Goal: Task Accomplishment & Management: Use online tool/utility

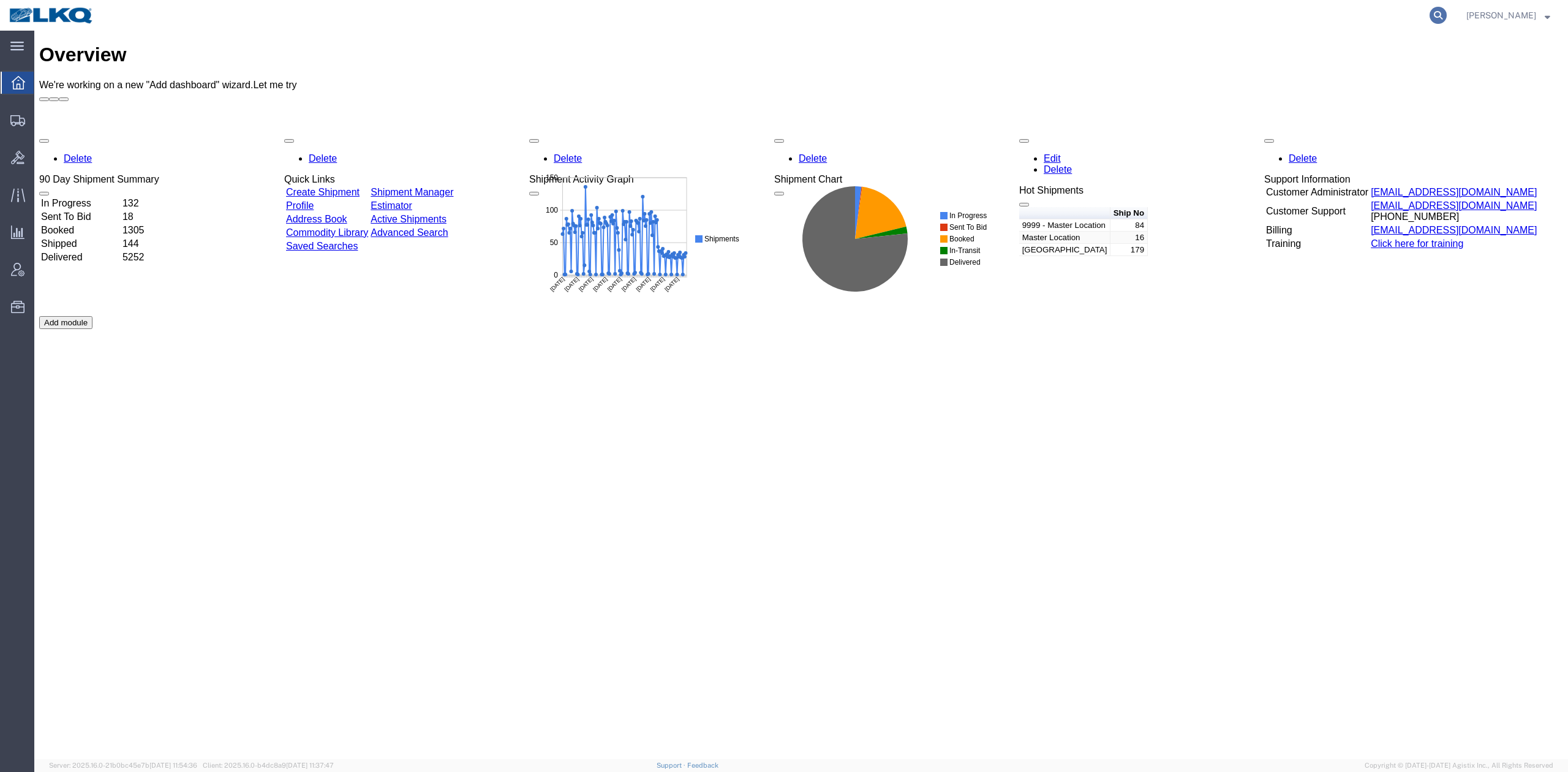
click at [1447, 15] on icon at bounding box center [1438, 15] width 17 height 17
paste input "56471455"
click at [1447, 15] on icon at bounding box center [1438, 15] width 17 height 17
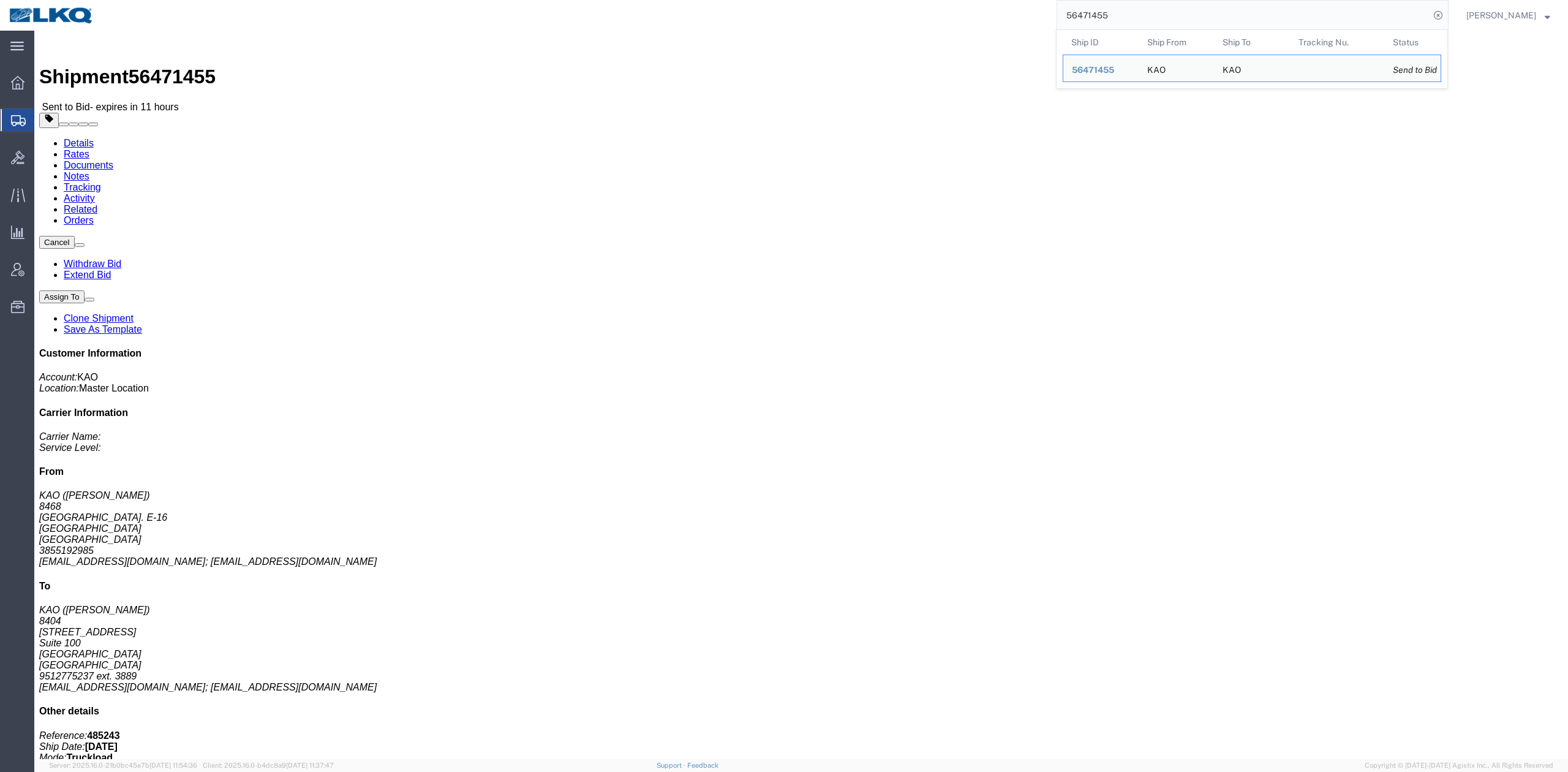
click at [1136, 22] on input "56471455" at bounding box center [1244, 16] width 372 height 30
paste input "91201"
click at [1447, 18] on icon at bounding box center [1438, 15] width 17 height 17
type input "56491201"
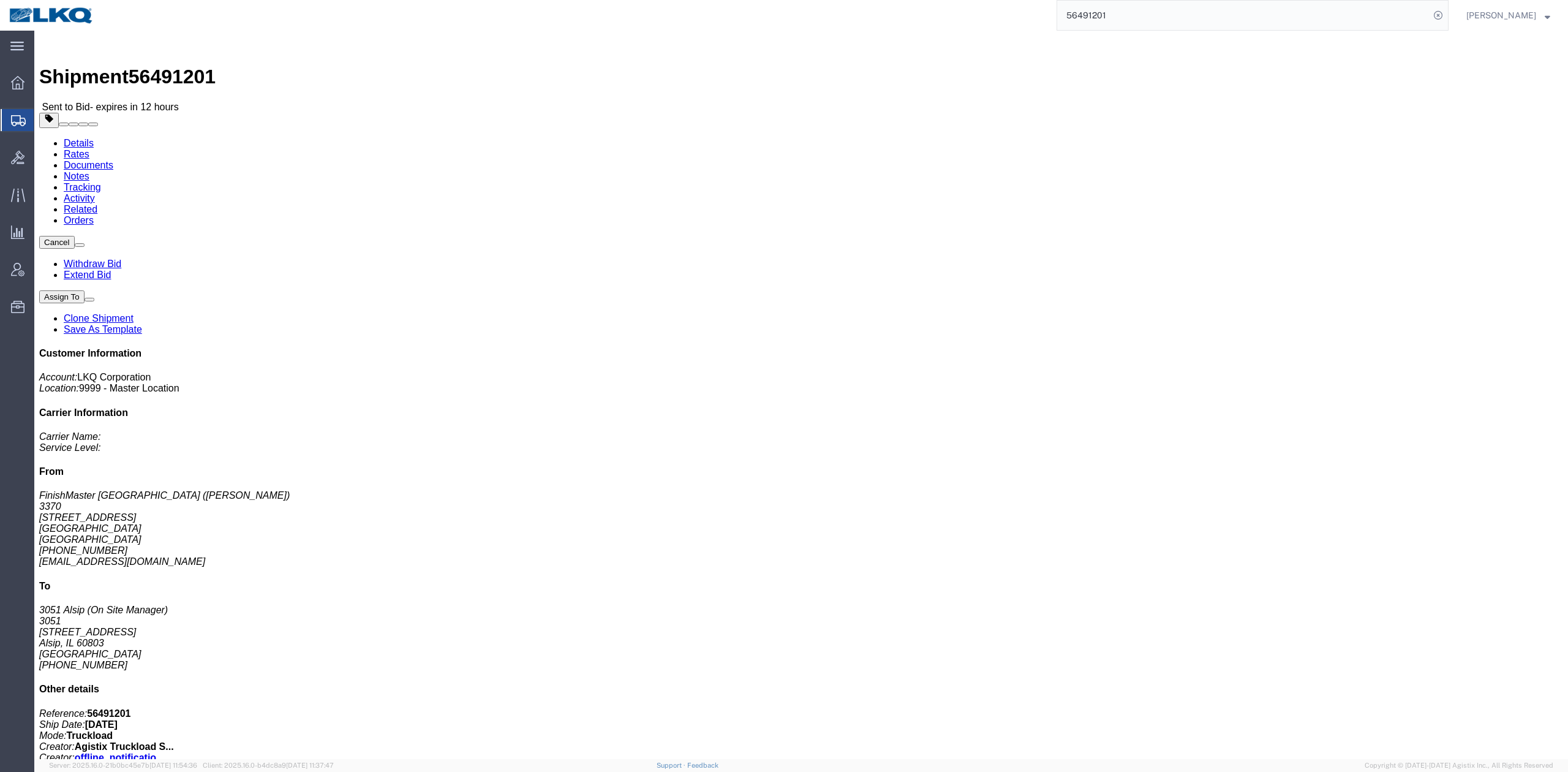
click div "Ship From FinishMaster Grand Rapids (Joshua Vrooman) 3370 4259 40th St. SE Kent…"
click link "Notes"
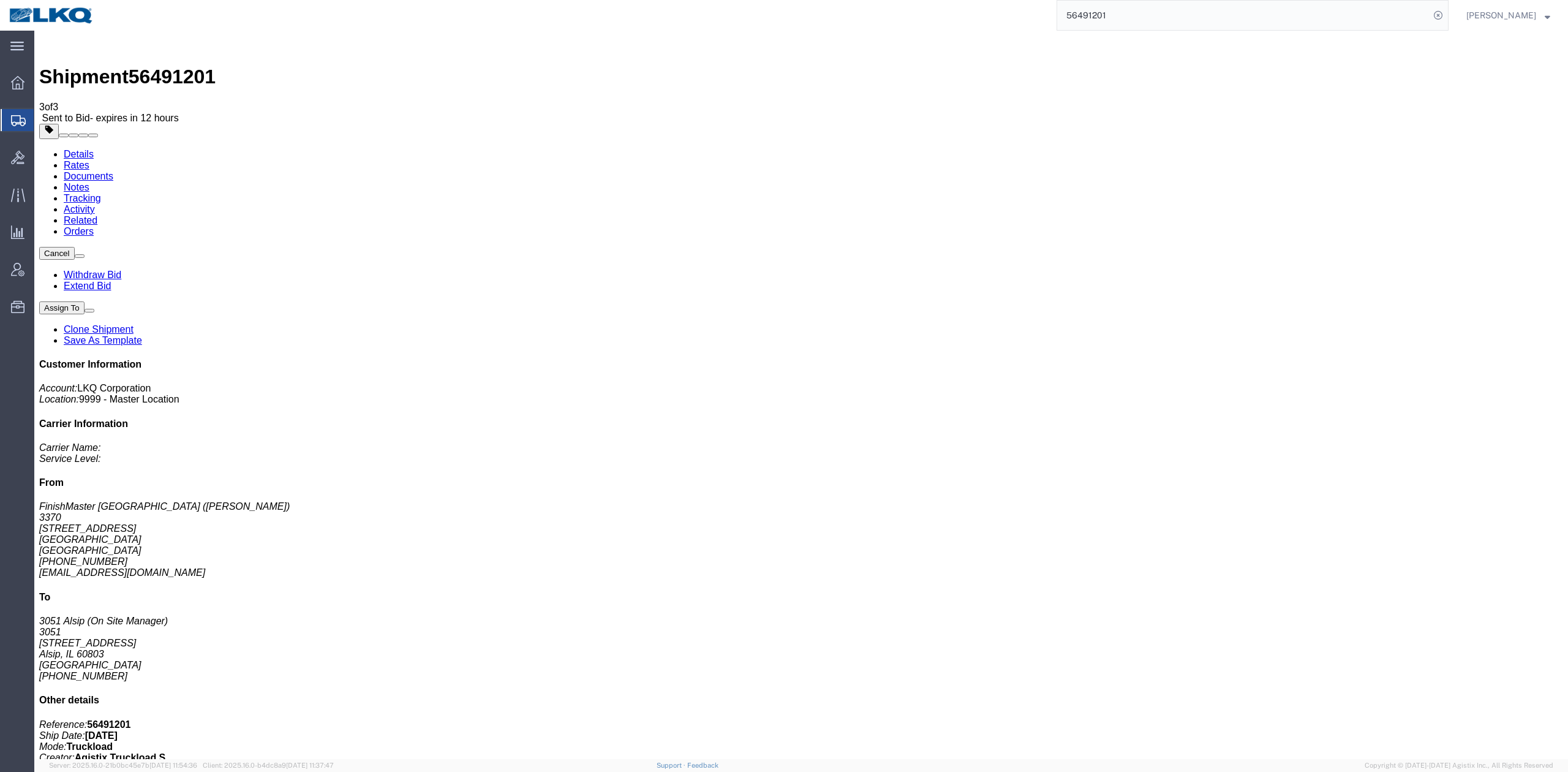
click at [90, 160] on link "Rates" at bounding box center [76, 165] width 26 height 10
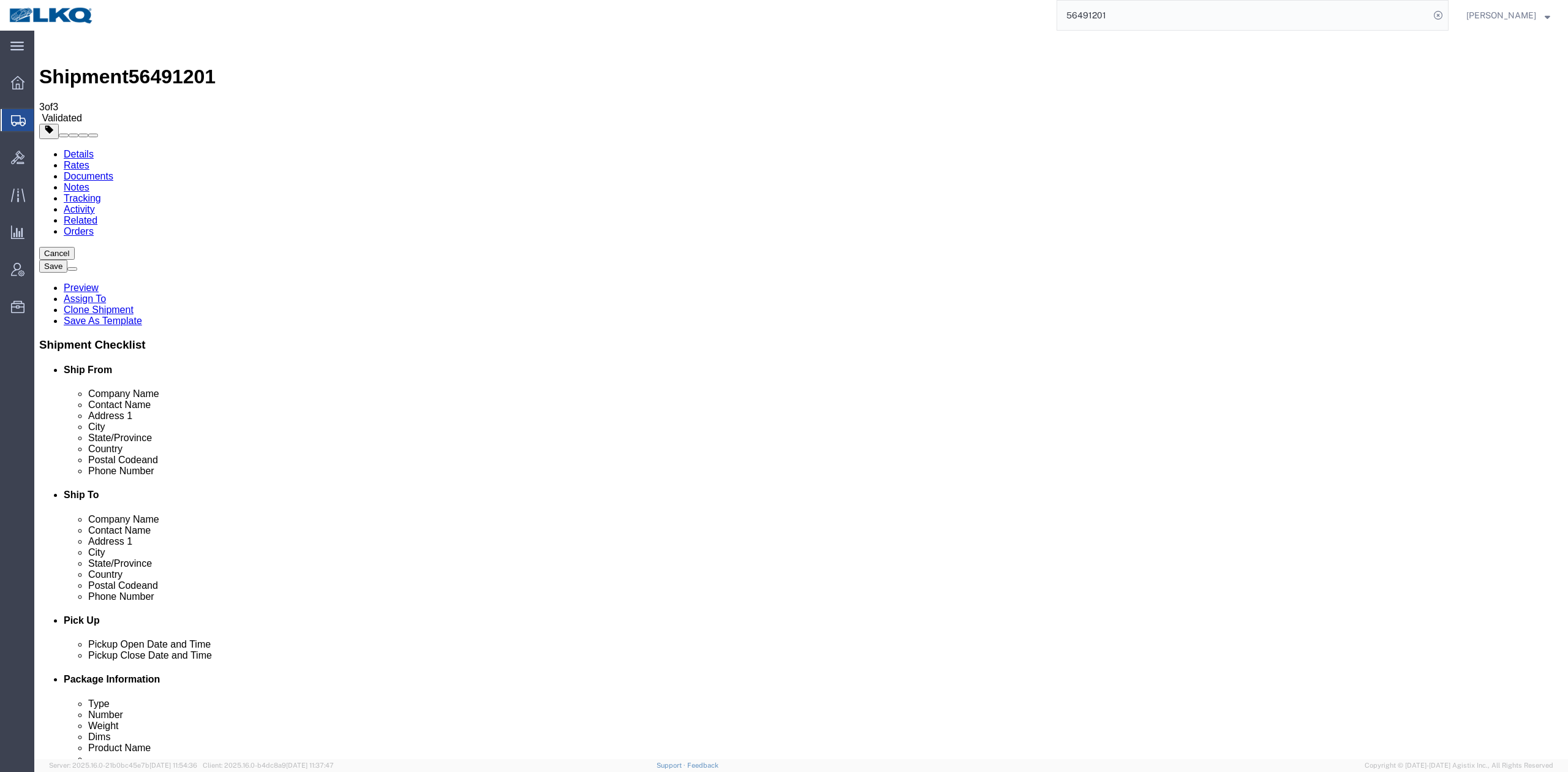
click at [74, 149] on link "Details" at bounding box center [78, 154] width 30 height 10
select select "64481"
select select "27768"
drag, startPoint x: 1280, startPoint y: 0, endPoint x: 1246, endPoint y: 28, distance: 44.0
click at [1154, 20] on input "56491201" at bounding box center [1244, 16] width 372 height 30
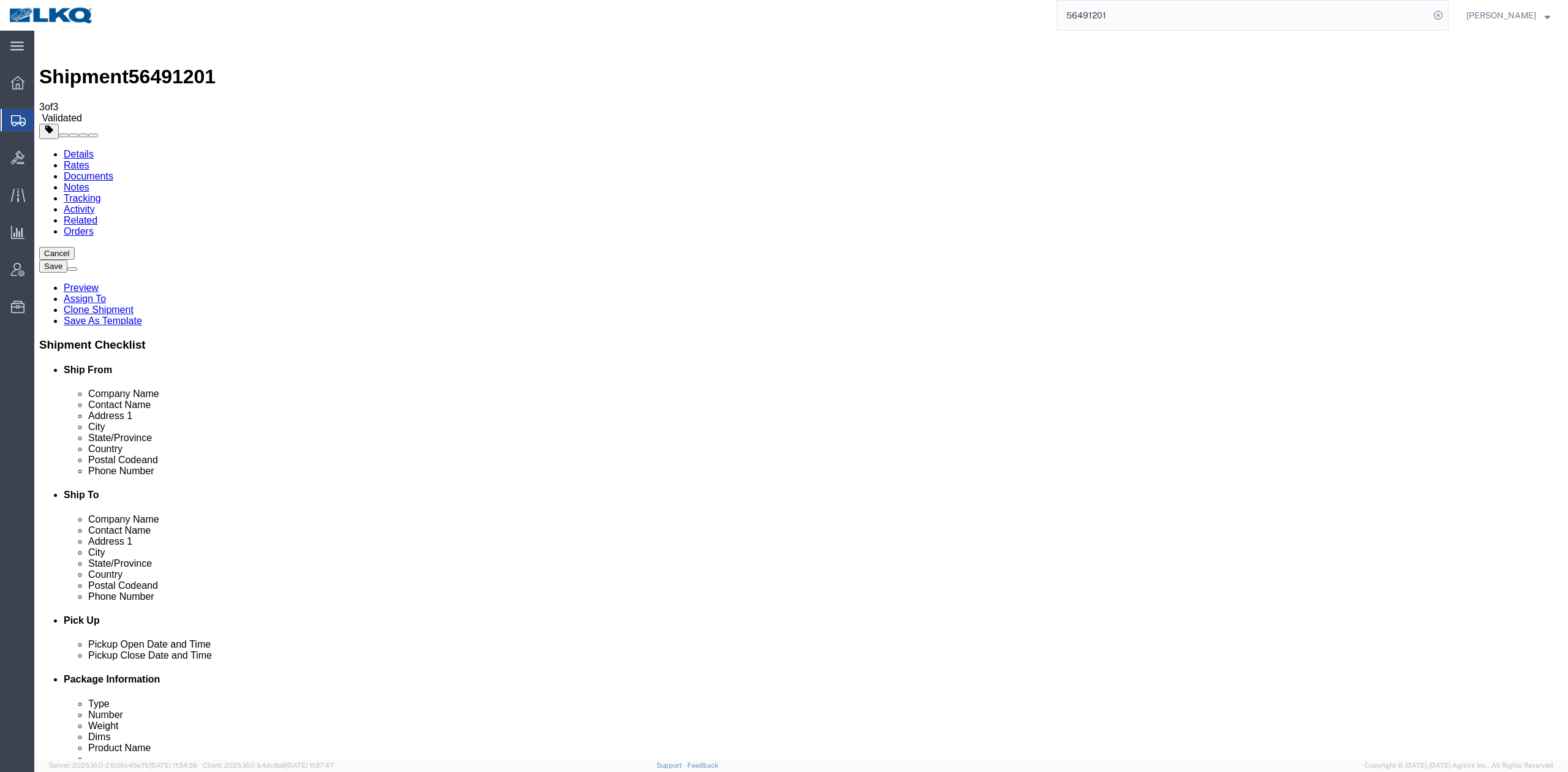
click at [1154, 20] on input "56491201" at bounding box center [1244, 16] width 372 height 30
paste input "5628"
type input "56495628"
click at [1447, 12] on icon at bounding box center [1438, 15] width 17 height 17
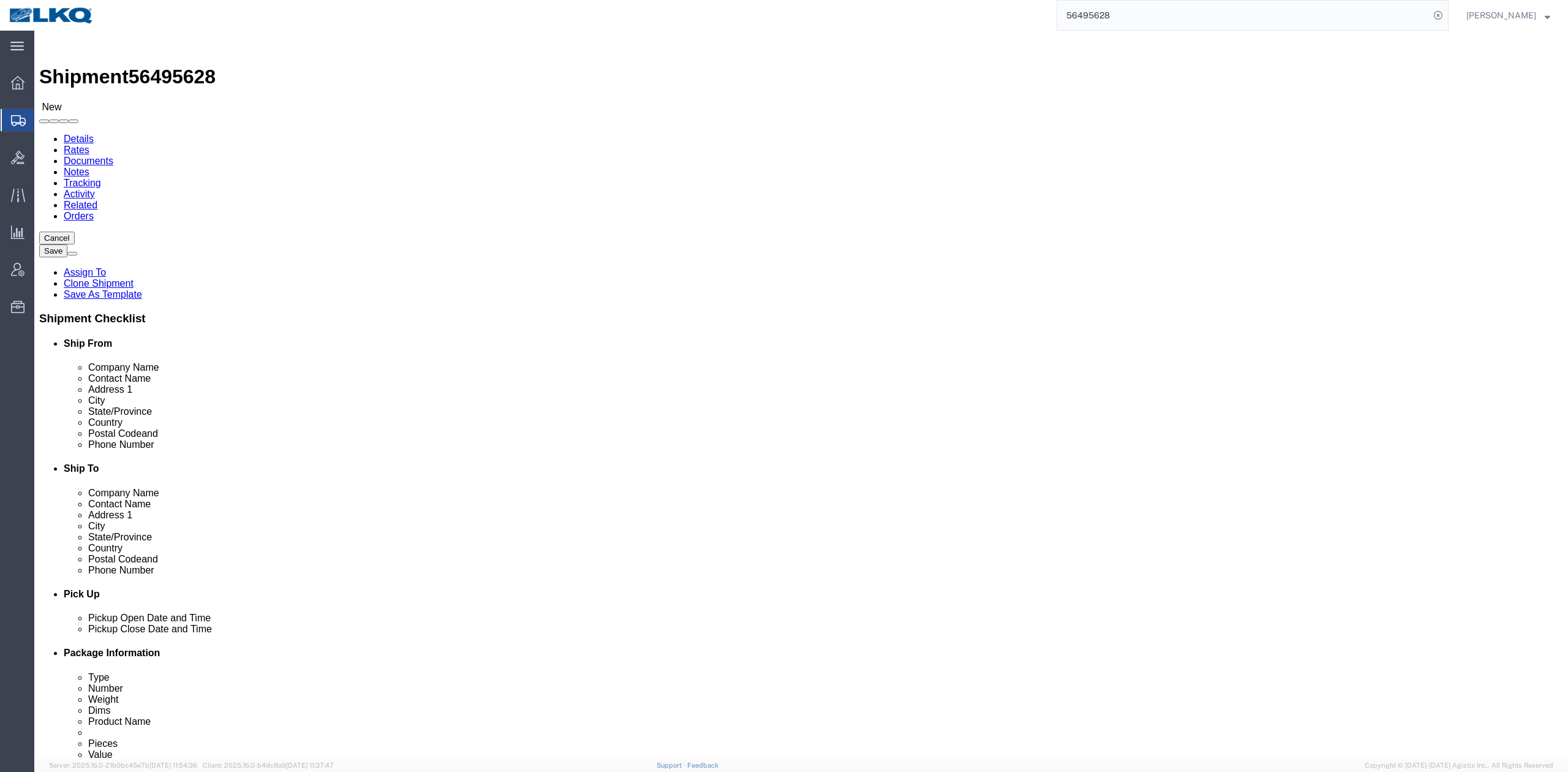
select select "64479"
select select "27824"
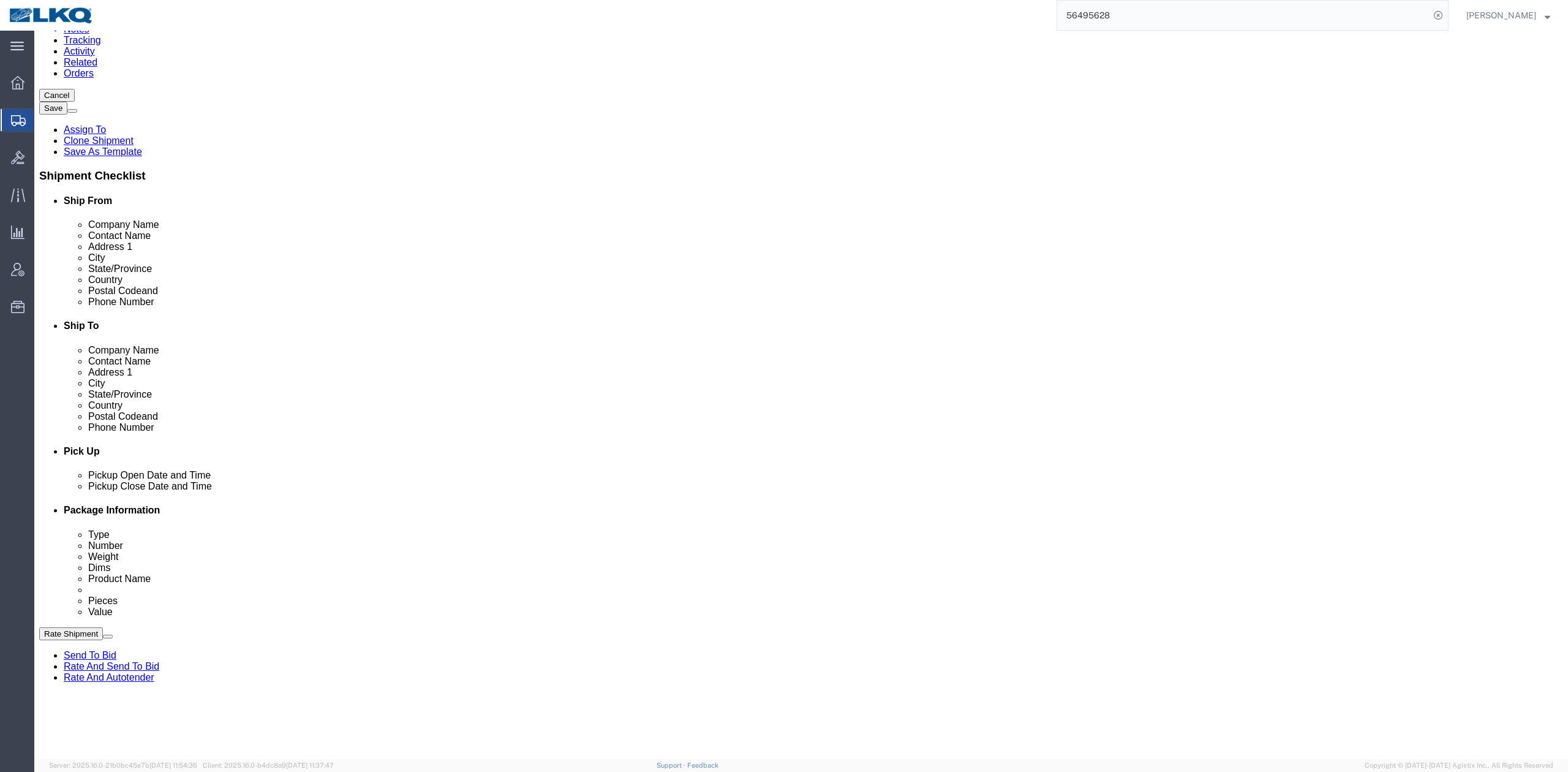
scroll to position [408, 0]
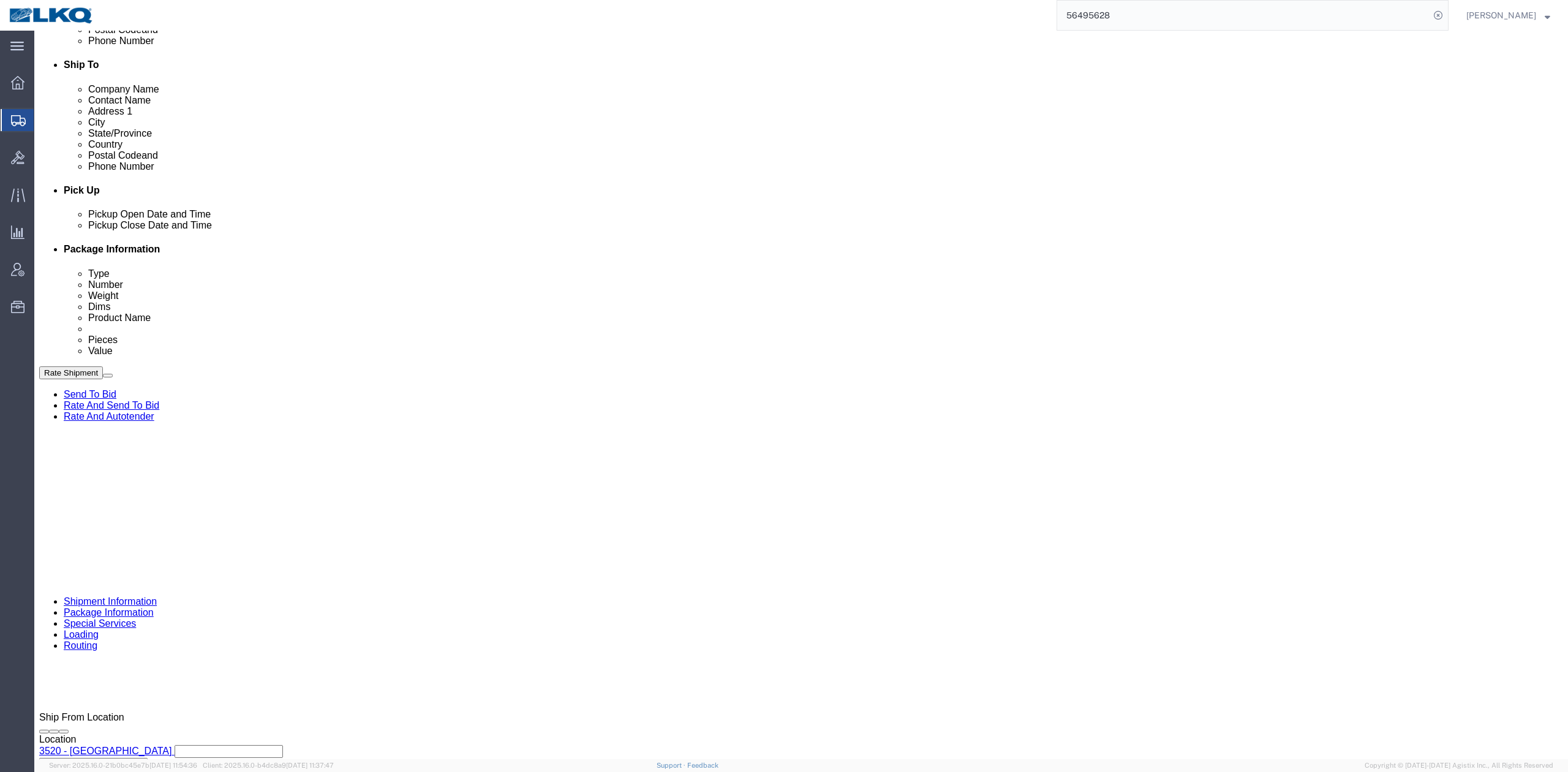
click select "Select Account Type Activity ID Airline Appointment Number ASN Batch Request # …"
select select "GENERAL"
click select "Select Account Type Activity ID Airline Appointment Number ASN Batch Request # …"
type input "HAZMAT"
click icon
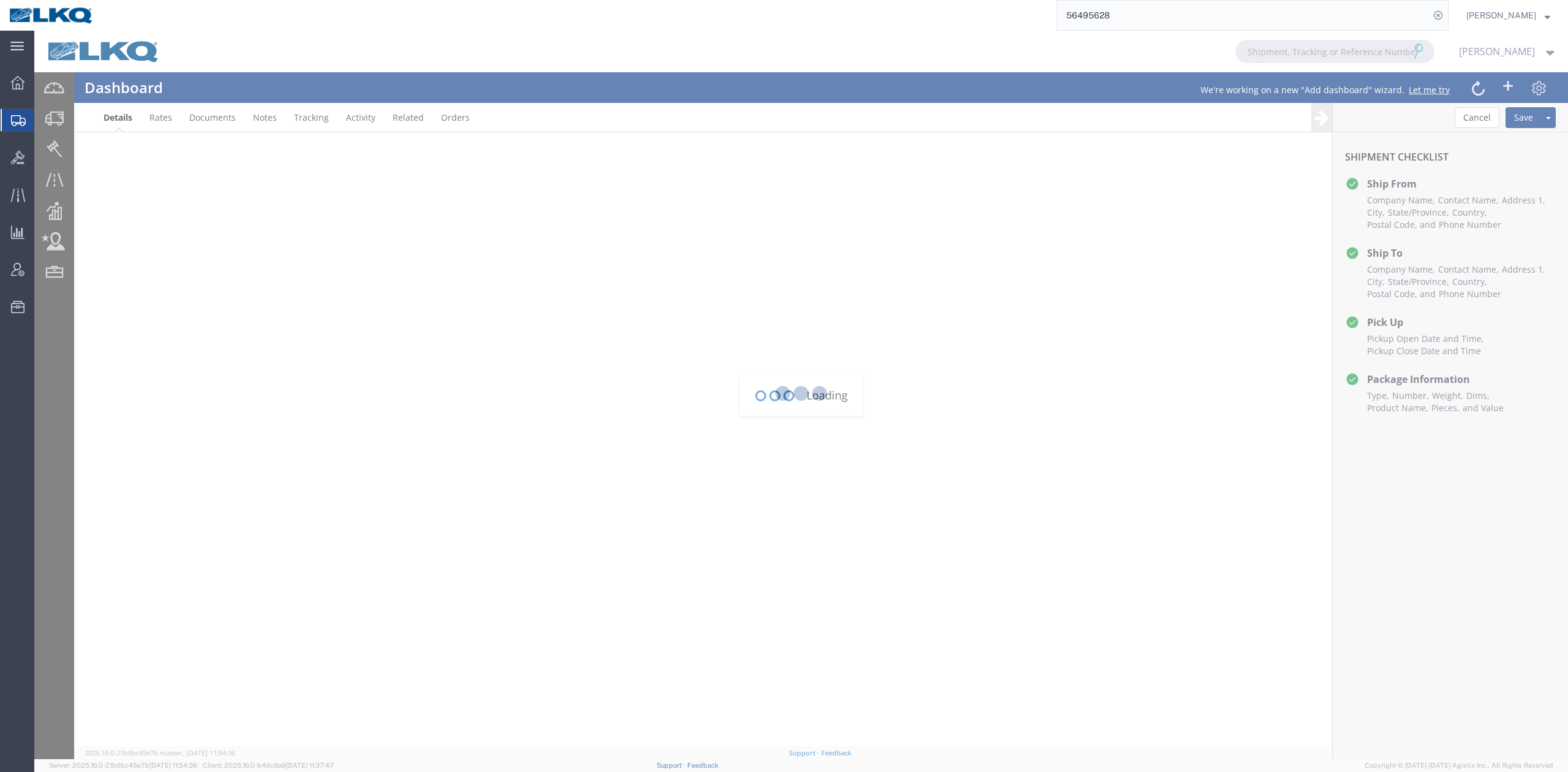
scroll to position [150, 0]
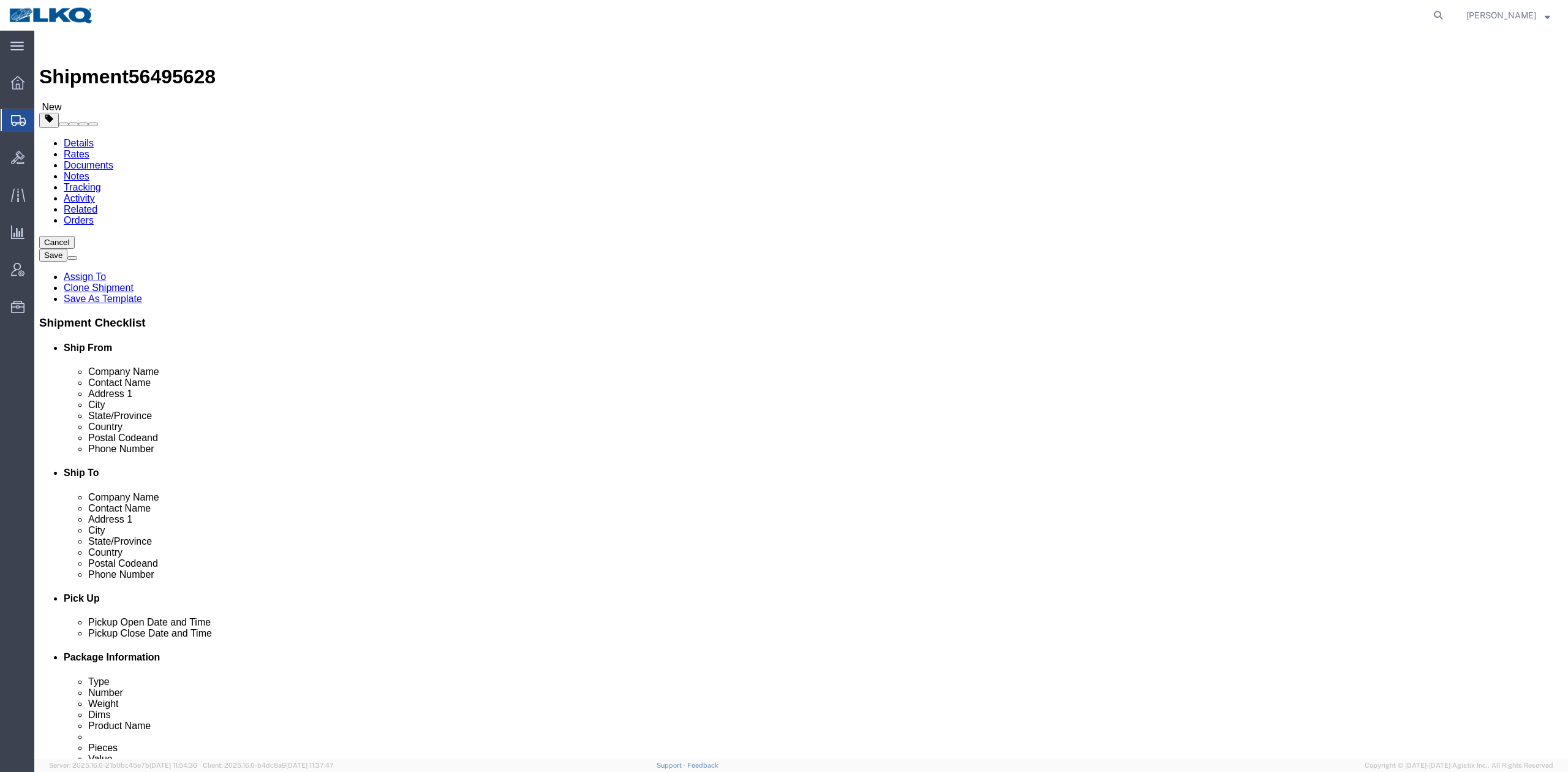
select select "64479"
select select "27824"
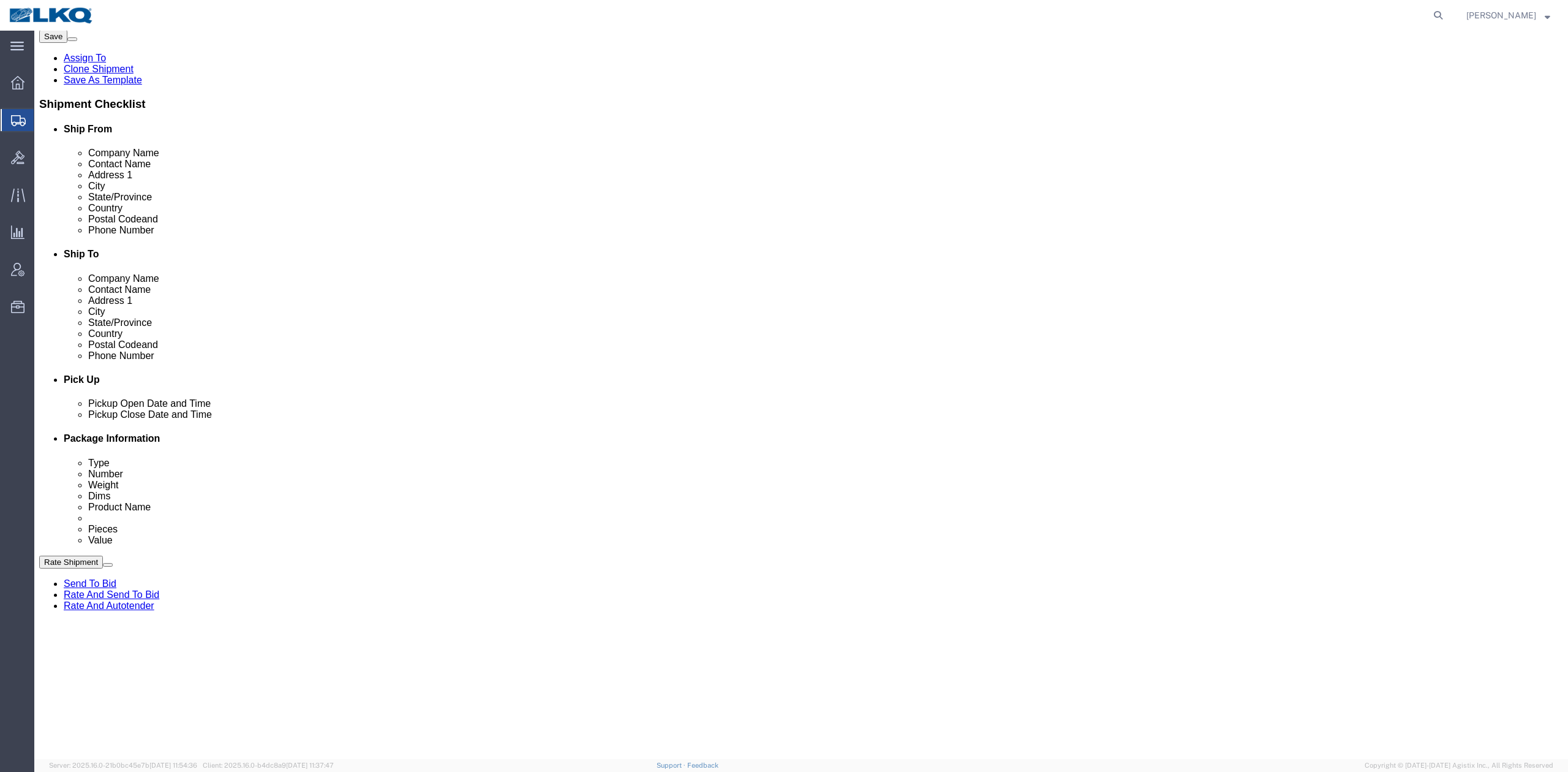
scroll to position [524, 0]
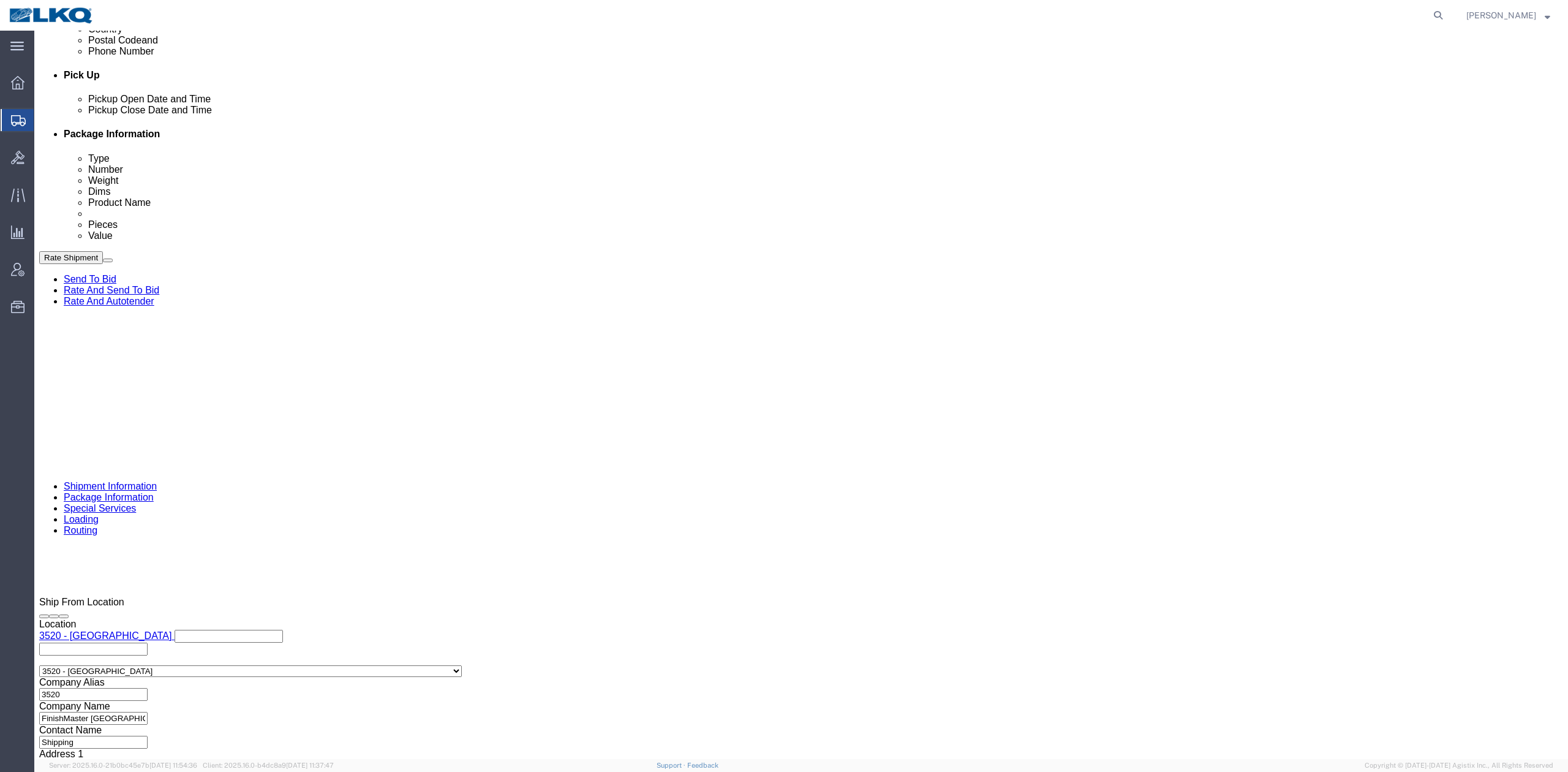
click select "Select Account Type Activity ID Airline Appointment Number ASN Batch Request # …"
select select "GENERAL"
click select "Select Account Type Activity ID Airline Appointment Number ASN Batch Request # …"
type input "HAZMAT"
click link "Special Services"
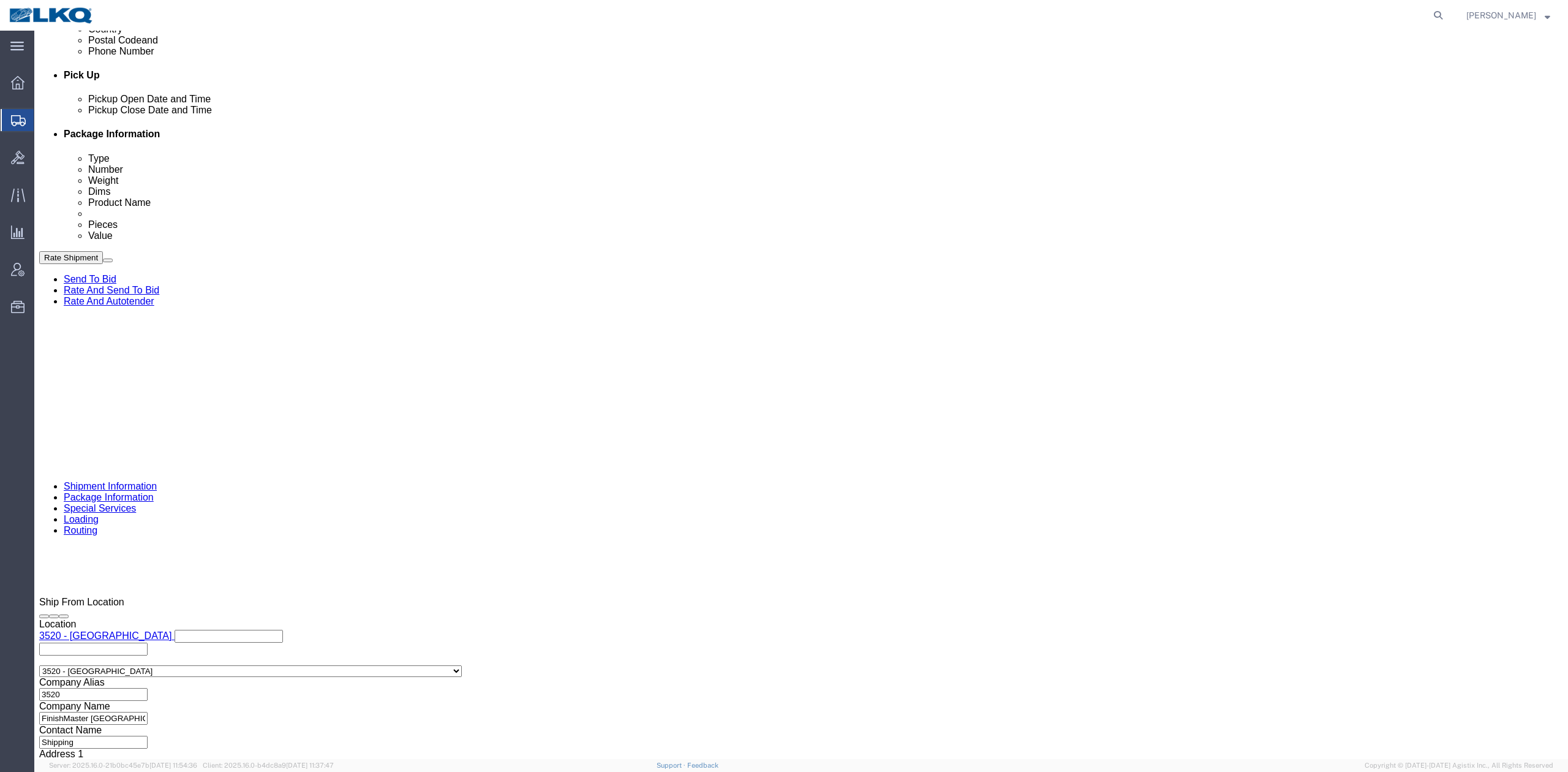
scroll to position [1132, 0]
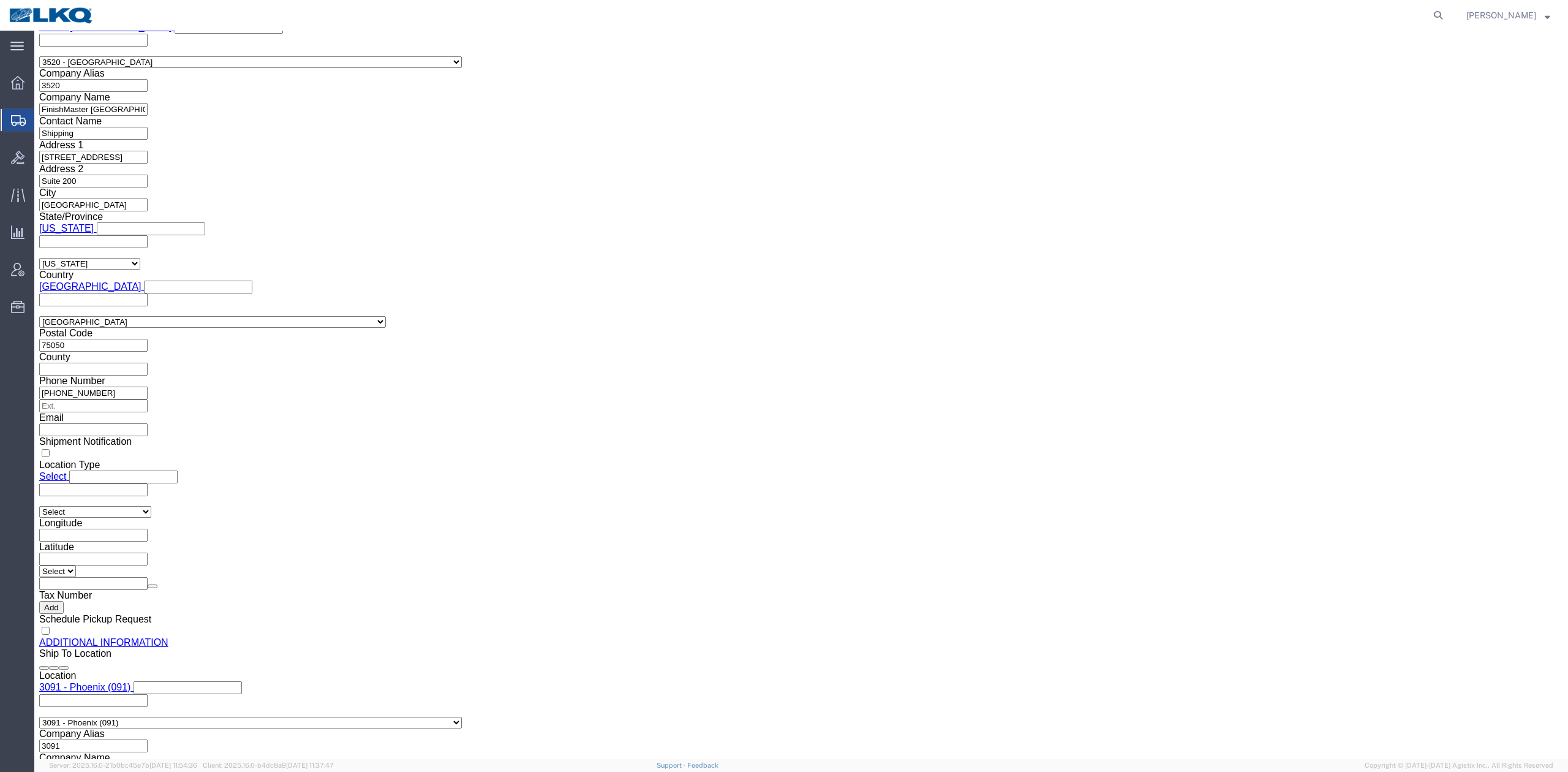
click button "Upload"
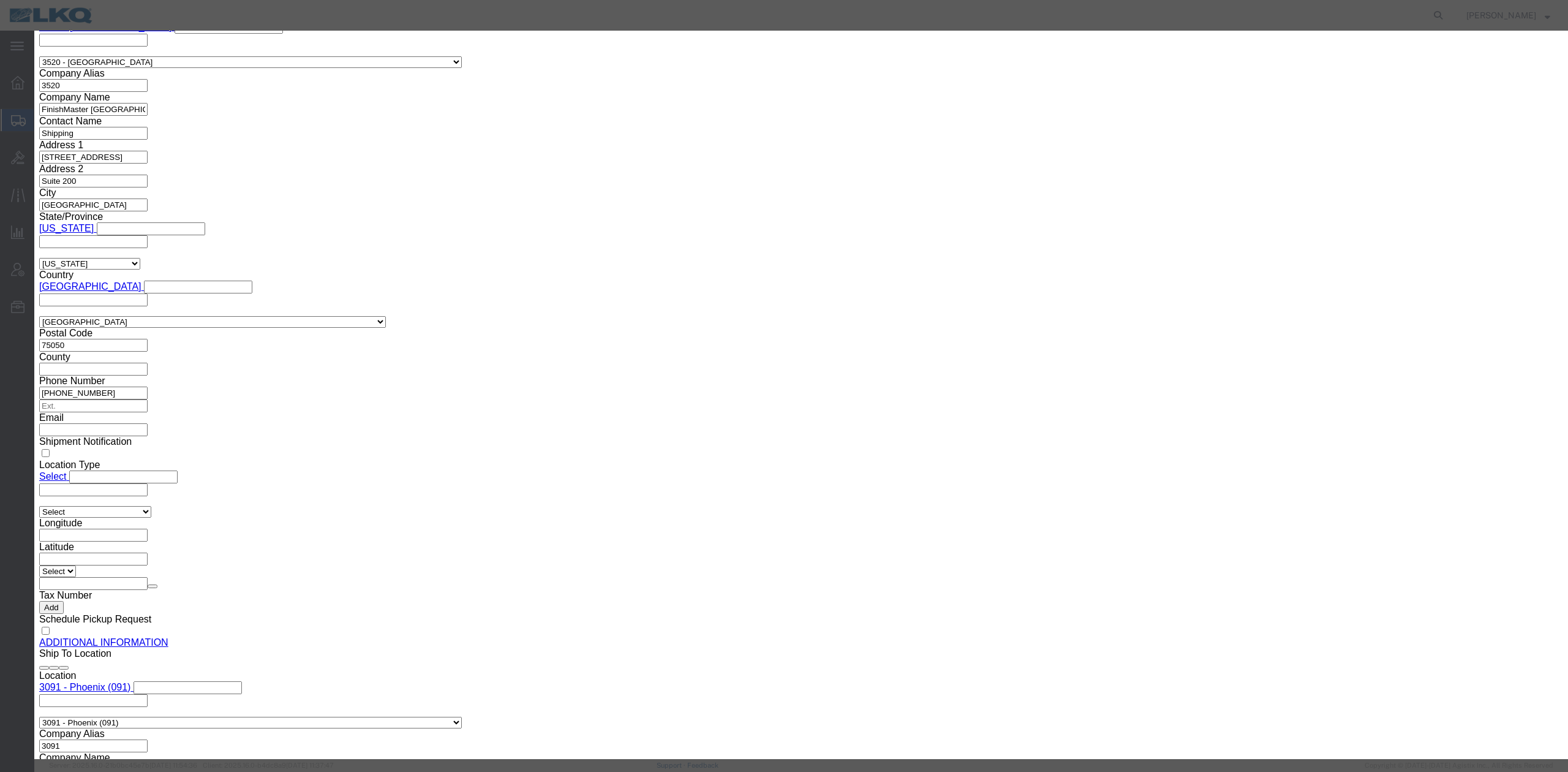
click button "Browse"
type input "C:\fakepath\Hazmat Required.jpg"
drag, startPoint x: 770, startPoint y: 101, endPoint x: 778, endPoint y: 112, distance: 13.6
click input "Name"
type input "HAZMAT REQUIRED"
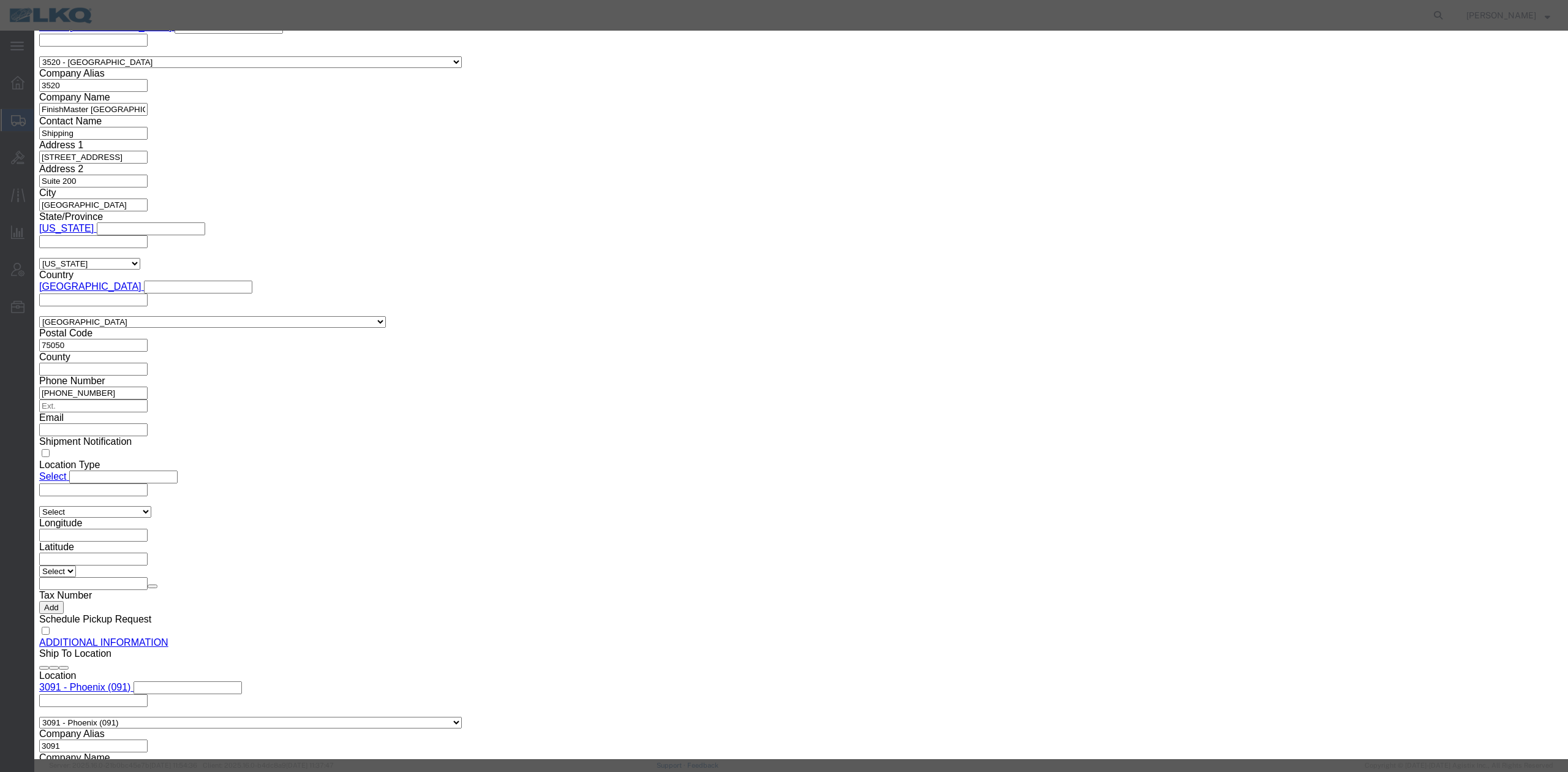
click input "Description"
type input "HAZMAT REQUIRED"
drag, startPoint x: 1059, startPoint y: 188, endPoint x: 1066, endPoint y: 192, distance: 8.1
click button "Upload"
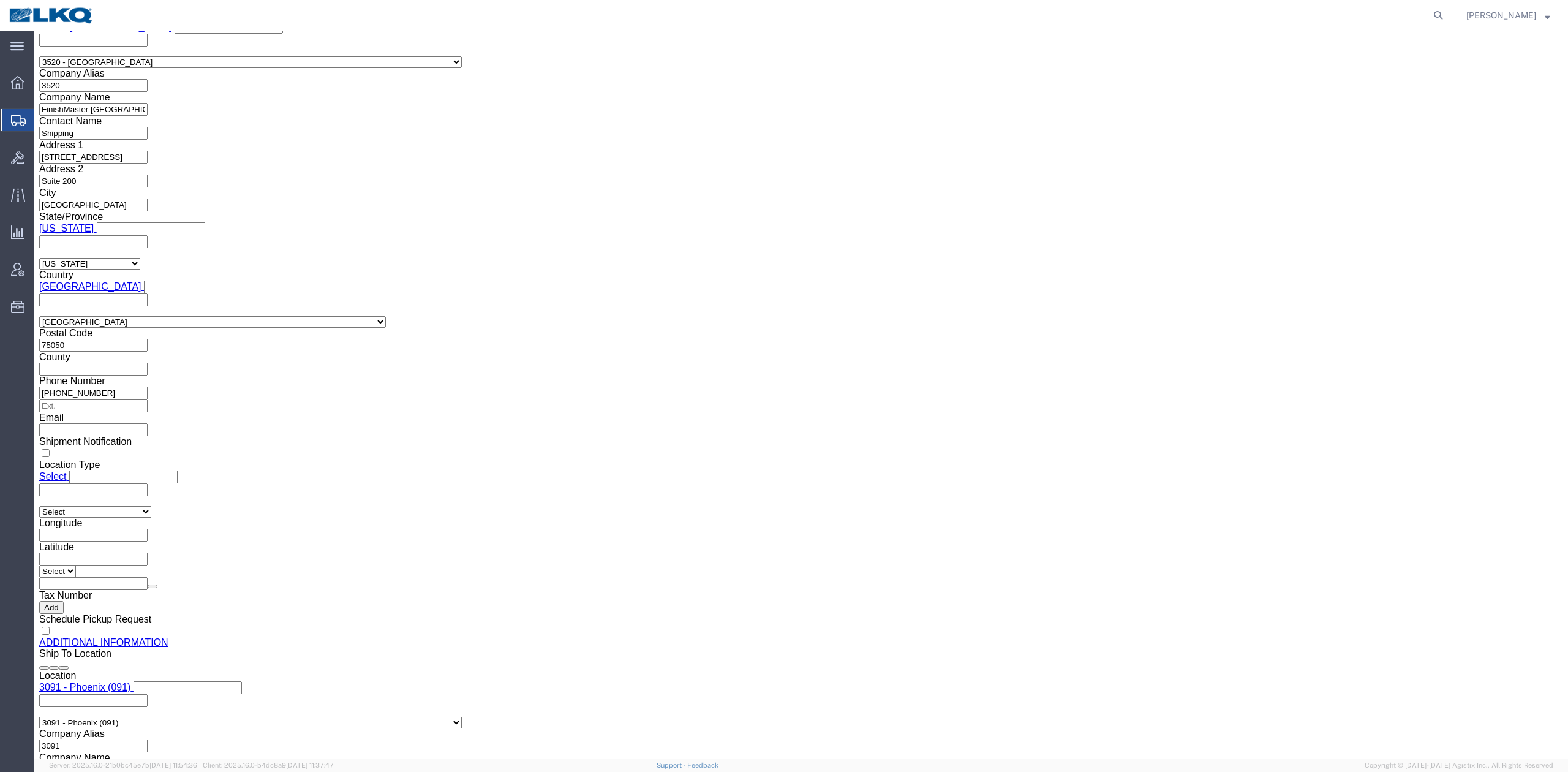
click link "Documents"
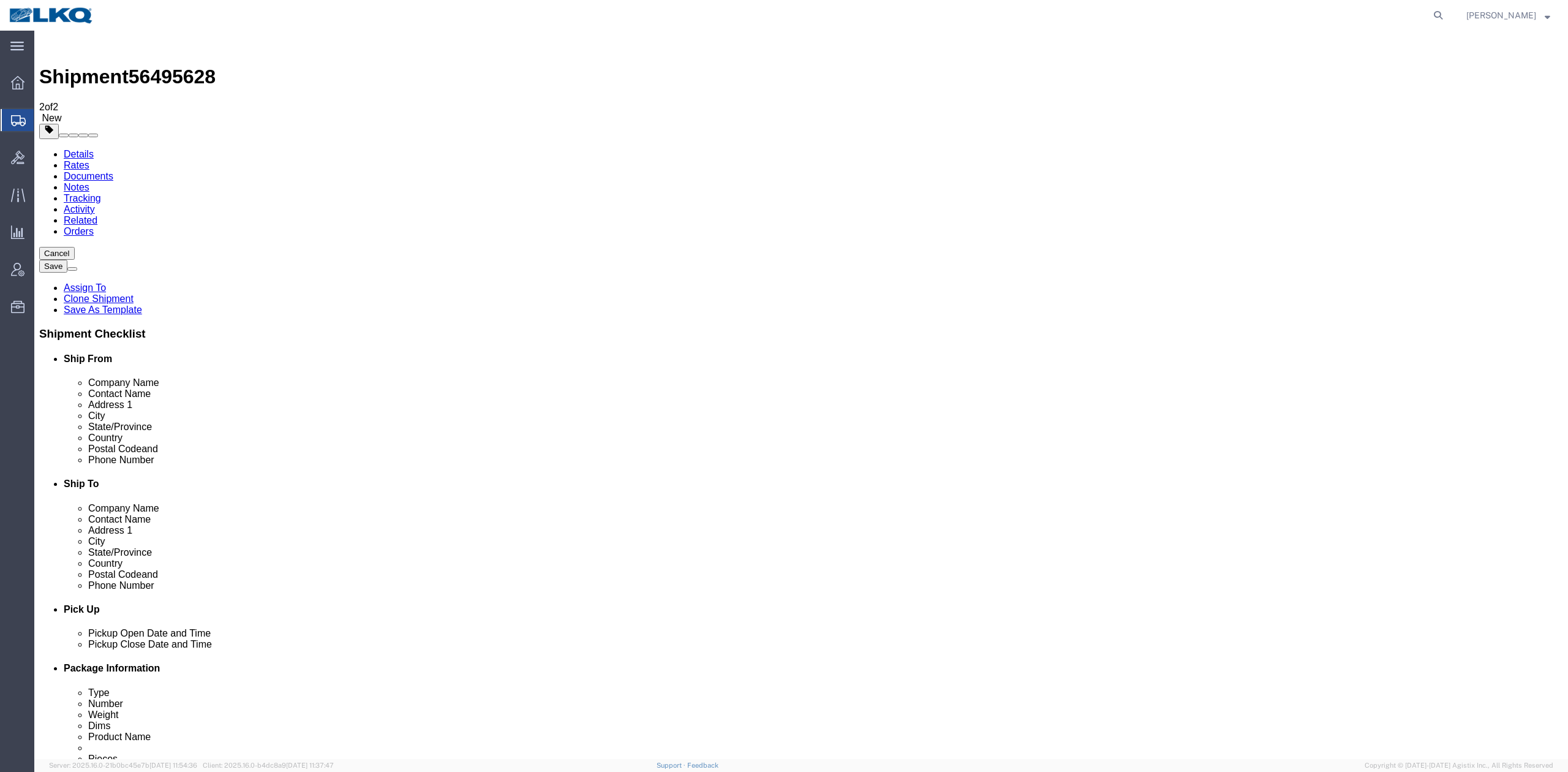
checkbox input "true"
click at [63, 149] on link "Details" at bounding box center [78, 154] width 30 height 10
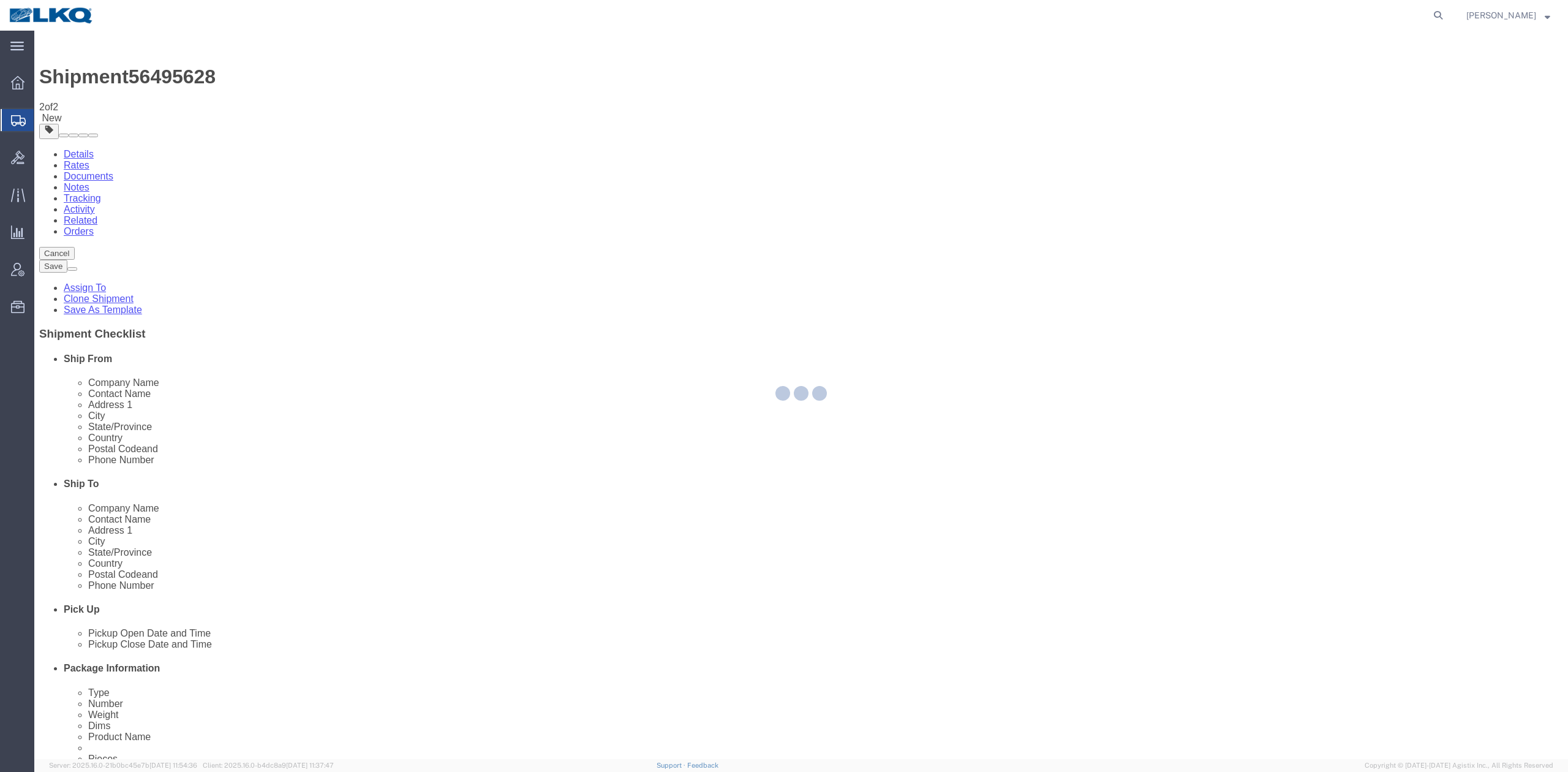
select select "64479"
select select "27824"
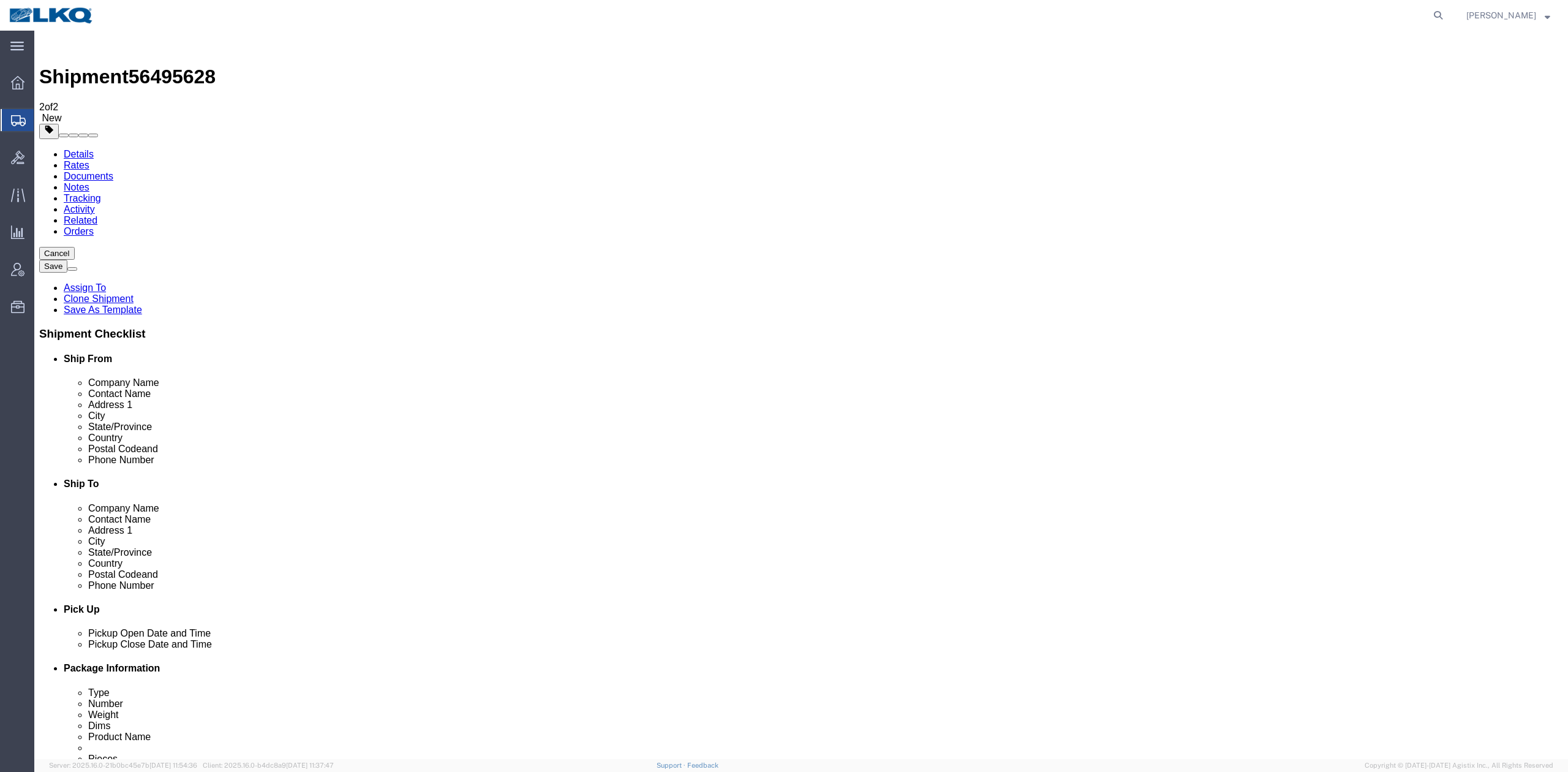
click icon
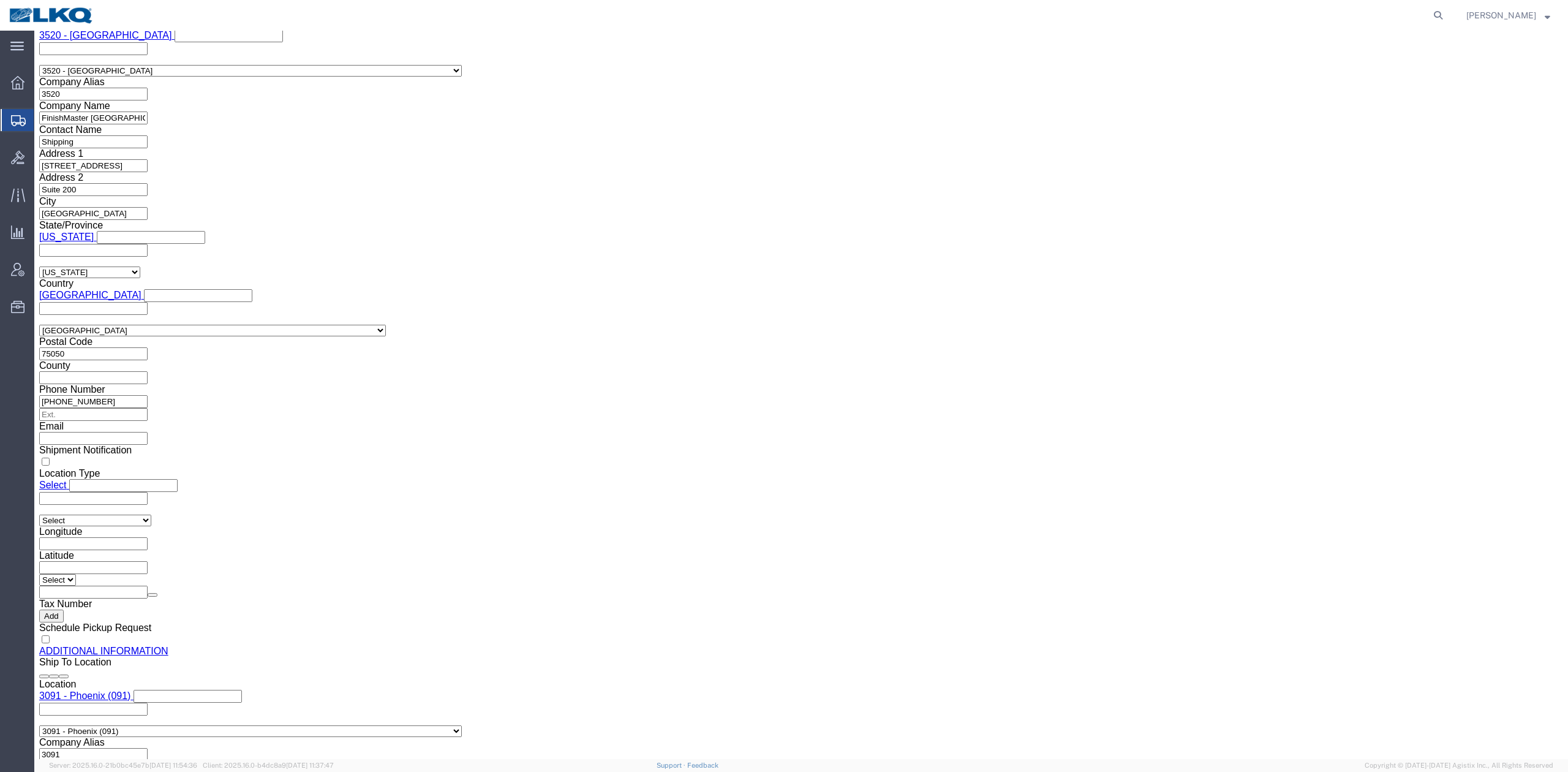
scroll to position [1144, 0]
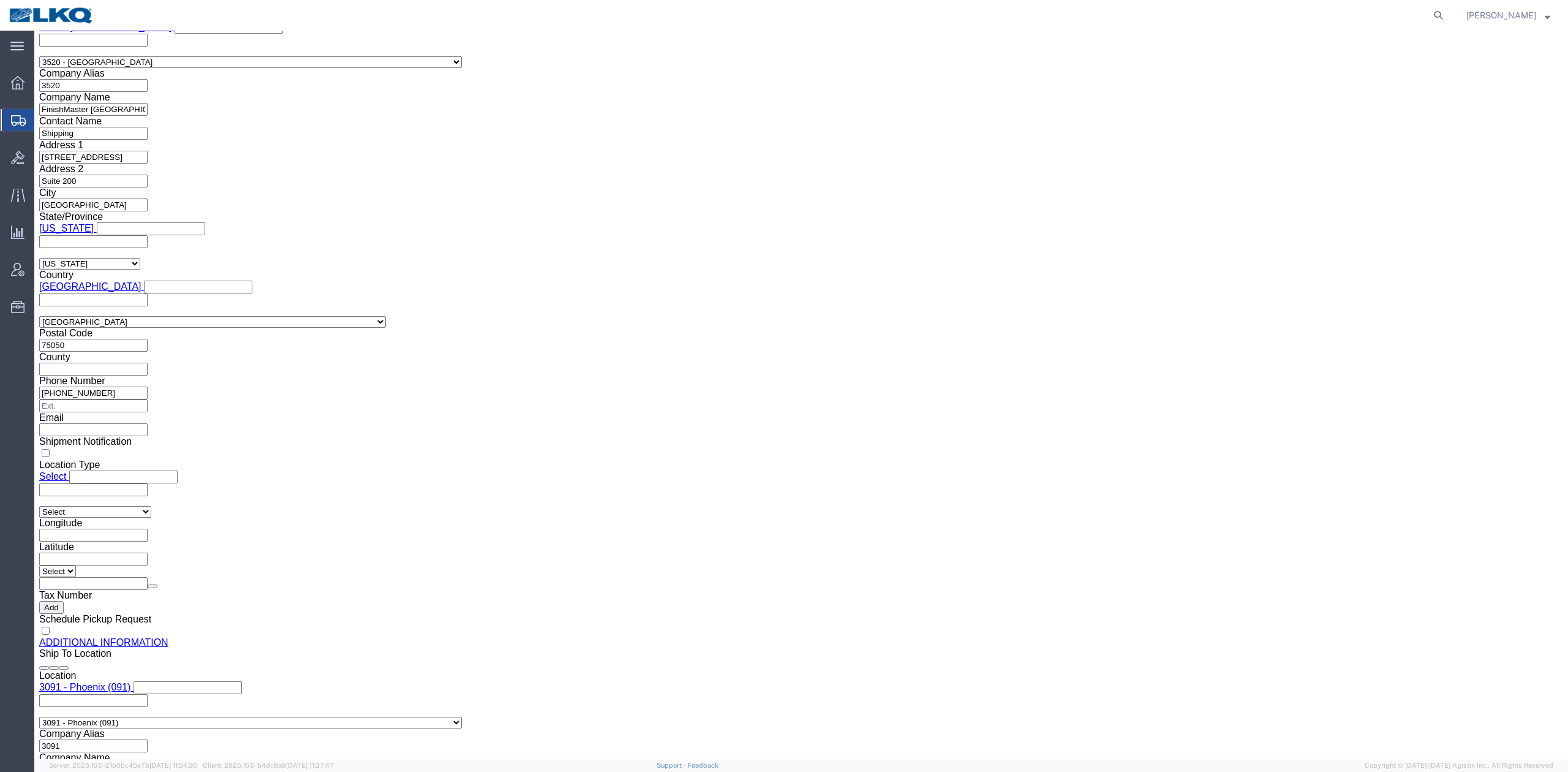
click input "checkbox"
checkbox input "true"
click link "Send To Bid"
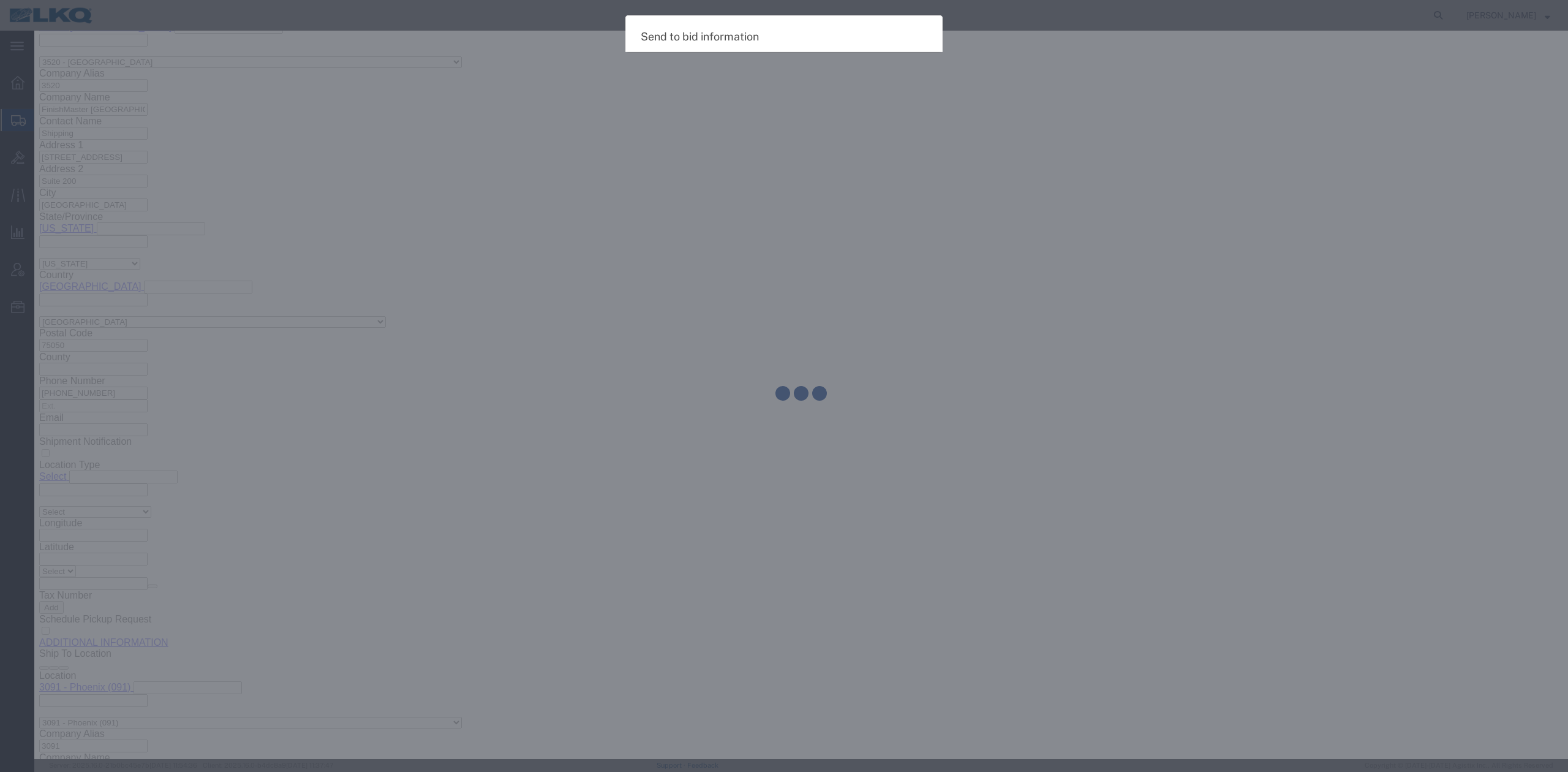
select select "TL"
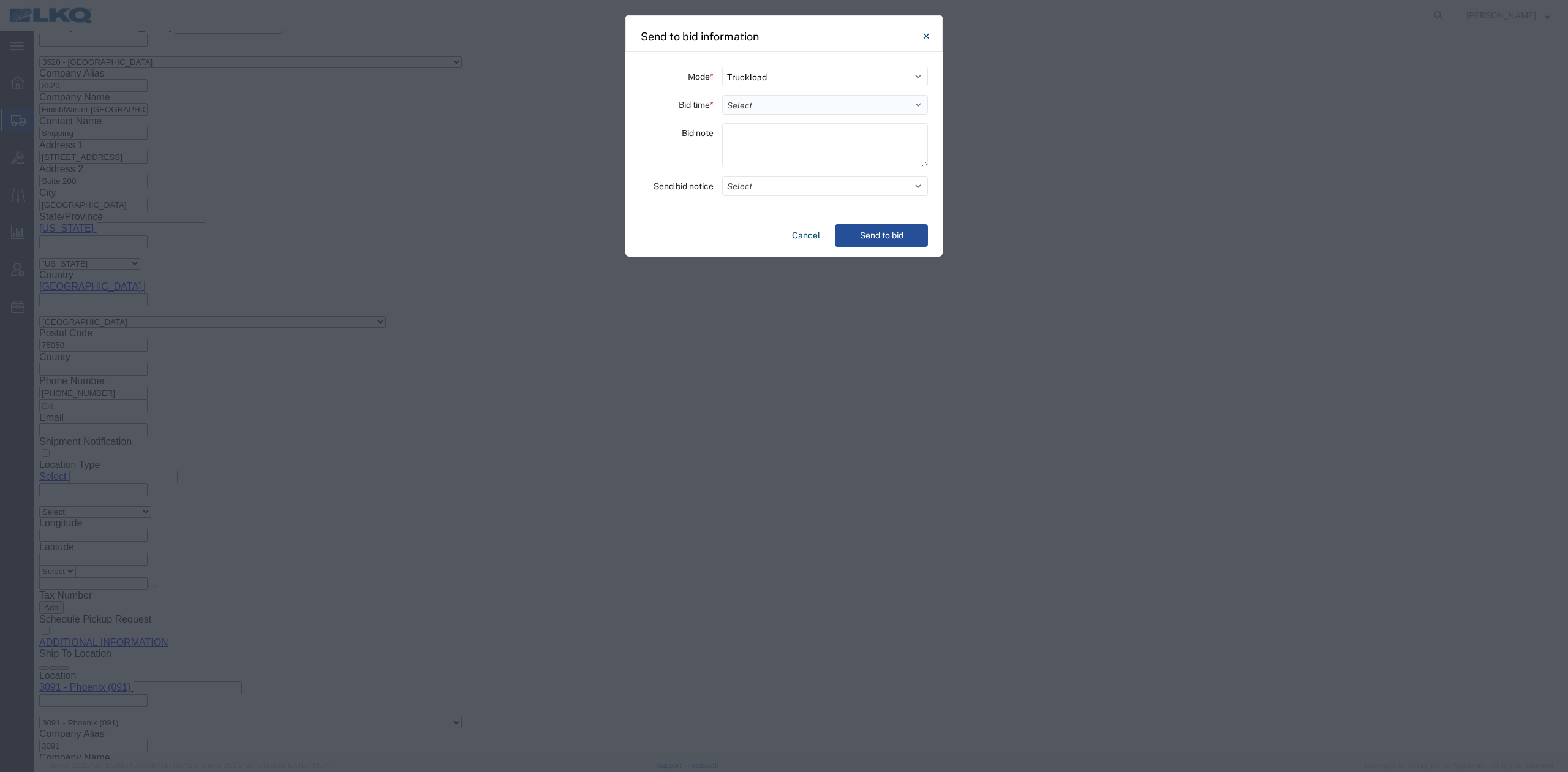
click at [767, 109] on select "Select 30 Min (Rush) 1 Hour (Rush) 2 Hours (Rush) 4 Hours (Rush) 8 Hours (Rush)…" at bounding box center [825, 105] width 206 height 20
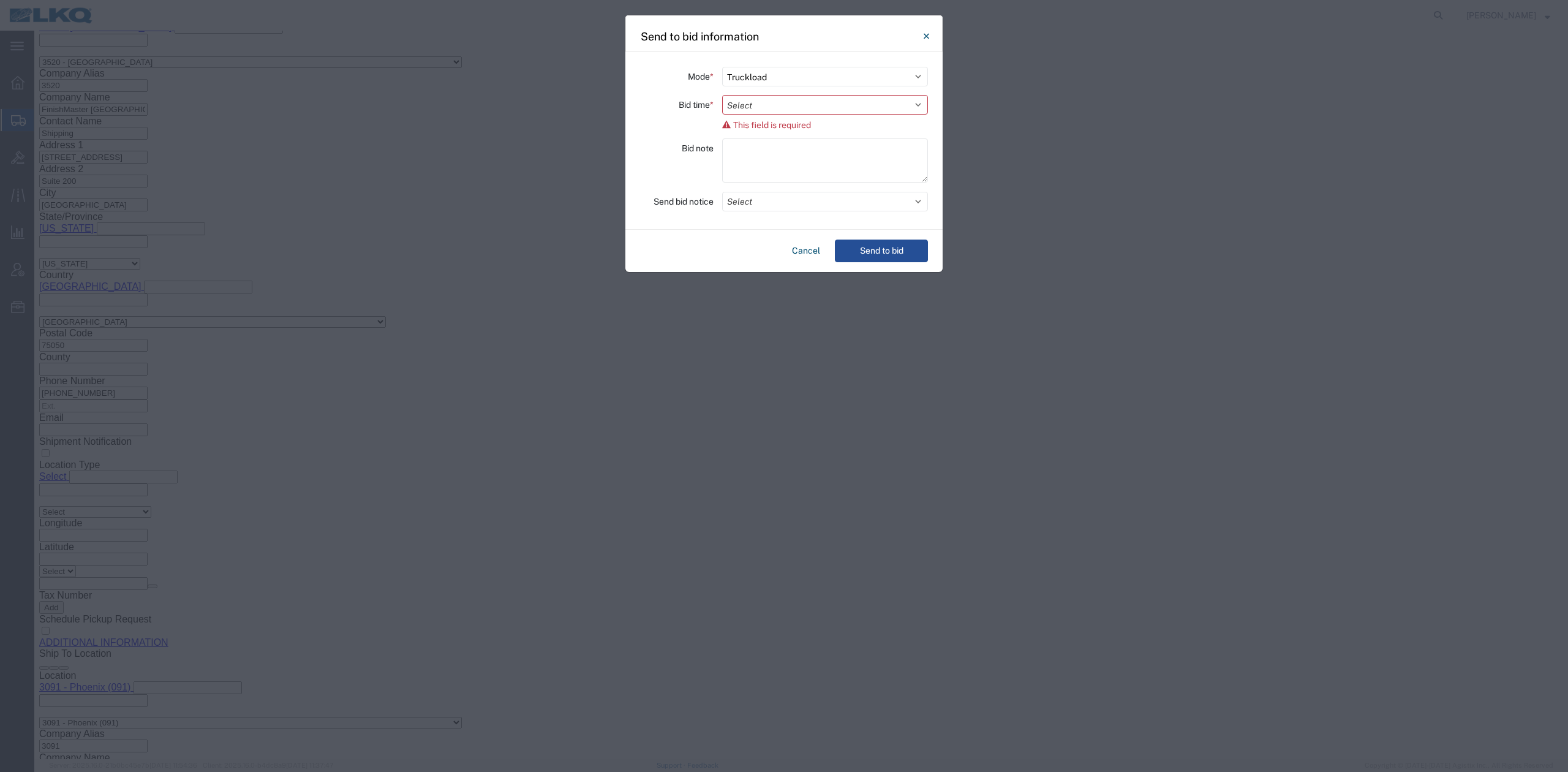
click at [611, 312] on div "Send to bid information Mode * Select Small Parcel Truckload Air Rail Less than…" at bounding box center [784, 386] width 1568 height 772
click at [922, 32] on button "Close" at bounding box center [926, 36] width 24 height 24
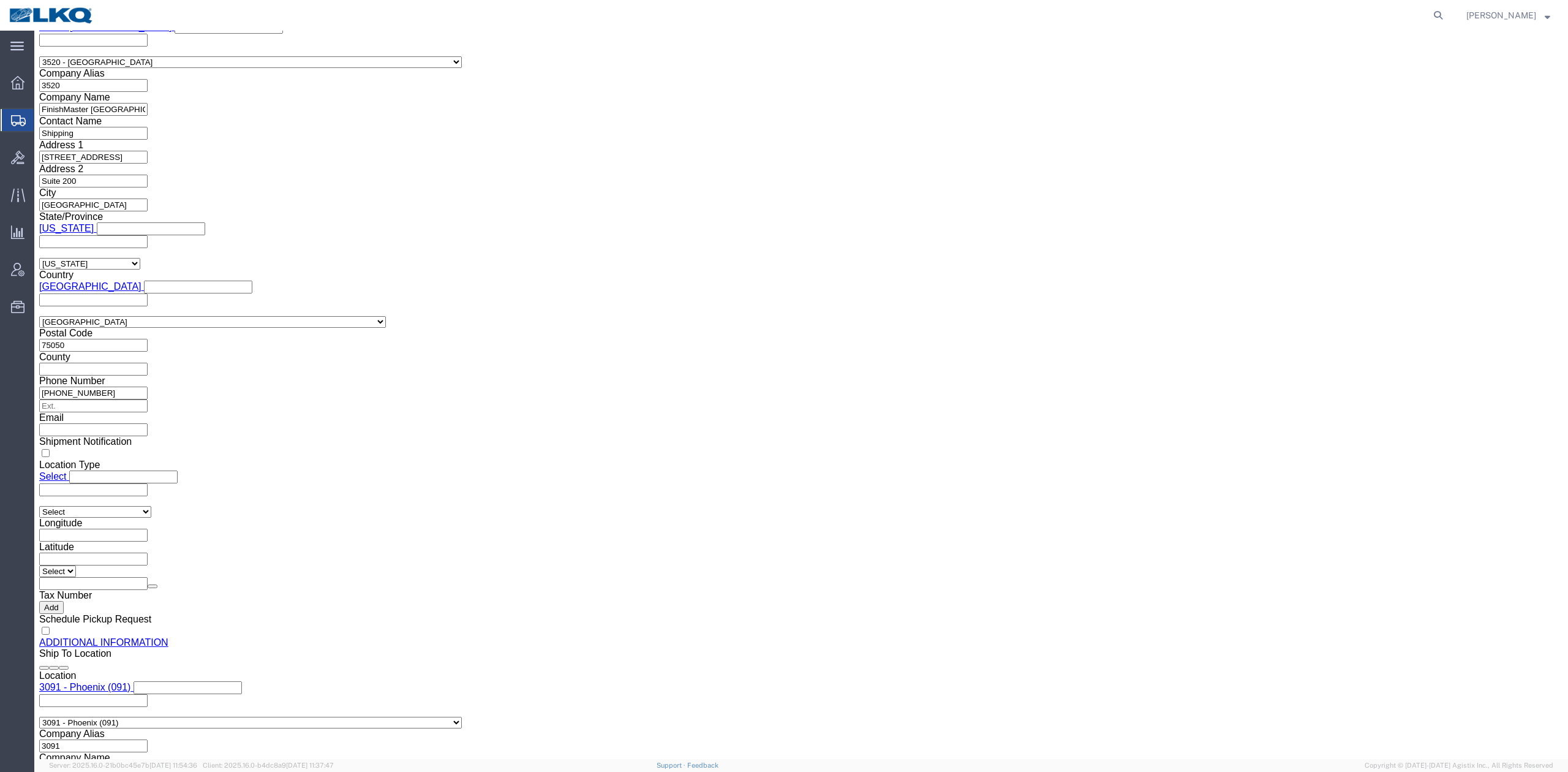
drag, startPoint x: 50, startPoint y: 81, endPoint x: 562, endPoint y: 404, distance: 605.4
click icon
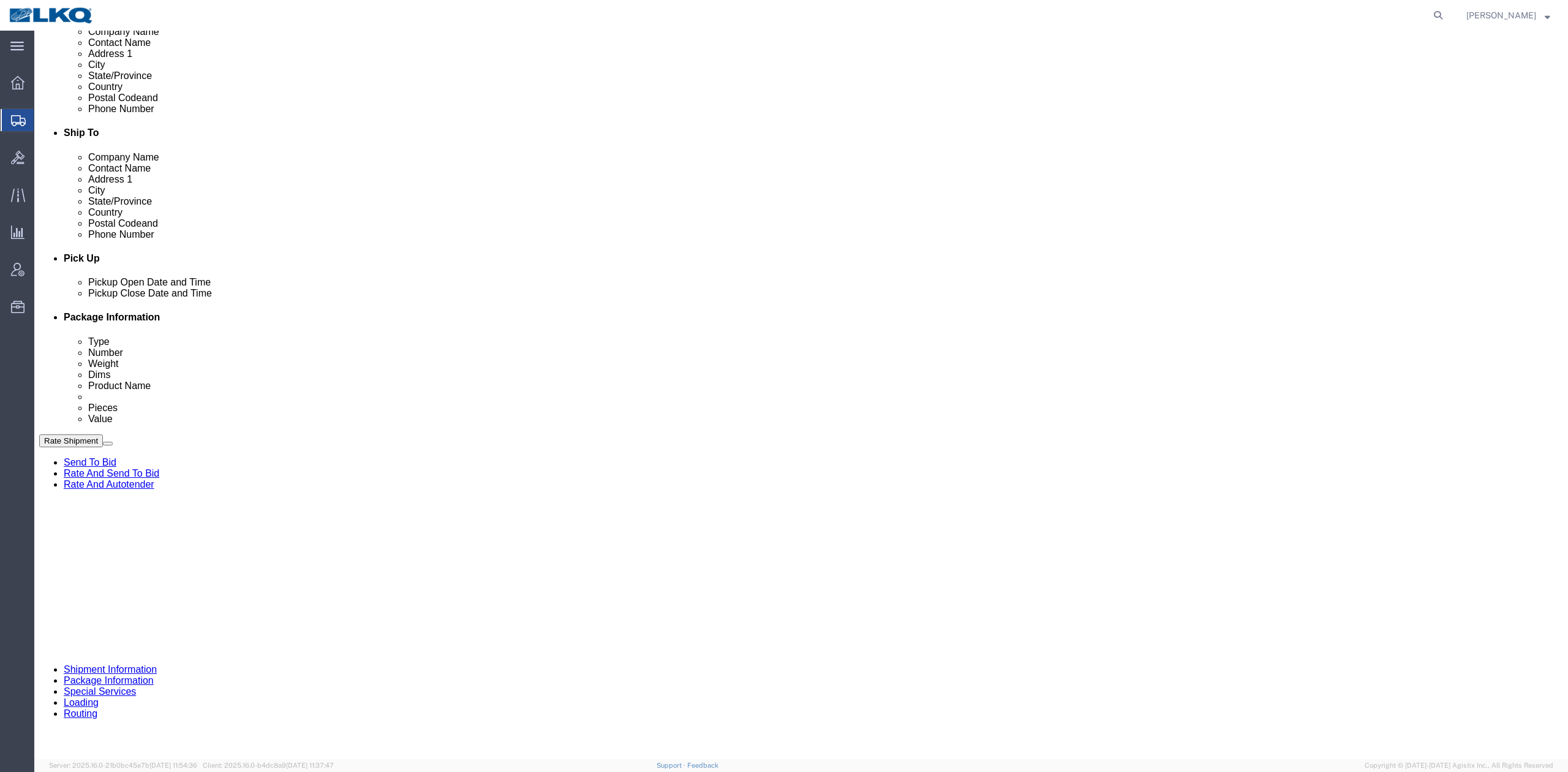
scroll to position [324, 0]
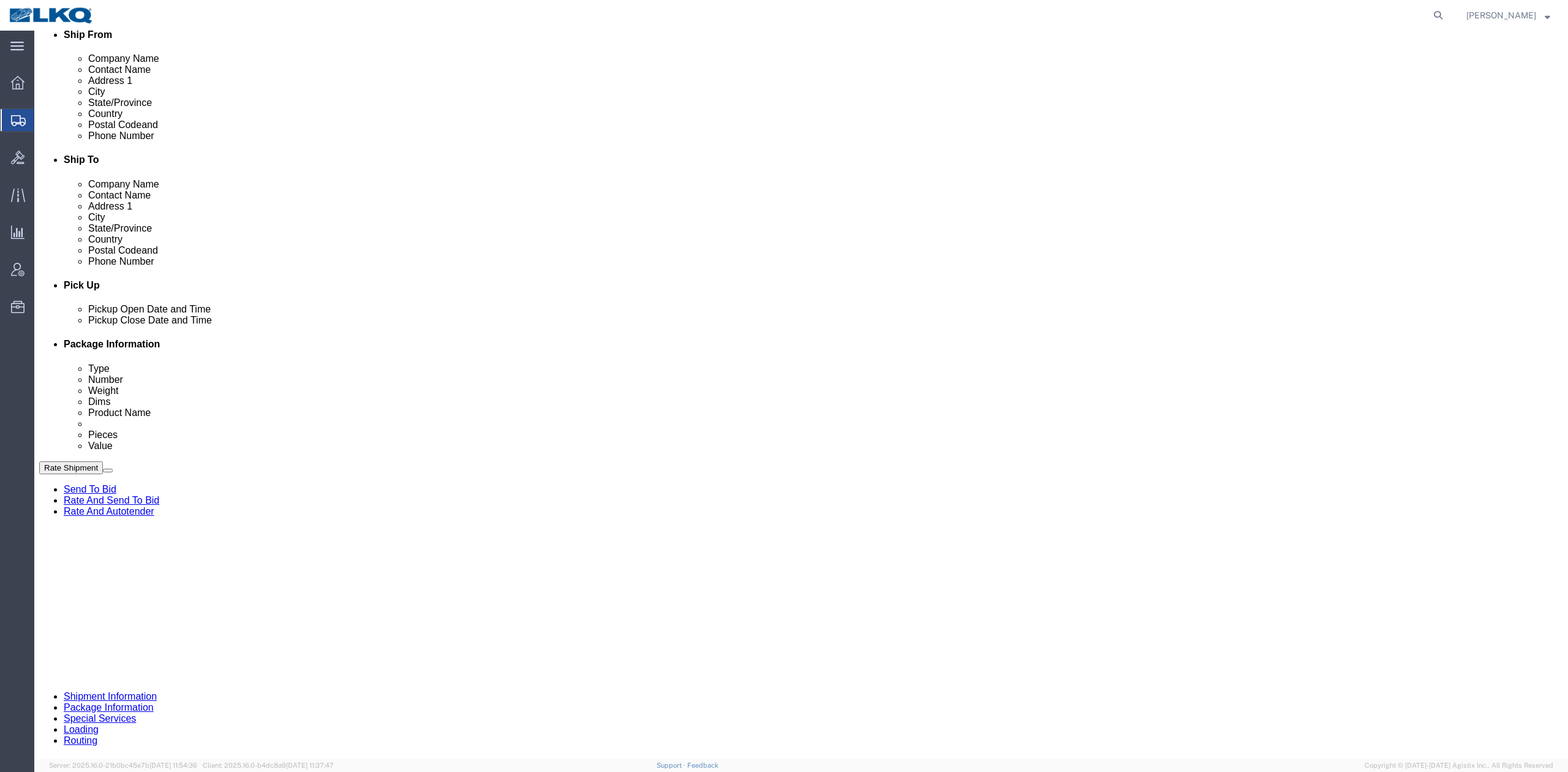
click link "Send To Bid"
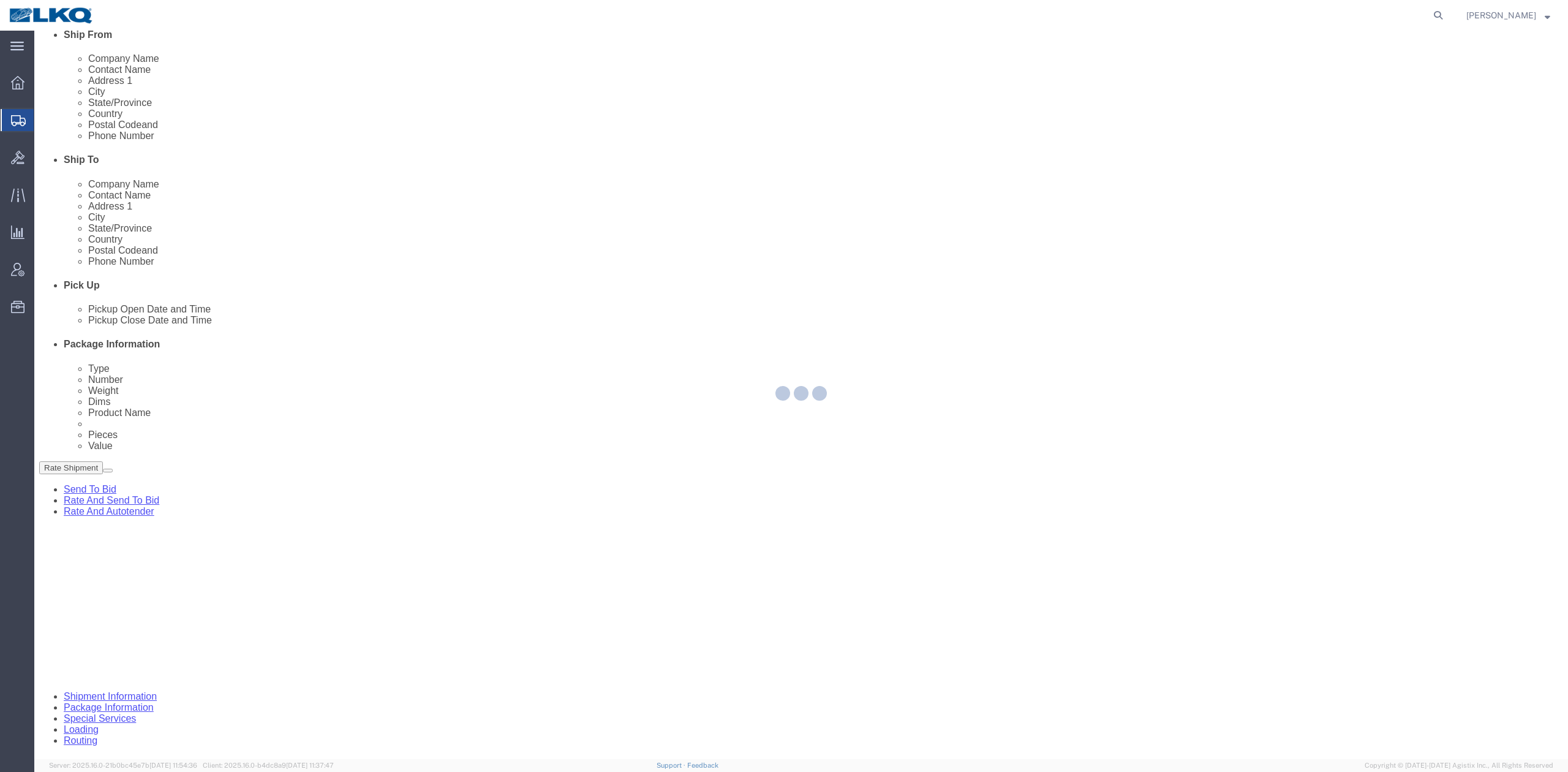
select select "TL"
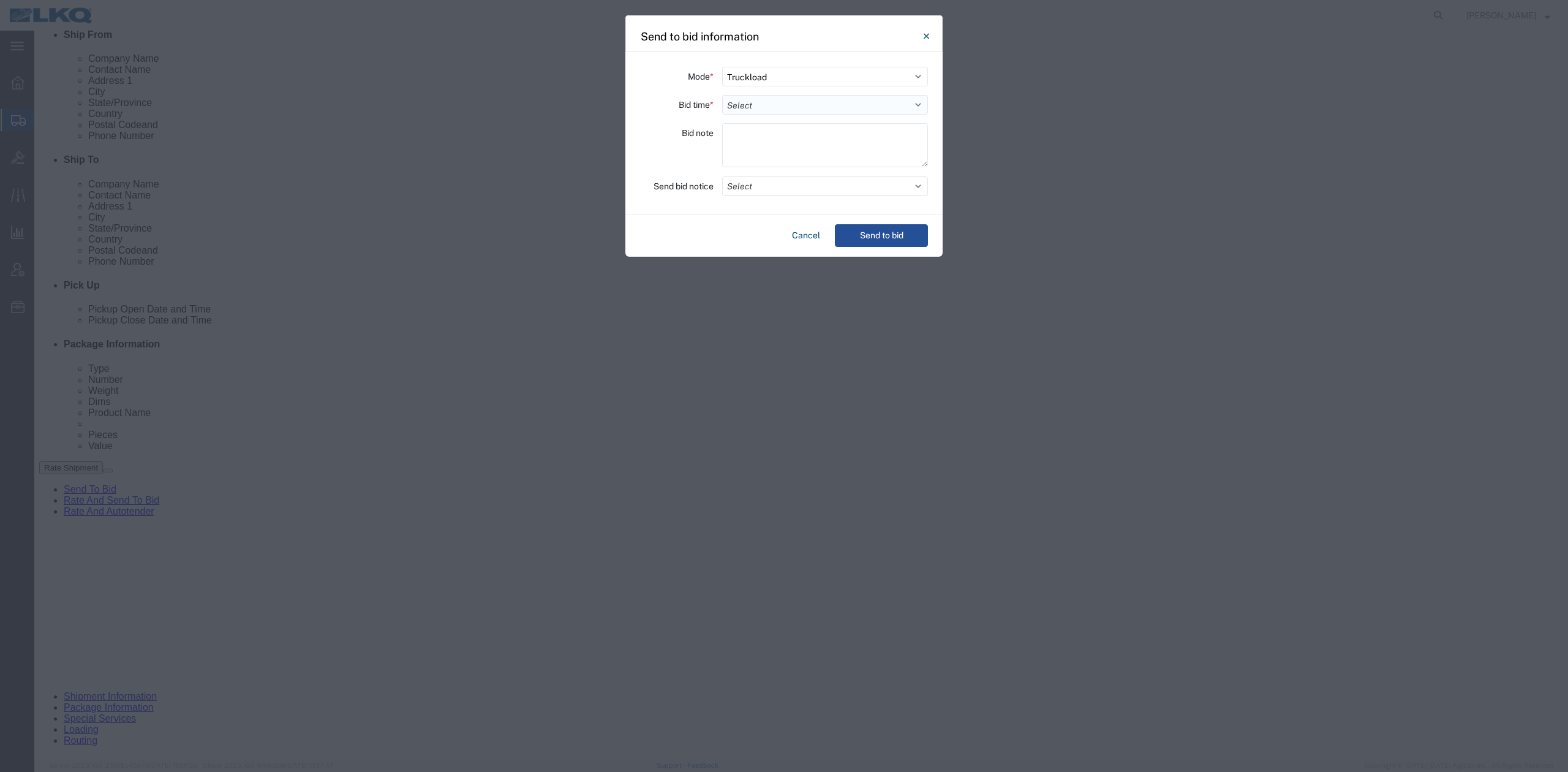
click at [774, 109] on select "Select 30 Min (Rush) 1 Hour (Rush) 2 Hours (Rush) 4 Hours (Rush) 8 Hours (Rush)…" at bounding box center [825, 105] width 206 height 20
select select "12"
click at [722, 95] on select "Select 30 Min (Rush) 1 Hour (Rush) 2 Hours (Rush) 4 Hours (Rush) 8 Hours (Rush)…" at bounding box center [825, 105] width 206 height 20
drag, startPoint x: 745, startPoint y: 180, endPoint x: 745, endPoint y: 197, distance: 17.0
click at [745, 182] on button "Select" at bounding box center [825, 186] width 206 height 20
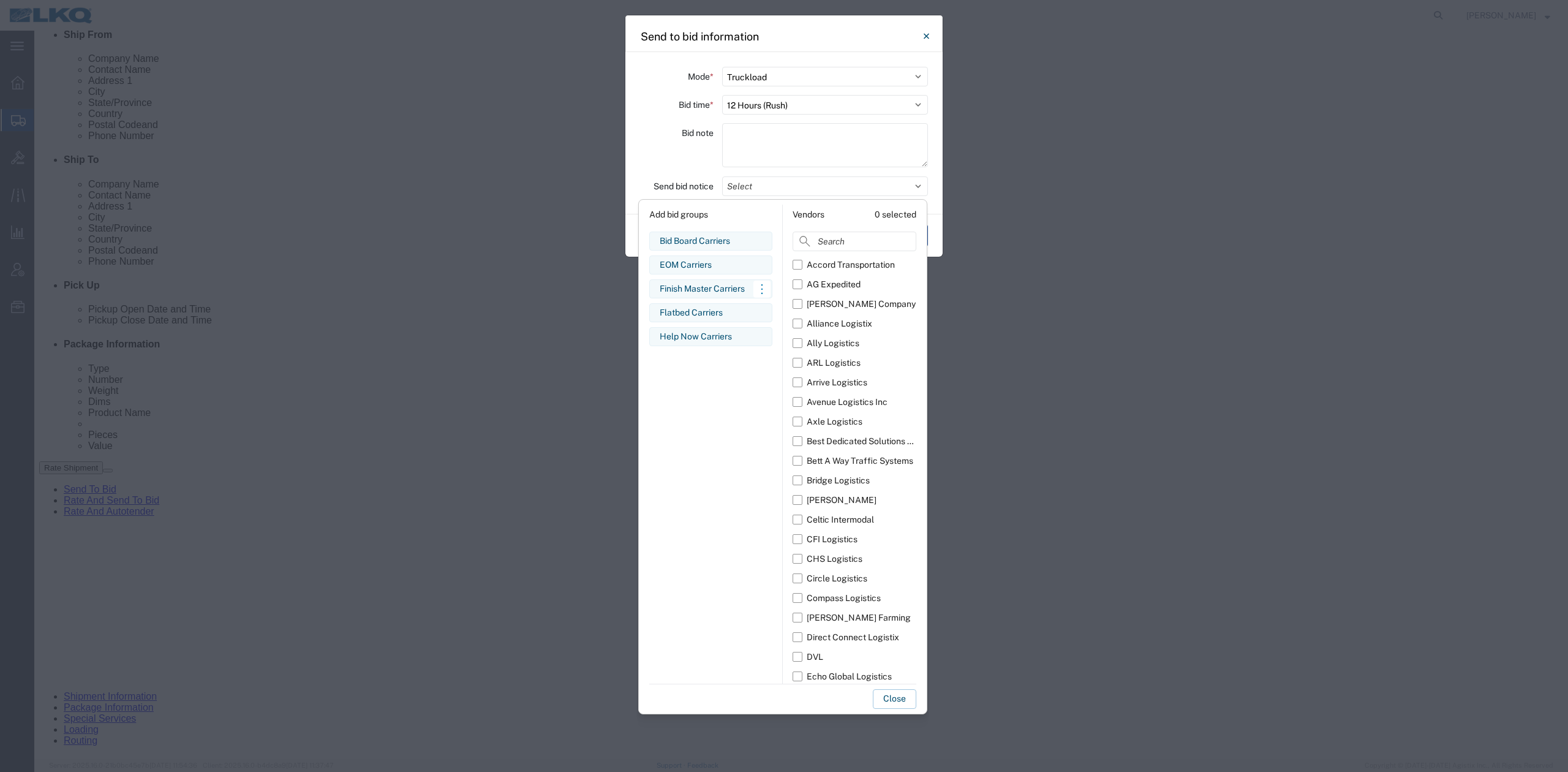
click at [689, 283] on div "Finish Master Carriers" at bounding box center [711, 289] width 103 height 13
click at [903, 700] on button "Close" at bounding box center [894, 699] width 43 height 20
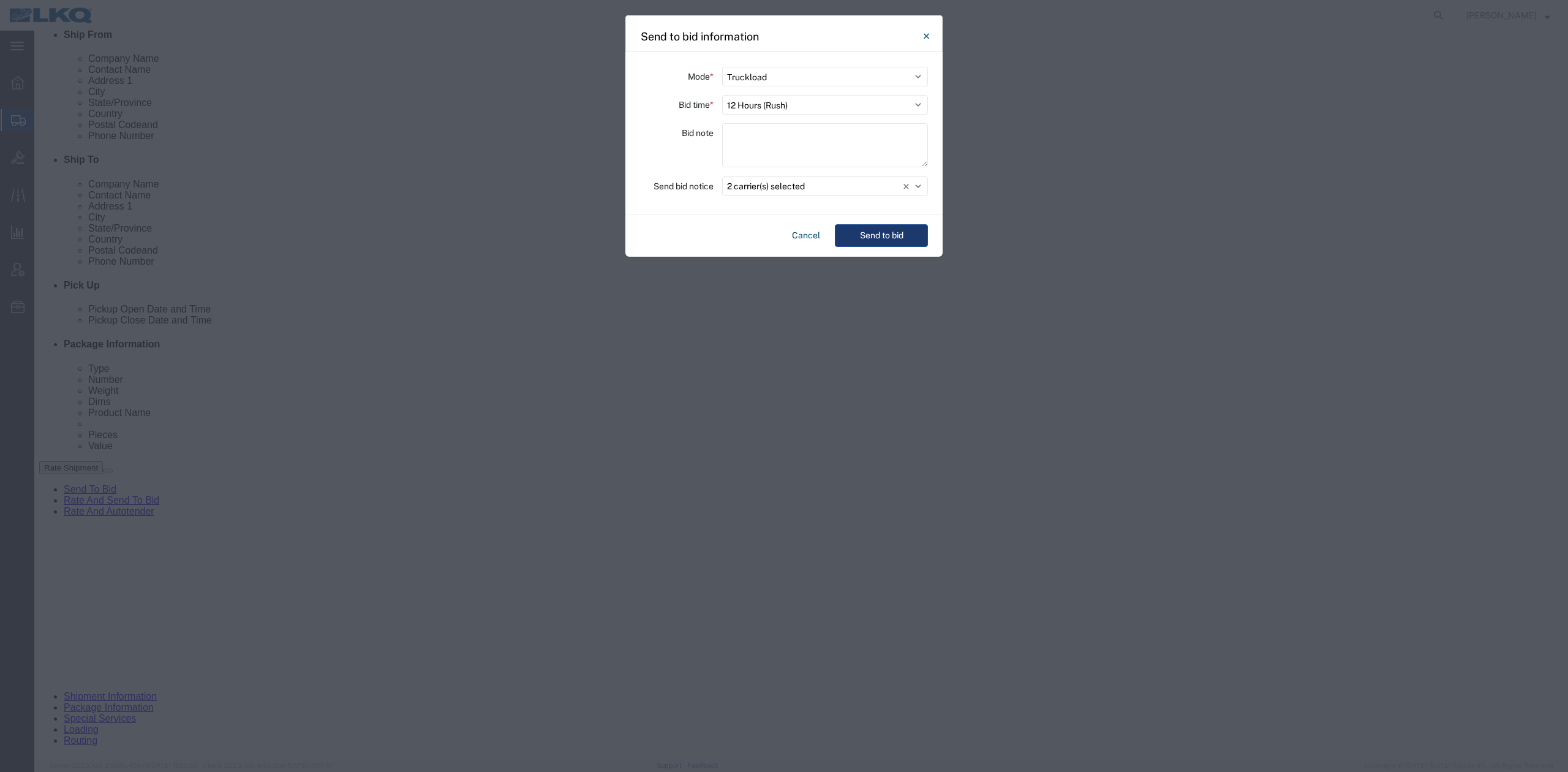
click at [883, 225] on button "Send to bid" at bounding box center [881, 236] width 93 height 23
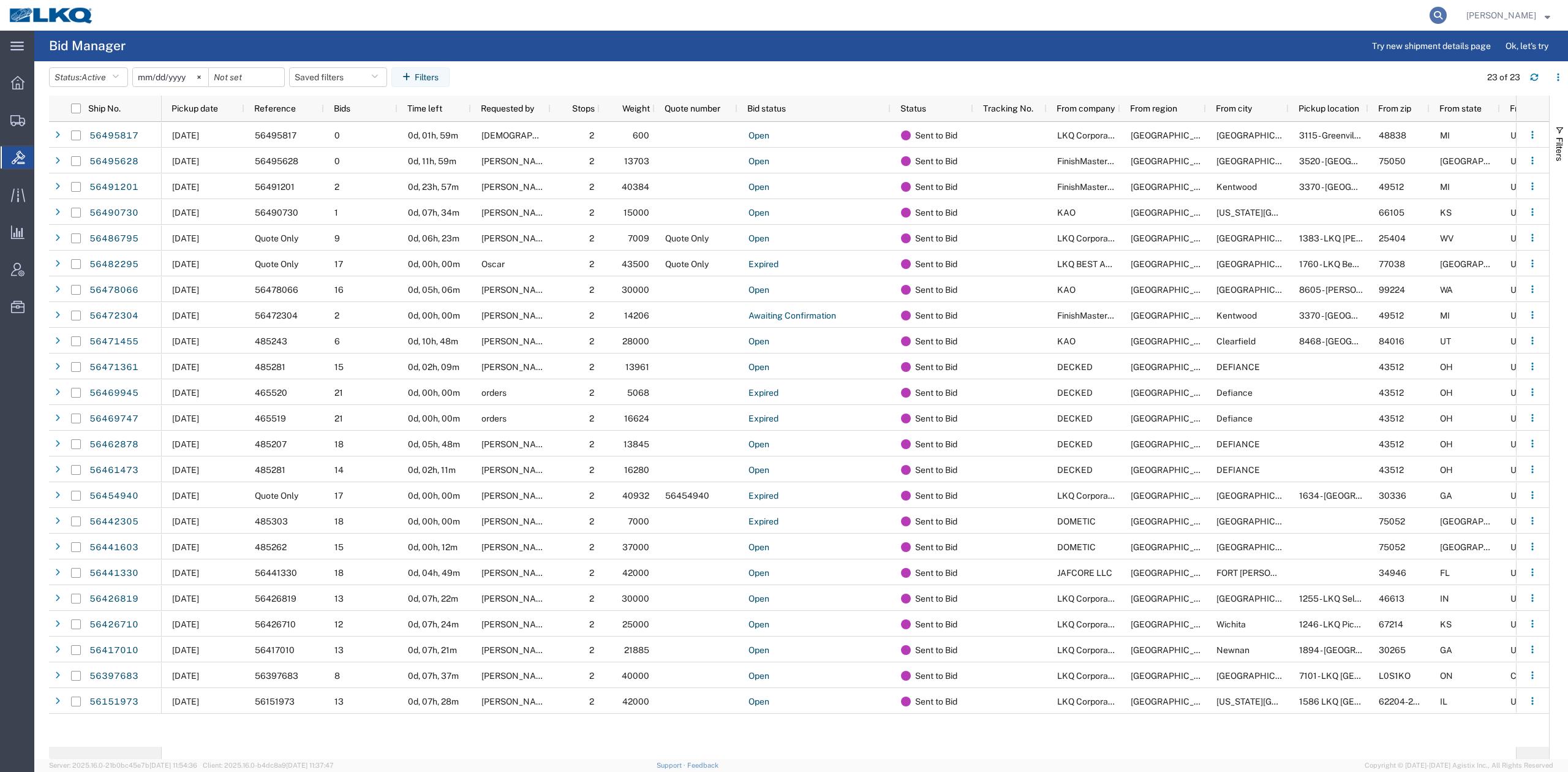
click at [1447, 17] on icon at bounding box center [1438, 15] width 17 height 17
paste input "56454940"
type input "56454940"
click at [1447, 17] on icon at bounding box center [1438, 15] width 17 height 17
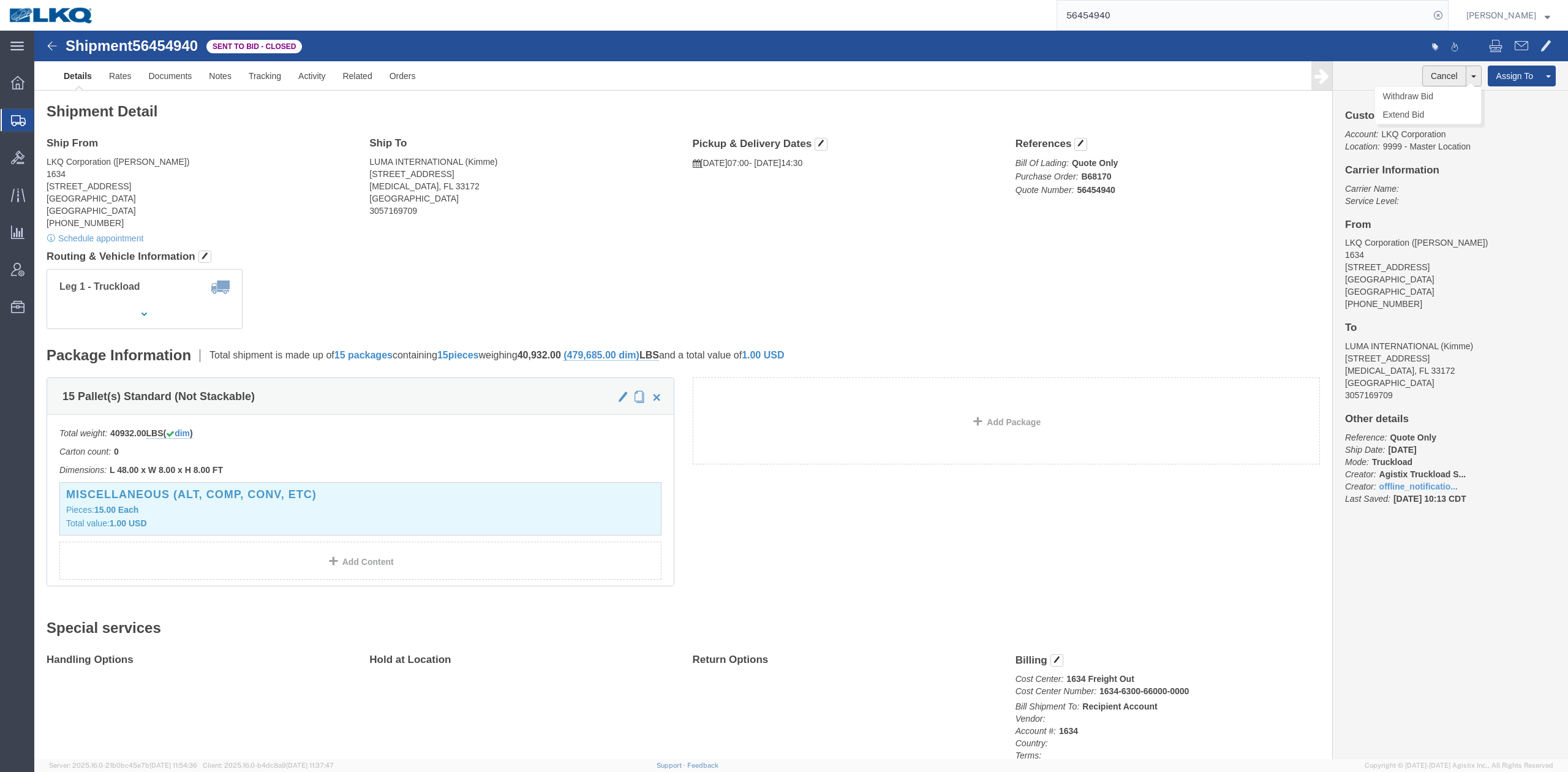
click div "Customer Information Account: LKQ Corporation Location: 9999 - Master Location …"
drag, startPoint x: 1381, startPoint y: 61, endPoint x: 1269, endPoint y: 86, distance: 114.8
click link "Withdraw Bid"
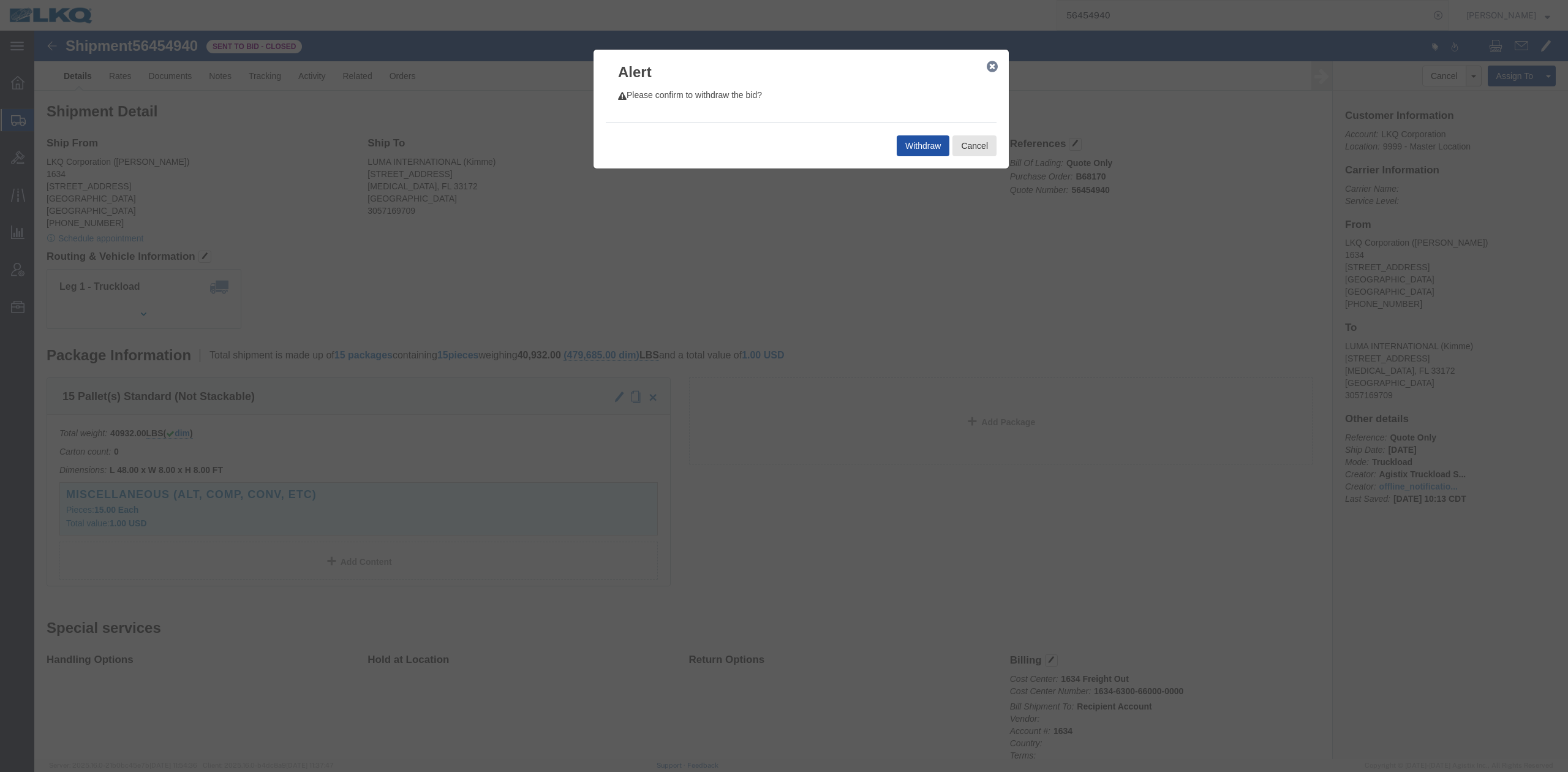
click button "Withdraw"
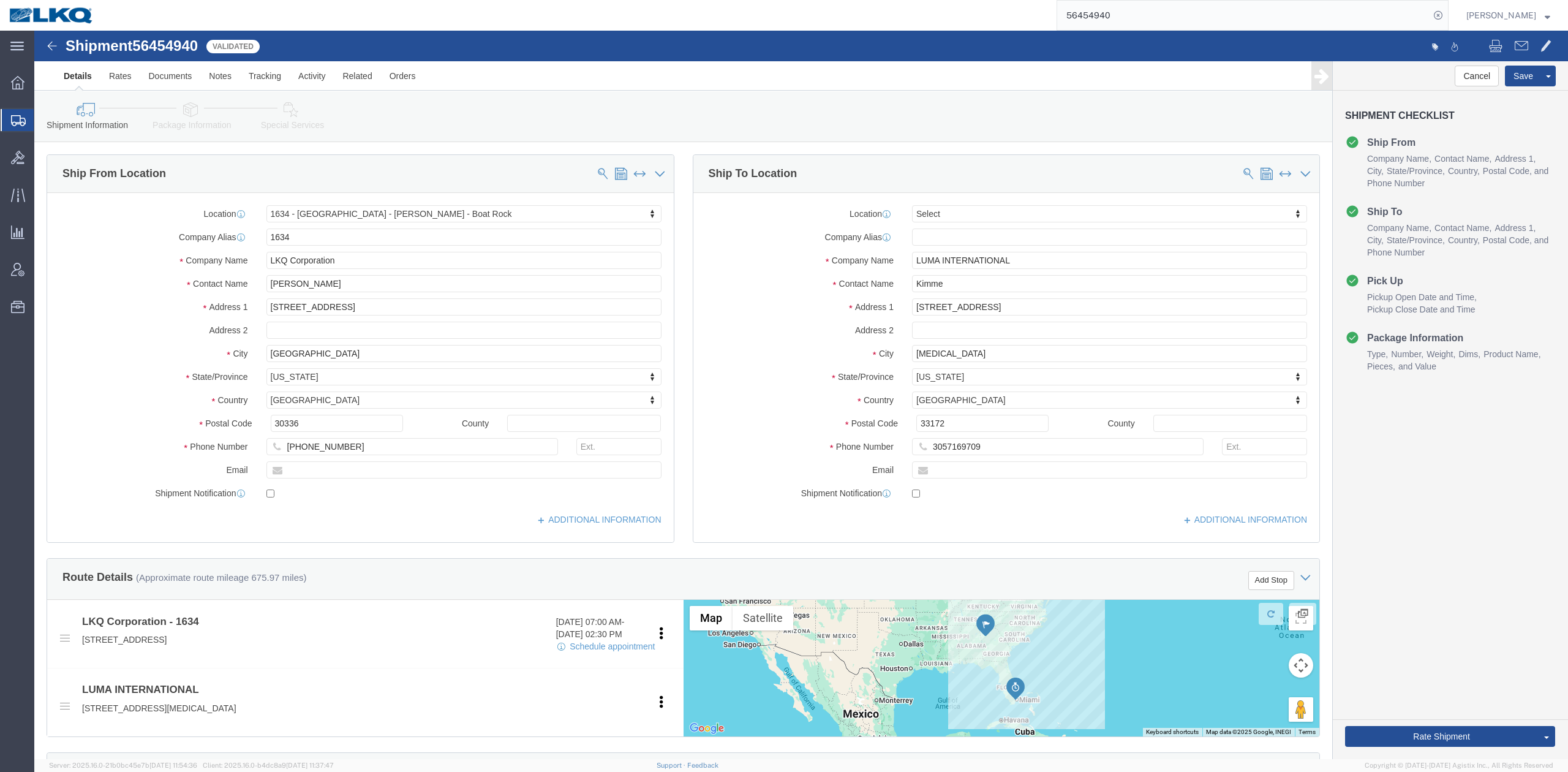
select select "28712"
select select
click button "Cancel"
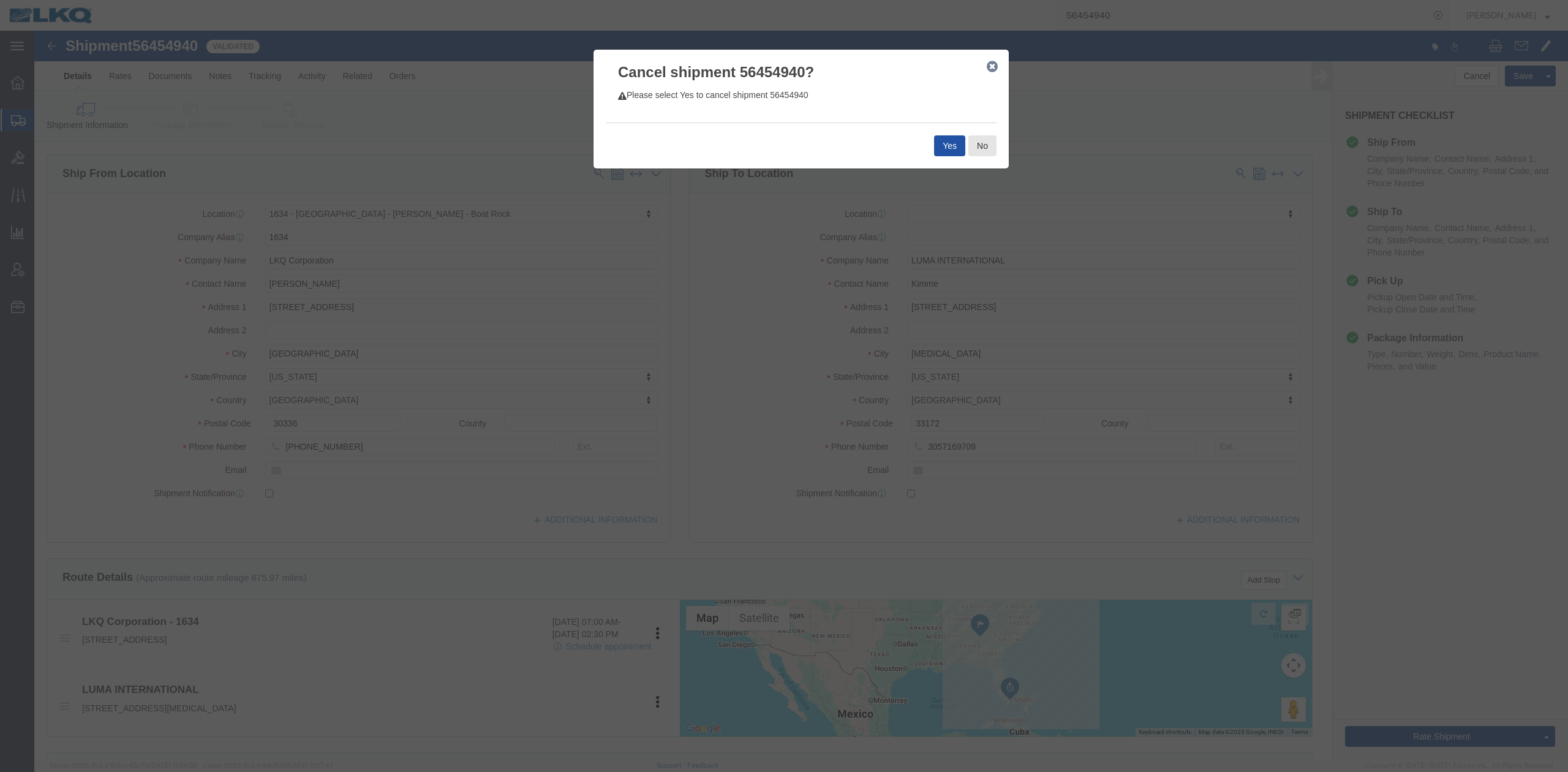
drag, startPoint x: 912, startPoint y: 122, endPoint x: 869, endPoint y: 128, distance: 43.4
click button "Yes"
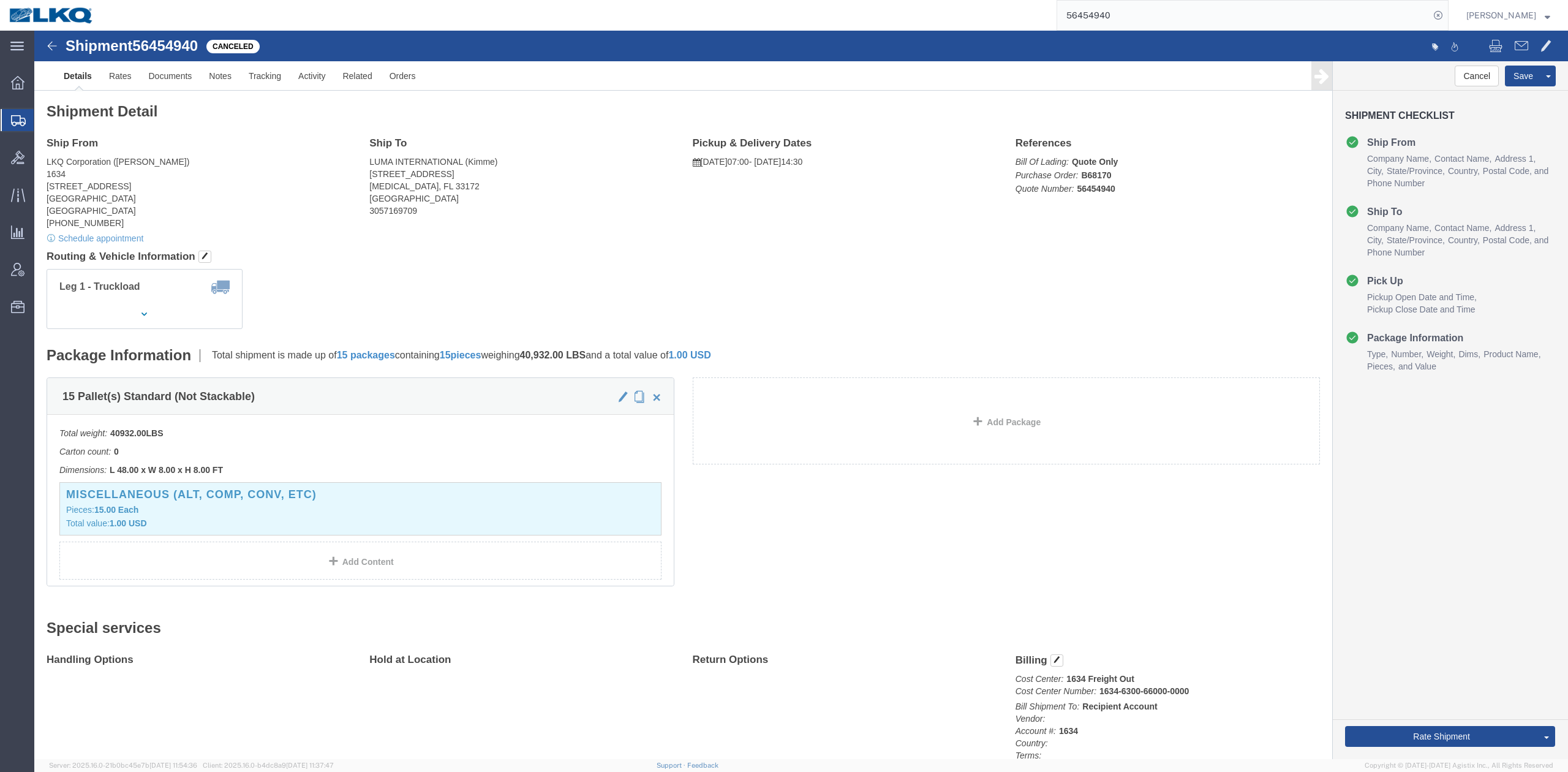
click at [1165, 5] on input "56454940" at bounding box center [1244, 16] width 372 height 30
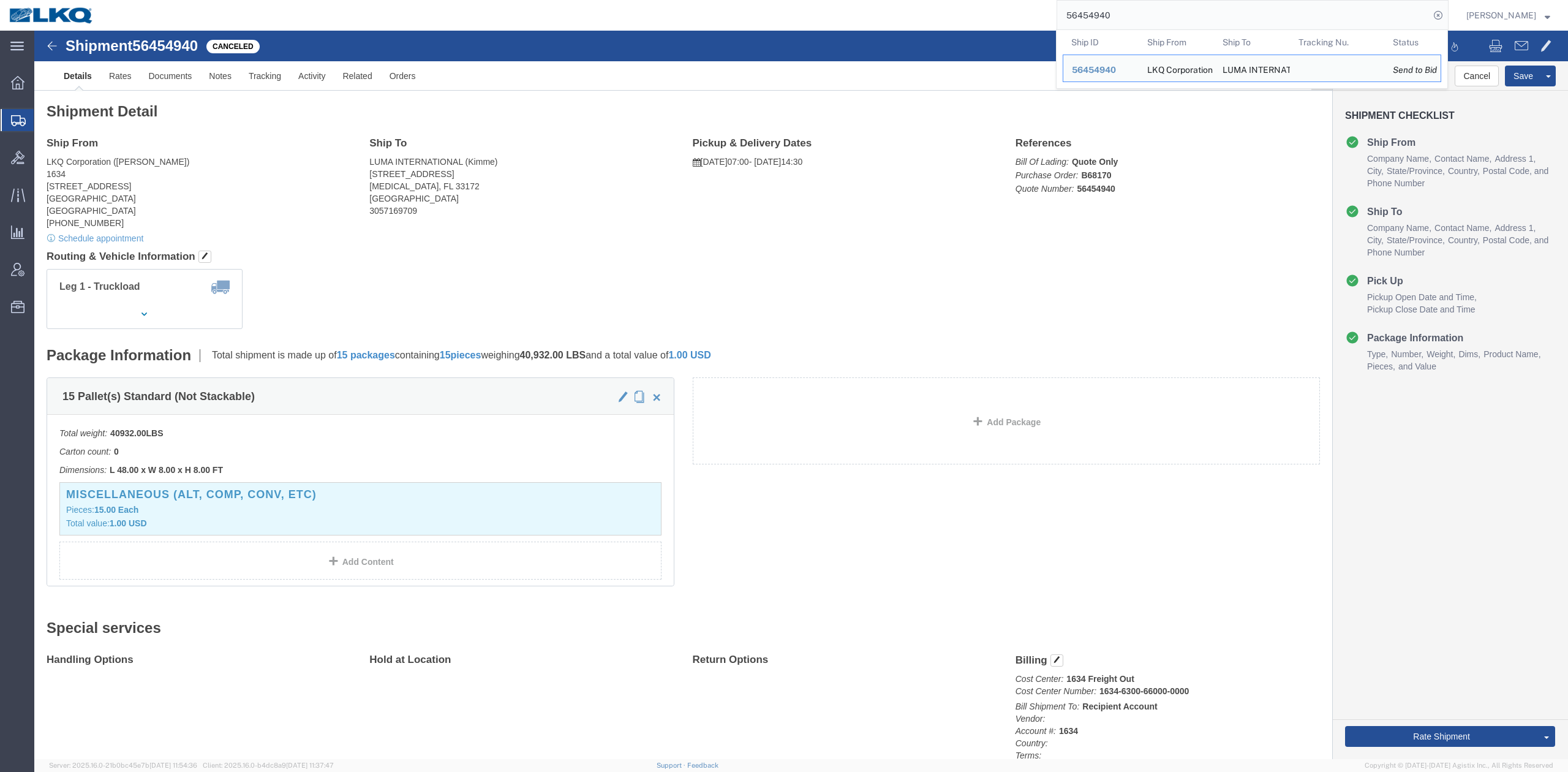
click at [1165, 5] on input "56454940" at bounding box center [1244, 16] width 372 height 30
paste input "6376"
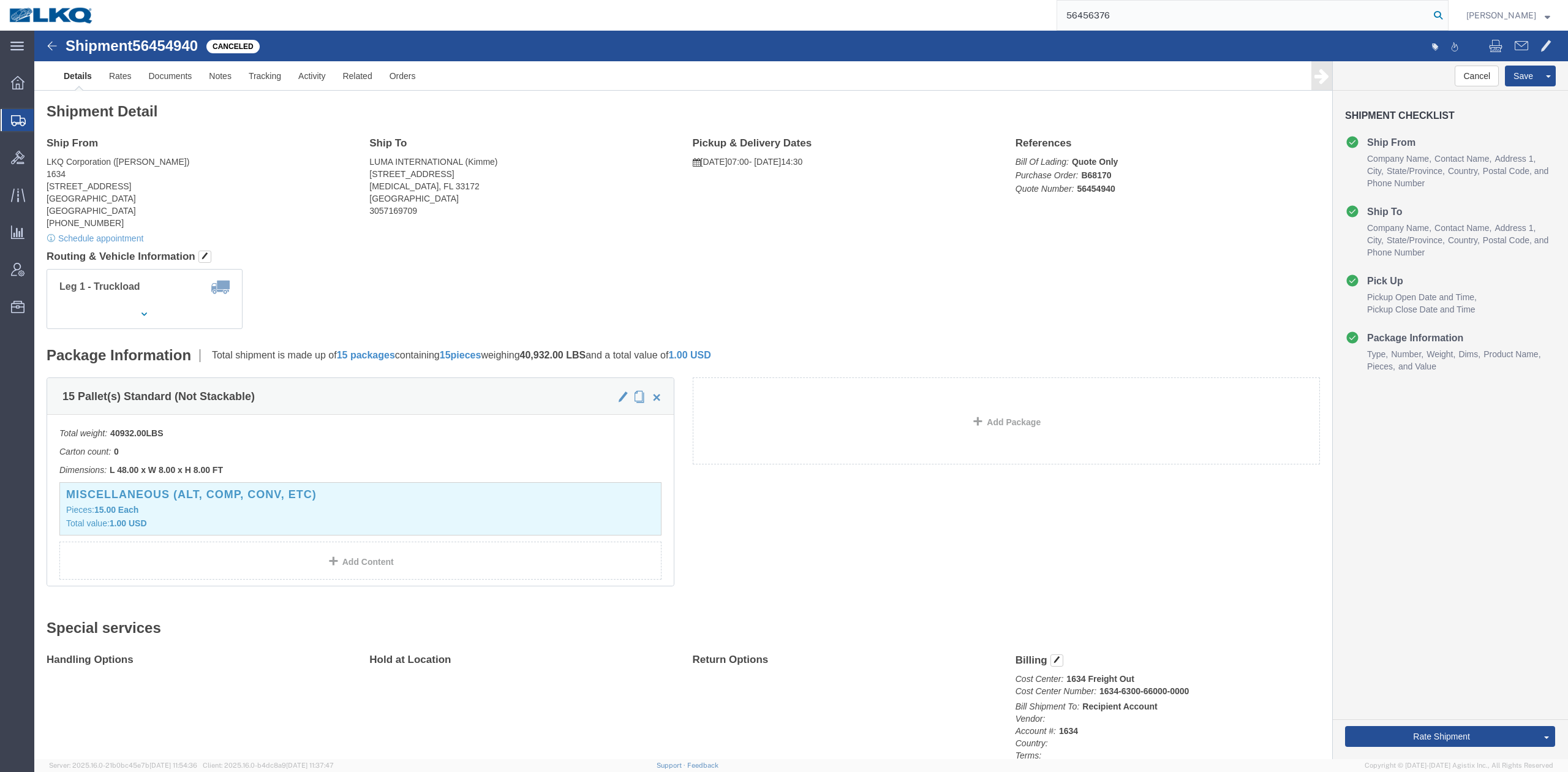
drag, startPoint x: 1455, startPoint y: 17, endPoint x: 1444, endPoint y: 27, distance: 14.9
click at [1447, 17] on icon at bounding box center [1438, 15] width 17 height 17
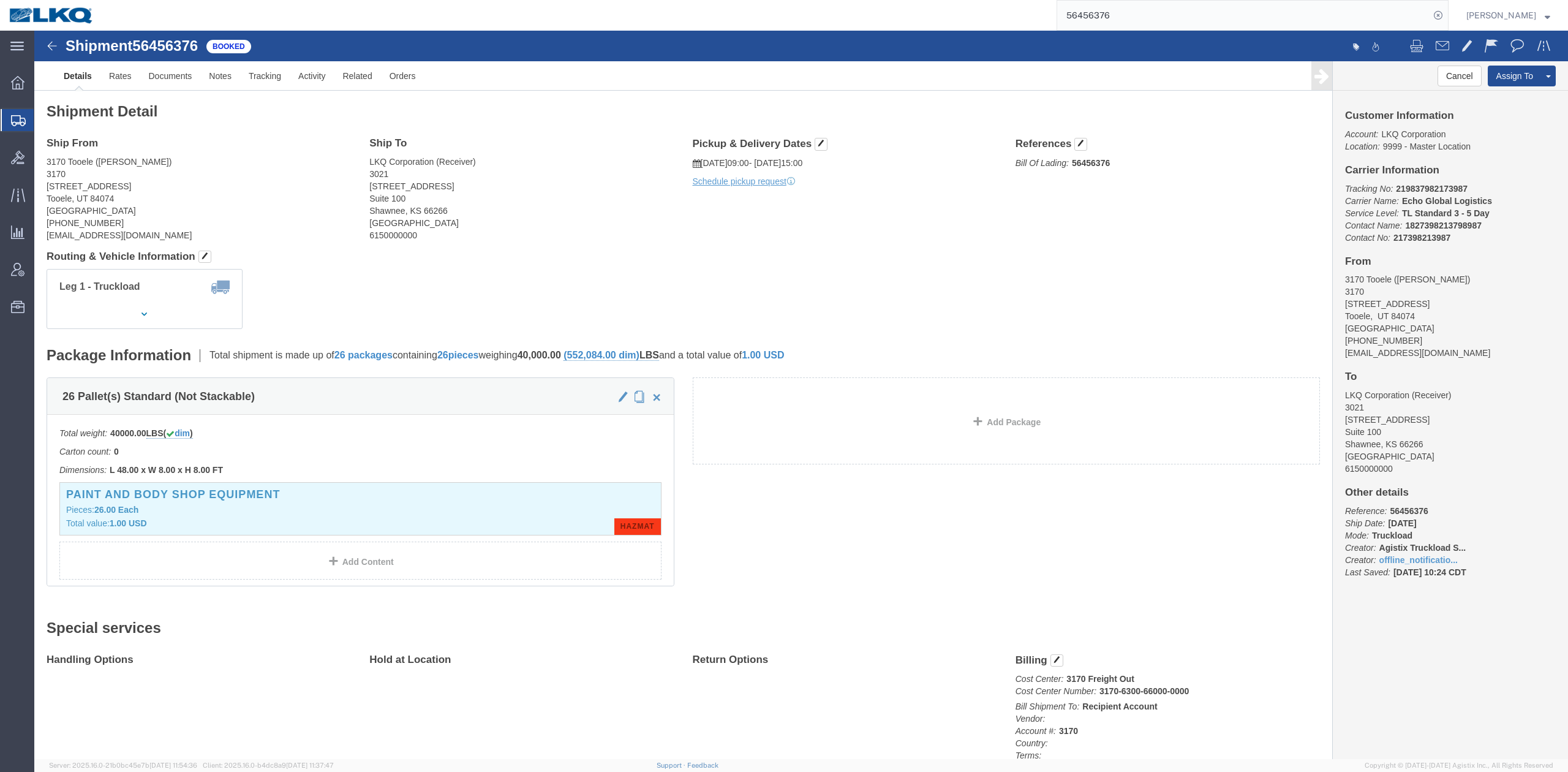
click at [1125, 13] on input "56456376" at bounding box center [1244, 16] width 372 height 30
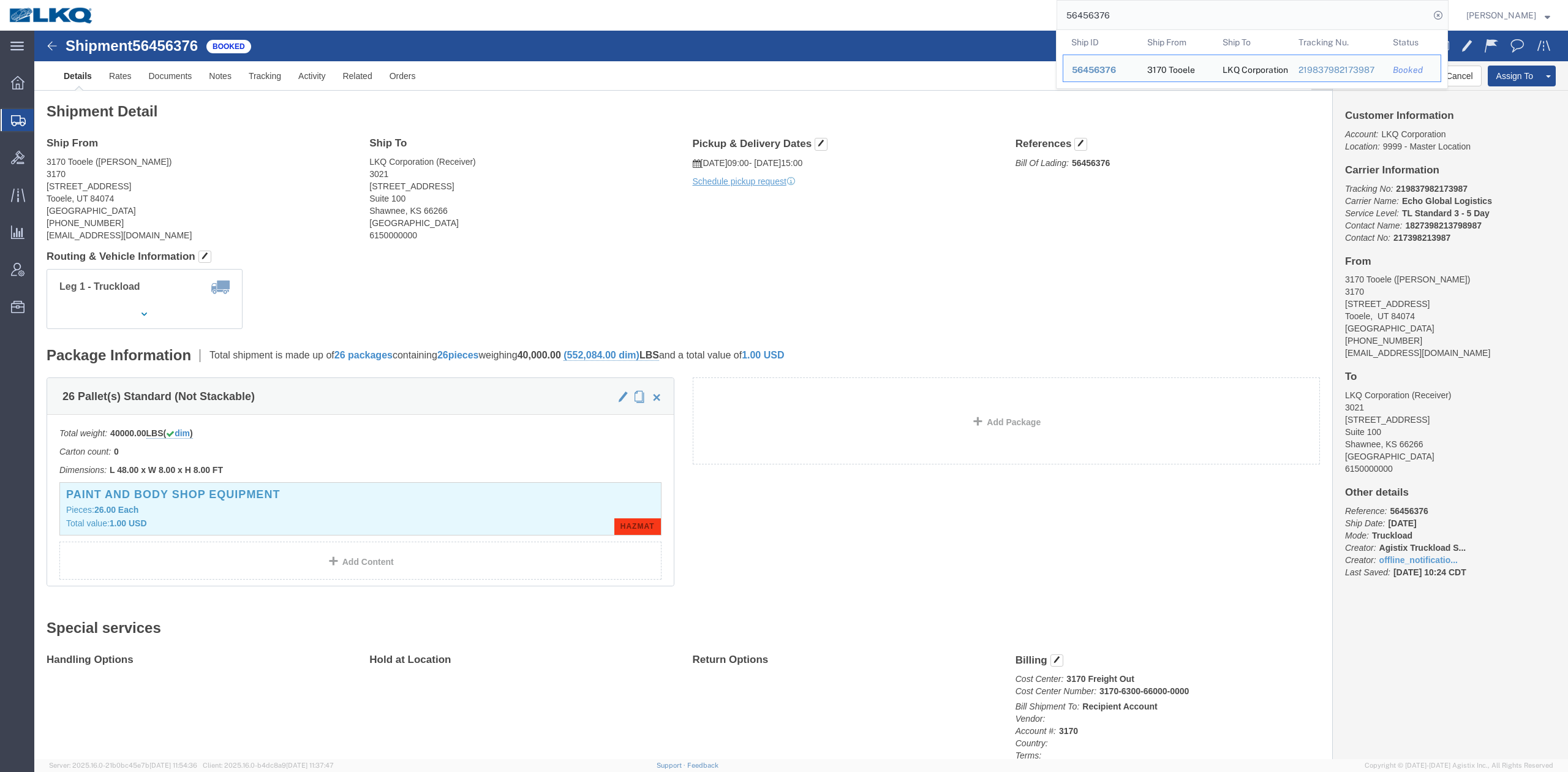
click at [1125, 13] on input "56456376" at bounding box center [1244, 16] width 372 height 30
paste input "91201"
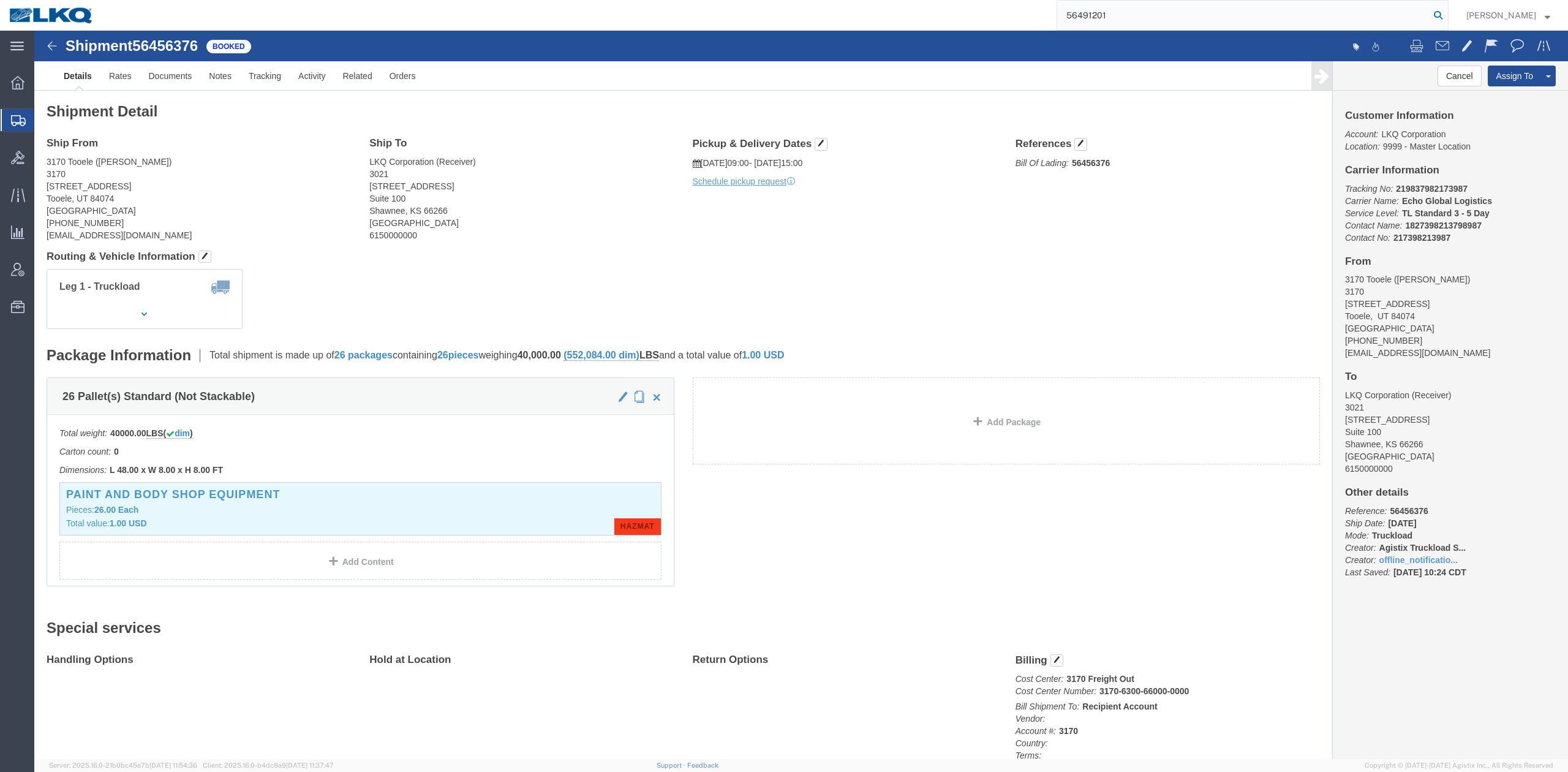
drag, startPoint x: 1457, startPoint y: 7, endPoint x: 1458, endPoint y: 16, distance: 9.1
click at [1447, 16] on icon at bounding box center [1438, 15] width 17 height 17
type input "56491201"
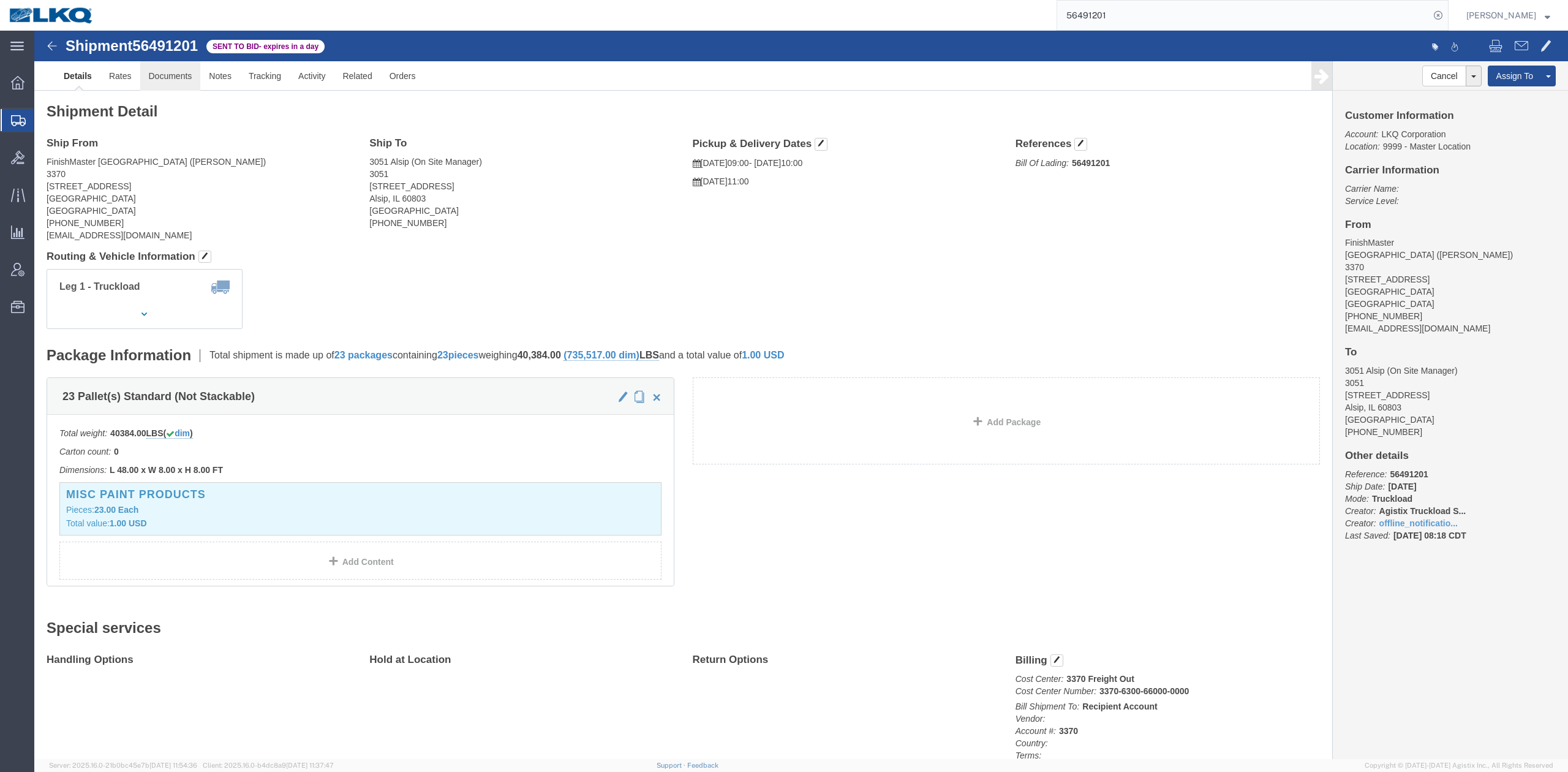
click link "Documents"
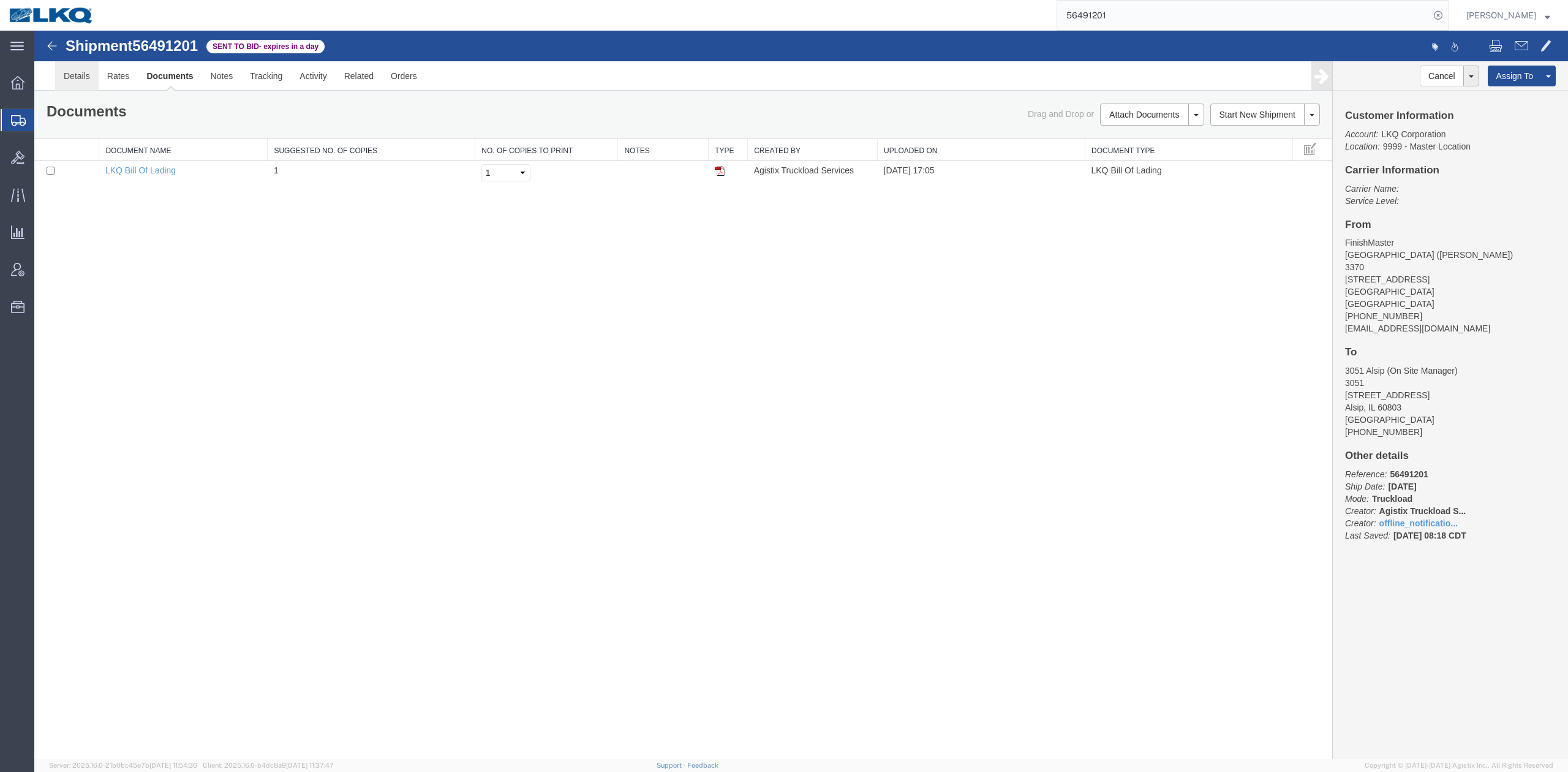
click at [84, 75] on link "Details" at bounding box center [77, 76] width 43 height 30
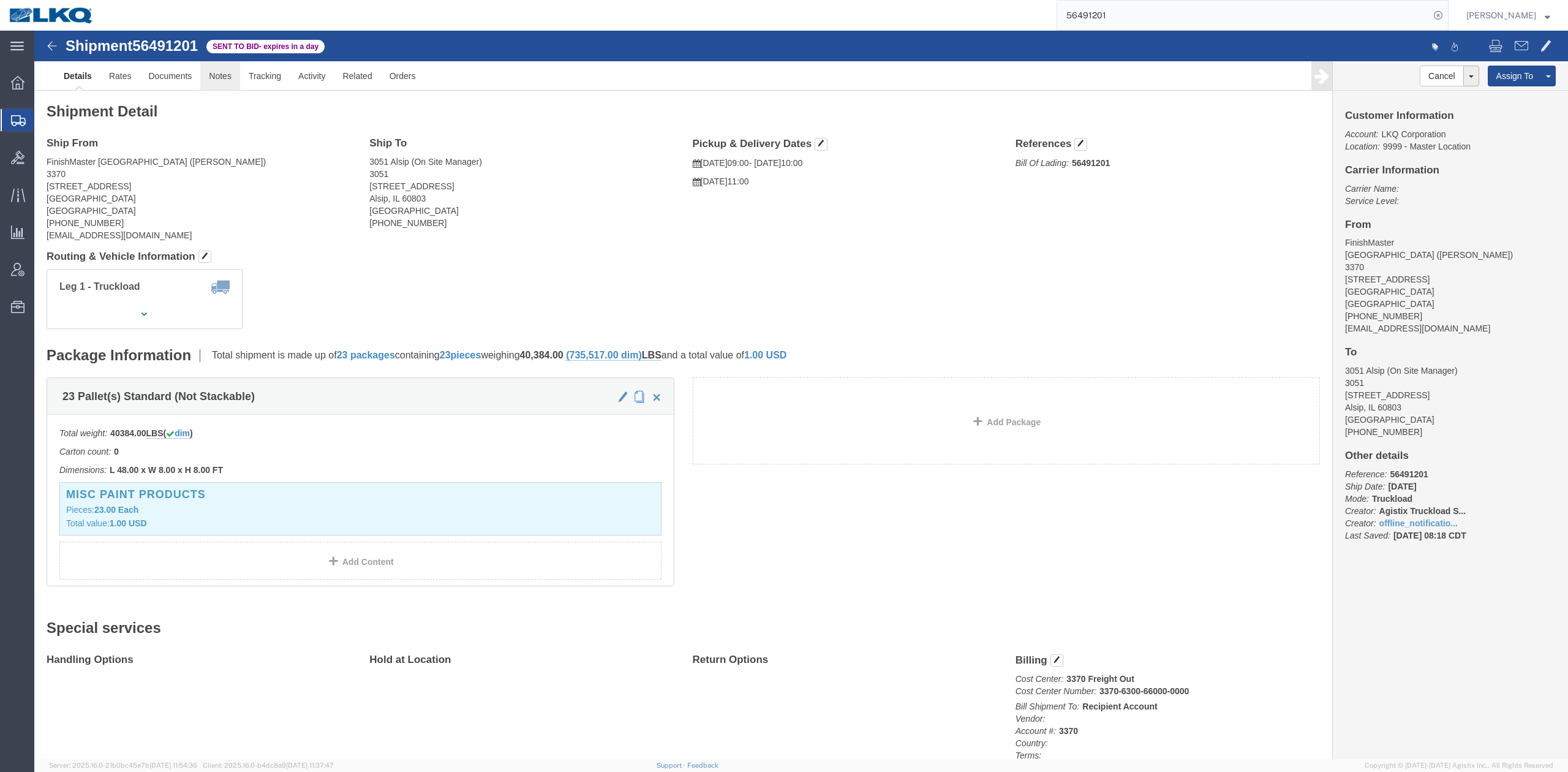
click link "Notes"
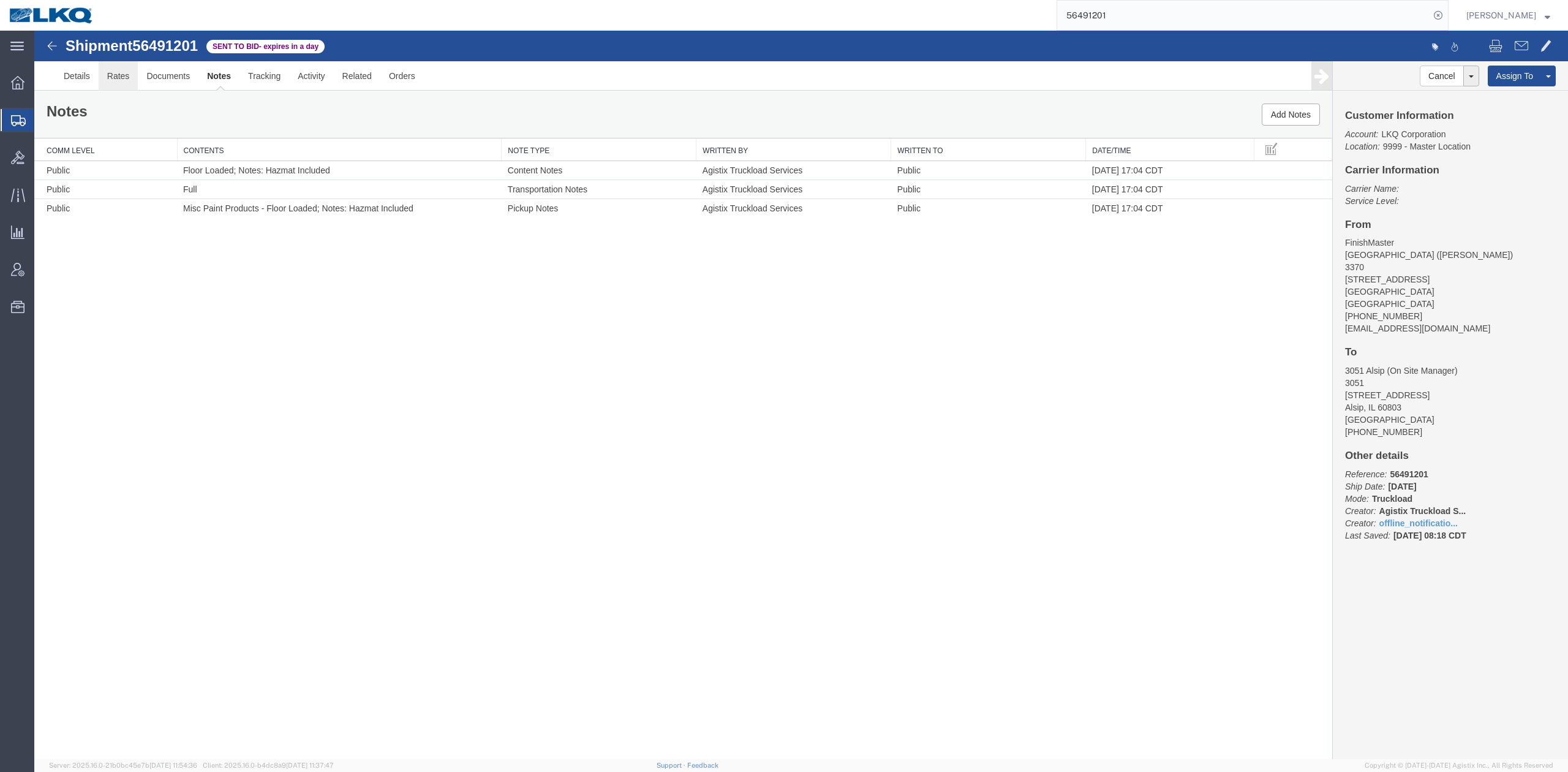
click at [125, 81] on link "Rates" at bounding box center [118, 76] width 40 height 30
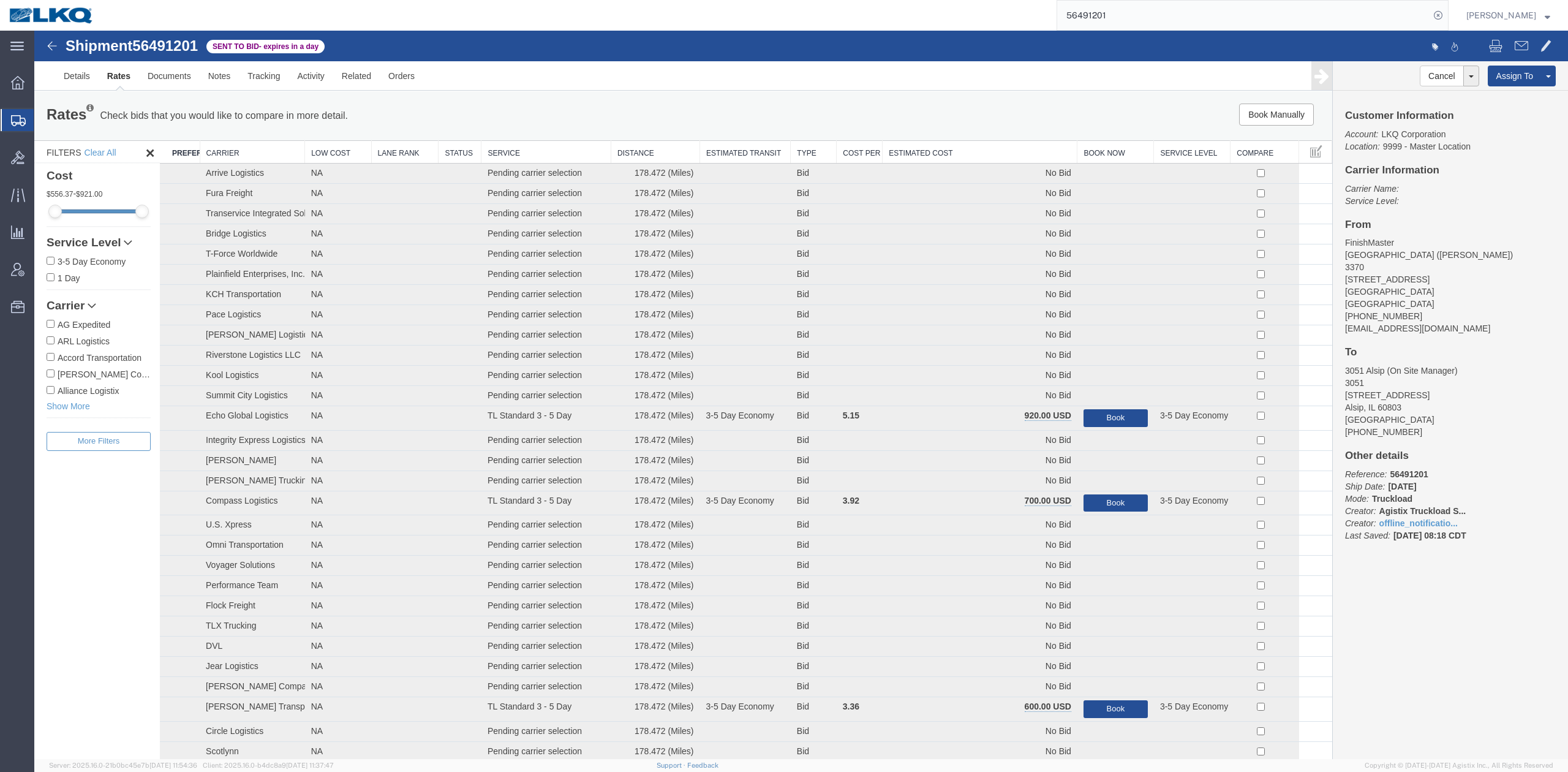
drag, startPoint x: 1399, startPoint y: 99, endPoint x: 924, endPoint y: 140, distance: 476.8
click at [34, 30] on link "Withdraw Bid" at bounding box center [34, 30] width 0 height 0
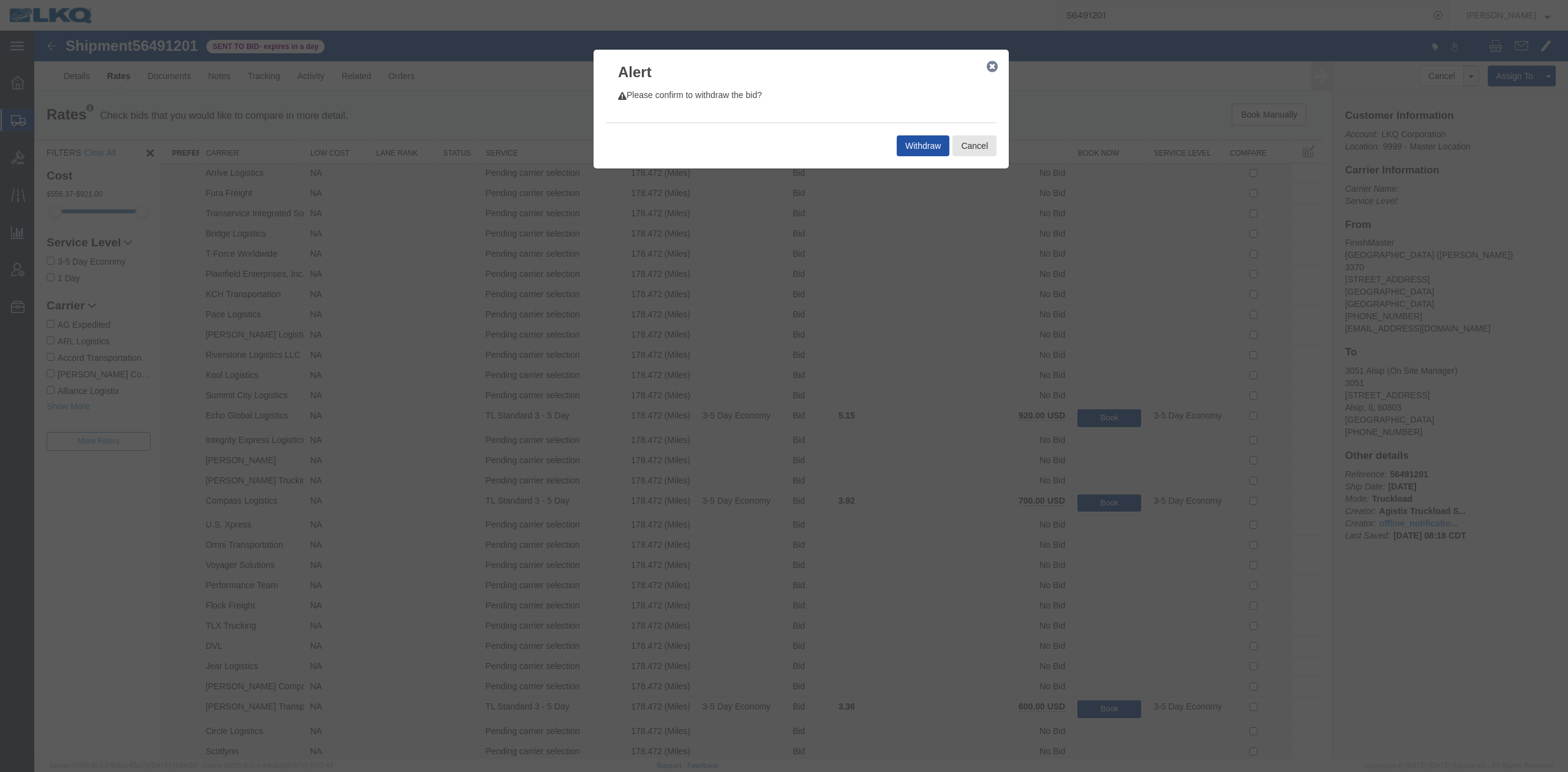
drag, startPoint x: 924, startPoint y: 140, endPoint x: 902, endPoint y: 138, distance: 22.1
click at [902, 137] on button "Withdraw" at bounding box center [923, 146] width 53 height 21
click at [895, 147] on div at bounding box center [801, 395] width 1534 height 729
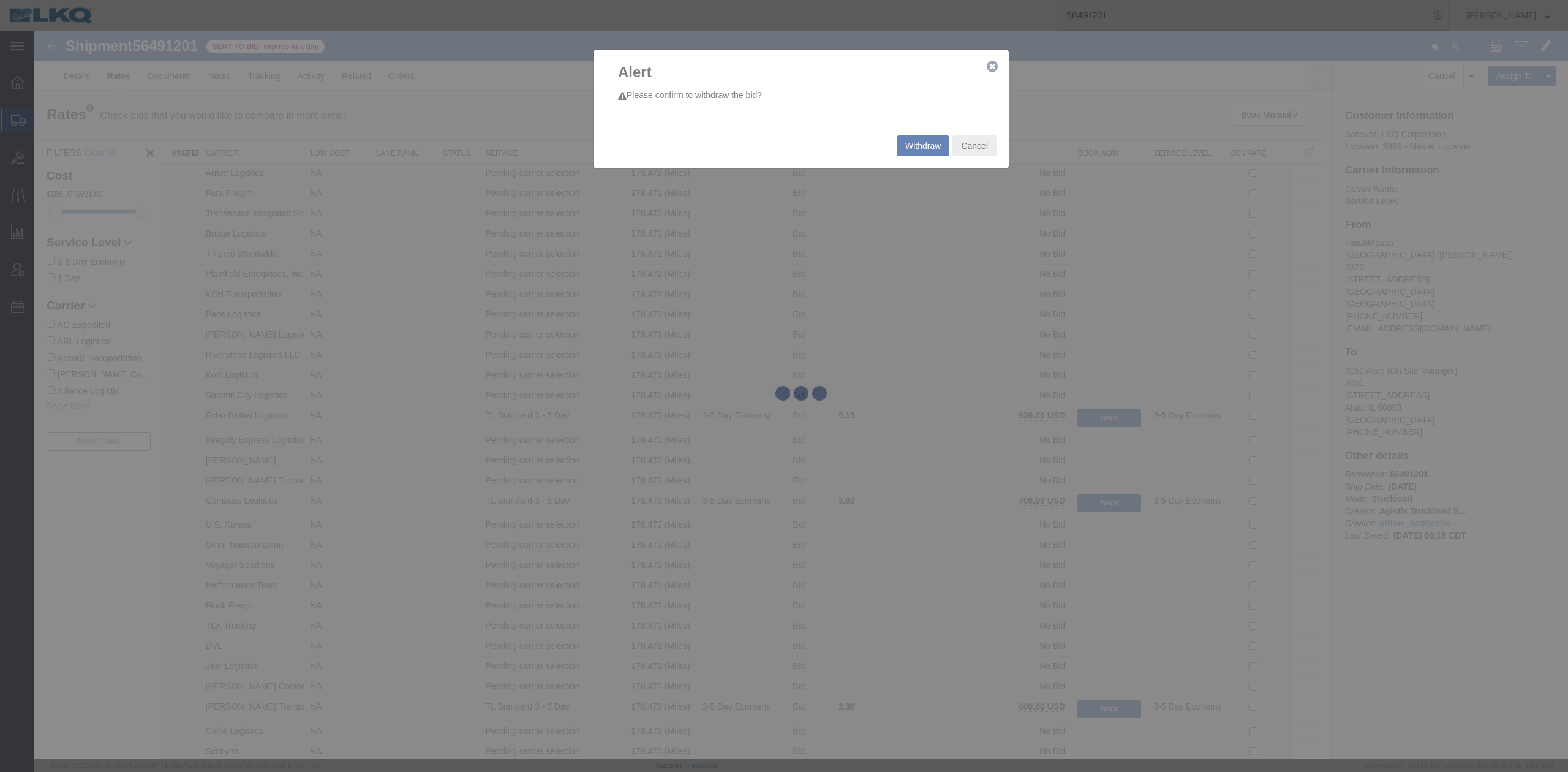
select select "64481"
select select "27768"
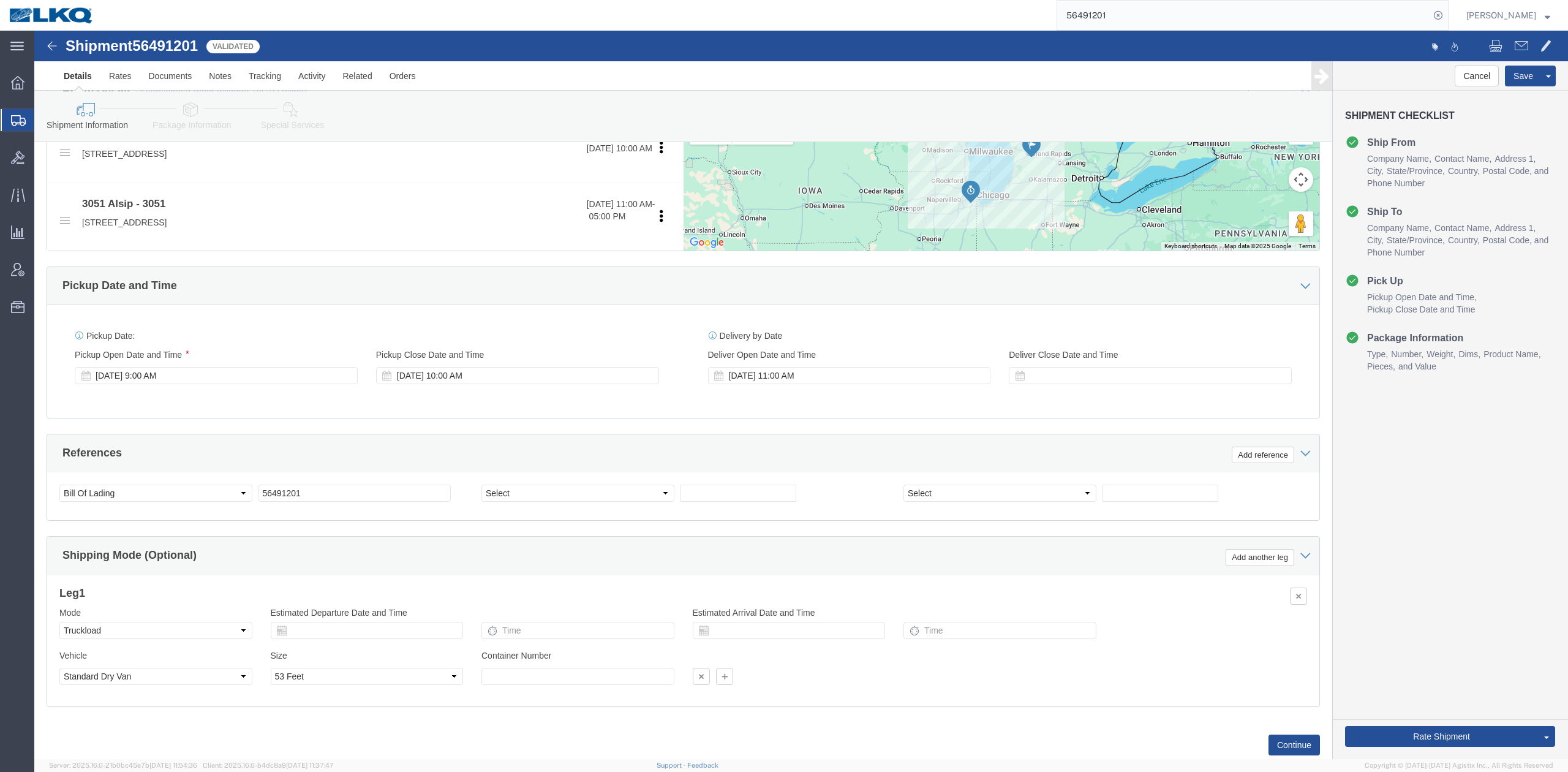
scroll to position [524, 0]
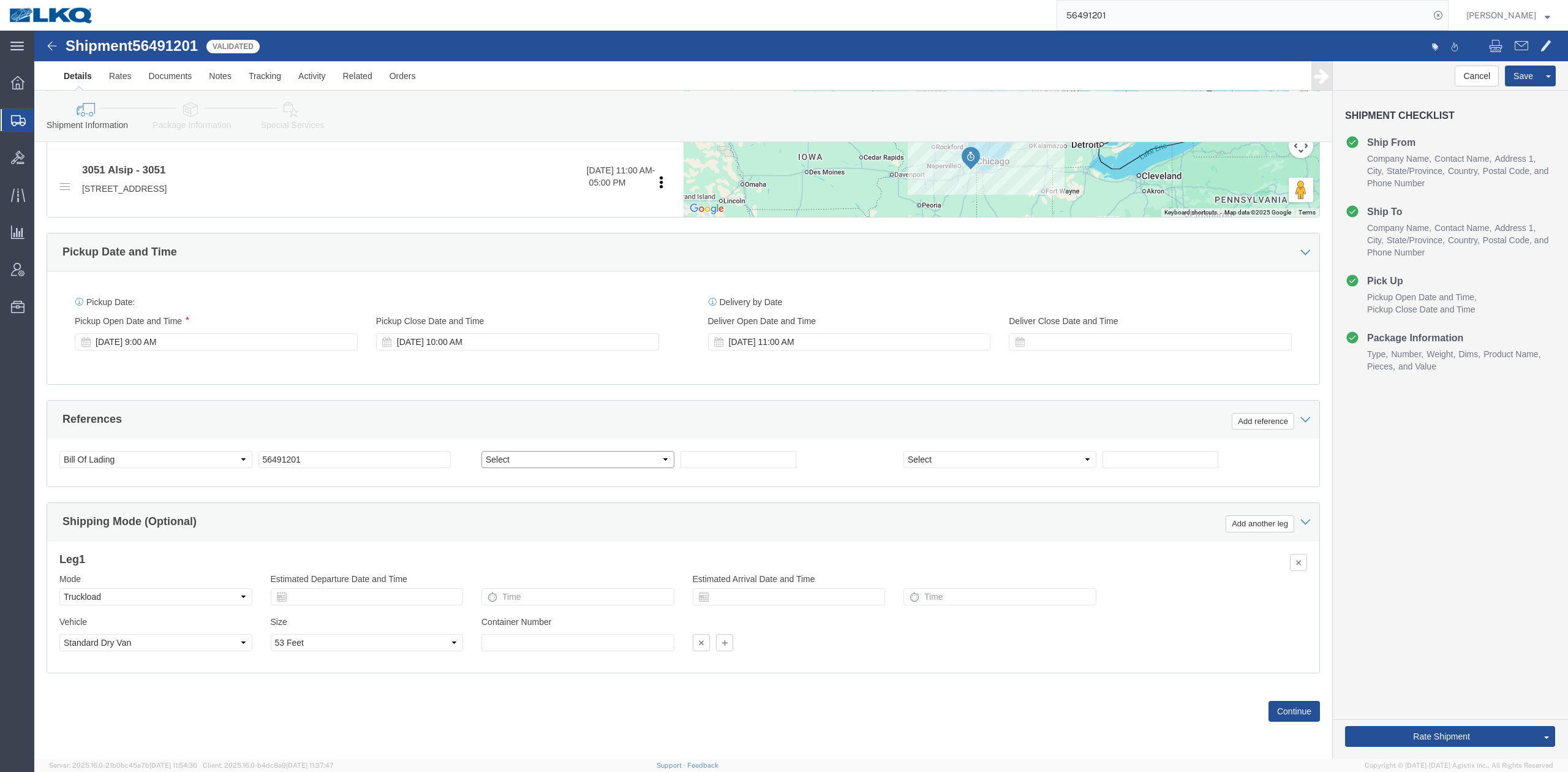
click select "Select Account Type Activity ID Airline Appointment Number ASN Batch Request # …"
select select "GENERAL"
click select "Select Account Type Activity ID Airline Appointment Number ASN Batch Request # …"
type input "HAZMAT"
click link "Special Services"
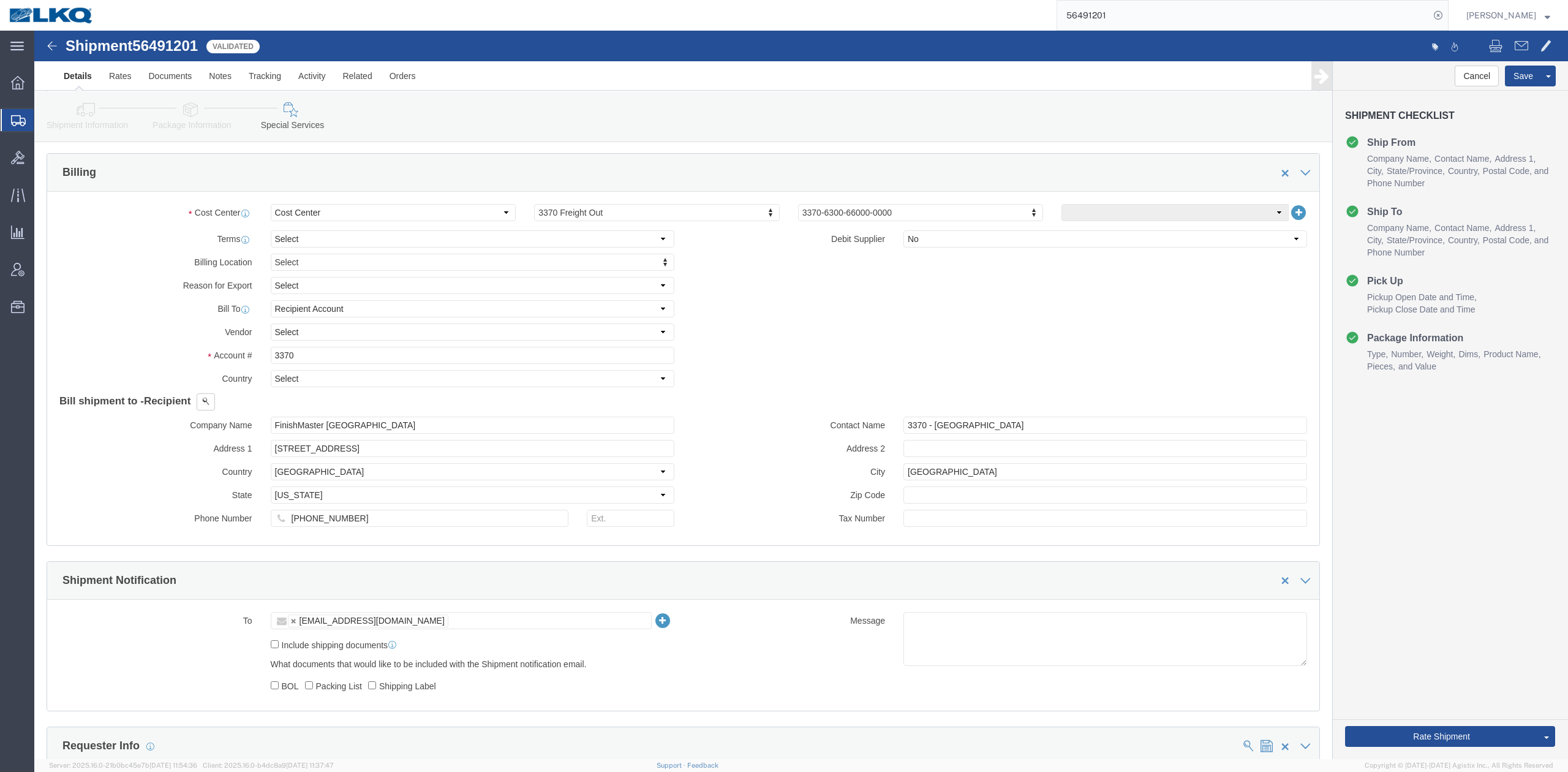
scroll to position [1132, 0]
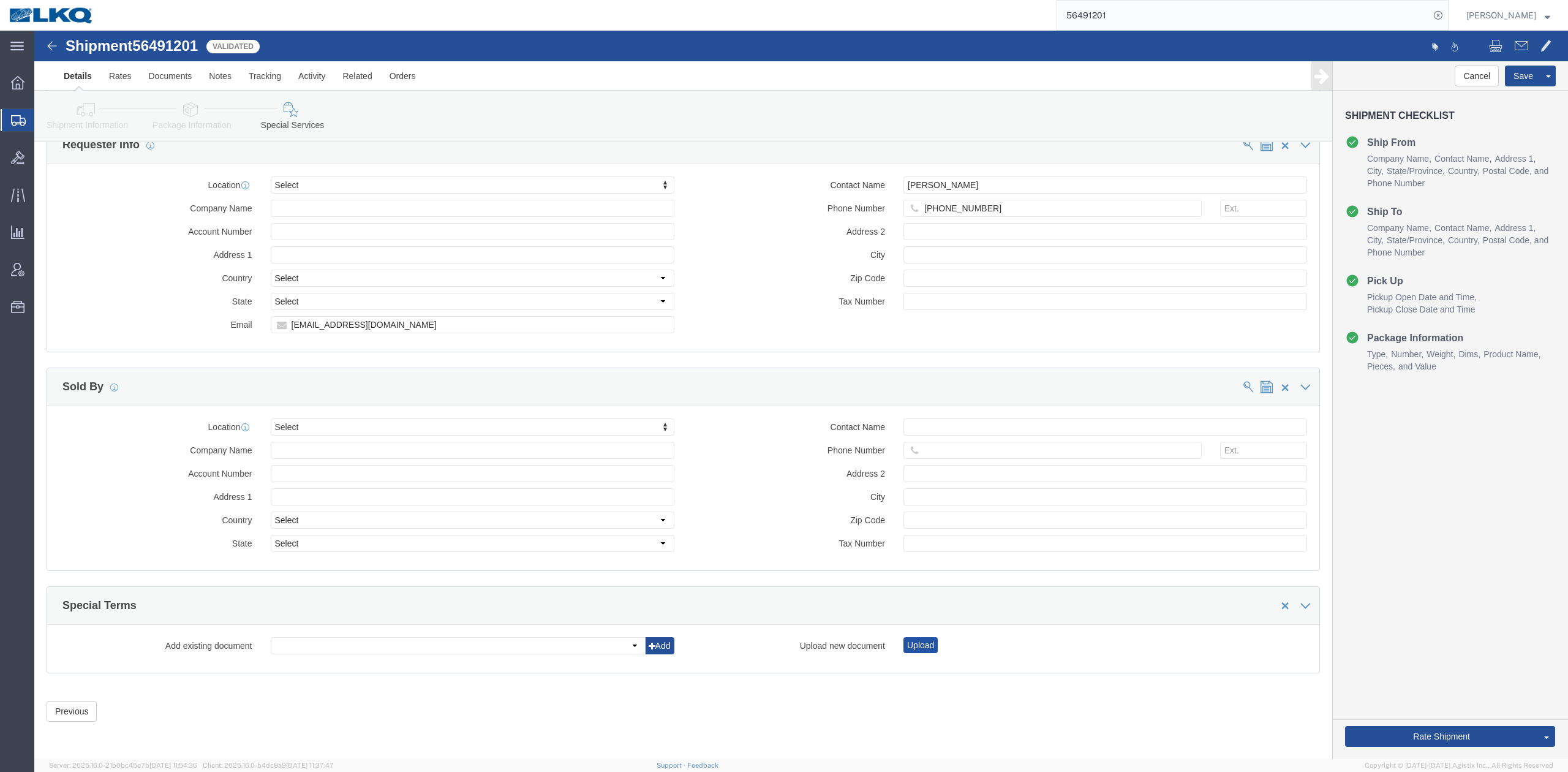
click button "Upload"
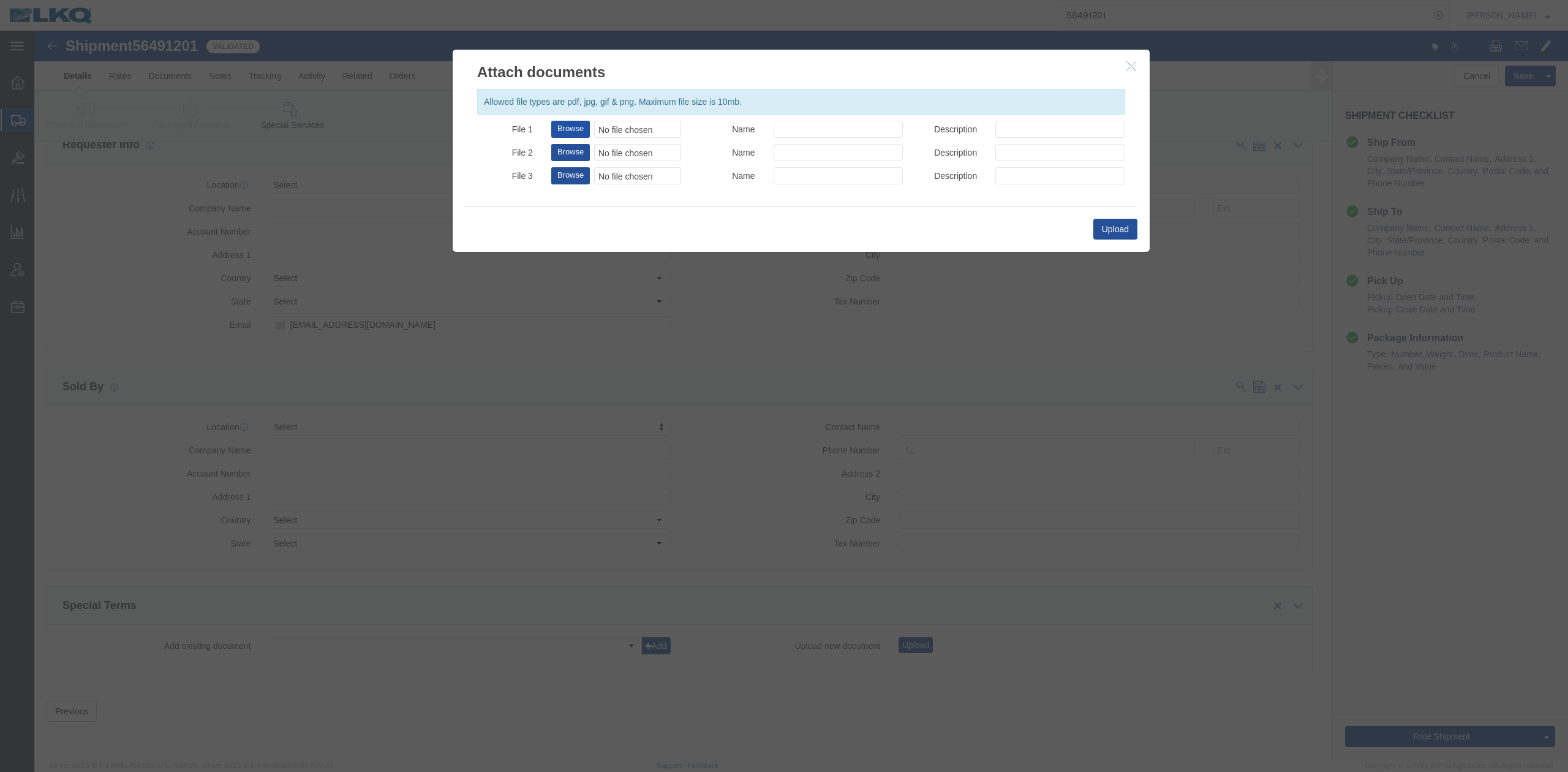
click button "Browse"
type input "C:\fakepath\Hazmat Required.jpg"
drag, startPoint x: 753, startPoint y: 101, endPoint x: 763, endPoint y: 113, distance: 15.6
click input "Name"
type input "HAZMAT REQUIRED"
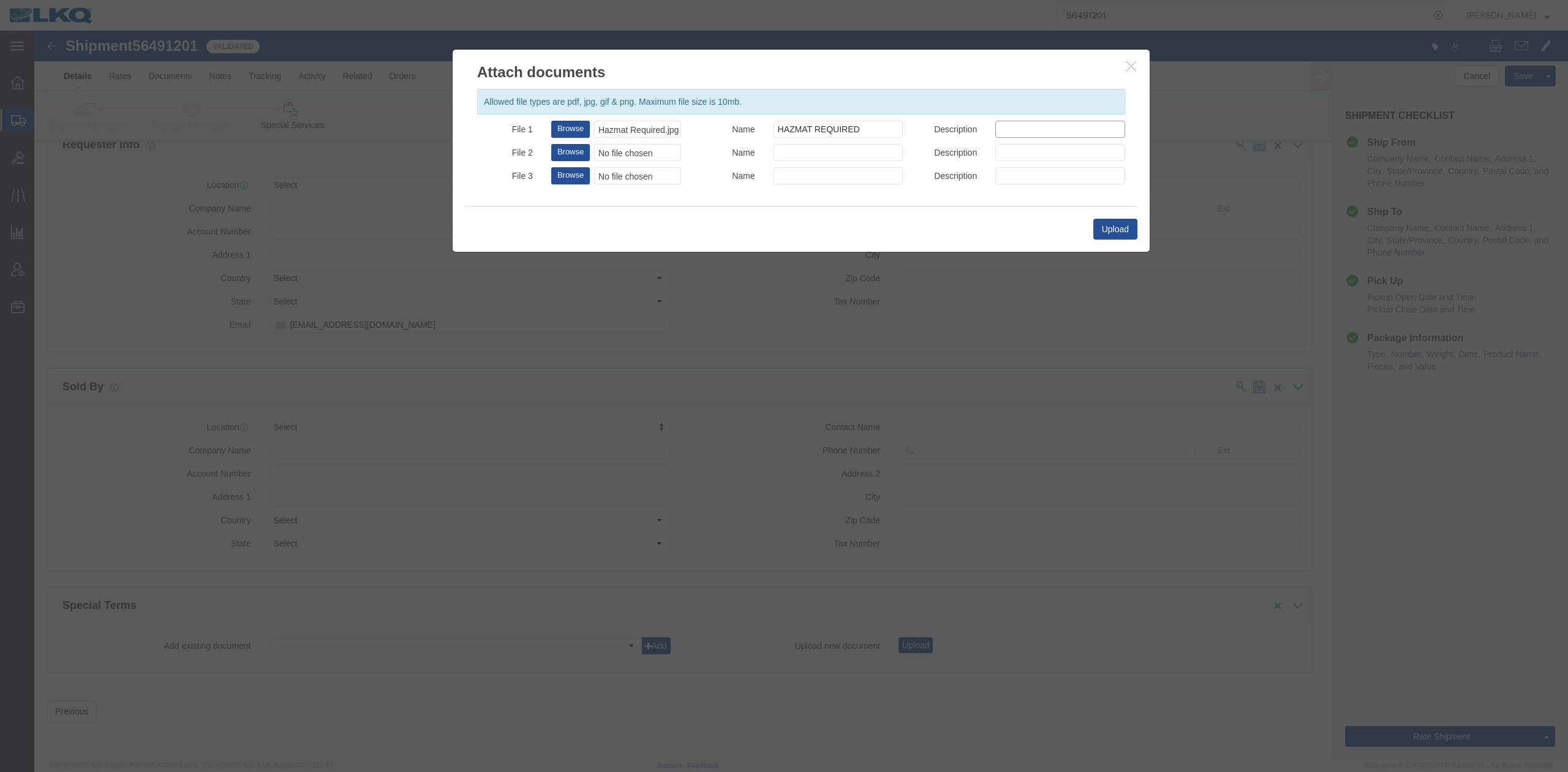
drag, startPoint x: 1045, startPoint y: 94, endPoint x: 1046, endPoint y: 107, distance: 13.0
click input "Description"
type input "HAZMAT REQUIRED"
click button "Upload"
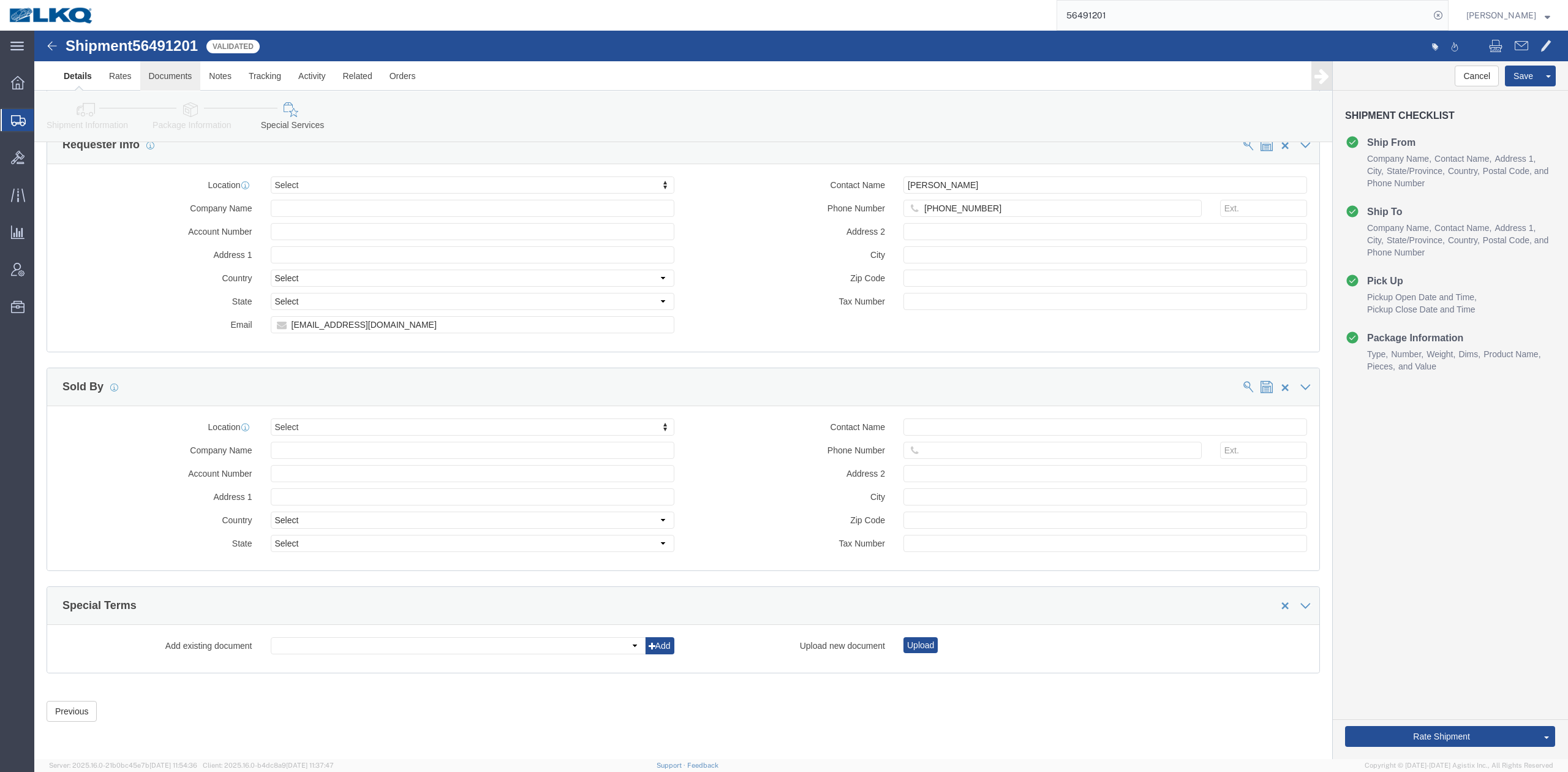
click link "Documents"
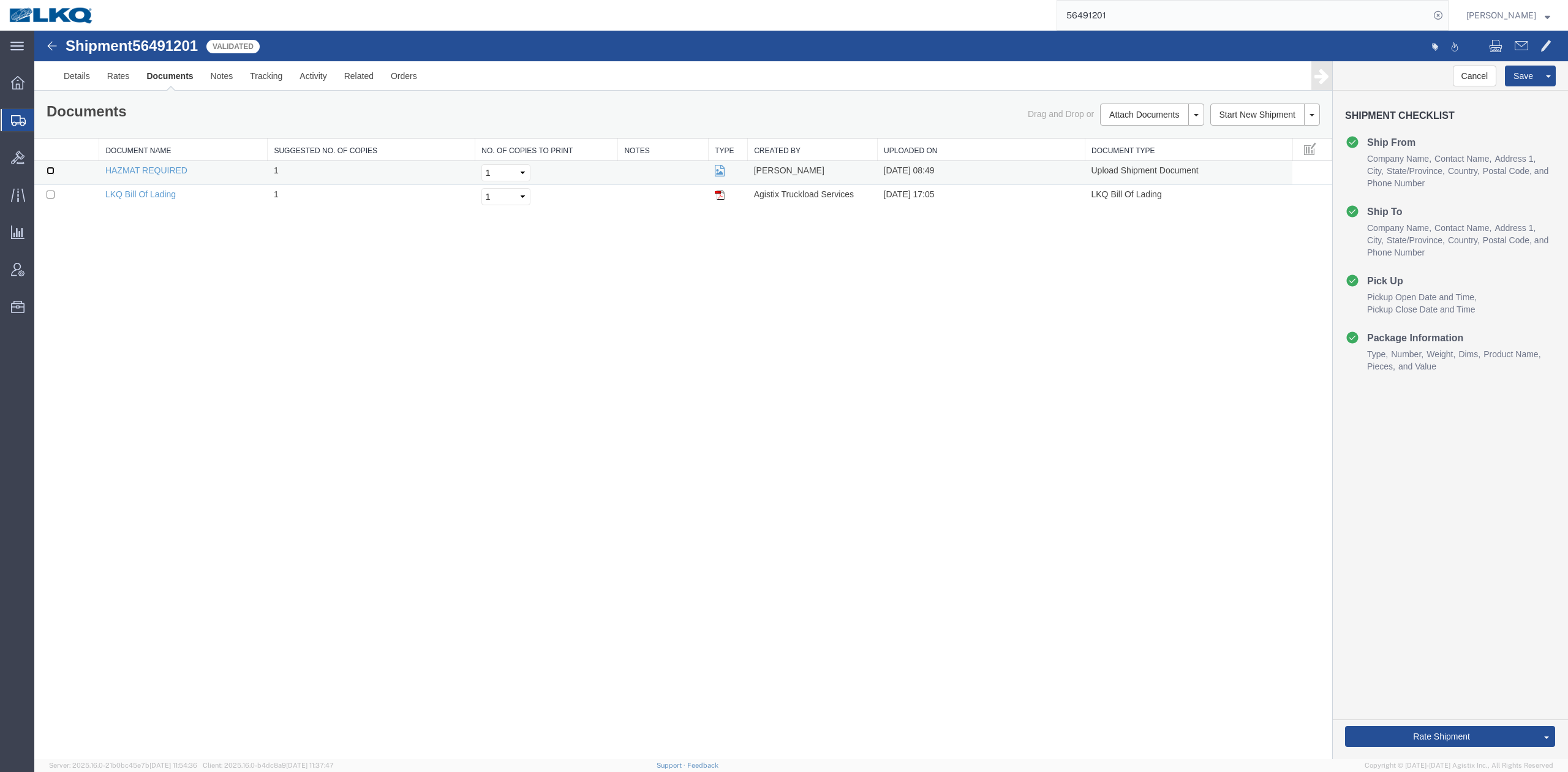
click at [48, 172] on input "checkbox" at bounding box center [51, 171] width 8 height 8
checkbox input "true"
click at [71, 71] on link "Details" at bounding box center [77, 76] width 43 height 30
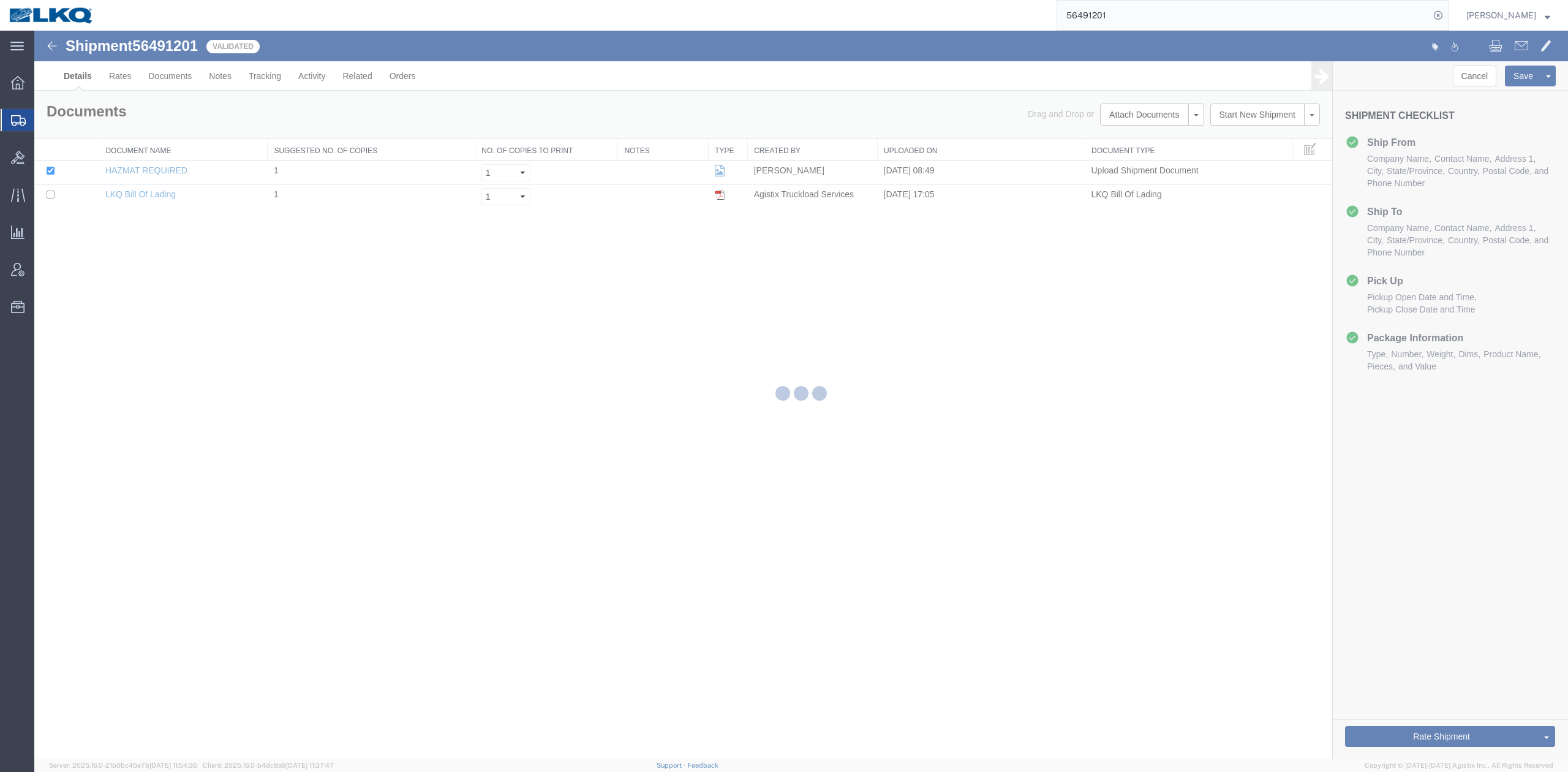
select select "64481"
select select "27768"
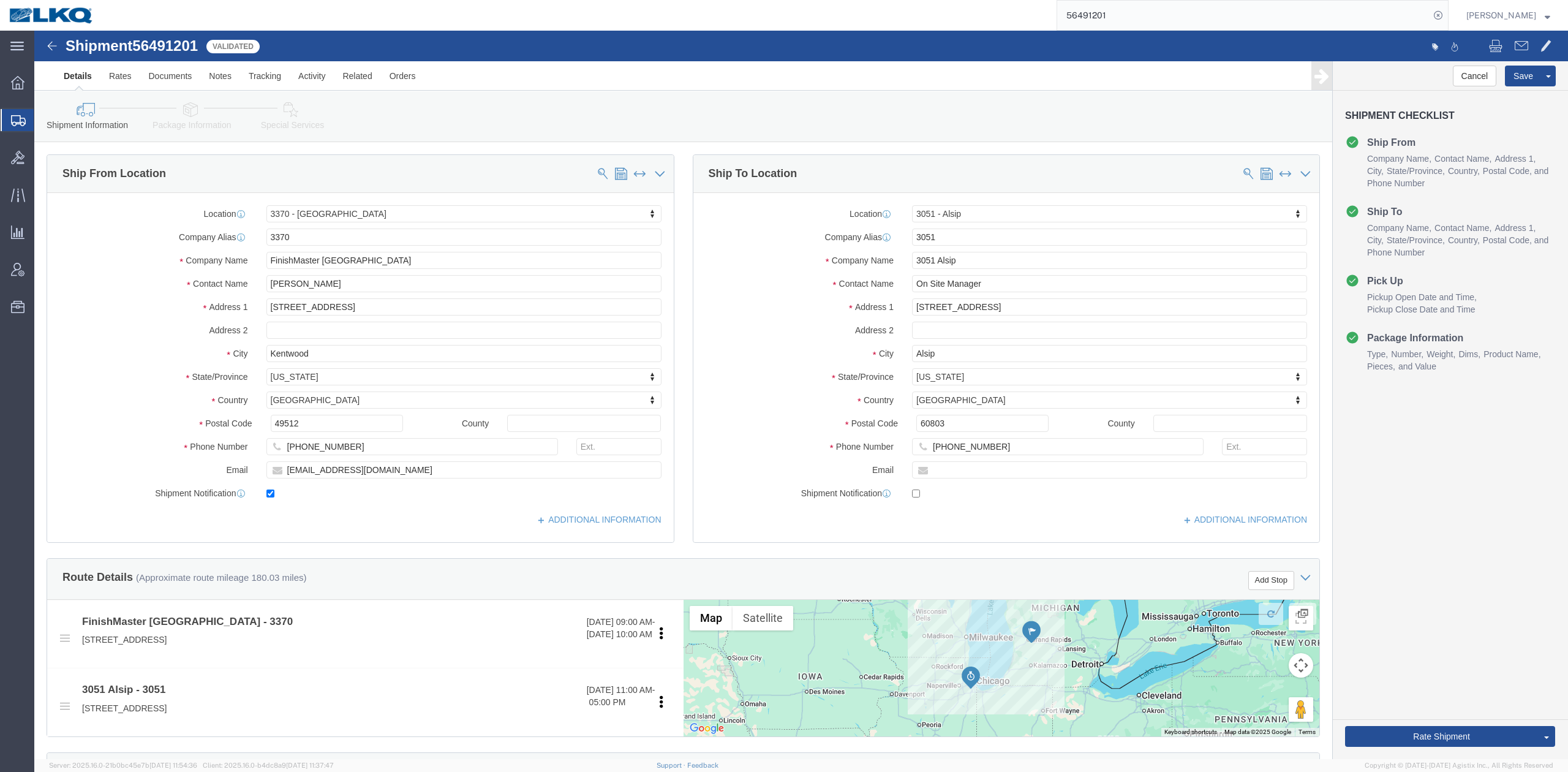
click icon
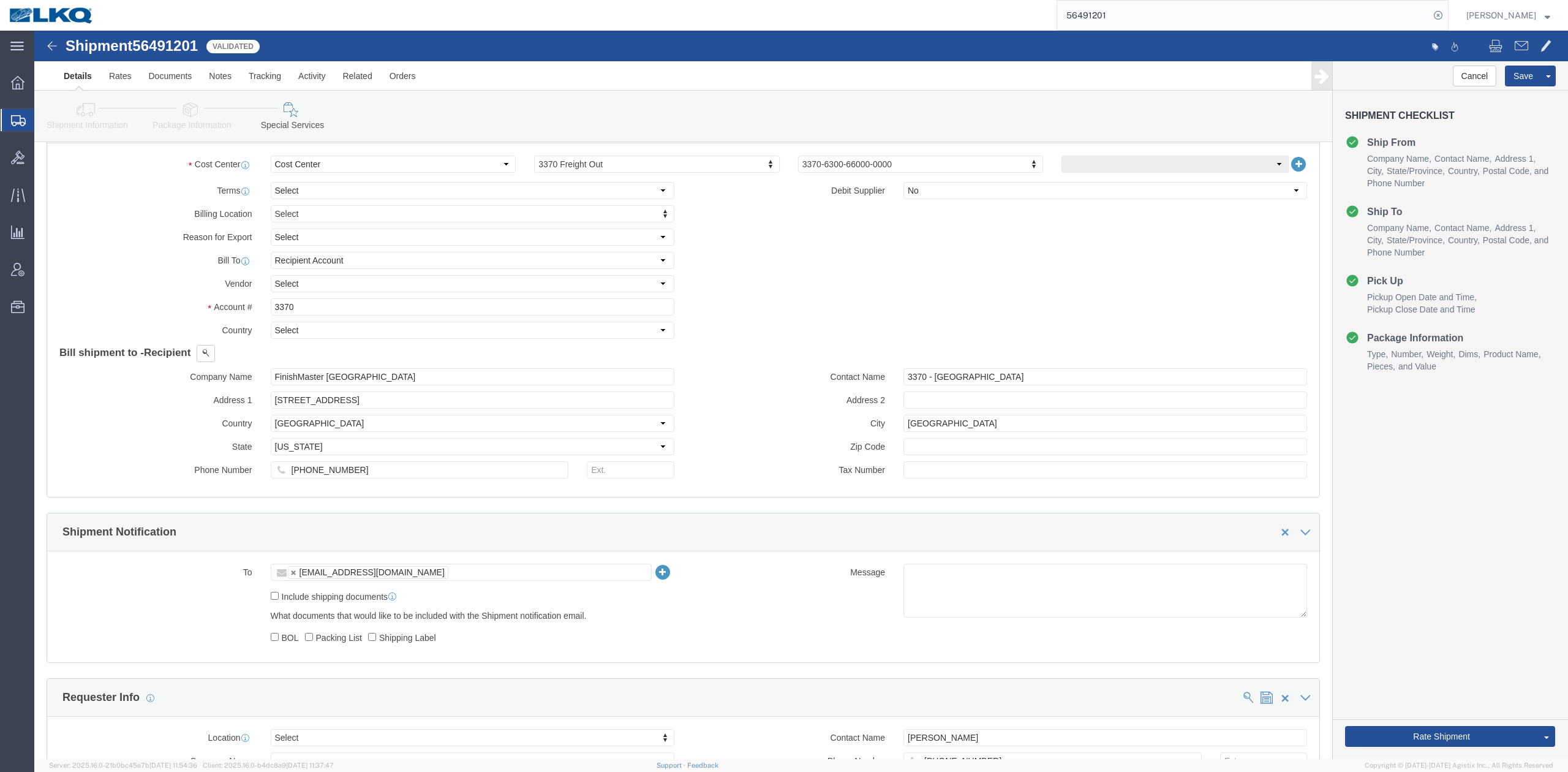
scroll to position [1144, 0]
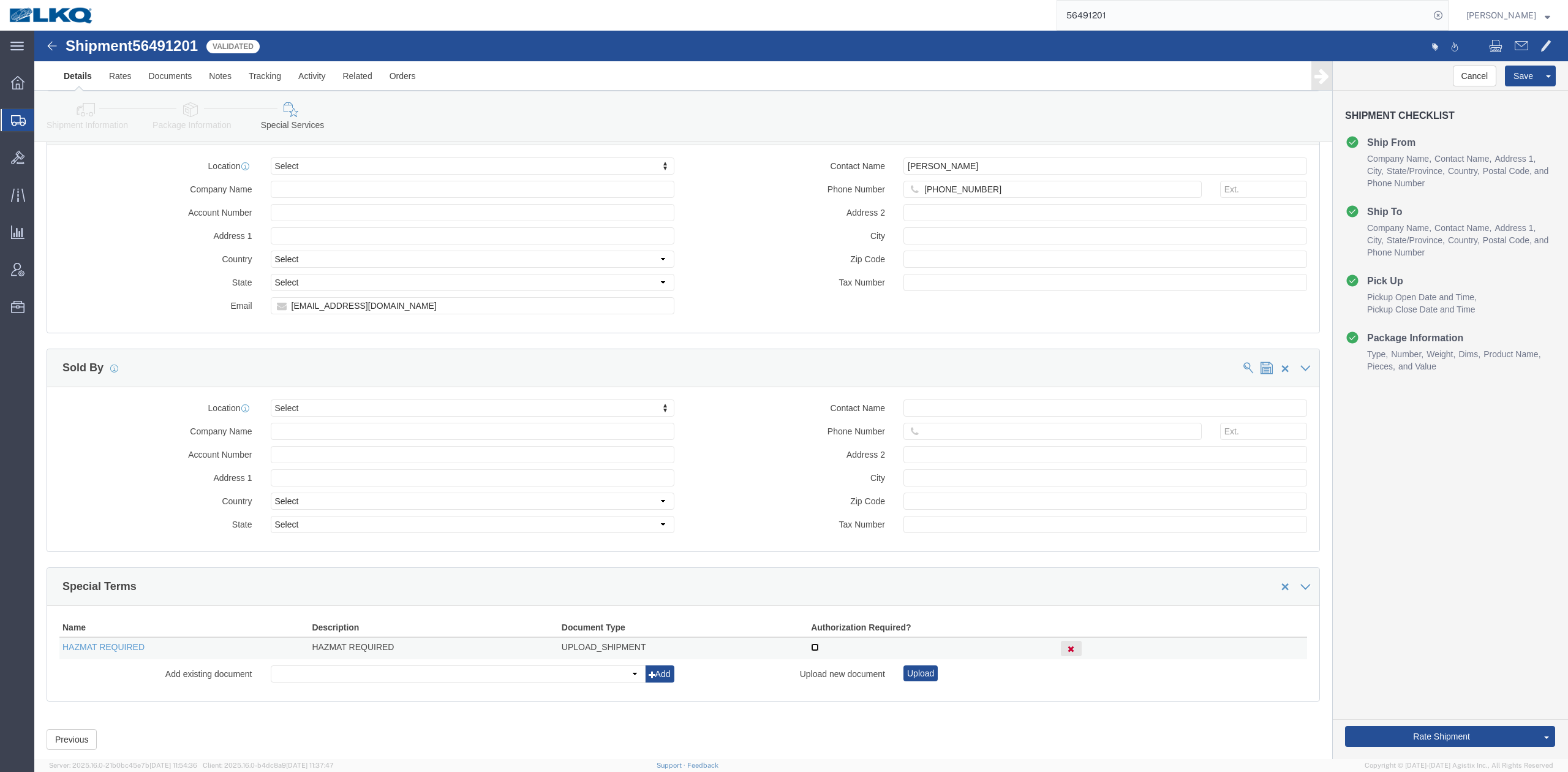
click input "checkbox"
checkbox input "true"
click link "Send To Bid"
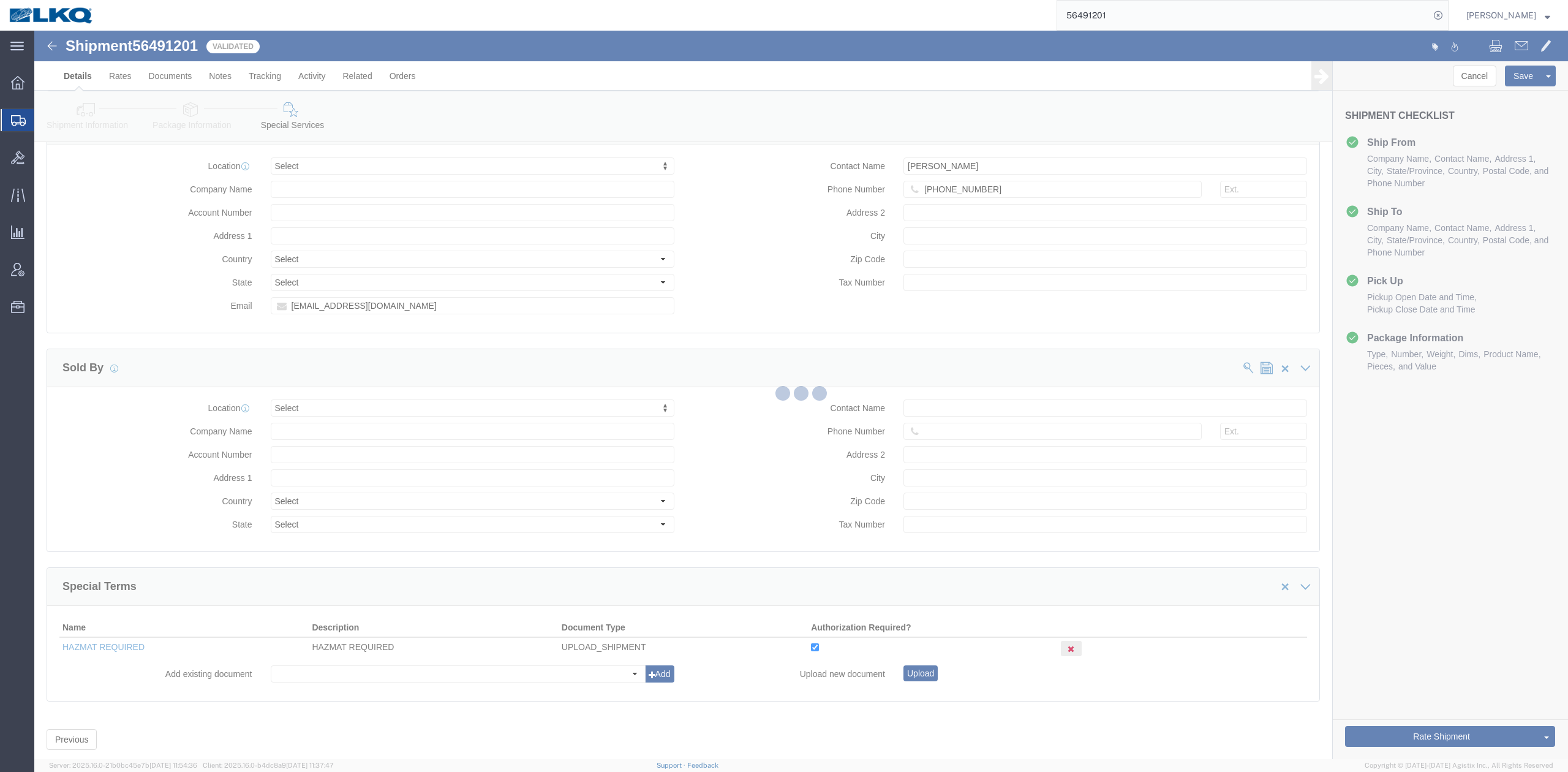
select select "TL"
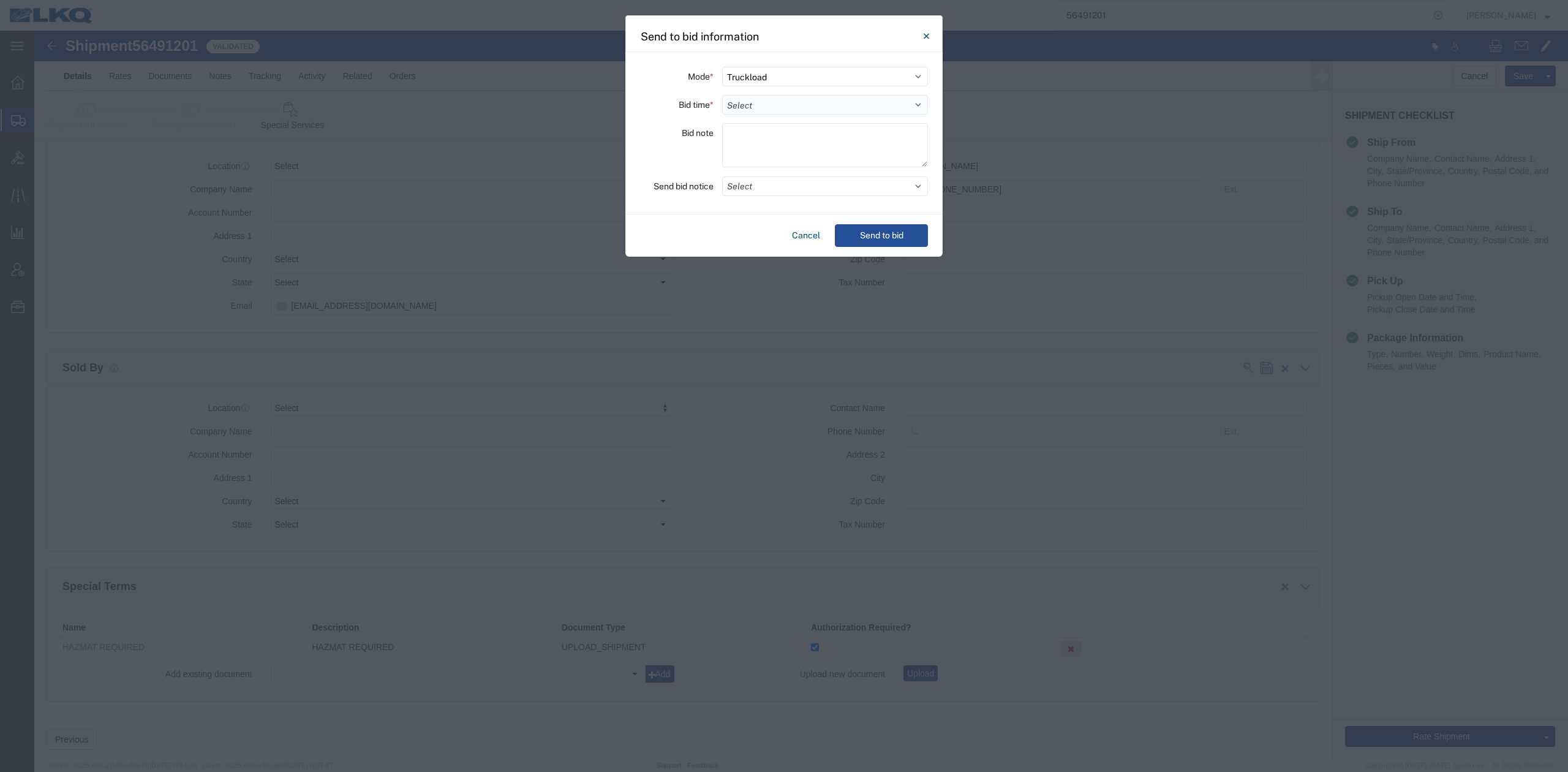
click at [770, 105] on select "Select 30 Min (Rush) 1 Hour (Rush) 2 Hours (Rush) 4 Hours (Rush) 8 Hours (Rush)…" at bounding box center [825, 105] width 206 height 20
select select "12"
click at [722, 95] on select "Select 30 Min (Rush) 1 Hour (Rush) 2 Hours (Rush) 4 Hours (Rush) 8 Hours (Rush)…" at bounding box center [825, 105] width 206 height 20
click at [755, 184] on button "Select" at bounding box center [825, 186] width 206 height 20
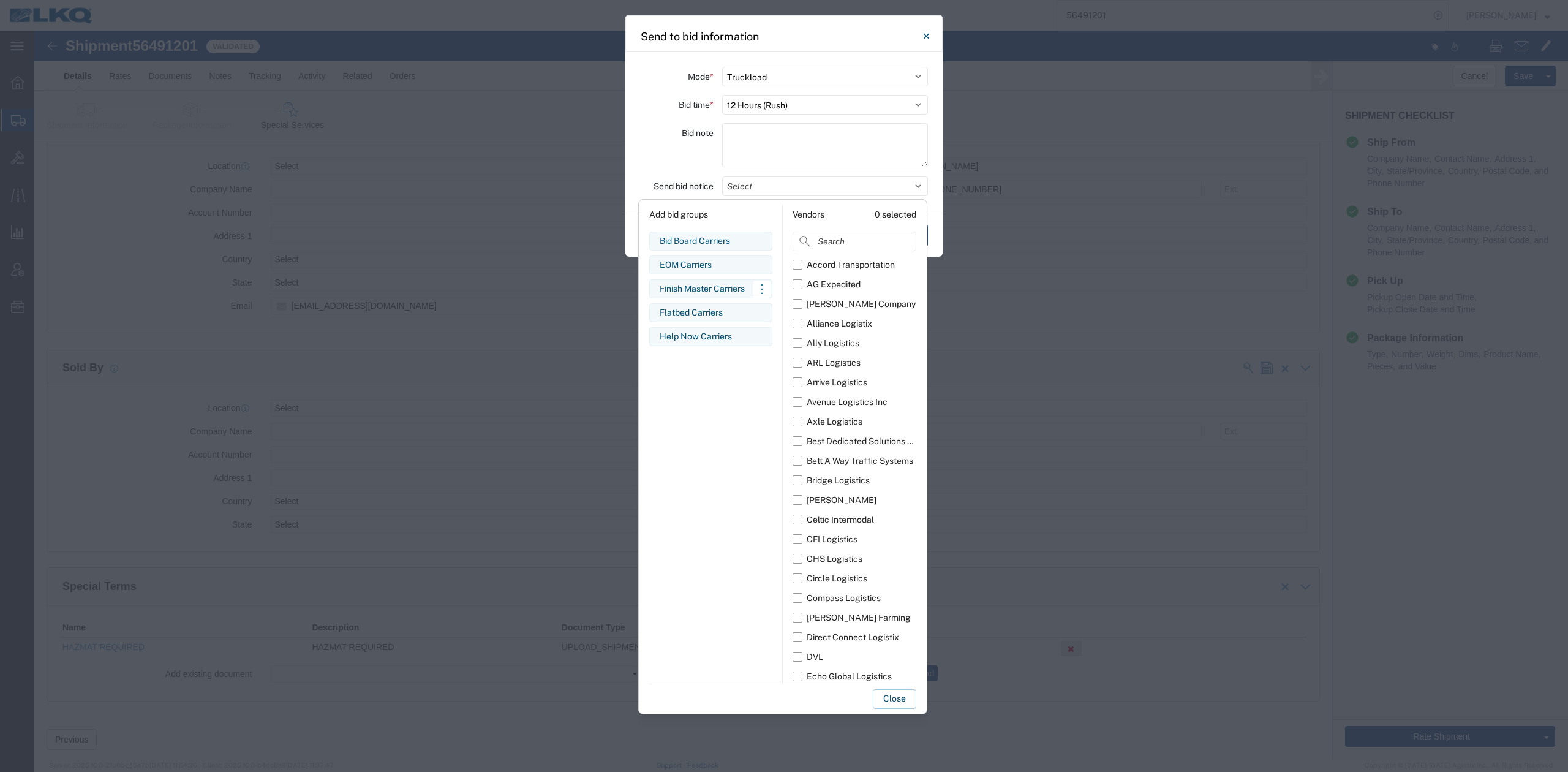
click at [704, 288] on div "Finish Master Carriers" at bounding box center [711, 289] width 103 height 13
click at [891, 698] on button "Close" at bounding box center [894, 699] width 43 height 20
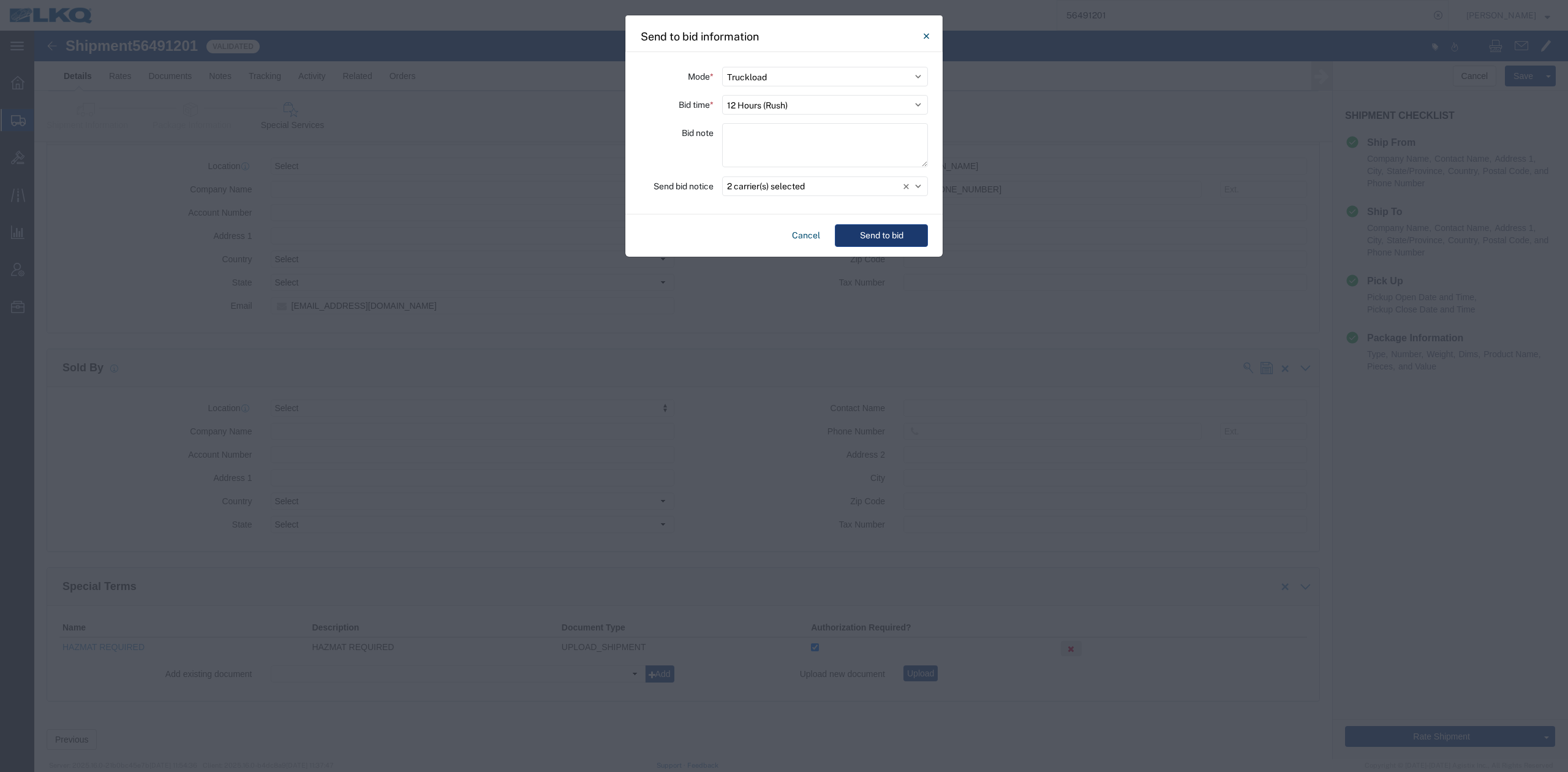
click at [919, 238] on button "Send to bid" at bounding box center [881, 236] width 93 height 23
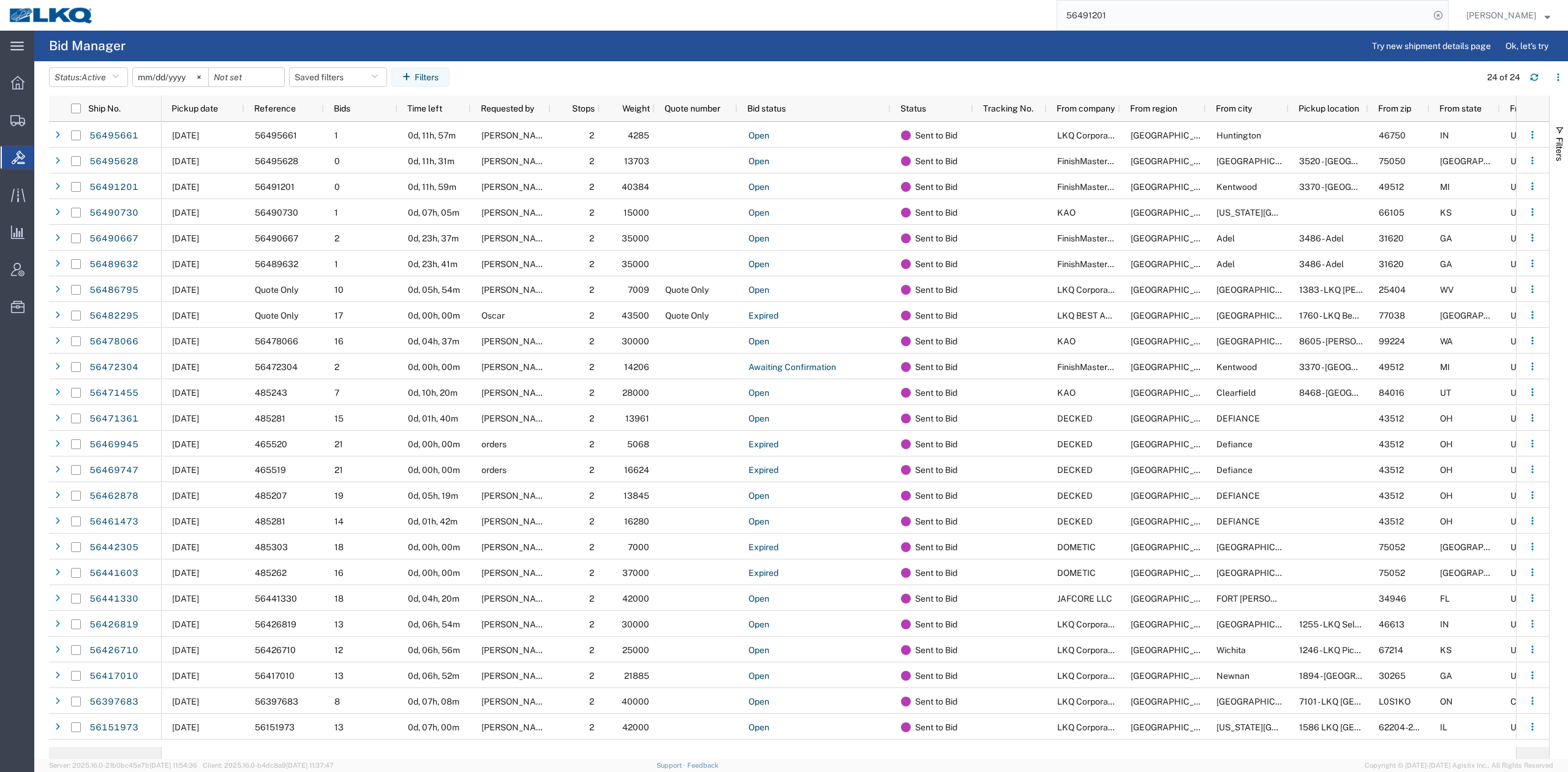
drag, startPoint x: 1131, startPoint y: 16, endPoint x: 1142, endPoint y: 16, distance: 11.0
click at [1131, 16] on input "56491201" at bounding box center [1244, 16] width 372 height 30
paste input "72842"
type input "56472842"
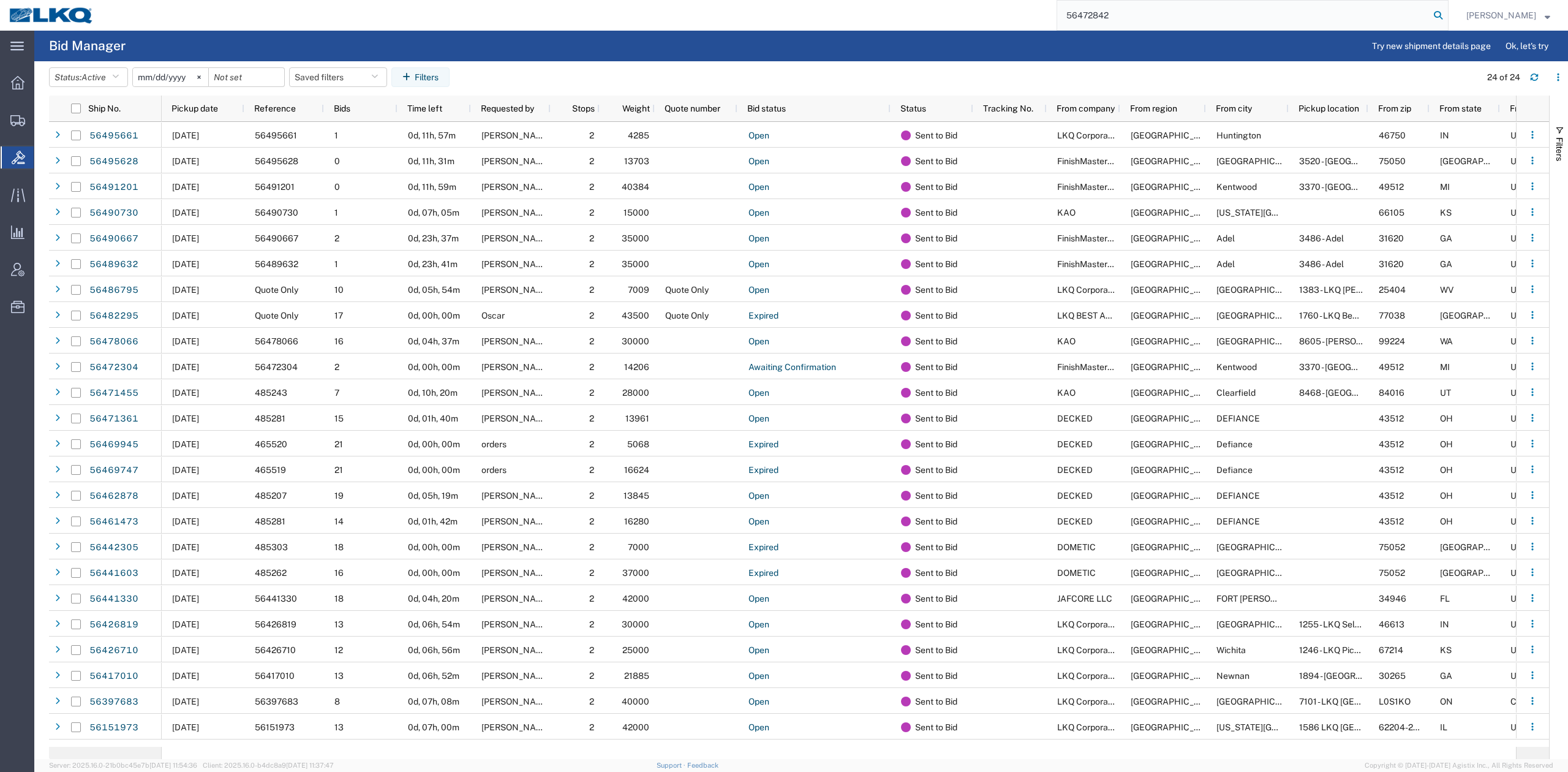
click at [1447, 16] on icon at bounding box center [1438, 15] width 17 height 17
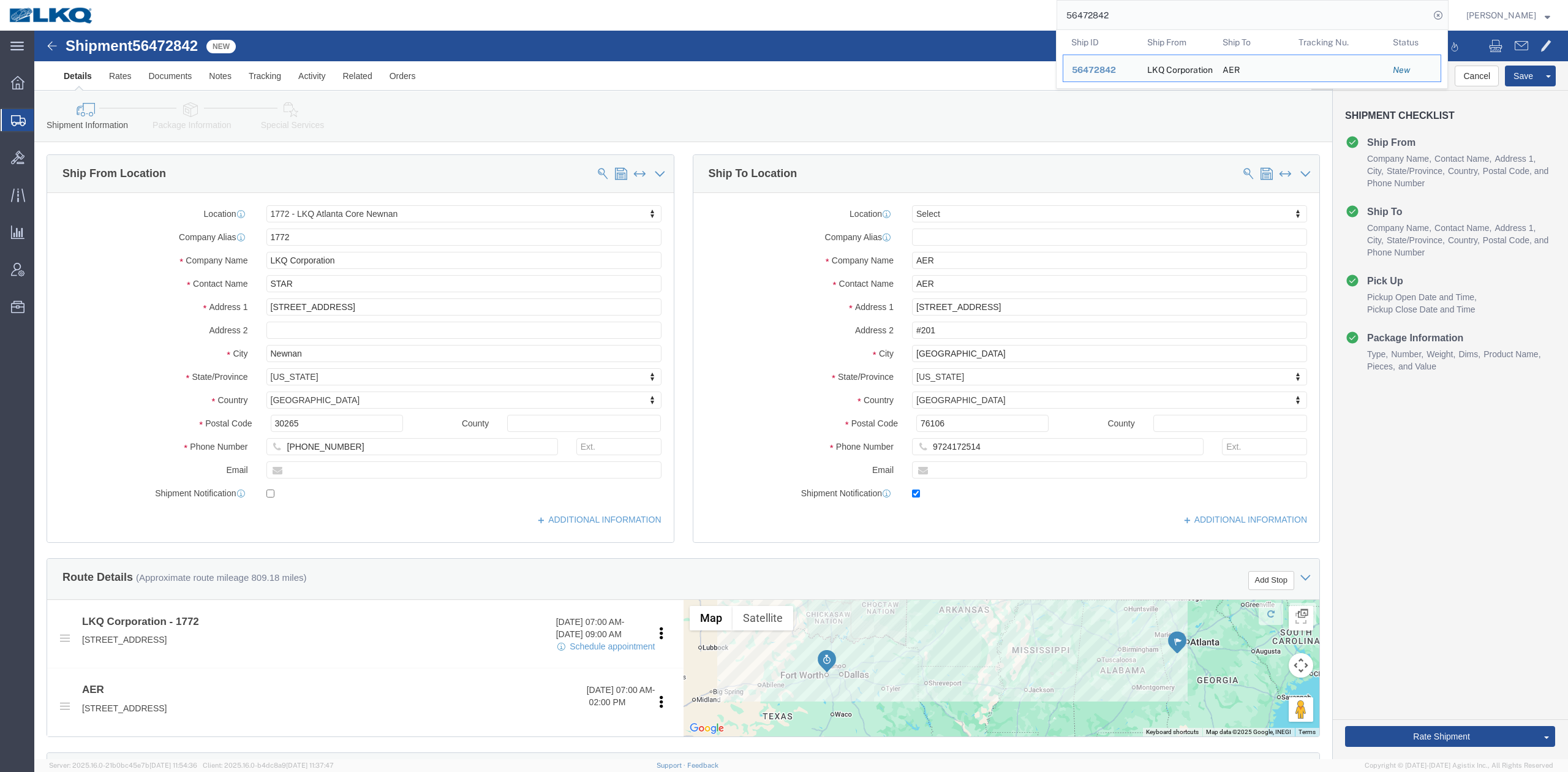
select select "30704"
select select
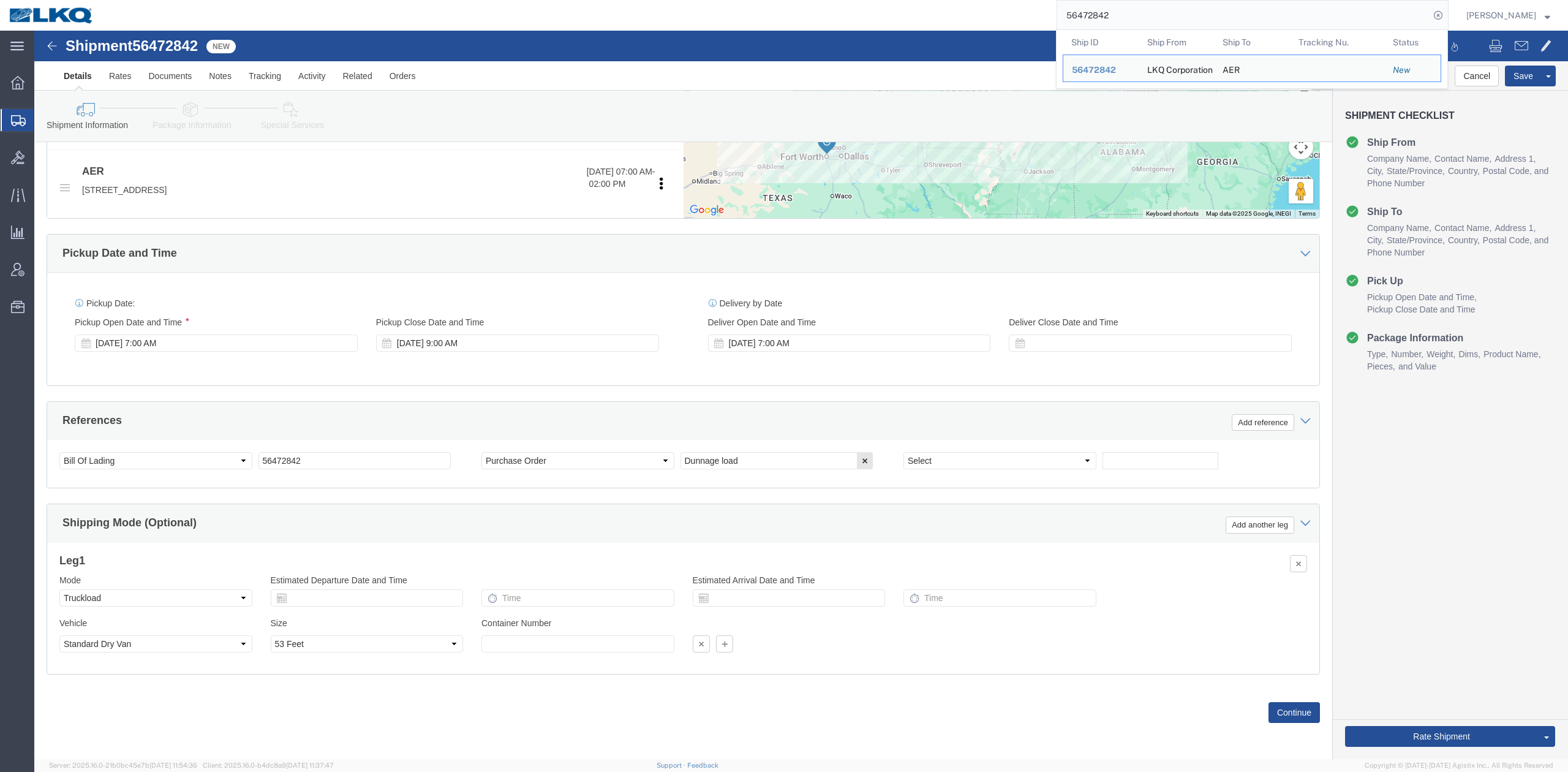
scroll to position [524, 0]
drag, startPoint x: 957, startPoint y: 1, endPoint x: 1367, endPoint y: 703, distance: 813.0
click button "Rate Shipment"
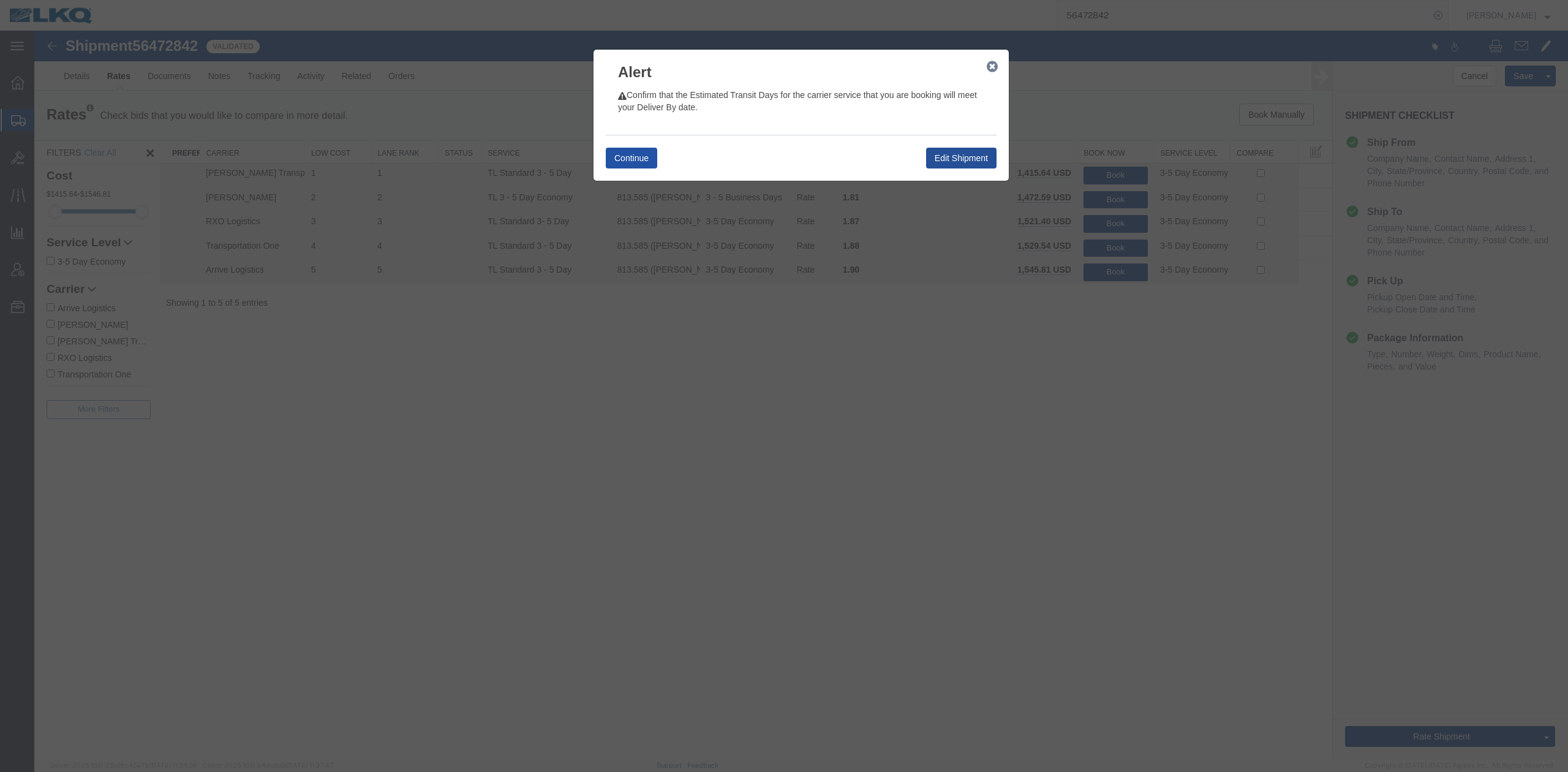
click at [640, 165] on button "Continue" at bounding box center [631, 158] width 51 height 21
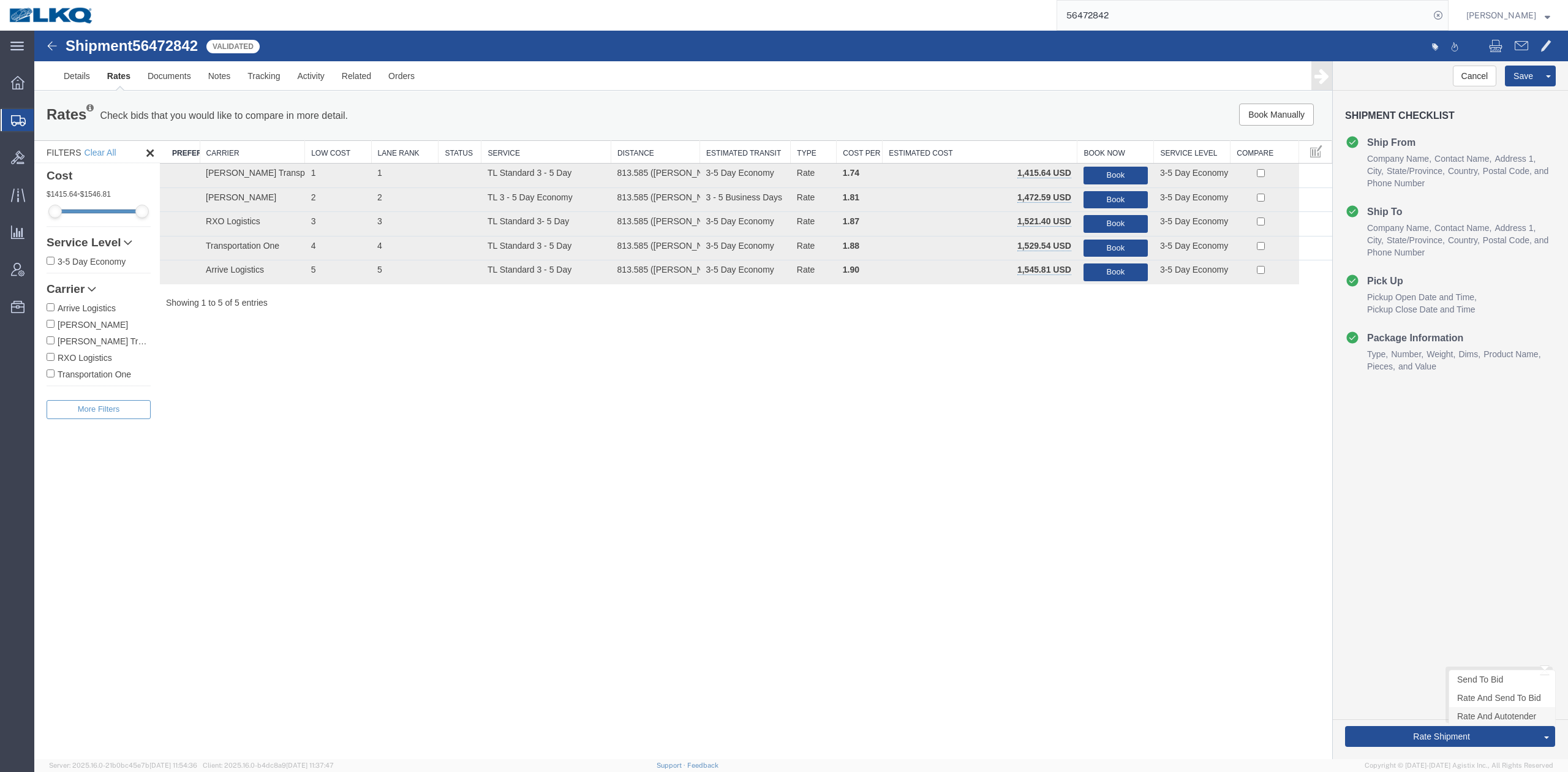
click at [1472, 723] on link "Rate And Autotender" at bounding box center [1502, 716] width 106 height 18
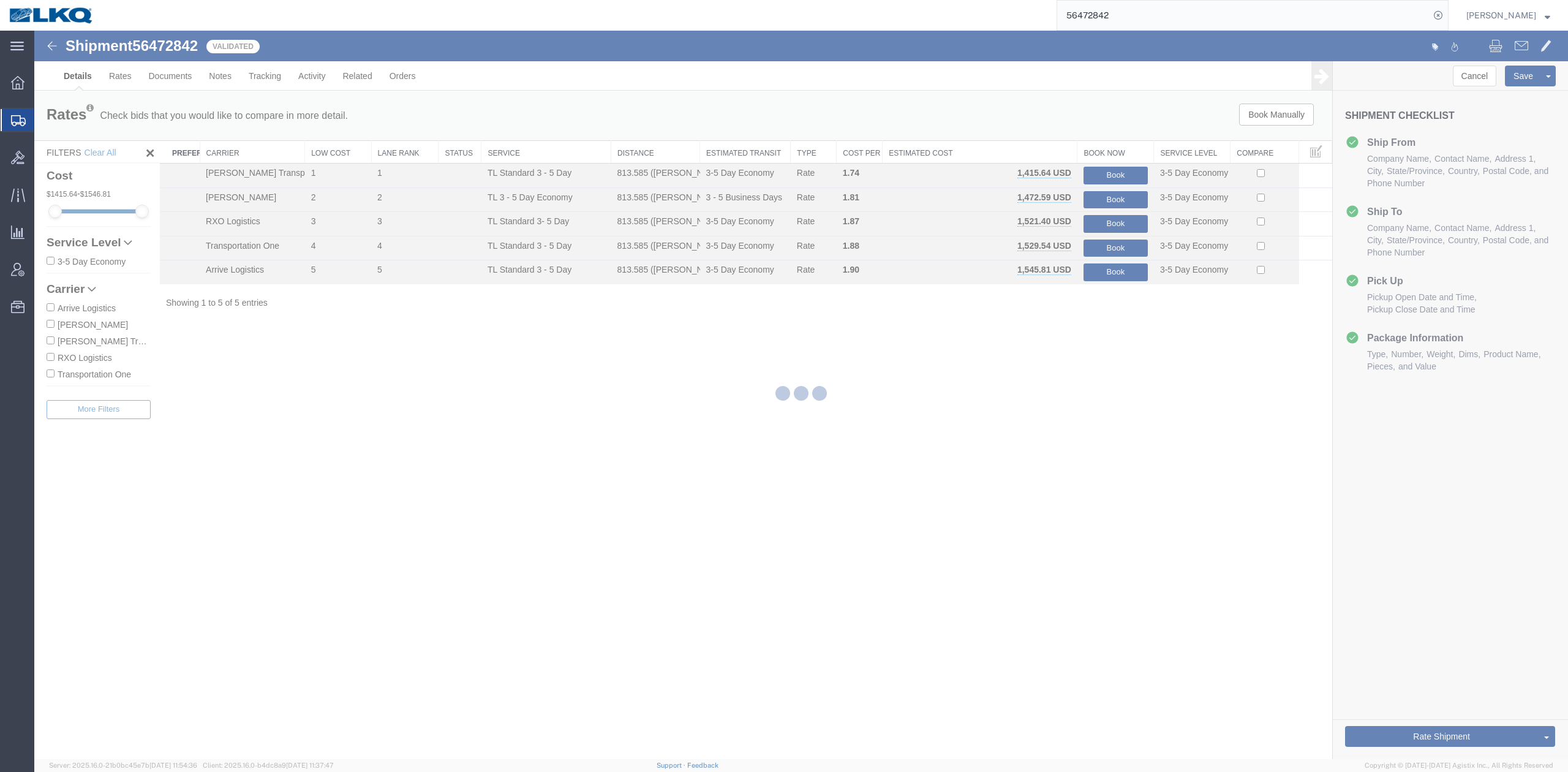
select select "30704"
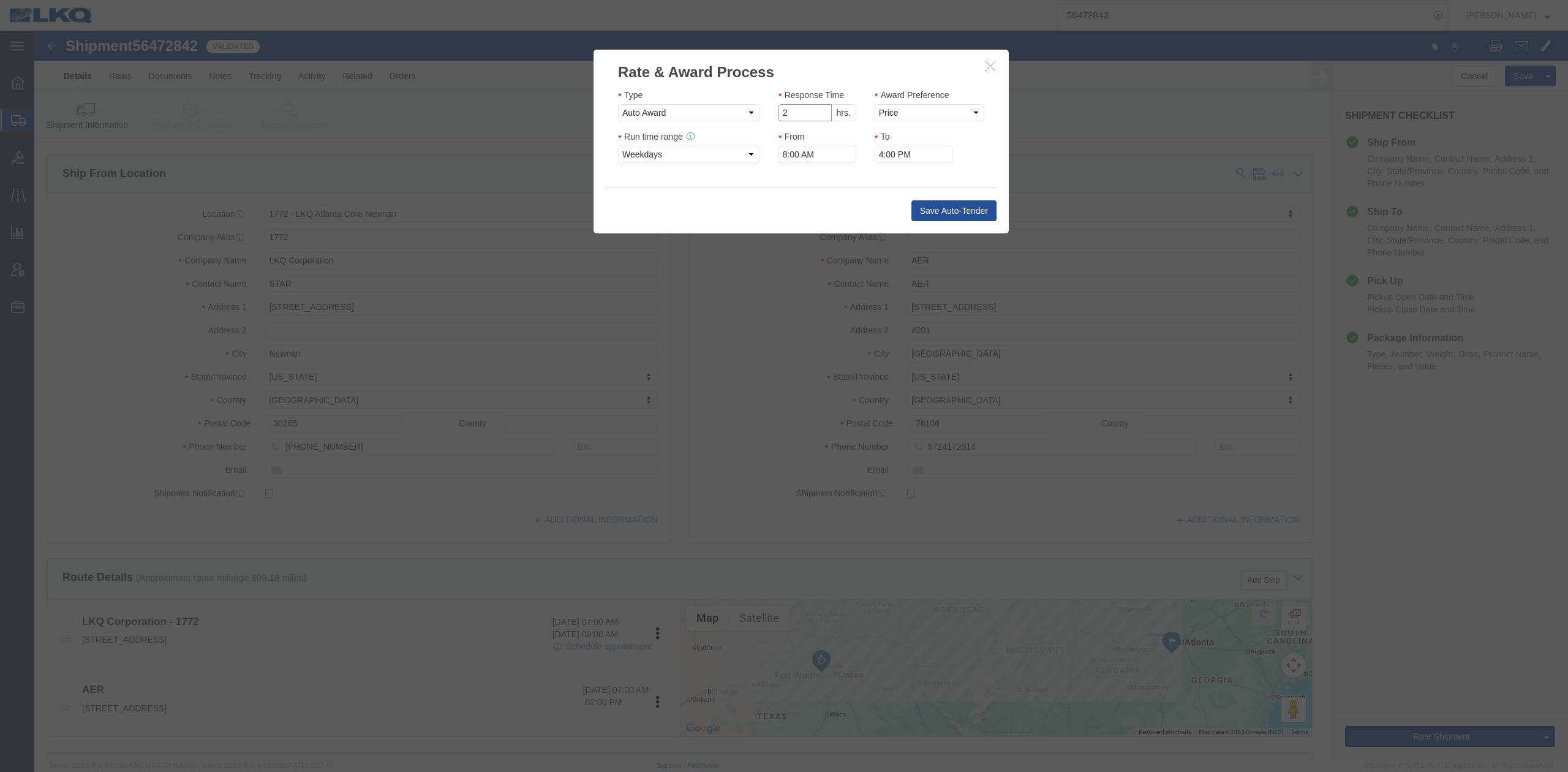
click input "2"
type input "1"
click input "1"
click select "Price Carrier Rank"
select select "LANE_RANK"
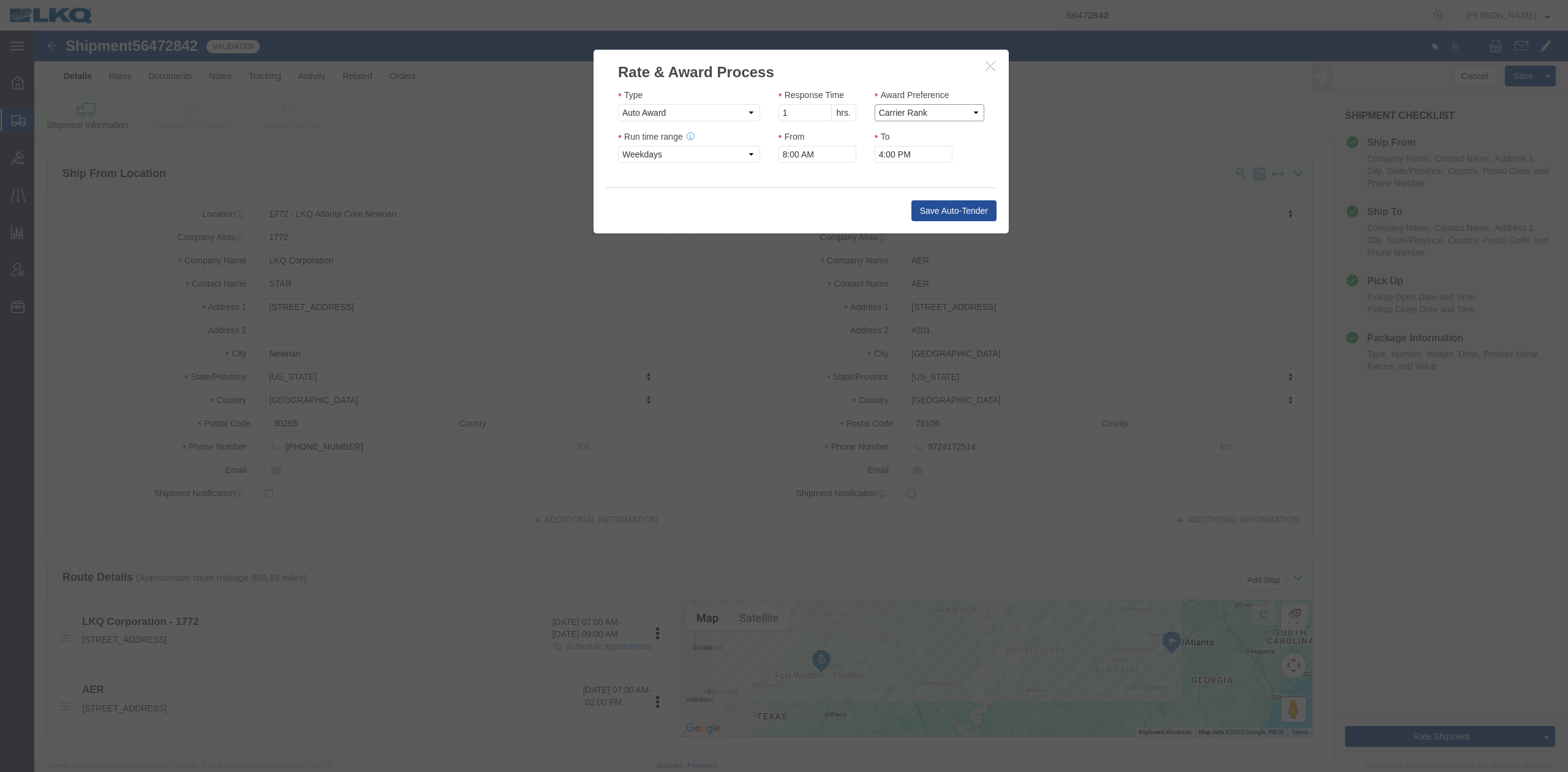
click select "Price Carrier Rank"
click button "Save Auto-Tender"
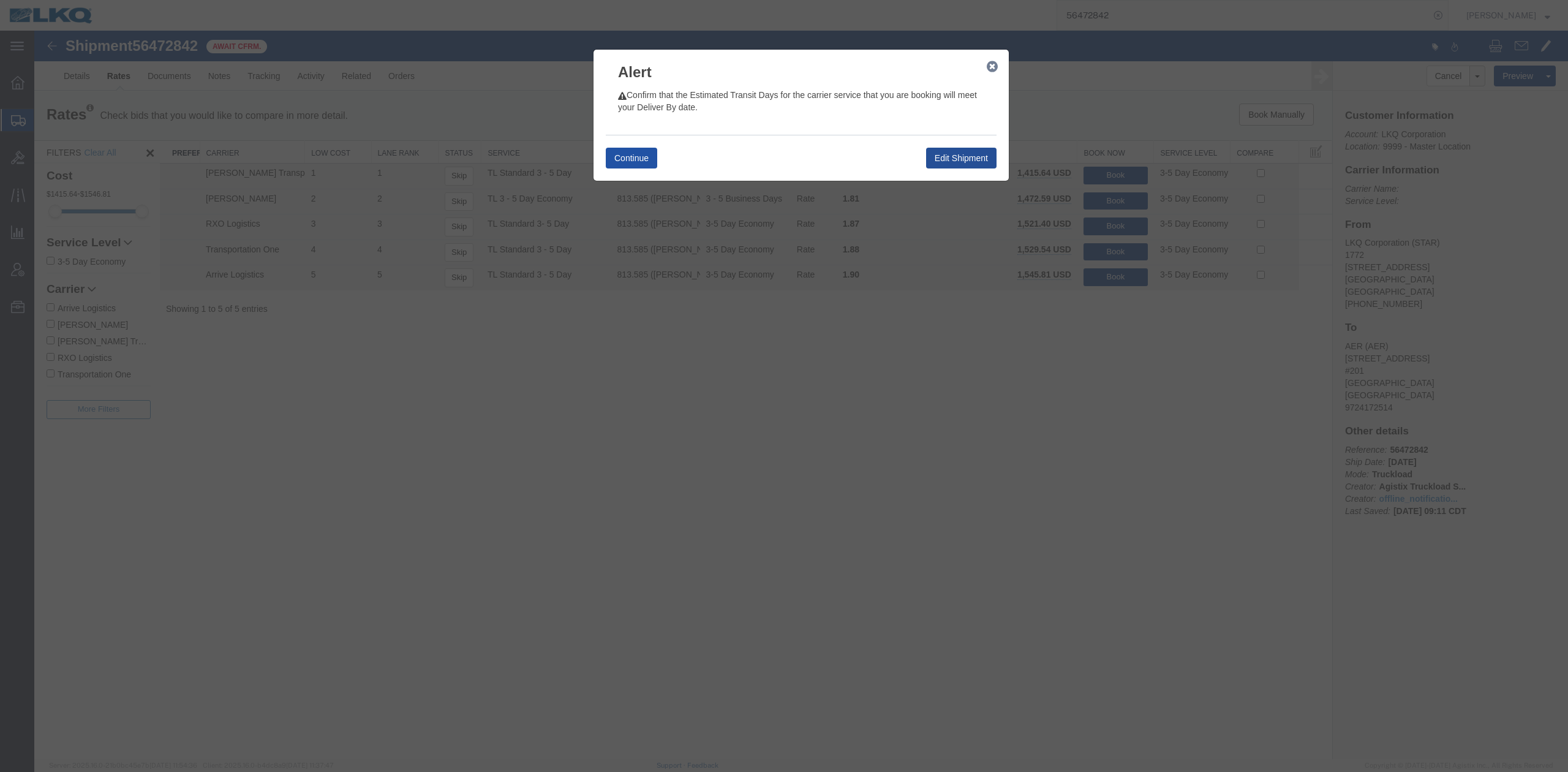
drag, startPoint x: 631, startPoint y: 161, endPoint x: 82, endPoint y: 257, distance: 557.3
click at [631, 161] on button "Continue" at bounding box center [631, 158] width 51 height 21
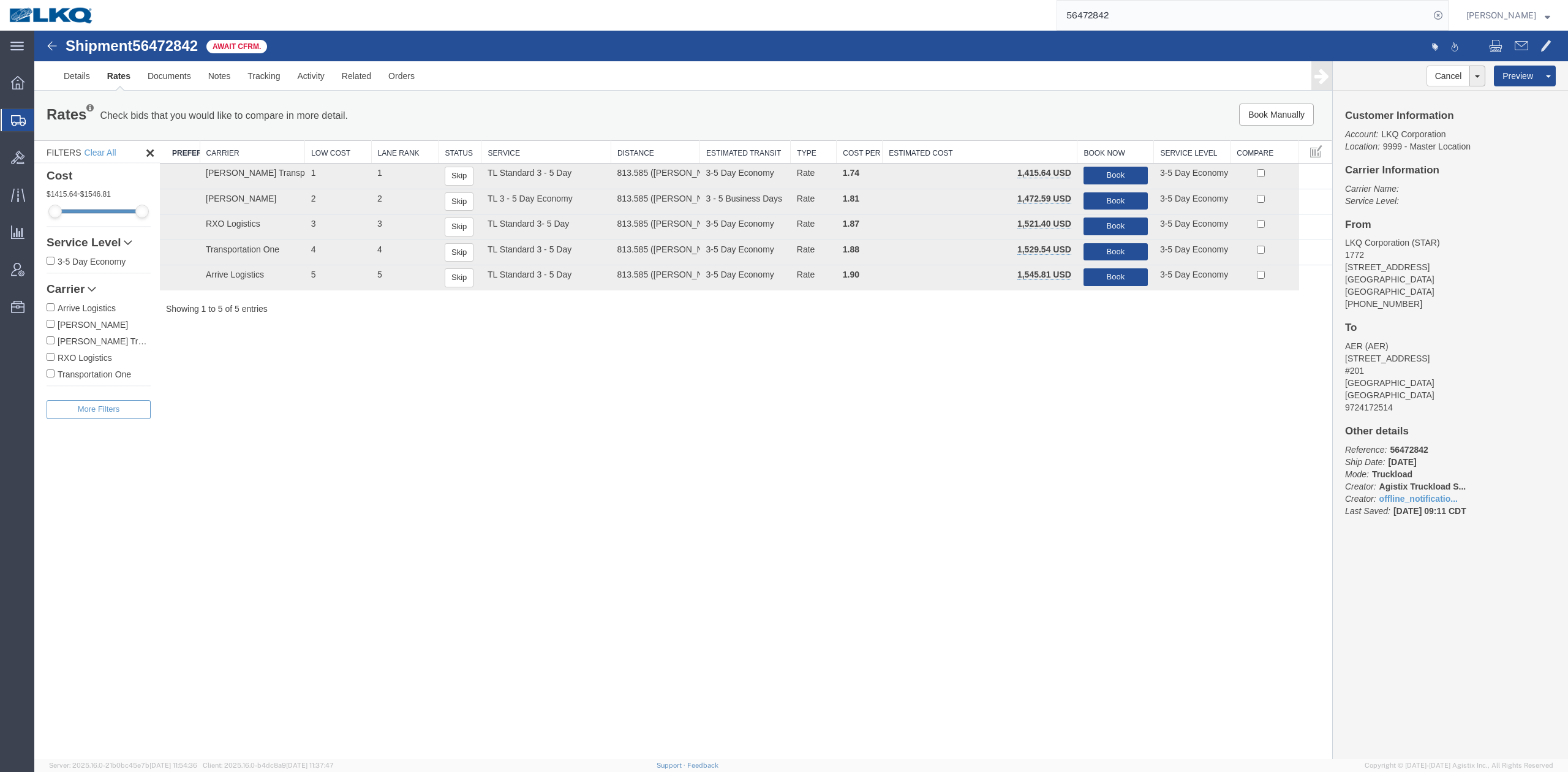
click at [1220, 5] on input "56472842" at bounding box center [1244, 16] width 372 height 30
paste input "95661"
click at [1449, 11] on form "56495661" at bounding box center [1252, 15] width 392 height 30
drag, startPoint x: 1460, startPoint y: 12, endPoint x: 1243, endPoint y: 144, distance: 254.0
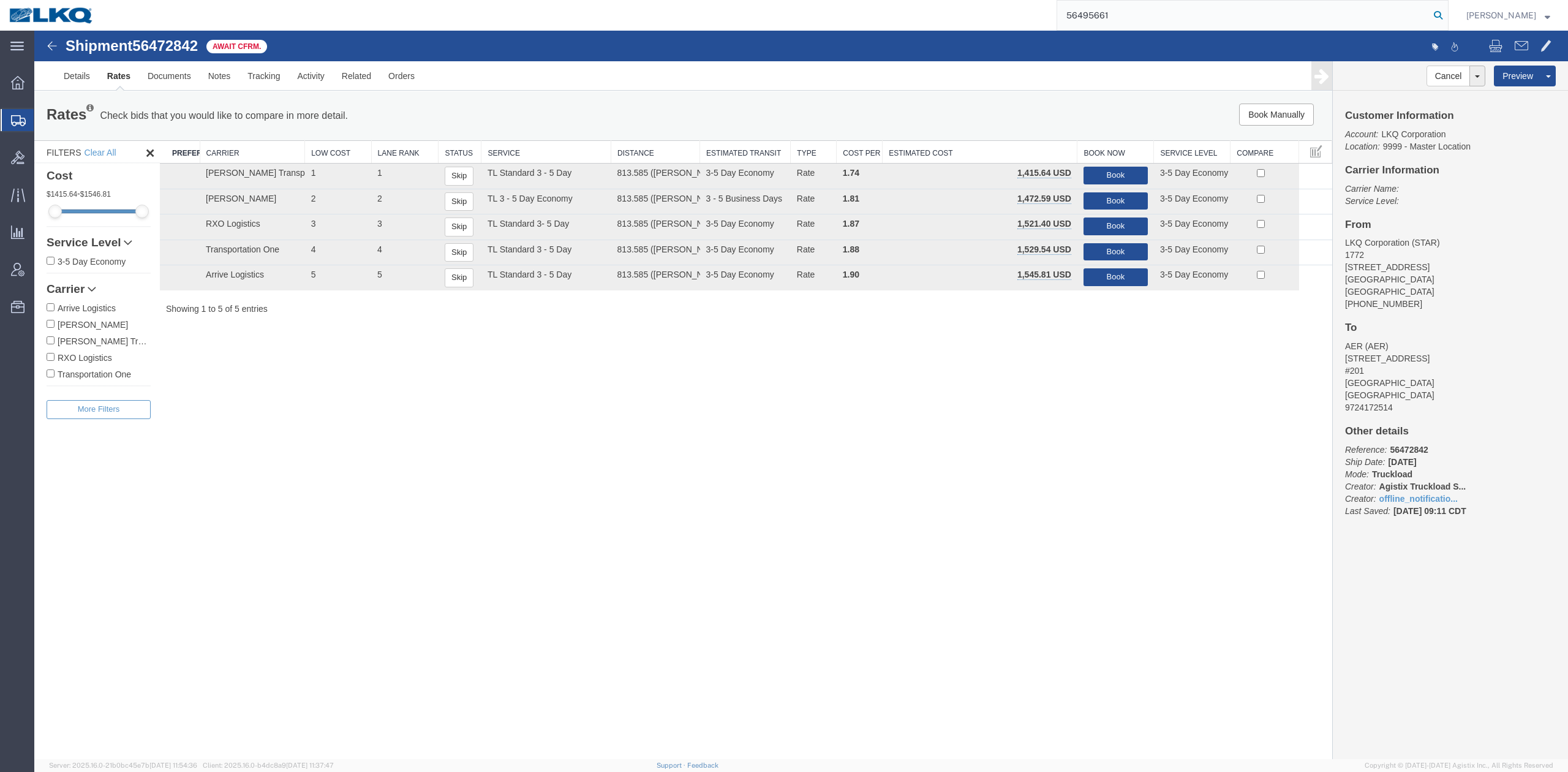
click at [1447, 12] on icon at bounding box center [1438, 15] width 17 height 17
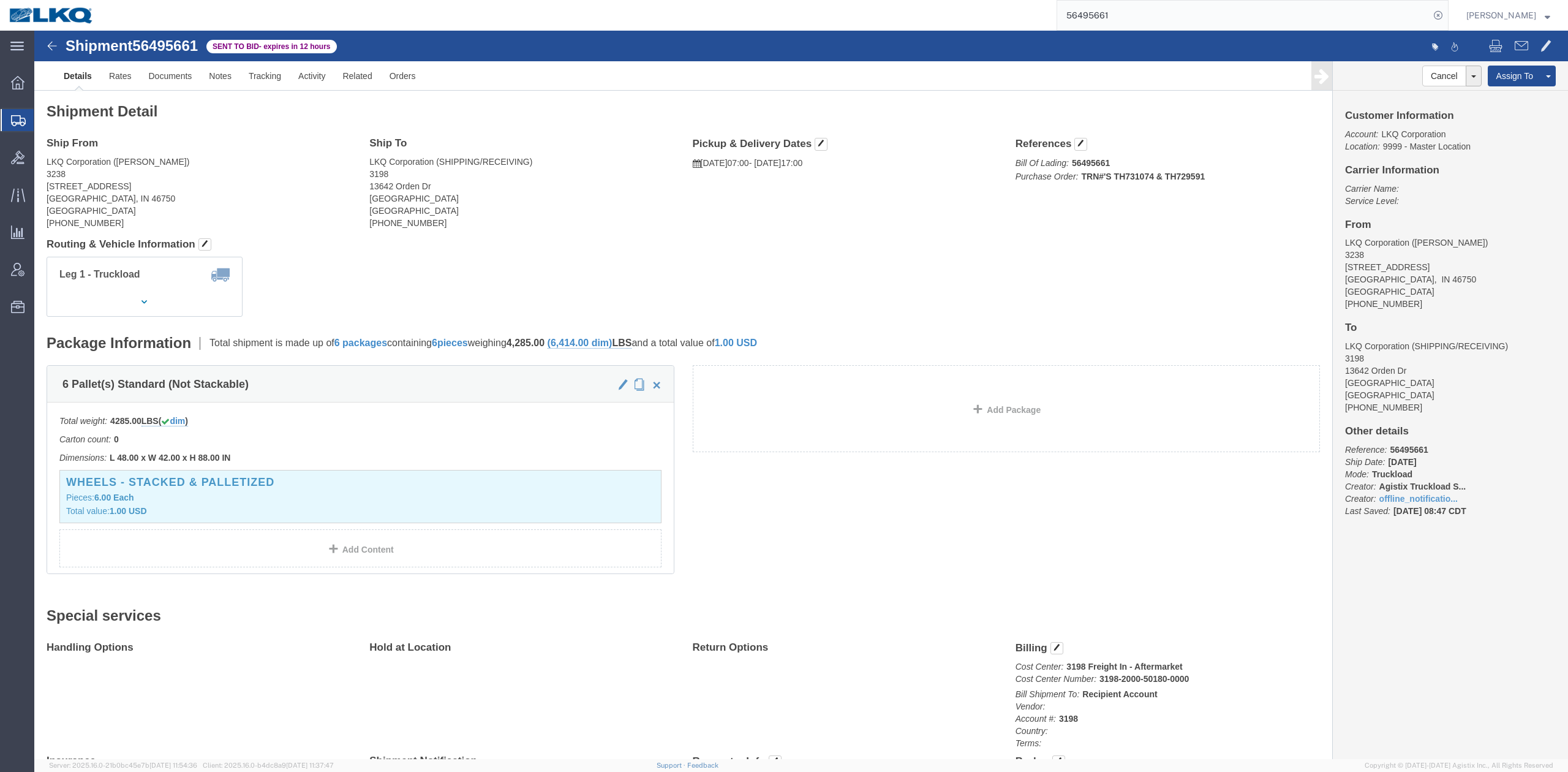
click at [1108, 20] on input "56495661" at bounding box center [1244, 16] width 372 height 30
click at [1108, 18] on input "56495661" at bounding box center [1244, 16] width 372 height 30
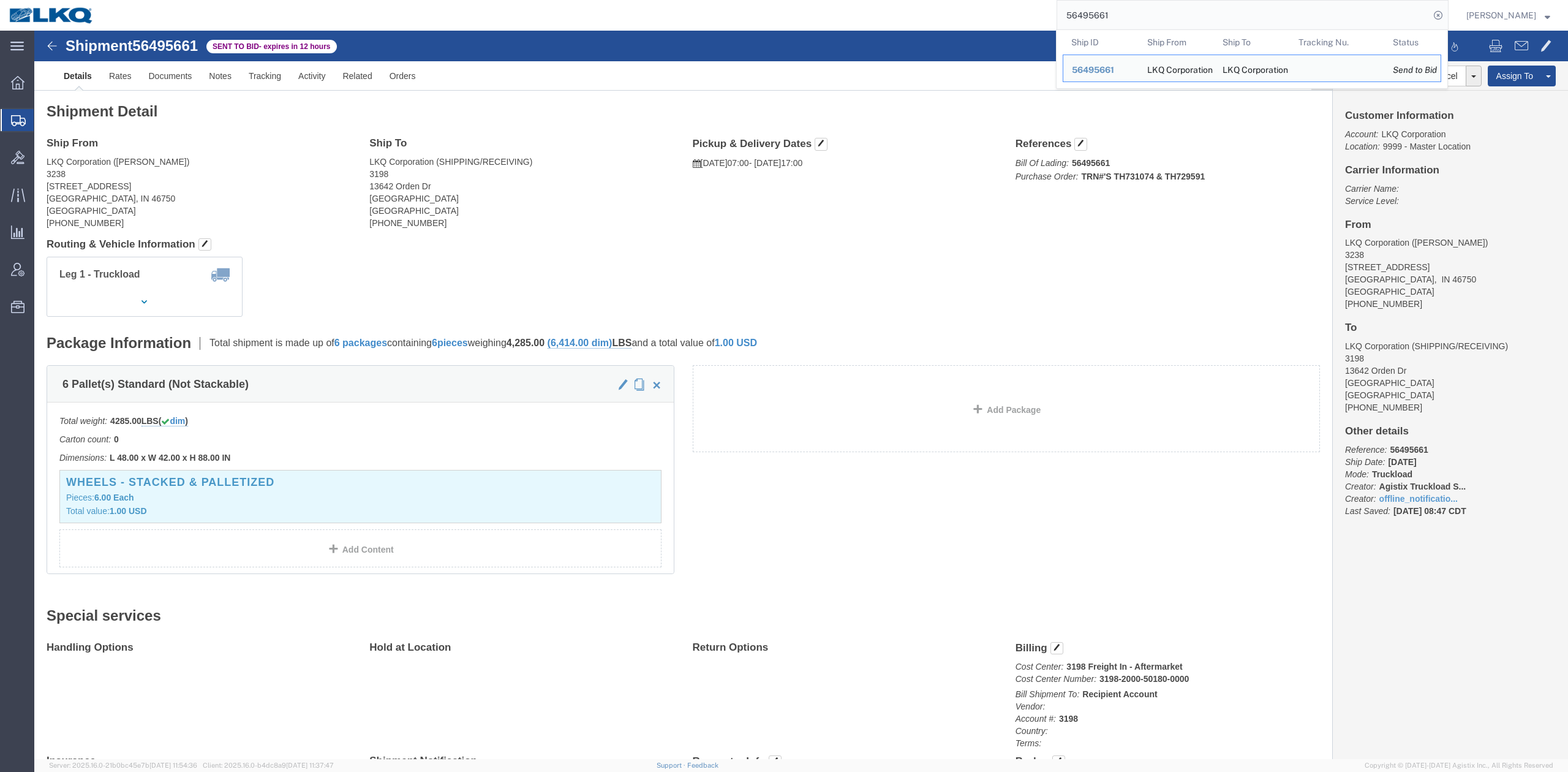
paste input "69137"
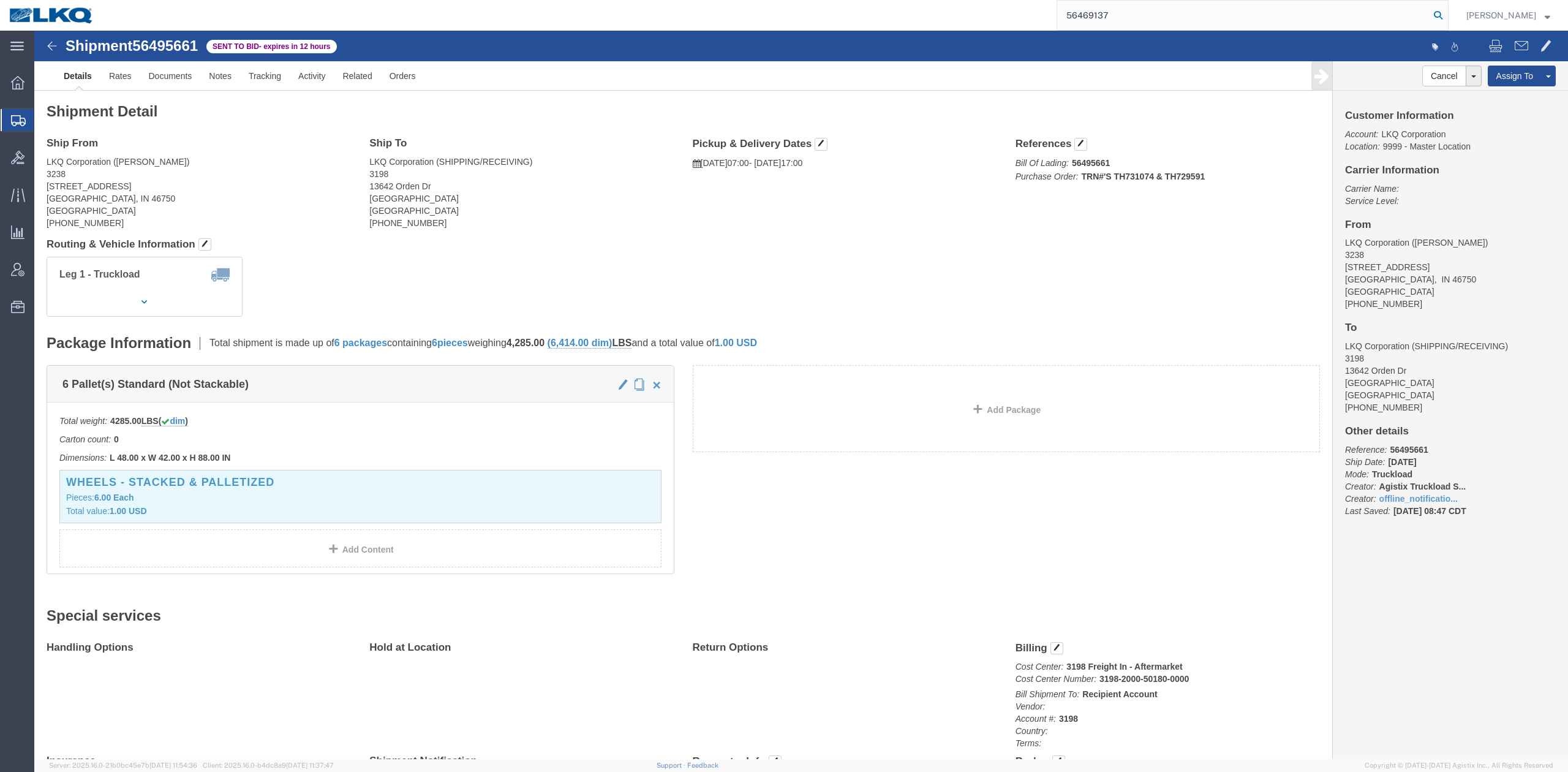
type input "56469137"
click at [1447, 18] on icon at bounding box center [1438, 15] width 17 height 17
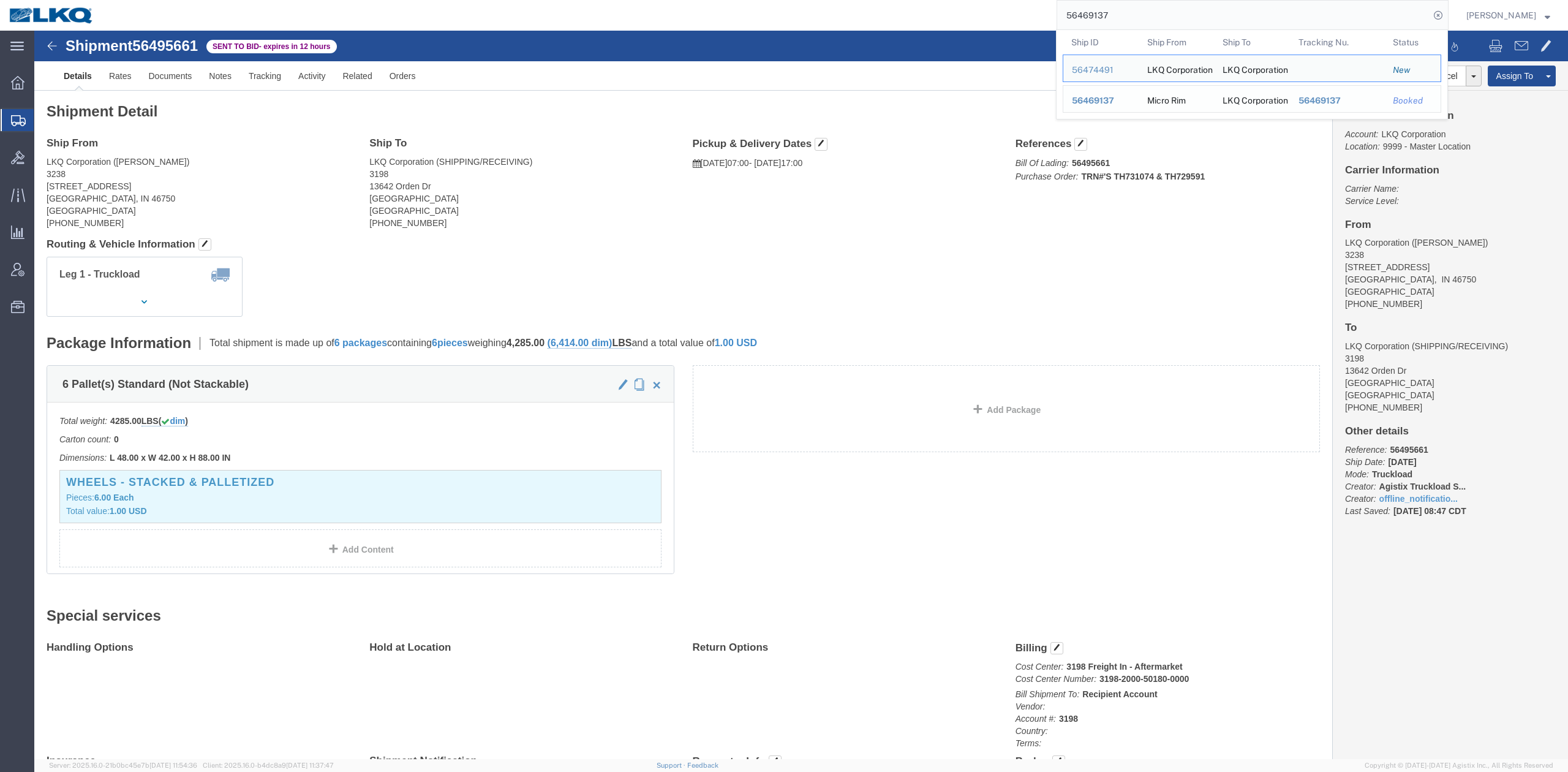
click at [1121, 107] on div "56469137" at bounding box center [1101, 101] width 58 height 13
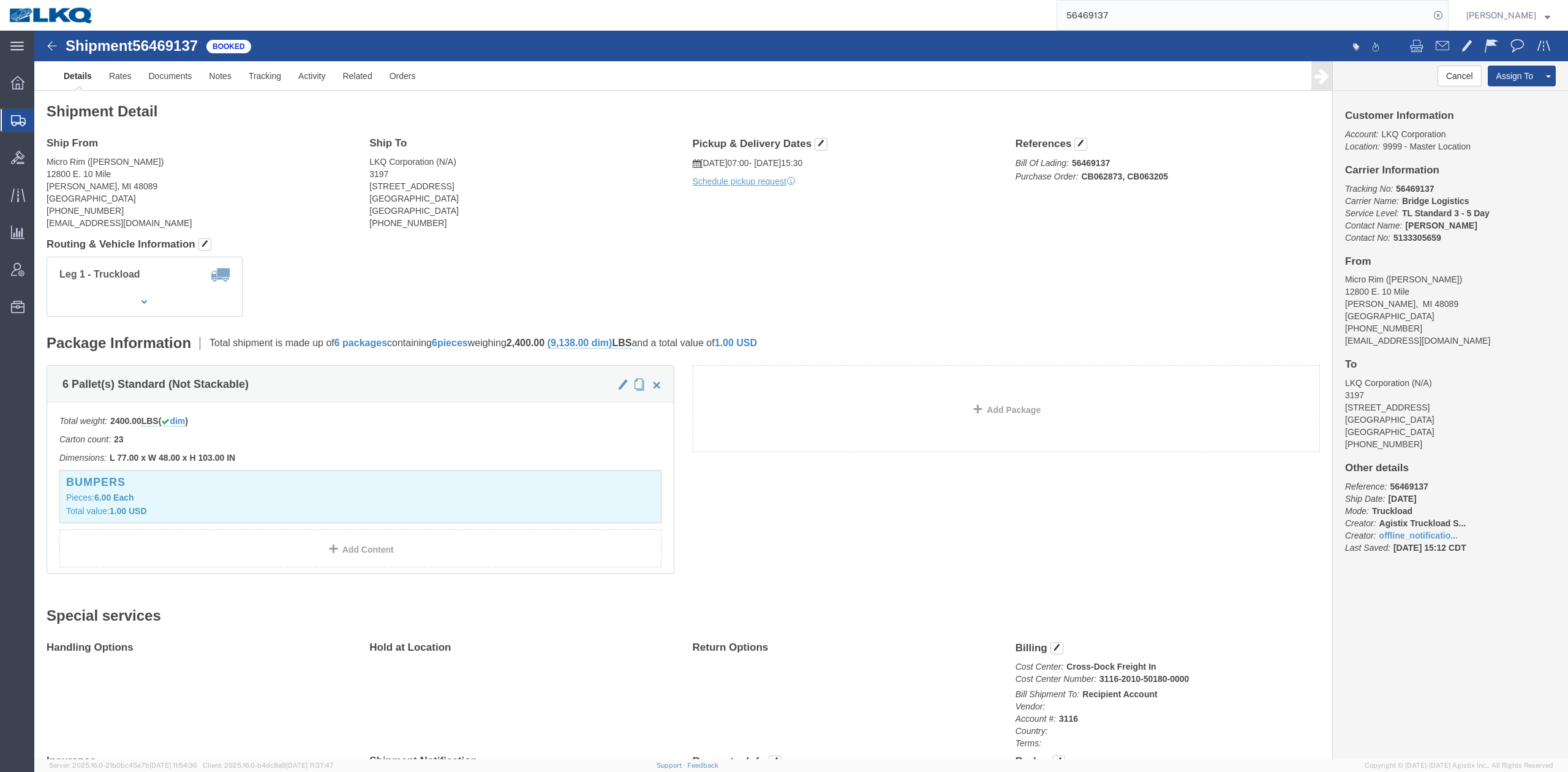
click at [1135, 25] on input "56469137" at bounding box center [1244, 16] width 372 height 30
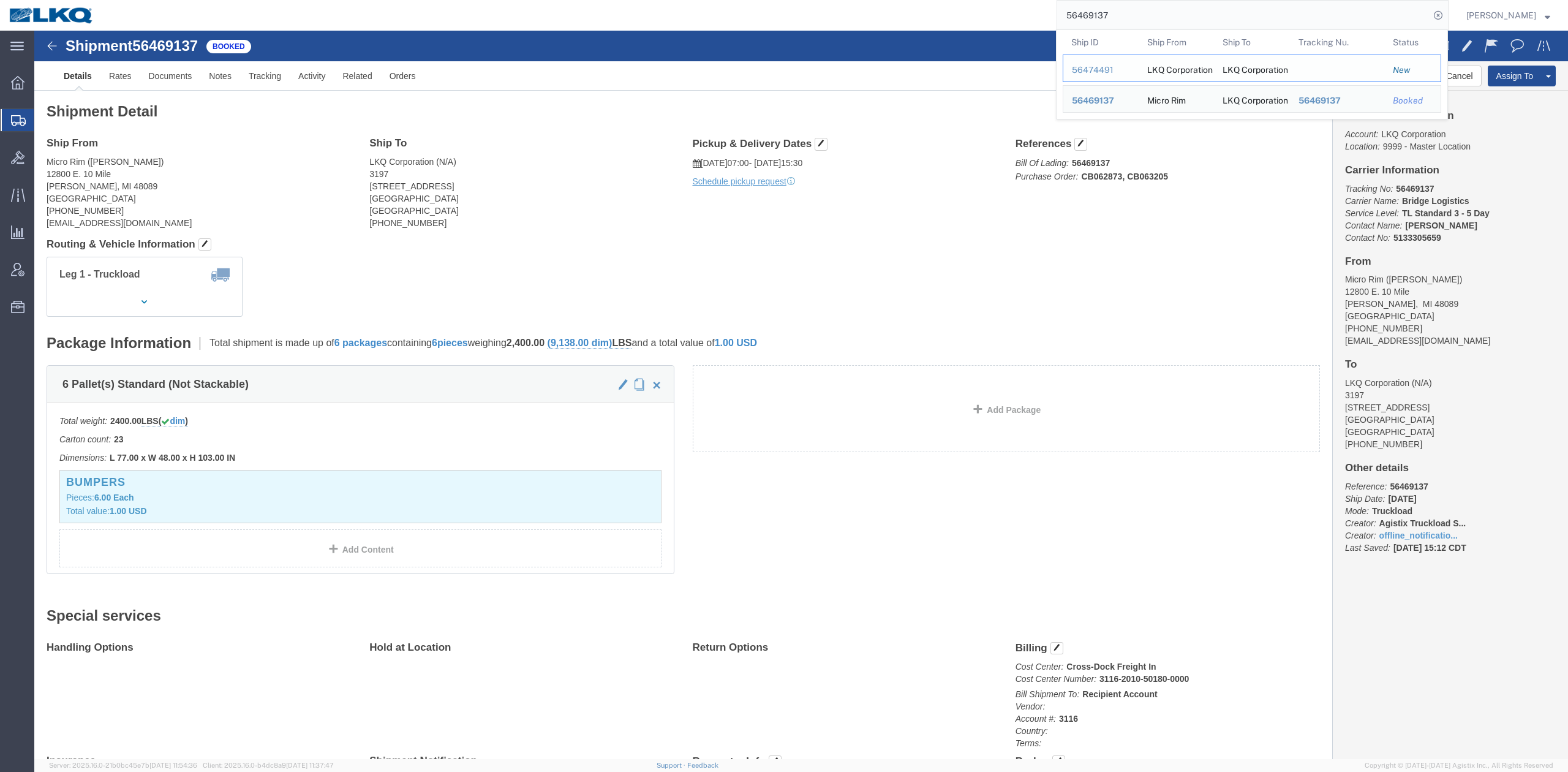
click at [1132, 62] on td "Ship ID 56474491" at bounding box center [1101, 68] width 76 height 28
click at [1130, 64] on div "56474491" at bounding box center [1101, 70] width 58 height 13
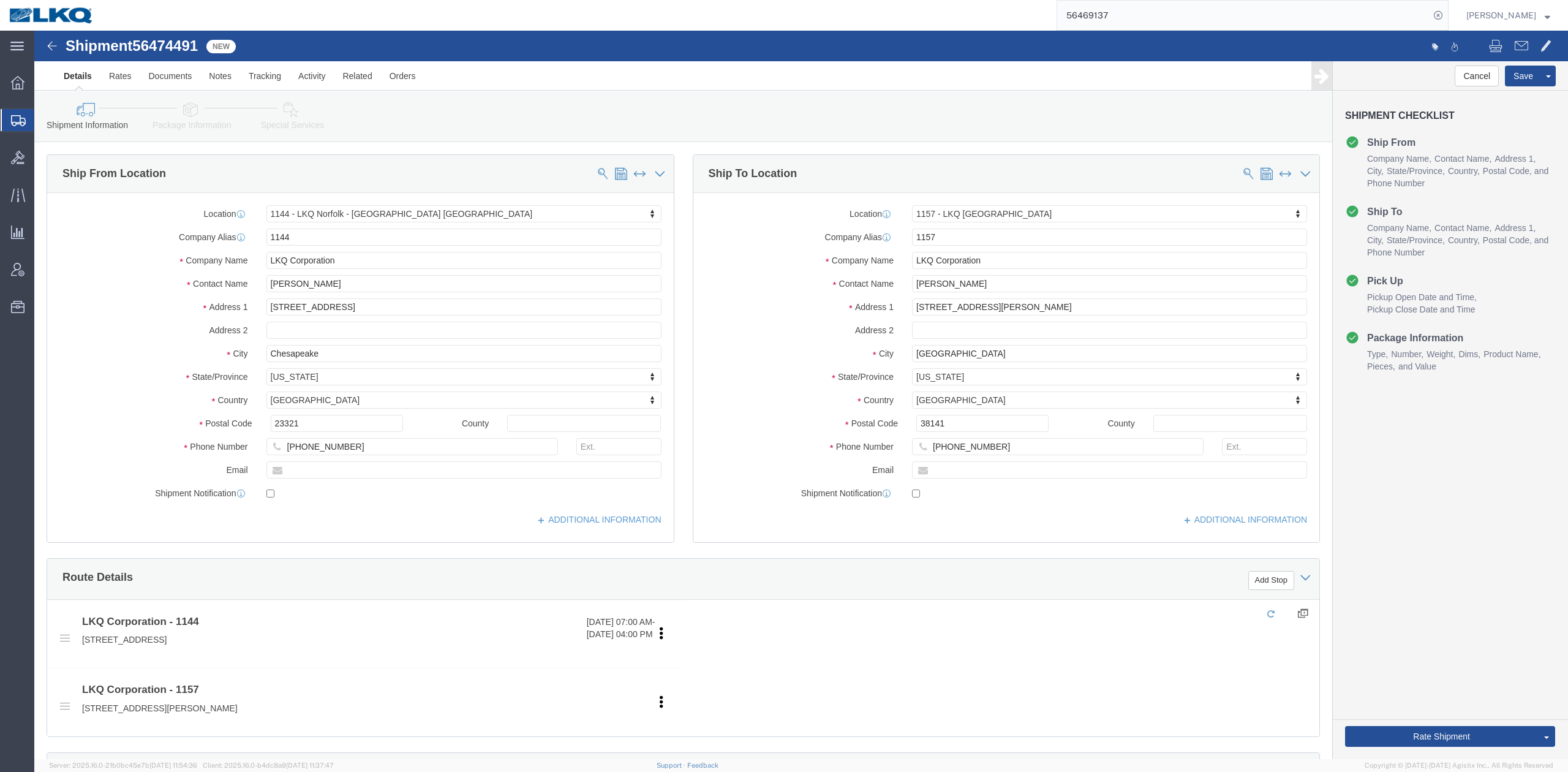
select select "27378"
select select "27386"
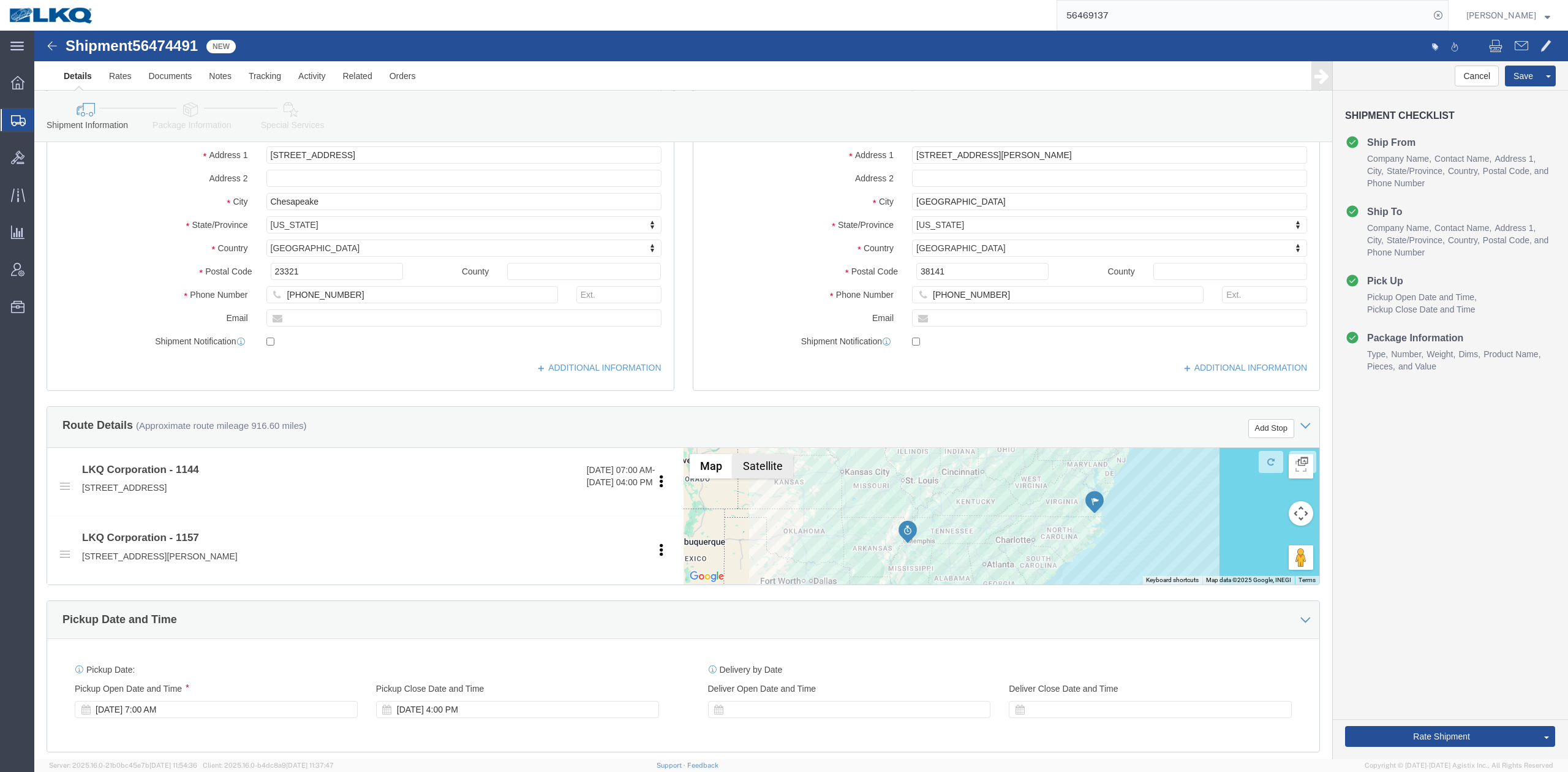
scroll to position [327, 0]
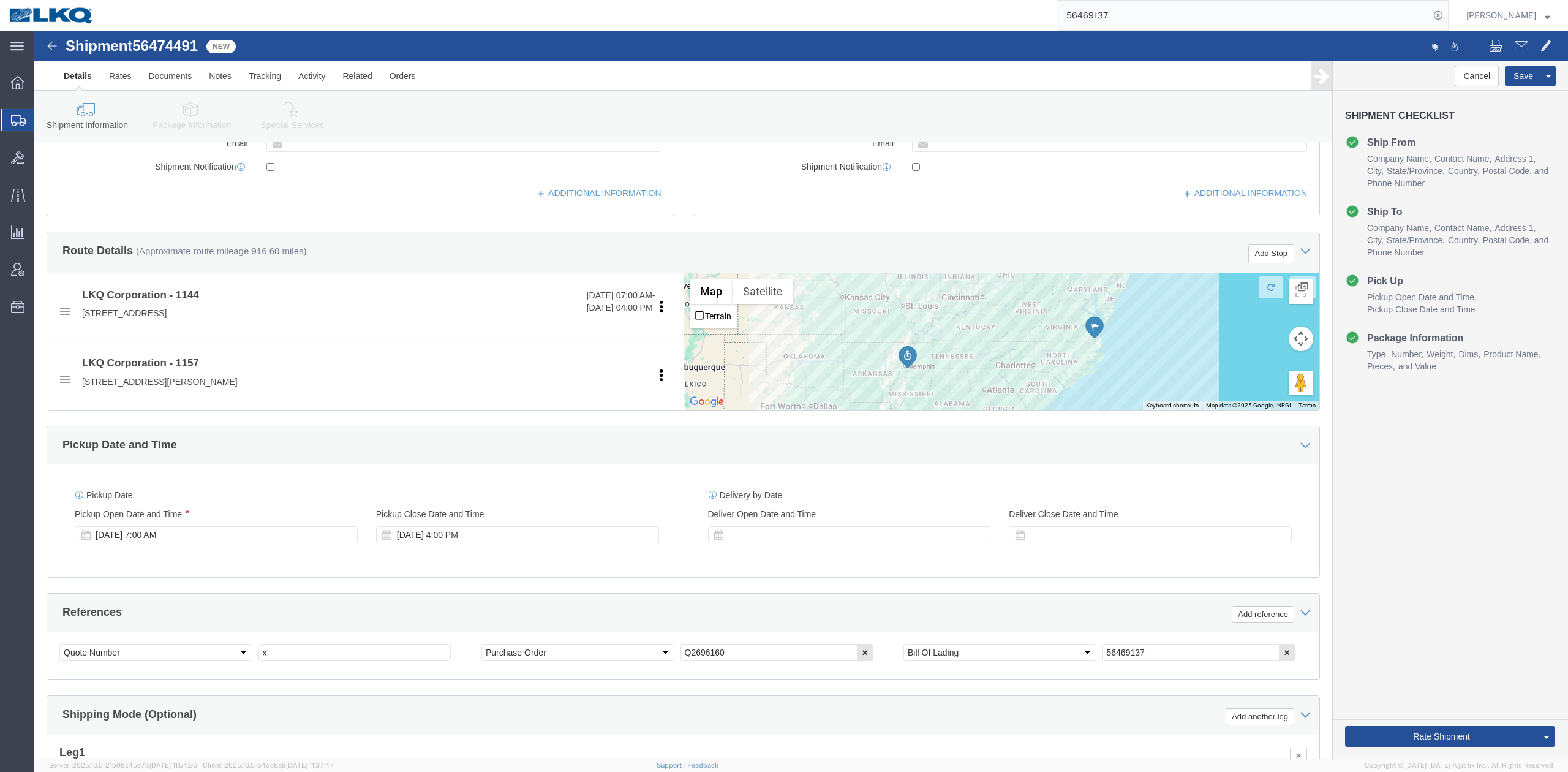
click span "56474491"
copy span "56474491"
click input "56469137"
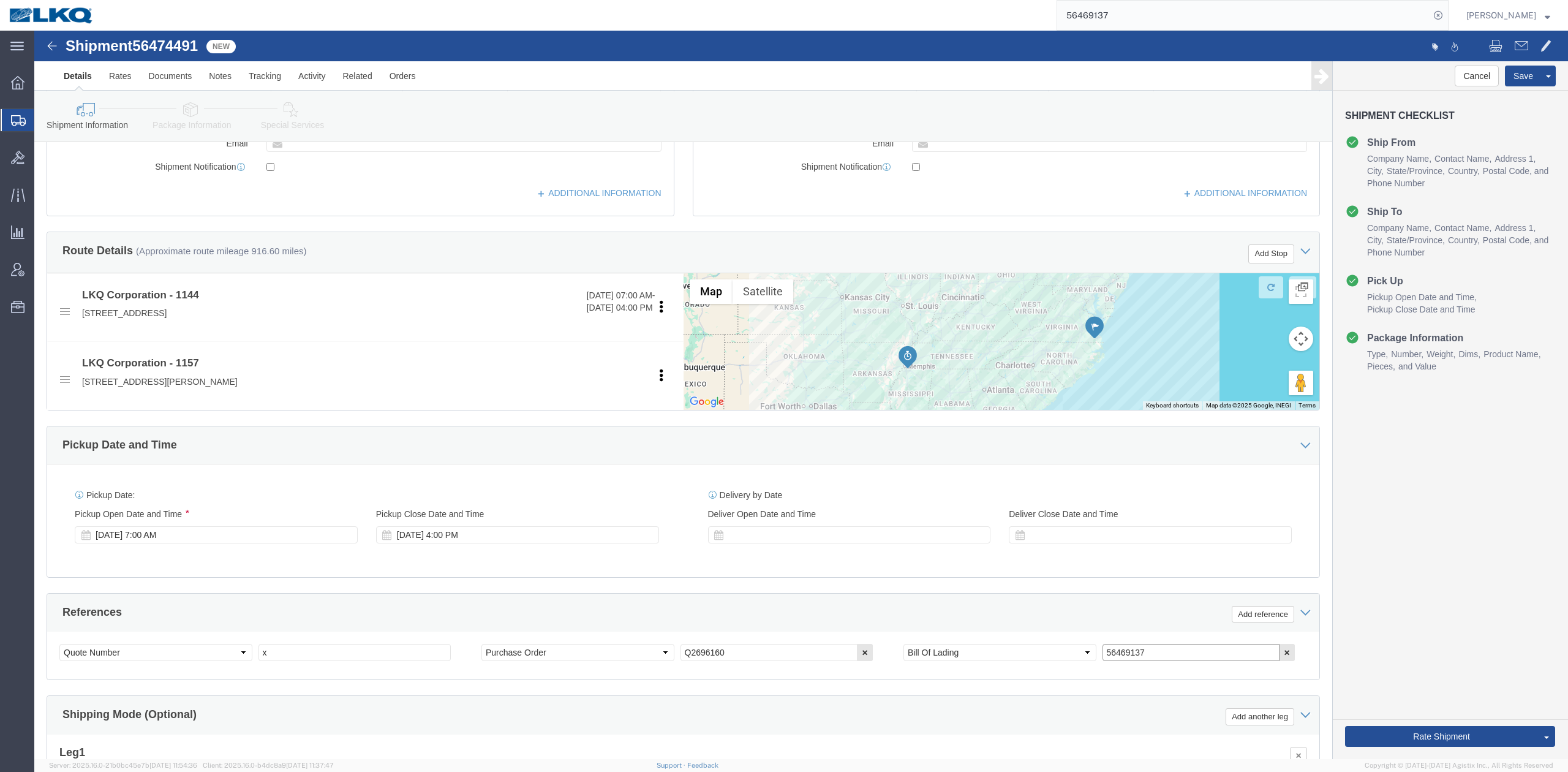
paste input "74491"
type input "56474491"
click div "Pickup Date and Time Pickup Date: Pickup Start Date Pickup Start Time Pickup Op…"
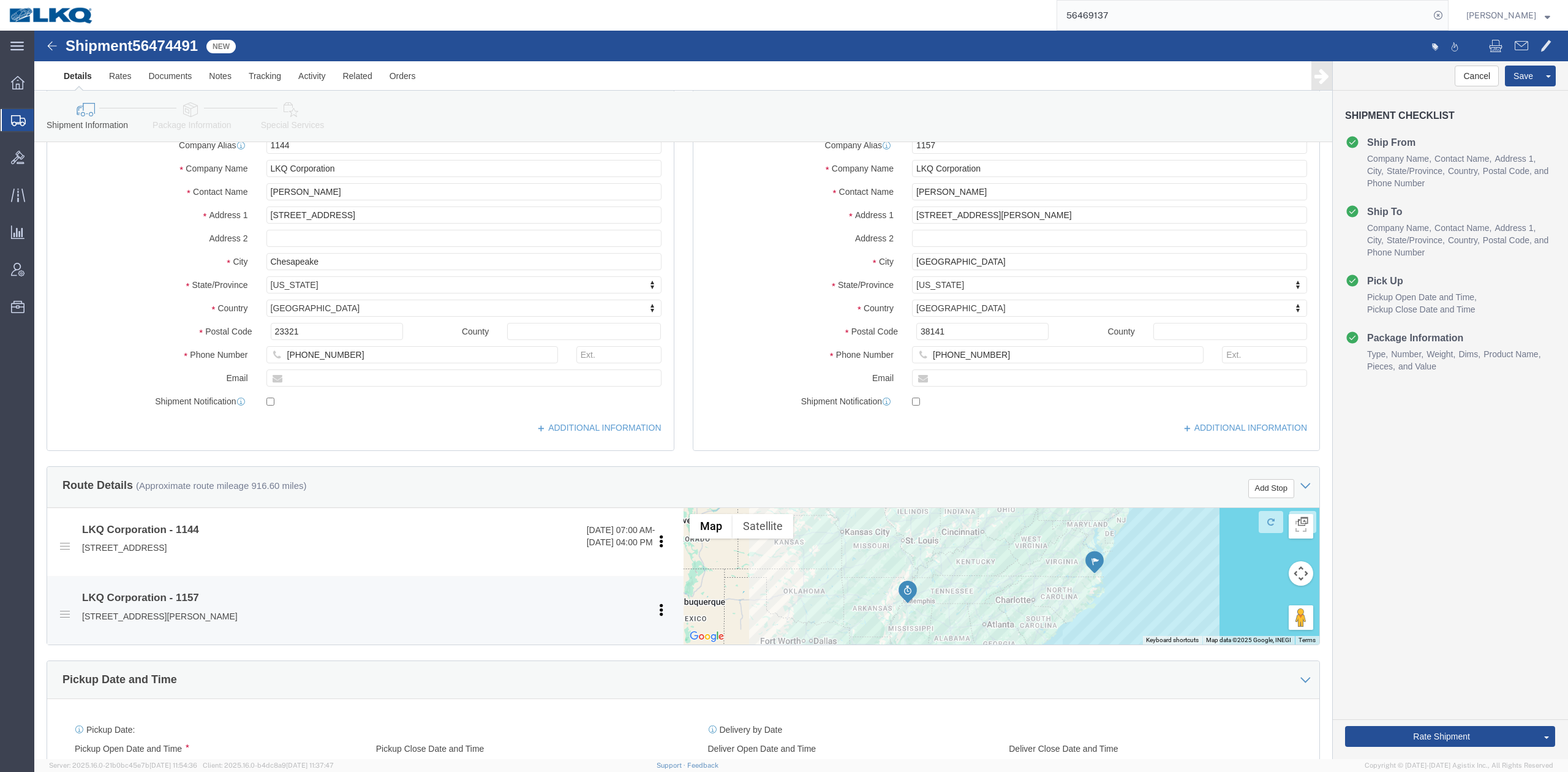
scroll to position [0, 0]
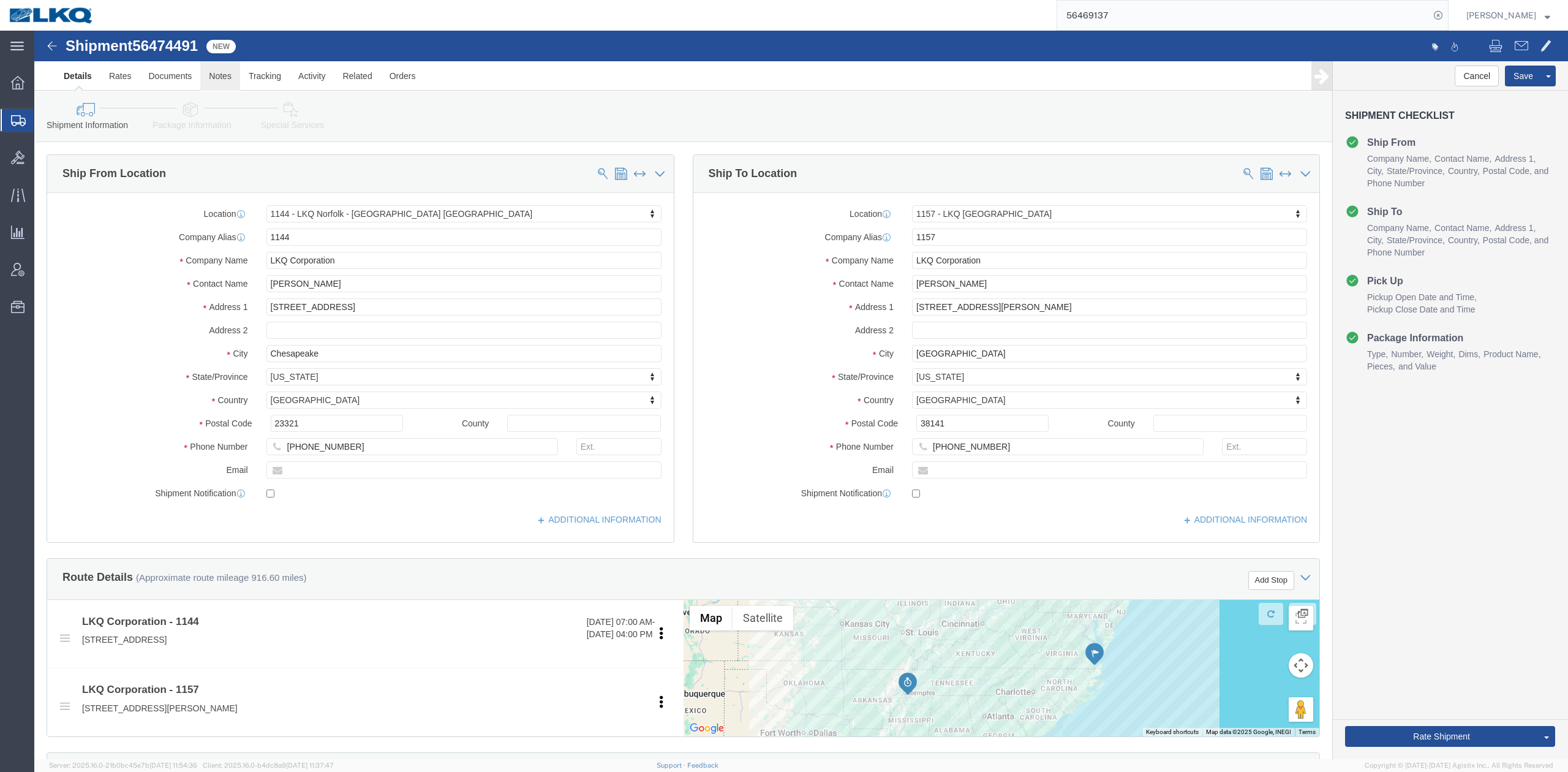
click link "Notes"
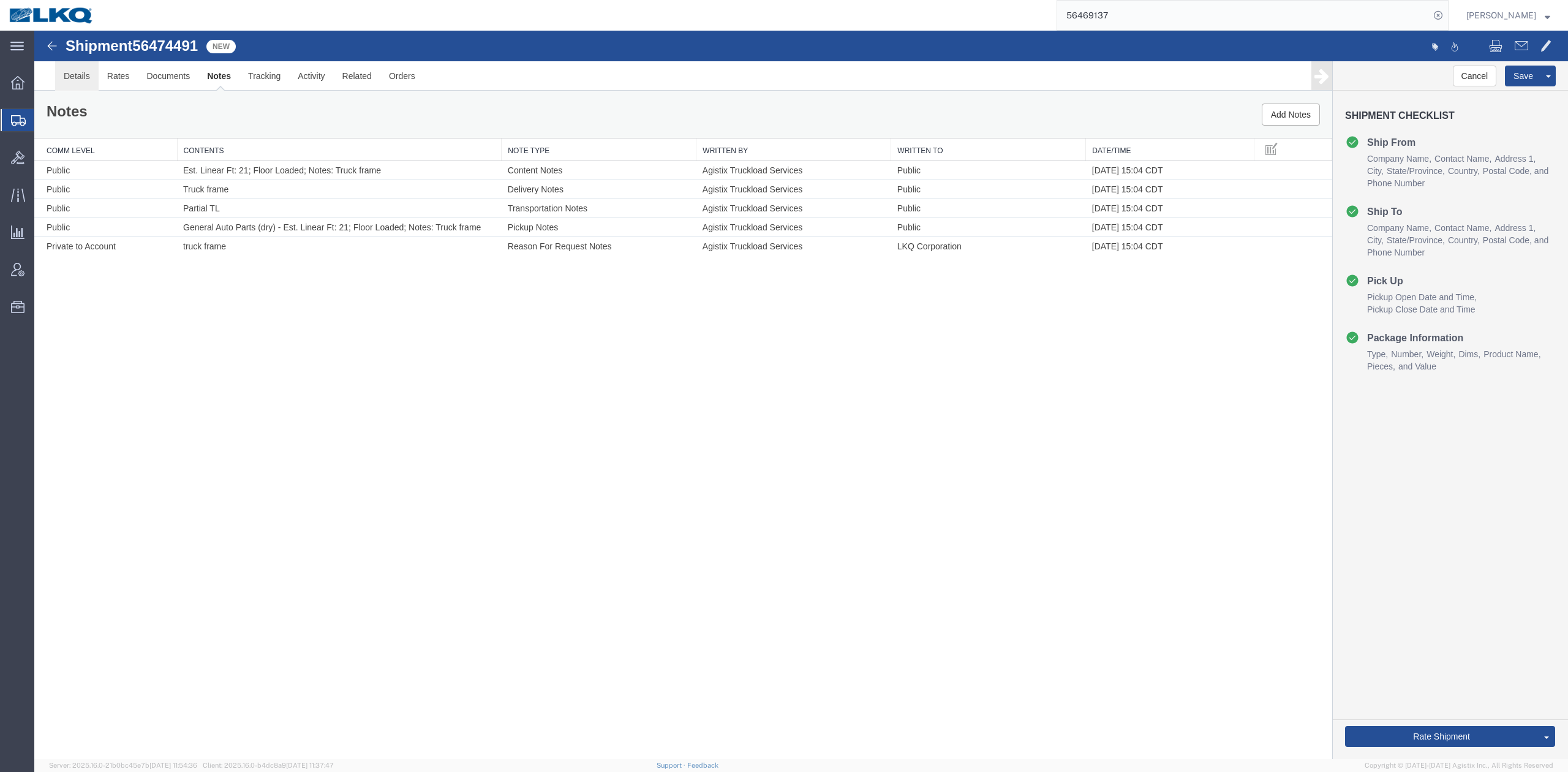
click at [76, 80] on link "Details" at bounding box center [77, 76] width 43 height 30
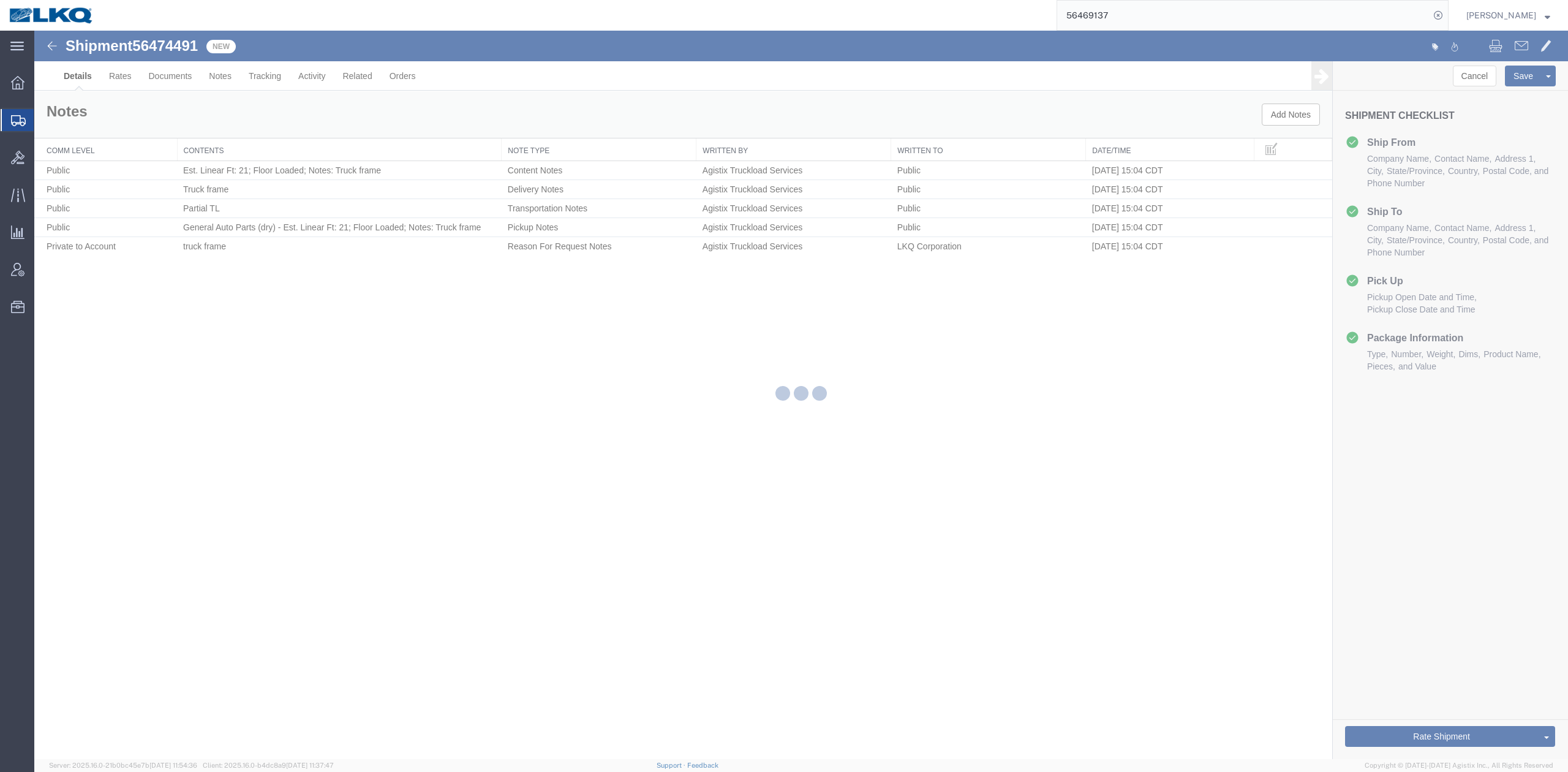
select select "27378"
select select "27386"
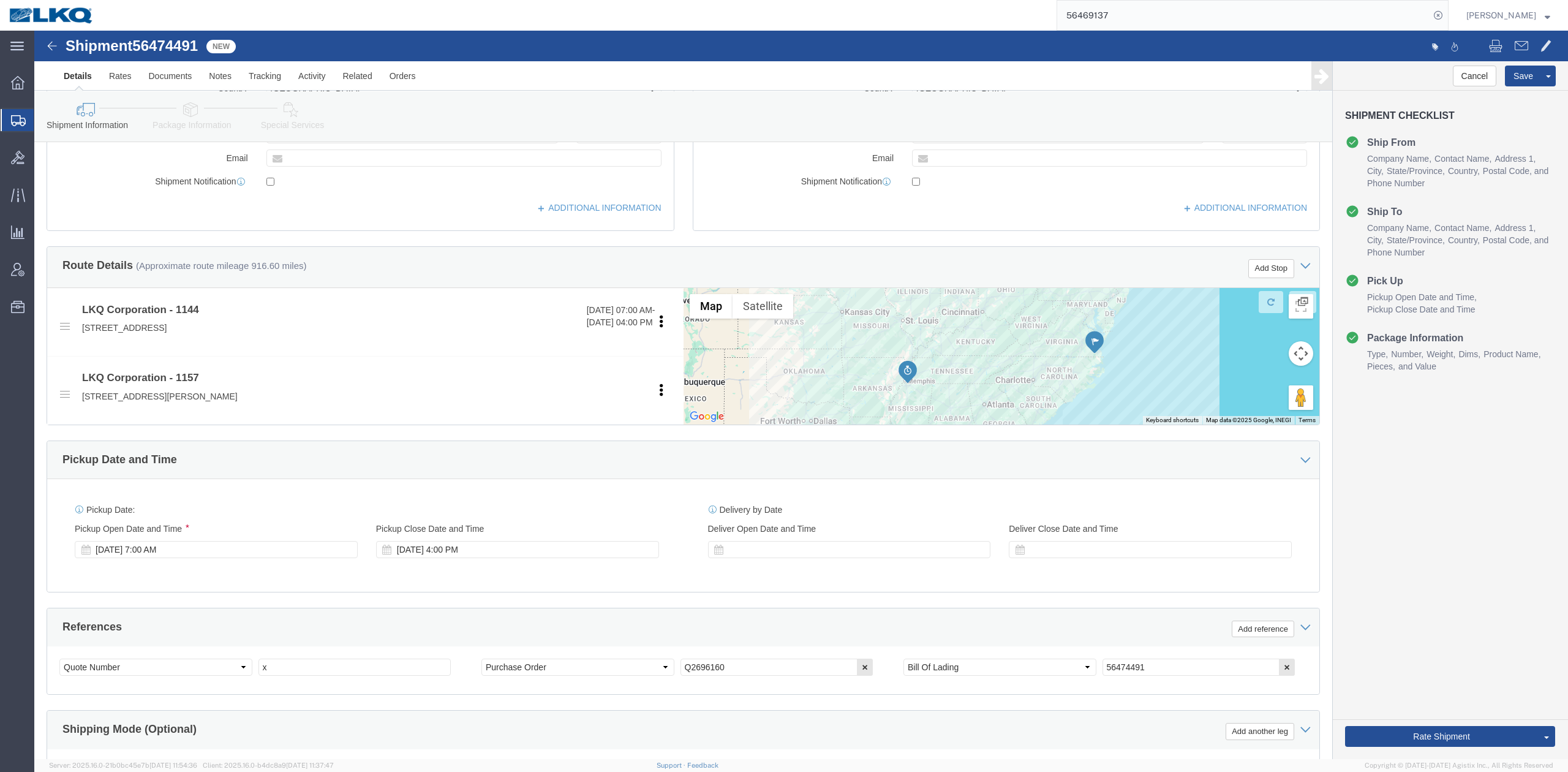
scroll to position [491, 0]
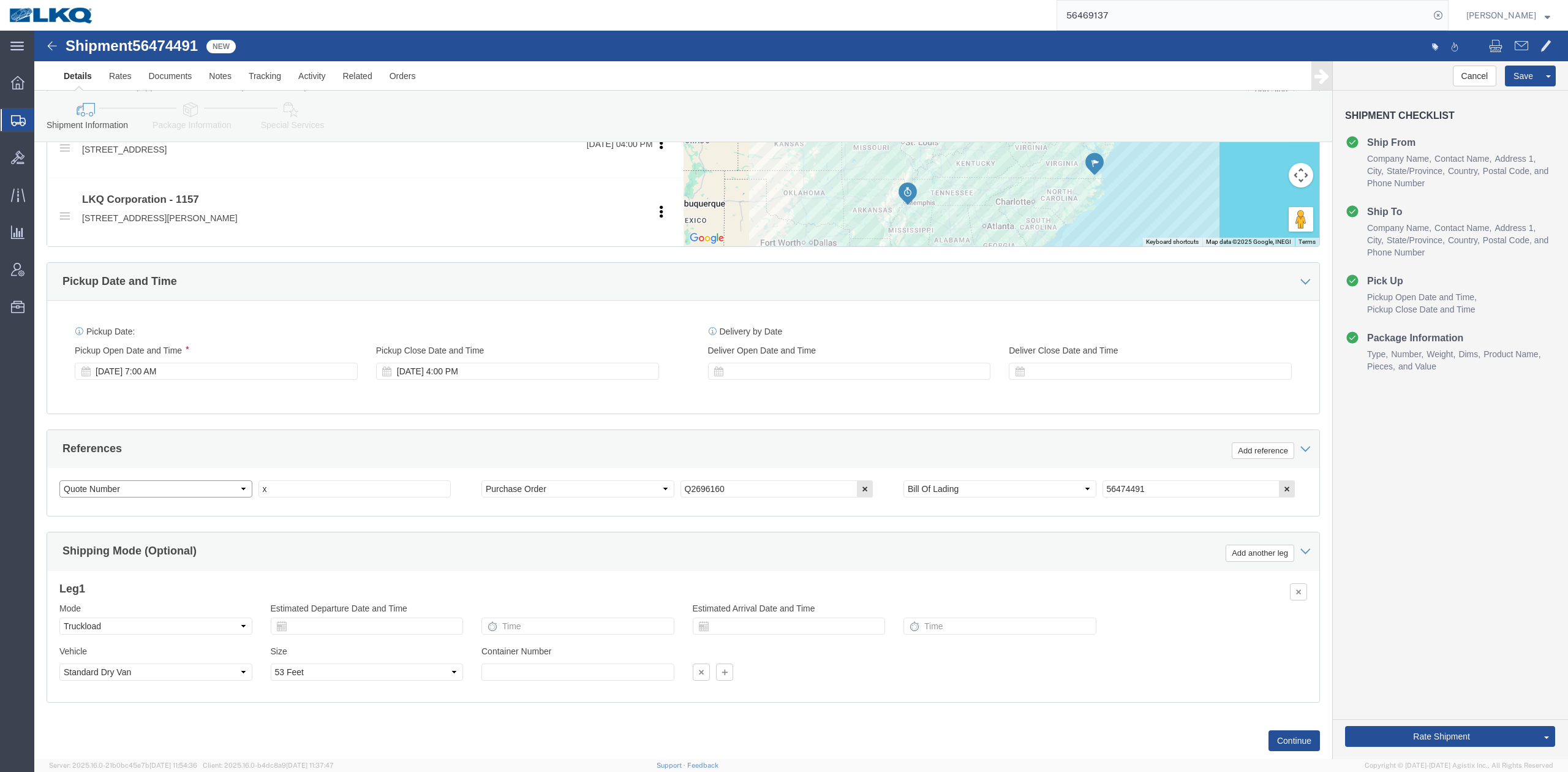
click select "Select Account Type Activity ID Airline Appointment Number ASN Batch Request # …"
select select "BOL"
click select "Select Account Type Activity ID Airline Appointment Number ASN Batch Request # …"
paste input "56474491"
type input "56474491"
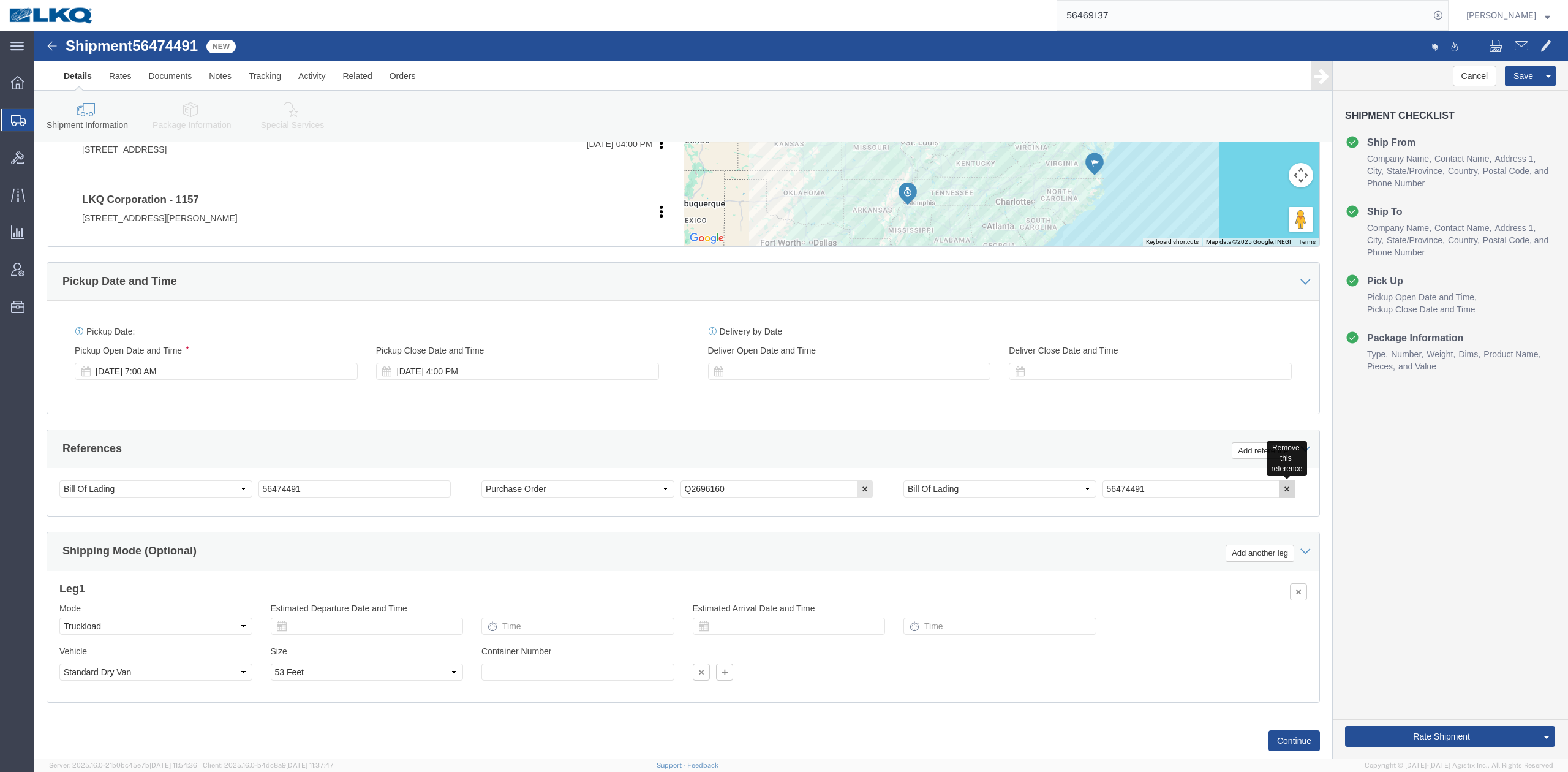
click icon "button"
drag, startPoint x: 753, startPoint y: 408, endPoint x: 721, endPoint y: 411, distance: 32.1
click div "References Add reference"
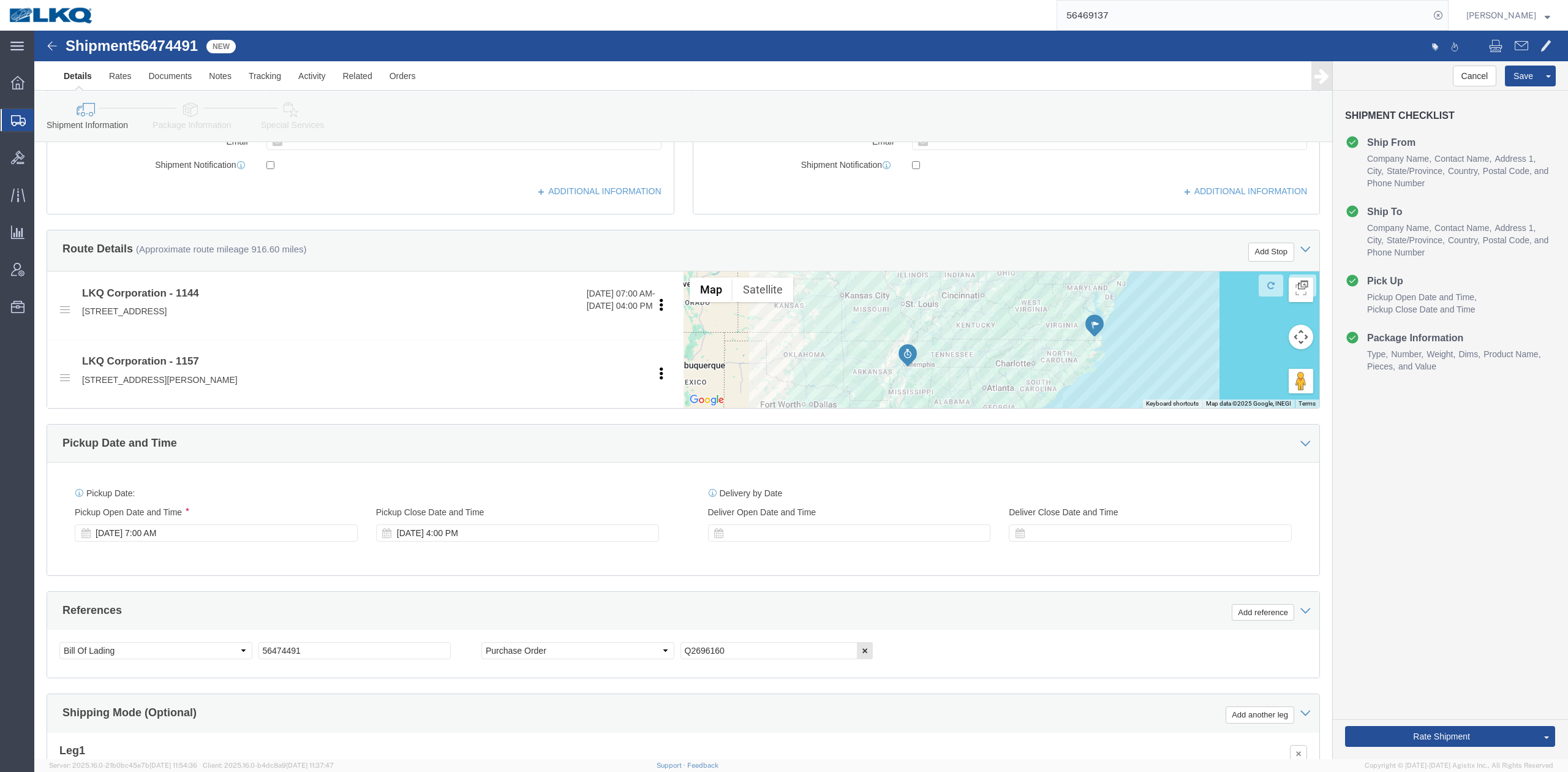
scroll to position [327, 0]
click button "Rate Shipment"
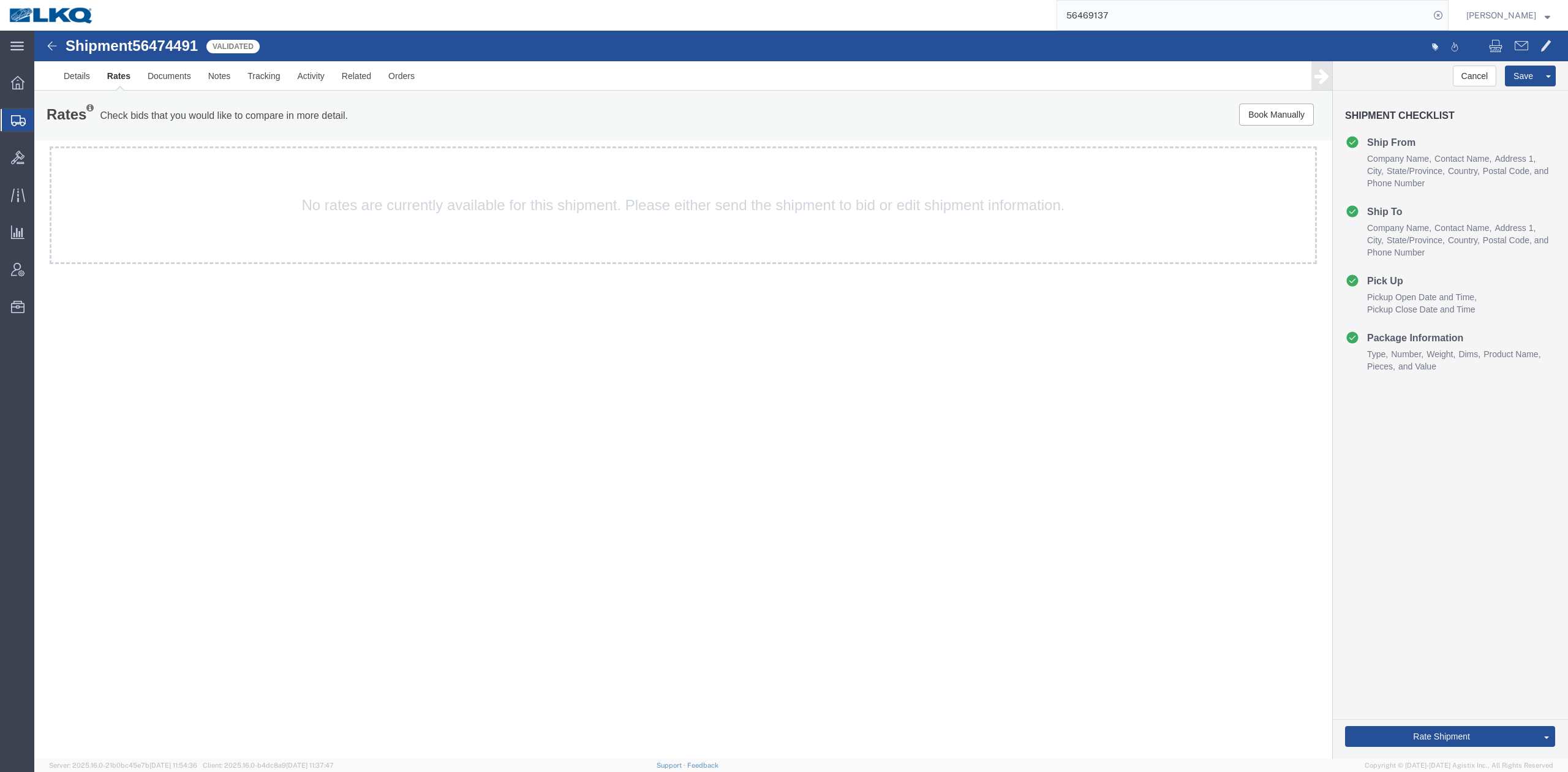
scroll to position [0, 0]
click at [1544, 50] on span at bounding box center [1546, 45] width 11 height 15
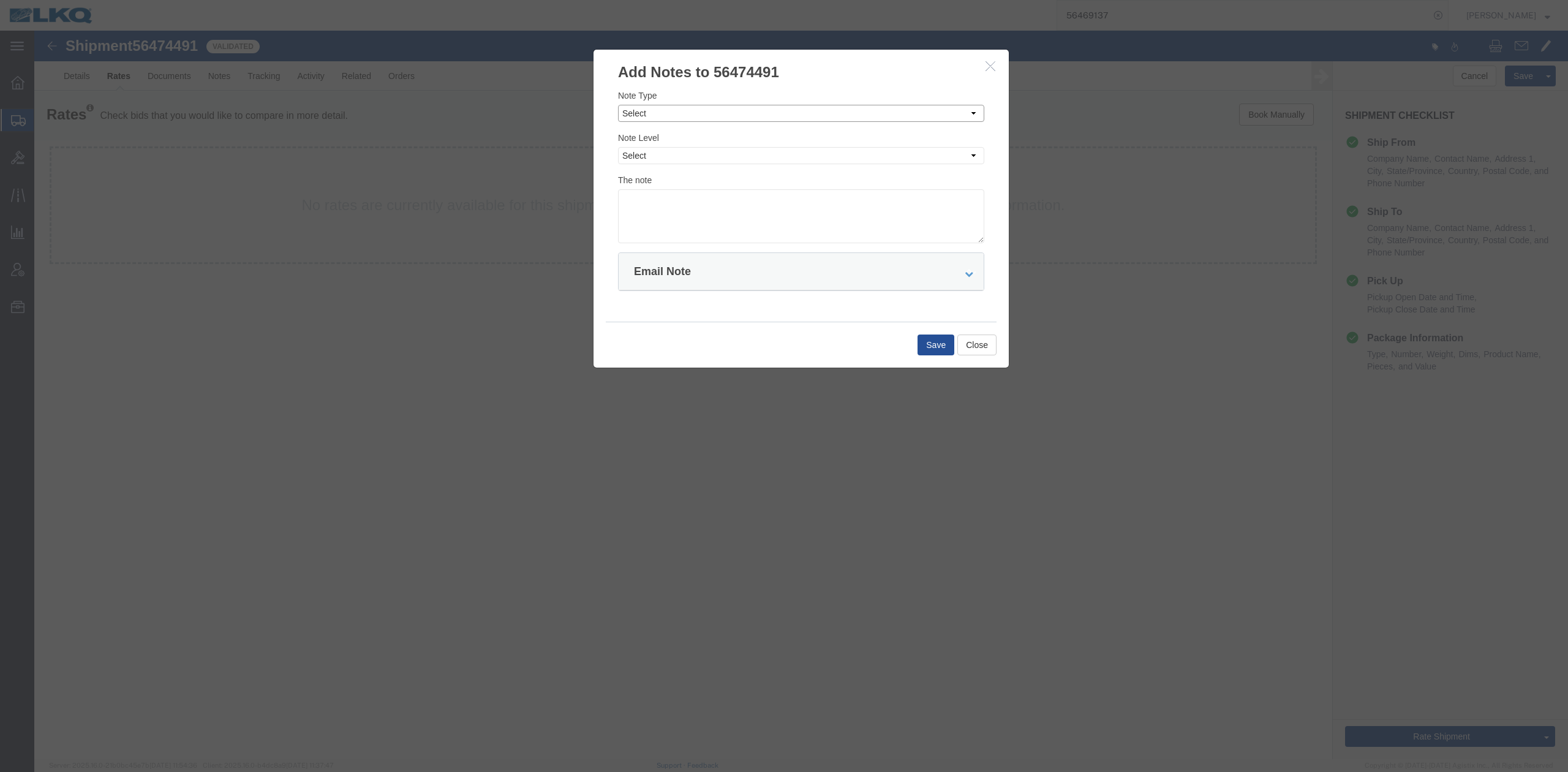
click at [691, 113] on select "Select Approval Bid Notes Carrier Change Notes Claim Notes Content Hazmat Notes…" at bounding box center [801, 113] width 366 height 17
select select "BID_NOTES"
click at [618, 105] on select "Select Approval Bid Notes Carrier Change Notes Claim Notes Content Hazmat Notes…" at bounding box center [801, 113] width 366 height 17
click at [648, 162] on select "Select Private to Account Private to Vendor Public" at bounding box center [801, 155] width 366 height 17
select select "PRIVATE_TO_ACCOUNT"
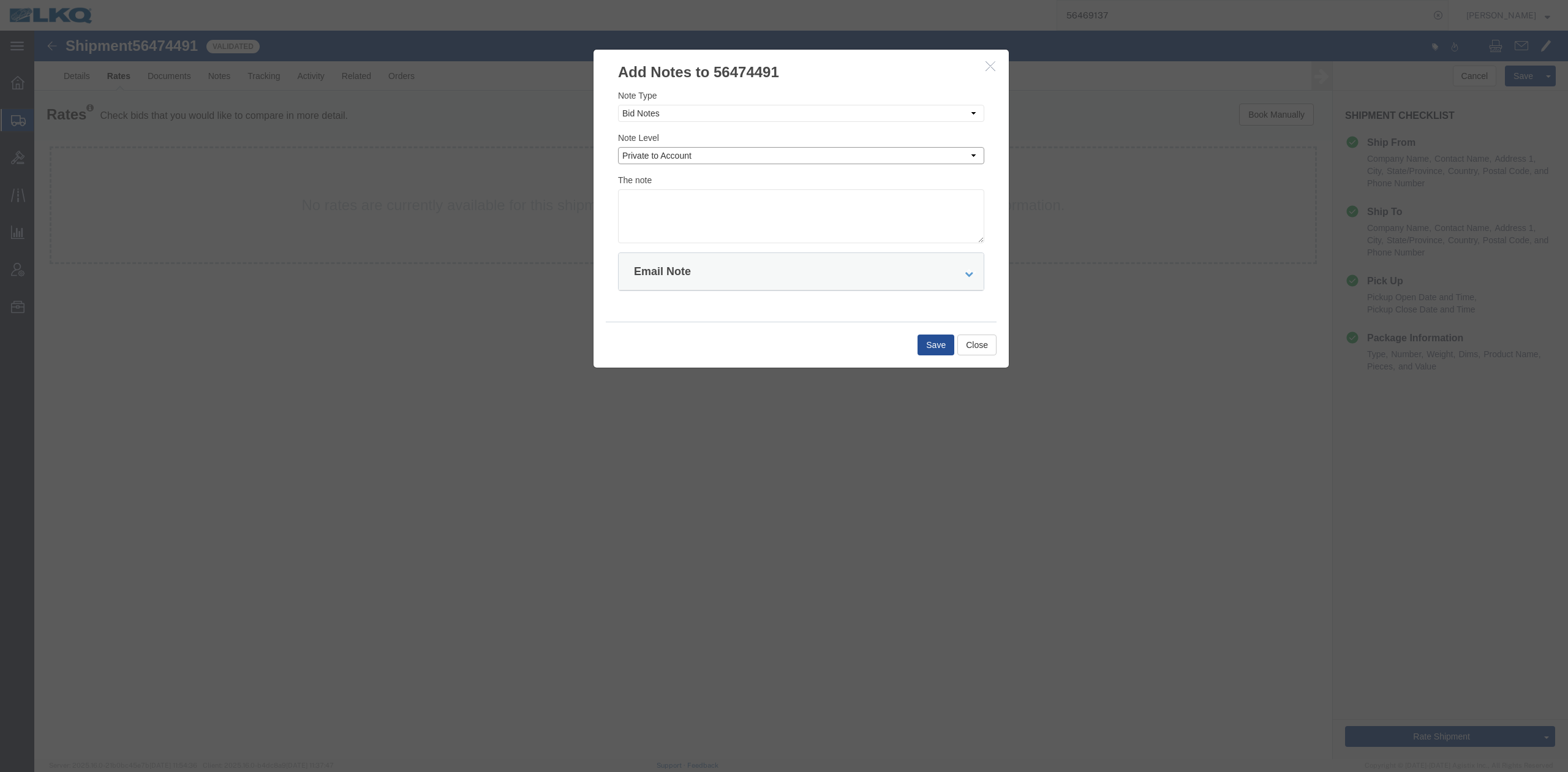
click at [618, 147] on select "Select Private to Account Private to Vendor Public" at bounding box center [801, 155] width 366 height 17
click at [651, 206] on textarea at bounding box center [801, 217] width 366 height 54
type textarea "DAT: $1537"
click at [931, 344] on button "Save" at bounding box center [936, 345] width 36 height 21
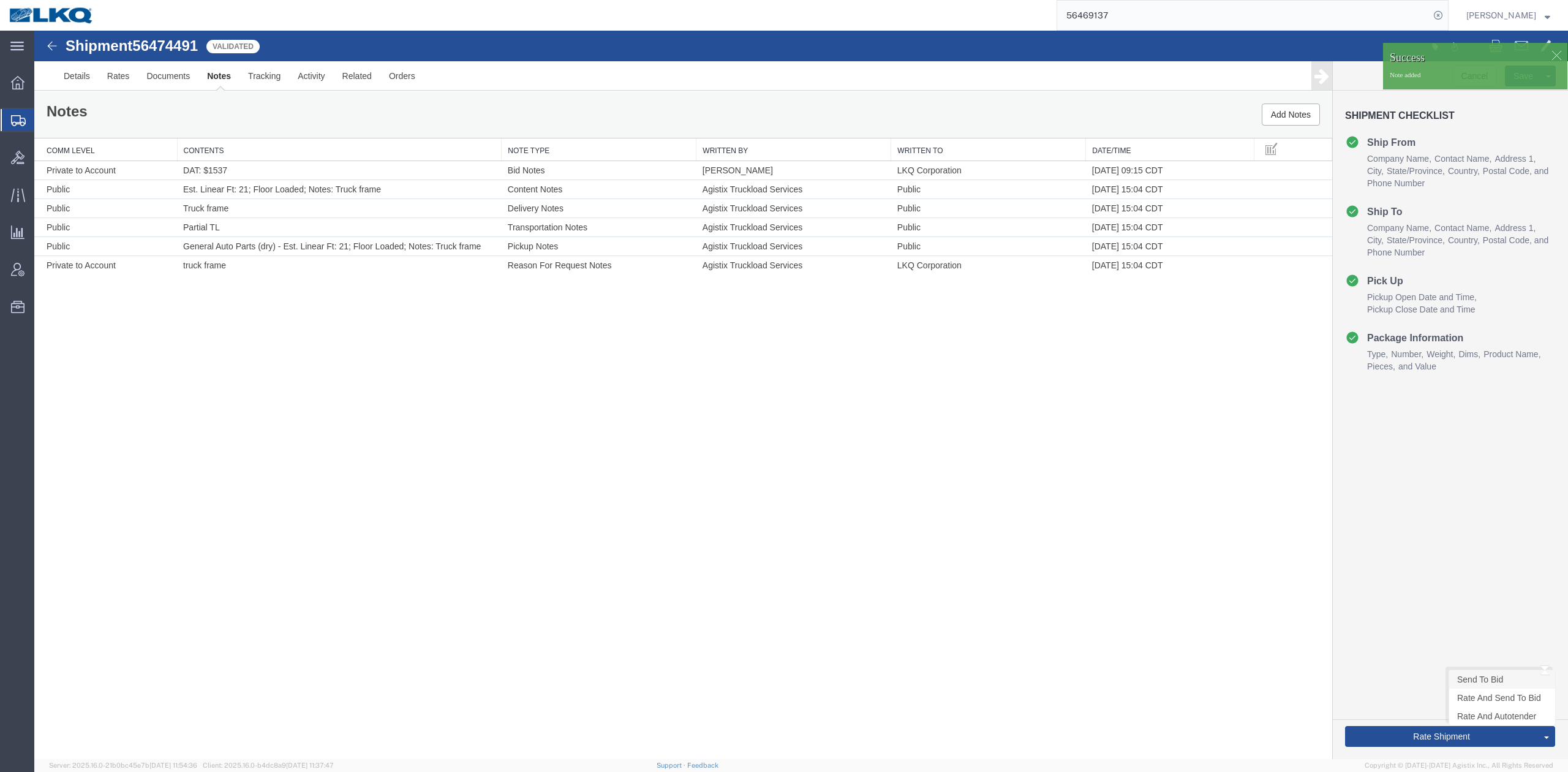
click at [1459, 685] on link "Send To Bid" at bounding box center [1502, 680] width 106 height 18
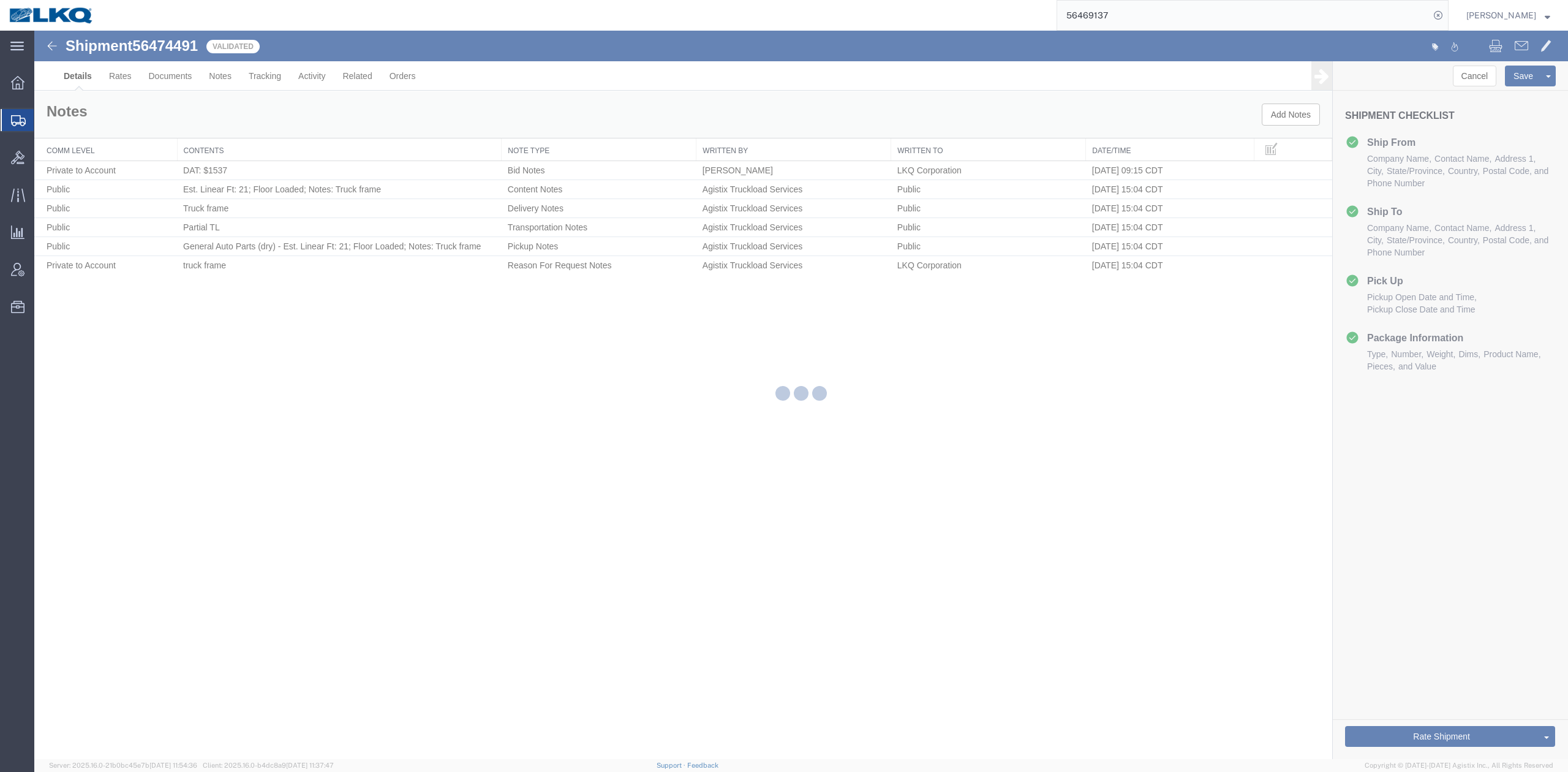
select select "27378"
select select "27386"
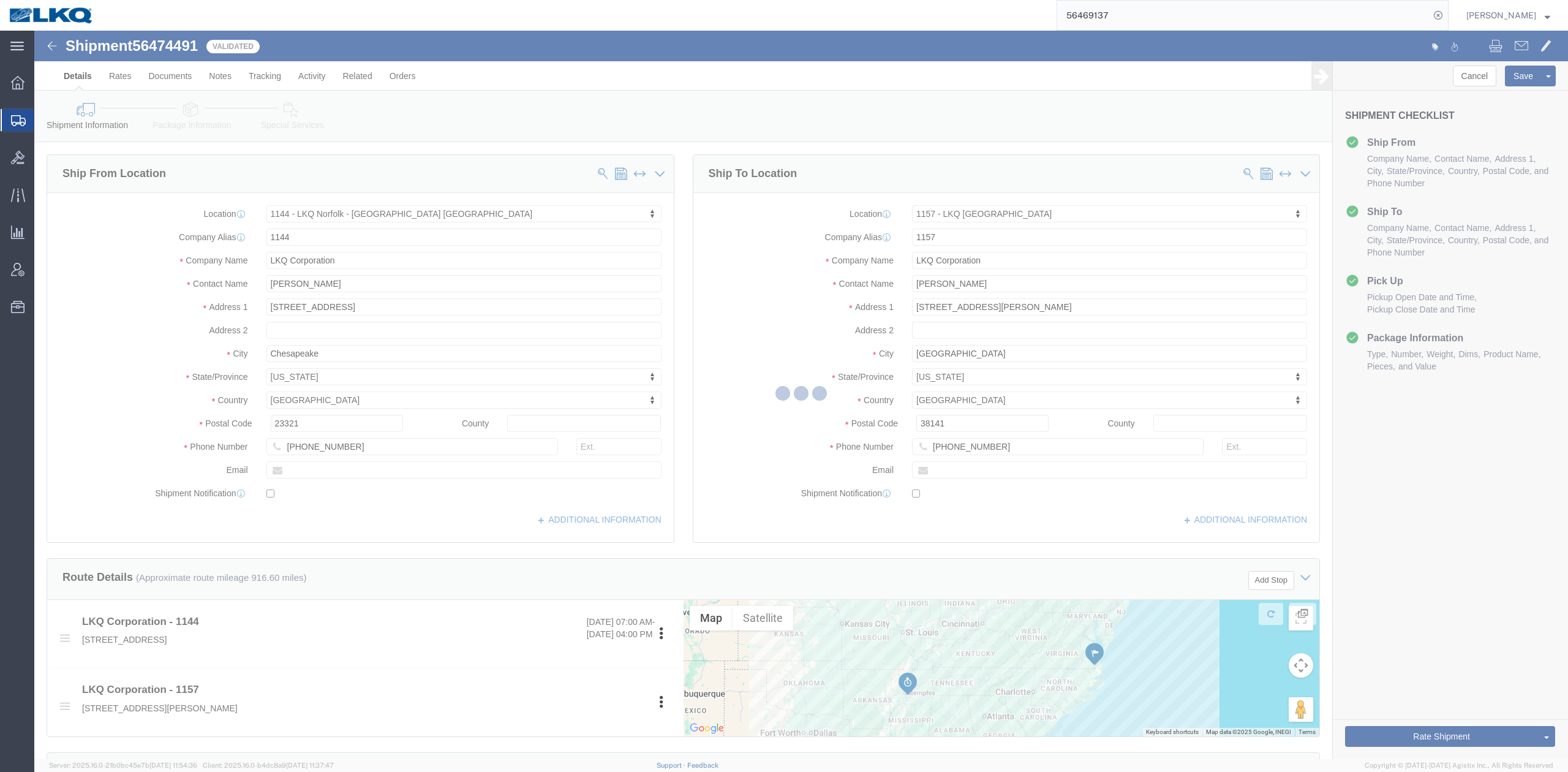
select select "TL"
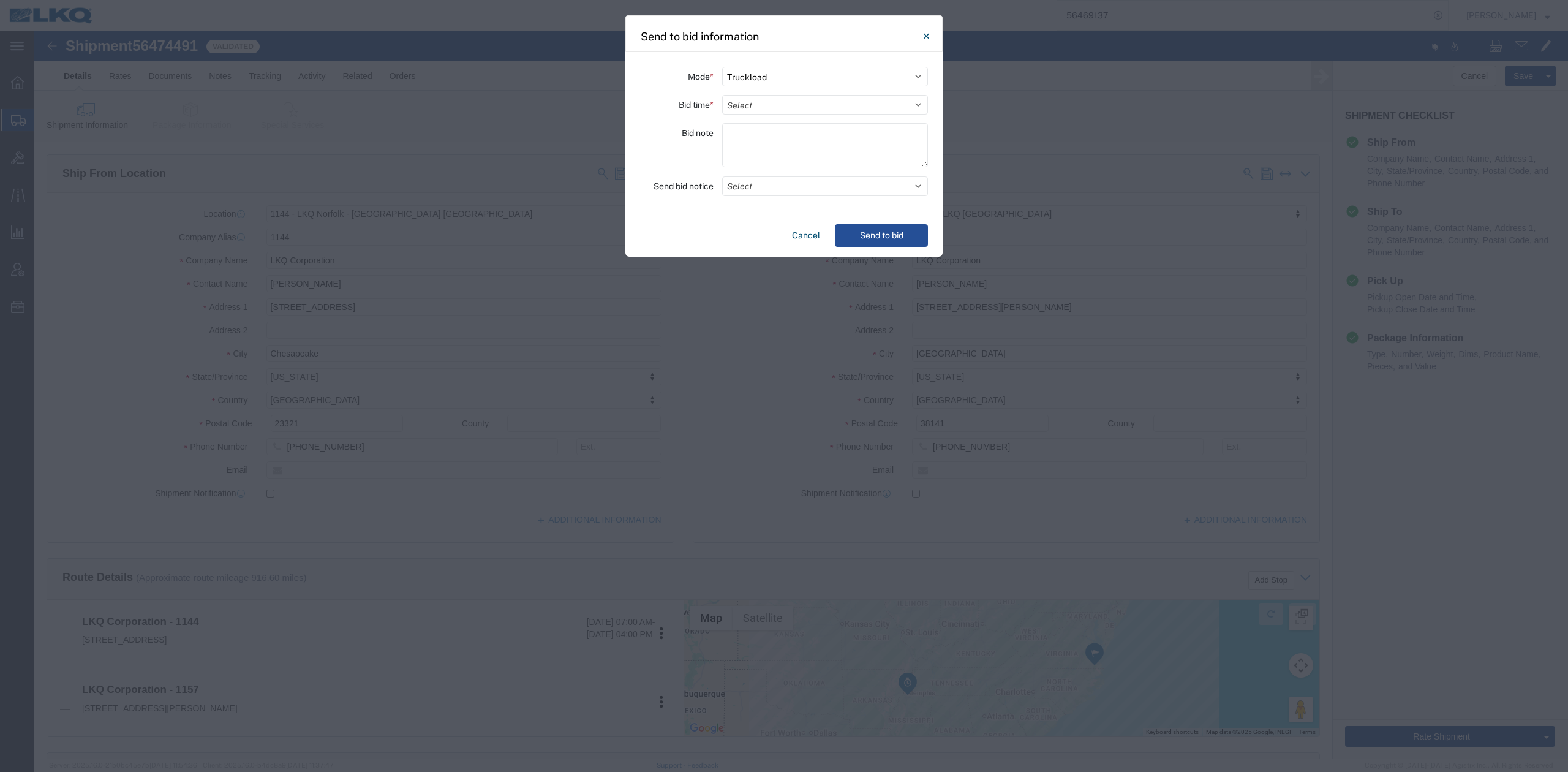
click at [757, 115] on div "Mode * Select Small Parcel Truckload Air Rail Less than Truckload Ocean Freight…" at bounding box center [784, 133] width 317 height 163
click at [757, 111] on select "Select 30 Min (Rush) 1 Hour (Rush) 2 Hours (Rush) 4 Hours (Rush) 8 Hours (Rush)…" at bounding box center [825, 105] width 206 height 20
select select "12"
click at [722, 95] on select "Select 30 Min (Rush) 1 Hour (Rush) 2 Hours (Rush) 4 Hours (Rush) 8 Hours (Rush)…" at bounding box center [825, 105] width 206 height 20
click at [753, 185] on button "Select" at bounding box center [825, 186] width 206 height 20
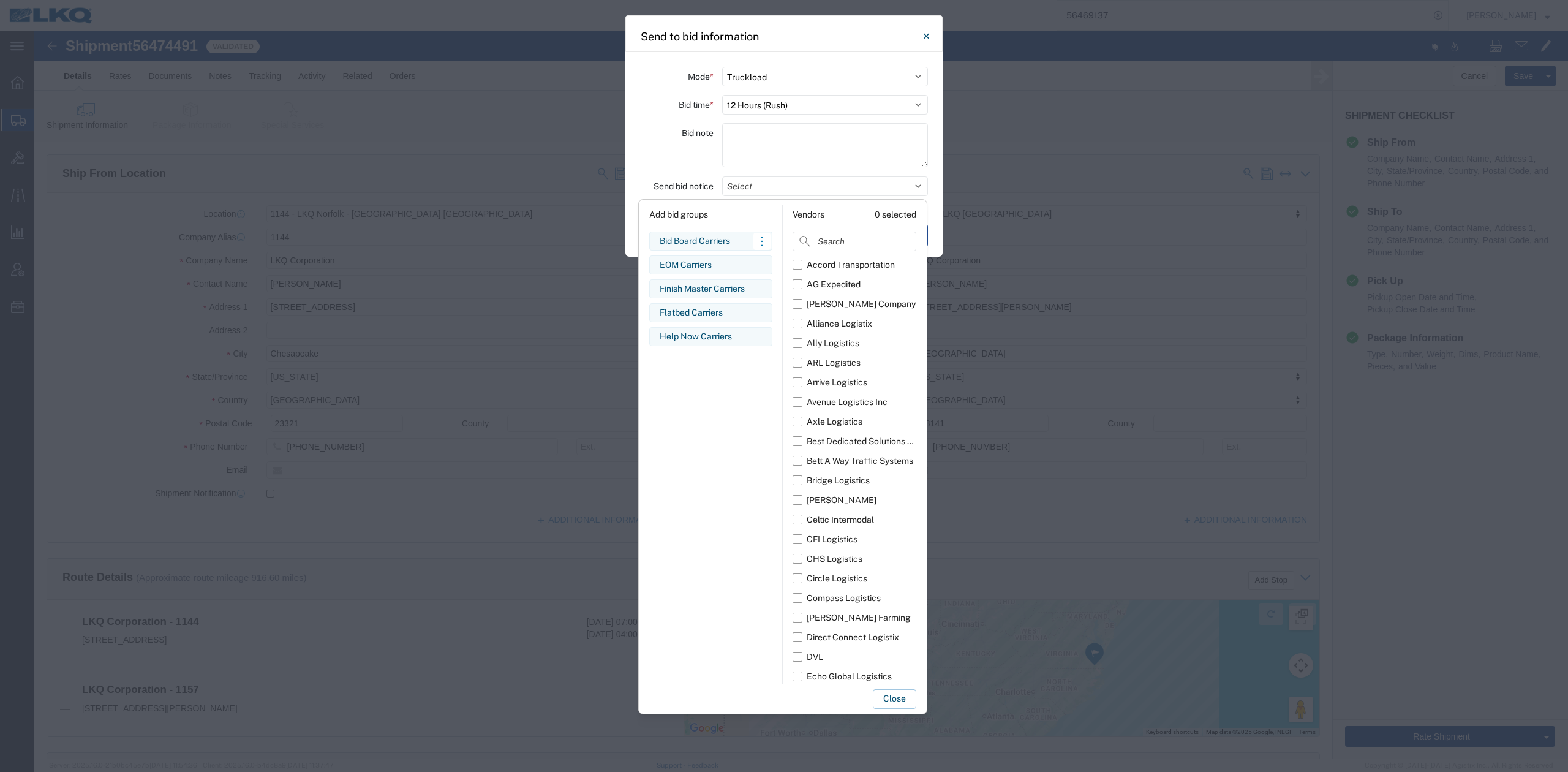
click at [706, 237] on div "Bid Board Carriers" at bounding box center [711, 241] width 103 height 13
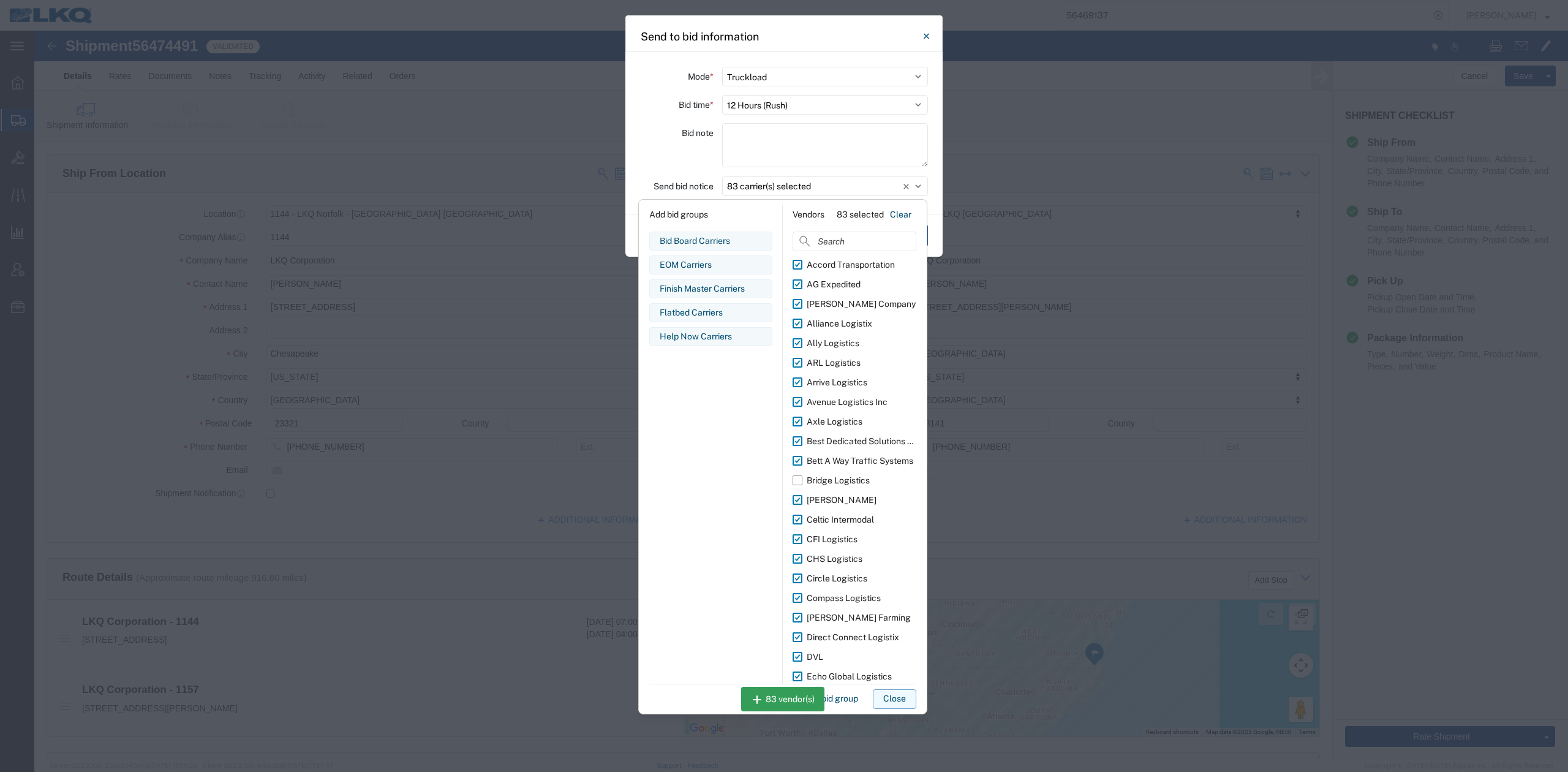
click at [885, 694] on button "Close" at bounding box center [894, 699] width 43 height 20
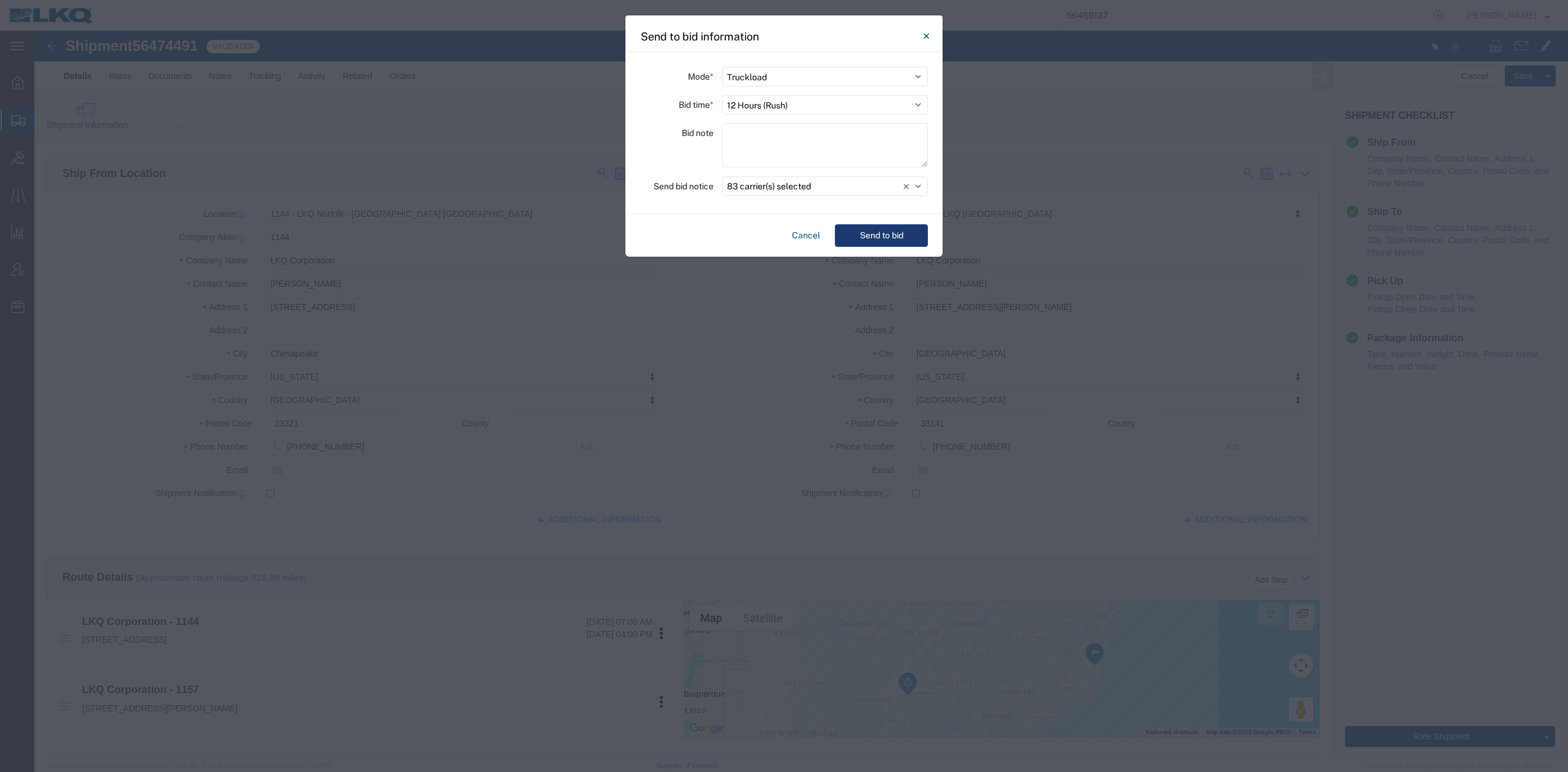
click at [856, 234] on button "Send to bid" at bounding box center [881, 236] width 93 height 23
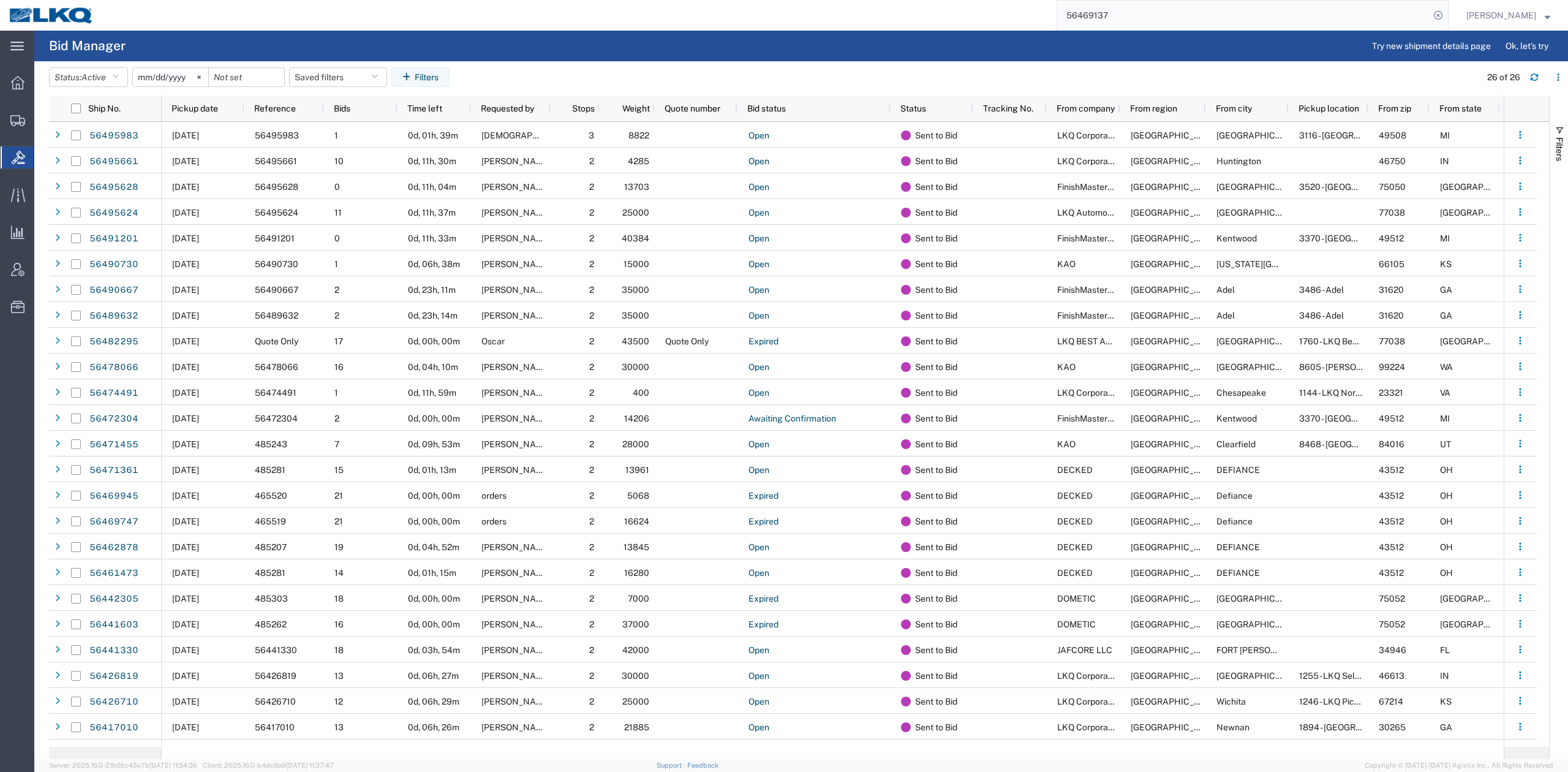
drag, startPoint x: 1189, startPoint y: 10, endPoint x: 1211, endPoint y: 12, distance: 22.1
click at [1189, 10] on input "56469137" at bounding box center [1244, 16] width 372 height 30
paste input "31563"
click at [1447, 12] on icon at bounding box center [1438, 15] width 17 height 17
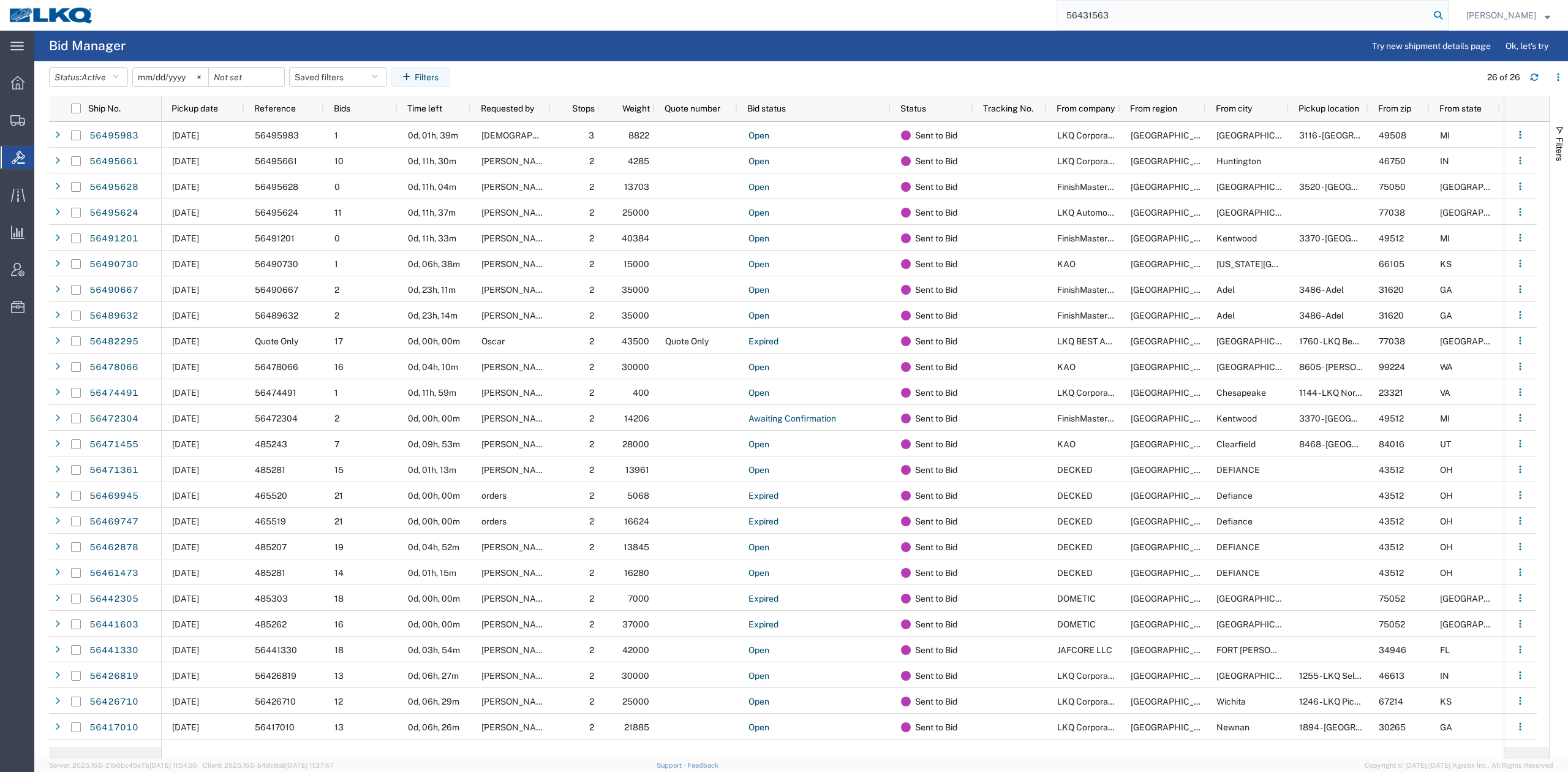
type input "56431563"
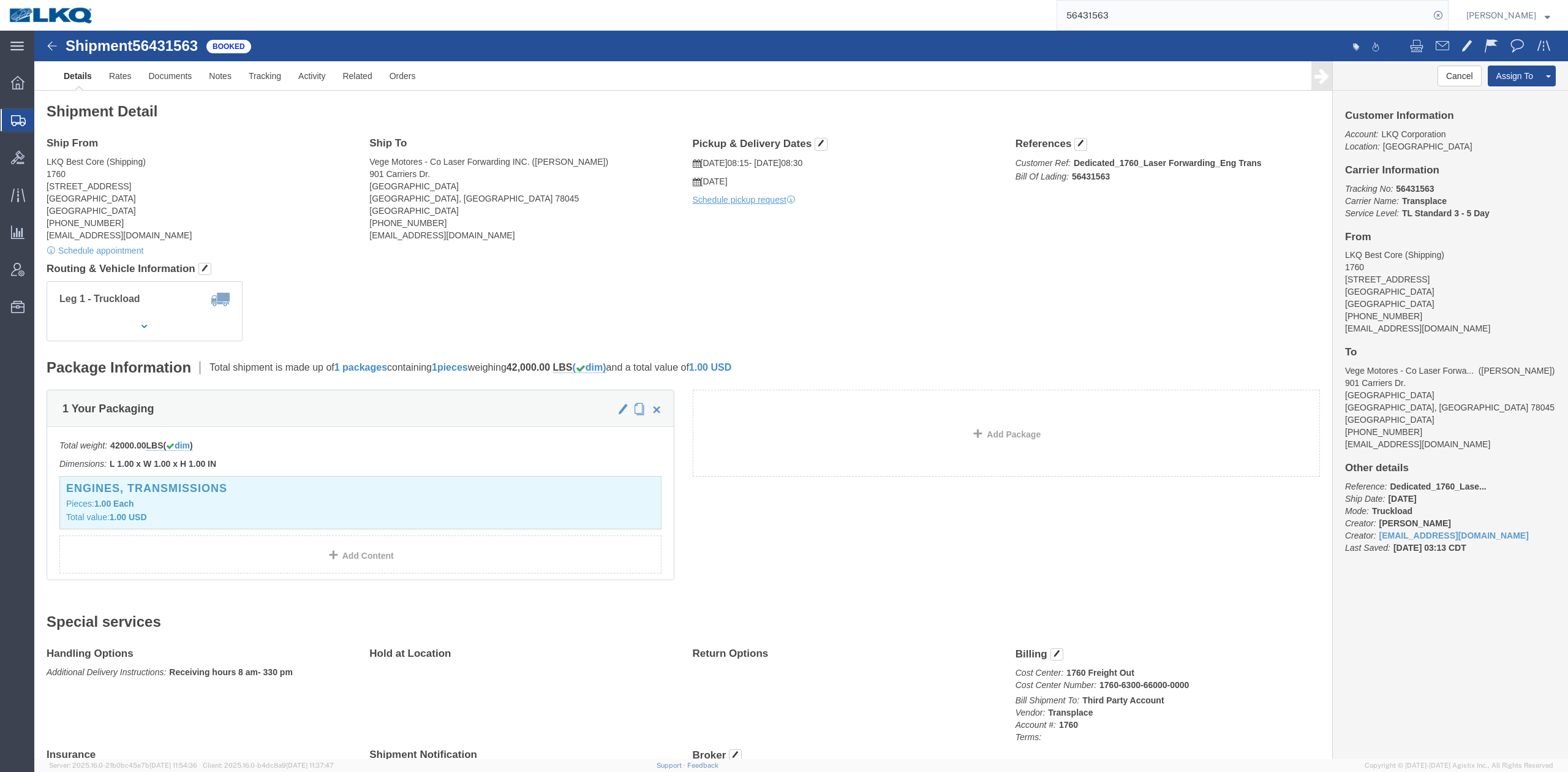
drag, startPoint x: 581, startPoint y: 212, endPoint x: 604, endPoint y: 178, distance: 41.0
click div "Ship To Vege Motores - Co Laser Forwarding INC. (Edgar Garcia) 901 Carriers Dr.…"
click span "button"
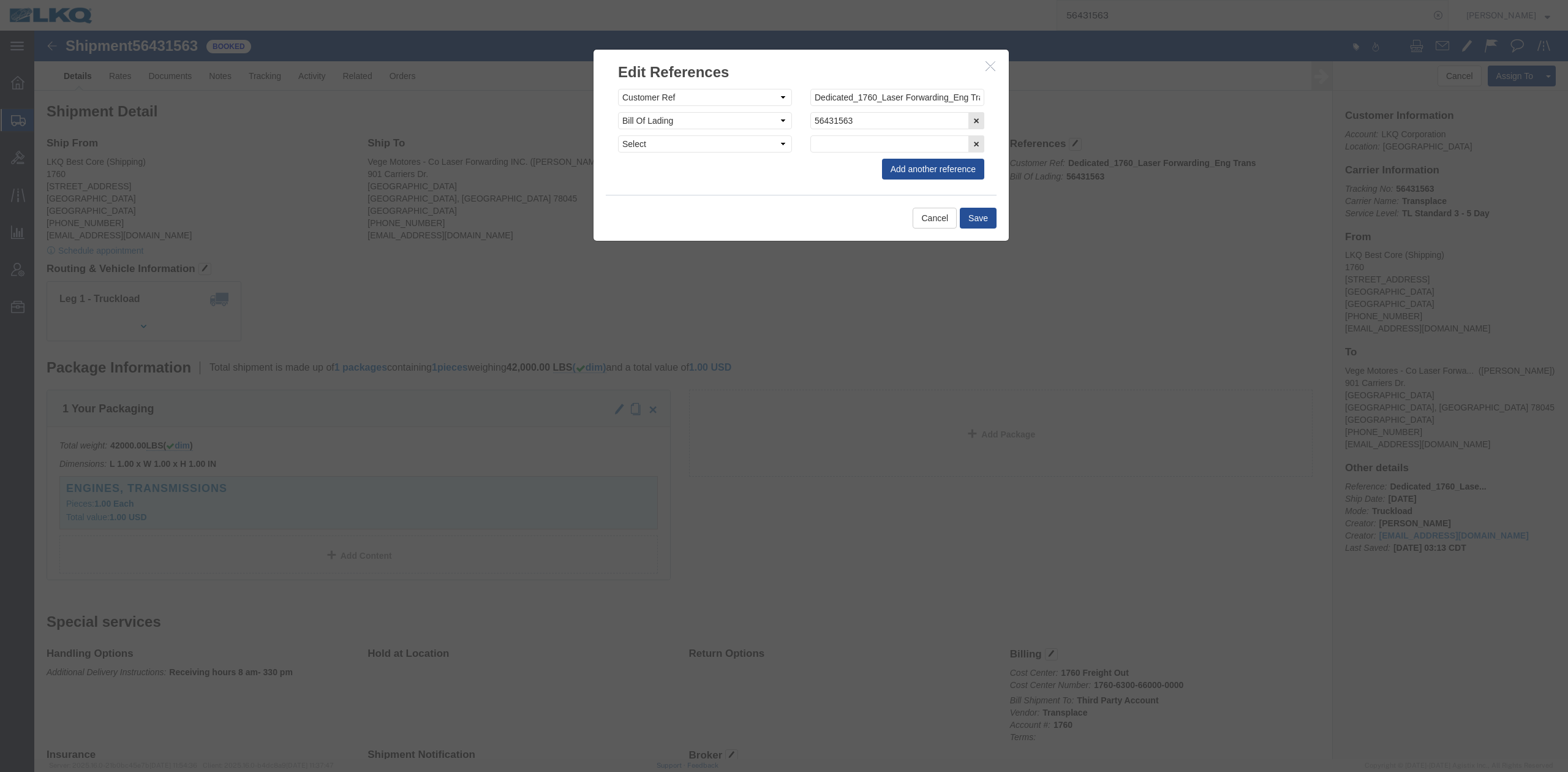
click icon "button"
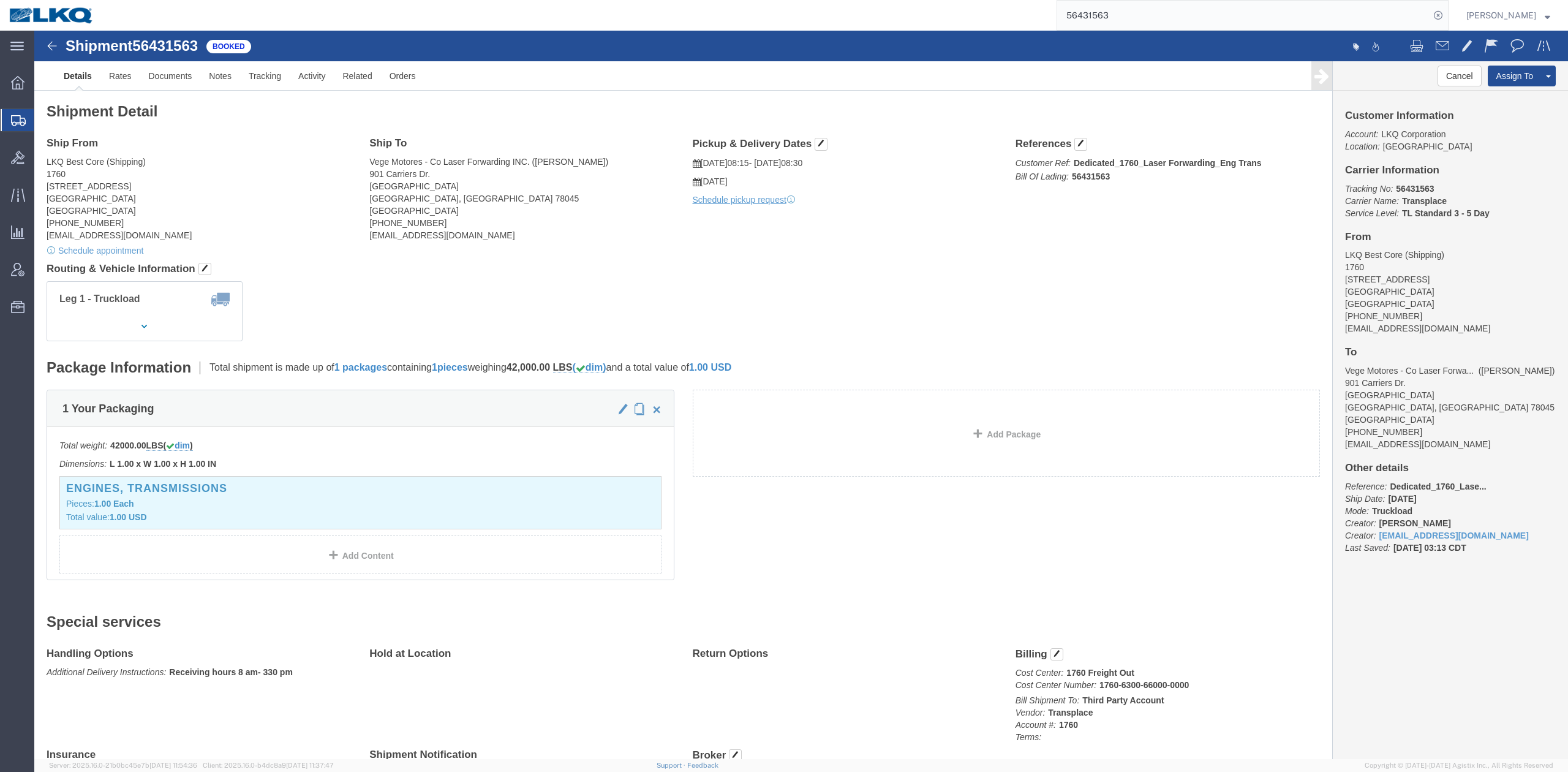
click at [0, 0] on span "Shipment Manager" at bounding box center [0, 0] width 0 height 0
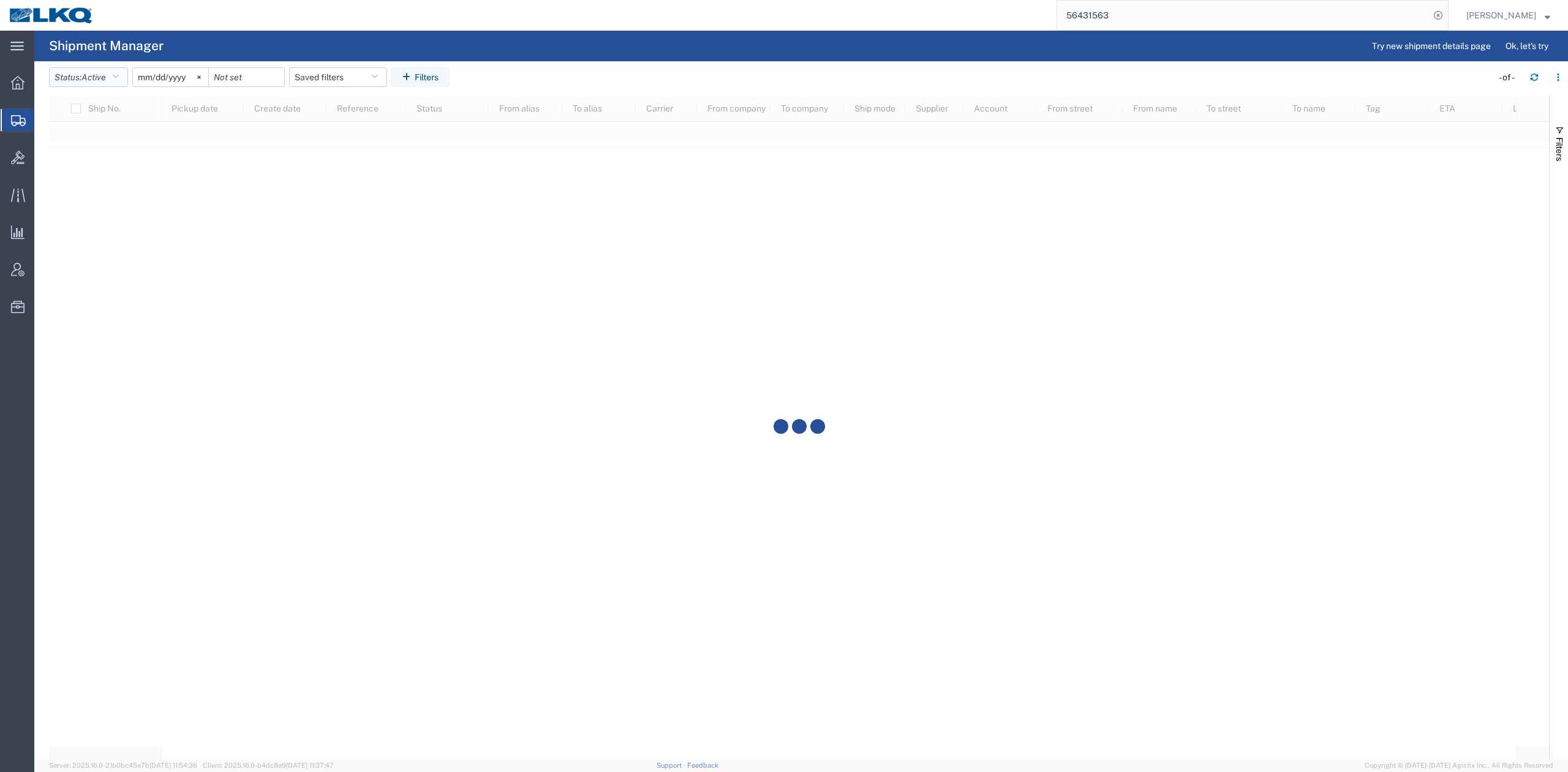
drag, startPoint x: 106, startPoint y: 84, endPoint x: 101, endPoint y: 118, distance: 34.4
click at [106, 84] on button "Status: Active" at bounding box center [88, 77] width 79 height 20
click at [90, 141] on span "All" at bounding box center [121, 142] width 143 height 19
click at [157, 74] on input "2025-07-14" at bounding box center [157, 77] width 76 height 18
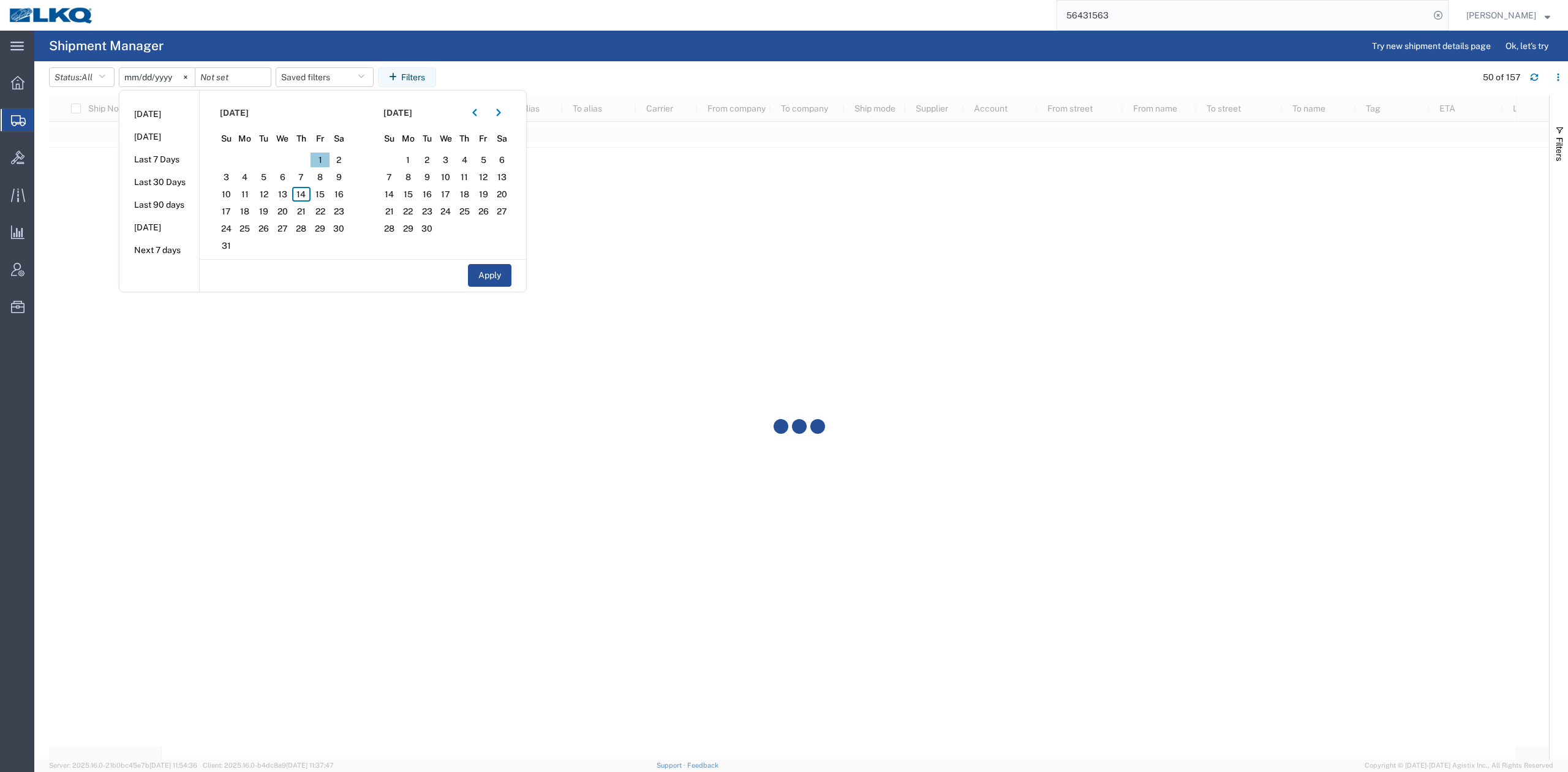
click at [324, 162] on span "1" at bounding box center [320, 160] width 19 height 15
click at [236, 246] on span "31" at bounding box center [227, 246] width 19 height 15
click at [486, 280] on button "Apply" at bounding box center [490, 275] width 43 height 23
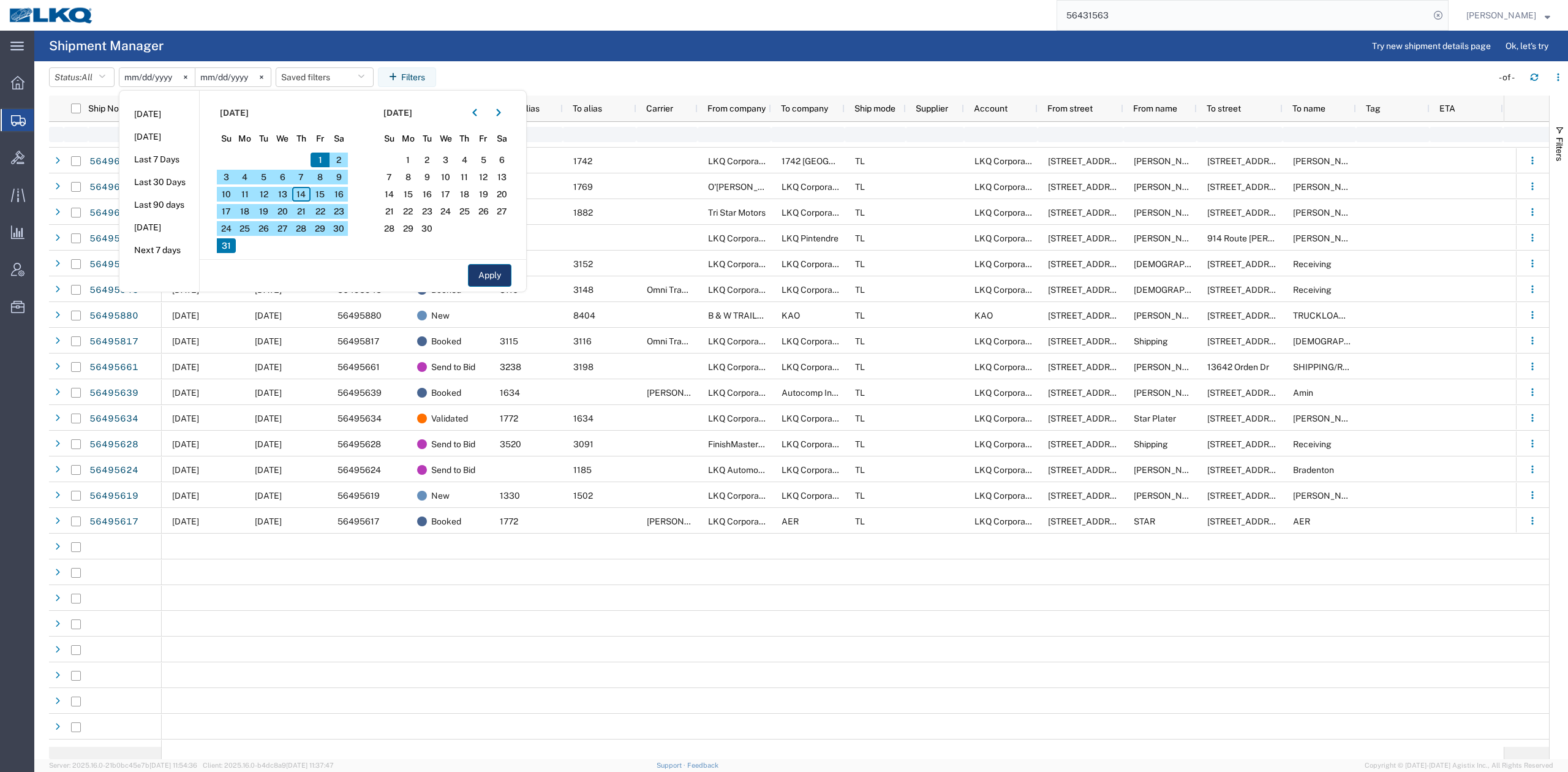
type input "2025-08-01"
type input "2025-08-31"
click at [1566, 123] on button "Filters" at bounding box center [1559, 143] width 18 height 66
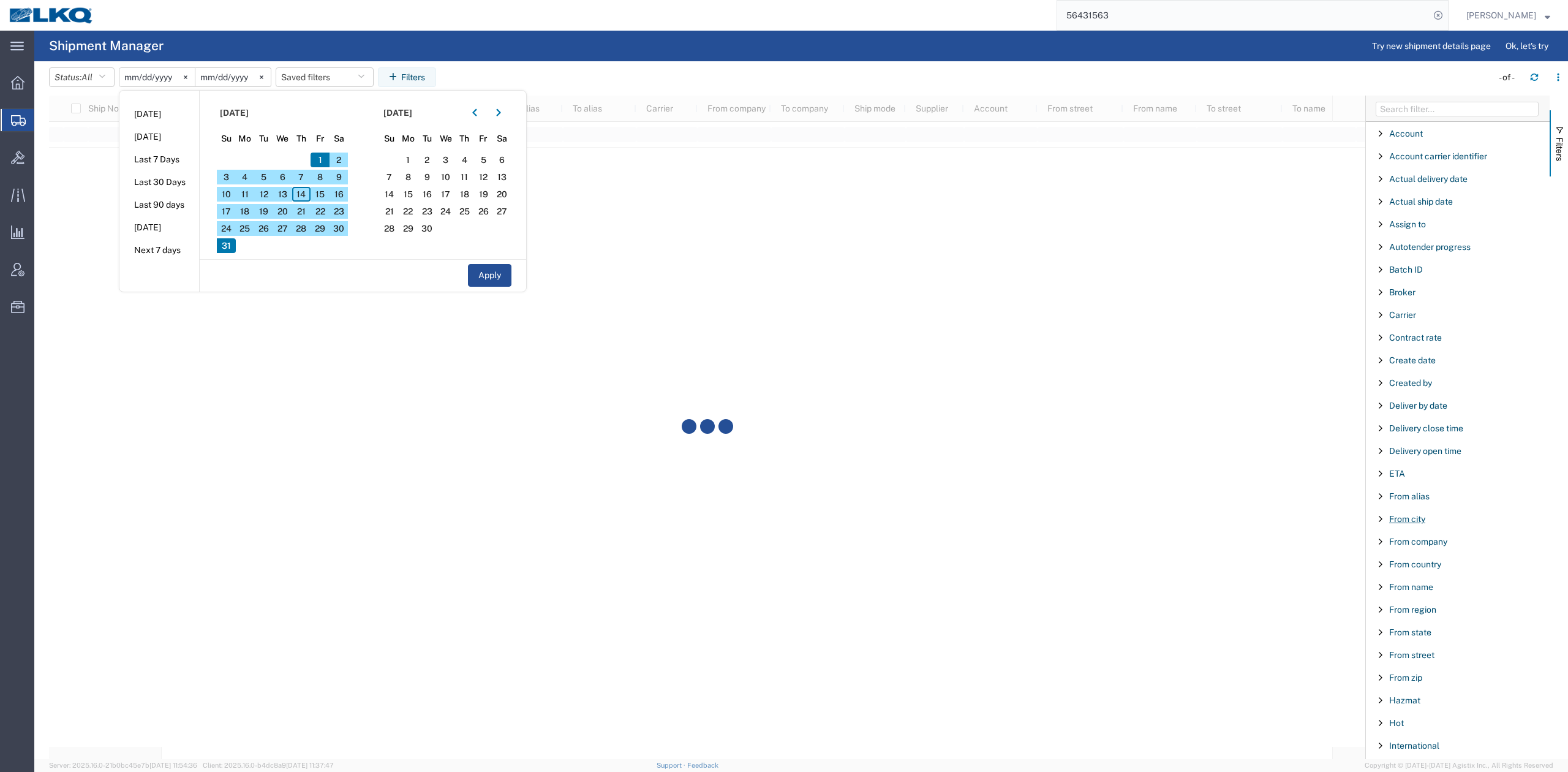
click at [1412, 523] on span "From city" at bounding box center [1407, 519] width 36 height 10
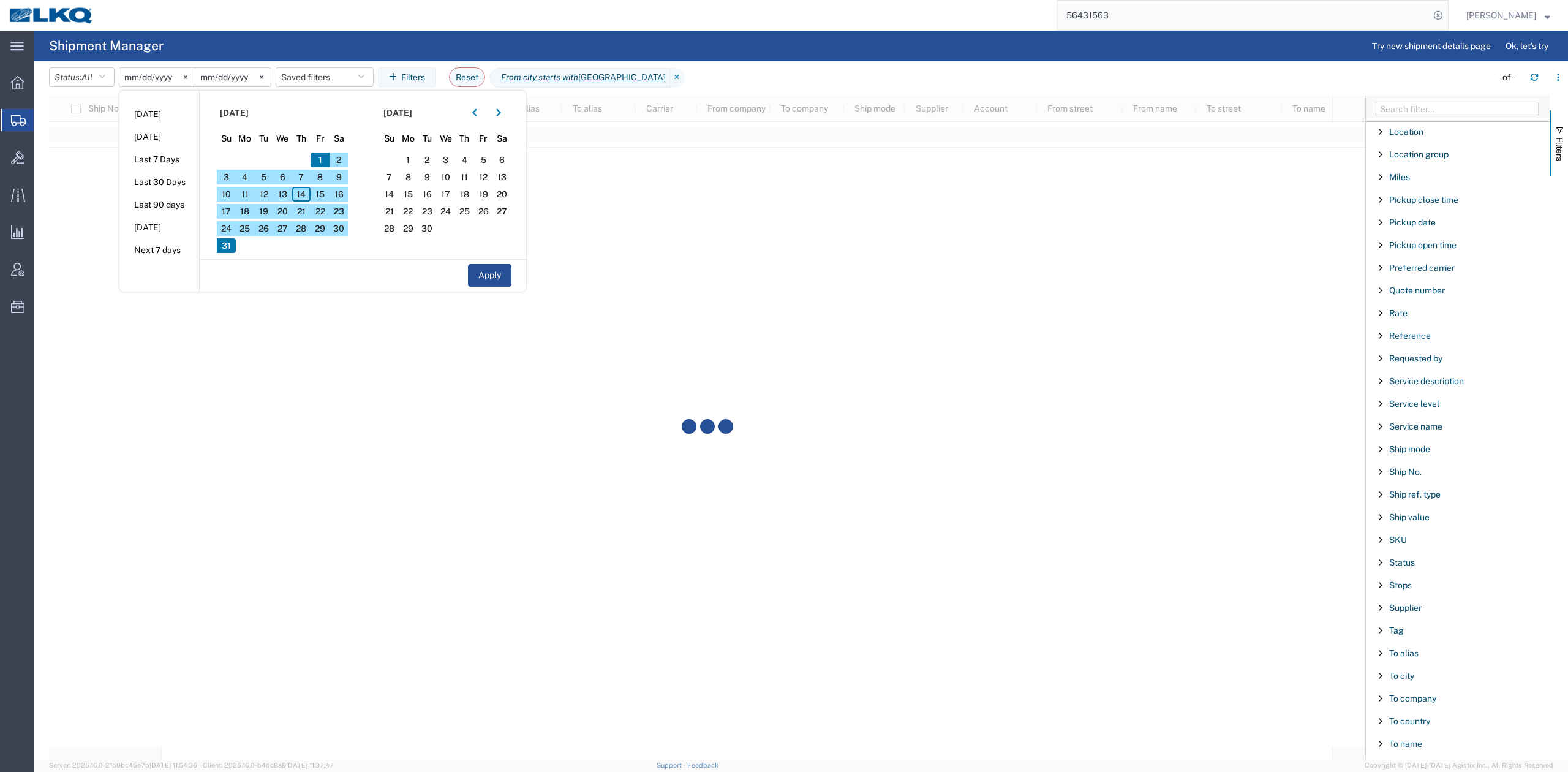
scroll to position [966, 0]
type input "Houston"
click at [1392, 518] on span "To city" at bounding box center [1401, 522] width 25 height 10
type input "L"
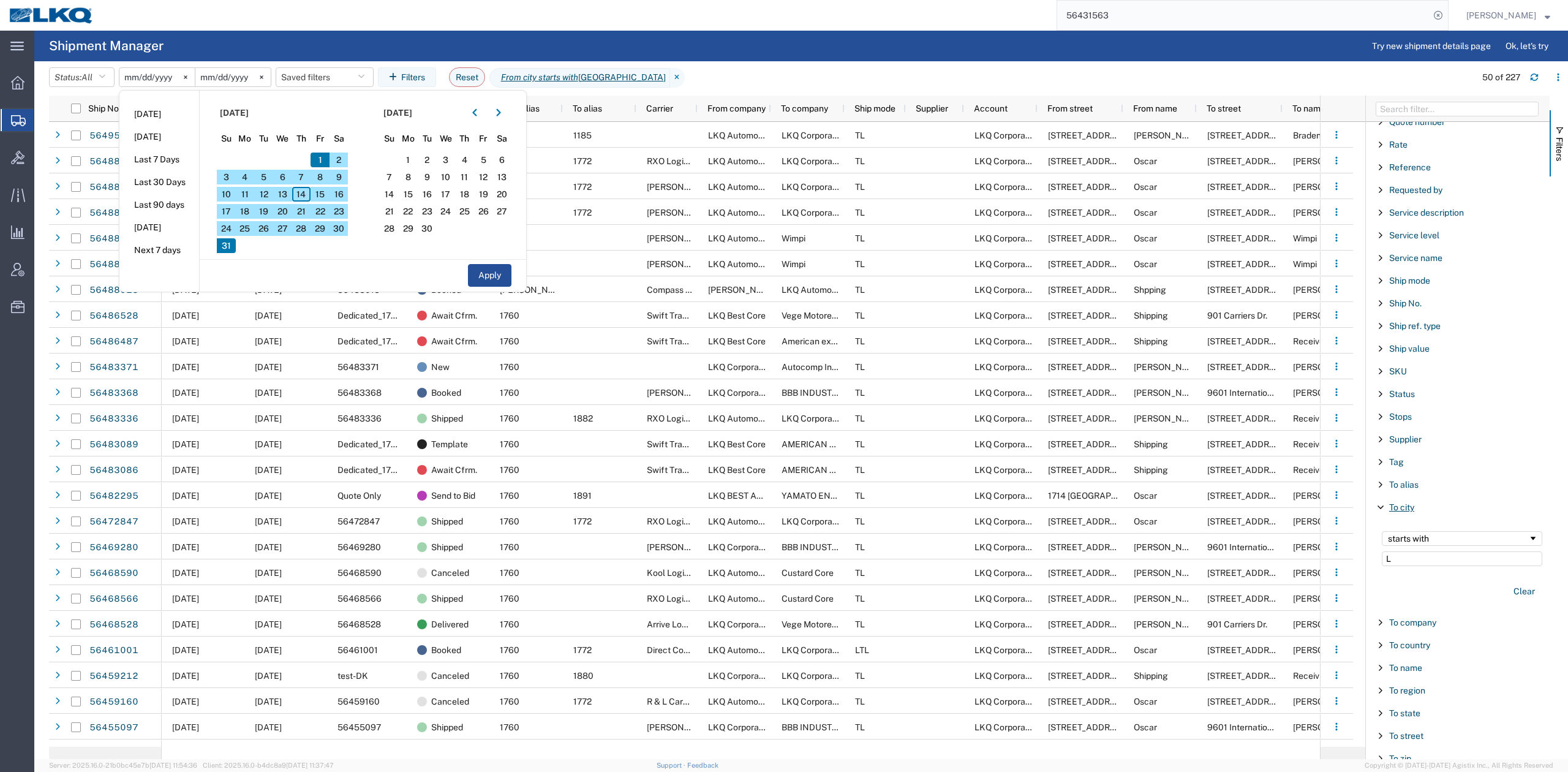
scroll to position [447, 0]
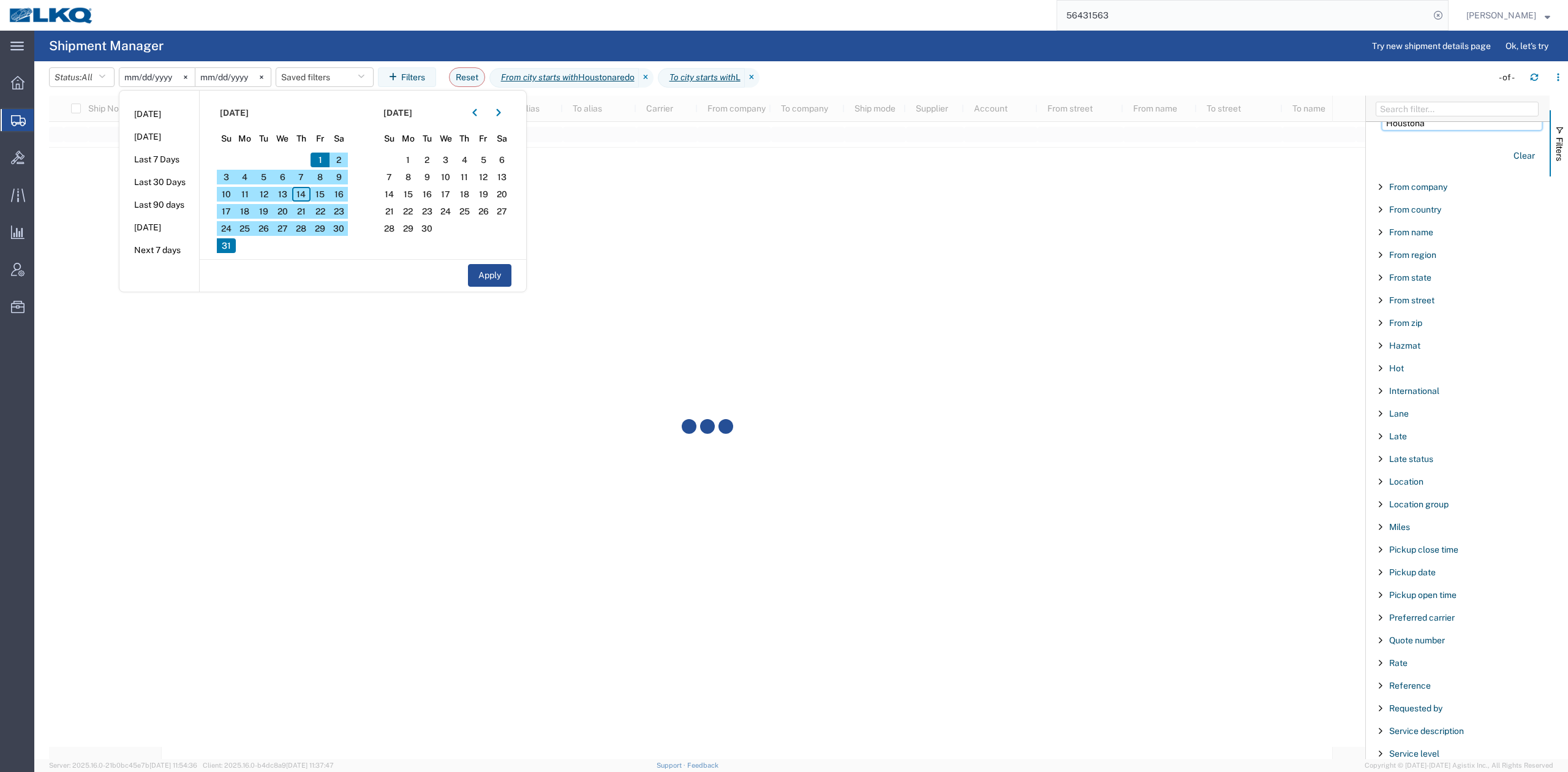
type input "[GEOGRAPHIC_DATA]"
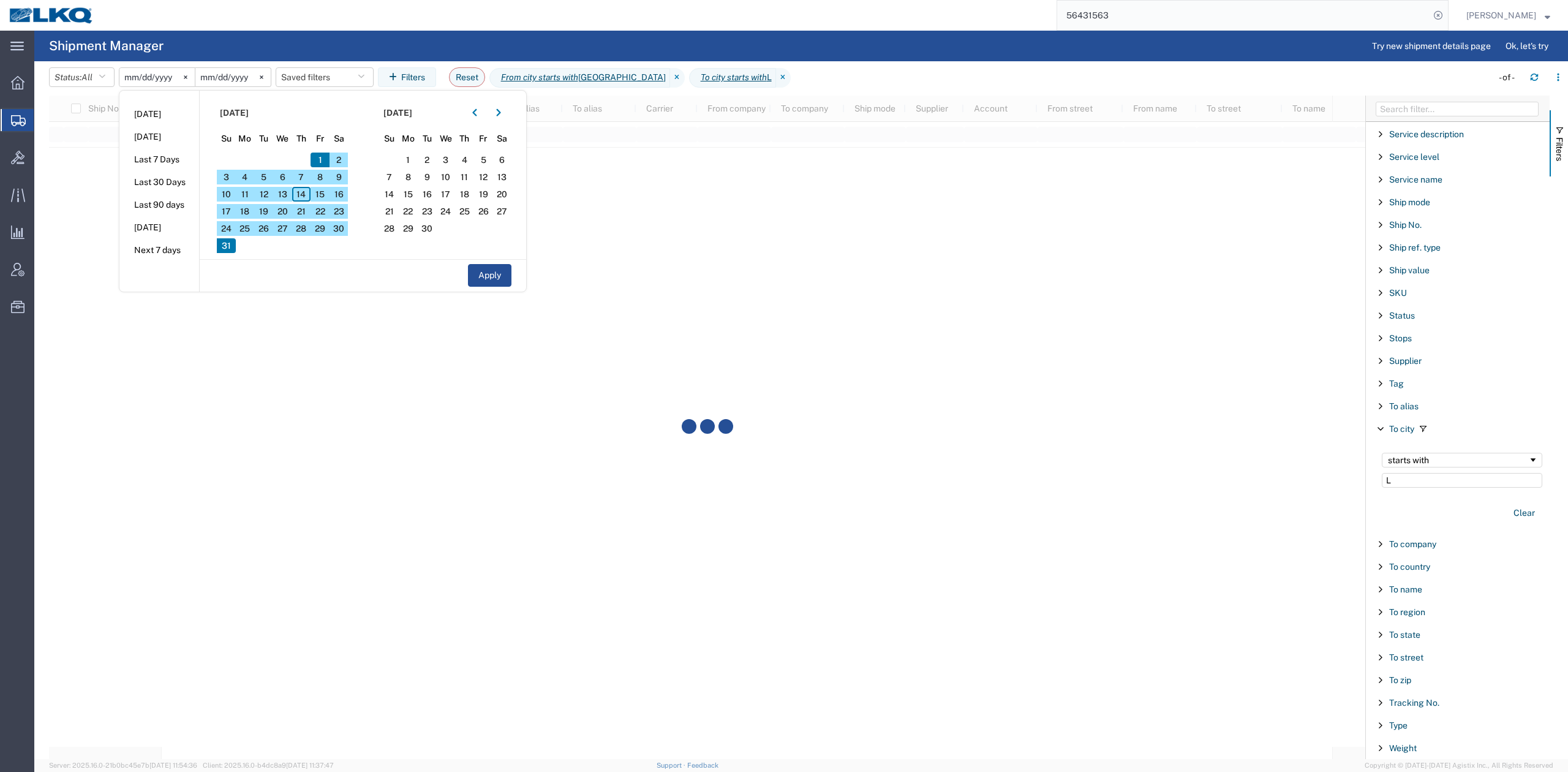
scroll to position [1058, 0]
click at [1436, 474] on input "L" at bounding box center [1462, 480] width 161 height 15
type input "Lar"
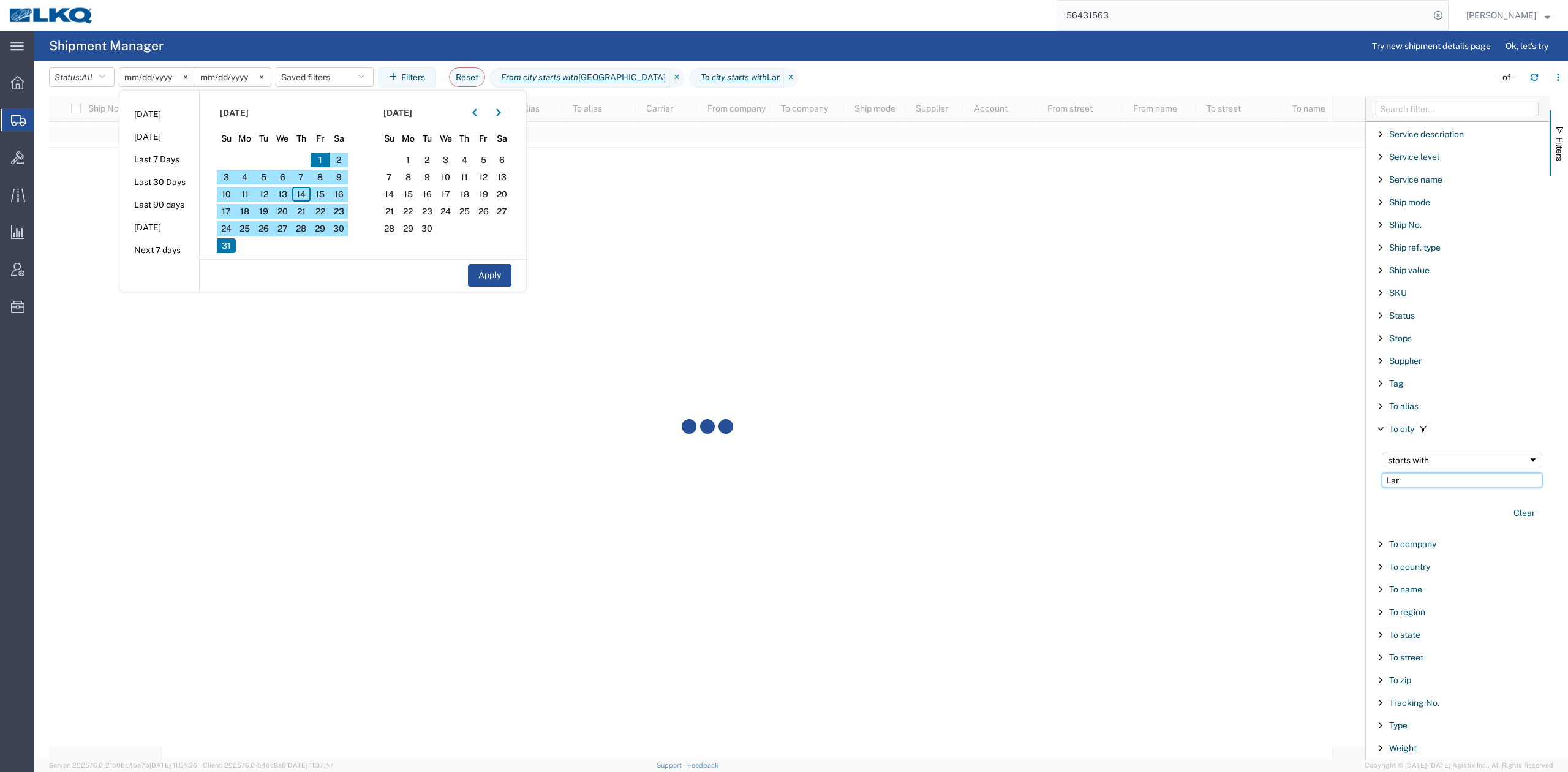
click at [1451, 473] on input "Lar" at bounding box center [1462, 480] width 161 height 15
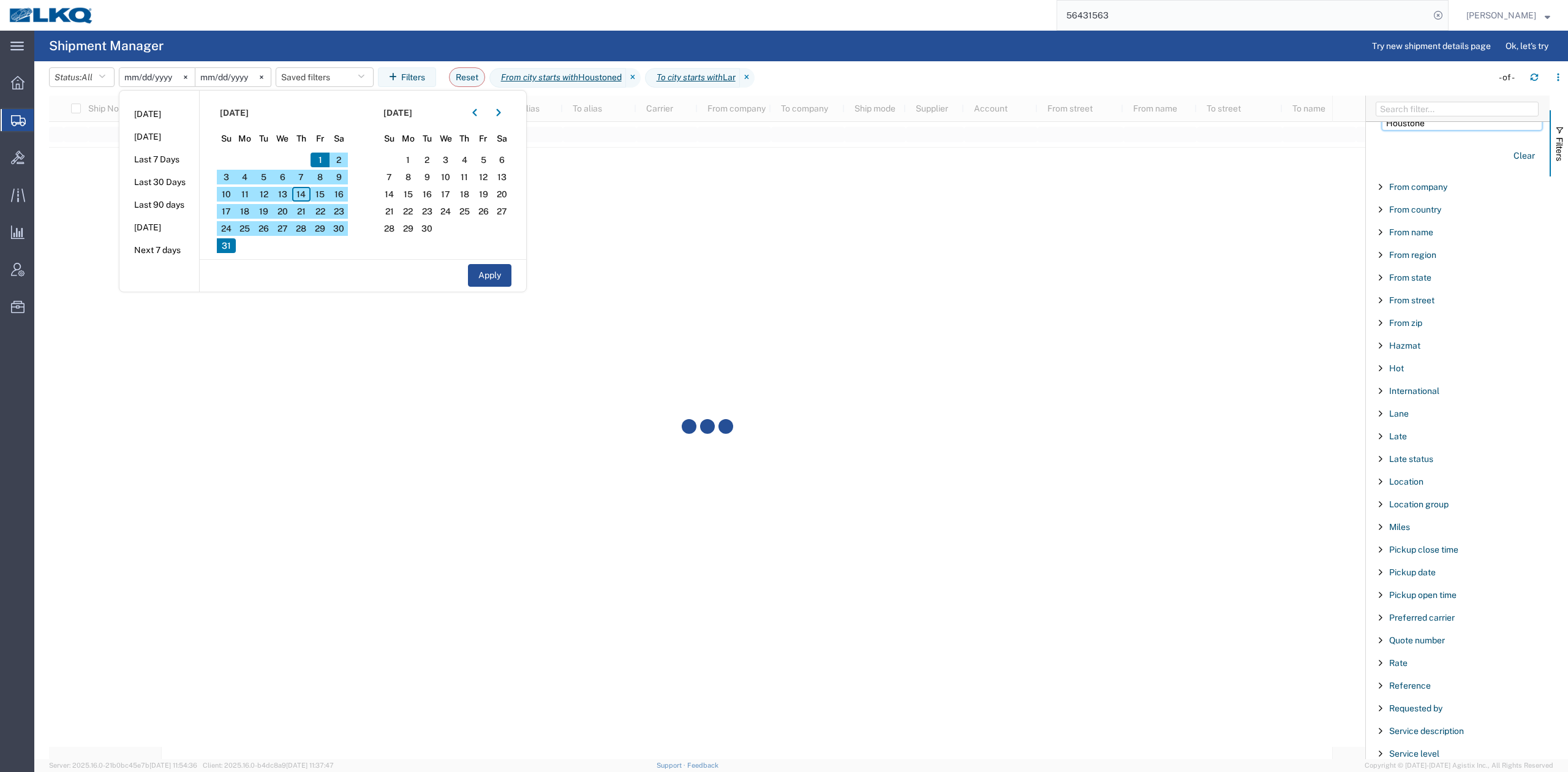
type input "[GEOGRAPHIC_DATA]"
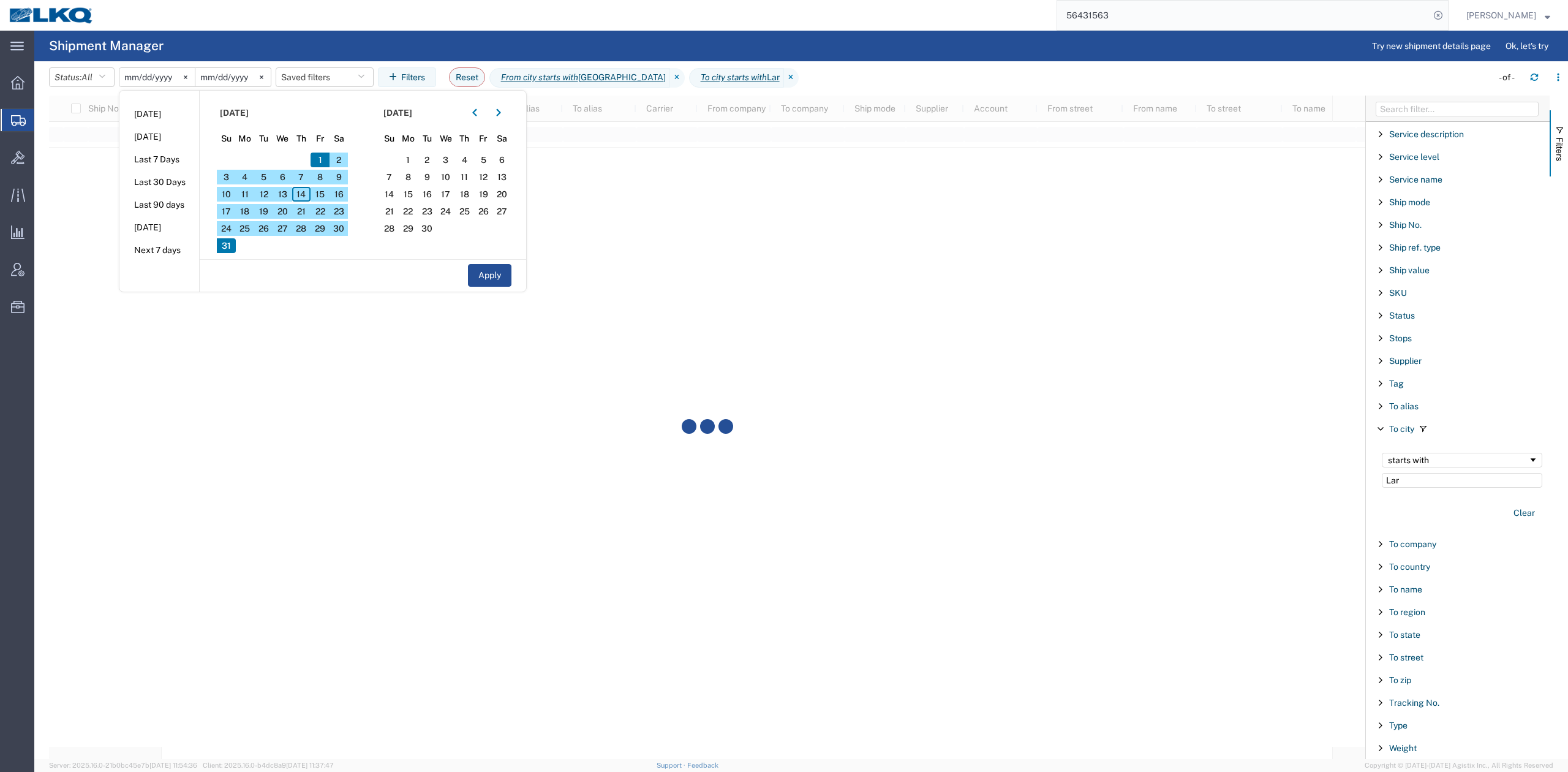
scroll to position [1058, 0]
click at [1451, 473] on input "Lar" at bounding box center [1462, 480] width 161 height 15
type input "Laredo"
click at [1557, 148] on span "Filters" at bounding box center [1559, 148] width 10 height 24
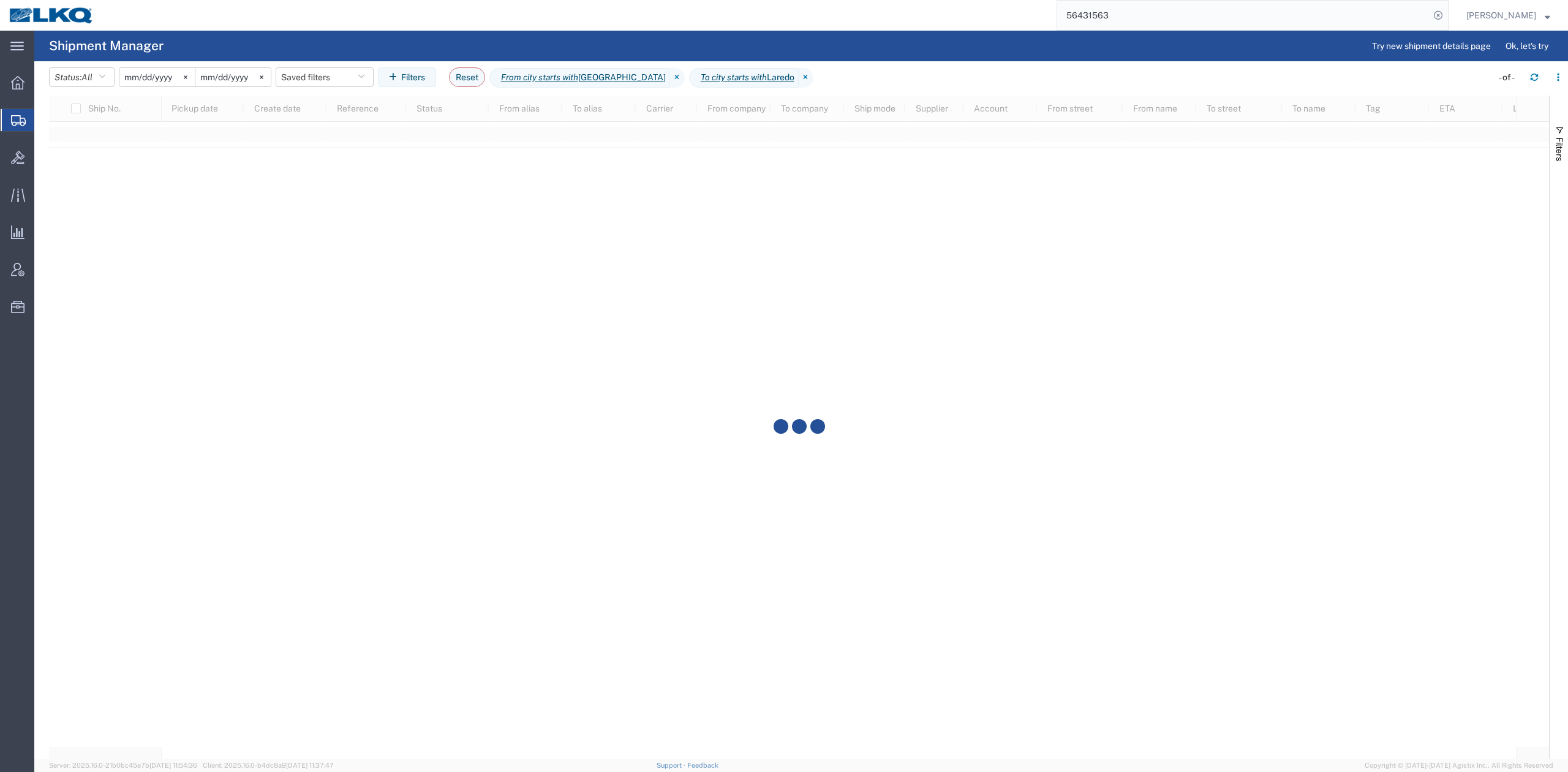
click at [562, 530] on div at bounding box center [799, 428] width 1500 height 664
click at [778, 488] on div at bounding box center [799, 428] width 1500 height 664
drag, startPoint x: 0, startPoint y: 0, endPoint x: 358, endPoint y: 96, distance: 370.6
click at [351, 74] on button "Saved filters" at bounding box center [338, 77] width 98 height 20
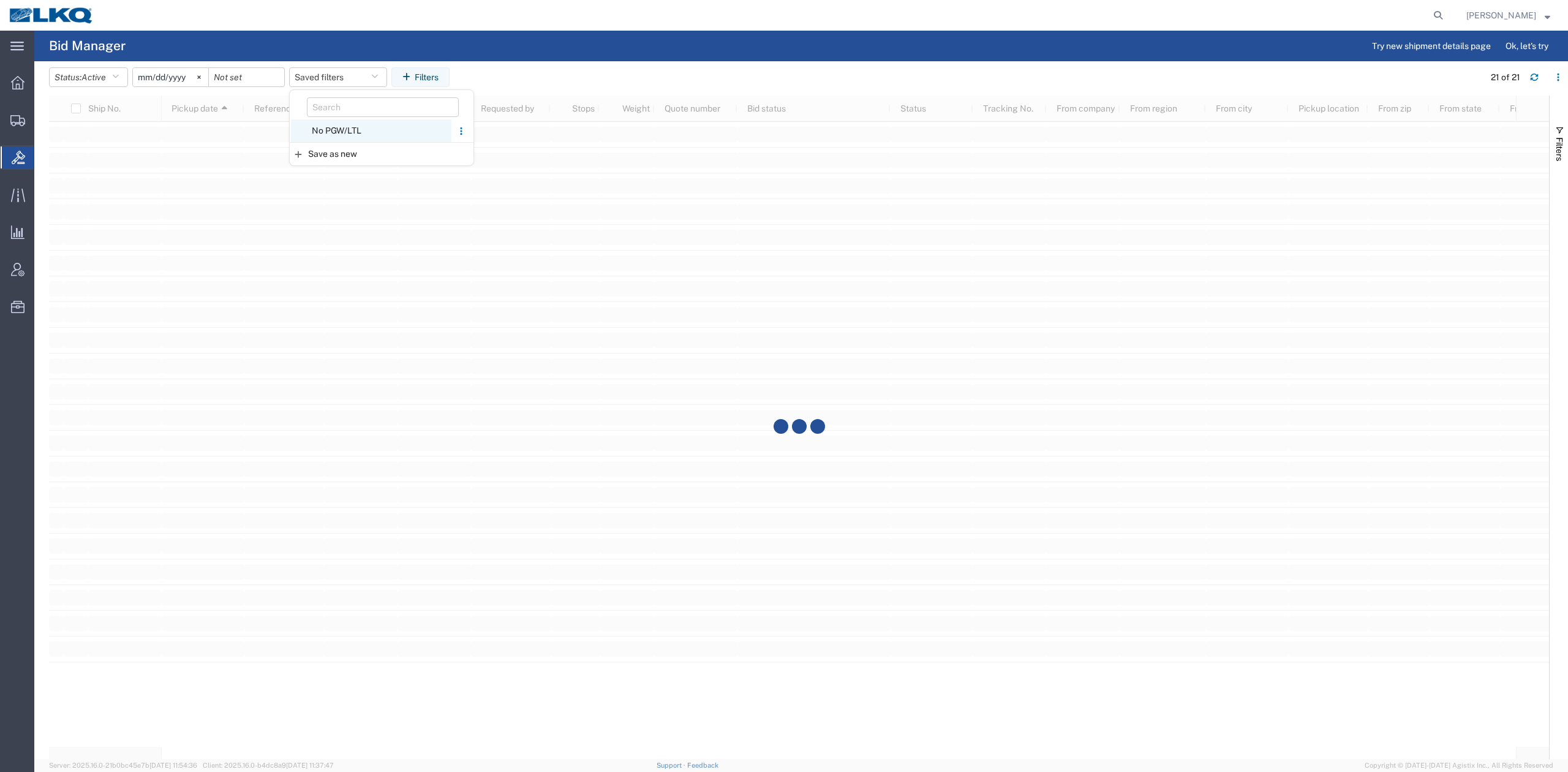
click at [364, 126] on span "No PGW/LTL" at bounding box center [371, 131] width 161 height 23
type input "2025-01-01"
type input "2025-12-31"
click at [335, 150] on span "No PGW/LTL" at bounding box center [371, 154] width 161 height 23
type input "2025-01-01"
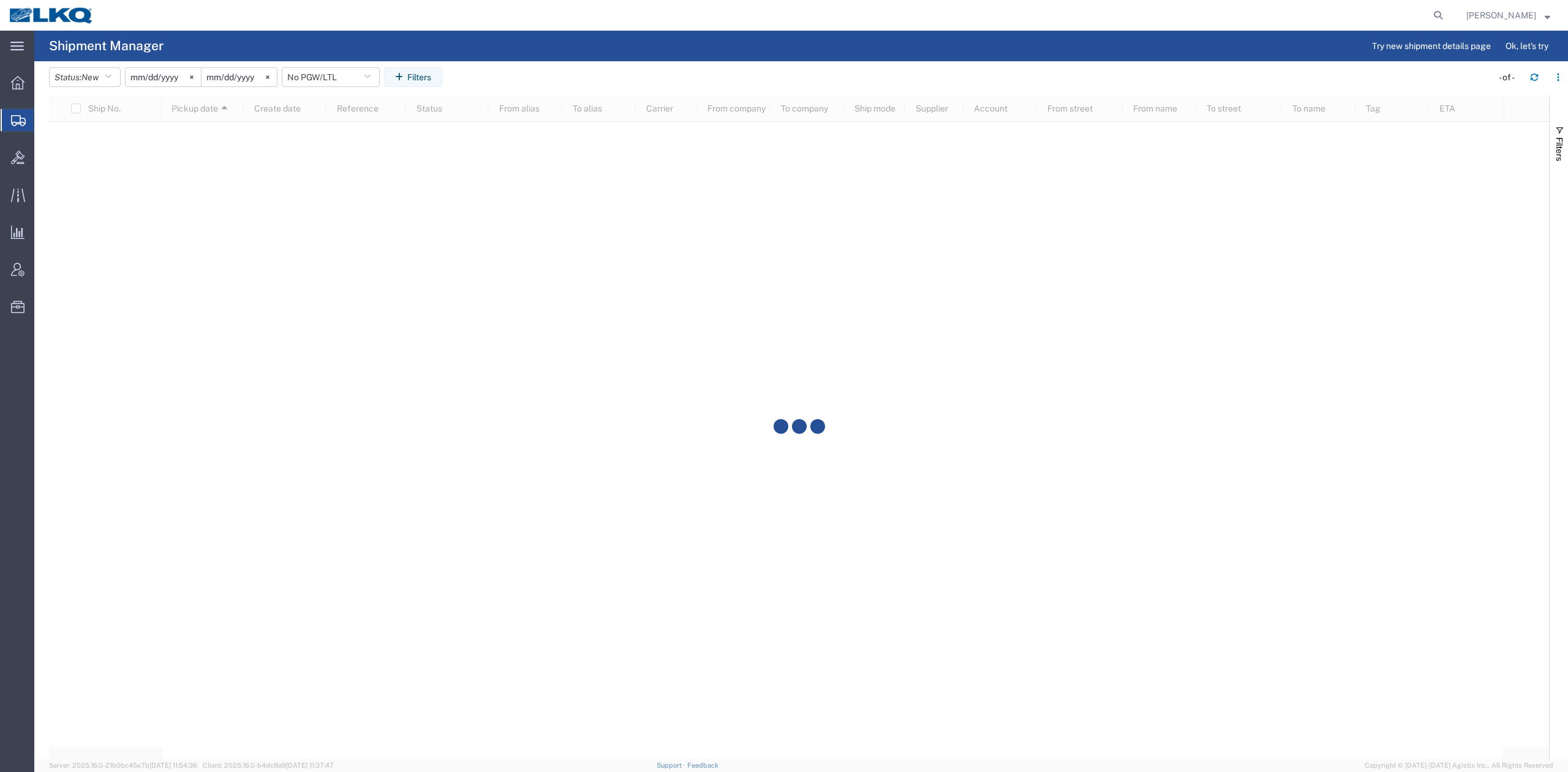
type input "2025-12-31"
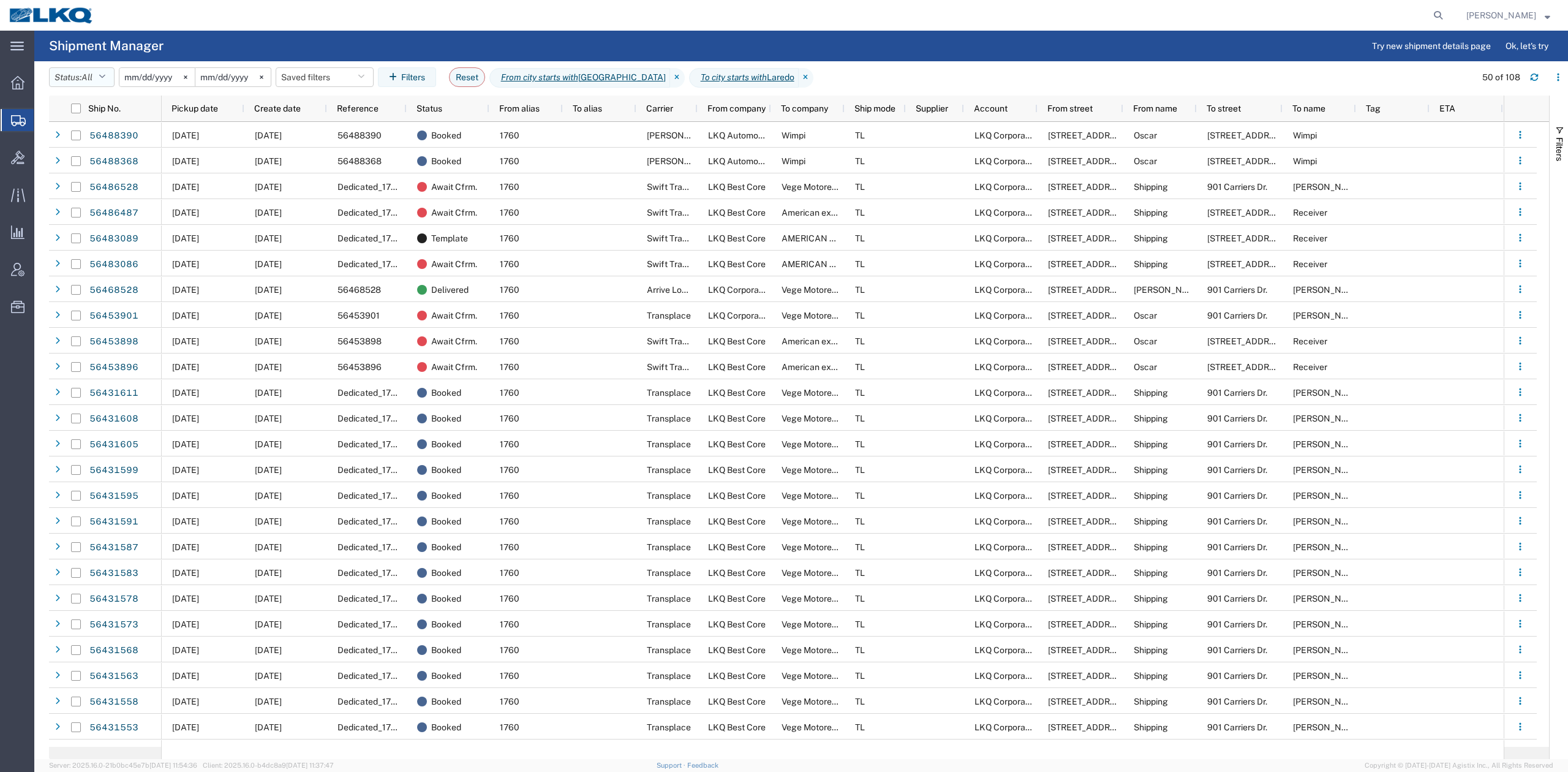
click at [106, 84] on button "Status: All" at bounding box center [82, 77] width 65 height 20
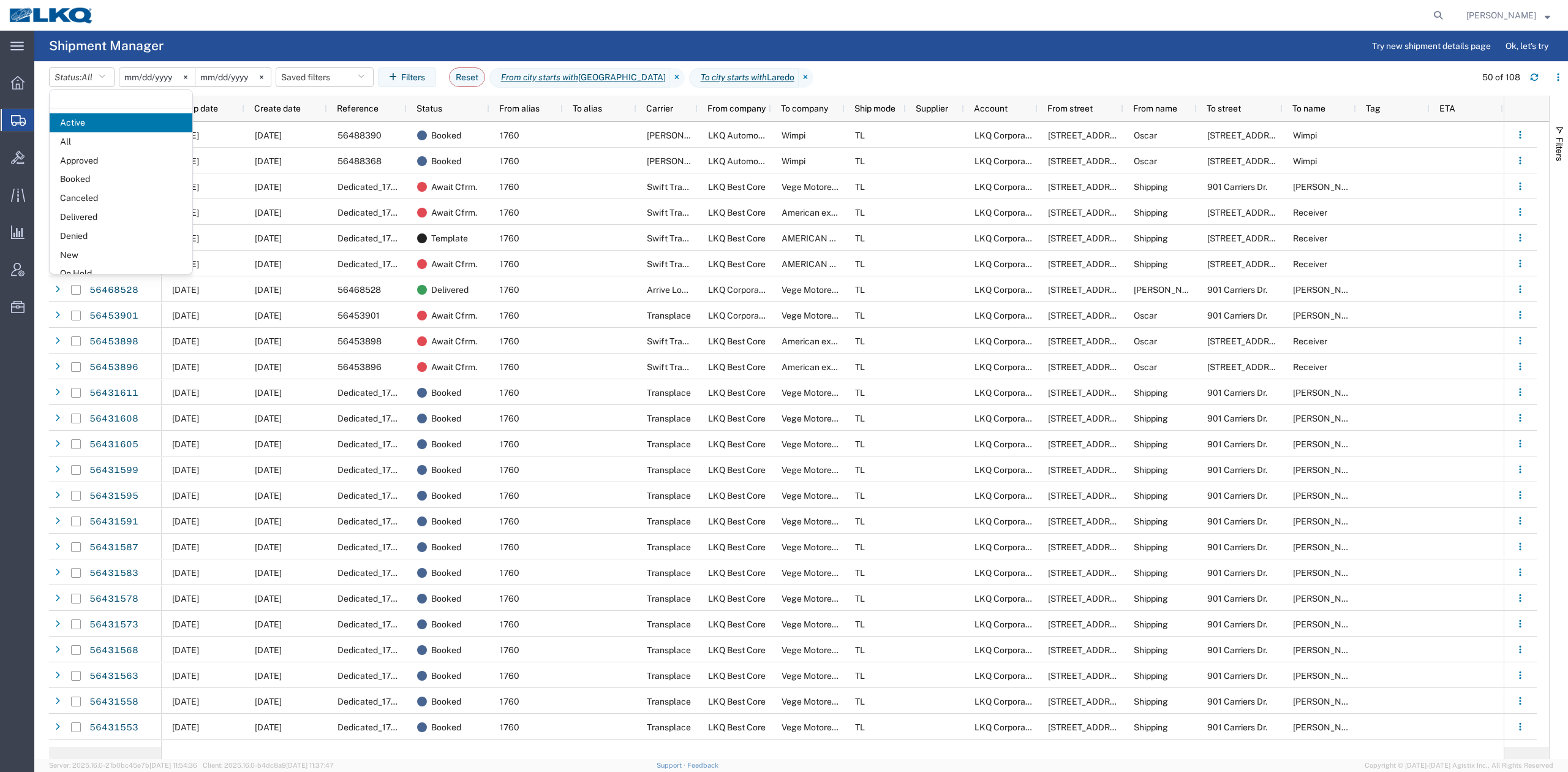
click at [161, 75] on input "2025-08-01" at bounding box center [157, 77] width 76 height 18
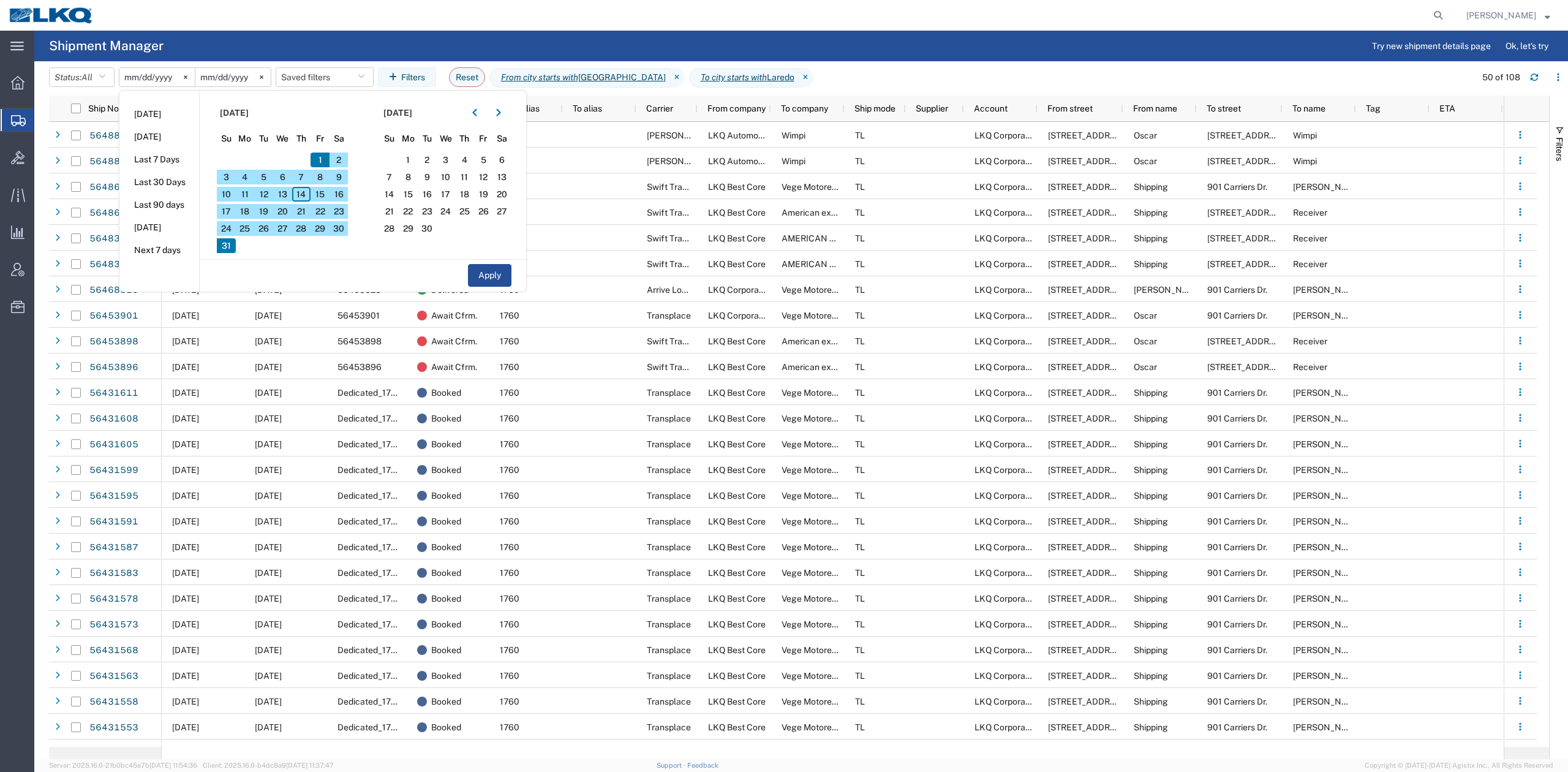
click at [668, 33] on agx-page-header "Shipment Manager Try new shipment details page Ok, let's try" at bounding box center [801, 45] width 1534 height 30
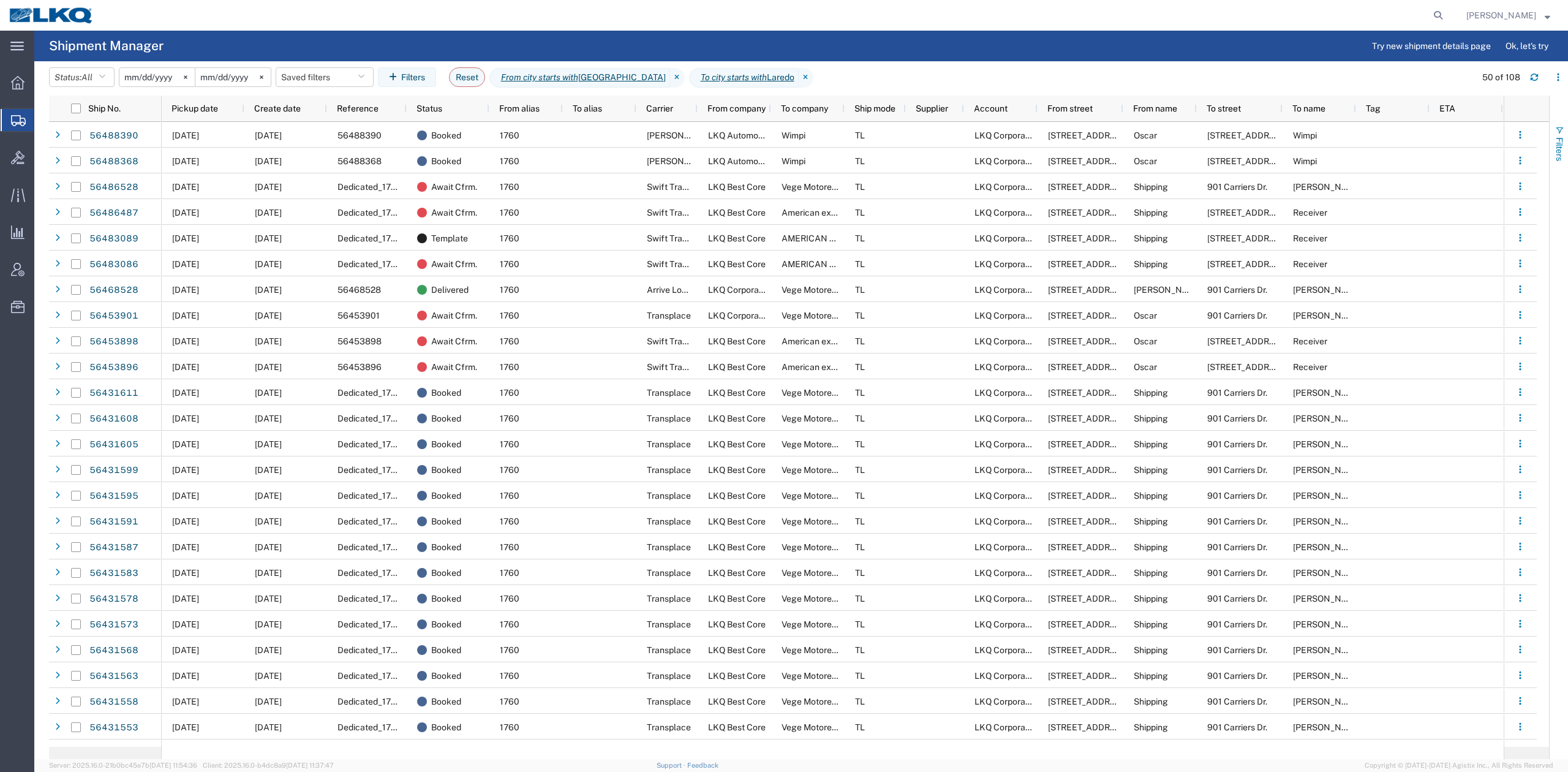
click at [1567, 123] on button "Filters" at bounding box center [1559, 143] width 18 height 66
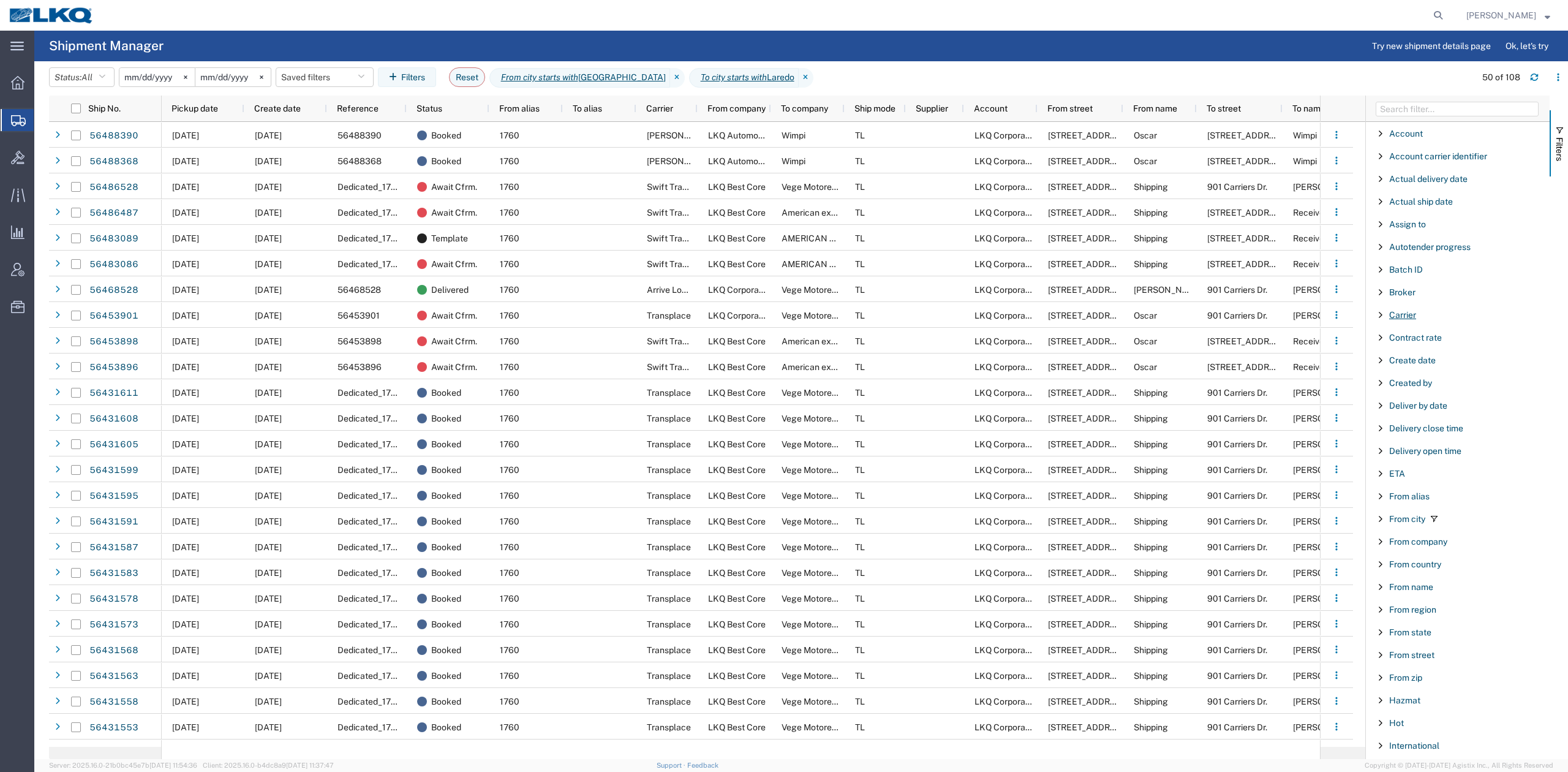
click at [1405, 317] on span "Carrier" at bounding box center [1403, 315] width 27 height 10
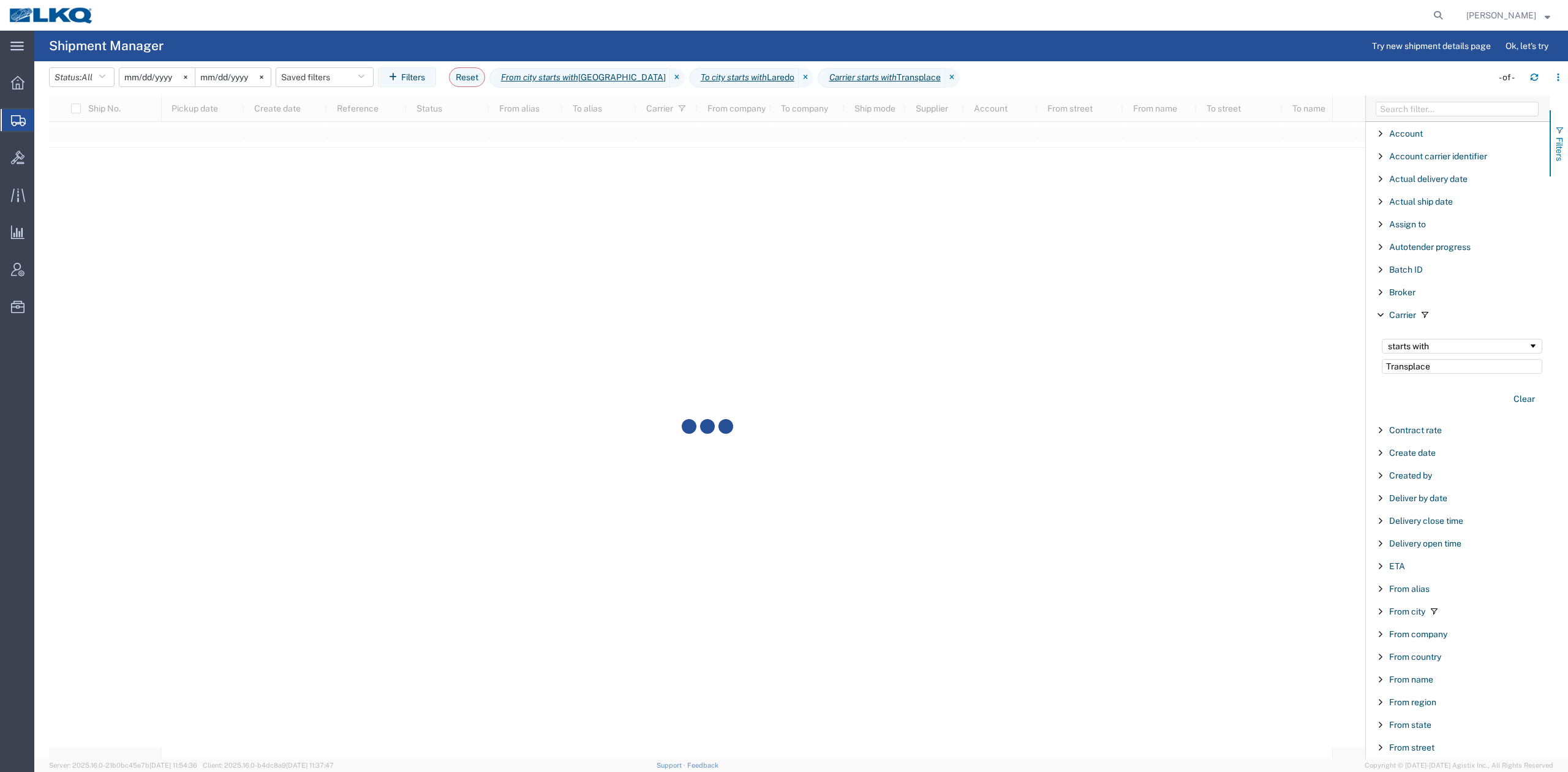
click at [1559, 153] on span "Filters" at bounding box center [1559, 148] width 10 height 24
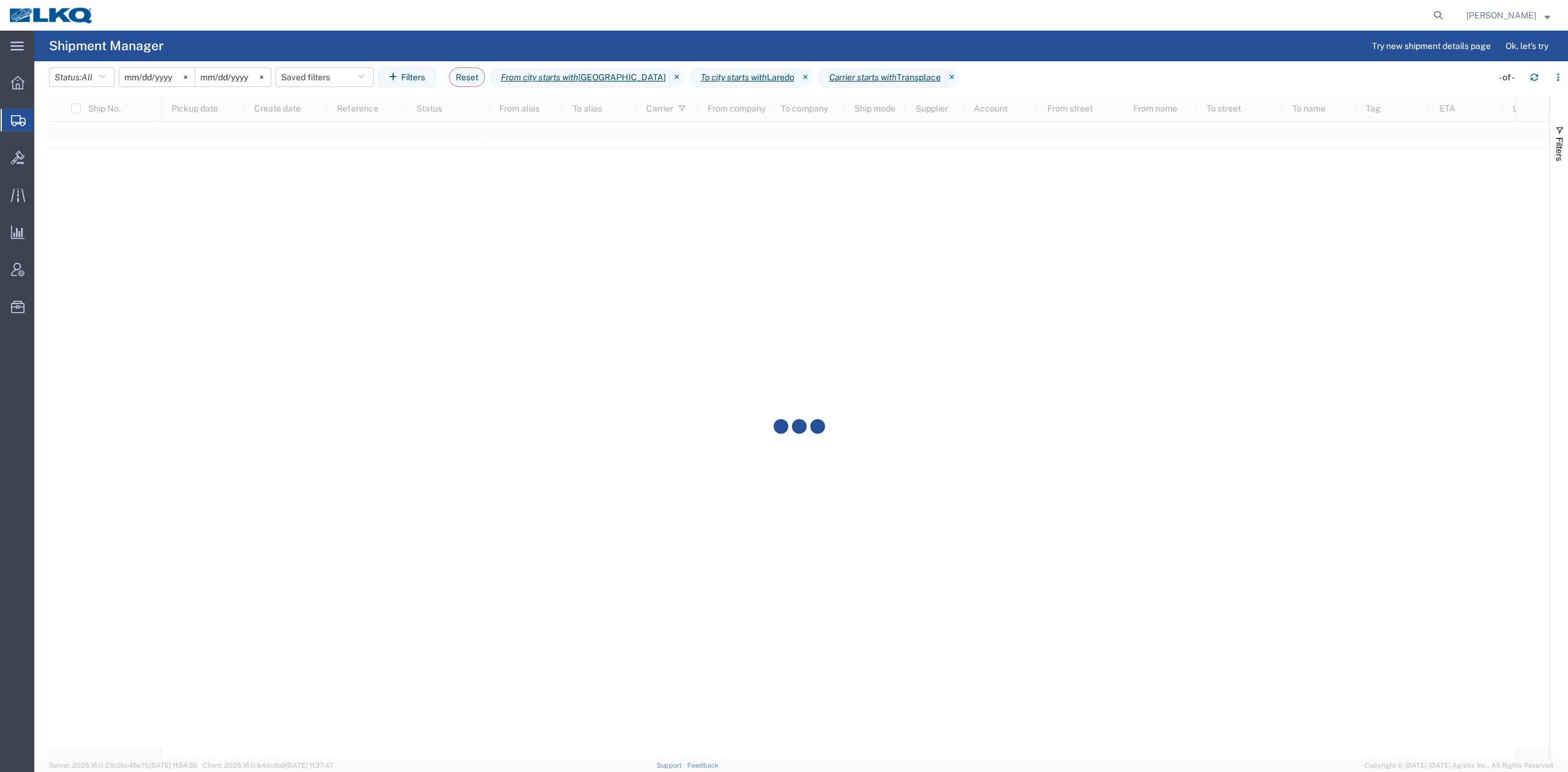
click at [768, 44] on agx-page-header "Shipment Manager Try new shipment details page Ok, let's try" at bounding box center [801, 45] width 1534 height 30
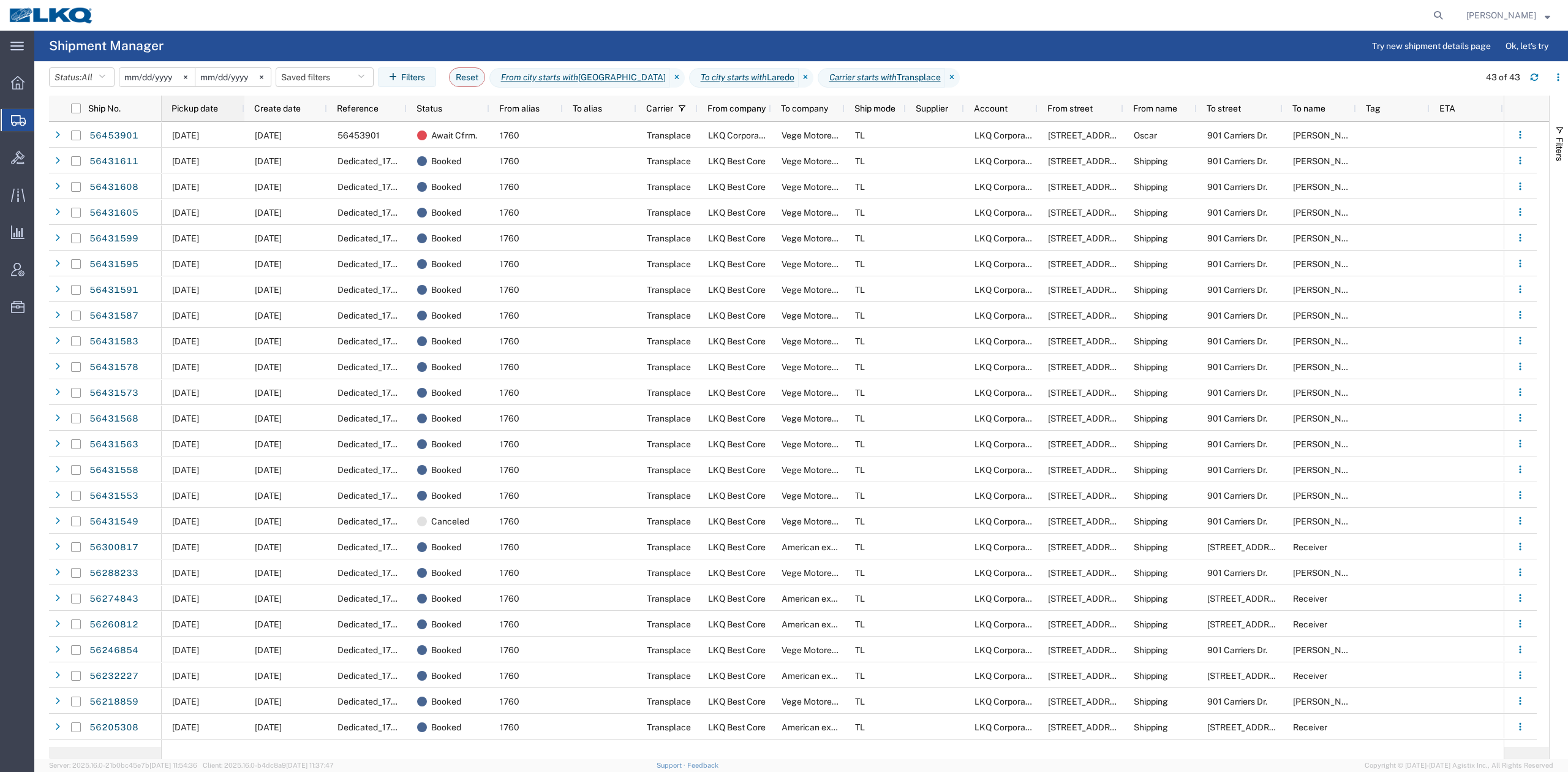
click at [214, 113] on div "Pickup date" at bounding box center [205, 108] width 68 height 20
click at [1566, 76] on button "button" at bounding box center [1558, 77] width 20 height 20
click at [1499, 113] on div "Download" at bounding box center [1494, 110] width 68 height 24
drag, startPoint x: 1566, startPoint y: 135, endPoint x: 1561, endPoint y: 140, distance: 7.1
click at [1566, 135] on button "Filters" at bounding box center [1559, 143] width 18 height 66
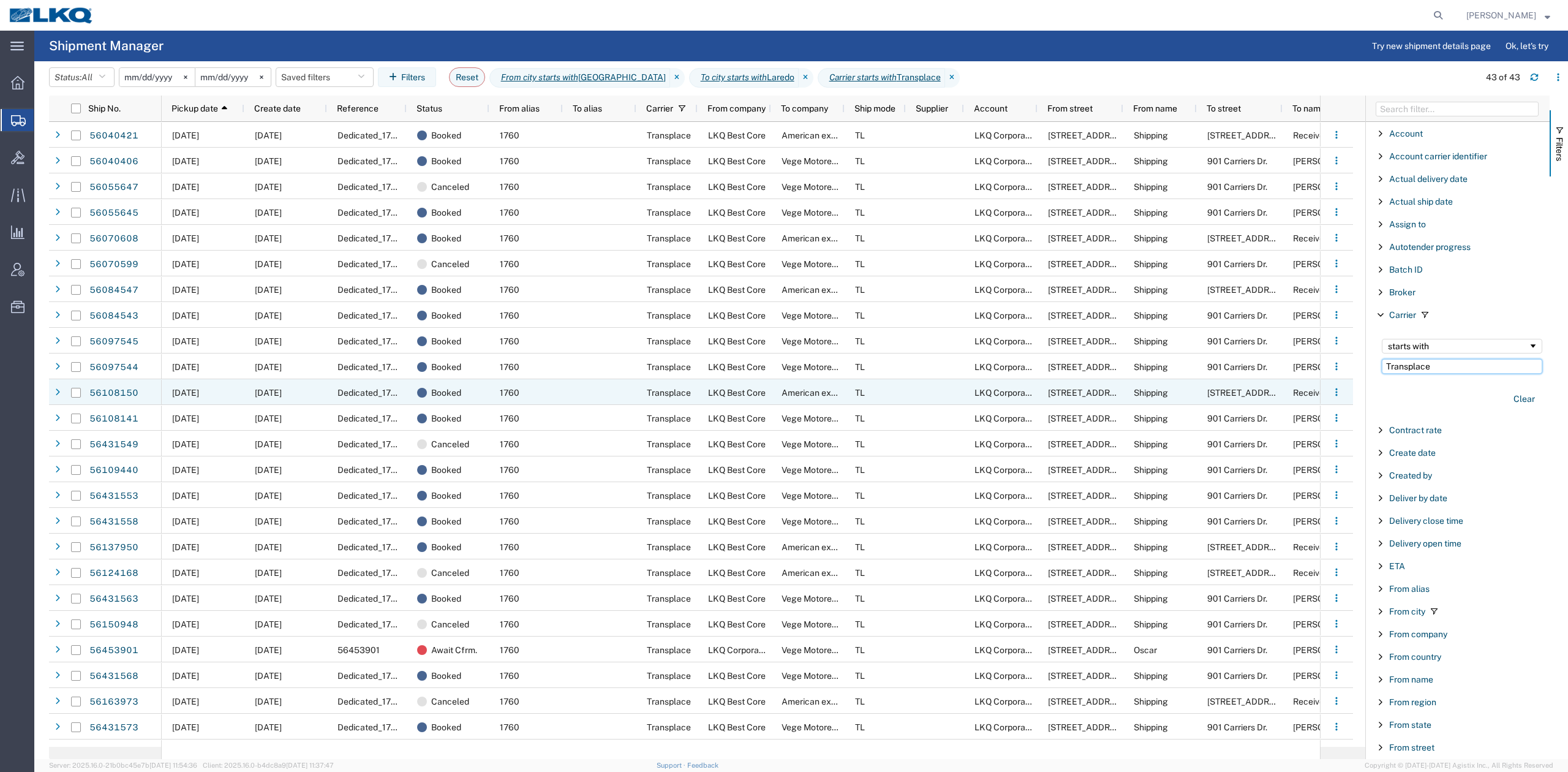
drag, startPoint x: 1448, startPoint y: 365, endPoint x: 1302, endPoint y: 360, distance: 146.1
click at [1277, 378] on div "Ship No. Pickup date 1 Create date Reference Status From alias To alias Carrier…" at bounding box center [809, 428] width 1519 height 664
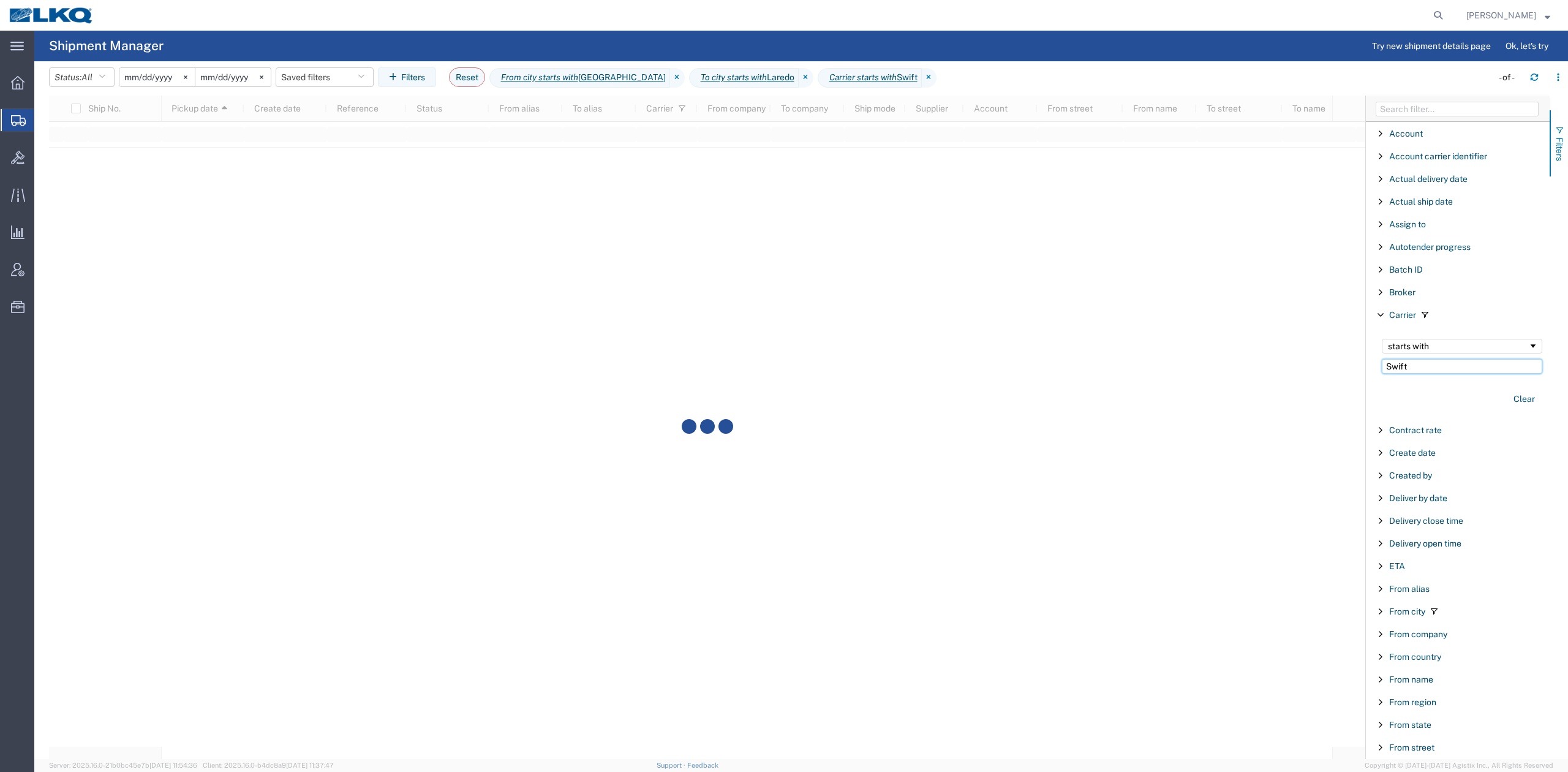
type input "Swift"
click at [1567, 134] on button "Filters" at bounding box center [1559, 143] width 18 height 66
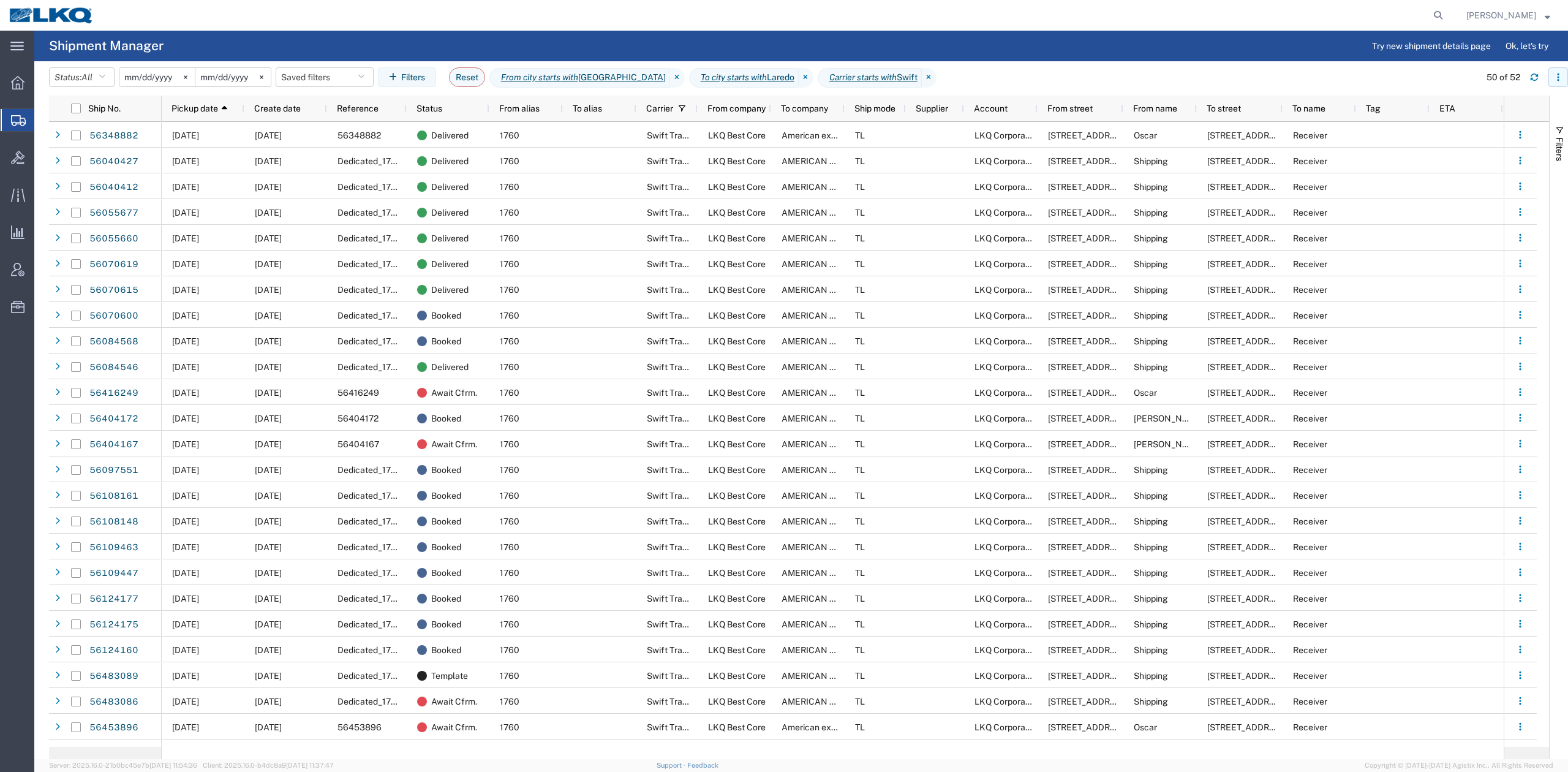
click at [1555, 77] on icon "button" at bounding box center [1558, 77] width 9 height 9
click at [1487, 109] on div "Download" at bounding box center [1494, 110] width 68 height 24
click at [1447, 16] on icon at bounding box center [1438, 15] width 17 height 17
paste input "56490667"
click at [1447, 16] on icon at bounding box center [1438, 15] width 17 height 17
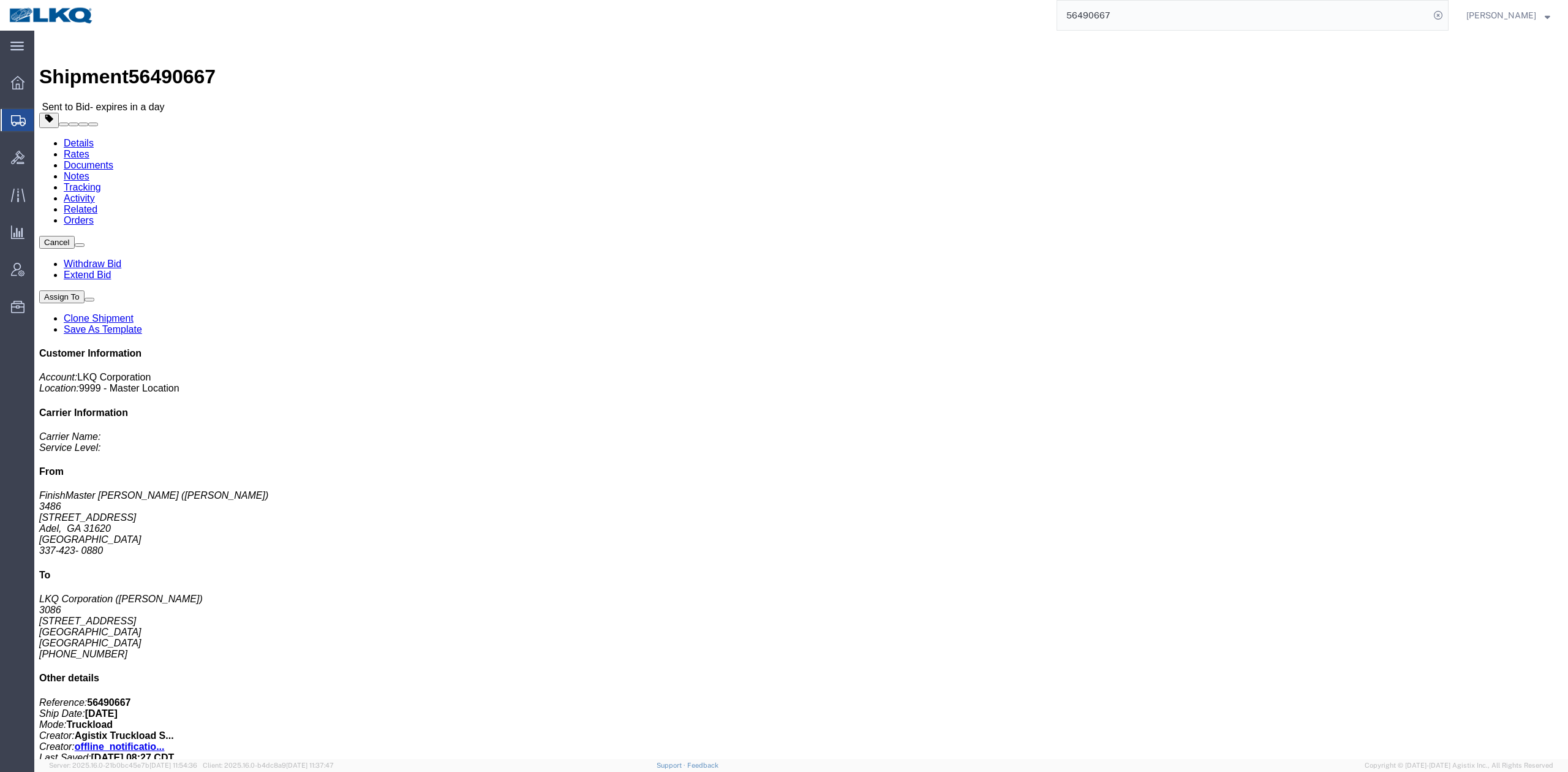
click link "Notes"
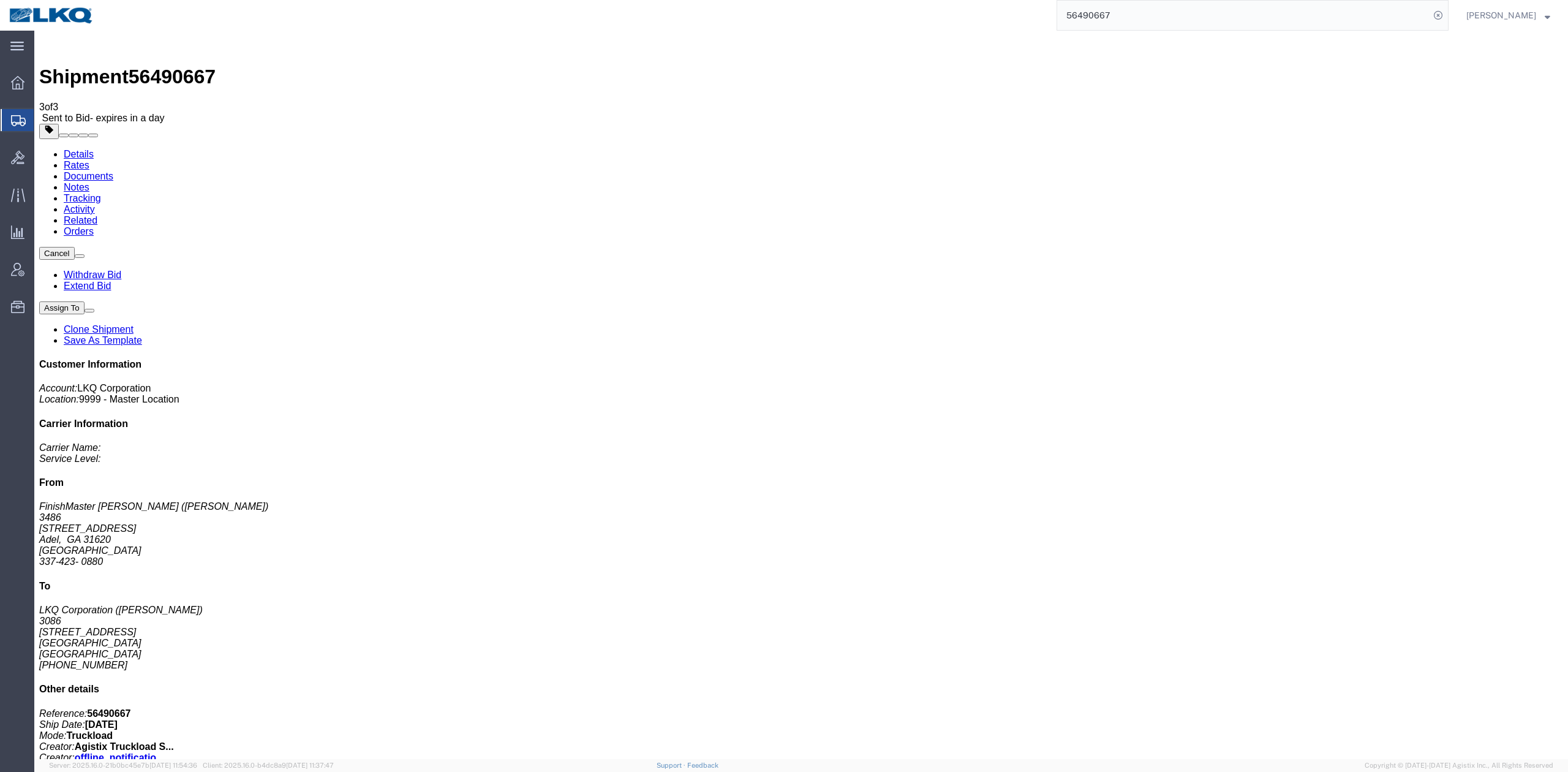
click at [90, 160] on link "Rates" at bounding box center [76, 165] width 26 height 10
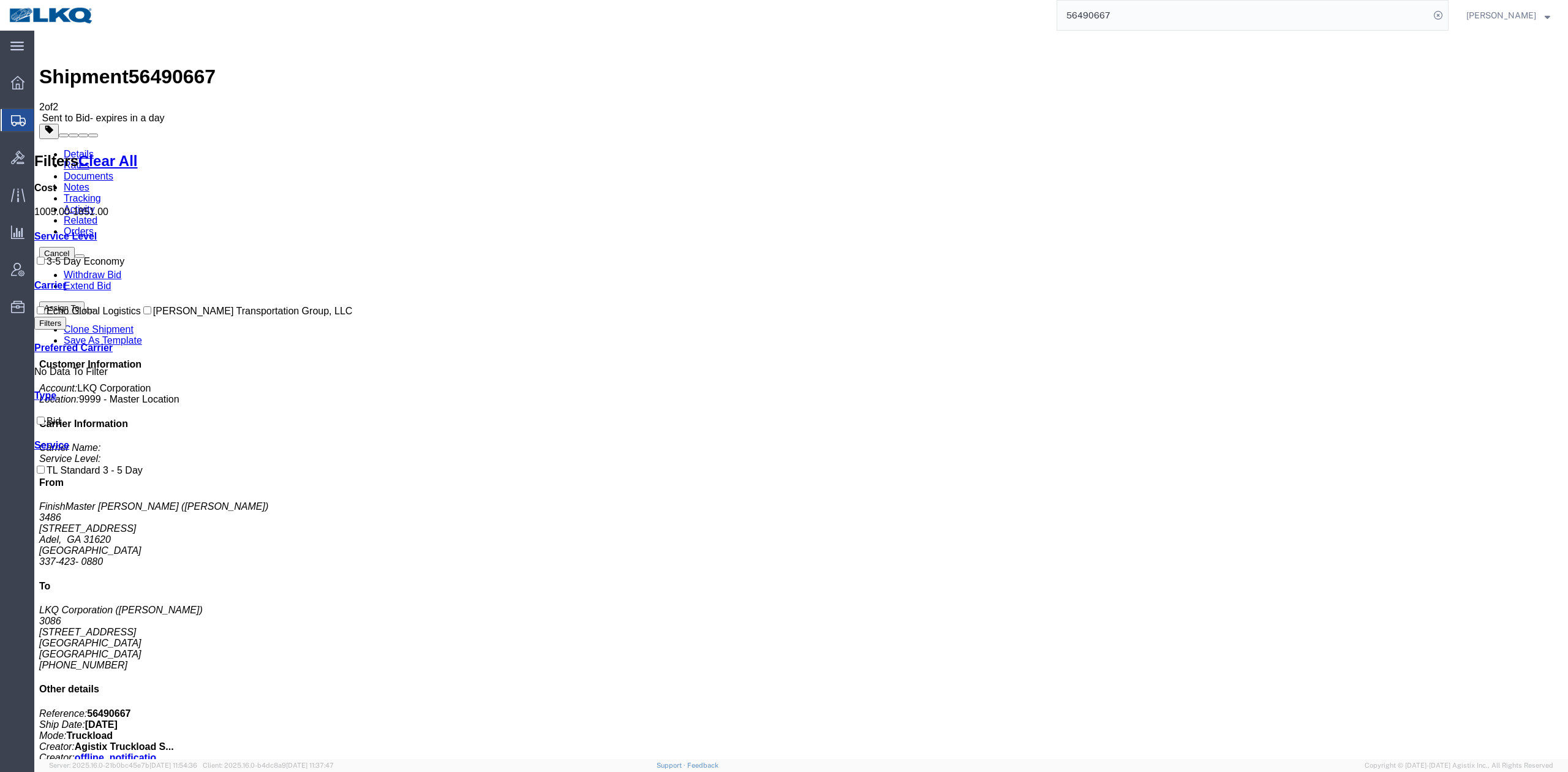
click at [1128, 9] on input "56490667" at bounding box center [1244, 16] width 372 height 30
type input "56495880"
click at [1447, 18] on icon at bounding box center [1438, 15] width 17 height 17
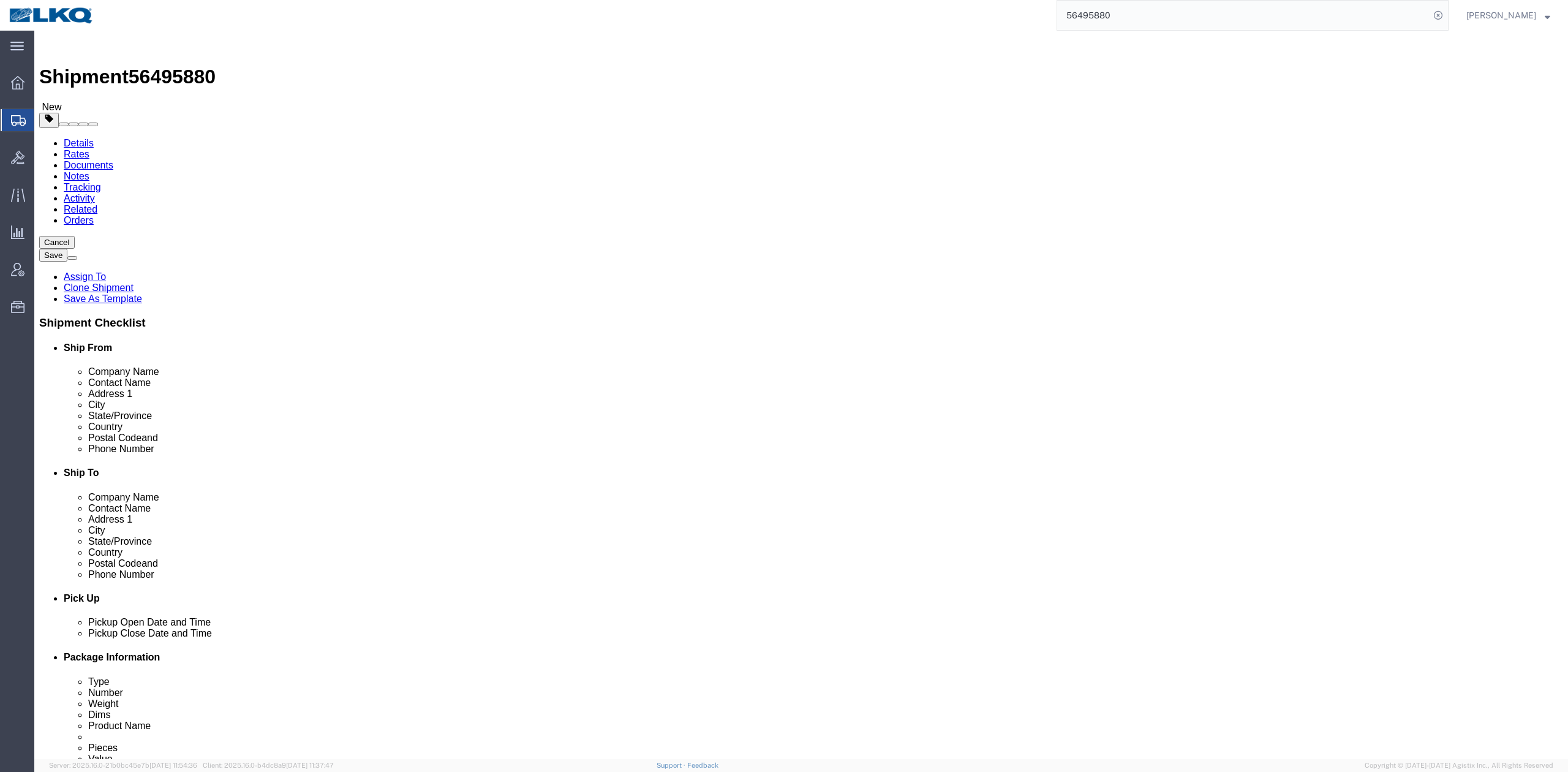
select select
select select "65991"
type input "auste"
select select "30523"
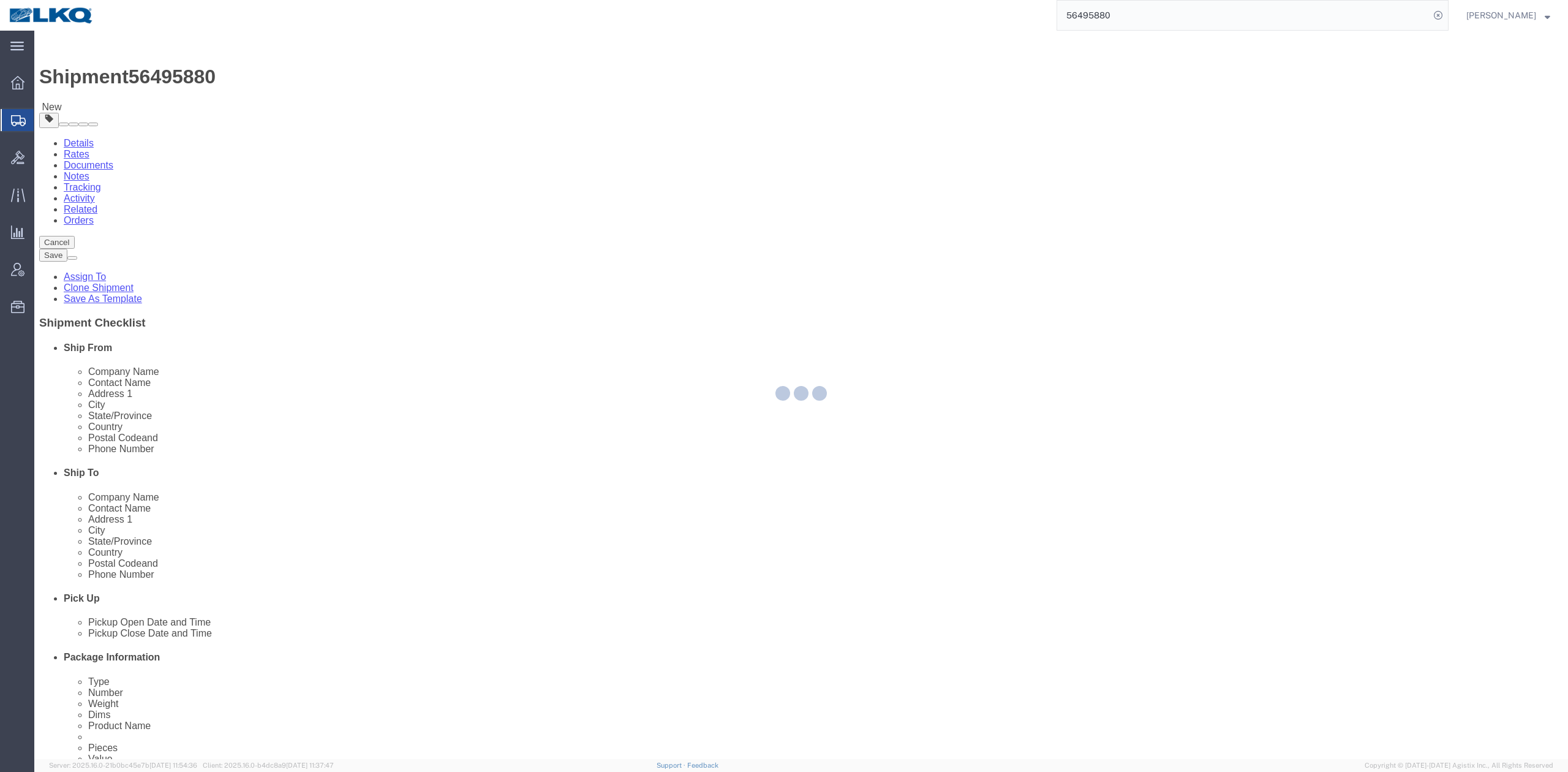
select select "GA"
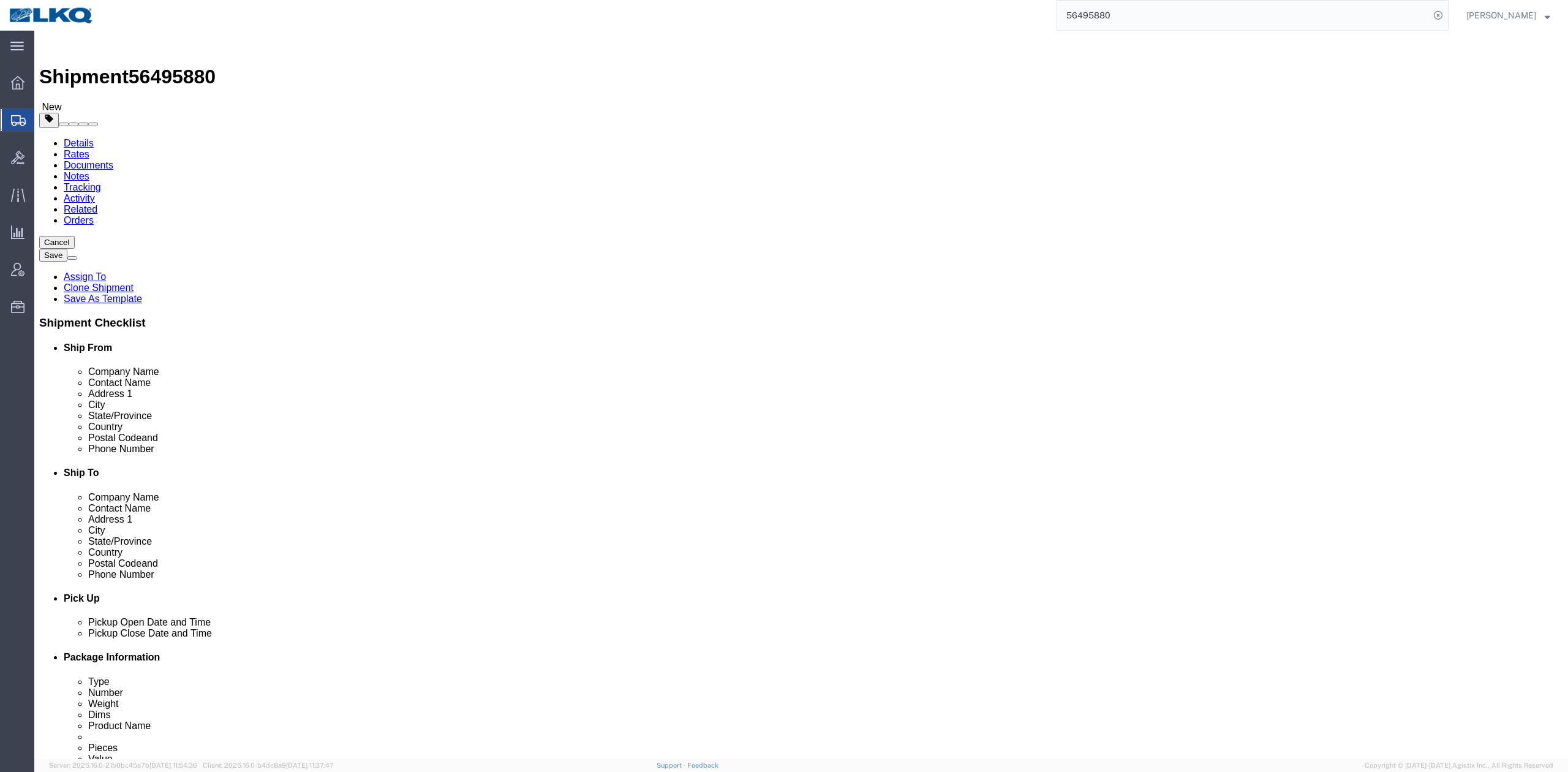
click input "TRUCKLOAD TEAM"
type input "Receiver"
click label "Company Alias"
drag, startPoint x: 963, startPoint y: 414, endPoint x: 971, endPoint y: 422, distance: 11.3
click input "615-000-0000"
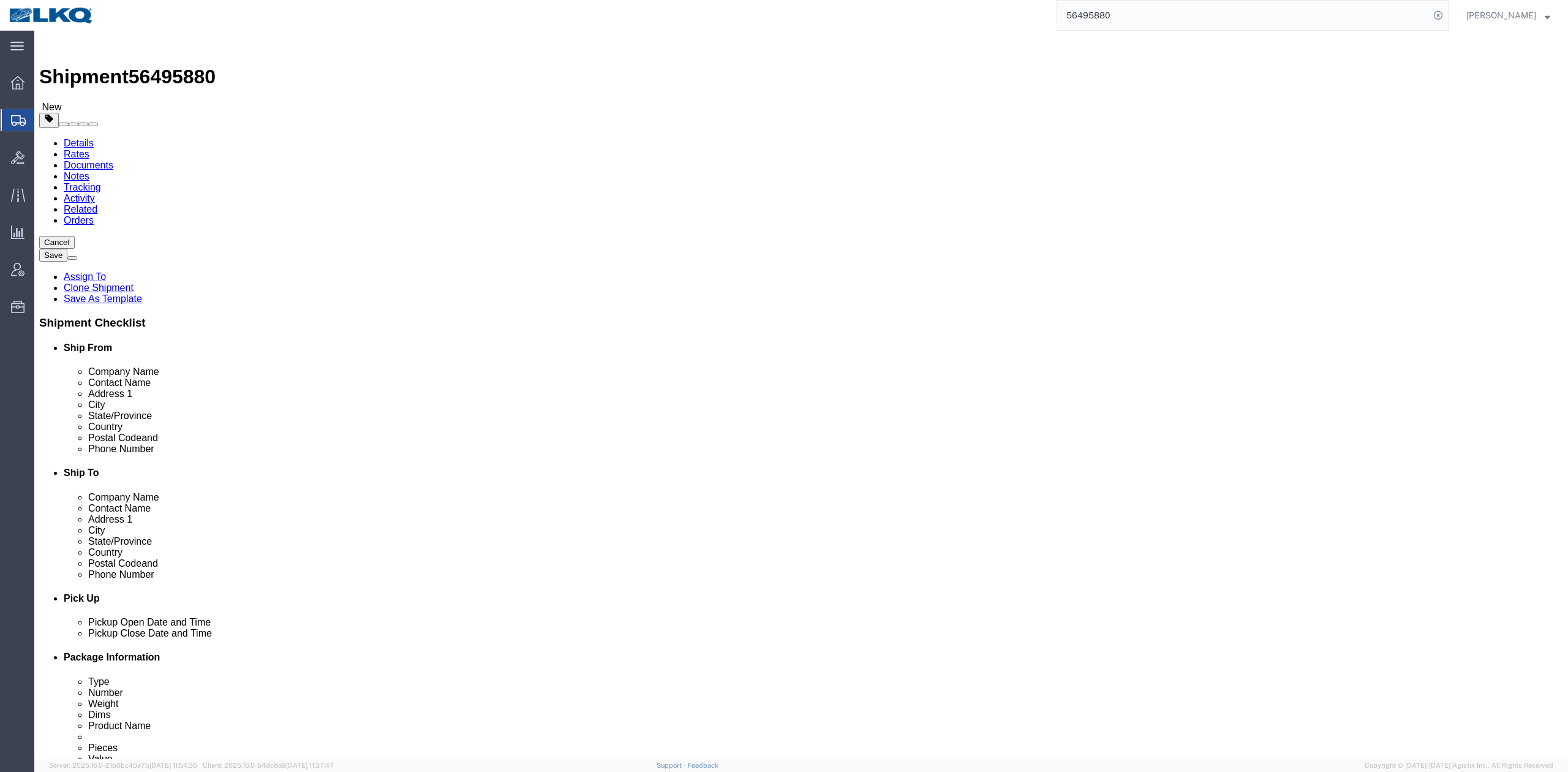
type input "6150000000"
click label "City"
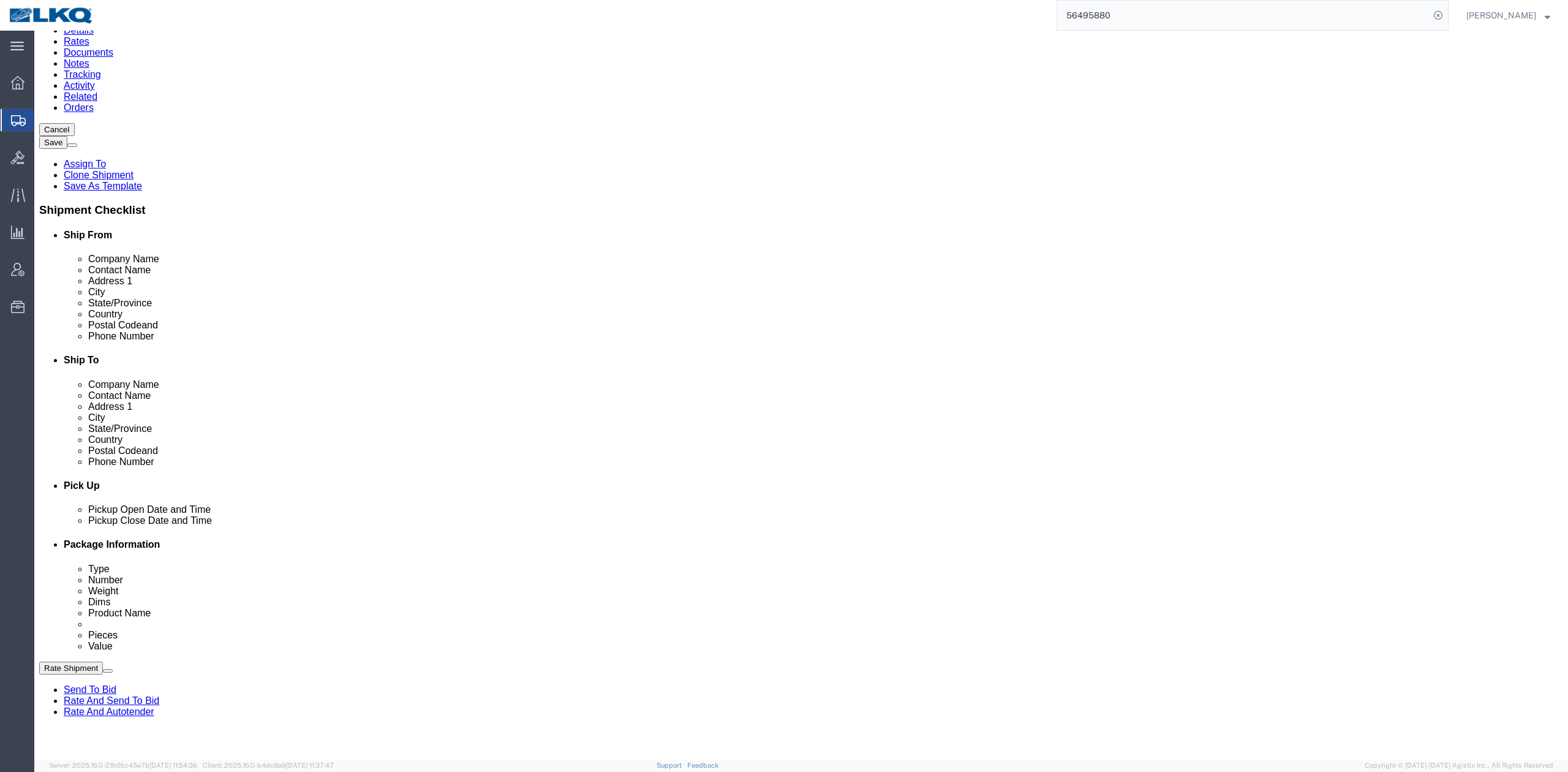
scroll to position [408, 0]
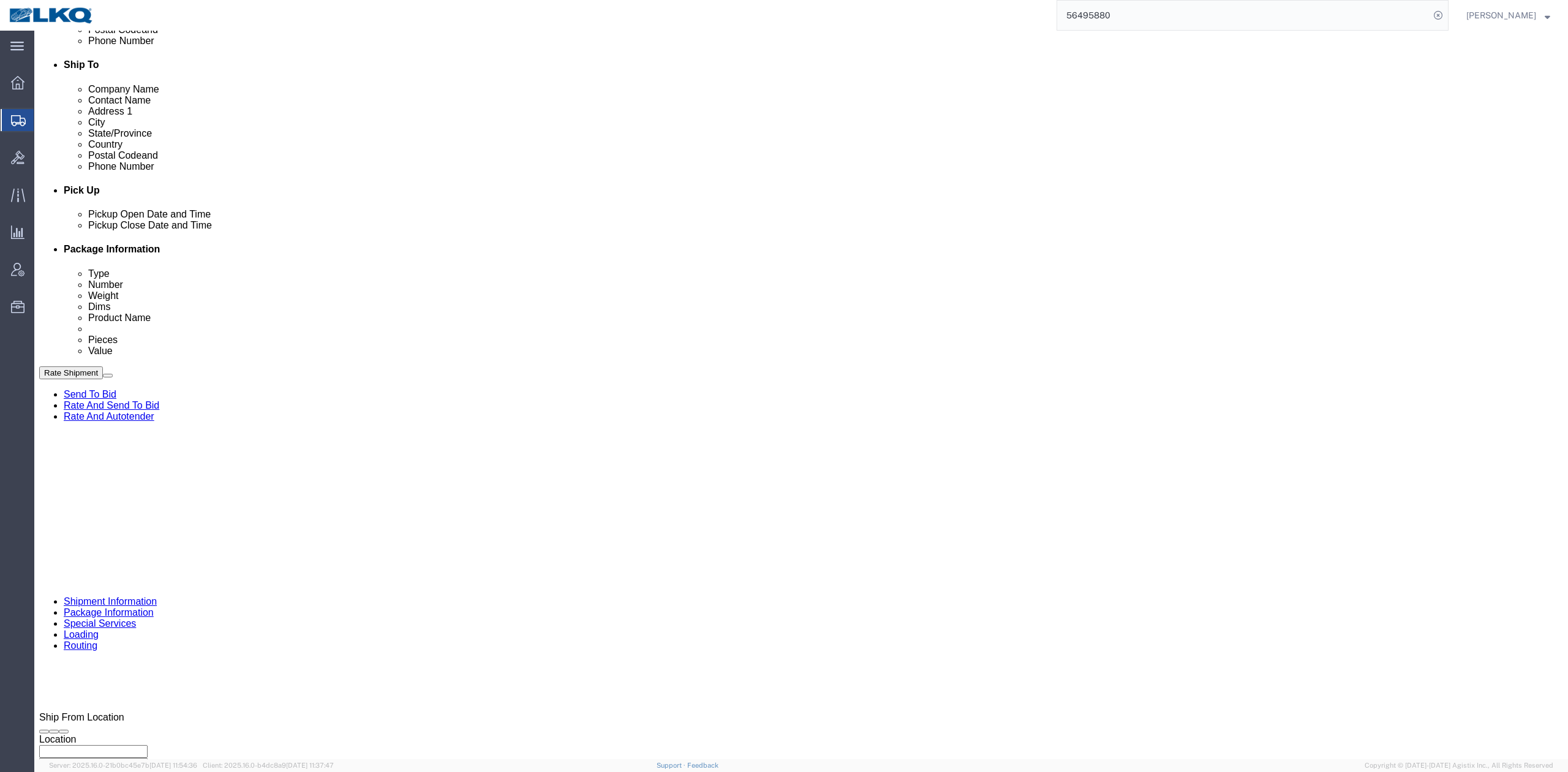
click select "Select Account Type Activity ID Airline Appointment Number ASN Batch Request # …"
select select "DELNUM"
click select "Select Account Type Activity ID Airline Appointment Number ASN Batch Request # …"
type input "x"
select select "BOL"
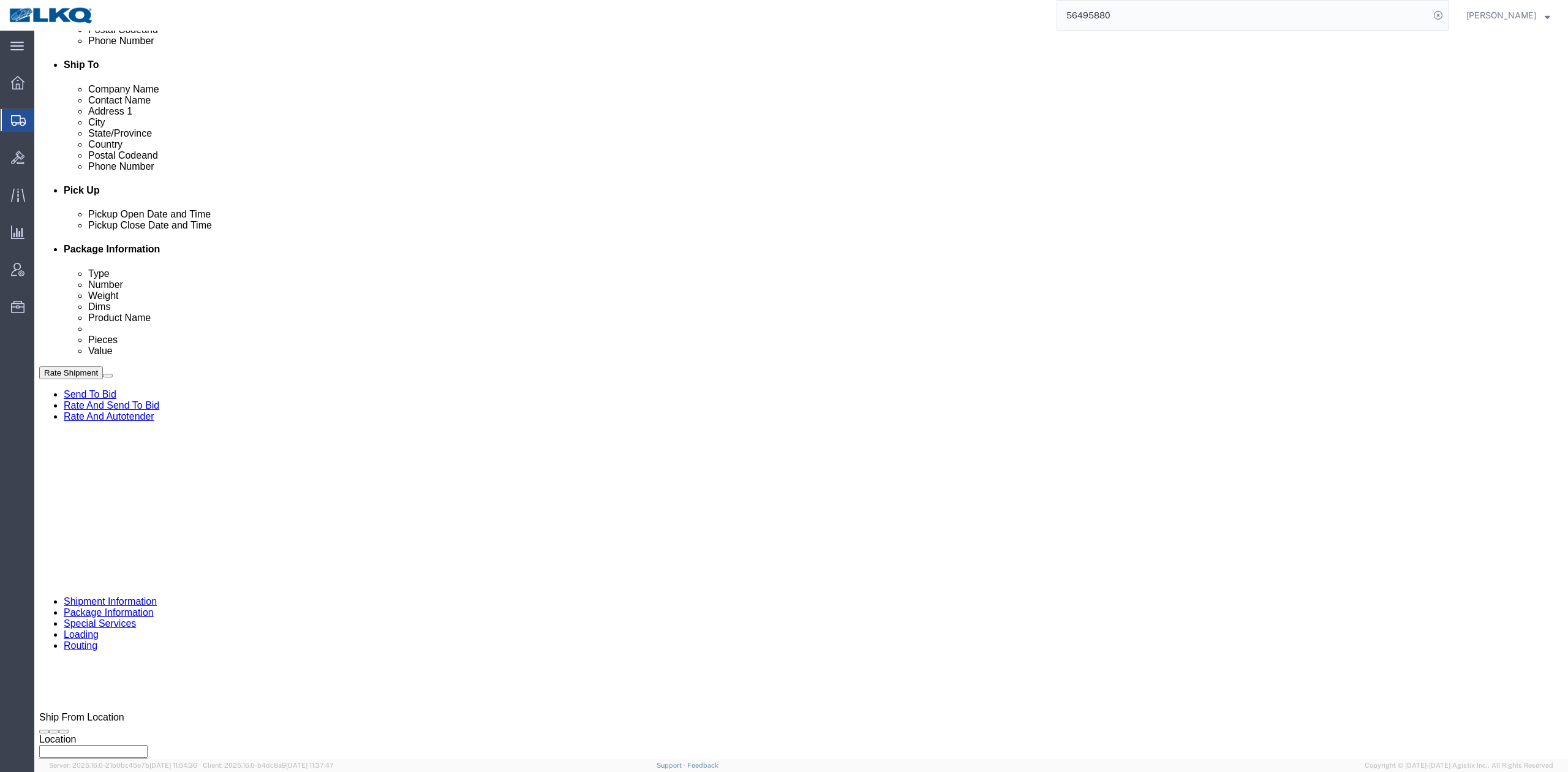
paste input "56495880"
type input "56495880"
drag, startPoint x: 327, startPoint y: 480, endPoint x: 9, endPoint y: 509, distance: 319.3
click div "Ship From Location Location My Profile Location 1100 - LKQ Crystal River 1103 -…"
click div "Pickup Date and Time"
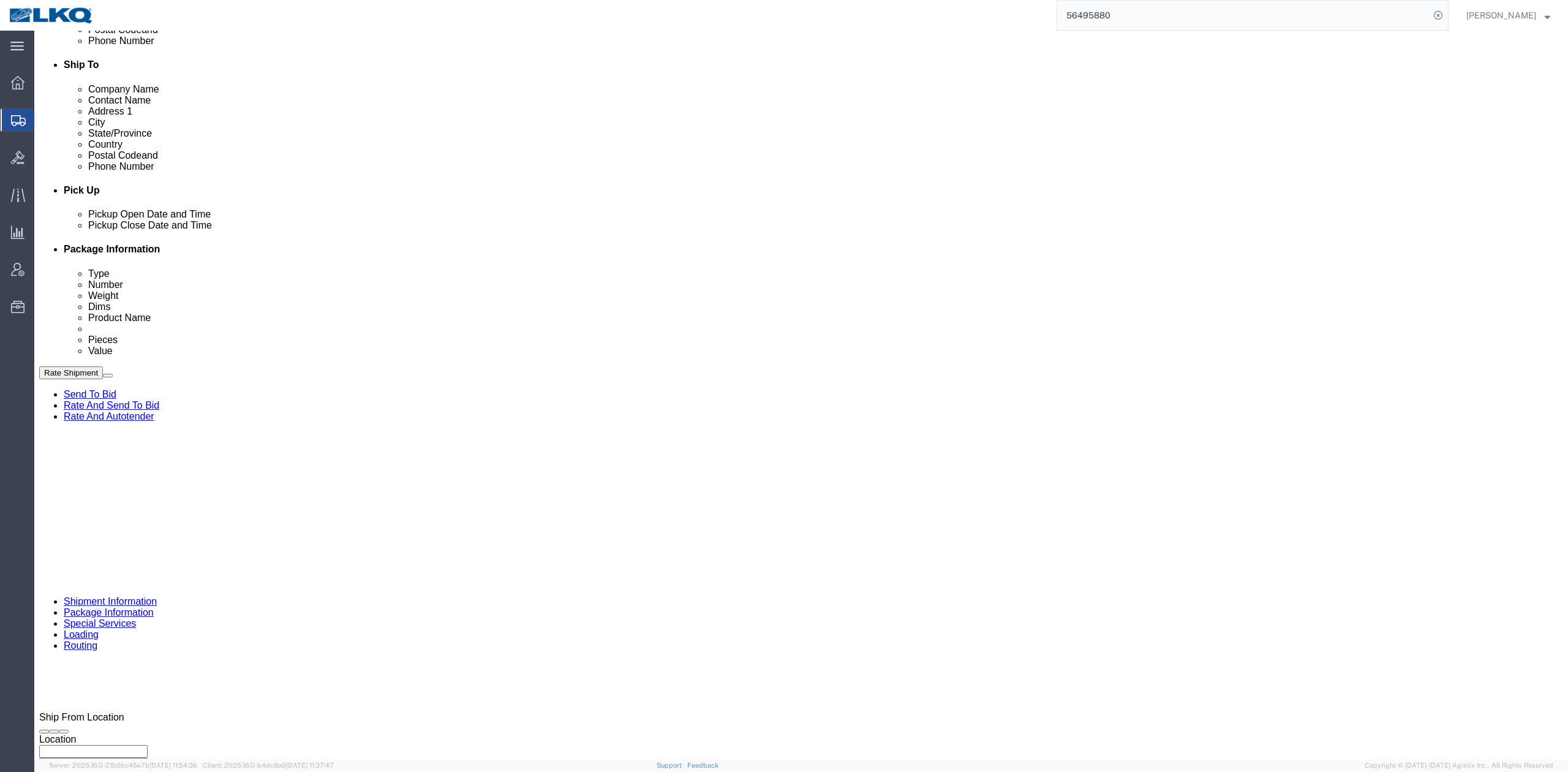
click link "Package Information"
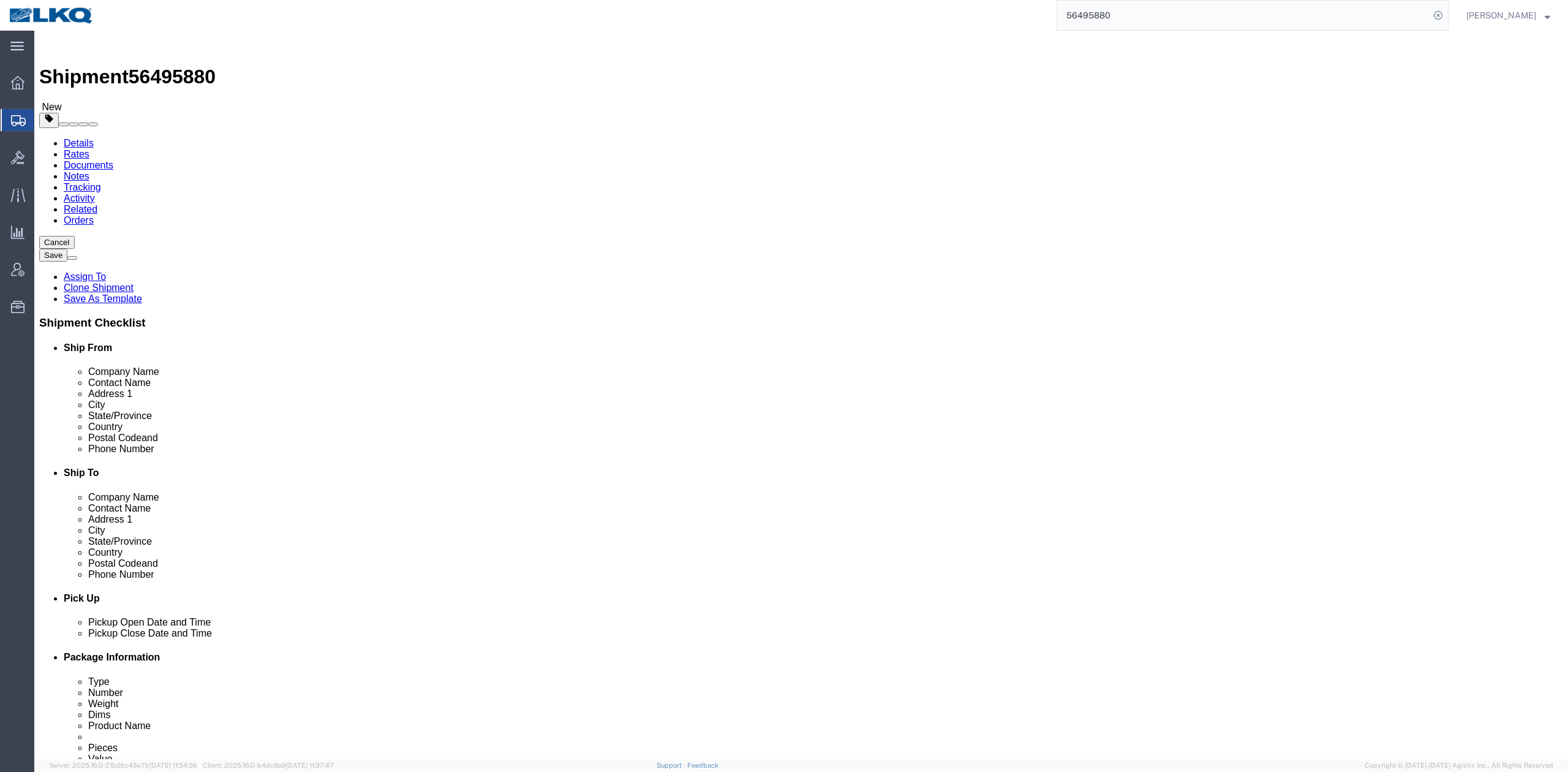
click icon
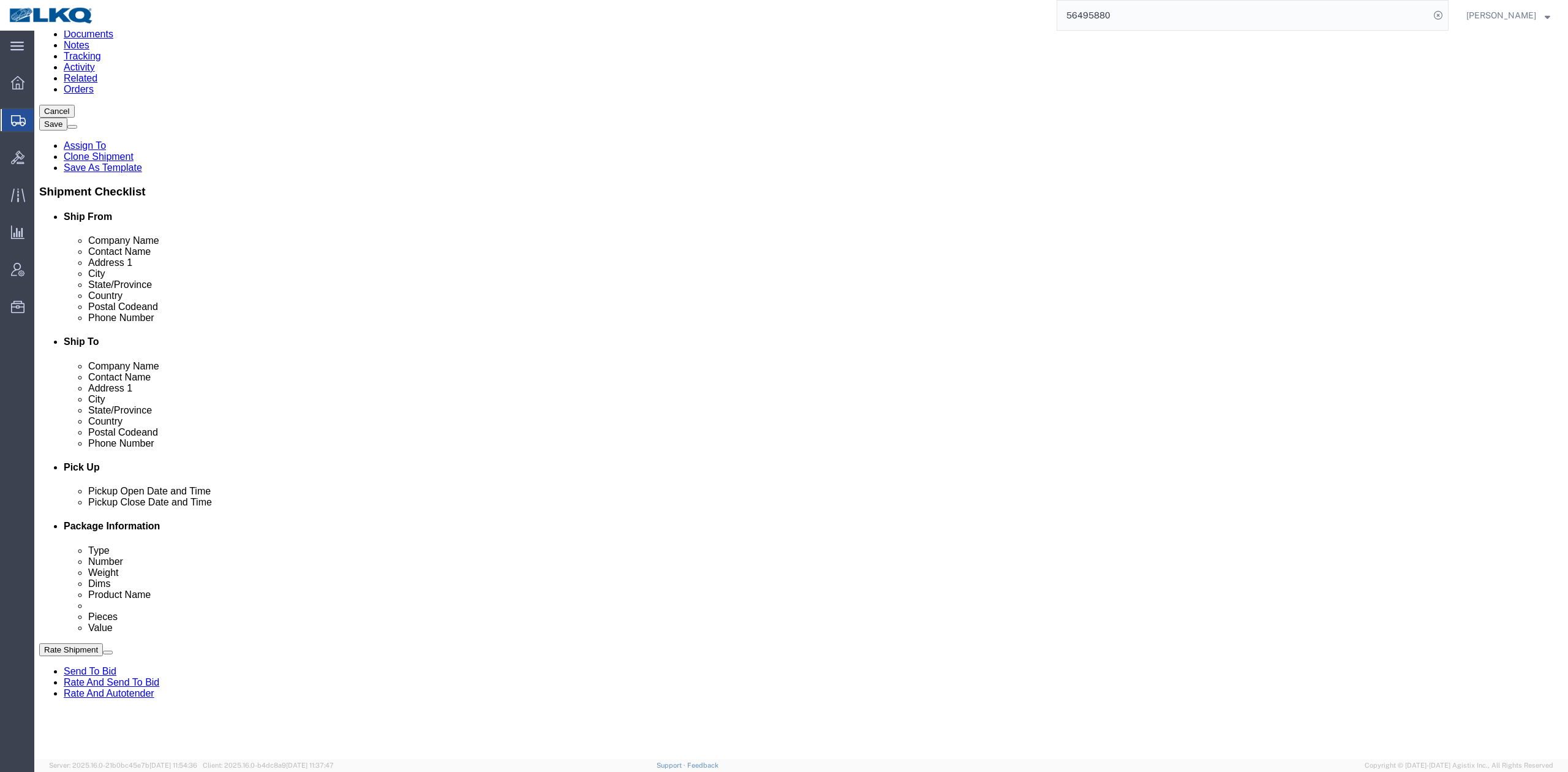
scroll to position [327, 0]
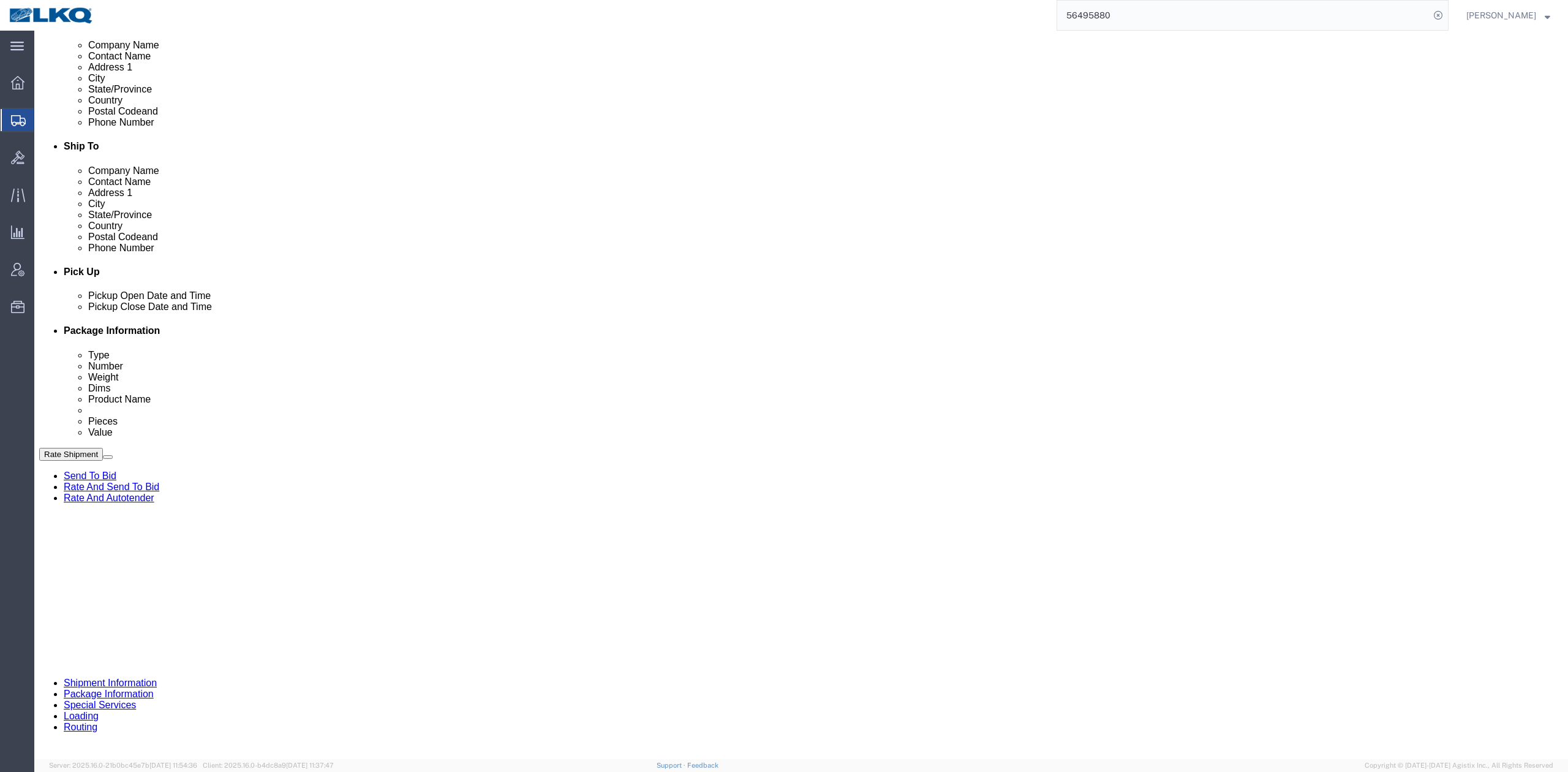
click input "4174807"
click li "Special Services"
click icon
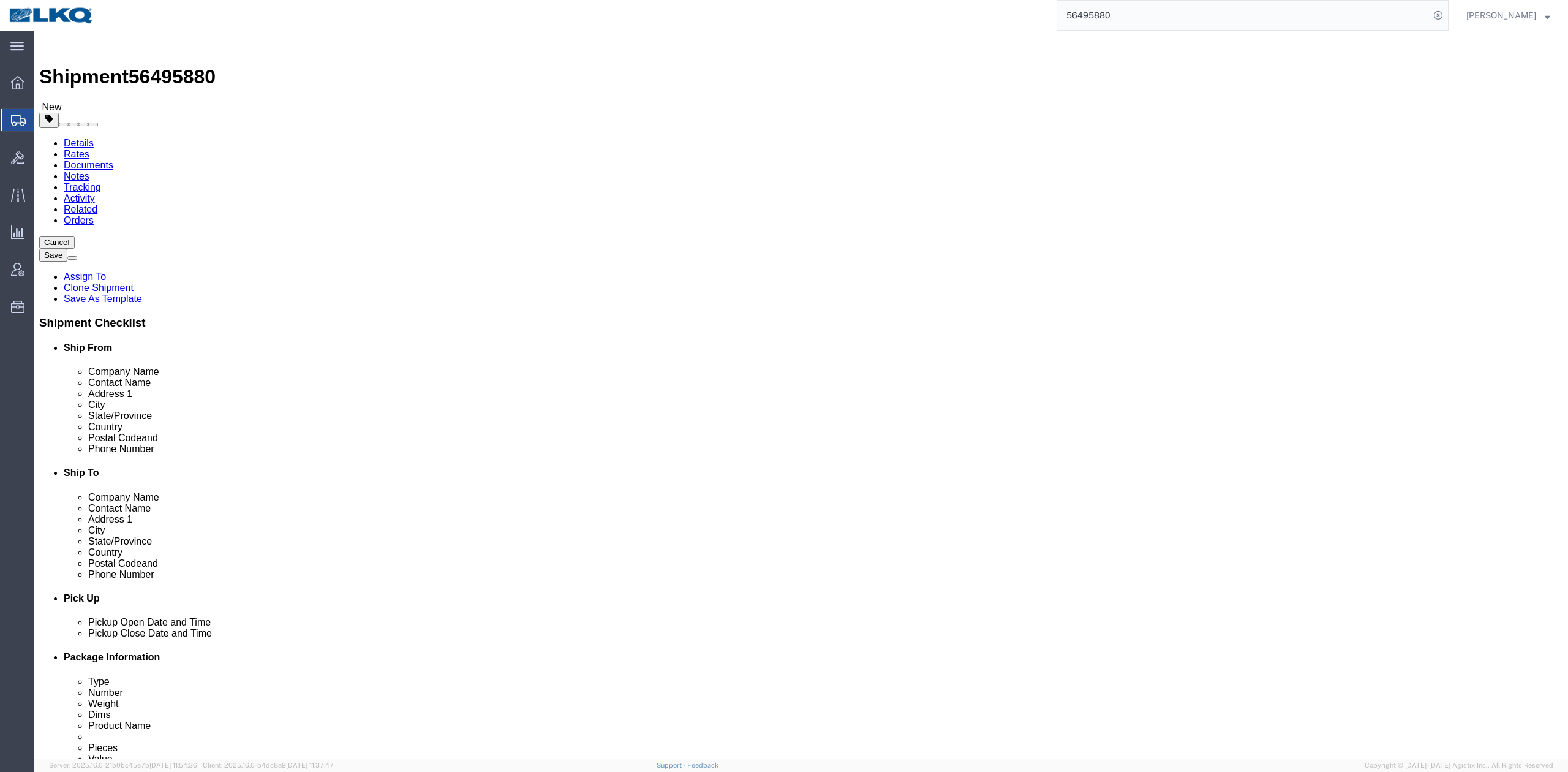
click at [1194, 18] on input "56495880" at bounding box center [1244, 16] width 372 height 30
click at [1447, 12] on icon at bounding box center [1438, 15] width 17 height 17
type input "56486795"
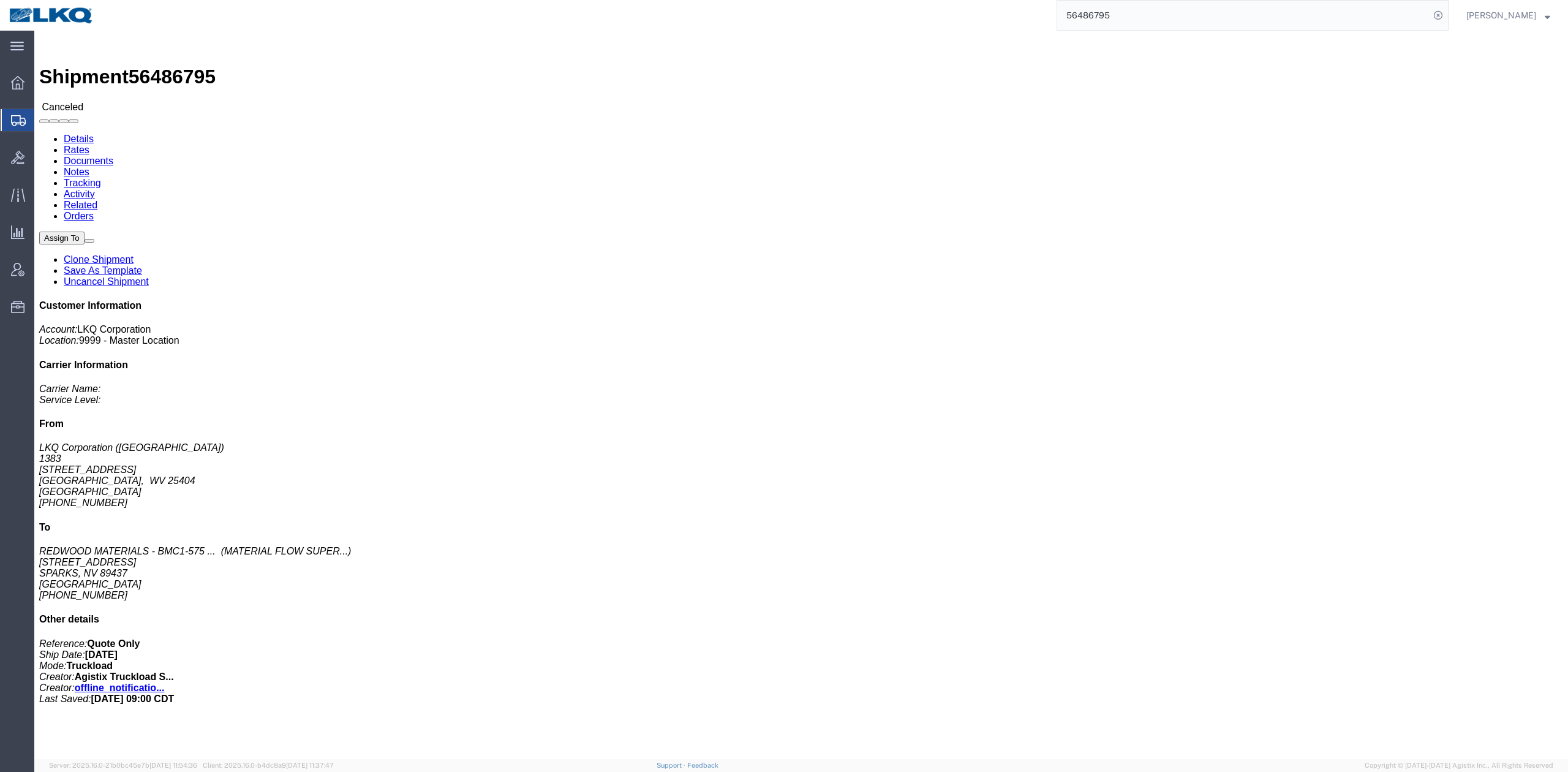
click div
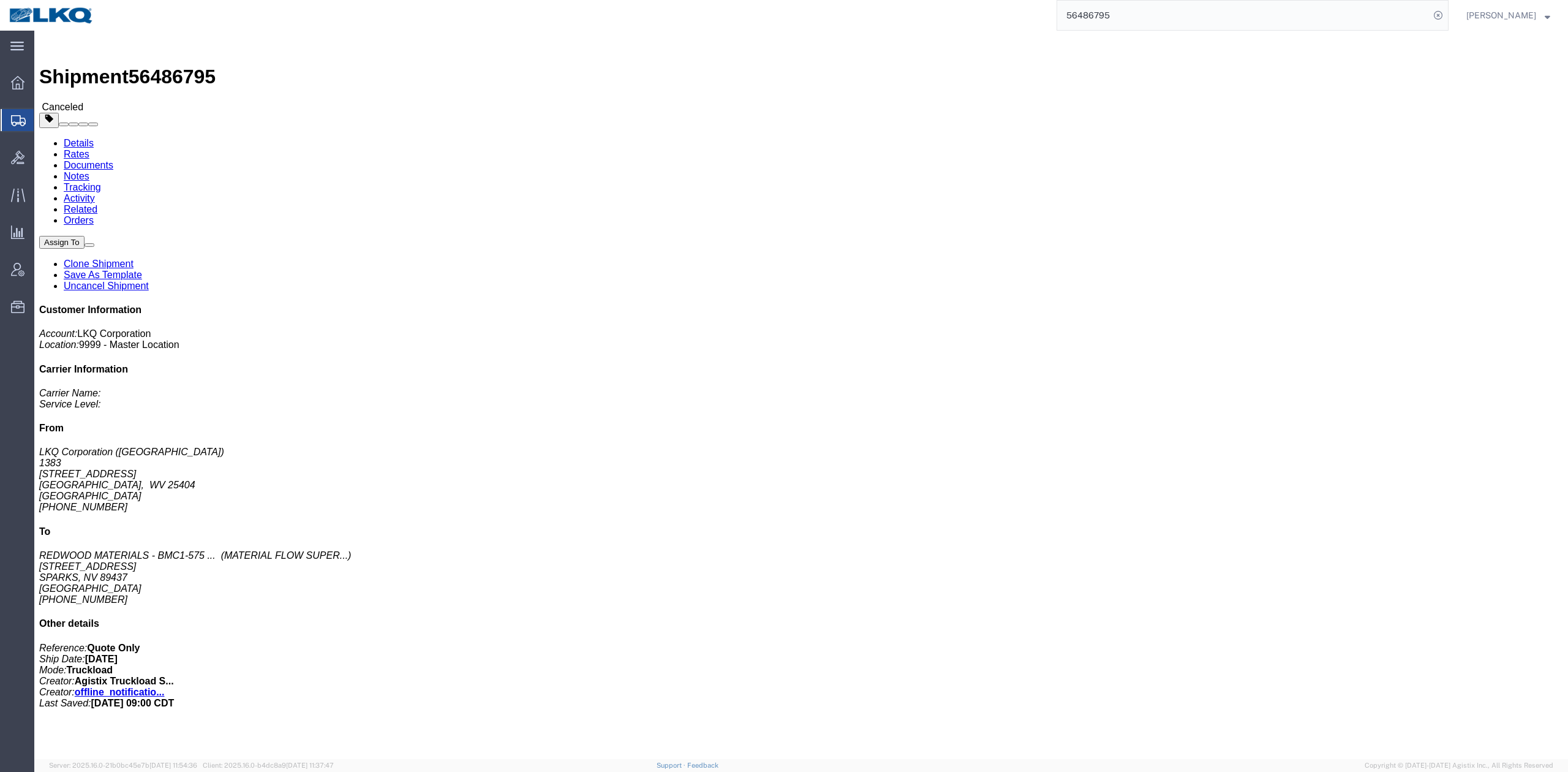
click link "Uncancel Shipment"
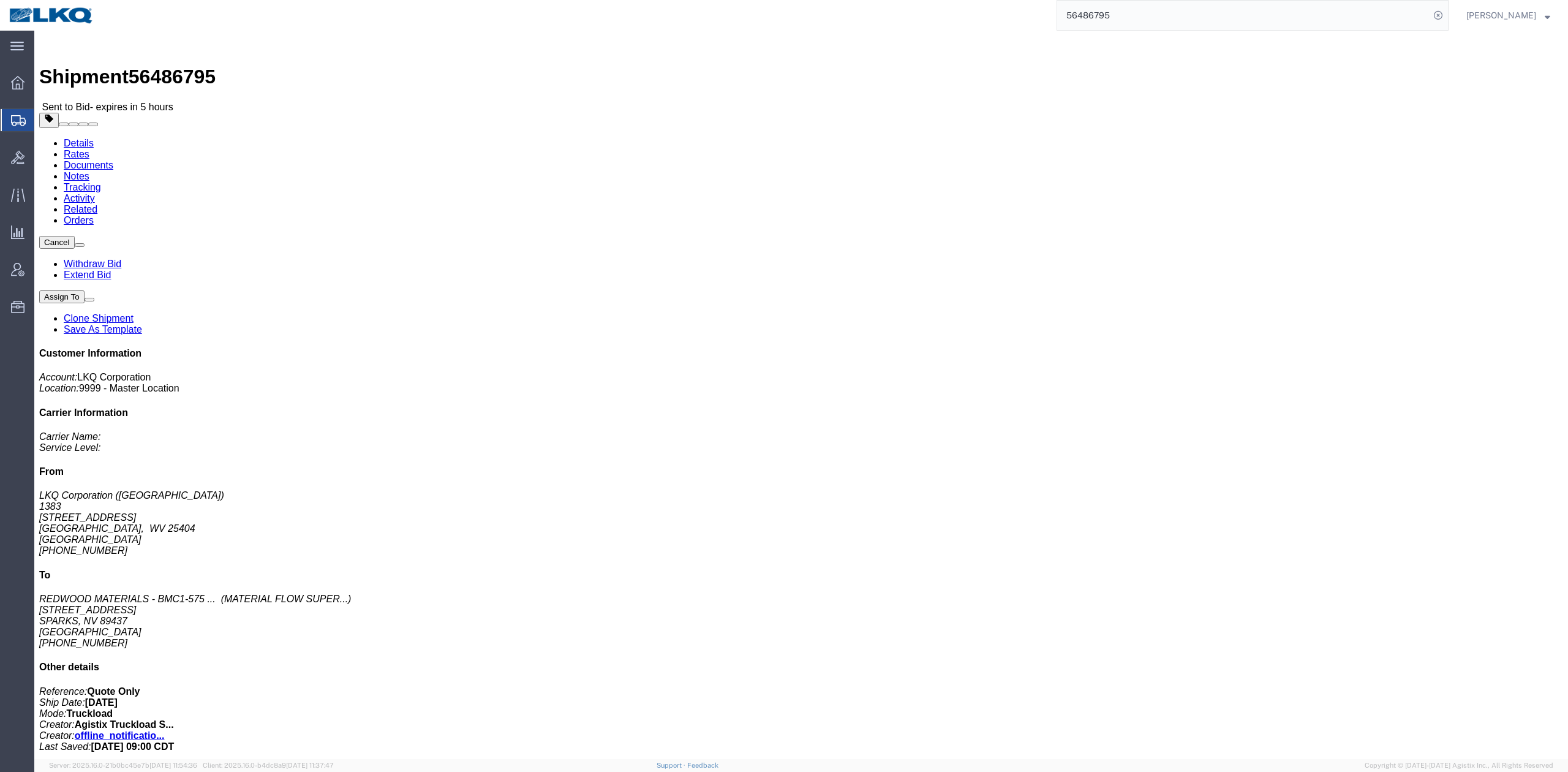
click link "Withdraw Bid"
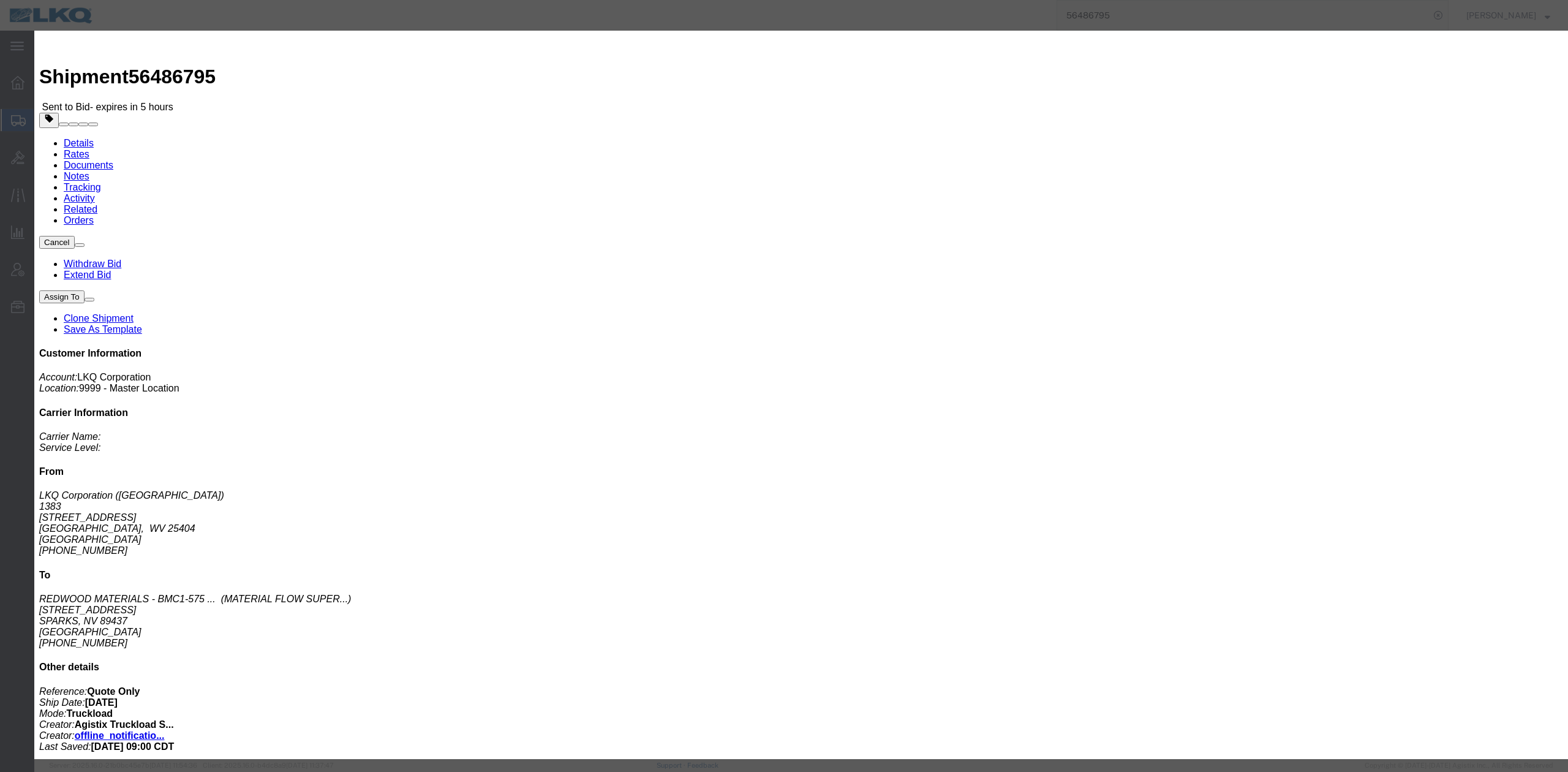
click button "Withdraw"
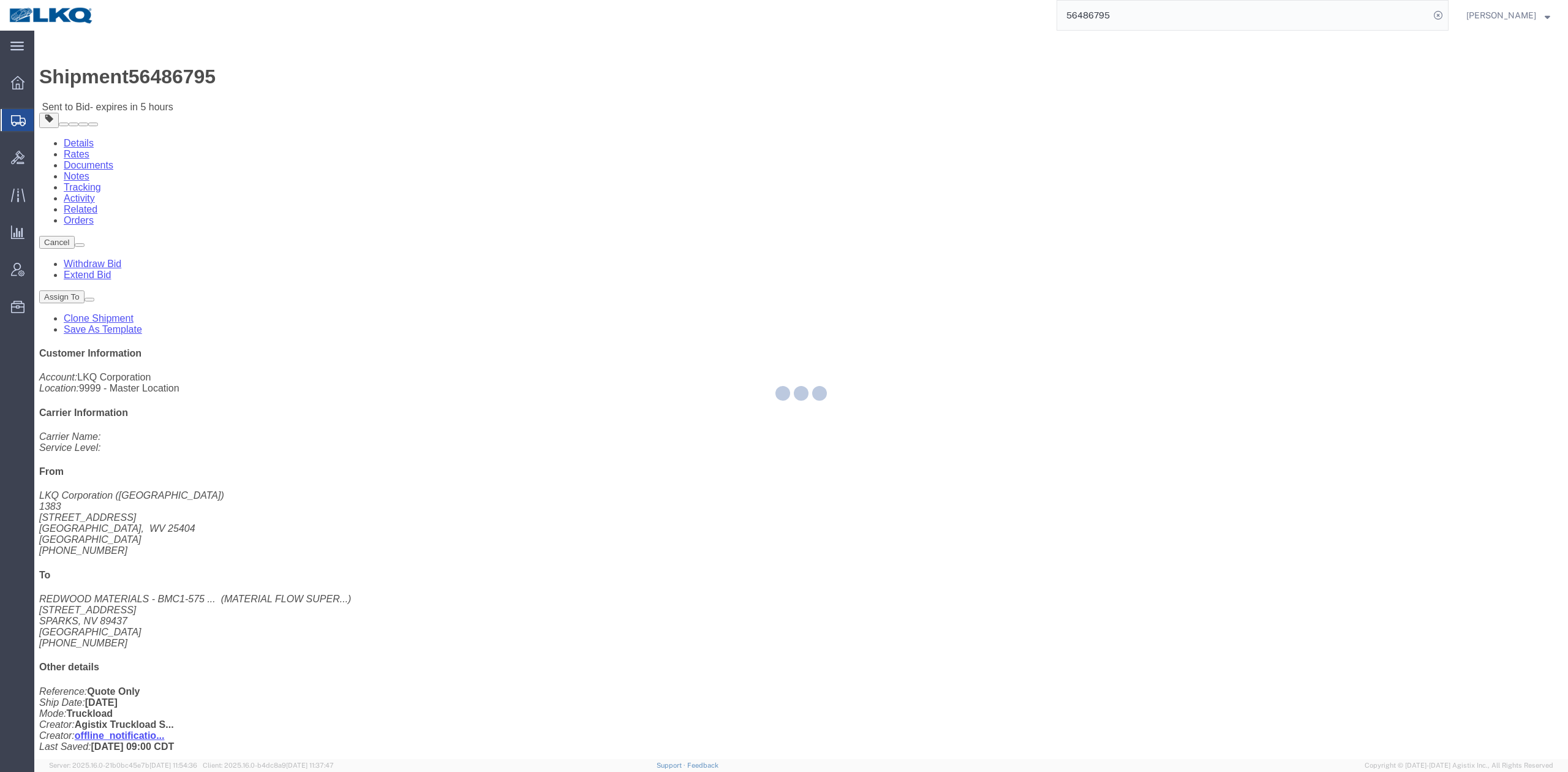
select select "27546"
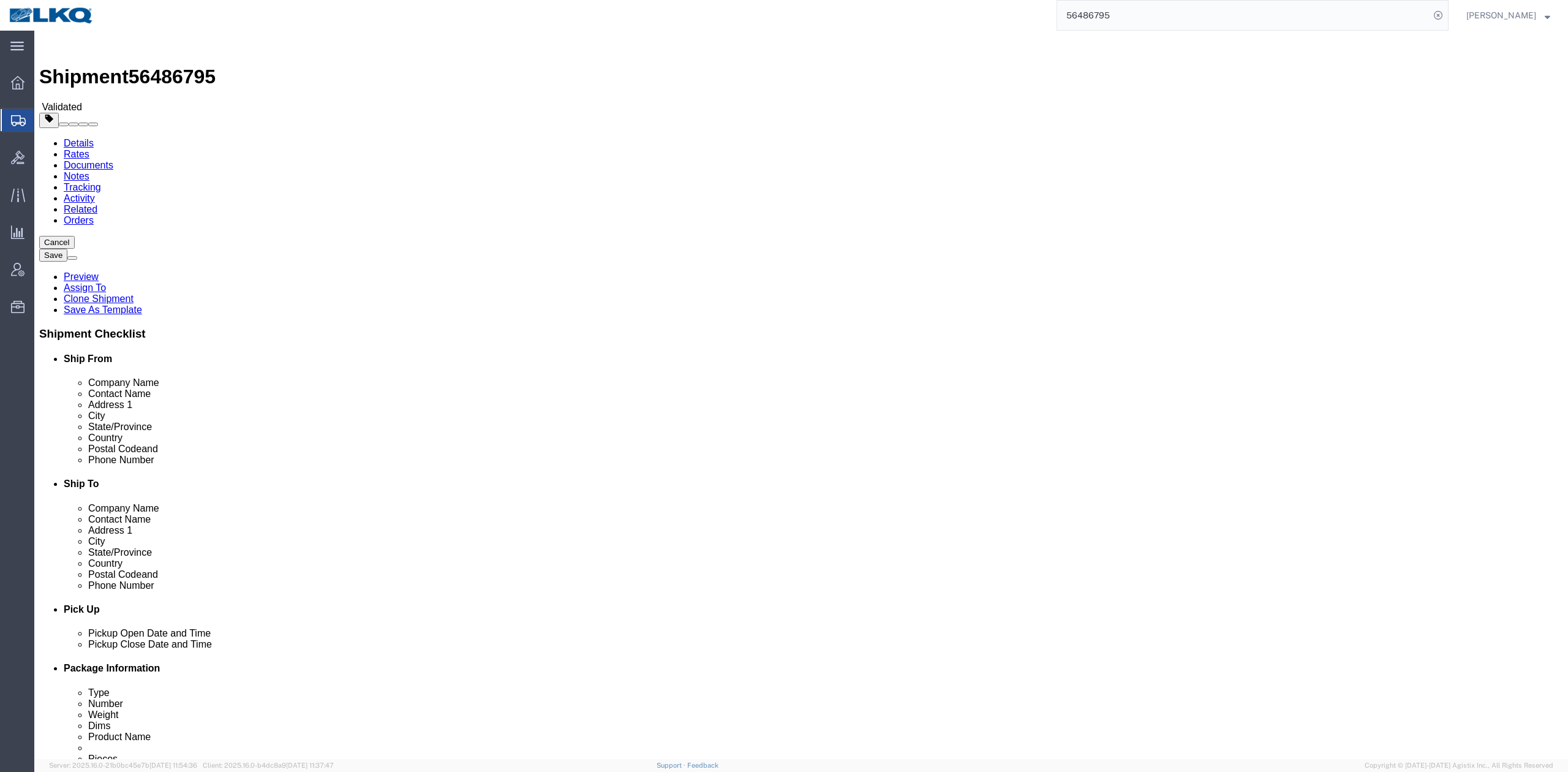
drag, startPoint x: 1432, startPoint y: 42, endPoint x: 1155, endPoint y: 101, distance: 283.2
click button "Cancel"
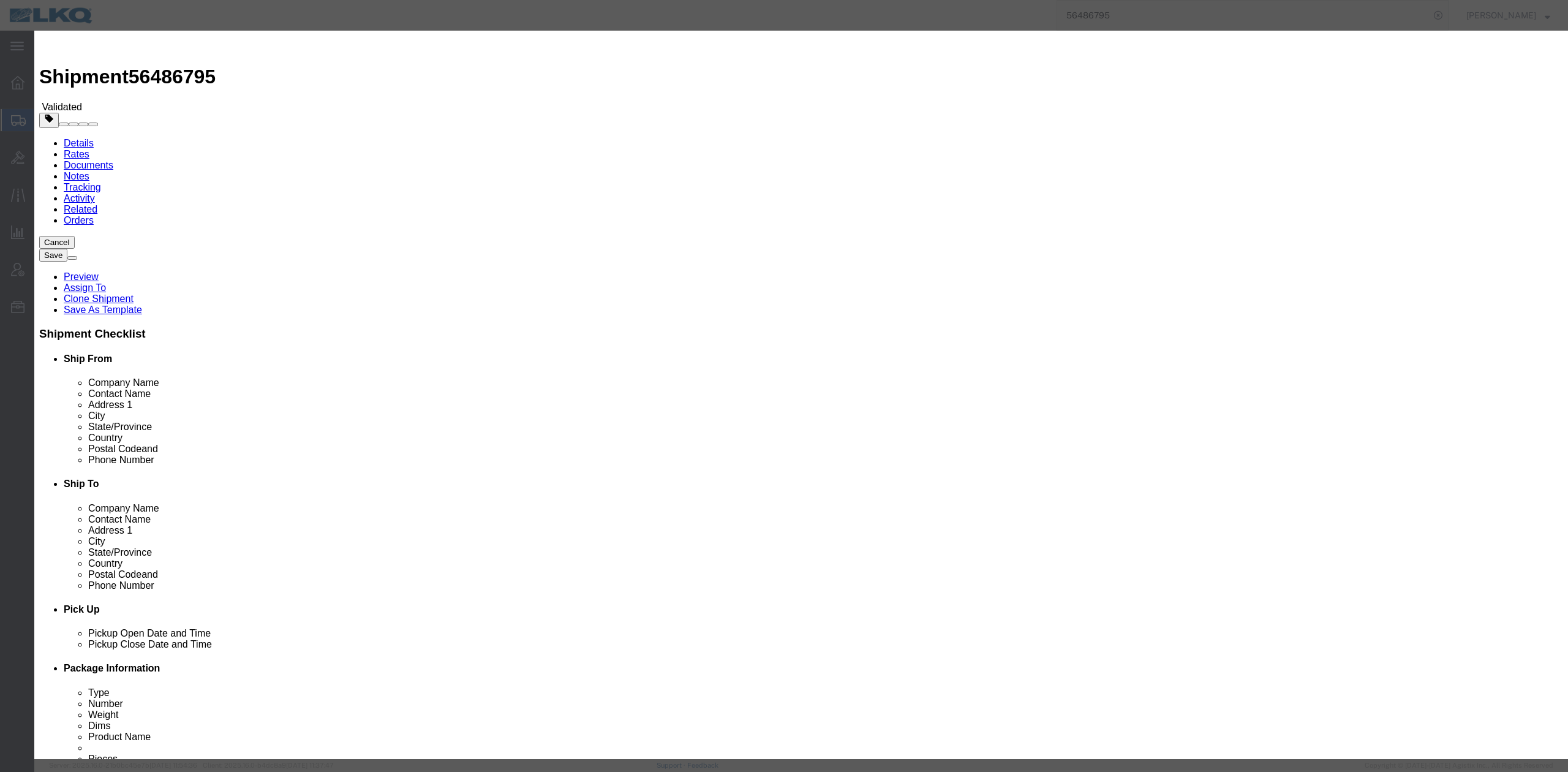
click button "Yes"
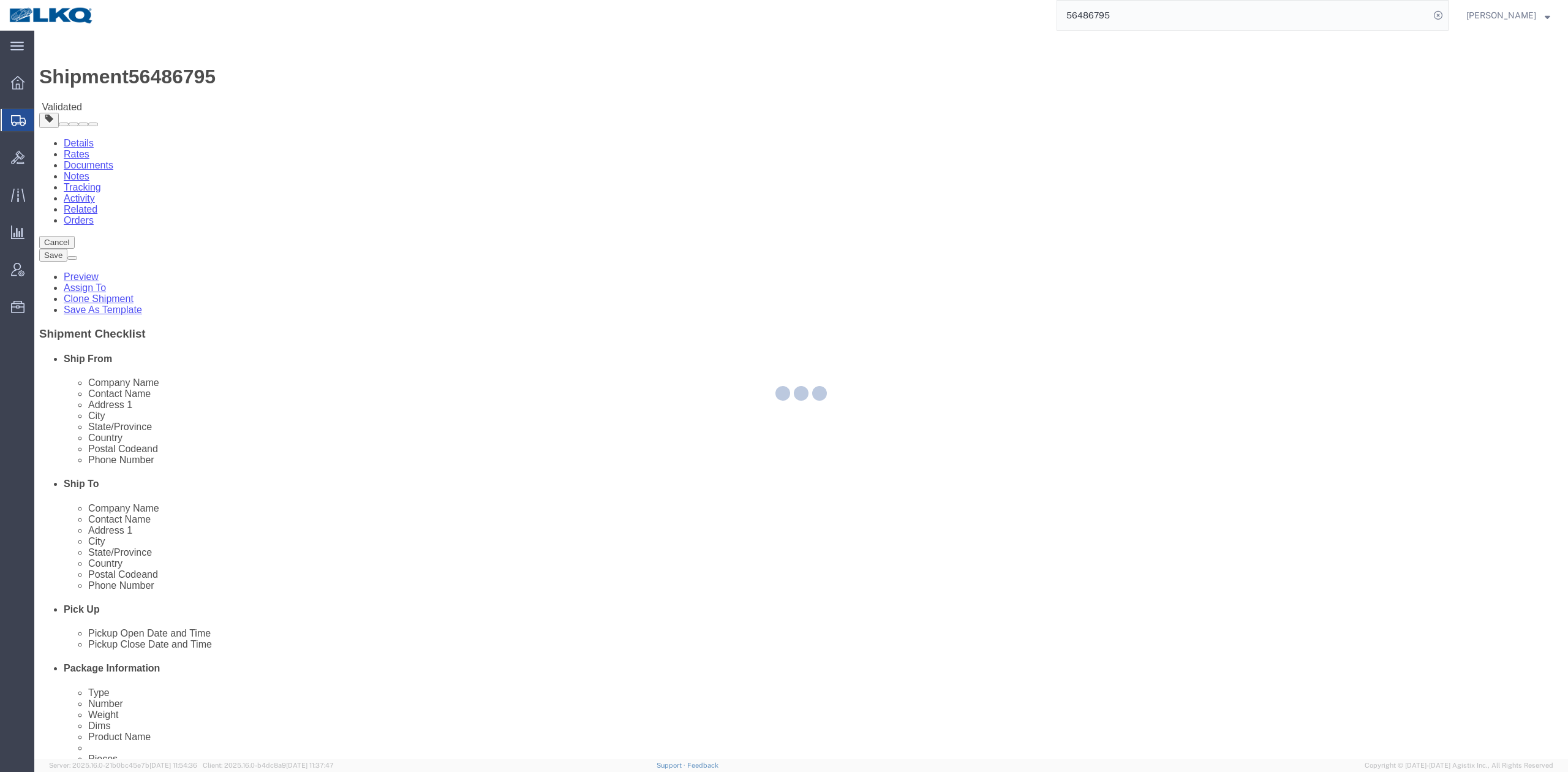
click at [1117, 25] on input "56486795" at bounding box center [1244, 16] width 372 height 30
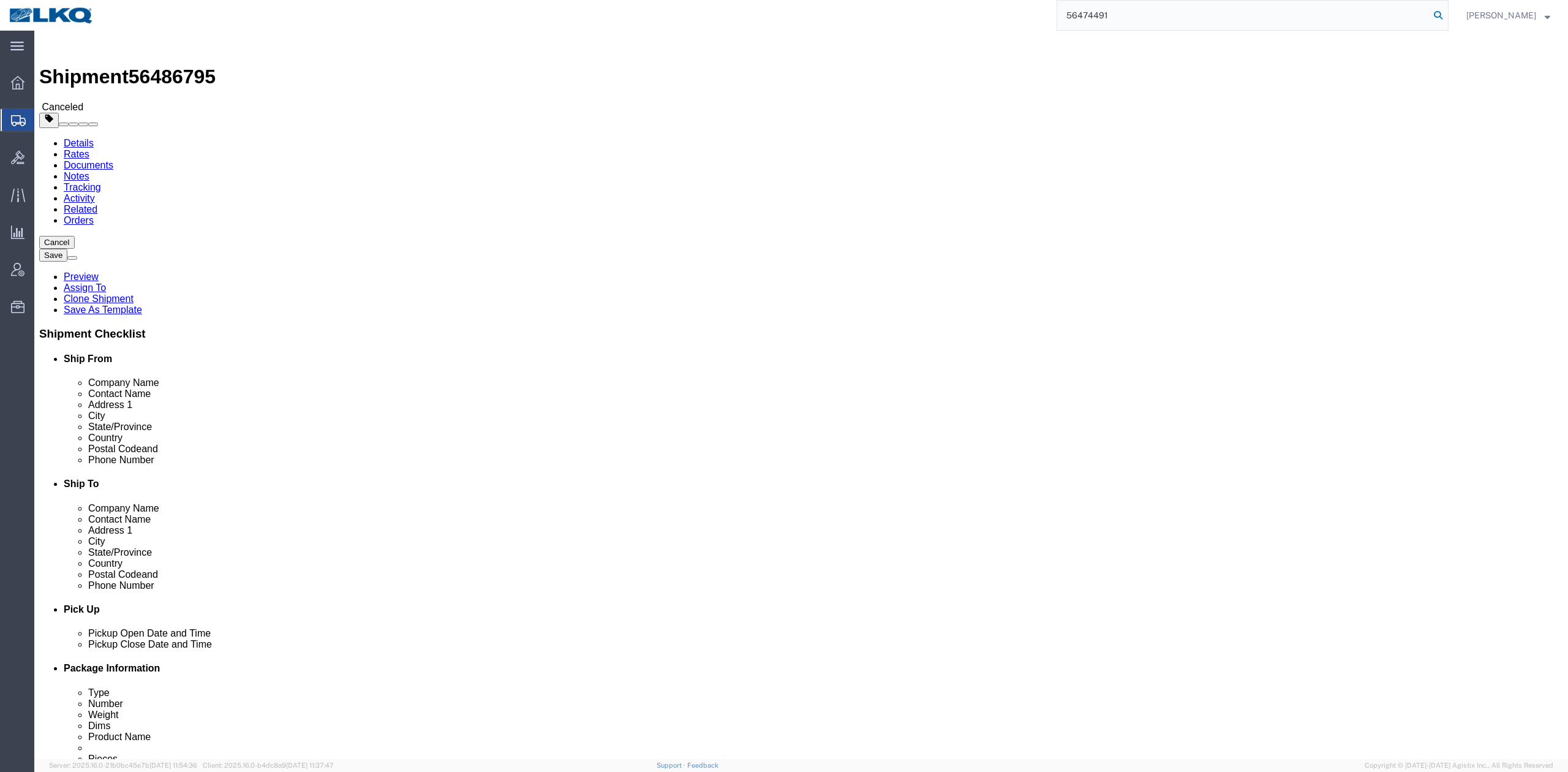
type input "56474491"
click at [1447, 17] on icon at bounding box center [1438, 15] width 17 height 17
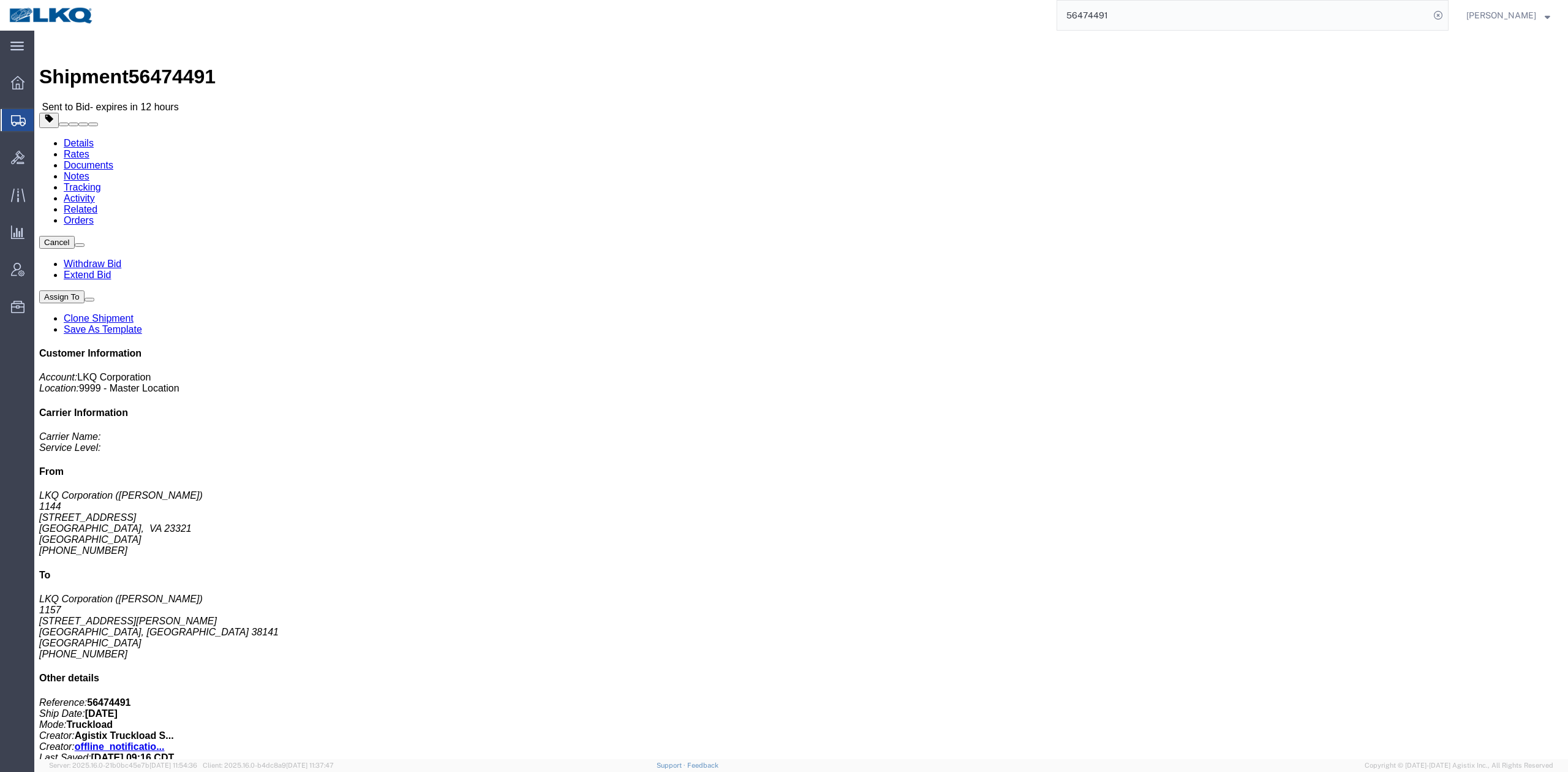
click h4 "References"
click button "button"
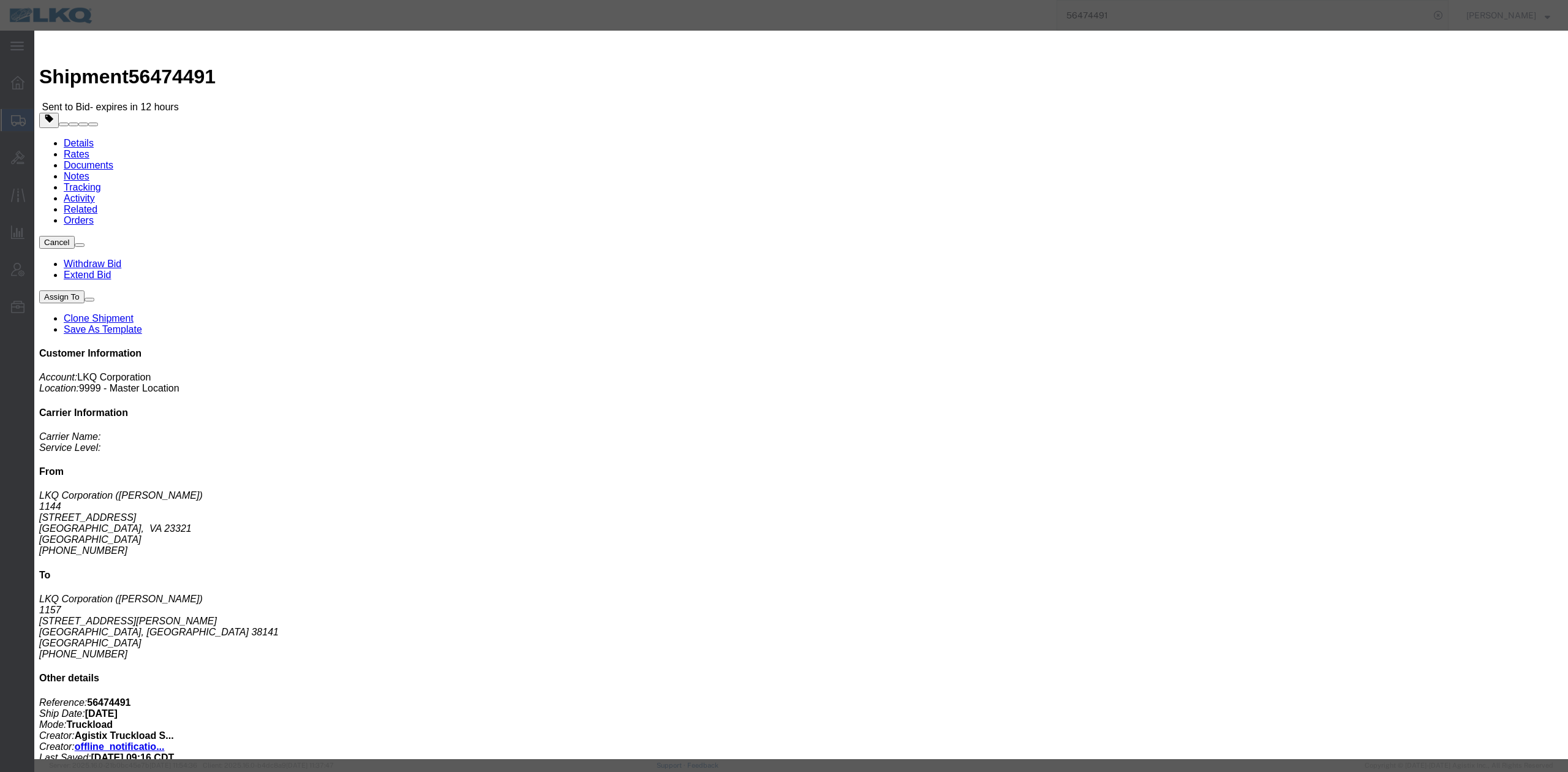
click select "Select Account Type Activity ID Airline Appointment Number ASN Batch Request # …"
select select "QUOTENUM"
click select "Select Account Type Activity ID Airline Appointment Number ASN Batch Request # …"
type input "Quote Only"
select select "BOL"
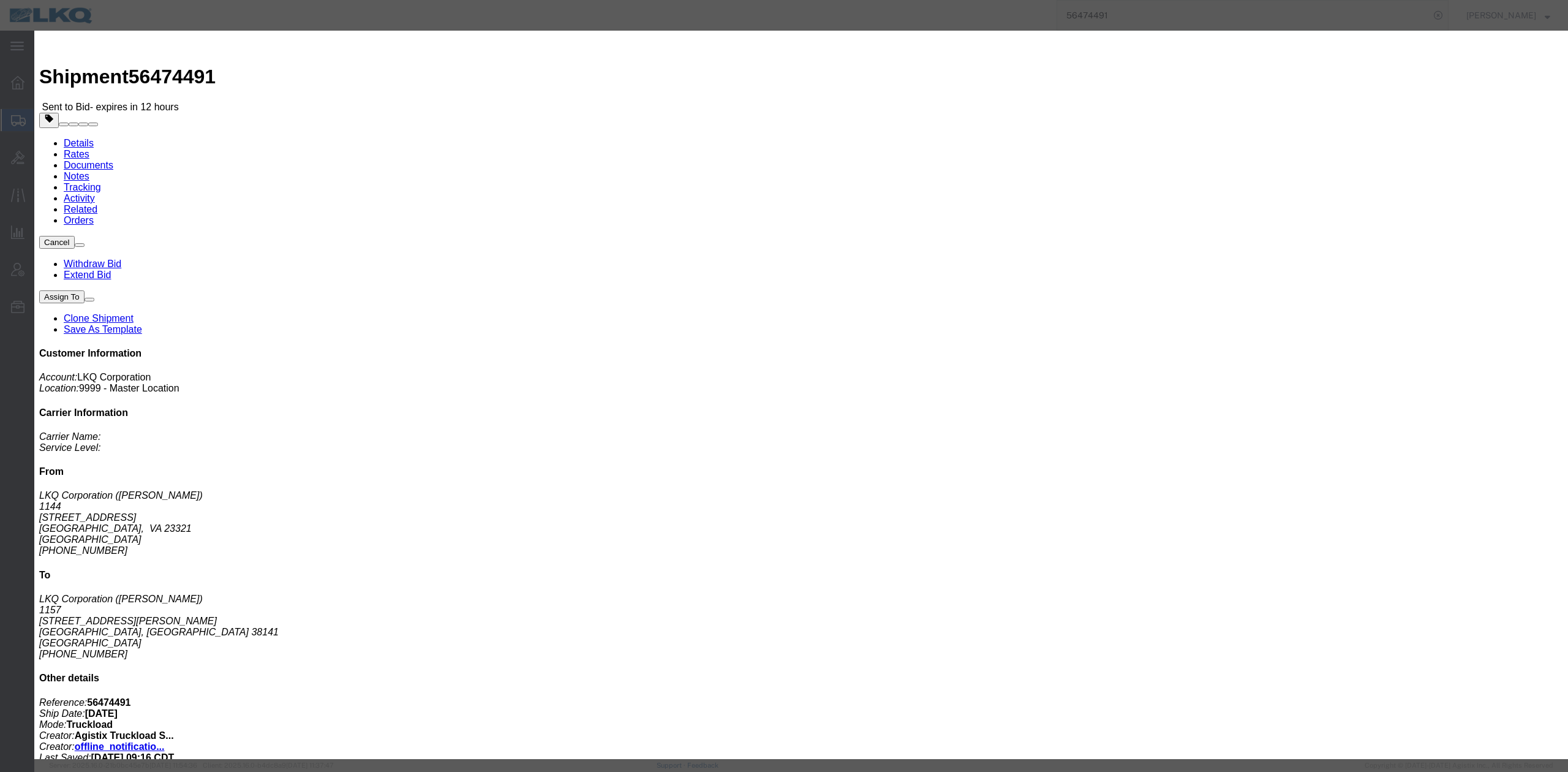
paste input "56486795"
drag, startPoint x: 674, startPoint y: 110, endPoint x: 556, endPoint y: 103, distance: 118.2
click div "Select Account Type Activity ID Airline Appointment Number ASN Batch Request # …"
type input "56474491"
click button "Save"
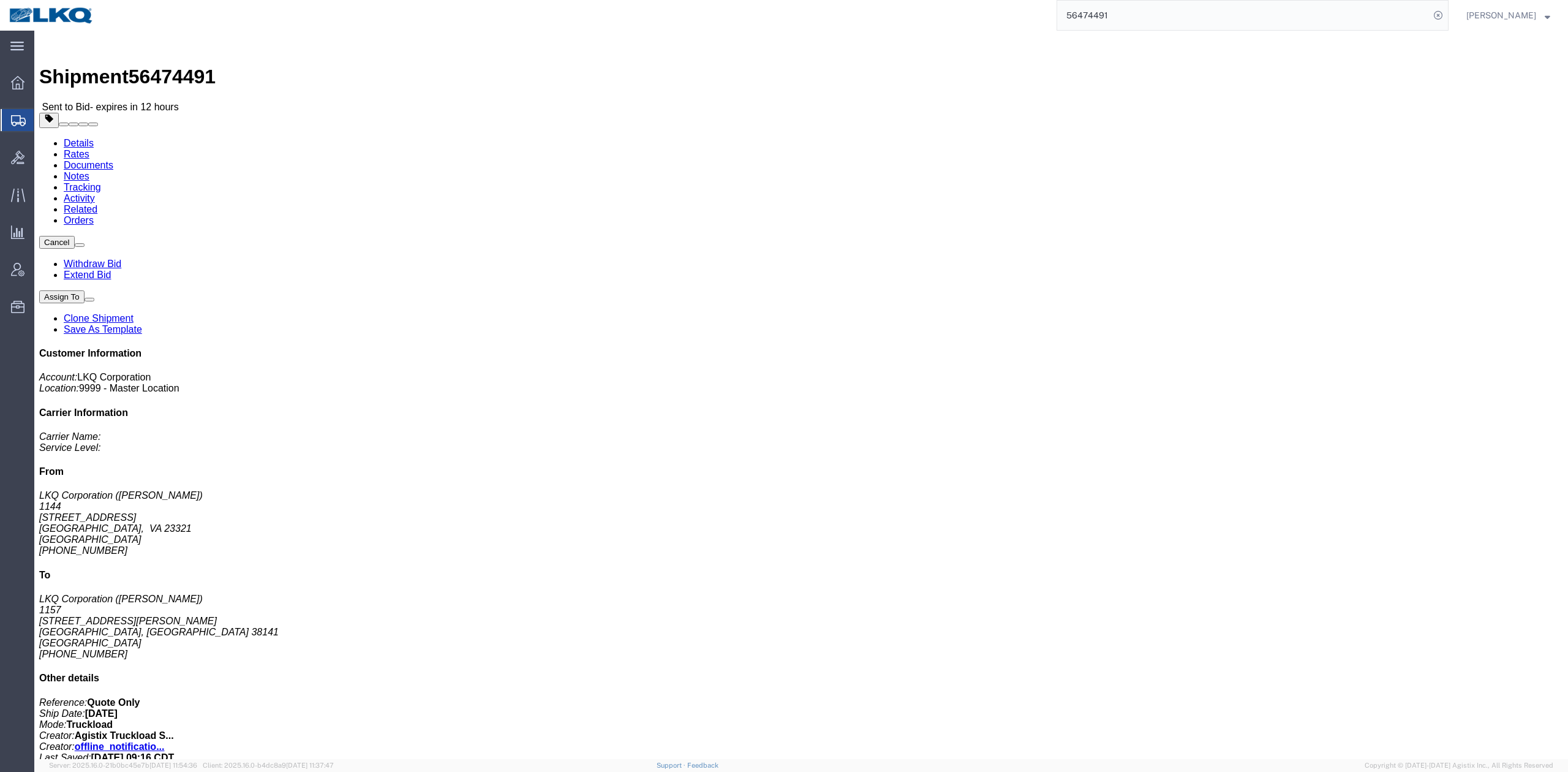
click h4 "Routing & Vehicle Information"
click link "Notes"
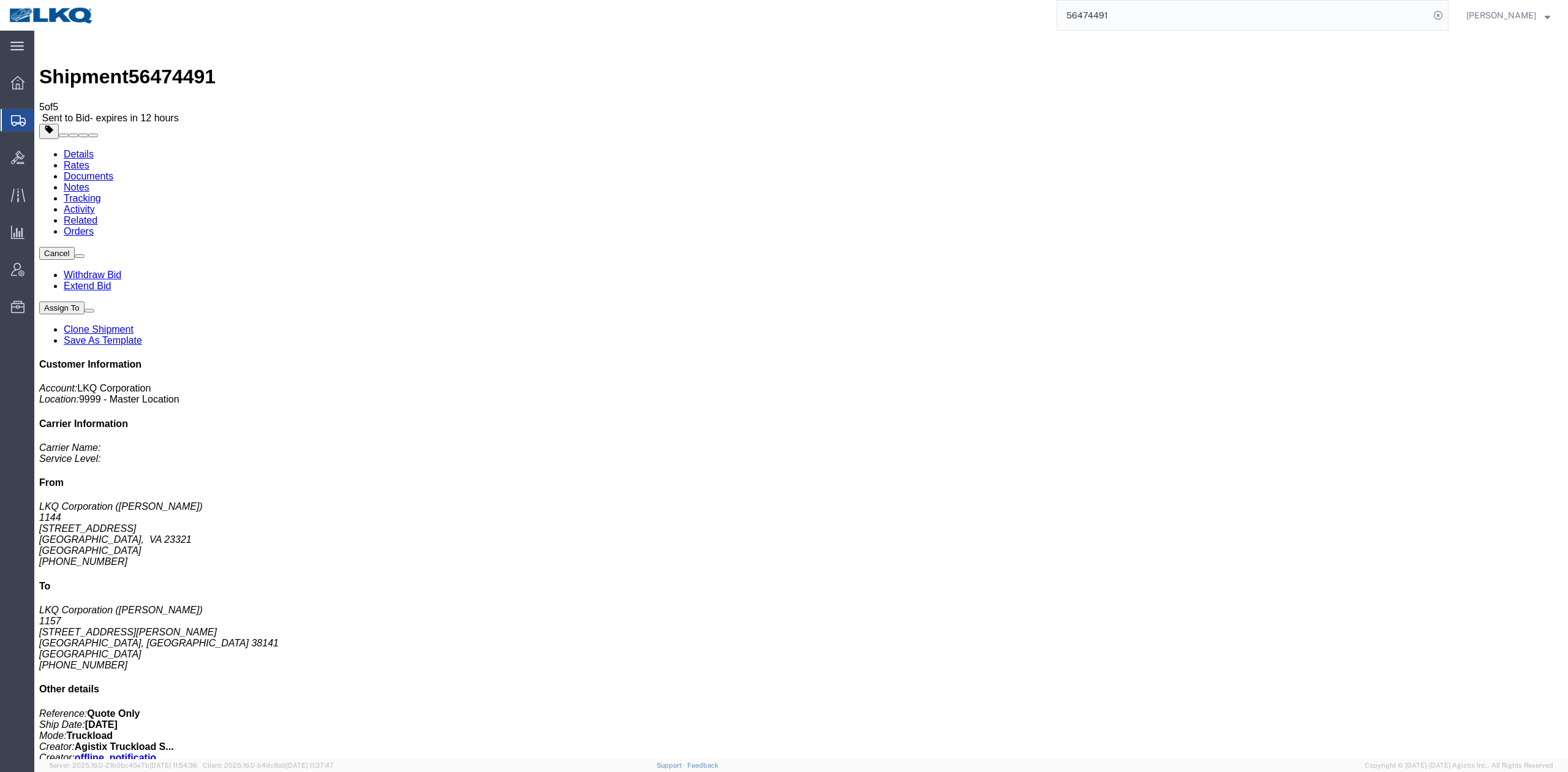
click at [90, 160] on link "Rates" at bounding box center [76, 165] width 26 height 10
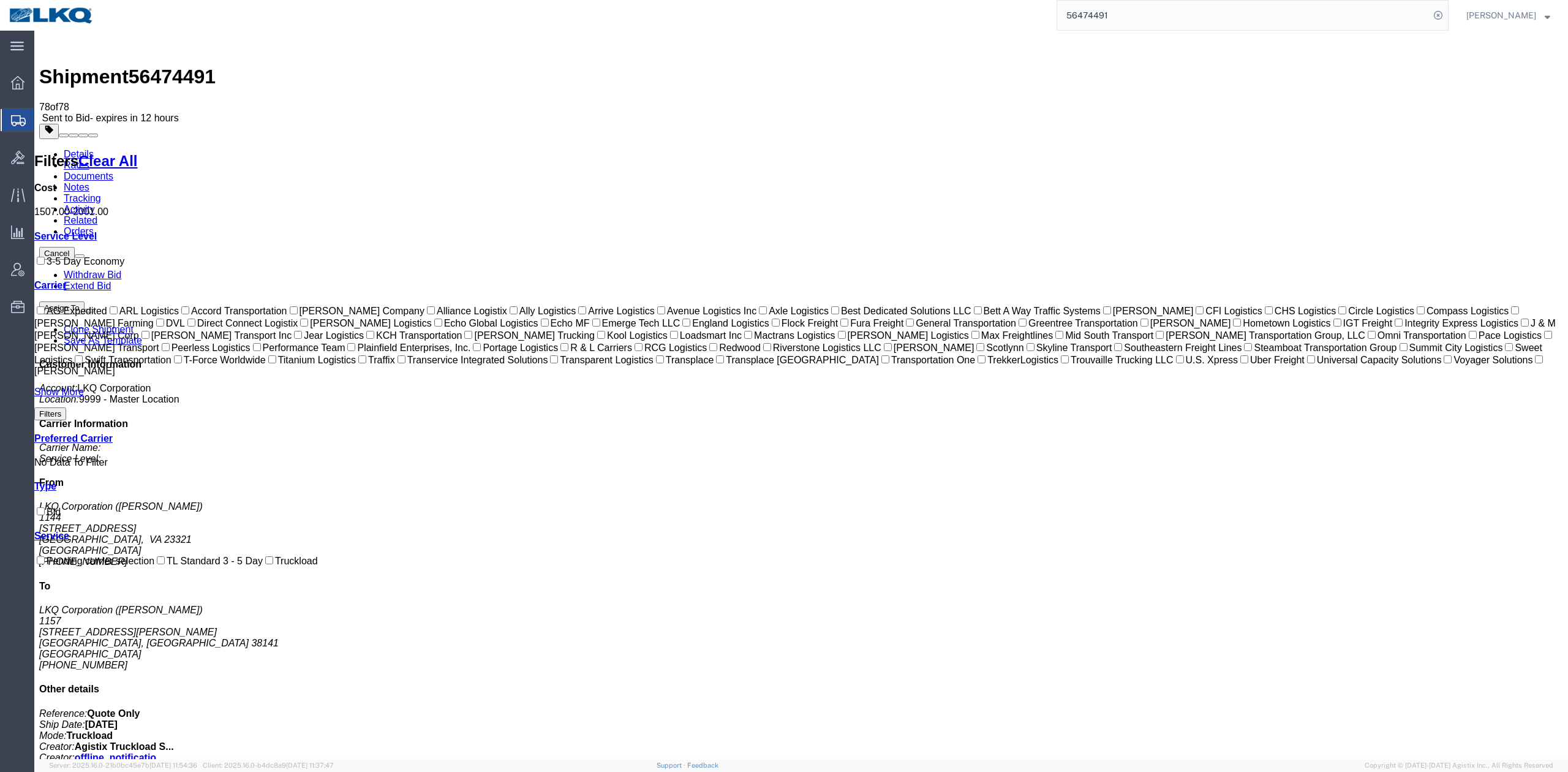
click at [1255, 18] on input "56474491" at bounding box center [1244, 16] width 372 height 30
click at [1254, 18] on input "56474491" at bounding box center [1244, 16] width 372 height 30
paste input "95880"
type input "56495880"
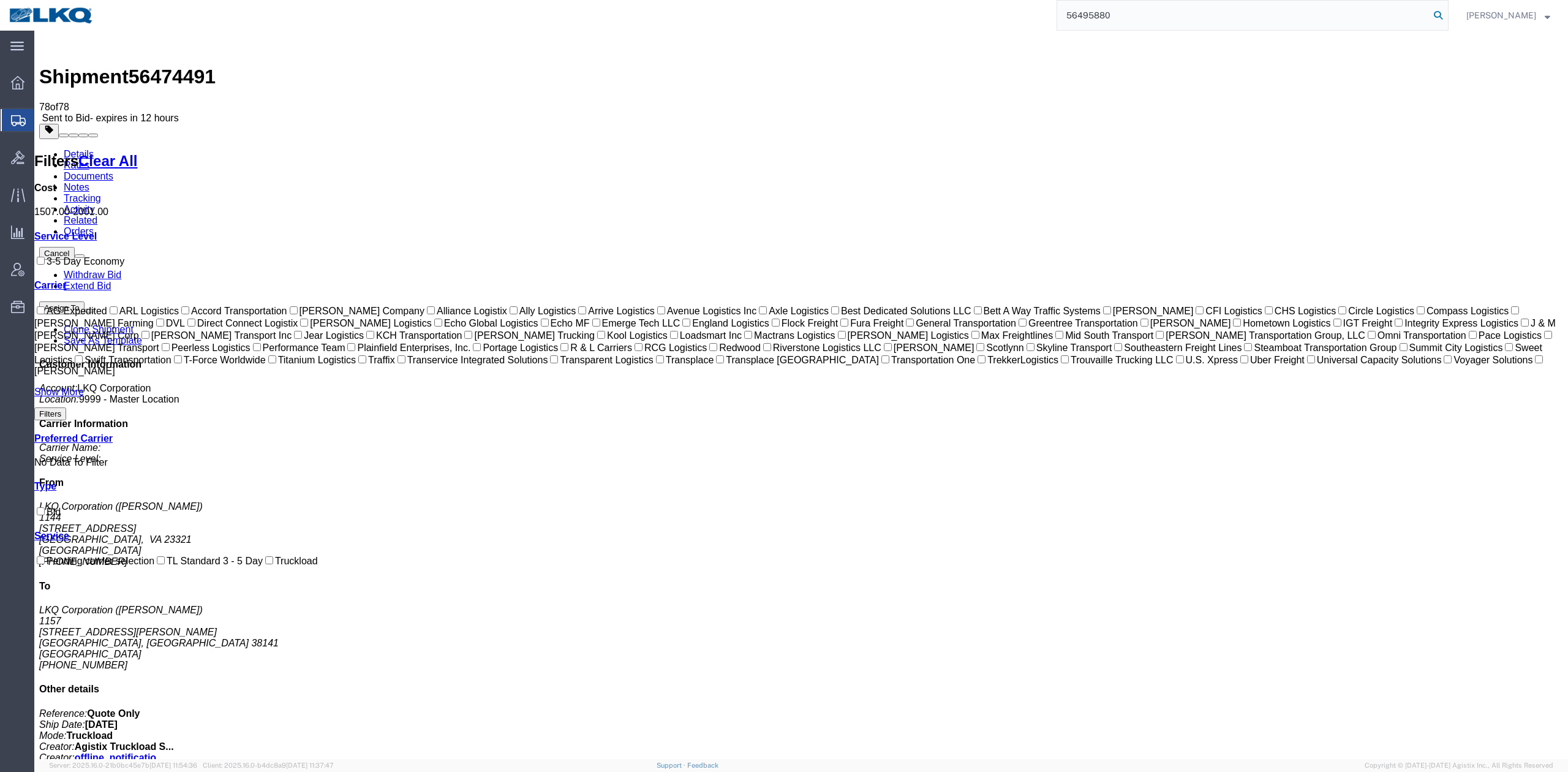
click at [1447, 18] on icon at bounding box center [1438, 15] width 17 height 17
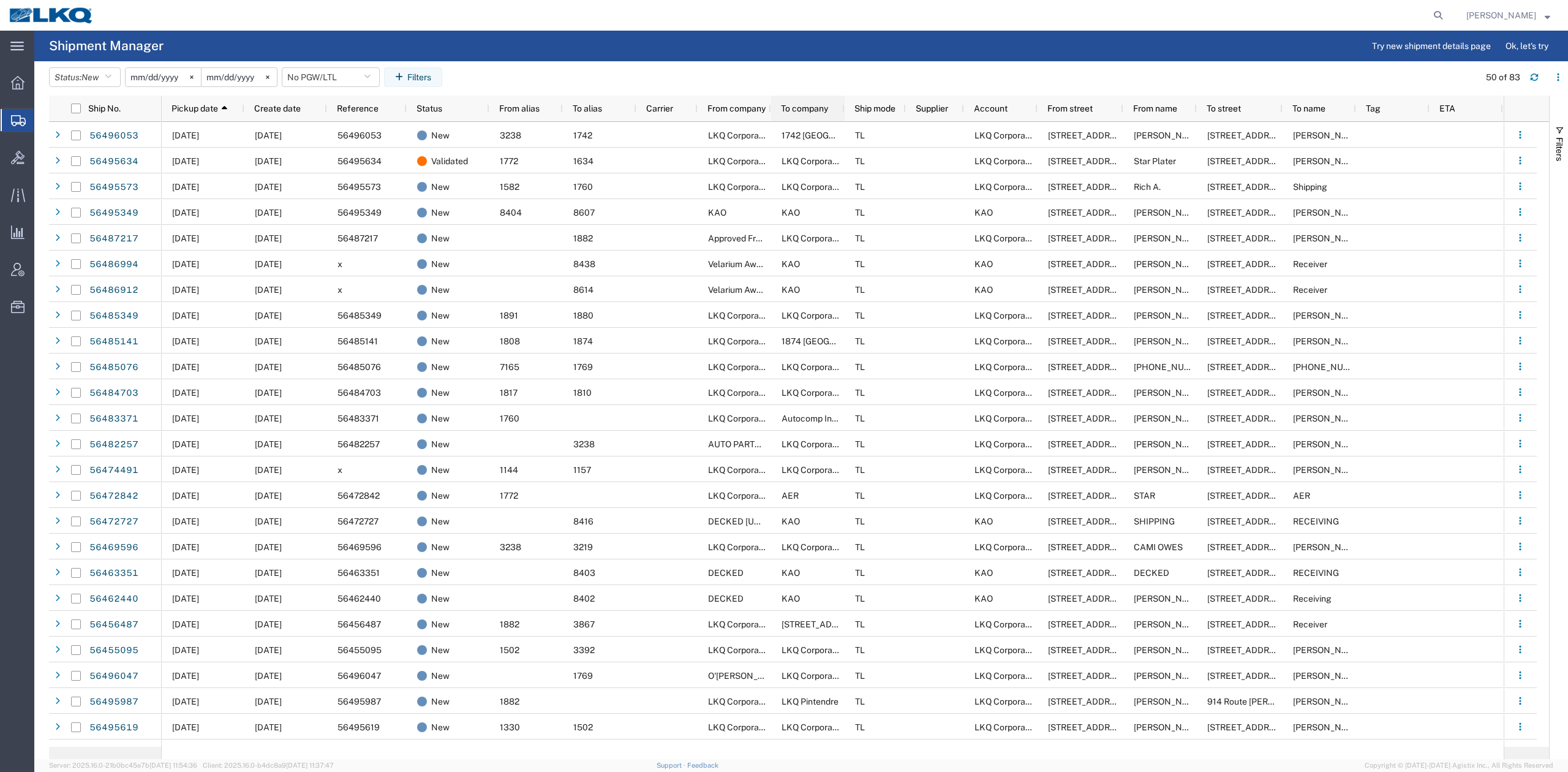
click at [815, 109] on span "To company" at bounding box center [805, 108] width 47 height 10
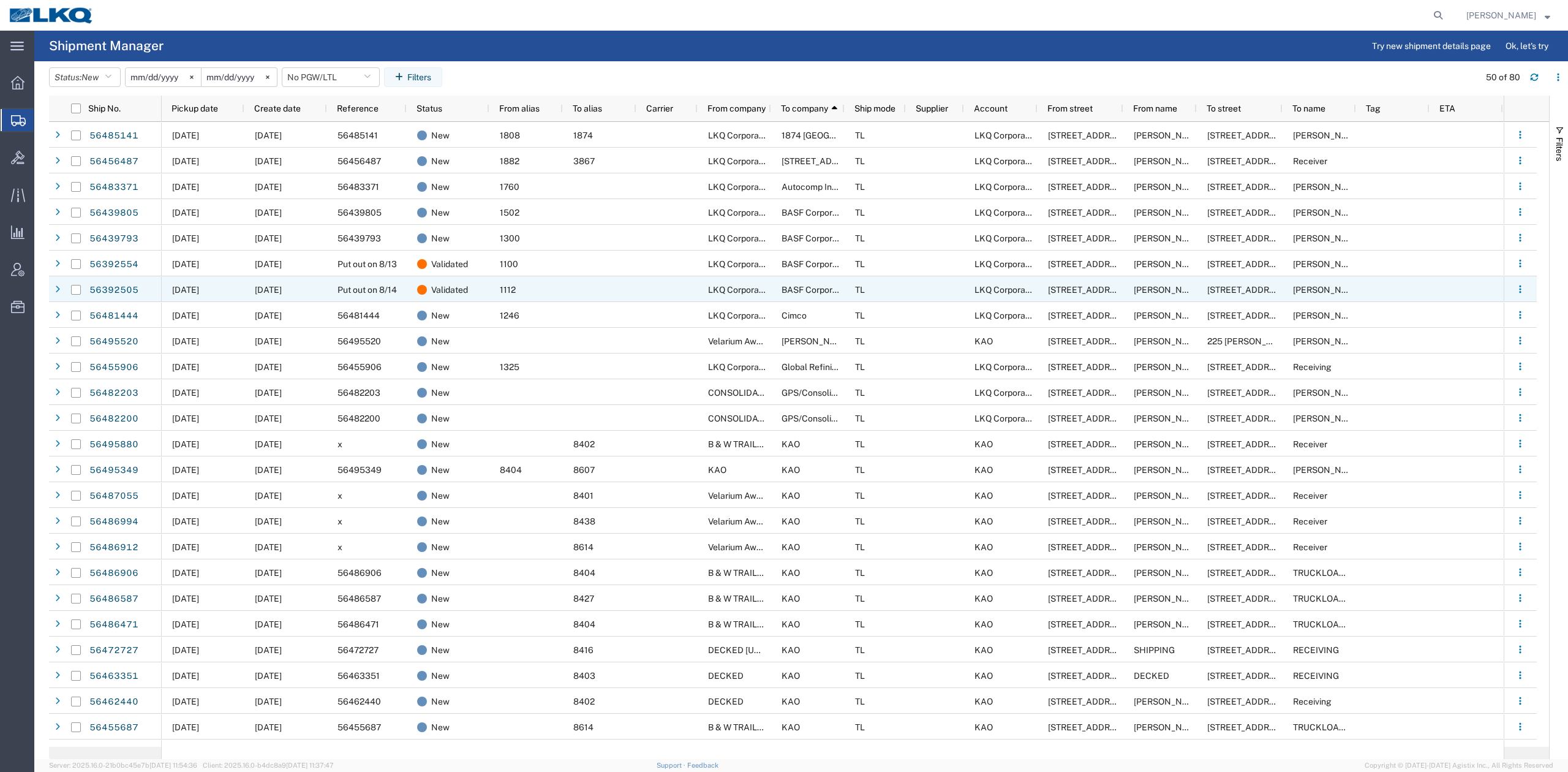
scroll to position [82, 0]
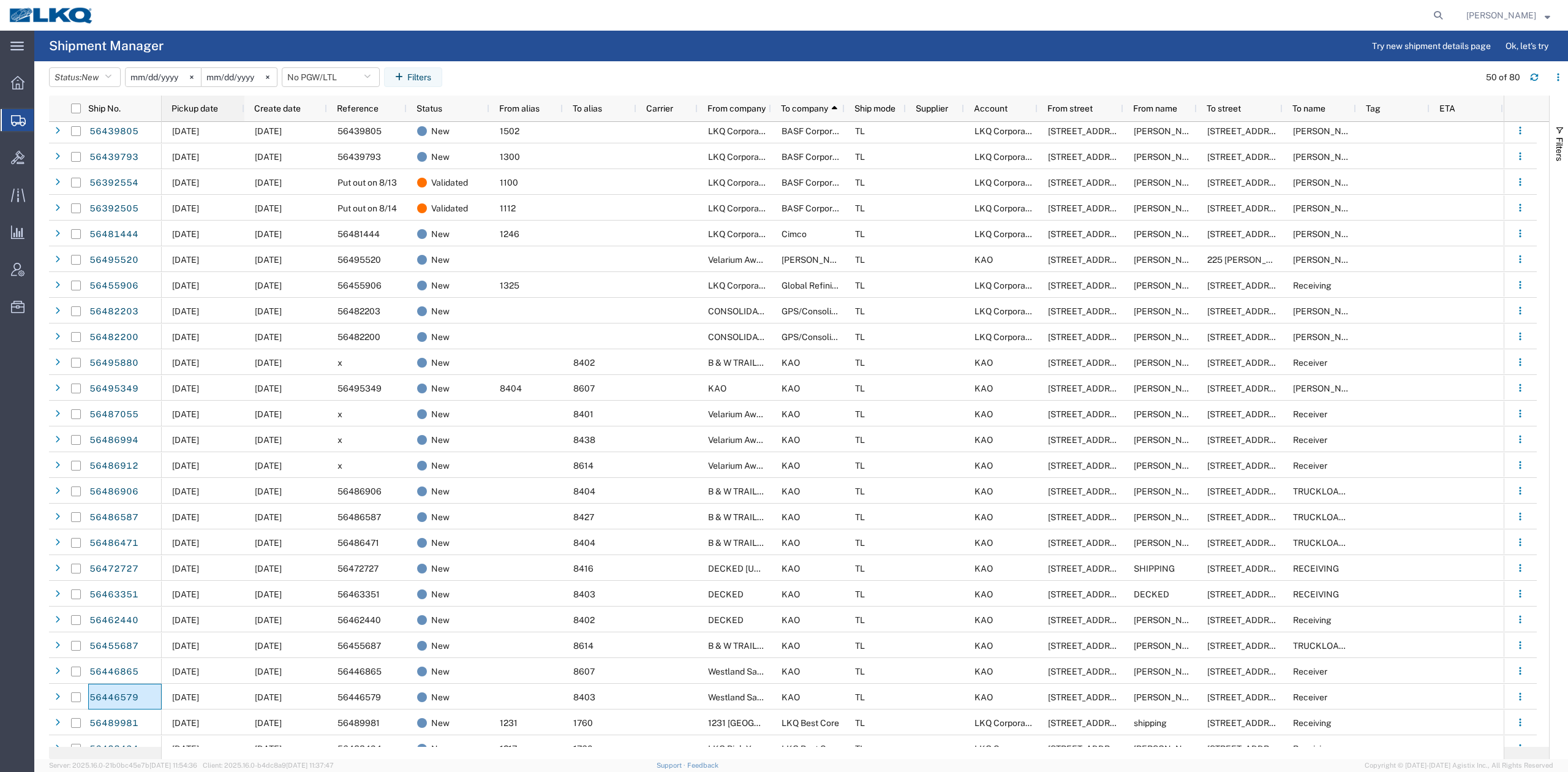
click at [200, 111] on span "Pickup date" at bounding box center [194, 108] width 47 height 10
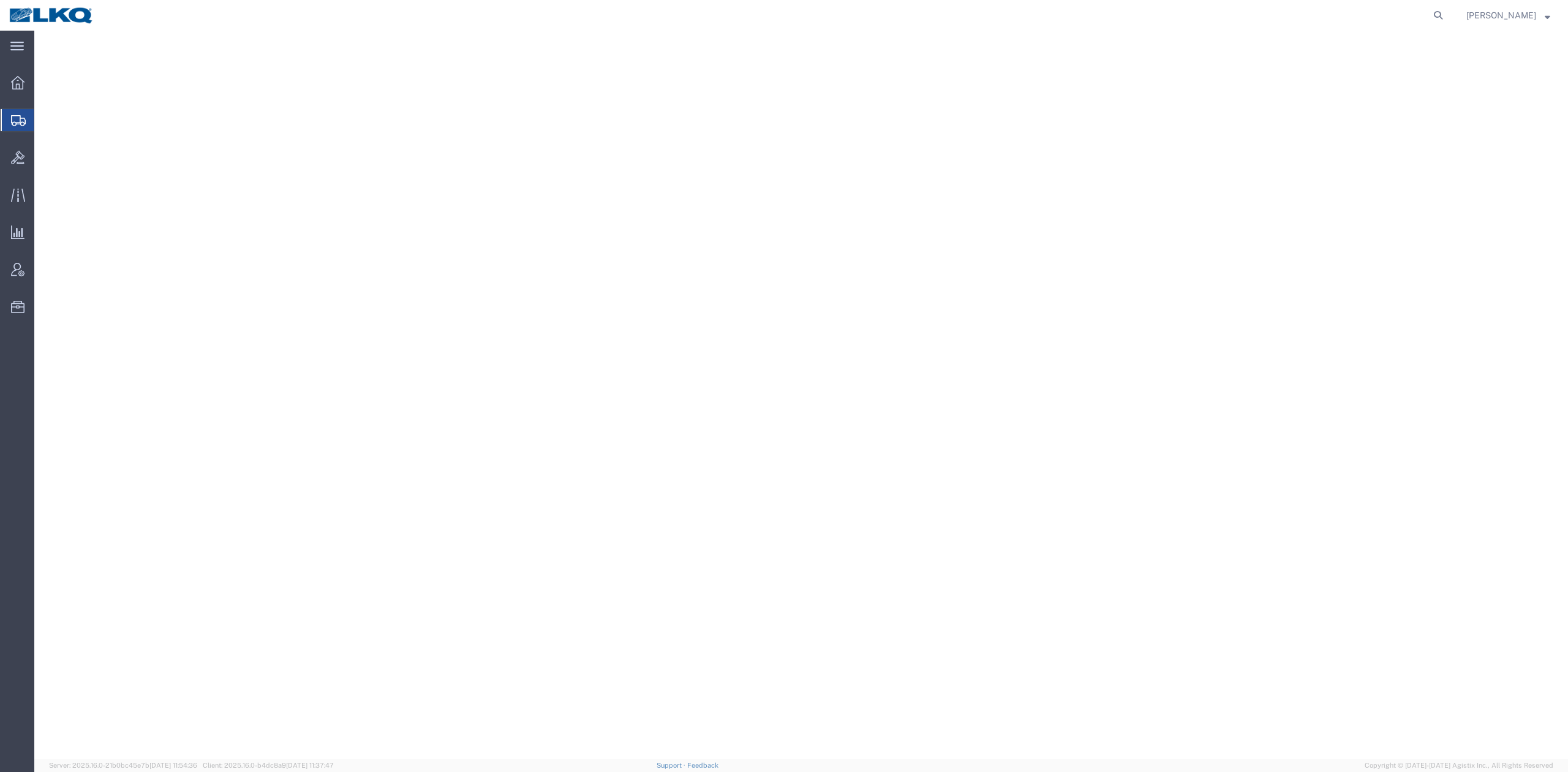
select select "65991"
select select "30604"
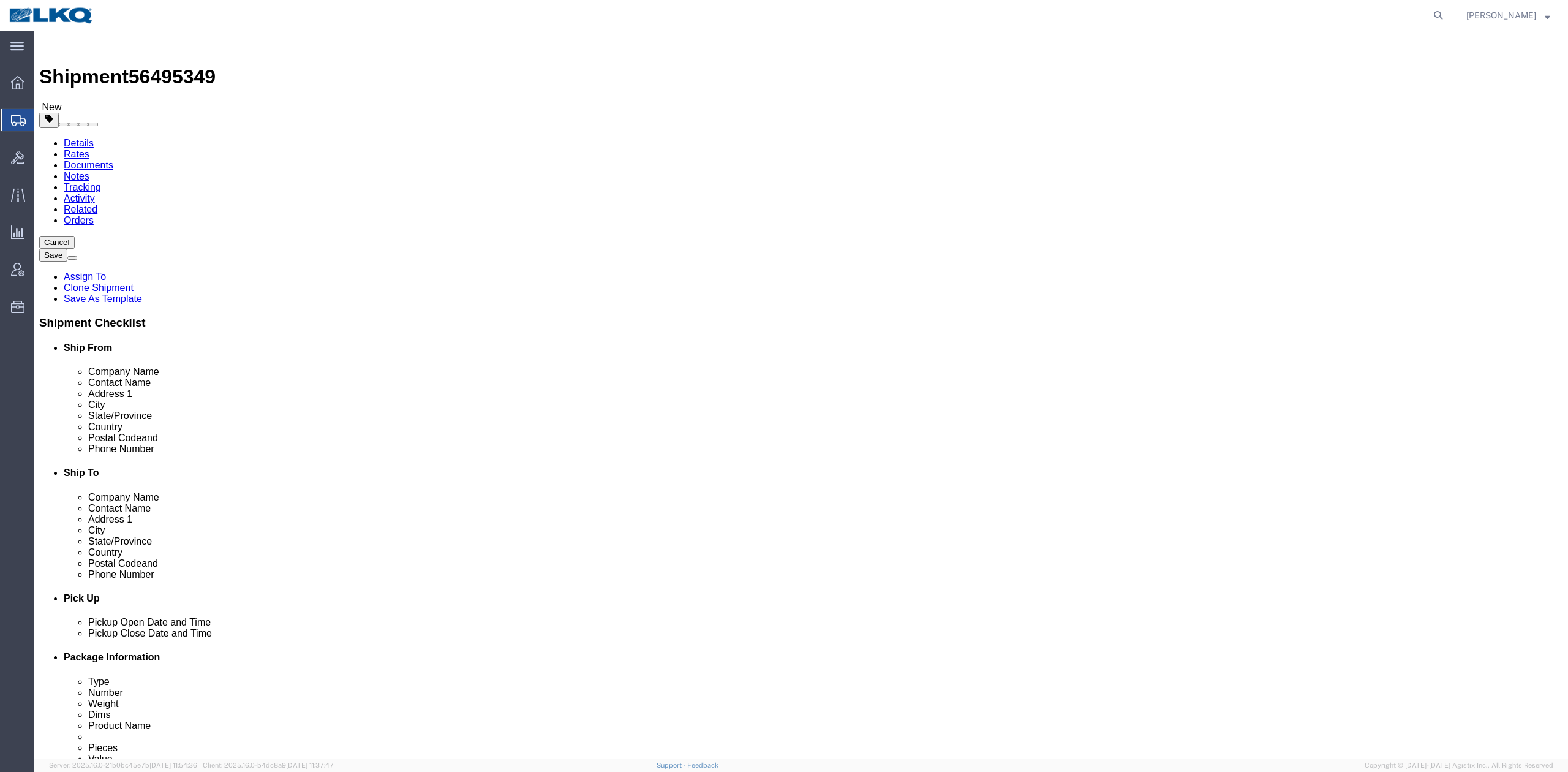
click span "56495349"
copy span "56495349"
click link "Notes"
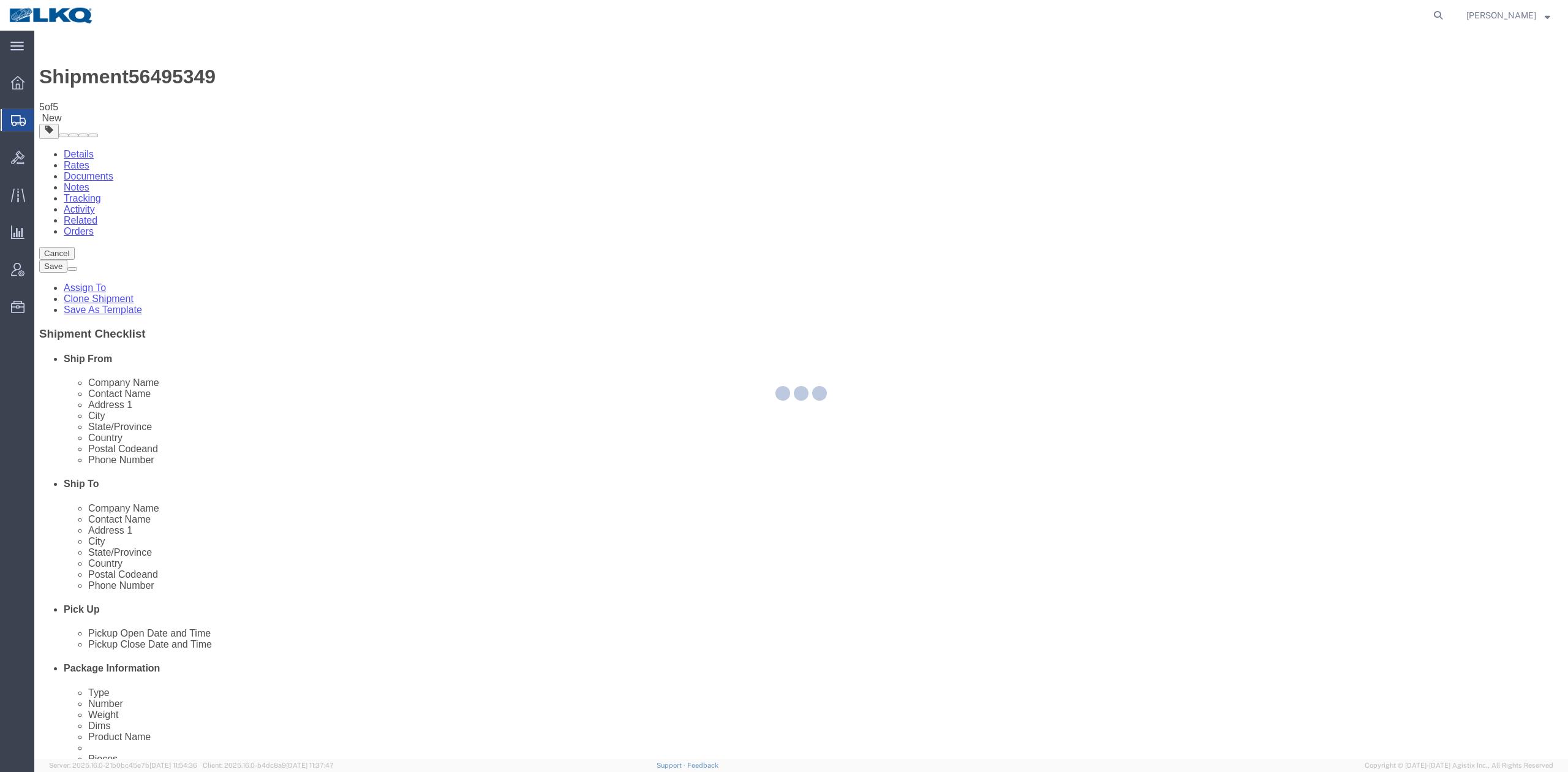
select select "65991"
select select "30604"
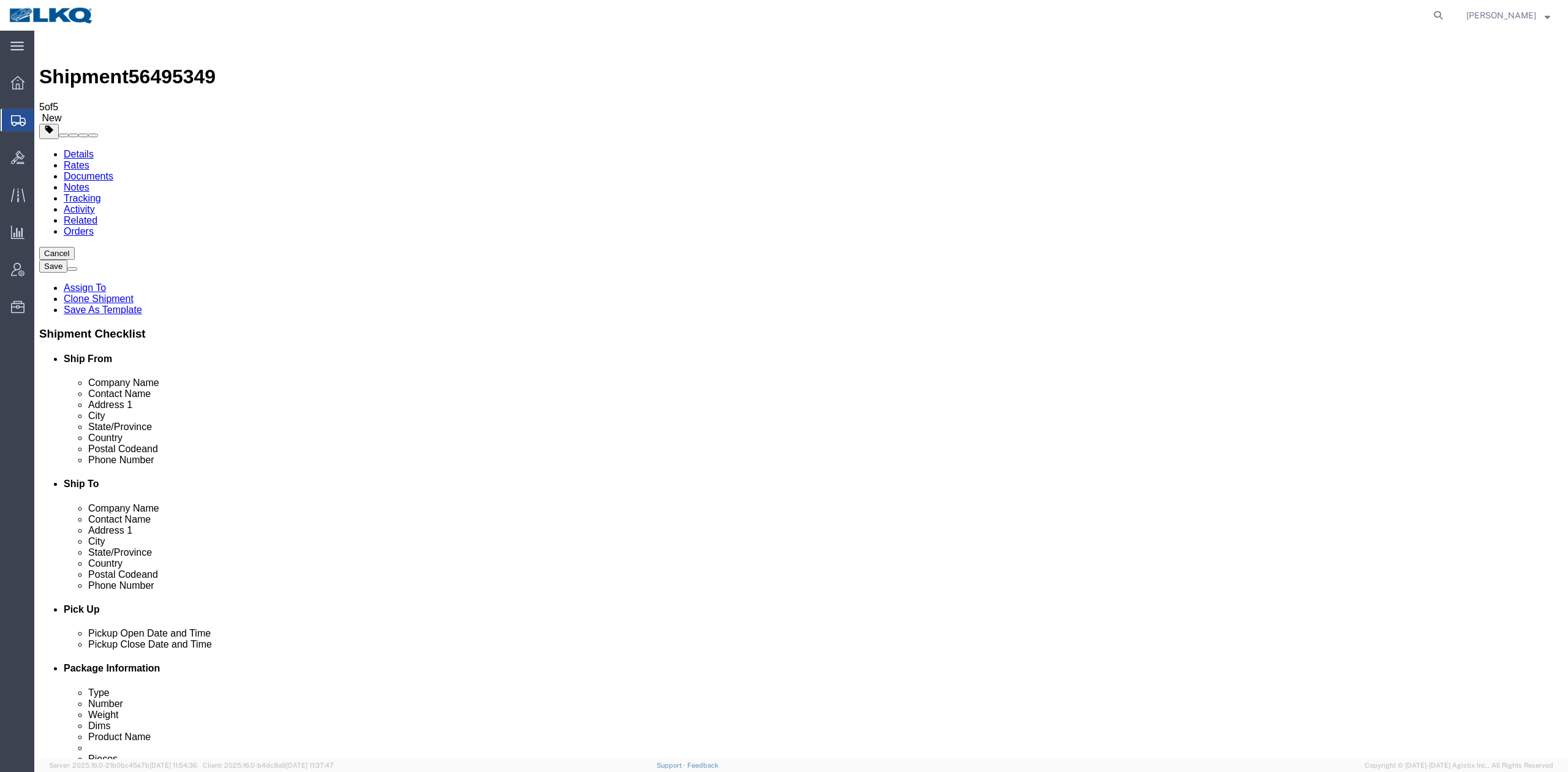
drag, startPoint x: 1358, startPoint y: 700, endPoint x: 741, endPoint y: 563, distance: 632.0
click button "Rate Shipment"
click link "Special Services"
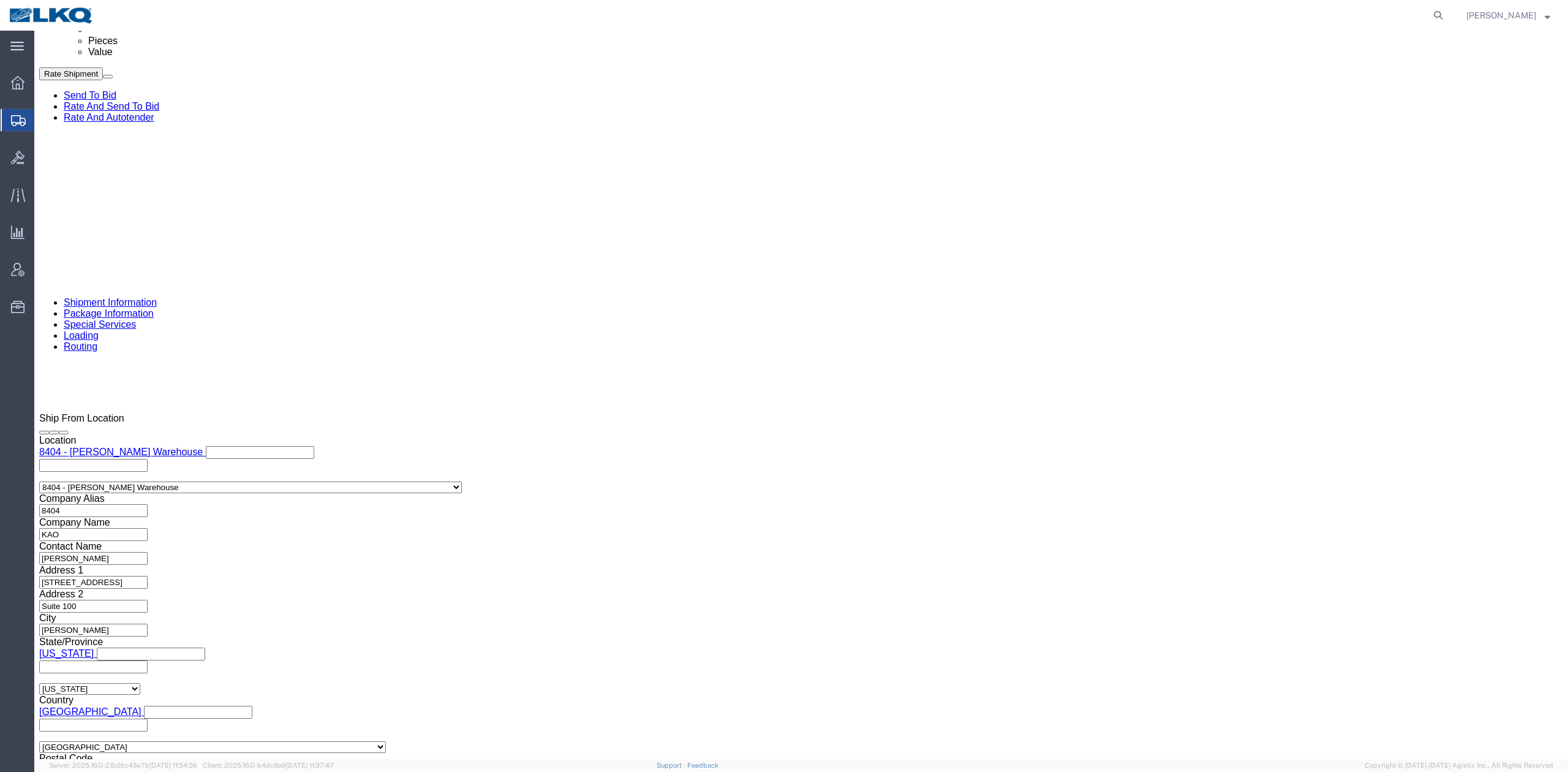
scroll to position [898, 0]
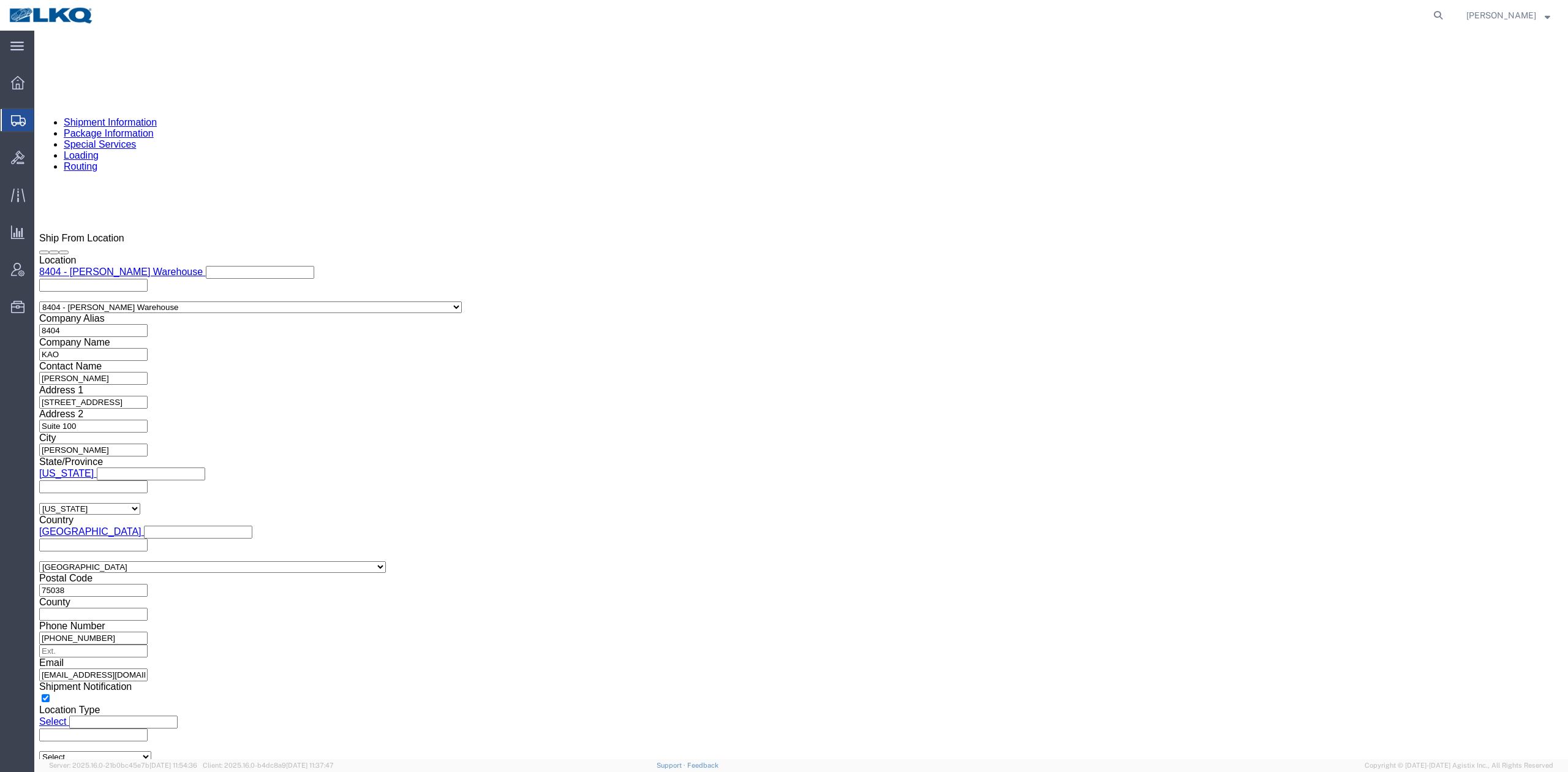
click input "dajstephenson@lkqcorp.com, mjveith@lkqcorp.com, jgrier@lkqcorp.com, rxaguilera@…"
type input "dajstephenson@lkqcorp.com, mjveith@lkqcorp.com"
click label "Phone Number"
click button "Rate Shipment"
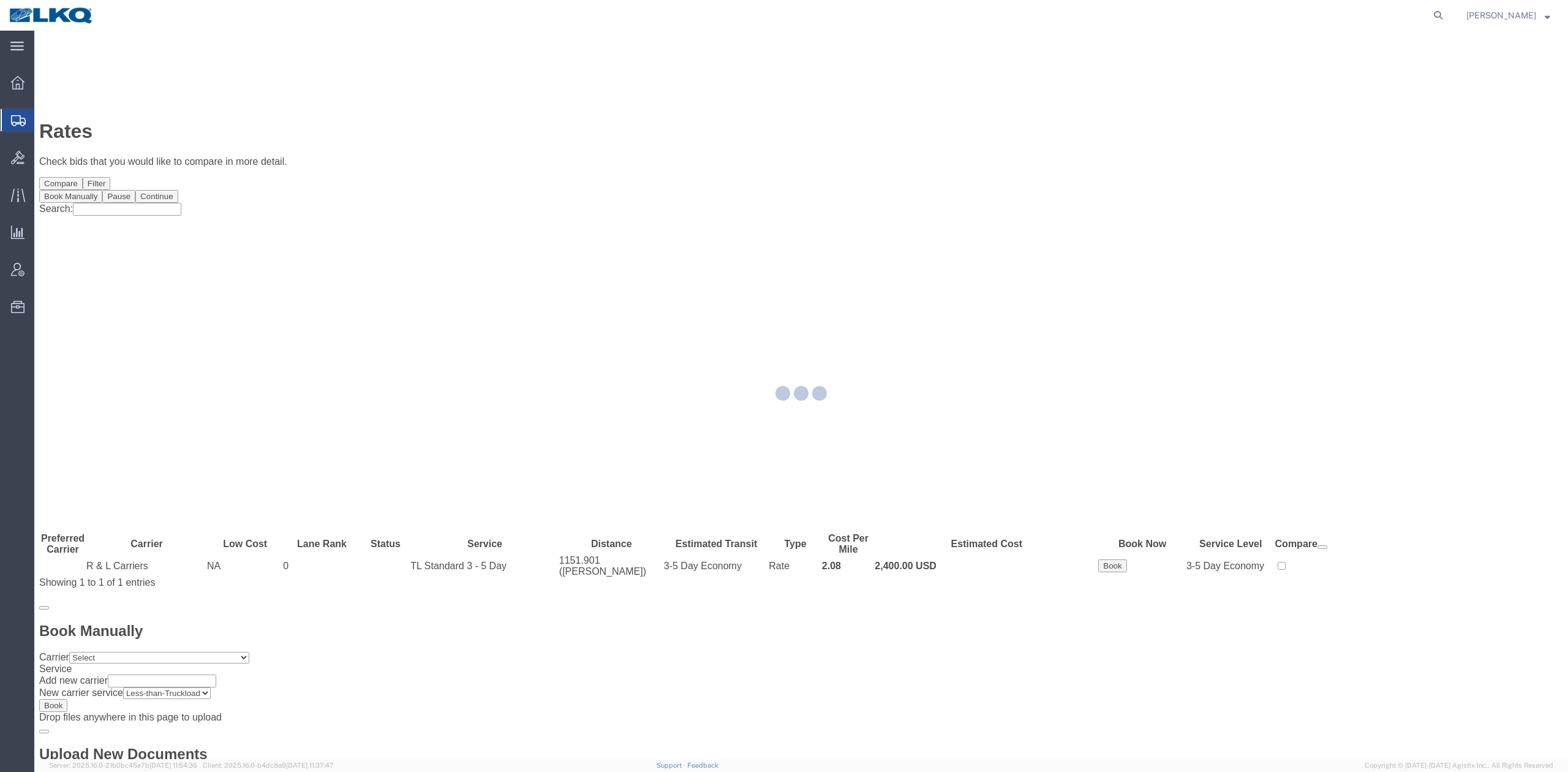
scroll to position [0, 0]
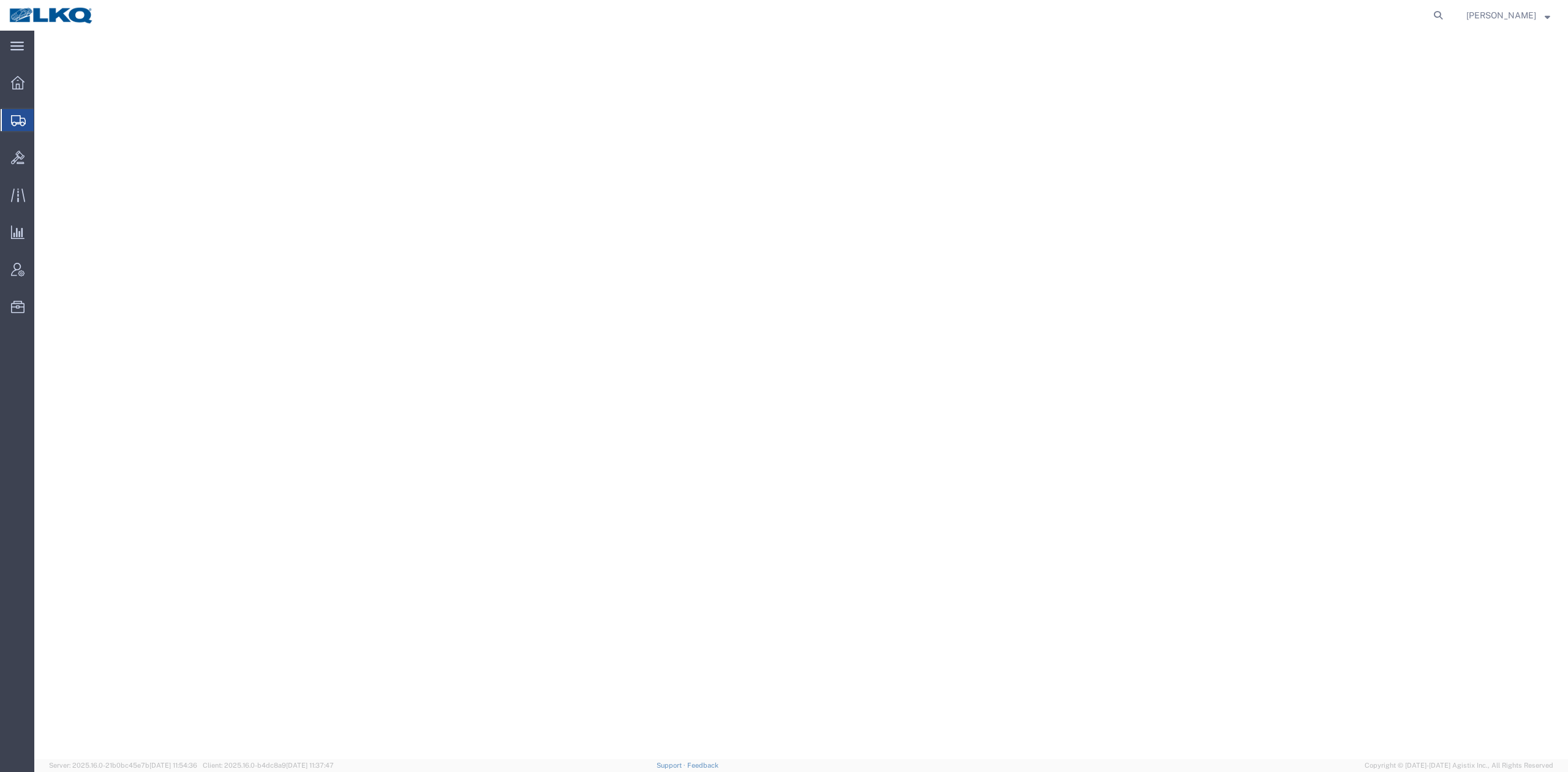
select select
select select "65991"
select select
select select "30543"
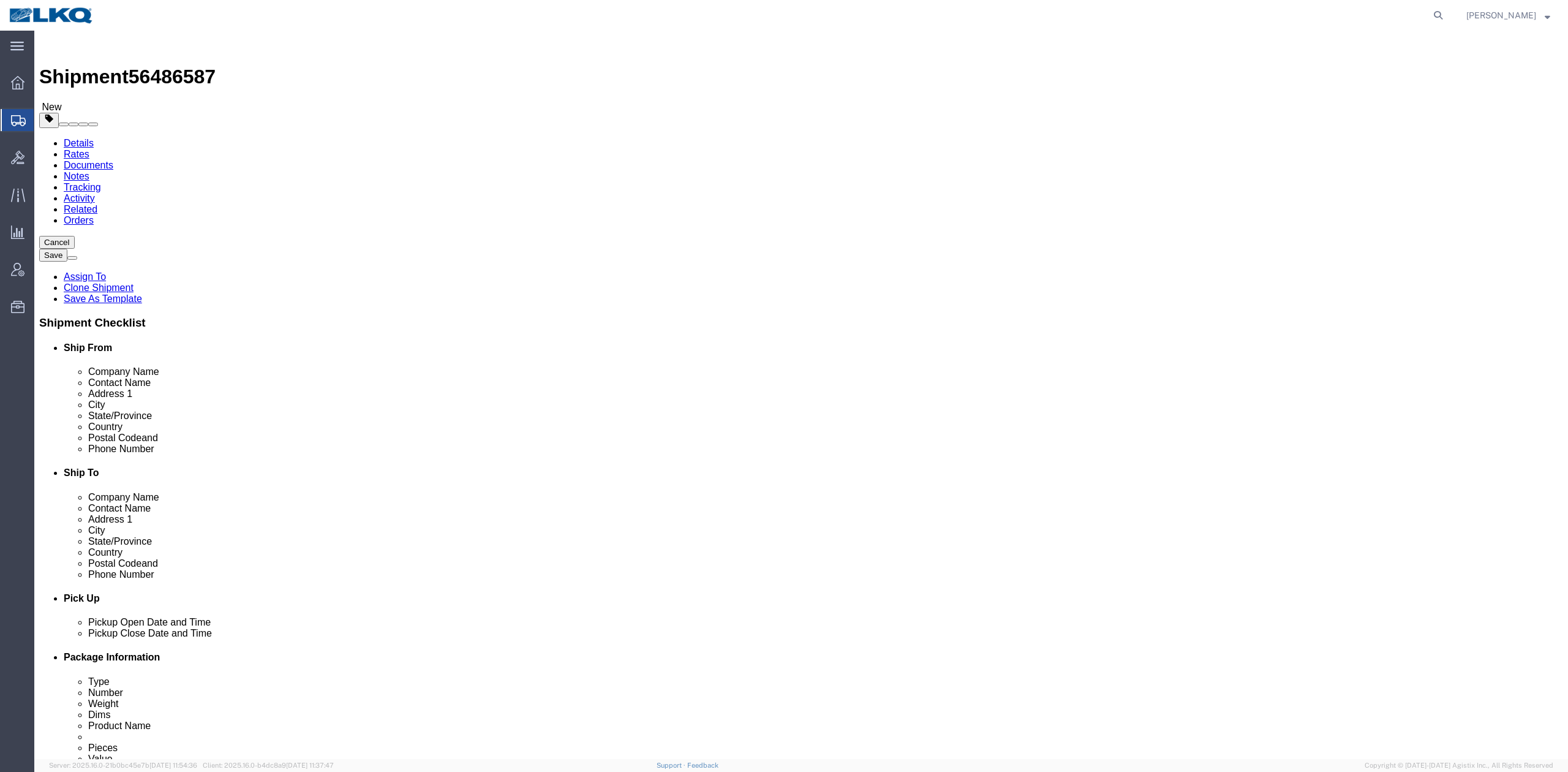
click span "56486587"
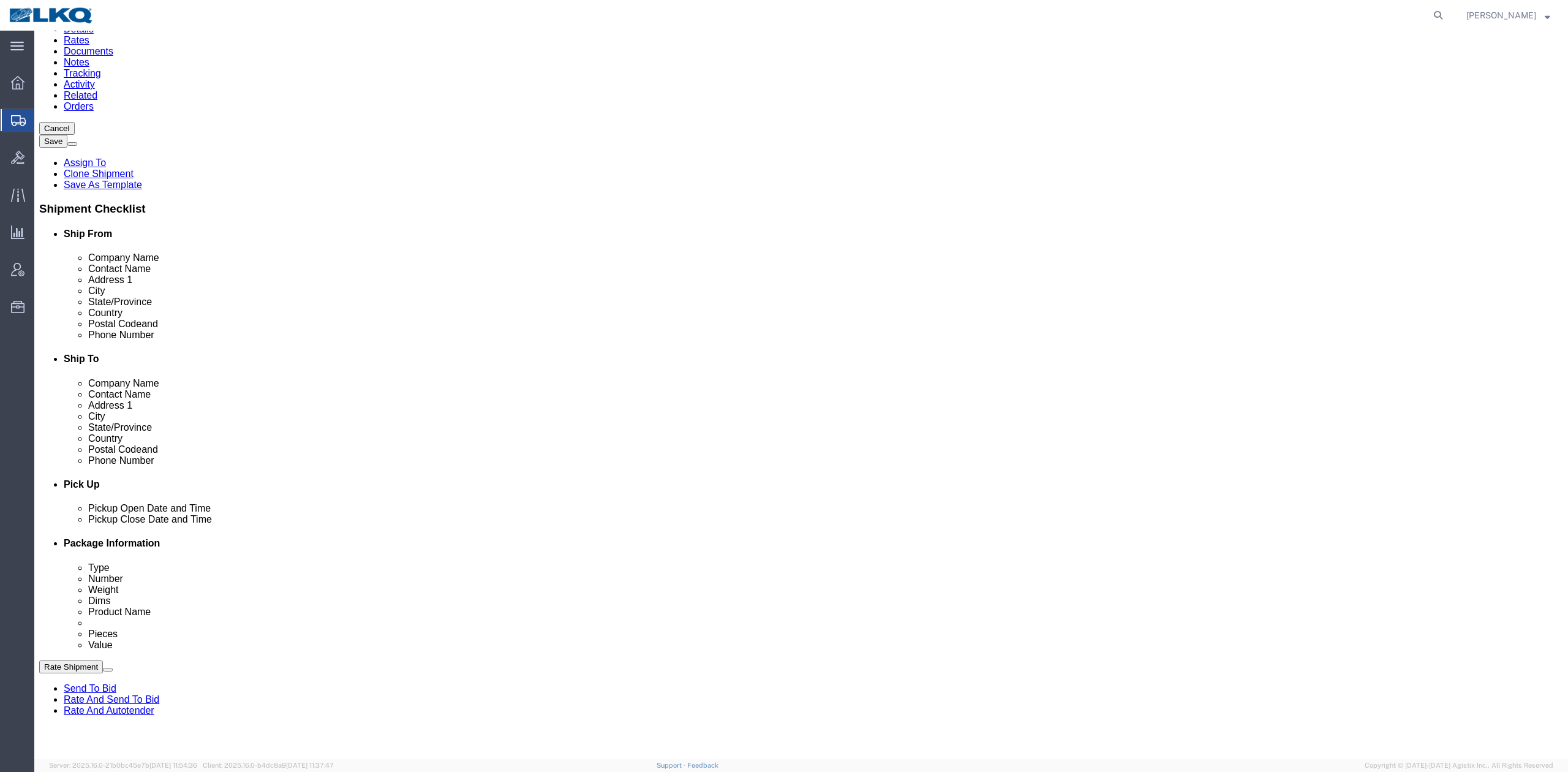
scroll to position [408, 0]
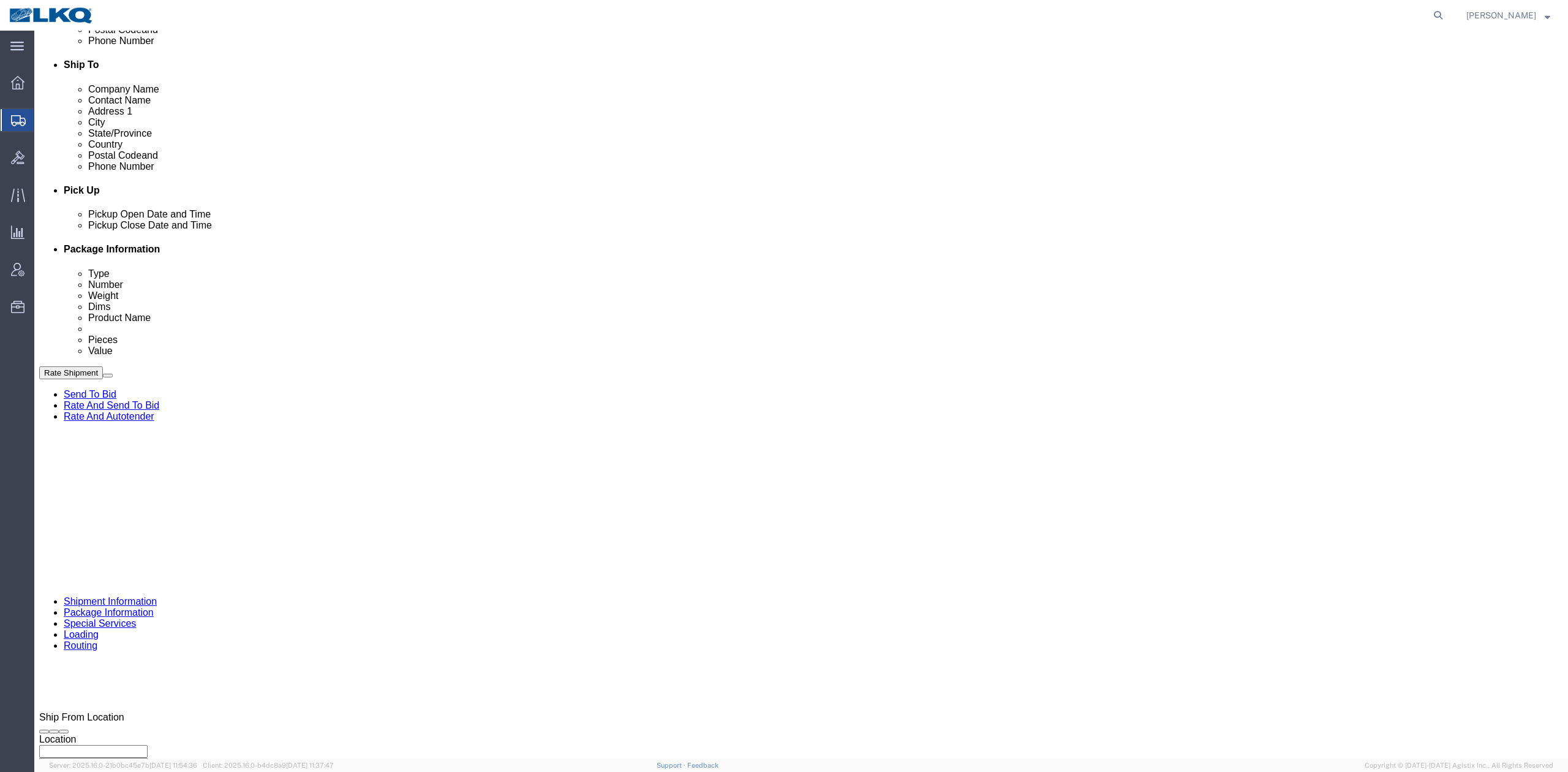
click select "Select Account Type Activity ID Airline Appointment Number ASN Batch Request # …"
select select "DELNUM"
click select "Select Account Type Activity ID Airline Appointment Number ASN Batch Request # …"
type input "x"
select select "BOL"
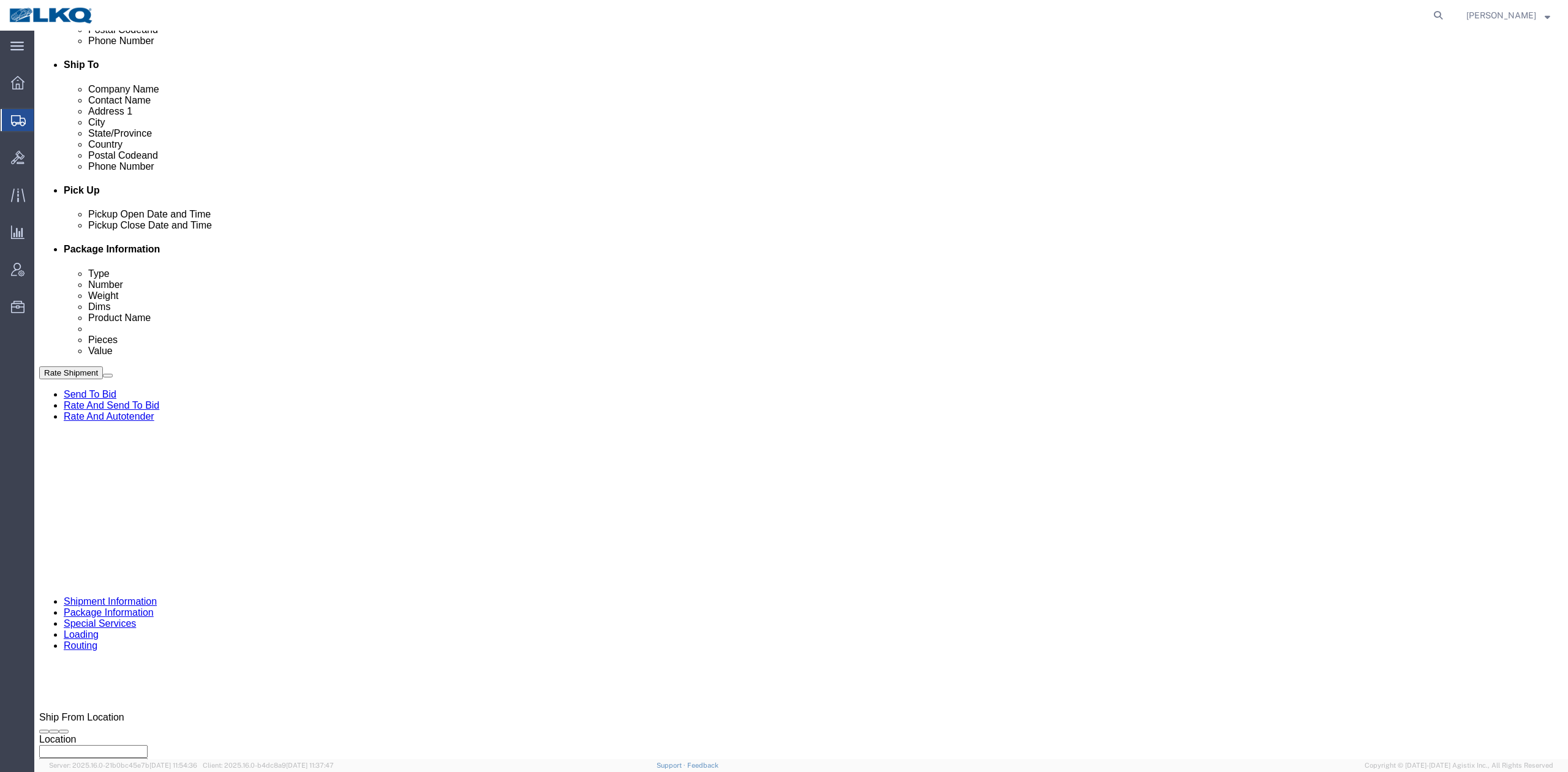
paste input "56486587"
type input "56486587"
click icon
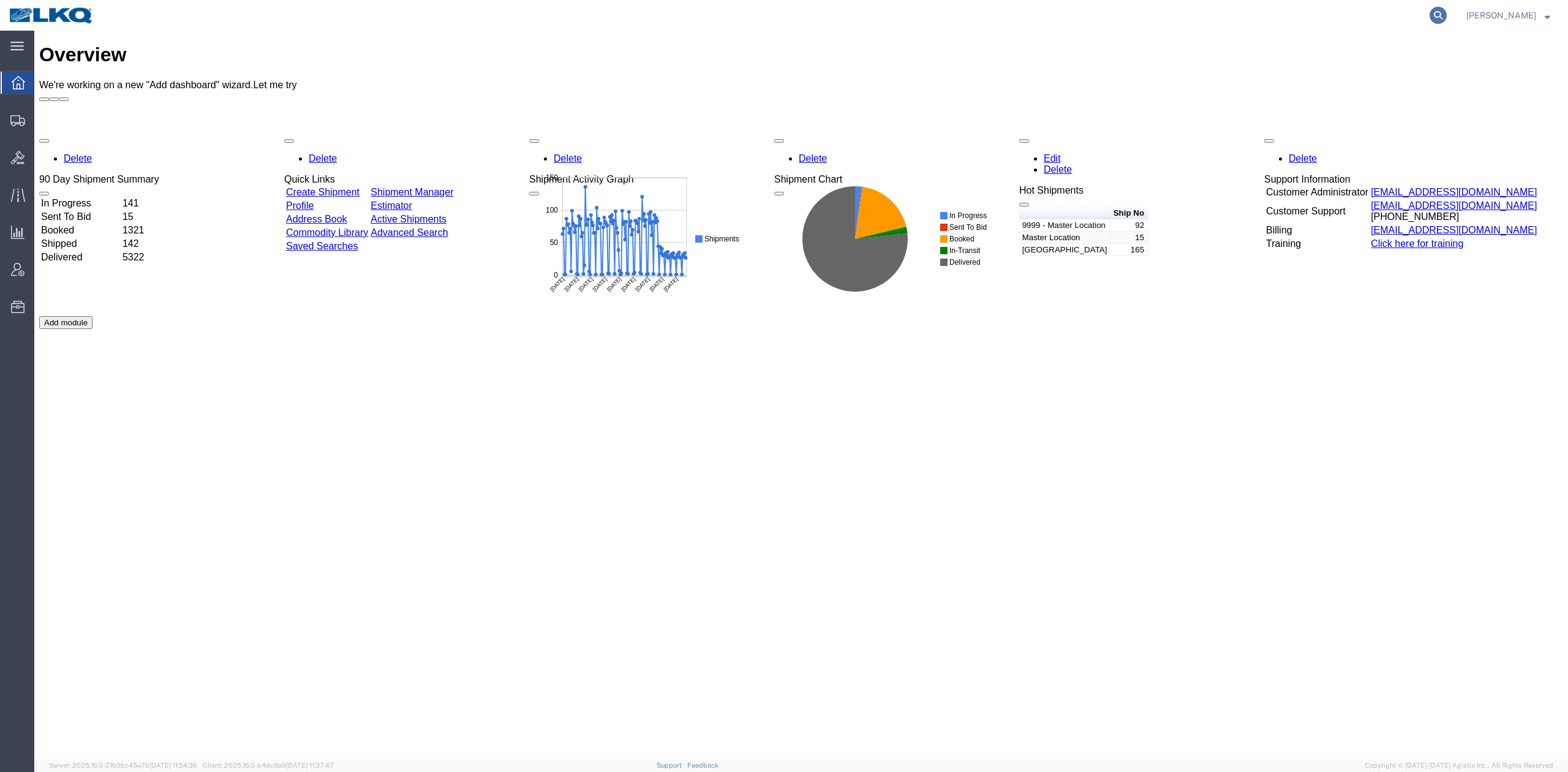
click at [1447, 11] on icon at bounding box center [1438, 15] width 17 height 17
paste input "56495880"
type input "56495880"
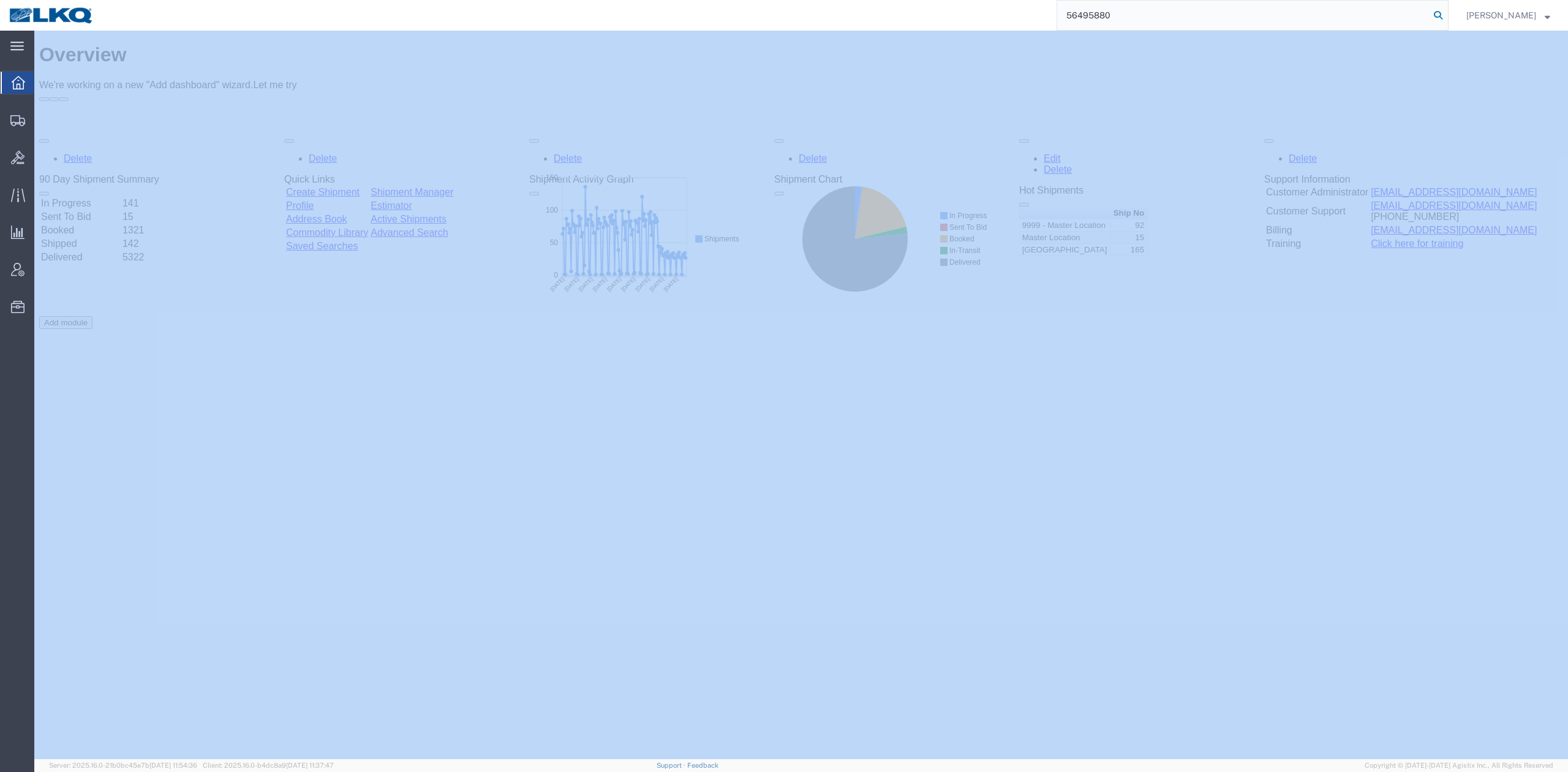
click at [1447, 10] on icon at bounding box center [1438, 15] width 17 height 17
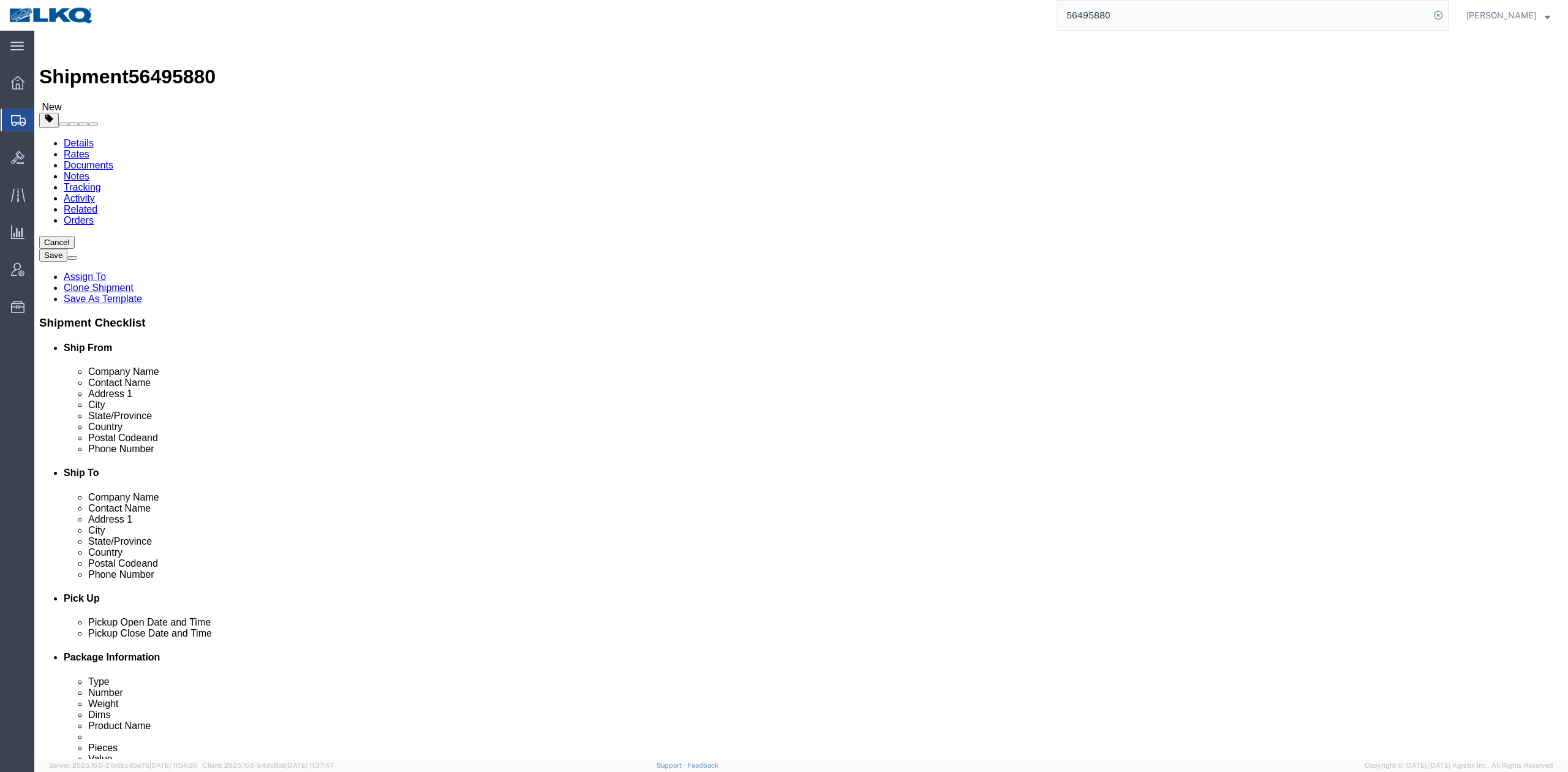
select select
select select "30523"
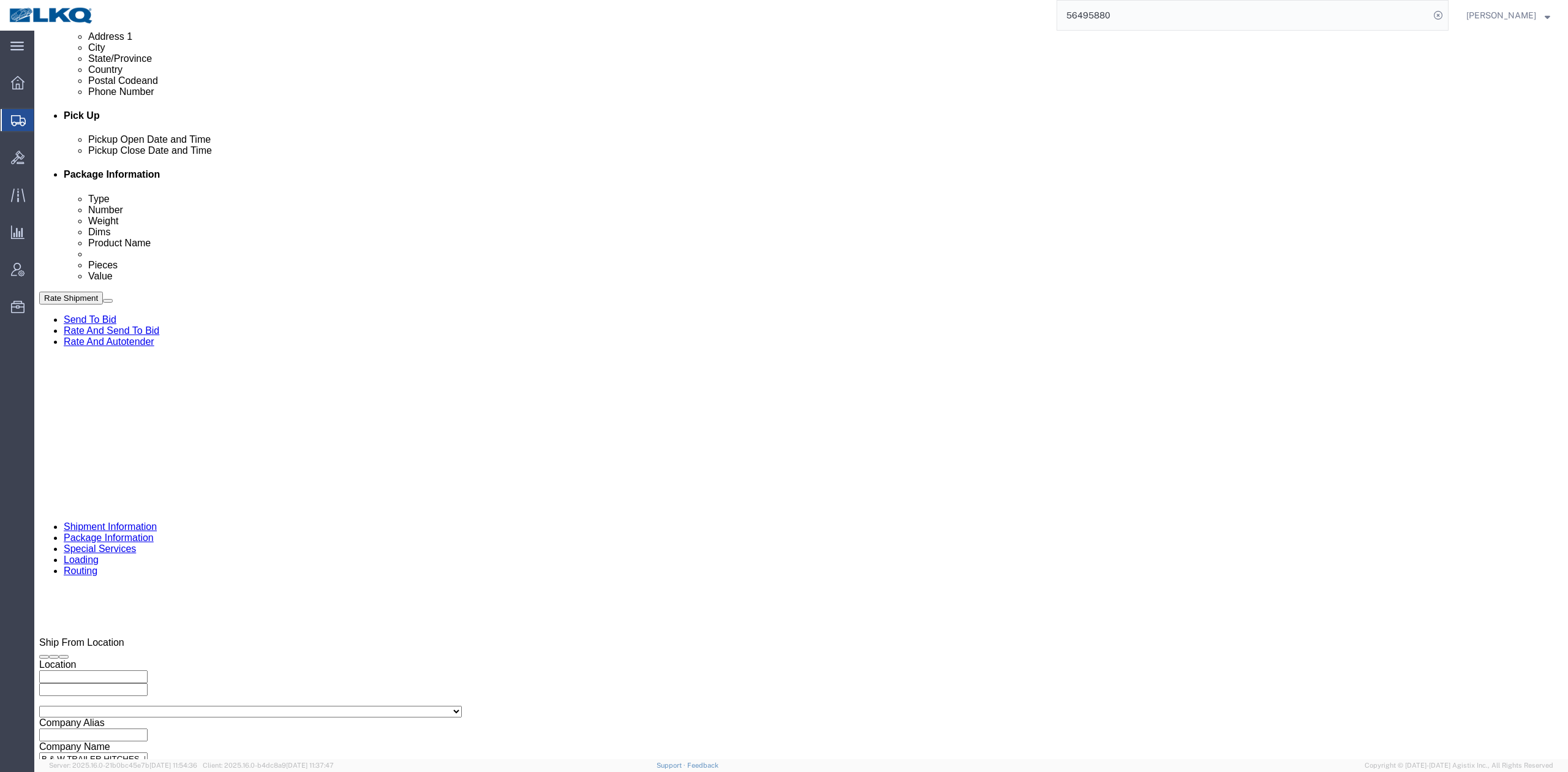
scroll to position [491, 0]
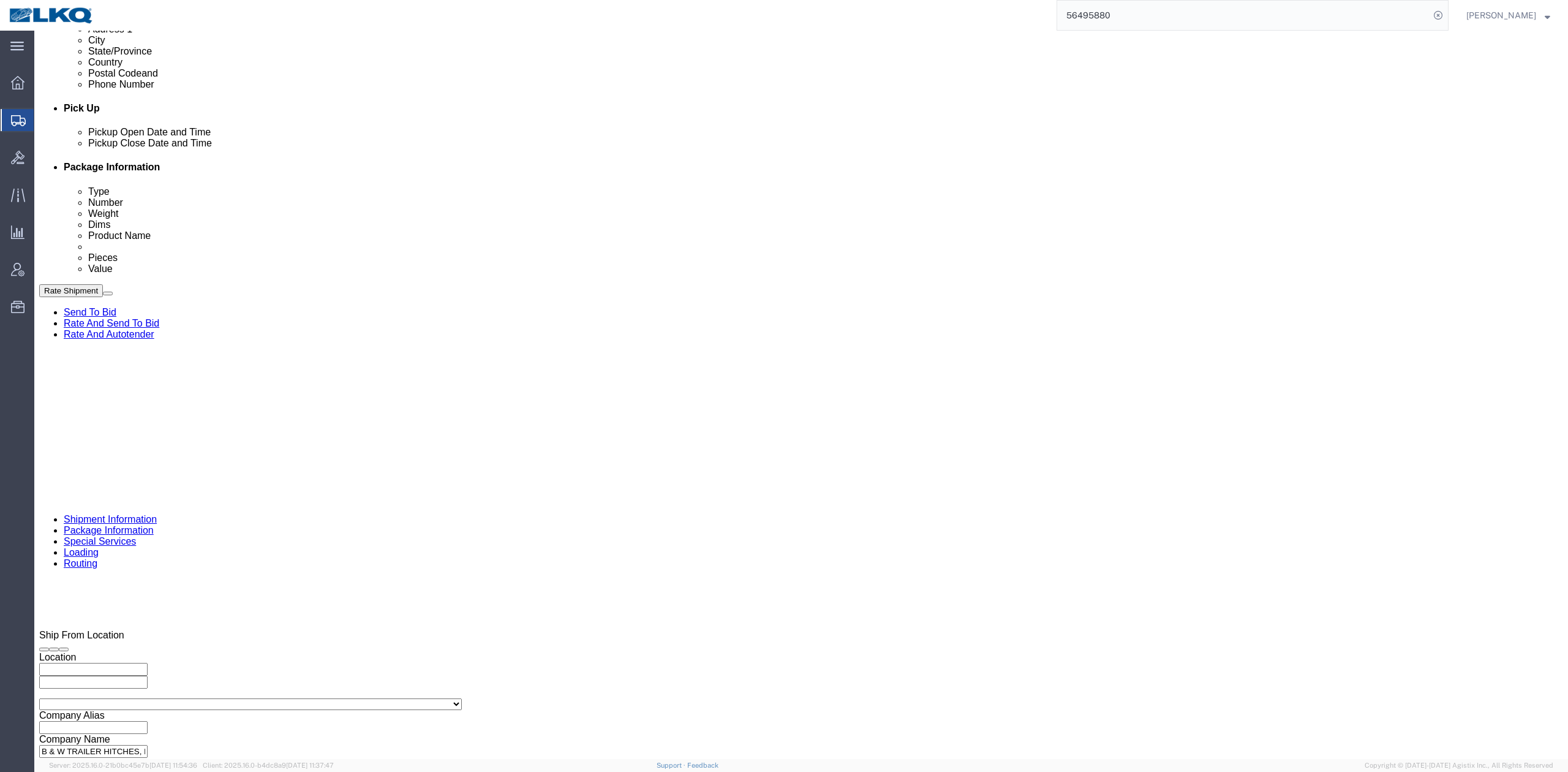
drag, startPoint x: 363, startPoint y: 458, endPoint x: 584, endPoint y: 426, distance: 223.3
click input "x"
paste input "485548"
type input "485548"
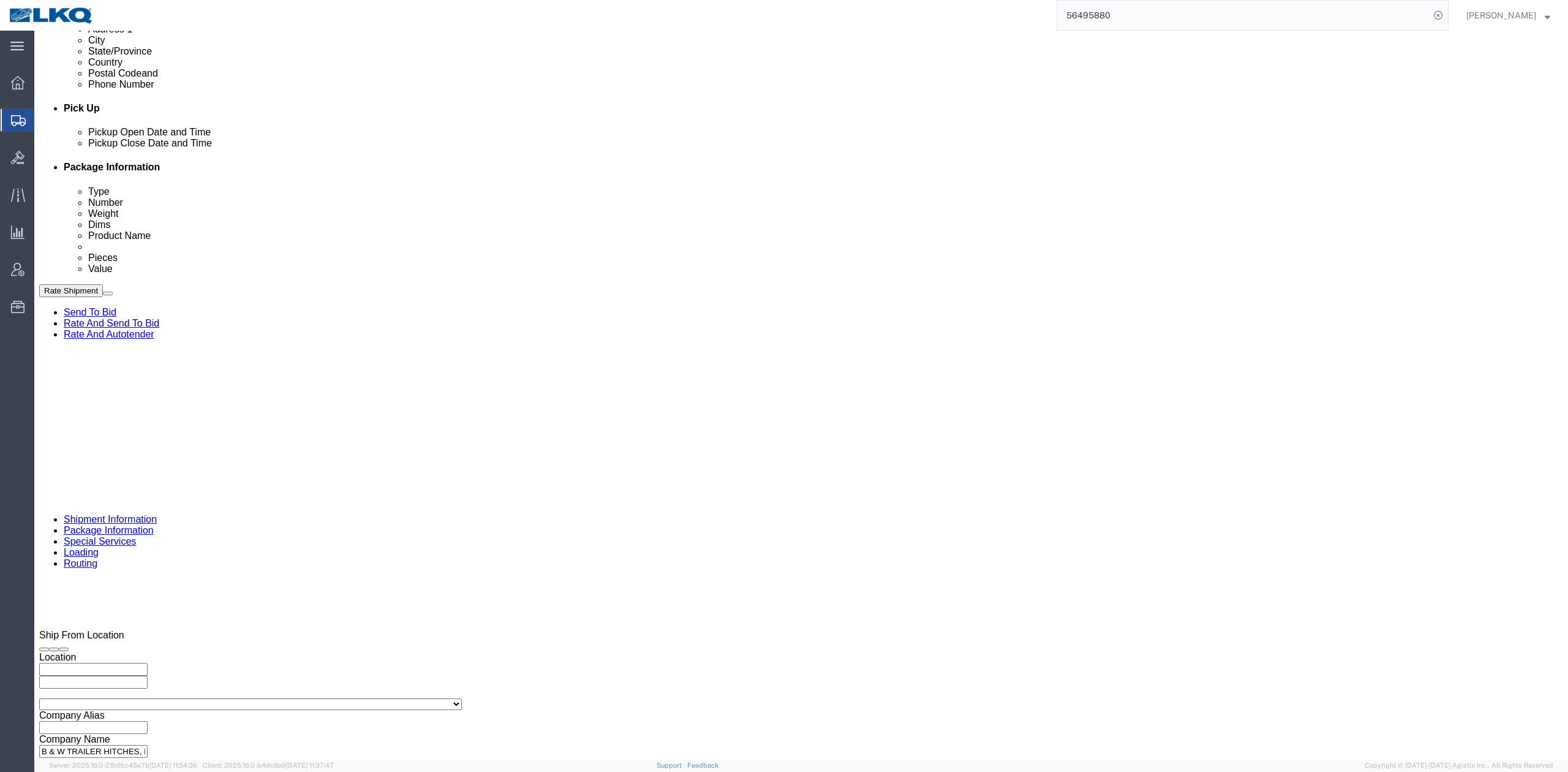
click div
click input "11:00 PM"
type input "10:00 AM"
click div "Open Time 10:00 AM [DATE] 11:00 PM - [DATE] 11:00 PM Cancel Apply"
click button "Apply"
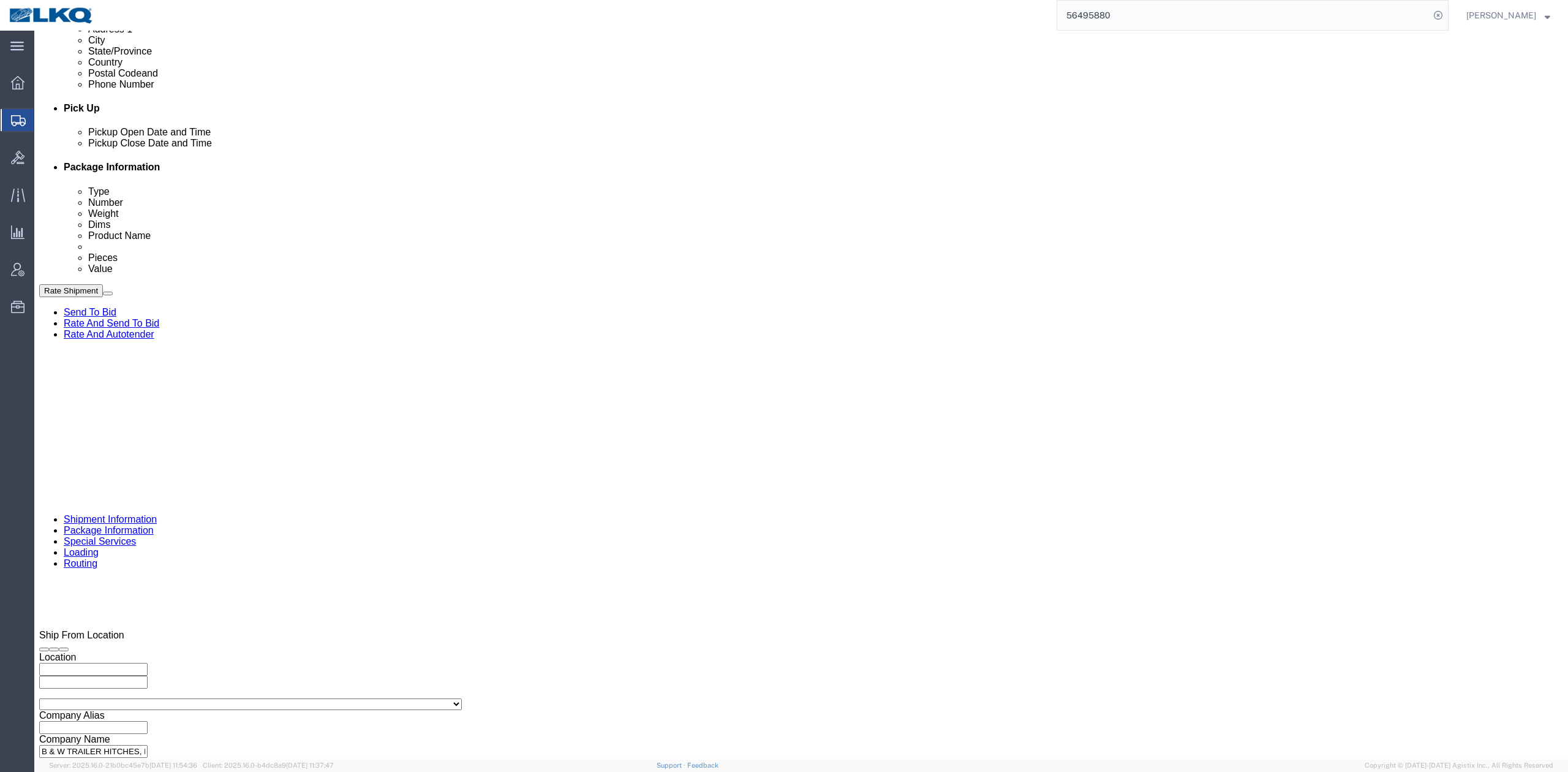
click div "[DATE] 10:00 PM"
click div "[DATE] 7:30 AM"
click div "Pickup Date: Pickup Start Date Pickup Start Time Pickup Open Date and Time [DAT…"
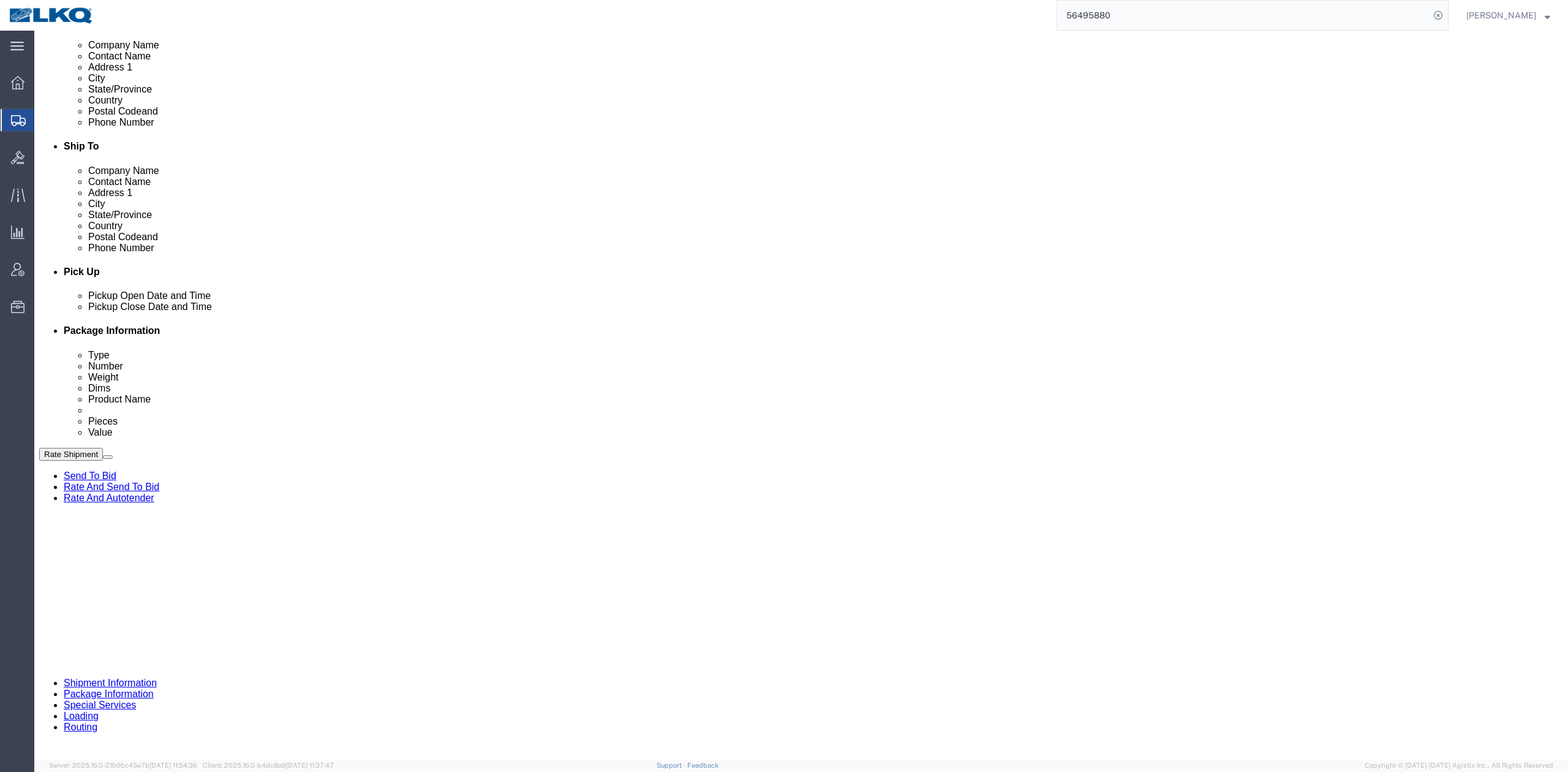
click button "Save"
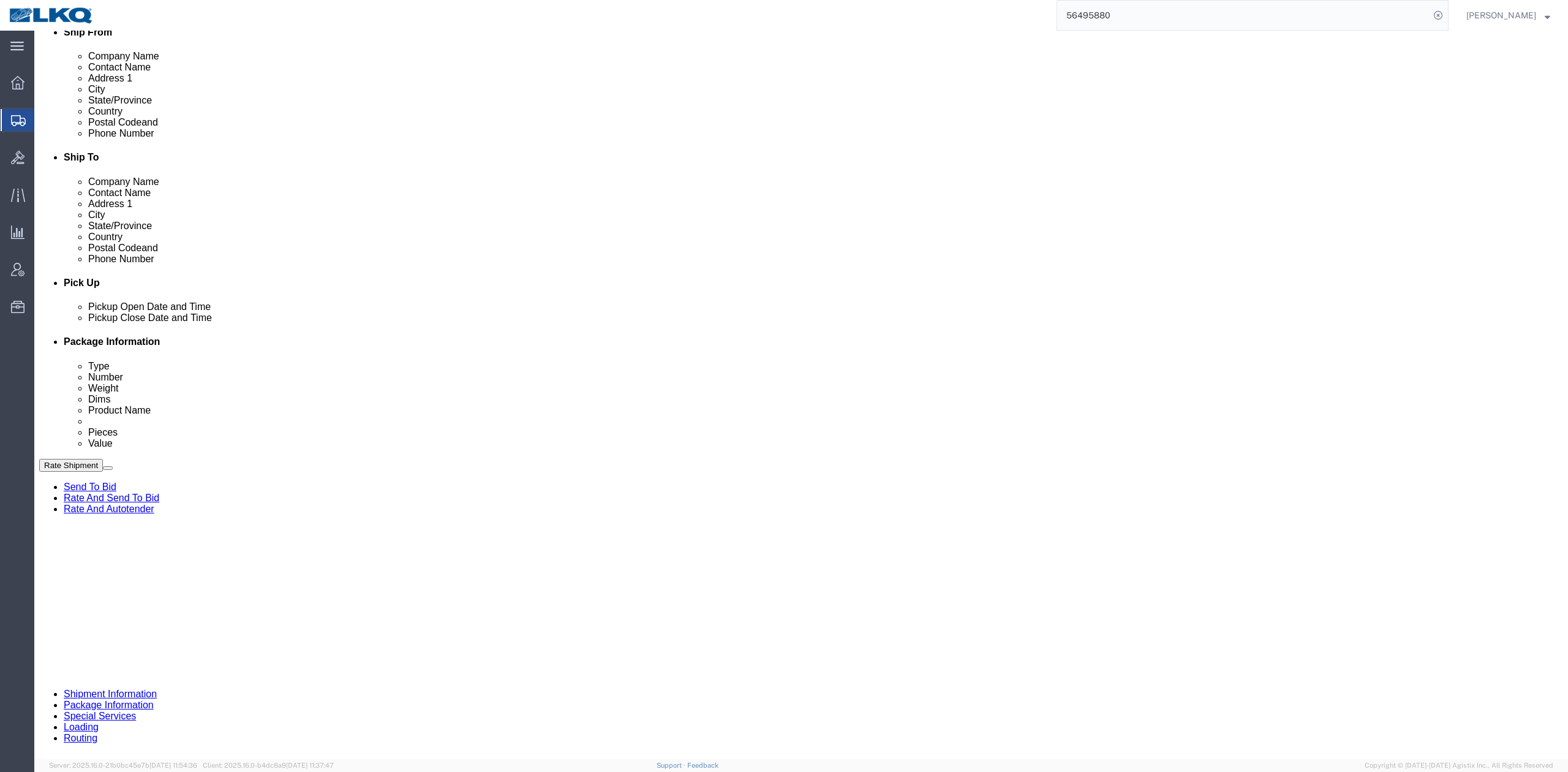
click span
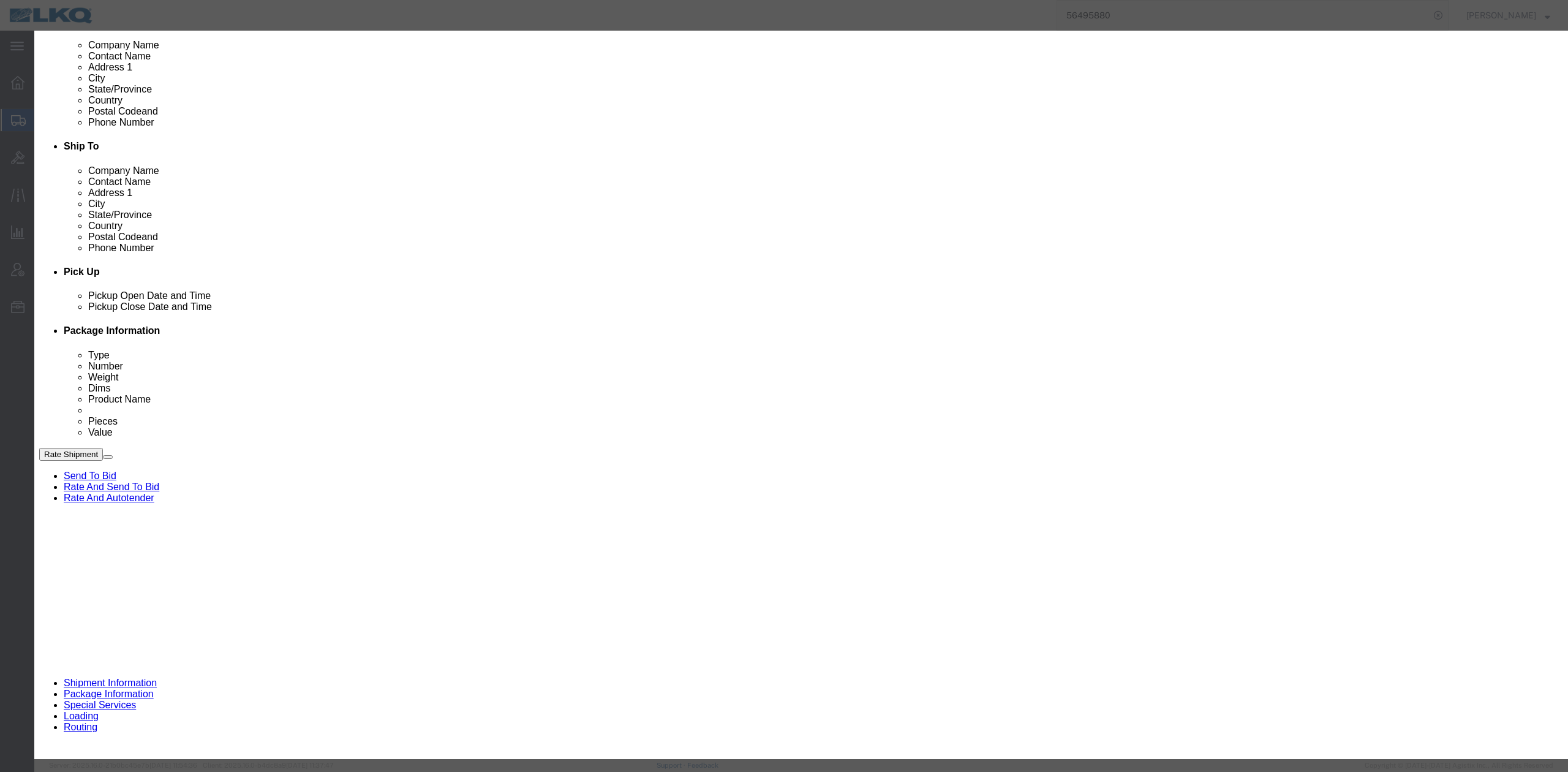
click div "Note Type Select Approval Bid Notes Carrier Change Notes Claim Notes Content Ha…"
select select "BID_NOTES"
click select "Select Approval Bid Notes Carrier Change Notes Claim Notes Content Hazmat Notes…"
click select "Select Private to Account Private to Vendor Public"
select select "PRIVATE_TO_ACCOUNT"
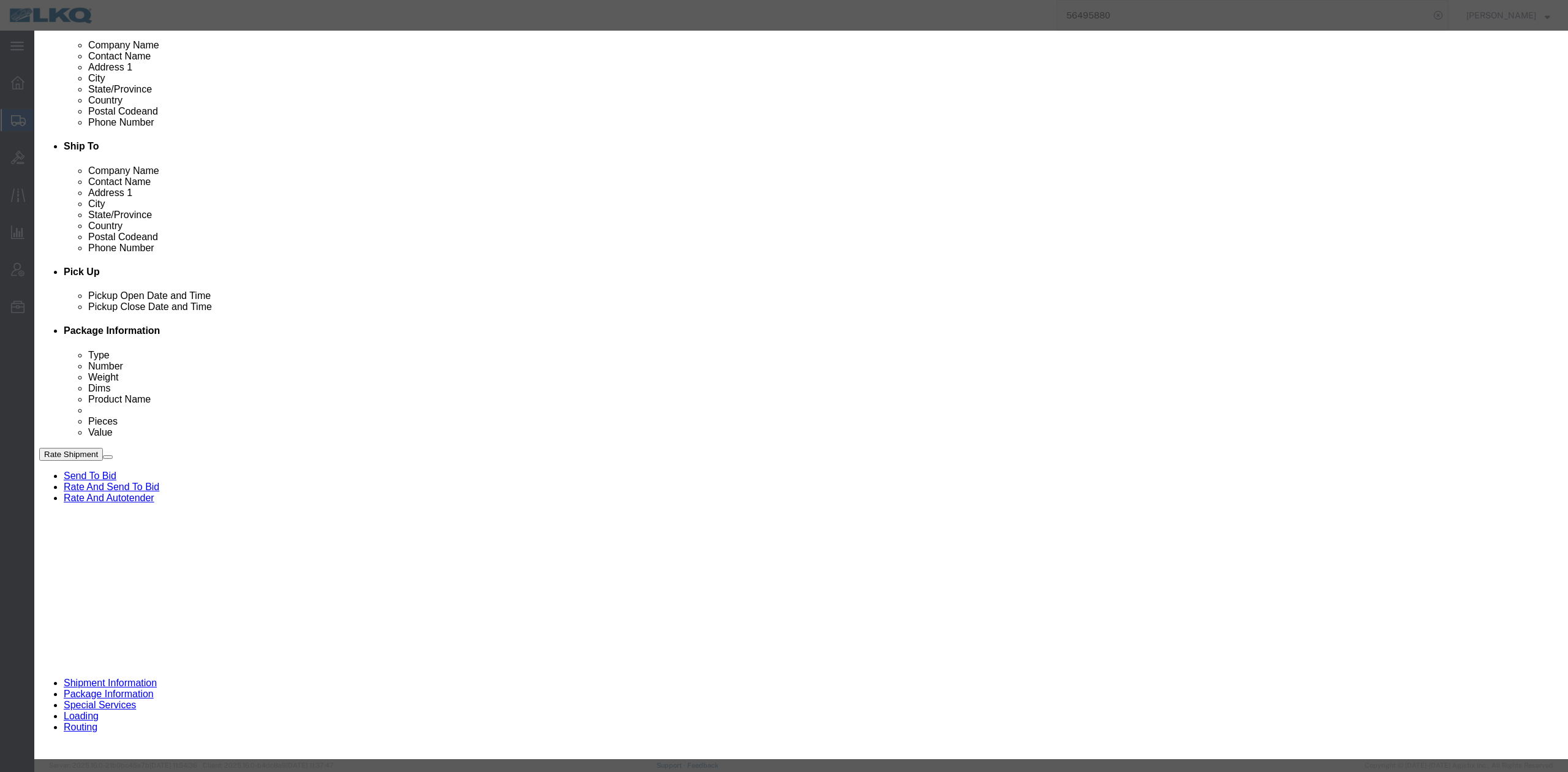
click select "Select Private to Account Private to Vendor Public"
click textarea "D"
type textarea "DAT: $1963"
click button "Save"
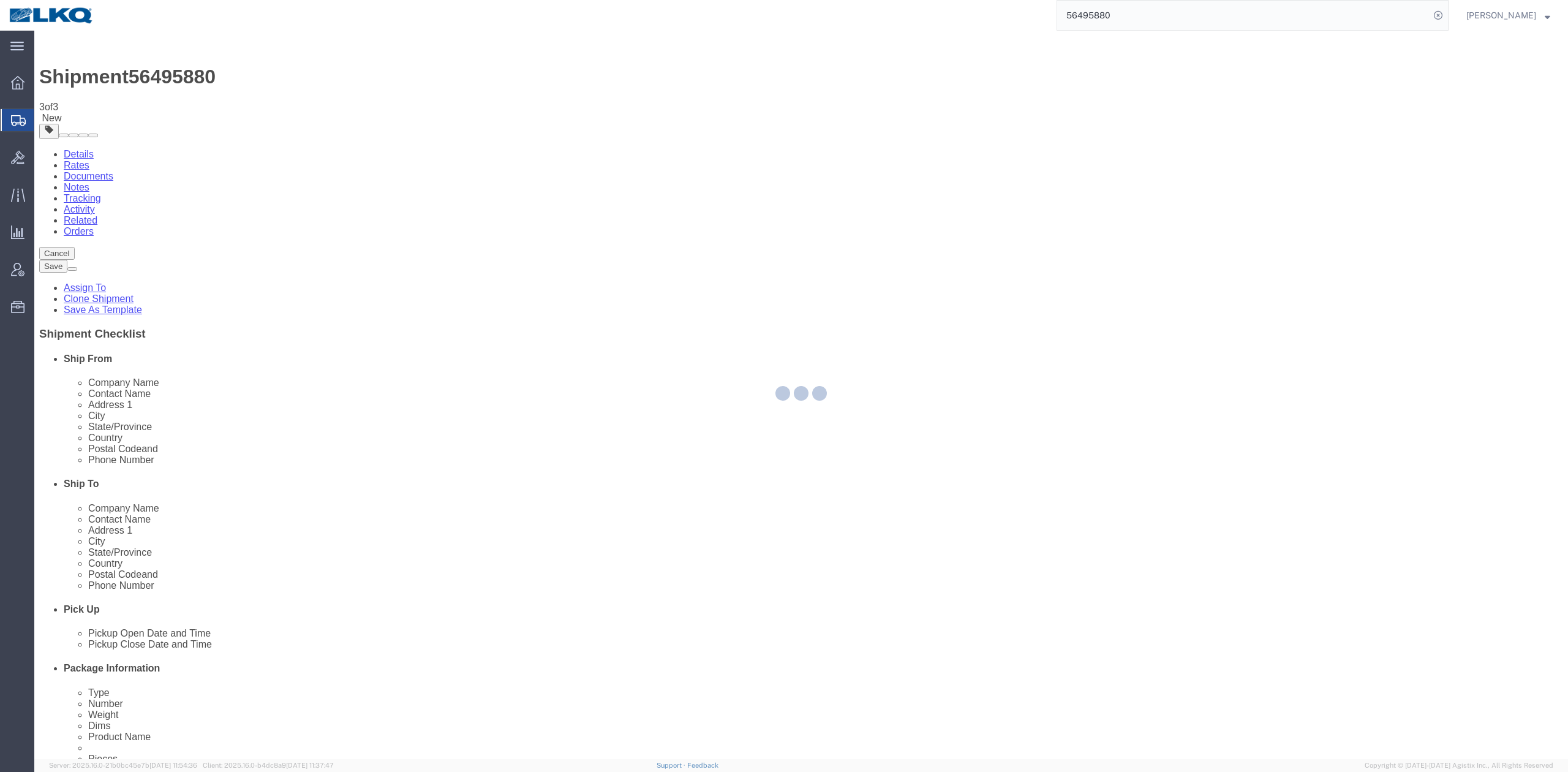
select select "30523"
select select "TL"
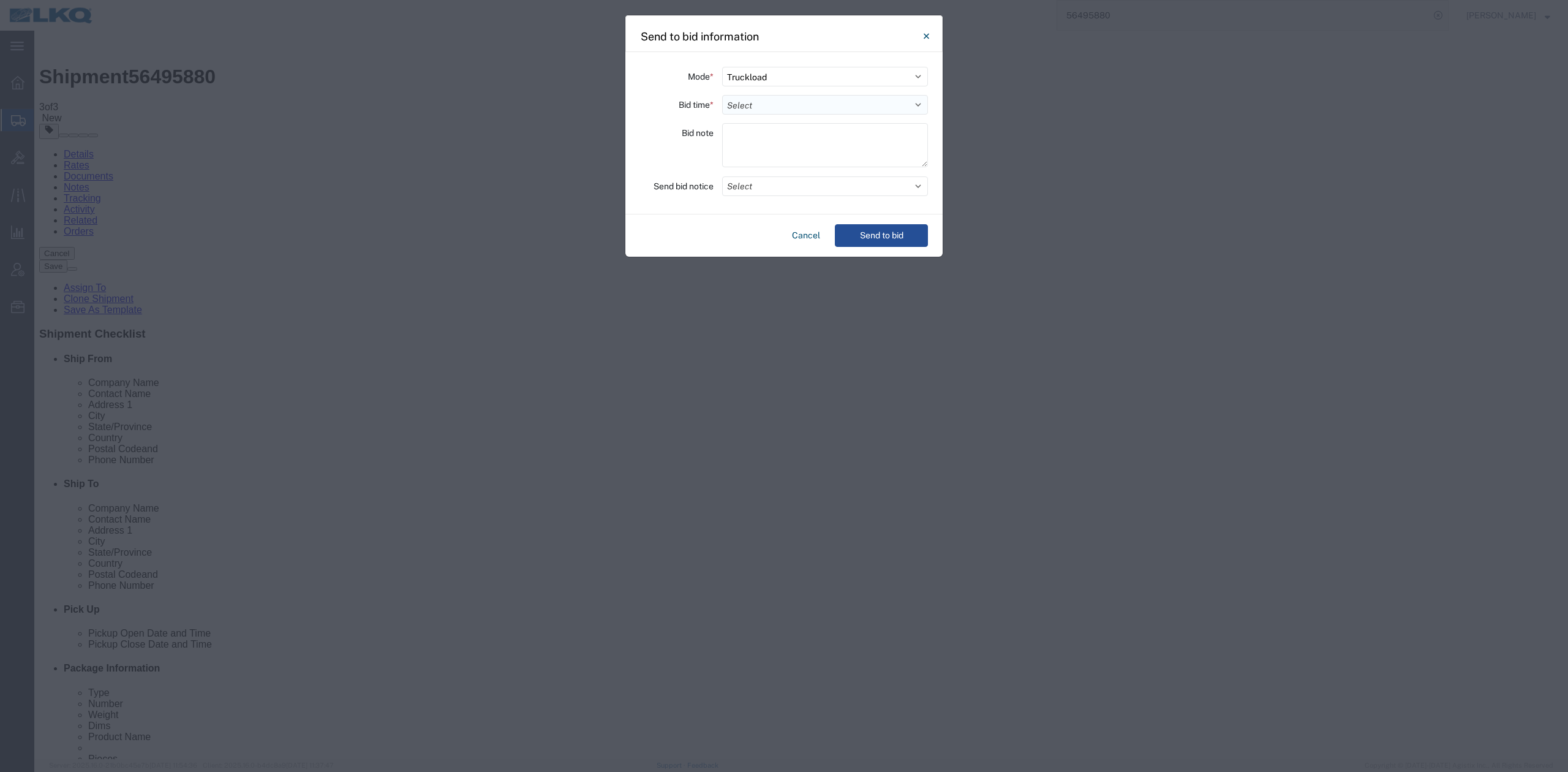
click at [778, 113] on select "Select 30 Min (Rush) 1 Hour (Rush) 2 Hours (Rush) 4 Hours (Rush) 8 Hours (Rush)…" at bounding box center [825, 105] width 206 height 20
select select "24"
click at [722, 95] on select "Select 30 Min (Rush) 1 Hour (Rush) 2 Hours (Rush) 4 Hours (Rush) 8 Hours (Rush)…" at bounding box center [825, 105] width 206 height 20
click at [792, 179] on button "Select" at bounding box center [825, 186] width 206 height 20
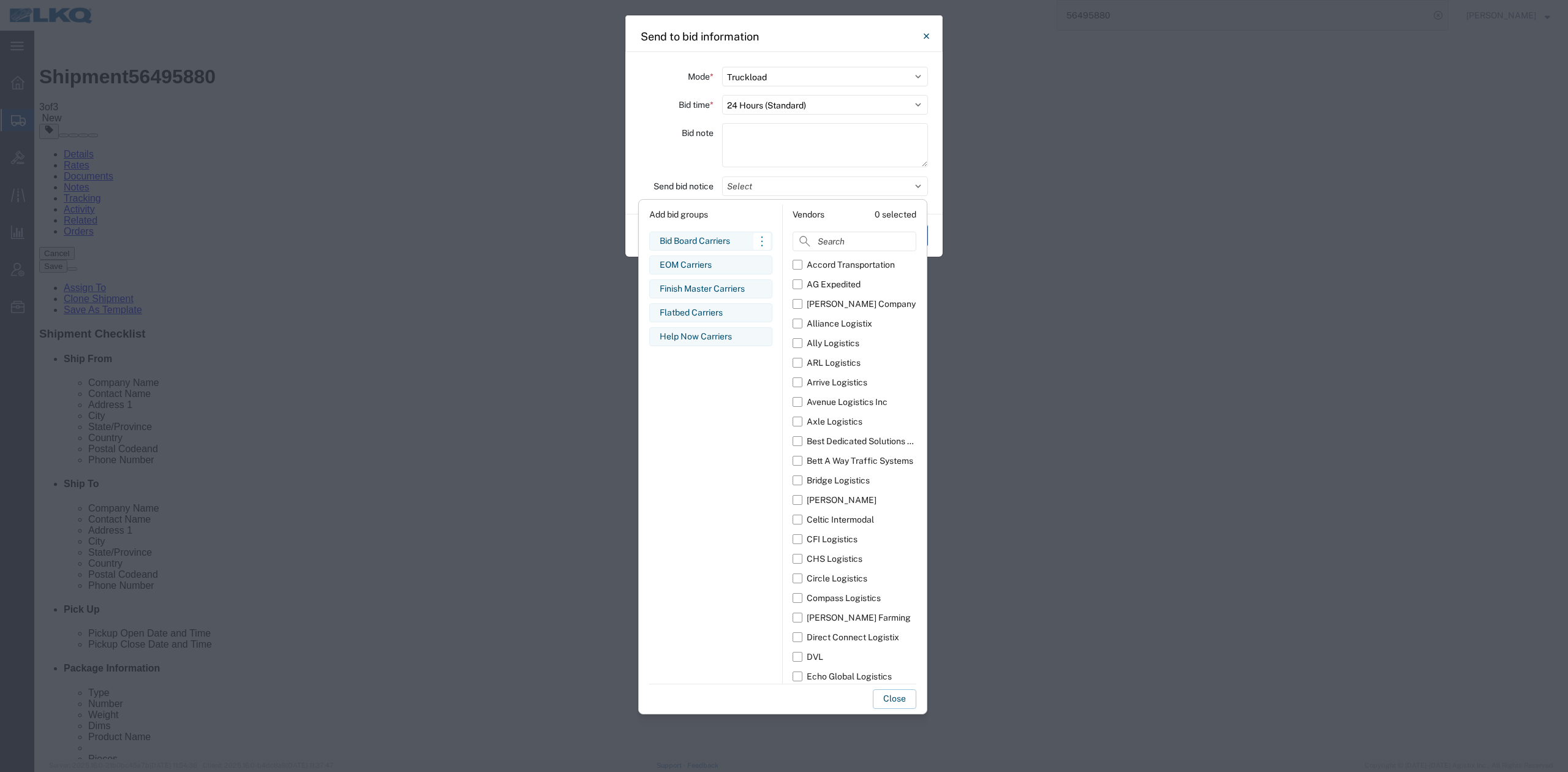
click at [729, 239] on div "Bid Board Carriers" at bounding box center [711, 241] width 103 height 13
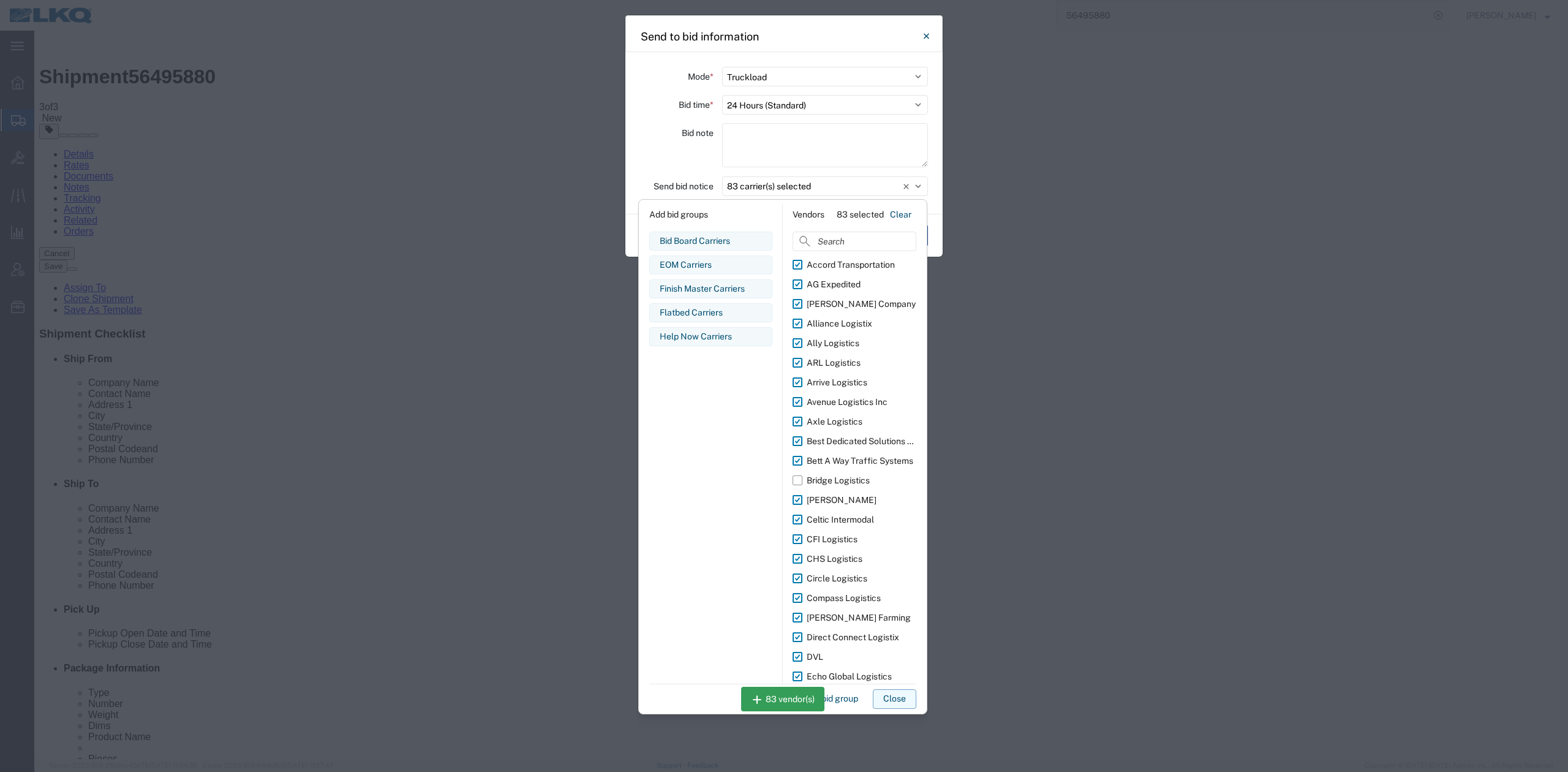
click at [895, 696] on button "Close" at bounding box center [894, 699] width 43 height 20
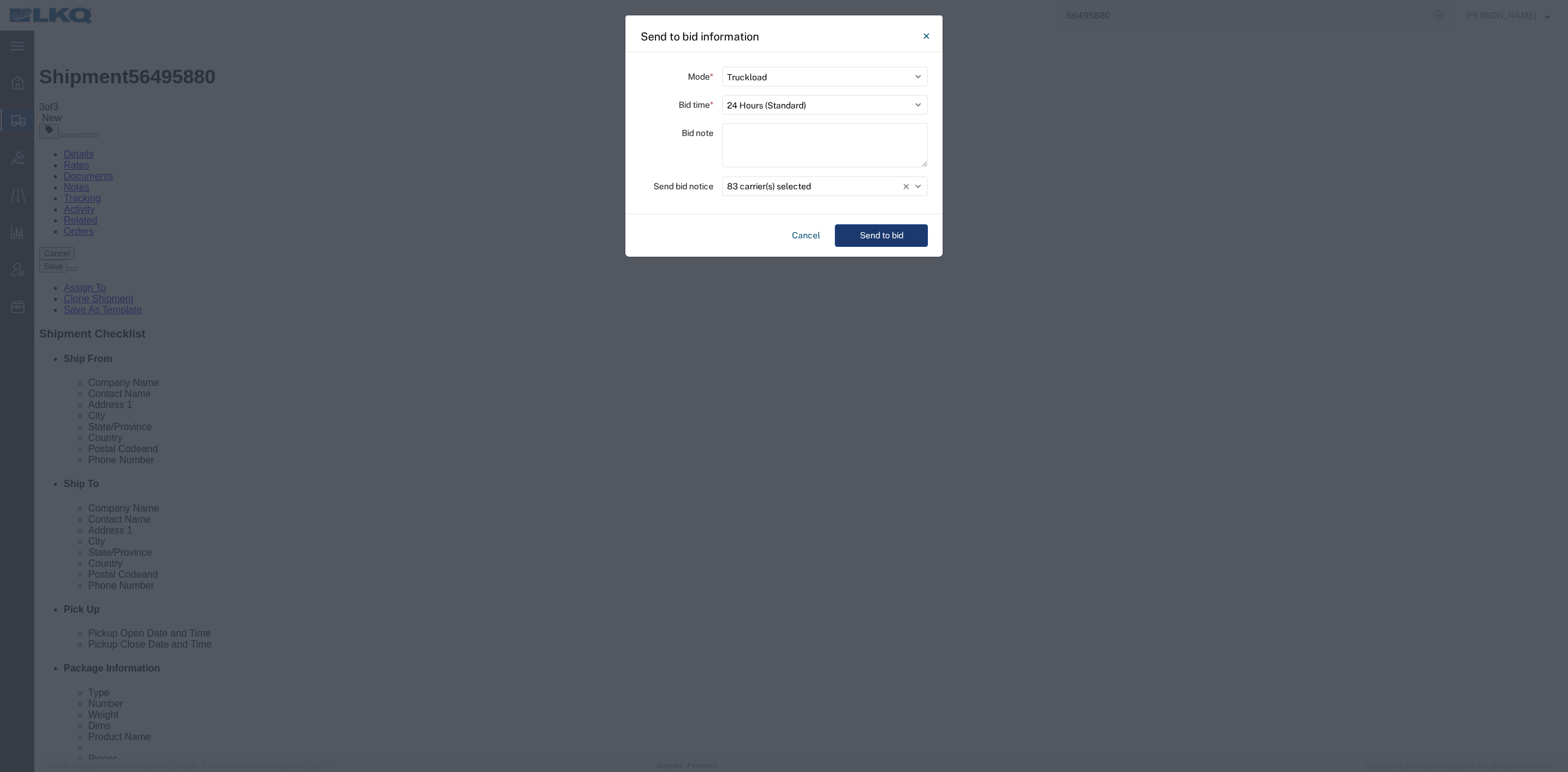
click at [869, 239] on button "Send to bid" at bounding box center [881, 236] width 93 height 23
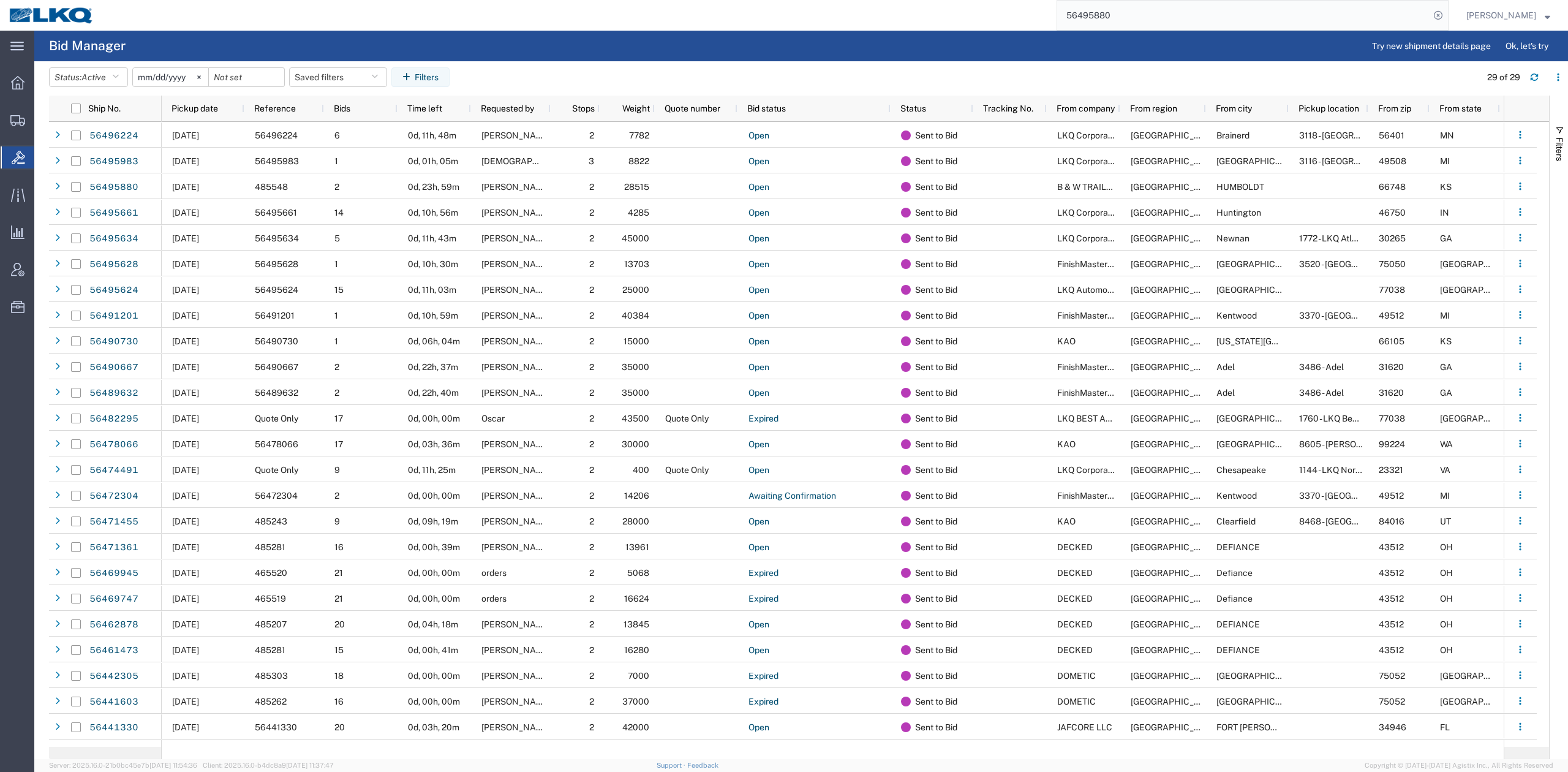
click at [1178, 7] on input "56495880" at bounding box center [1244, 16] width 372 height 30
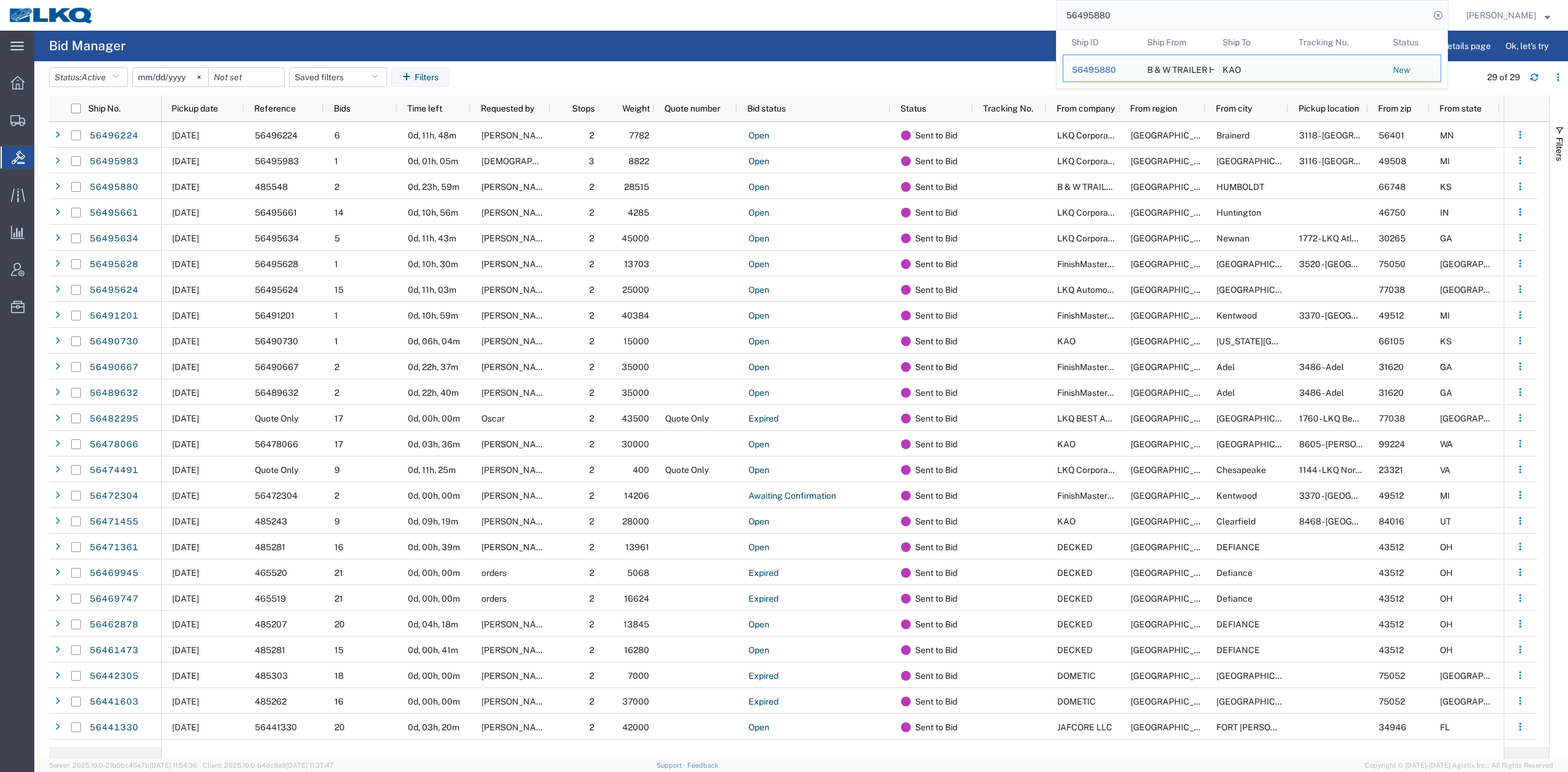
click at [1178, 7] on input "56495880" at bounding box center [1244, 16] width 372 height 30
paste input "097696"
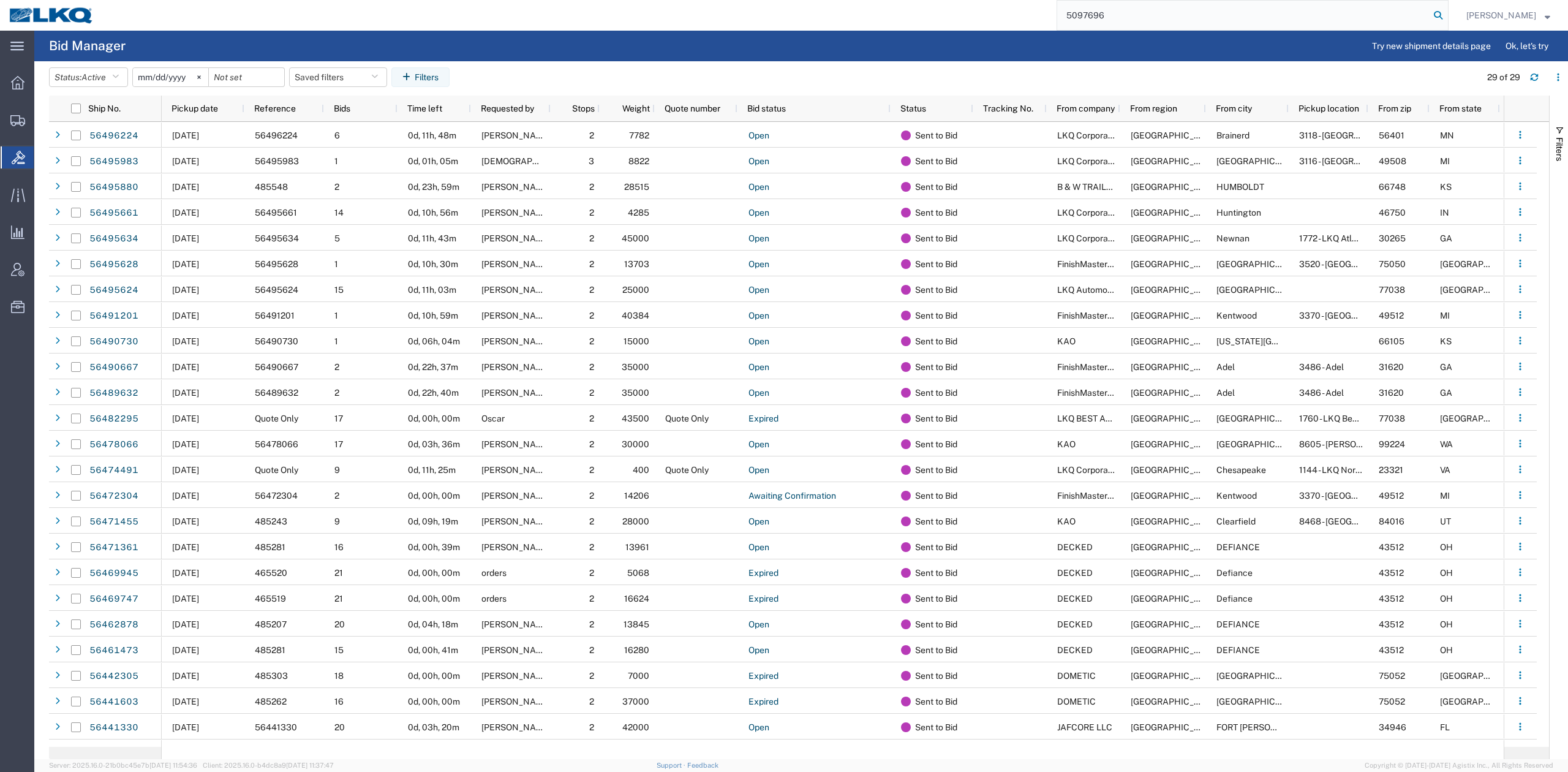
type input "5097696"
drag, startPoint x: 1453, startPoint y: 13, endPoint x: 1412, endPoint y: 123, distance: 117.4
click at [1447, 13] on icon at bounding box center [1438, 15] width 17 height 17
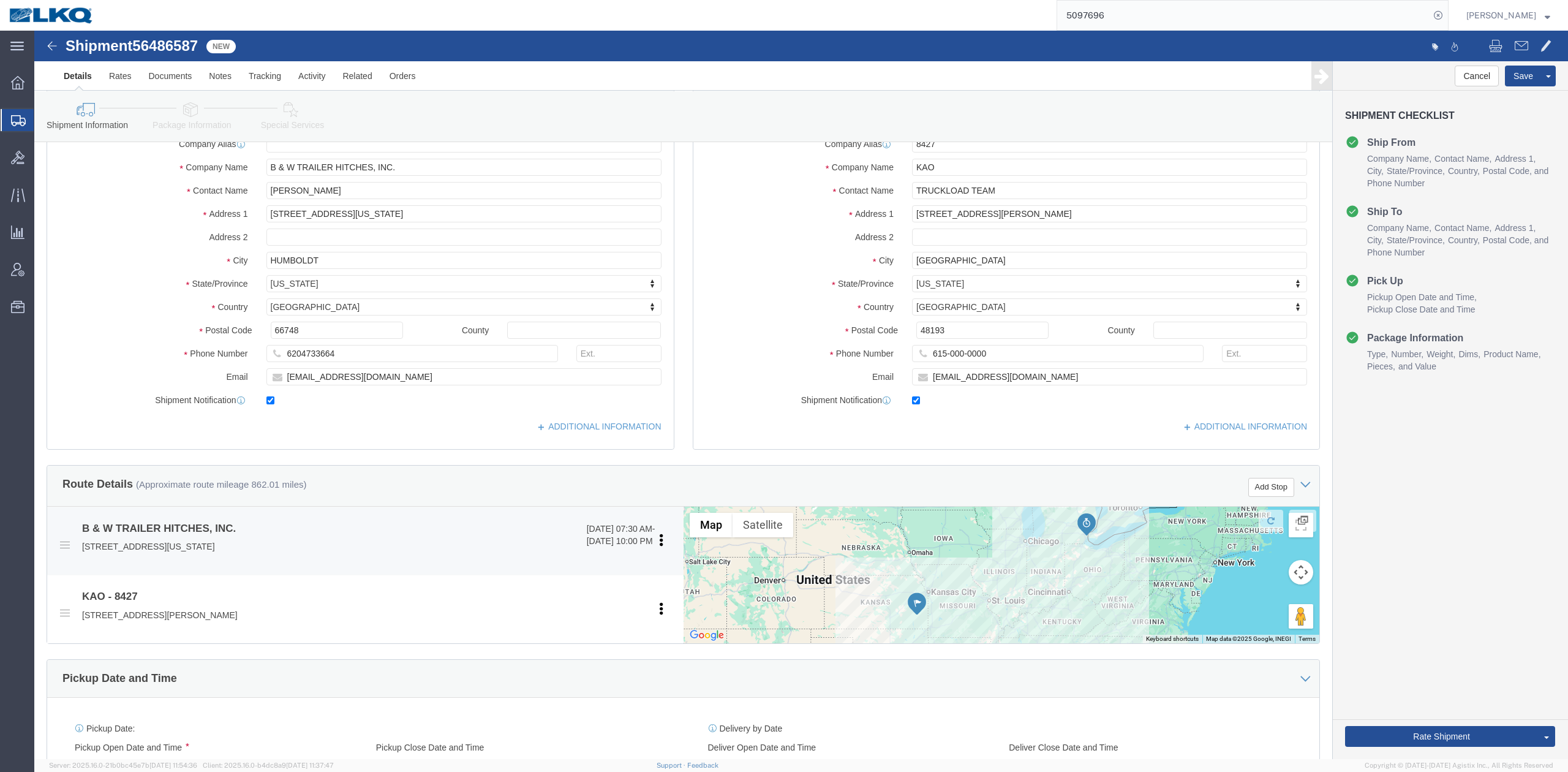
scroll to position [408, 0]
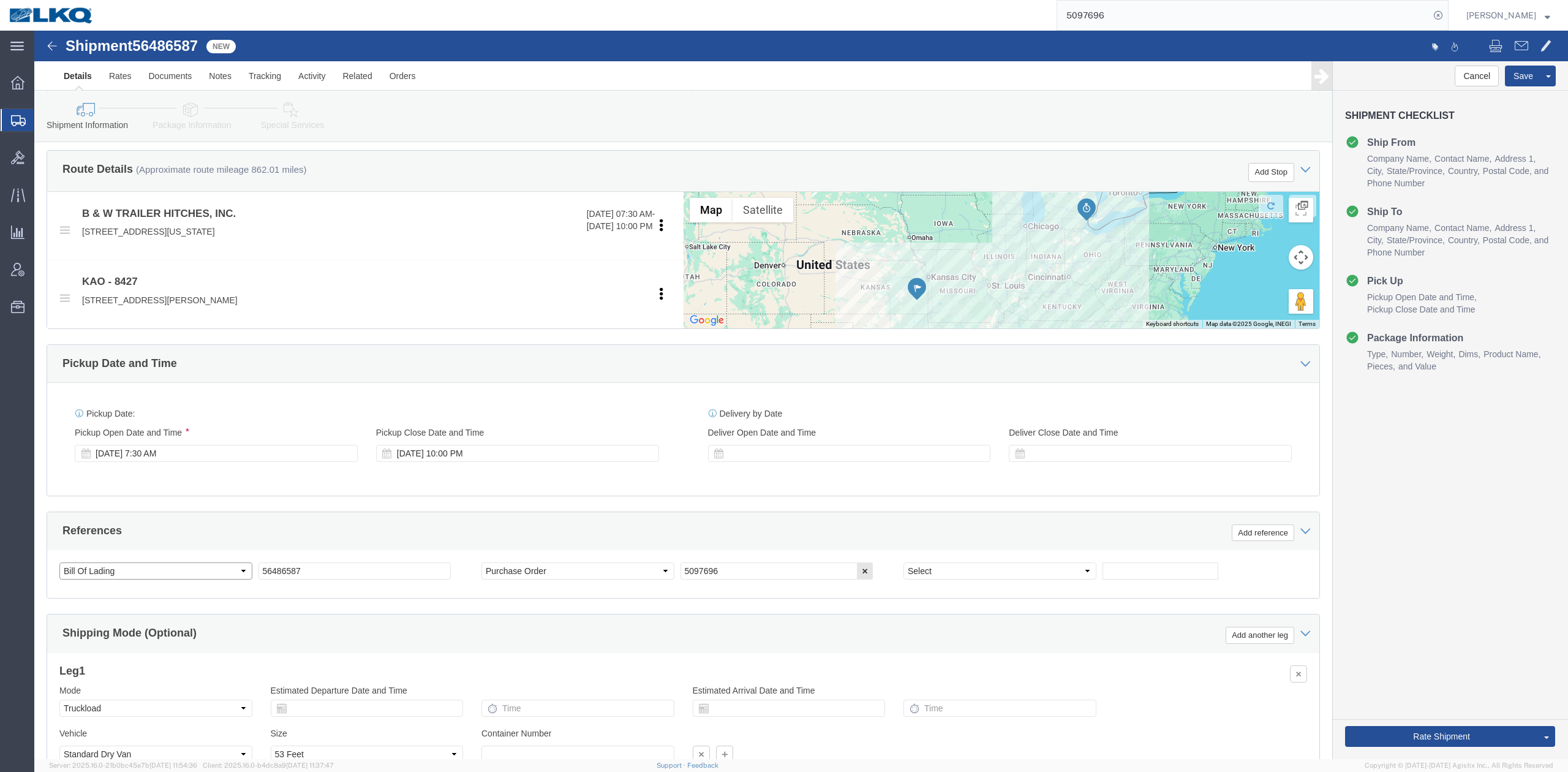
click select "Select Account Type Activity ID Airline Appointment Number ASN Batch Request # …"
select select
select select "30543"
select select "DELNUM"
click select "Select Account Type Activity ID Airline Appointment Number ASN Batch Request # …"
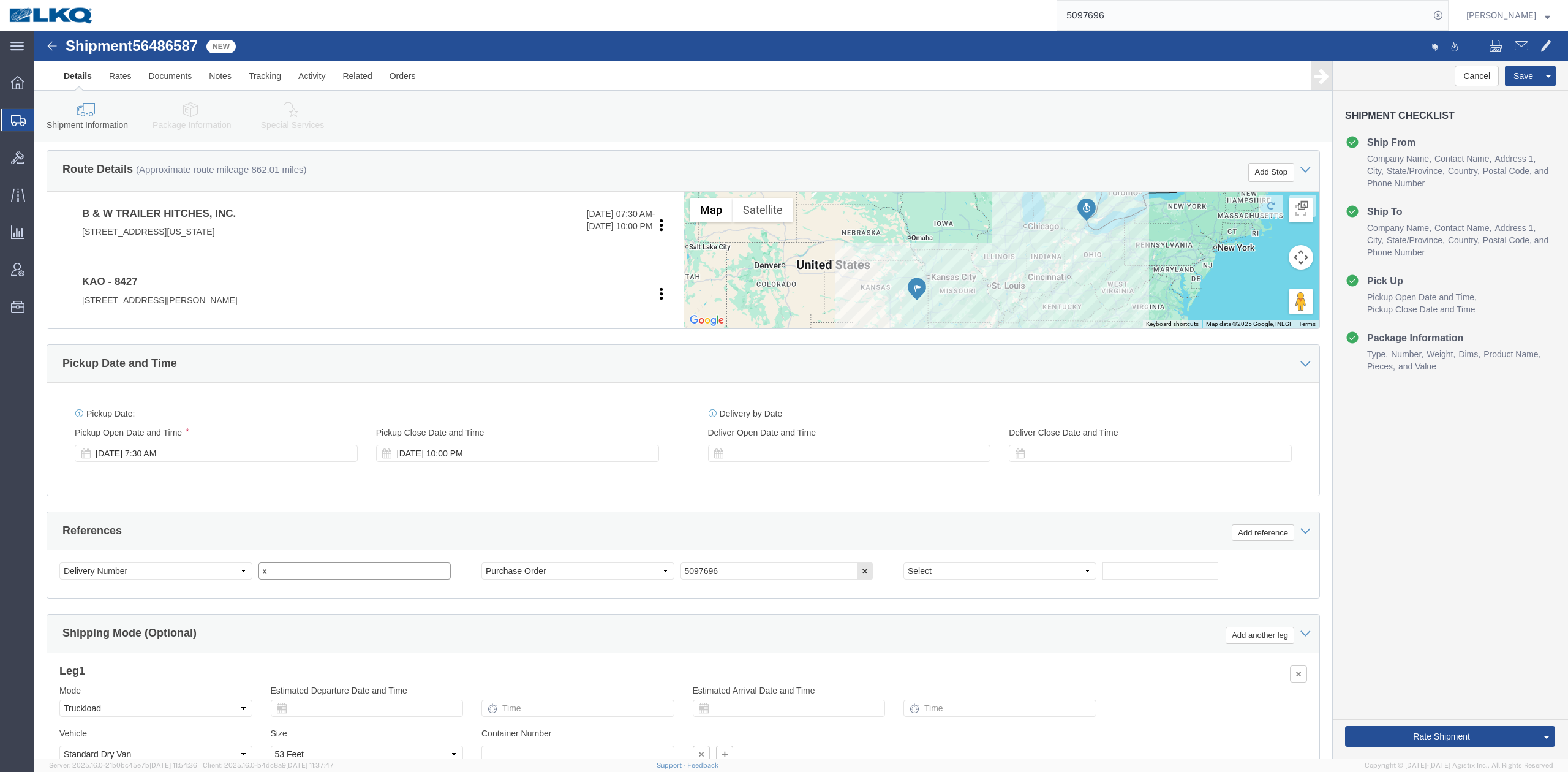
type input "x"
select select "BOL"
paste input "5097696"
type input "5097696"
click link "Package Information"
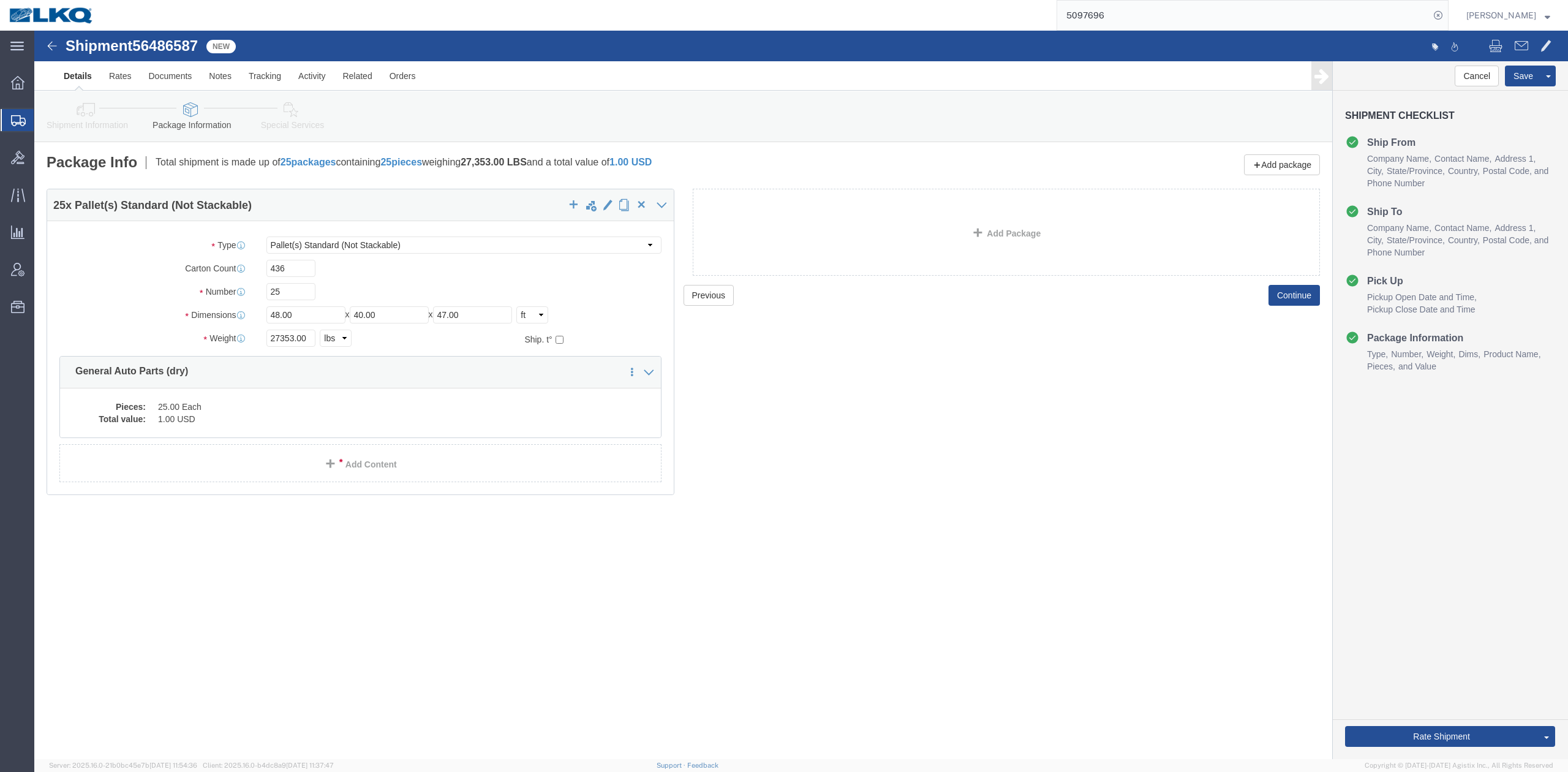
click at [1057, 3] on input "5097696" at bounding box center [1244, 16] width 372 height 30
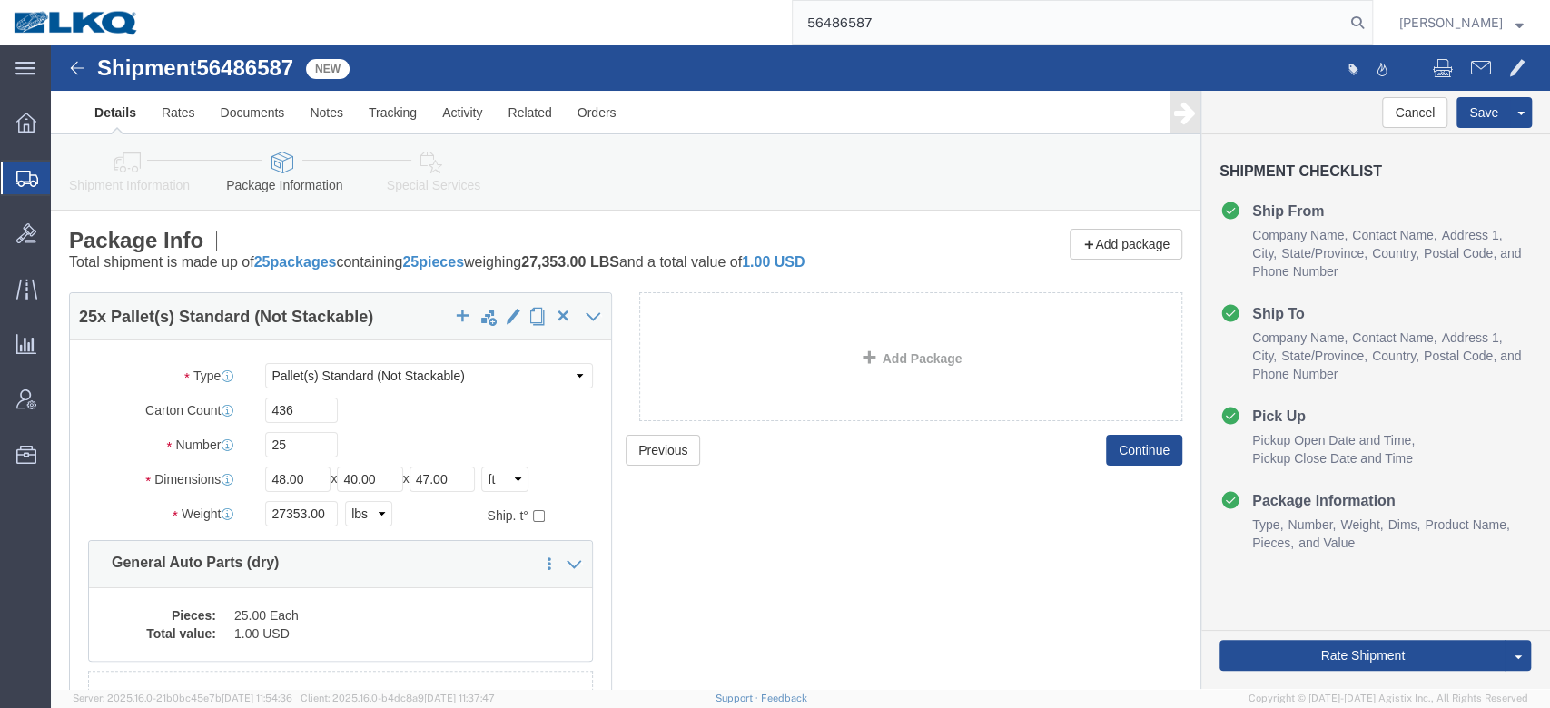
type input "56486587"
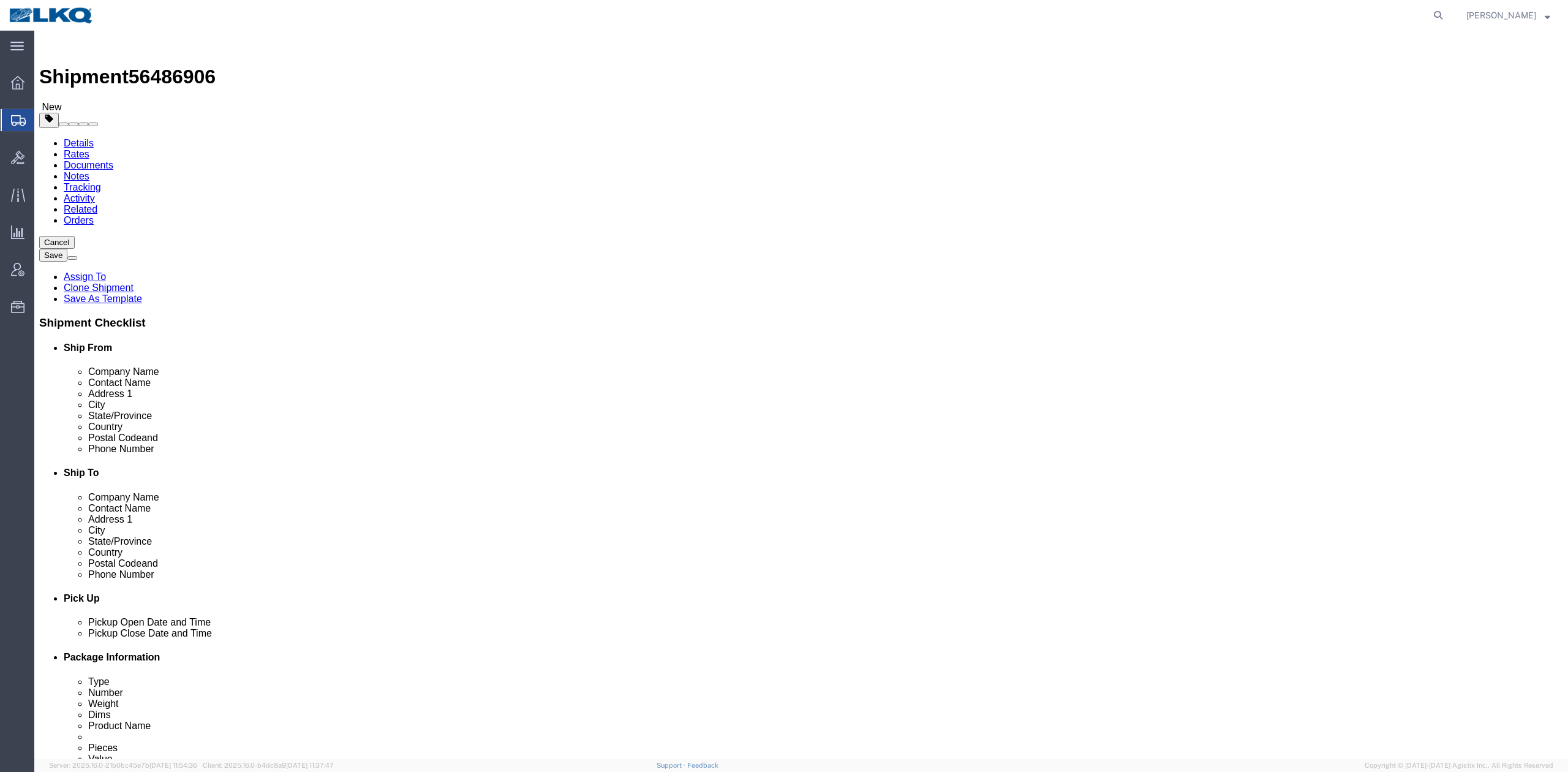
click span "56486906"
select select
select select "65991"
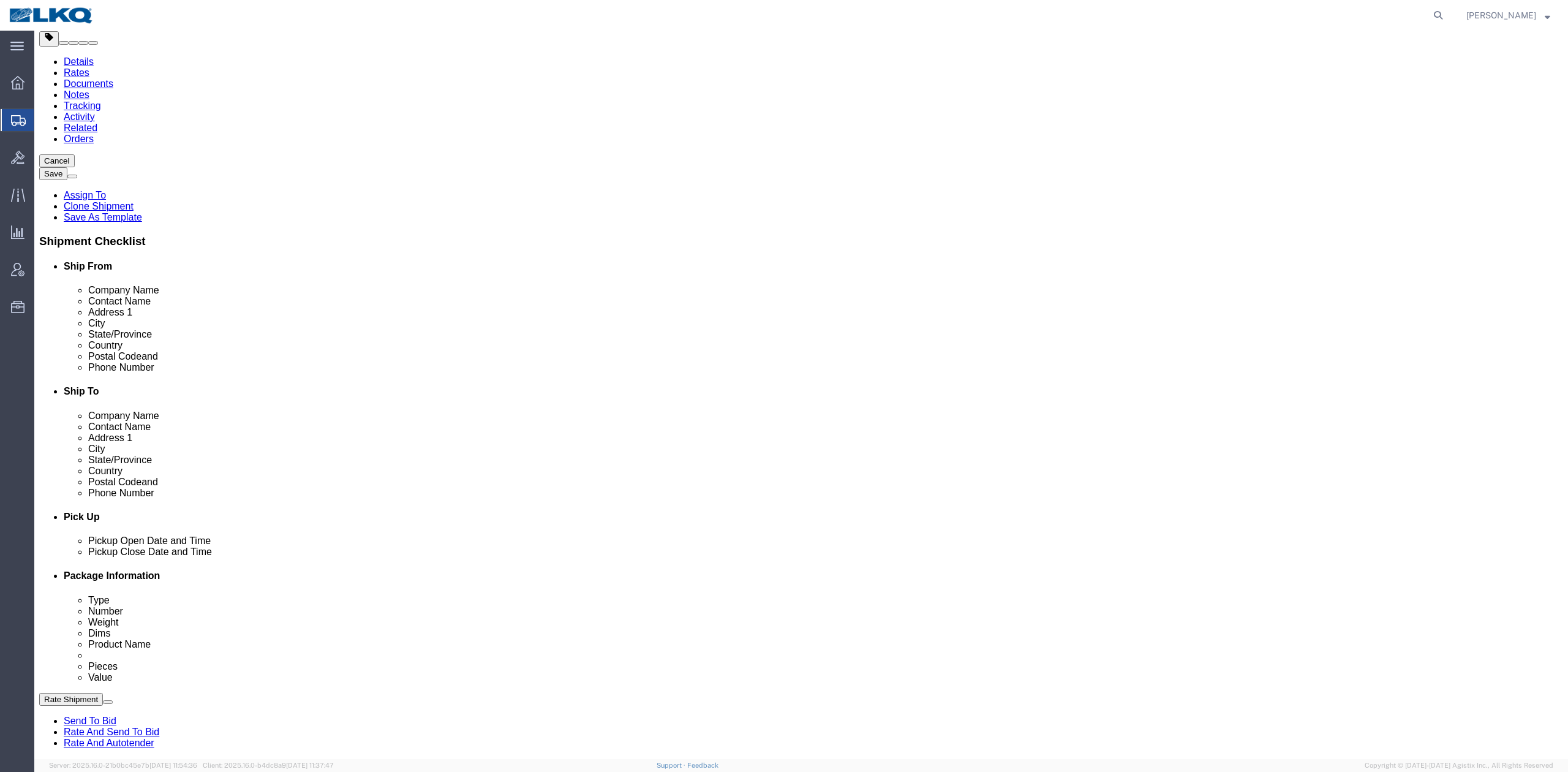
scroll to position [491, 0]
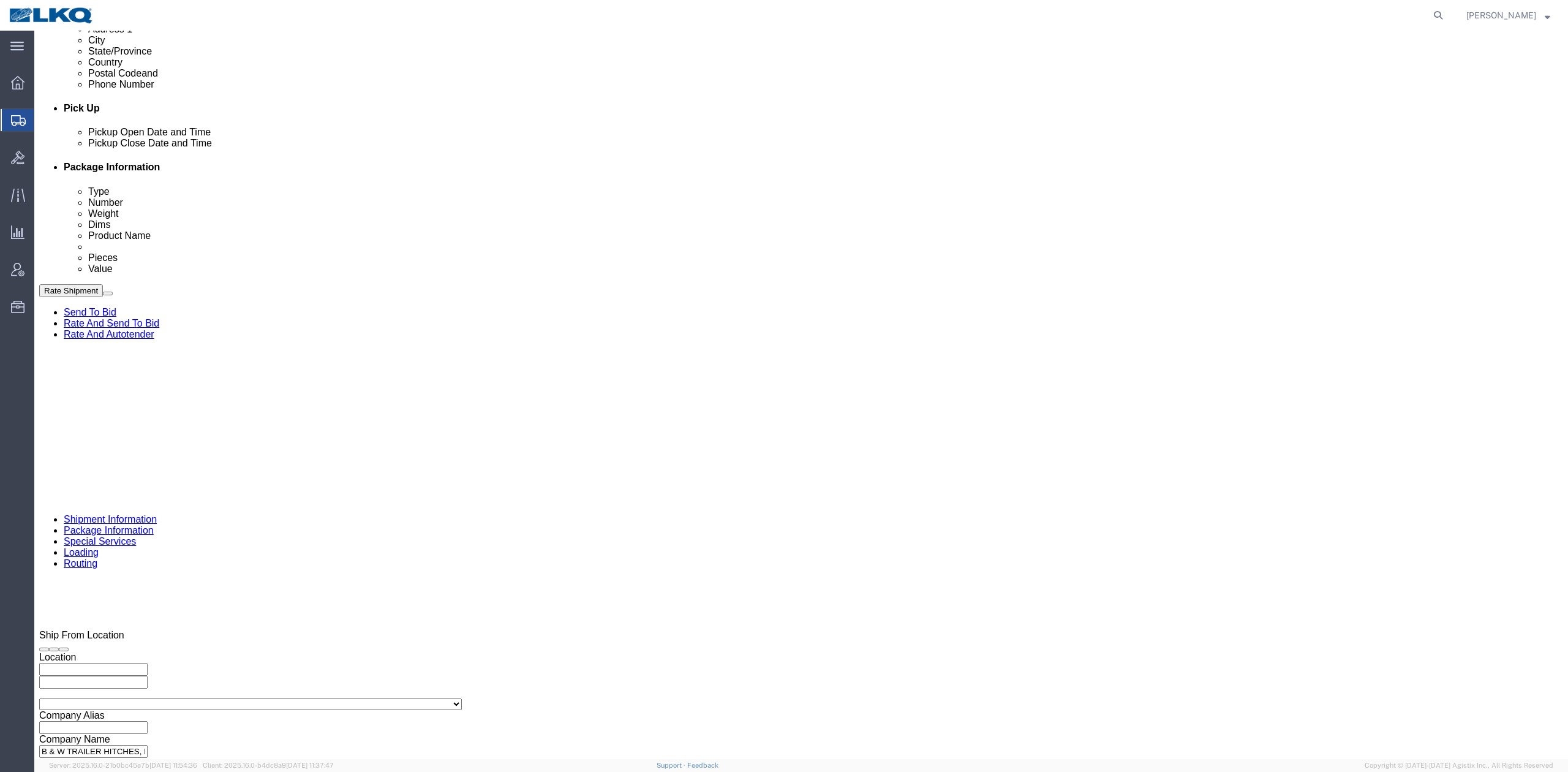
click select "Select Account Type Activity ID Airline Appointment Number ASN Batch Request # …"
select select "DELNUM"
click select "Select Account Type Activity ID Airline Appointment Number ASN Batch Request # …"
type input "x"
select select "BOL"
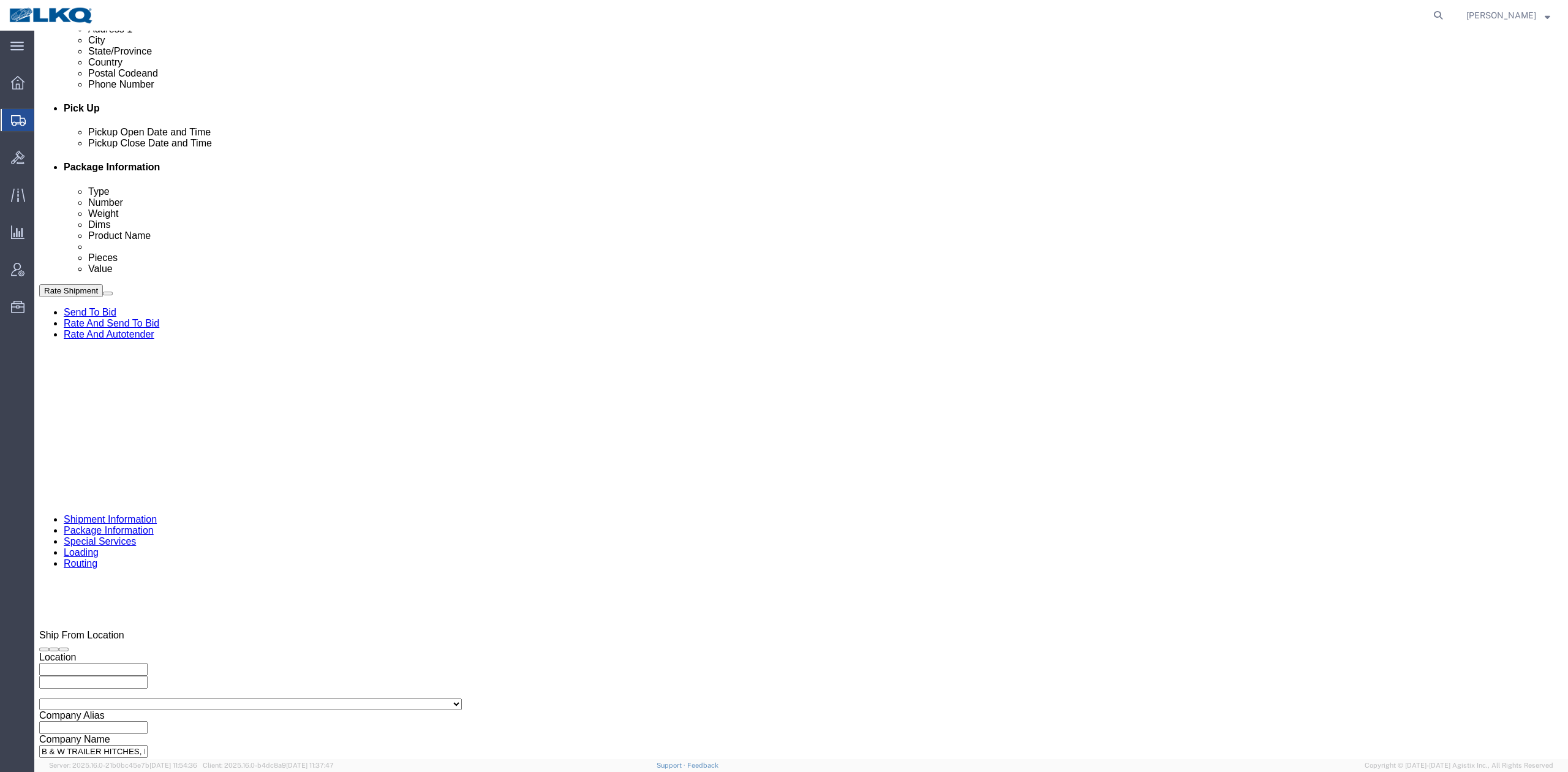
paste input "56486906"
type input "56486906"
click link "Package Information"
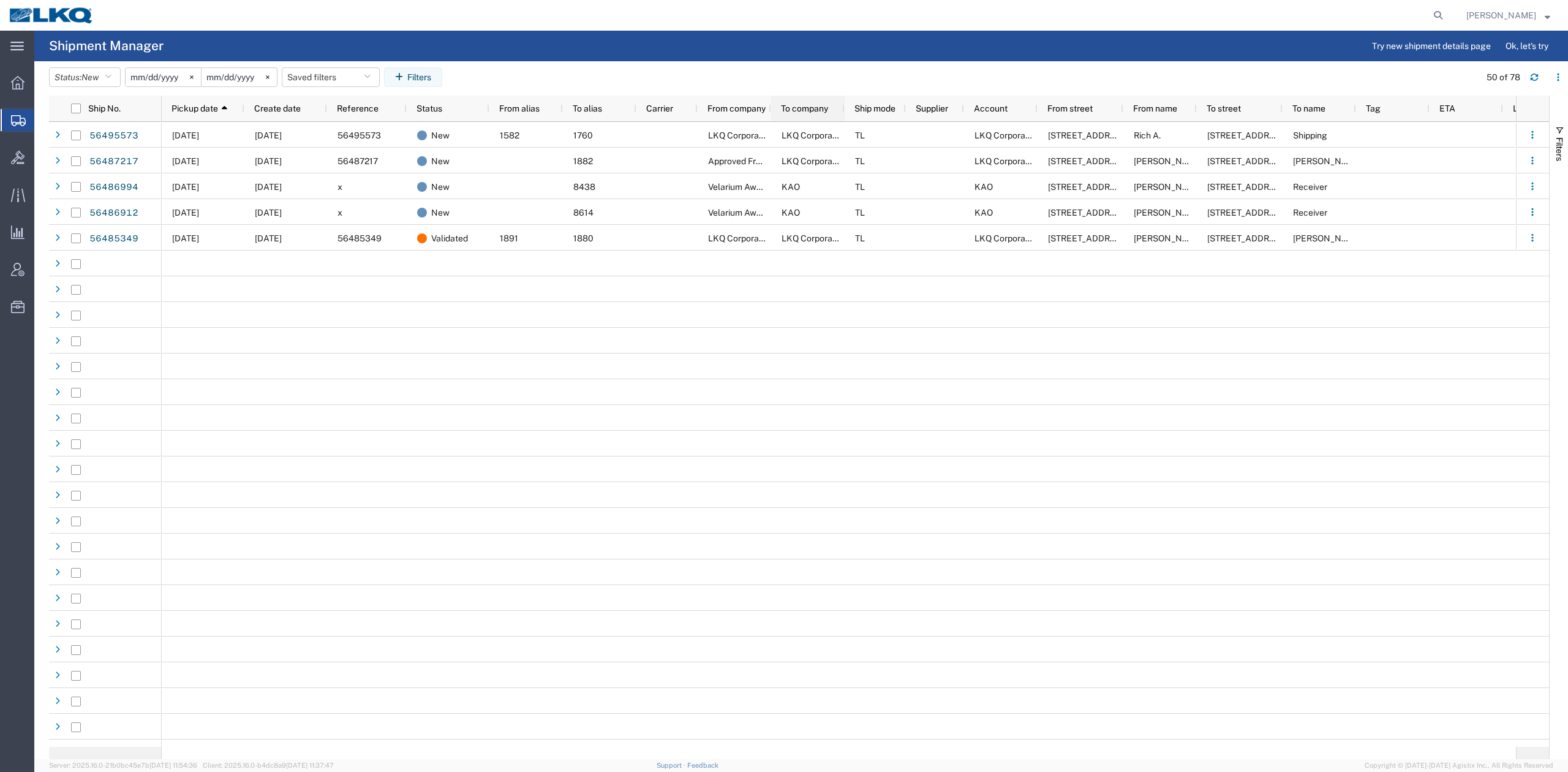
drag, startPoint x: 0, startPoint y: 0, endPoint x: 806, endPoint y: 109, distance: 813.3
click at [806, 109] on span "To company" at bounding box center [805, 108] width 47 height 10
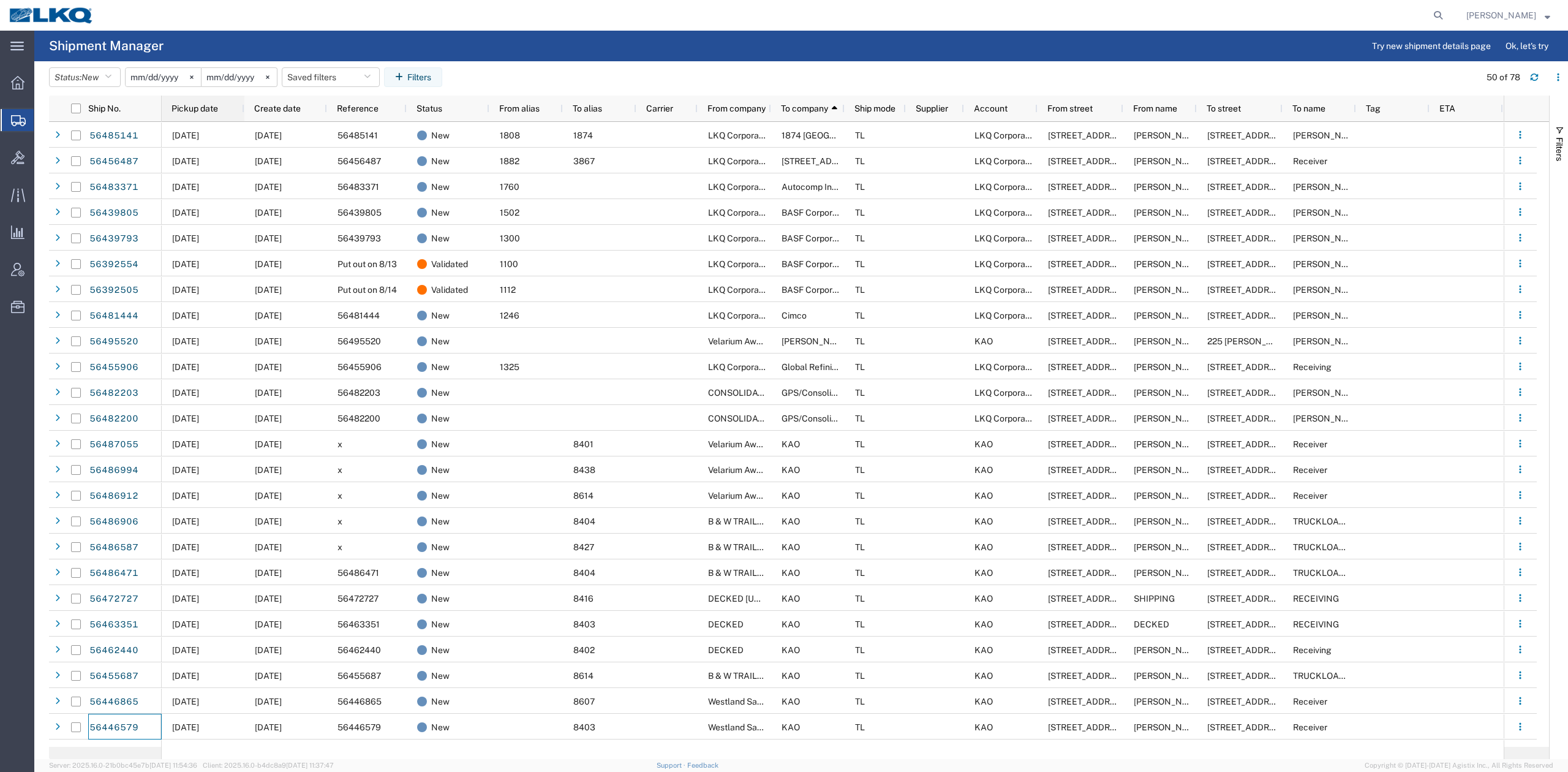
click at [219, 111] on div "Pickup date" at bounding box center [205, 108] width 68 height 20
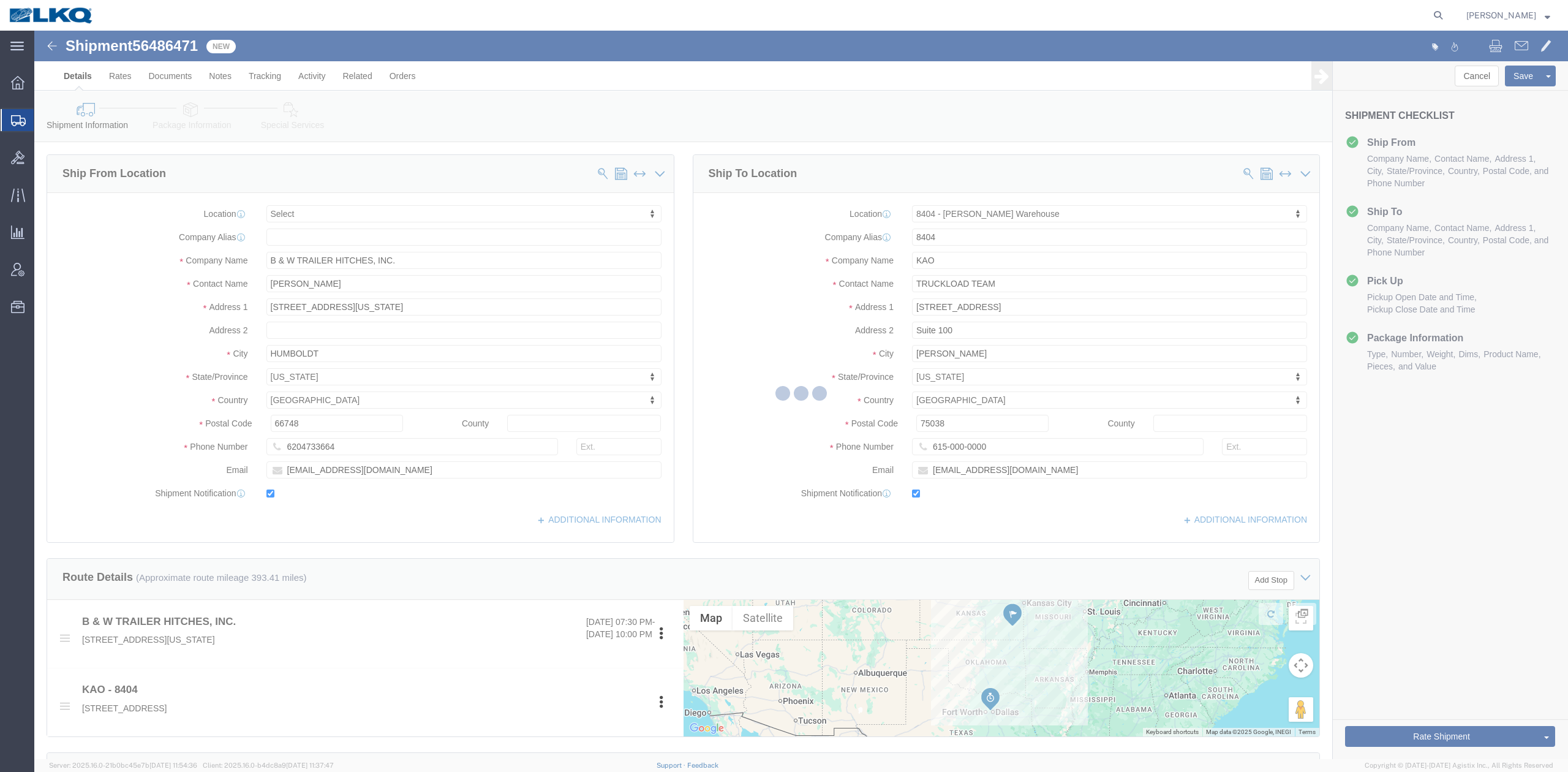
select select
select select "65991"
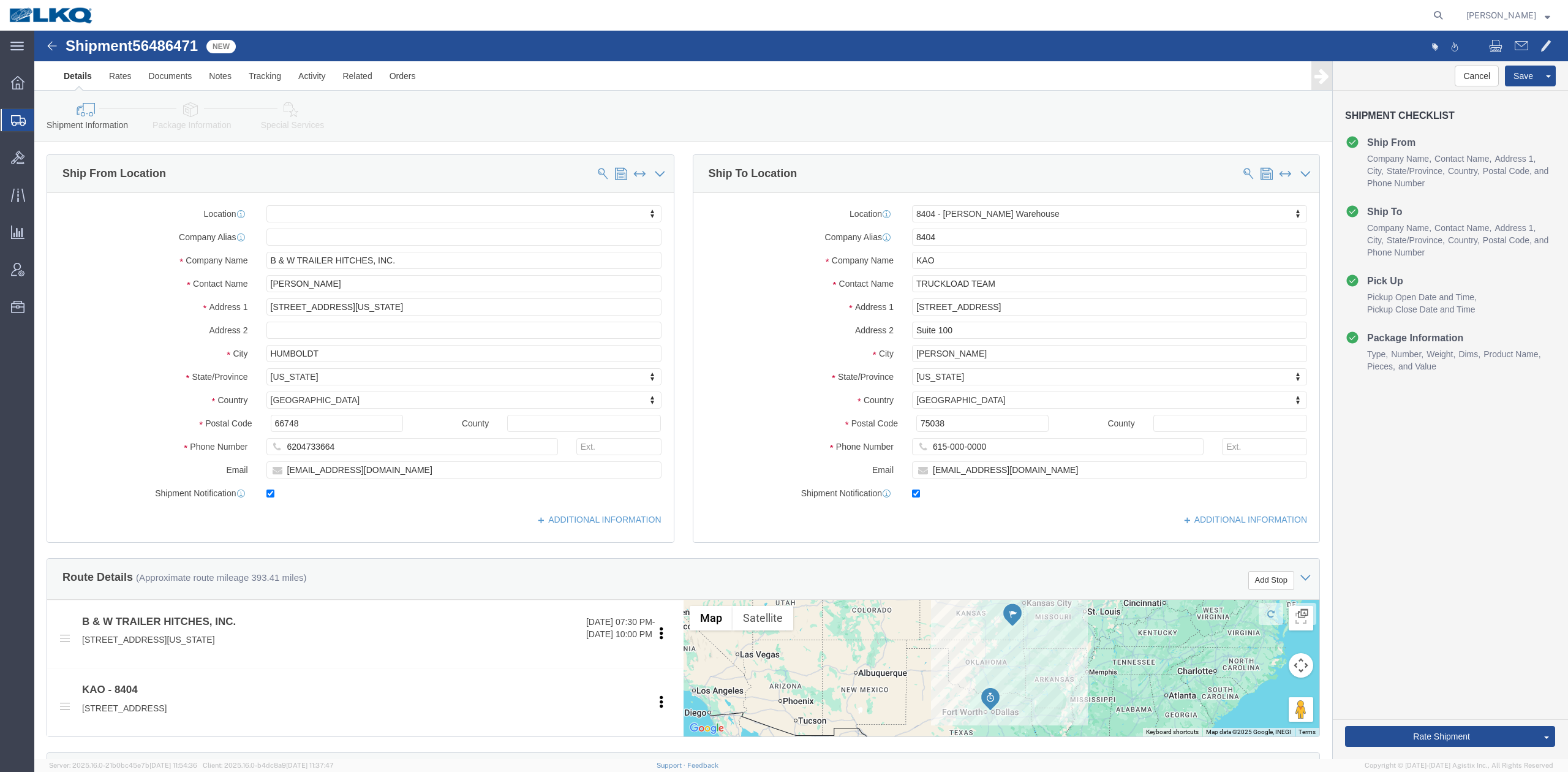
click span "56486471"
copy span "56486471"
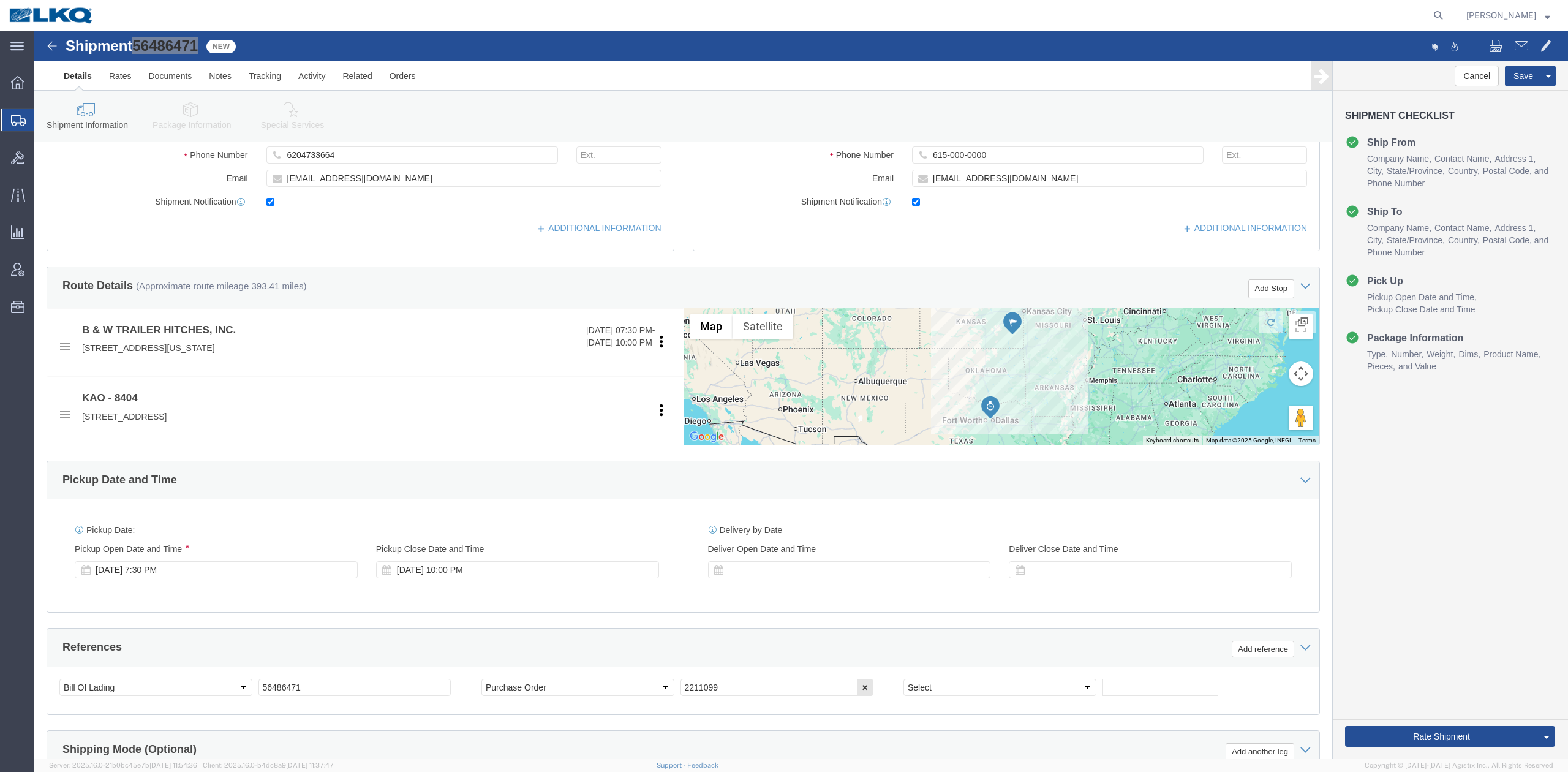
scroll to position [491, 0]
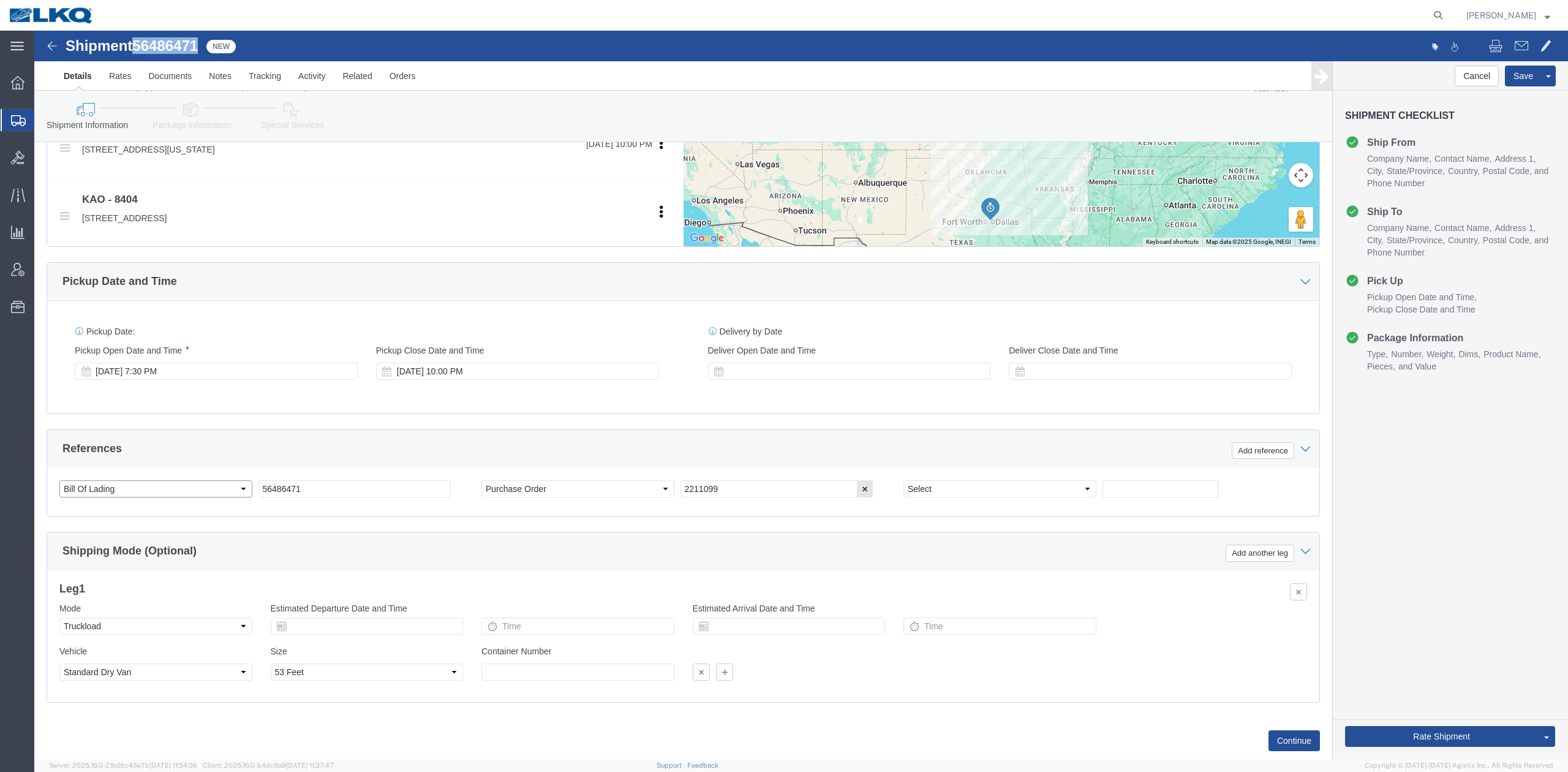
click select "Select Account Type Activity ID Airline Appointment Number ASN Batch Request # …"
select select "DELNUM"
click select "Select Account Type Activity ID Airline Appointment Number ASN Batch Request # …"
type input "x"
select select "BOL"
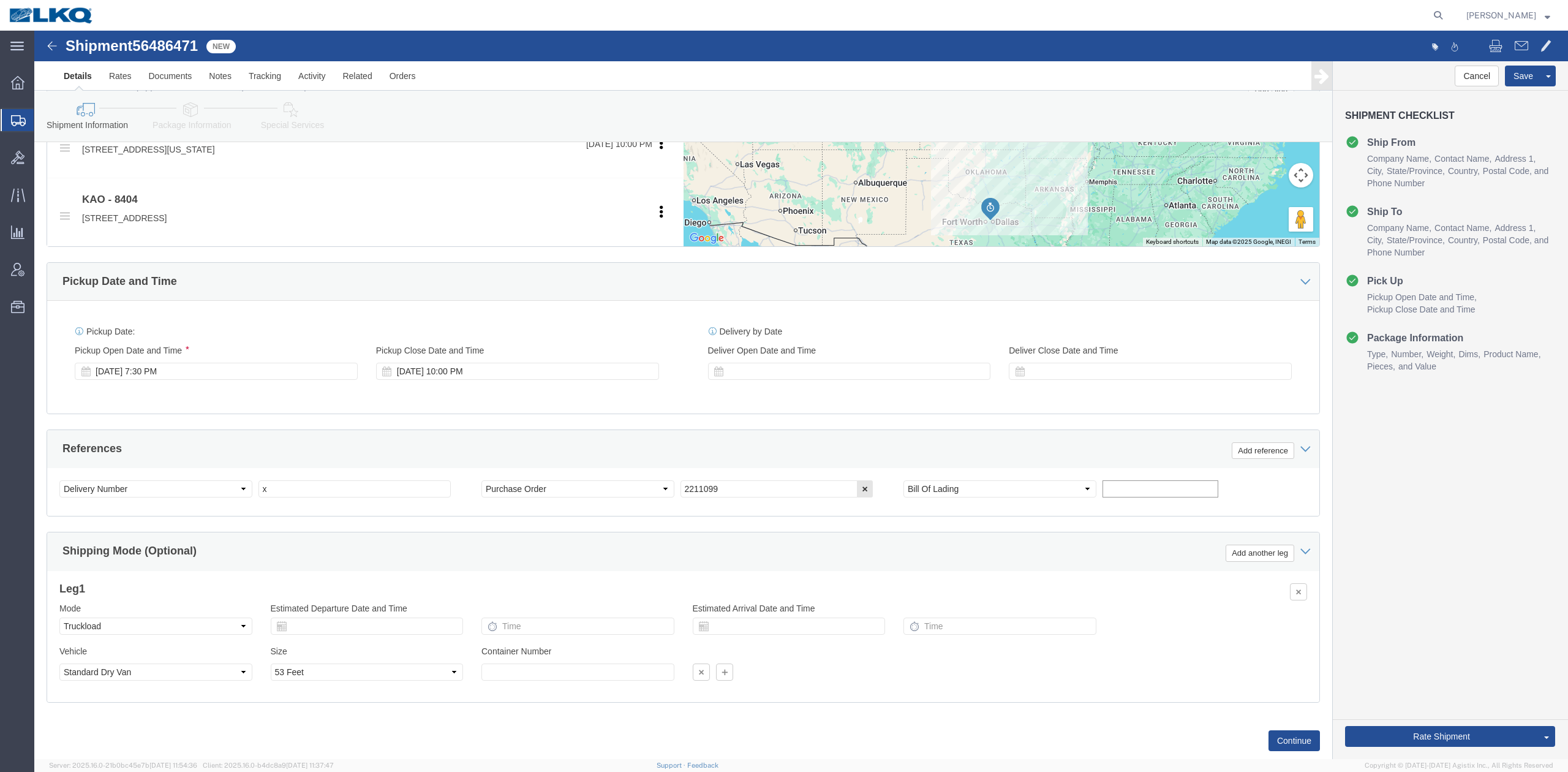
paste input "56486471"
type input "56486471"
click link "Package Information"
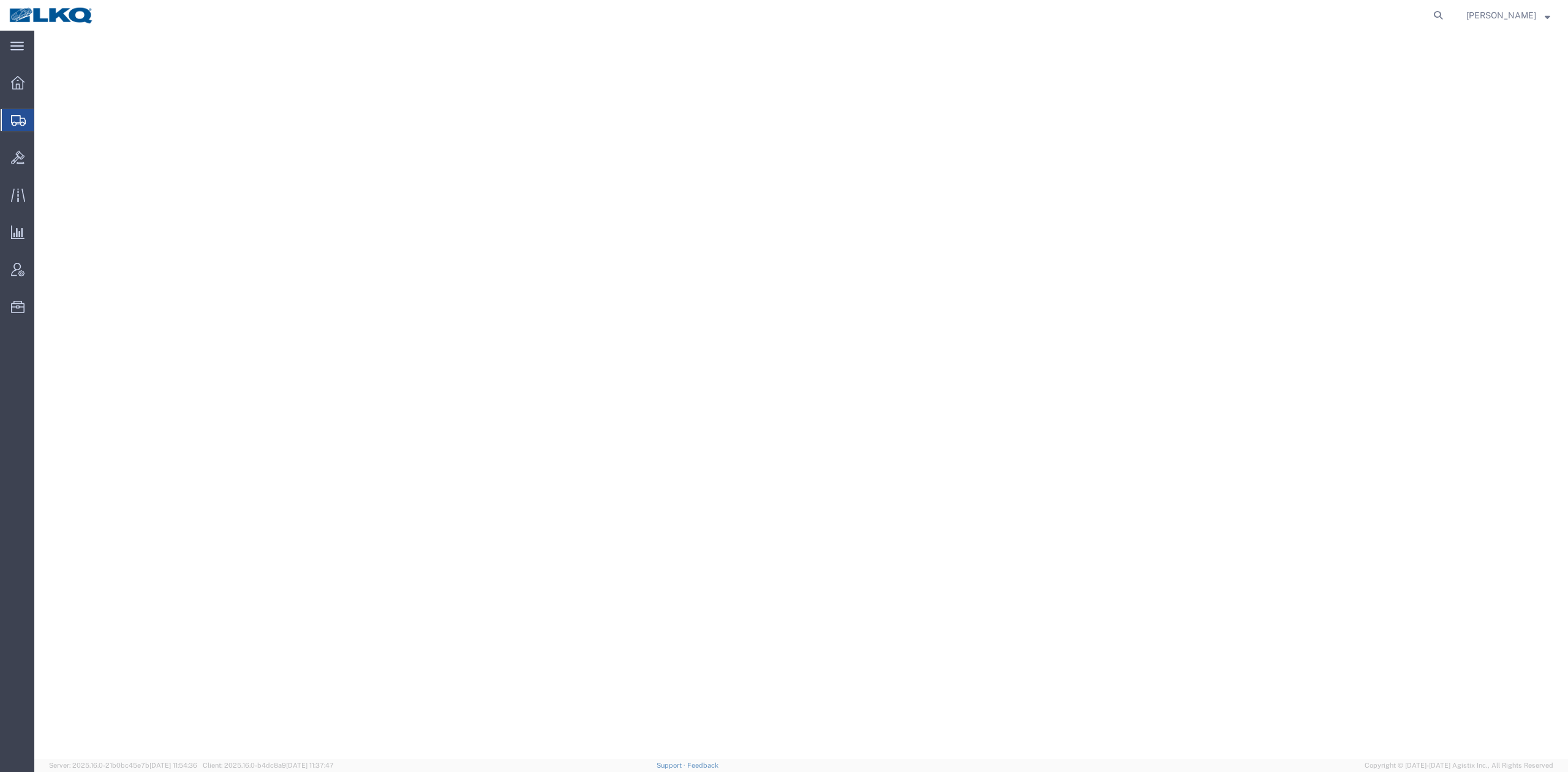
select select
select select "30533"
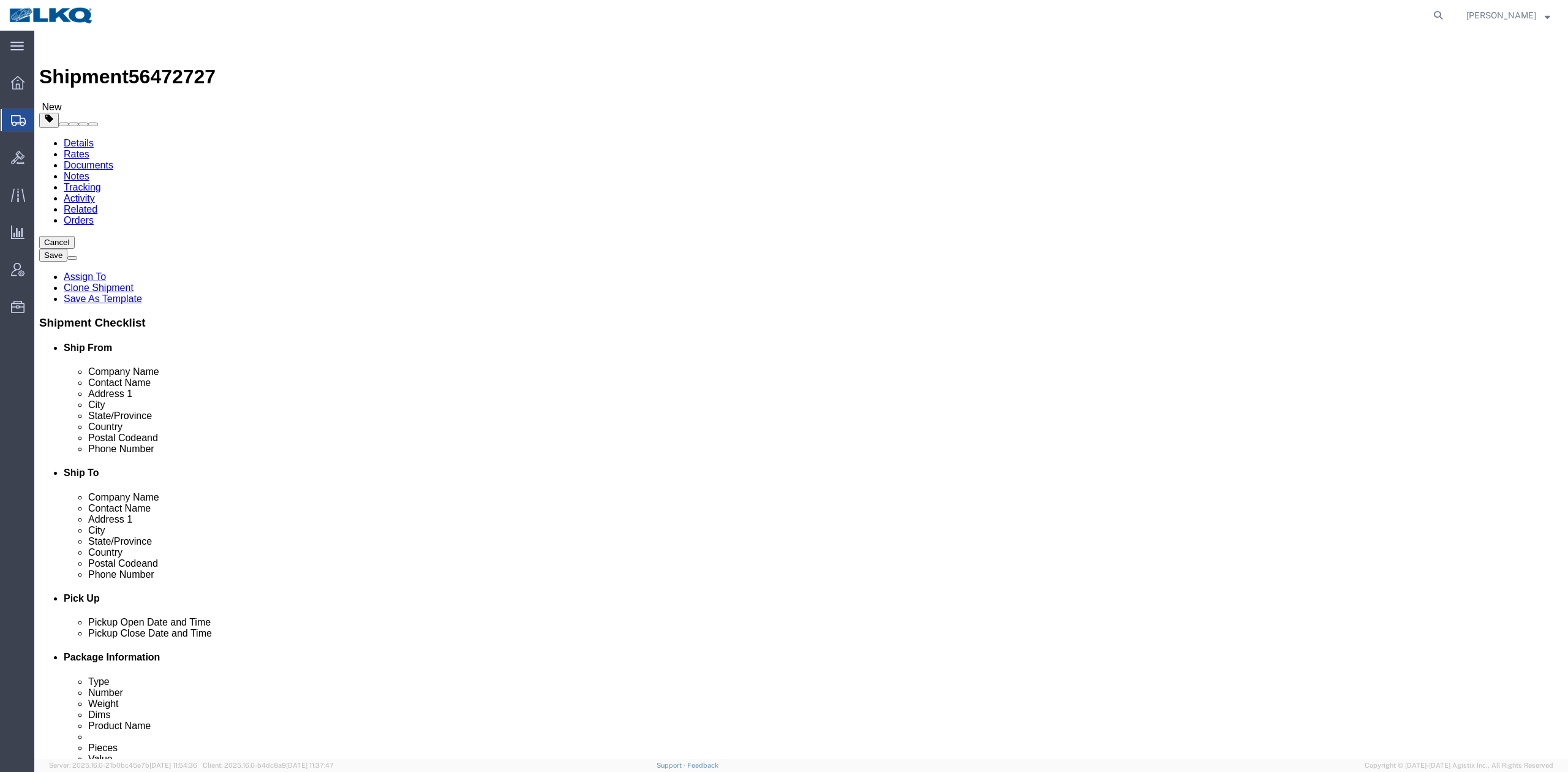
click span "56472727"
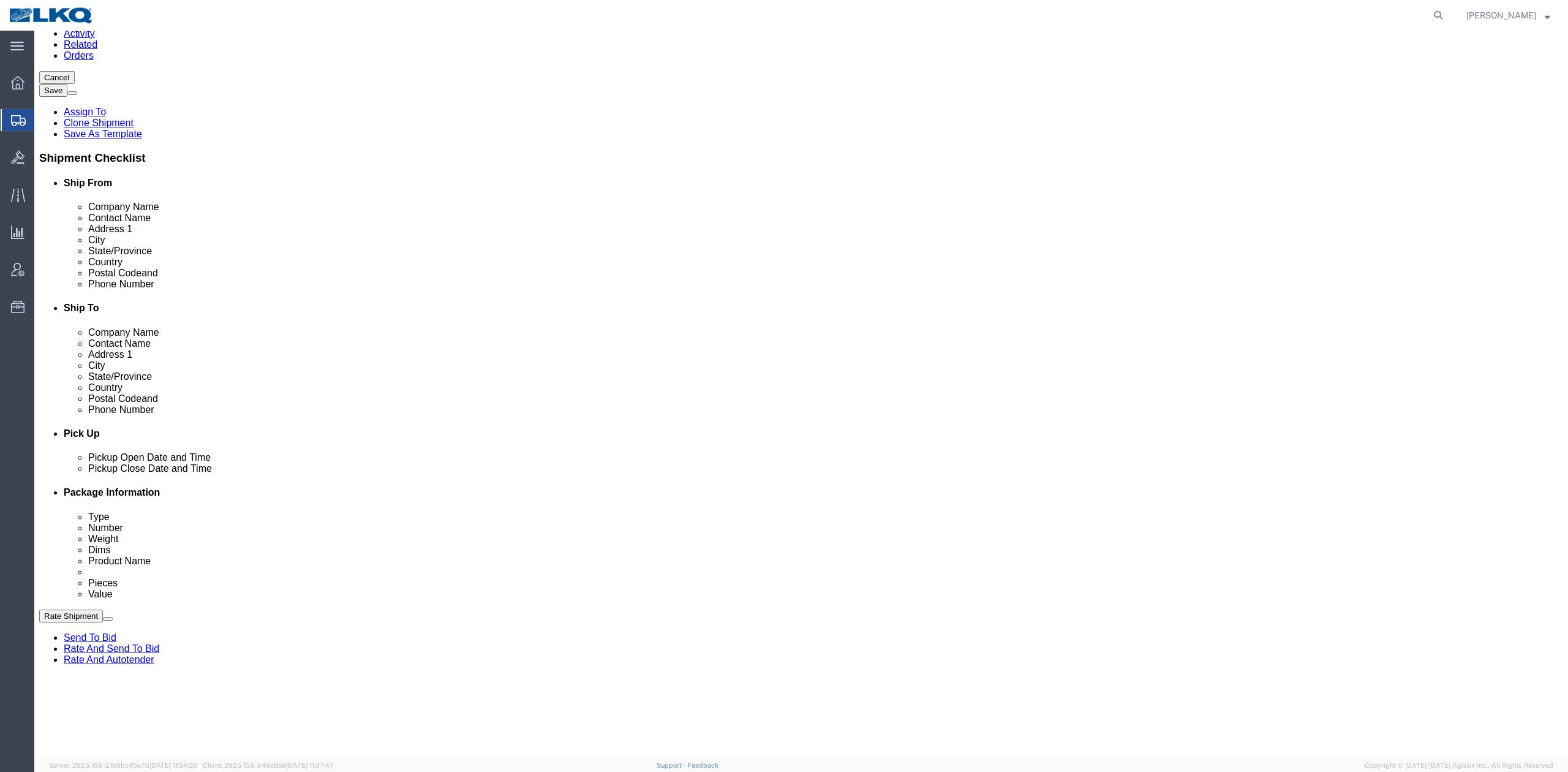
scroll to position [327, 0]
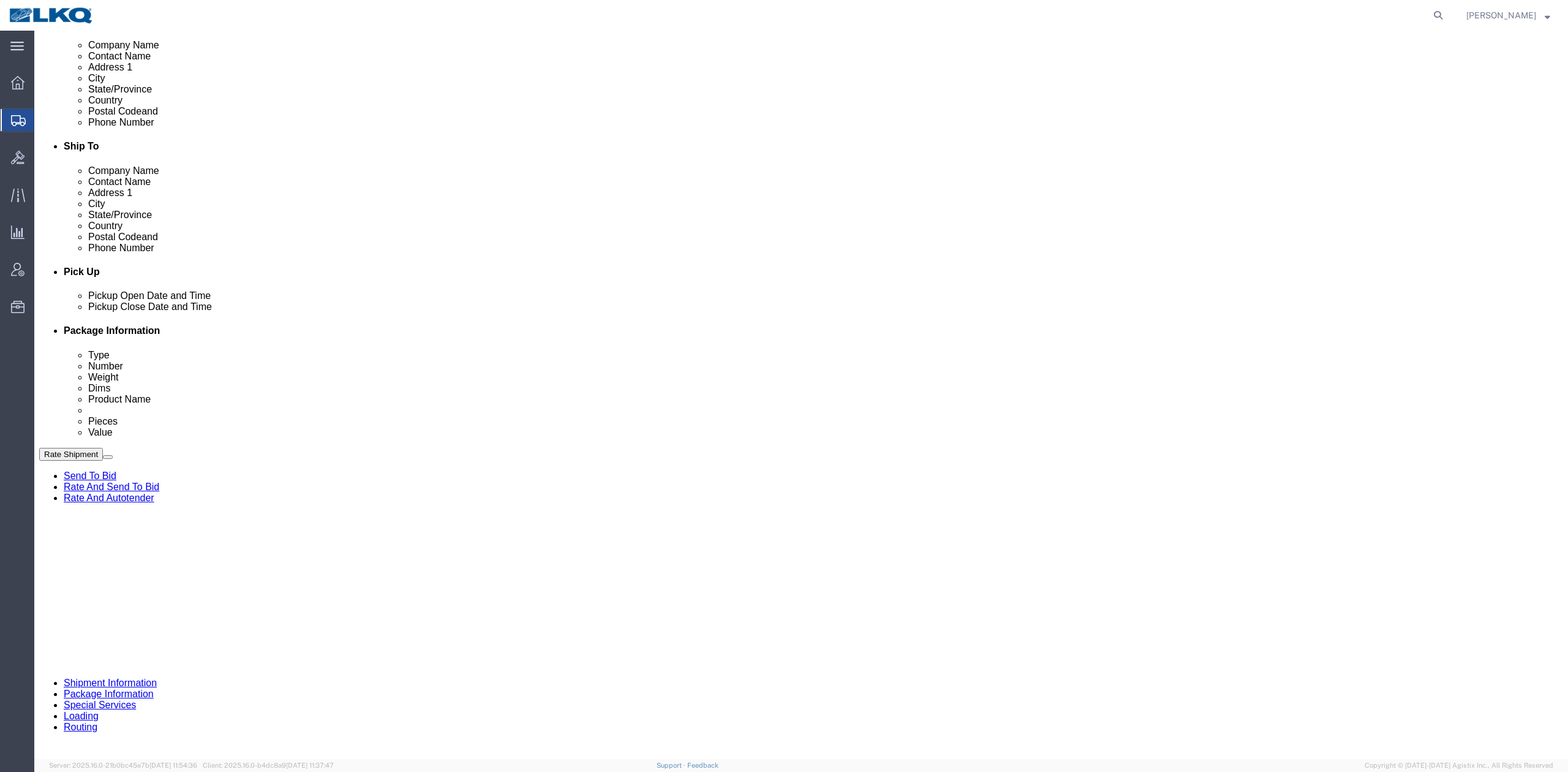
click div "[DATE] 10:00 AM"
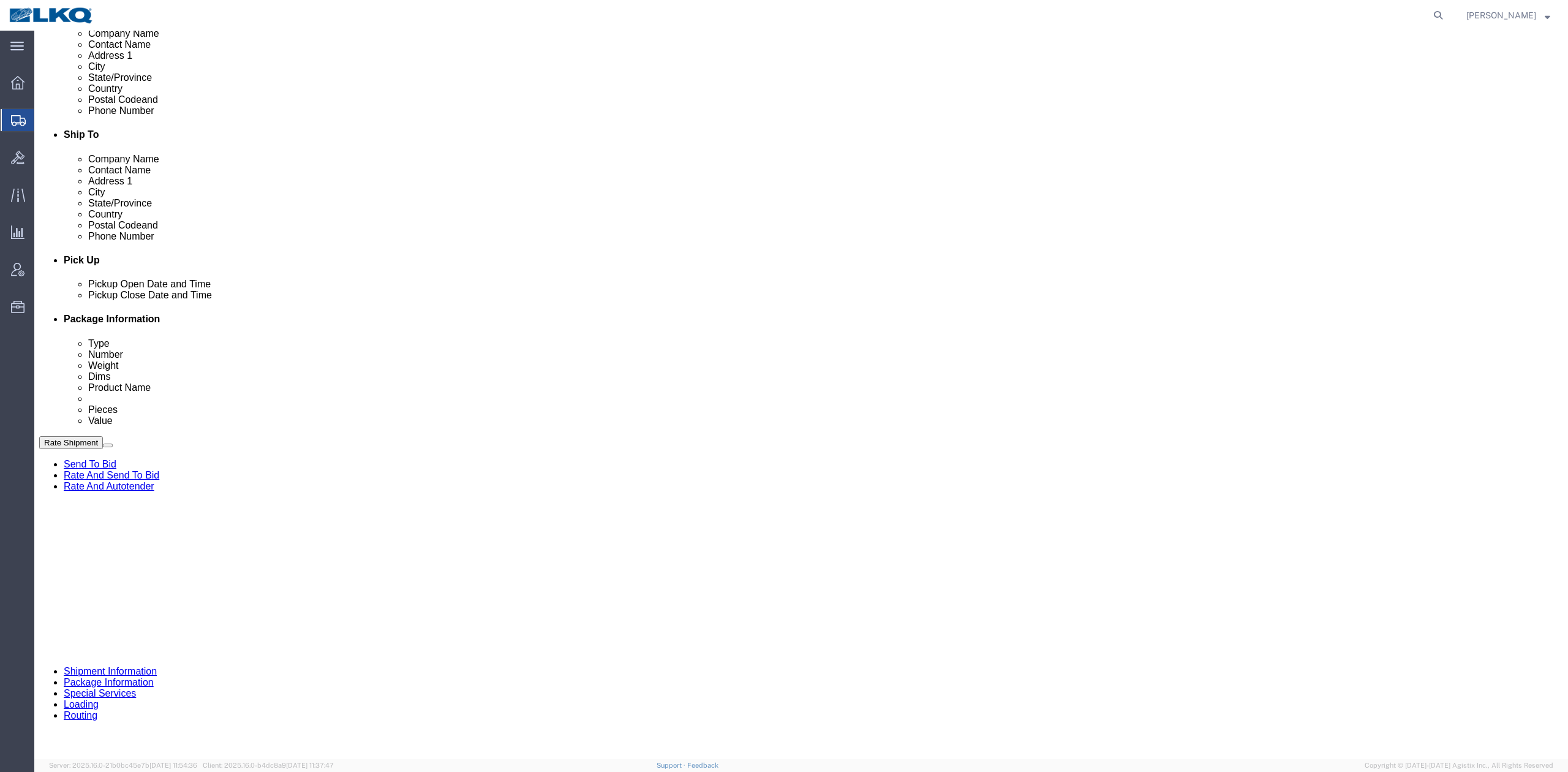
click div "References Add reference"
click div "[DATE] 4:00 PM"
click div "References Add reference"
click select "Select Account Type Activity ID Airline Appointment Number ASN Batch Request # …"
select select "DELNUM"
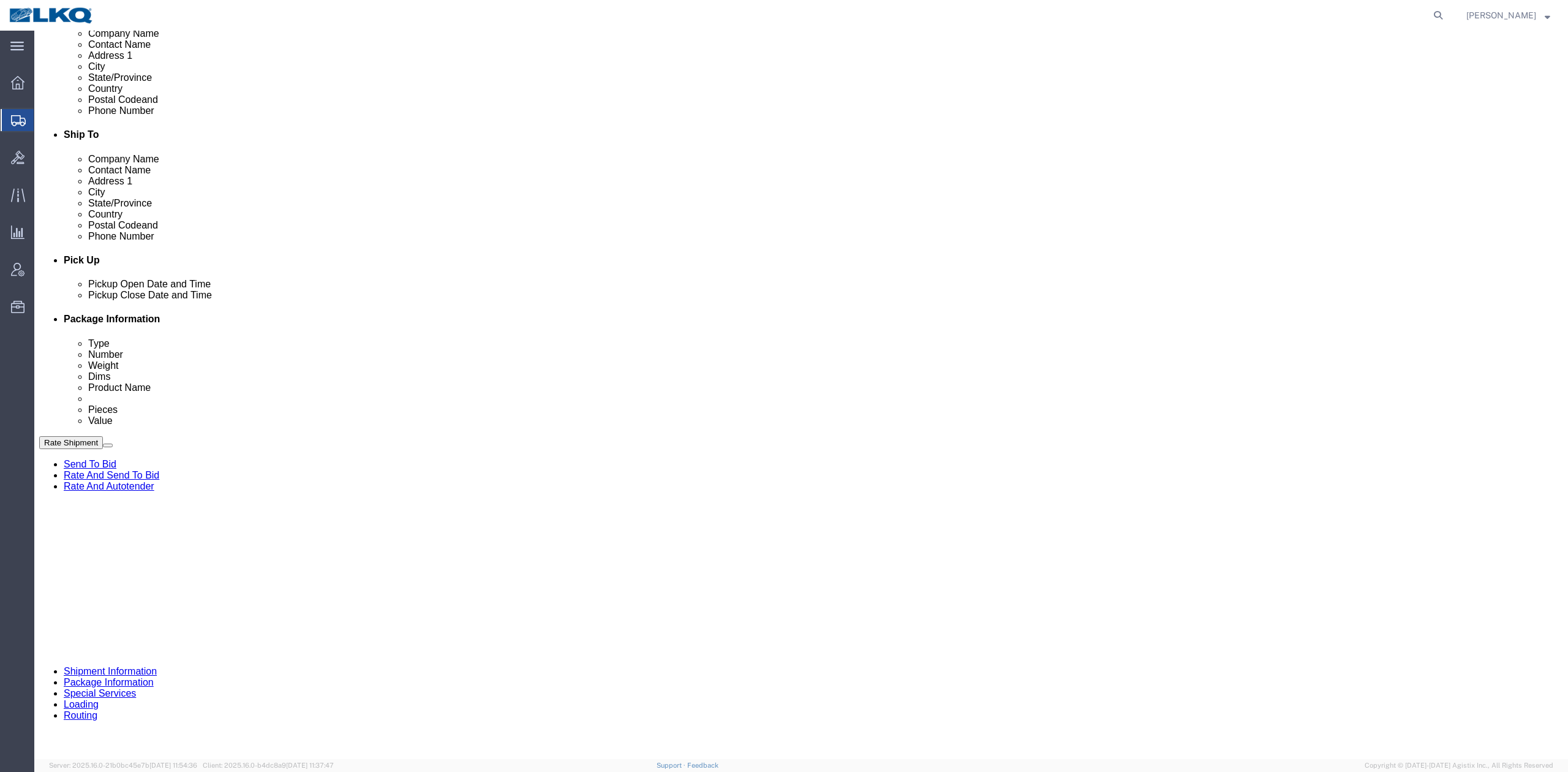
click select "Select Account Type Activity ID Airline Appointment Number ASN Batch Request # …"
type input "x"
select select "BOL"
paste input "56472727"
type input "56472727"
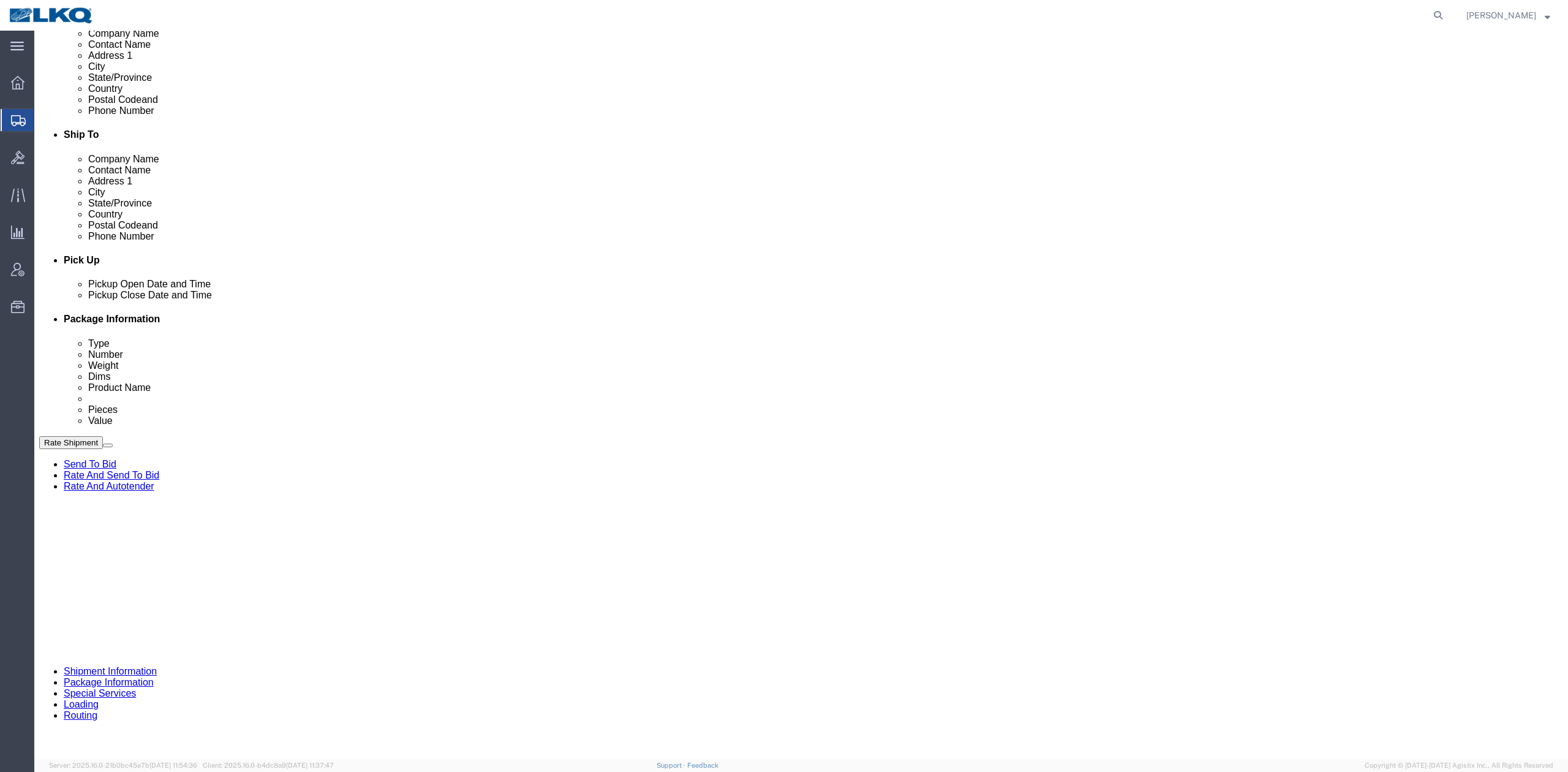
click icon
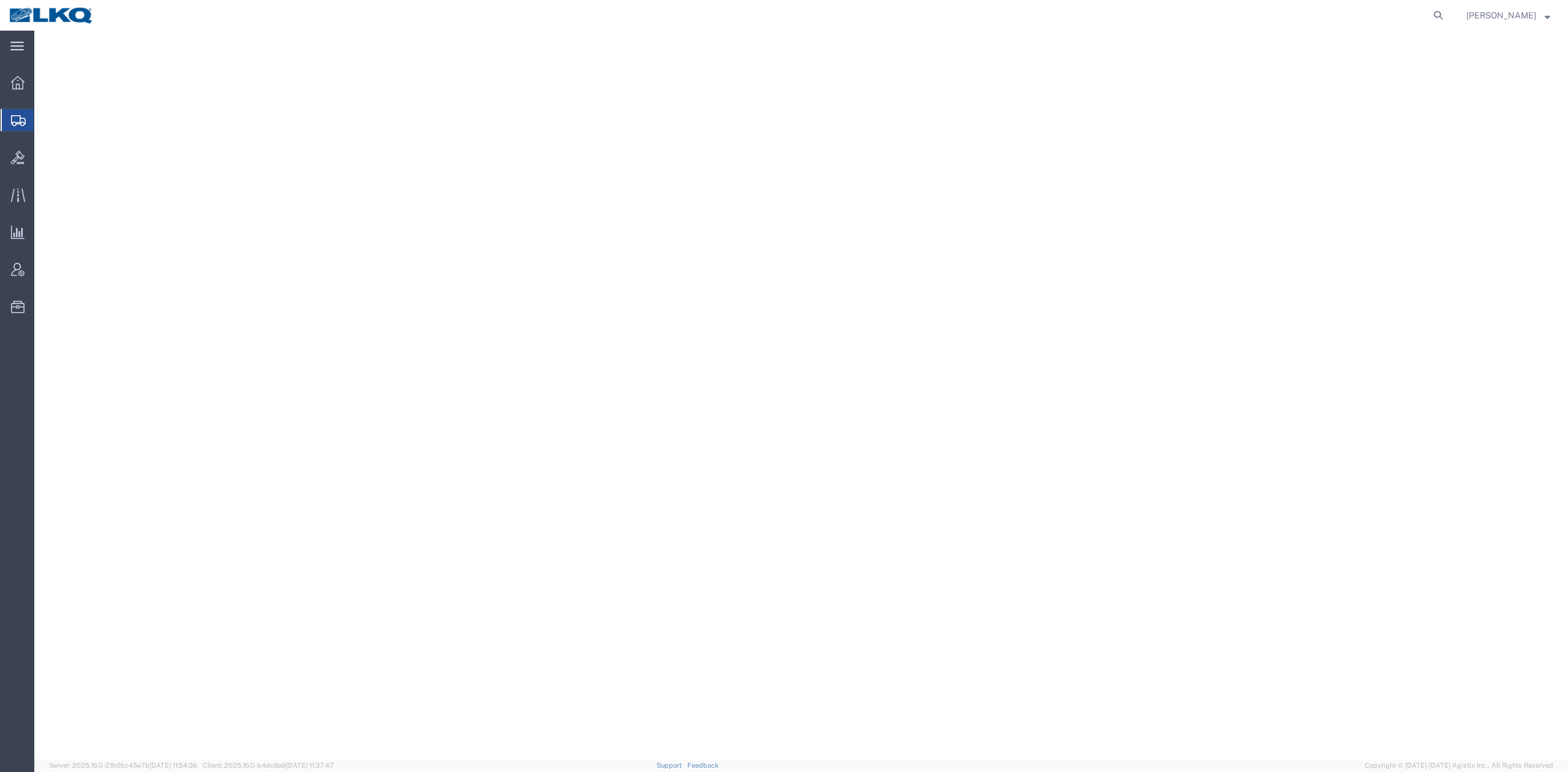
select select
select select "30524"
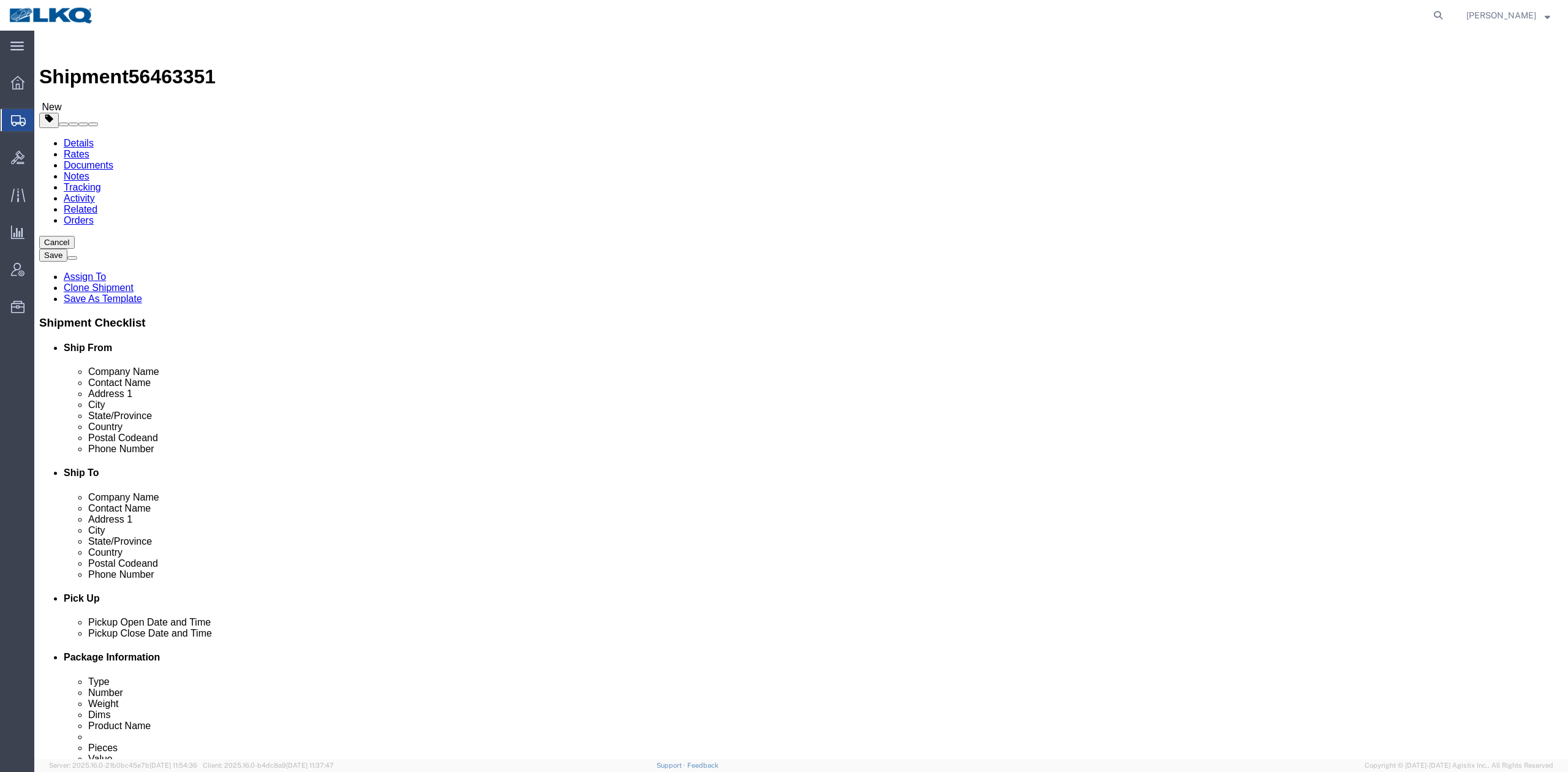
click span "56463351"
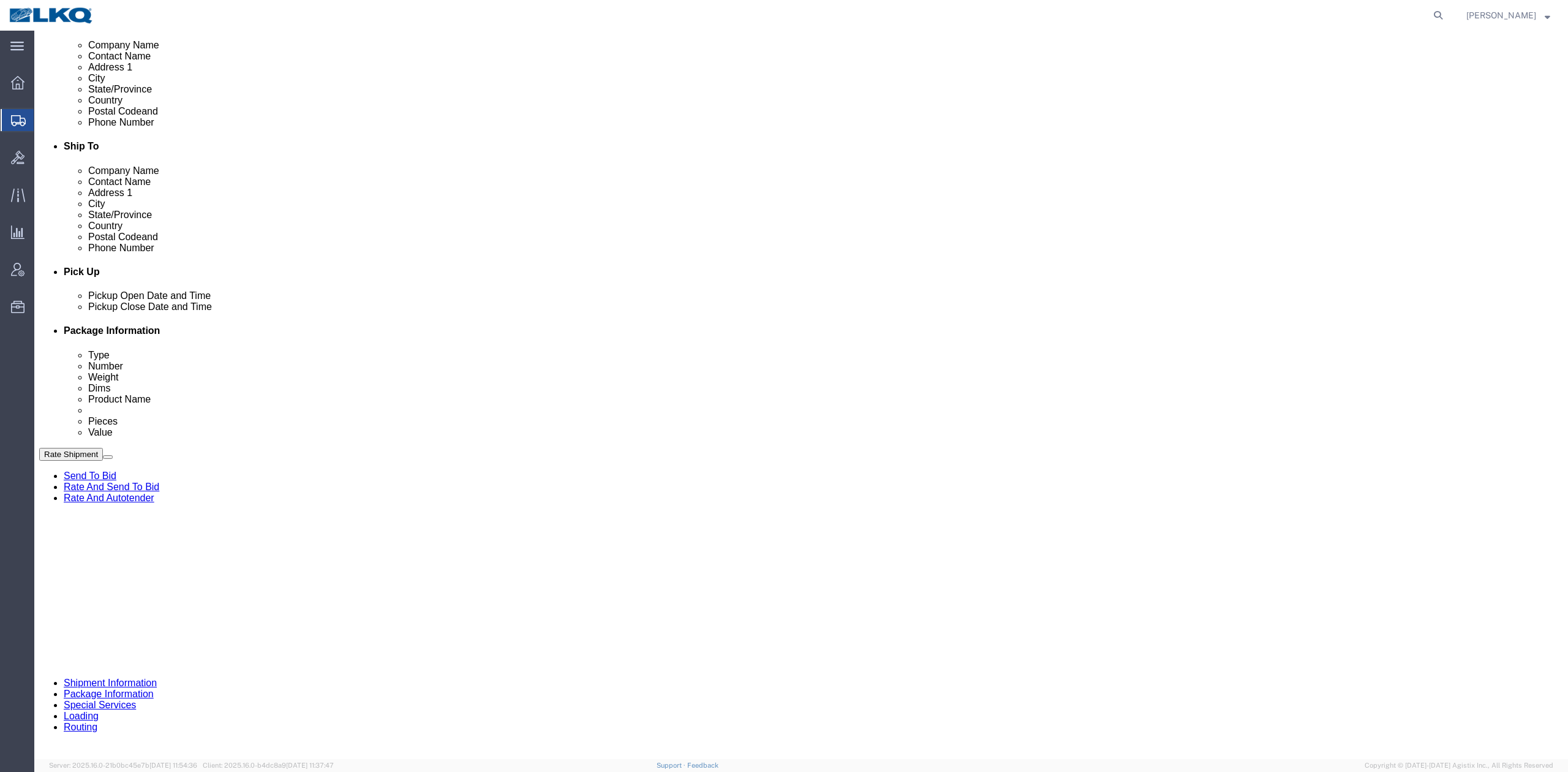
click div "Aug 15 2025 3:30 PM"
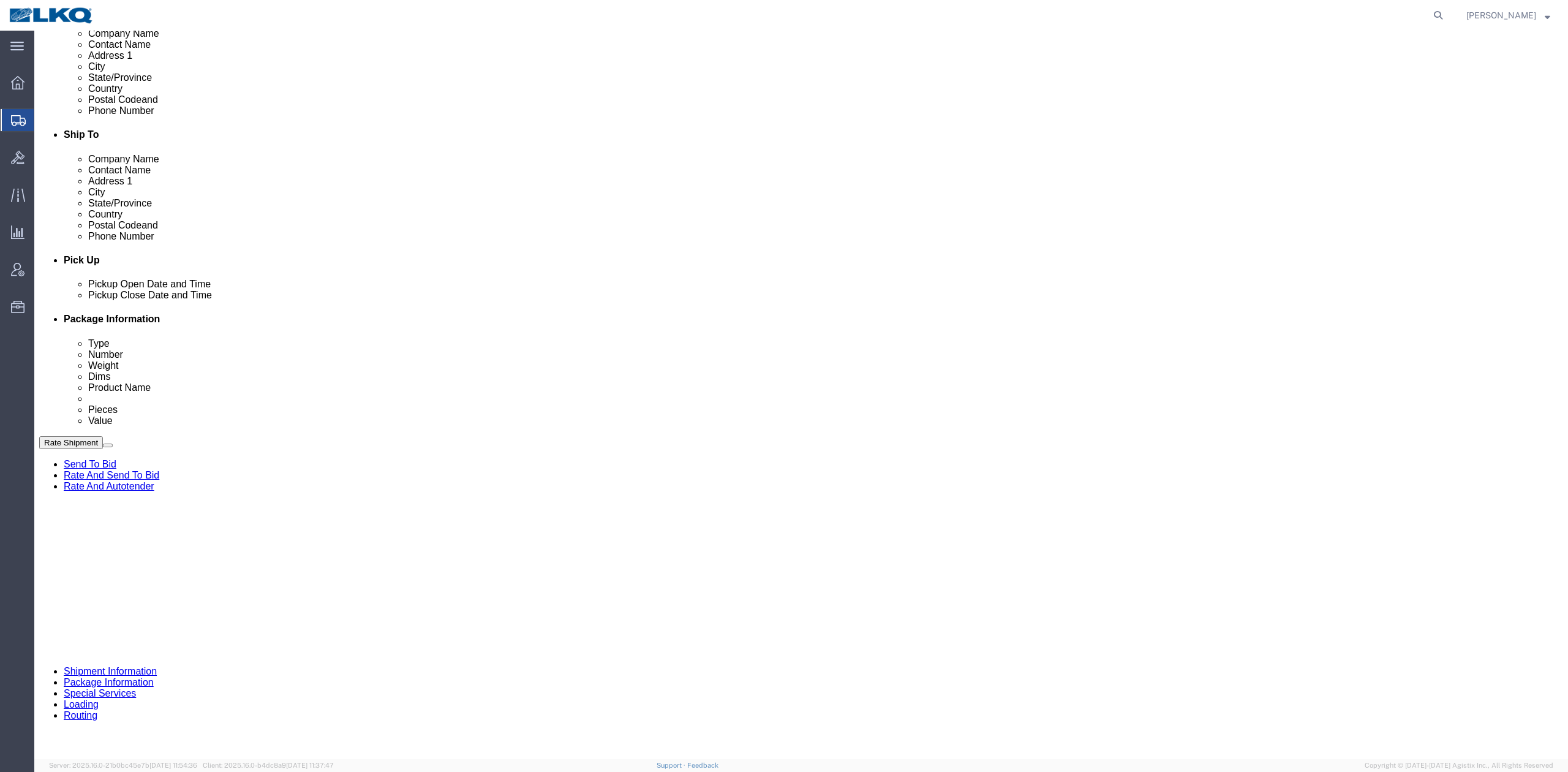
click div "Aug 15 2025 8:00 AM"
click div "References Add reference"
click select "Select Account Type Activity ID Airline Appointment Number ASN Batch Request # …"
select select "DELNUM"
click select "Select Account Type Activity ID Airline Appointment Number ASN Batch Request # …"
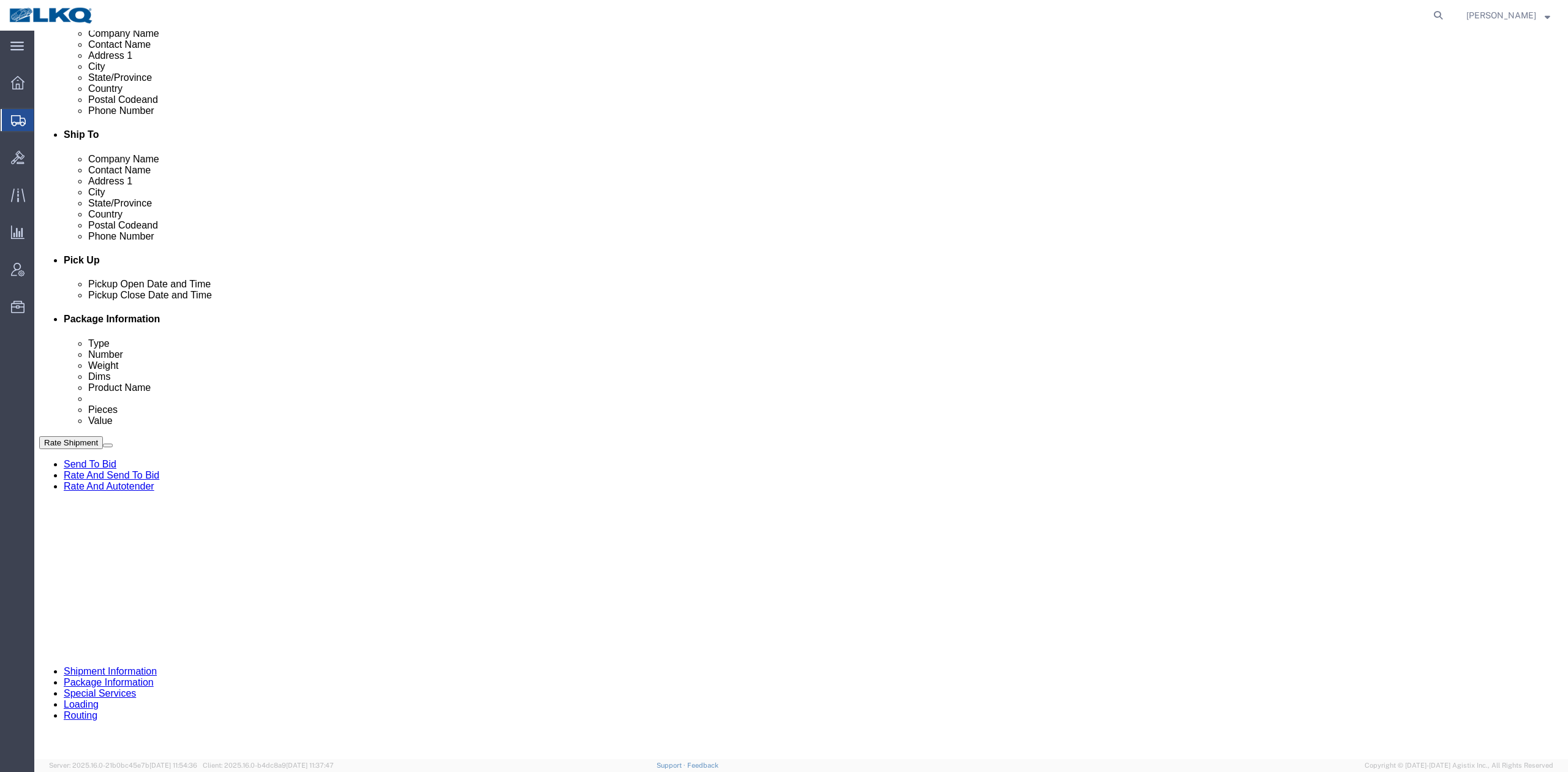
type input "x"
select select "BOL"
paste input "56463351"
type input "56463351"
click icon
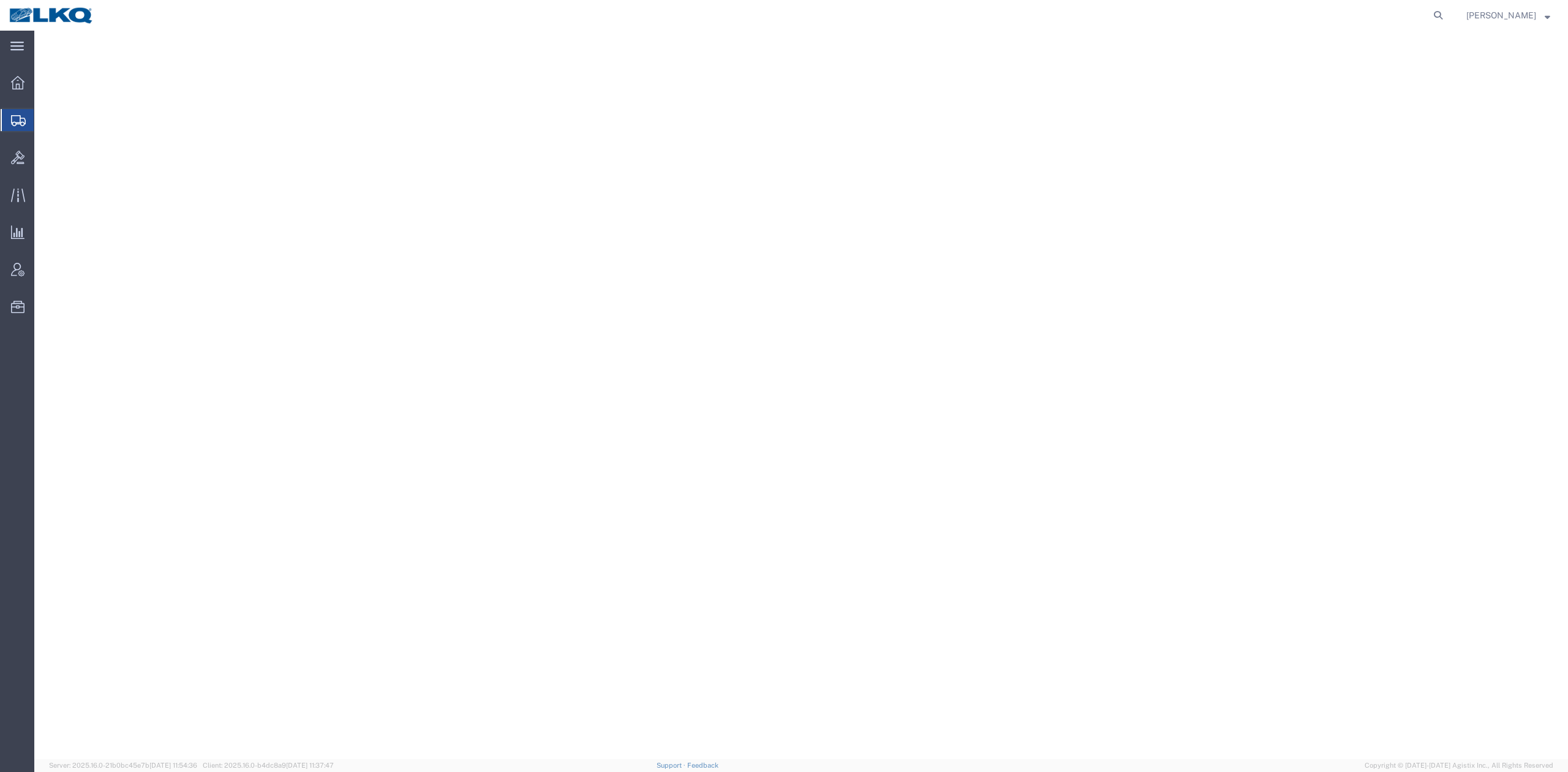
select select
select select "30523"
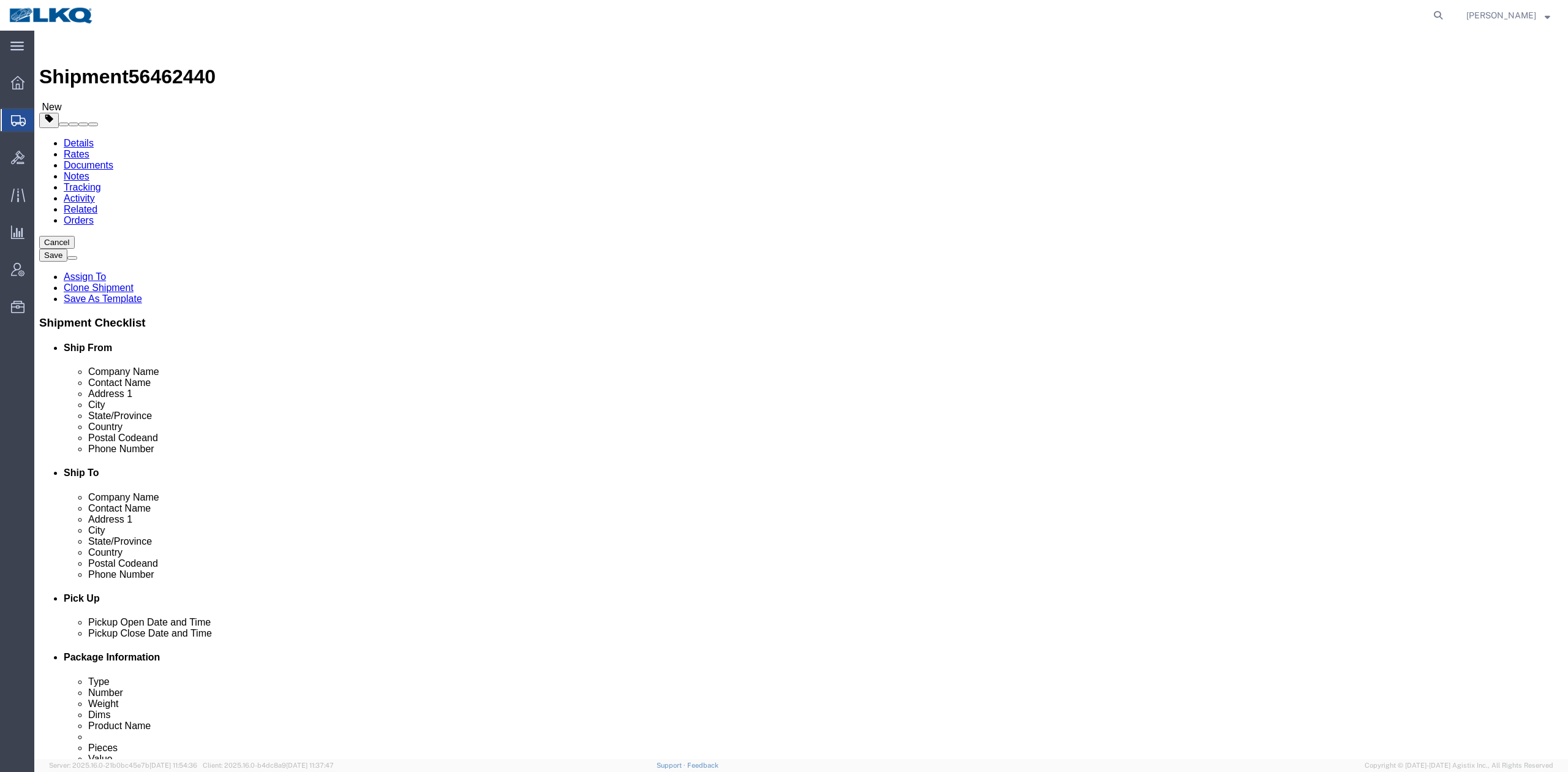
click span "56462440"
copy span "56462440"
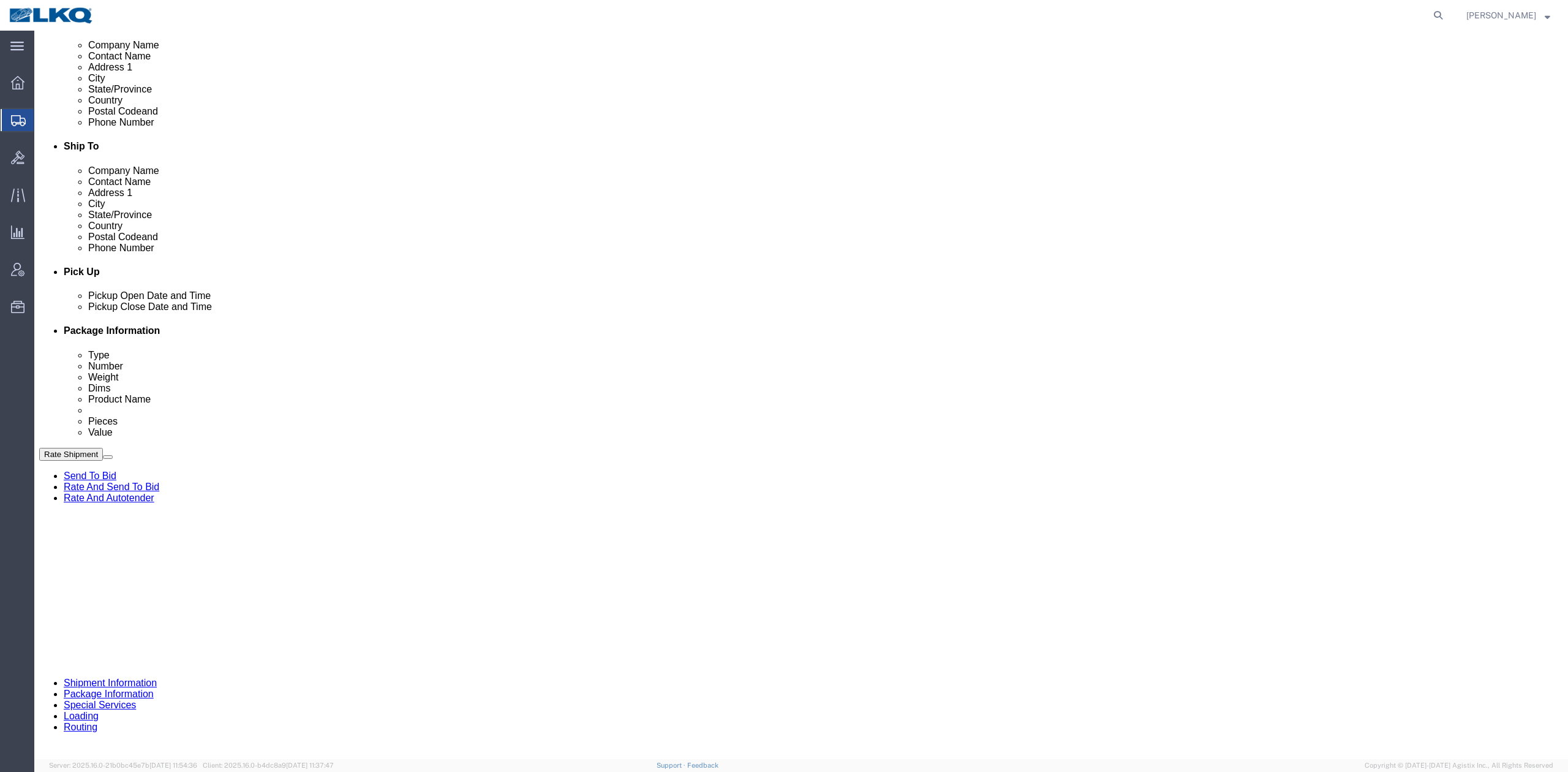
click div "[DATE] 7:00 AM"
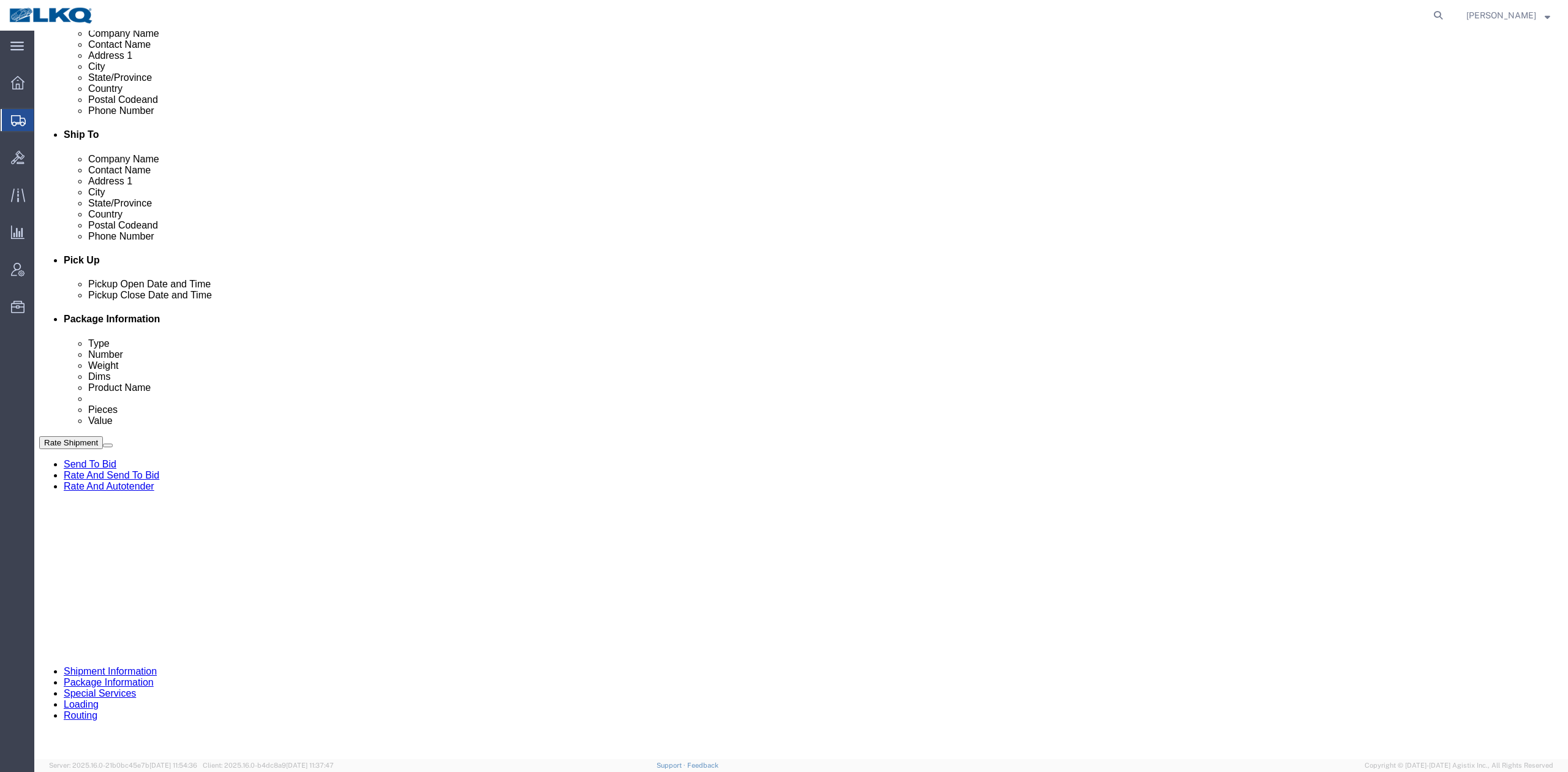
click div "[DATE] 3:30 PM"
click div "Ship From Location Location My Profile Location 1100 - LKQ [GEOGRAPHIC_DATA] 11…"
click select "Select Account Type Activity ID Airline Appointment Number ASN Batch Request # …"
select select "DELNUM"
click select "Select Account Type Activity ID Airline Appointment Number ASN Batch Request # …"
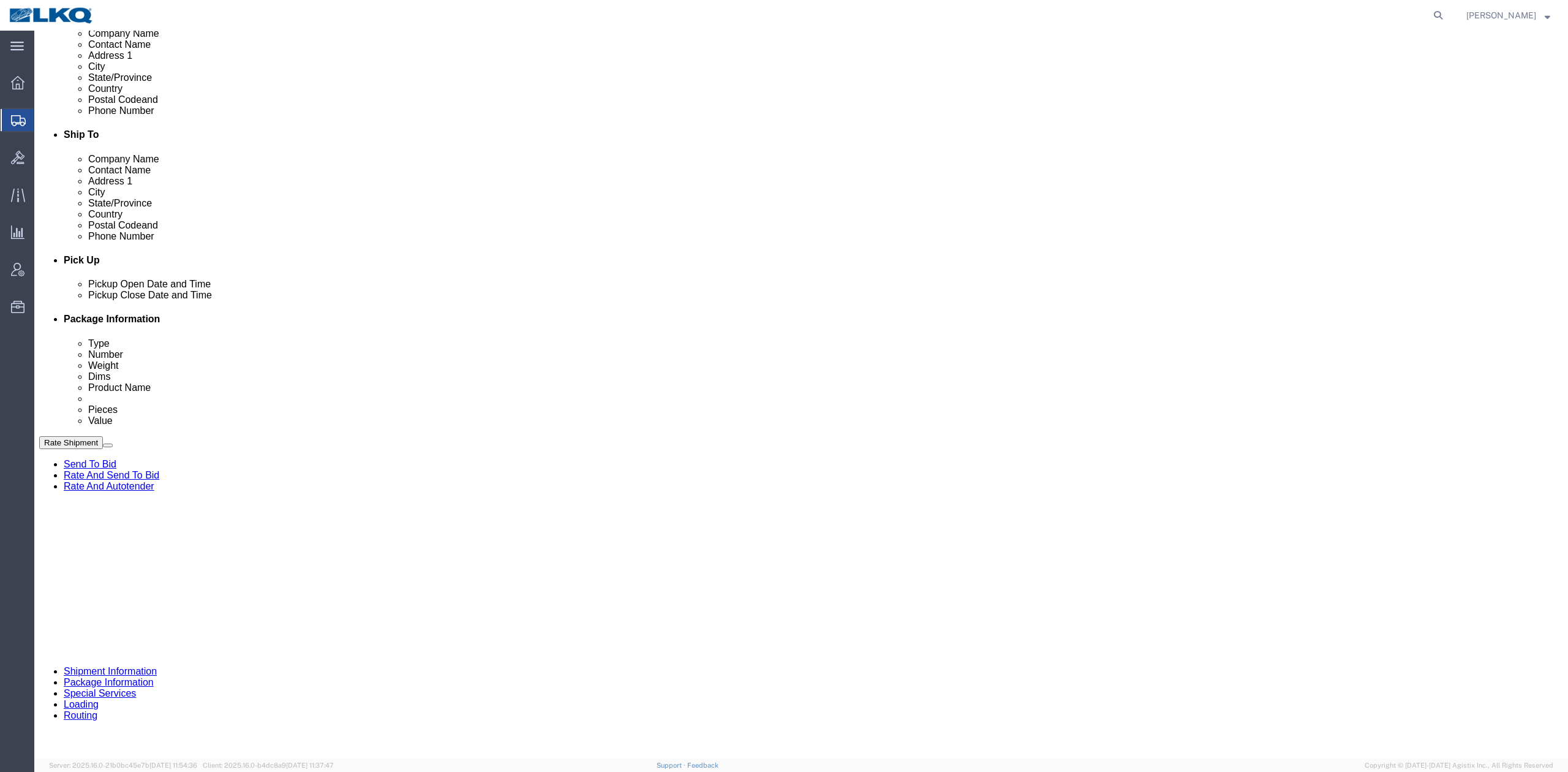
type input "x"
select select "BOL"
paste input "56462440"
type input "56462440"
click link "Package Information"
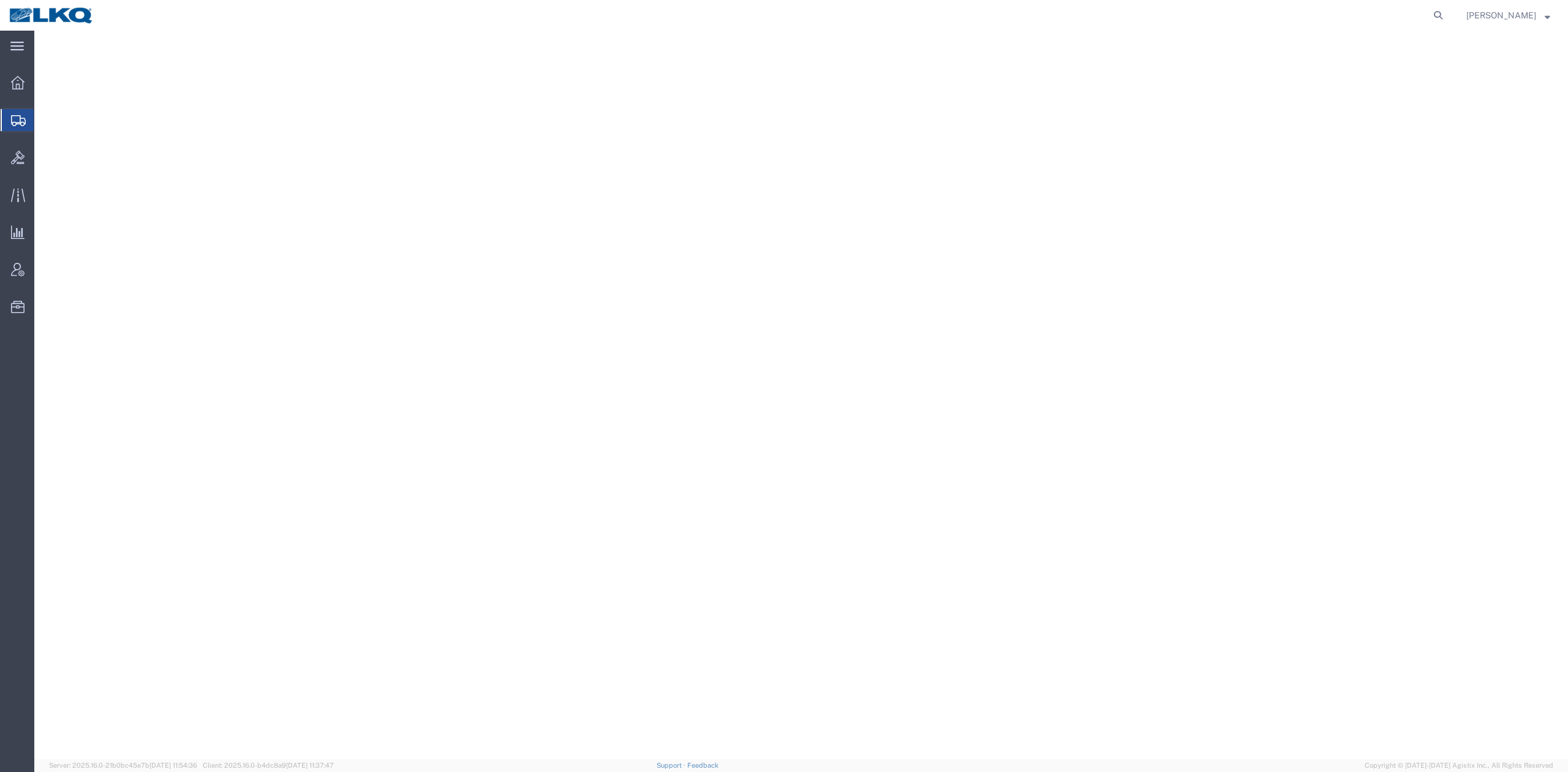
select select
select select "30605"
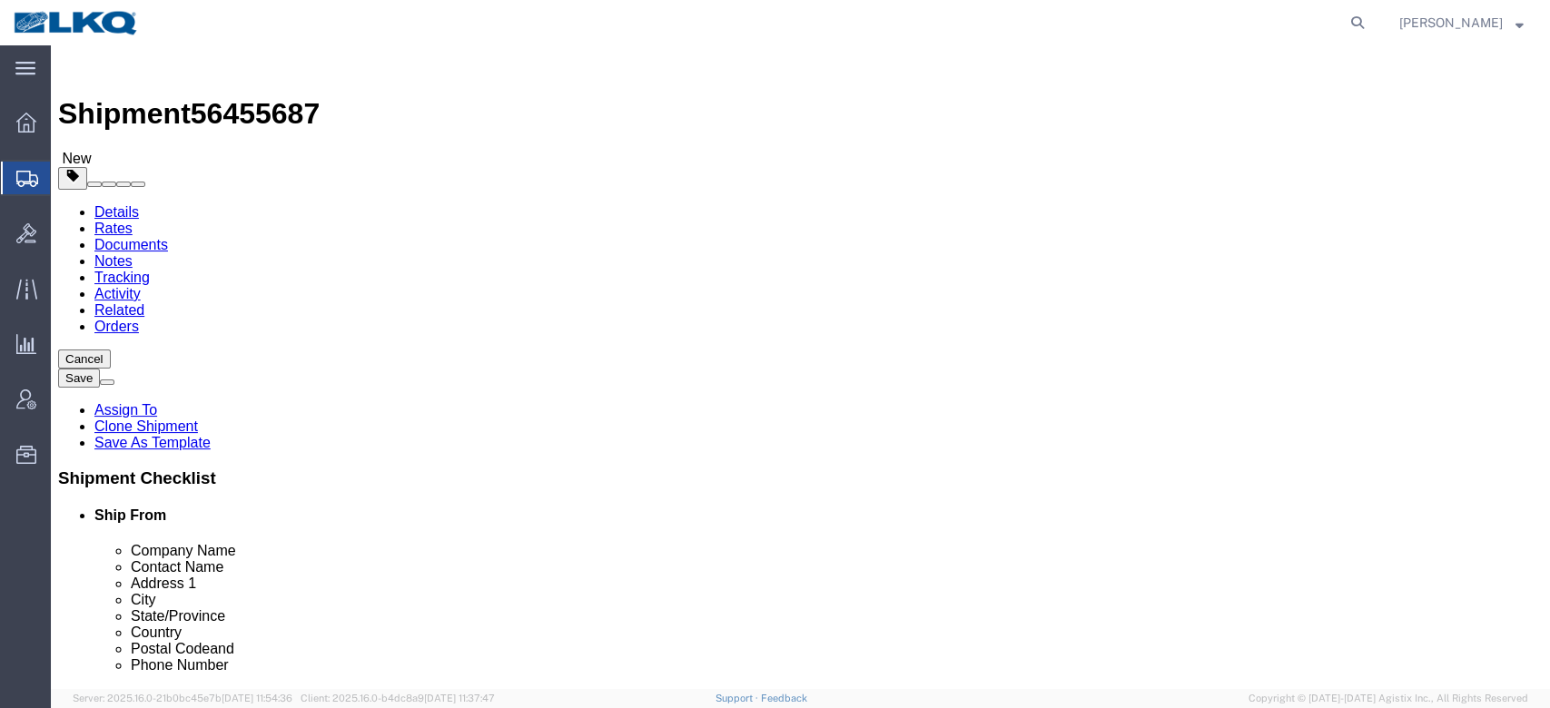
click span "56455687"
copy span "56455687"
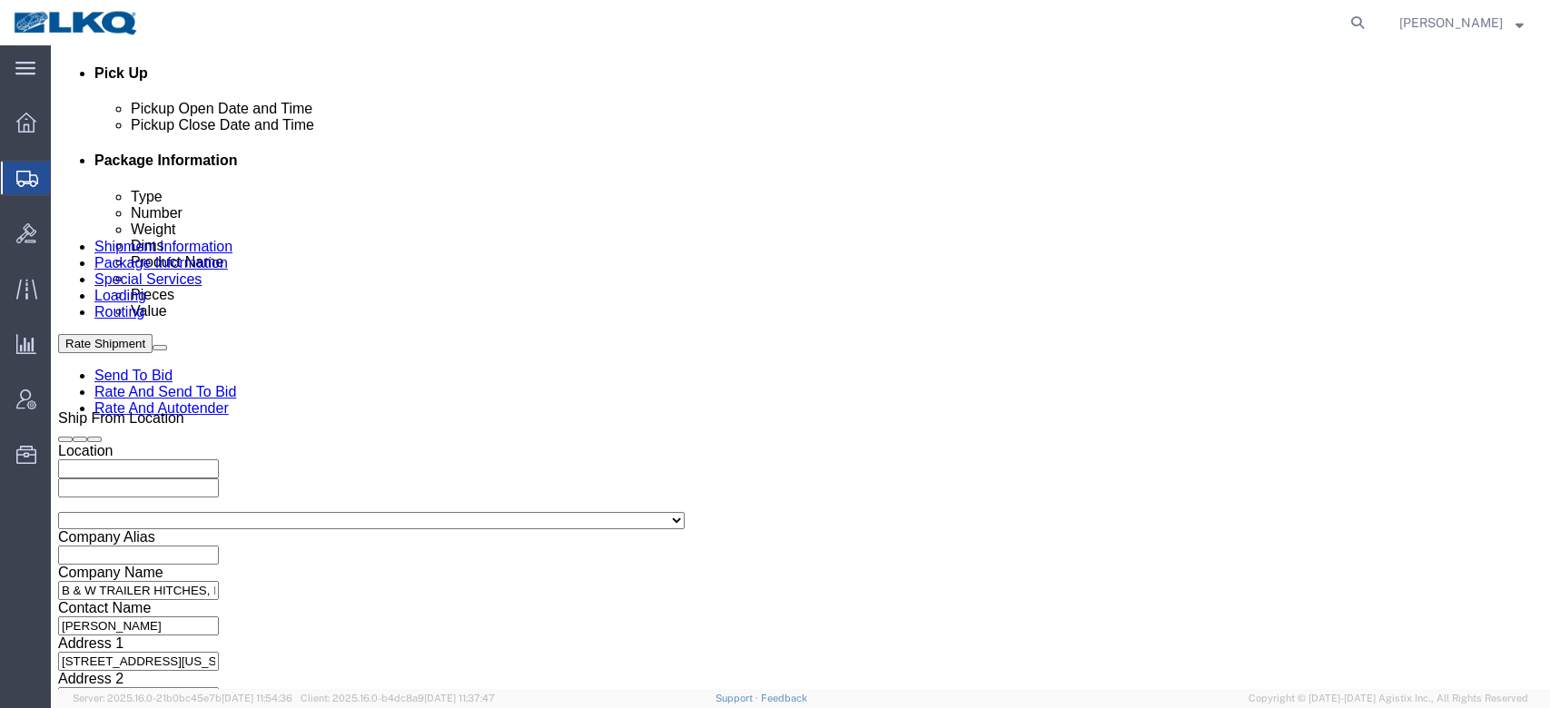
scroll to position [823, 0]
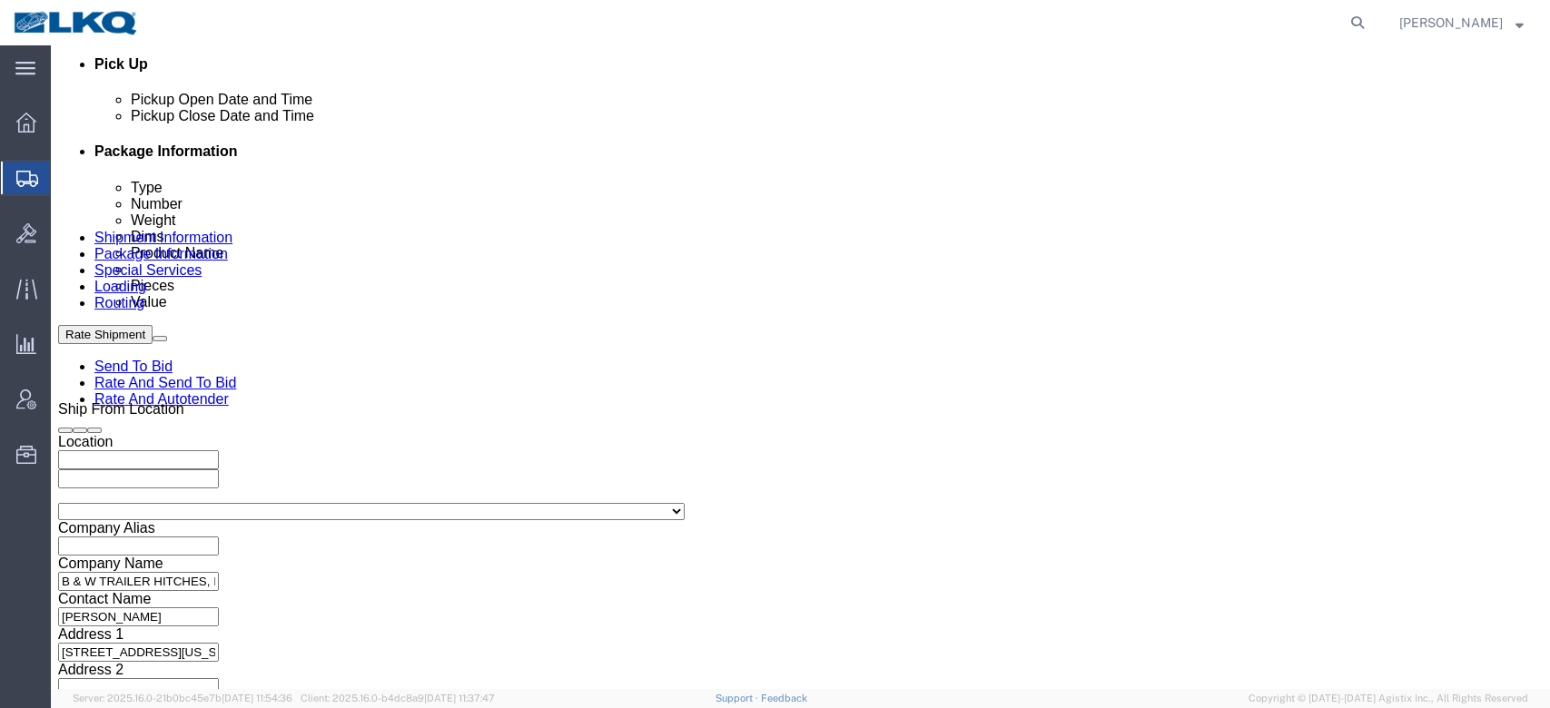
click select "Select Account Type Activity ID Airline Appointment Number ASN Batch Request # …"
select select "DELNUM"
click select "Select Account Type Activity ID Airline Appointment Number ASN Batch Request # …"
type input "x"
type input "b"
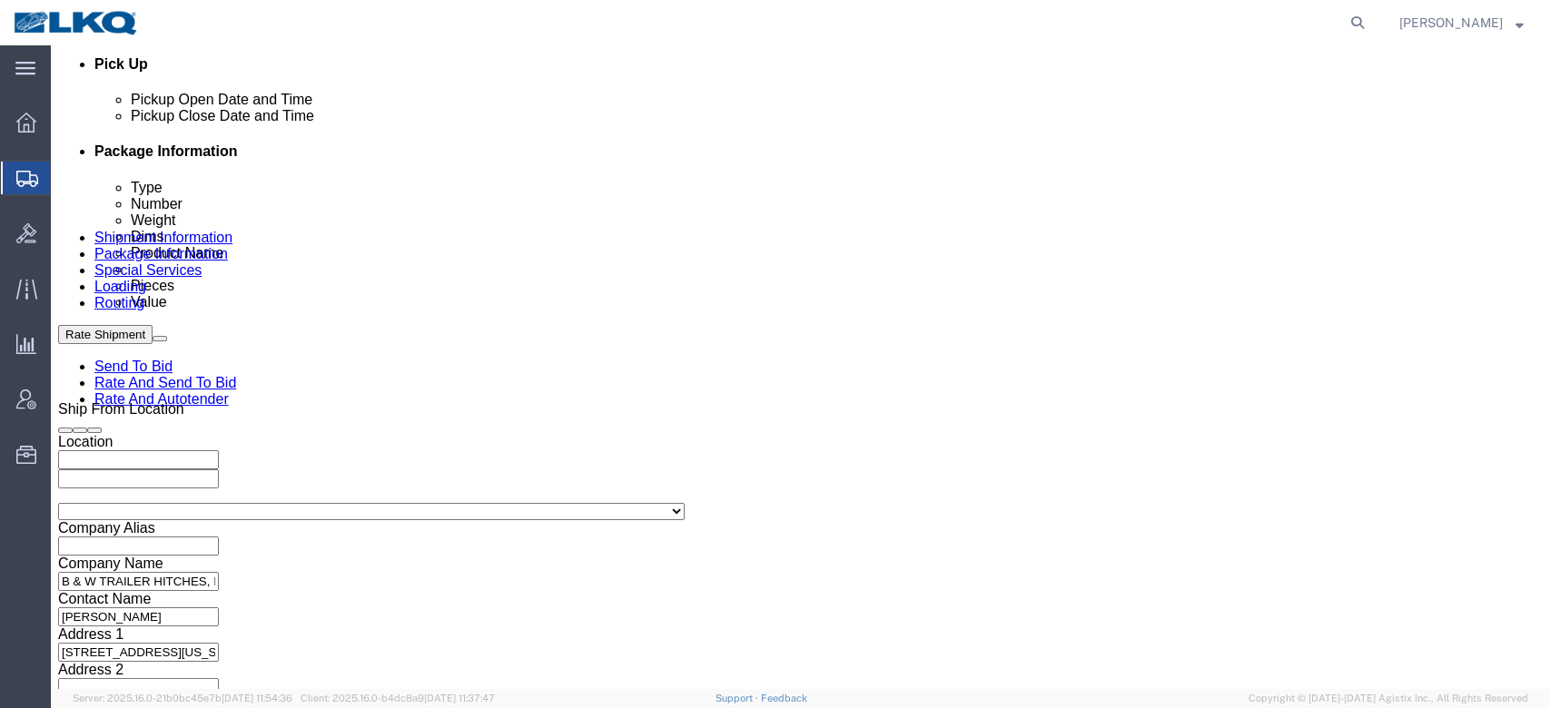
select select "BOL"
paste input "56455687"
type input "56455687"
click input "4368368"
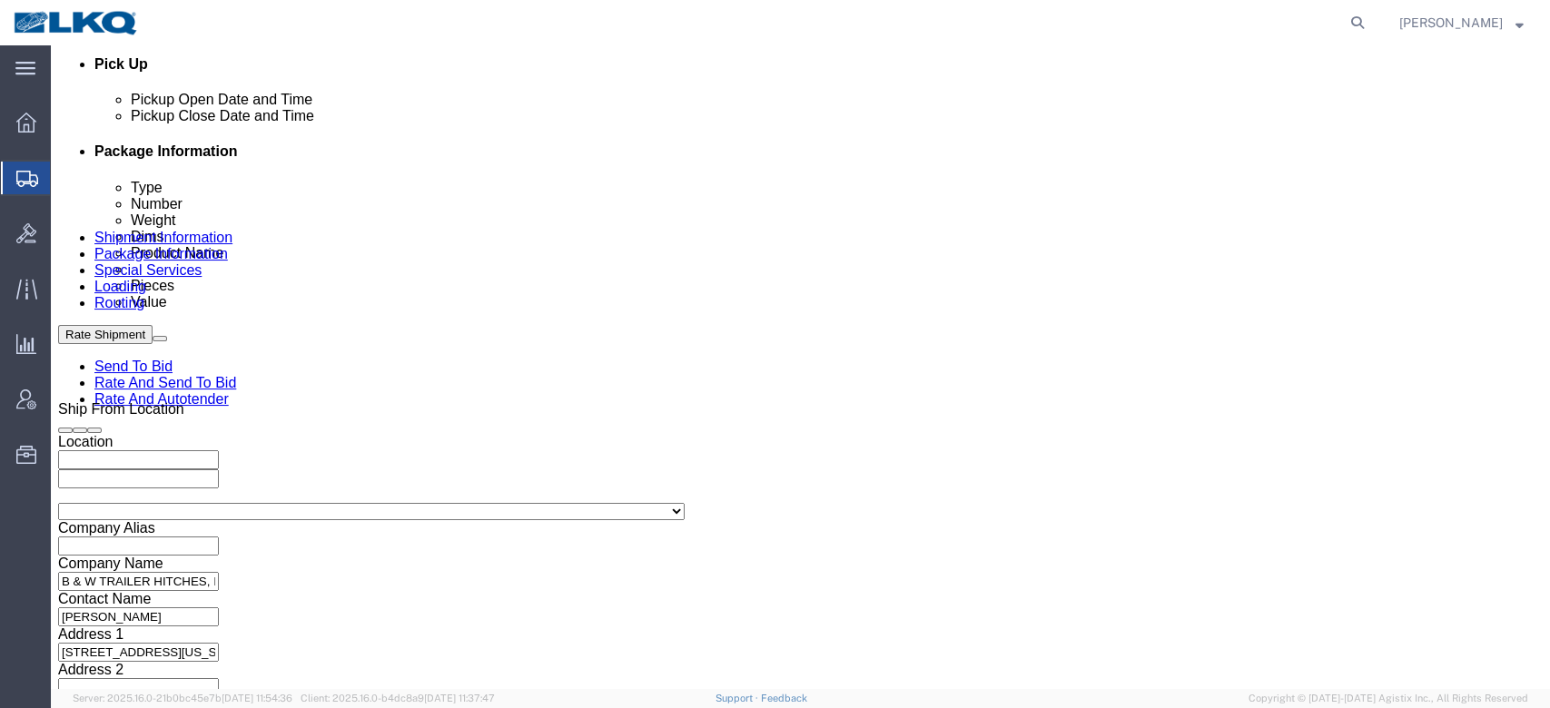
click icon
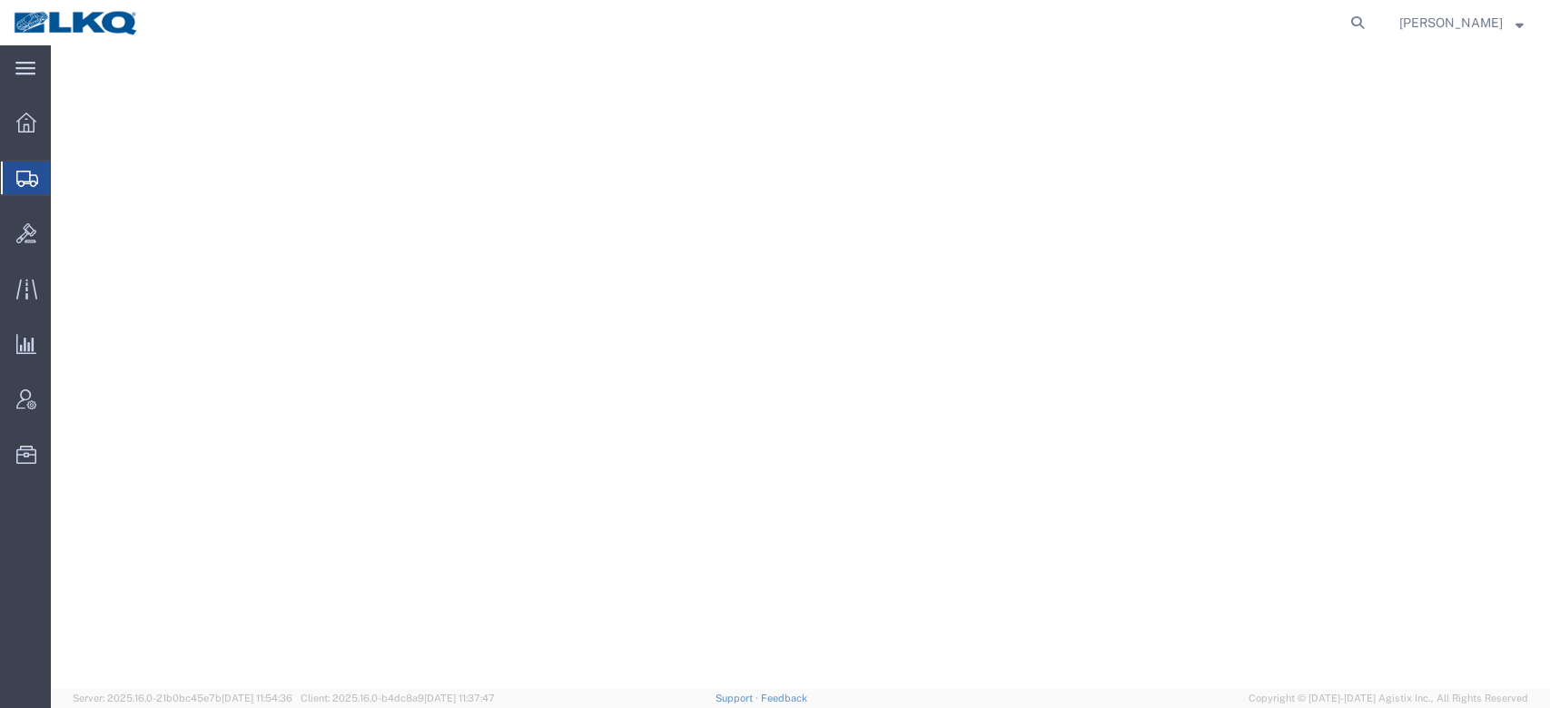
select select
select select "30524"
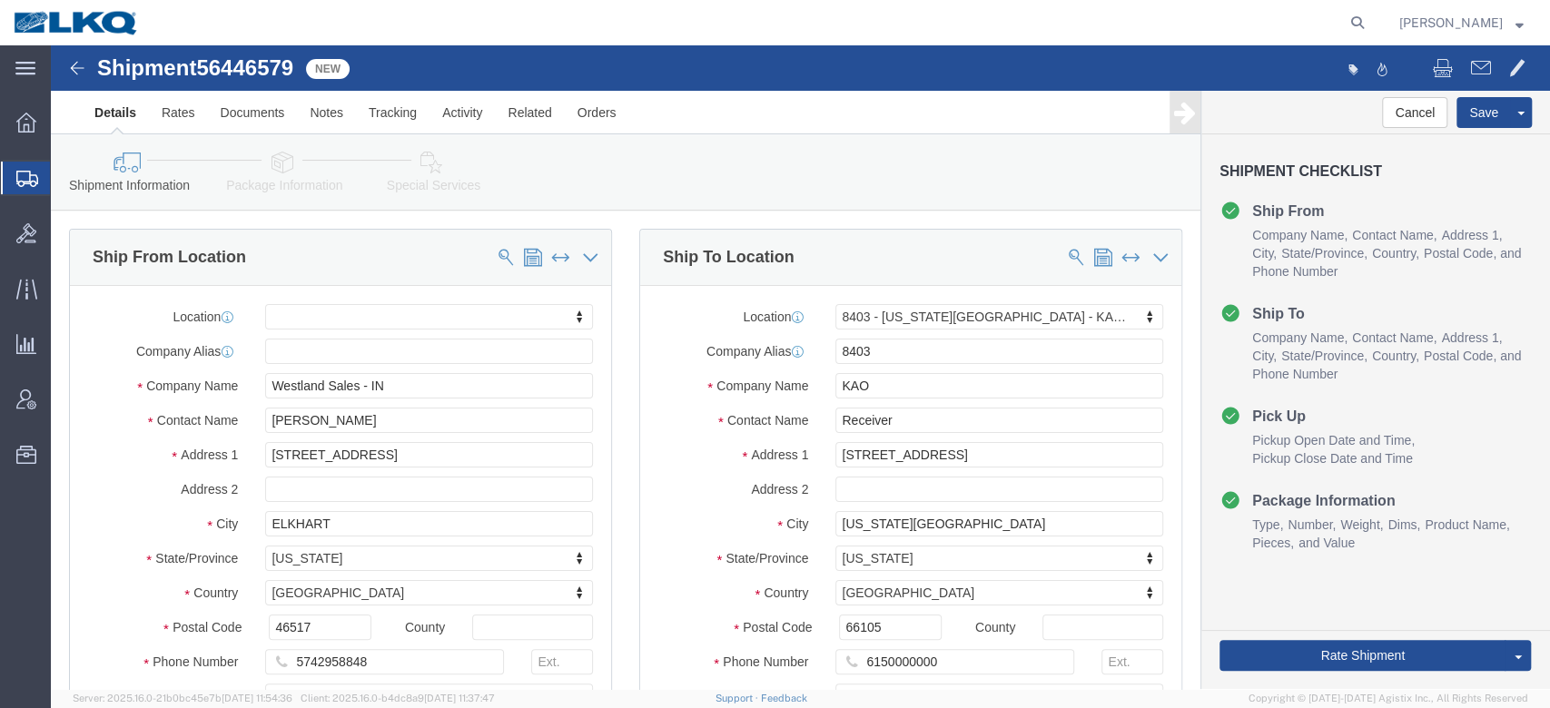
click span "56446579"
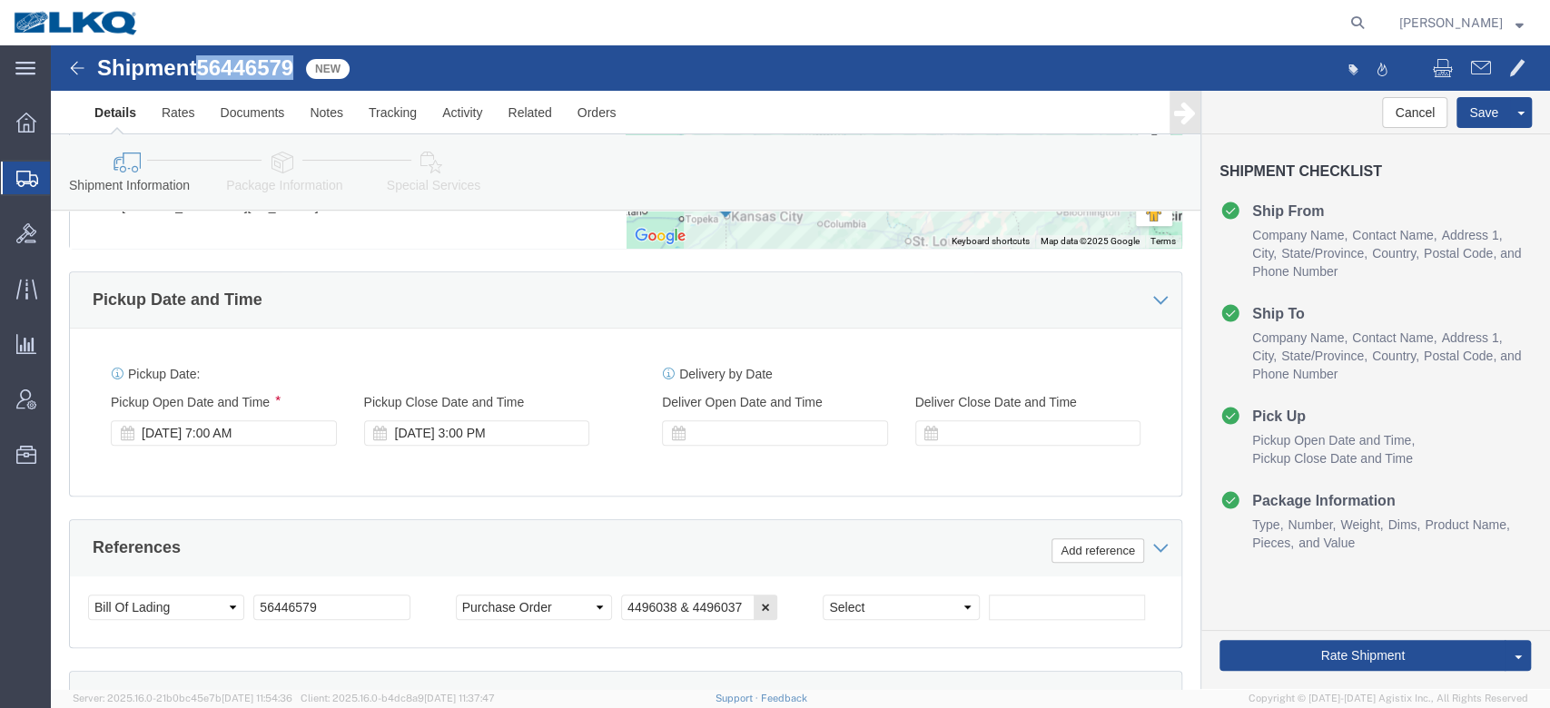
scroll to position [845, 0]
click select "Select Account Type Activity ID Airline Appointment Number ASN Batch Request # …"
select select "DELNUM"
click select "Select Account Type Activity ID Airline Appointment Number ASN Batch Request # …"
type input "x"
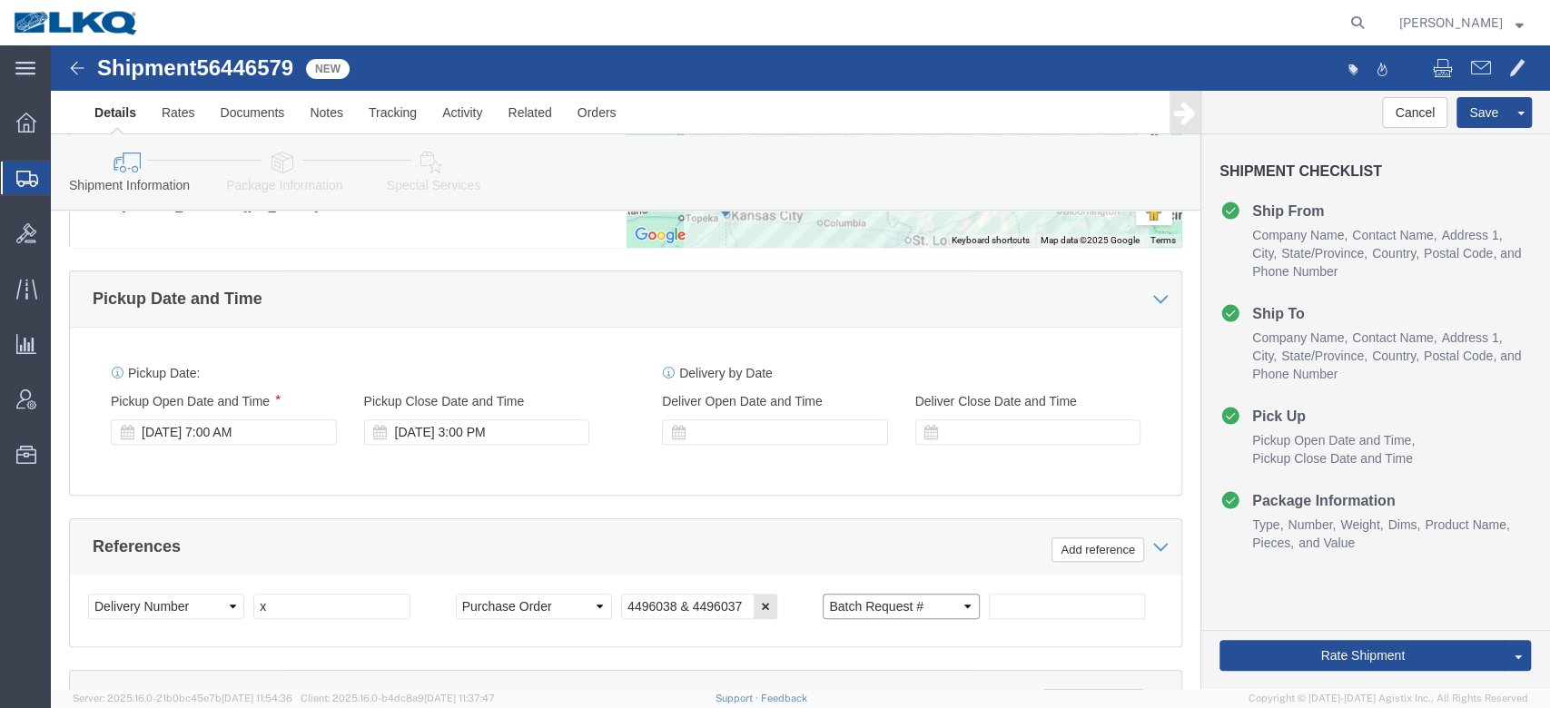
select select "BOL"
paste input "56446579"
type input "56446579"
click icon
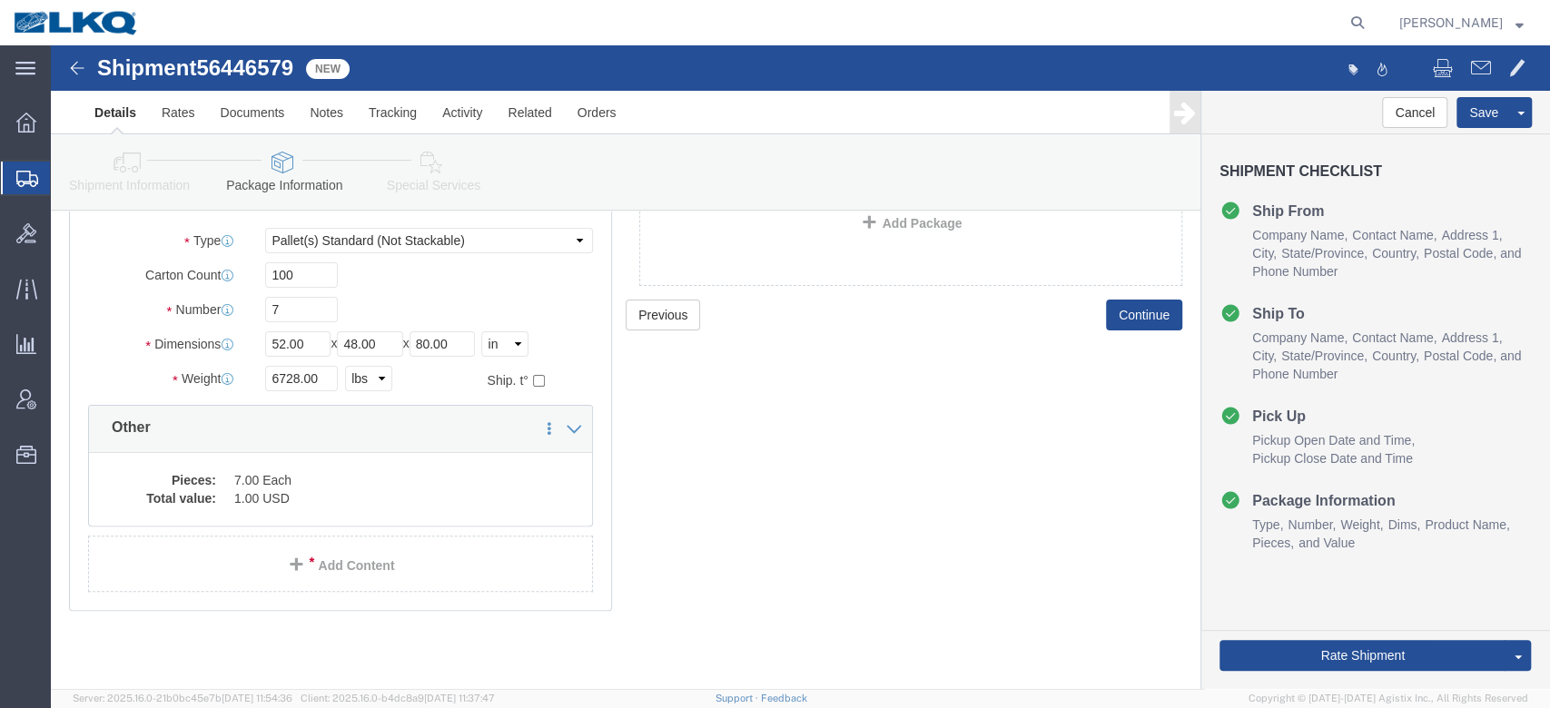
scroll to position [135, 0]
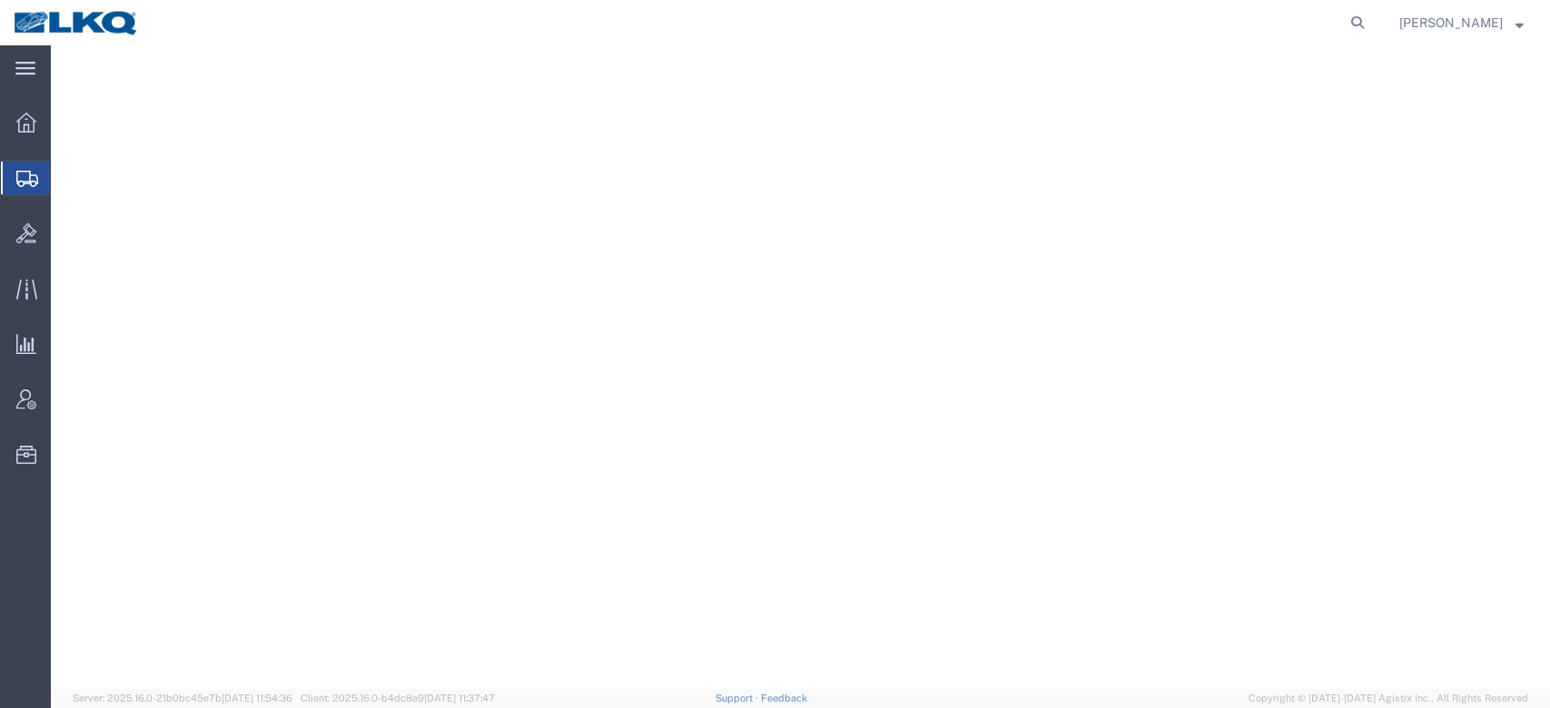
select select
select select "30604"
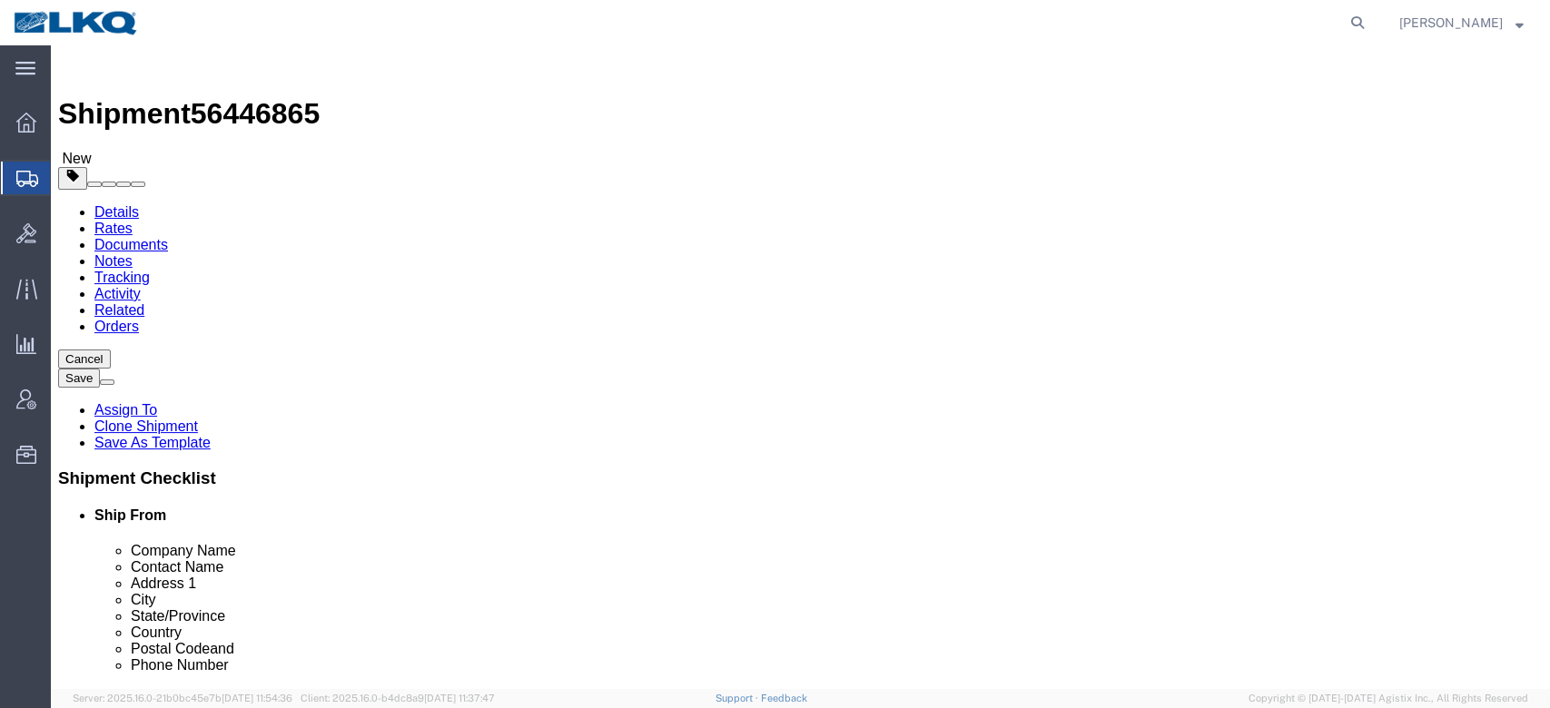
click span "56446865"
copy span "56446865"
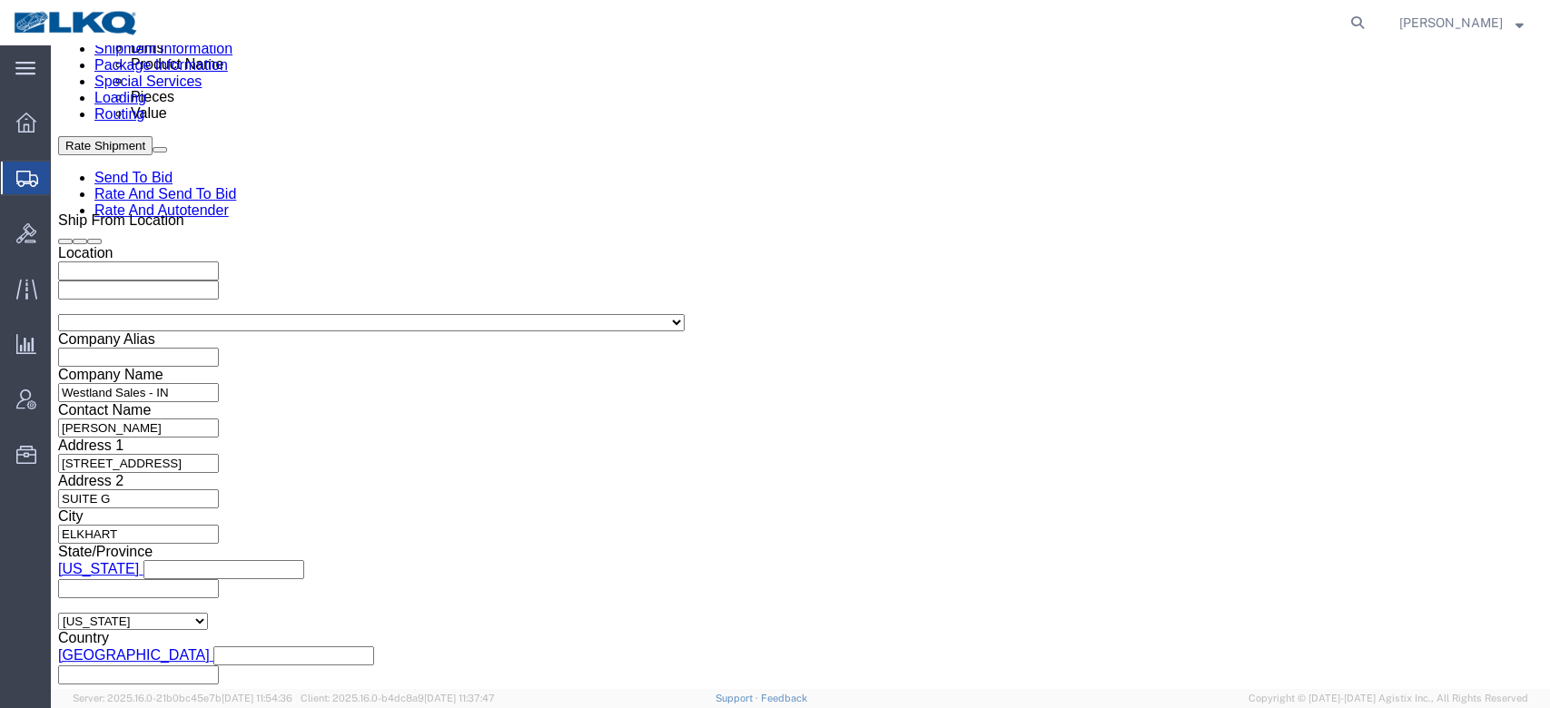
scroll to position [1018, 0]
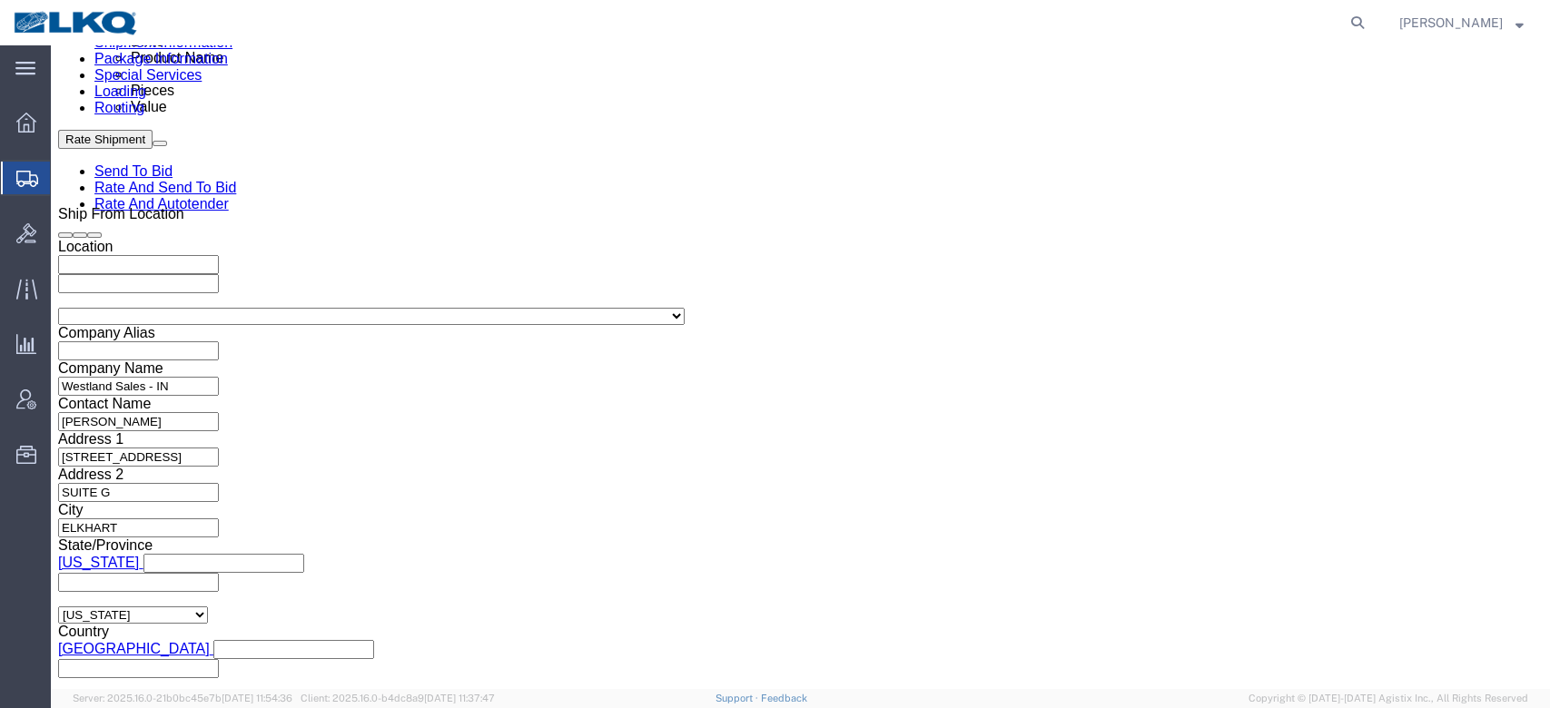
click select "Select Account Type Activity ID Airline Appointment Number ASN Batch Request # …"
select select "DELNUM"
click select "Select Account Type Activity ID Airline Appointment Number ASN Batch Request # …"
type input "x"
select select "BOL"
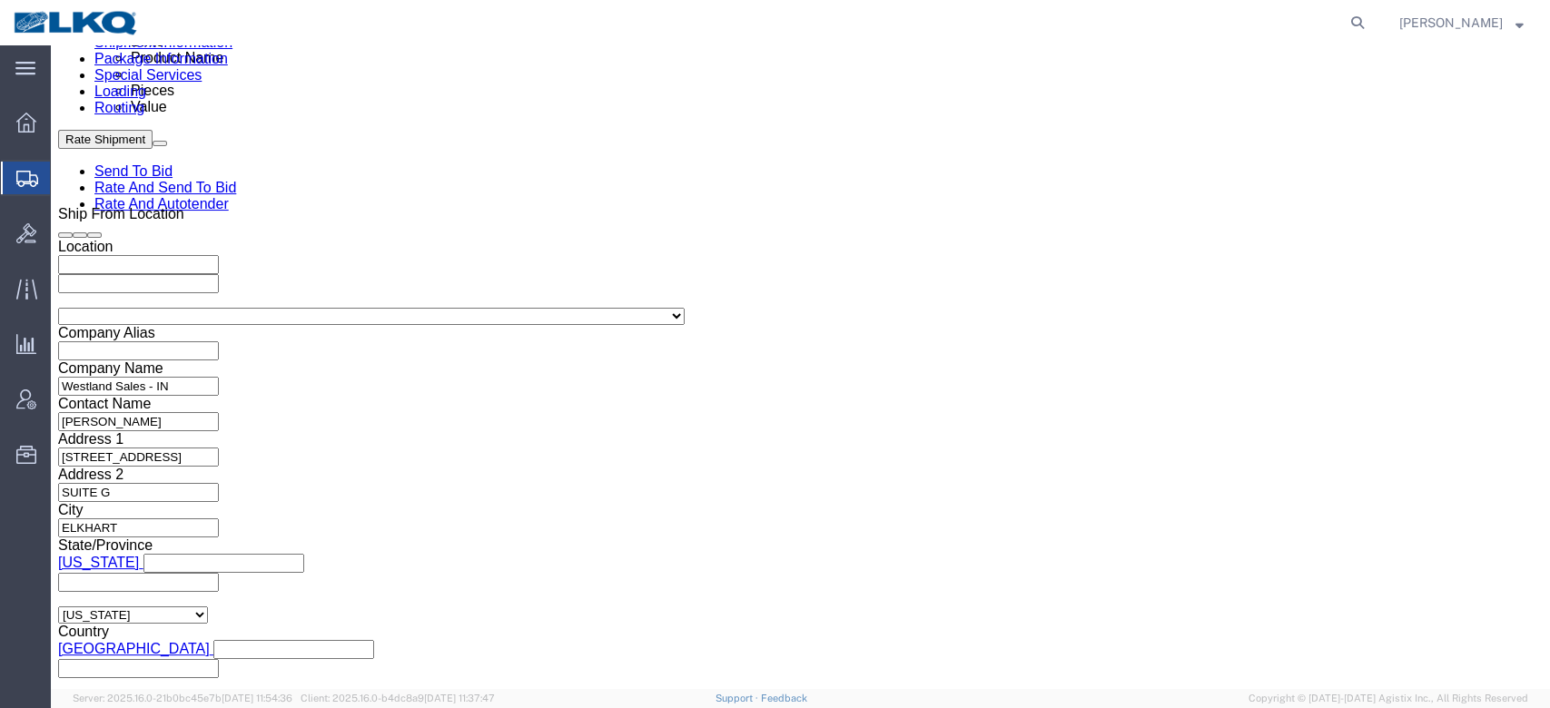
paste input "56446865"
type input "56446865"
click icon
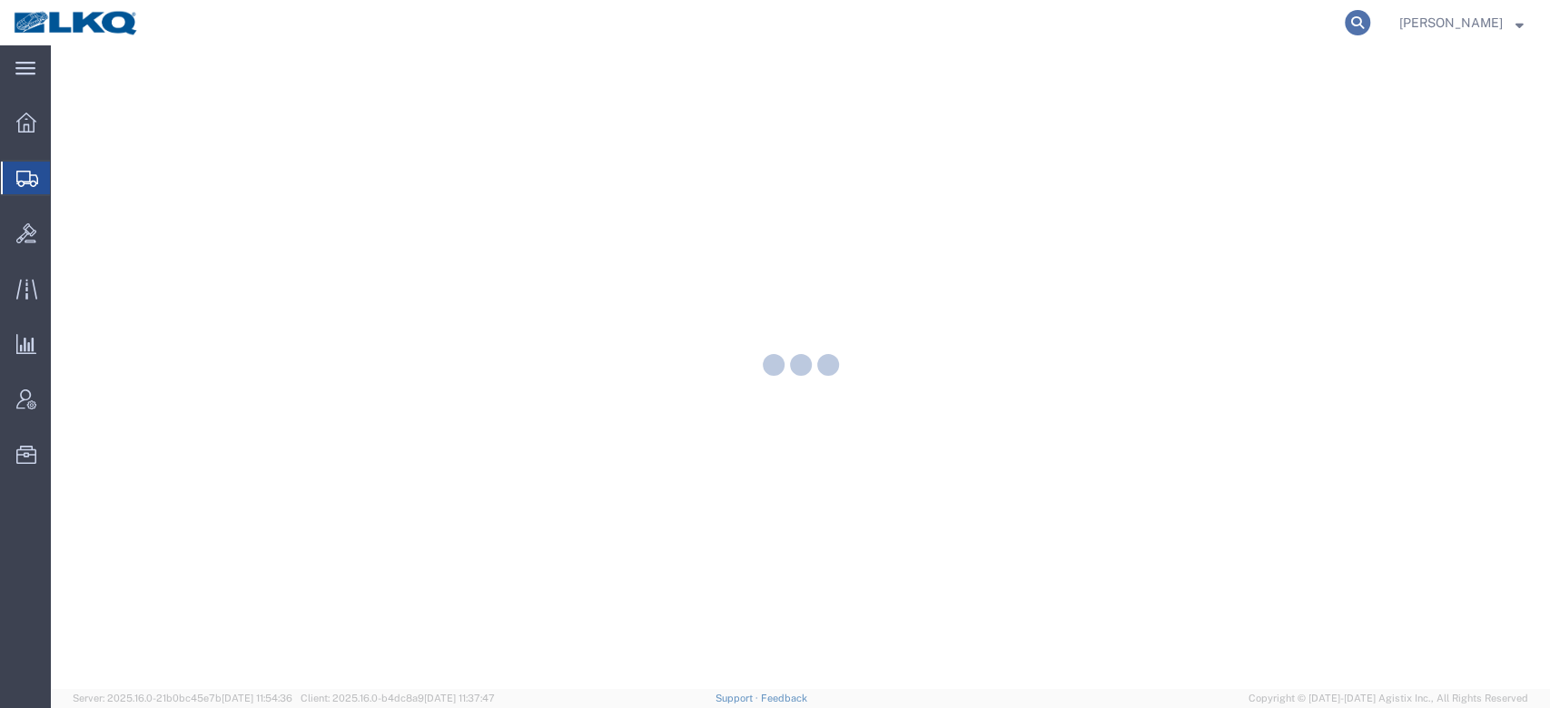
click at [1371, 23] on icon at bounding box center [1357, 22] width 25 height 25
paste input "56486587"
type input "56486587"
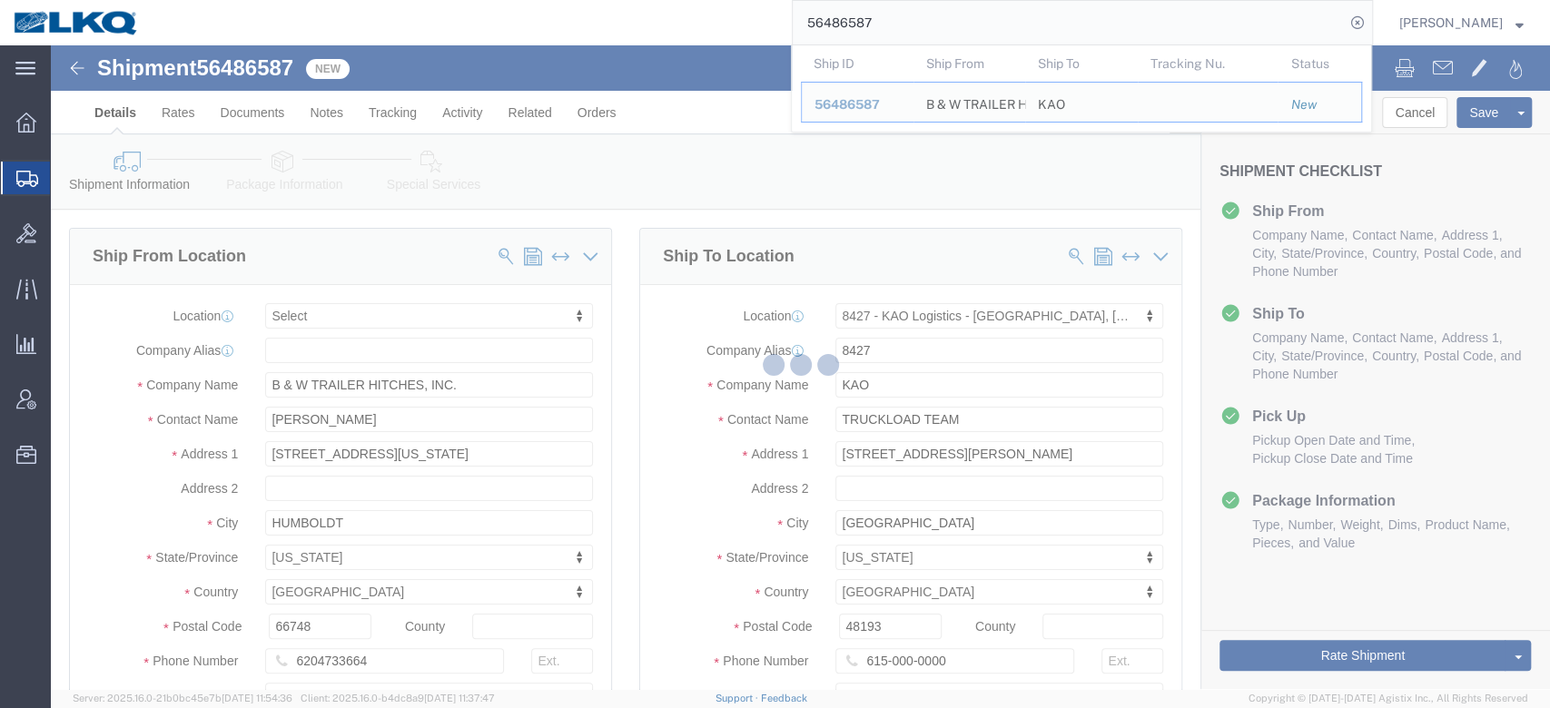
scroll to position [1072, 0]
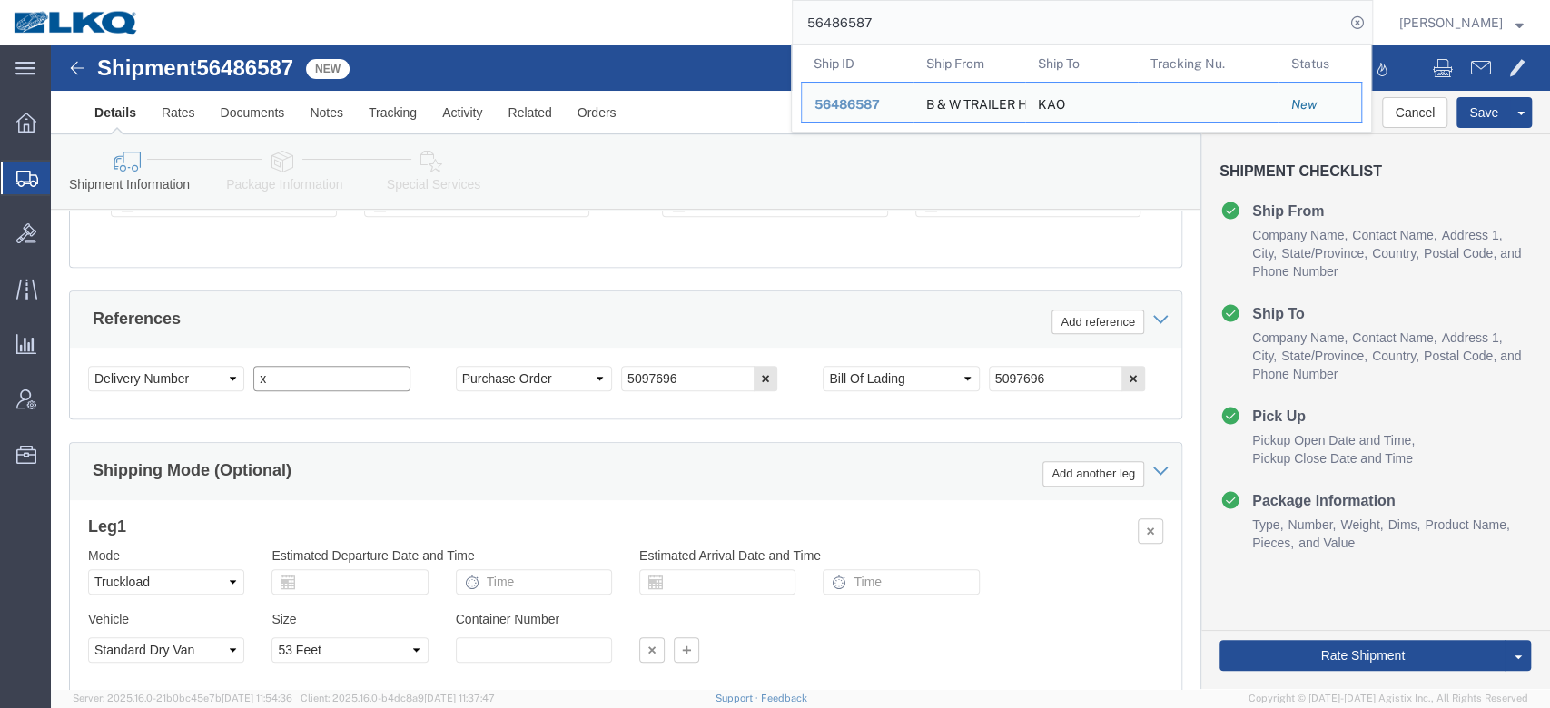
click input "x"
paste input "485551"
type input "485551"
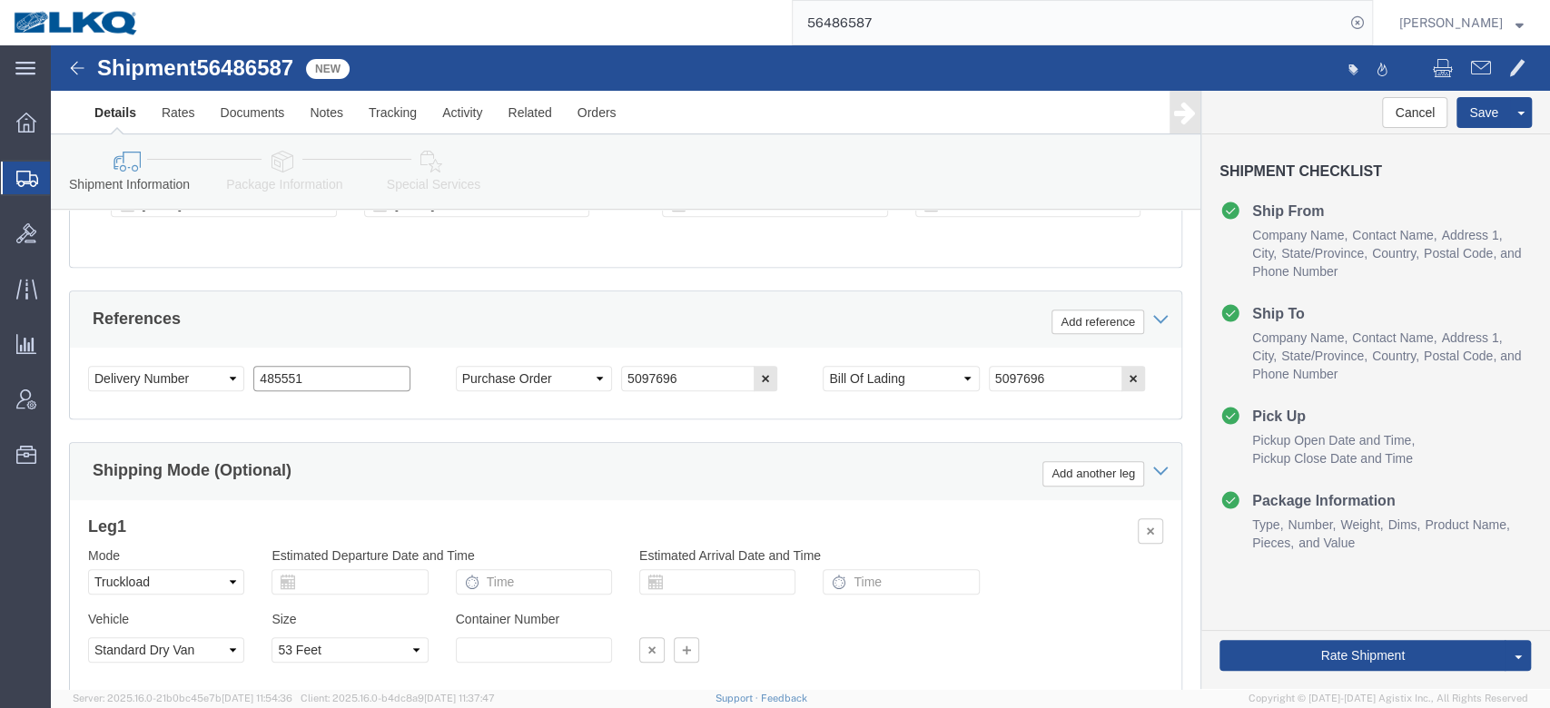
select select
select select "30543"
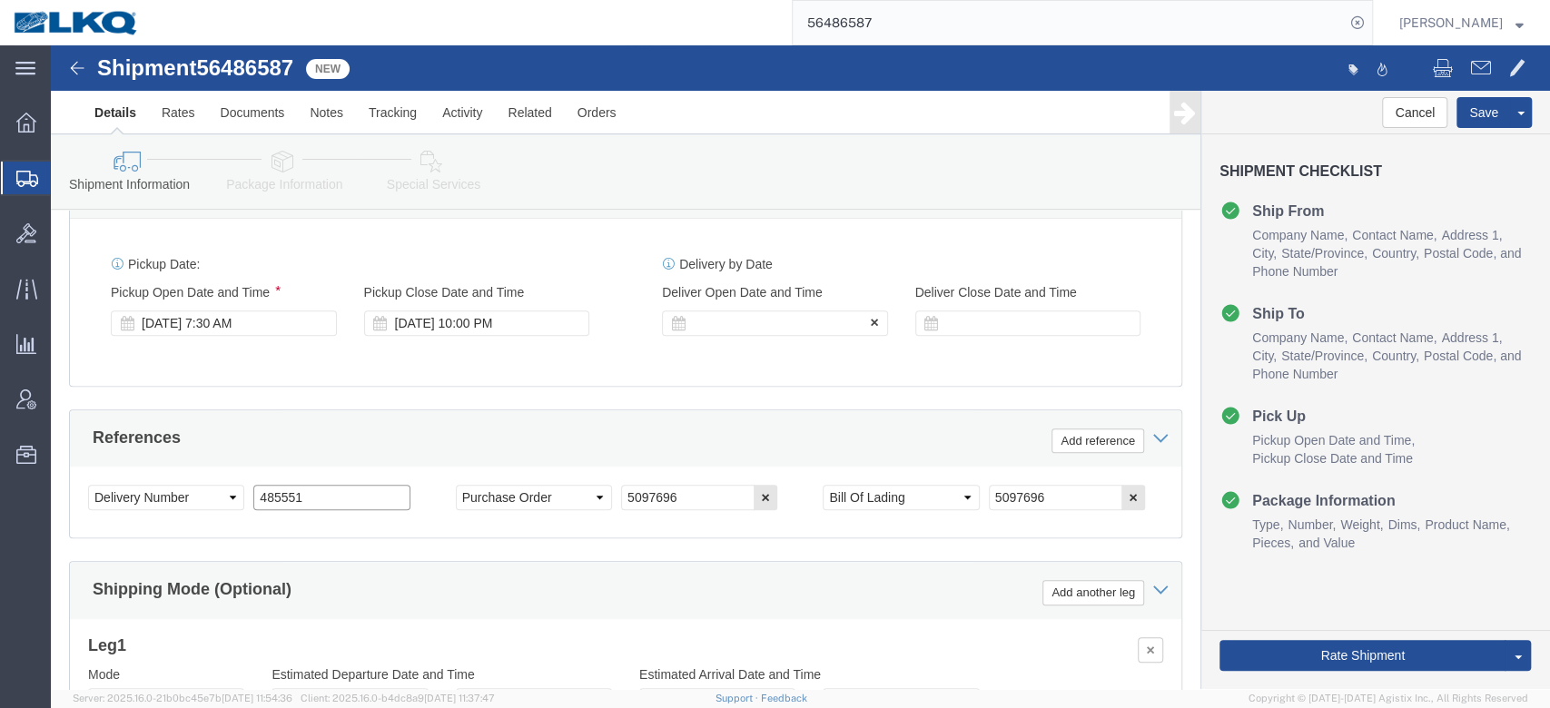
type input "485551"
click div
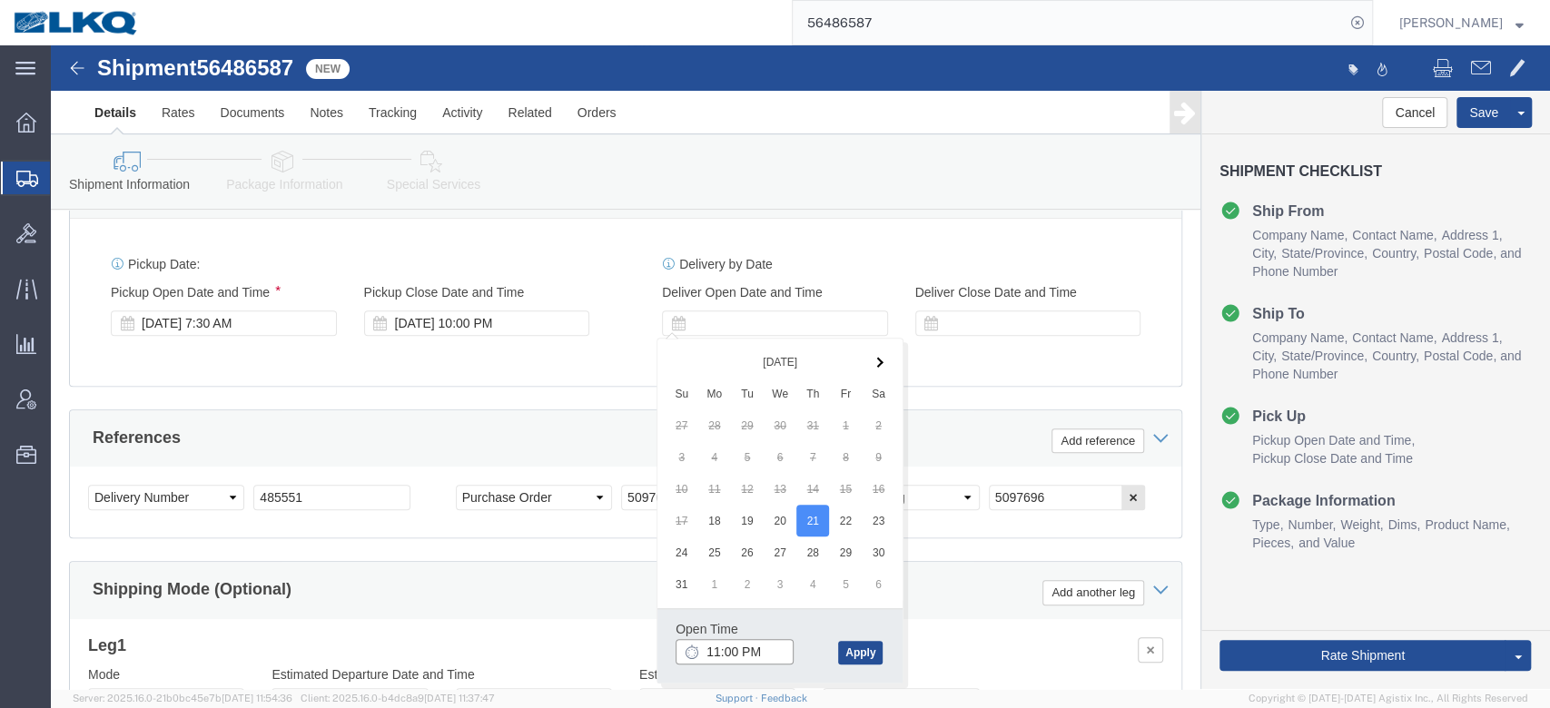
click input "11:00 PM"
type input "6:30 AM"
click button "Apply"
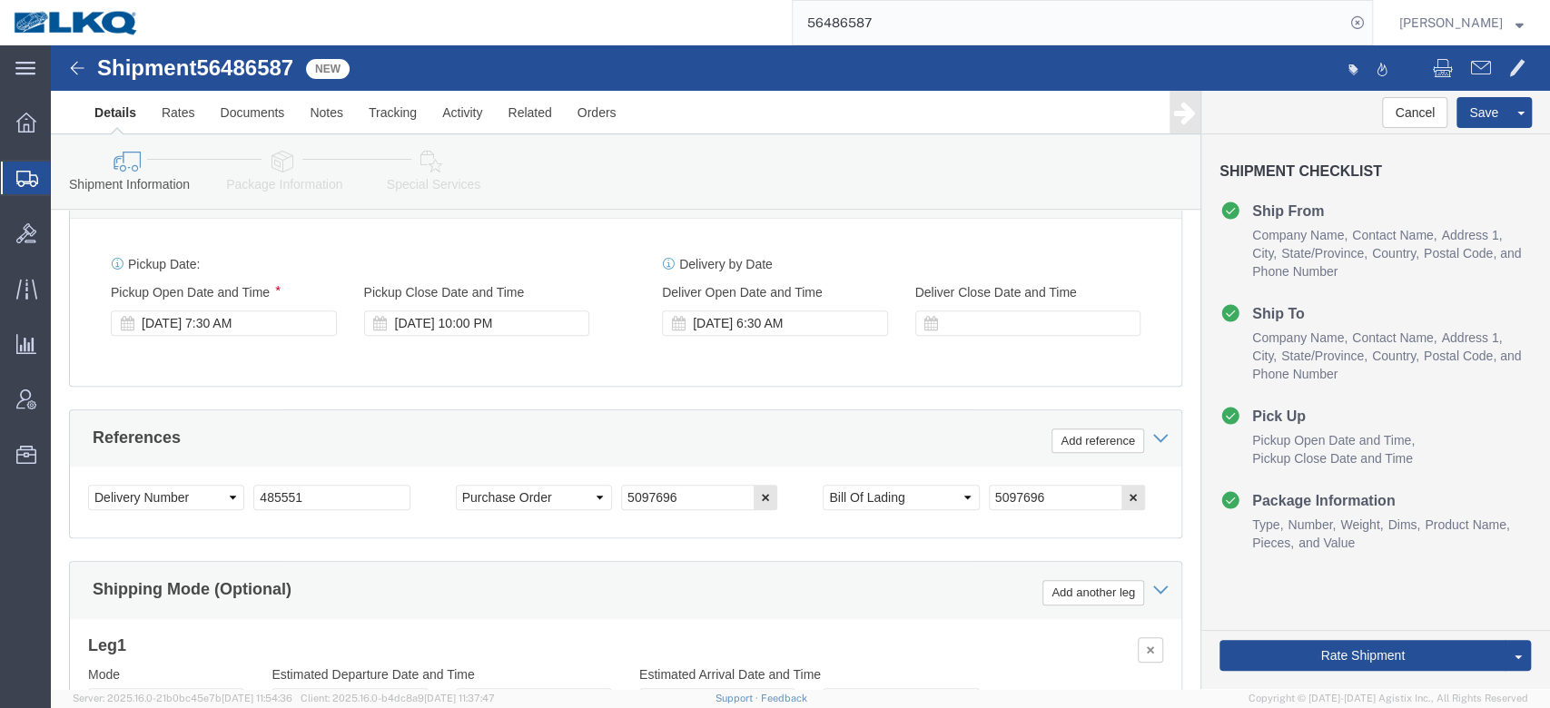
click div "References Add reference"
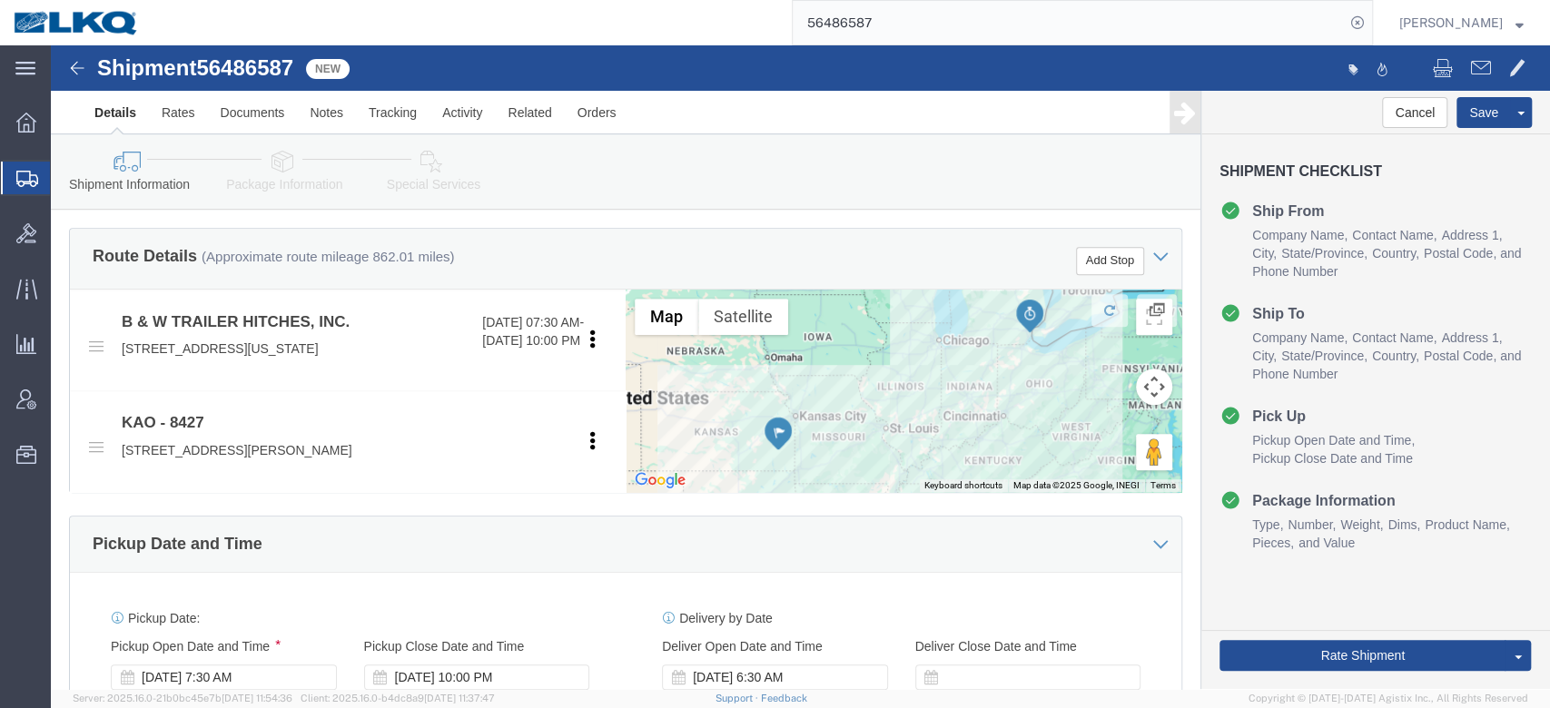
scroll to position [745, 0]
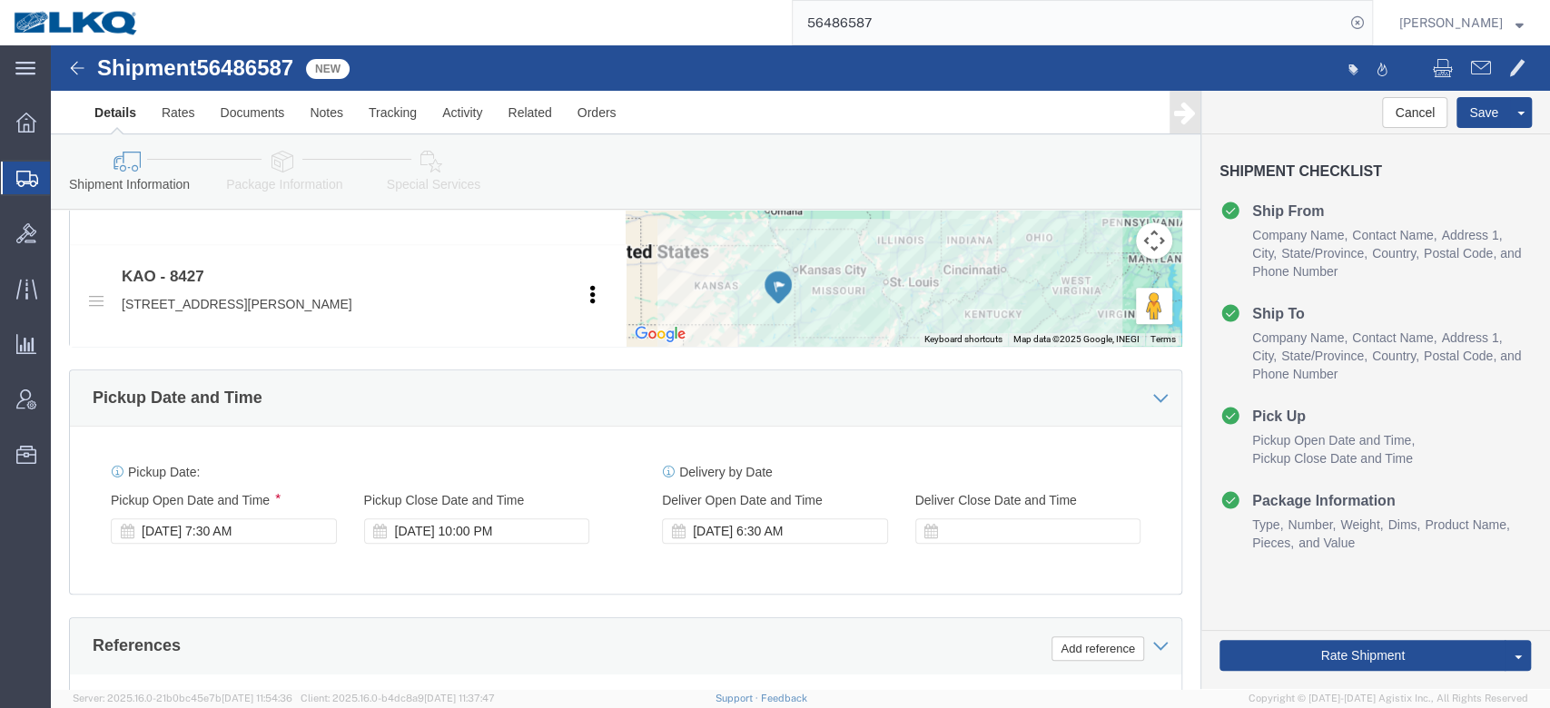
click div "Aug 18 2025 10:00 PM"
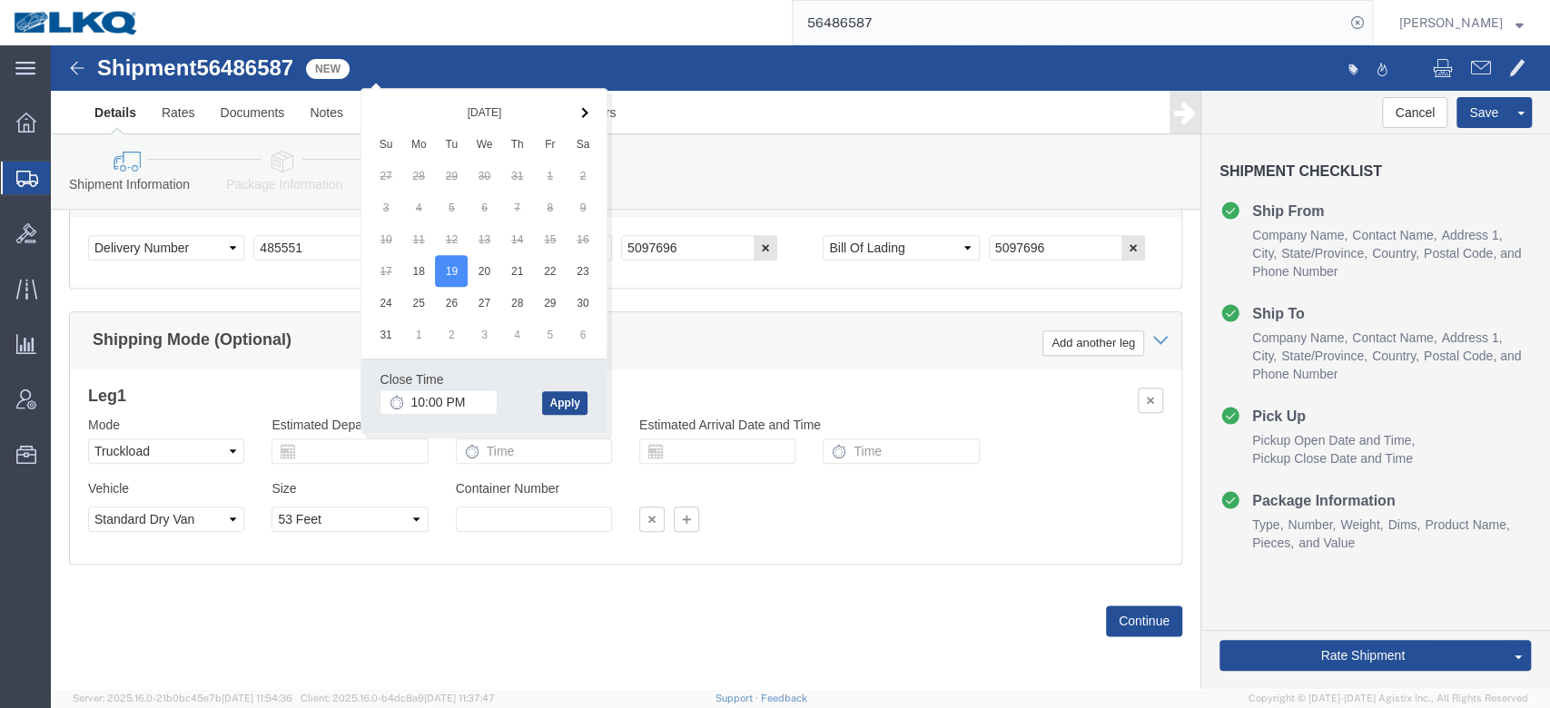
click div "Shipping Mode (Optional) Add another leg"
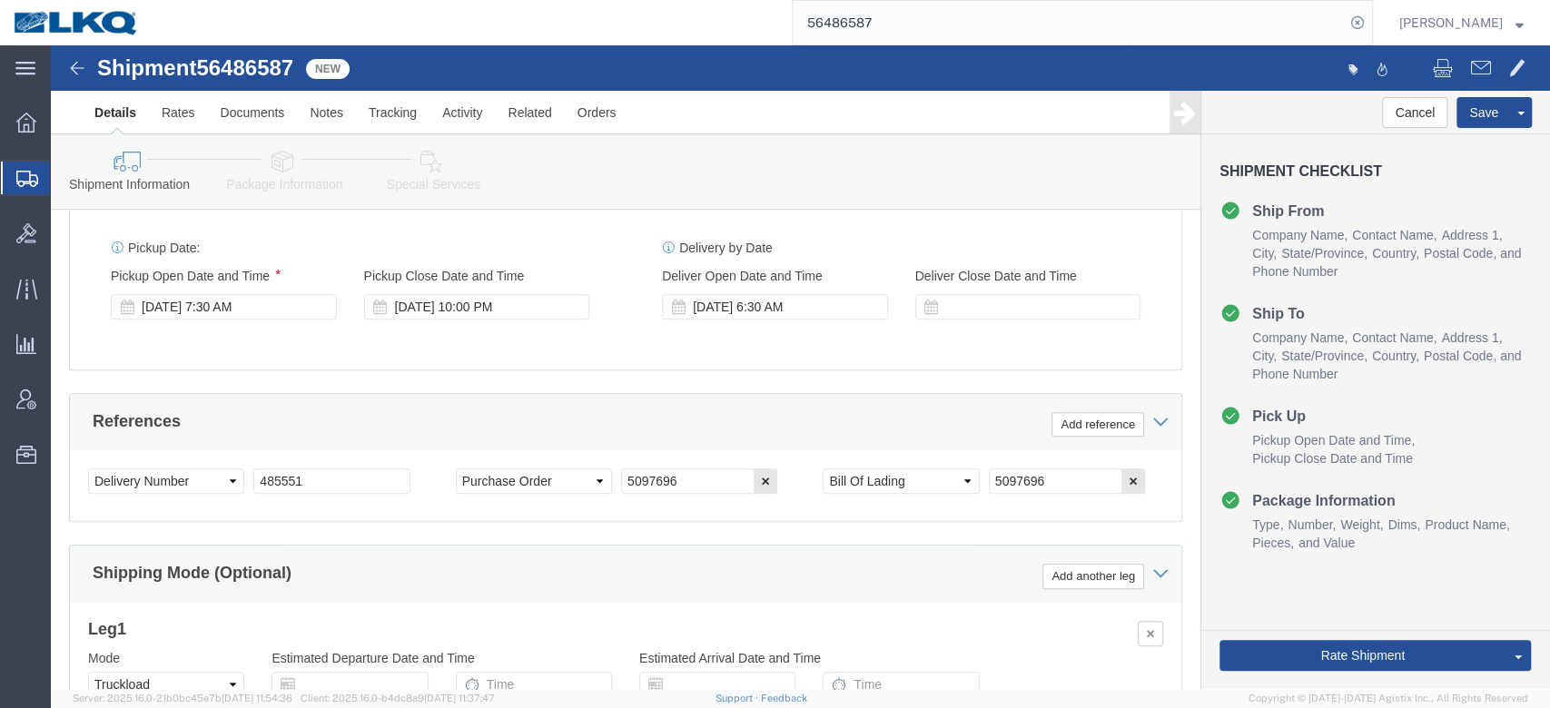
scroll to position [955, 0]
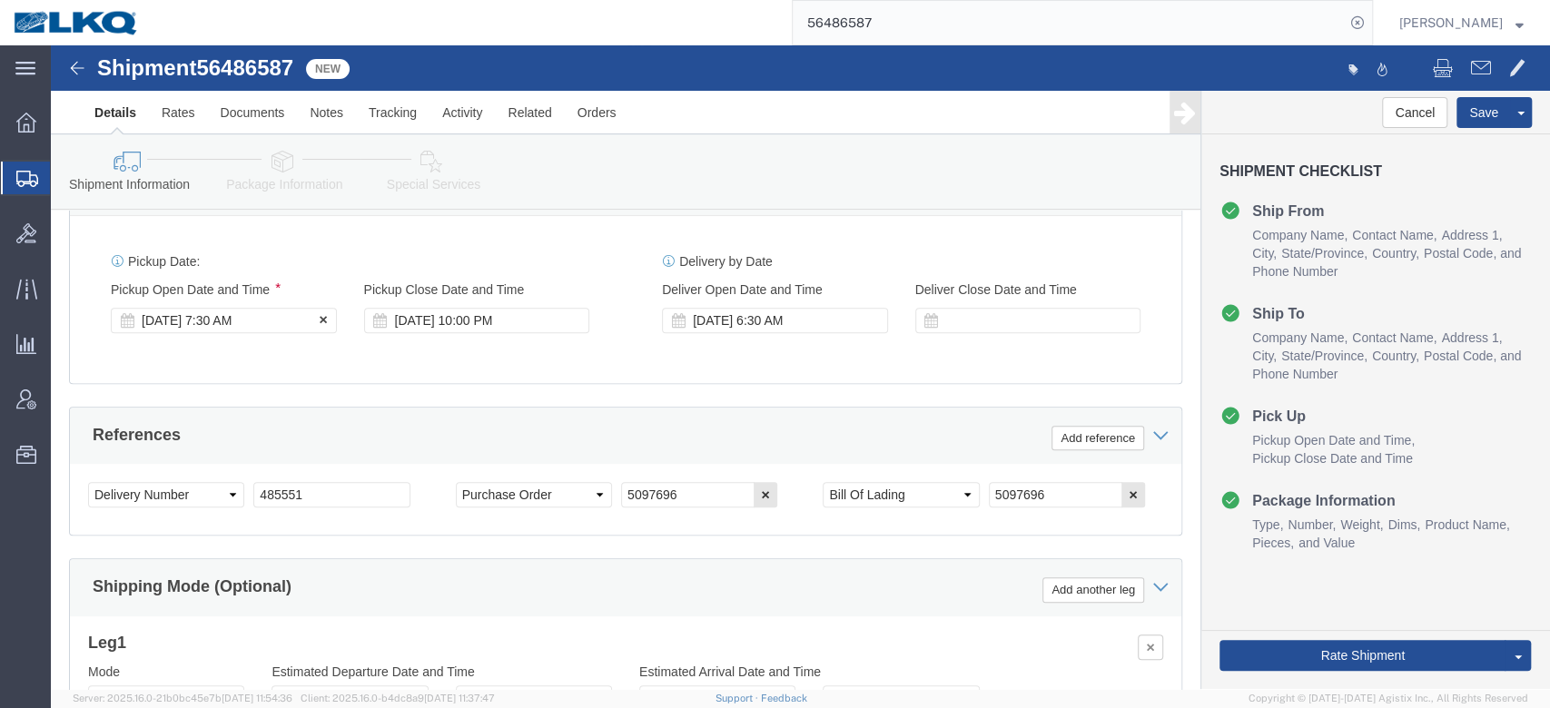
click div "Aug 18 2025 7:30 AM"
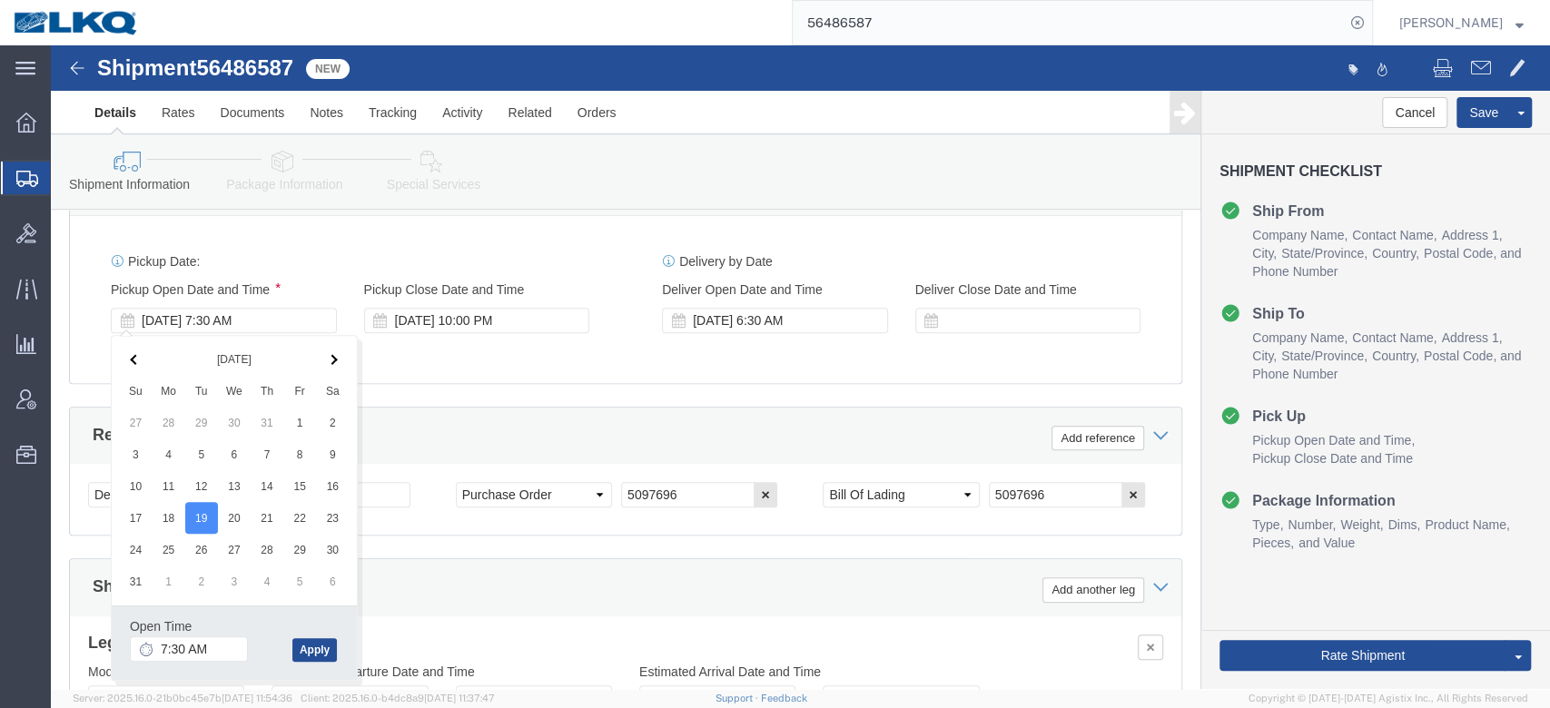
click div "References Add reference"
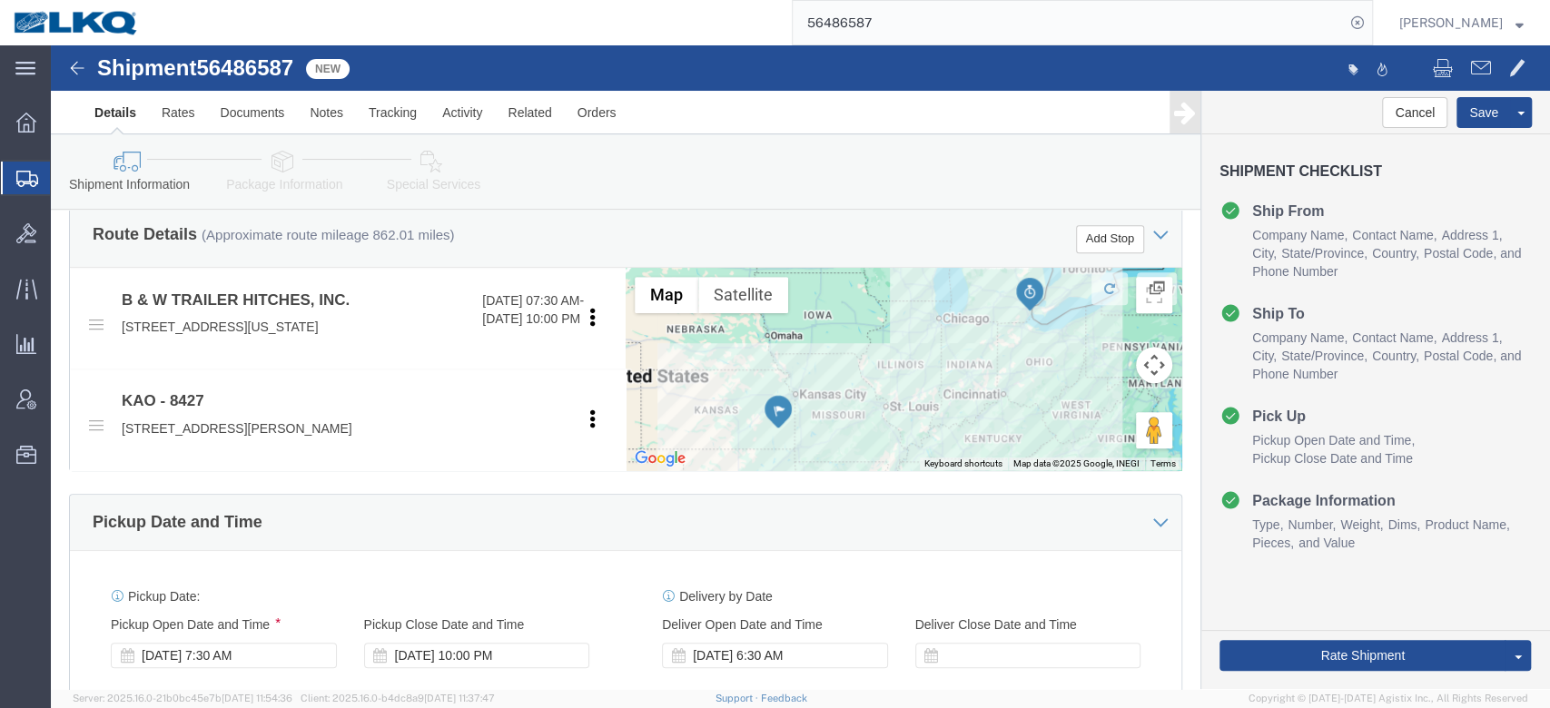
scroll to position [575, 0]
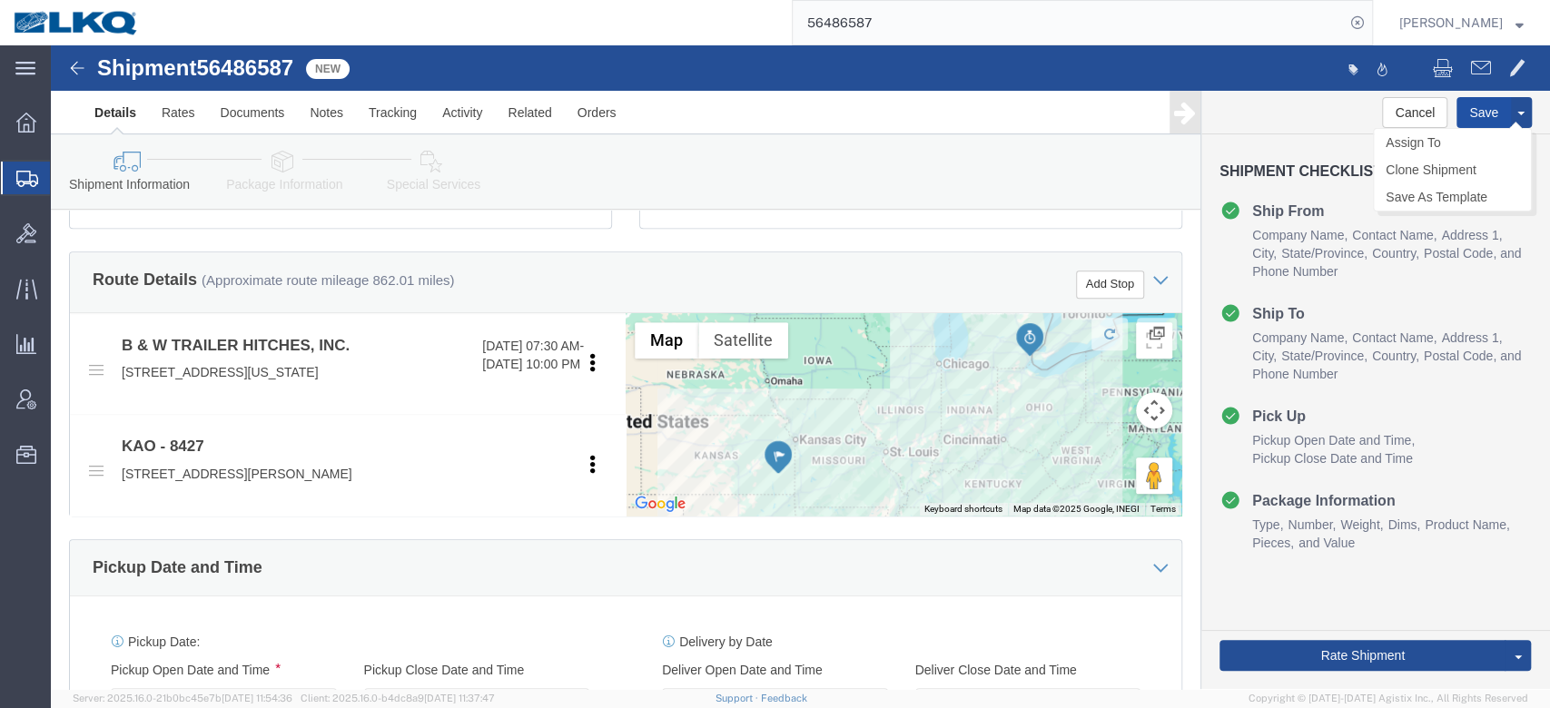
click button "Save"
type button "Save"
click button "Save"
click span
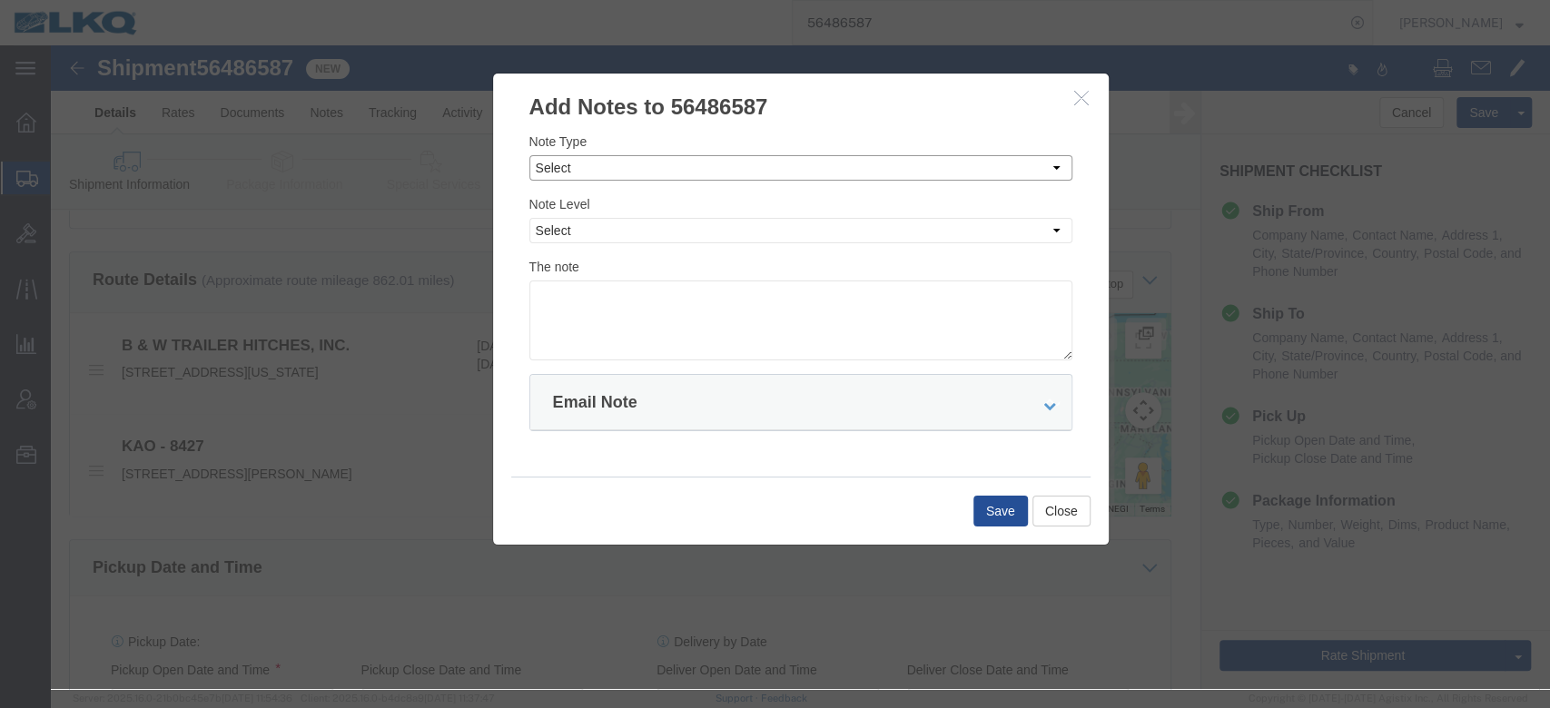
click select "Select Approval Bid Notes Carrier Change Notes Claim Notes Content Hazmat Notes…"
select select "BID_NOTES"
click select "Select Approval Bid Notes Carrier Change Notes Claim Notes Content Hazmat Notes…"
click select "Select Private to Account Private to Vendor Public"
select select "PRIVATE_TO_ACCOUNT"
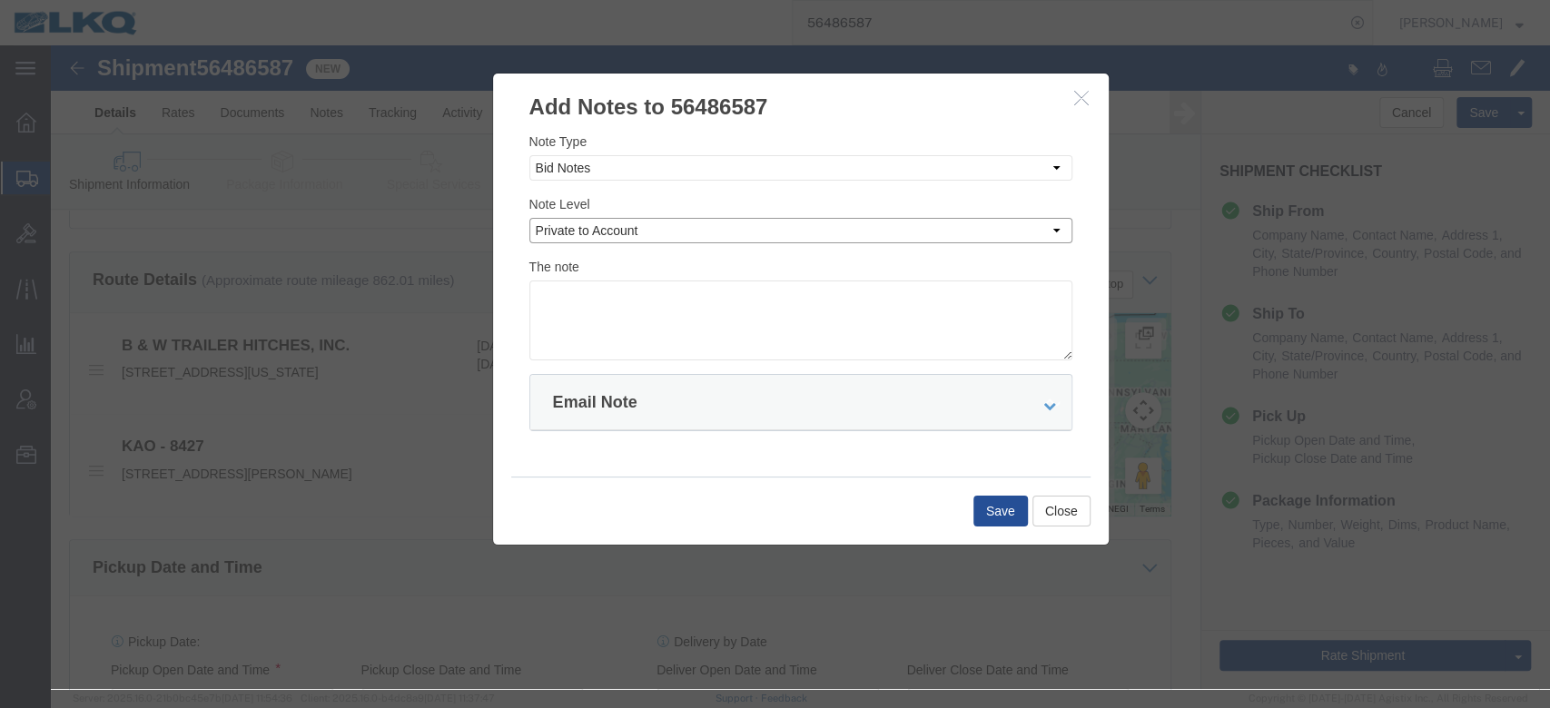
click select "Select Private to Account Private to Vendor Public"
click textarea
type textarea "DAT: $1847"
click button "Save"
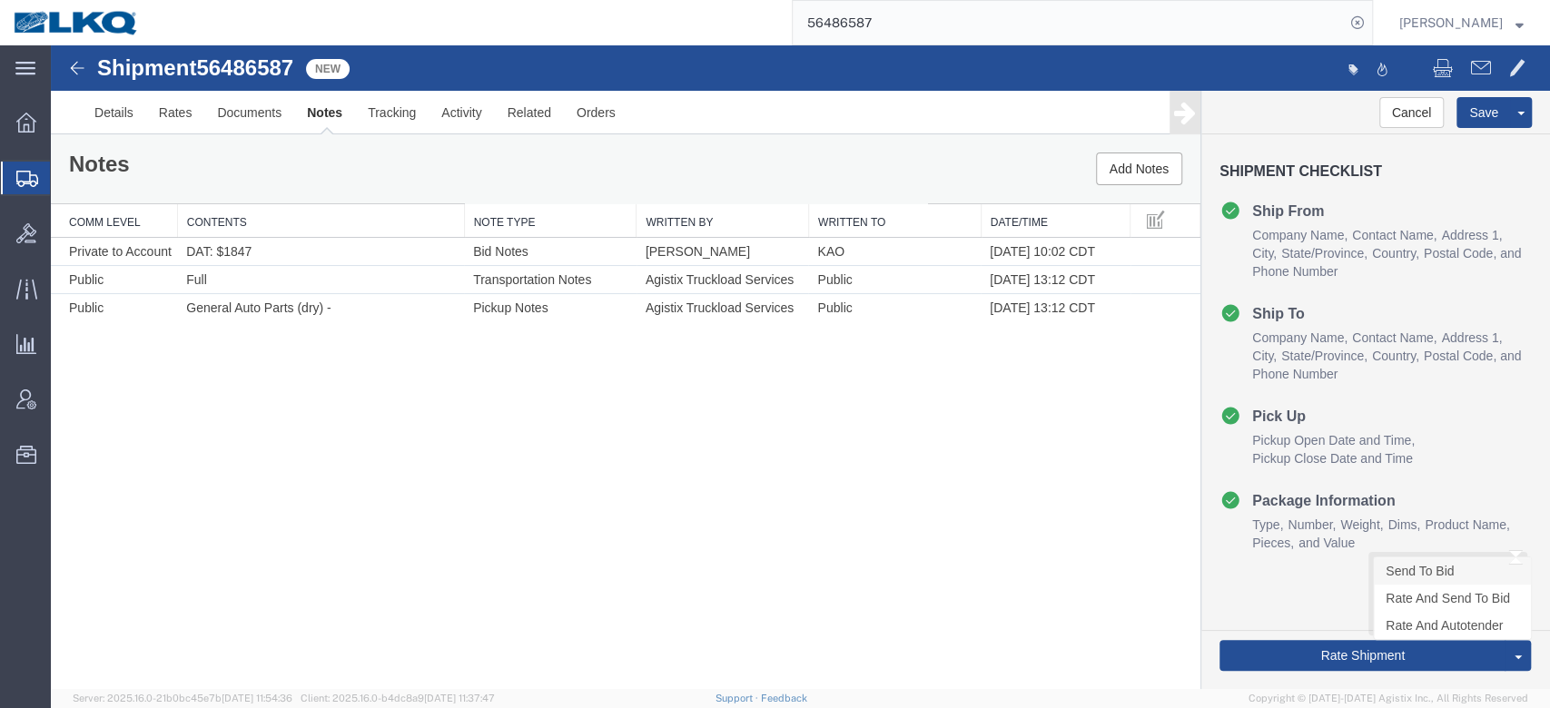
click at [1434, 564] on link "Send To Bid" at bounding box center [1452, 571] width 157 height 27
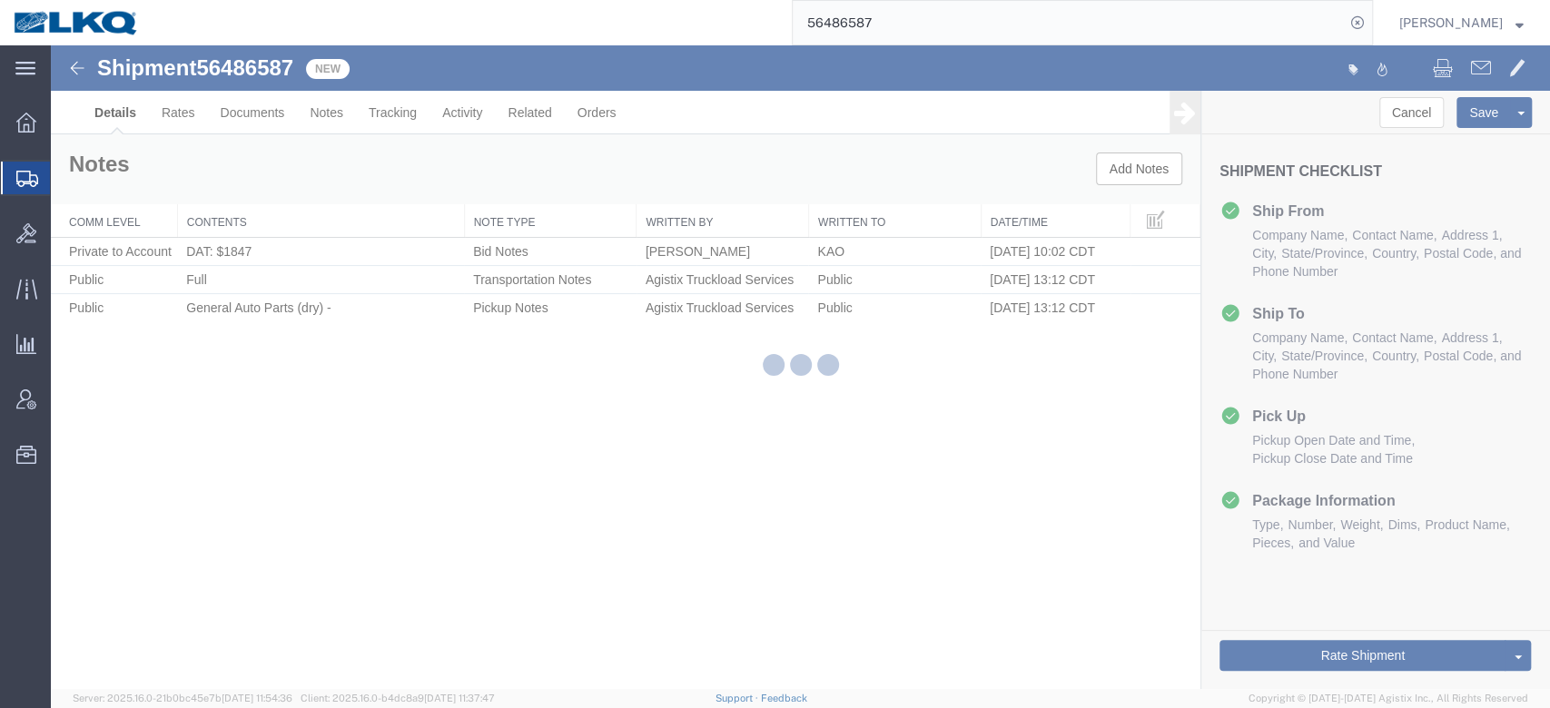
select select "30543"
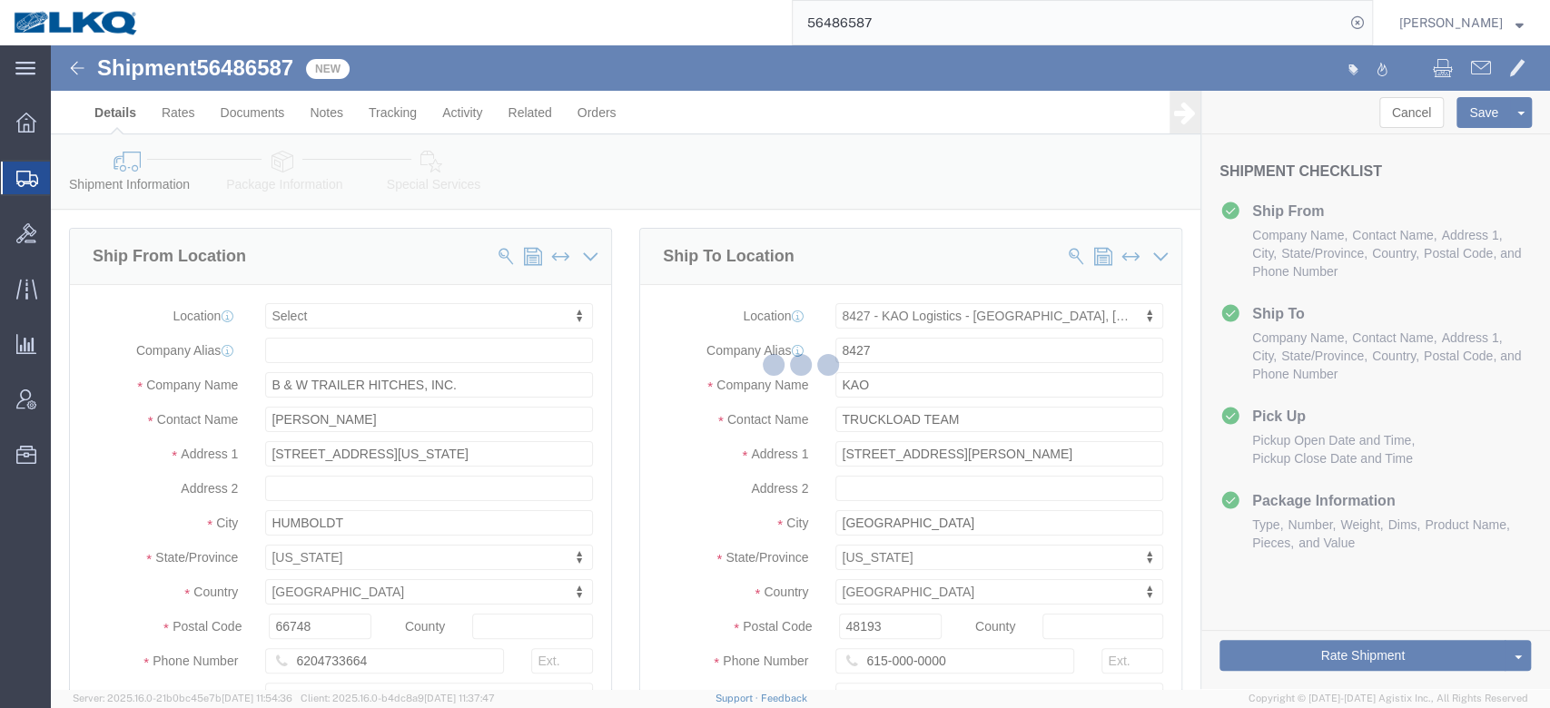
select select "TL"
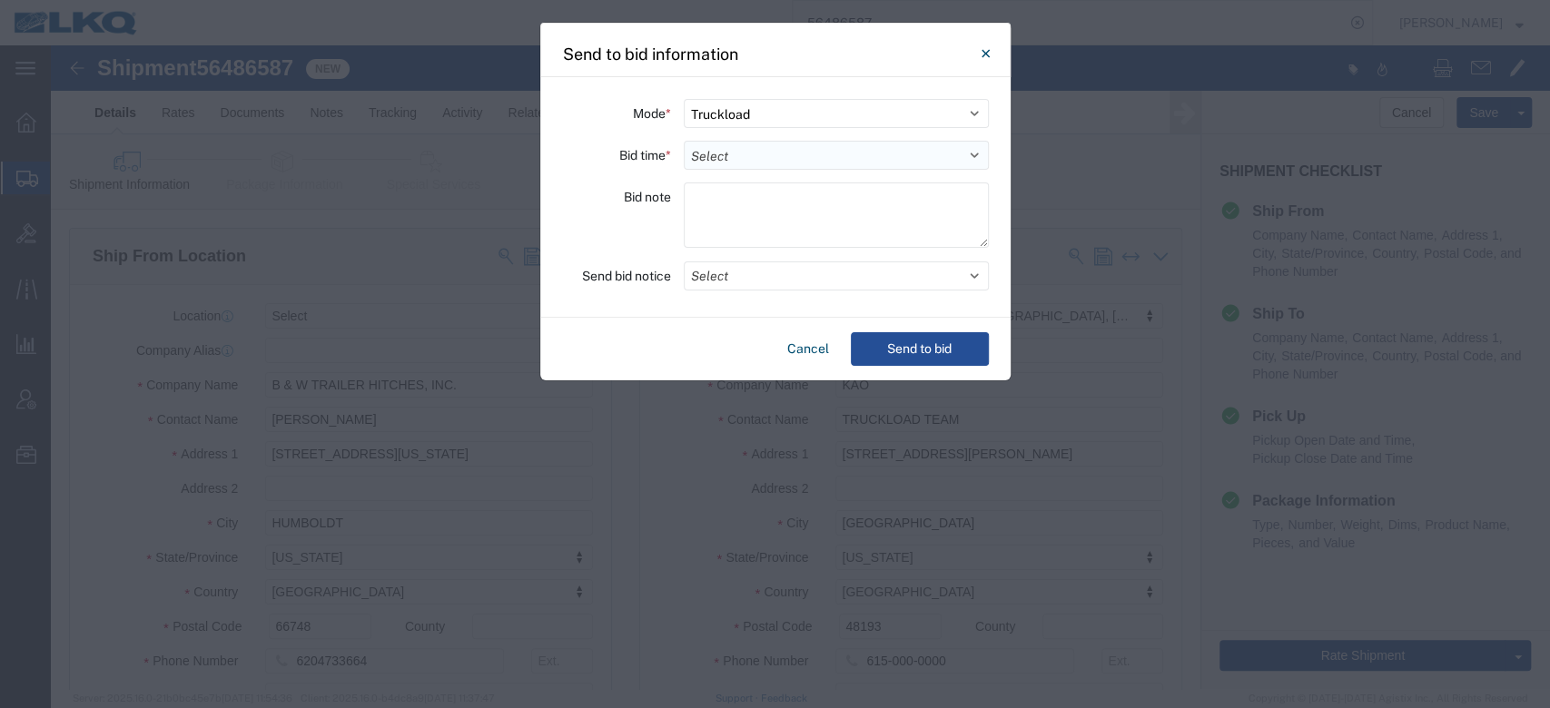
click at [726, 144] on select "Select 30 Min (Rush) 1 Hour (Rush) 2 Hours (Rush) 4 Hours (Rush) 8 Hours (Rush)…" at bounding box center [836, 155] width 305 height 29
select select "24"
click at [684, 141] on select "Select 30 Min (Rush) 1 Hour (Rush) 2 Hours (Rush) 4 Hours (Rush) 8 Hours (Rush)…" at bounding box center [836, 155] width 305 height 29
click at [733, 272] on button "Select" at bounding box center [836, 276] width 305 height 29
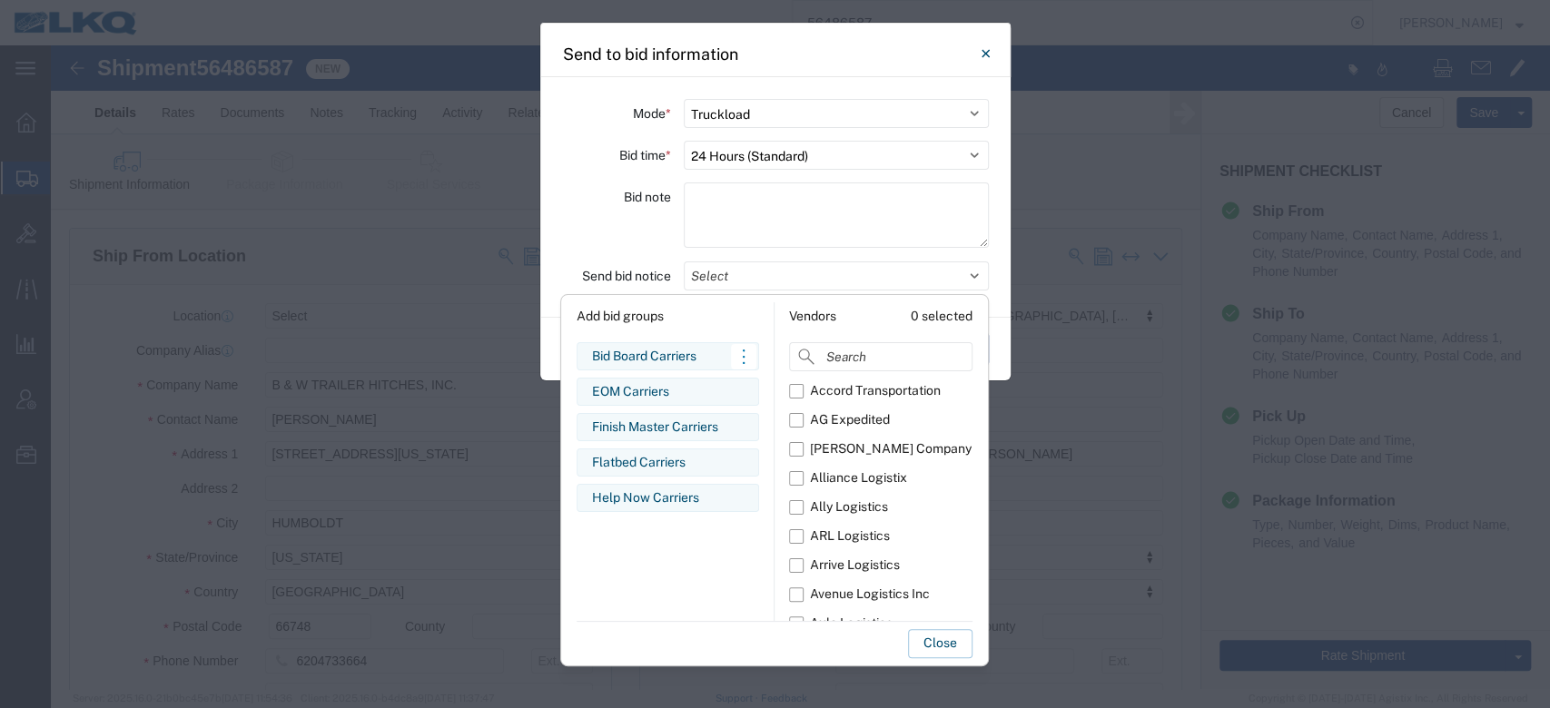
click at [668, 366] on div "Bid Board Carriers Edit bid group Remove bid group" at bounding box center [668, 356] width 183 height 28
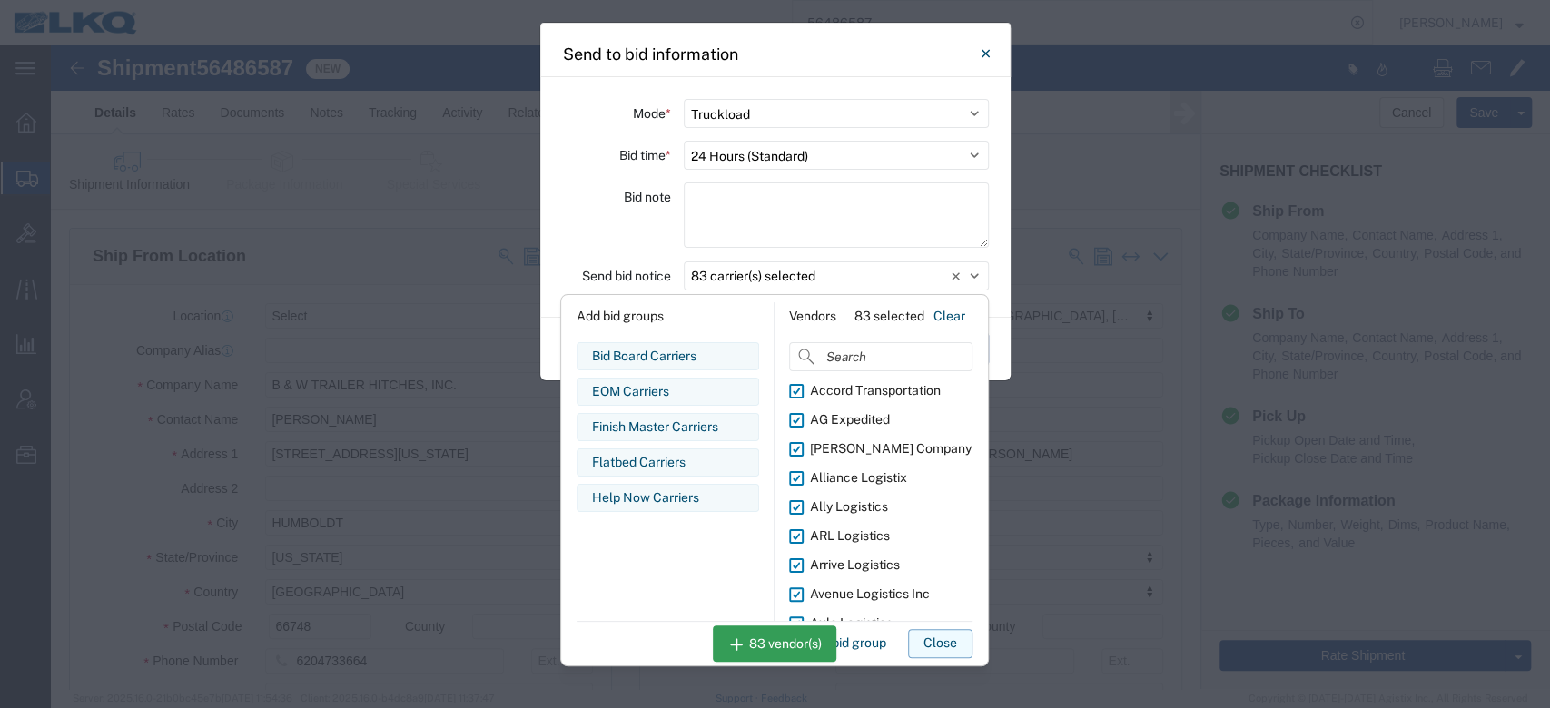
click at [931, 648] on button "Close" at bounding box center [940, 643] width 64 height 29
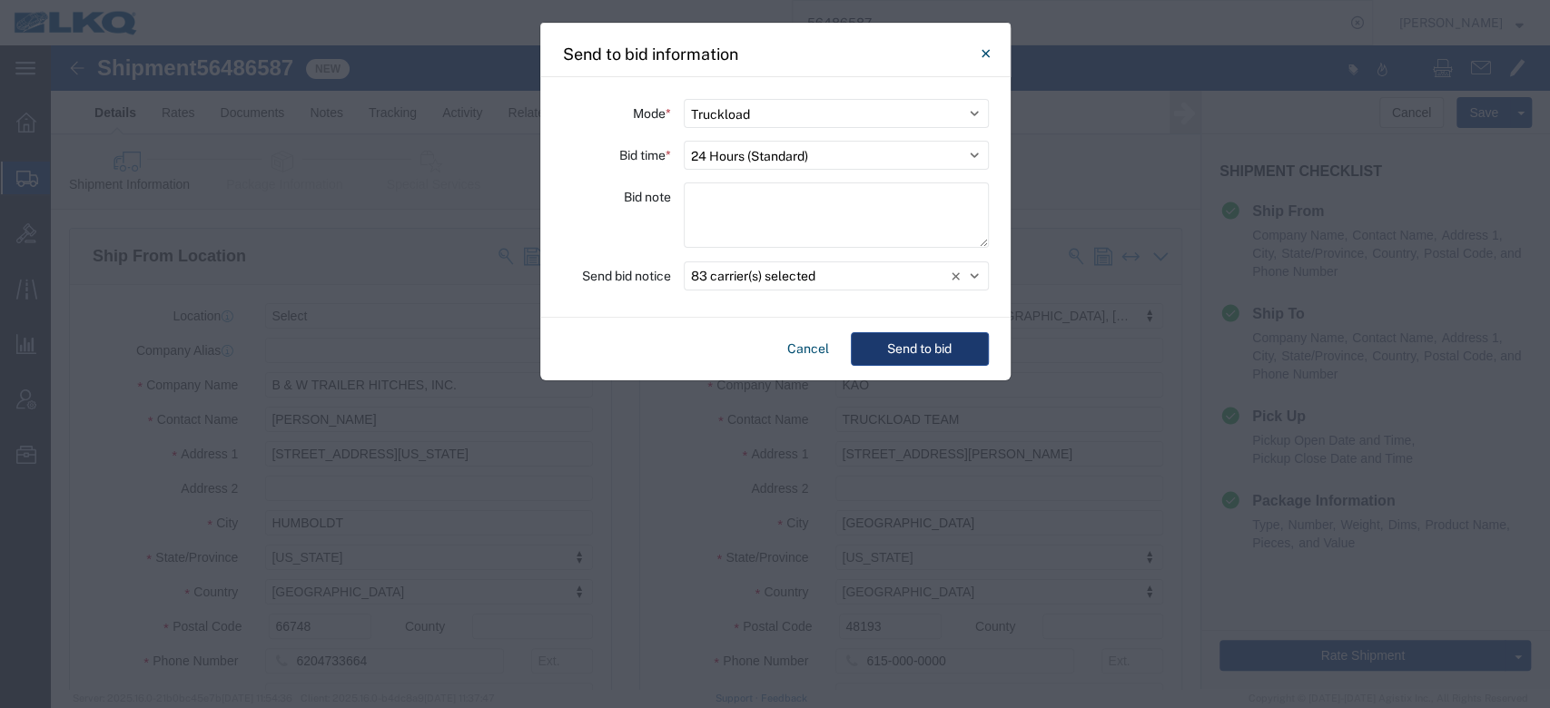
click at [927, 348] on button "Send to bid" at bounding box center [920, 349] width 138 height 34
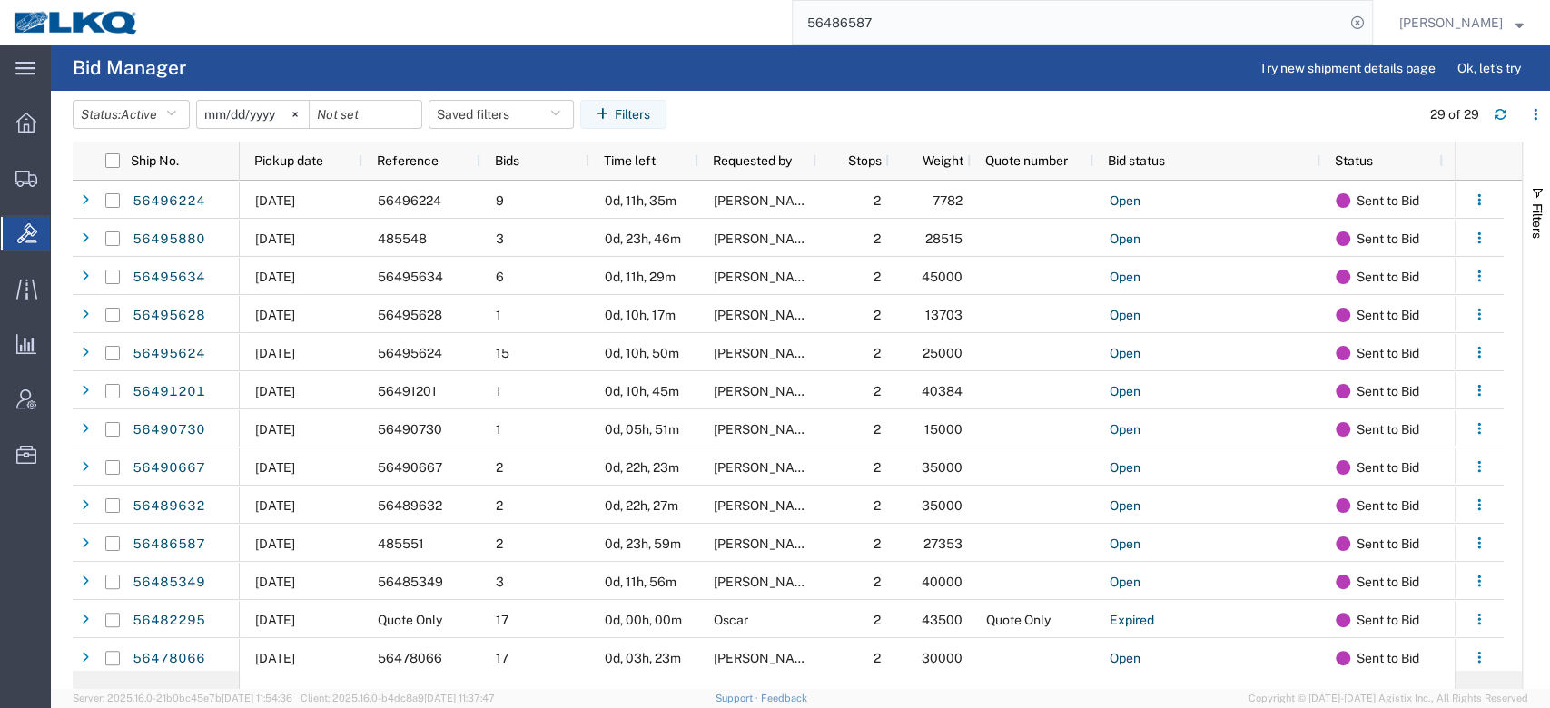
click at [947, 20] on input "56486587" at bounding box center [1069, 23] width 552 height 44
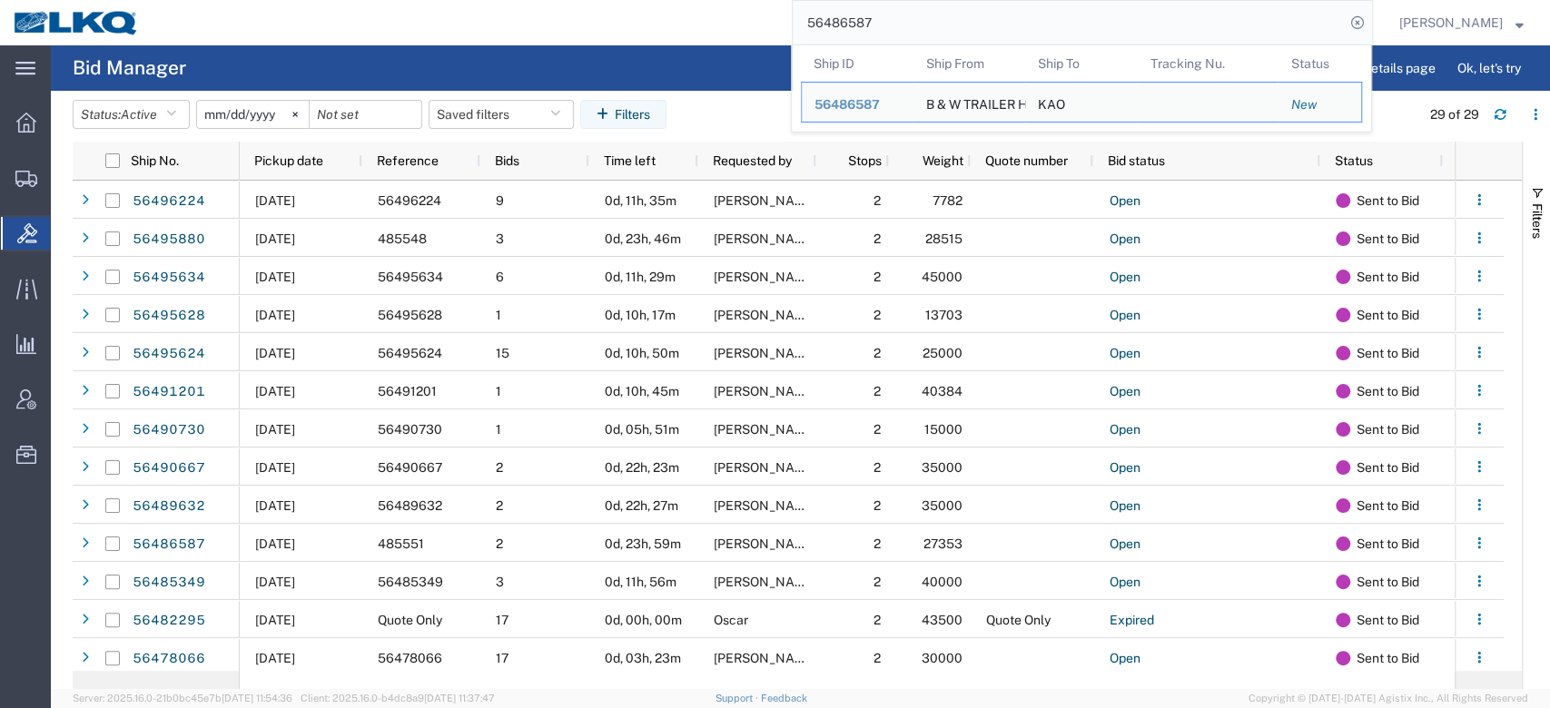
click at [947, 20] on input "56486587" at bounding box center [1069, 23] width 552 height 44
paste input "90730"
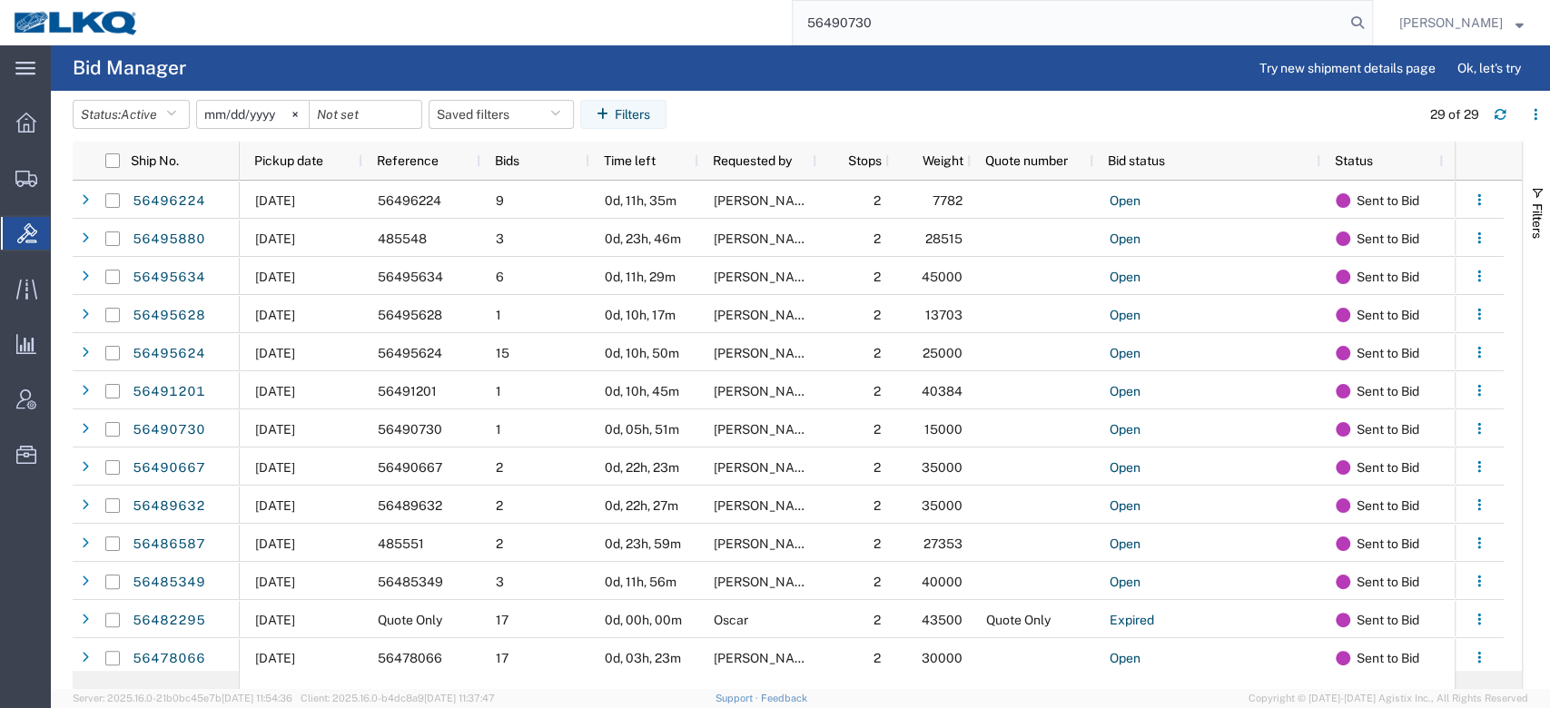
type input "56490730"
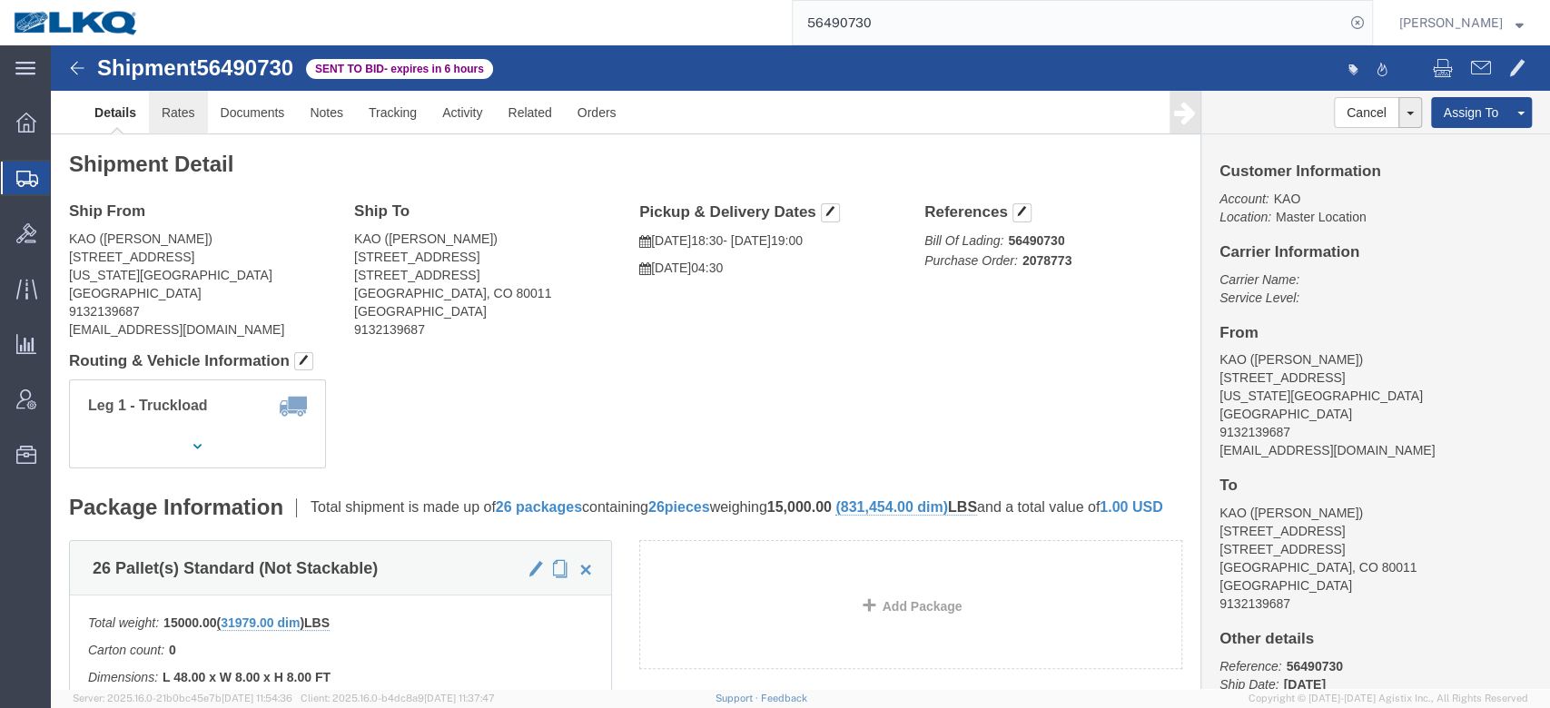
click link "Rates"
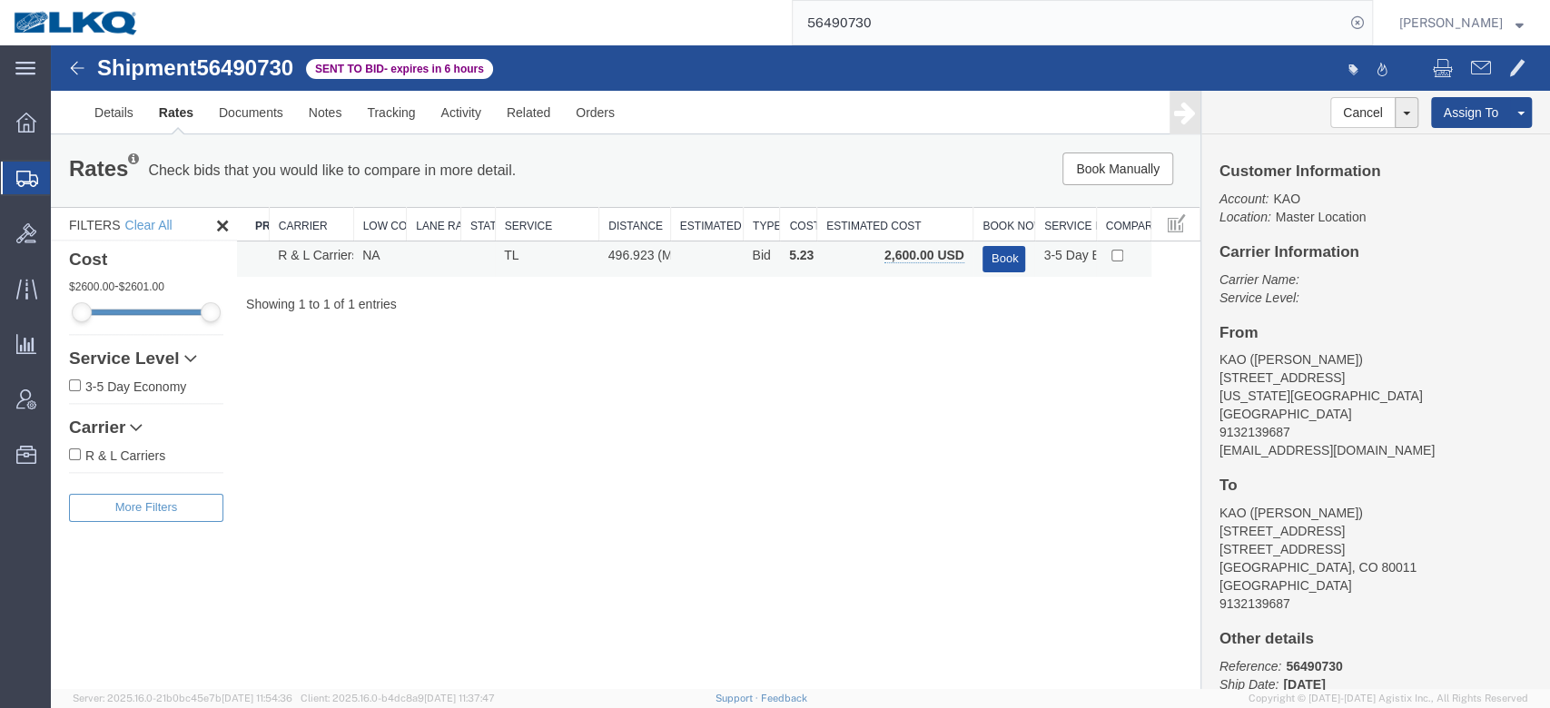
click at [1014, 265] on button "Book" at bounding box center [1005, 259] width 44 height 26
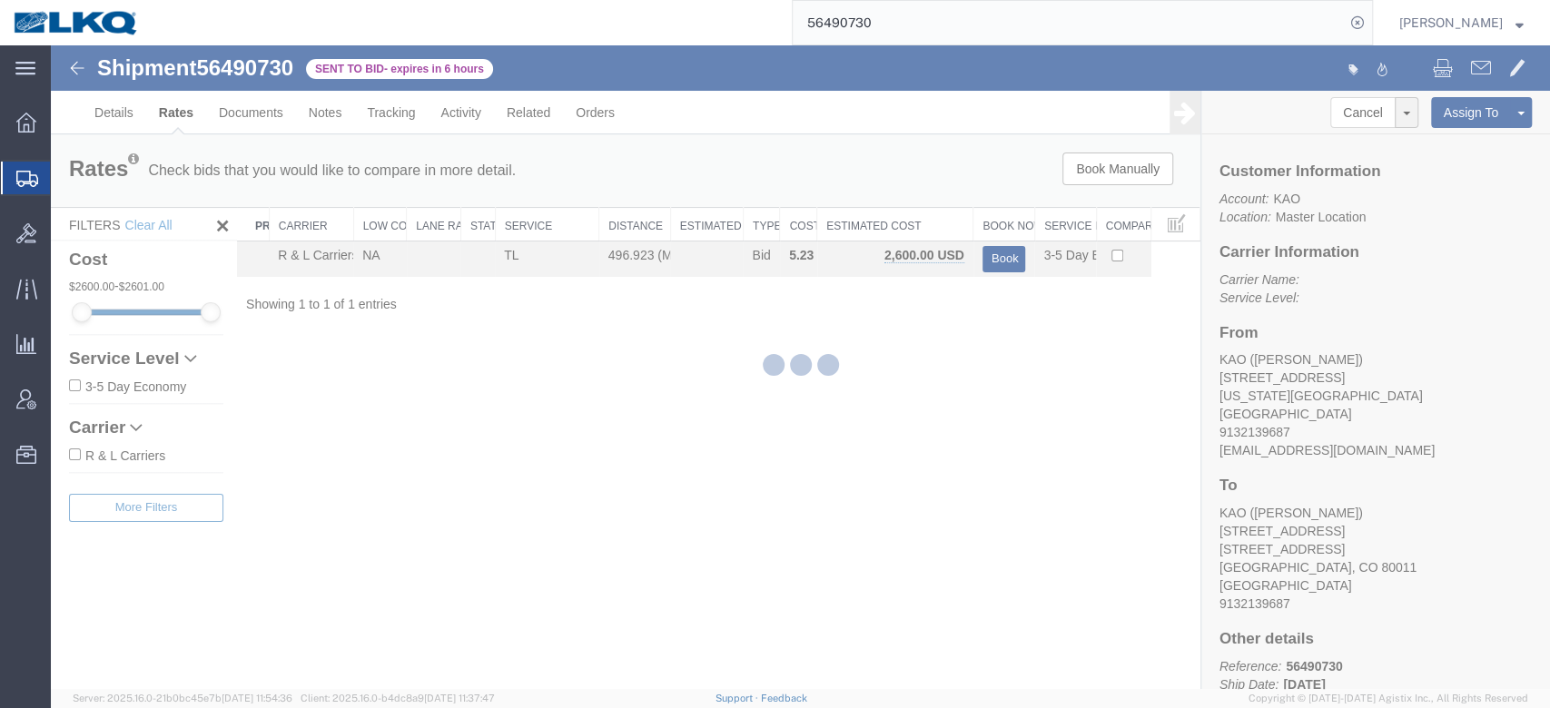
click at [881, 27] on input "56490730" at bounding box center [1069, 23] width 552 height 44
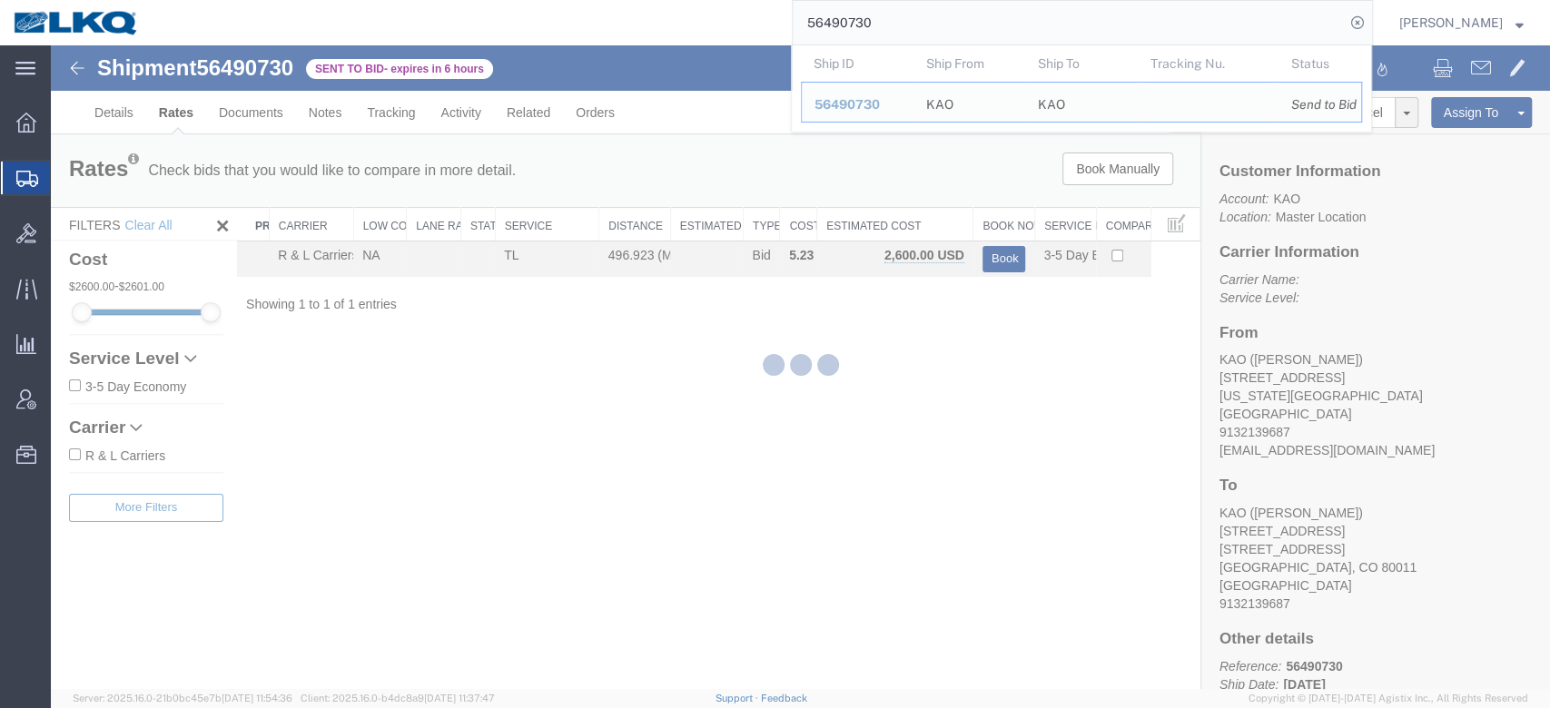
click at [881, 27] on input "56490730" at bounding box center [1069, 23] width 552 height 44
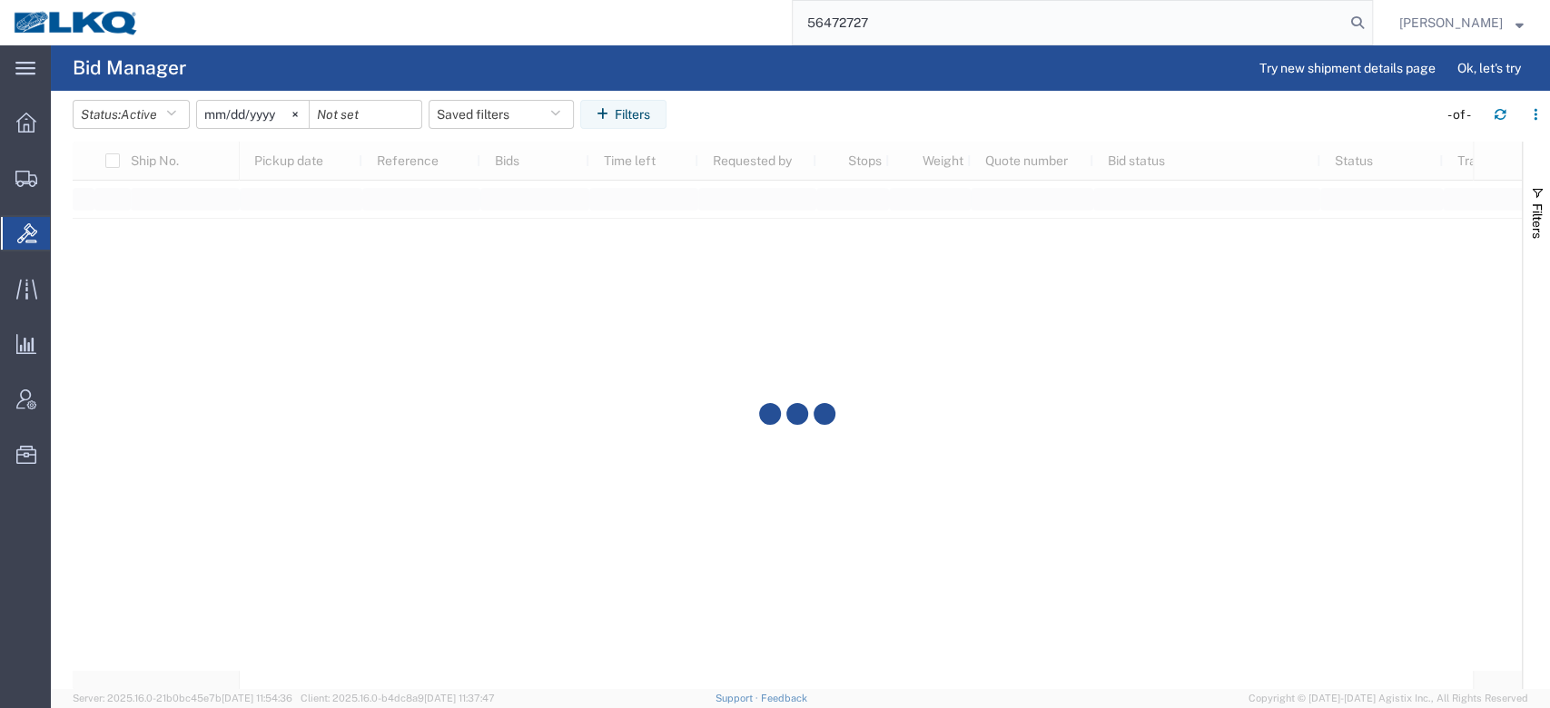
type input "56472727"
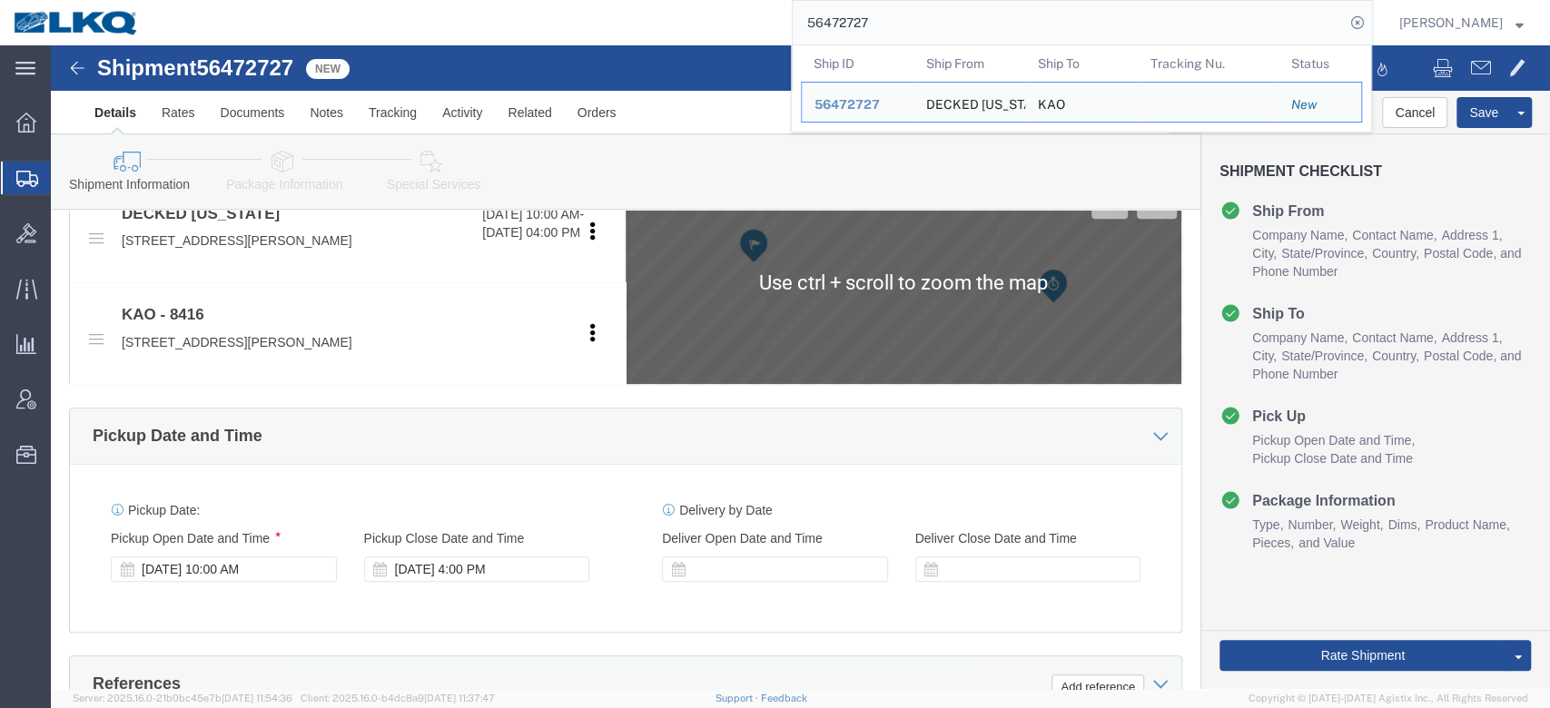
scroll to position [938, 0]
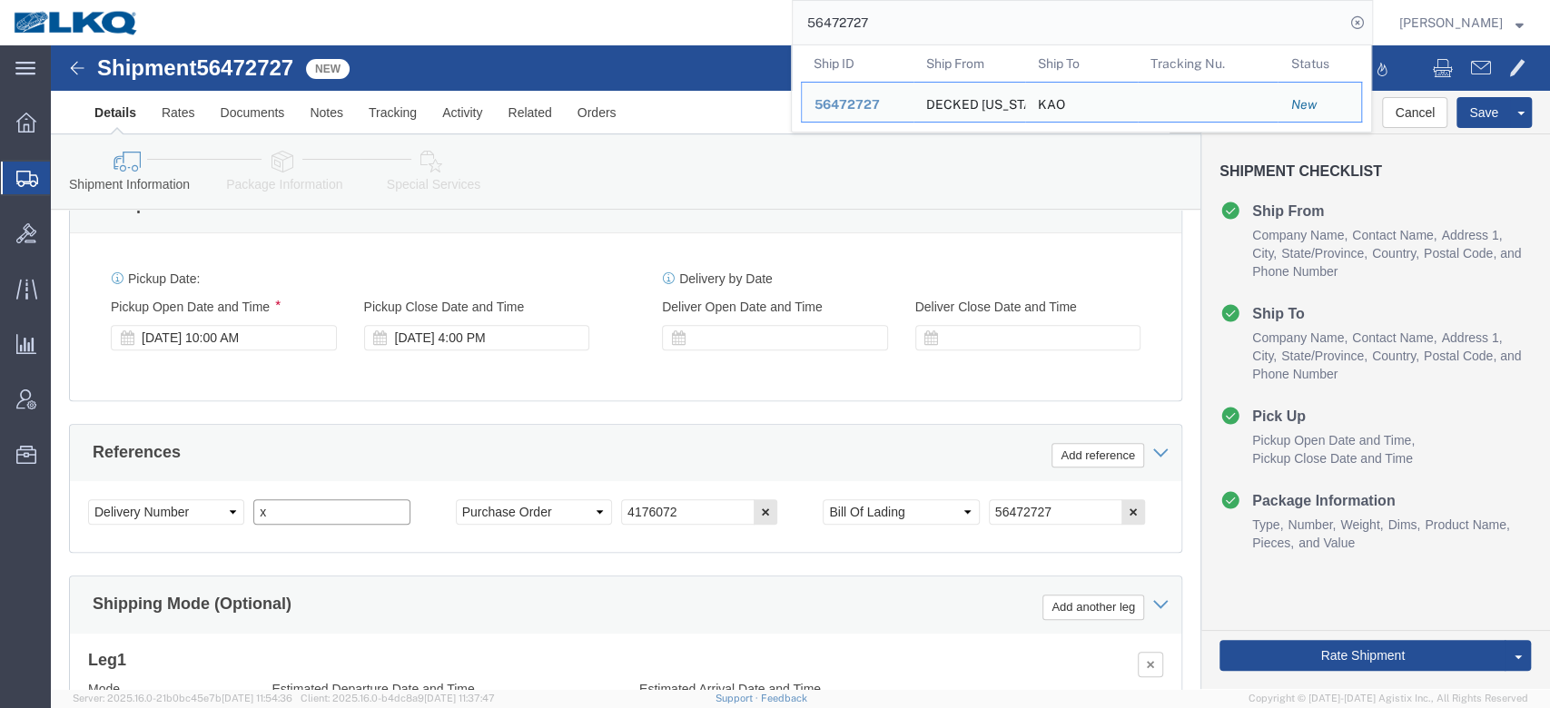
click input "x"
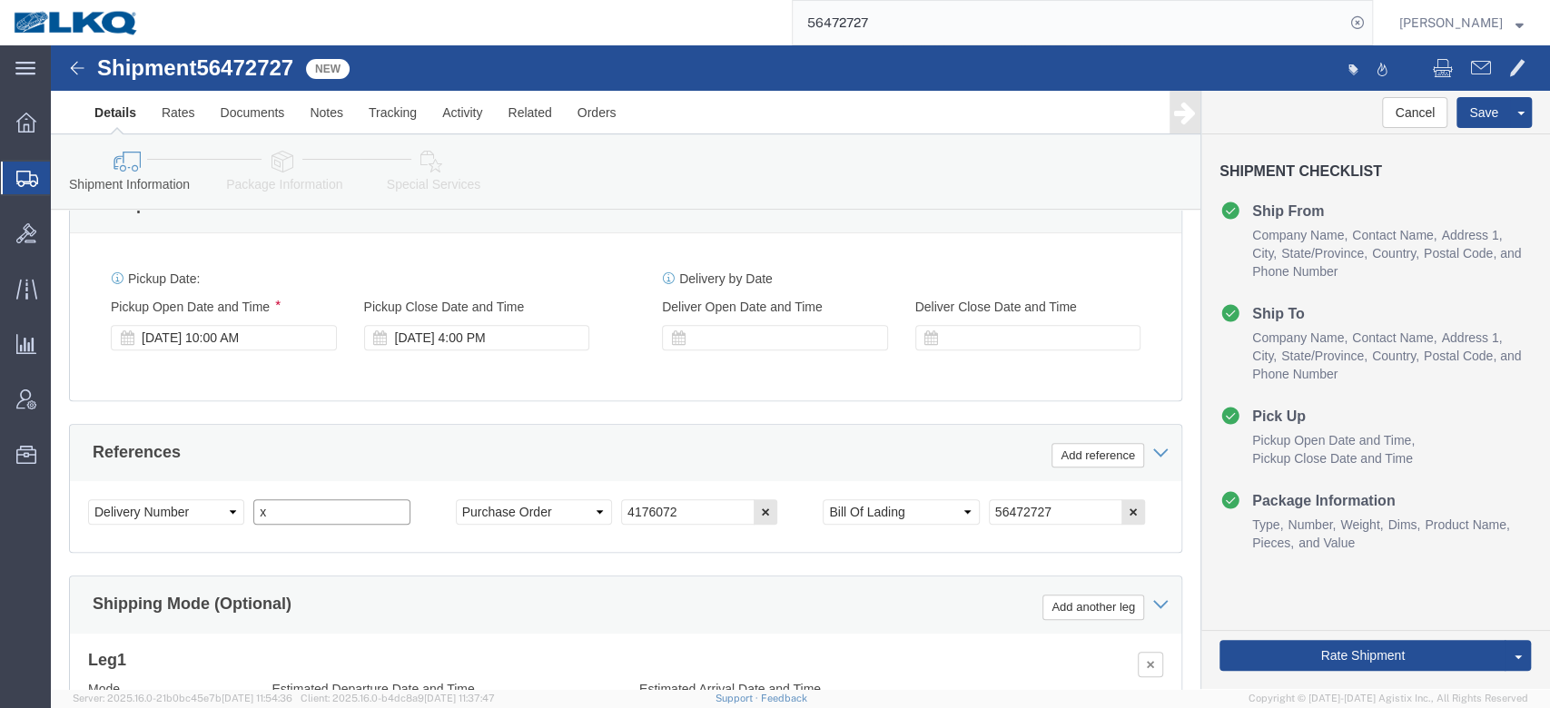
select select
select select "30533"
paste input "485552"
type input "485552"
click div
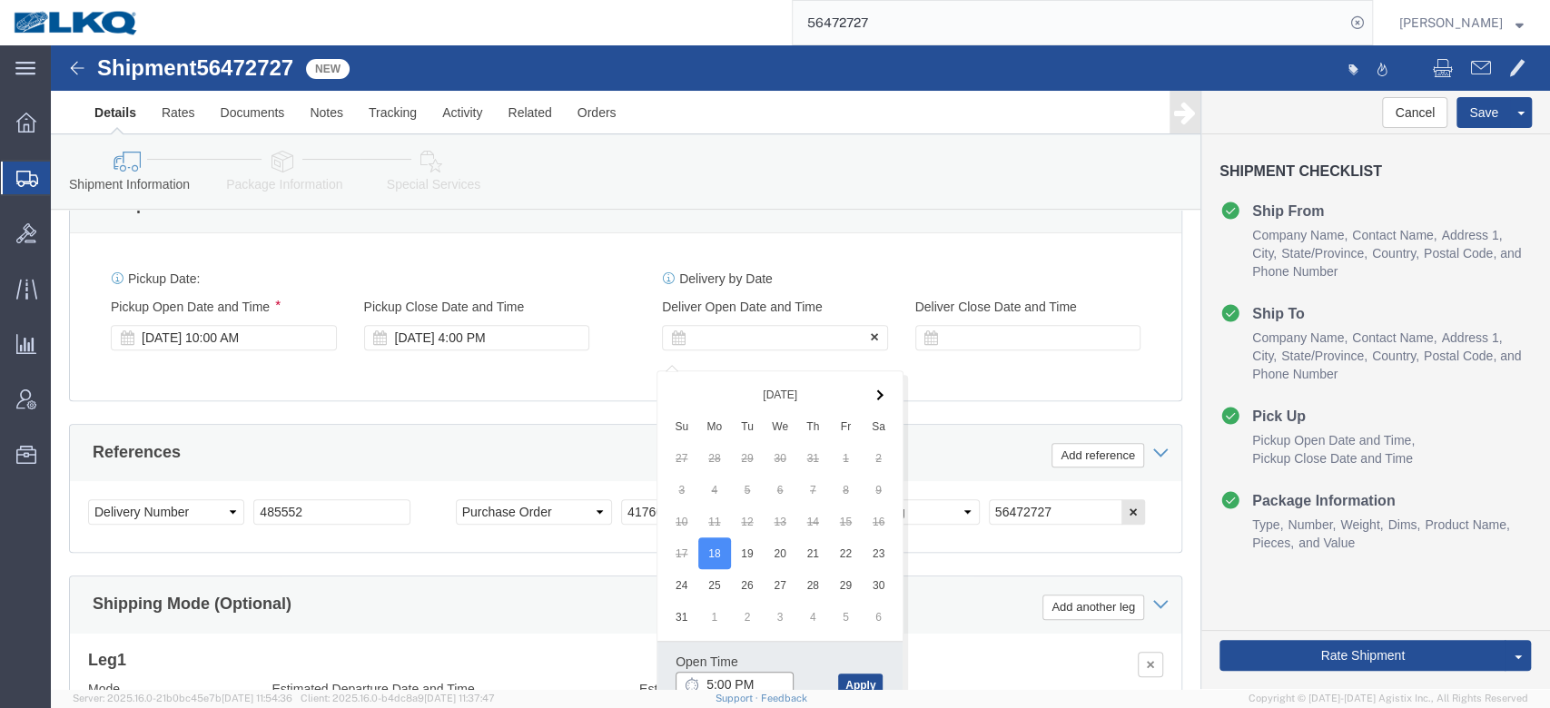
scroll to position [945, 0]
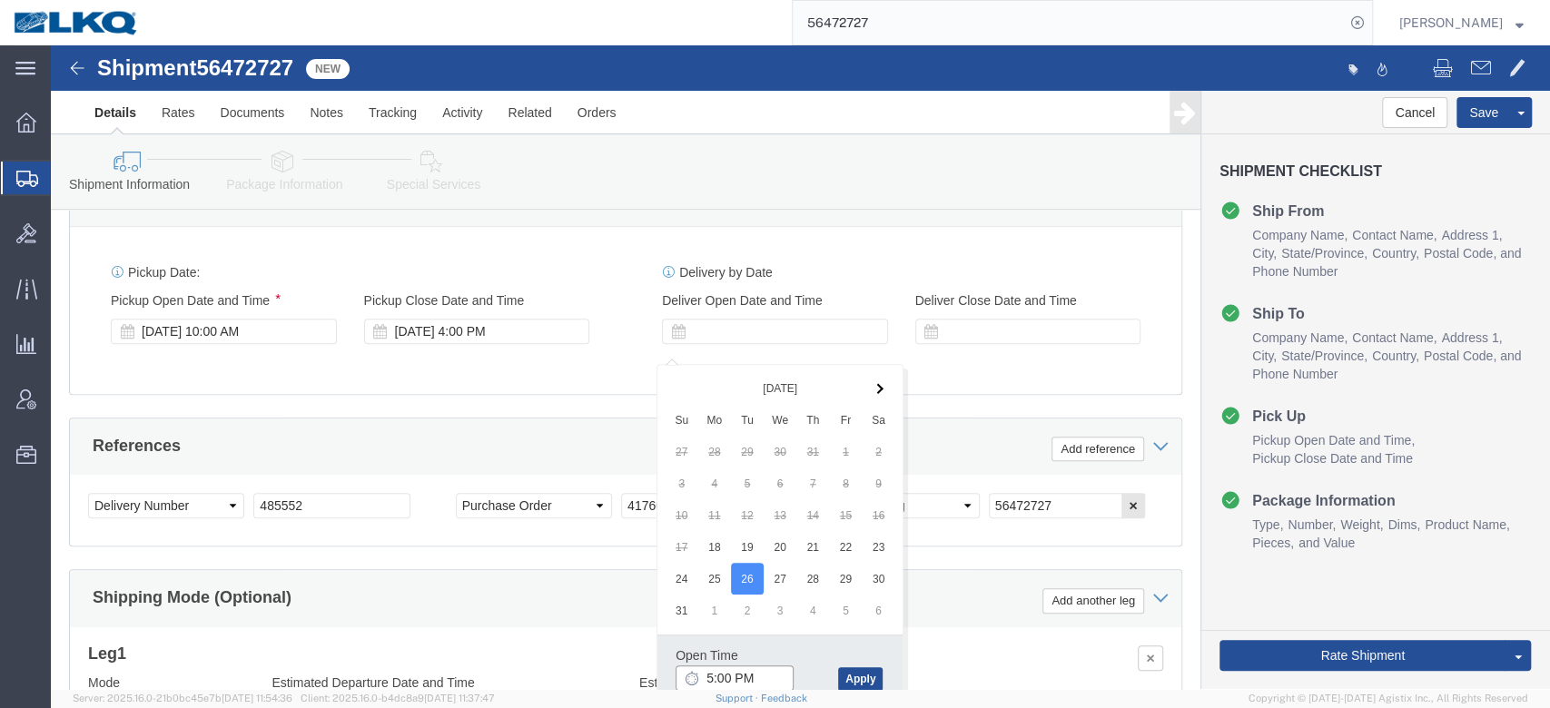
click input "5:00 PM"
type input "10:00 AM"
click button "Apply"
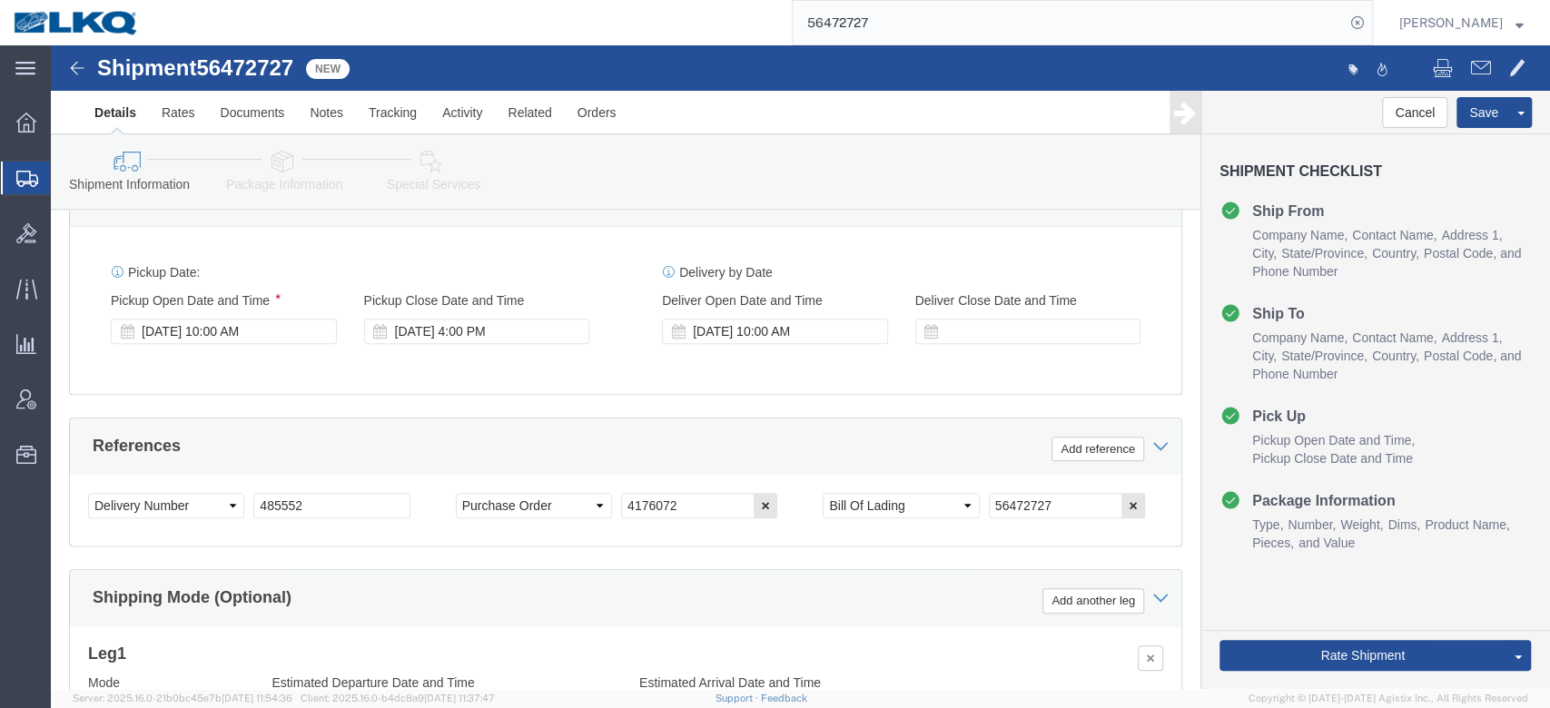
click div "References Add reference"
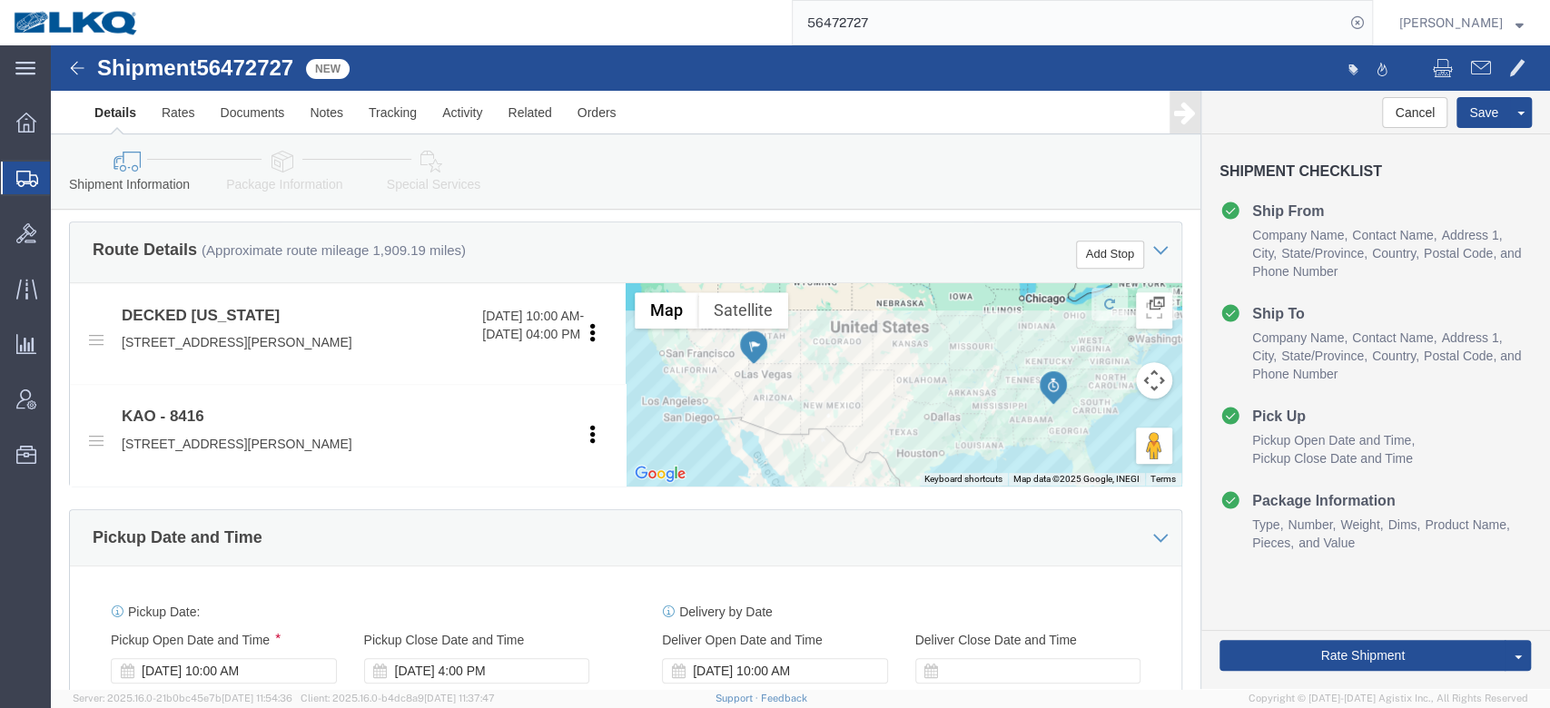
scroll to position [807, 0]
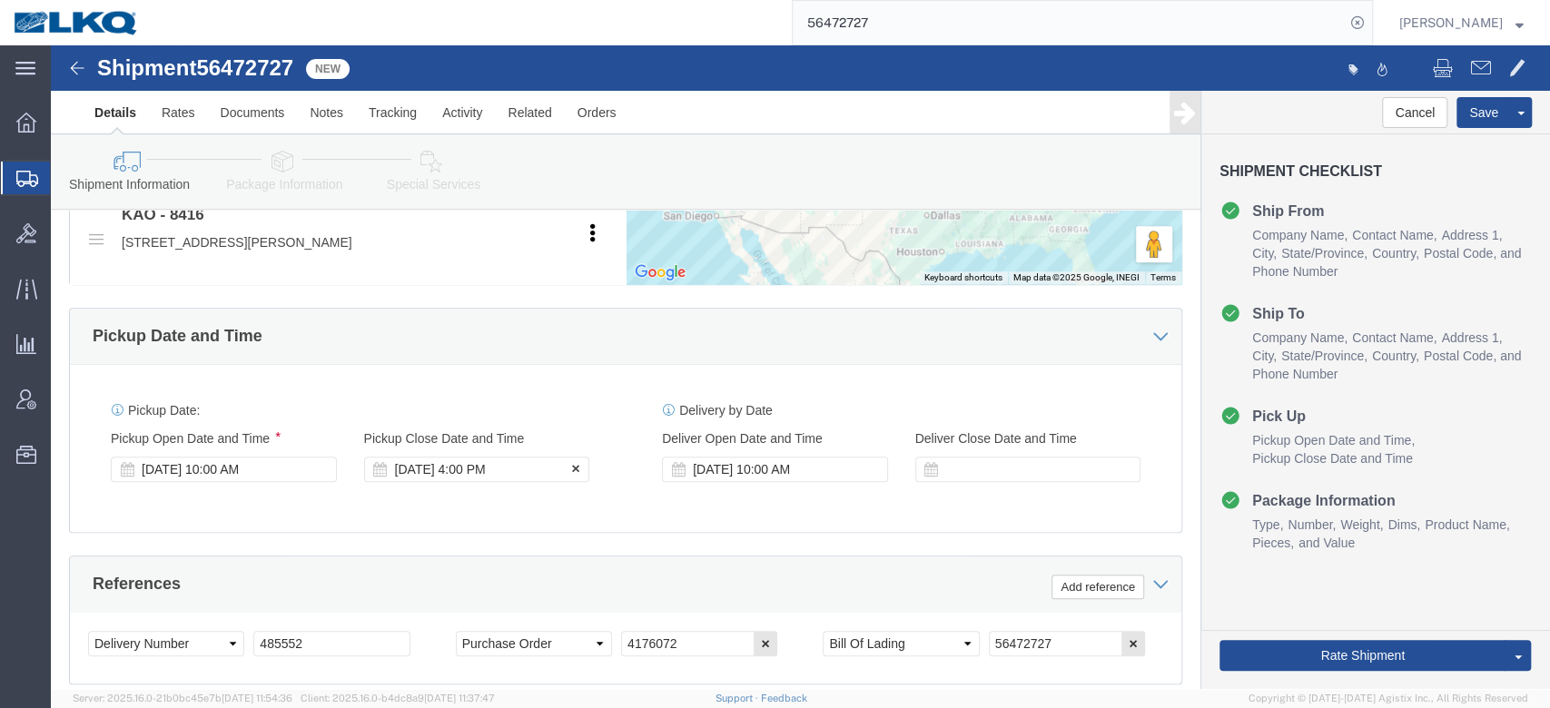
click div "Aug 18 2025 4:00 PM"
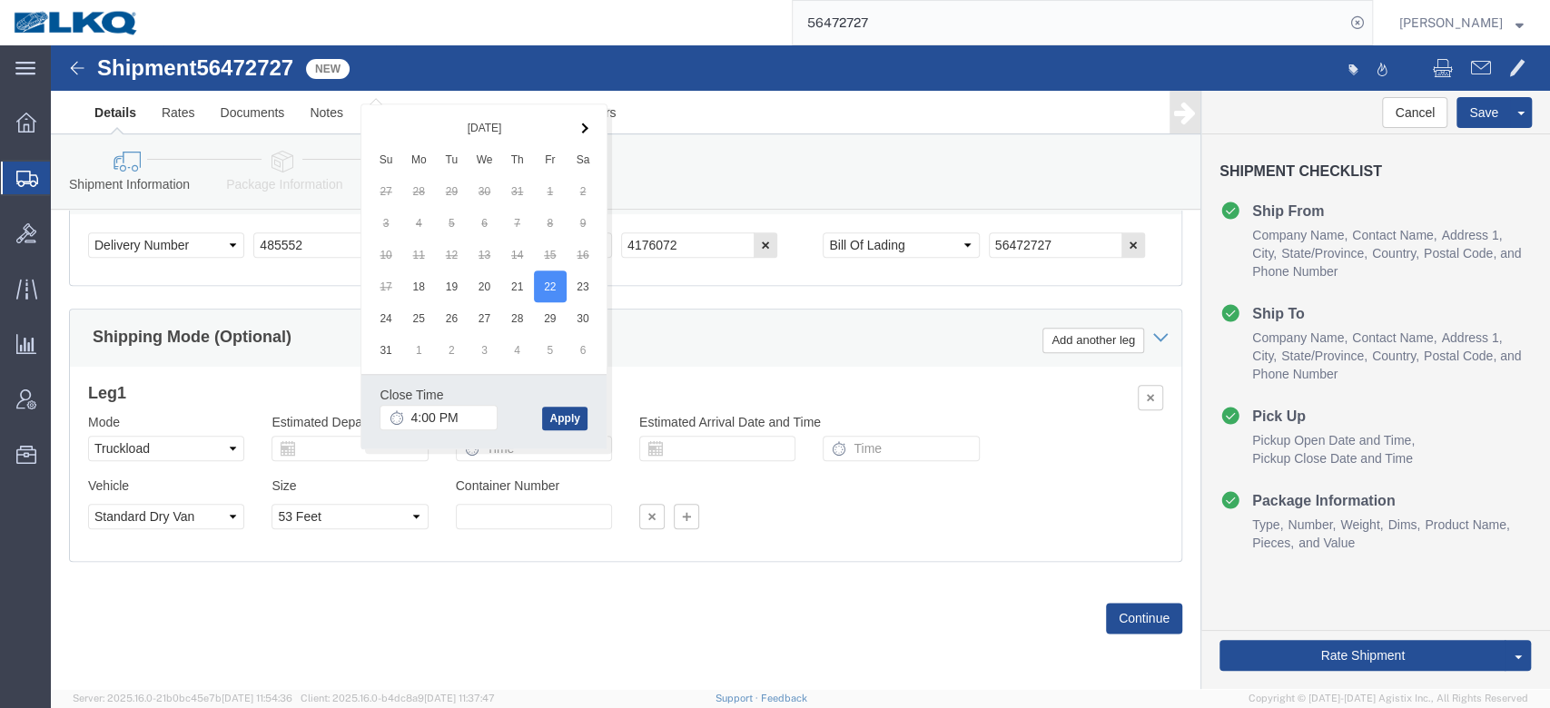
click div "Shipping Mode (Optional) Add another leg"
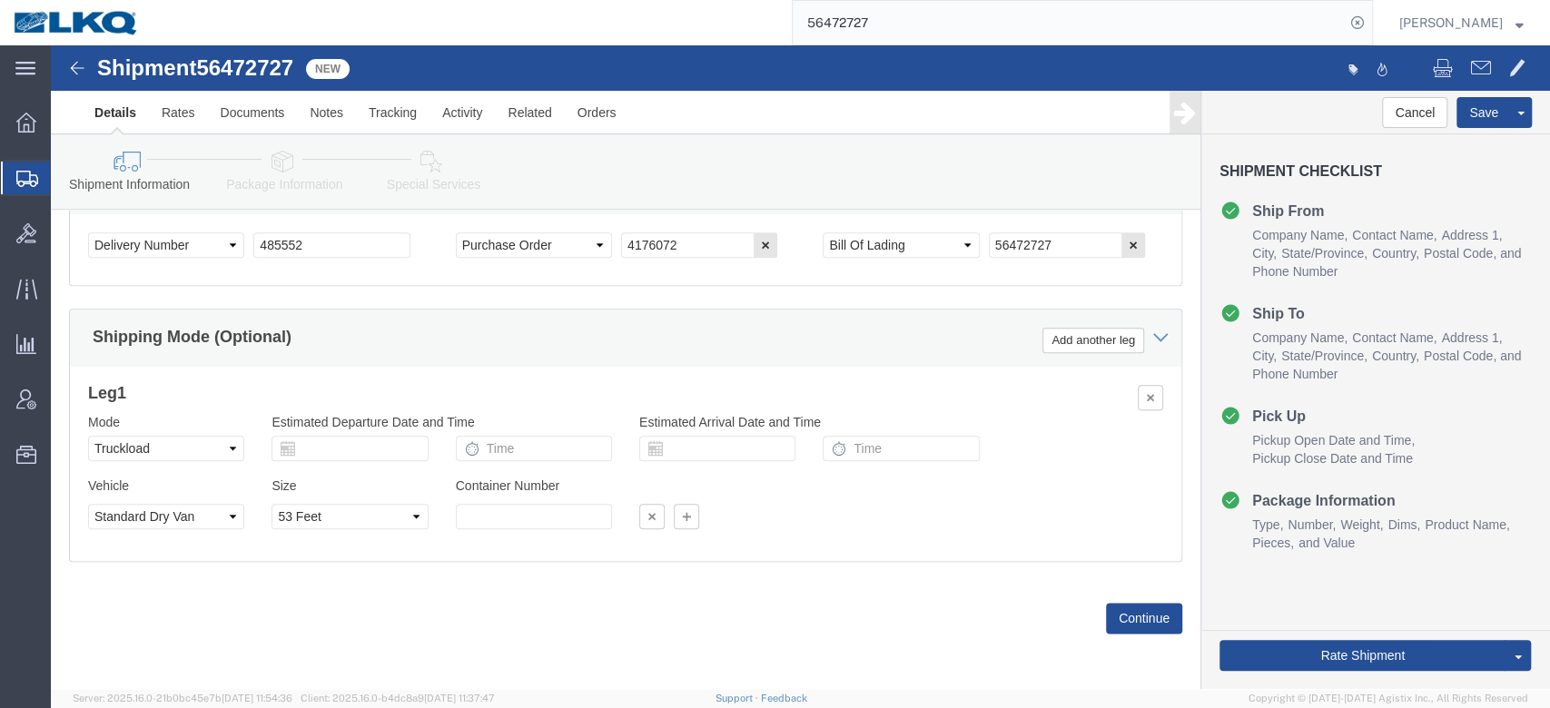
scroll to position [947, 0]
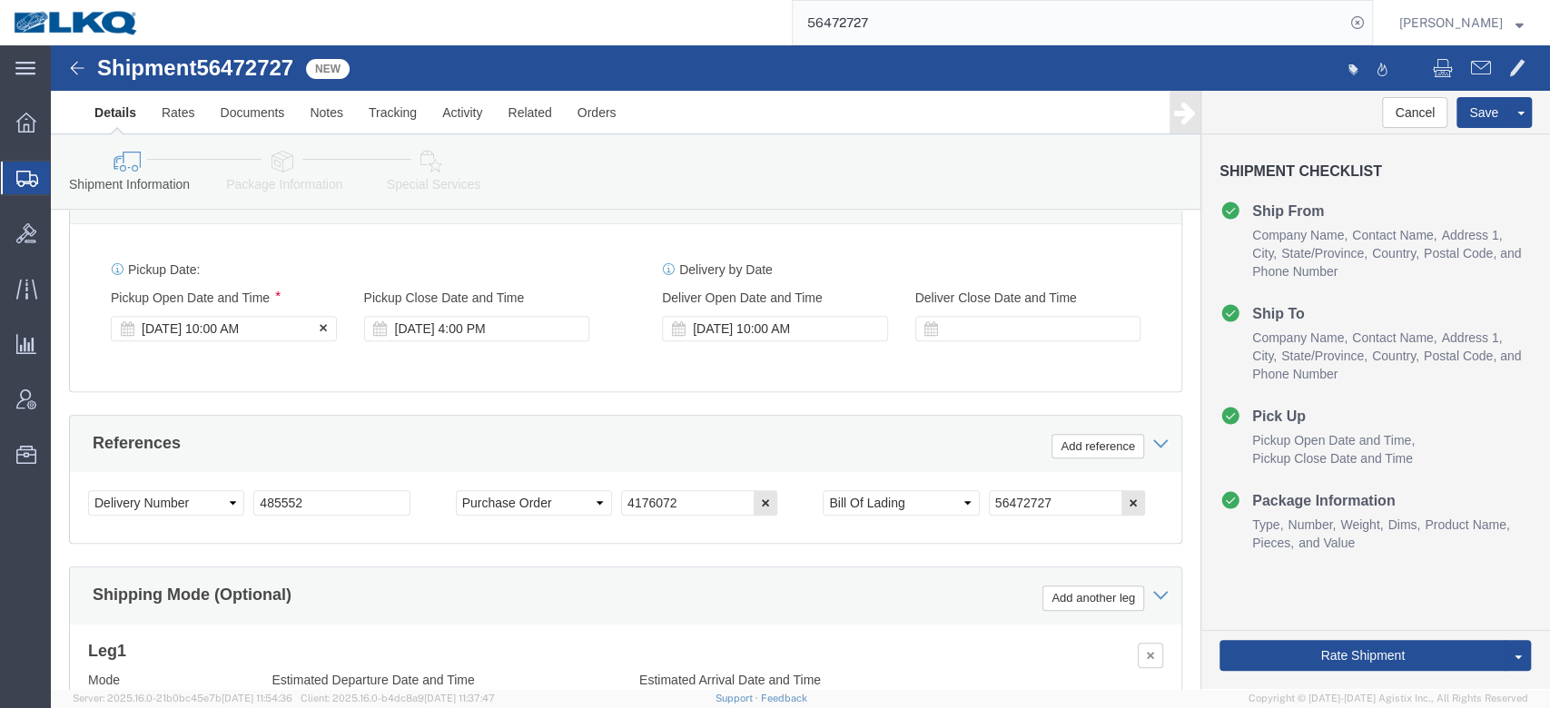
click div "Aug 18 2025 10:00 AM"
click div "References Add reference"
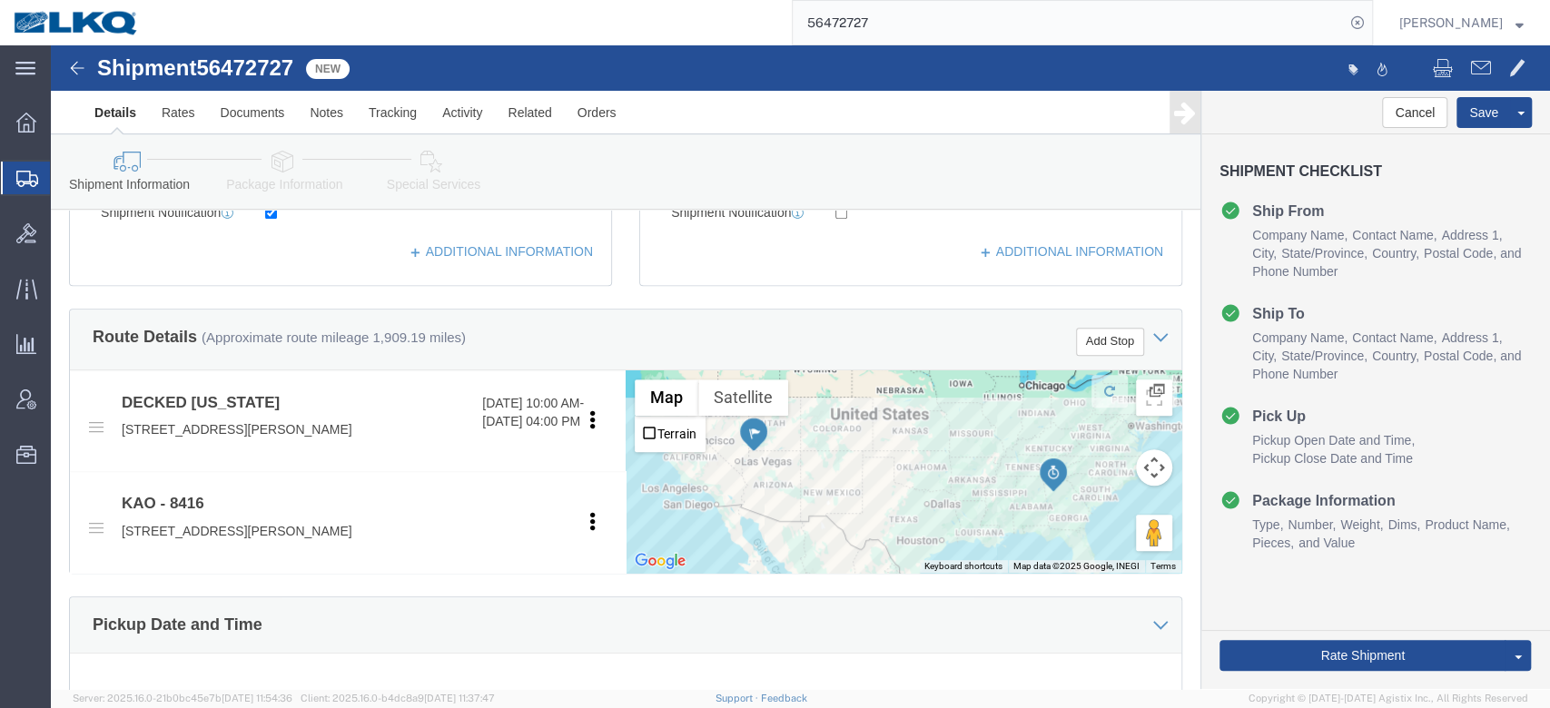
scroll to position [420, 0]
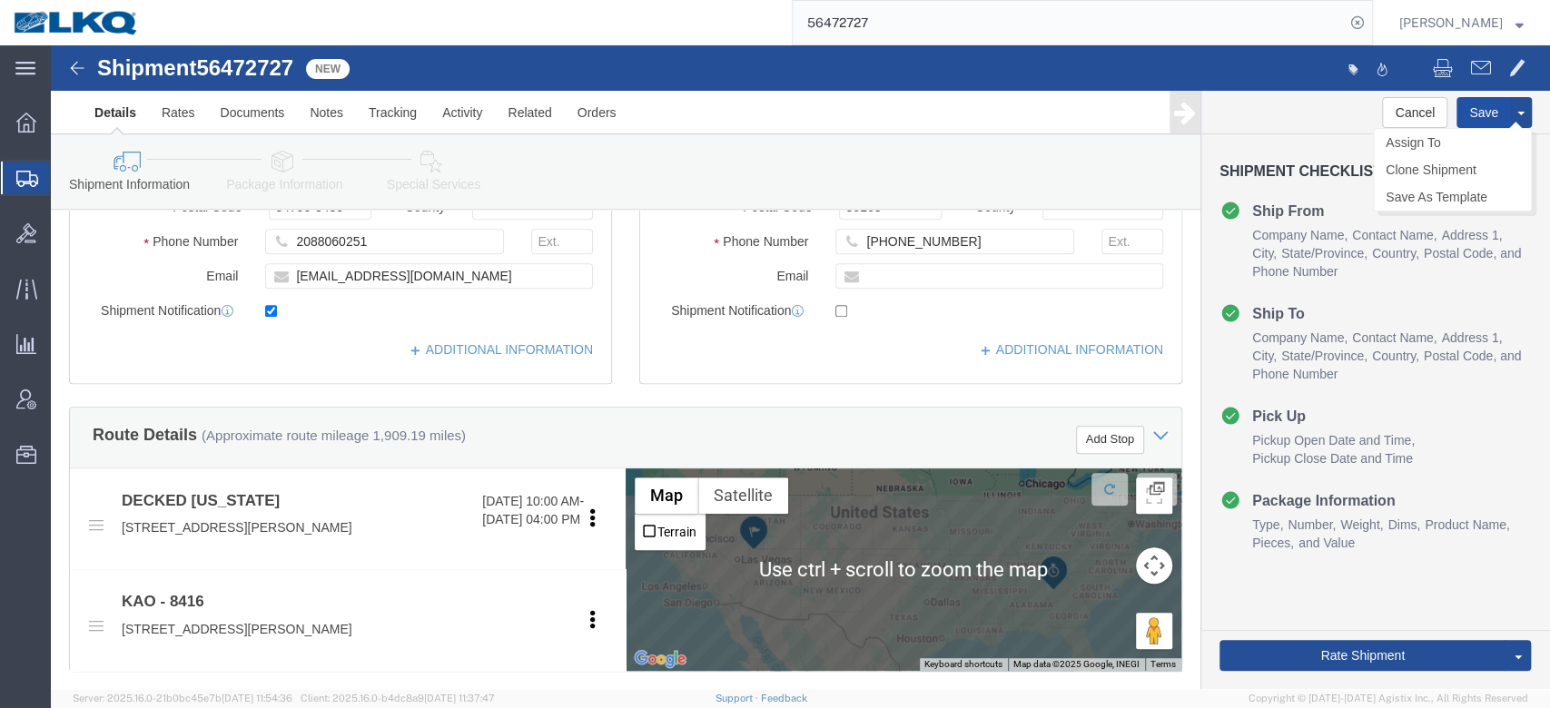
click button "Save"
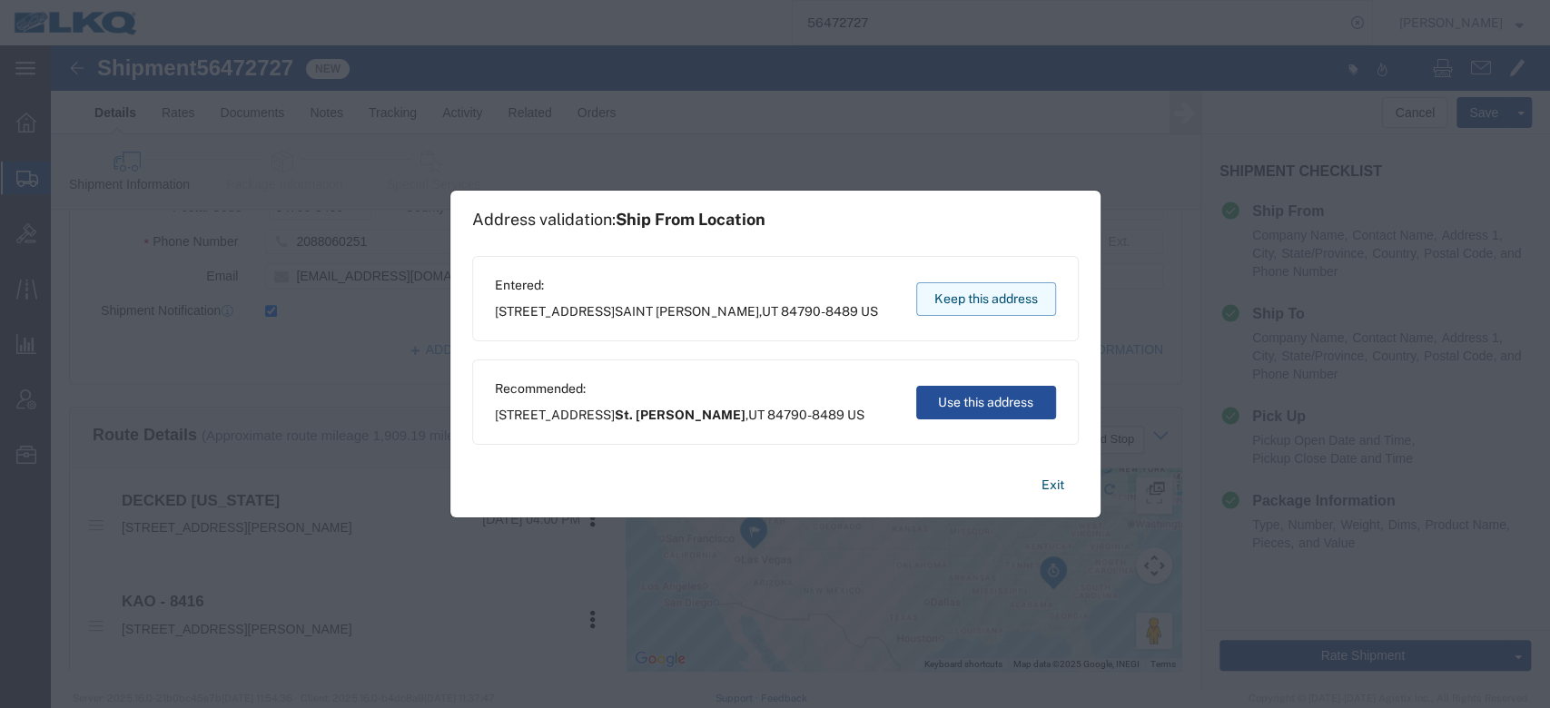
click at [974, 295] on button "Keep this address" at bounding box center [986, 299] width 140 height 34
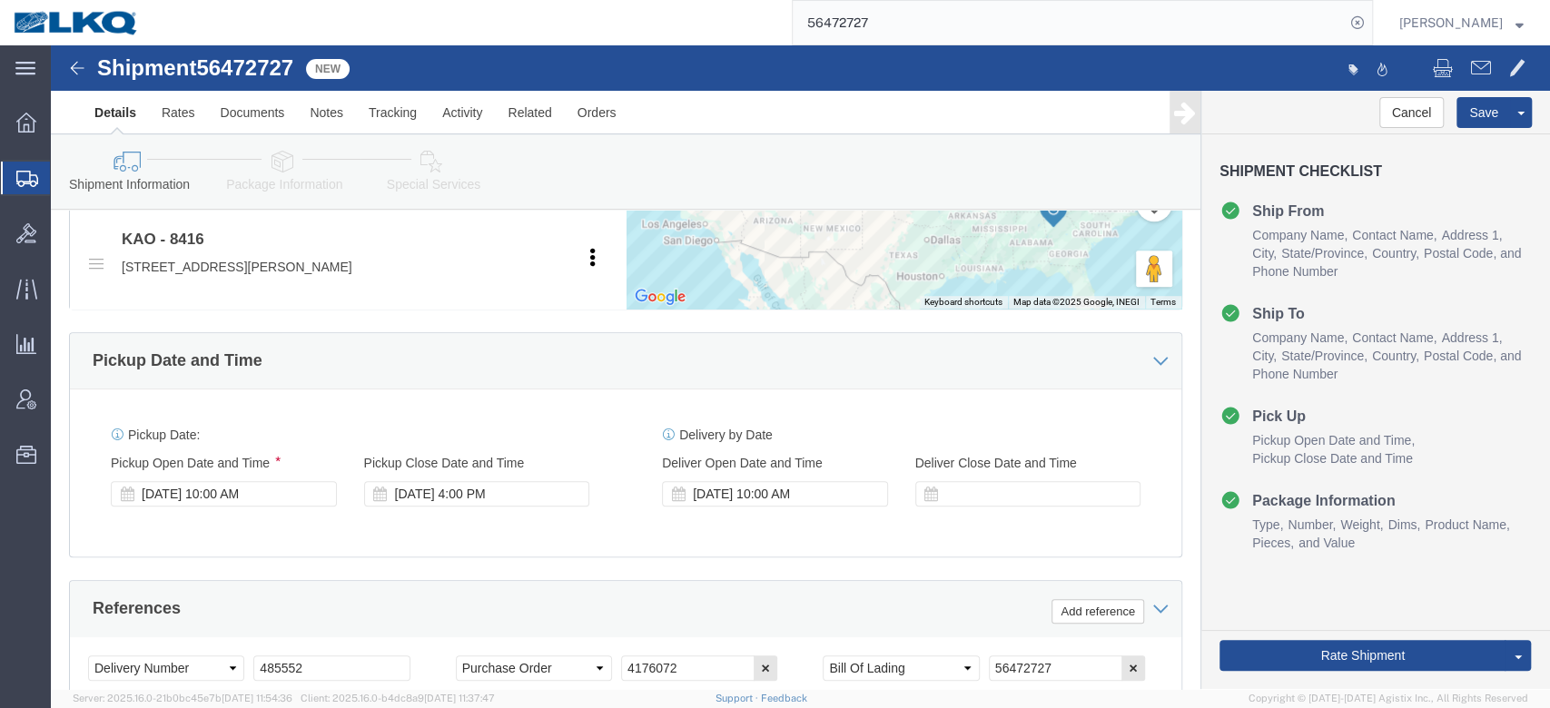
scroll to position [780, 0]
type button "Save"
click button "Save"
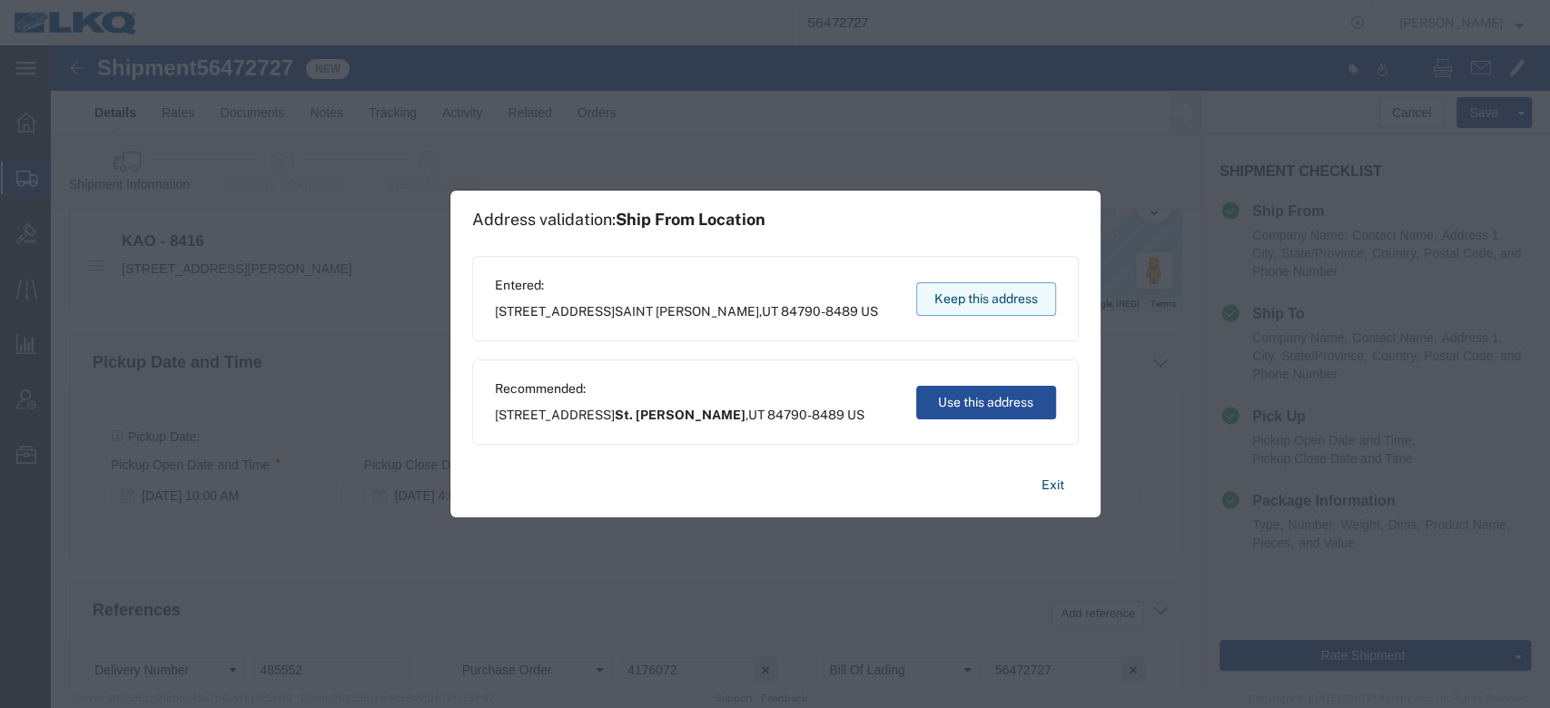
click at [985, 291] on button "Keep this address" at bounding box center [986, 299] width 140 height 34
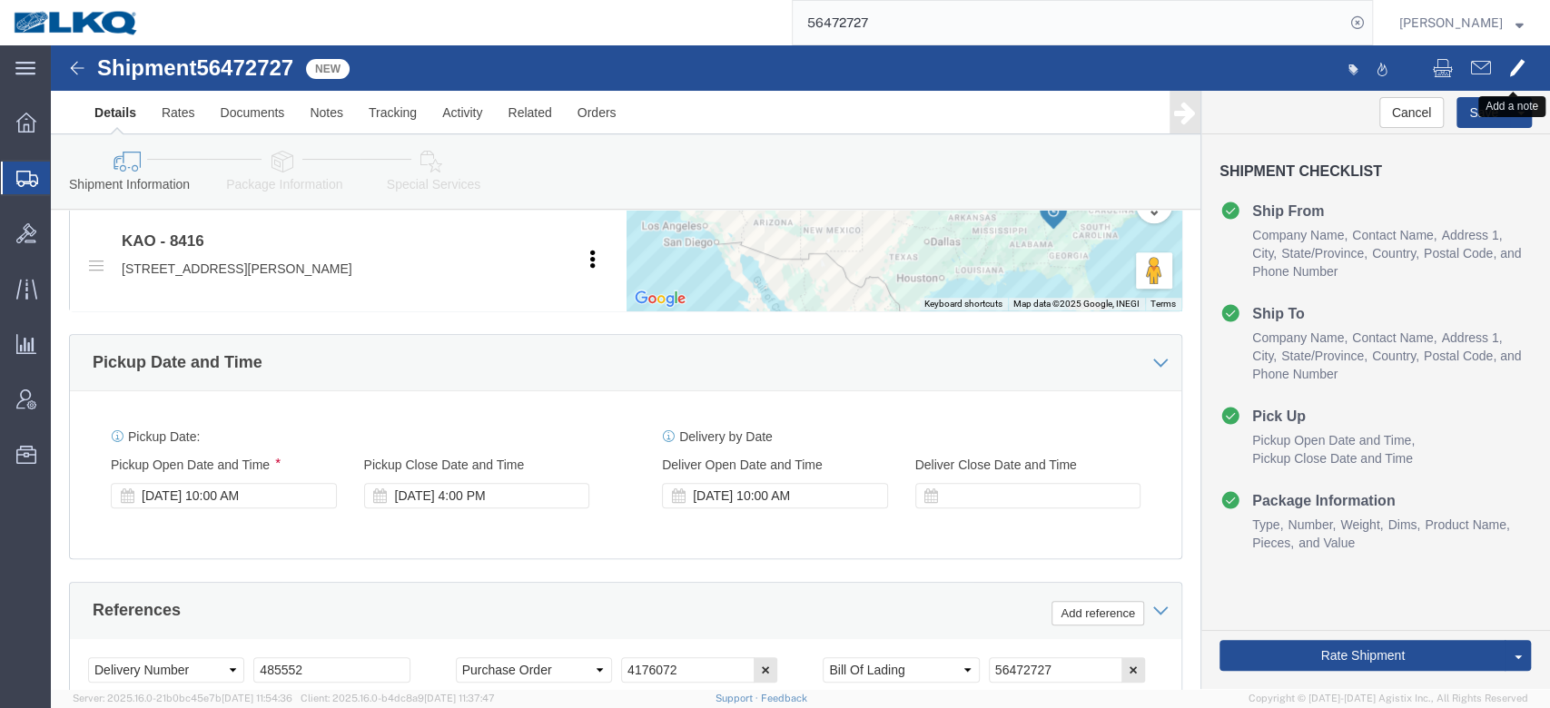
click button
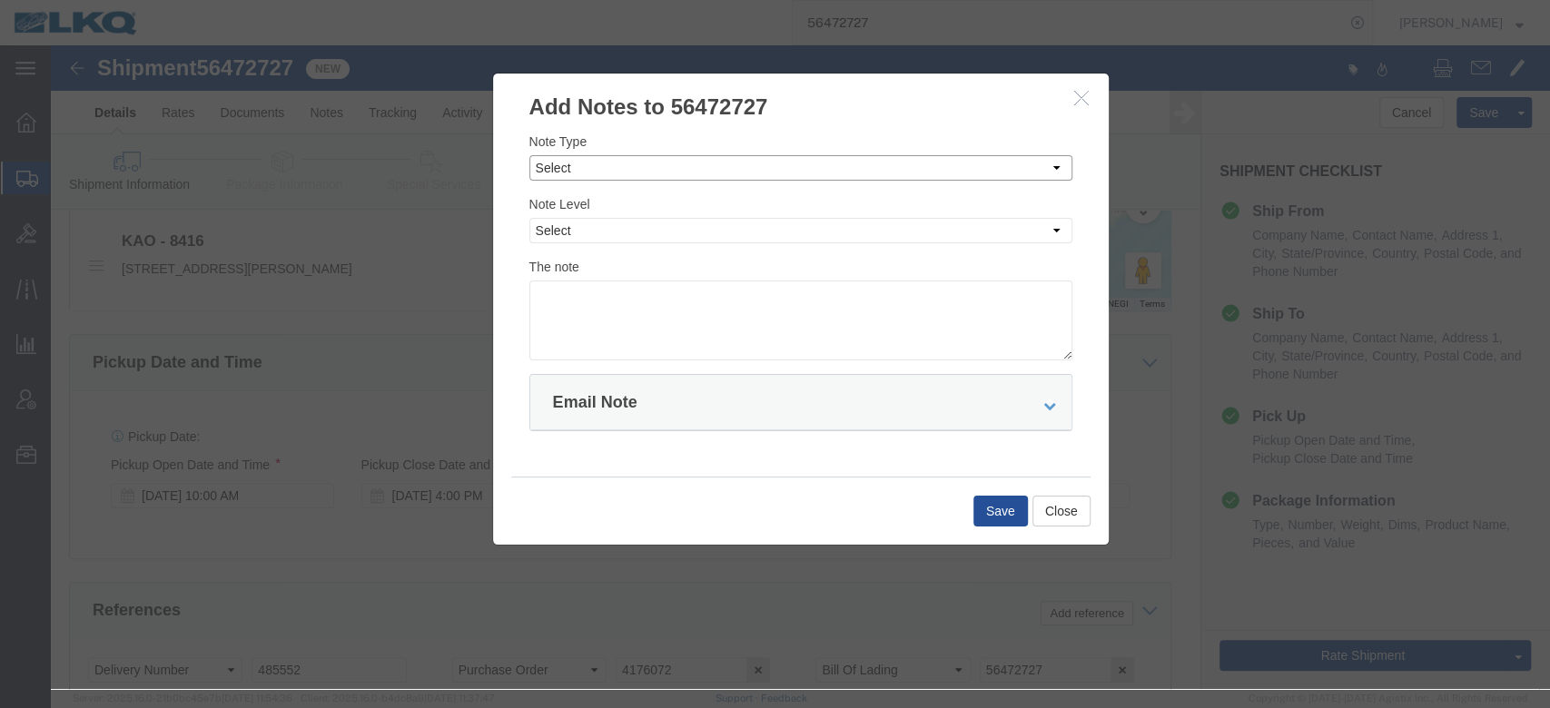
click select "Select Approval Bid Notes Carrier Change Notes Claim Notes Content Hazmat Notes…"
select select "BID_NOTES"
click select "Select Approval Bid Notes Carrier Change Notes Claim Notes Content Hazmat Notes…"
click select "Select Private to Account Private to Vendor Public"
select select "PRIVATE_TO_ACCOUNT"
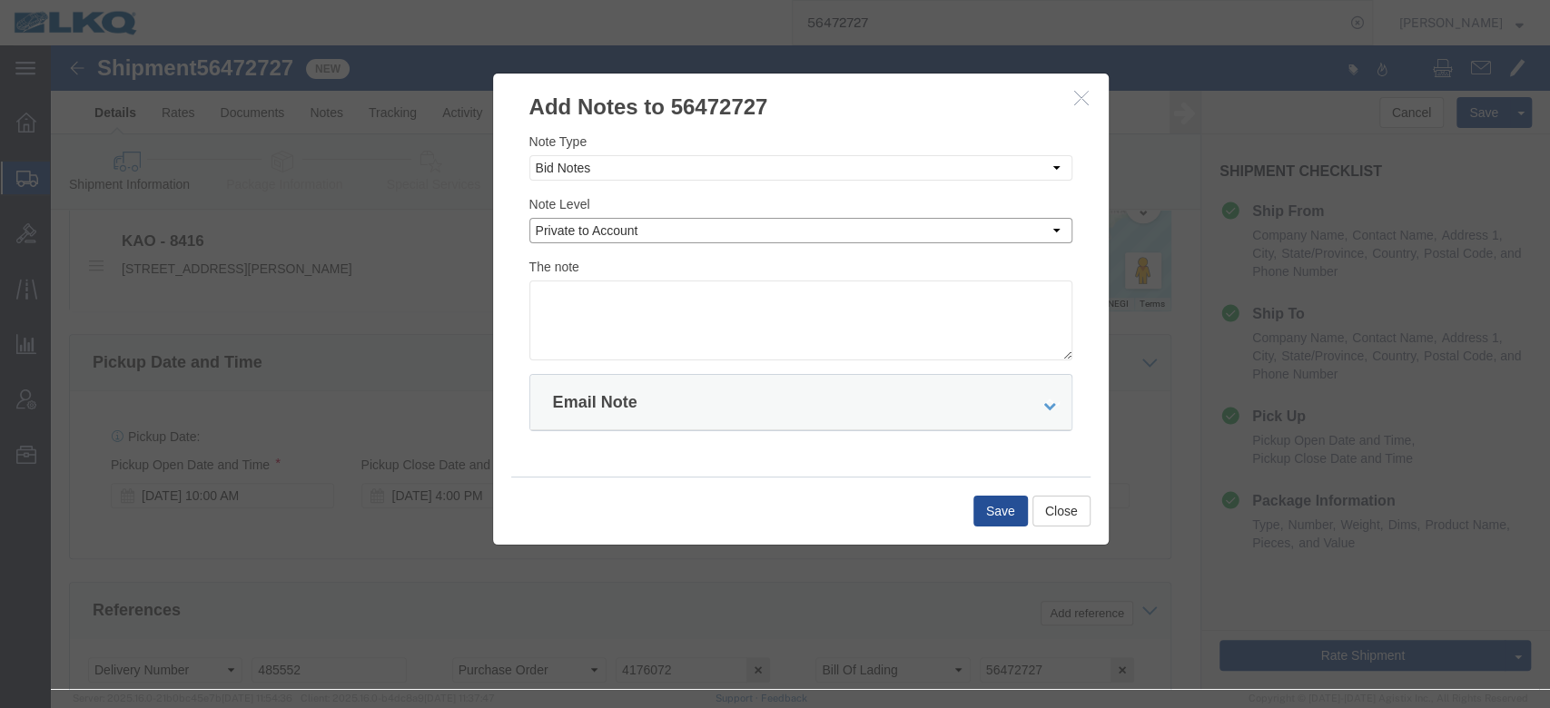
click select "Select Private to Account Private to Vendor Public"
click textarea
type textarea "DAT: $3744"
click button "Save"
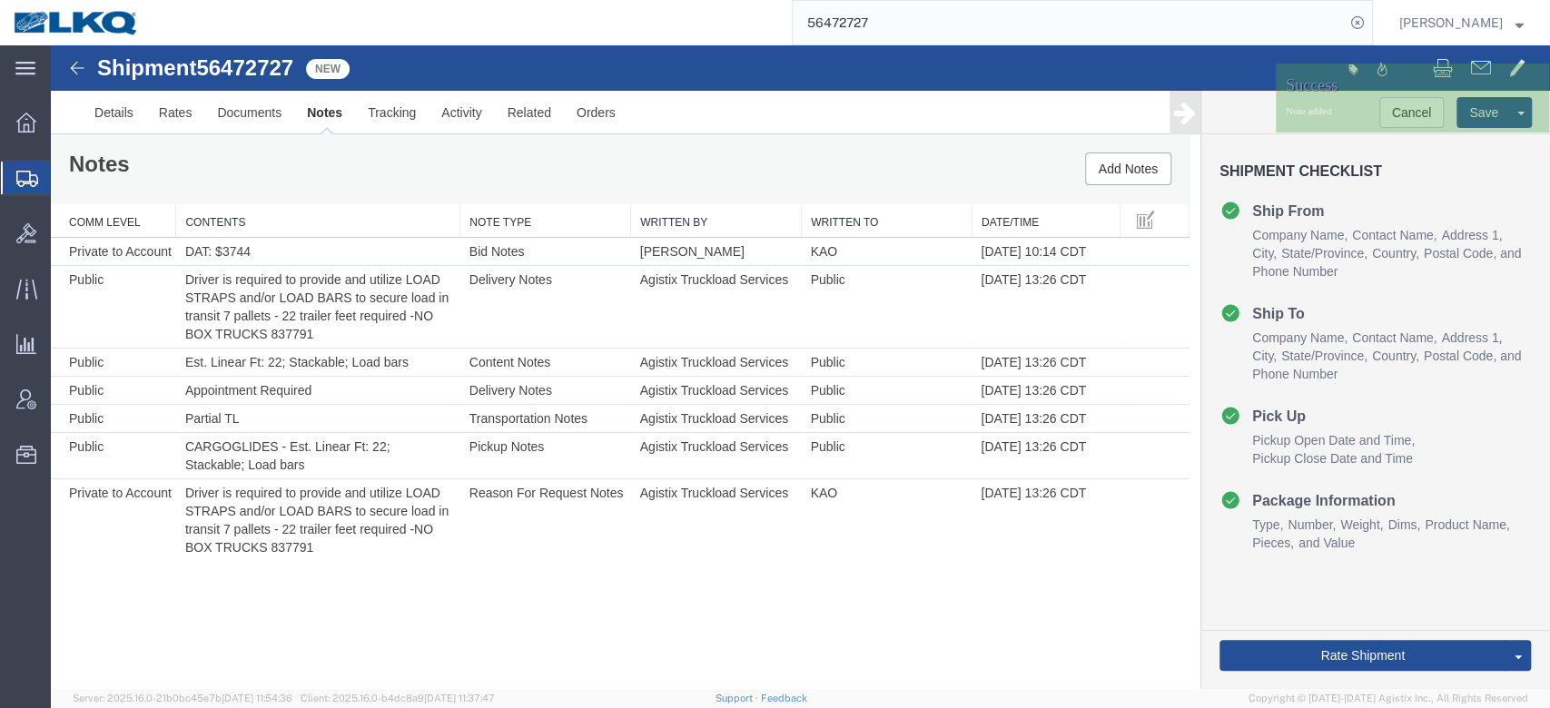
scroll to position [0, 0]
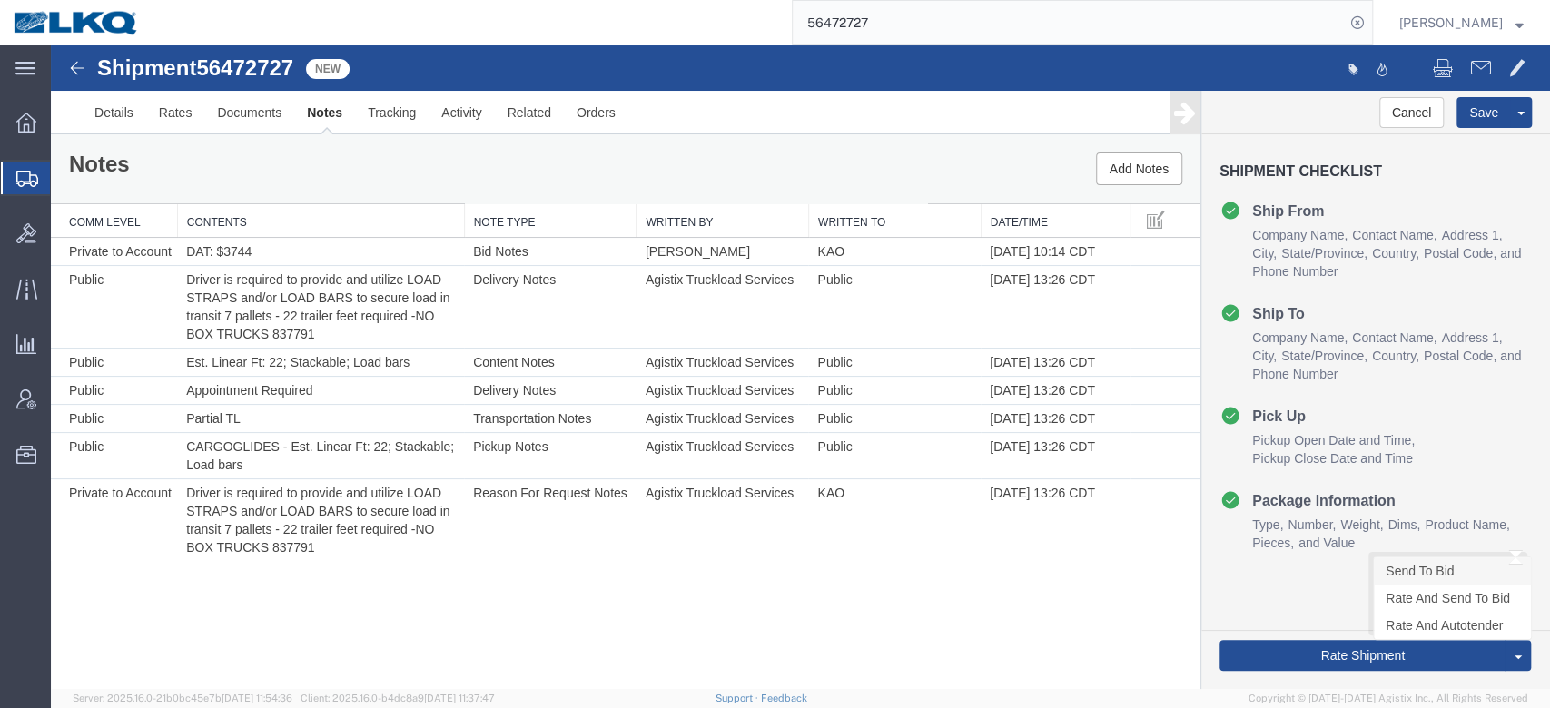
click at [1446, 578] on link "Send To Bid" at bounding box center [1452, 571] width 157 height 27
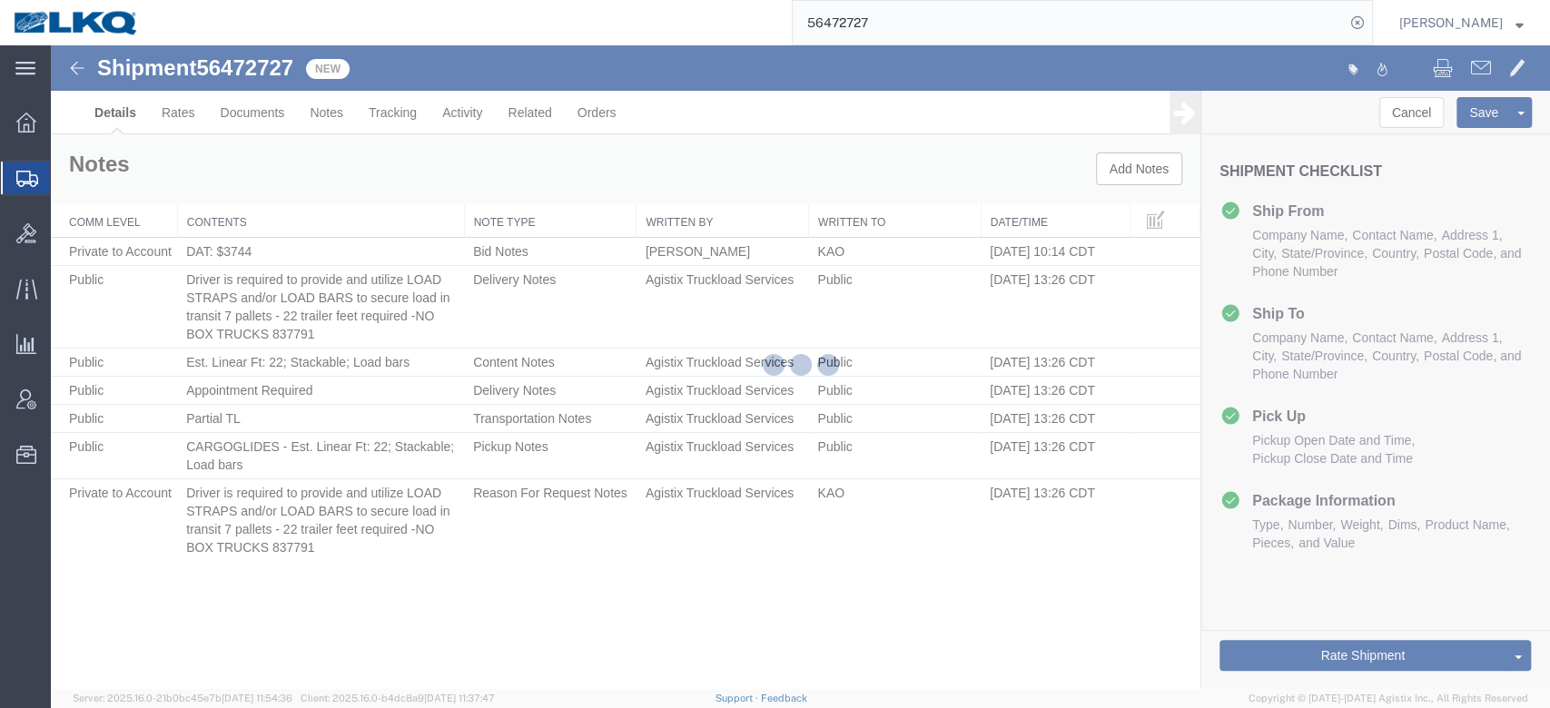
select select "30533"
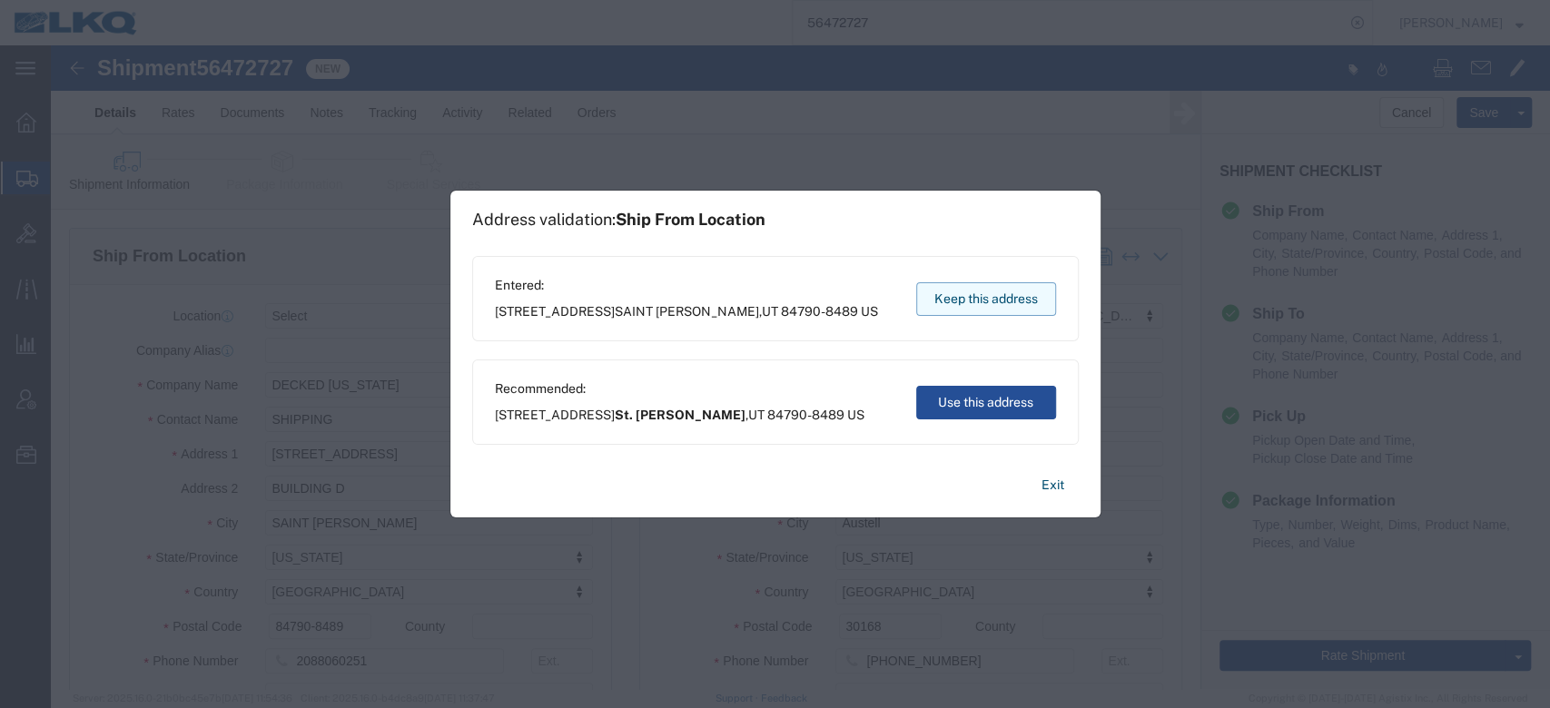
click at [945, 297] on button "Keep this address" at bounding box center [986, 299] width 140 height 34
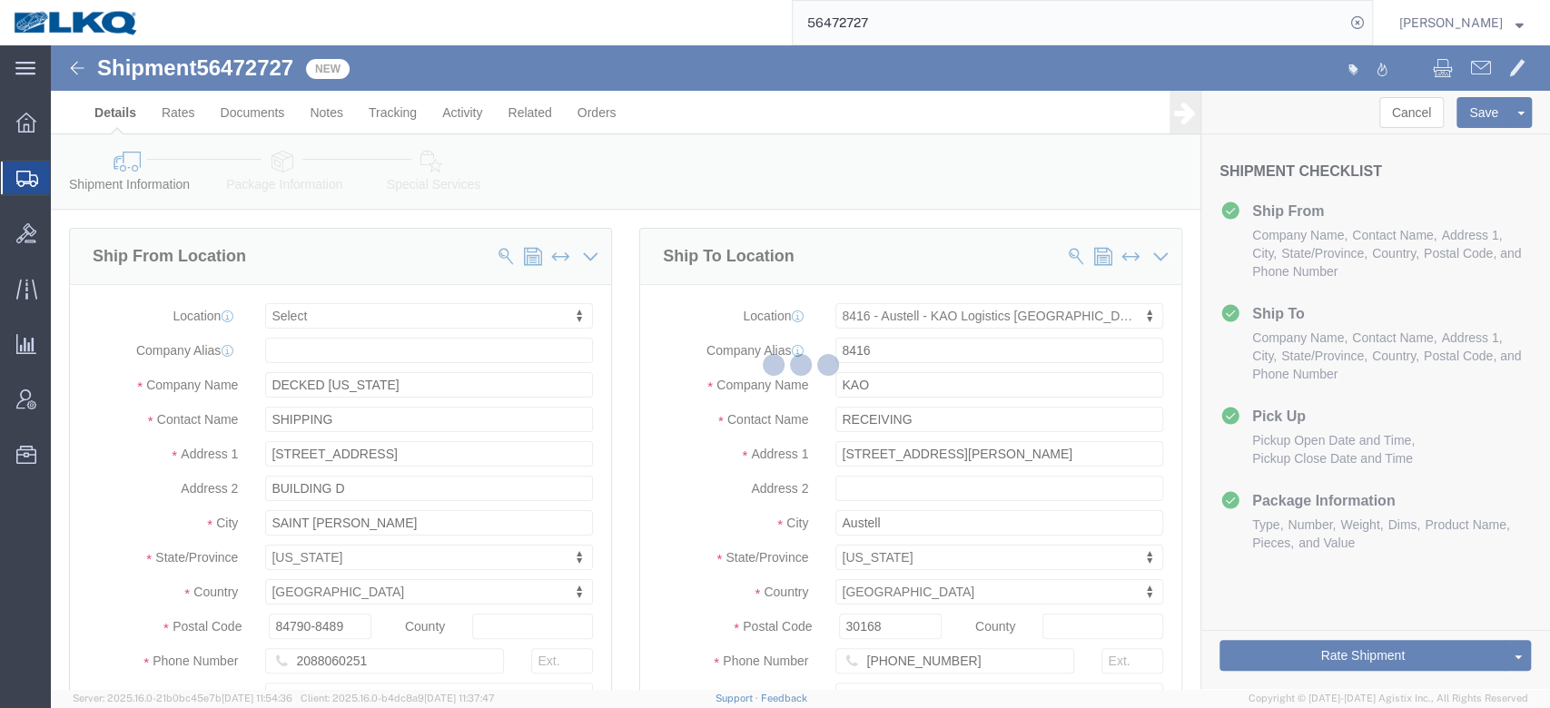
select select "TL"
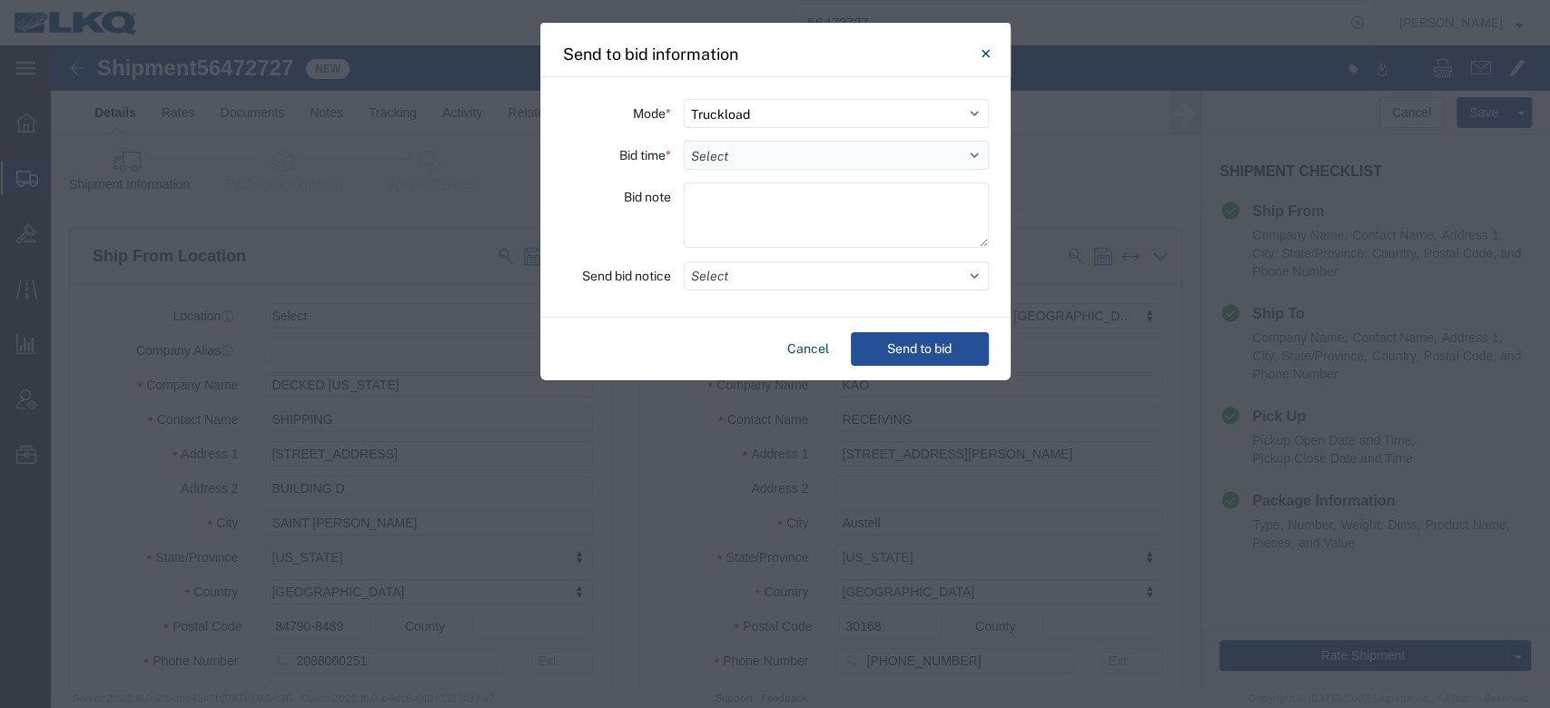
click at [756, 159] on select "Select 30 Min (Rush) 1 Hour (Rush) 2 Hours (Rush) 4 Hours (Rush) 8 Hours (Rush)…" at bounding box center [836, 155] width 305 height 29
select select "24"
click at [684, 141] on select "Select 30 Min (Rush) 1 Hour (Rush) 2 Hours (Rush) 4 Hours (Rush) 8 Hours (Rush)…" at bounding box center [836, 155] width 305 height 29
click at [734, 272] on button "Select" at bounding box center [836, 276] width 305 height 29
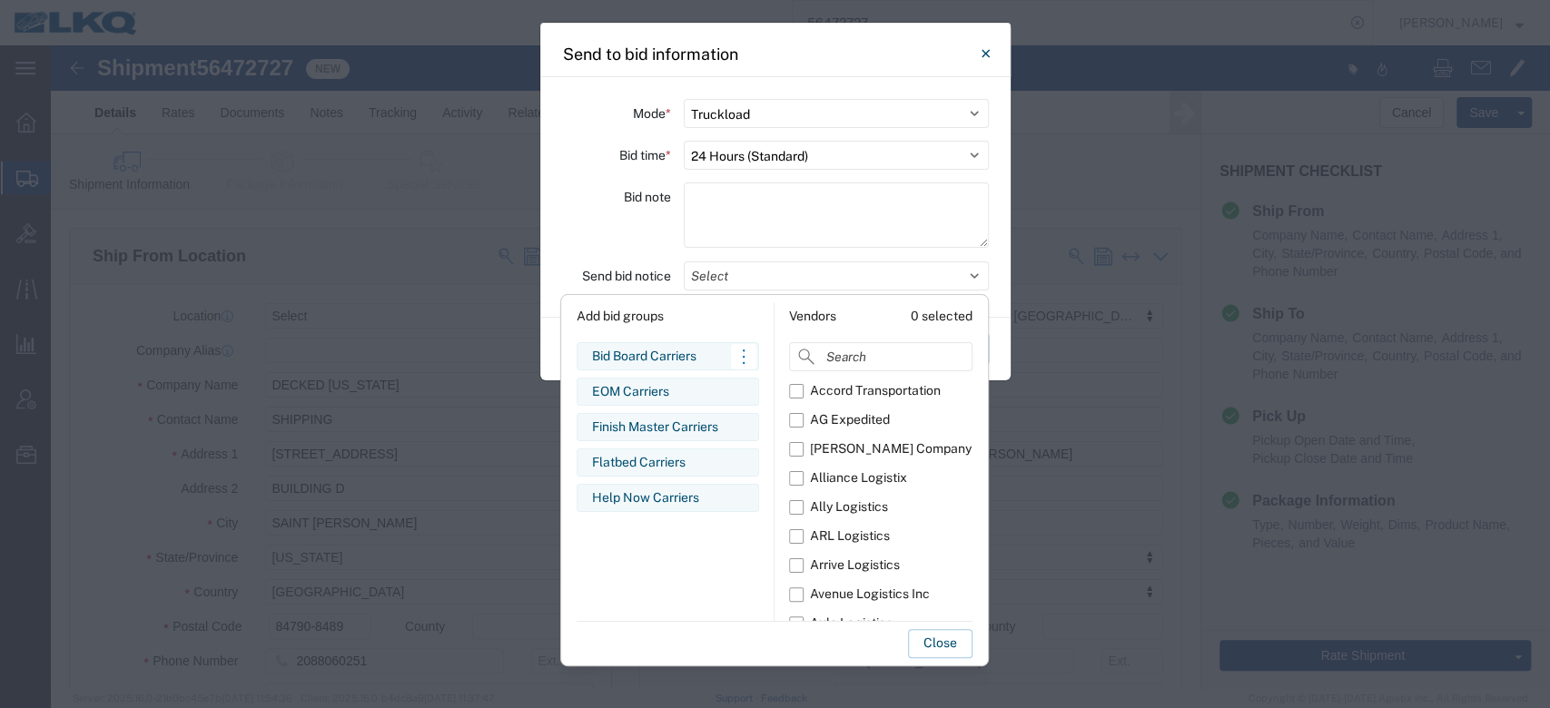
click at [647, 345] on div "Bid Board Carriers Edit bid group Remove bid group" at bounding box center [668, 356] width 183 height 28
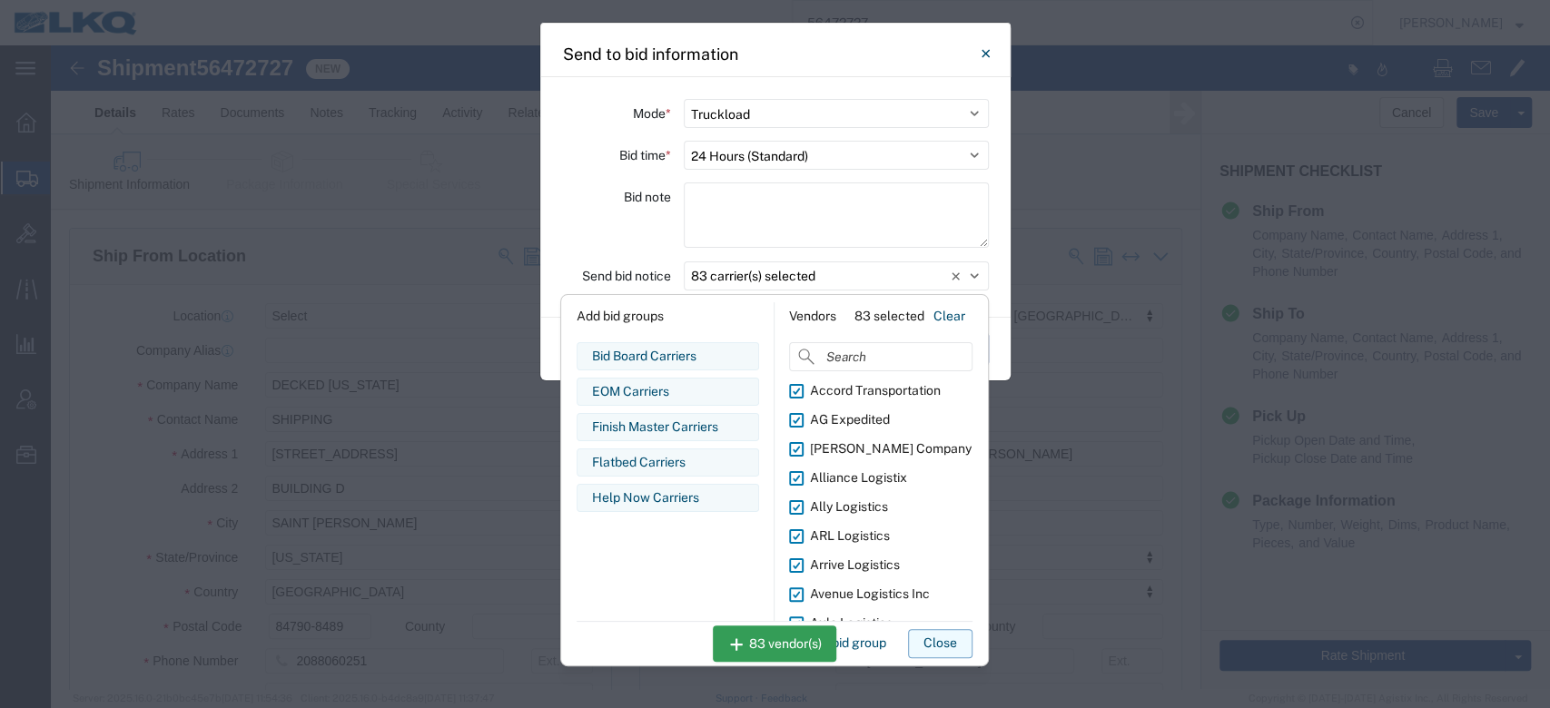
click at [936, 647] on button "Close" at bounding box center [940, 643] width 64 height 29
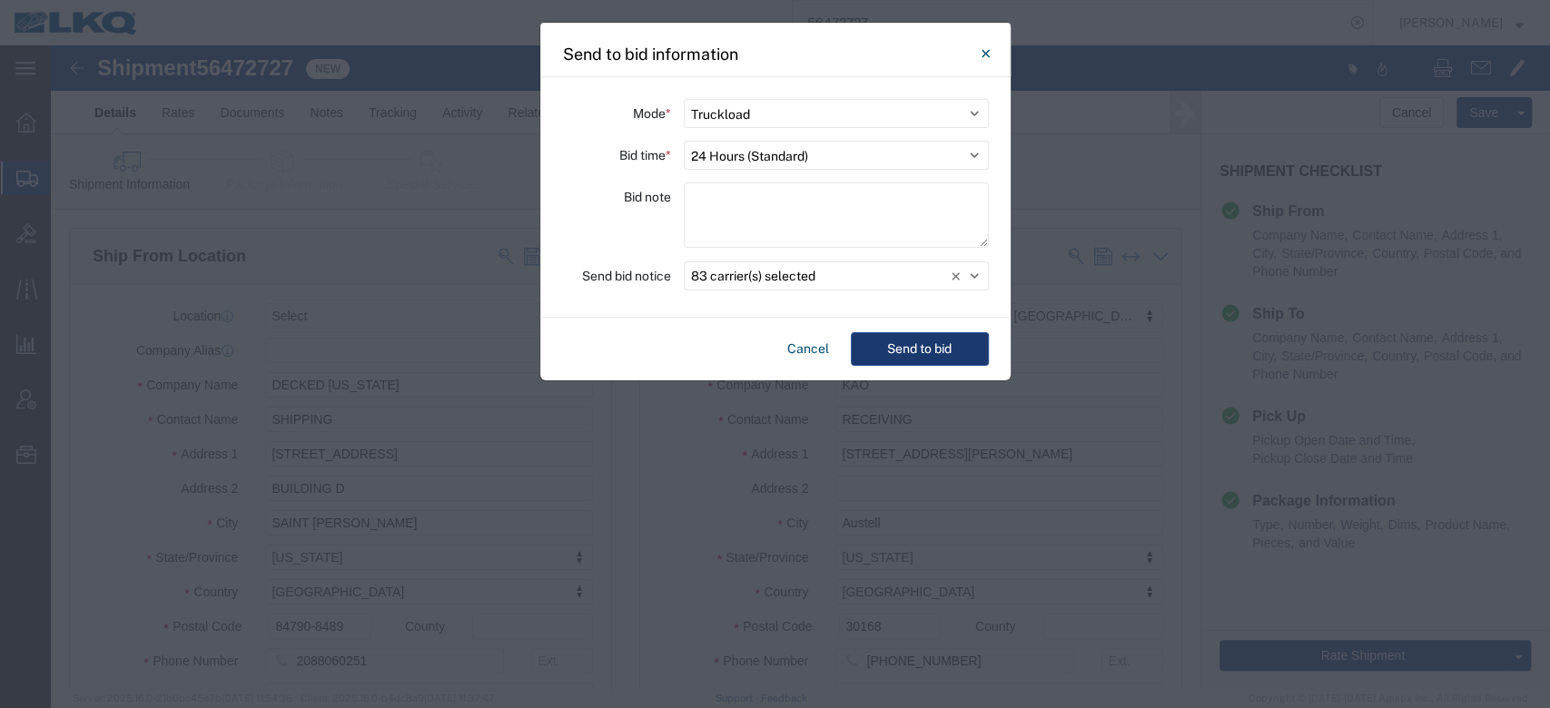
click at [894, 338] on button "Send to bid" at bounding box center [920, 349] width 138 height 34
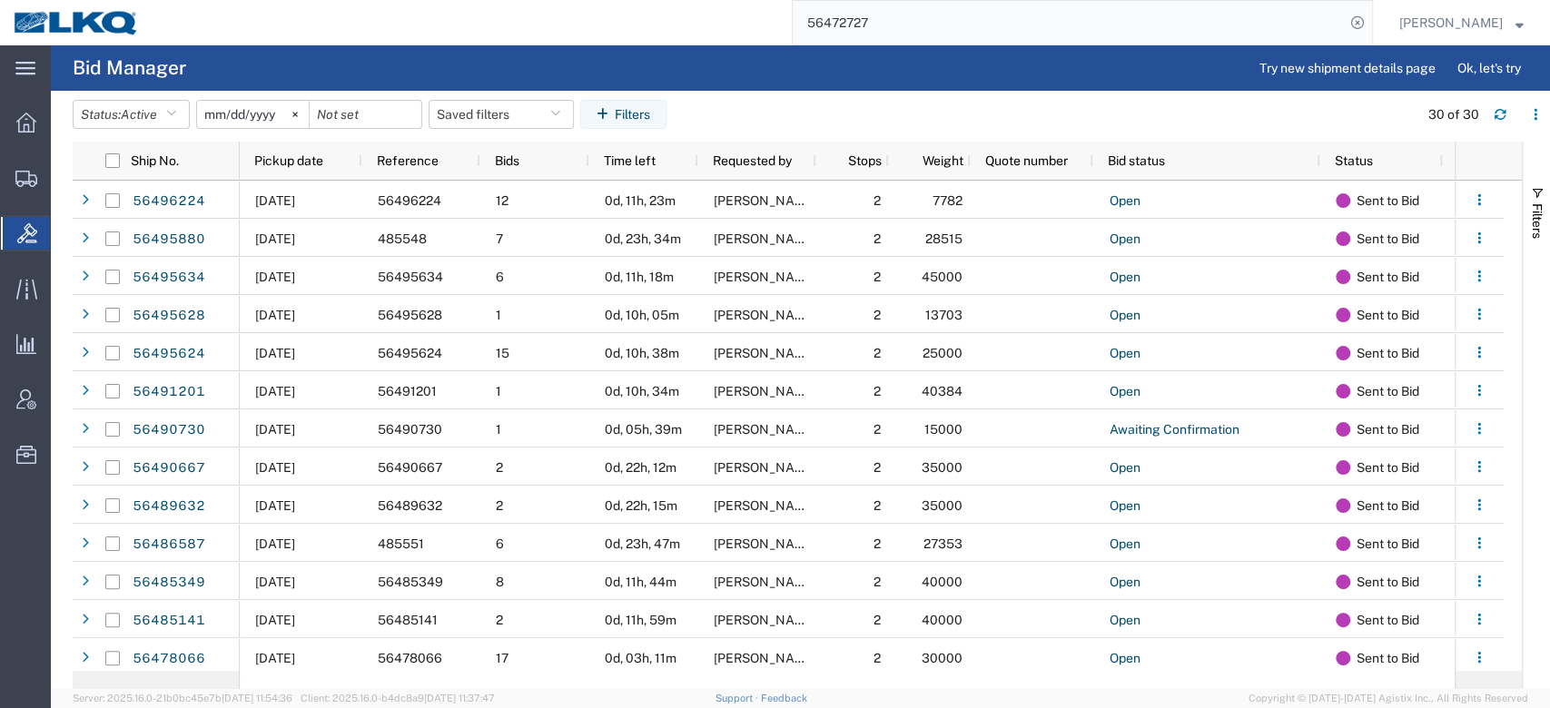
click at [870, 16] on input "56472727" at bounding box center [1069, 23] width 552 height 44
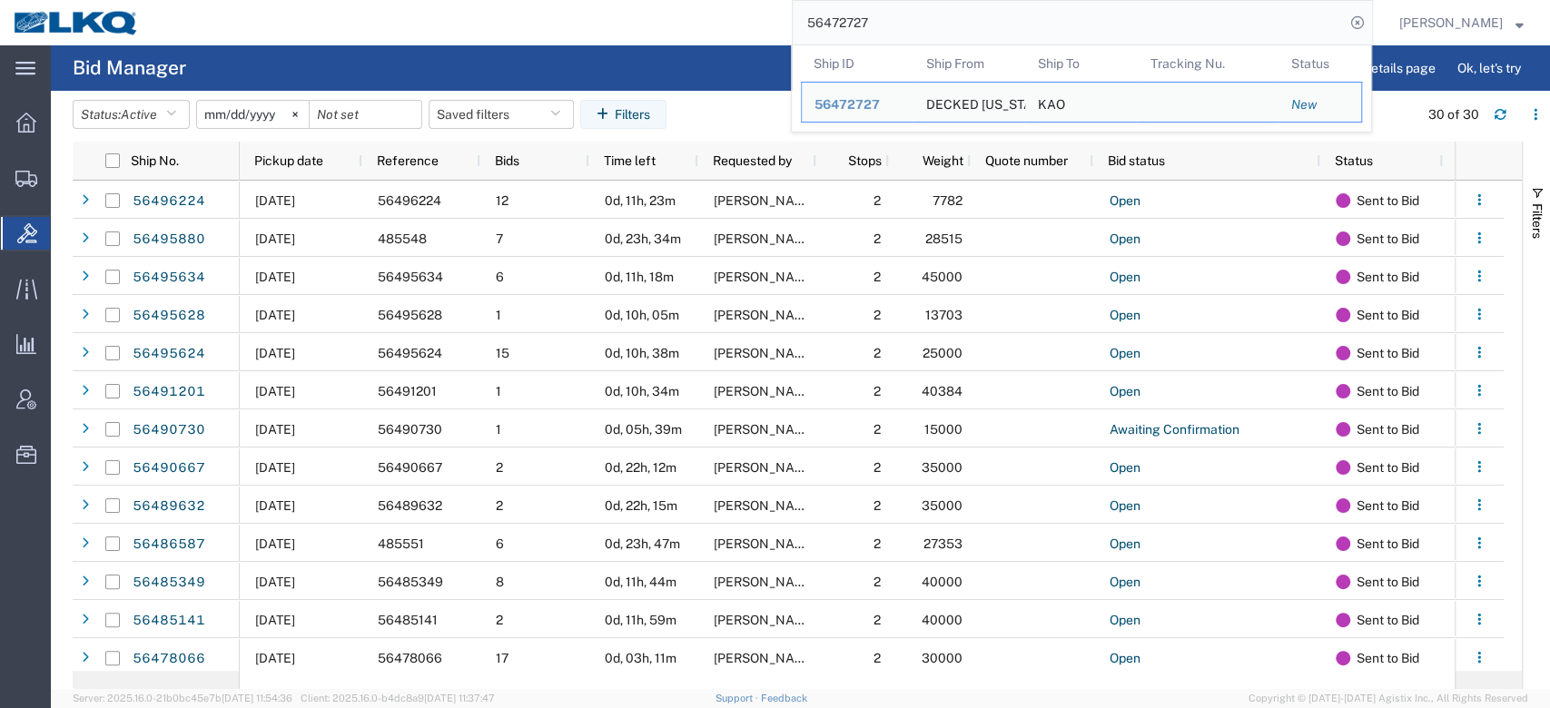
paste input "62440"
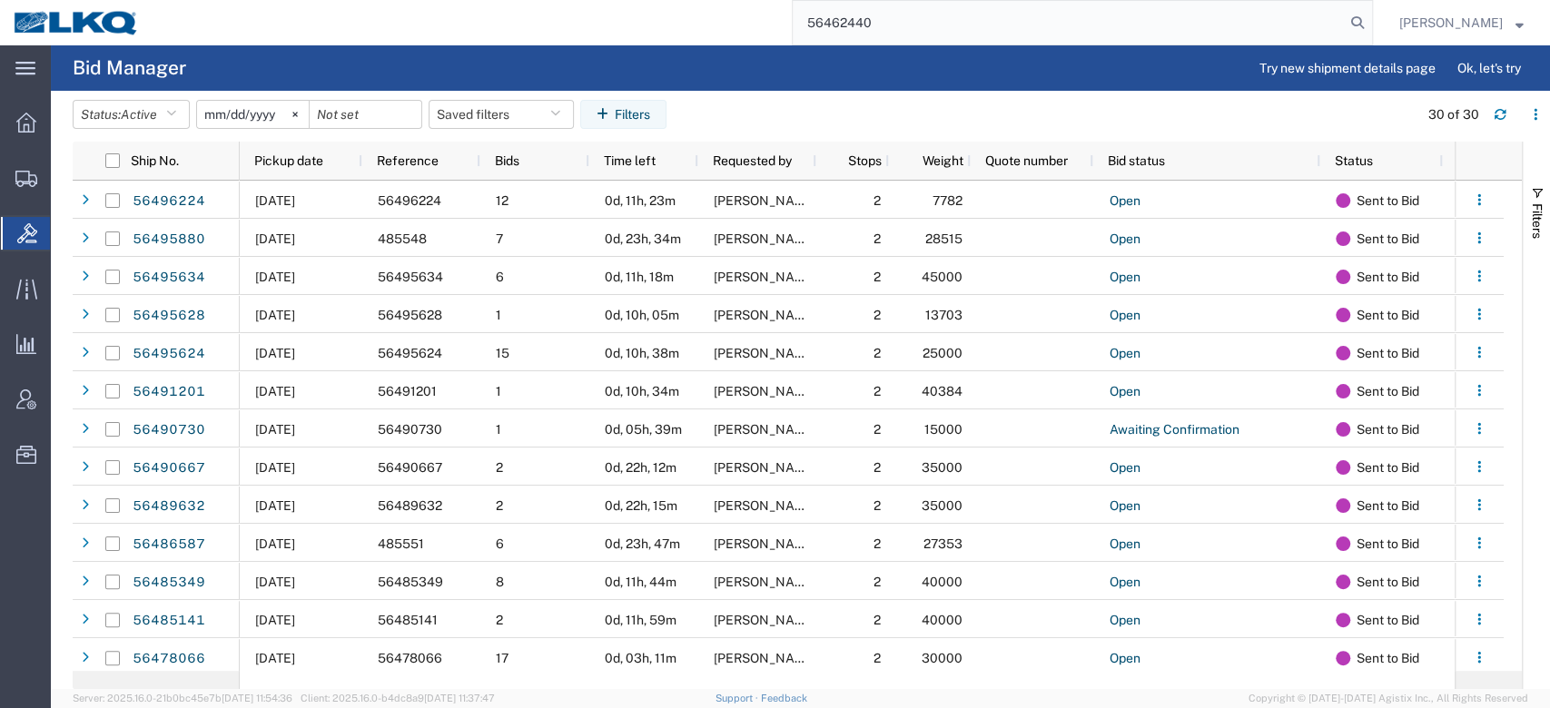
type input "56462440"
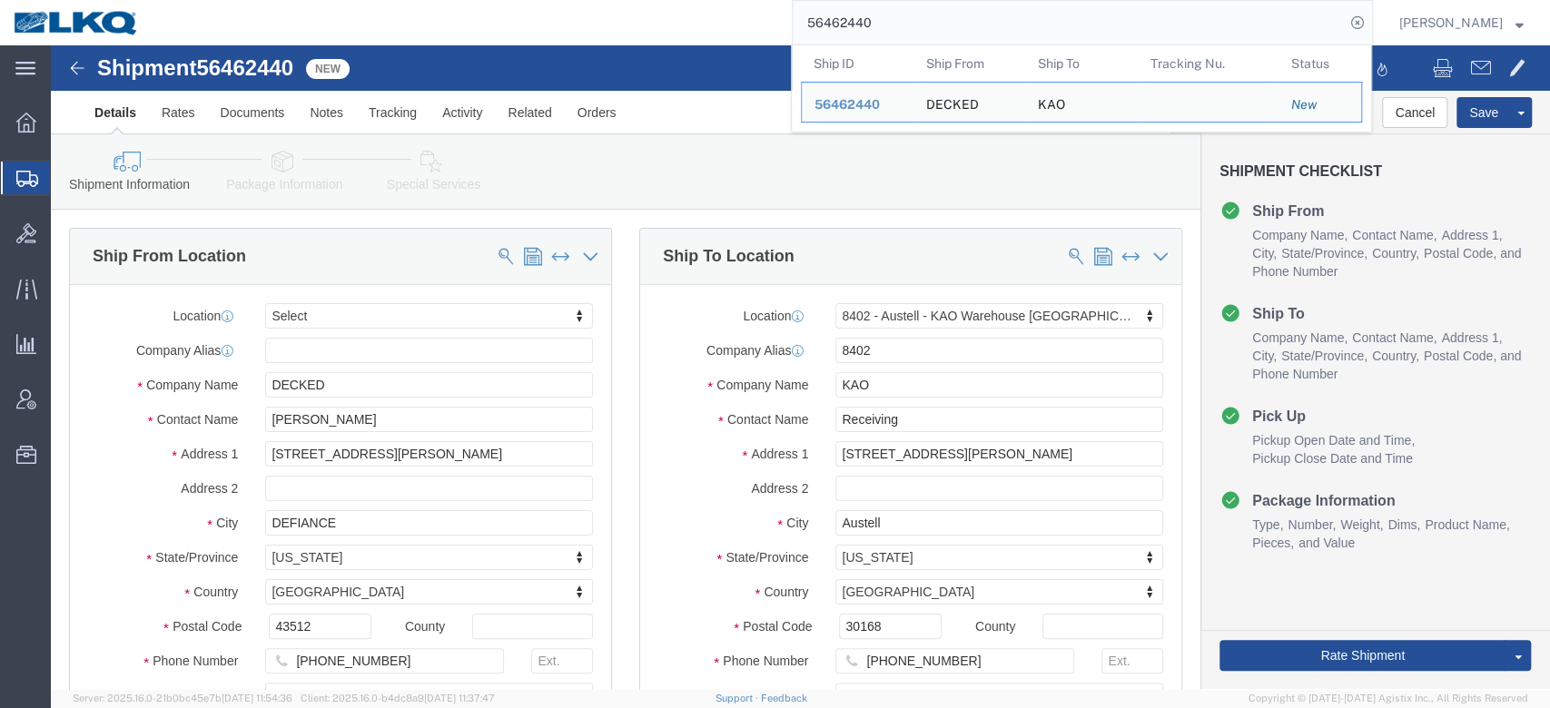
select select
select select "30523"
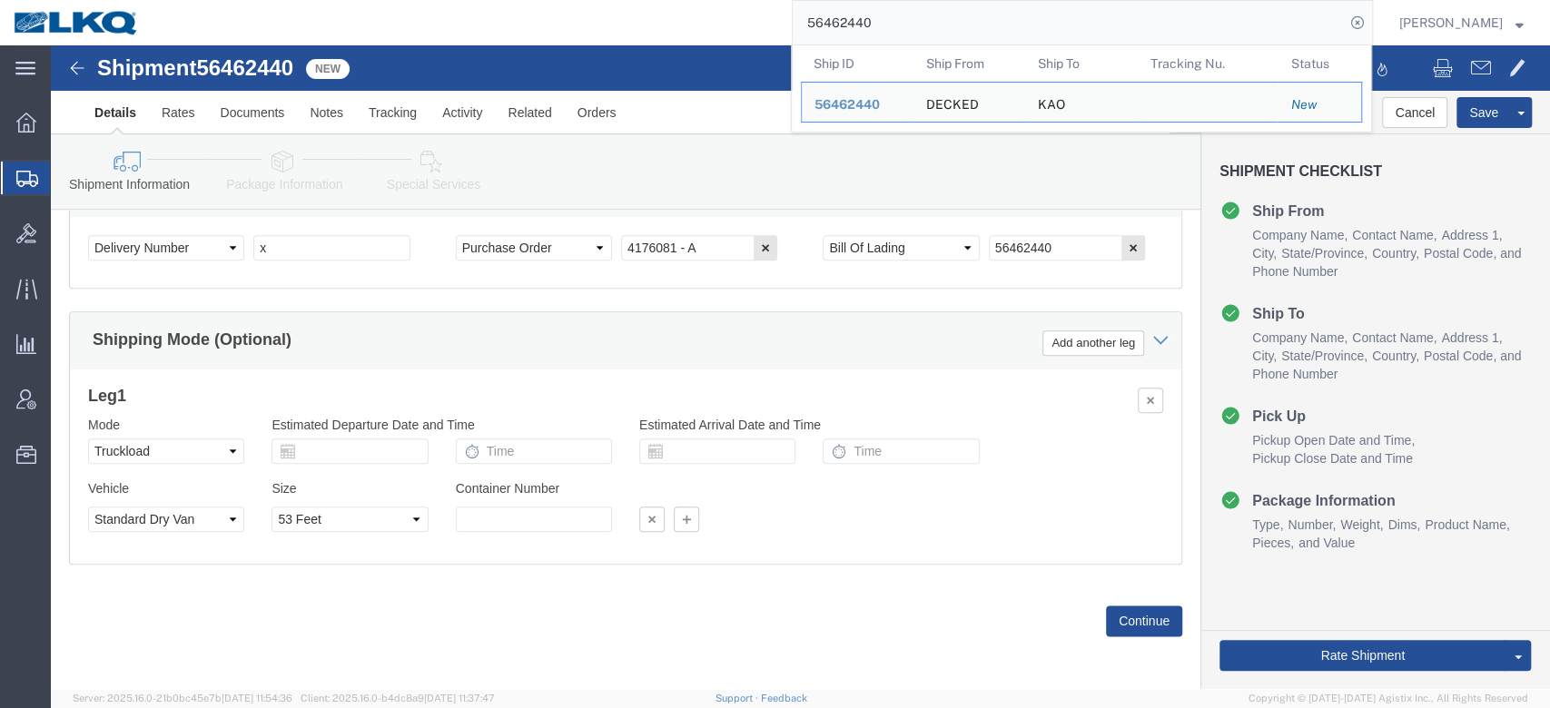
scroll to position [1202, 0]
click input "x"
paste input "485553"
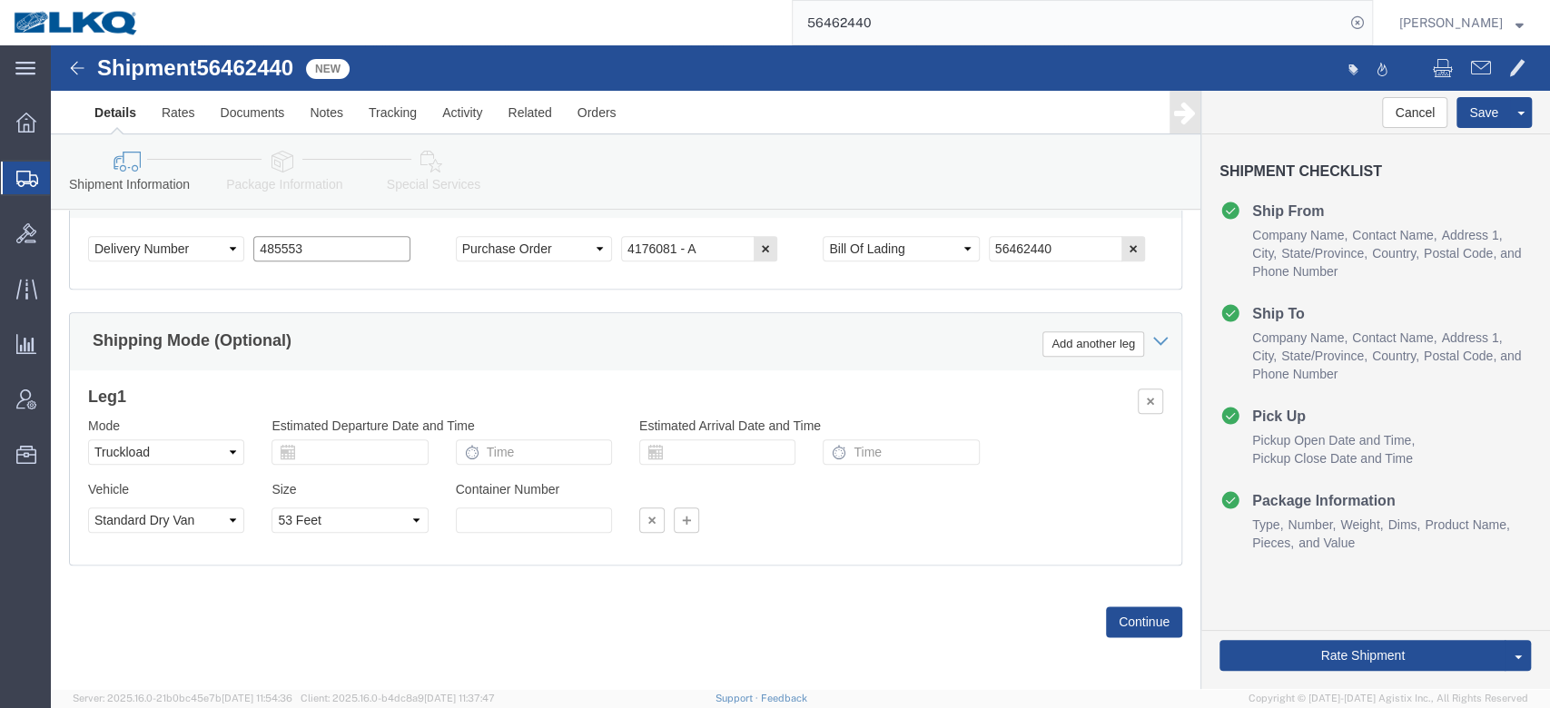
type input "485553"
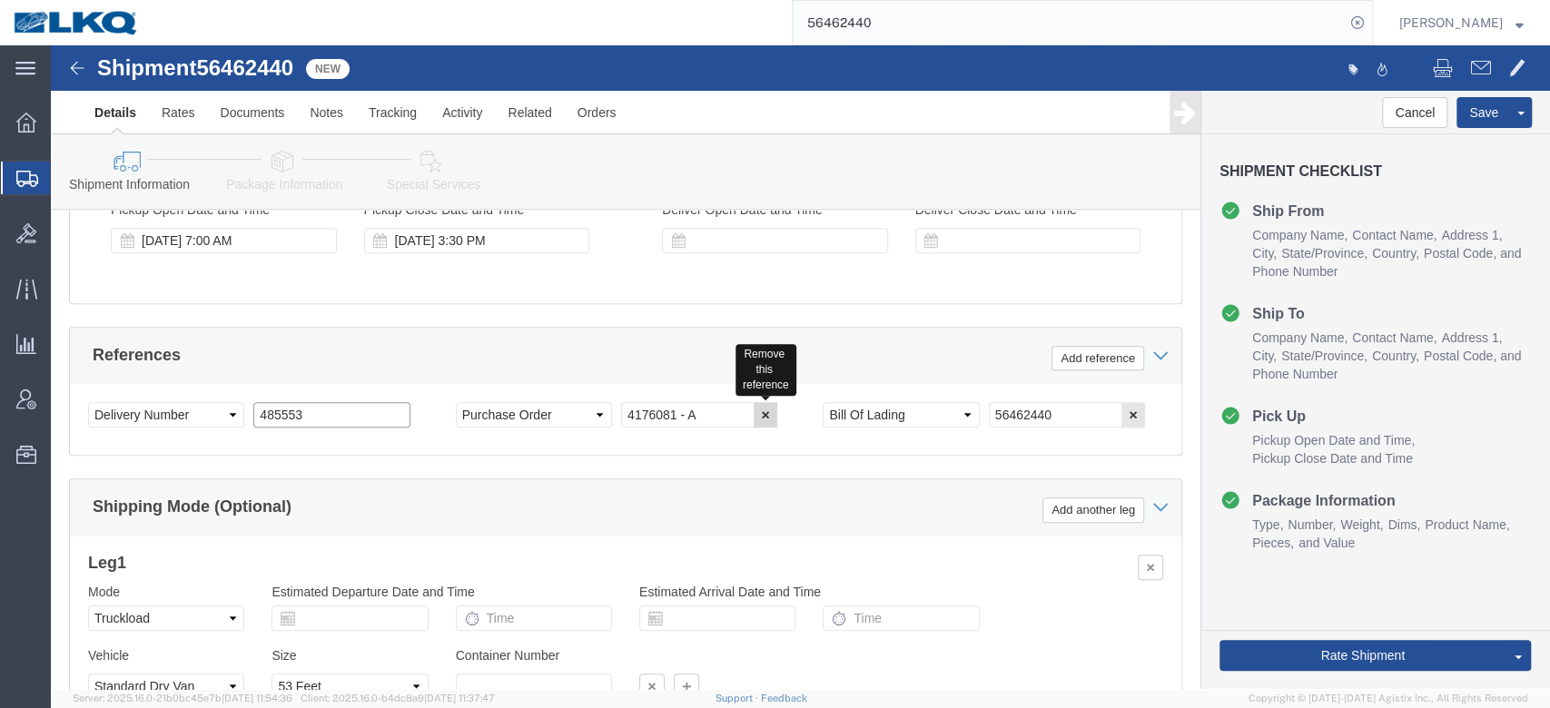
scroll to position [1034, 0]
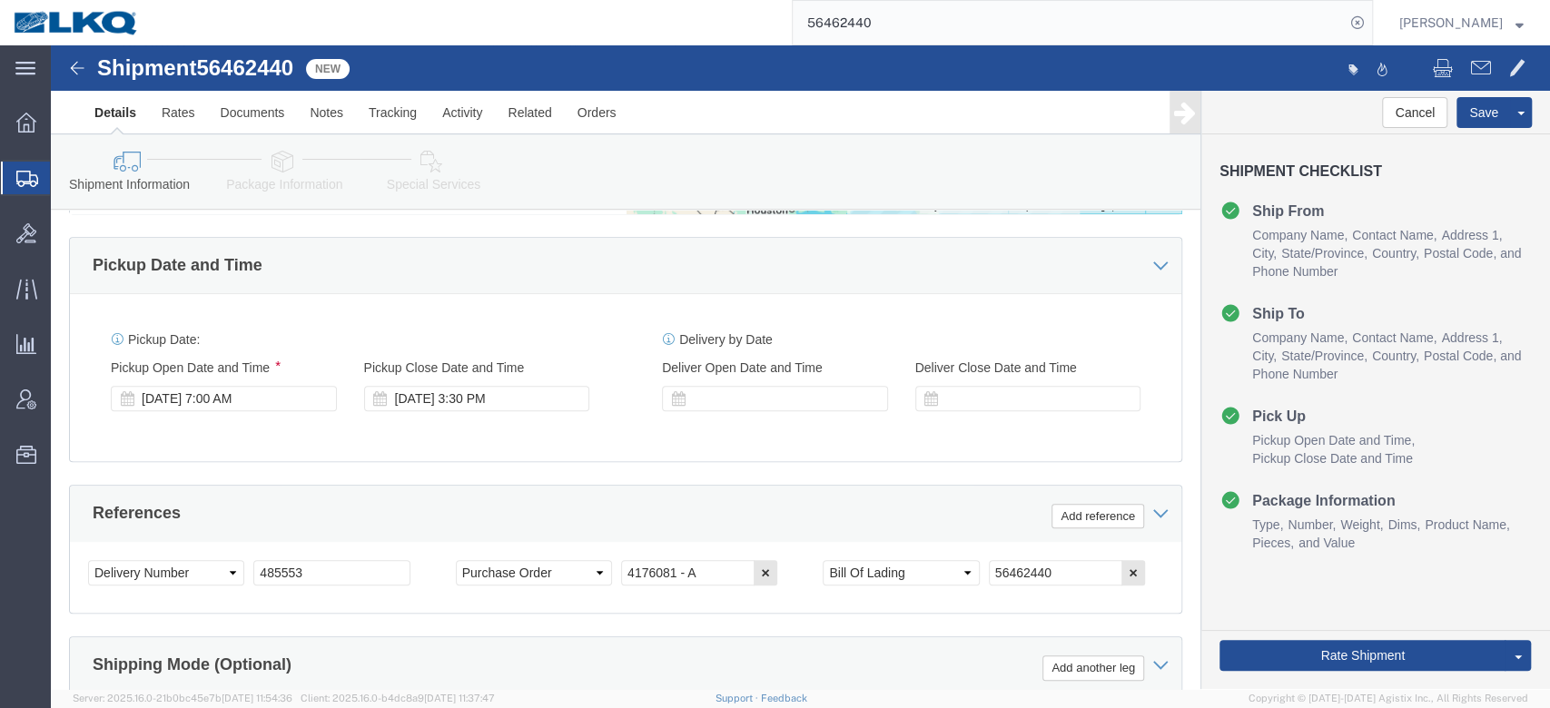
click div
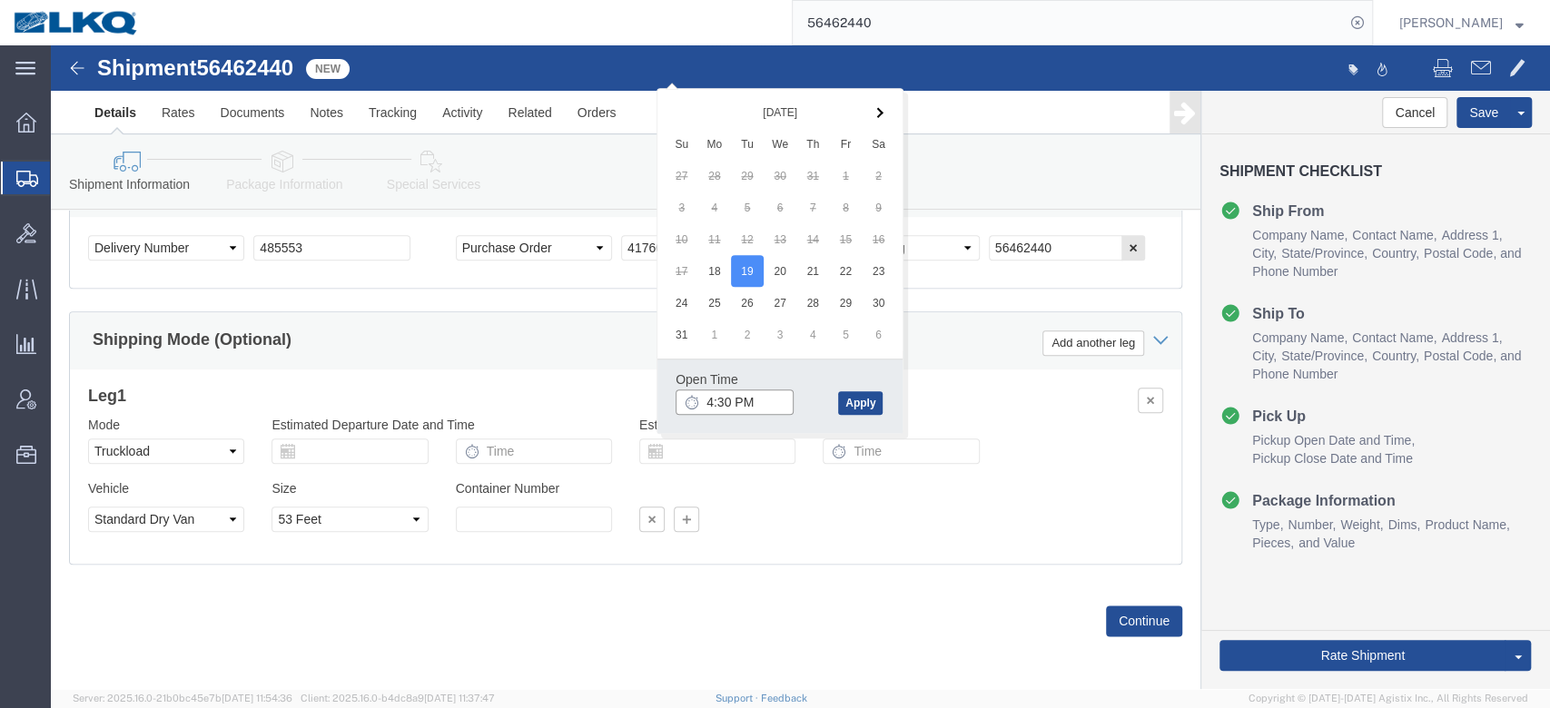
click input "4:30 PM"
type input "8:00 AM"
click button "Apply"
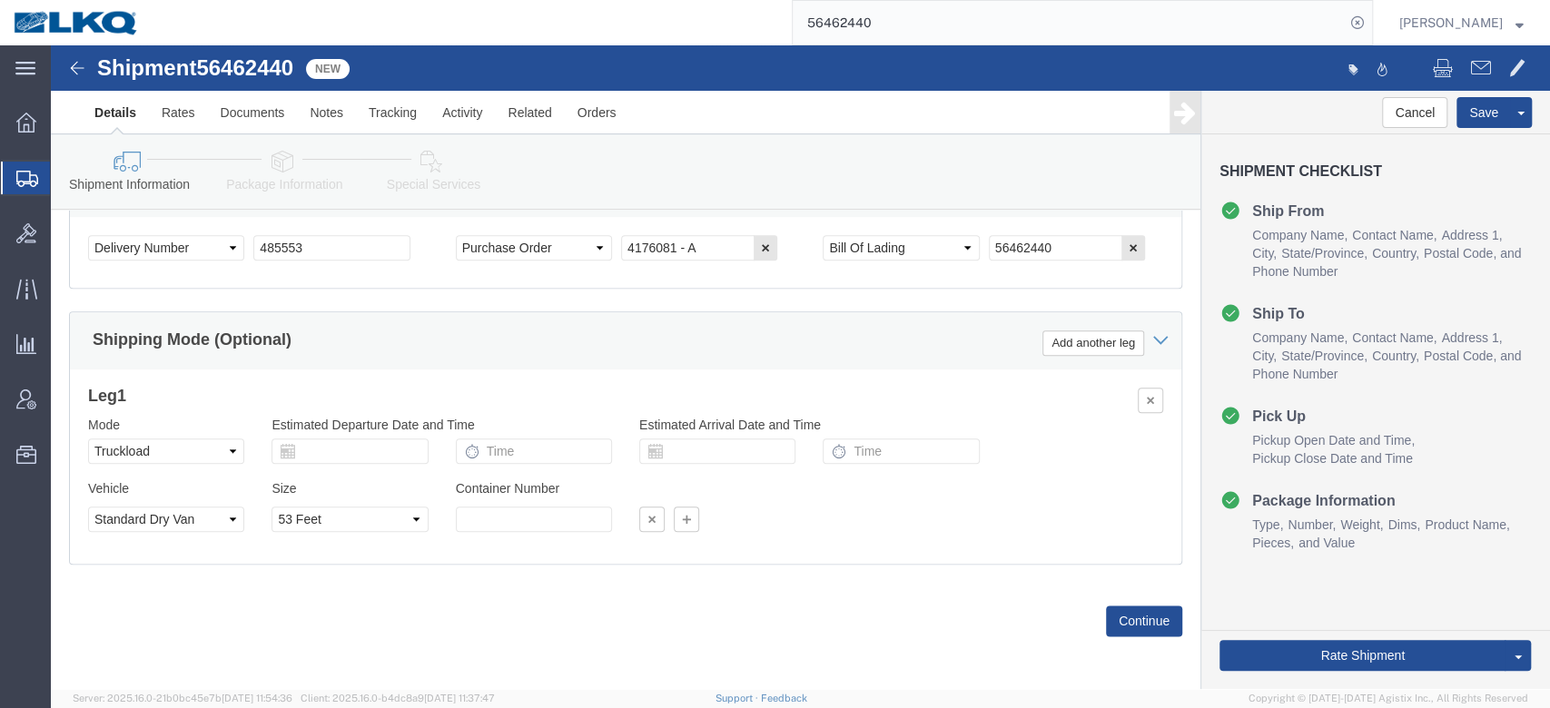
scroll to position [907, 0]
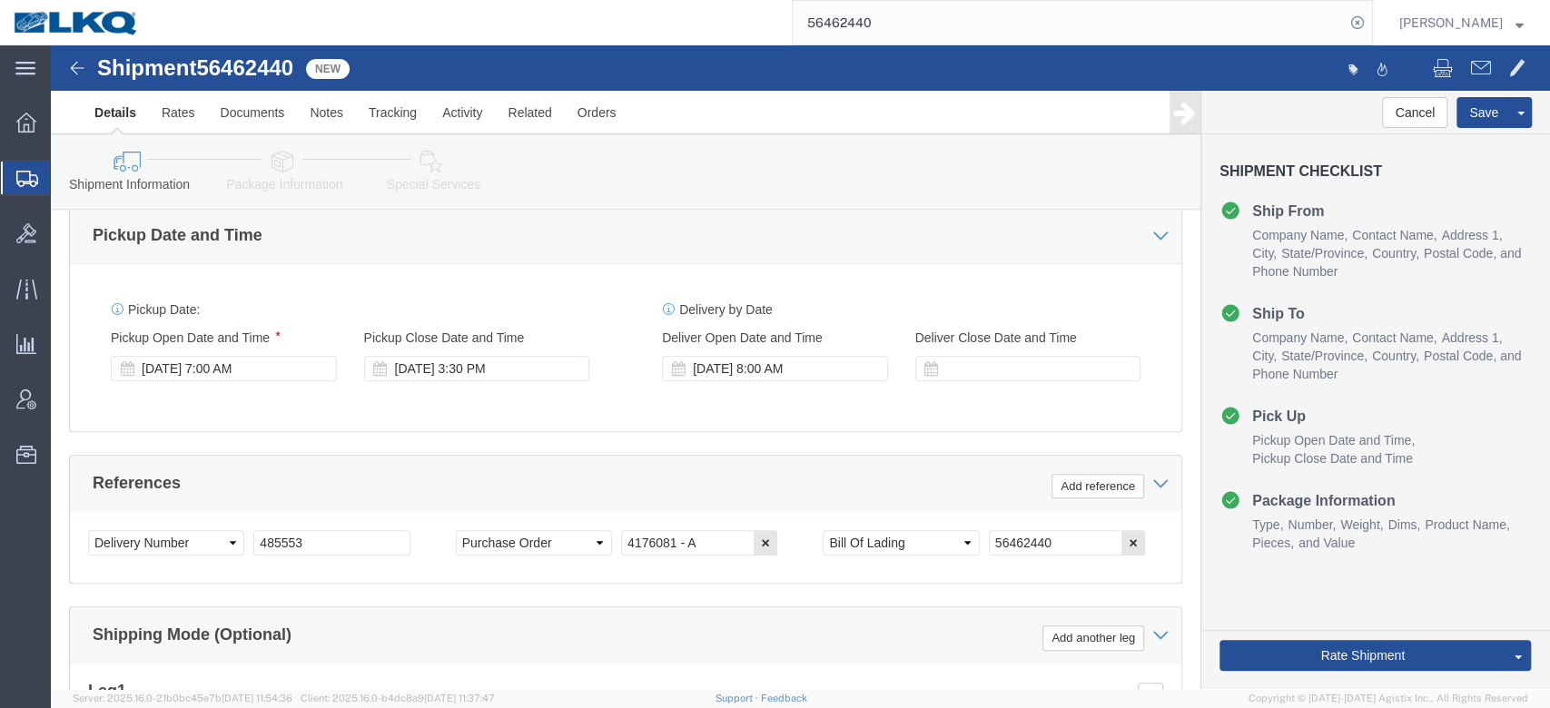
click div "Delivery by Date Delivery Start Date Delivery Start Time Deliver Open Date and …"
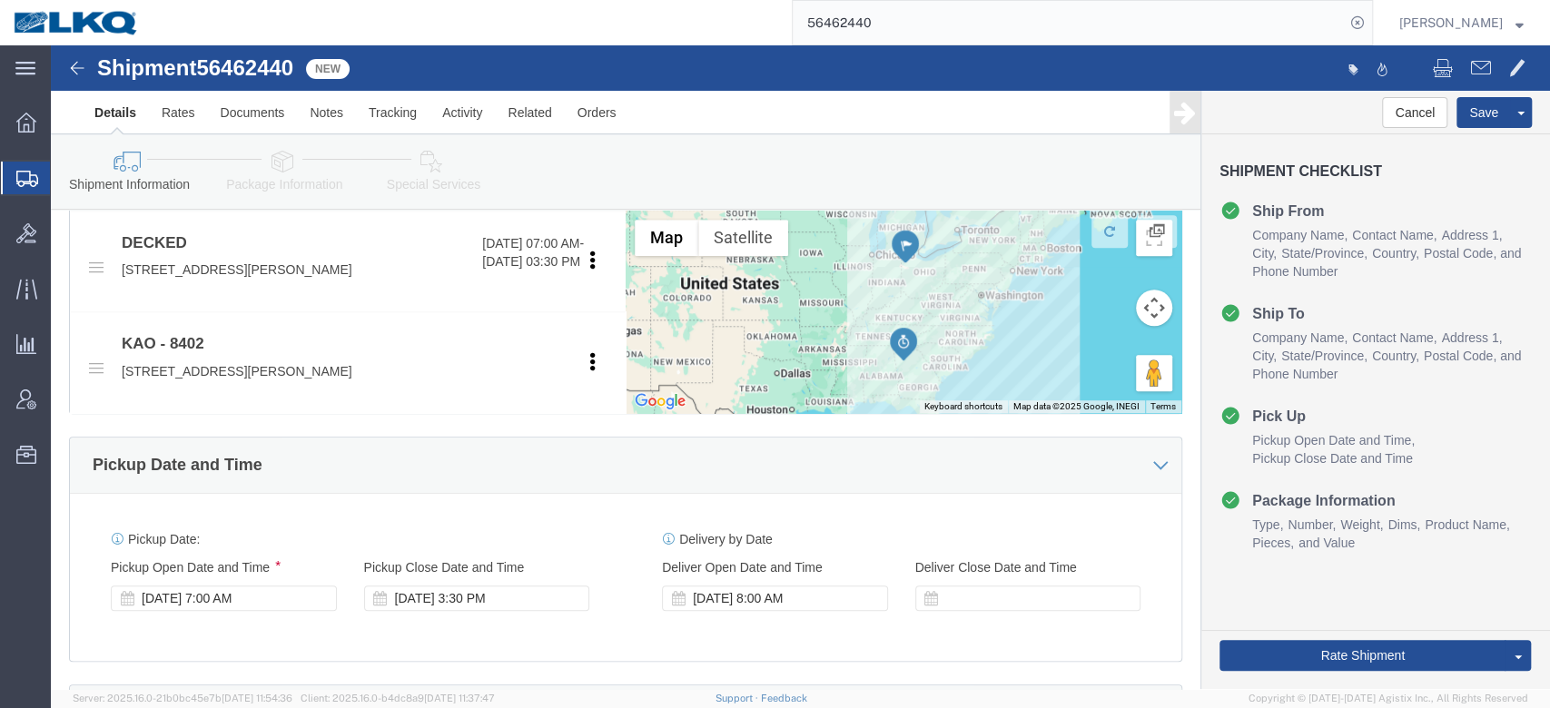
scroll to position [679, 0]
click button "Save"
type button "Save"
click button "Save"
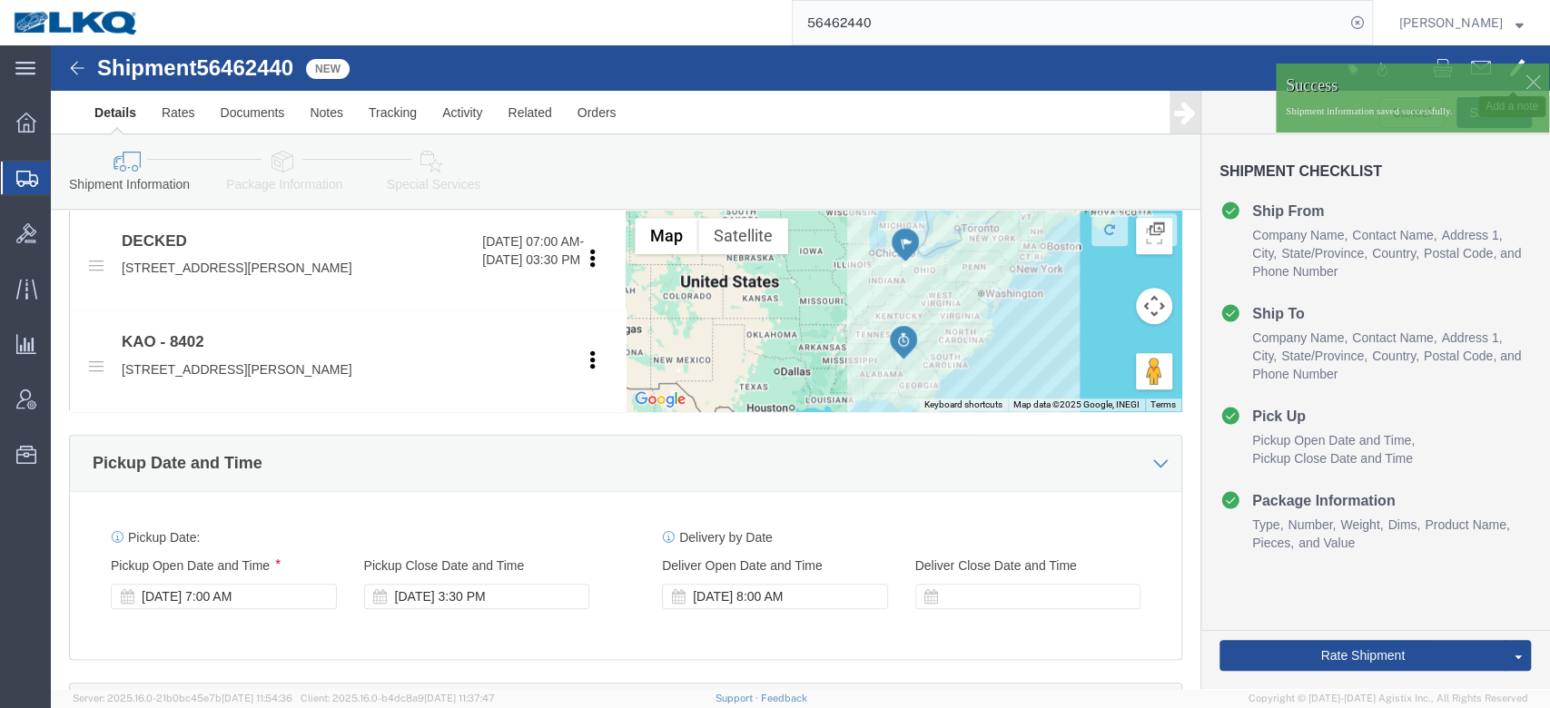
click span
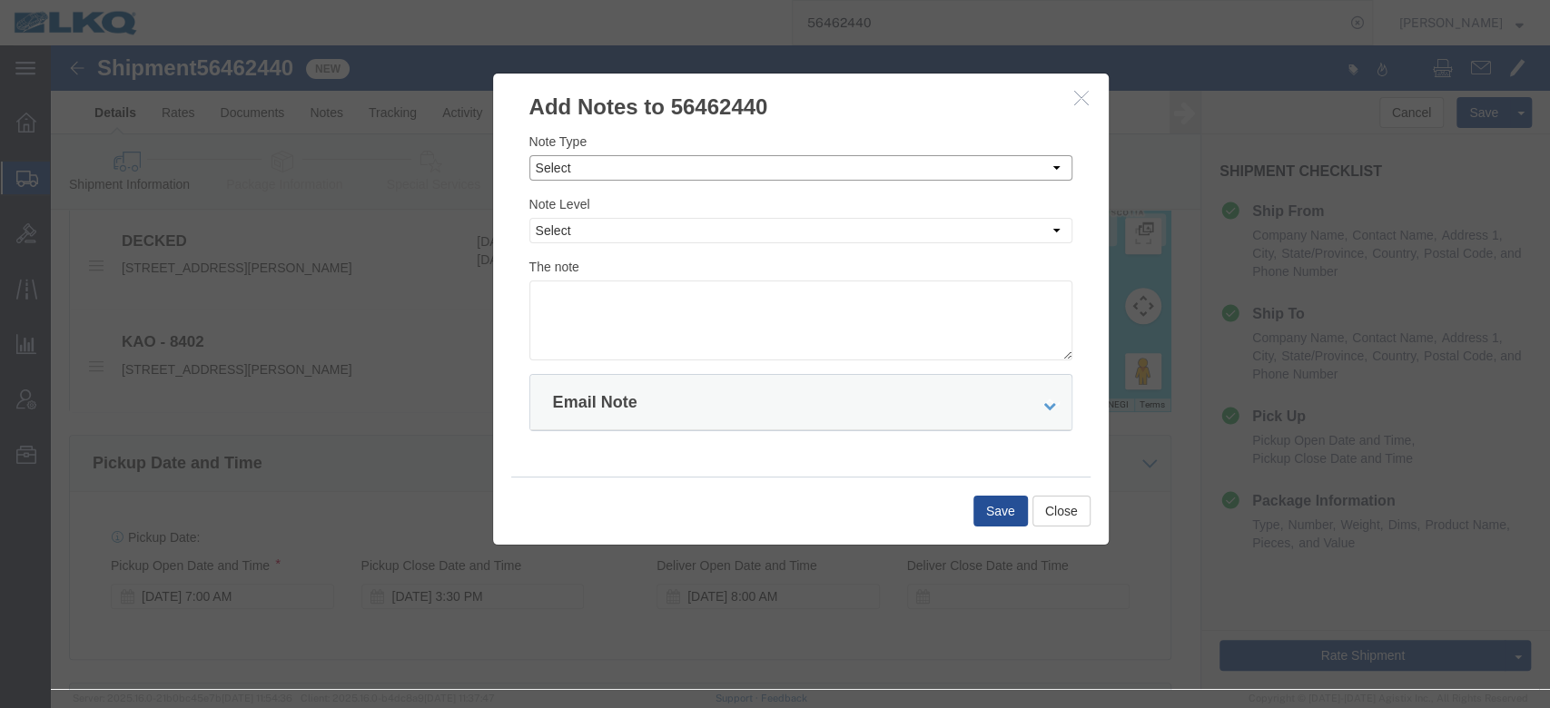
click select "Select Approval Bid Notes Carrier Change Notes Claim Notes Content Hazmat Notes…"
select select "BID_NOTES"
click select "Select Approval Bid Notes Carrier Change Notes Claim Notes Content Hazmat Notes…"
click select "Select Private to Account Private to Vendor Public"
select select "PRIVATE_TO_ACCOUNT"
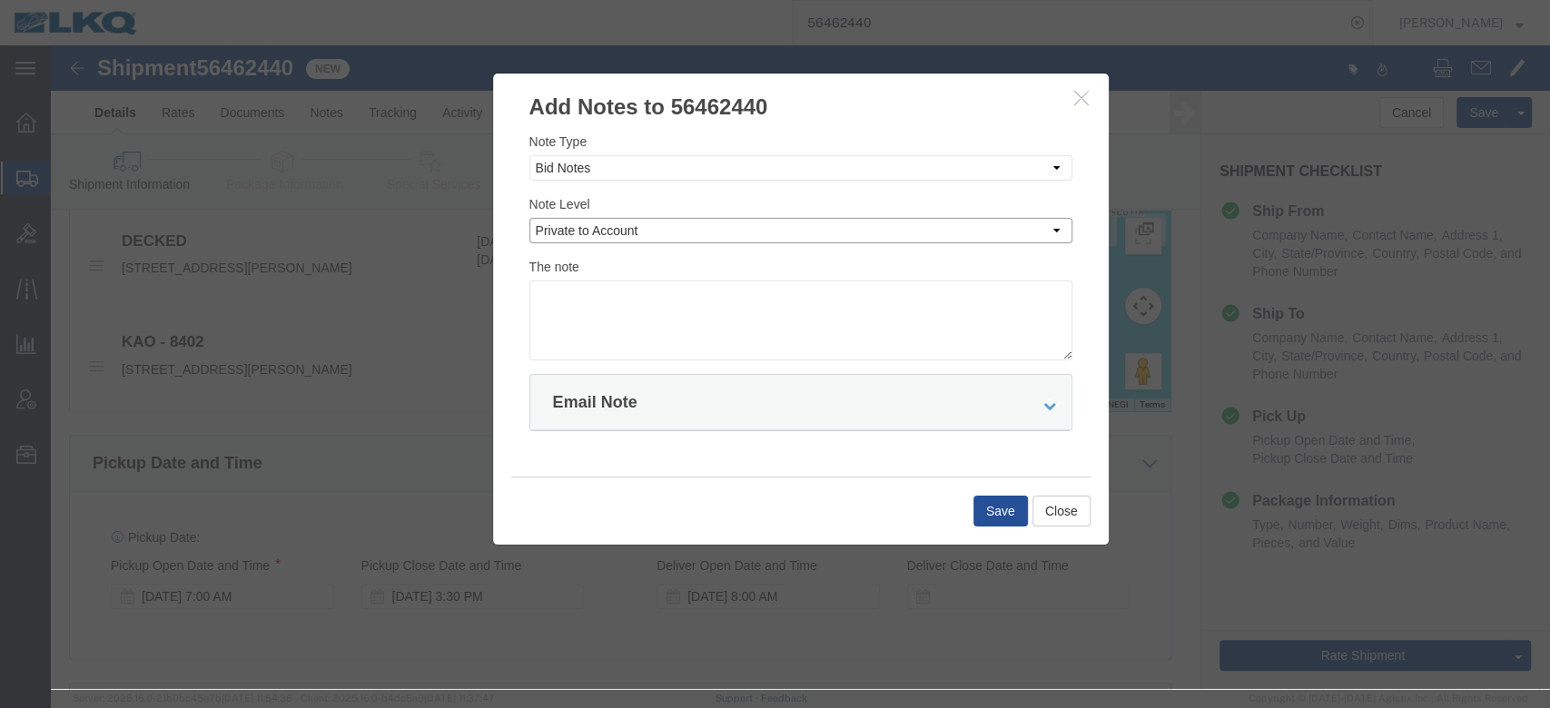
click select "Select Private to Account Private to Vendor Public"
click textarea
type textarea "DAT: $1375"
click button "Save"
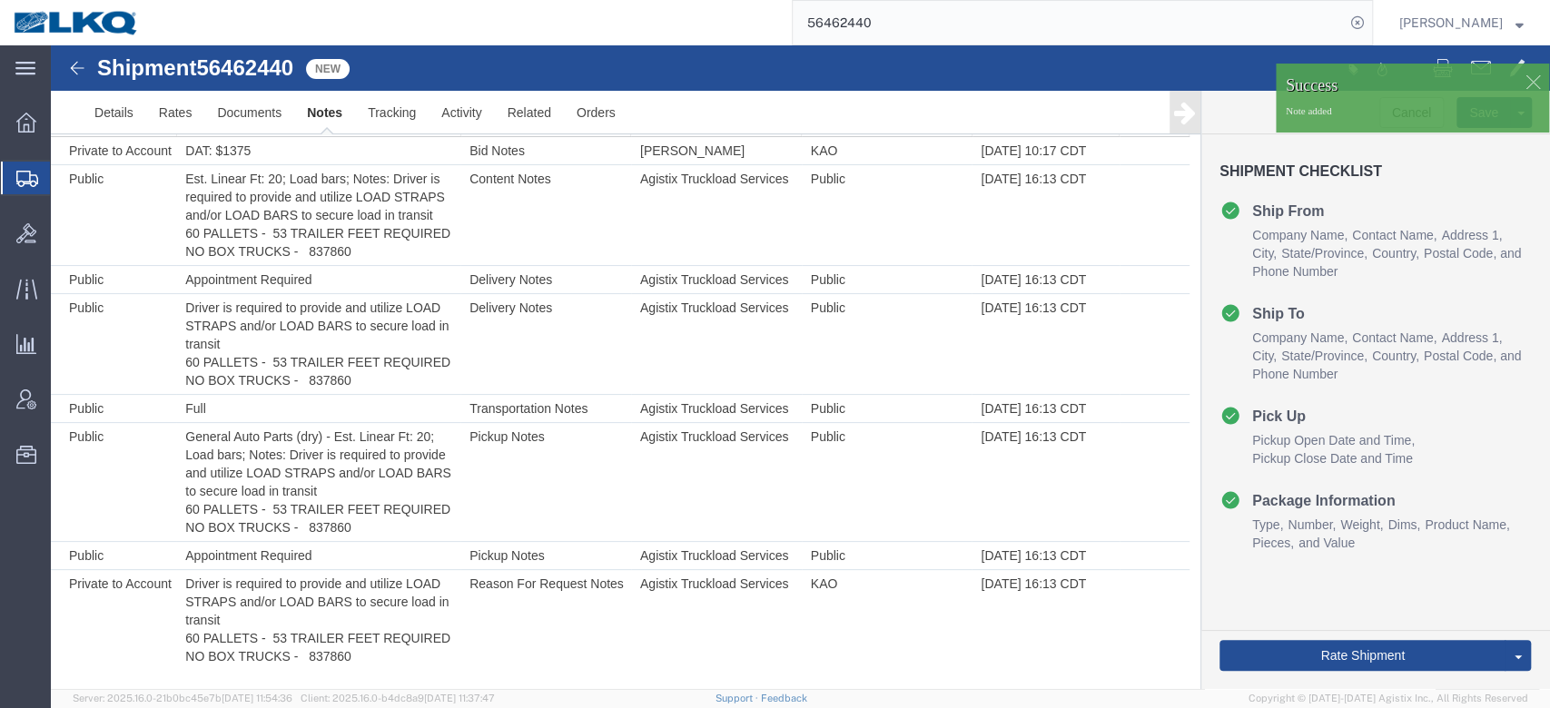
scroll to position [99, 0]
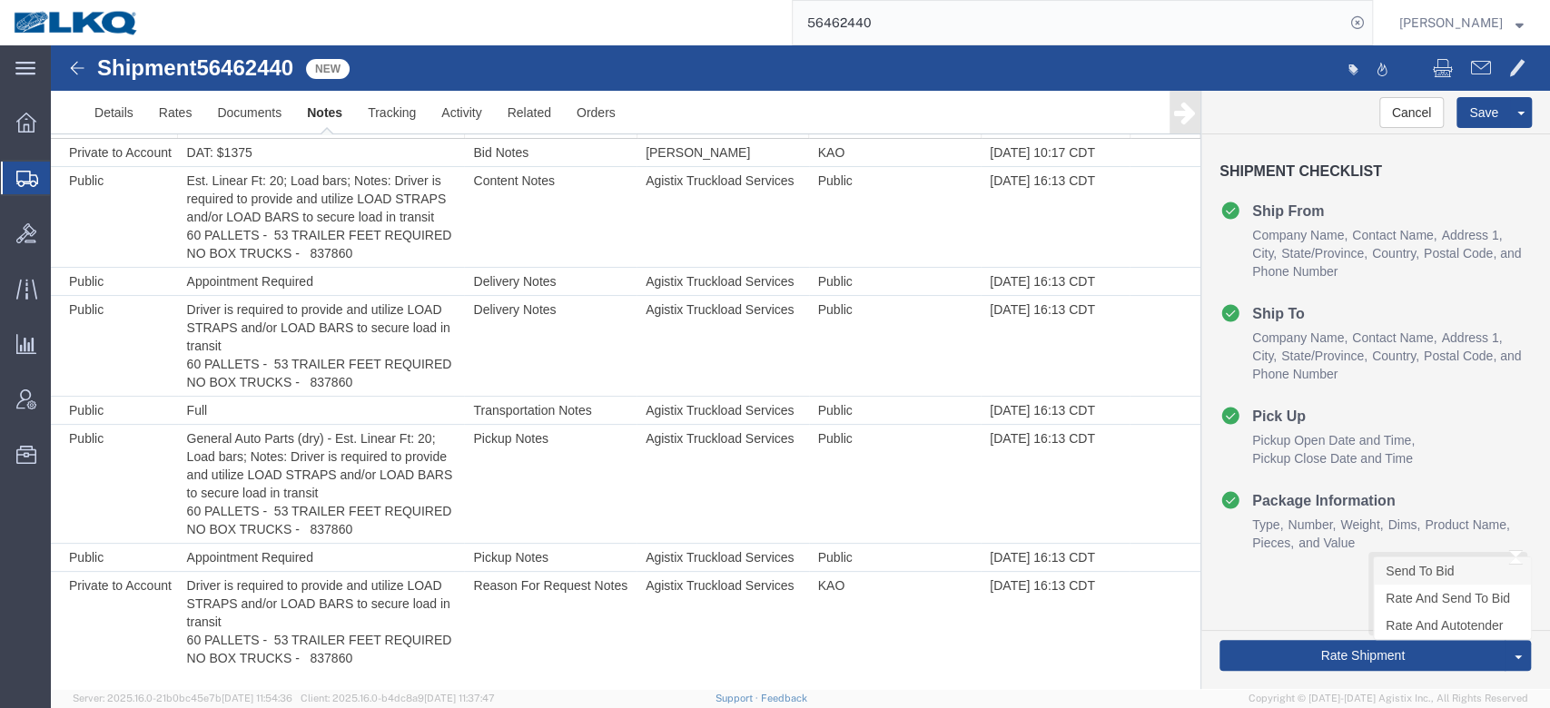
click at [1414, 579] on link "Send To Bid" at bounding box center [1452, 571] width 157 height 27
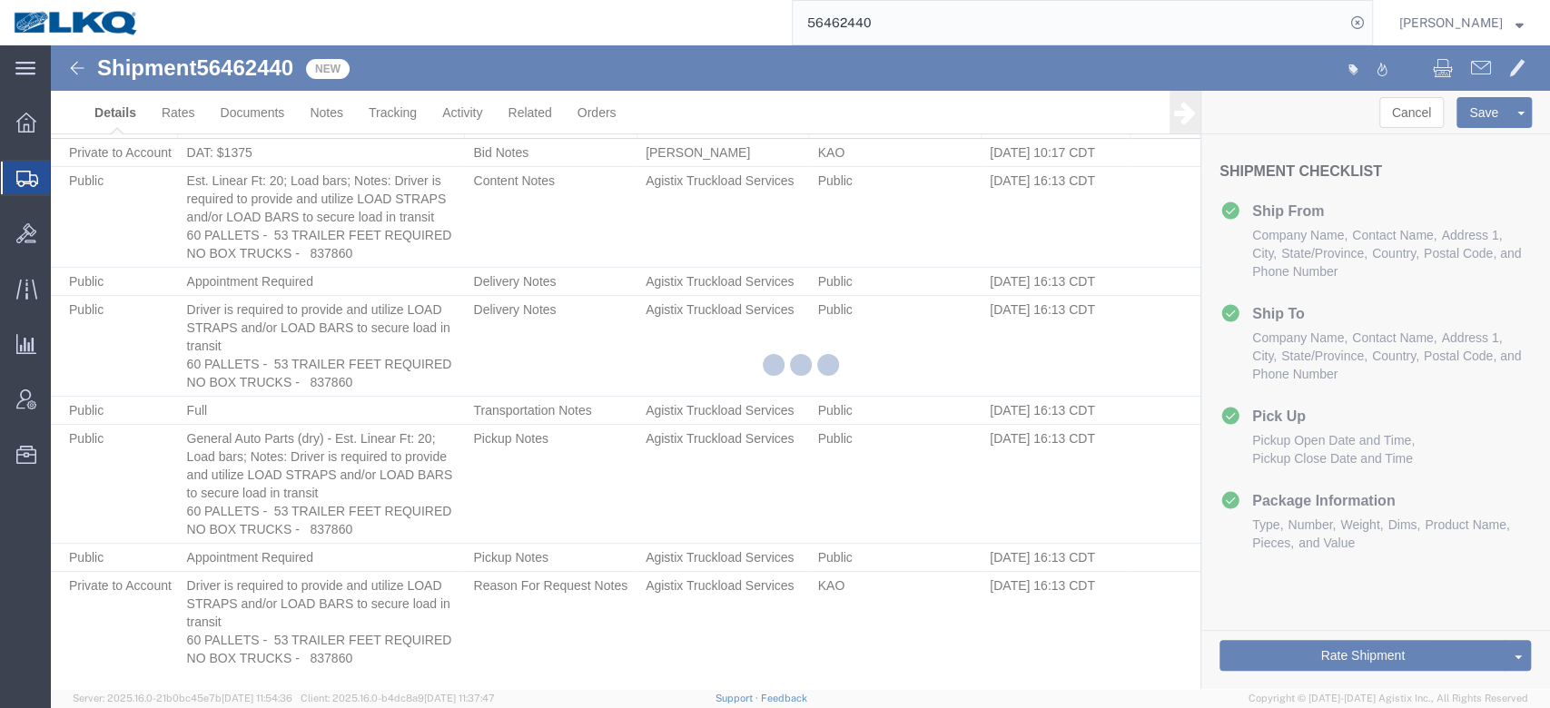
select select "30523"
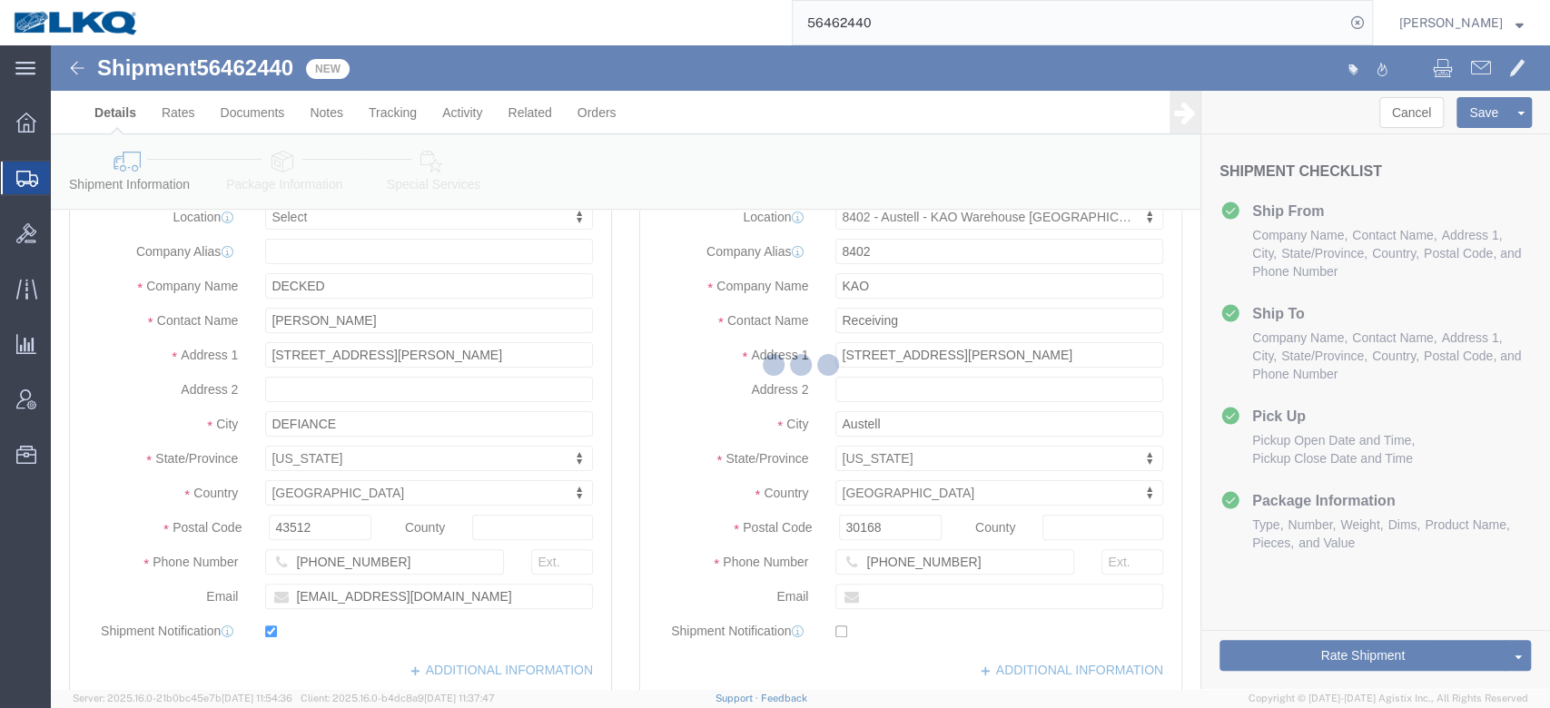
select select "TL"
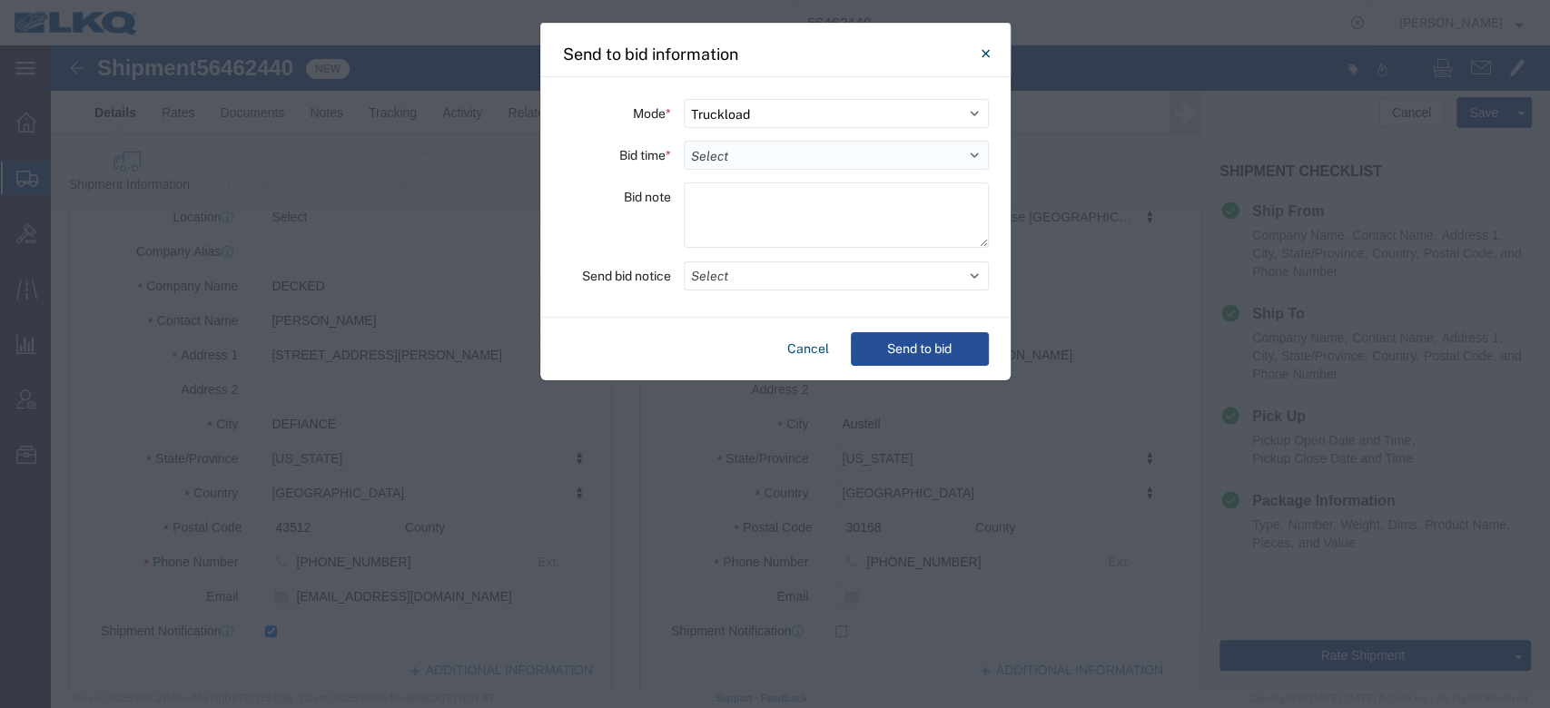
click at [723, 151] on select "Select 30 Min (Rush) 1 Hour (Rush) 2 Hours (Rush) 4 Hours (Rush) 8 Hours (Rush)…" at bounding box center [836, 155] width 305 height 29
select select "24"
click at [684, 141] on select "Select 30 Min (Rush) 1 Hour (Rush) 2 Hours (Rush) 4 Hours (Rush) 8 Hours (Rush)…" at bounding box center [836, 155] width 305 height 29
click at [724, 280] on button "Select" at bounding box center [836, 276] width 305 height 29
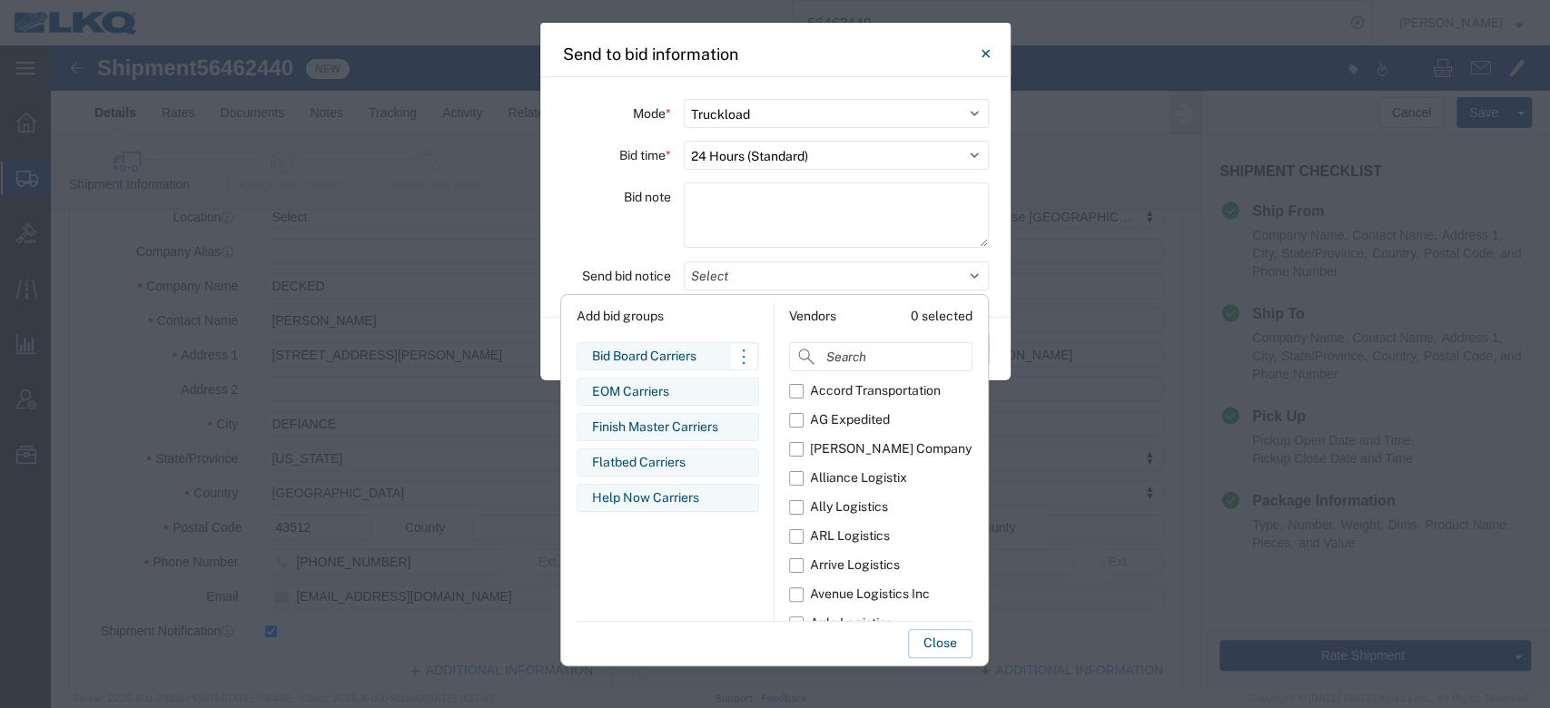
click at [674, 358] on div "Bid Board Carriers" at bounding box center [668, 356] width 152 height 19
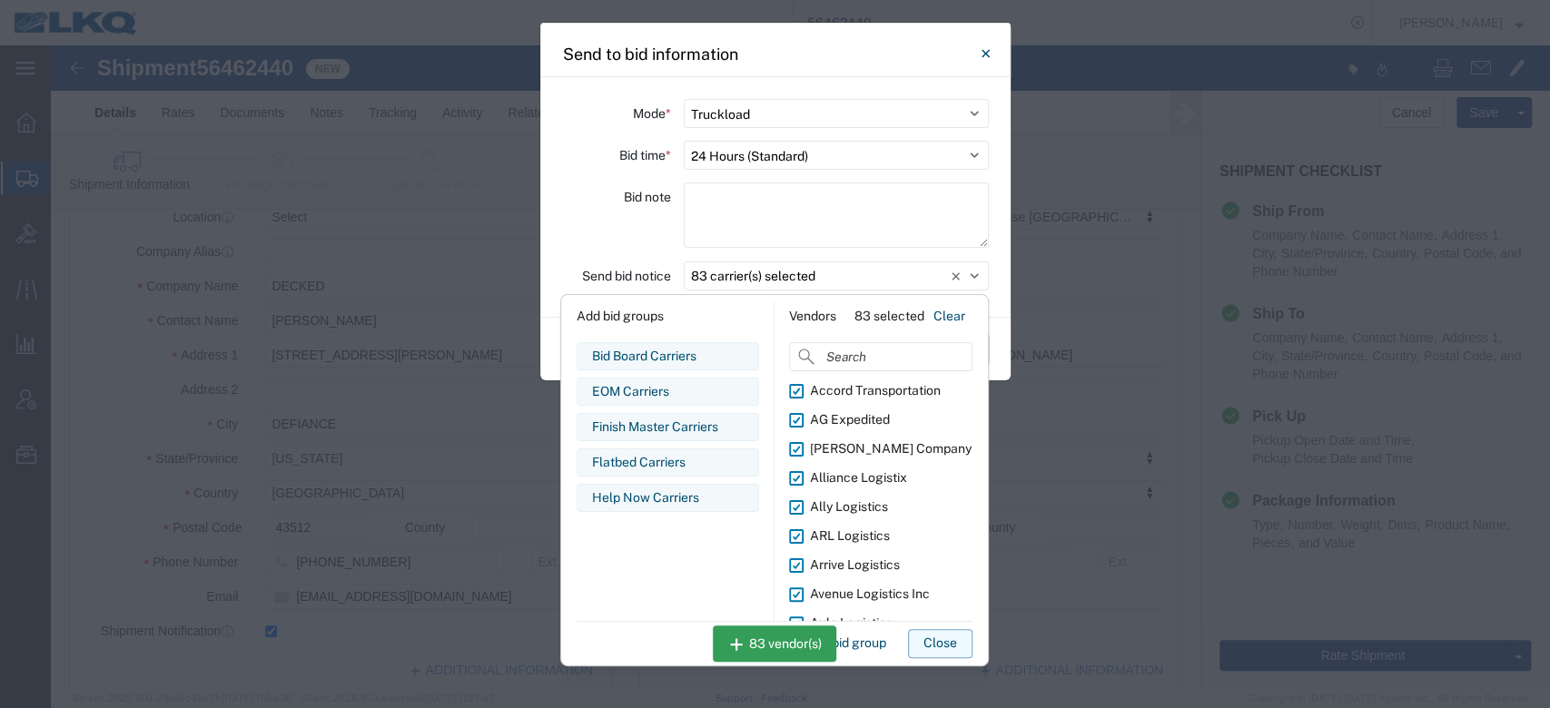
click at [923, 643] on button "Close" at bounding box center [940, 643] width 64 height 29
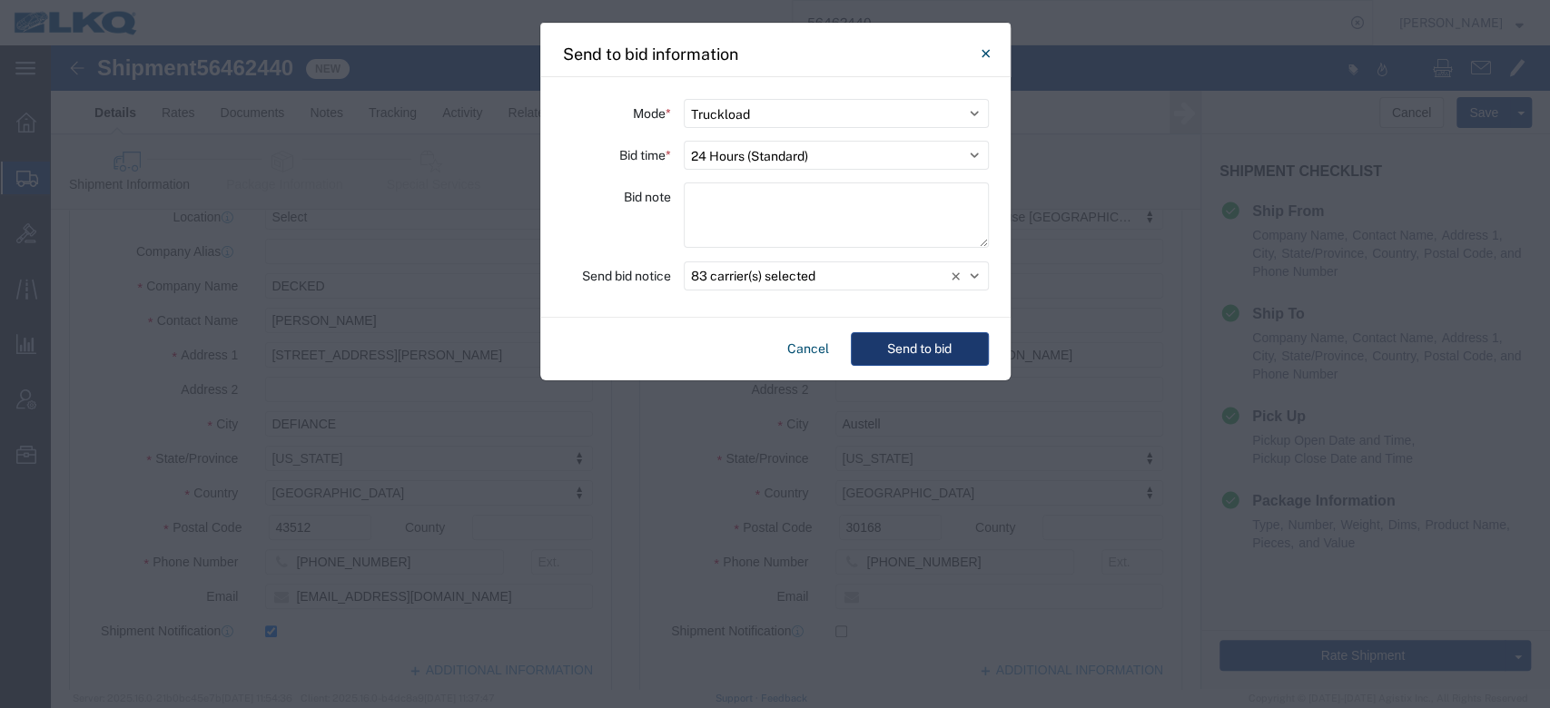
click at [897, 342] on button "Send to bid" at bounding box center [920, 349] width 138 height 34
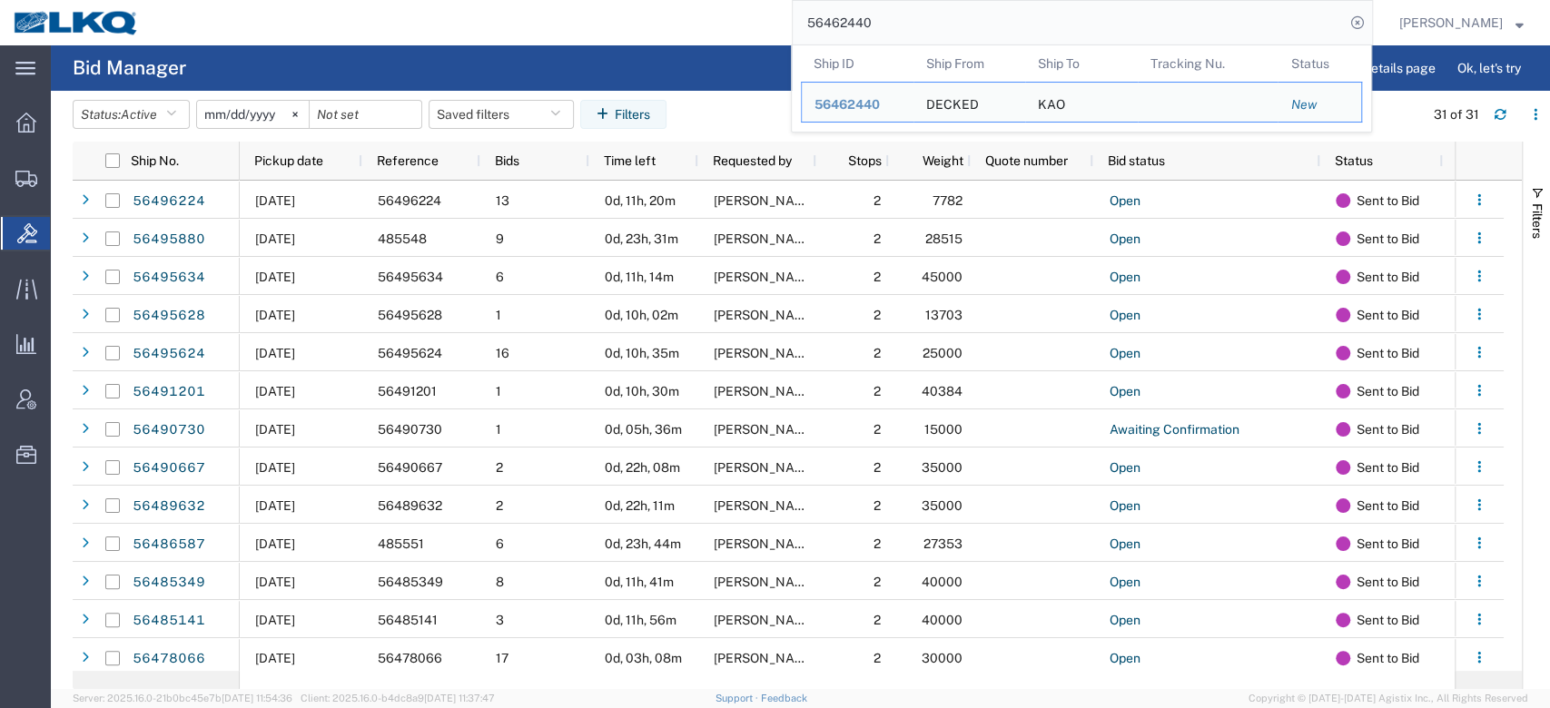
click at [890, 33] on input "56462440" at bounding box center [1069, 23] width 552 height 44
paste input "82247"
type input "56482247"
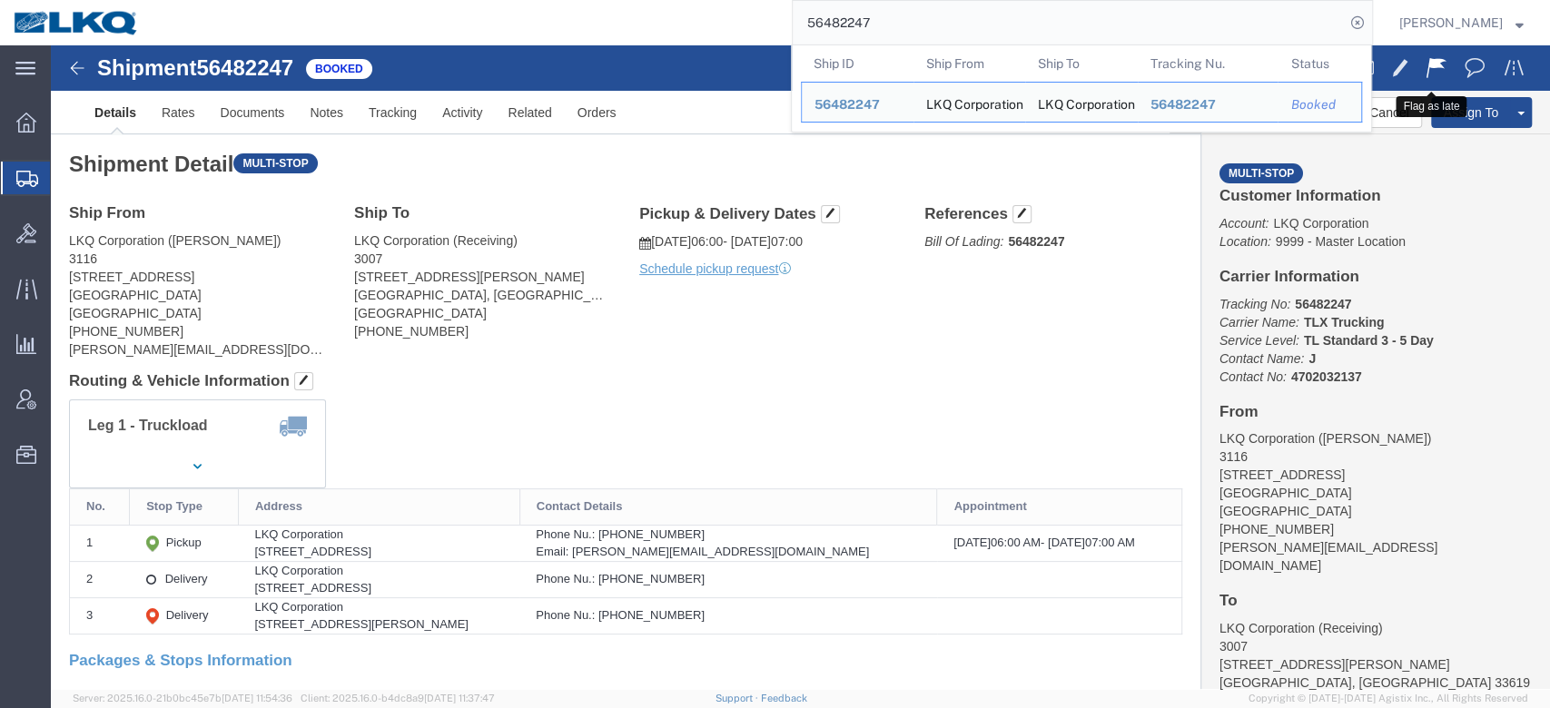
click span
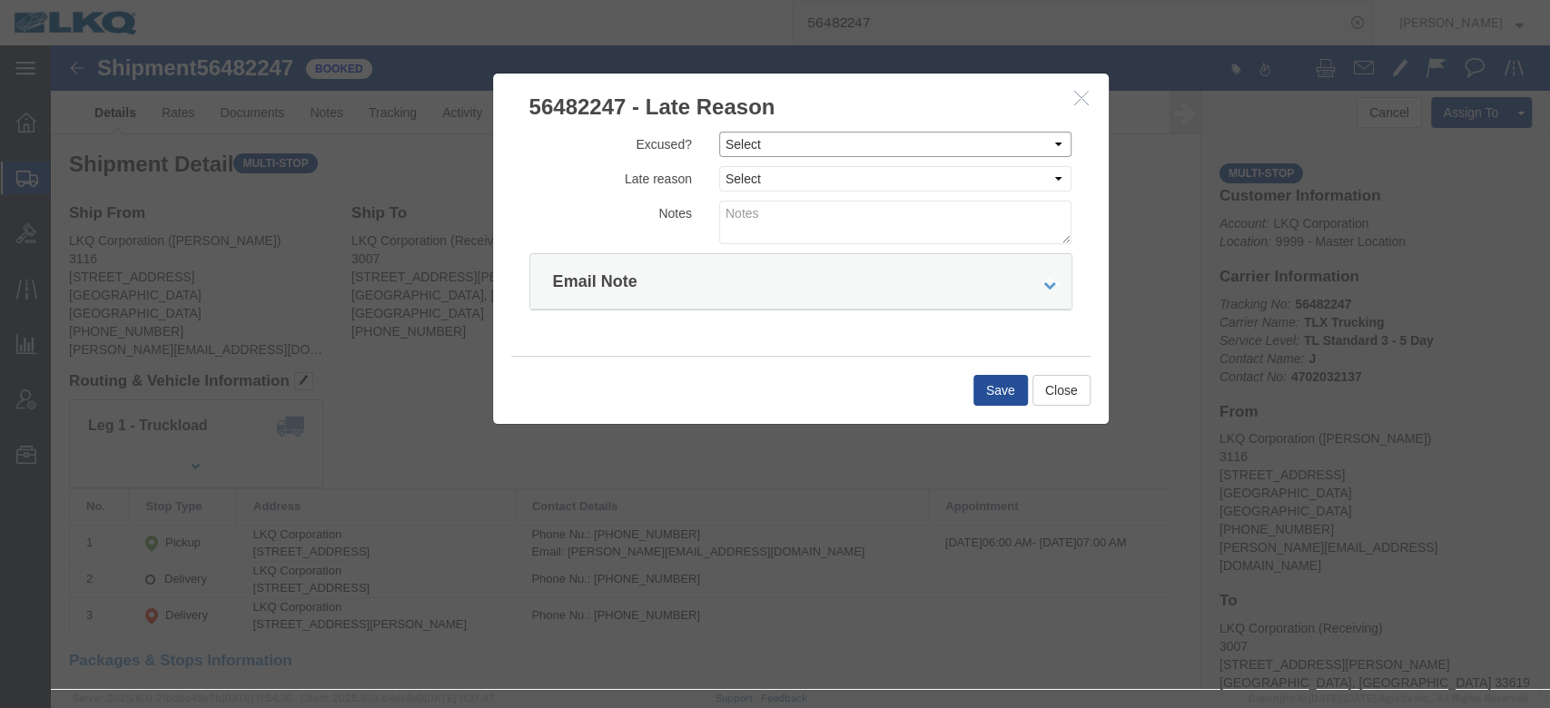
click select "Select Excused Not Excused"
select select "NOT_EXCUSED"
click select "Select Excused Not Excused"
click select "Select Bad Carrier Data Carrier Admin Error Delay Accident Driver Error Lack of…"
select select "DRIVER_ERROR"
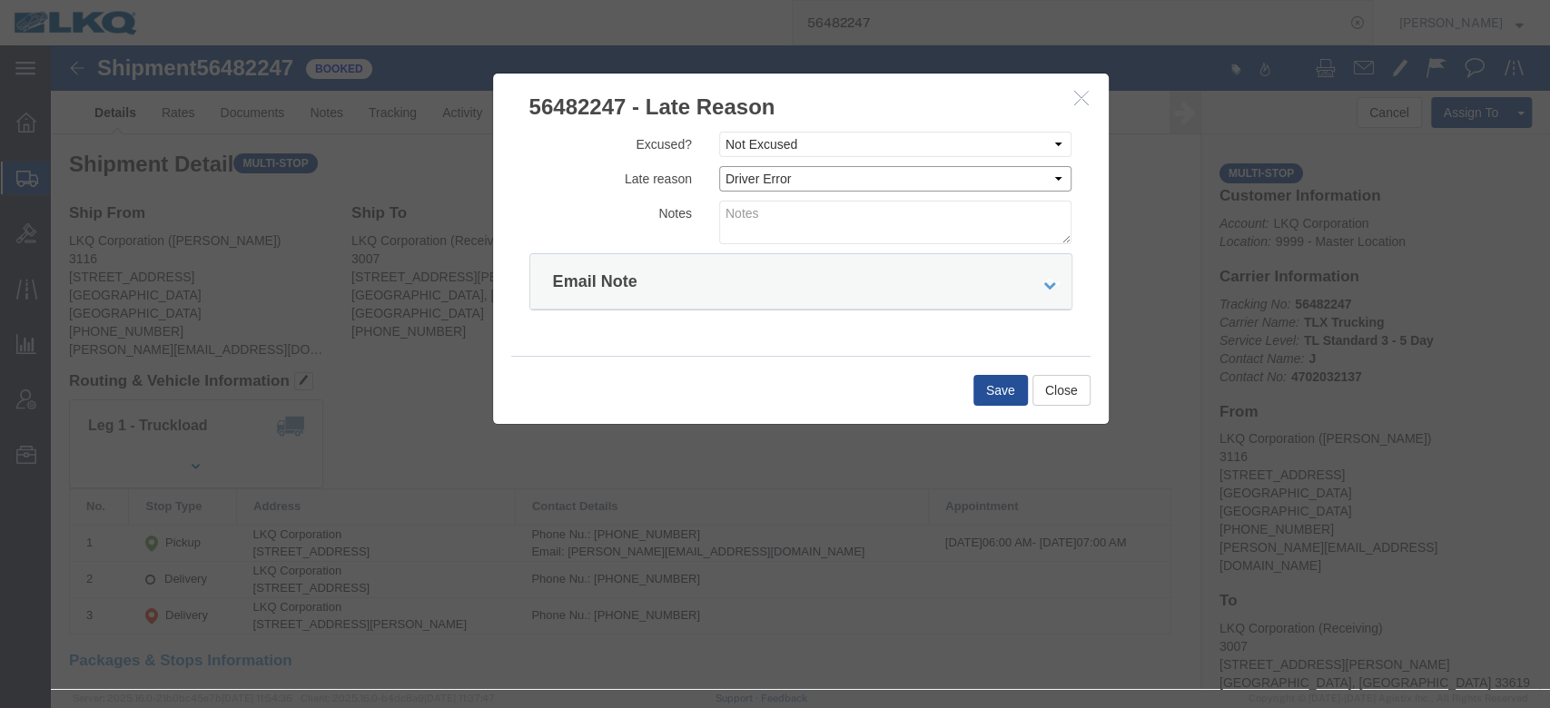
click select "Select Bad Carrier Data Carrier Admin Error Delay Accident Driver Error Lack of…"
click textarea
type textarea "Pickup 8/14"
click icon "button"
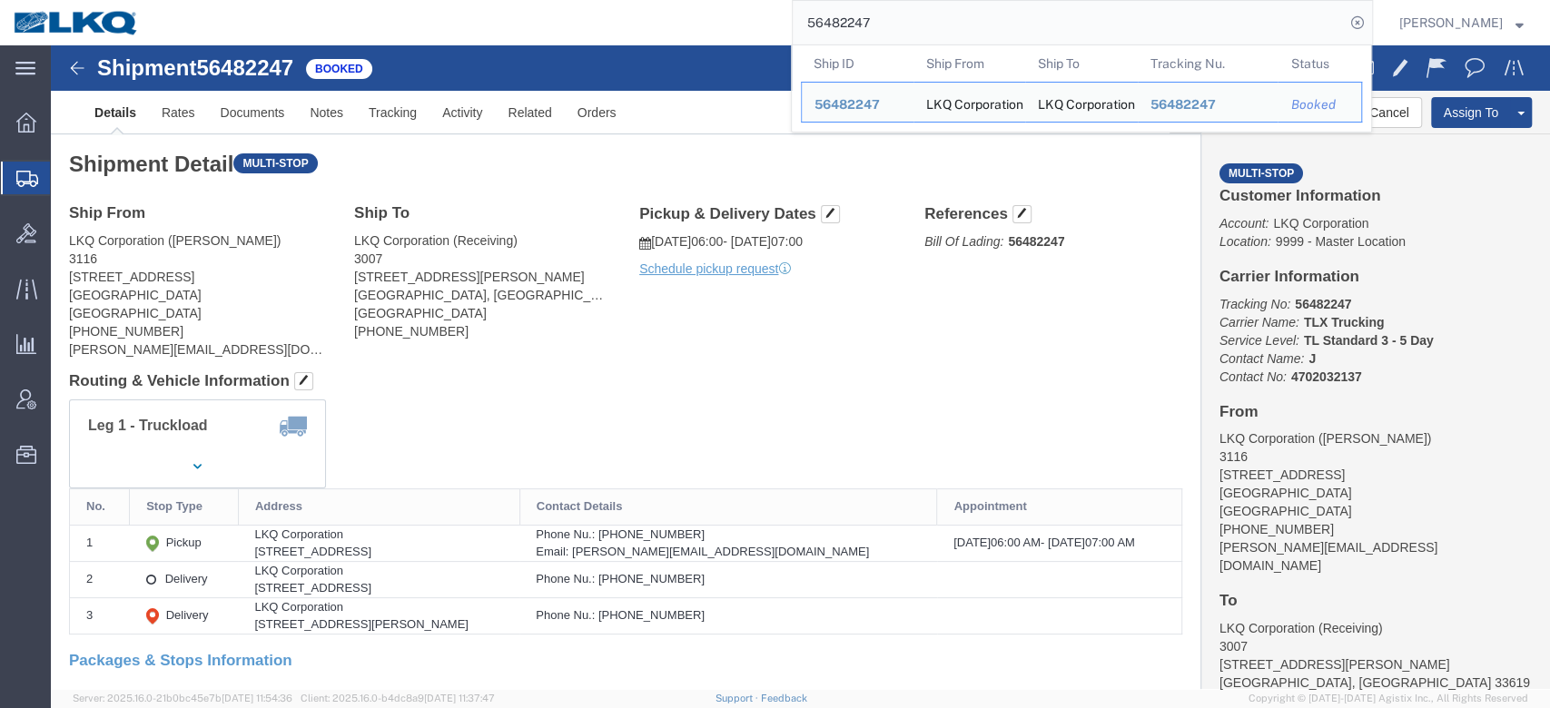
click at [906, 21] on input "56482247" at bounding box center [1069, 23] width 552 height 44
paste input "9555"
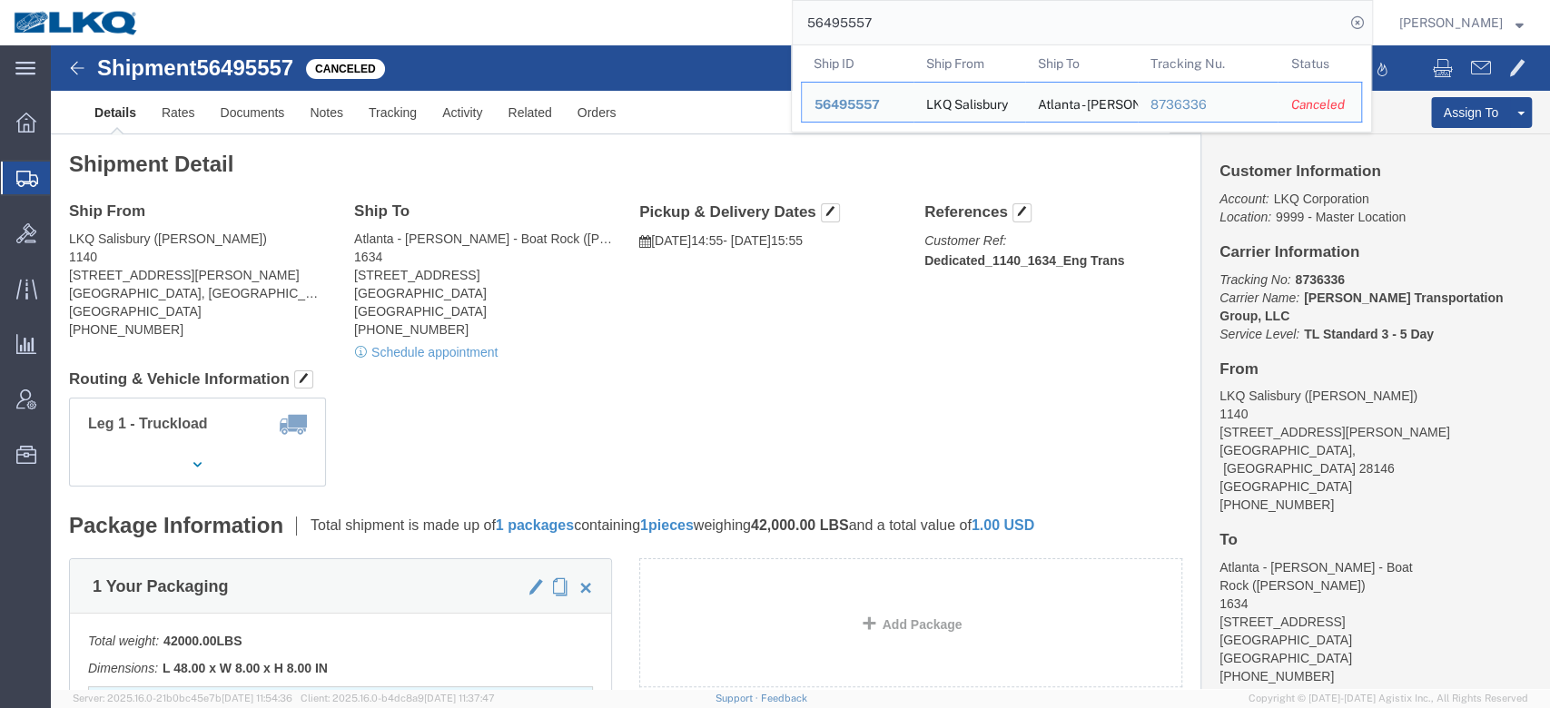
click at [876, 21] on input "56495557" at bounding box center [1069, 23] width 552 height 44
paste input "72870"
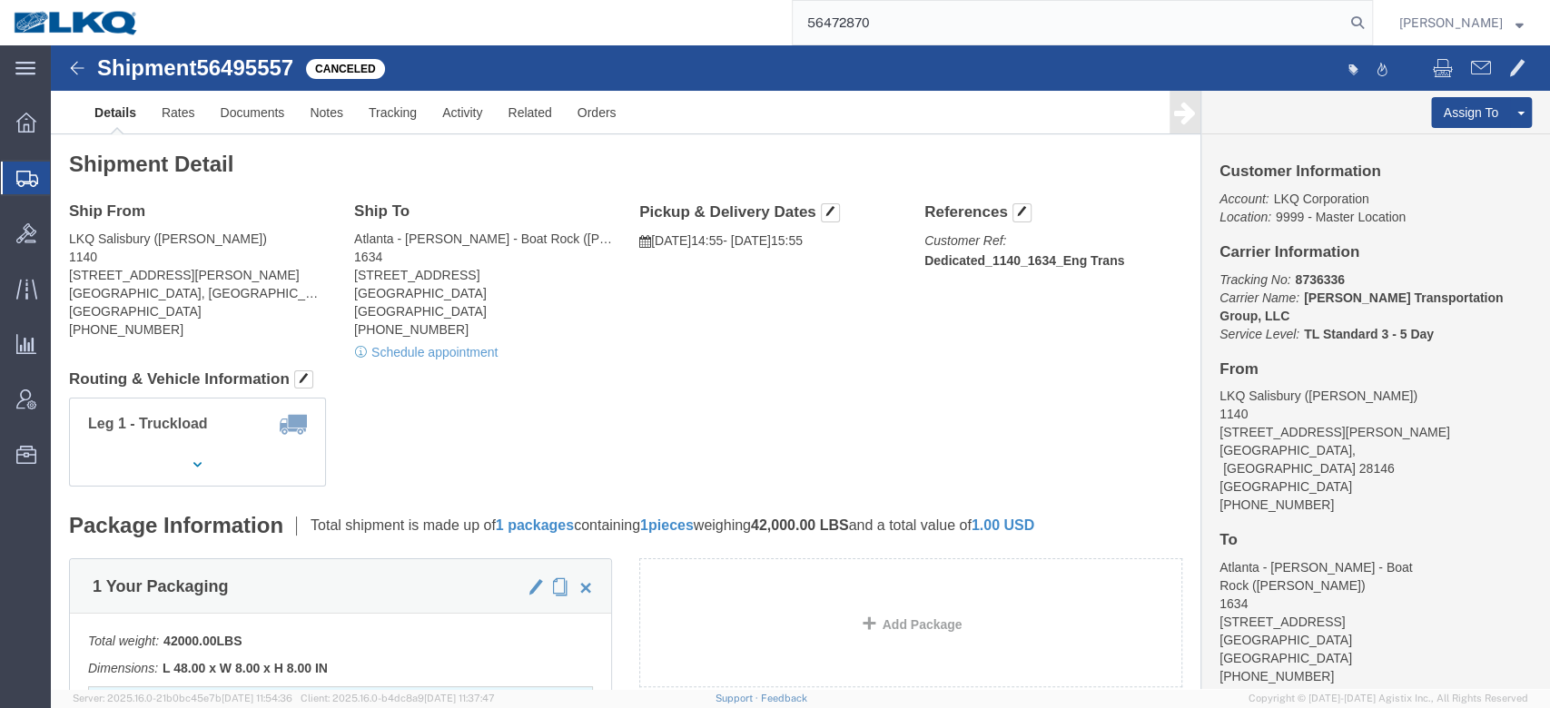
type input "56472870"
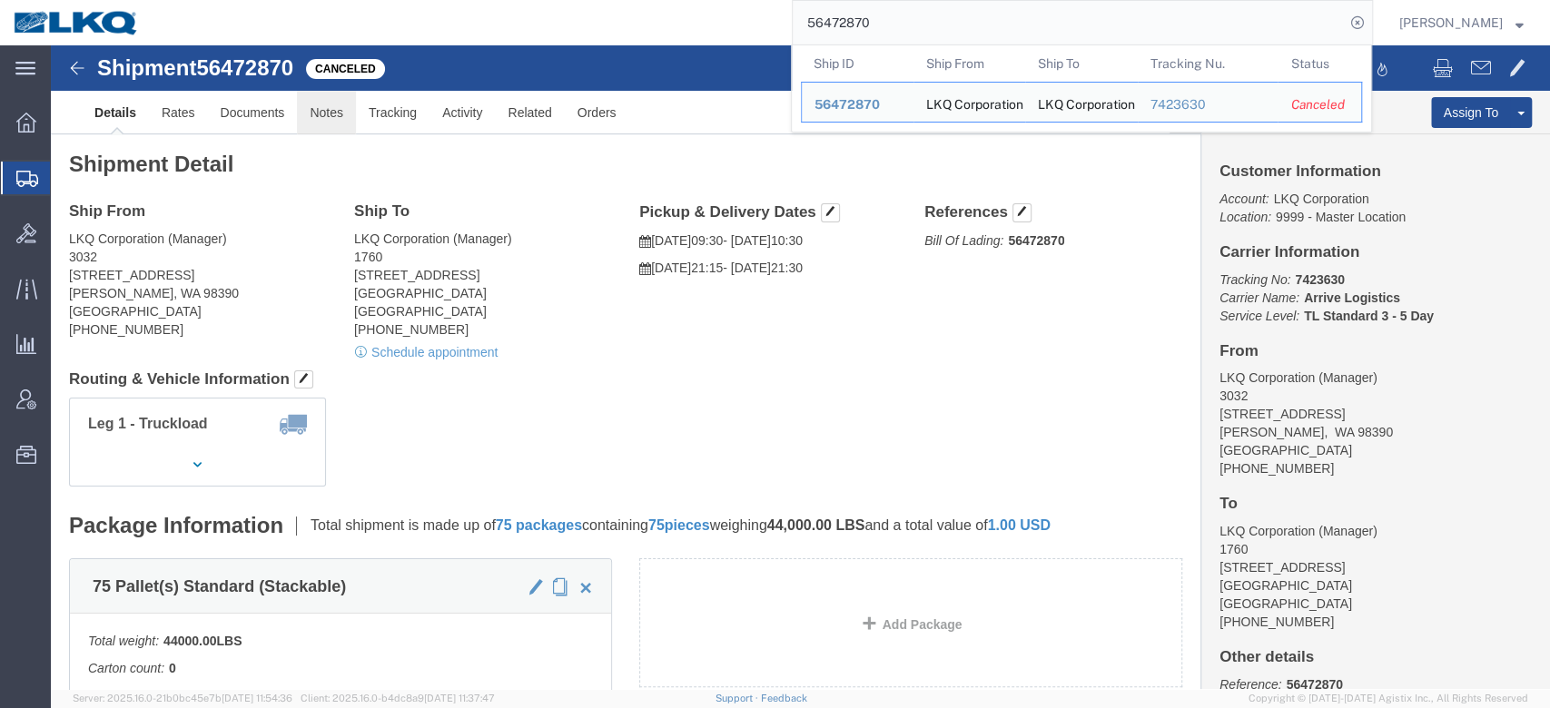
click link "Notes"
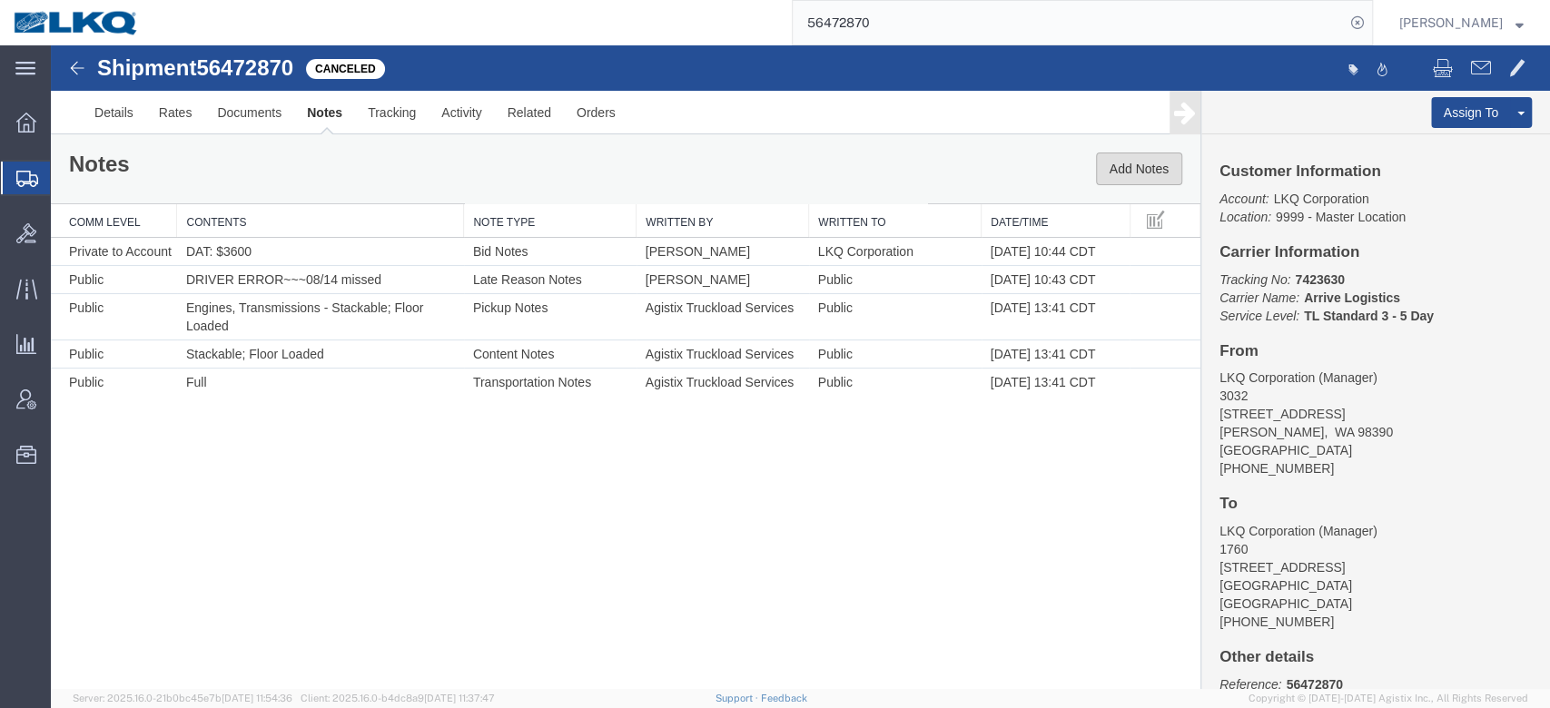
click at [1118, 170] on button "Add Notes" at bounding box center [1139, 169] width 86 height 33
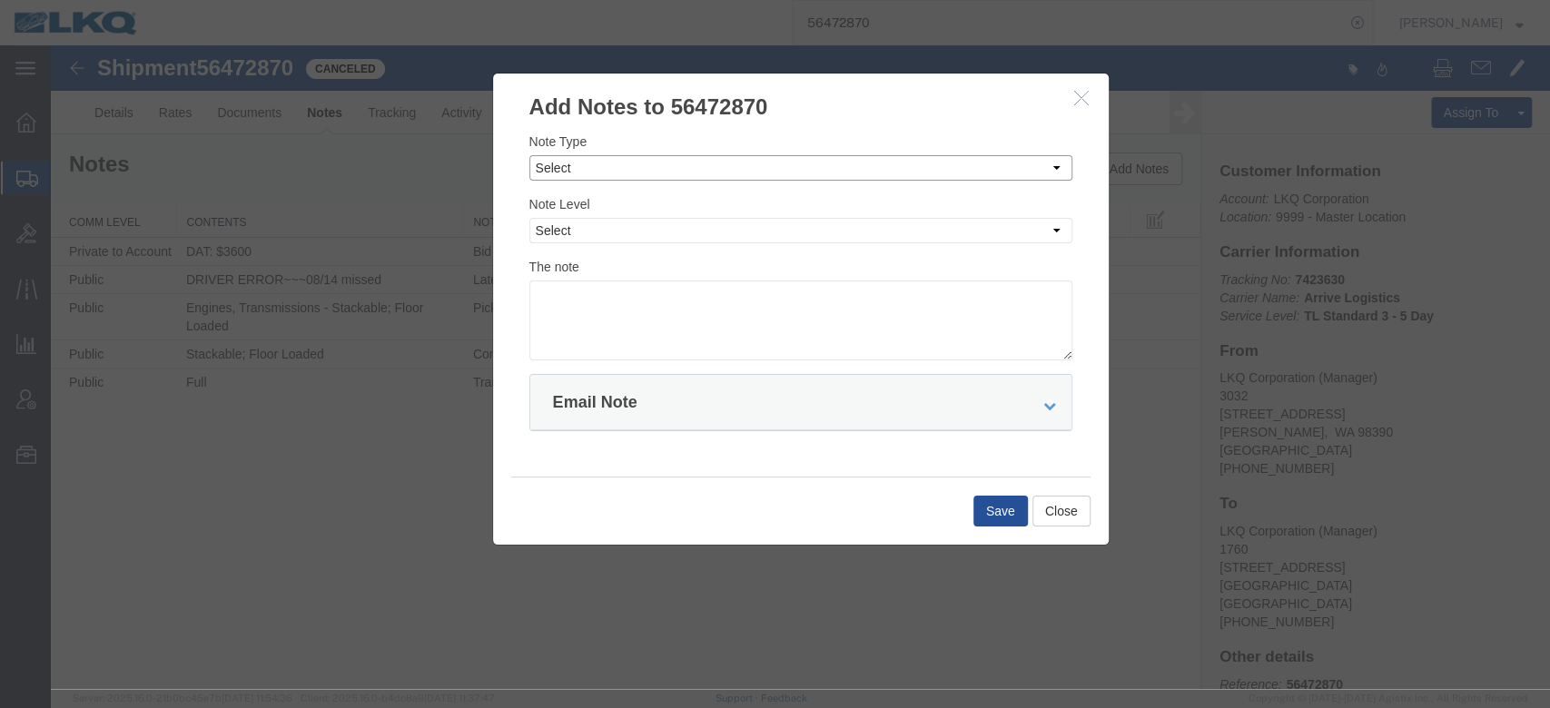
click at [667, 163] on select "Select Approval Bid Notes Carrier Change Notes Claim Notes Content Hazmat Notes…" at bounding box center [801, 167] width 543 height 25
select select "BID_NOTES"
click at [530, 155] on select "Select Approval Bid Notes Carrier Change Notes Claim Notes Content Hazmat Notes…" at bounding box center [801, 167] width 543 height 25
click at [576, 232] on select "Select Private to Account Private to Vendor Public" at bounding box center [801, 230] width 543 height 25
select select "PUBLIC"
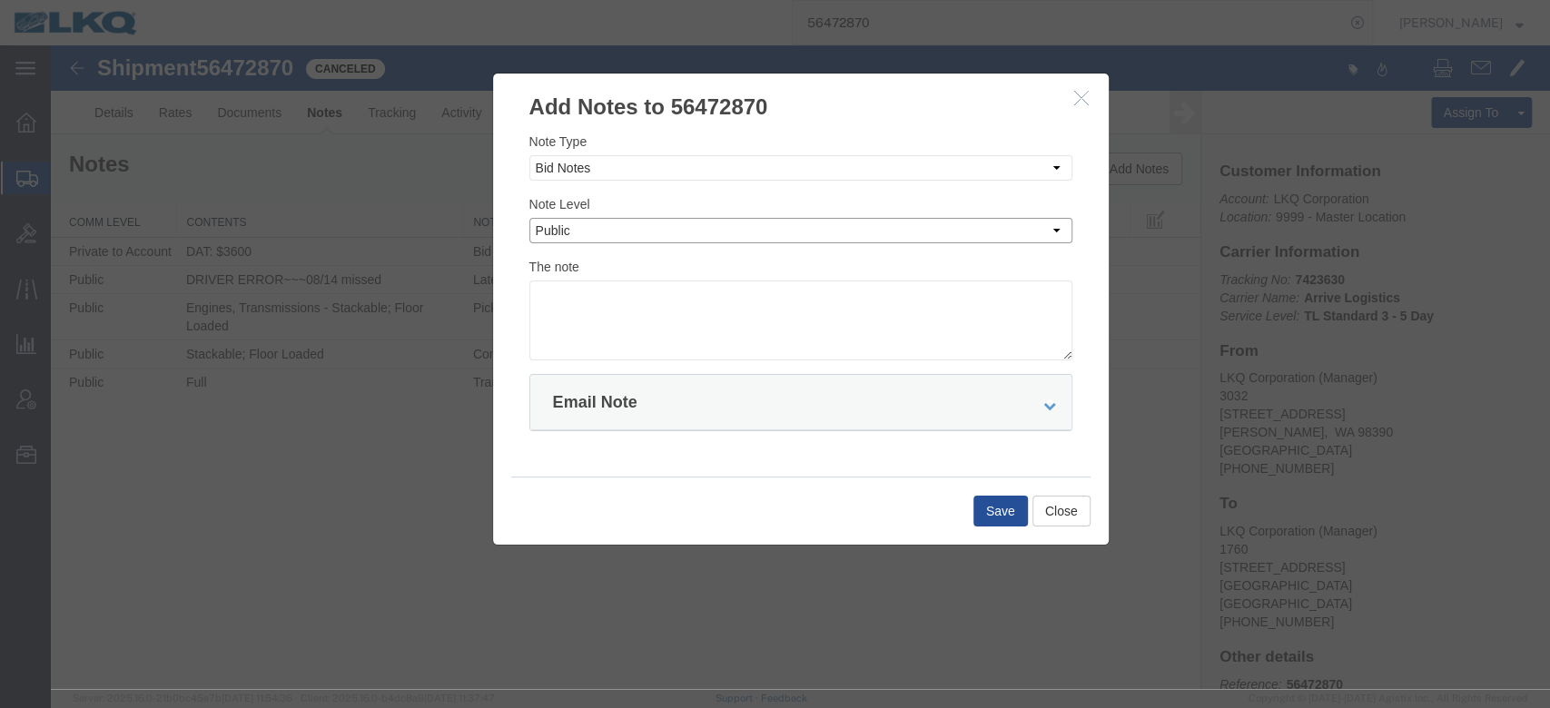
click at [530, 218] on select "Select Private to Account Private to Vendor Public" at bounding box center [801, 230] width 543 height 25
click at [589, 331] on textarea at bounding box center [801, 321] width 543 height 80
type textarea "Missed 8/14"
click at [994, 506] on button "Save" at bounding box center [1001, 511] width 54 height 31
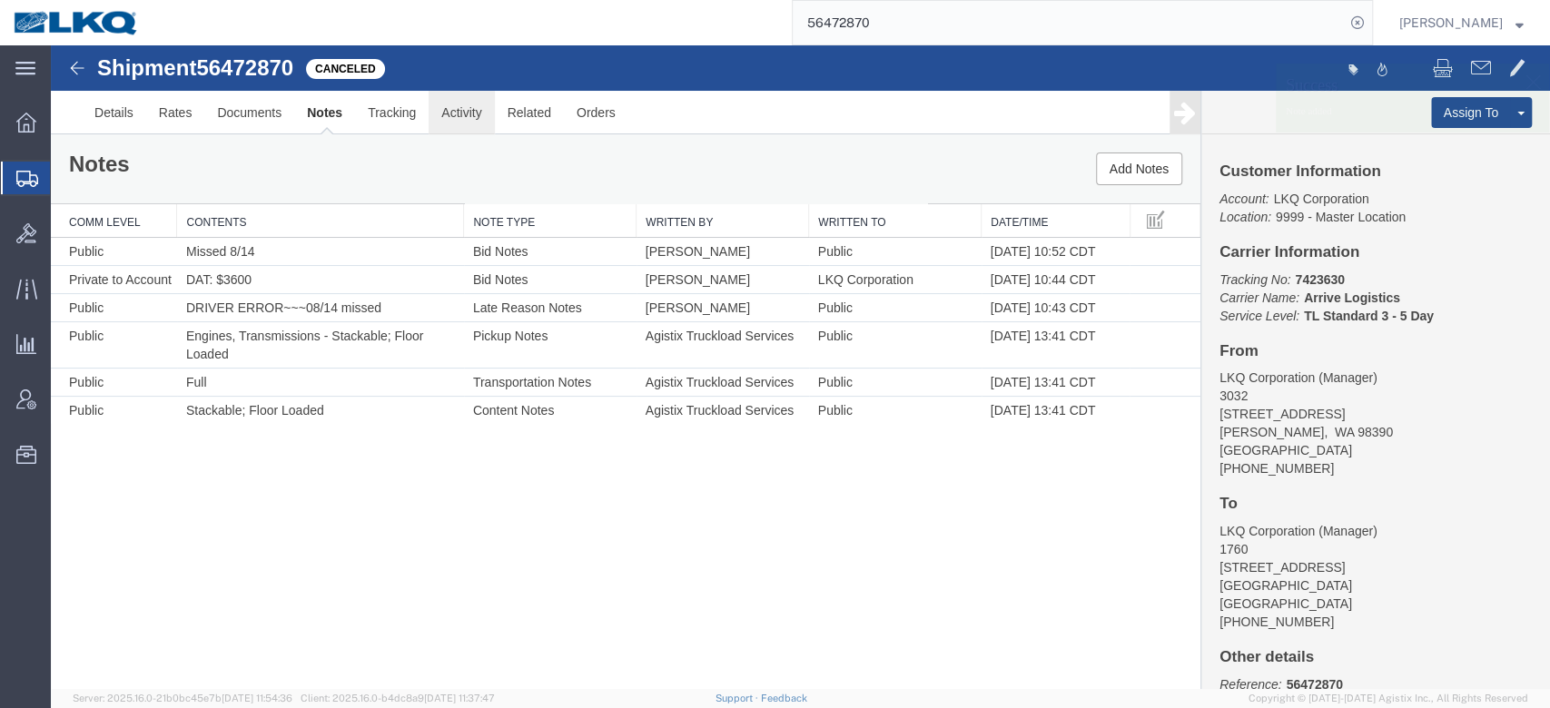
click at [465, 110] on link "Activity" at bounding box center [461, 113] width 65 height 44
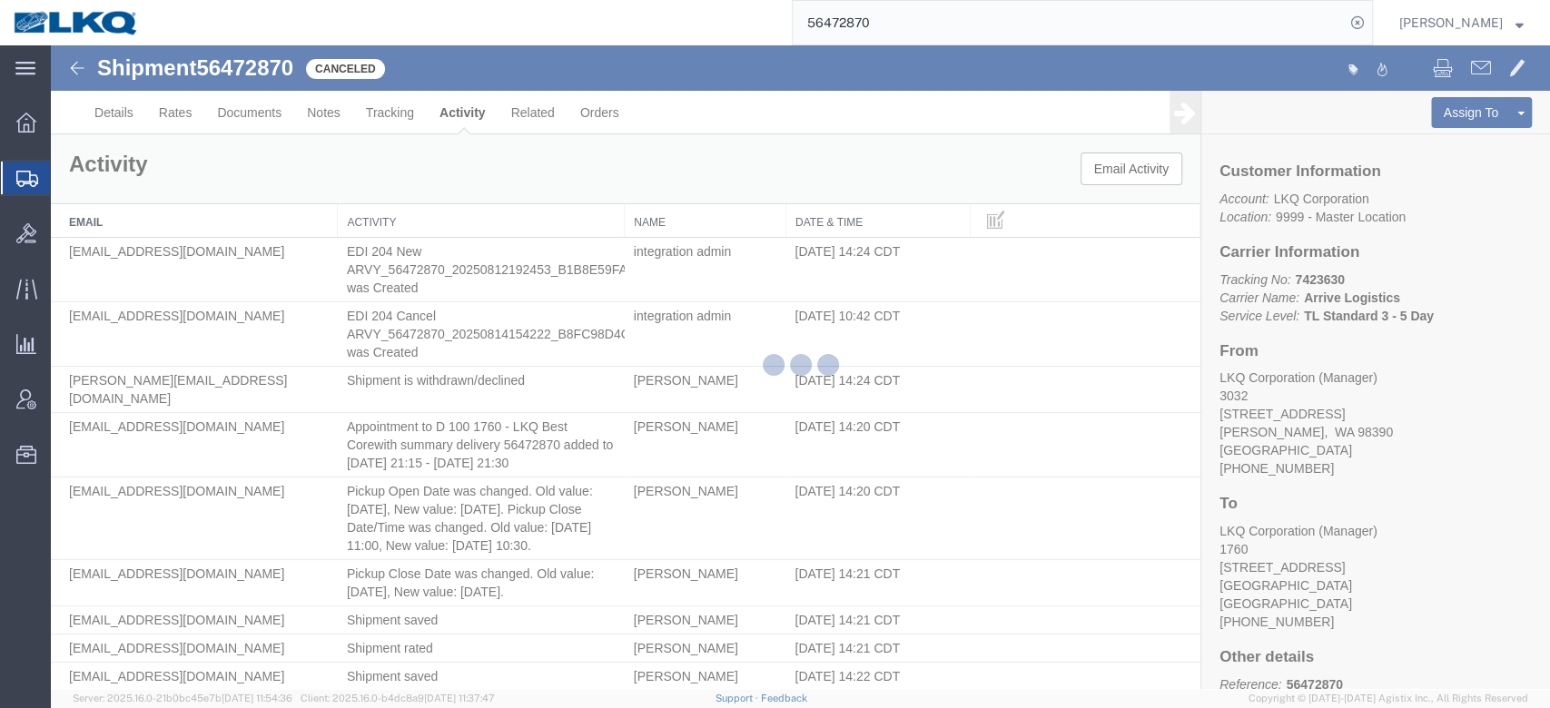
scroll to position [2767, 0]
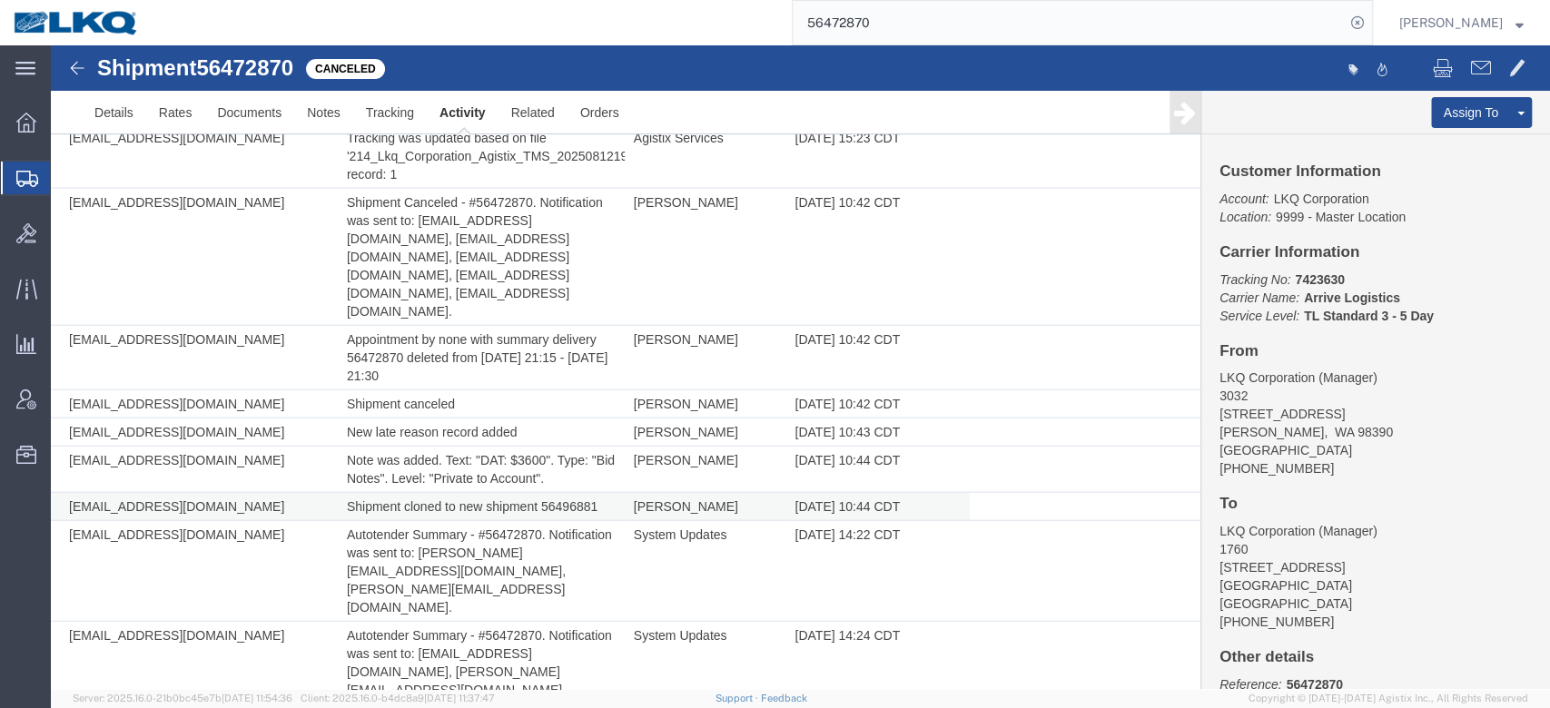
click at [585, 493] on td "Shipment cloned to new shipment 56496881" at bounding box center [481, 507] width 287 height 28
copy td "56496881"
click at [1024, 7] on input "56472870" at bounding box center [1069, 23] width 552 height 44
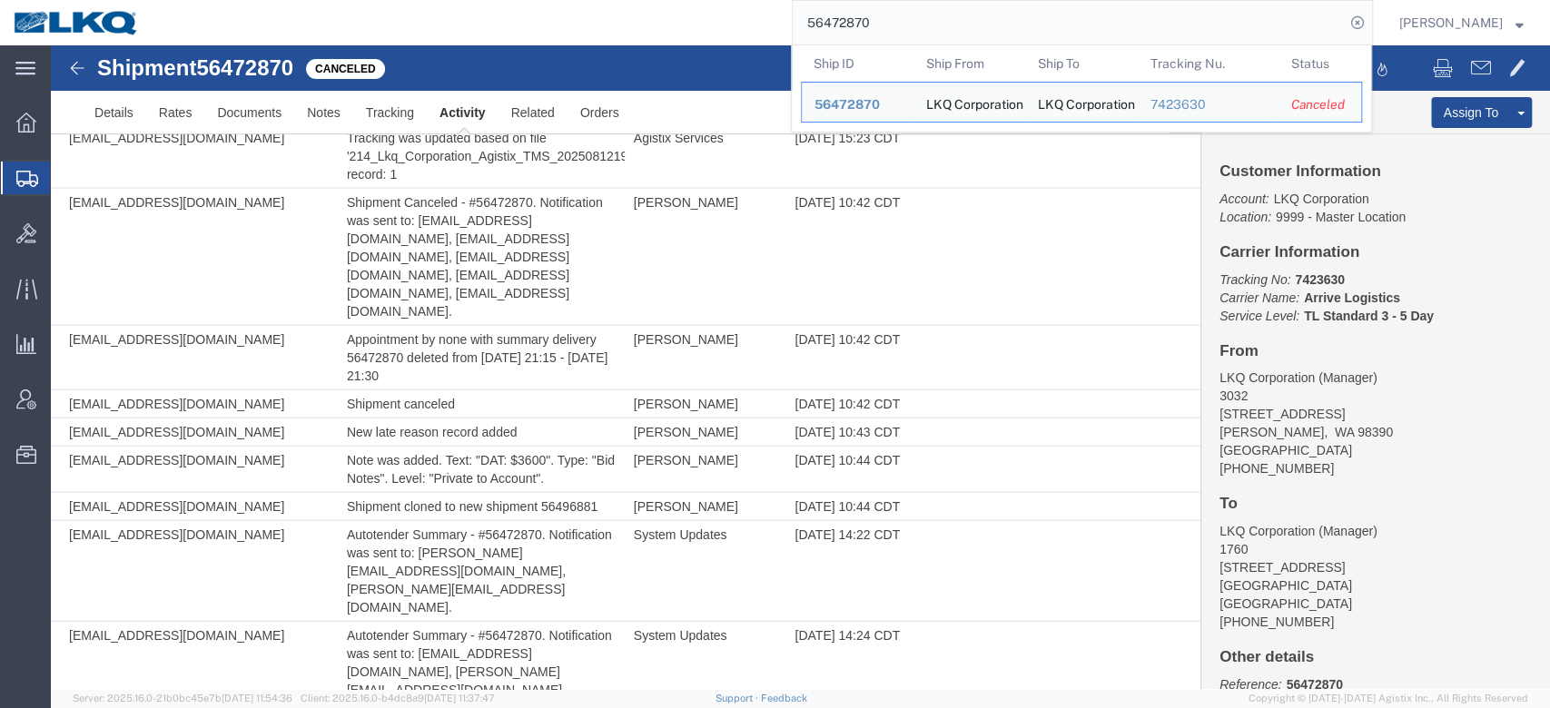
click at [1024, 7] on input "56472870" at bounding box center [1069, 23] width 552 height 44
paste input "96881"
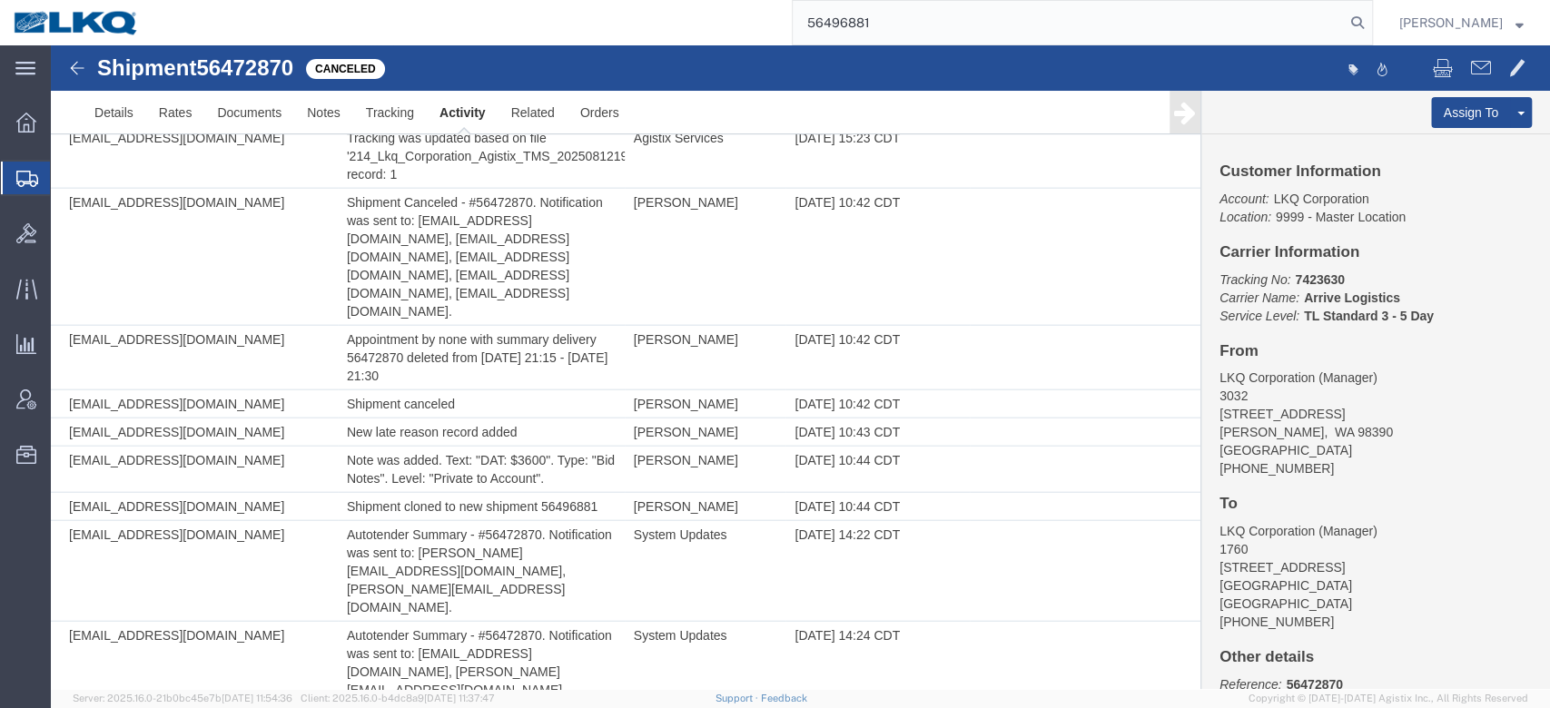
type input "56496881"
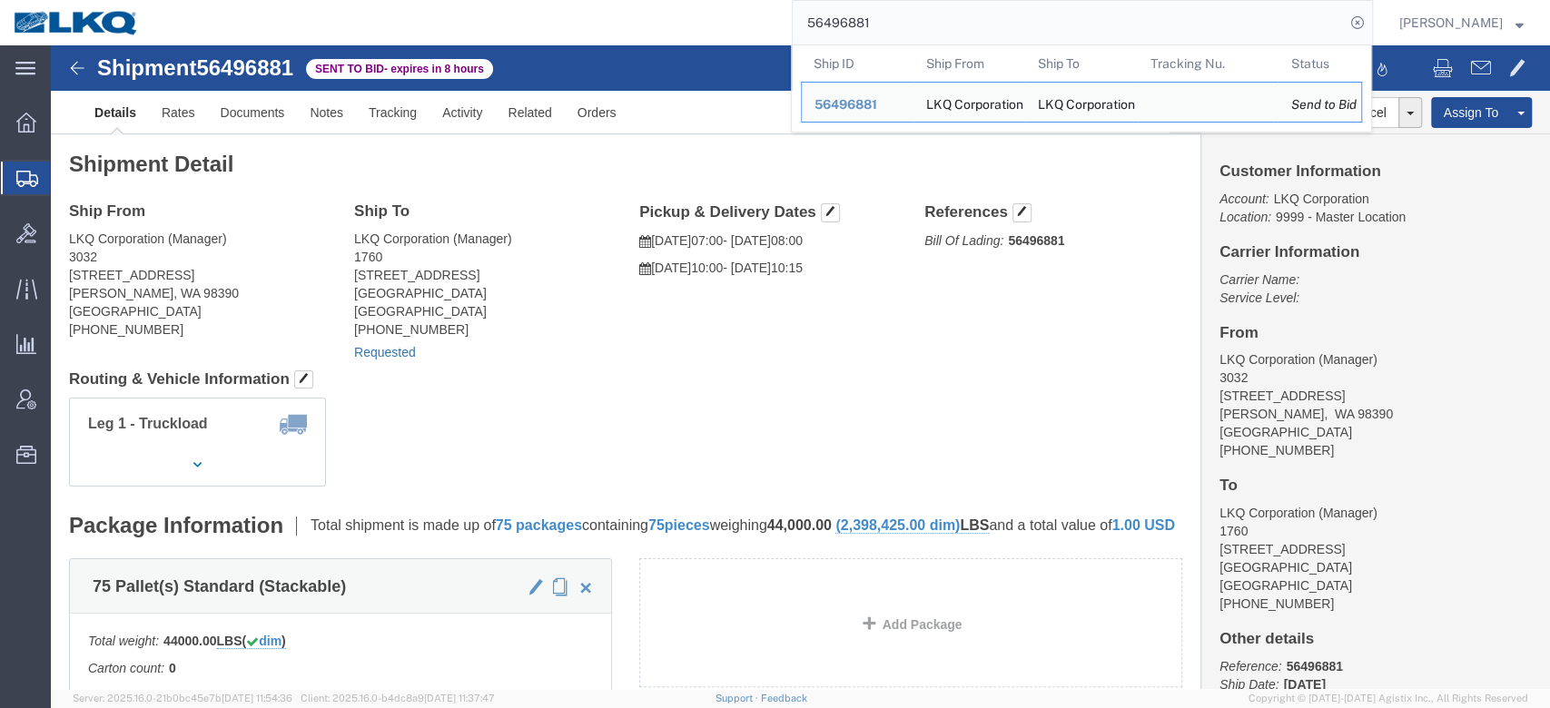
click link "Requested"
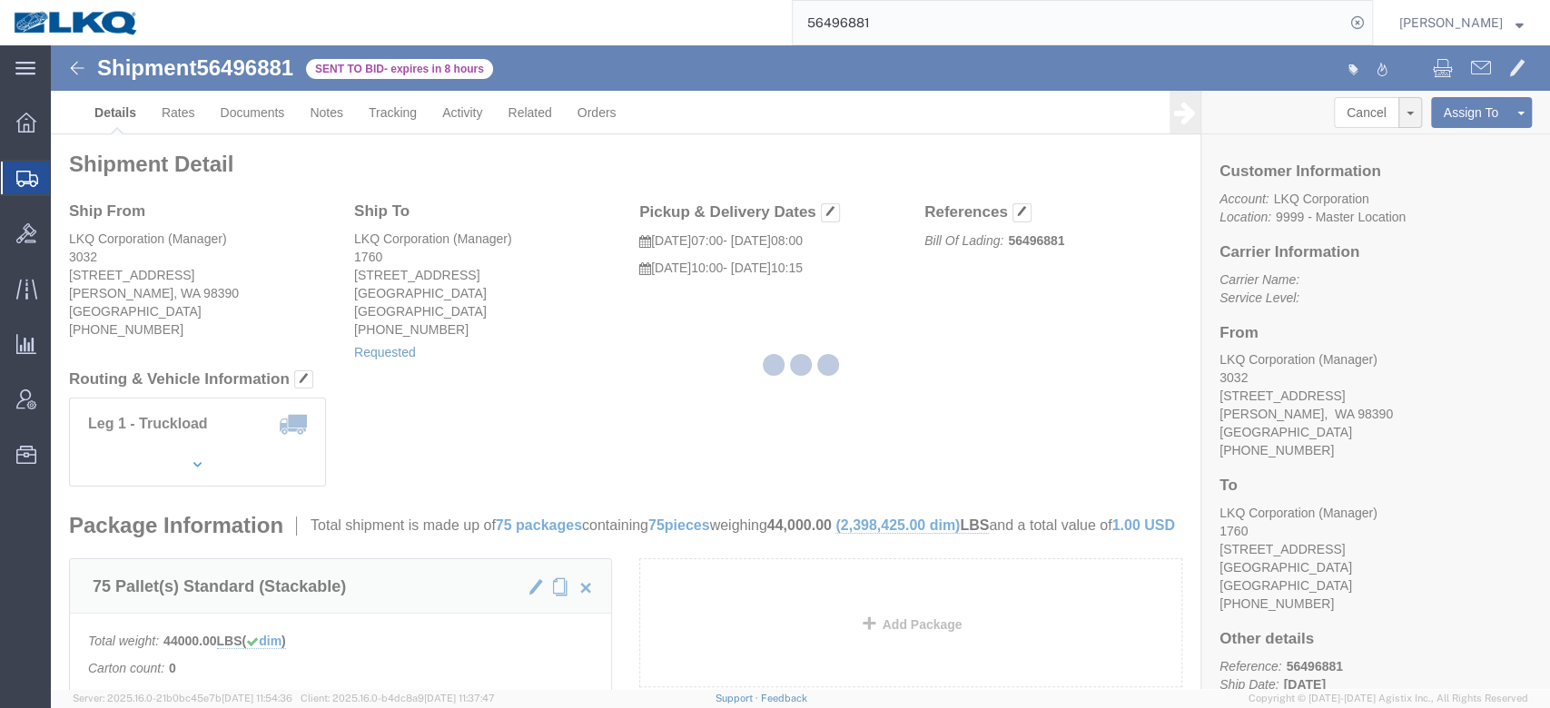
select select "1"
select select
select select "15"
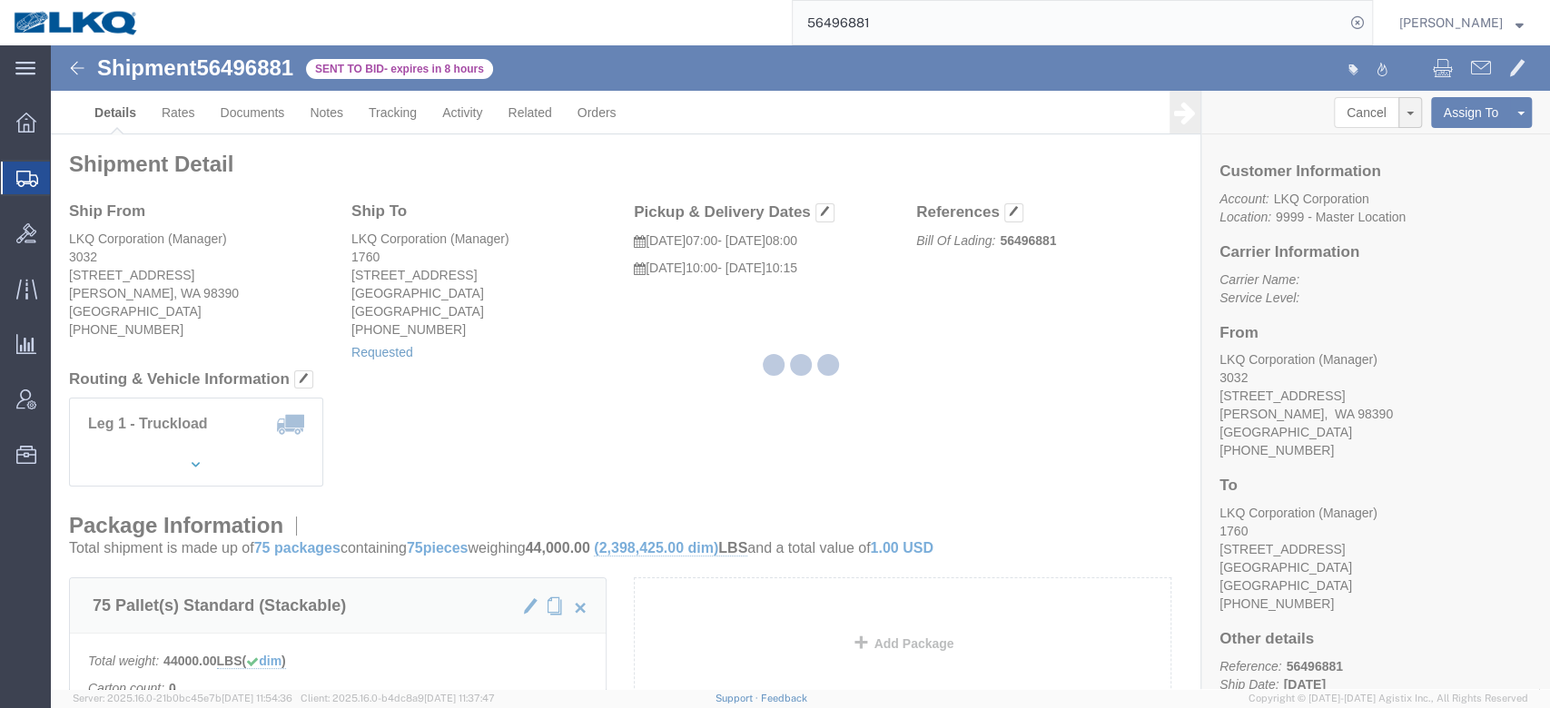
select select
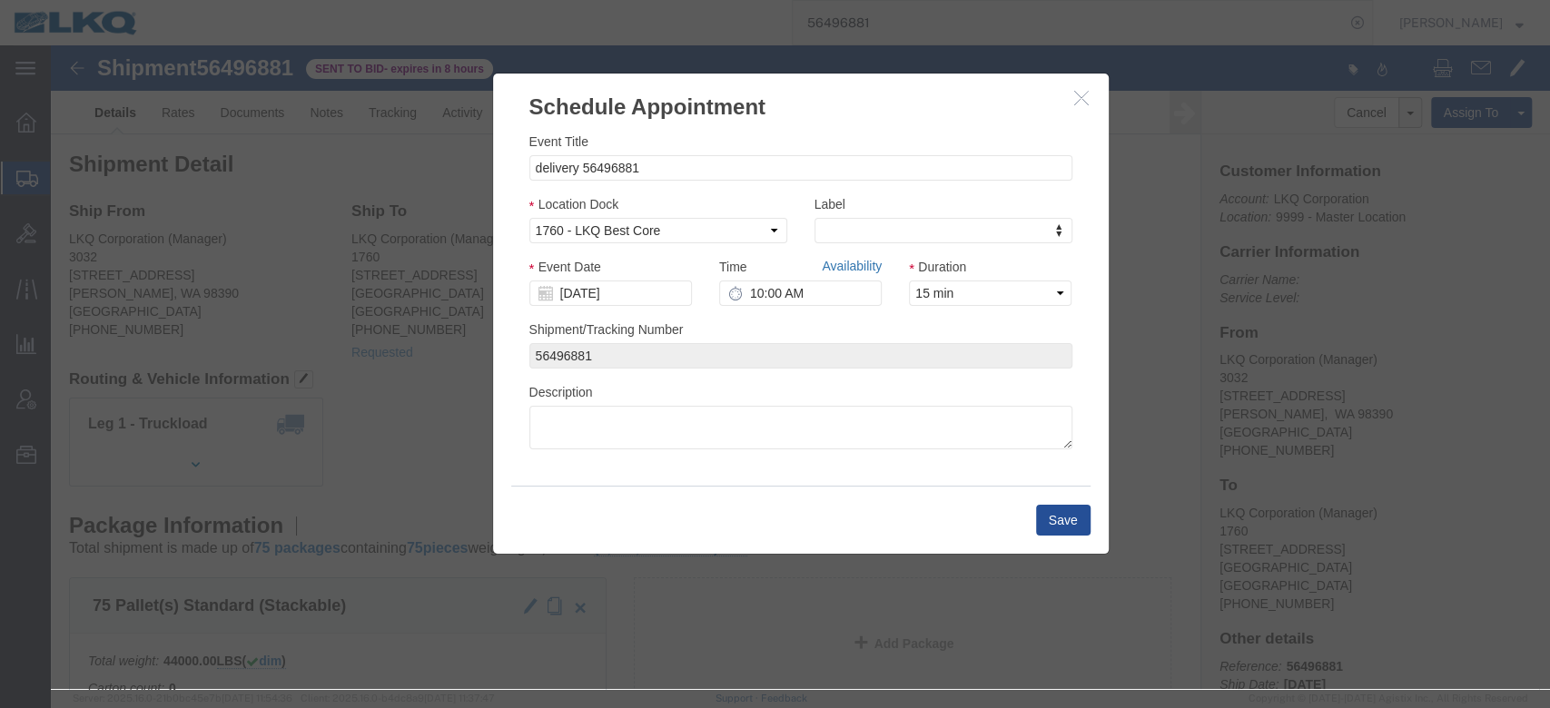
click link "Availability"
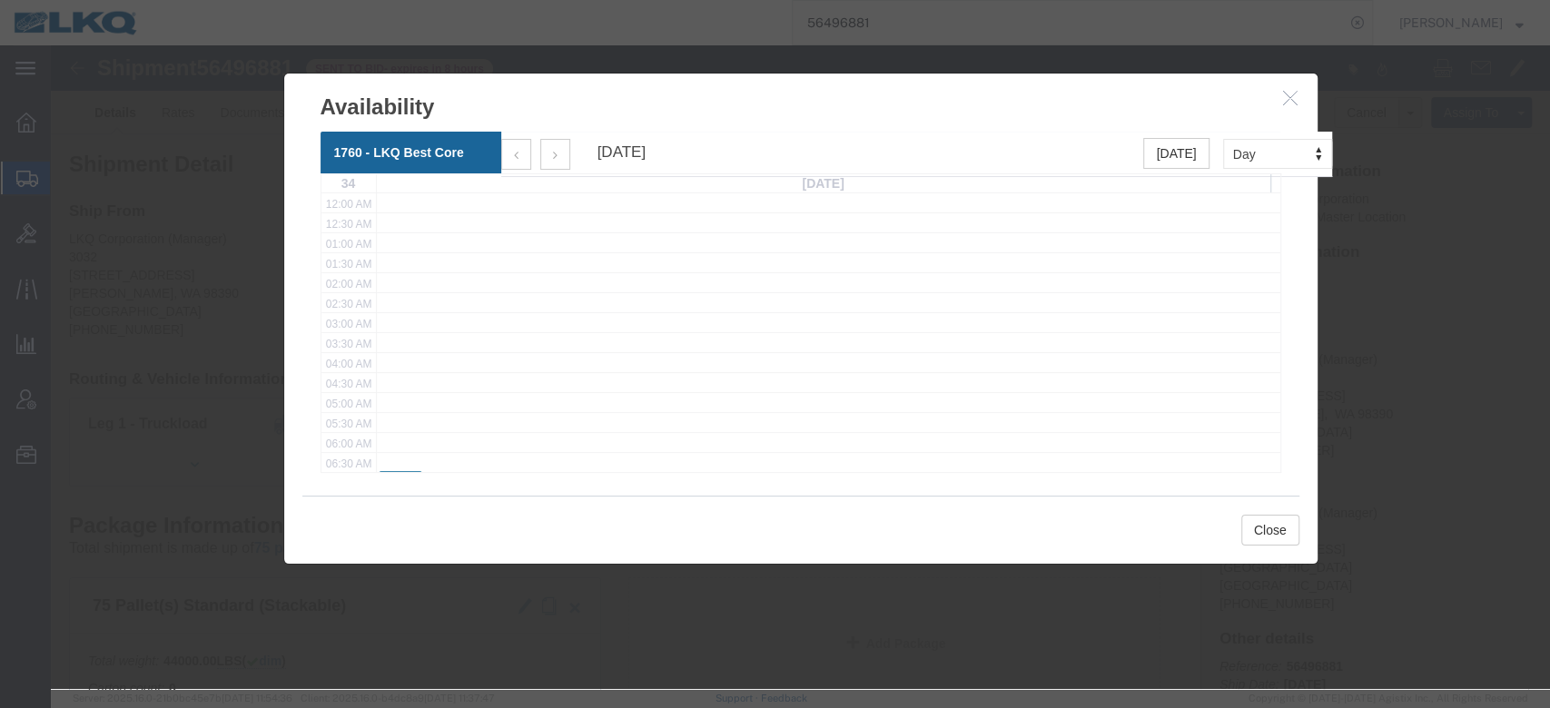
scroll to position [261, 0]
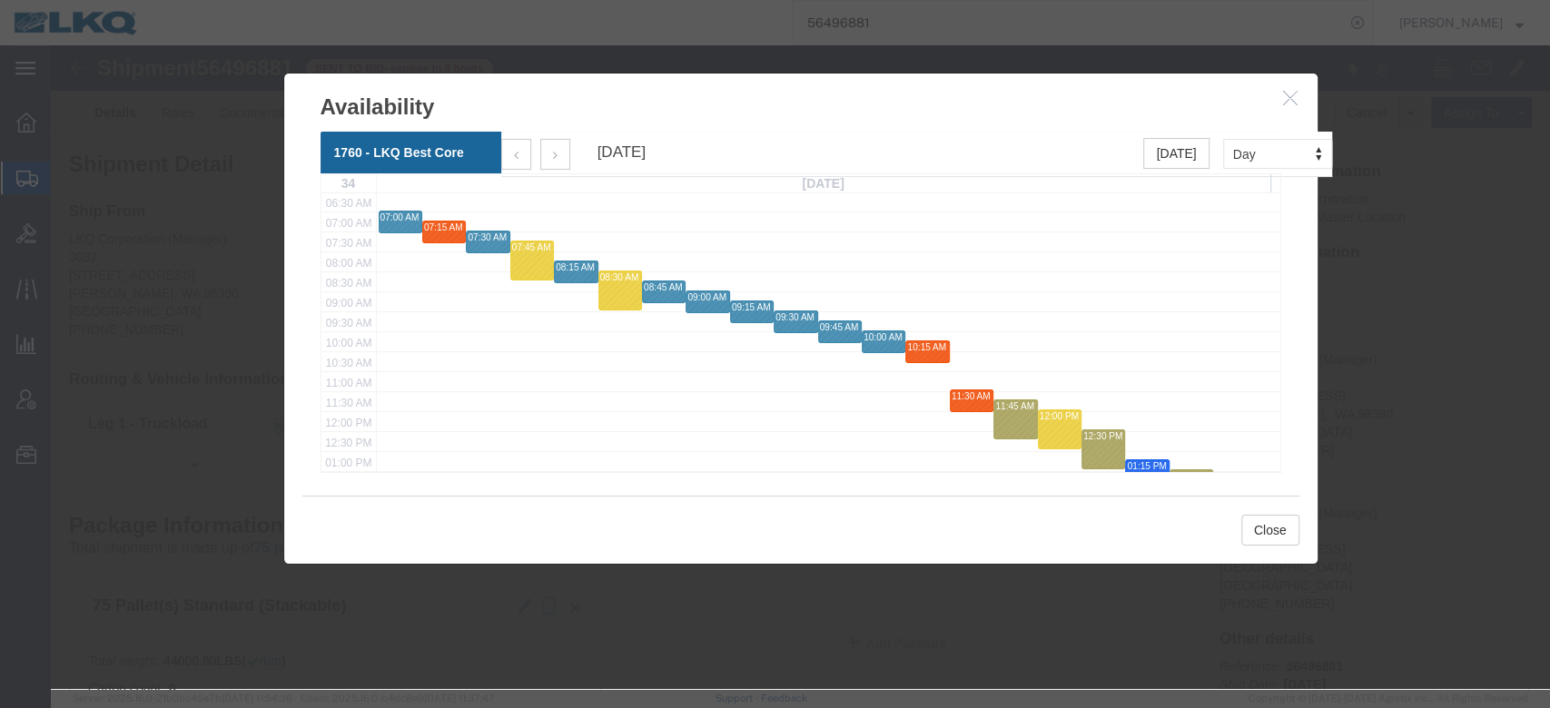
click icon "button"
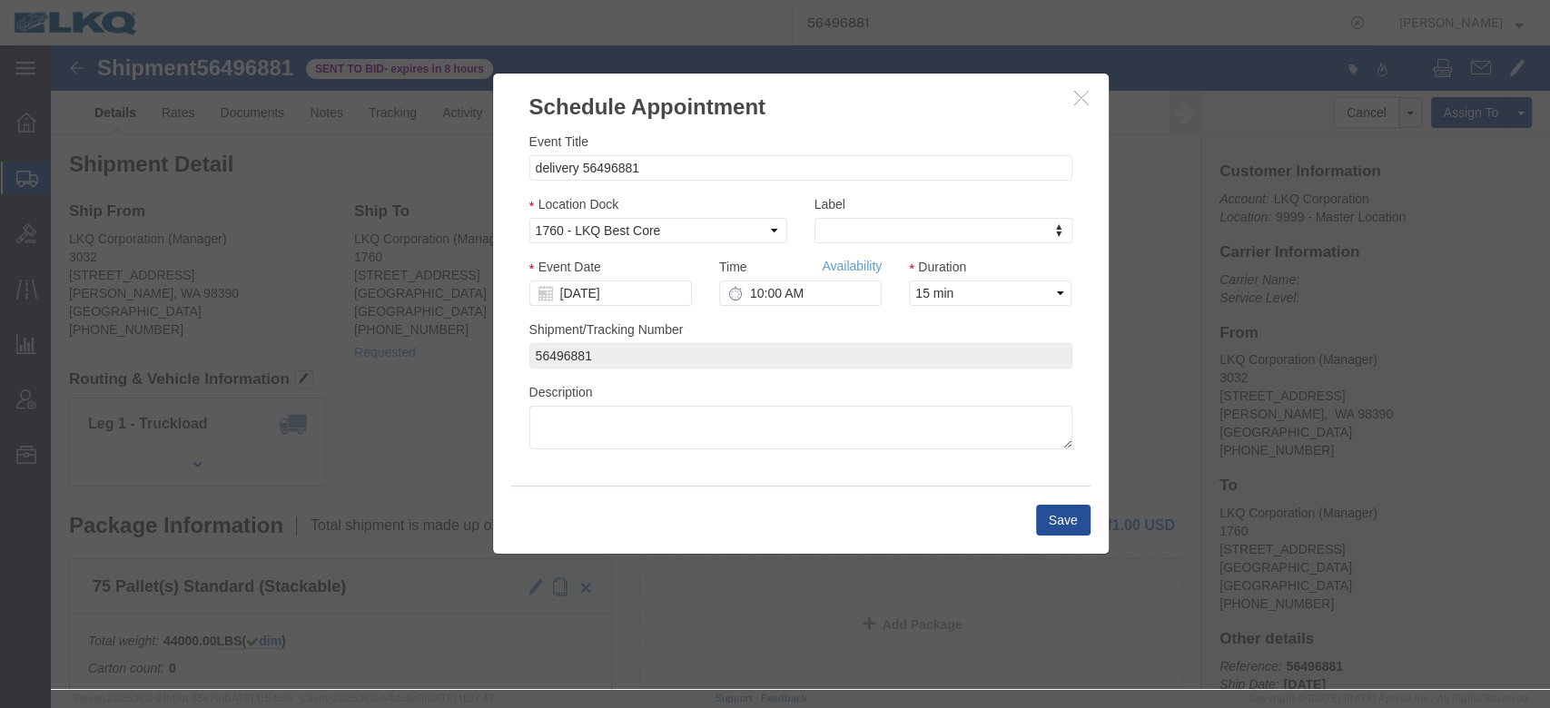
click icon "button"
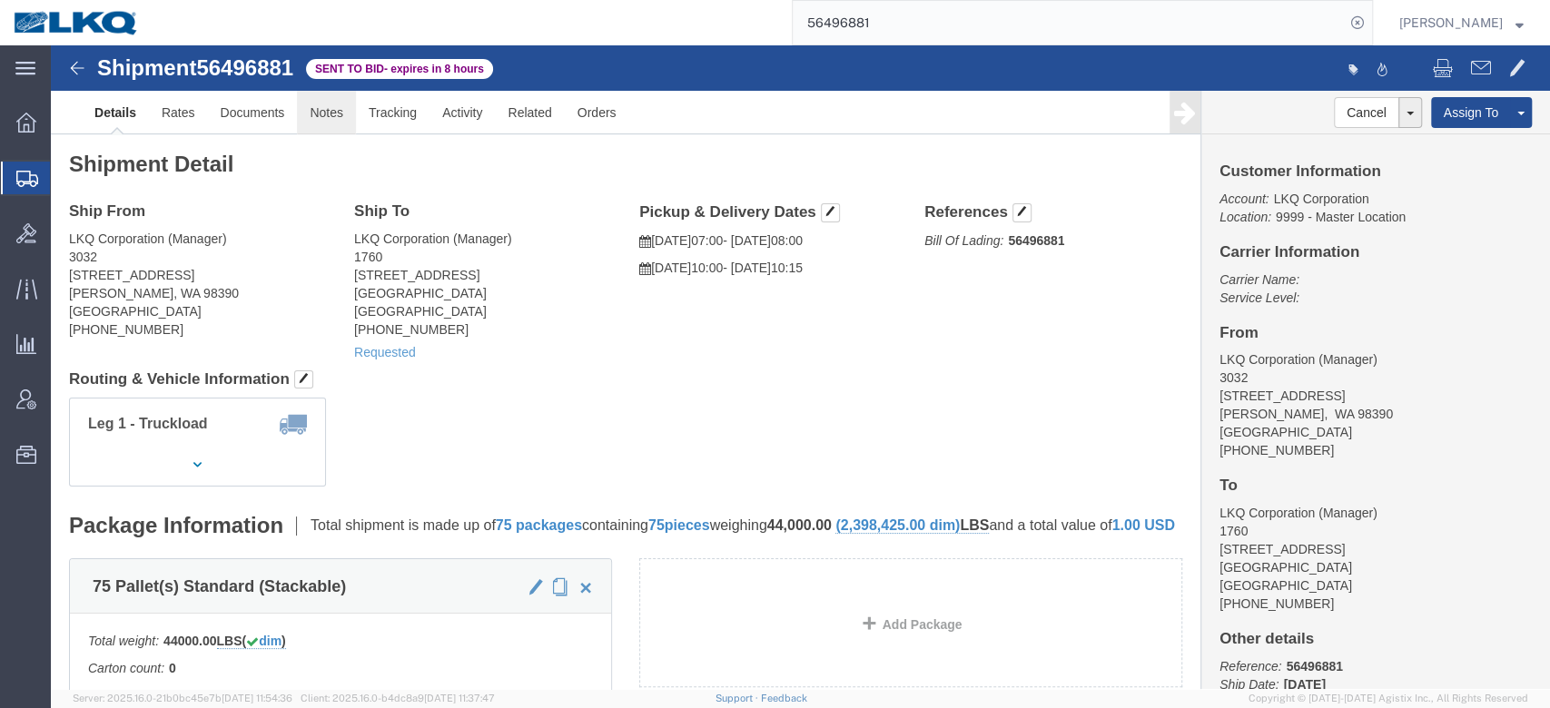
click link "Notes"
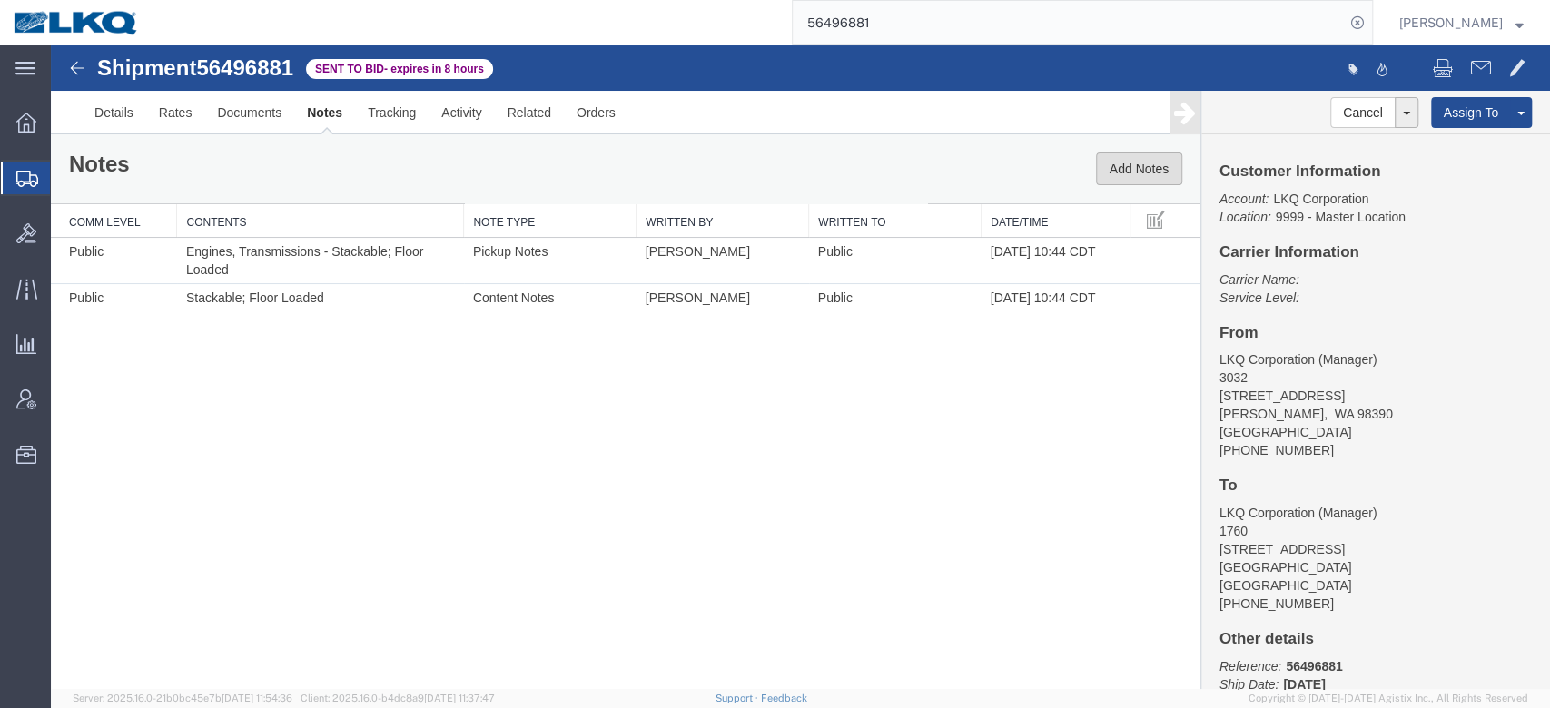
click at [1143, 159] on button "Add Notes" at bounding box center [1139, 169] width 86 height 33
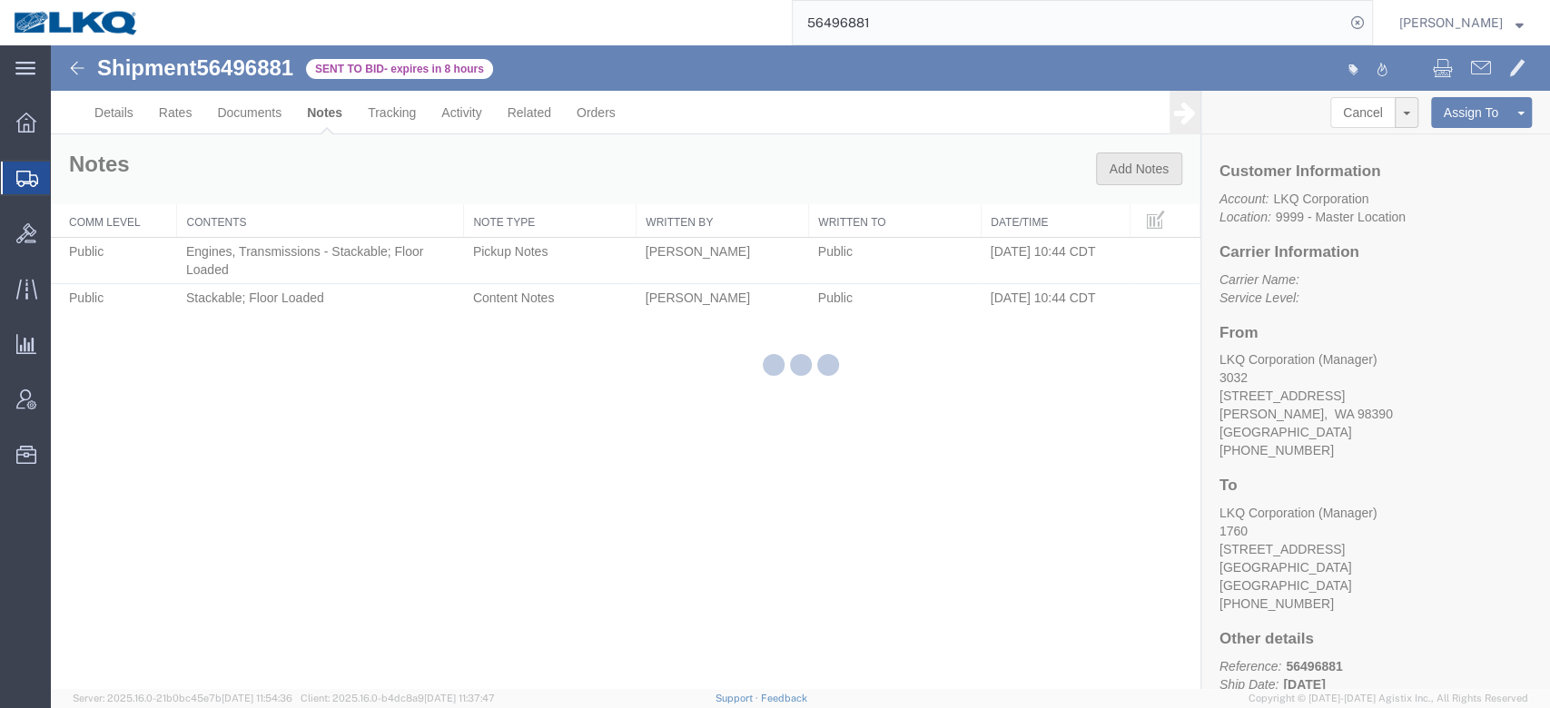
type button "Add Notes"
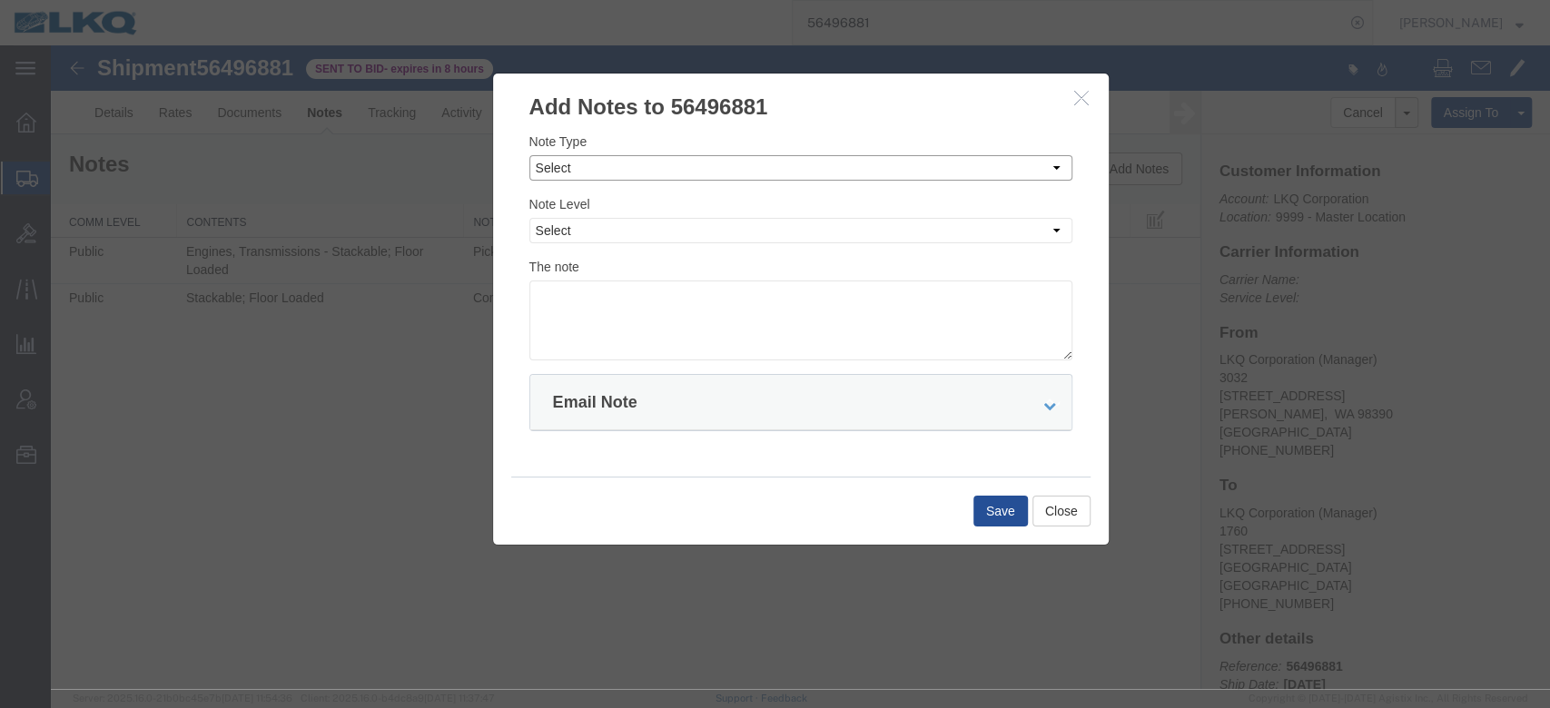
click at [619, 175] on select "Select Approval Bid Notes Carrier Change Notes Claim Notes Content Hazmat Notes…" at bounding box center [801, 167] width 543 height 25
select select "BID_NOTES"
click at [530, 155] on select "Select Approval Bid Notes Carrier Change Notes Claim Notes Content Hazmat Notes…" at bounding box center [801, 167] width 543 height 25
click at [591, 235] on select "Select Private to Account Private to Vendor Public" at bounding box center [801, 230] width 543 height 25
select select "PRIVATE_TO_ACCOUNT"
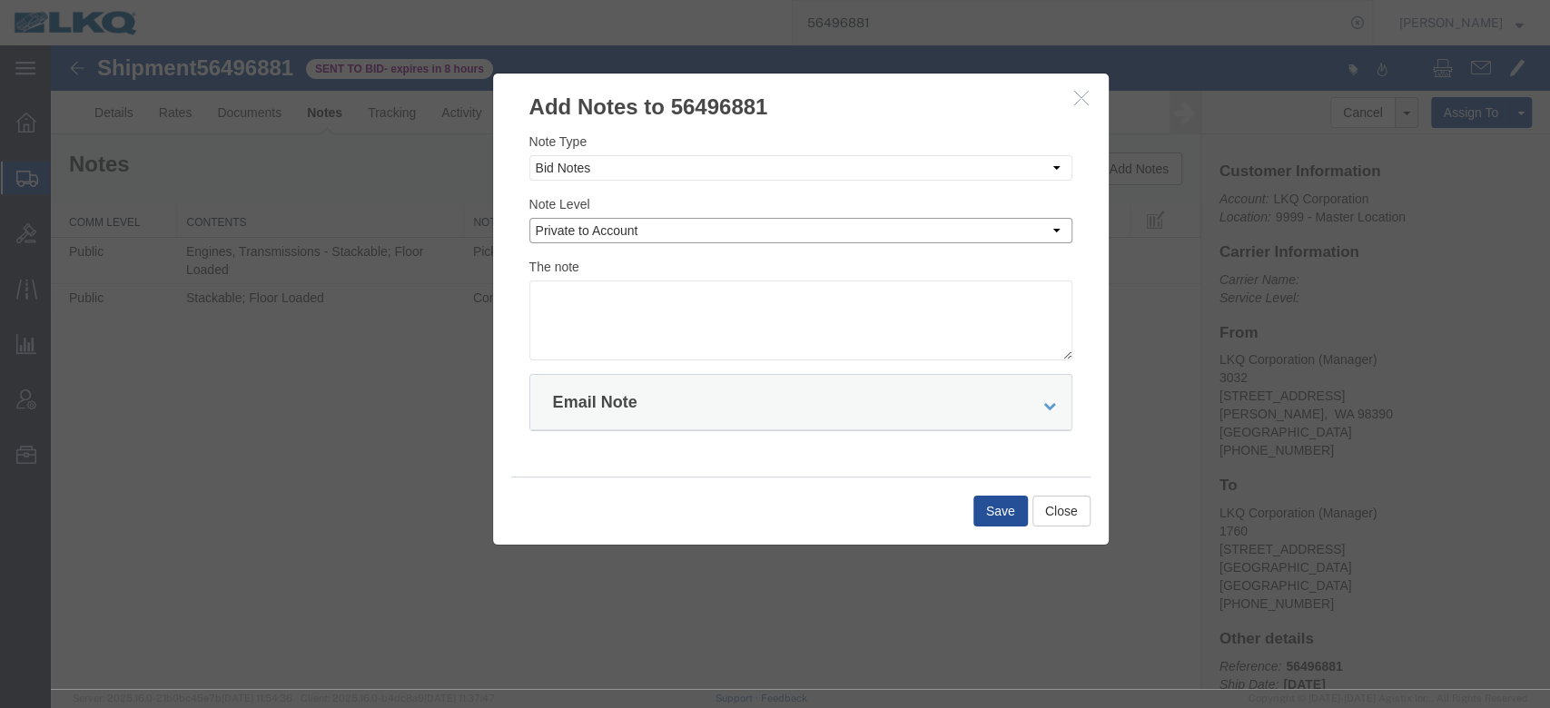
click at [530, 218] on select "Select Private to Account Private to Vendor Public" at bounding box center [801, 230] width 543 height 25
click at [605, 314] on textarea at bounding box center [801, 321] width 543 height 80
type textarea "DAT: $3600"
click at [1016, 525] on button "Save" at bounding box center [1001, 511] width 54 height 31
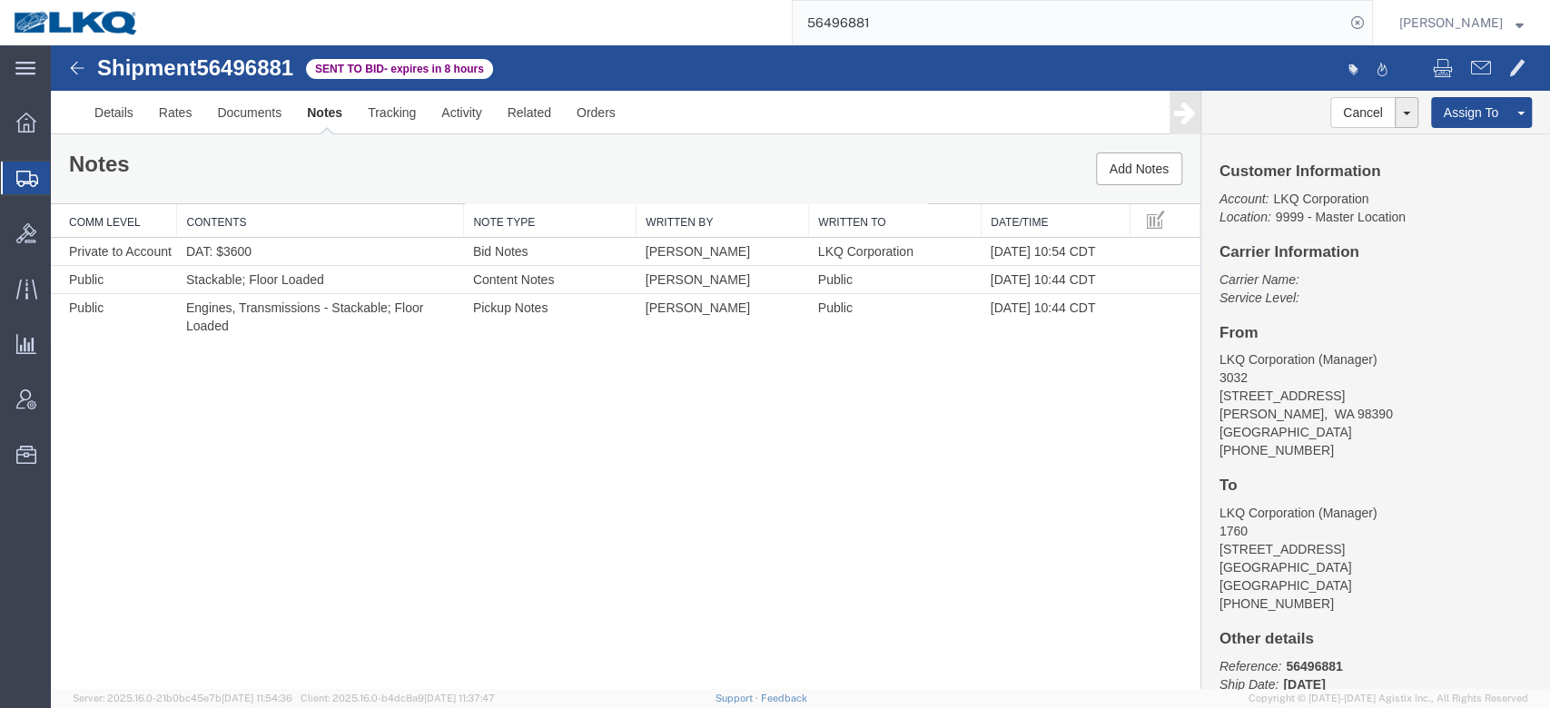
click at [870, 20] on input "56496881" at bounding box center [1069, 23] width 552 height 44
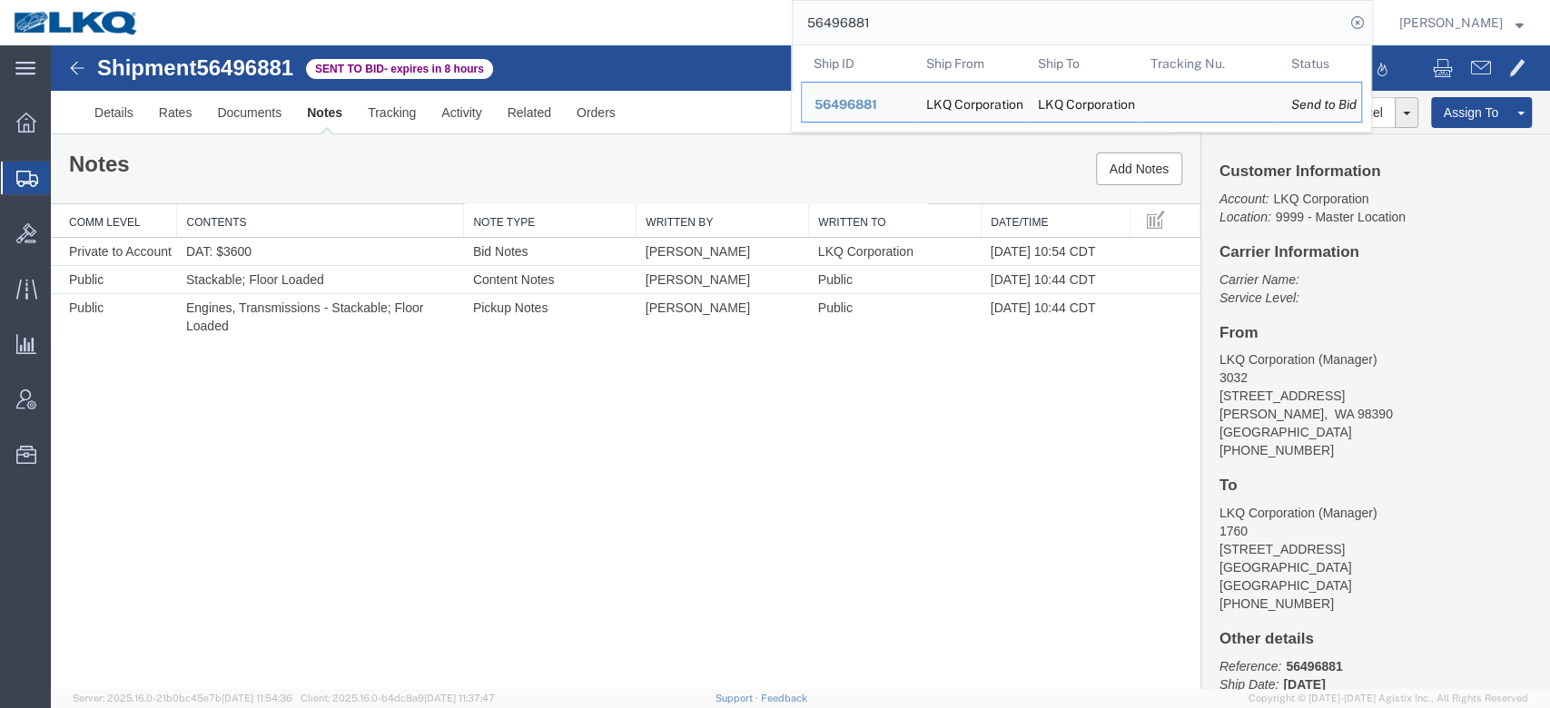
paste input "54422"
type input "56454422"
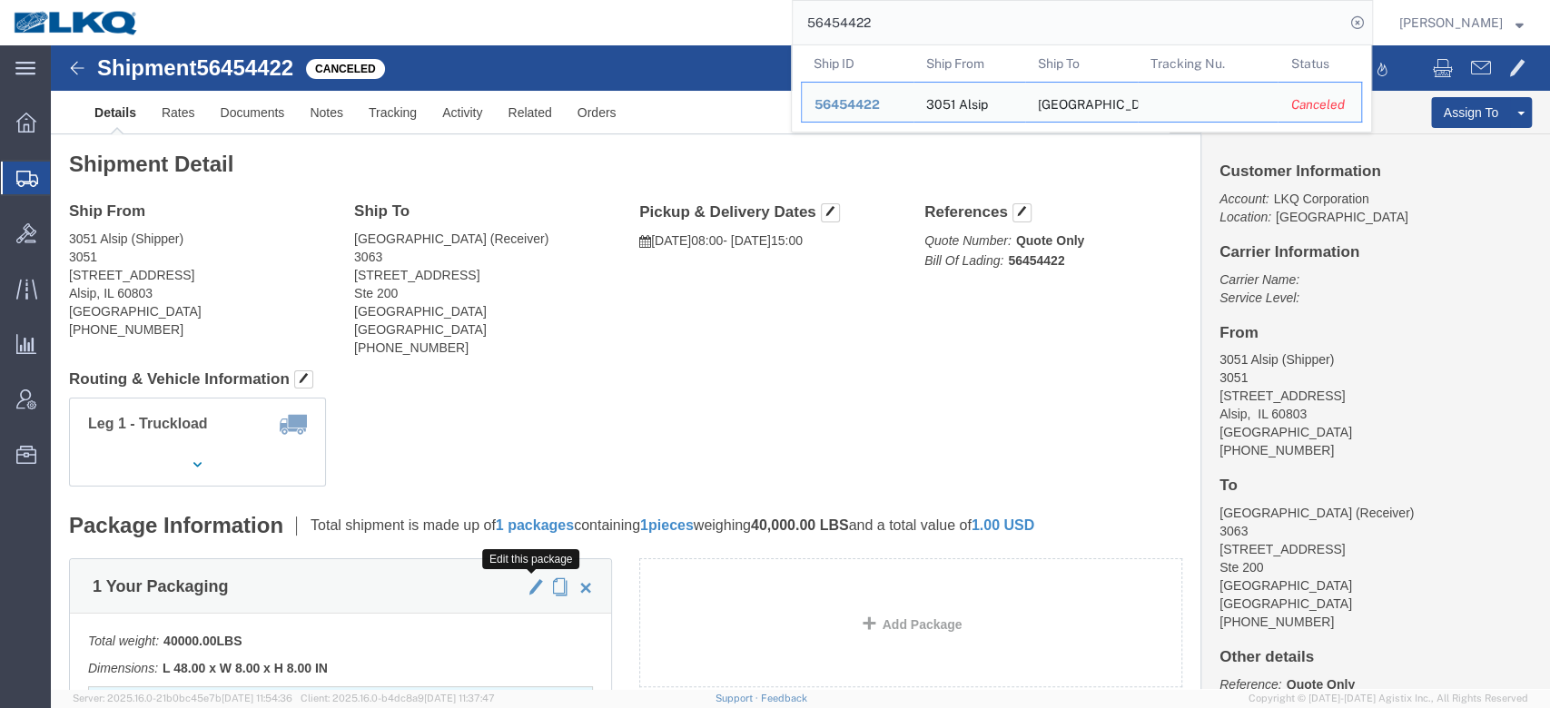
click span "button"
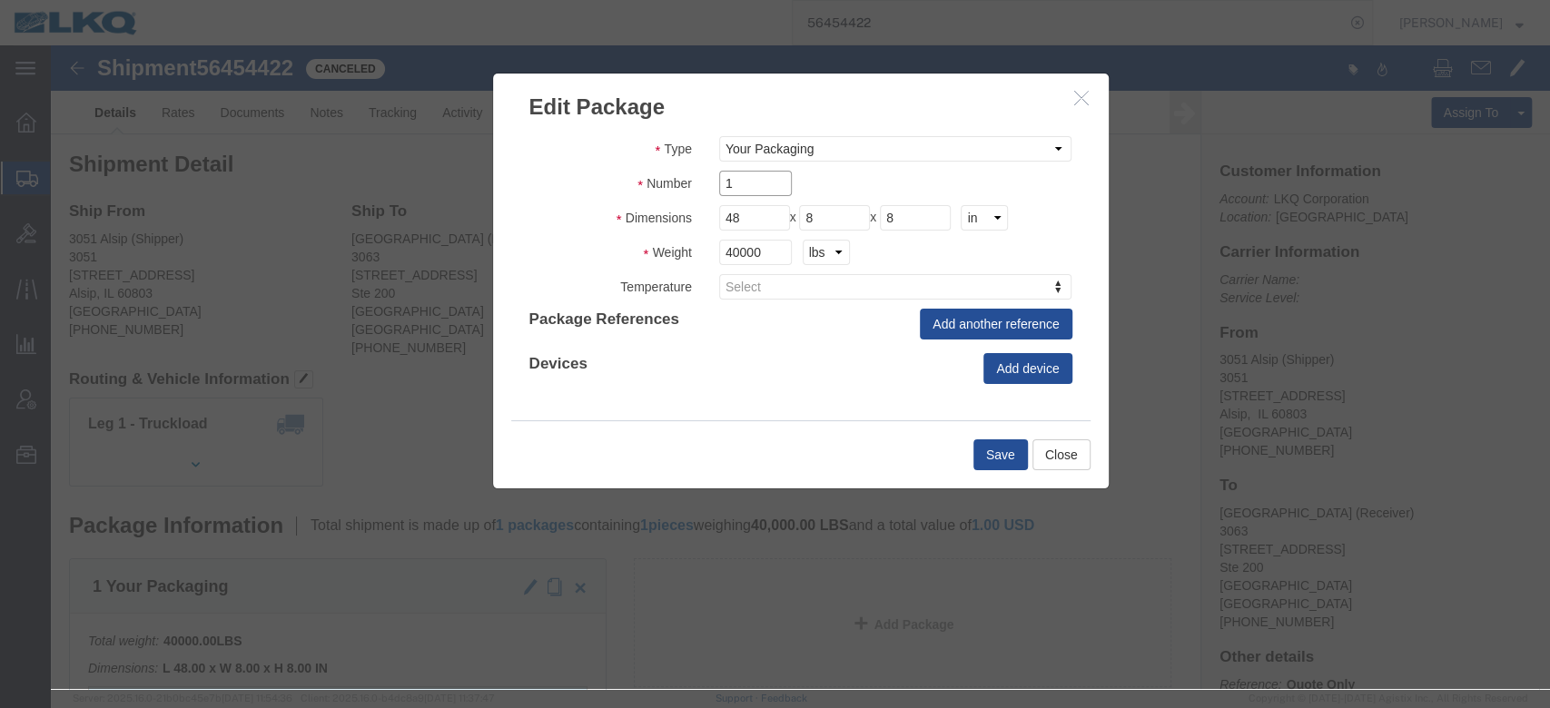
click input "1"
type input "9"
click button "Save"
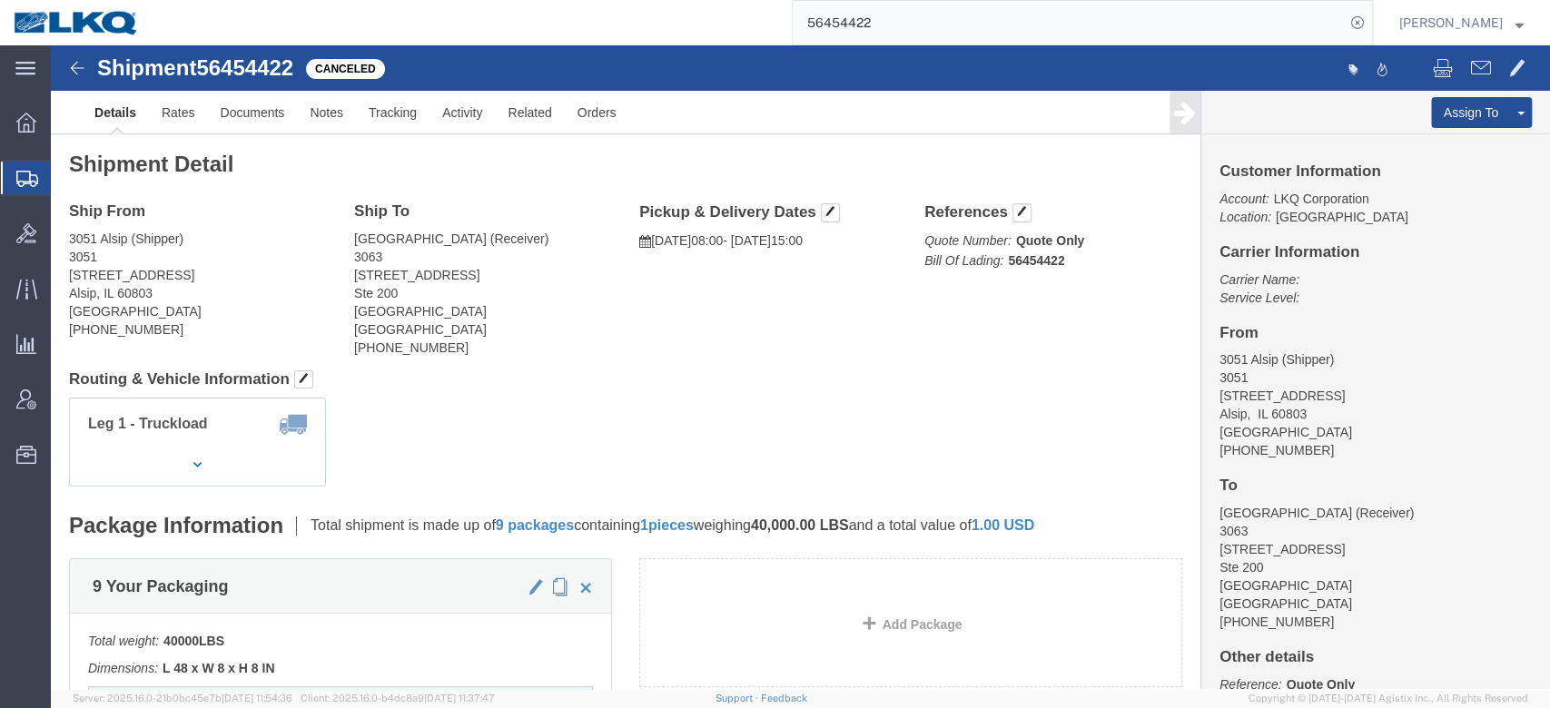
click at [901, 38] on input "56454422" at bounding box center [1069, 23] width 552 height 44
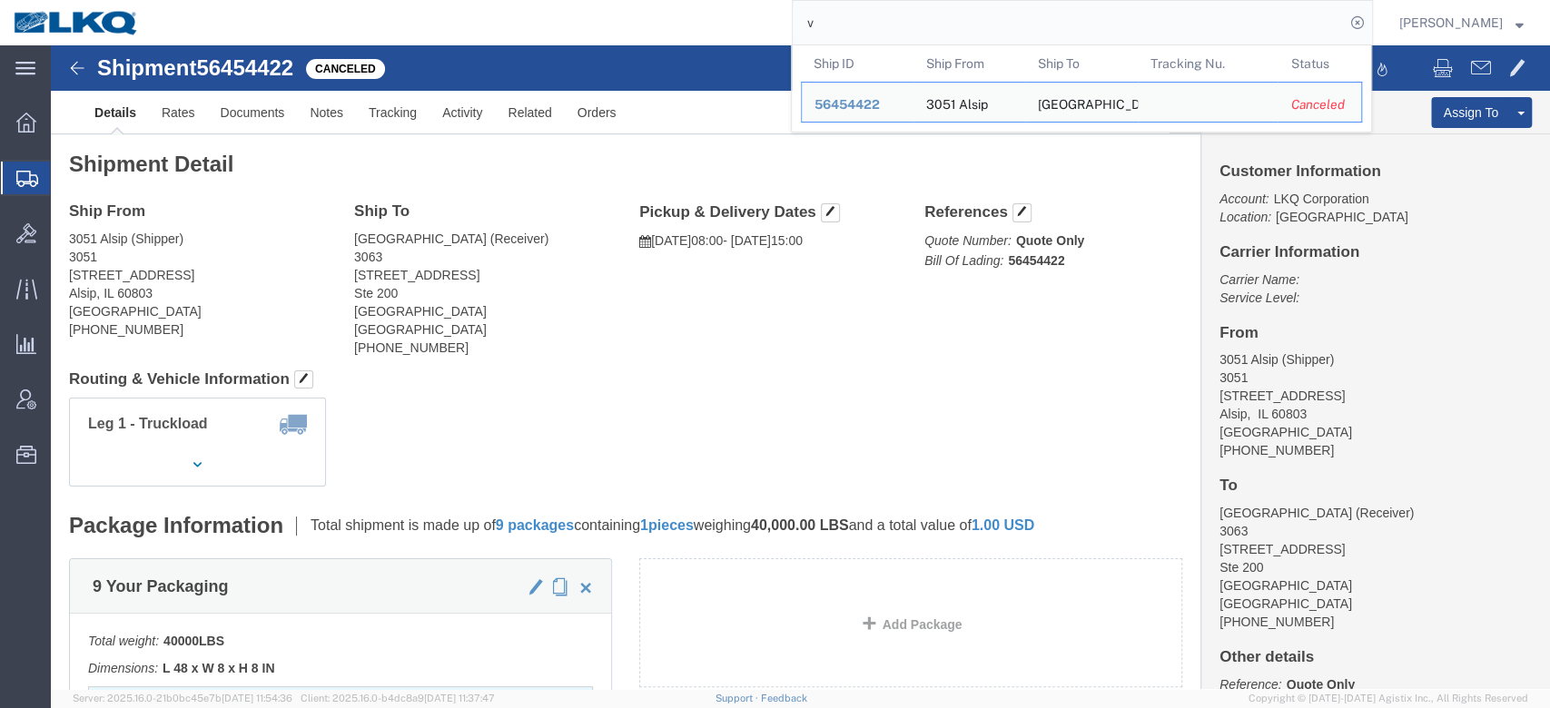
type input "v"
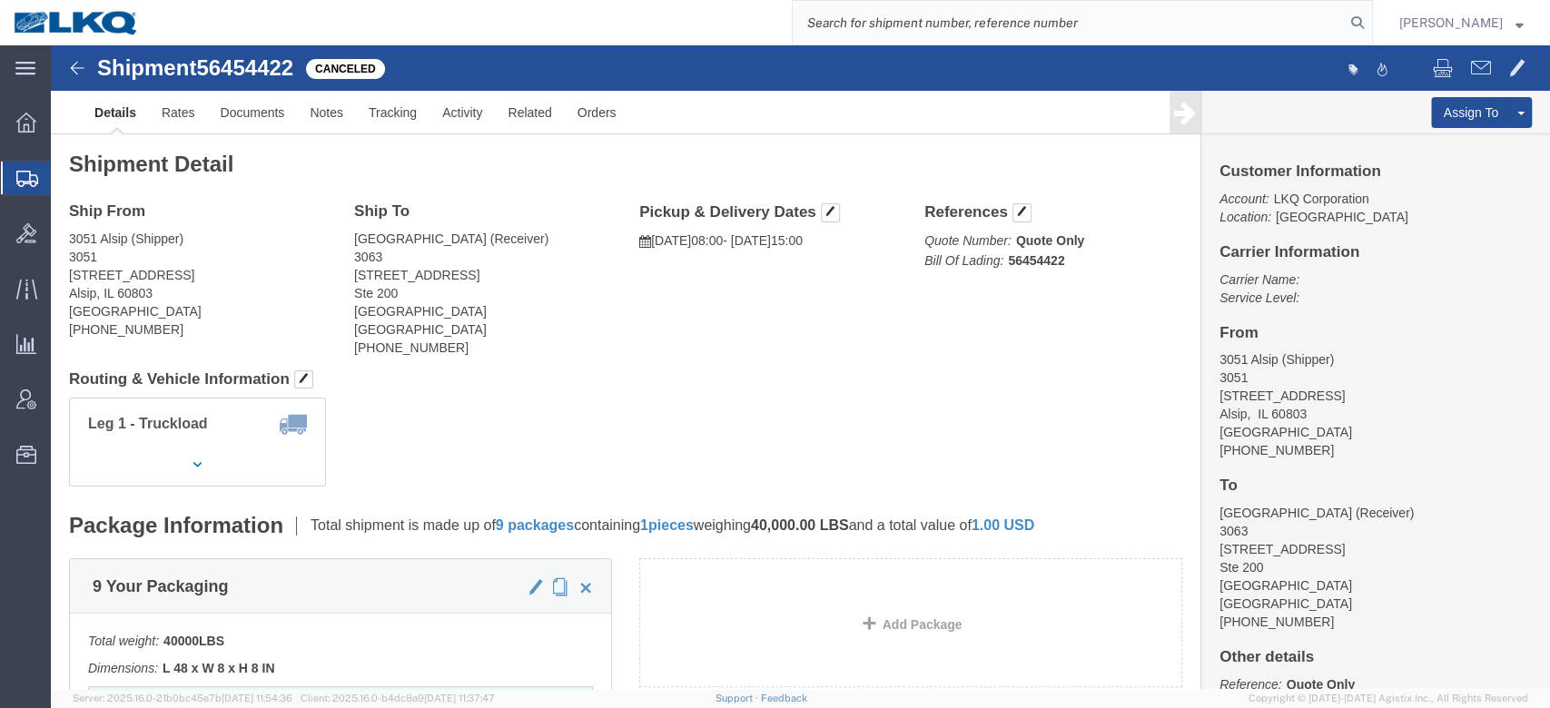
paste input "56486906"
type input "56486906"
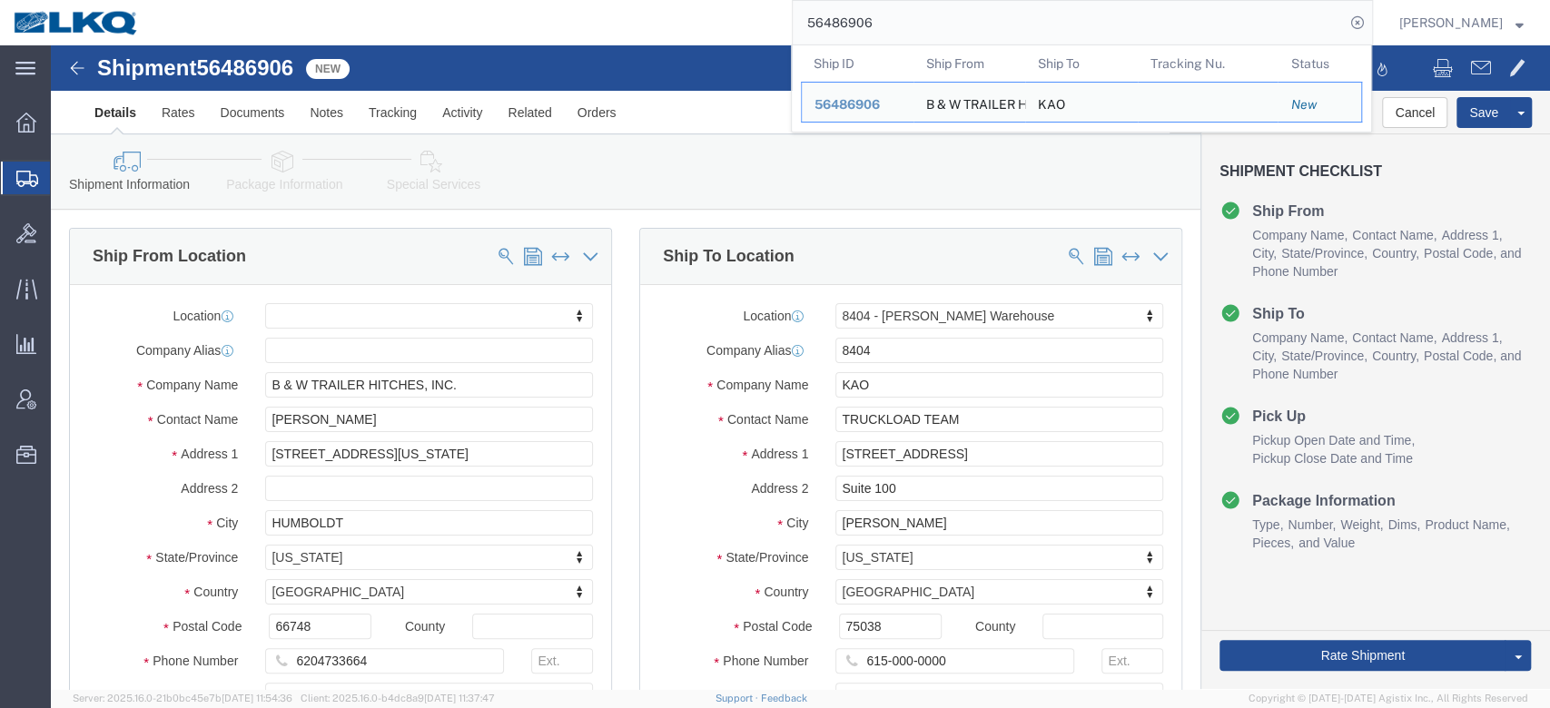
select select
select select "65991"
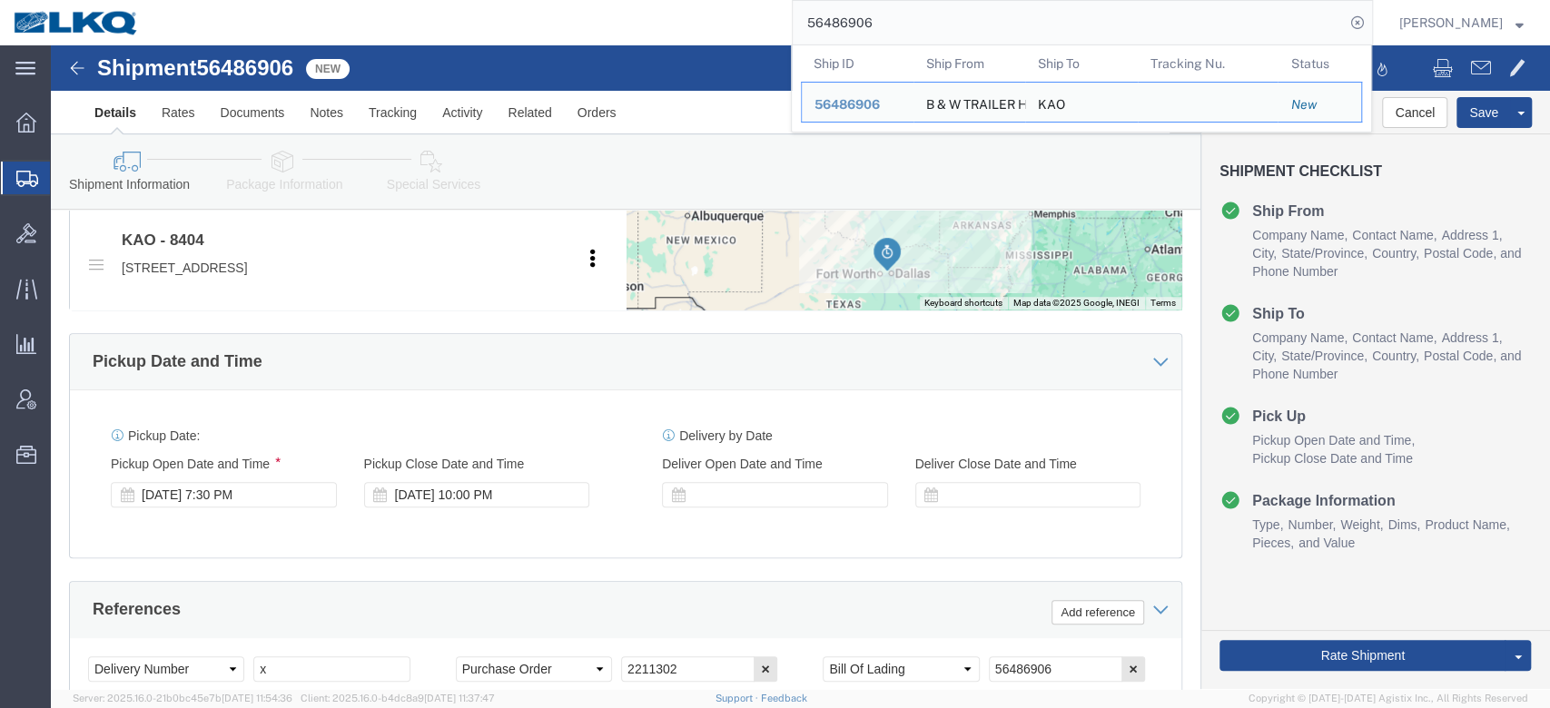
scroll to position [960, 0]
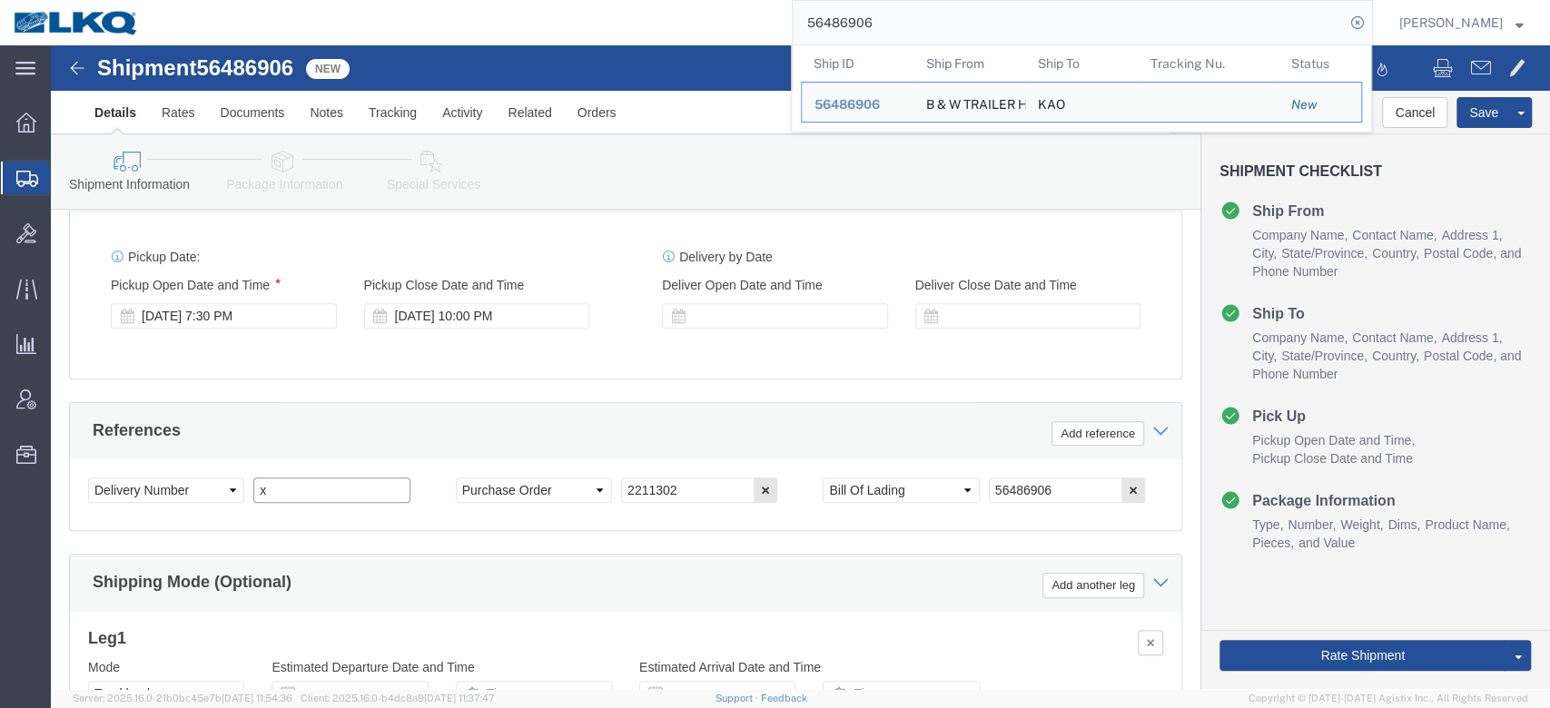
click input "x"
paste input "485558"
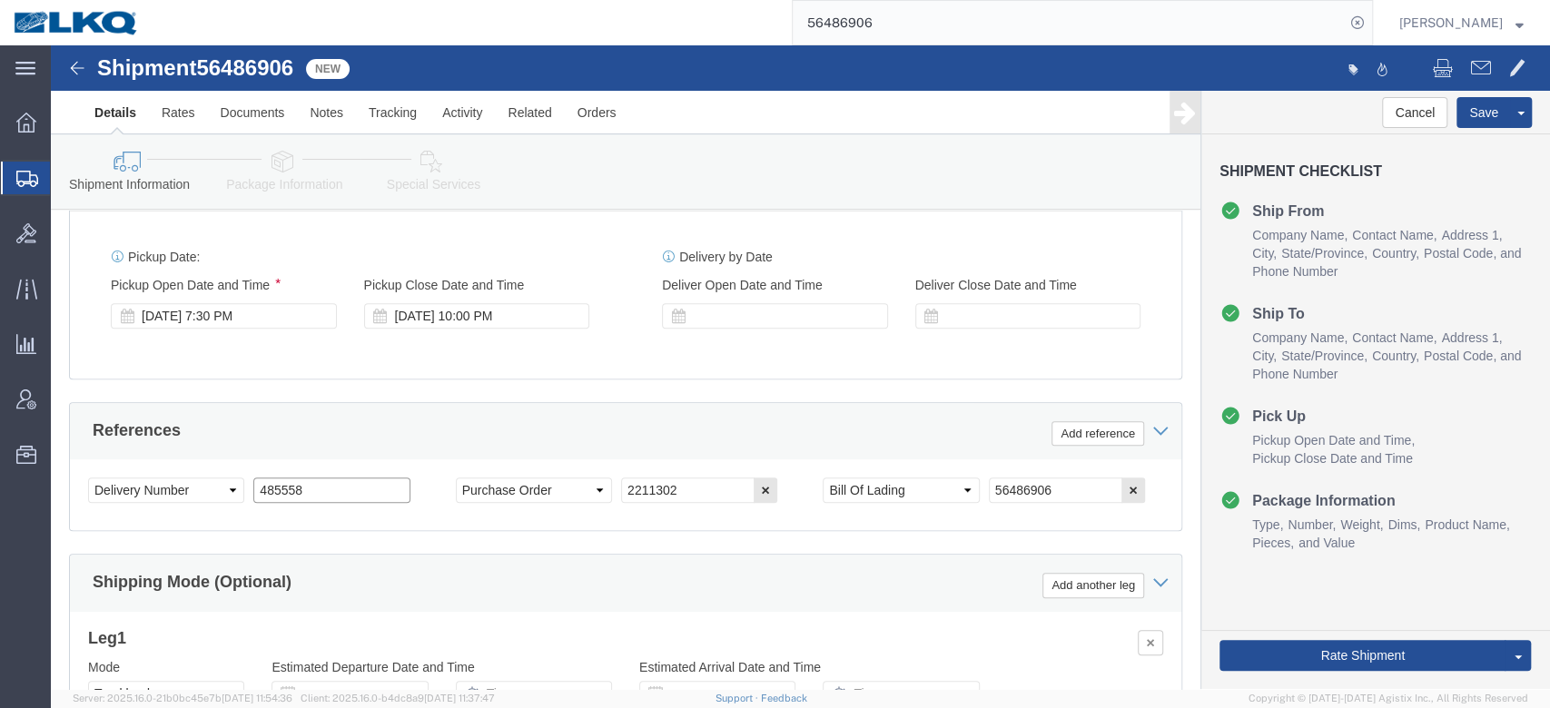
type input "485558"
click div
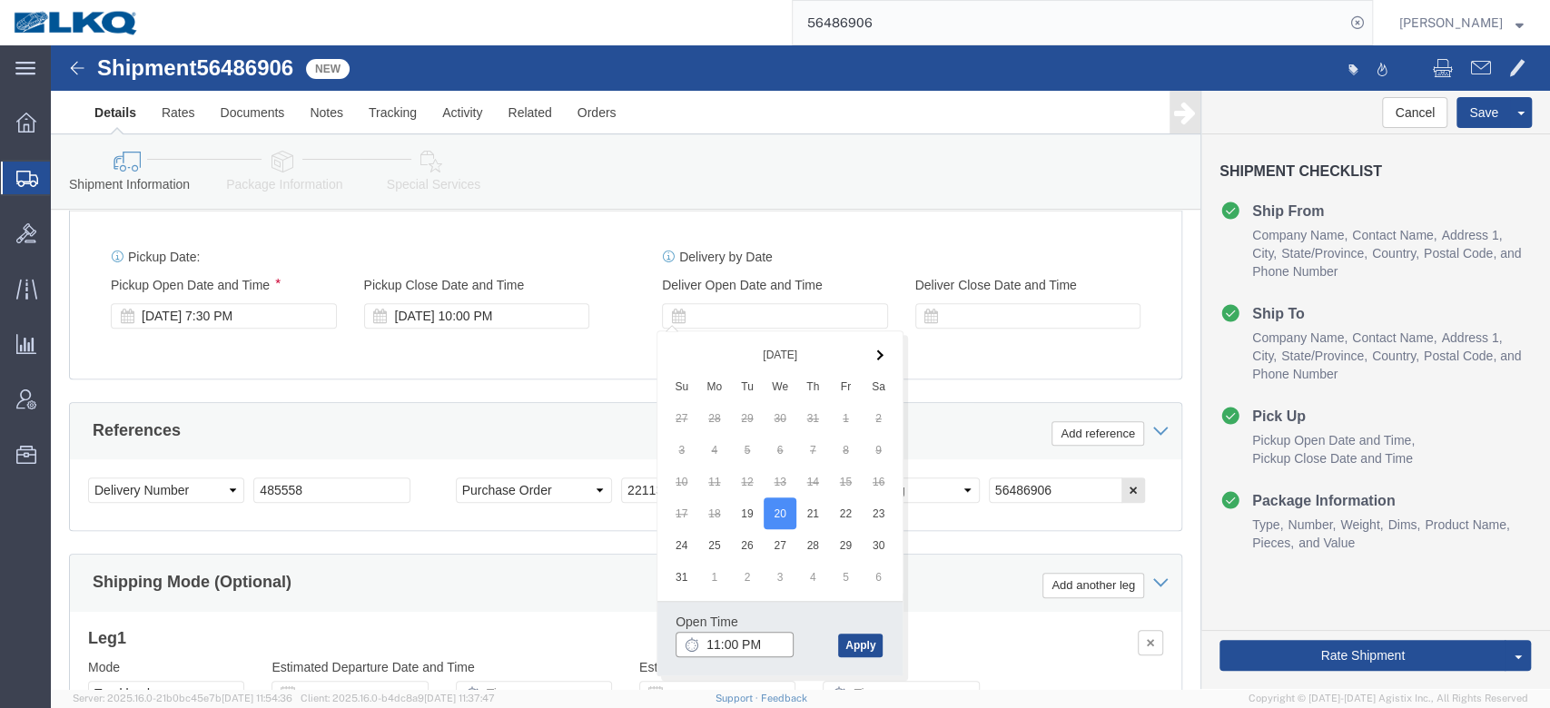
click input "11:00 PM"
type input "7:30 AM"
click button "Apply"
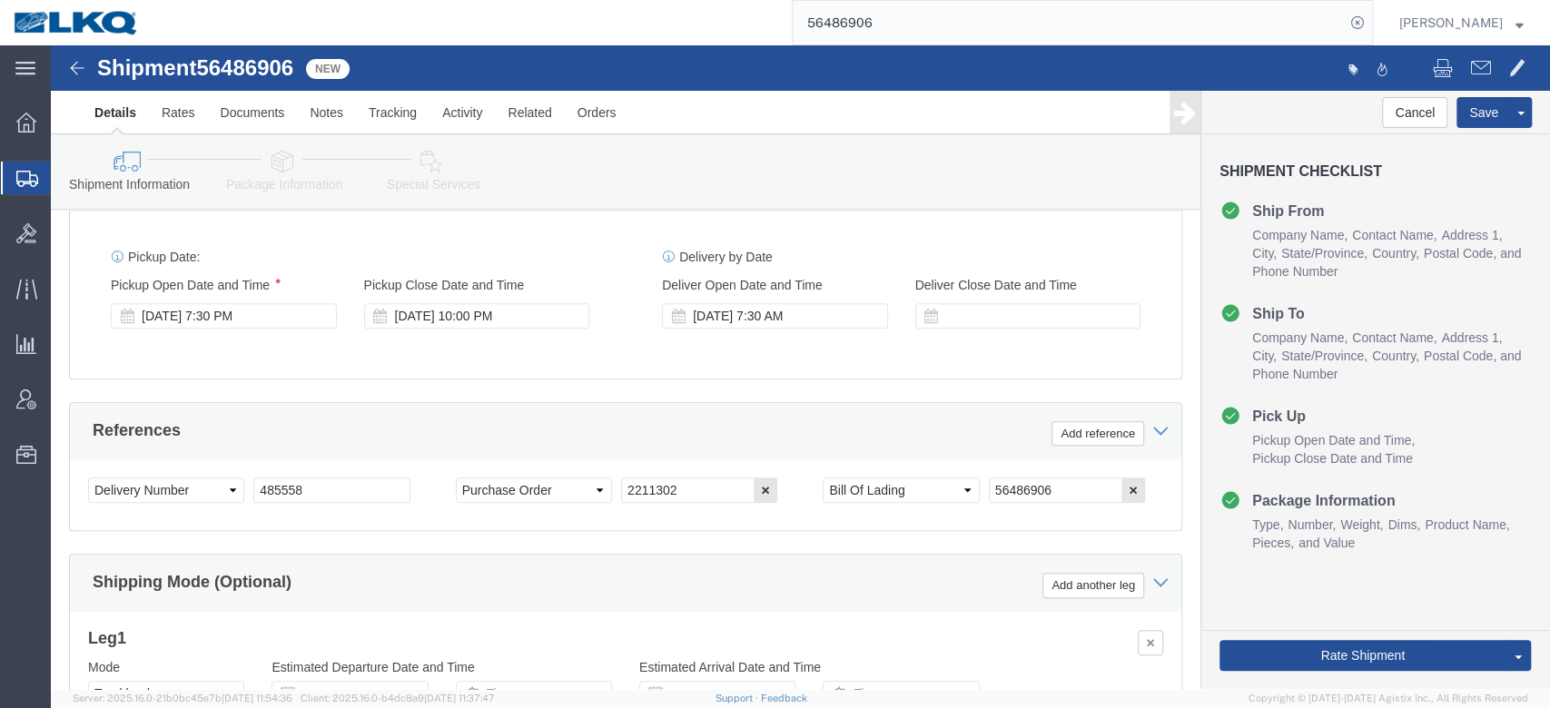
click div "Ship From Location Location My Profile Location 1100 - LKQ Crystal River 1103 -…"
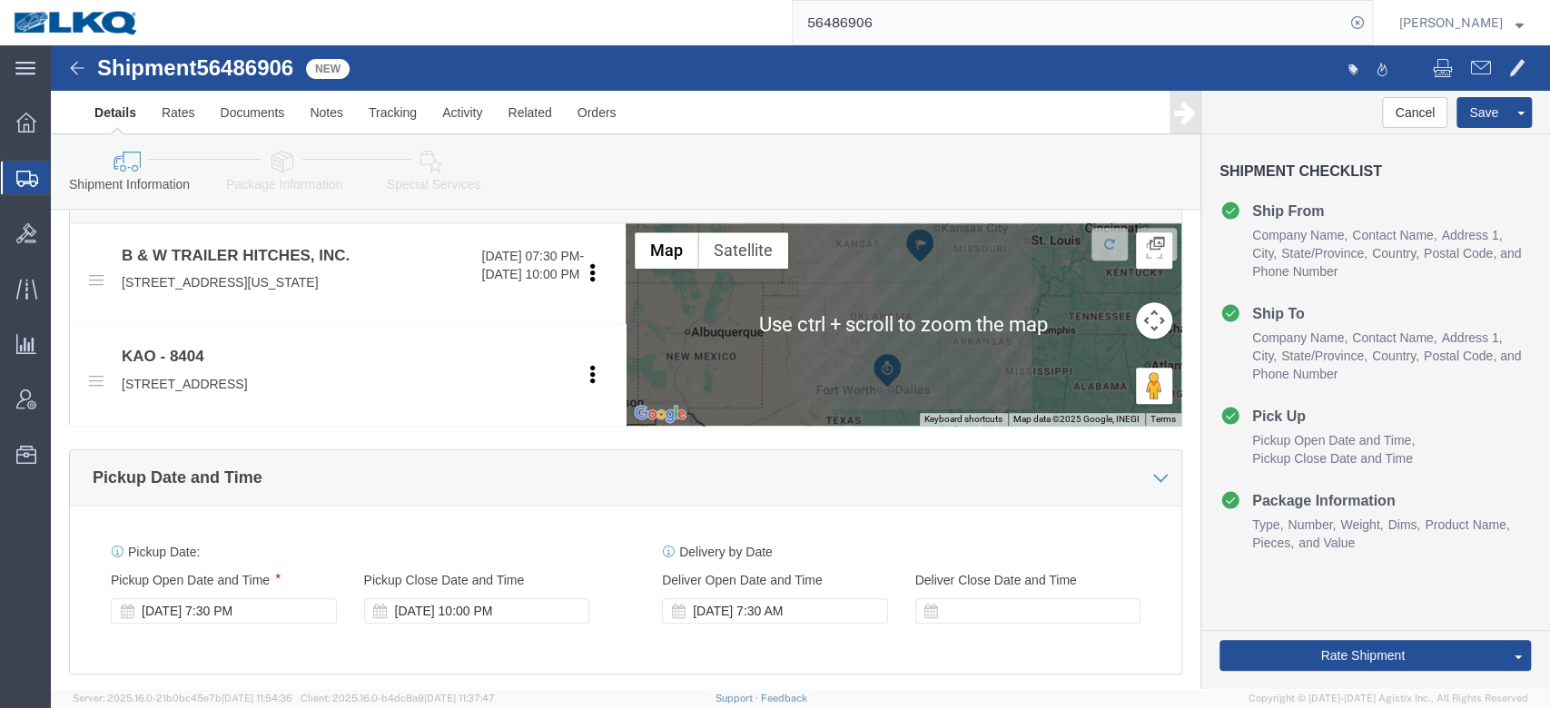
scroll to position [588, 0]
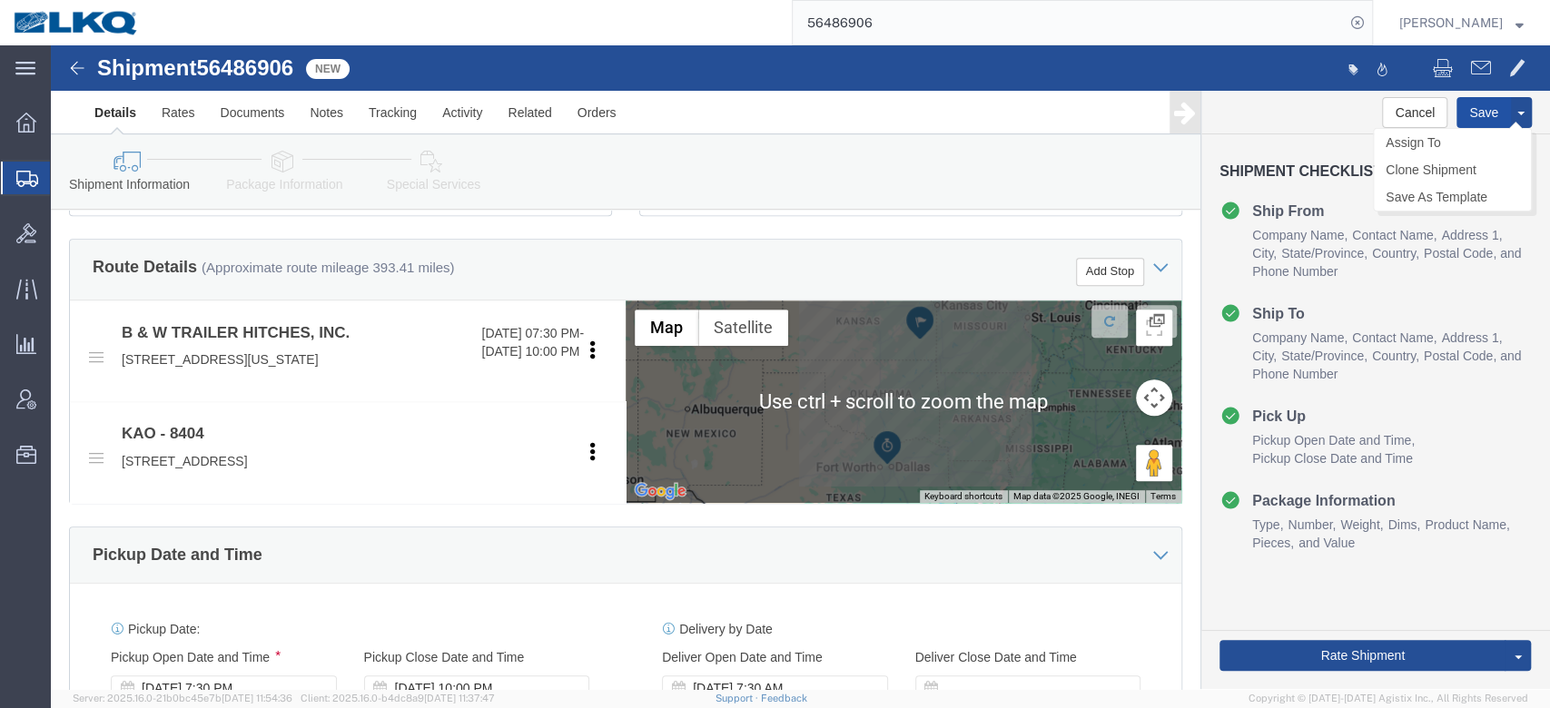
click button "Save"
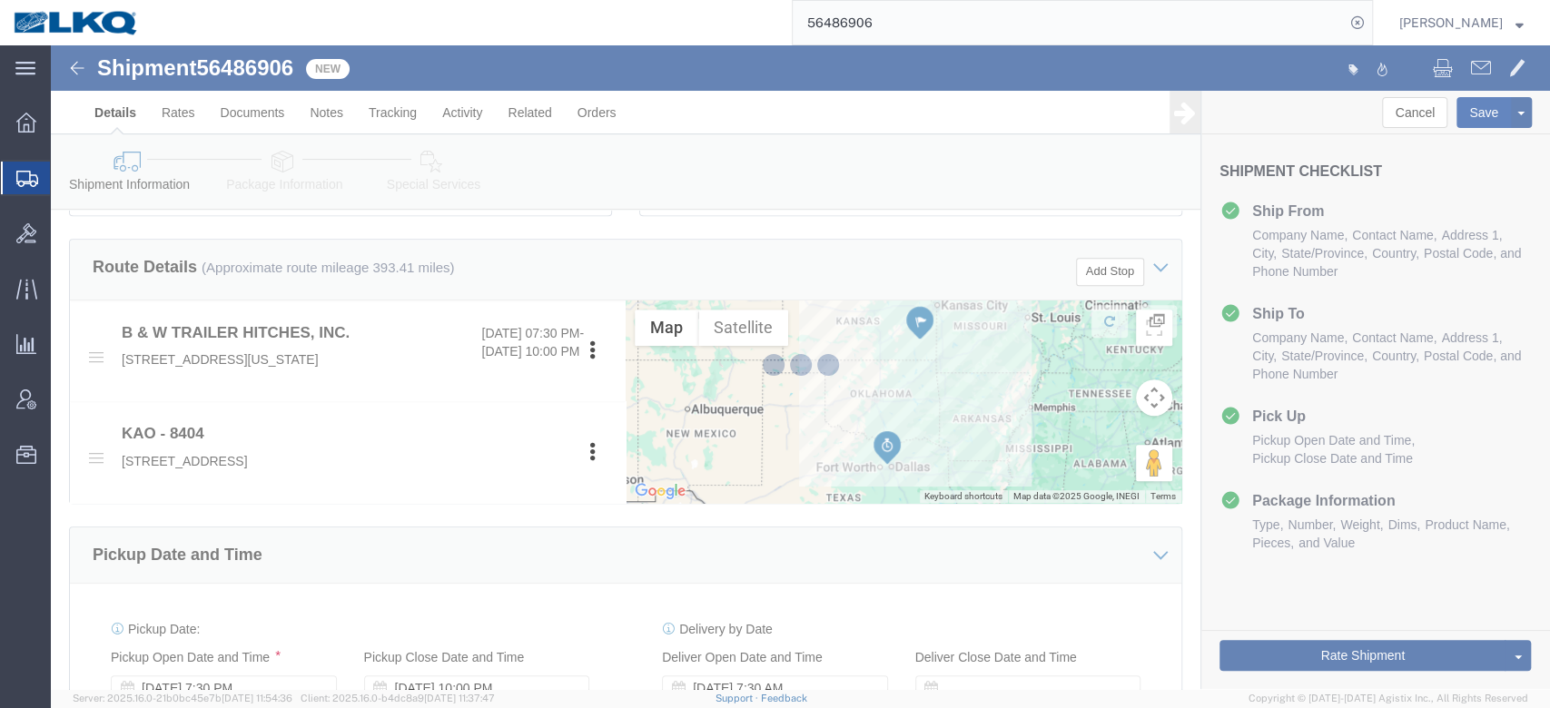
type button "Save"
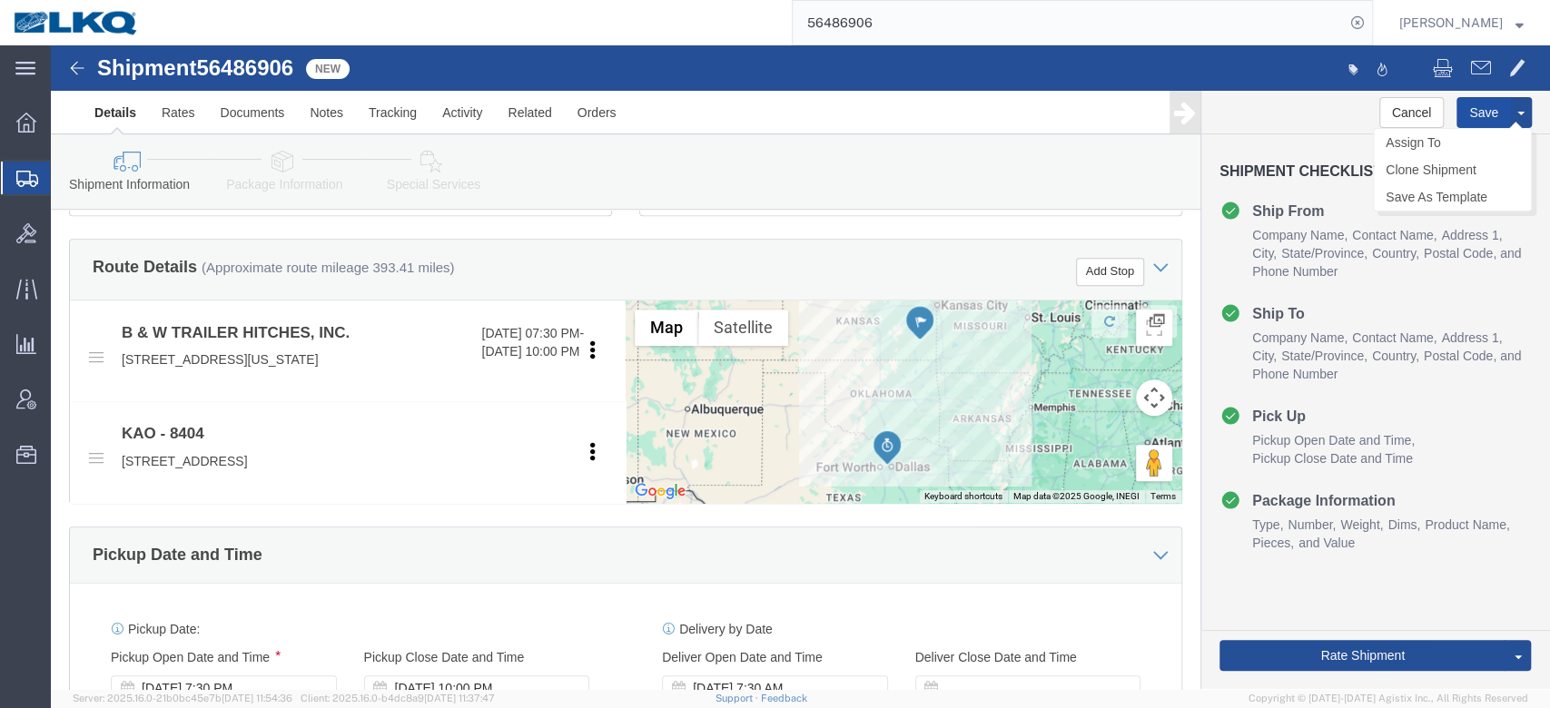
click button "Save"
click span
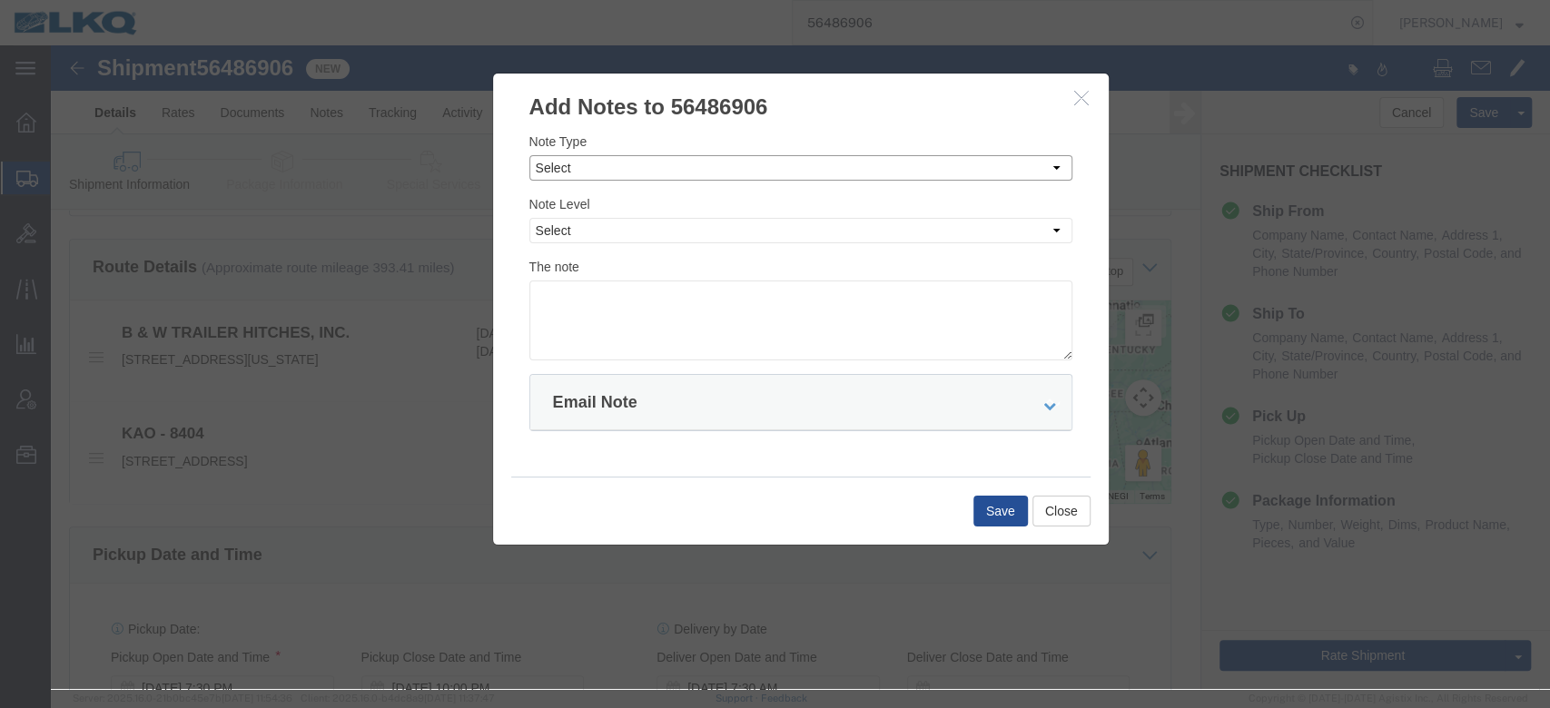
click select "Select Approval Bid Notes Carrier Change Notes Claim Notes Content Hazmat Notes…"
select select "BID_NOTES"
click select "Select Approval Bid Notes Carrier Change Notes Claim Notes Content Hazmat Notes…"
click select "Select Private to Account Private to Vendor Public"
select select "PRIVATE_TO_ACCOUNT"
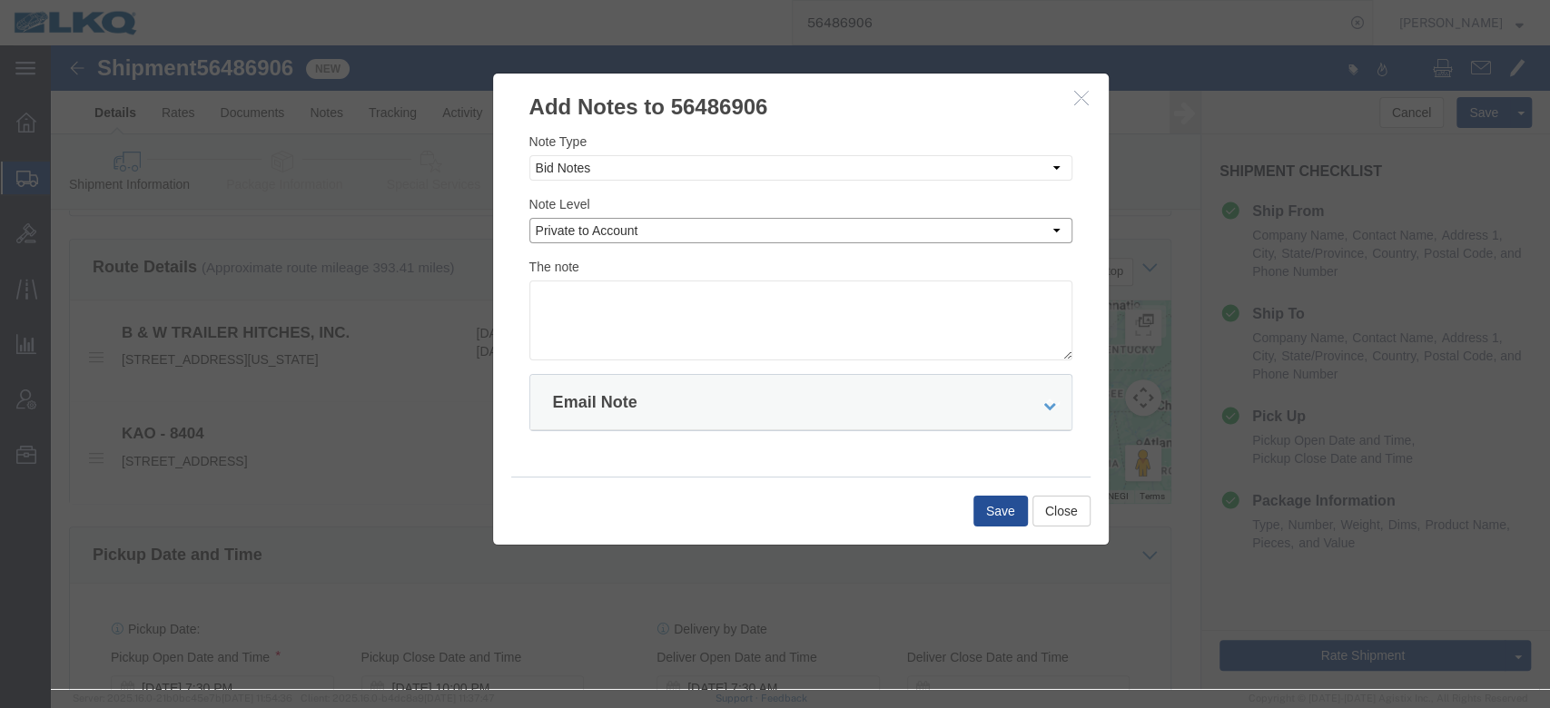
click select "Select Private to Account Private to Vendor Public"
click textarea
type textarea "DAT: $1019"
click button "Save"
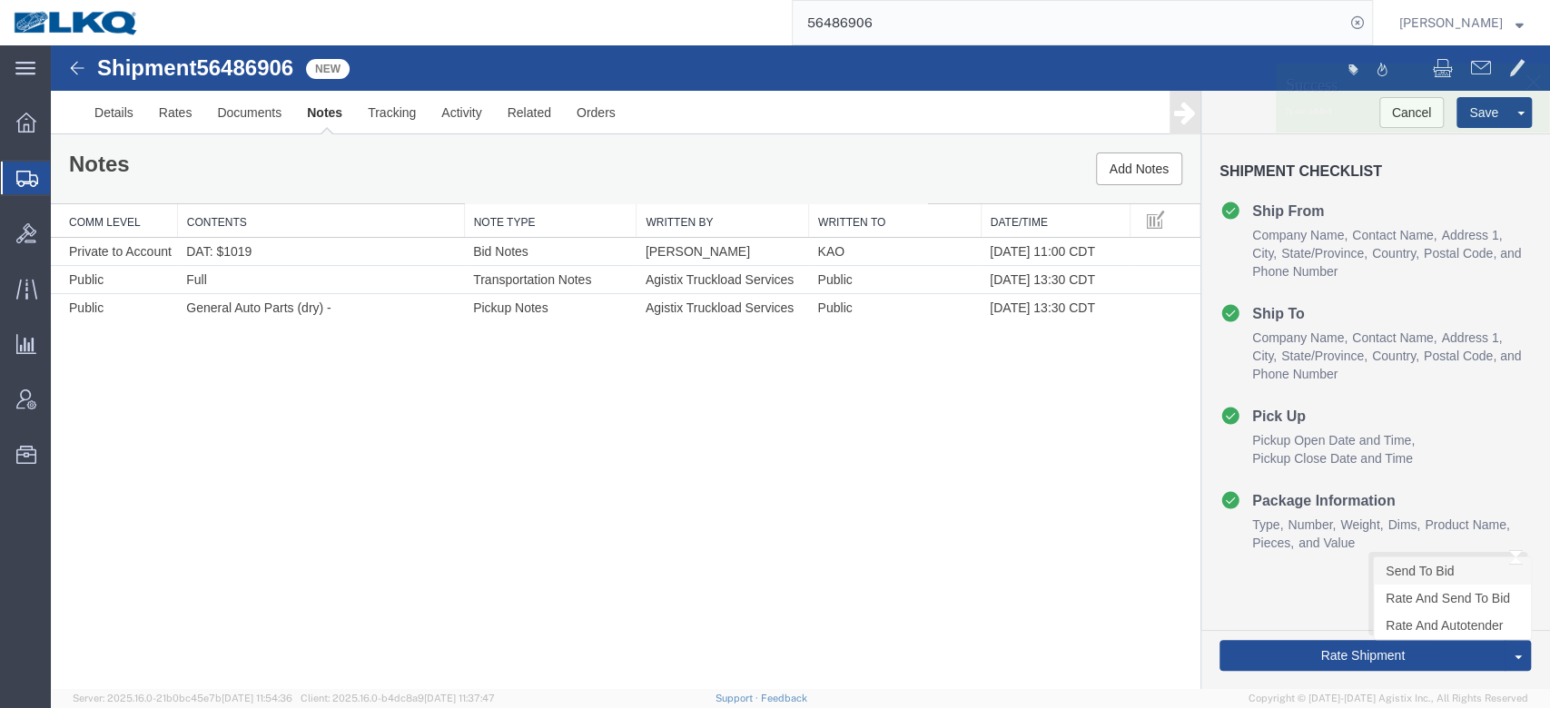
click at [1429, 577] on link "Send To Bid" at bounding box center [1452, 571] width 157 height 27
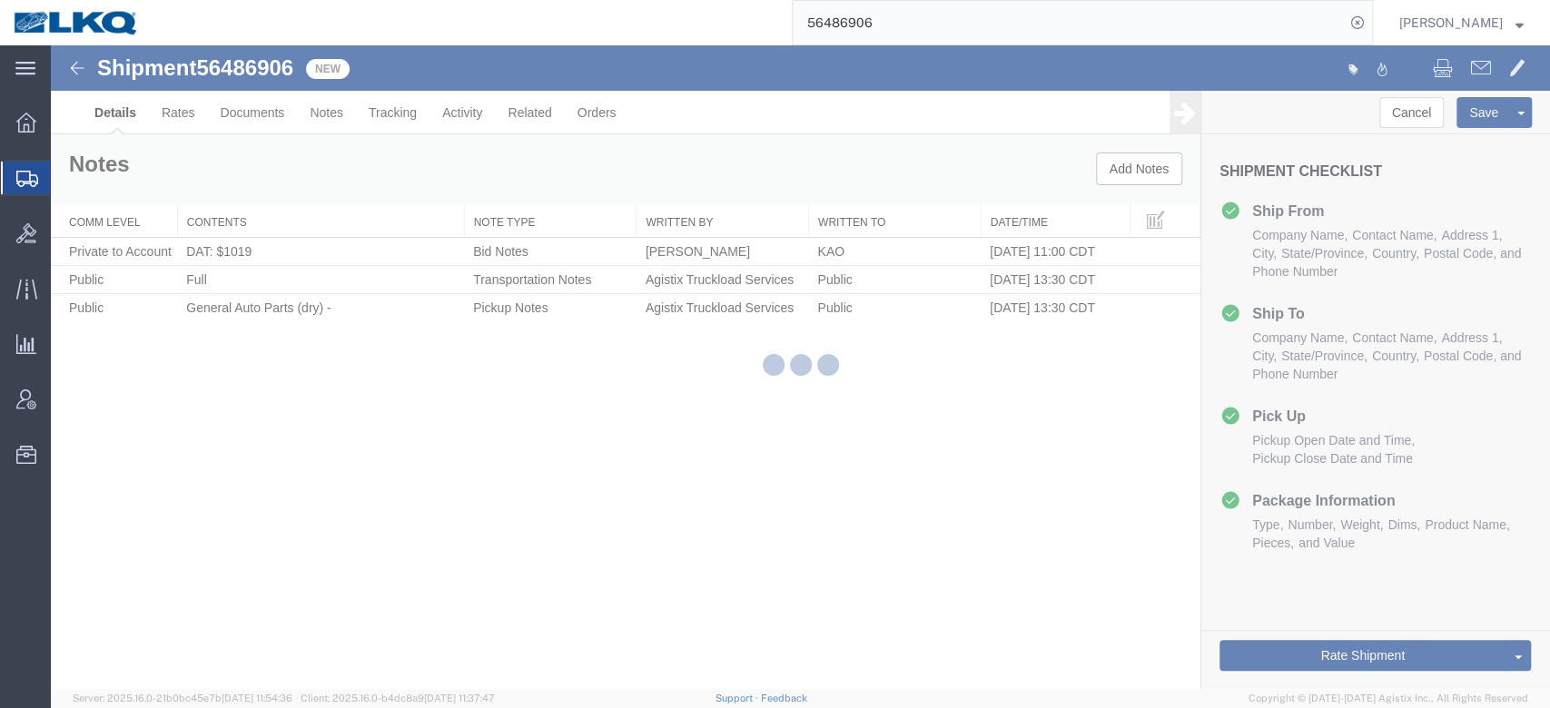
select select "65991"
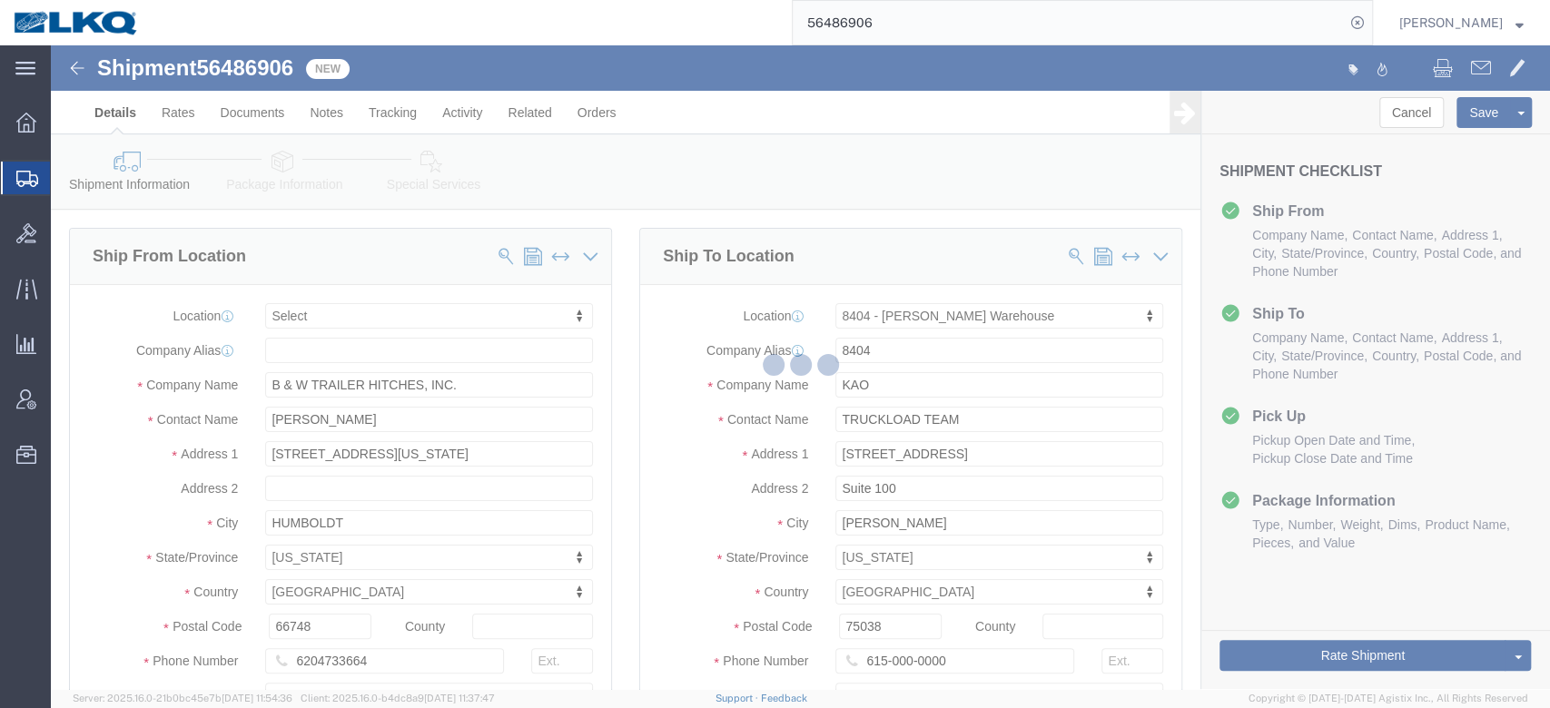
select select "TL"
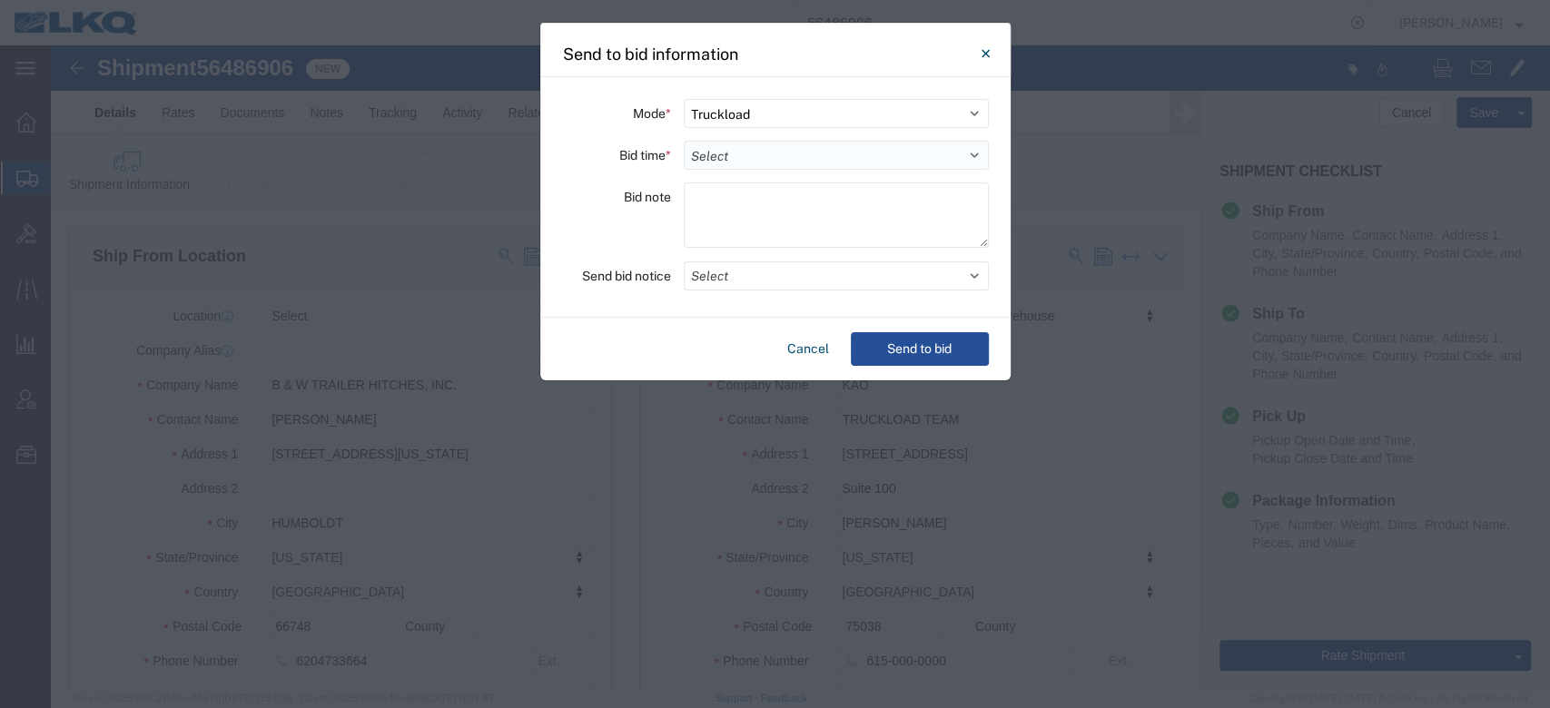
click at [745, 166] on select "Select 30 Min (Rush) 1 Hour (Rush) 2 Hours (Rush) 4 Hours (Rush) 8 Hours (Rush)…" at bounding box center [836, 155] width 305 height 29
select select "24"
click at [684, 141] on select "Select 30 Min (Rush) 1 Hour (Rush) 2 Hours (Rush) 4 Hours (Rush) 8 Hours (Rush)…" at bounding box center [836, 155] width 305 height 29
click at [730, 282] on button "Select" at bounding box center [836, 276] width 305 height 29
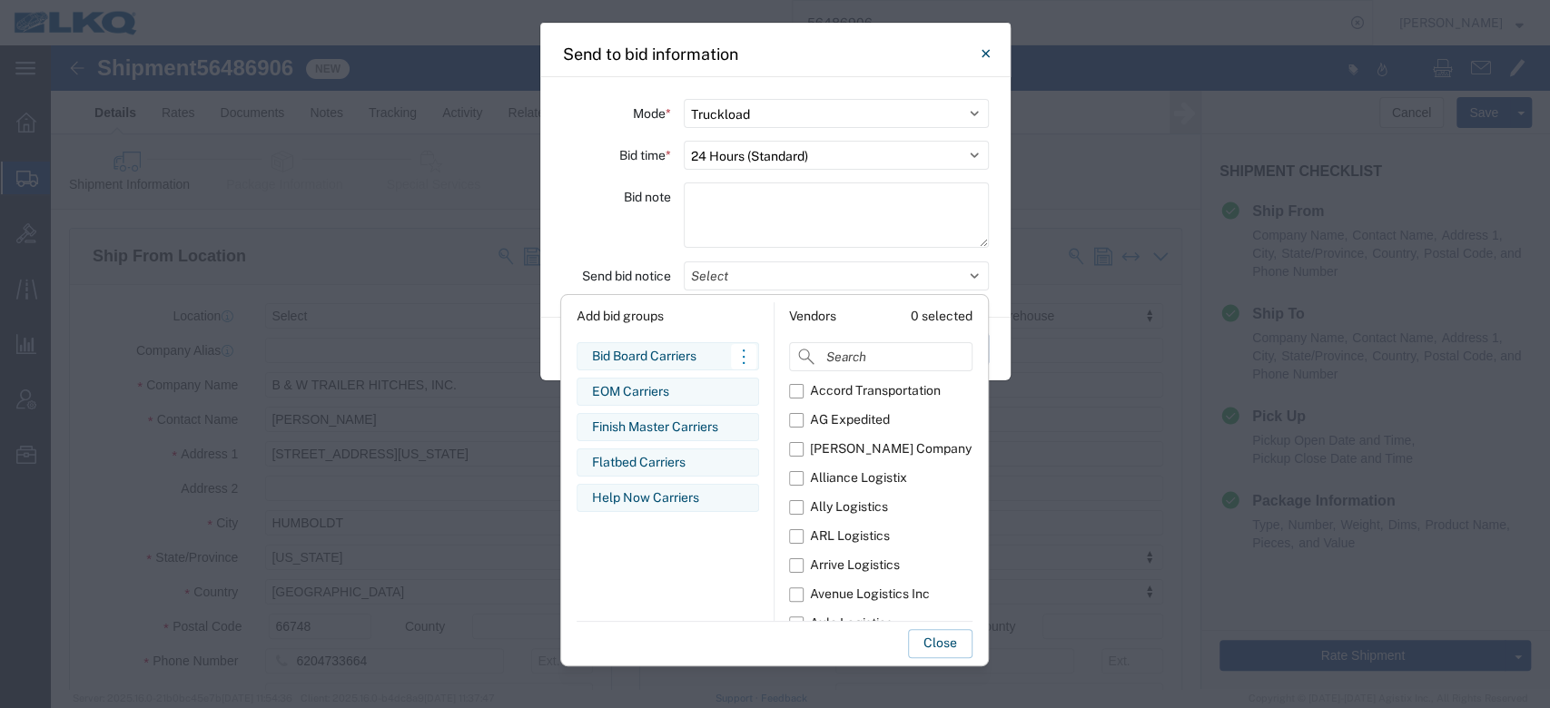
click at [653, 361] on div "Bid Board Carriers" at bounding box center [668, 356] width 152 height 19
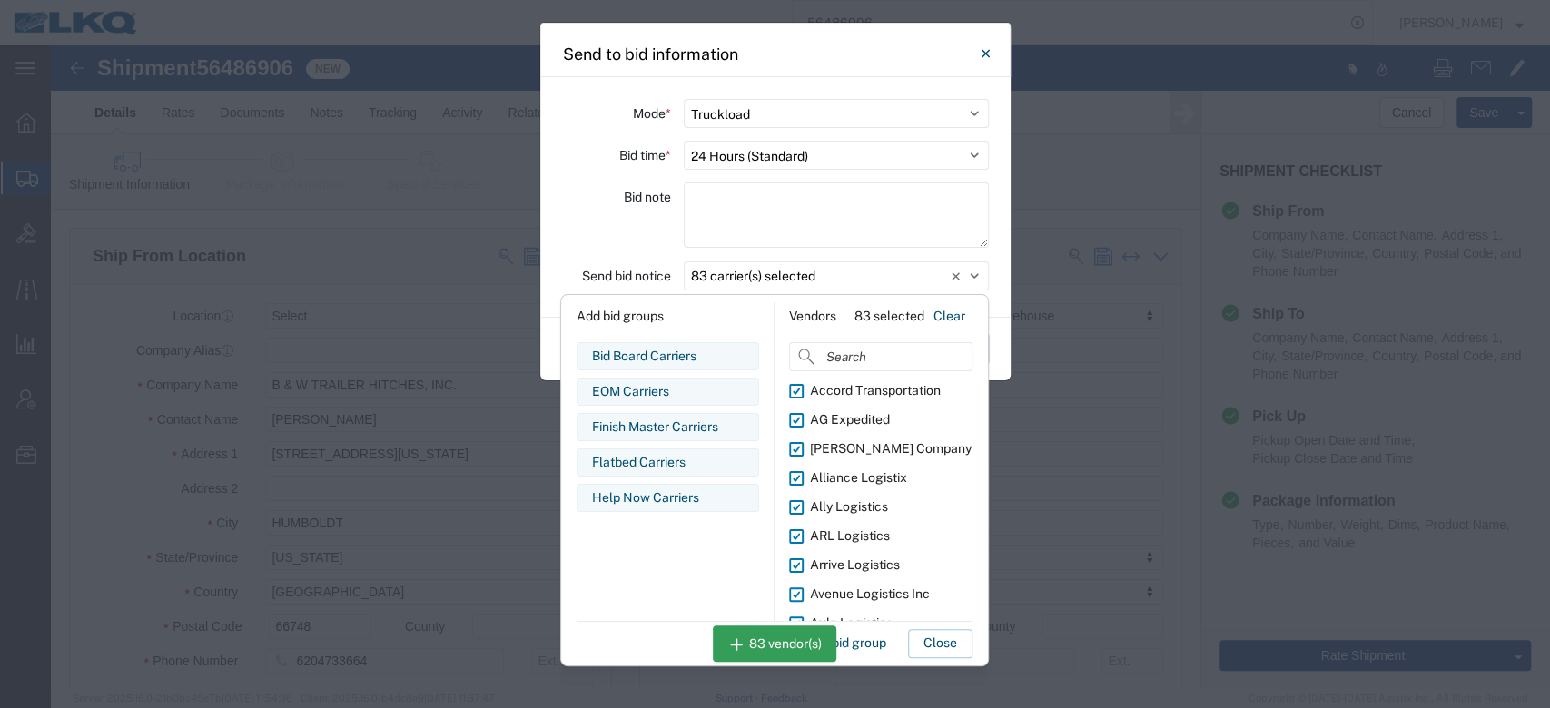
click at [923, 630] on button "Close" at bounding box center [940, 643] width 64 height 29
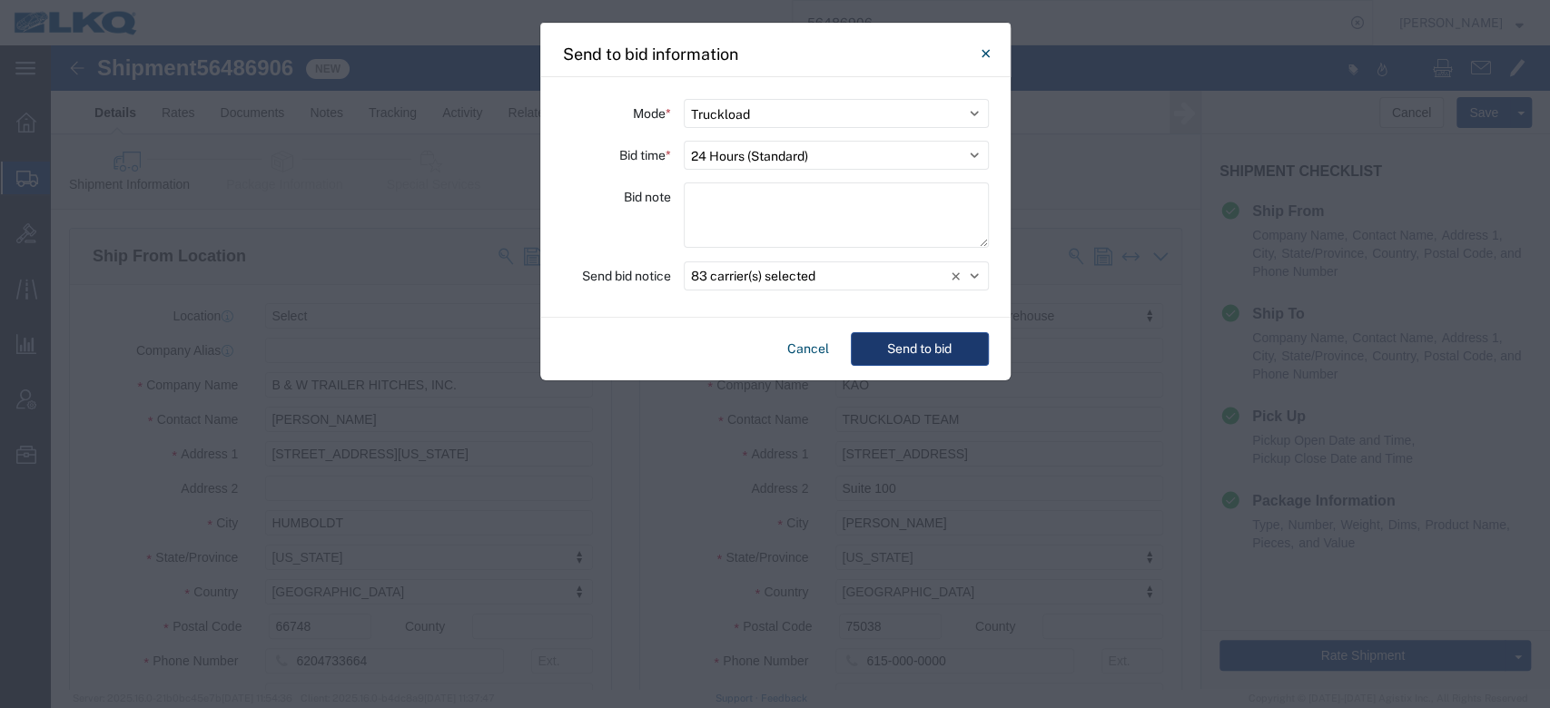
click at [900, 340] on button "Send to bid" at bounding box center [920, 349] width 138 height 34
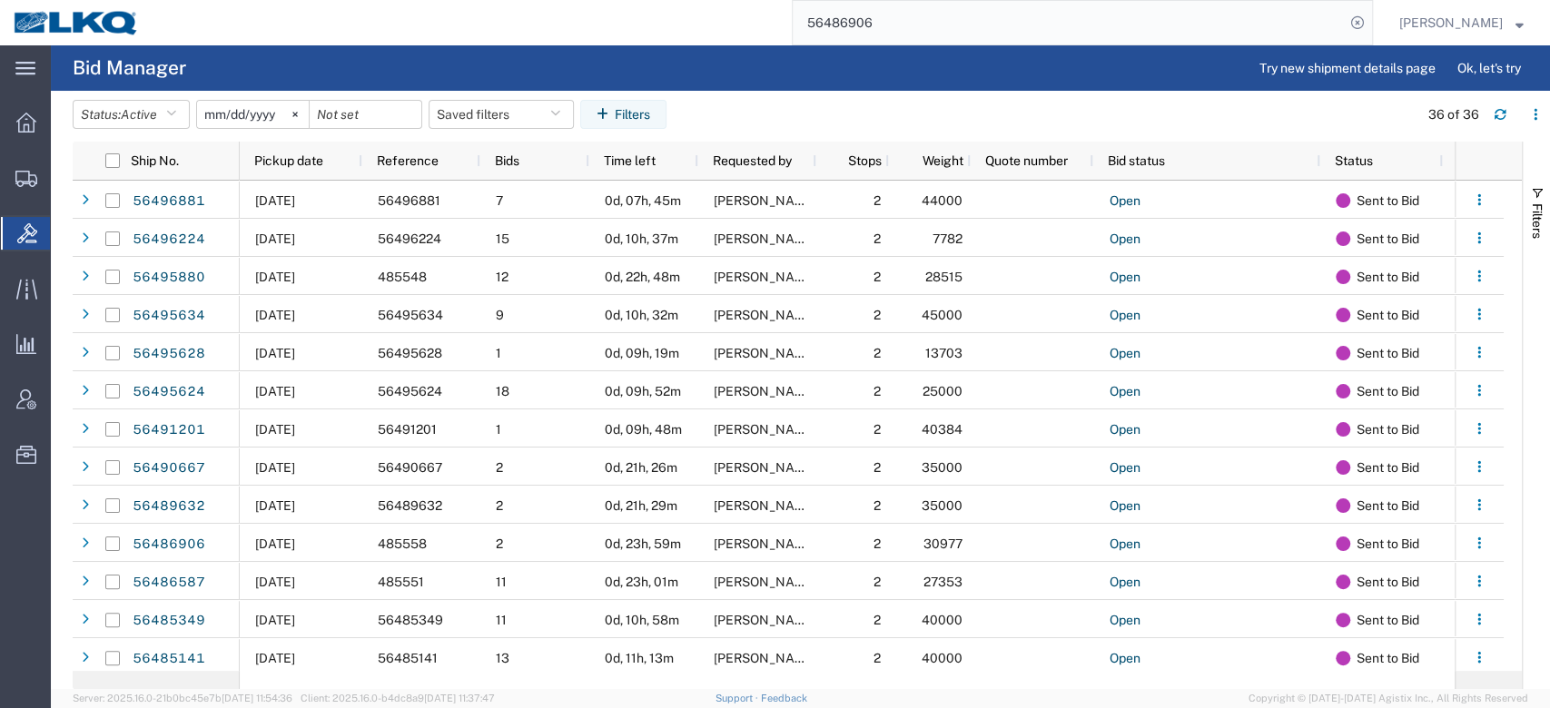
click at [916, 18] on input "56486906" at bounding box center [1069, 23] width 552 height 44
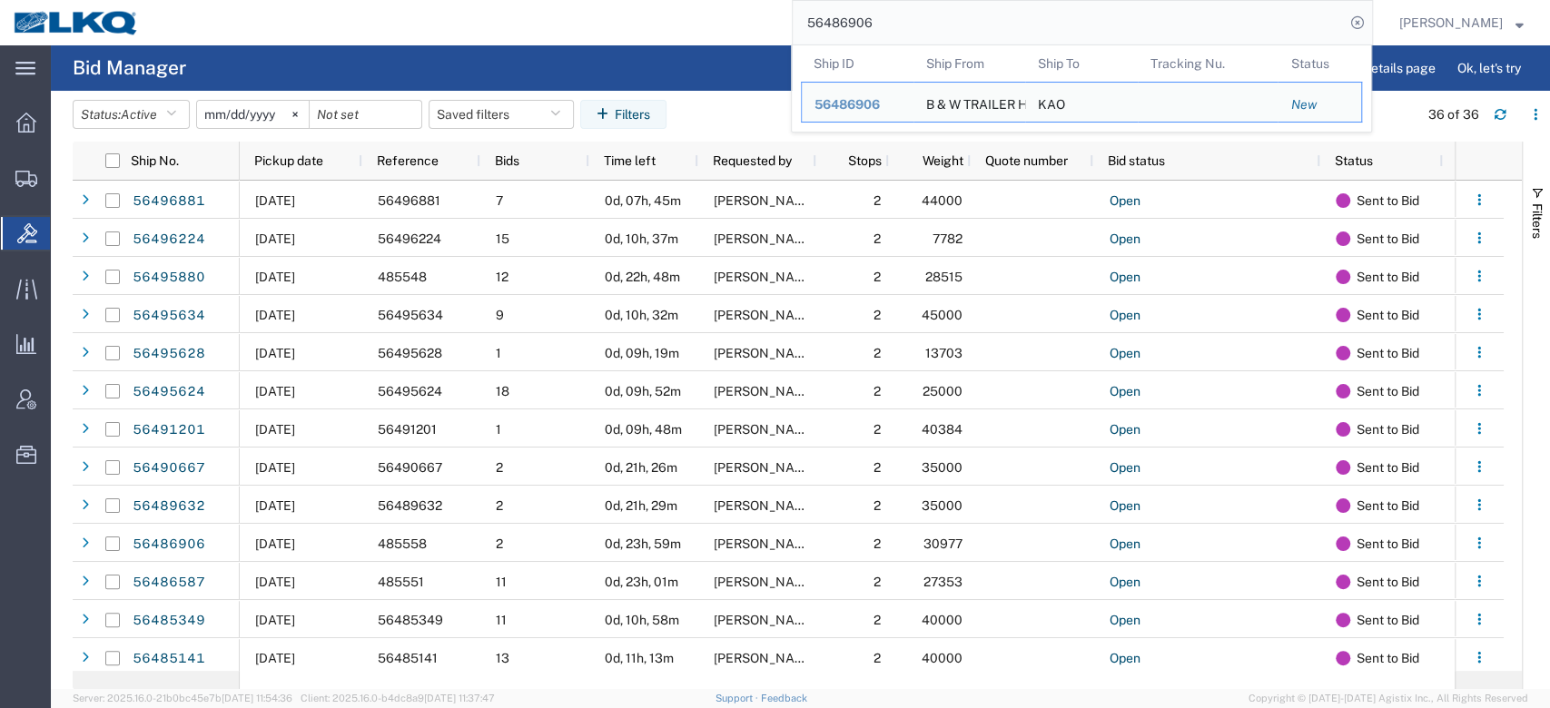
click at [916, 18] on input "56486906" at bounding box center [1069, 23] width 552 height 44
paste input "471"
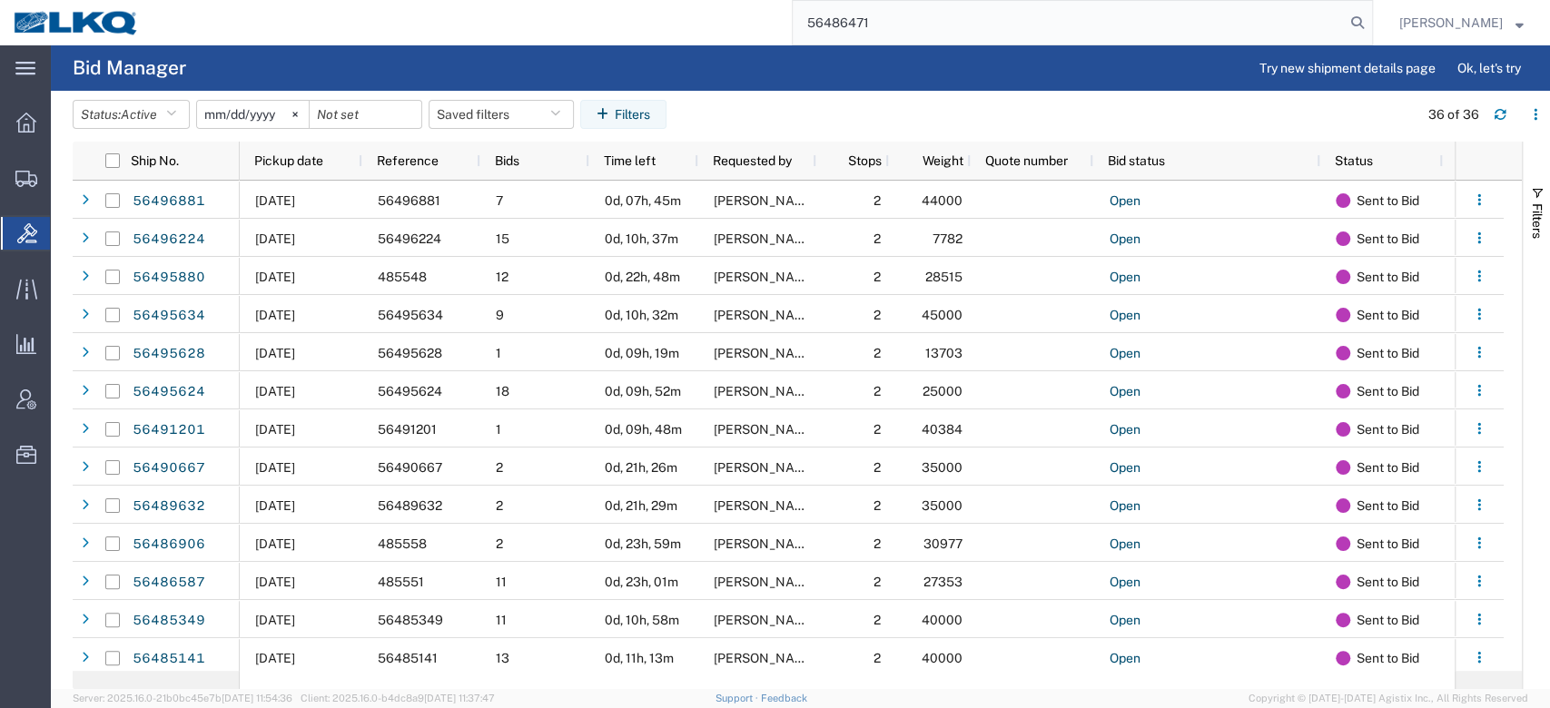
type input "56486471"
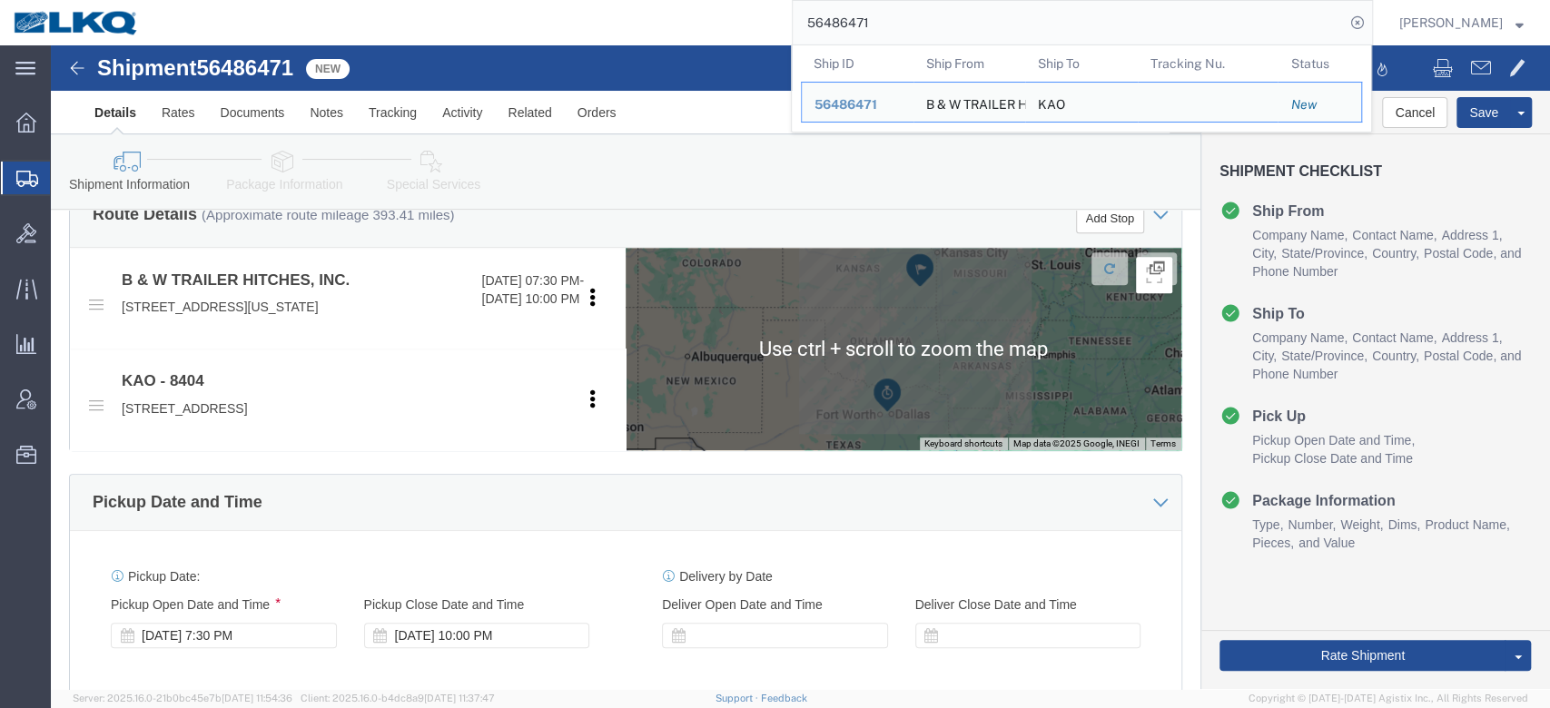
scroll to position [967, 0]
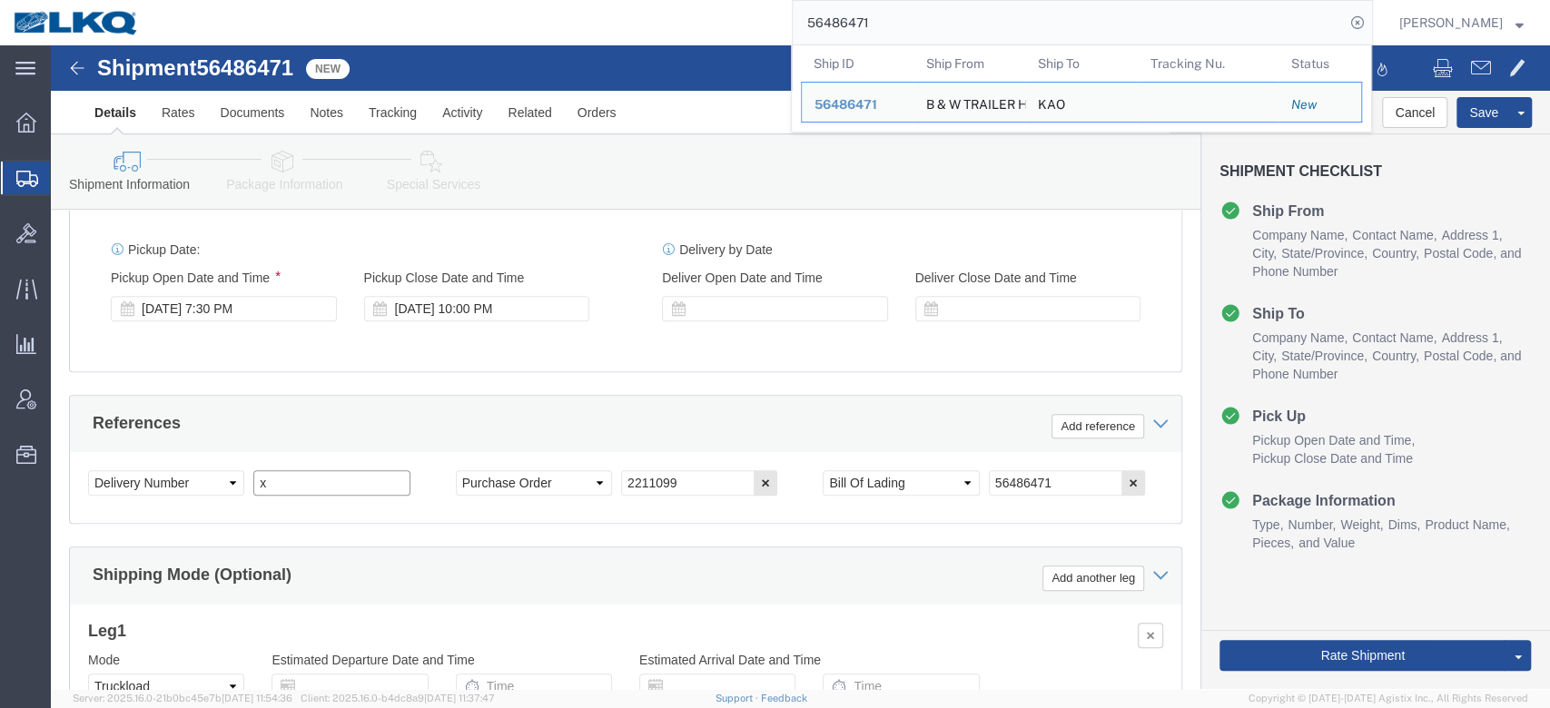
click input "x"
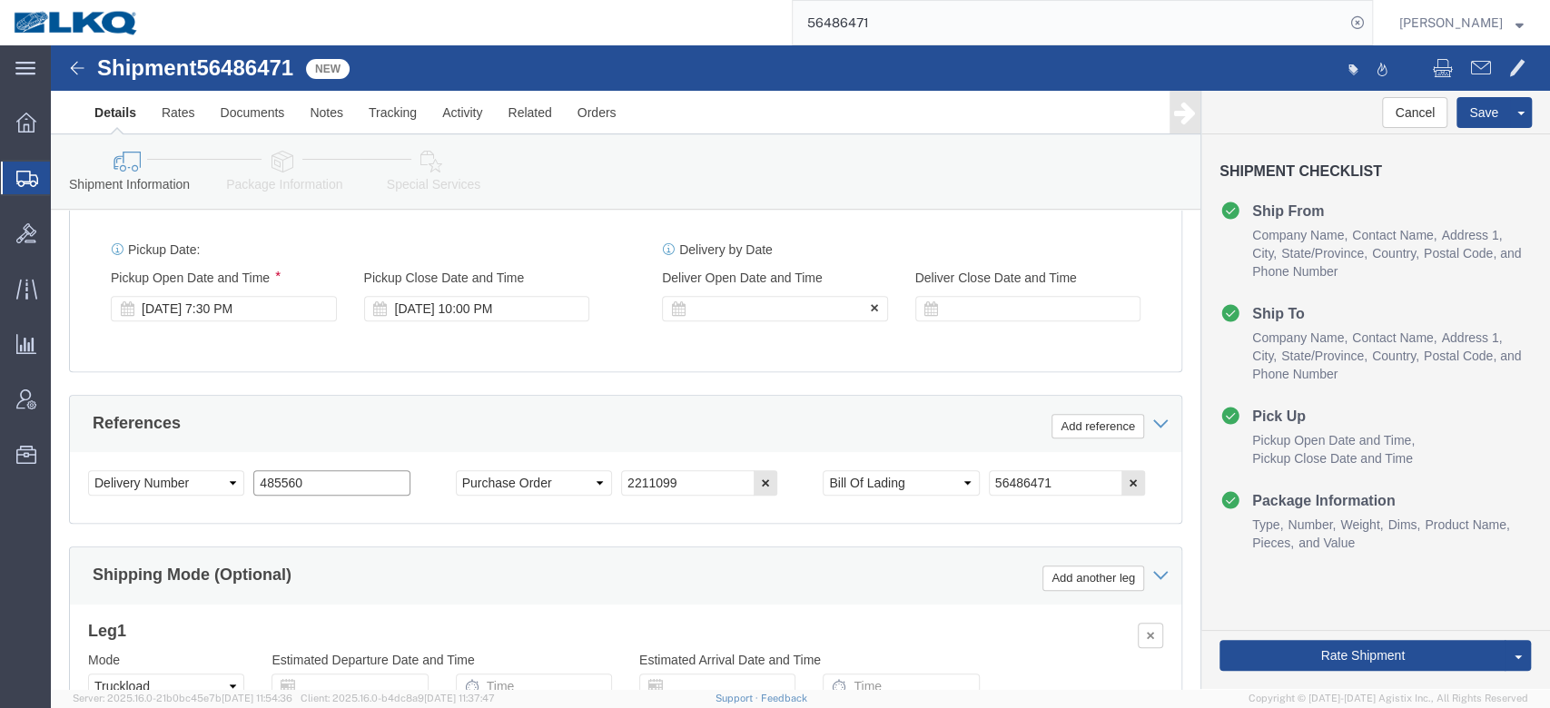
type input "485560"
click div
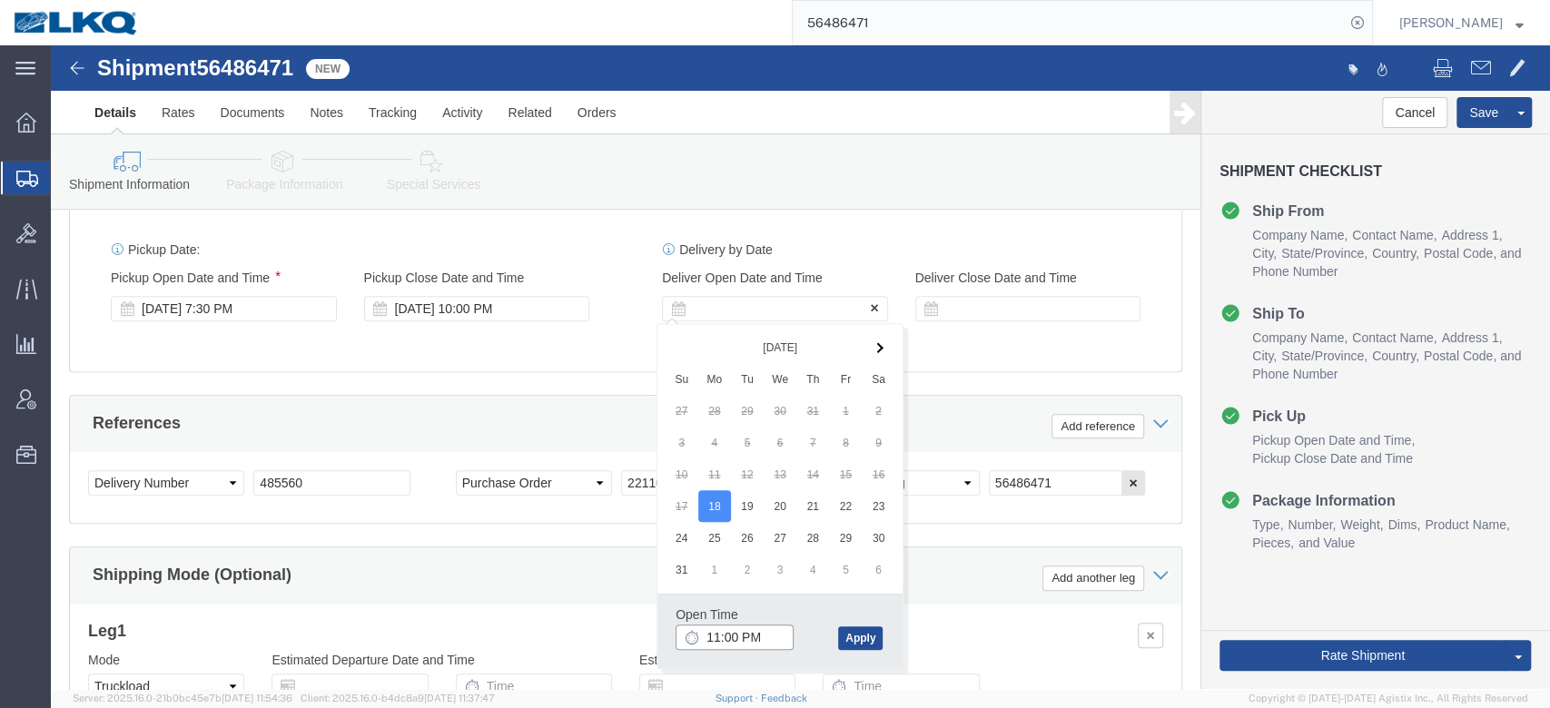
select select
select select "65991"
click input "11:00 PM"
type input "7:30 AM"
click button "Apply"
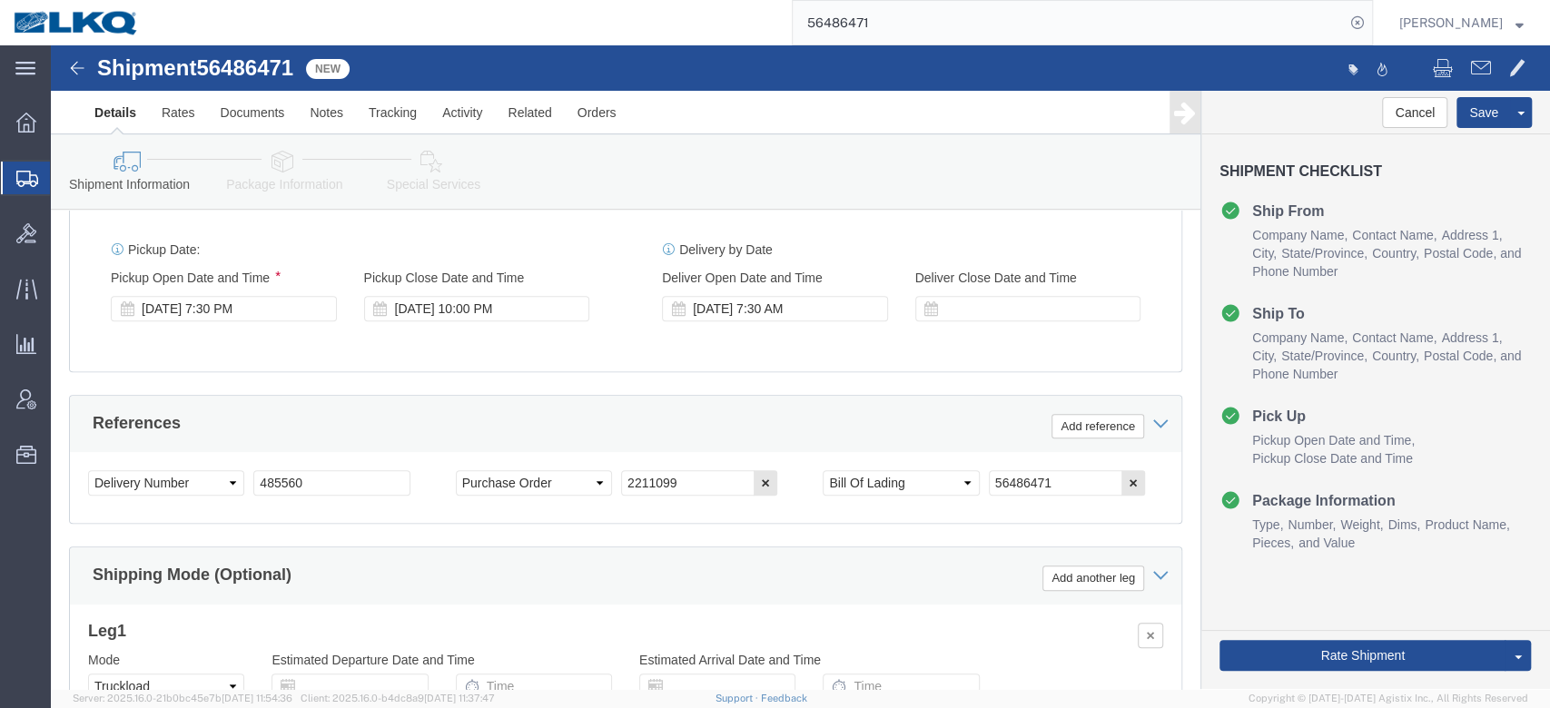
click div "Ship From Location Location My Profile Location 1100 - LKQ Crystal River 1103 -…"
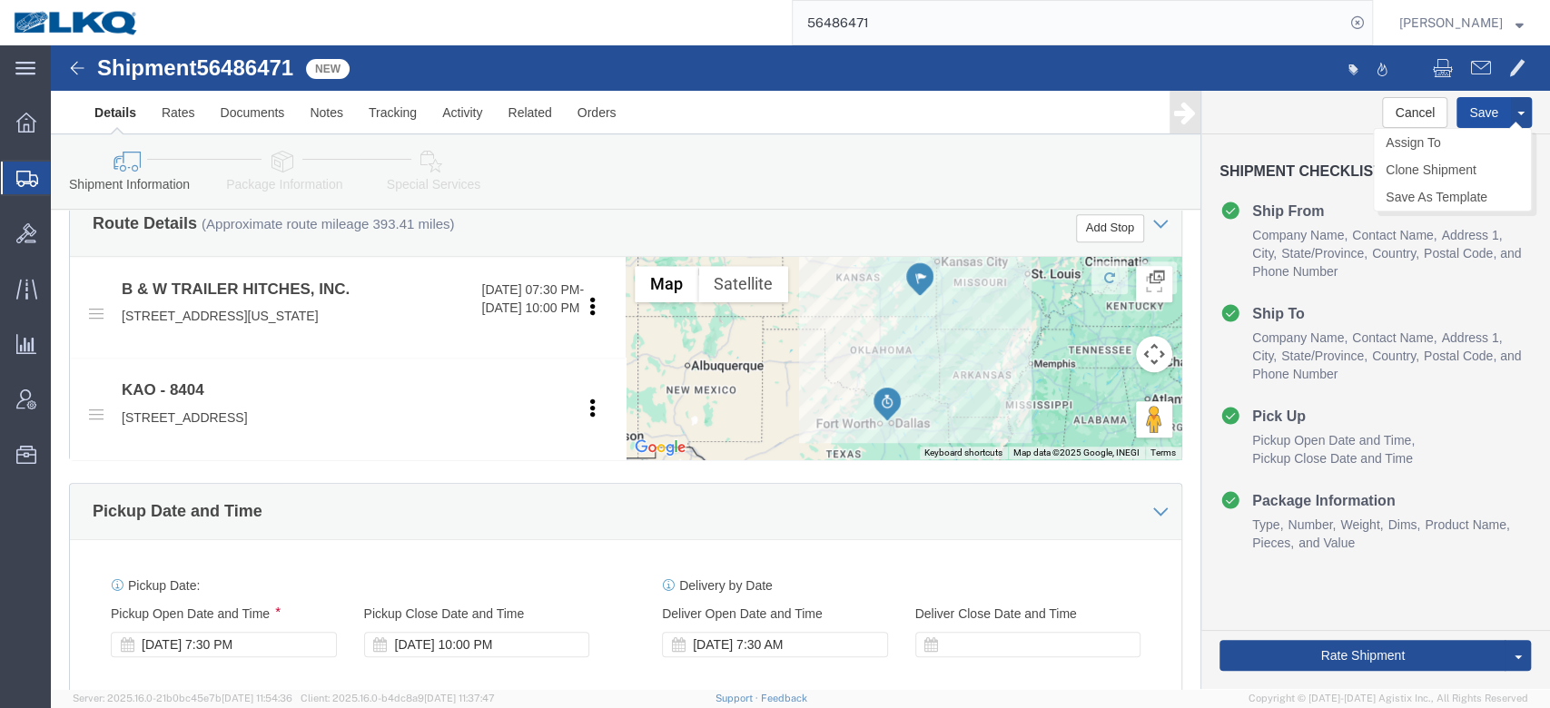
click button "Save"
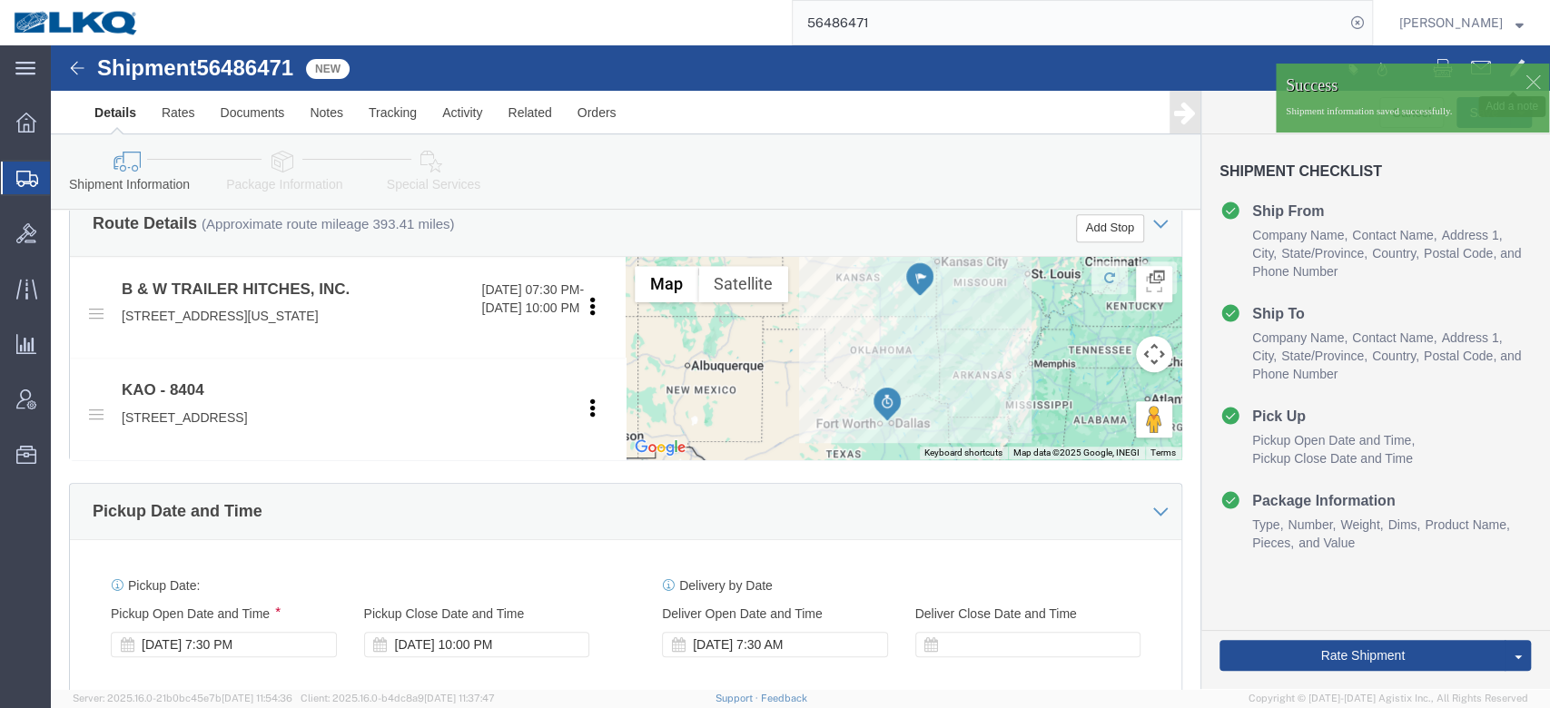
click span
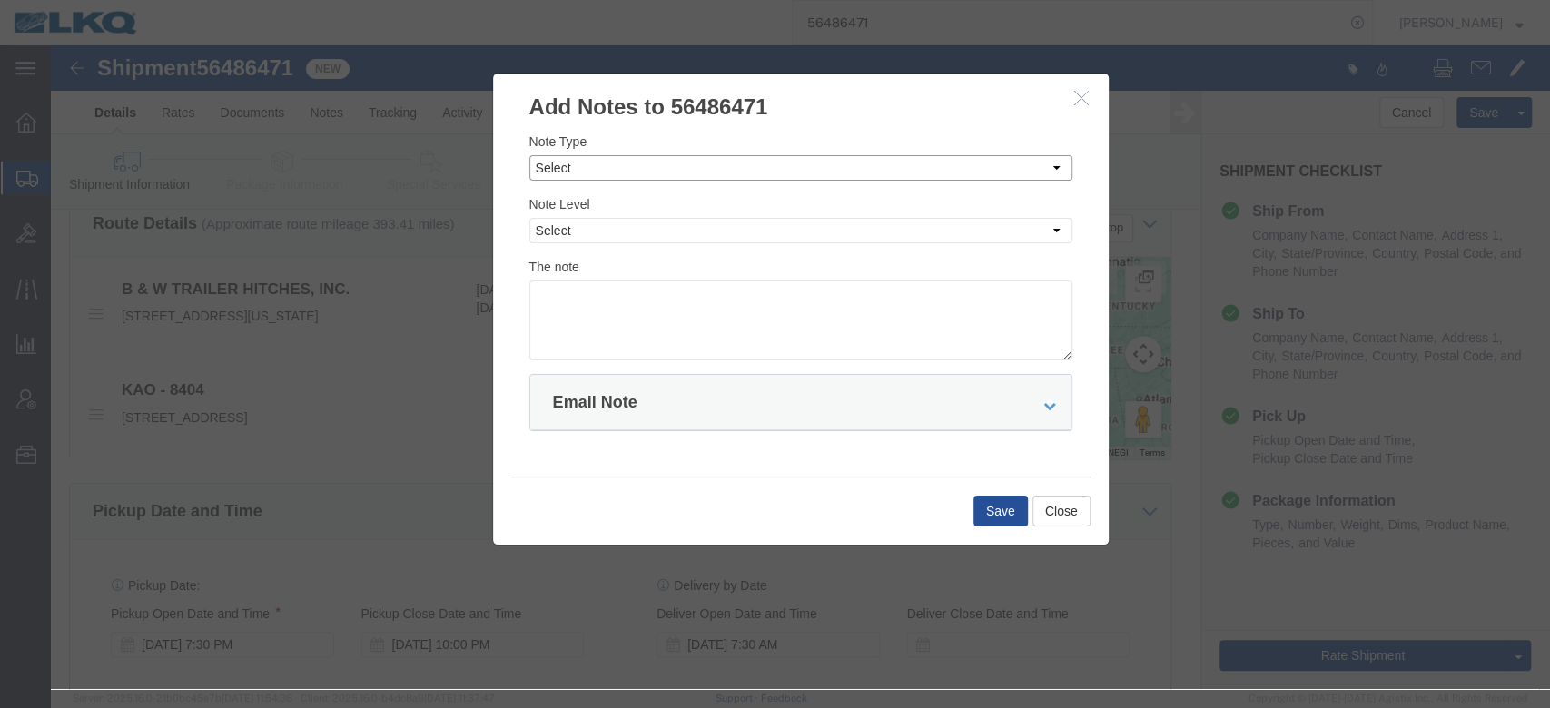
click select "Select Approval Bid Notes Carrier Change Notes Claim Notes Content Hazmat Notes…"
select select "BID_NOTES"
click select "Select Approval Bid Notes Carrier Change Notes Claim Notes Content Hazmat Notes…"
click select "Select Private to Account Private to Vendor Public"
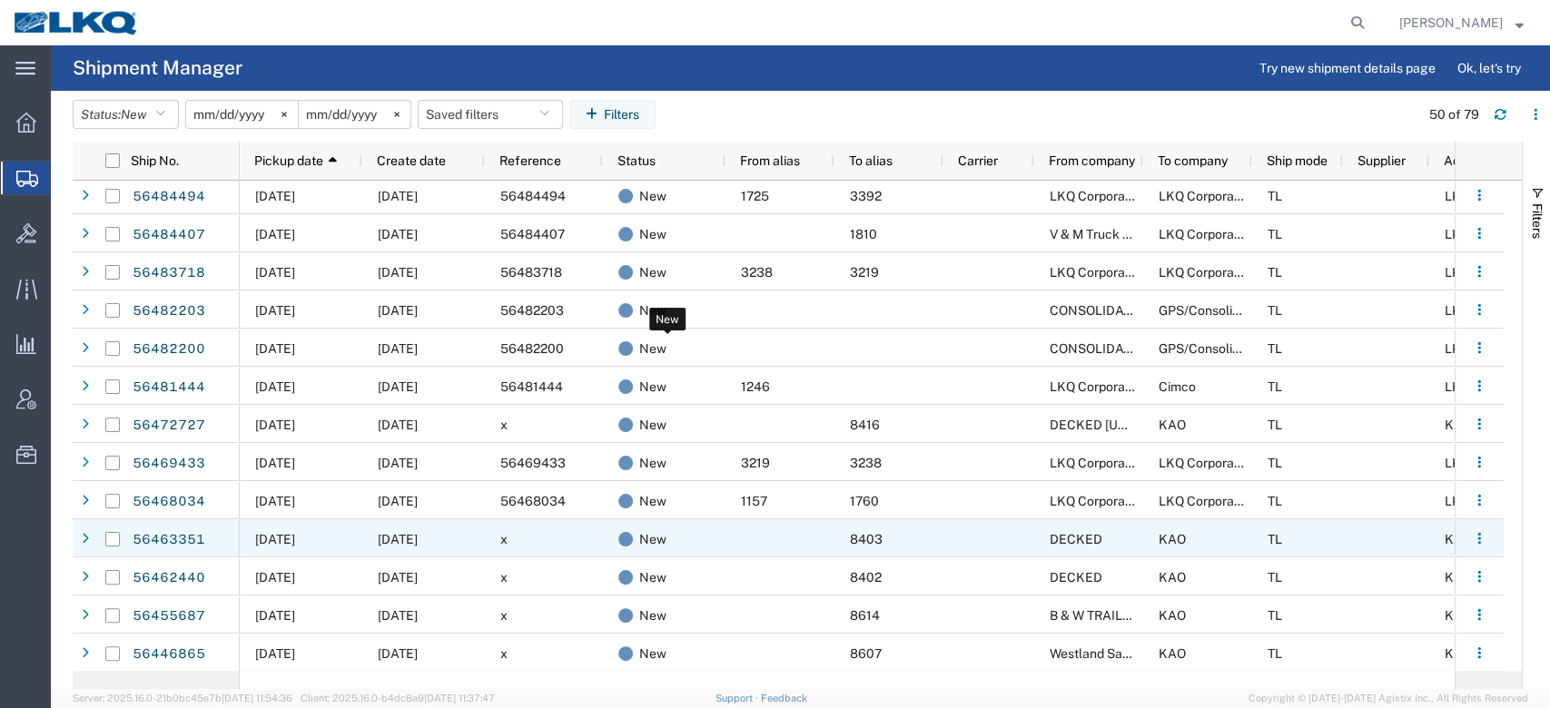
scroll to position [1050, 0]
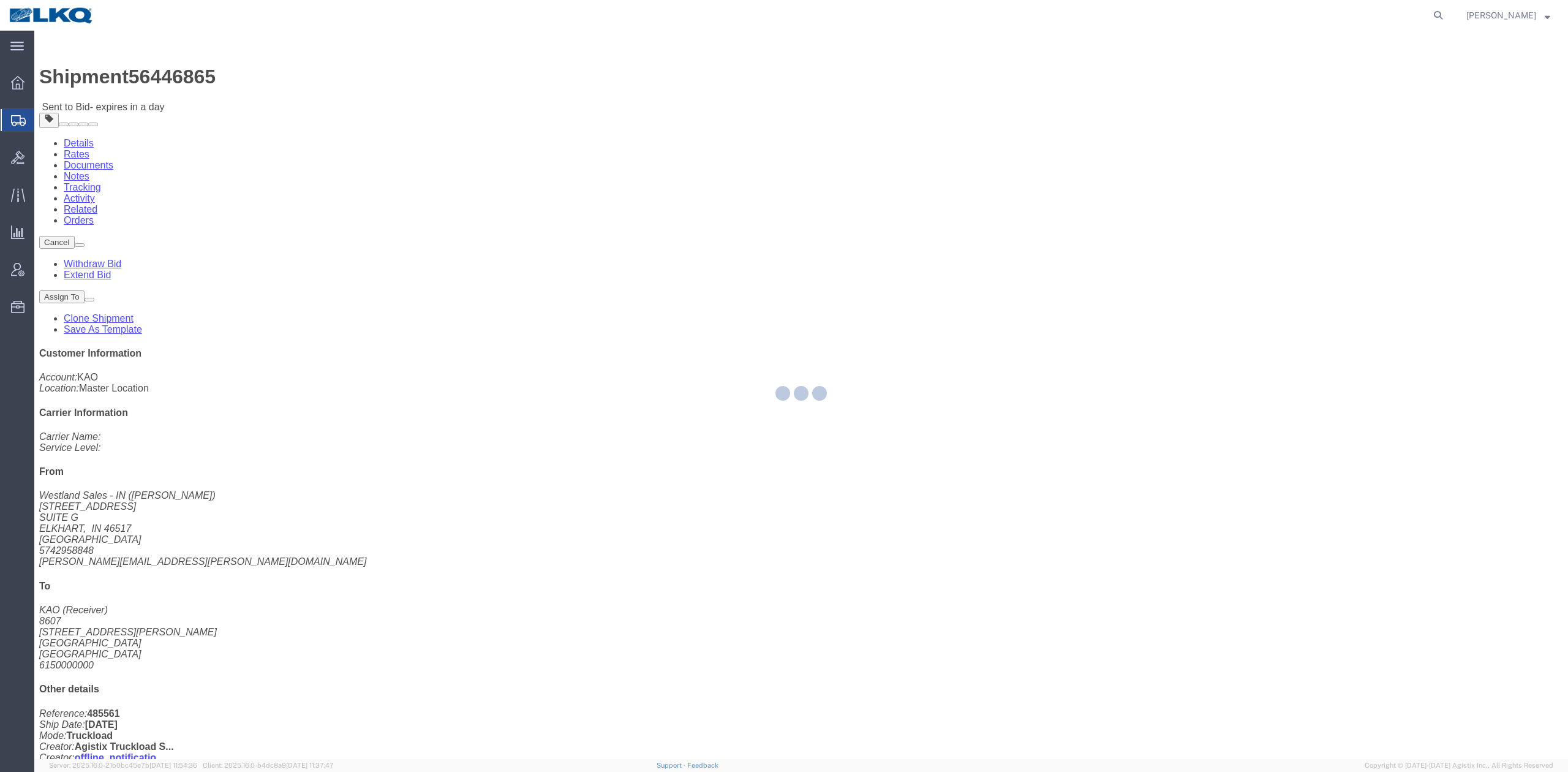
click at [633, 283] on div at bounding box center [801, 395] width 1534 height 729
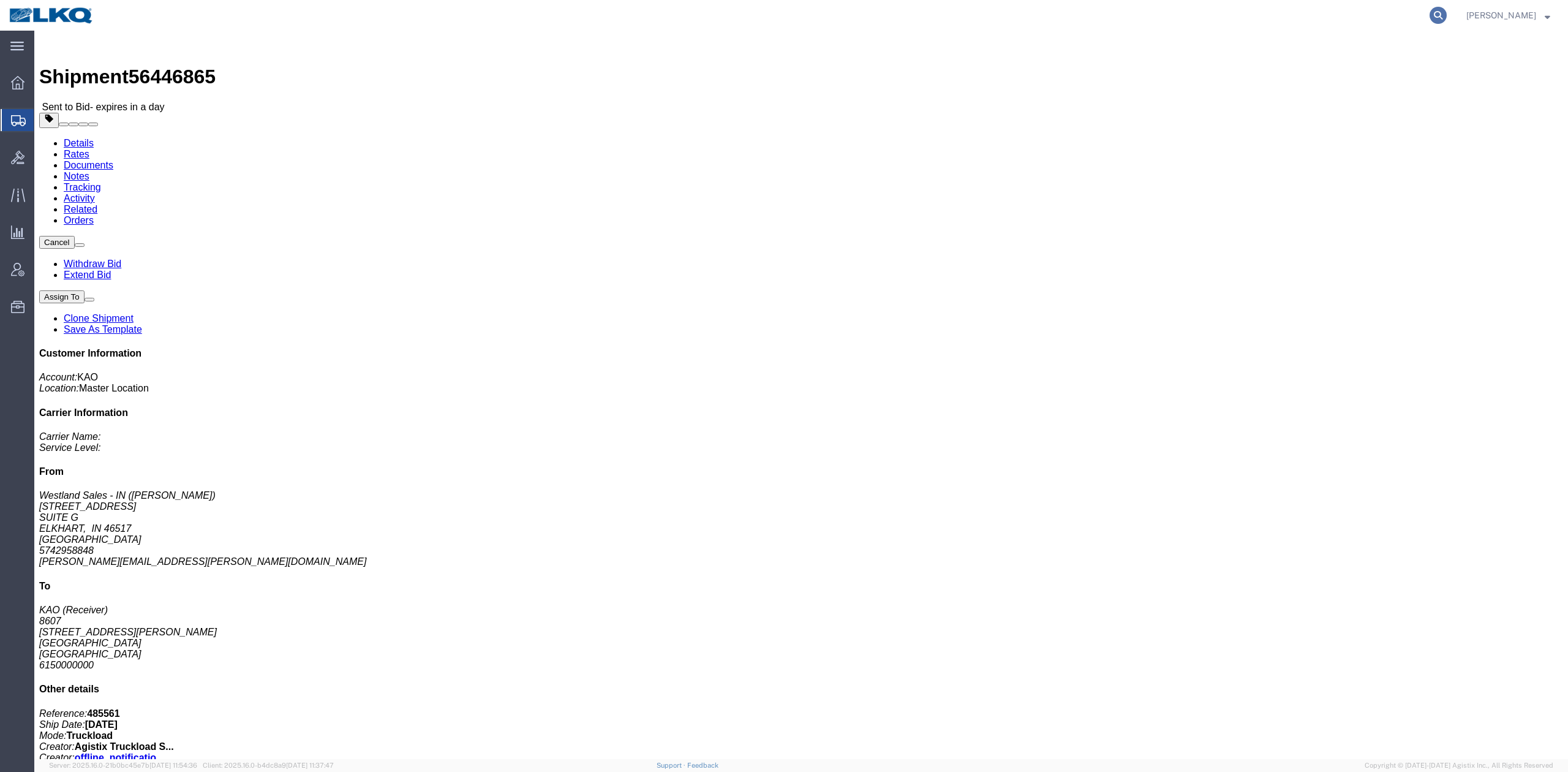
click at [1447, 20] on icon at bounding box center [1438, 15] width 17 height 17
paste input "56482233"
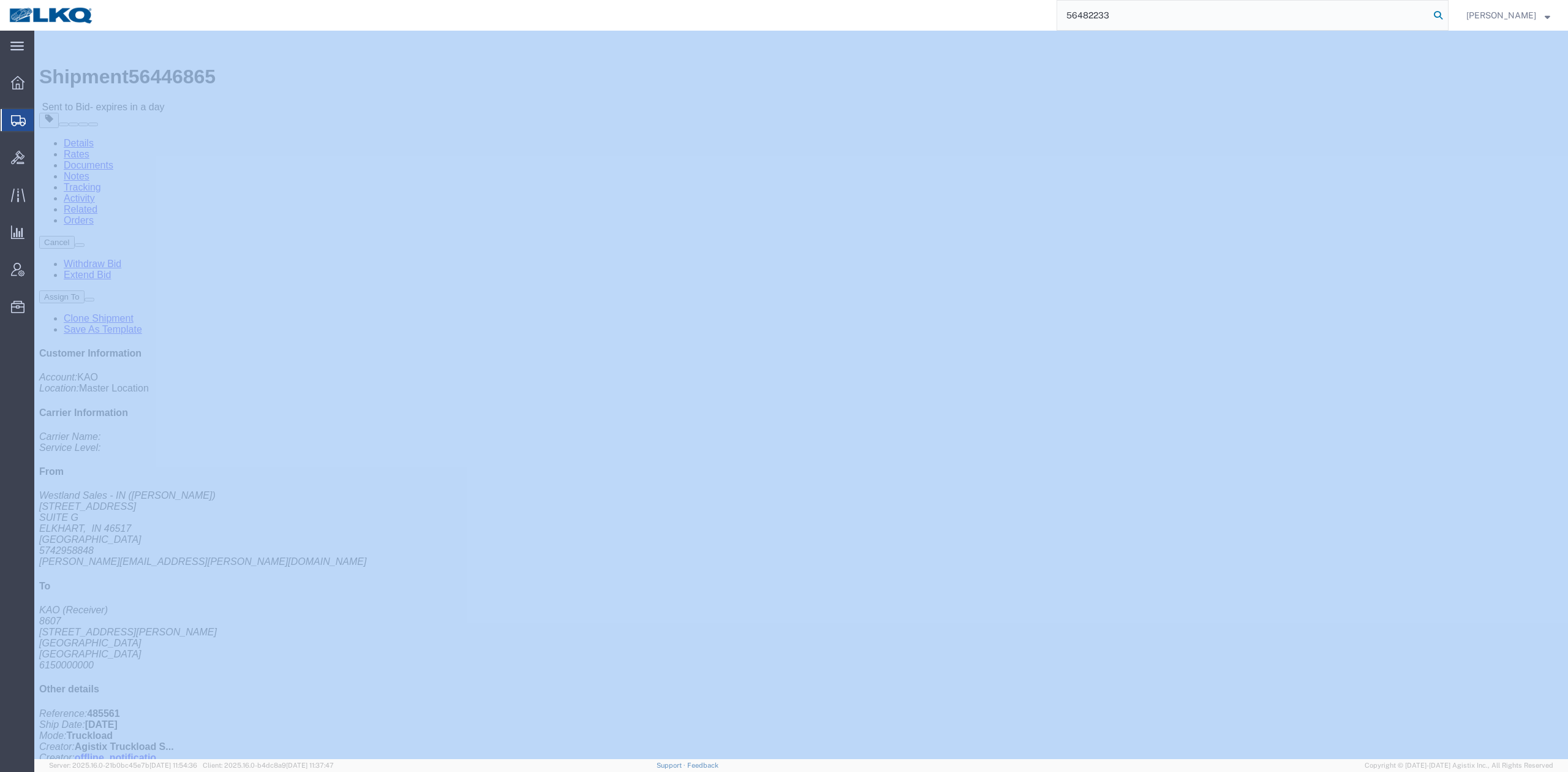
click at [1447, 20] on icon at bounding box center [1438, 15] width 17 height 17
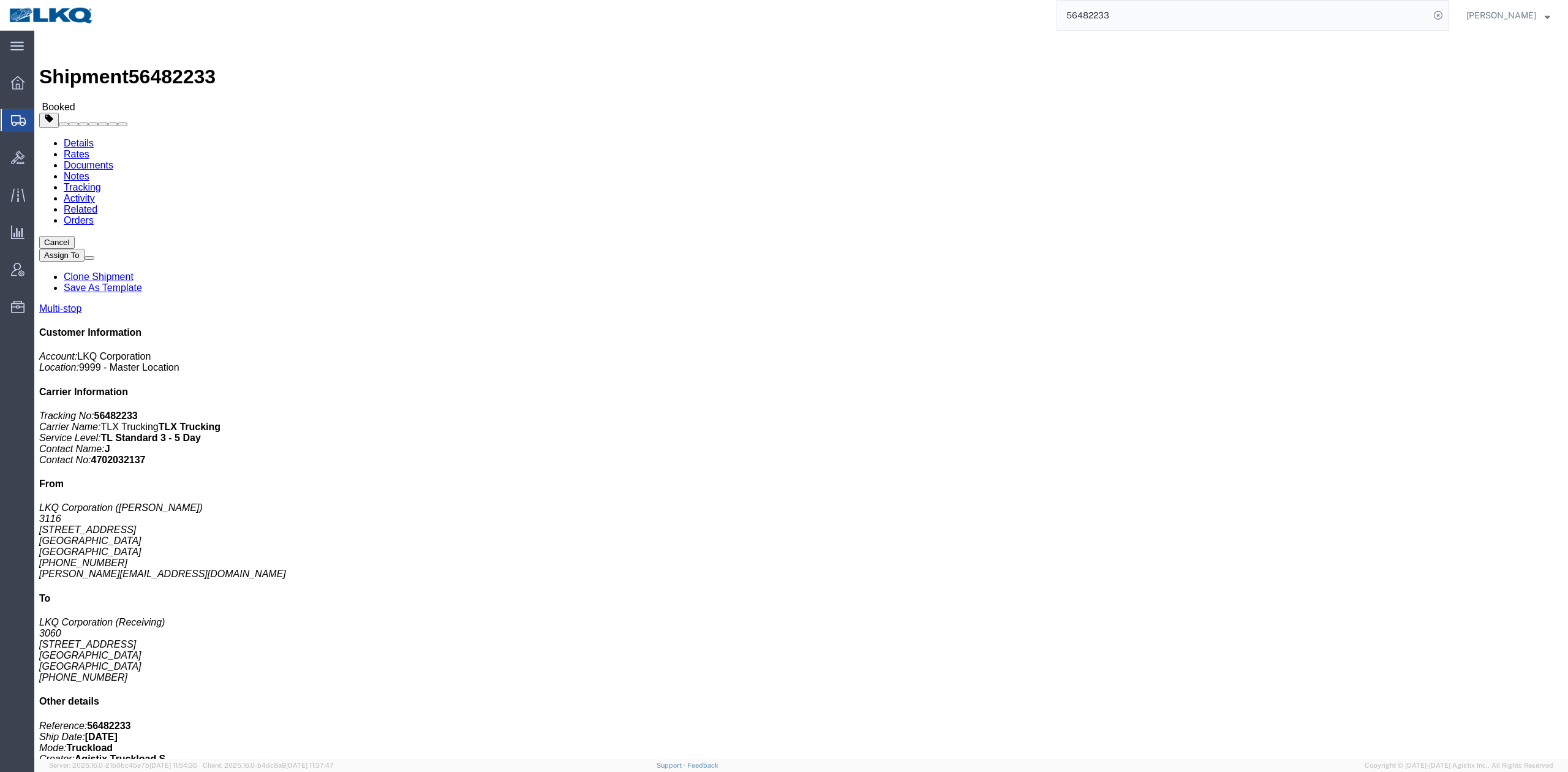
drag, startPoint x: 564, startPoint y: 244, endPoint x: 49, endPoint y: 227, distance: 515.3
click div "Leg 1 - Truckload Vehicle 1: Standard Dry Van (53 Feet) Number of trucks: 1"
click at [1115, 23] on input "56482233" at bounding box center [1244, 16] width 372 height 30
paste input "97456"
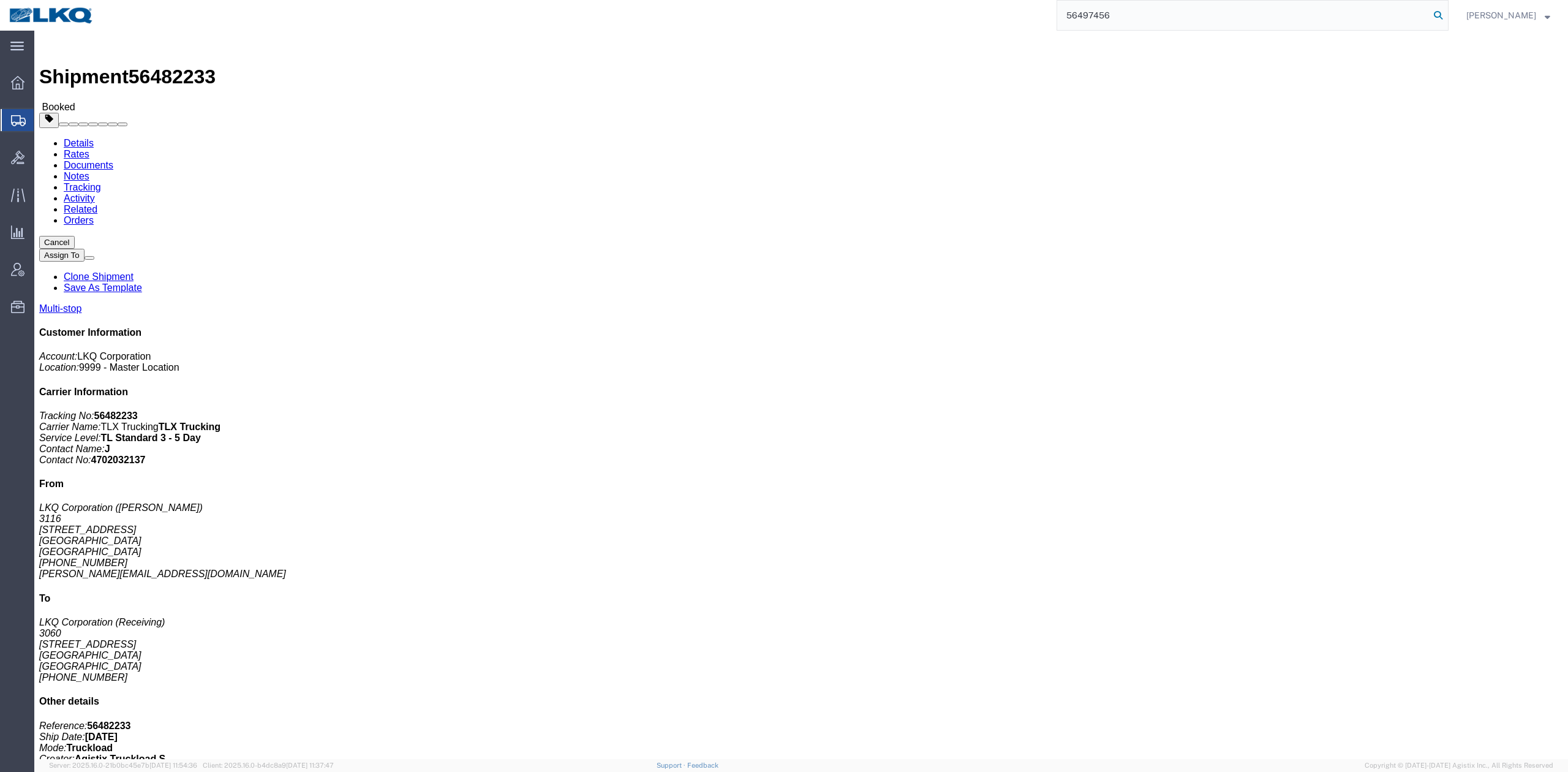
click at [1449, 18] on form "56497456" at bounding box center [1252, 15] width 392 height 30
type input "56497456"
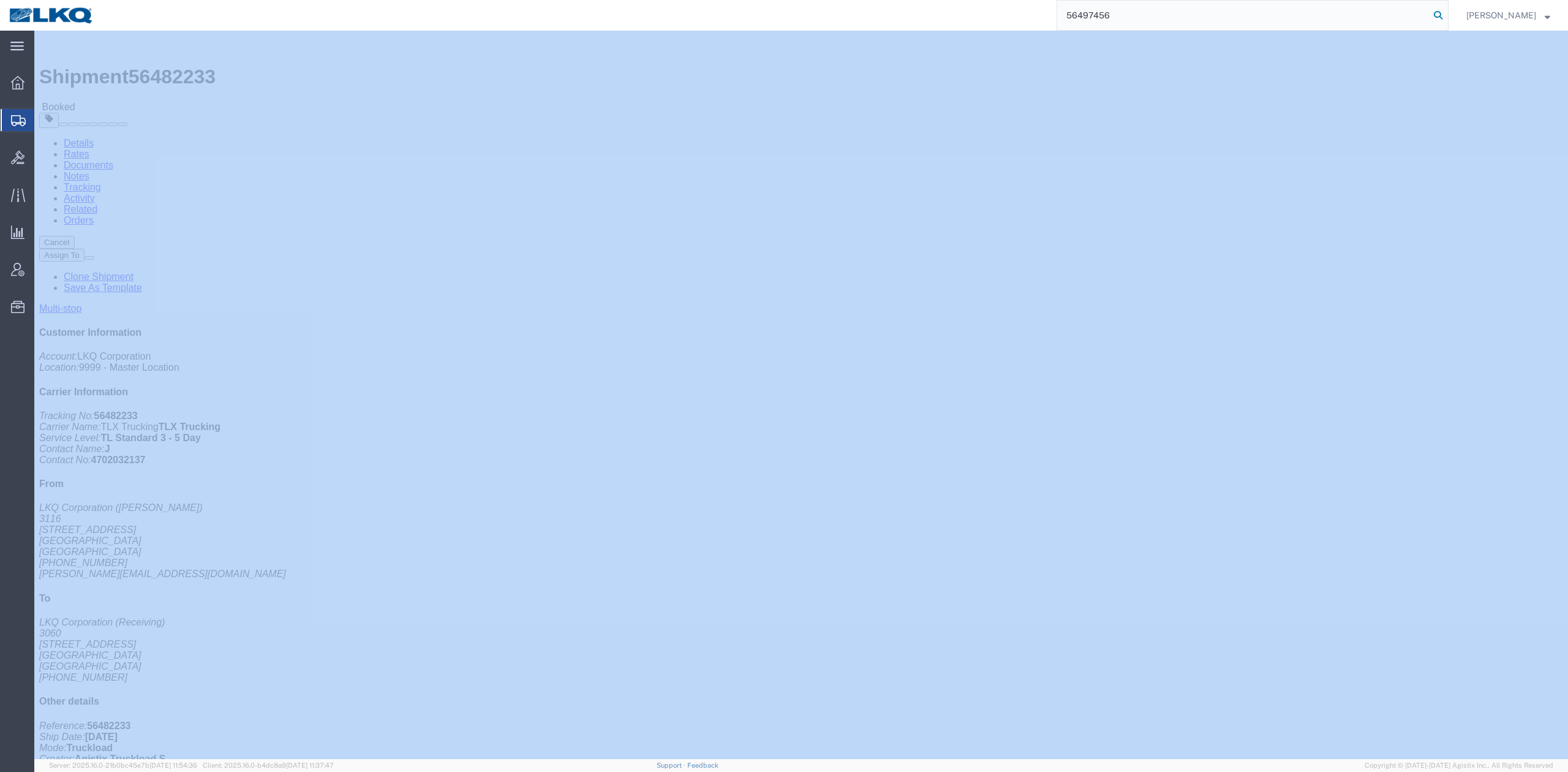
click at [1447, 18] on icon at bounding box center [1438, 15] width 17 height 17
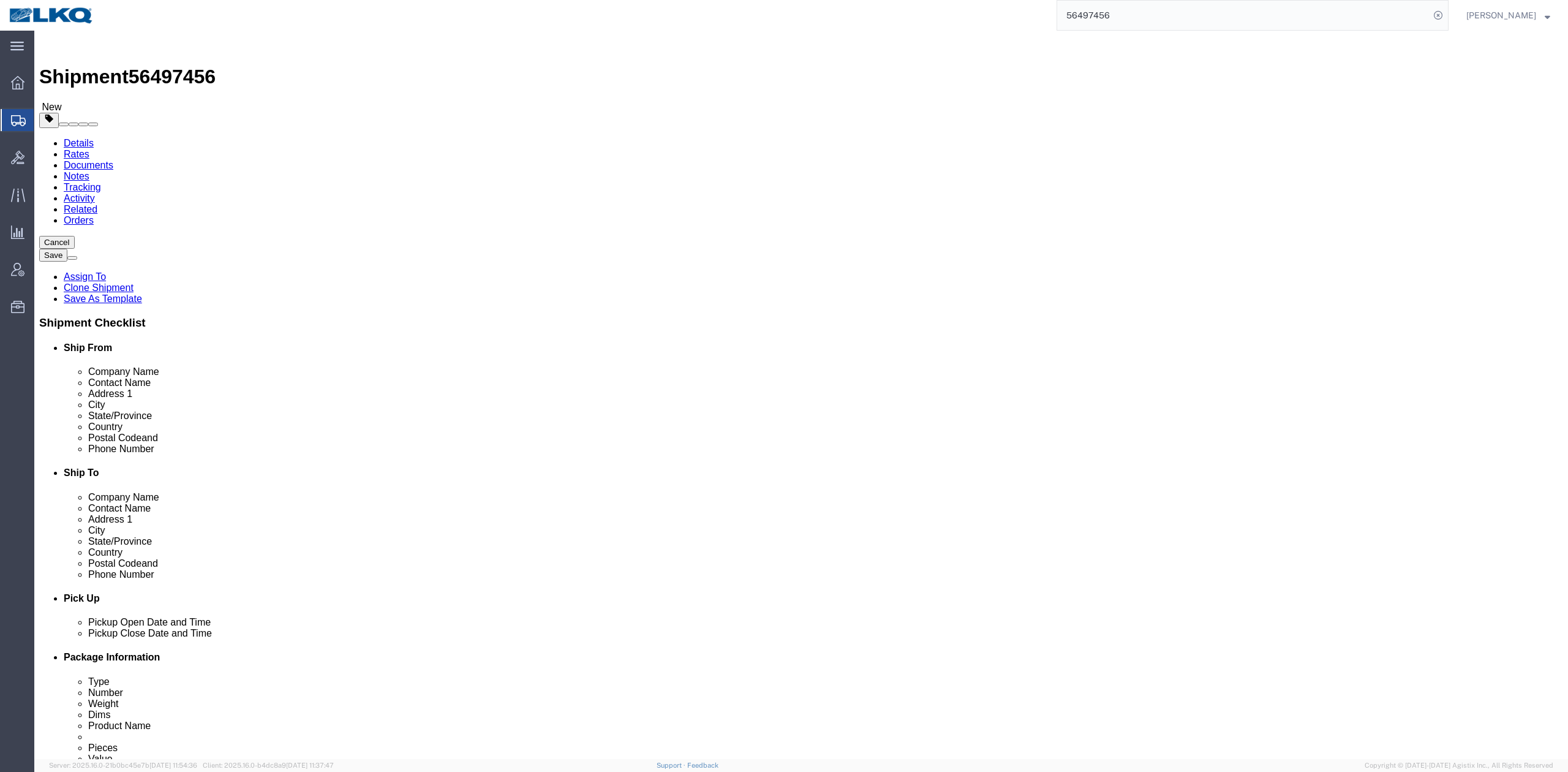
select select "27940"
select select "27832"
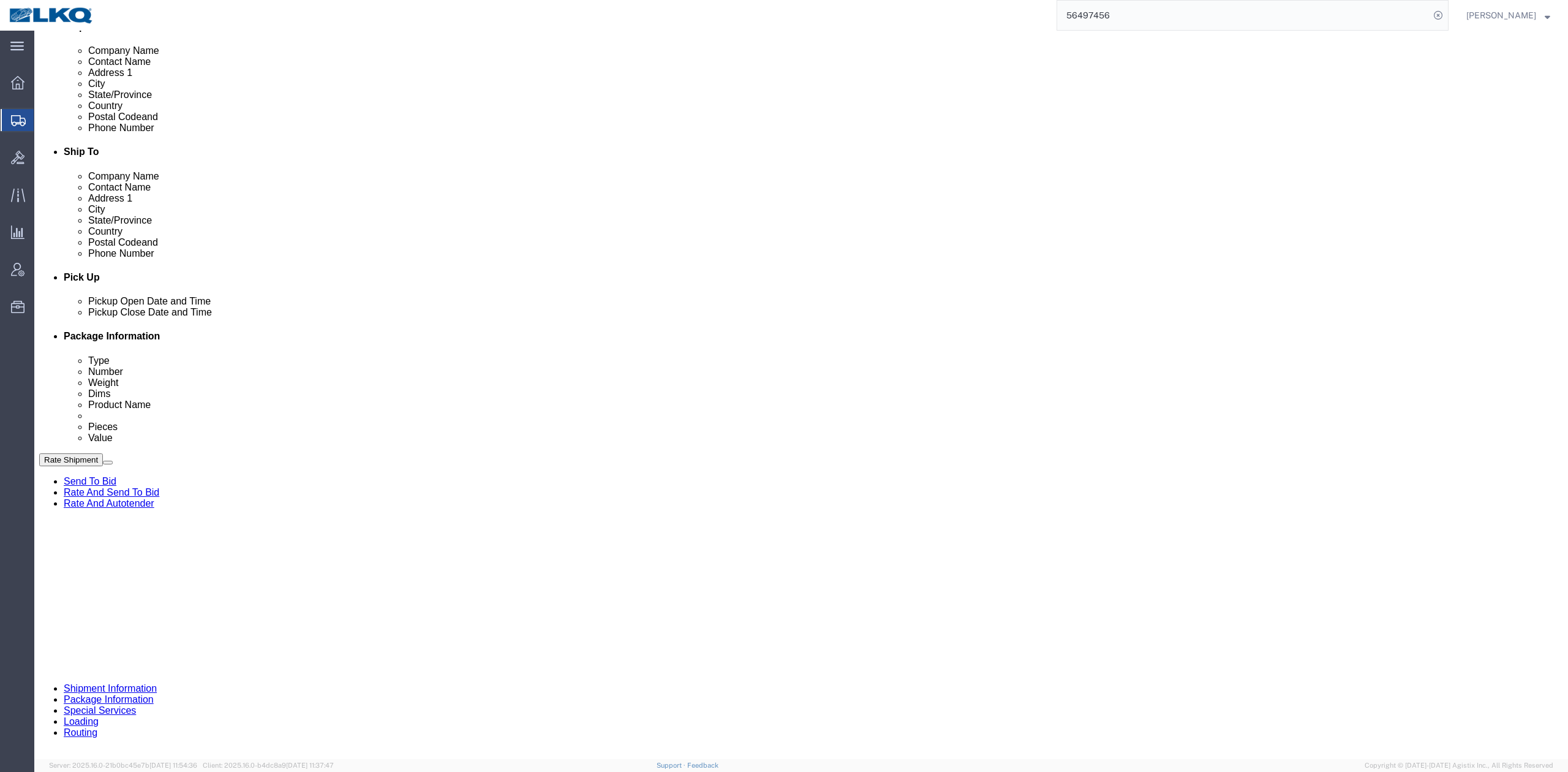
scroll to position [491, 0]
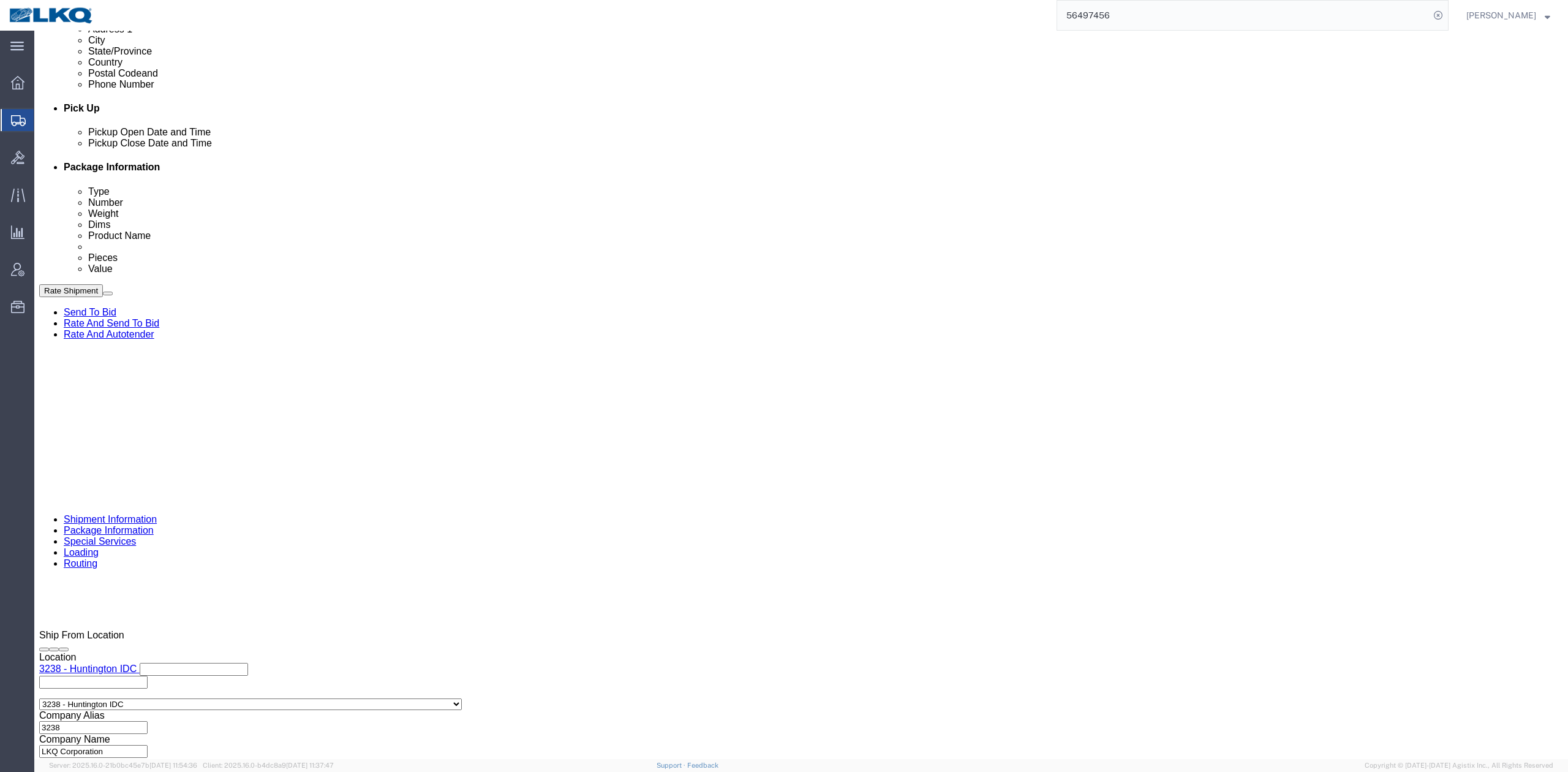
click select "Select Account Type Activity ID Airline Appointment Number ASN Batch Request # …"
select select "QUOTENUM"
click select "Select Account Type Activity ID Airline Appointment Number ASN Batch Request # …"
type input "Quote Only"
select select "BOL"
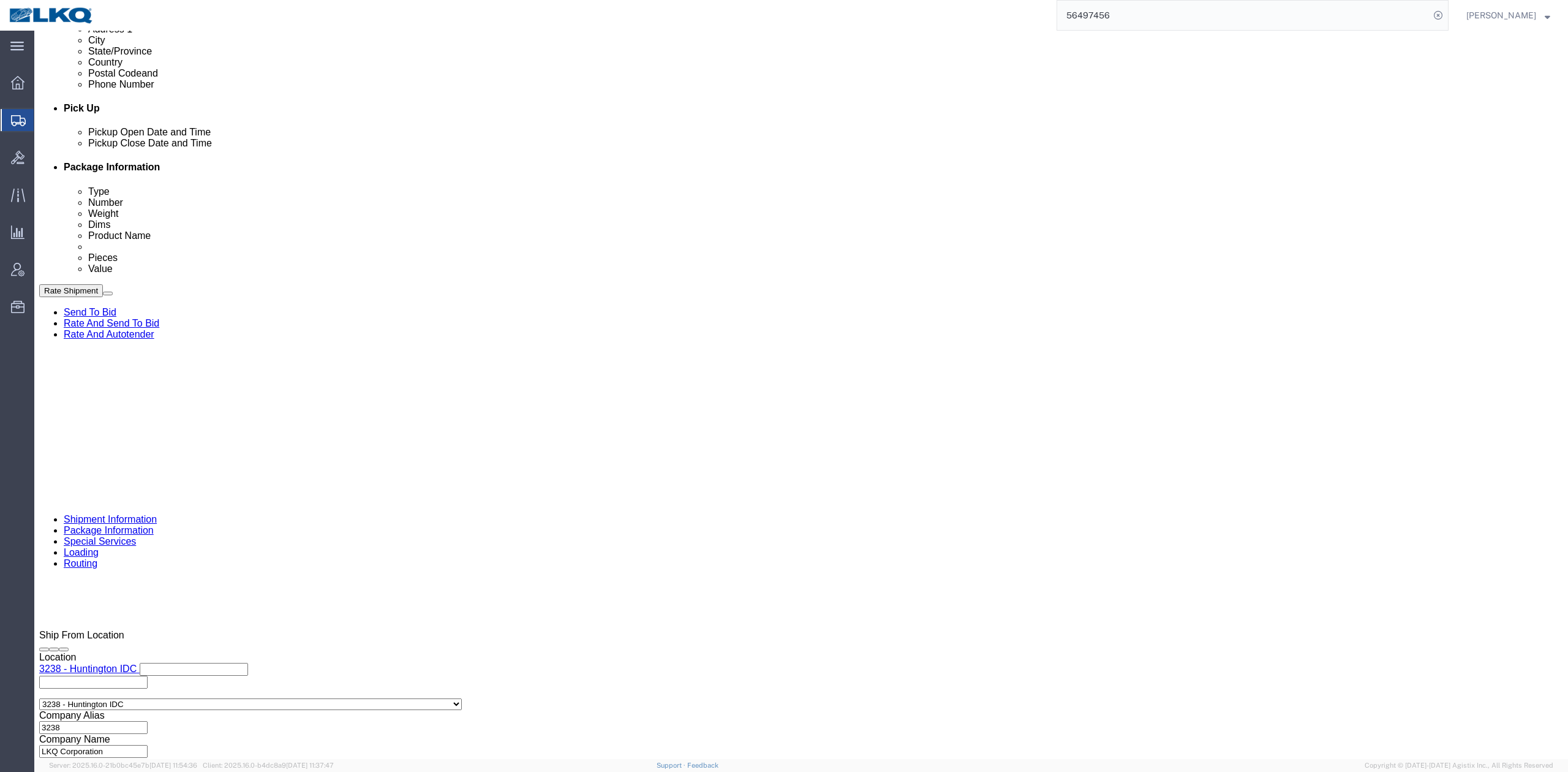
paste input "56497456"
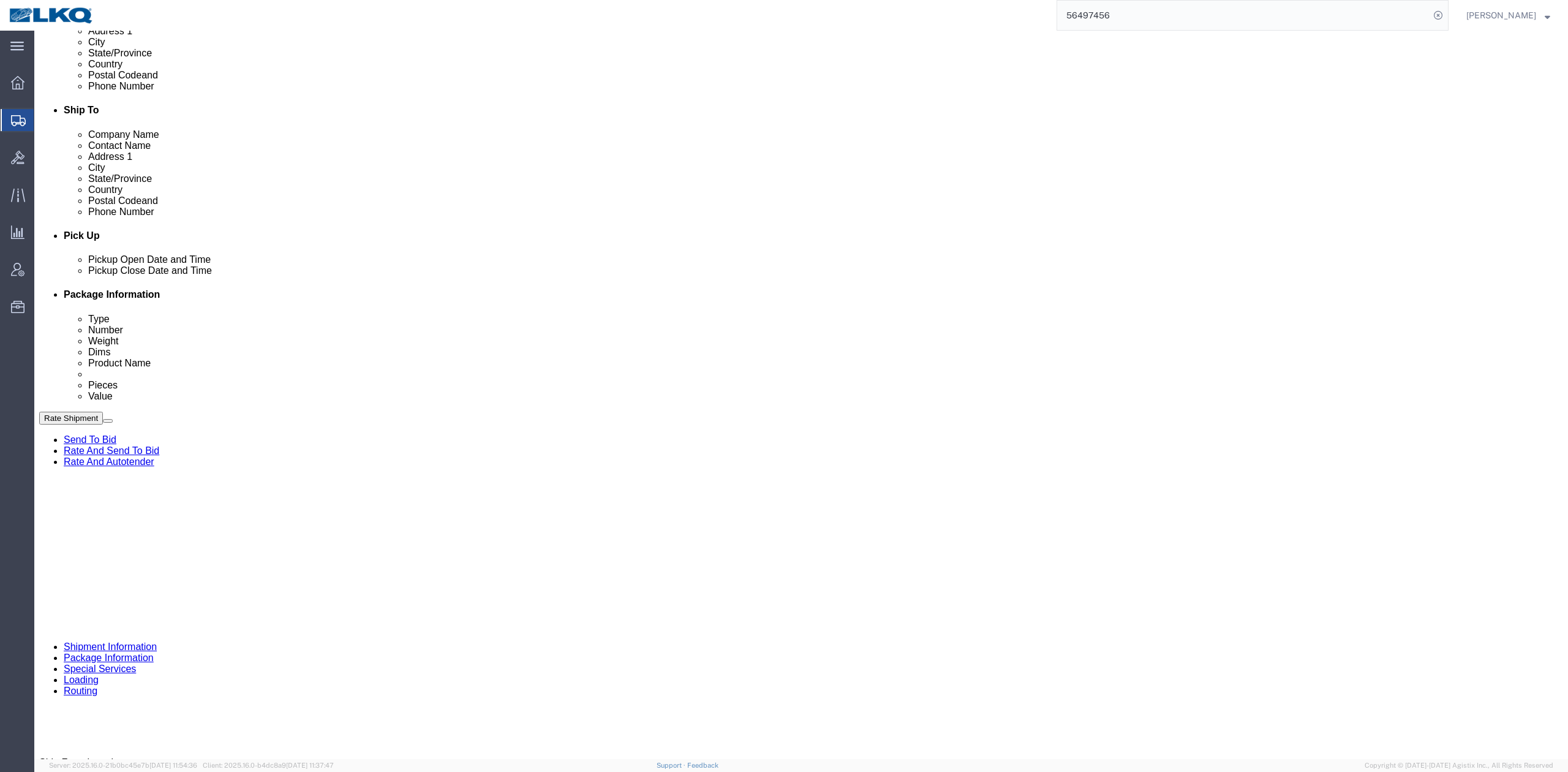
scroll to position [327, 0]
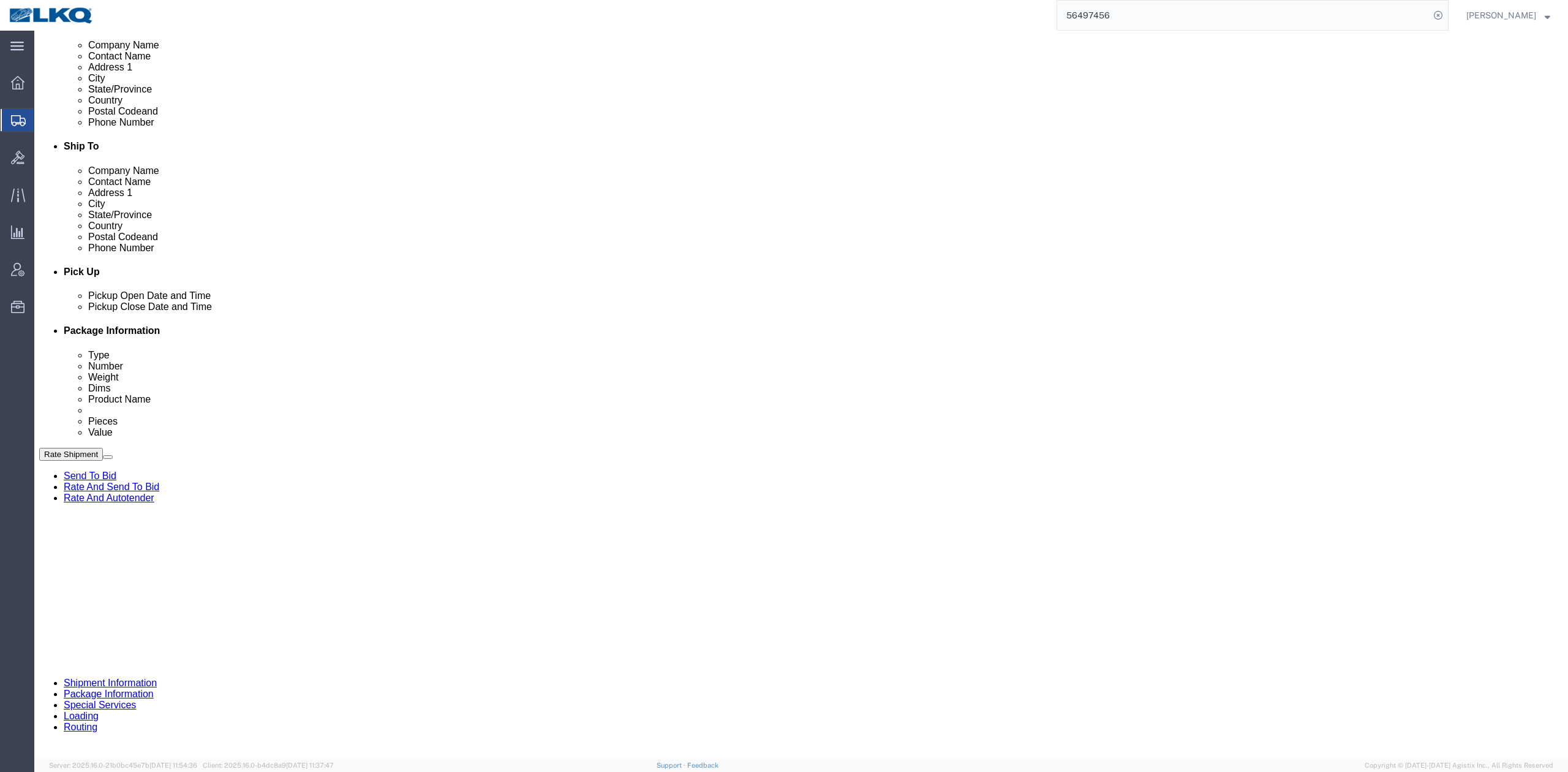
type input "56497456"
click div "Pickup Date and Time"
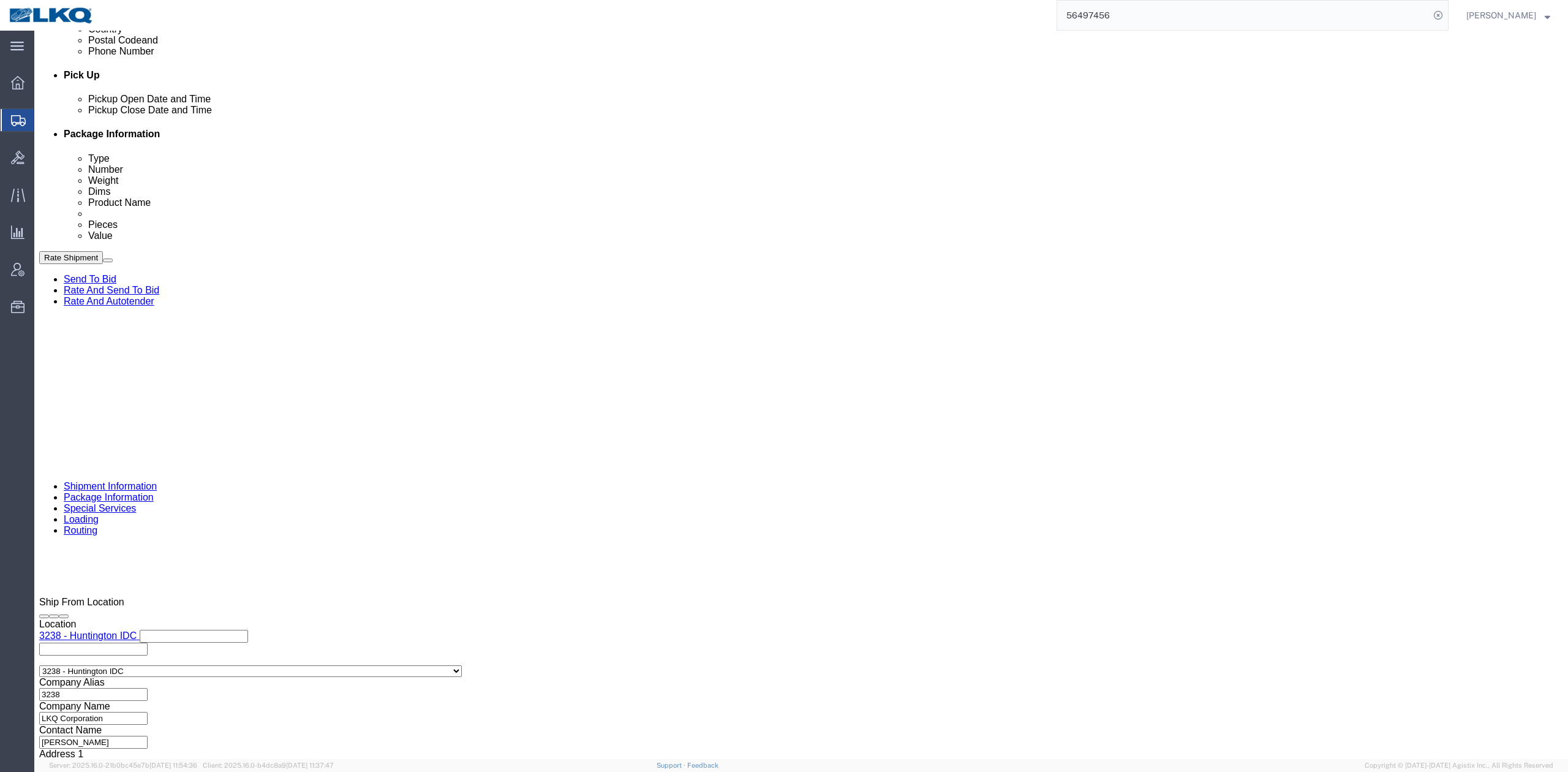
click link "Send To Bid"
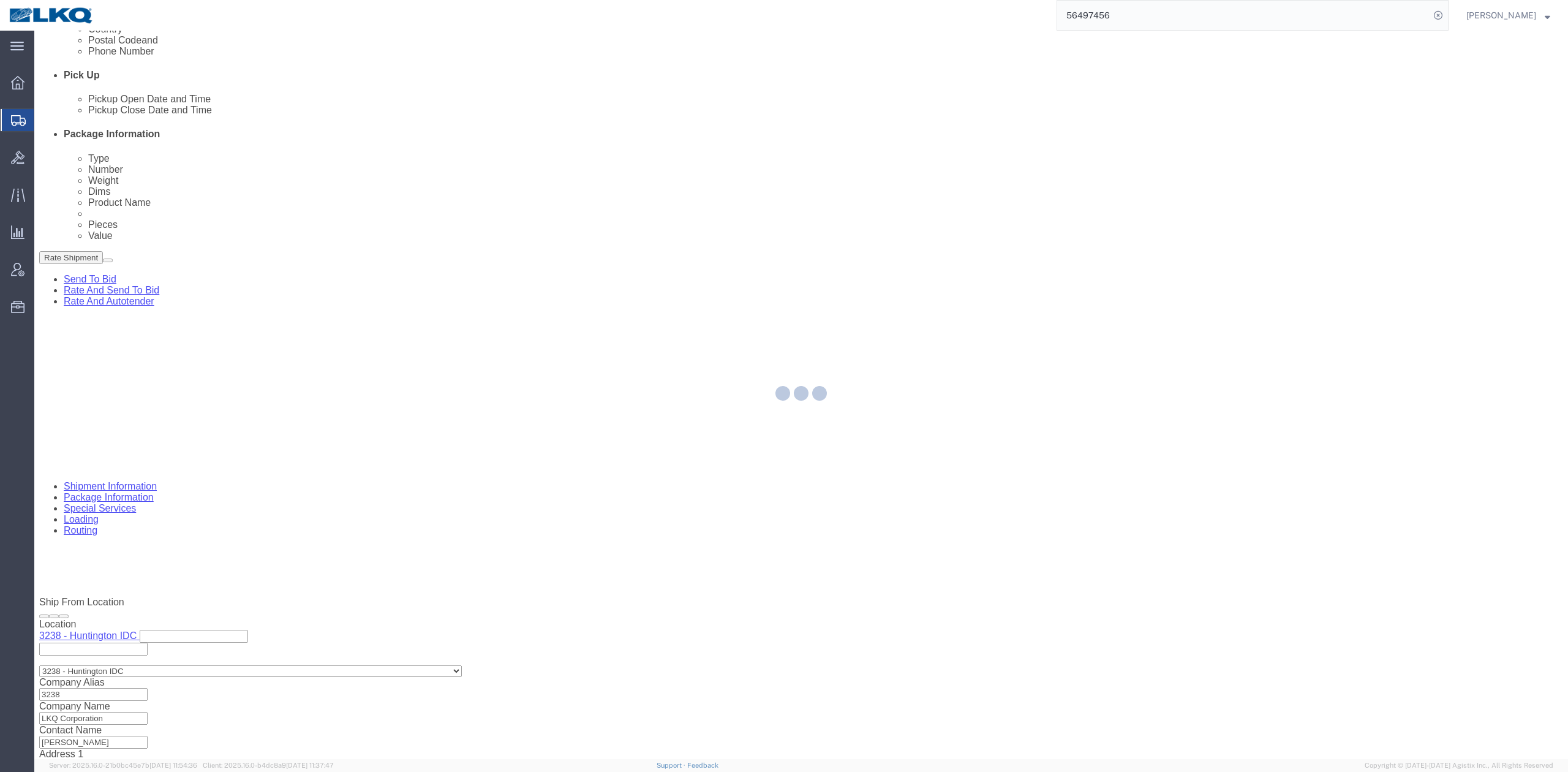
select select "TL"
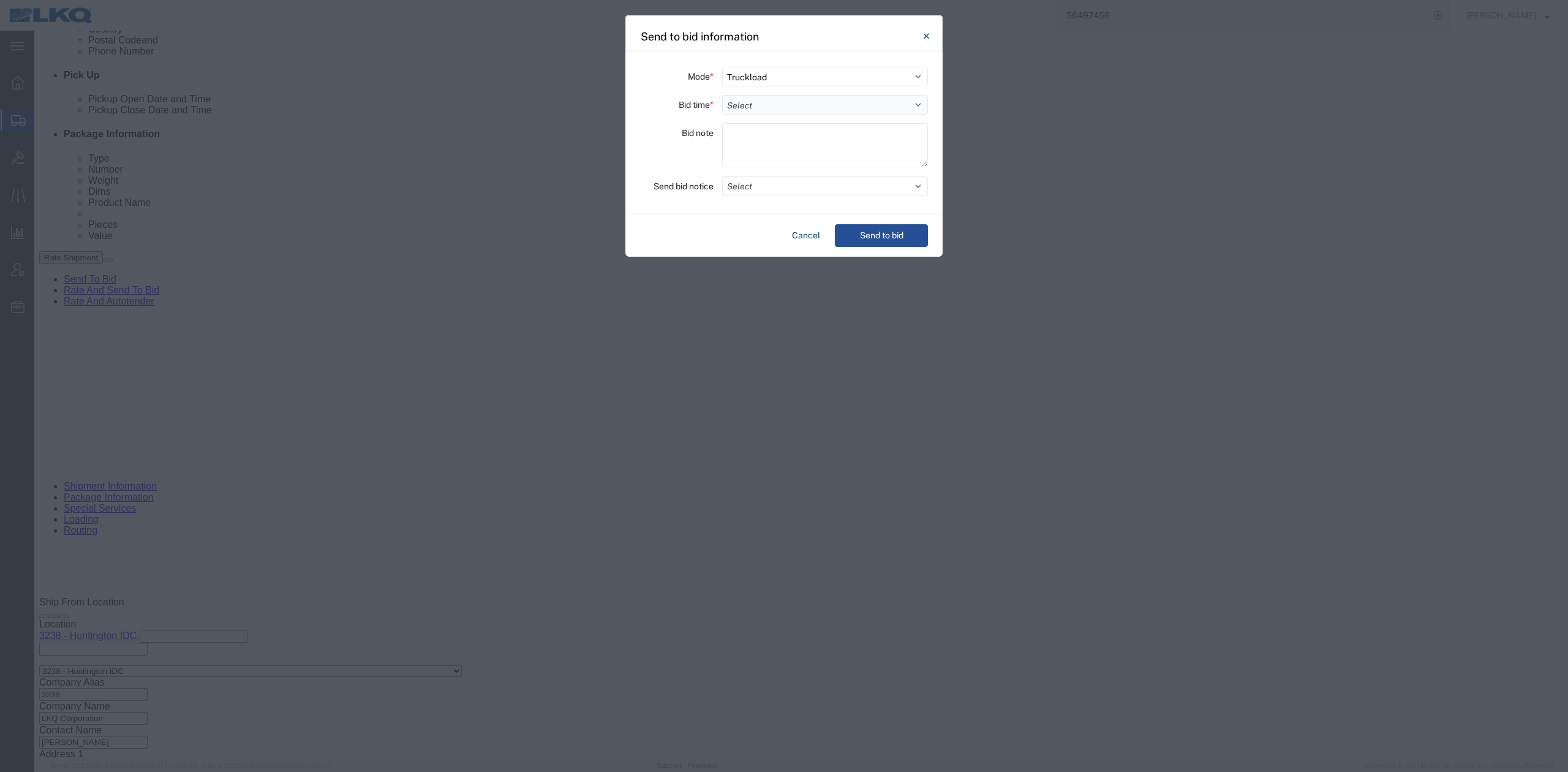
click at [744, 96] on select "Select 30 Min (Rush) 1 Hour (Rush) 2 Hours (Rush) 4 Hours (Rush) 8 Hours (Rush)…" at bounding box center [825, 105] width 206 height 20
select select "12"
click at [722, 95] on select "Select 30 Min (Rush) 1 Hour (Rush) 2 Hours (Rush) 4 Hours (Rush) 8 Hours (Rush)…" at bounding box center [825, 105] width 206 height 20
click at [763, 182] on button "Select" at bounding box center [825, 186] width 206 height 20
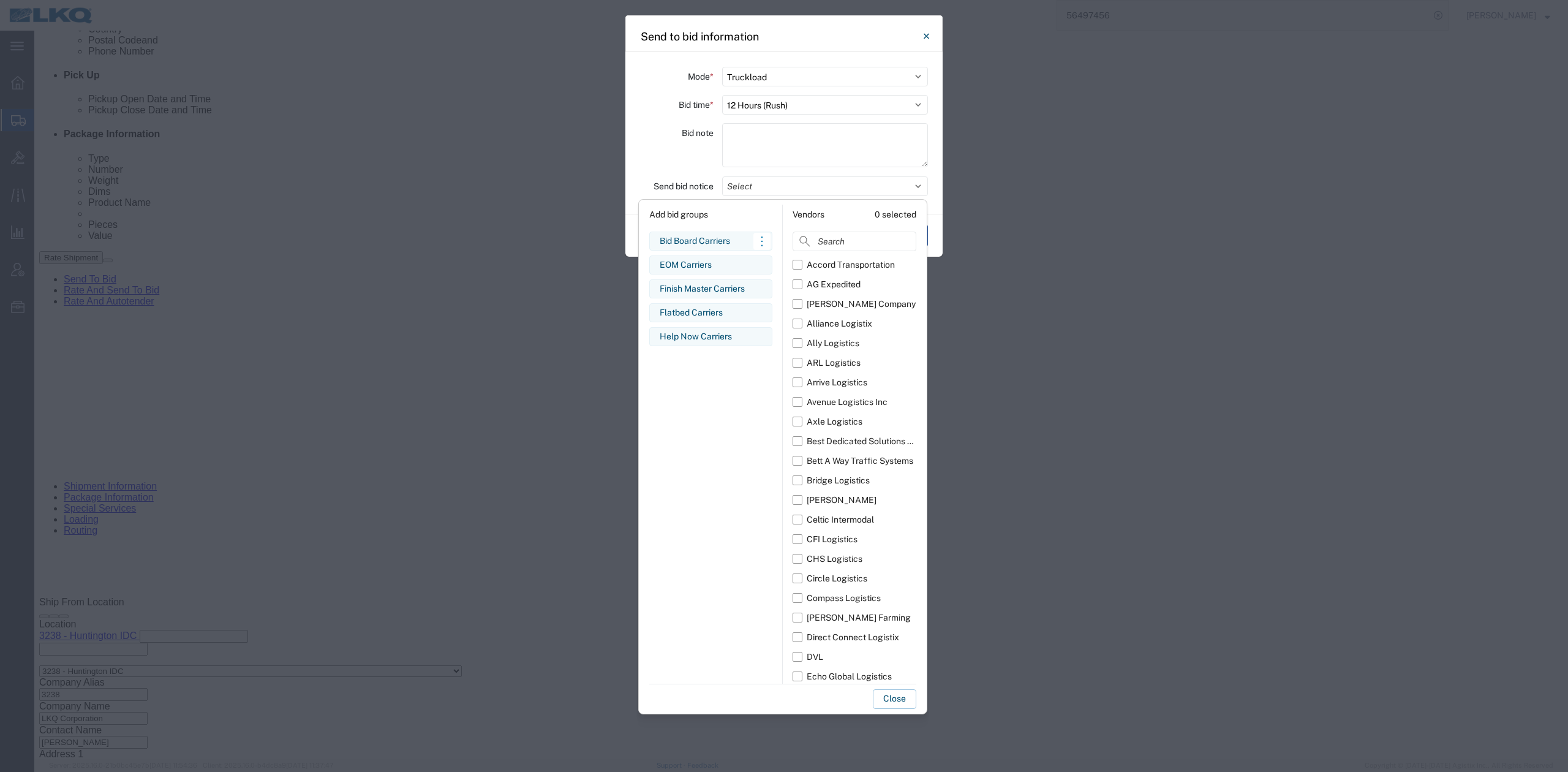
click at [702, 234] on div "Bid Board Carriers Edit bid group Remove bid group" at bounding box center [711, 241] width 123 height 19
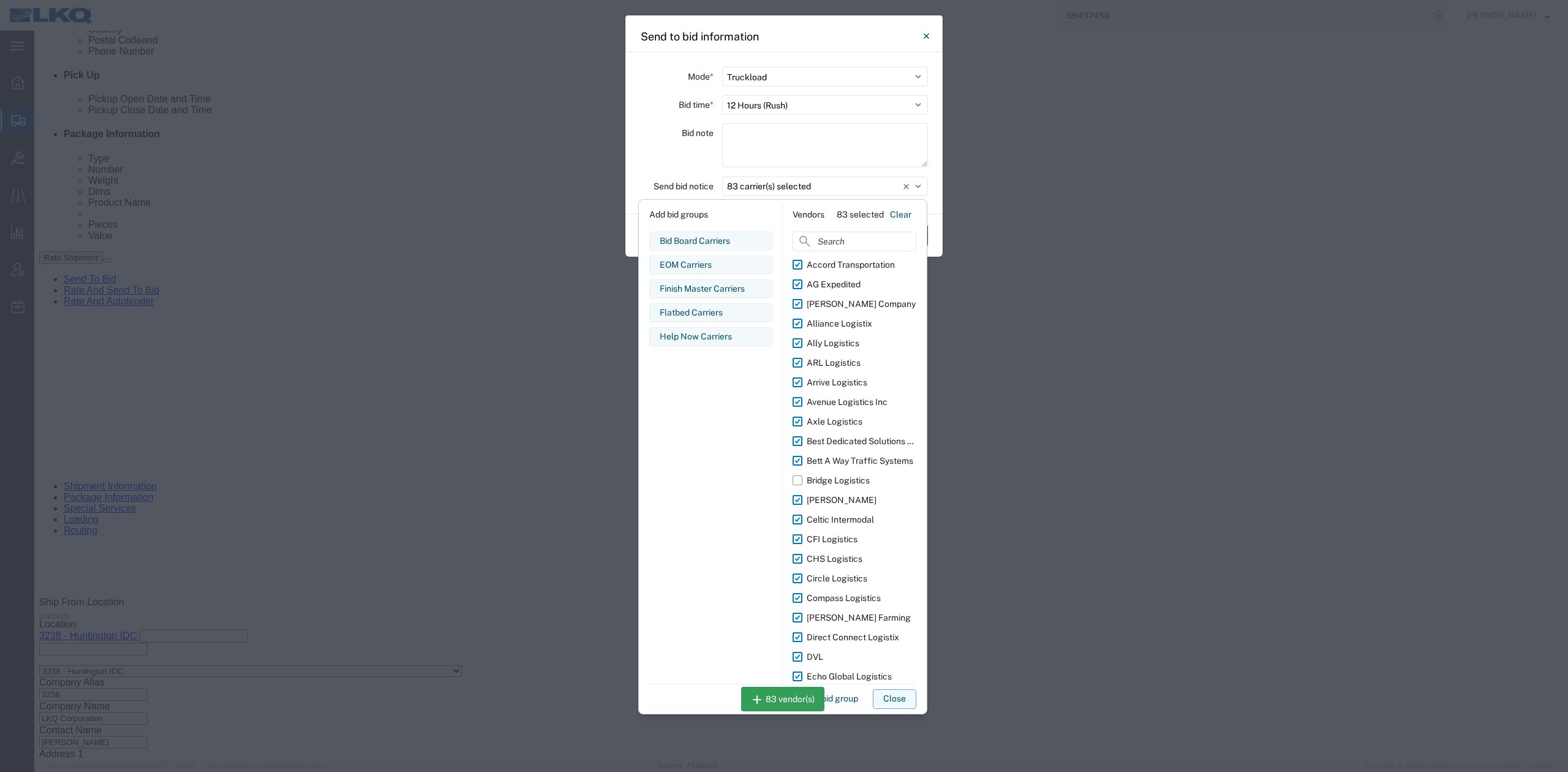
click at [890, 698] on button "Close" at bounding box center [894, 699] width 43 height 20
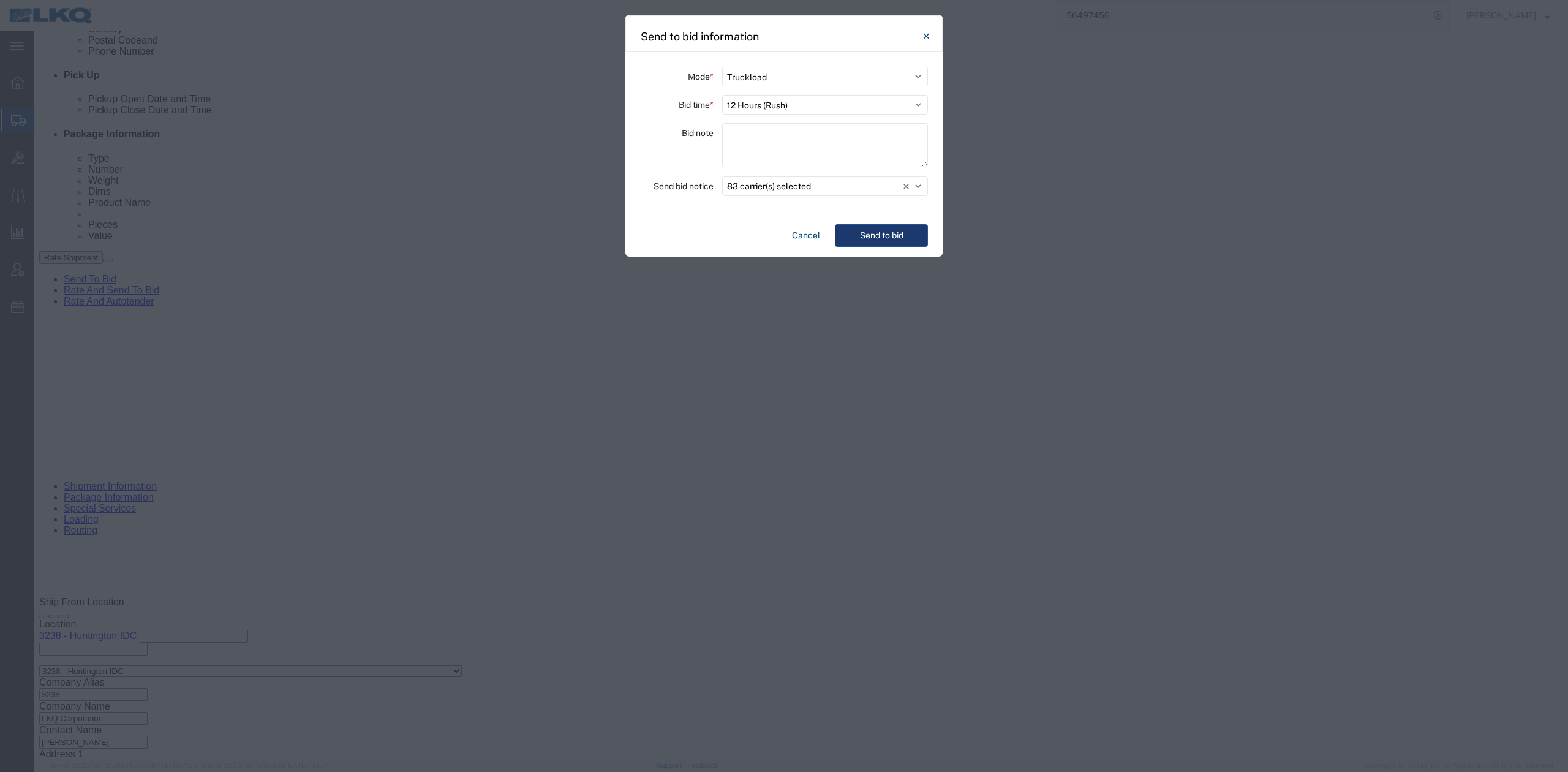
click at [869, 244] on button "Send to bid" at bounding box center [881, 236] width 93 height 23
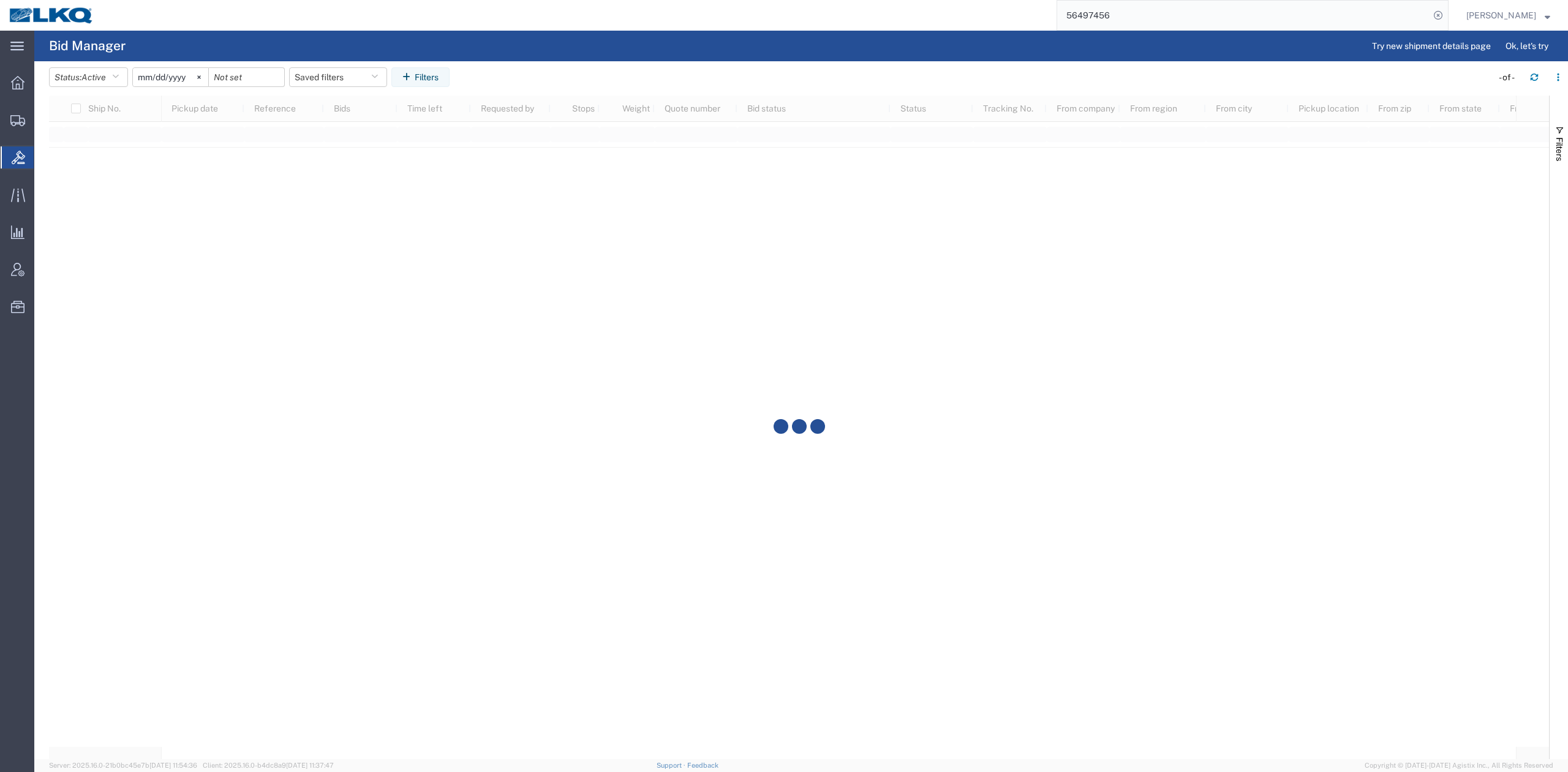
click at [1106, 18] on input "56497456" at bounding box center [1244, 16] width 372 height 30
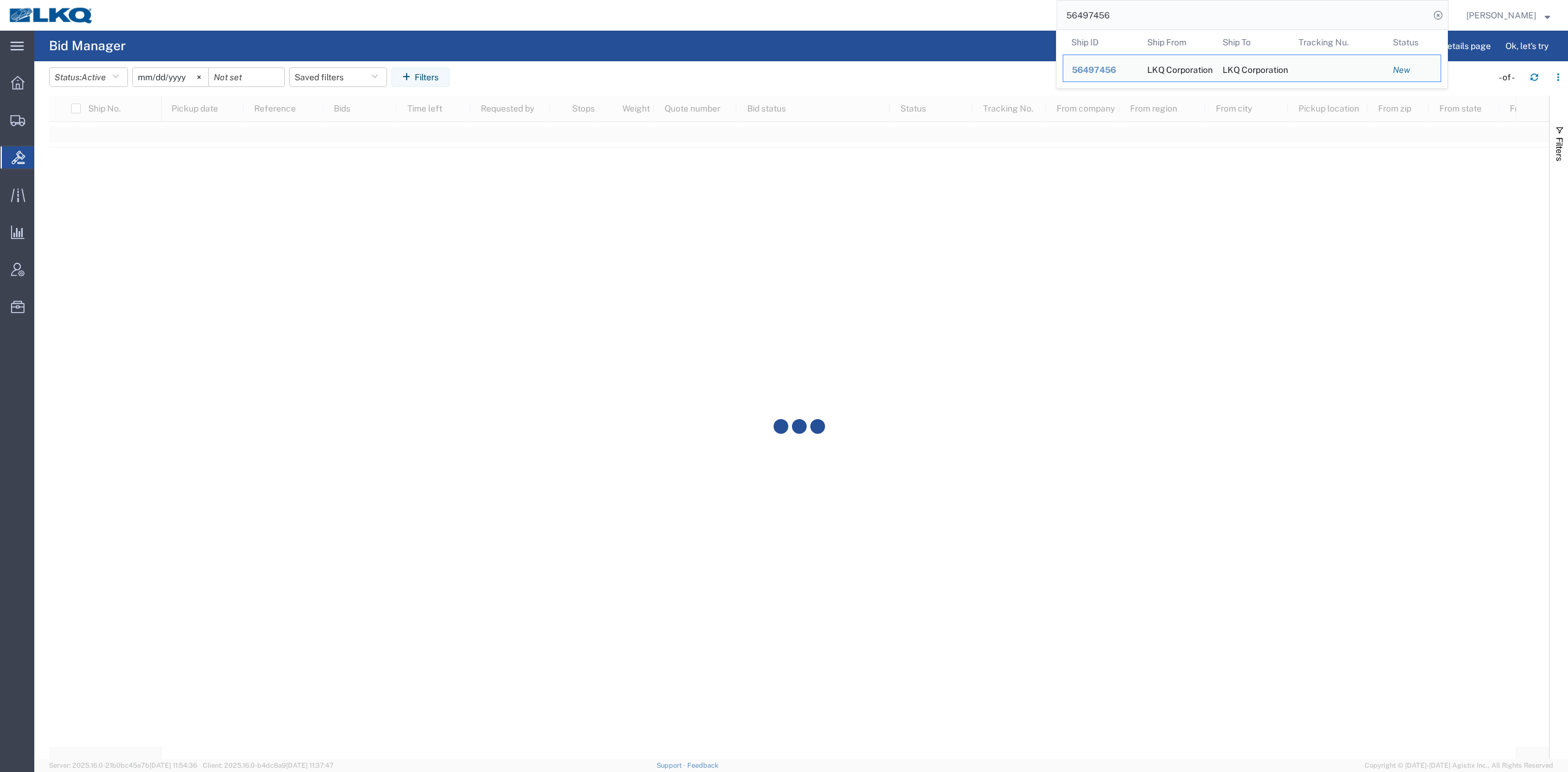
click at [1106, 18] on input "56497456" at bounding box center [1244, 16] width 372 height 30
paste input "65"
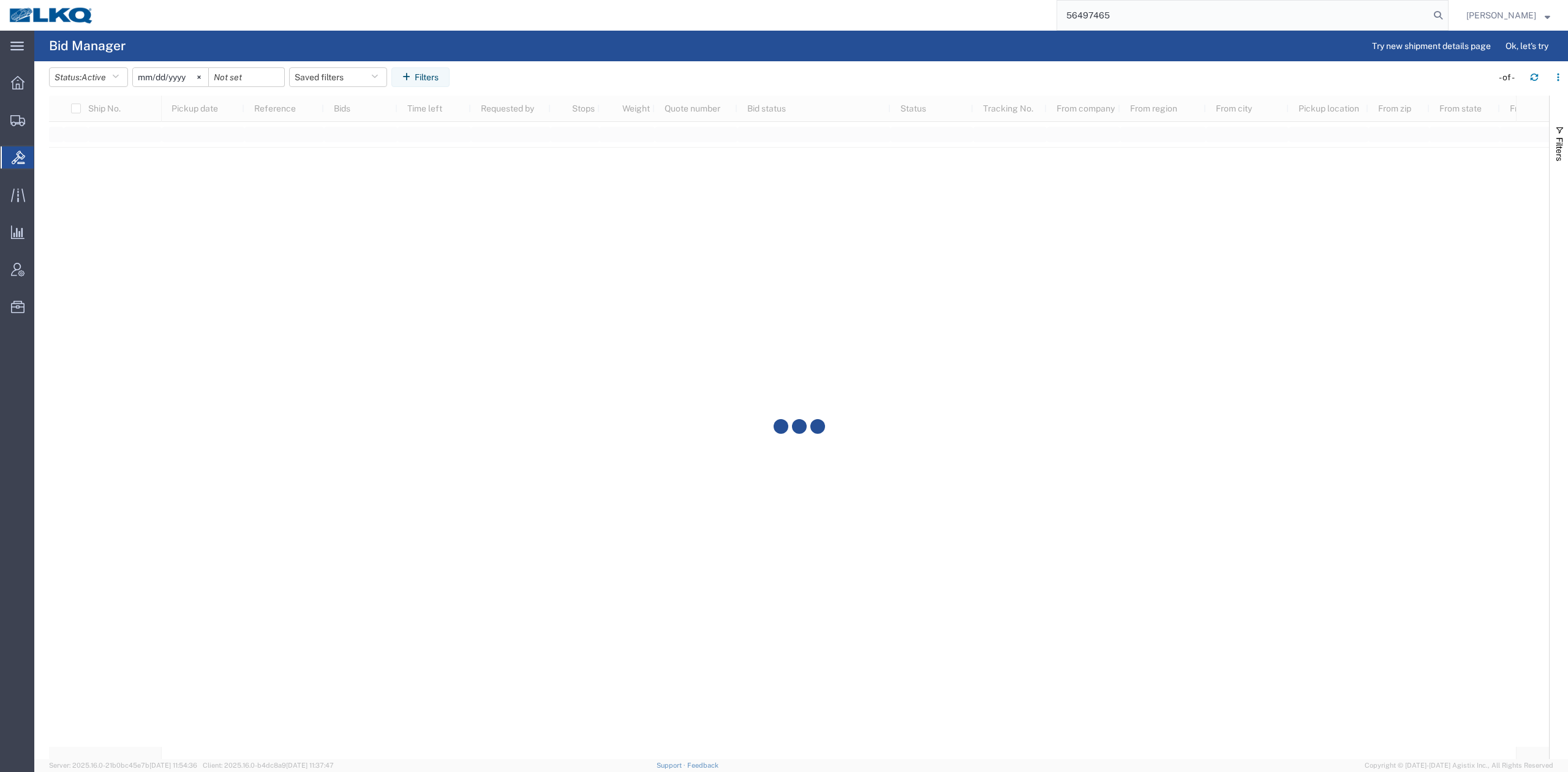
type input "56497465"
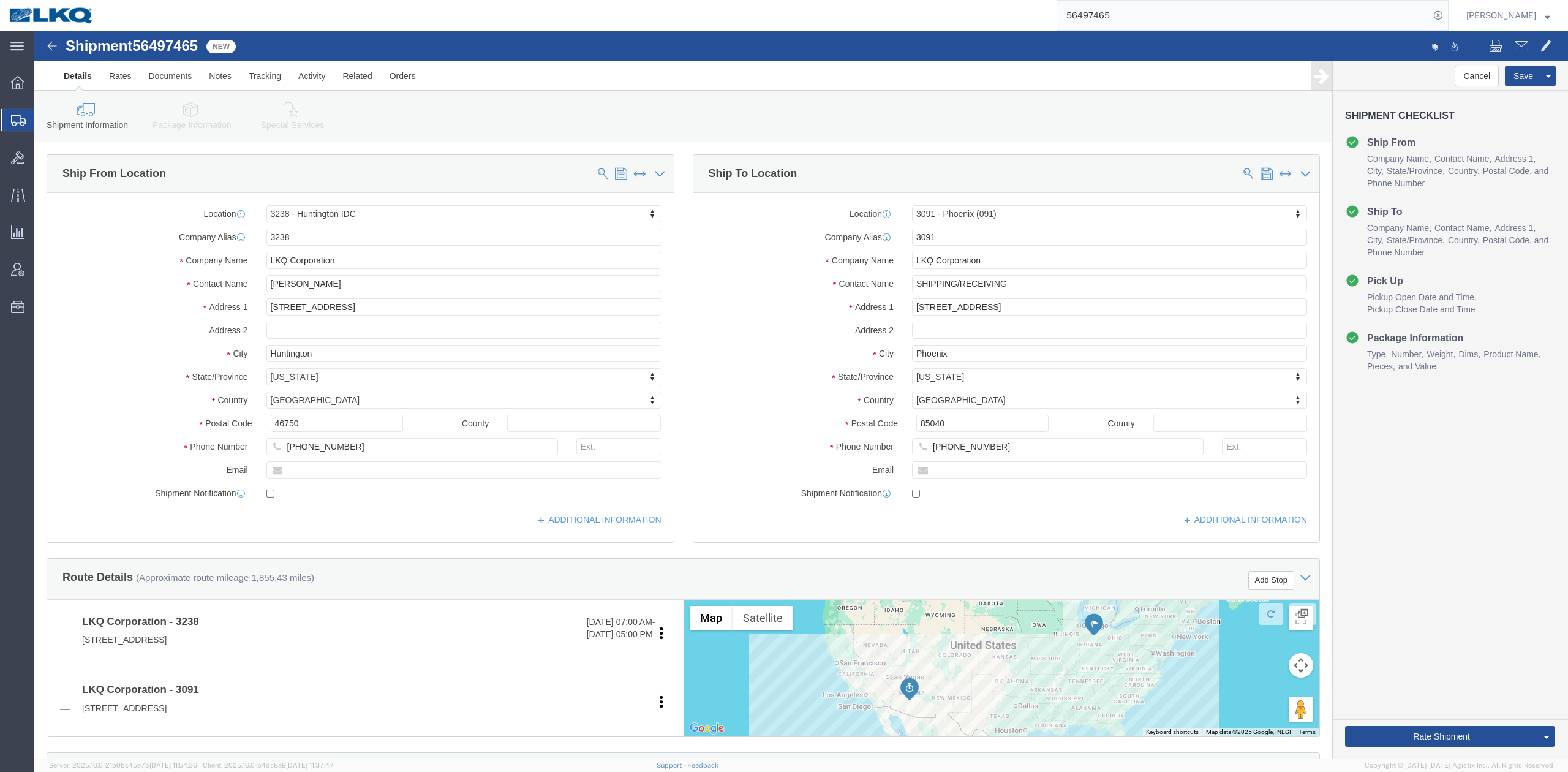
select select "27940"
select select "27824"
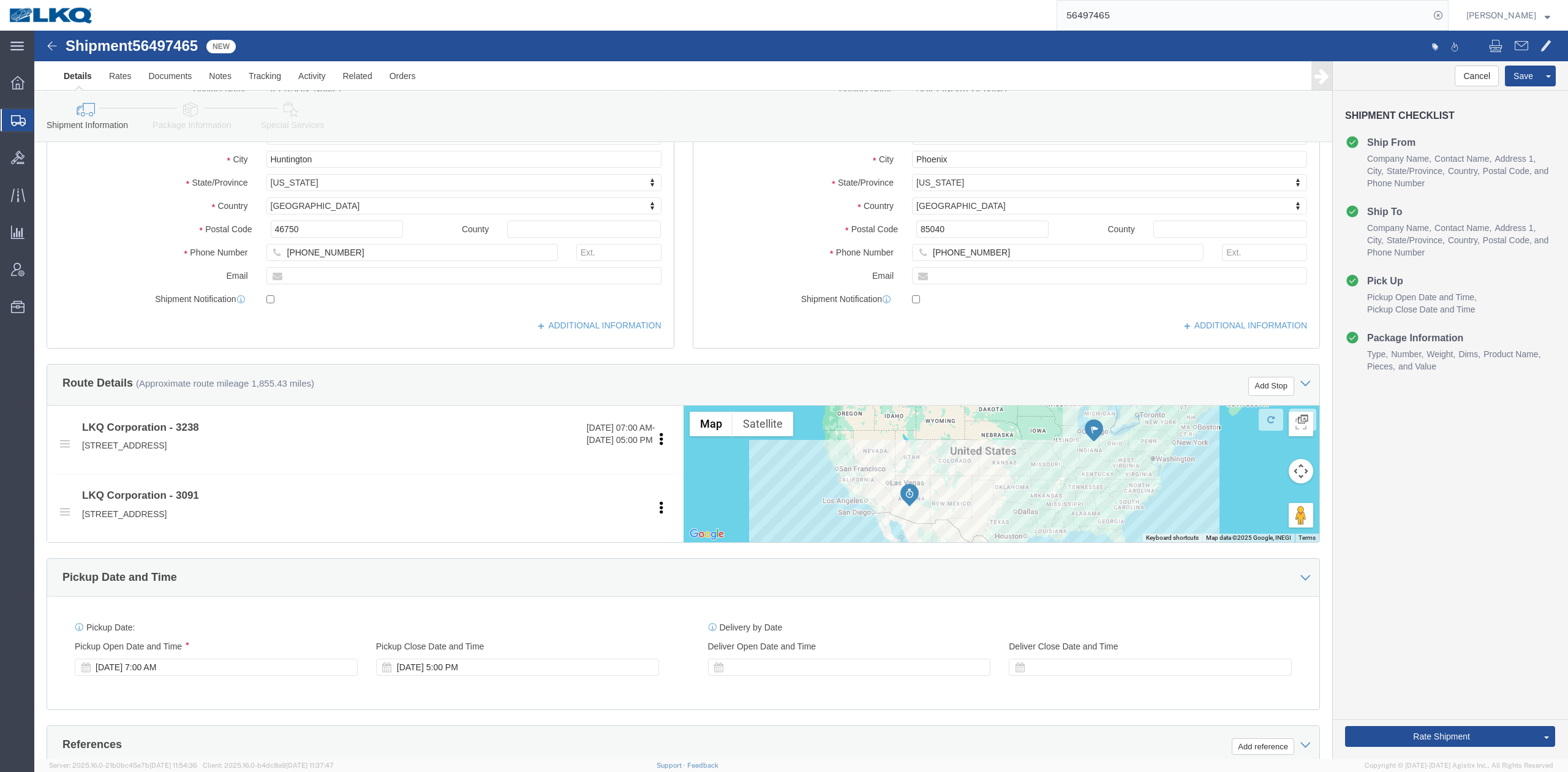
scroll to position [408, 0]
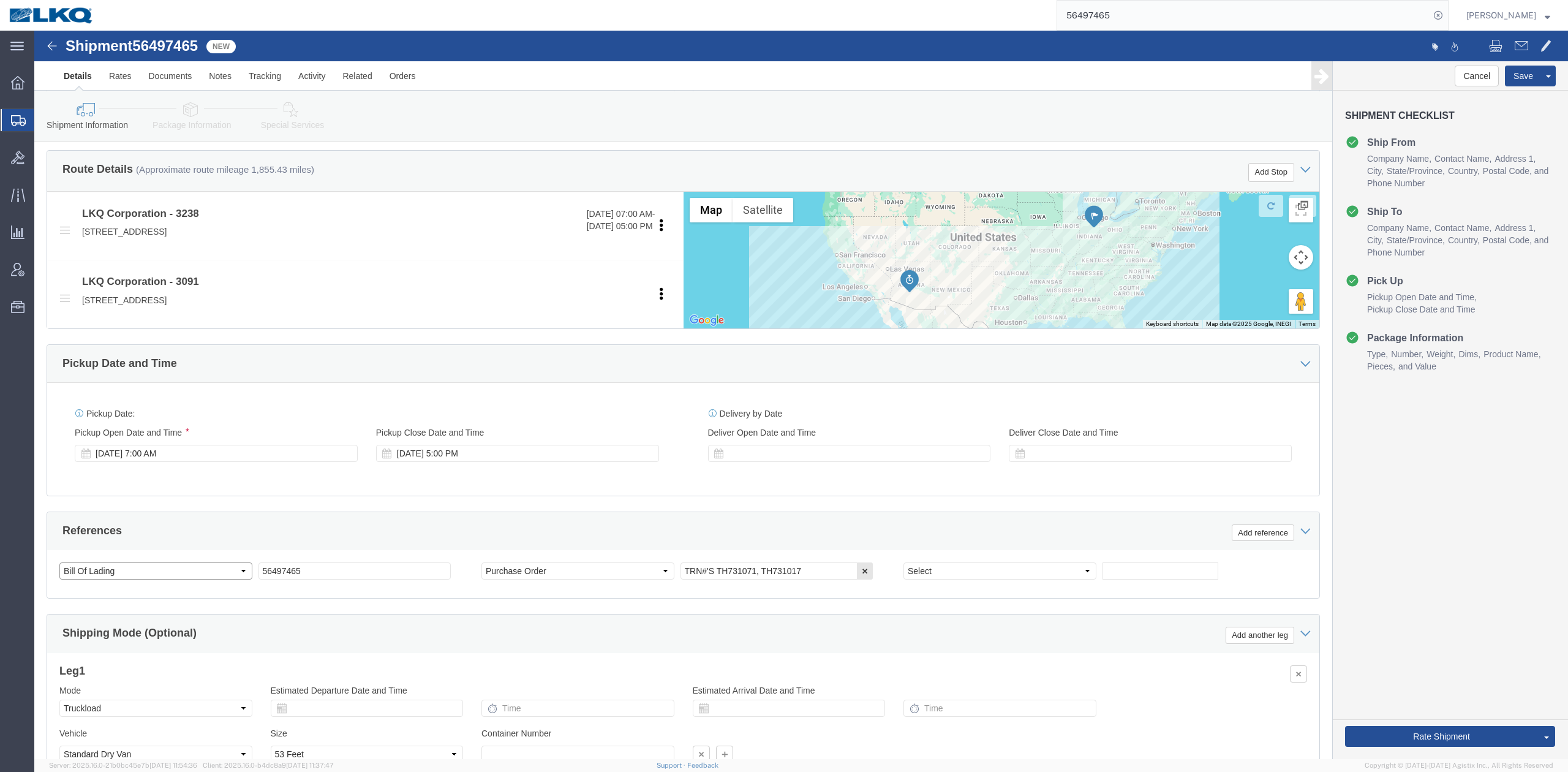
click select "Select Account Type Activity ID Airline Appointment Number ASN Batch Request # …"
select select "QUOTENUM"
click select "Select Account Type Activity ID Airline Appointment Number ASN Batch Request # …"
type input "Quote Only"
select select "BOL"
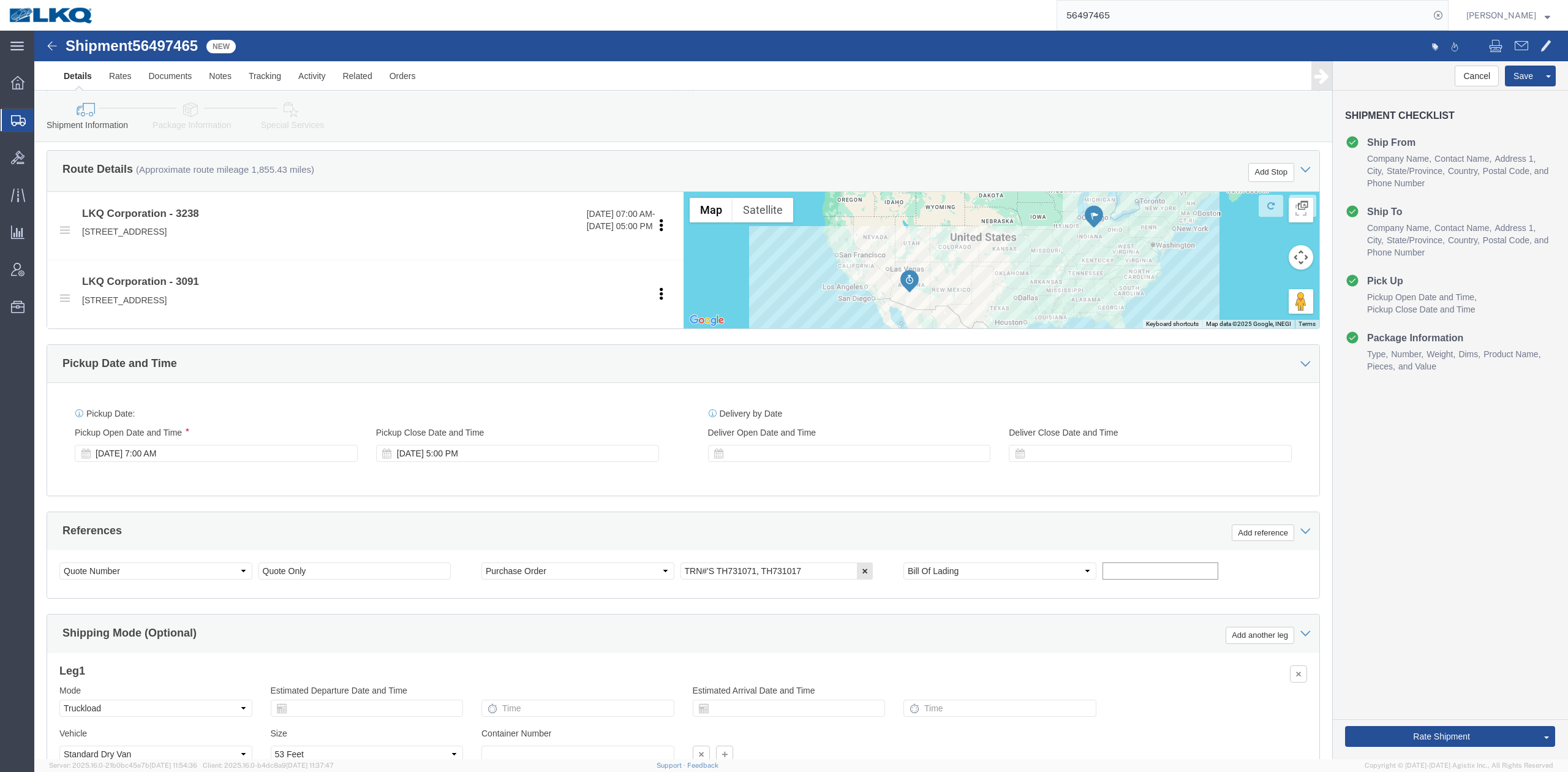
paste input "56497465"
type input "56497465"
click div "Pickup Date: Pickup Start Date Pickup Start Time Pickup Open Date and Time Aug …"
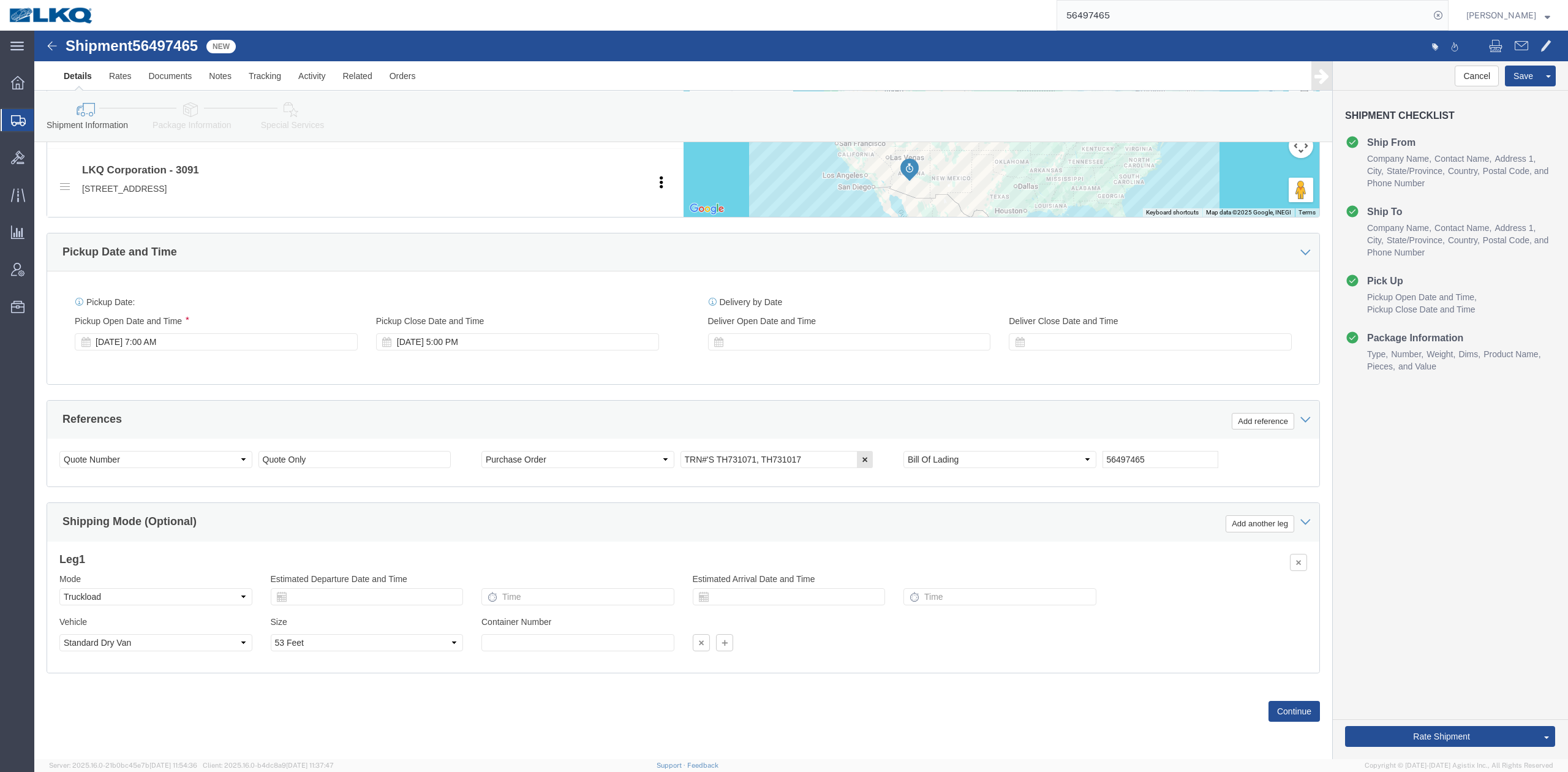
scroll to position [524, 0]
click link "Send To Bid"
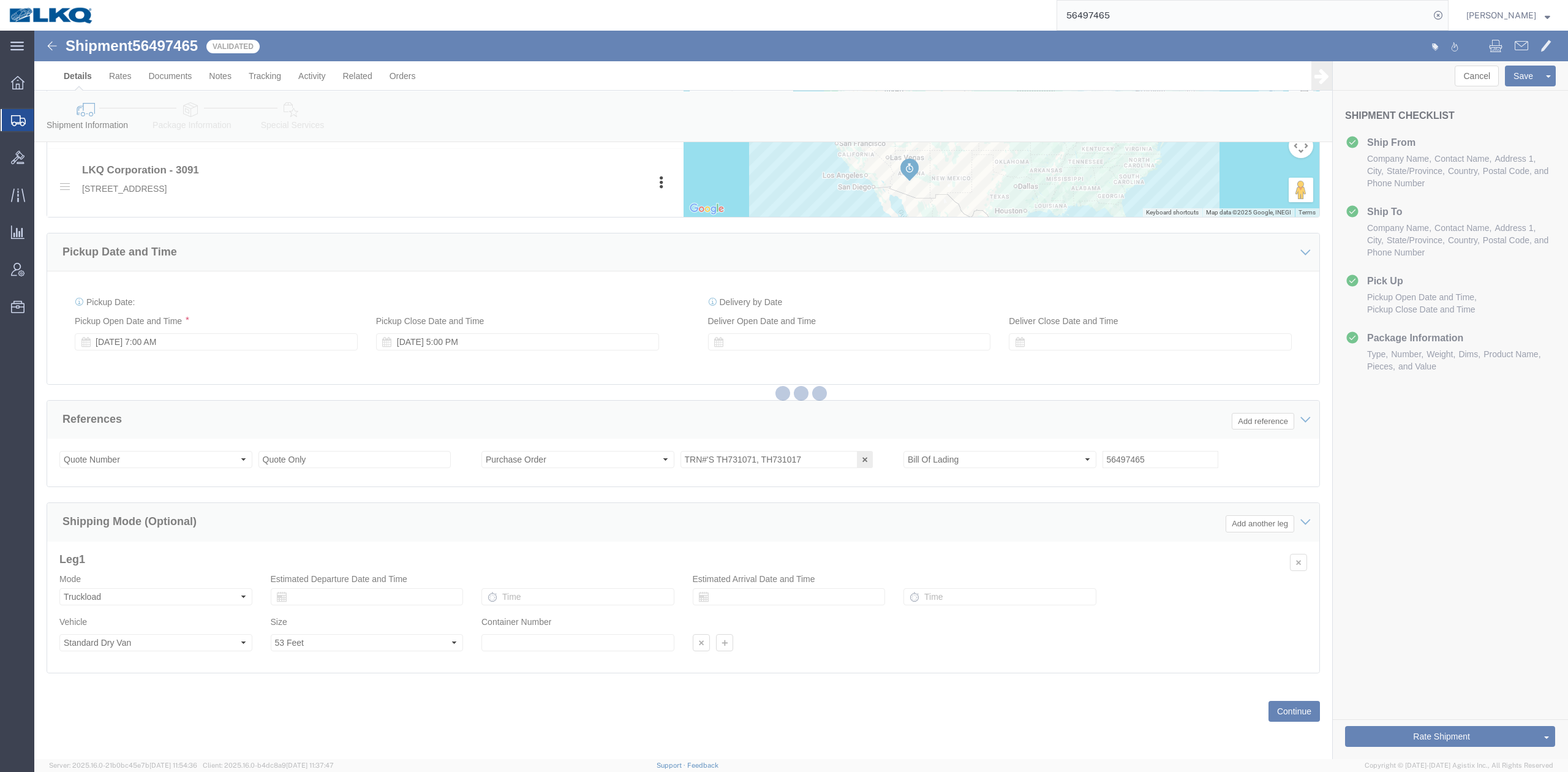
select select "TL"
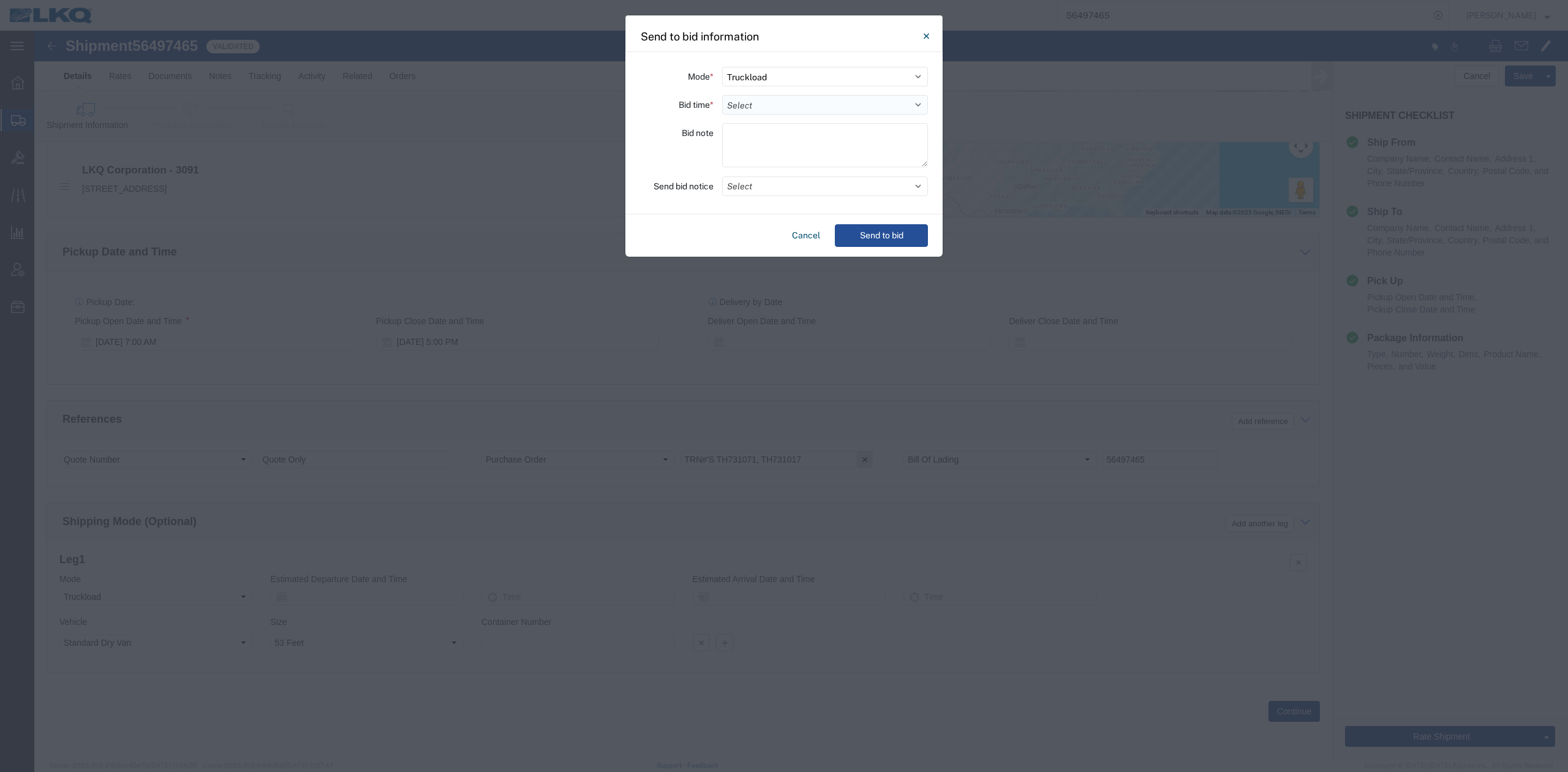
click at [772, 99] on select "Select 30 Min (Rush) 1 Hour (Rush) 2 Hours (Rush) 4 Hours (Rush) 8 Hours (Rush)…" at bounding box center [825, 105] width 206 height 20
select select "12"
click at [722, 95] on select "Select 30 Min (Rush) 1 Hour (Rush) 2 Hours (Rush) 4 Hours (Rush) 8 Hours (Rush)…" at bounding box center [825, 105] width 206 height 20
click at [757, 194] on button "Select" at bounding box center [825, 186] width 206 height 20
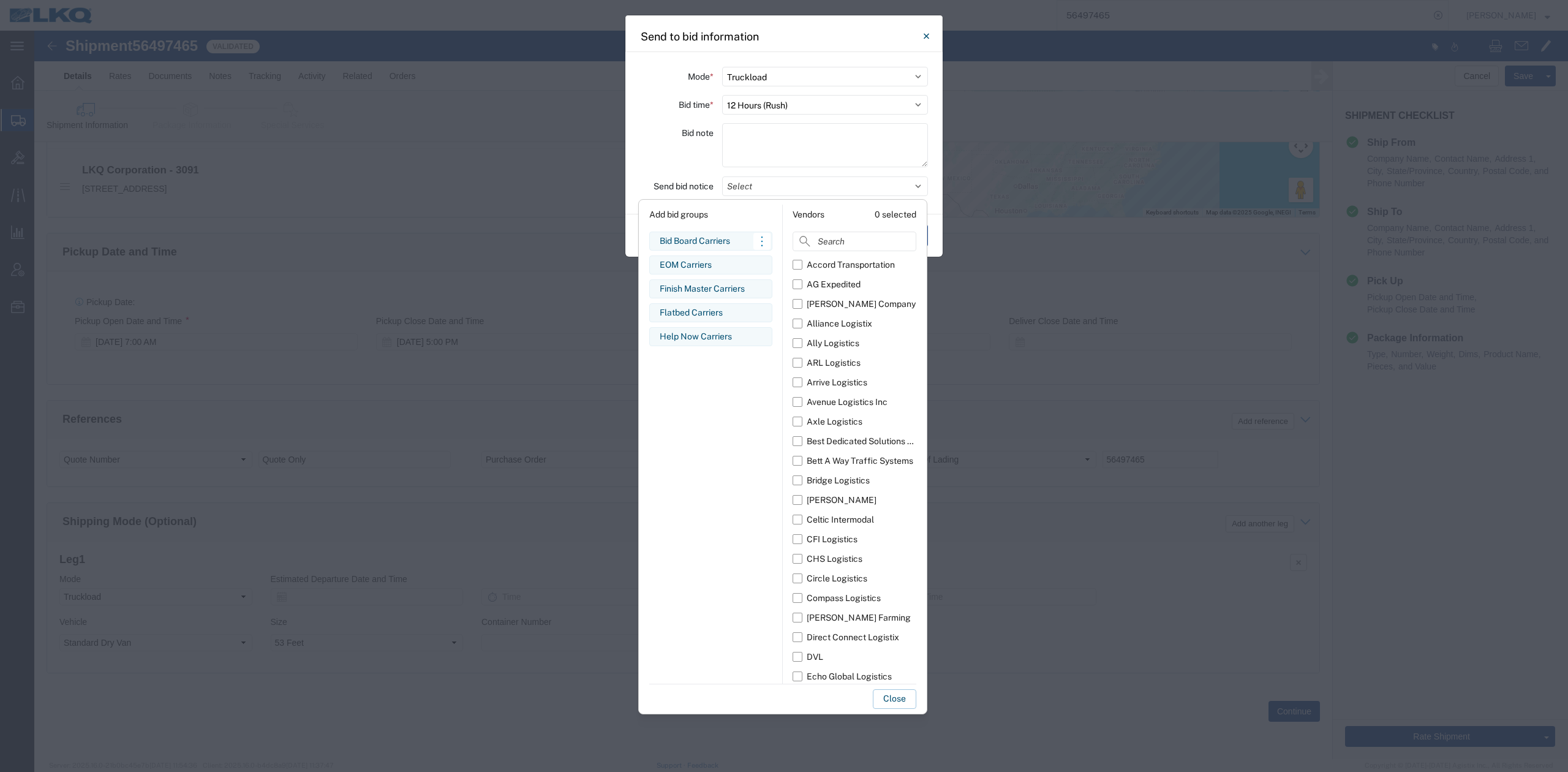
click at [711, 246] on div "Bid Board Carriers" at bounding box center [711, 241] width 103 height 13
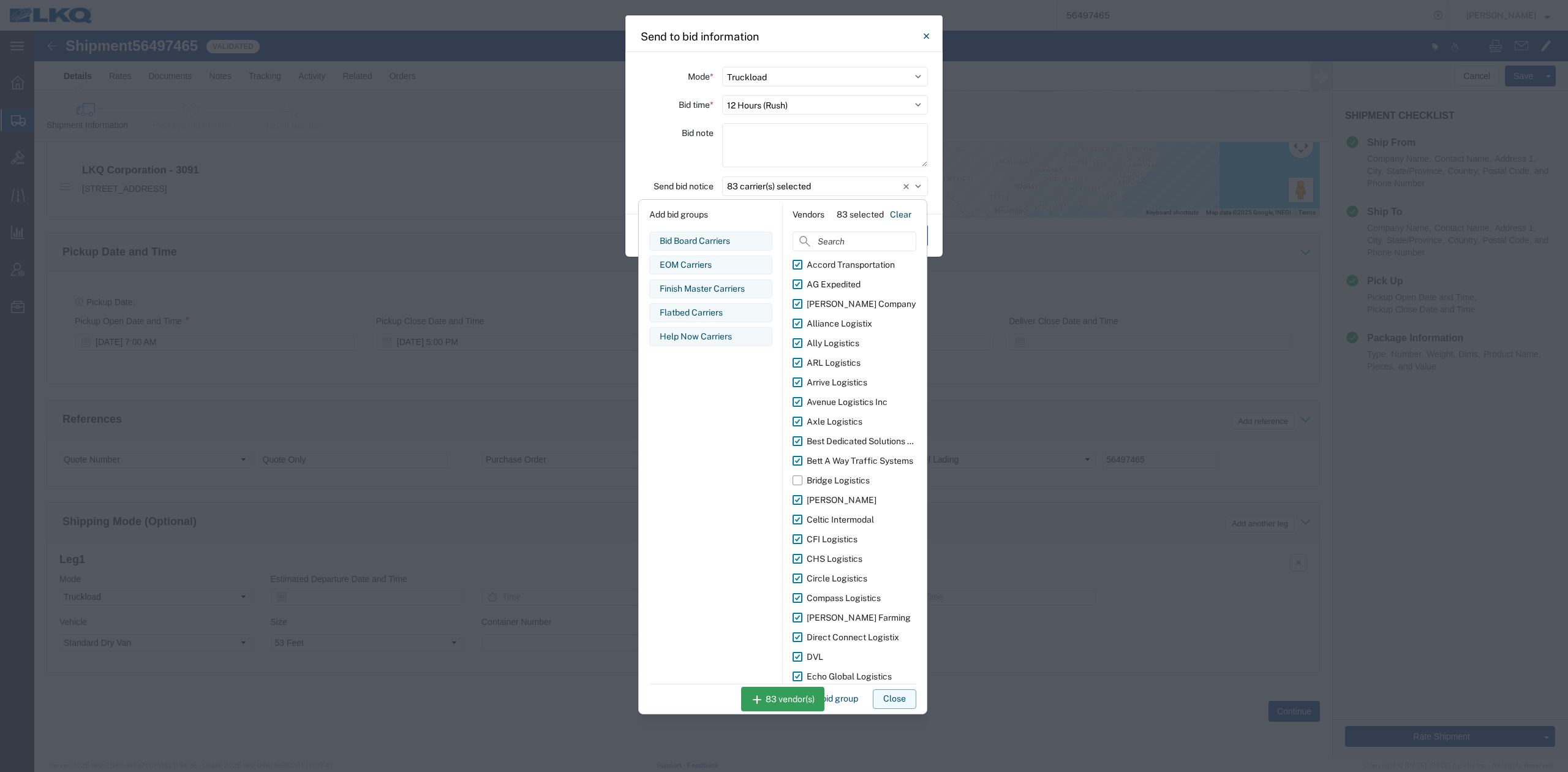
click at [895, 700] on button "Close" at bounding box center [894, 699] width 43 height 20
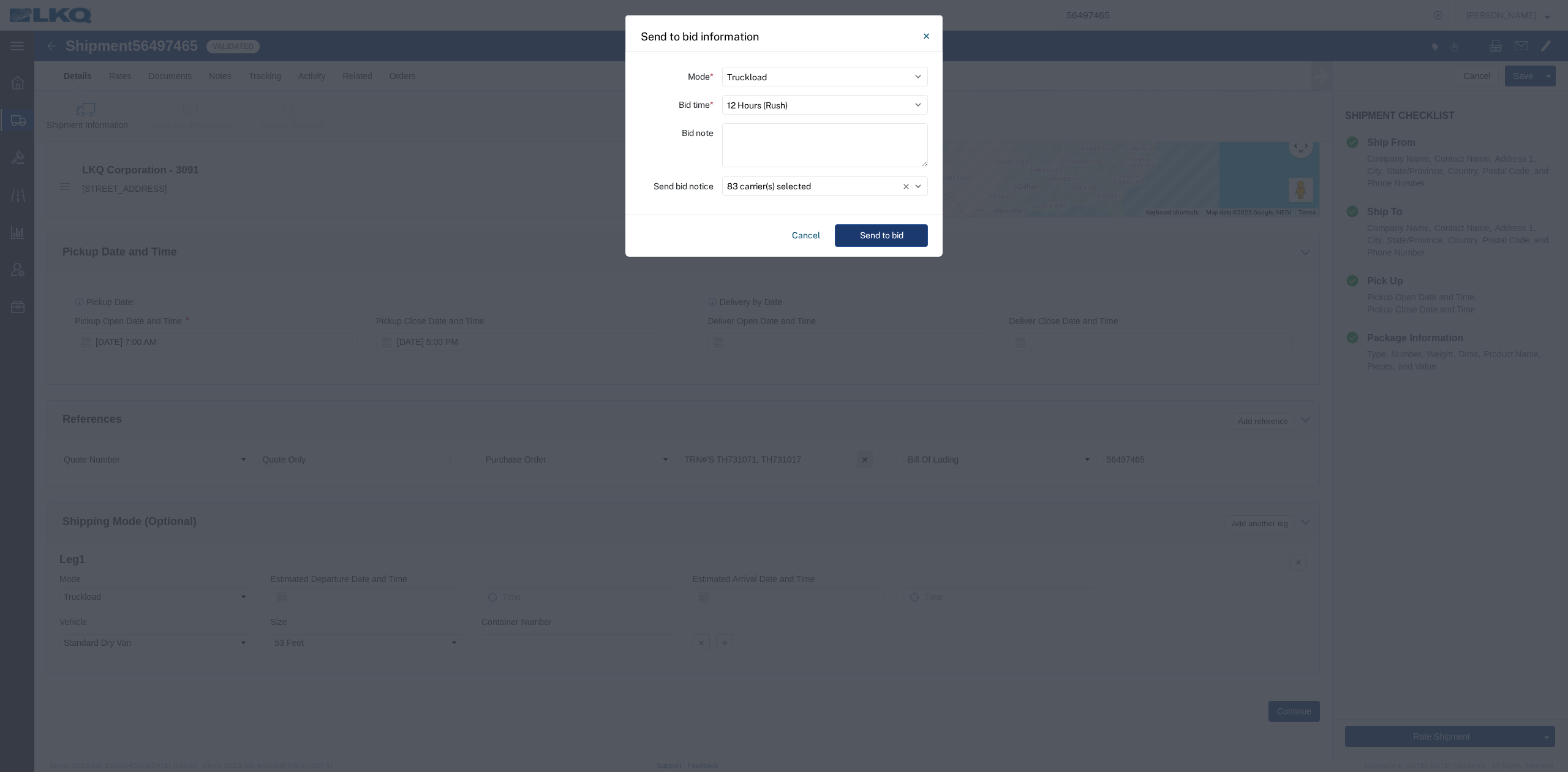
click at [880, 224] on div "Cancel Send to bid" at bounding box center [784, 236] width 317 height 43
click at [885, 230] on button "Send to bid" at bounding box center [881, 236] width 93 height 23
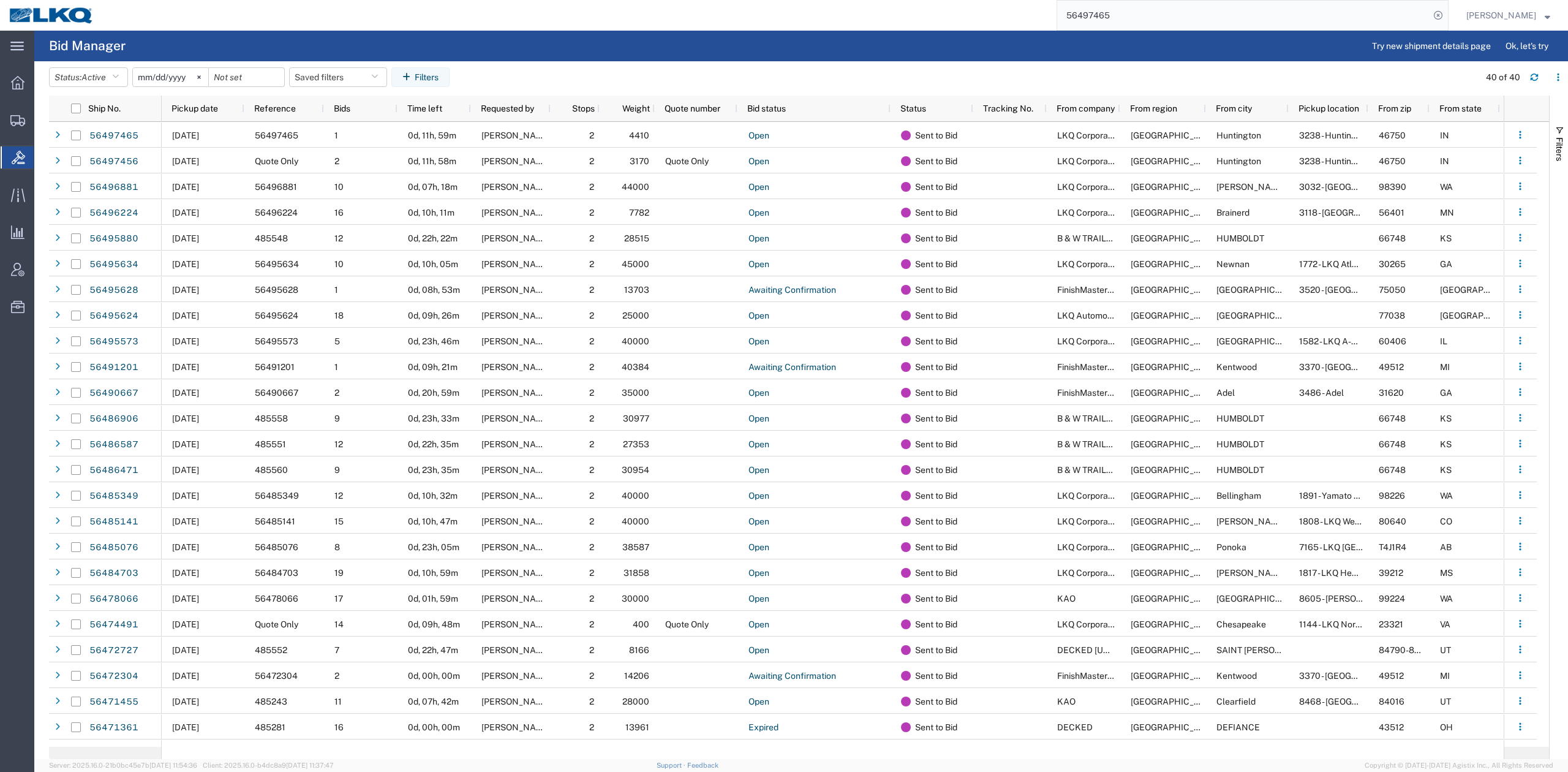
click at [1121, 24] on input "56497465" at bounding box center [1244, 16] width 372 height 30
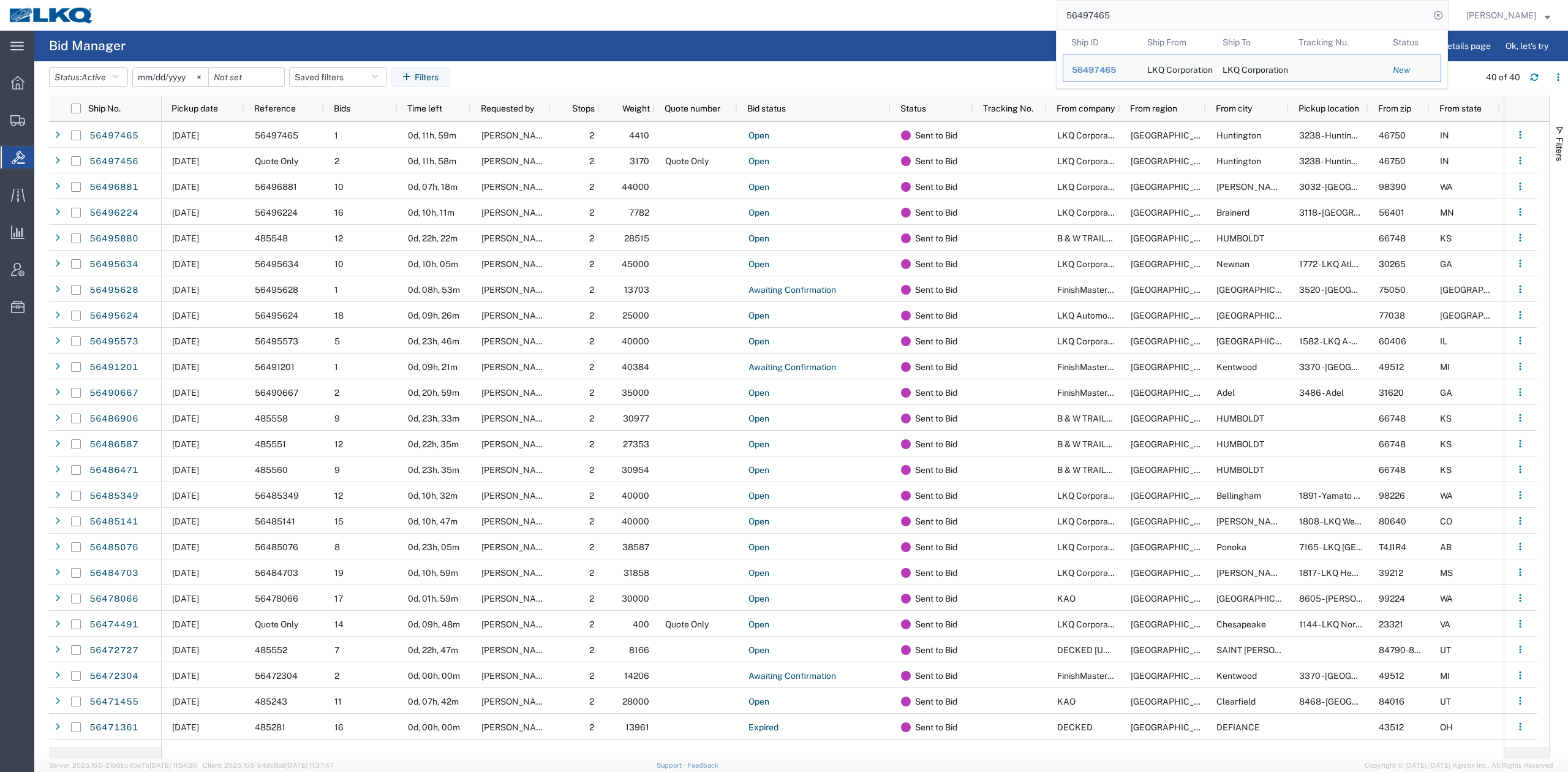
paste input "150972"
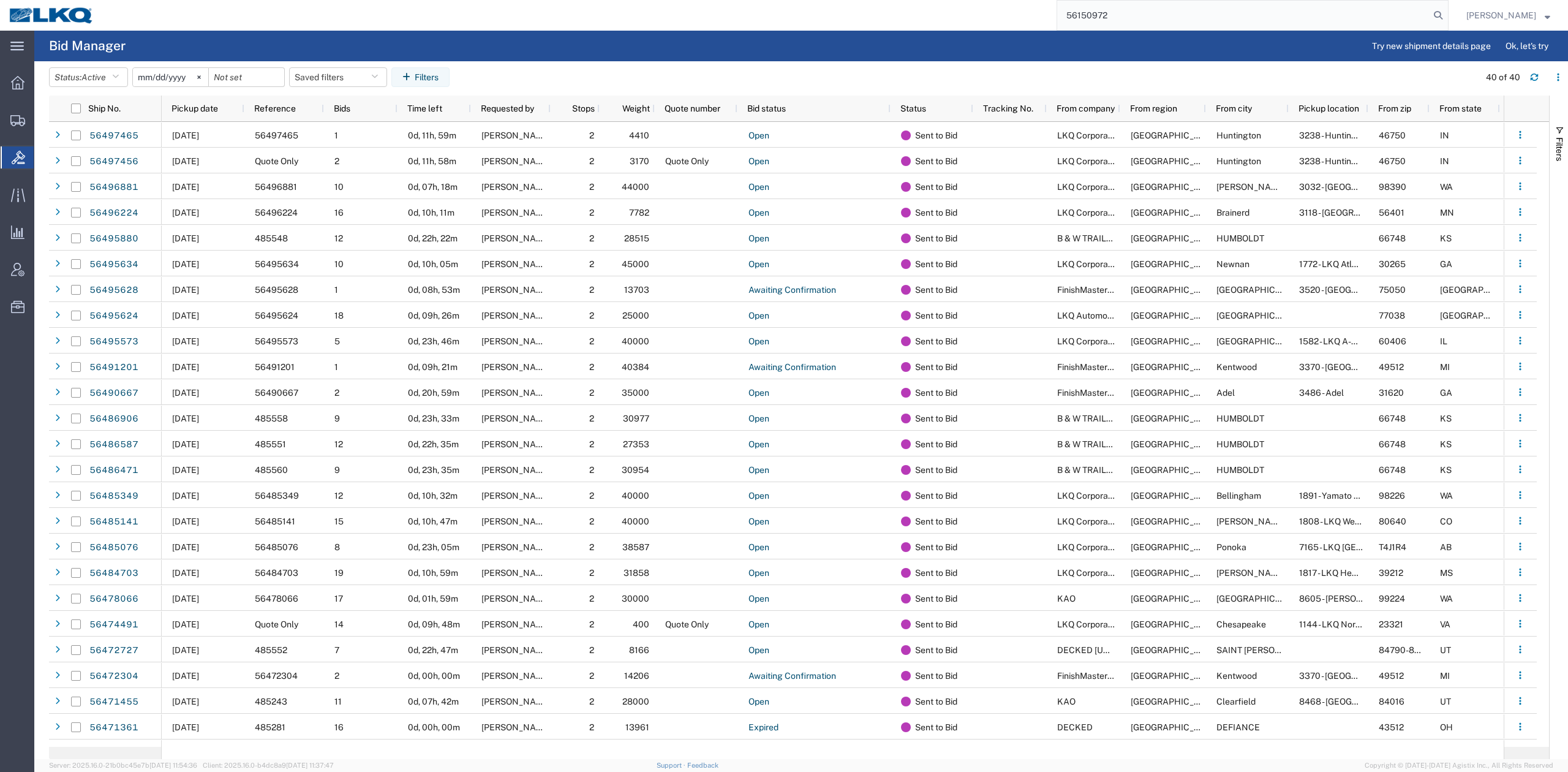
click at [1449, 8] on form "56150972" at bounding box center [1252, 15] width 392 height 30
click at [1447, 11] on icon at bounding box center [1438, 15] width 17 height 17
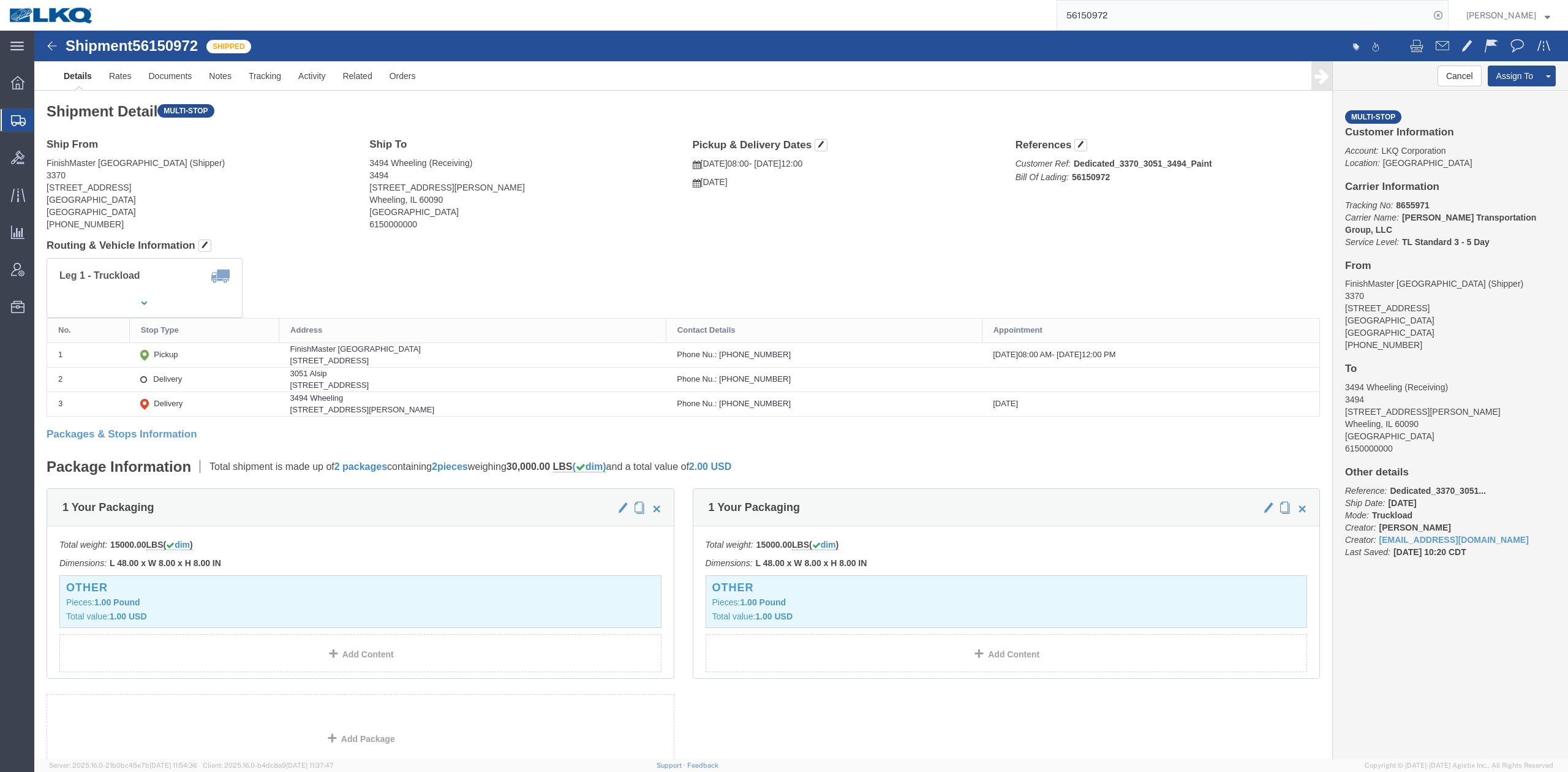
click at [1125, 18] on input "56150972" at bounding box center [1244, 16] width 372 height 30
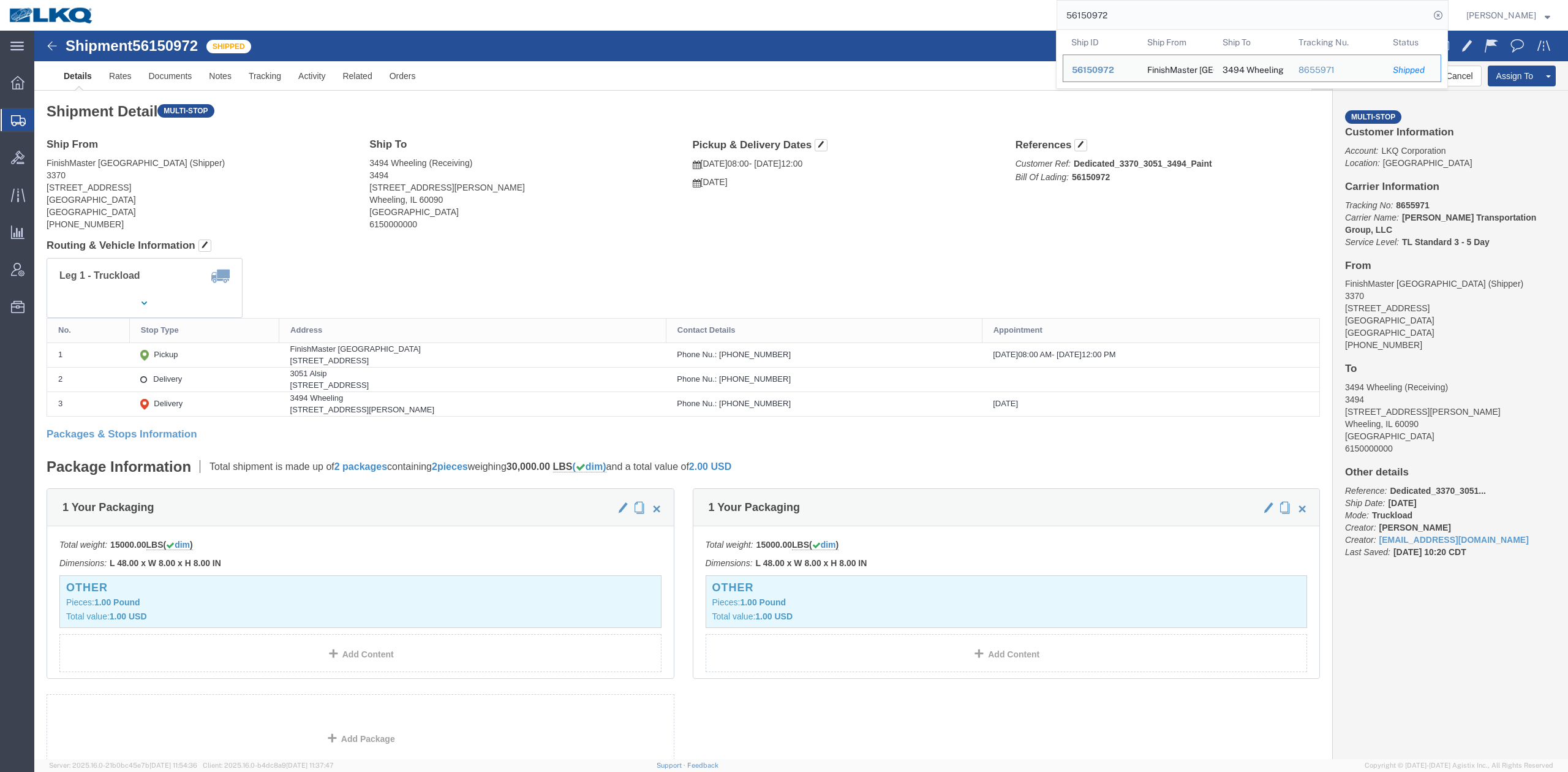
click at [1125, 18] on input "56150972" at bounding box center [1244, 16] width 372 height 30
paste input "471363"
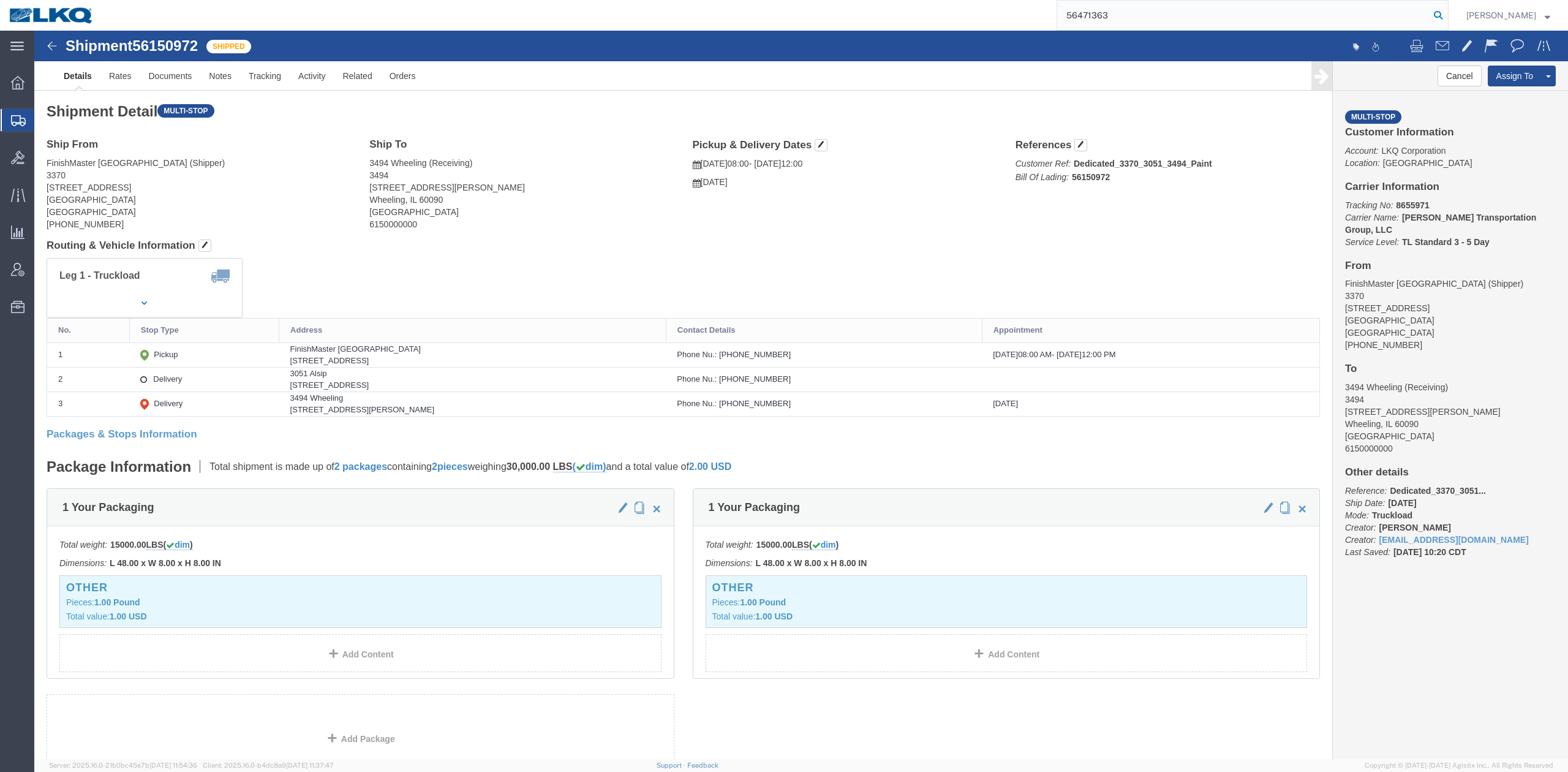
type input "56471363"
click at [1447, 18] on icon at bounding box center [1438, 15] width 17 height 17
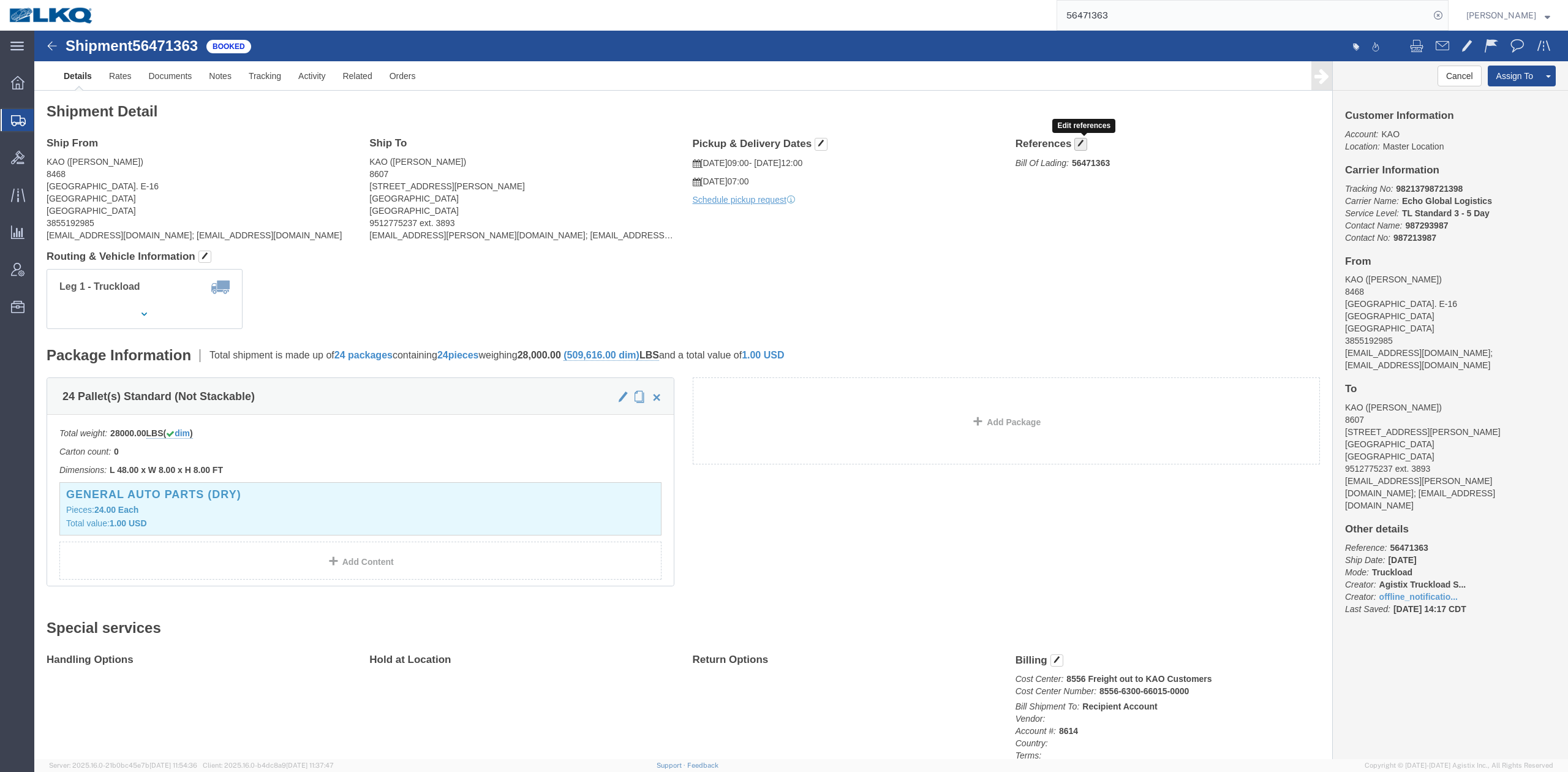
click span "button"
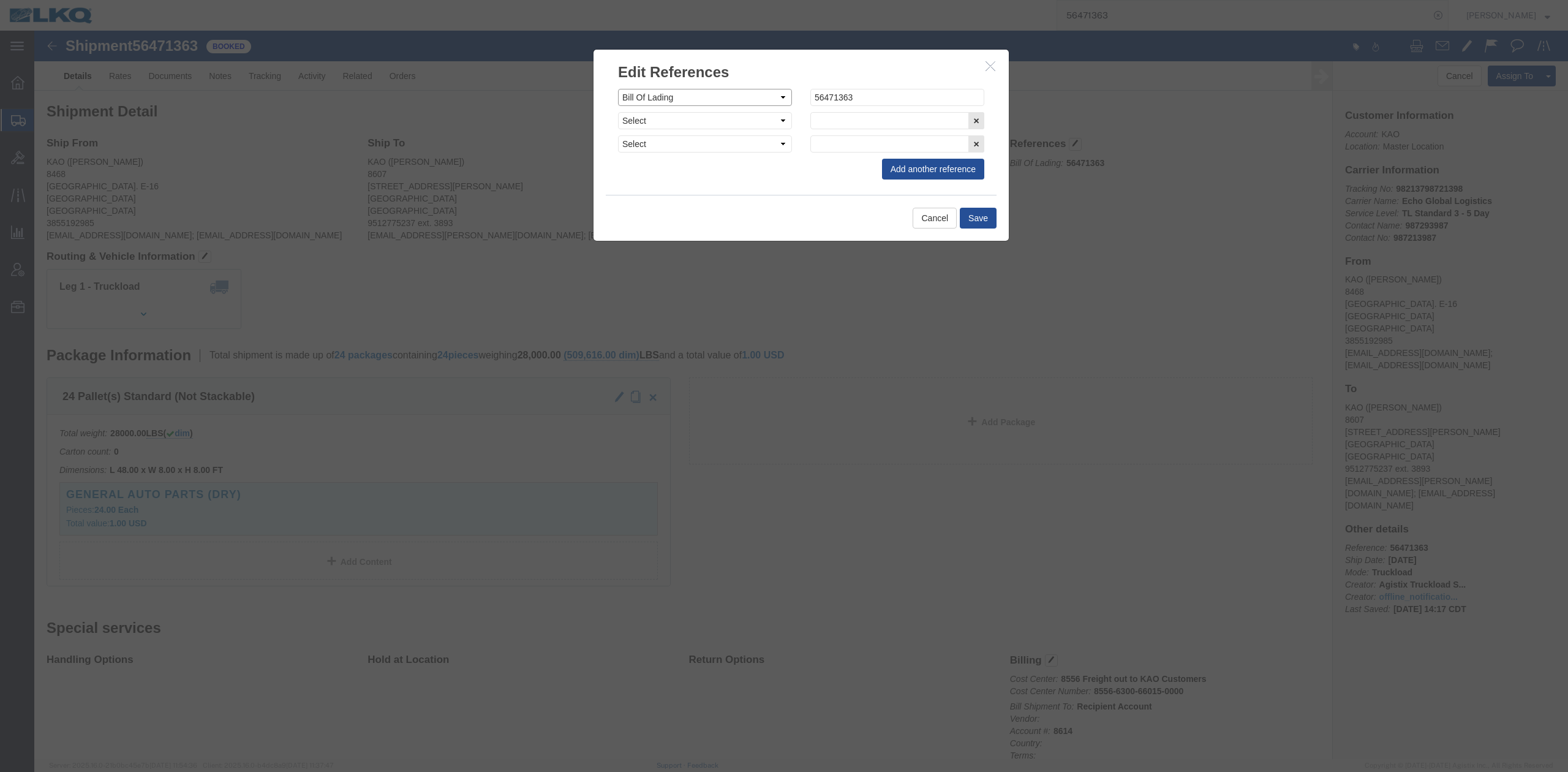
click select "Select Account Type Activity ID Airline Appointment Number ASN Batch Request # …"
select select "DELNUM"
click select "Select Account Type Activity ID Airline Appointment Number ASN Batch Request # …"
paste input "485570"
type input "485570"
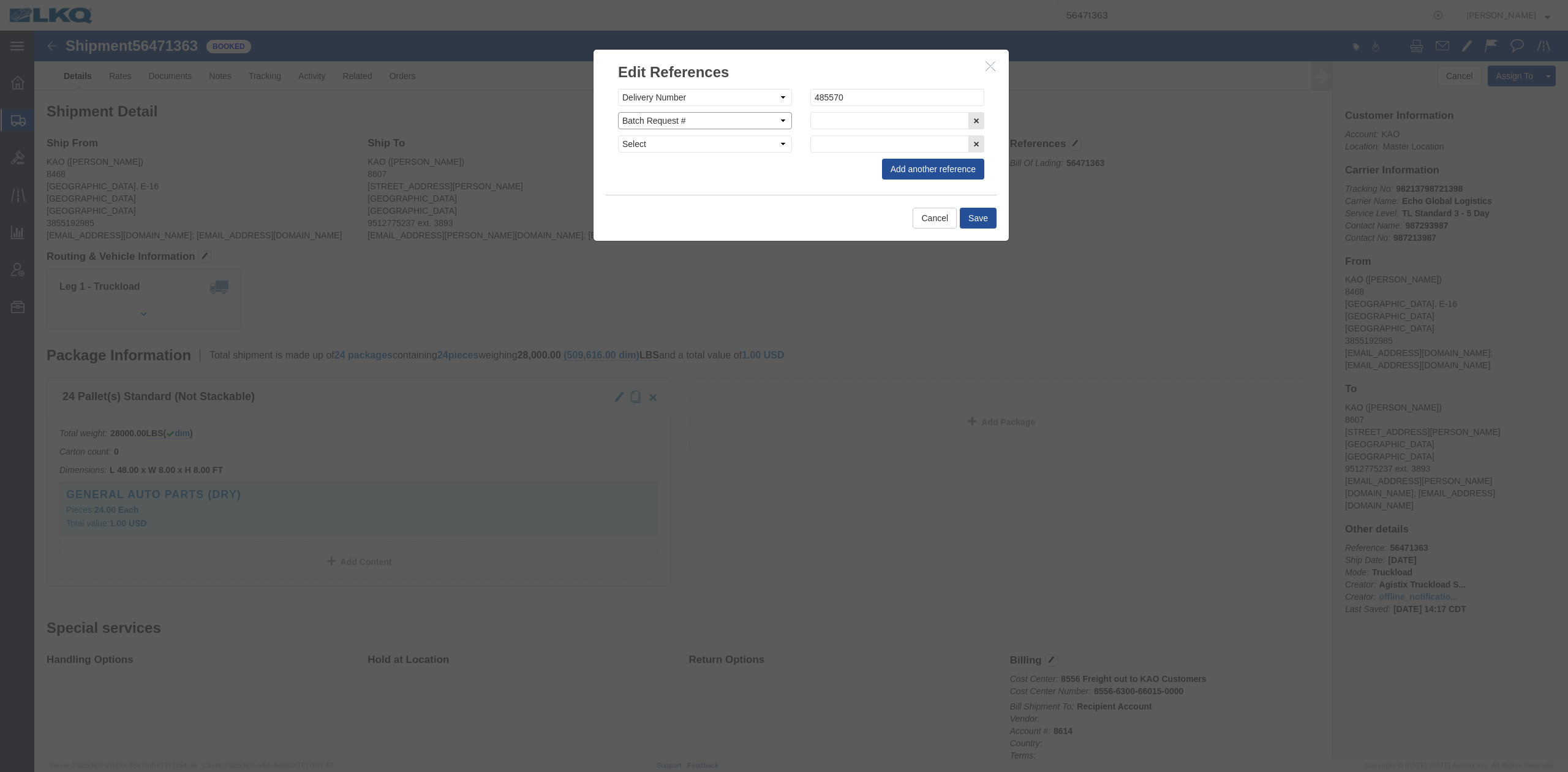
select select "BOL"
type input "56471363"
click button "Save"
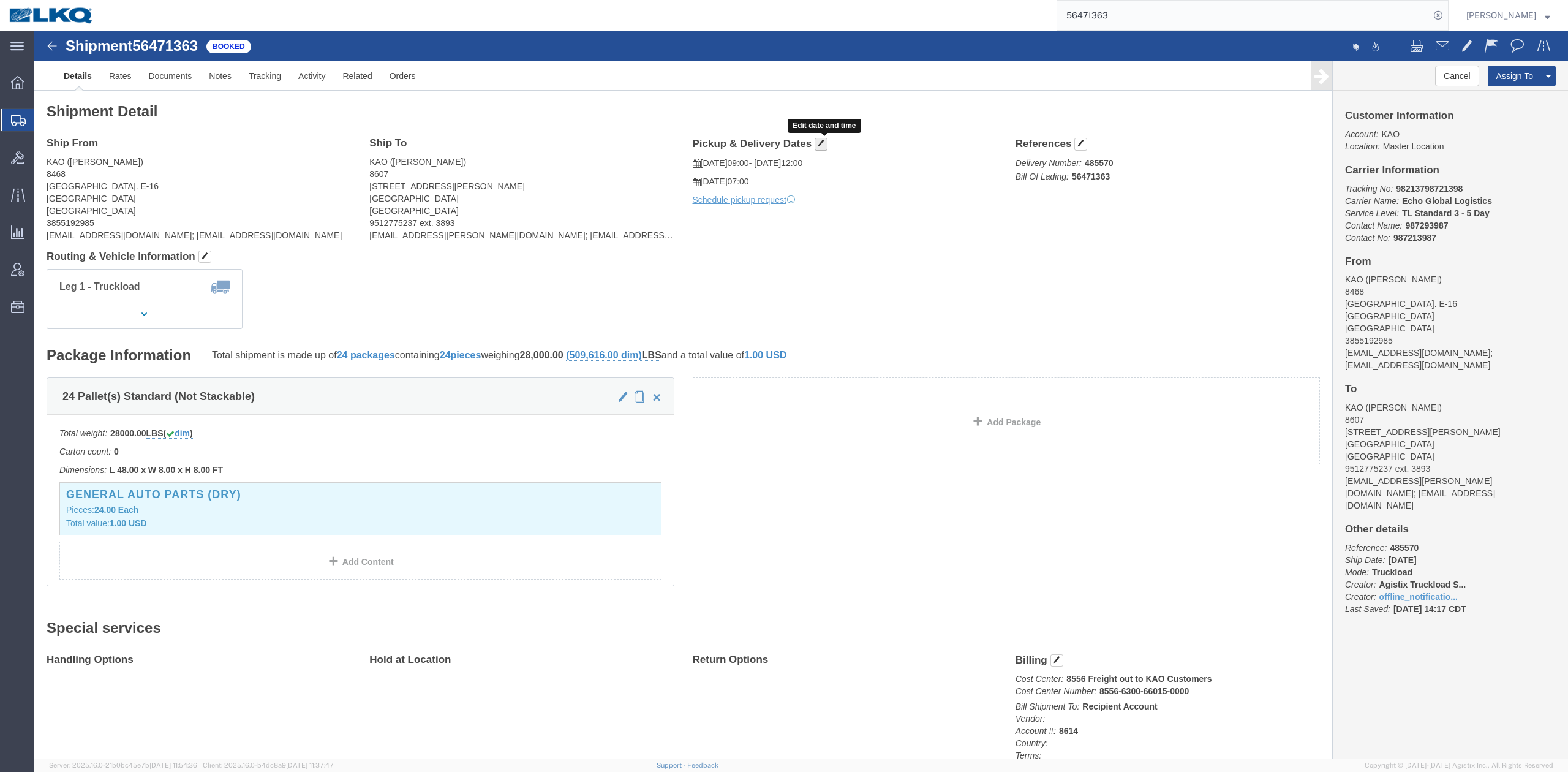
click span "button"
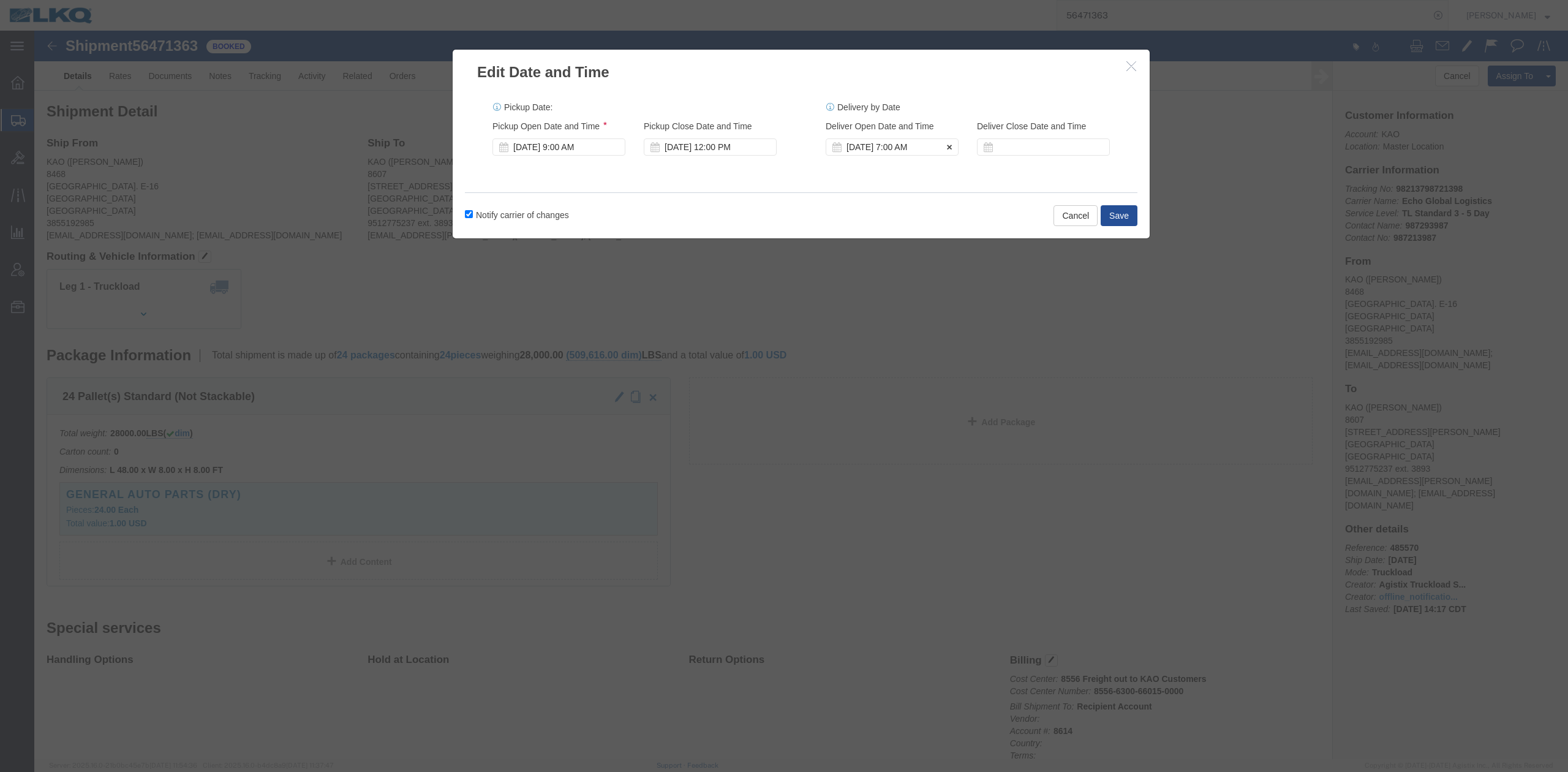
click div "Aug 18 2025 7:00 AM"
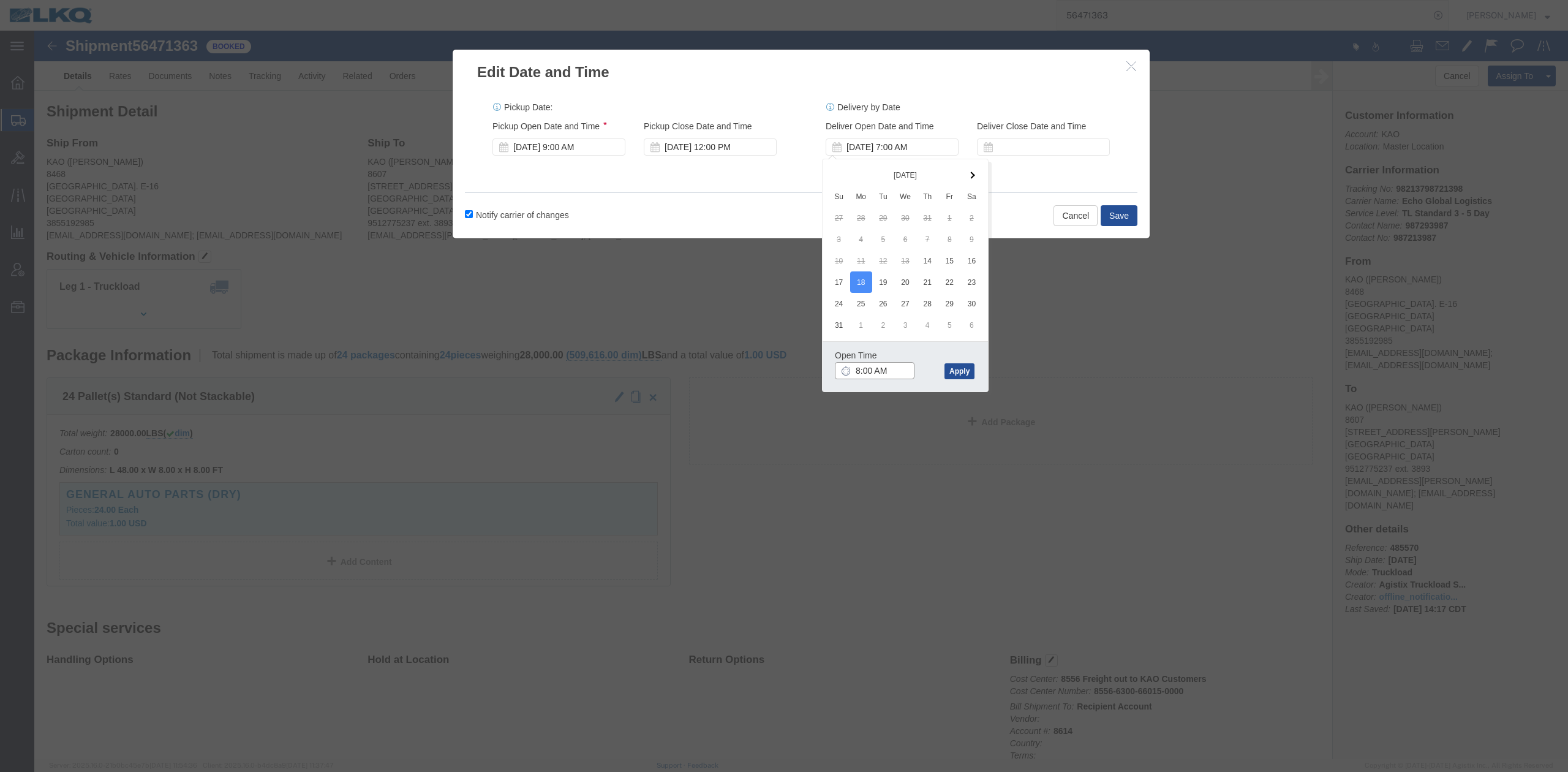
type input "9:00 AM"
click button "Apply"
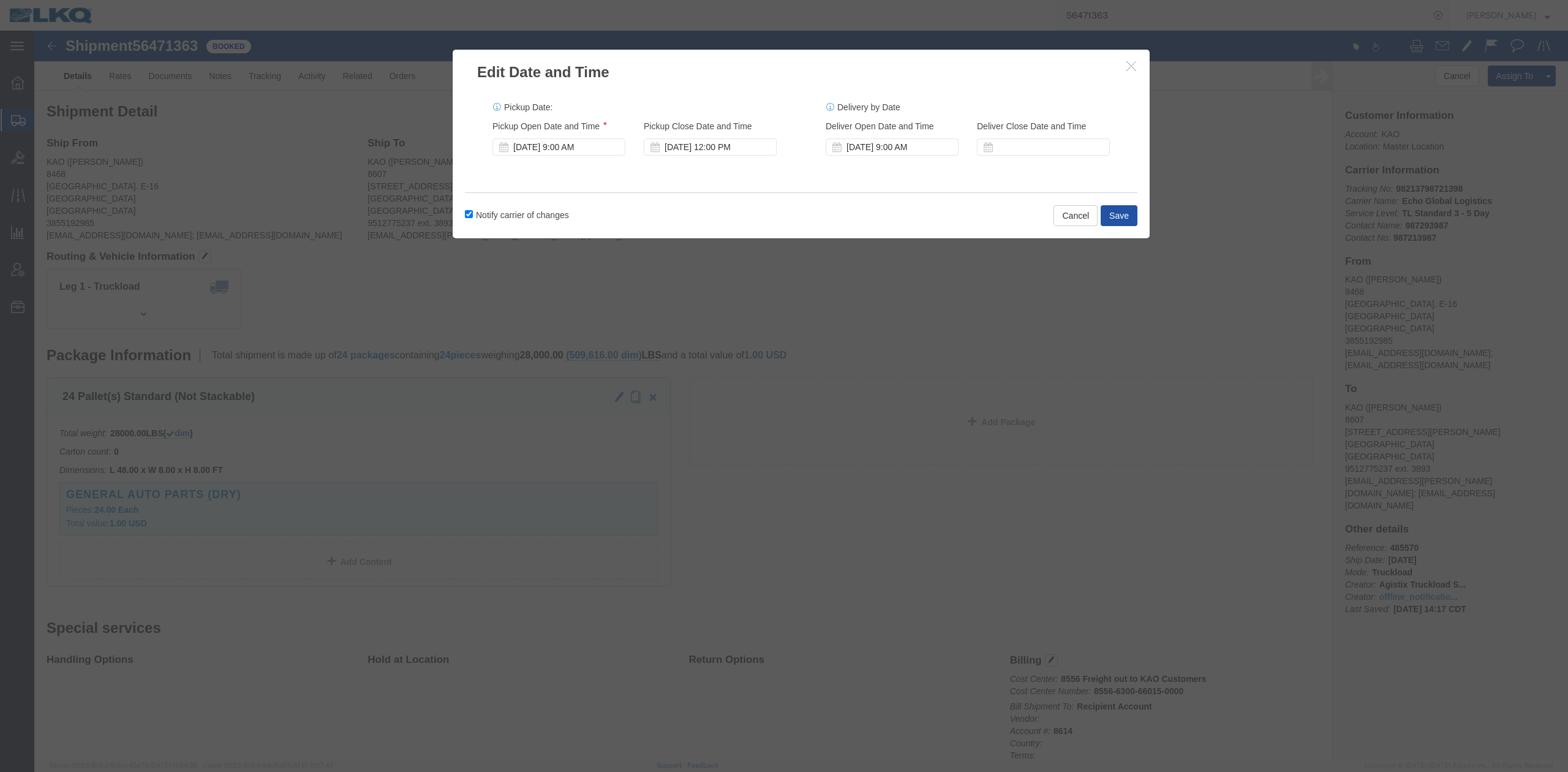
click button "Save"
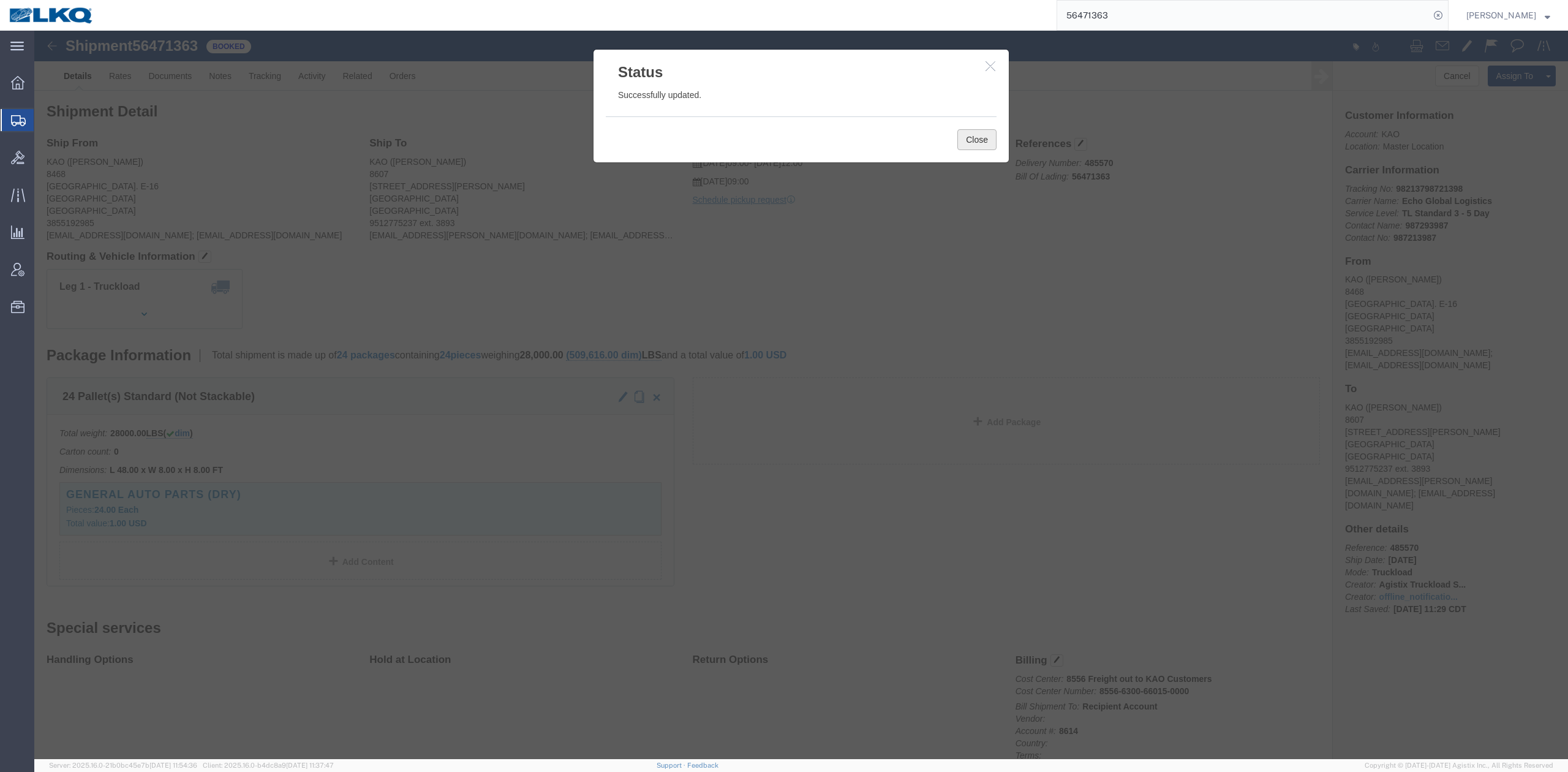
click button "Close"
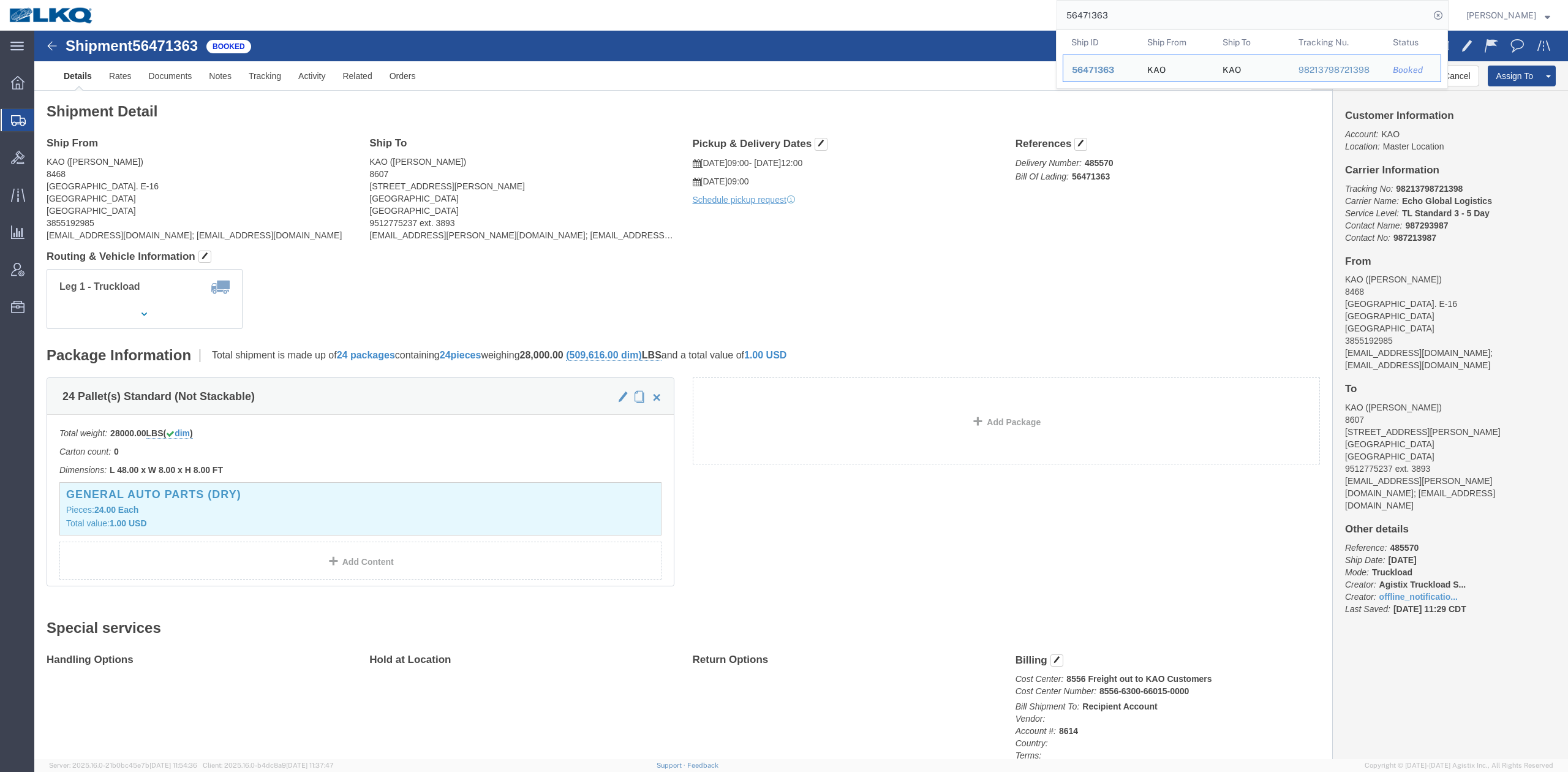
click at [1167, 5] on input "56471363" at bounding box center [1244, 16] width 372 height 30
paste input "56473099"
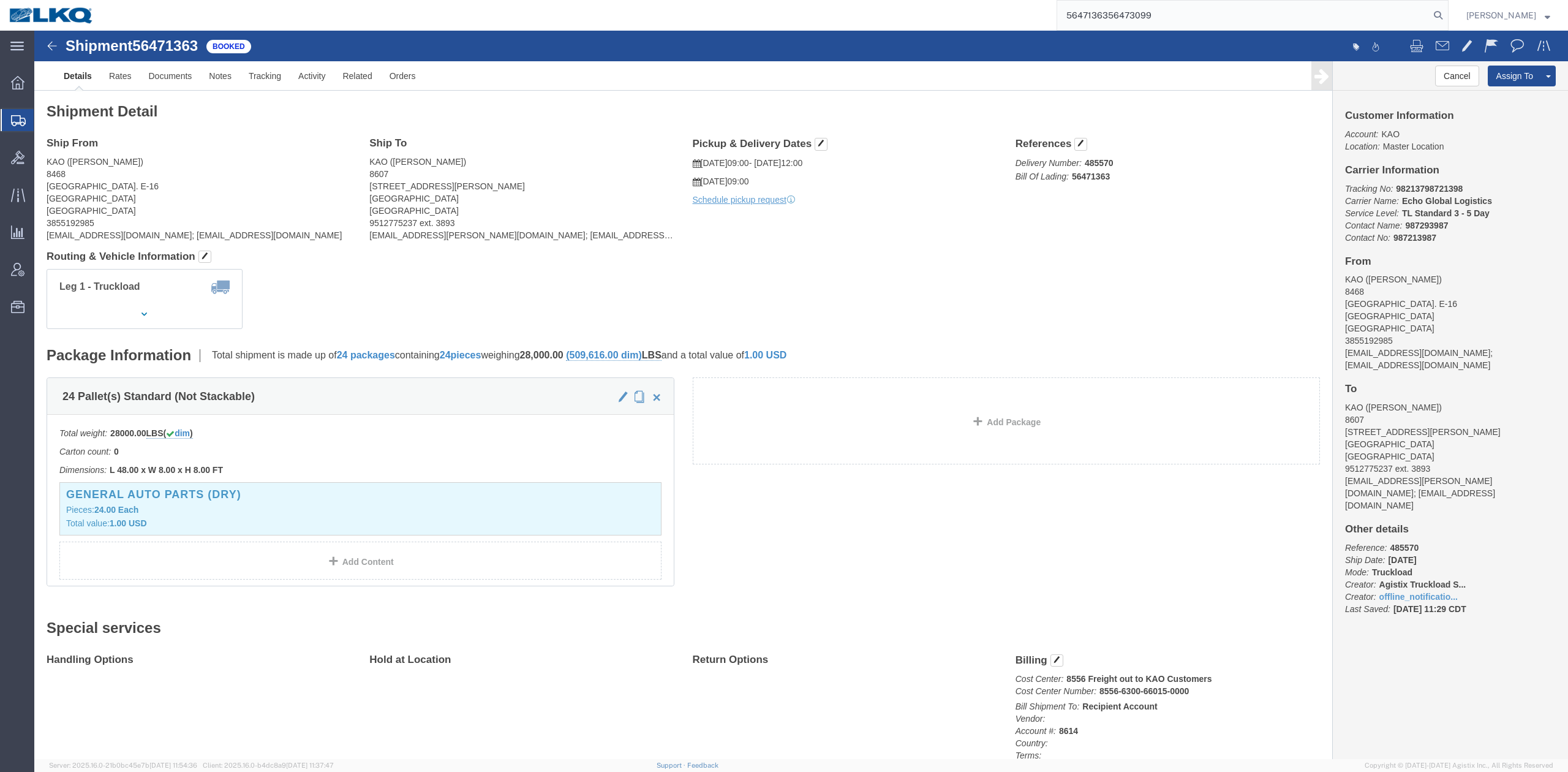
click div "Shipment 56471363 Booked Details Rates Documents Notes Tracking Activity Relate…"
click at [1305, 28] on input "5647136356473099" at bounding box center [1244, 16] width 372 height 30
click at [1306, 28] on input "5647136356473099" at bounding box center [1244, 16] width 372 height 30
paste input "search"
click at [1447, 13] on icon at bounding box center [1438, 15] width 17 height 17
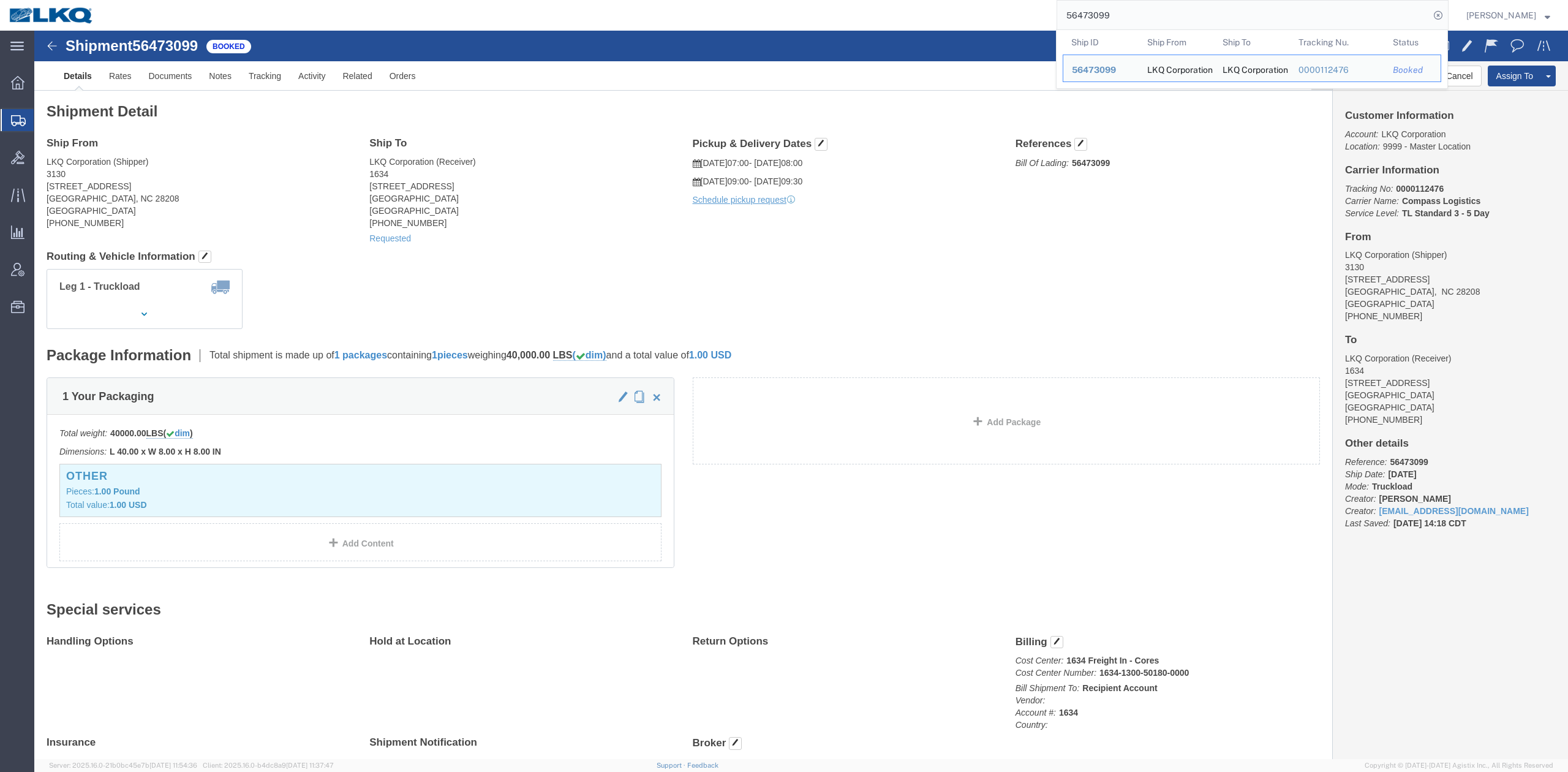
click at [1255, 15] on input "56473099" at bounding box center [1244, 16] width 372 height 30
drag, startPoint x: 1255, startPoint y: 15, endPoint x: 1302, endPoint y: 6, distance: 47.9
click at [1255, 15] on input "56473099" at bounding box center [1244, 16] width 372 height 30
paste input "12518"
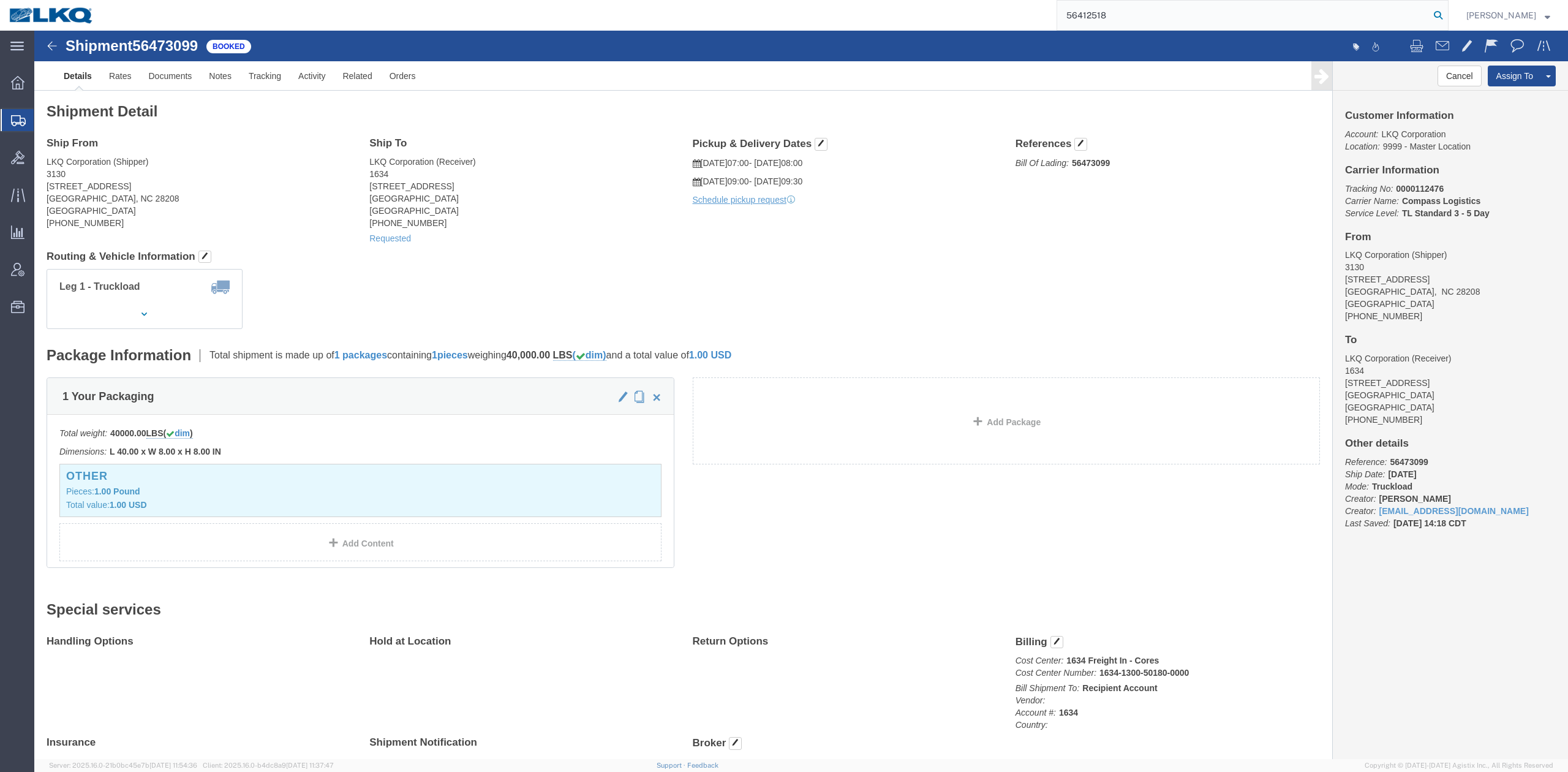
click at [1447, 10] on icon at bounding box center [1438, 15] width 17 height 17
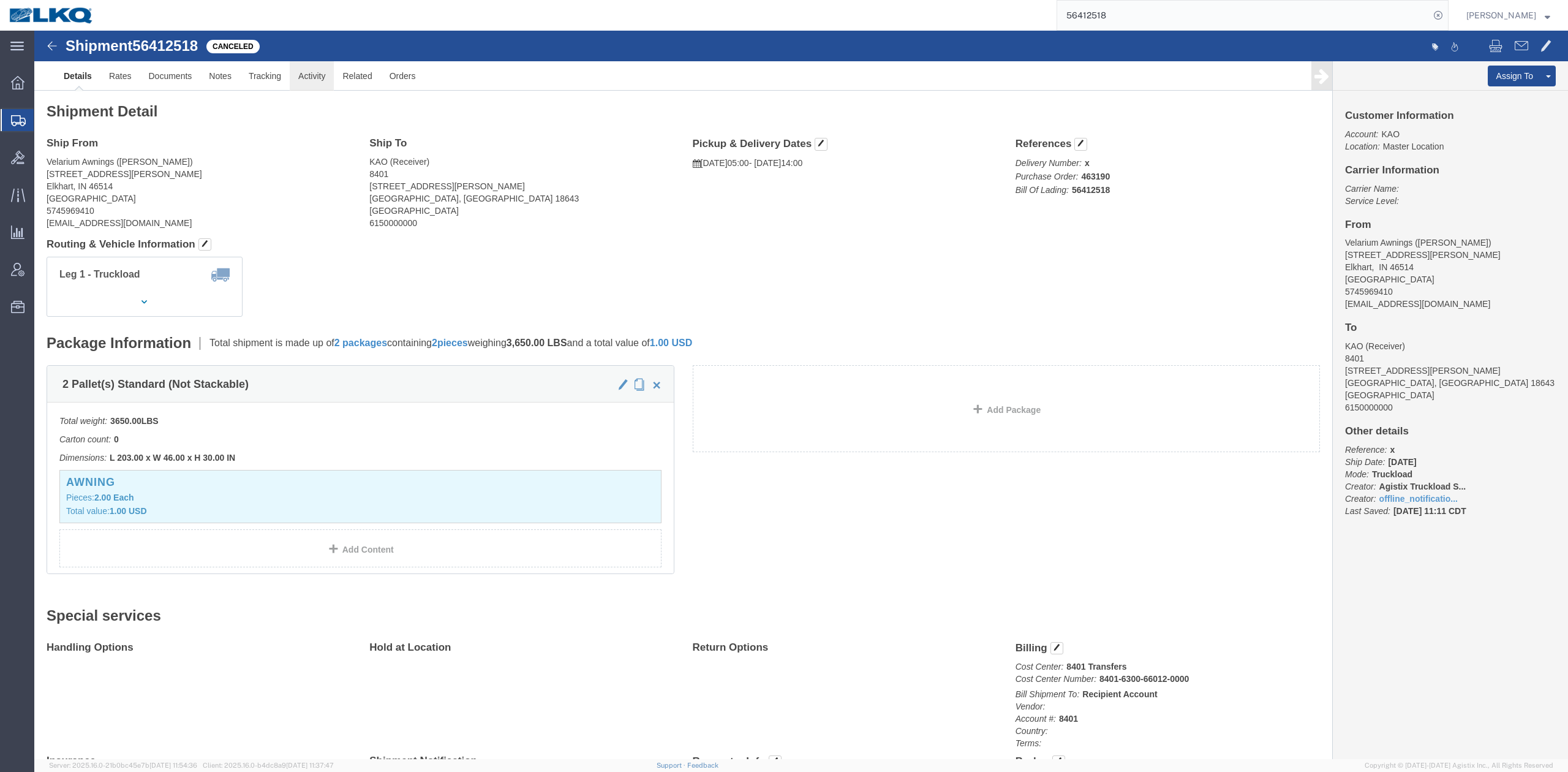
click link "Activity"
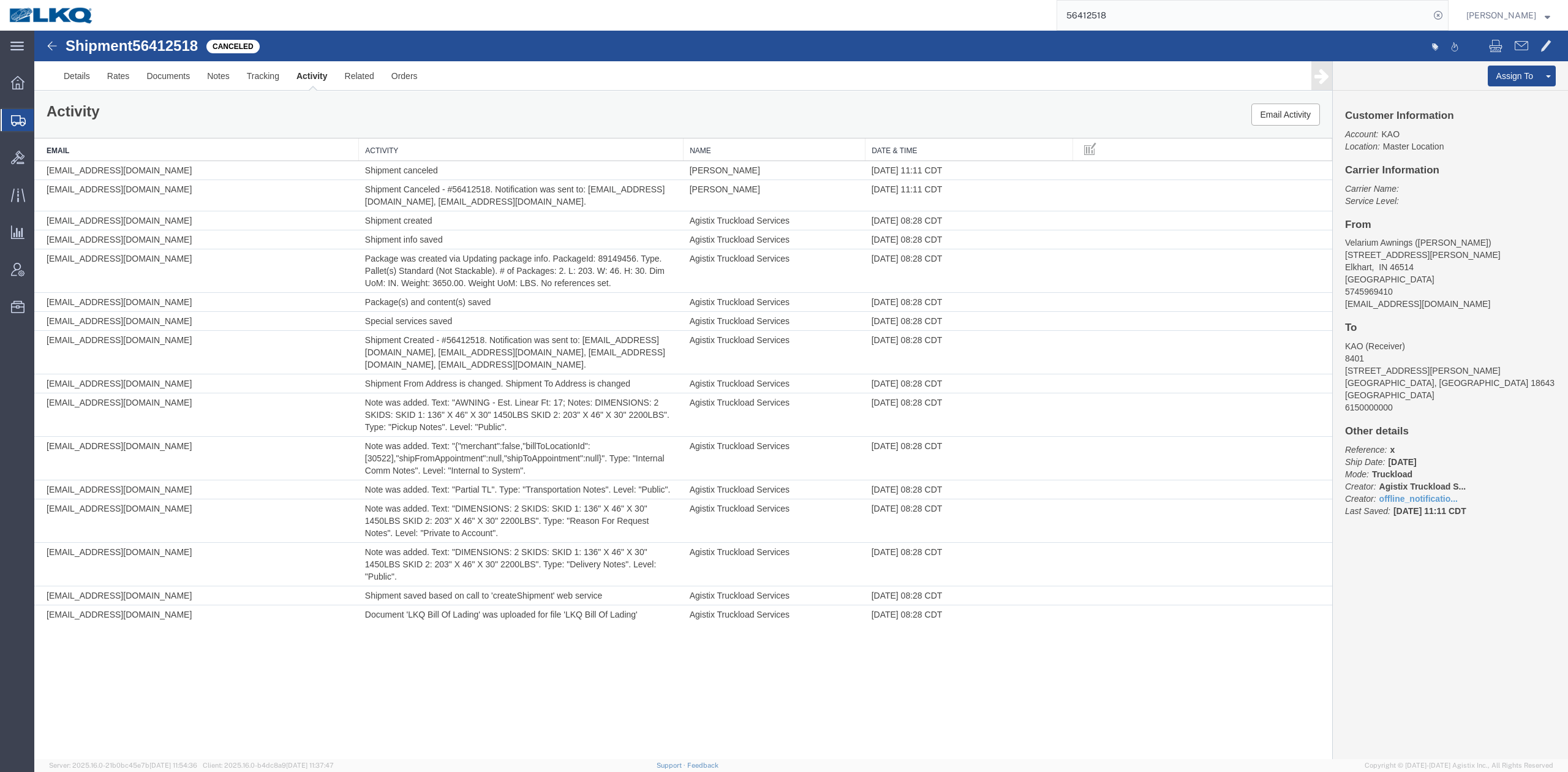
drag, startPoint x: 1094, startPoint y: 8, endPoint x: 1104, endPoint y: 16, distance: 12.8
click at [1094, 7] on input "56412518" at bounding box center [1244, 16] width 372 height 30
drag, startPoint x: 1455, startPoint y: 20, endPoint x: 1444, endPoint y: 30, distance: 14.9
click at [1447, 18] on icon at bounding box center [1438, 15] width 17 height 17
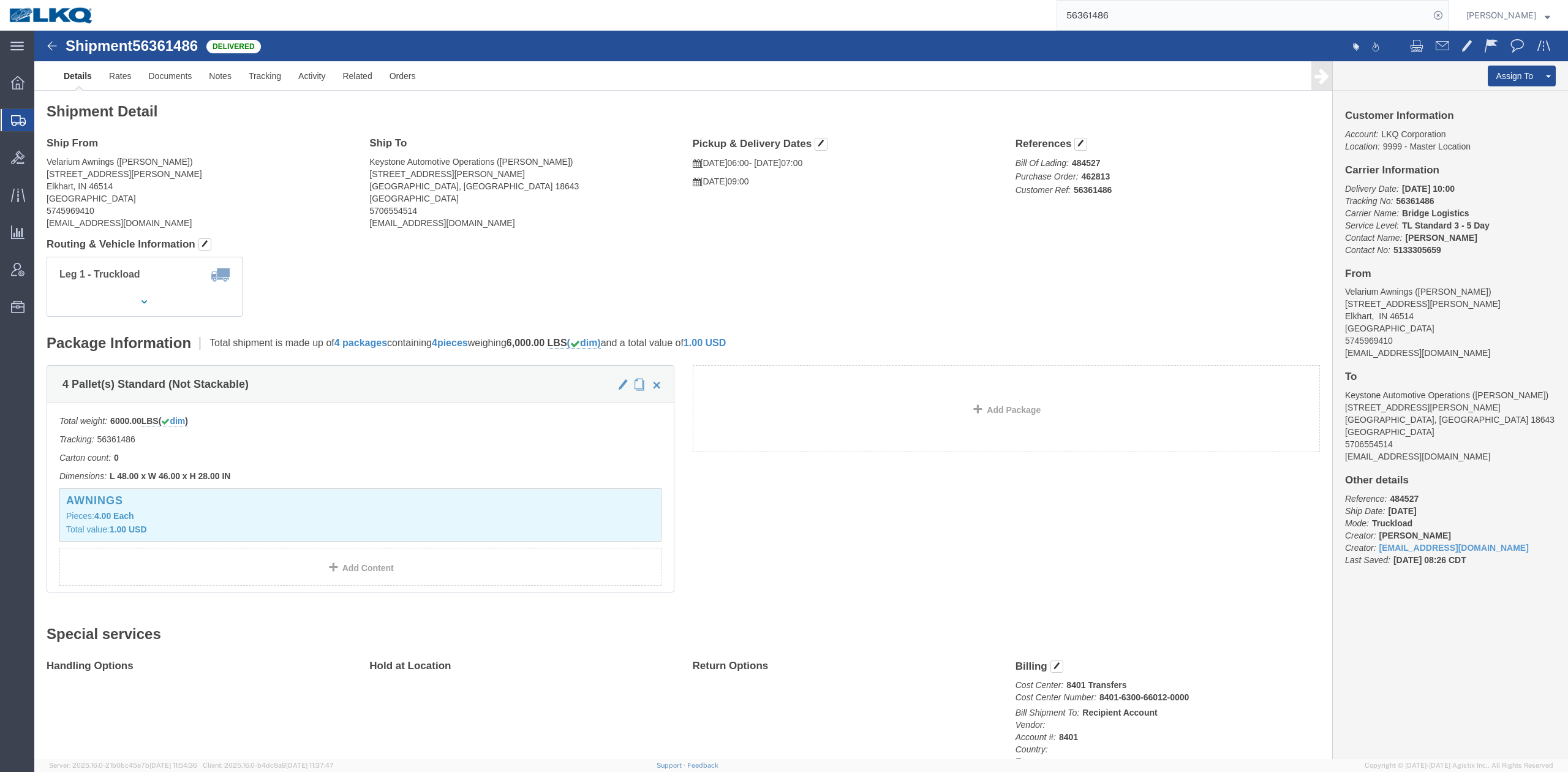
drag, startPoint x: 1110, startPoint y: 9, endPoint x: 1120, endPoint y: 12, distance: 10.4
click at [1110, 9] on input "56361486" at bounding box center [1244, 16] width 372 height 30
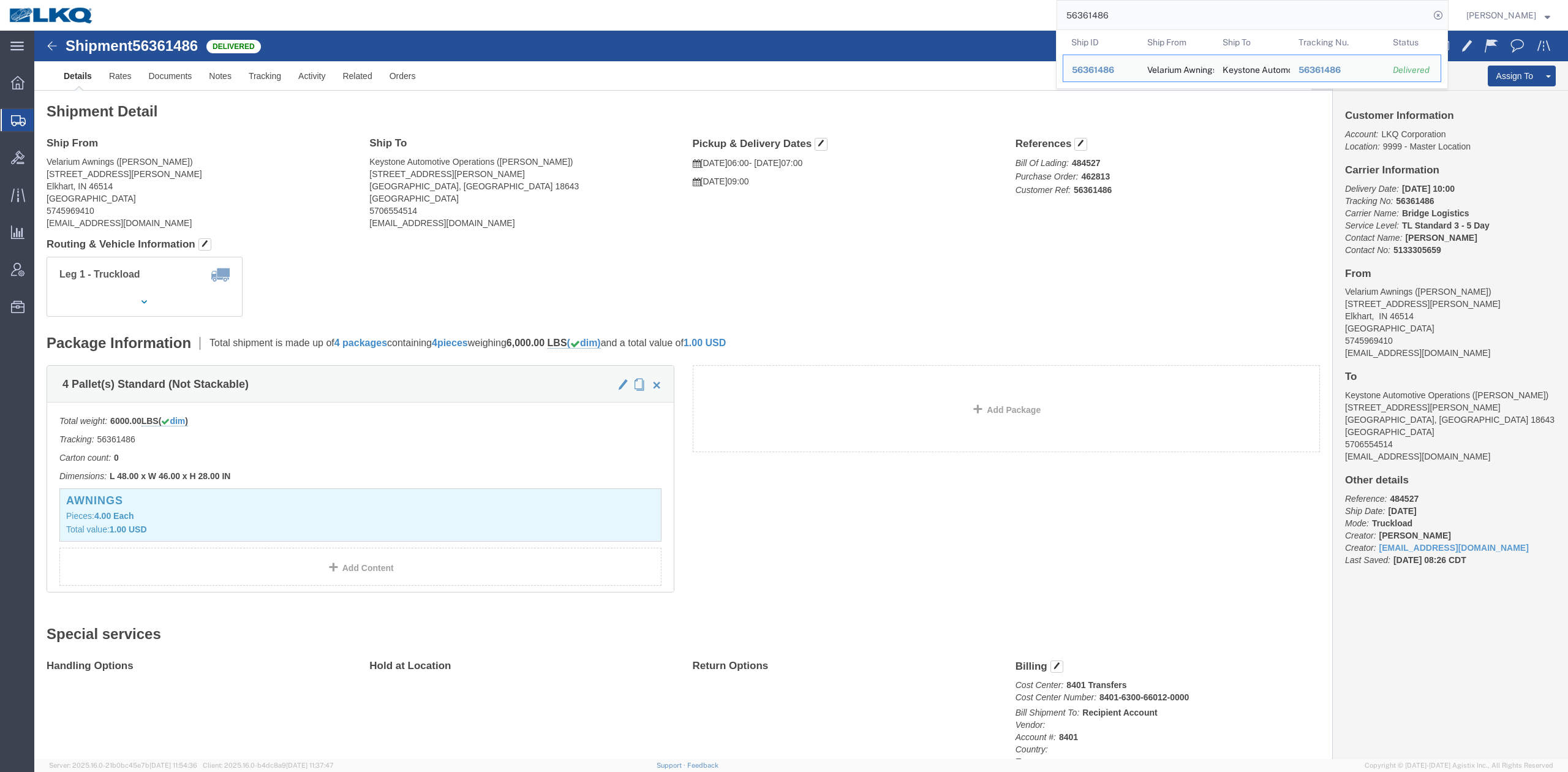
paste input "5965967"
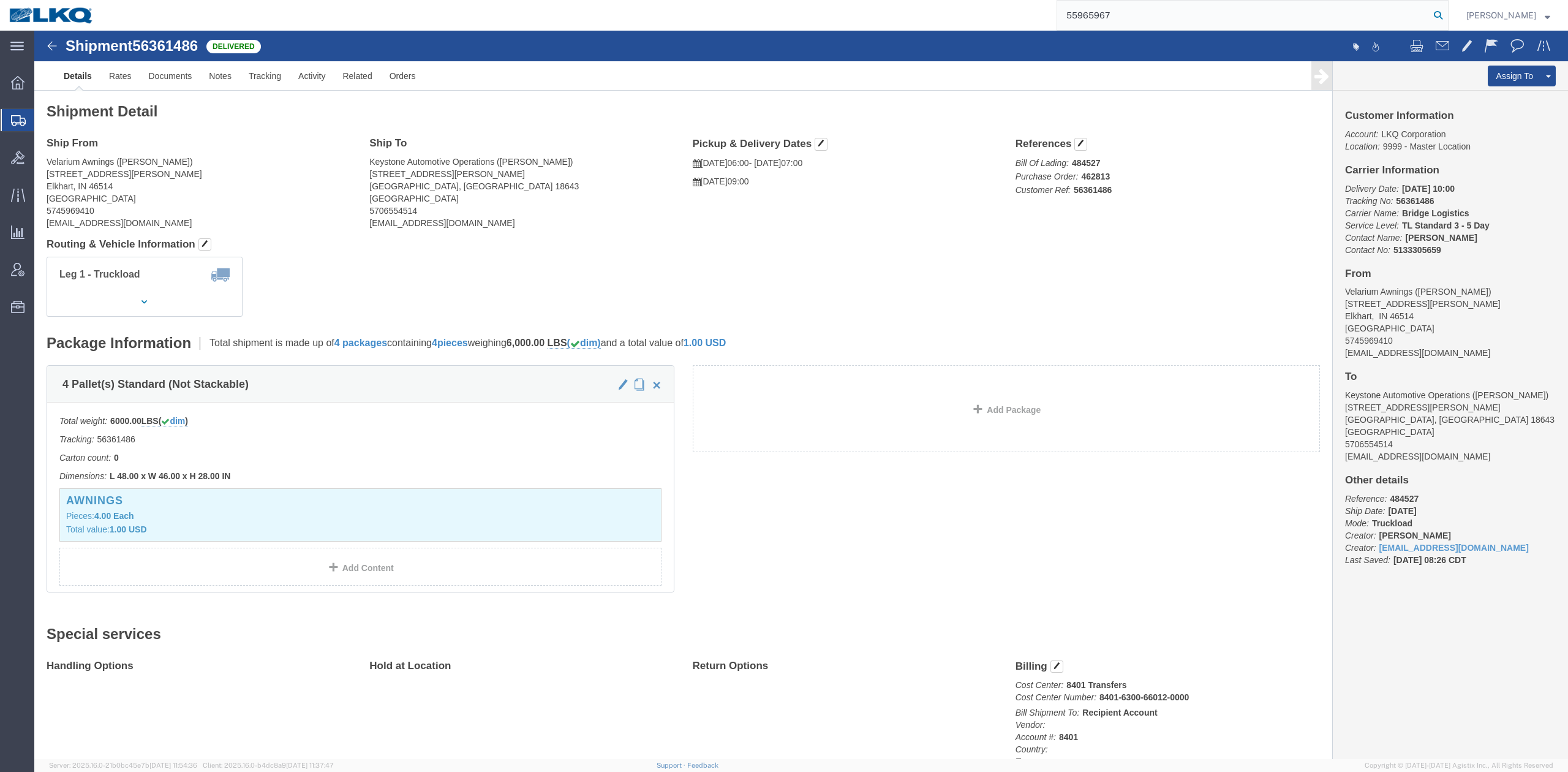
type input "55965967"
click at [1447, 17] on icon at bounding box center [1438, 15] width 17 height 17
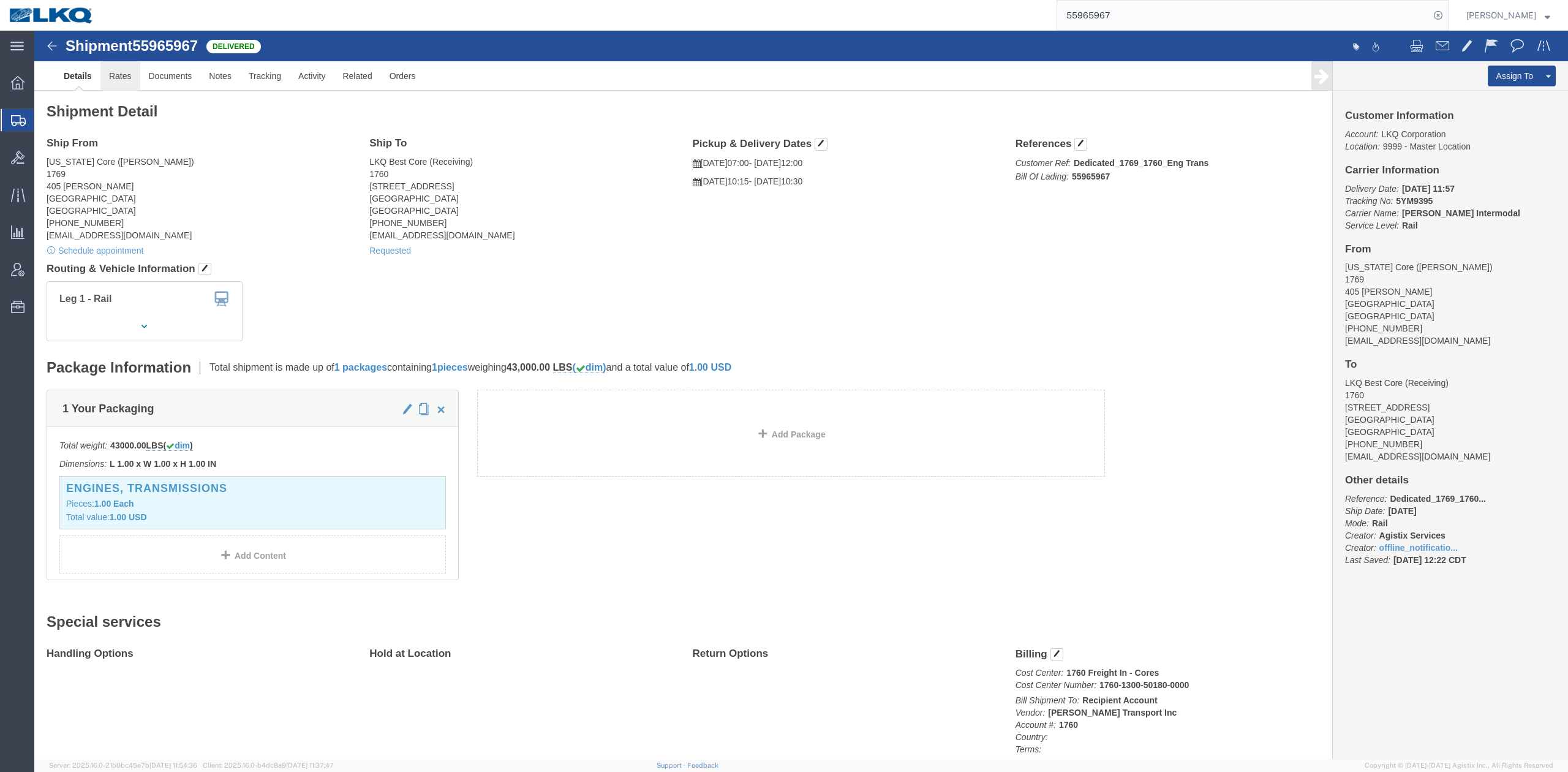
drag, startPoint x: 30, startPoint y: 138, endPoint x: 93, endPoint y: 43, distance: 114.0
click link "Rates"
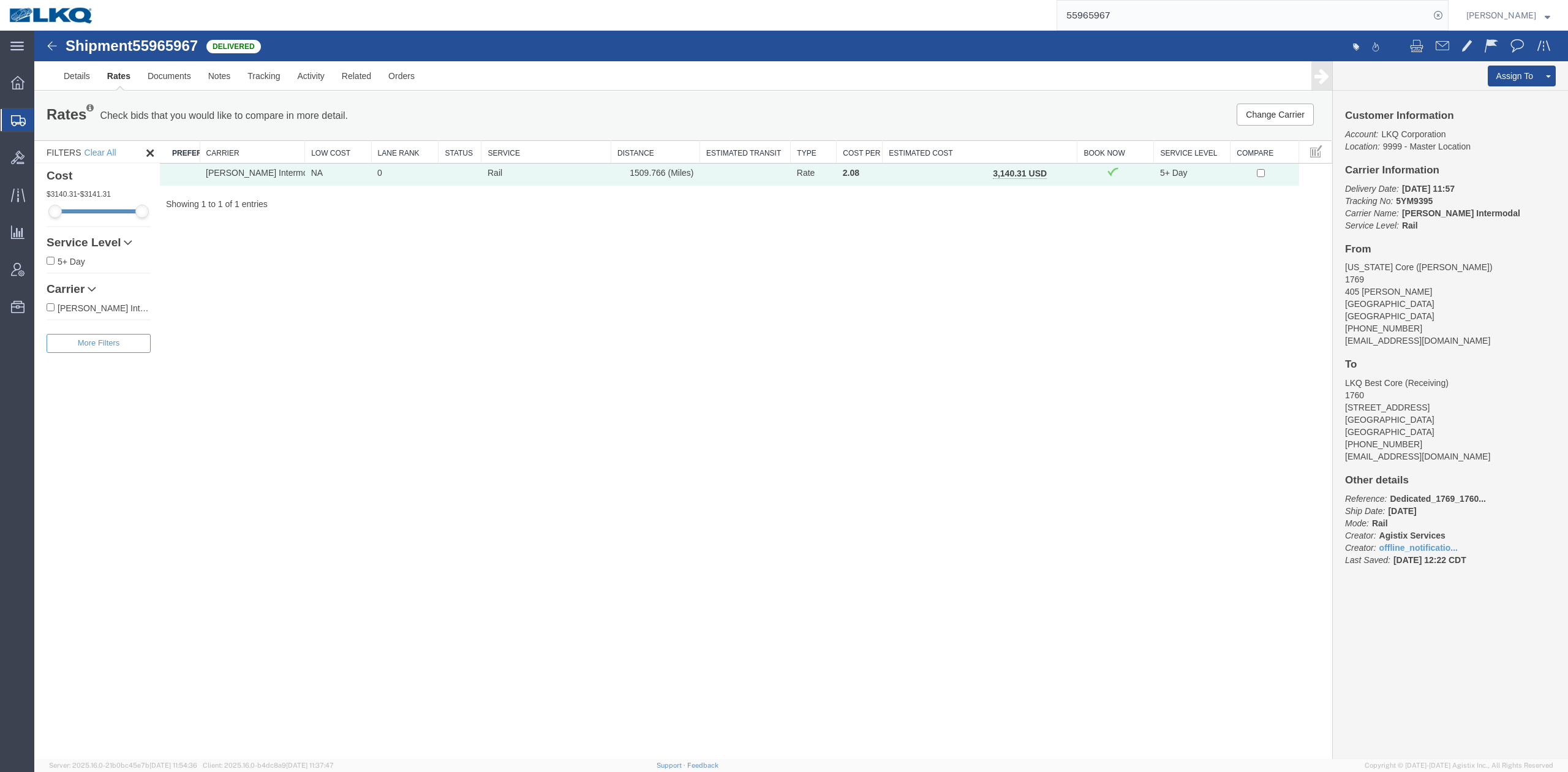
click at [1062, 170] on span "button" at bounding box center [1060, 173] width 7 height 9
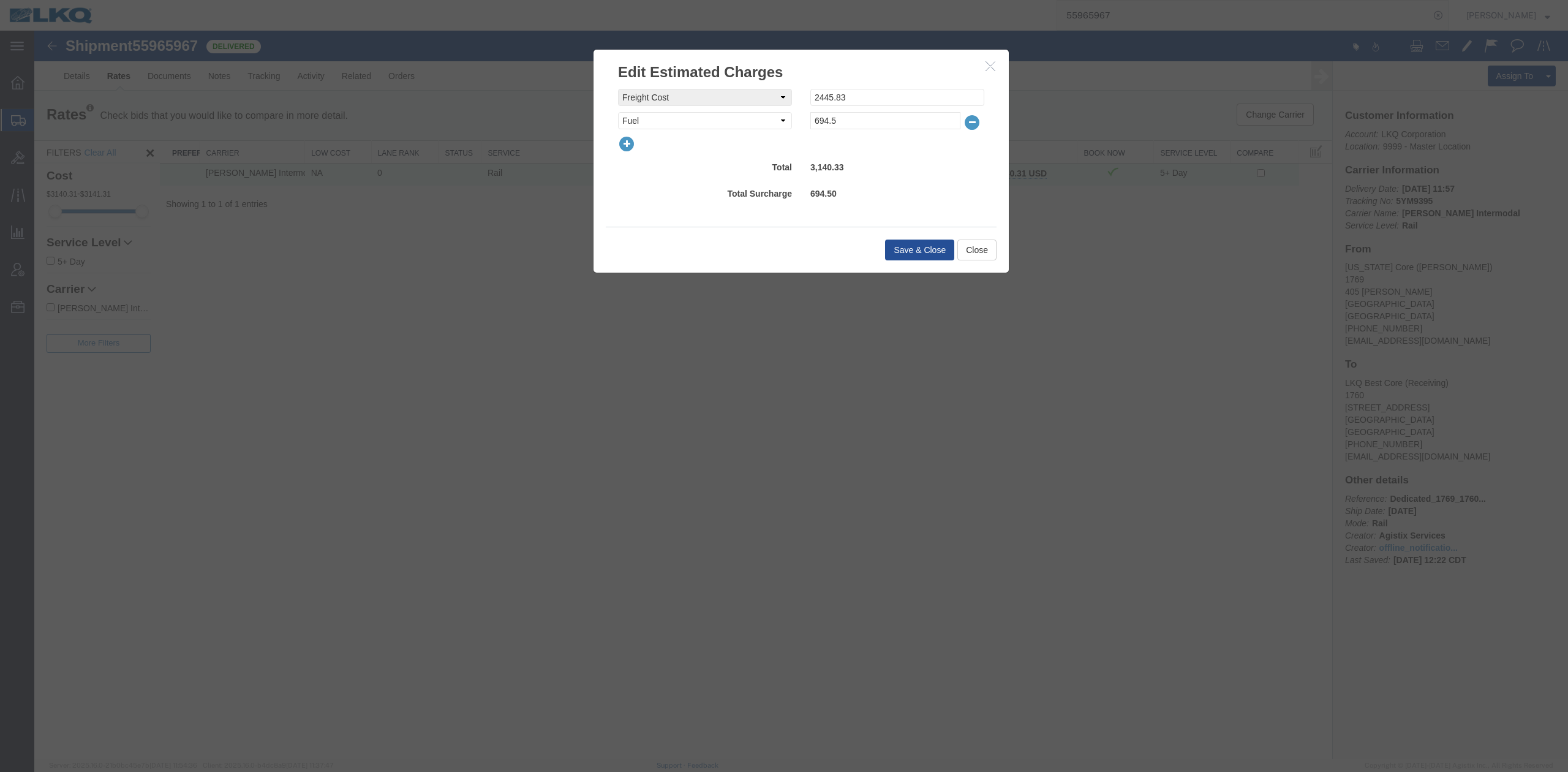
click at [624, 141] on icon "button" at bounding box center [626, 144] width 17 height 17
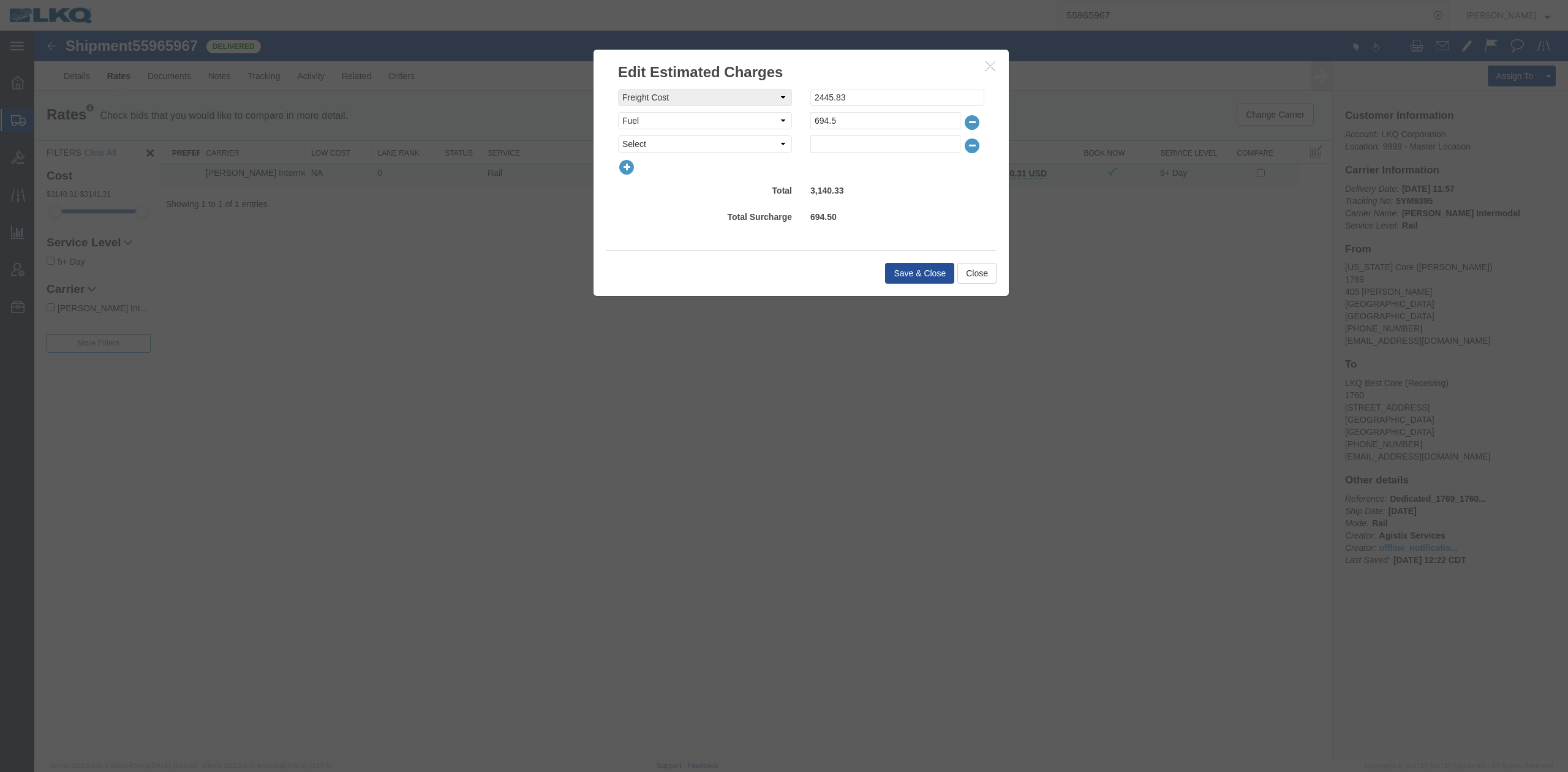
select select "OTHR"
click at [618, 136] on select "Select AES Filing Accessorial Delivery Charge Additional Invoice Details Addres…" at bounding box center [705, 144] width 174 height 17
type input "300"
click at [924, 273] on button "Save & Close" at bounding box center [919, 273] width 69 height 21
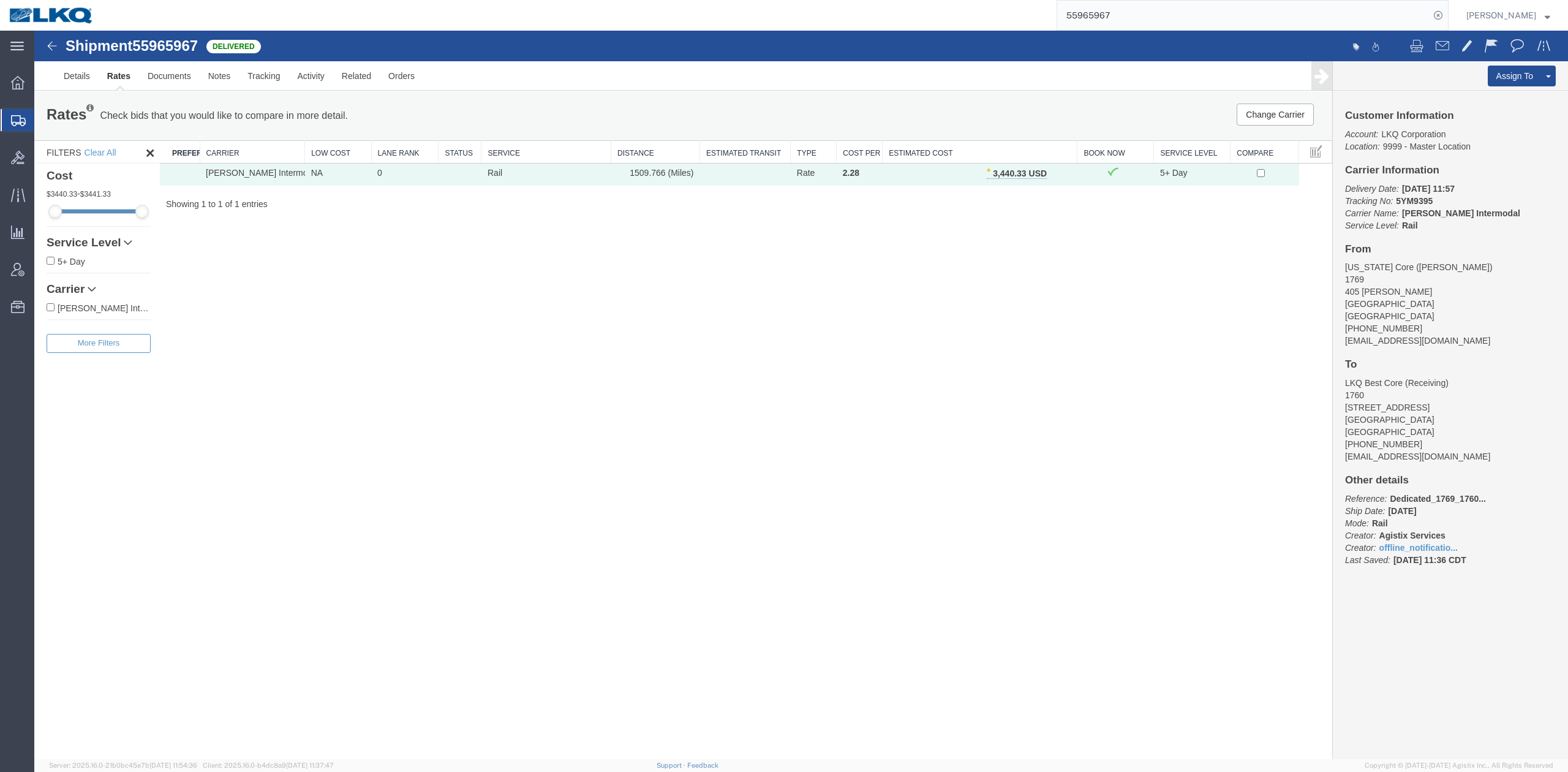
click at [1137, 13] on input "55965967" at bounding box center [1244, 16] width 372 height 30
click at [1137, 12] on input "55965967" at bounding box center [1244, 16] width 372 height 30
paste input "6292573"
type input "56292573"
click at [1447, 16] on icon at bounding box center [1438, 15] width 17 height 17
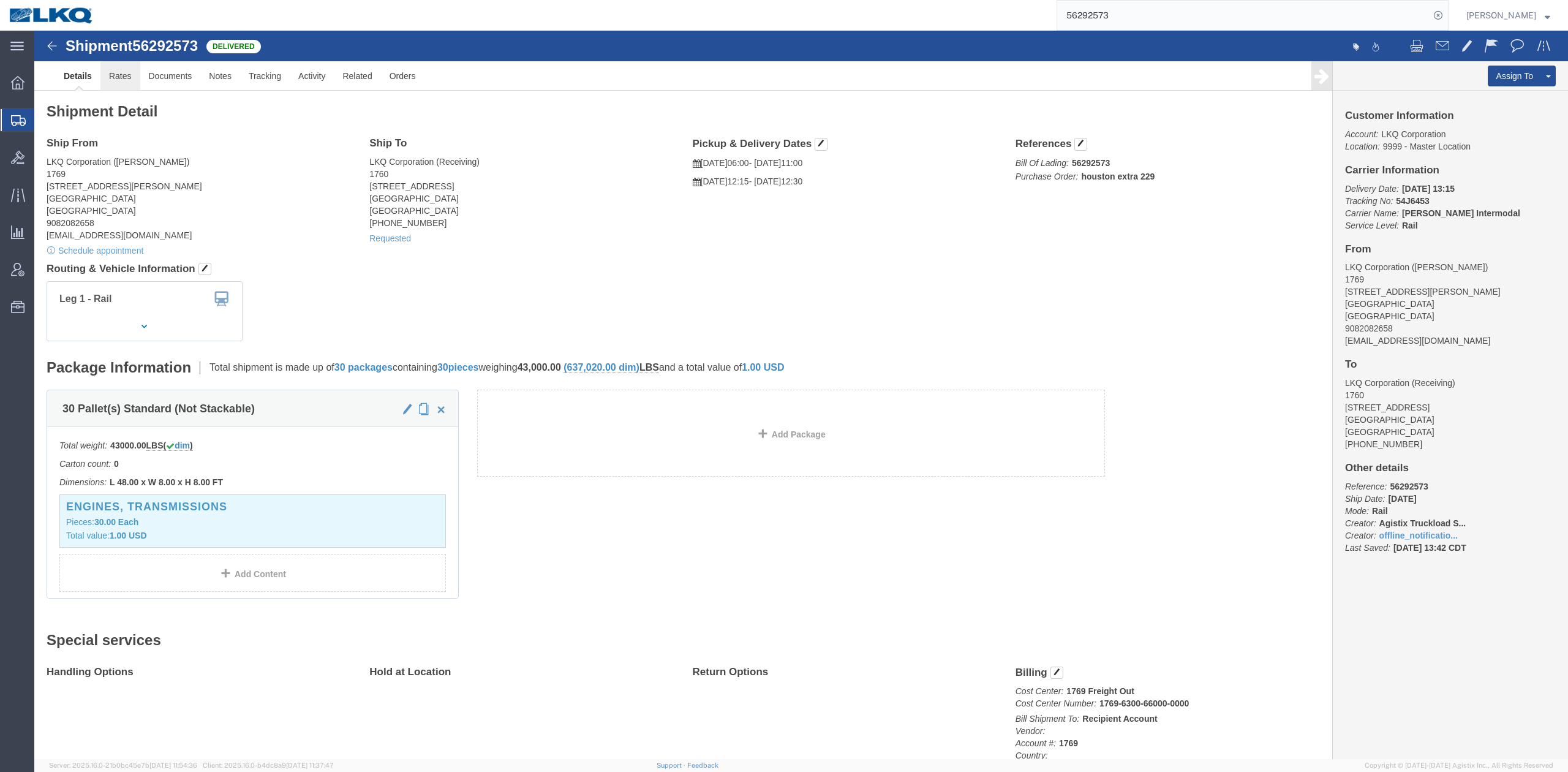
click link "Rates"
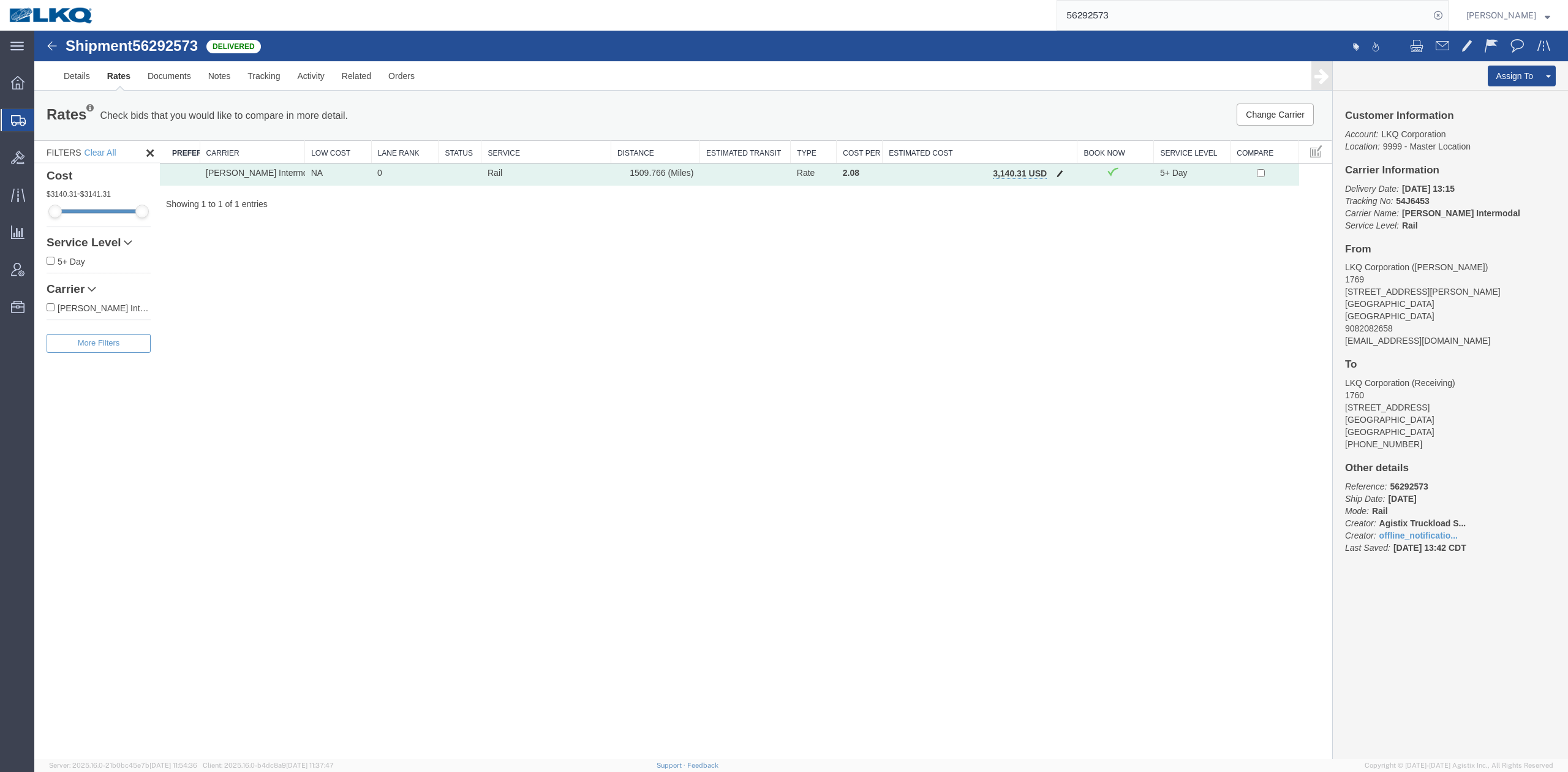
click at [1059, 180] on button "button" at bounding box center [1059, 175] width 17 height 16
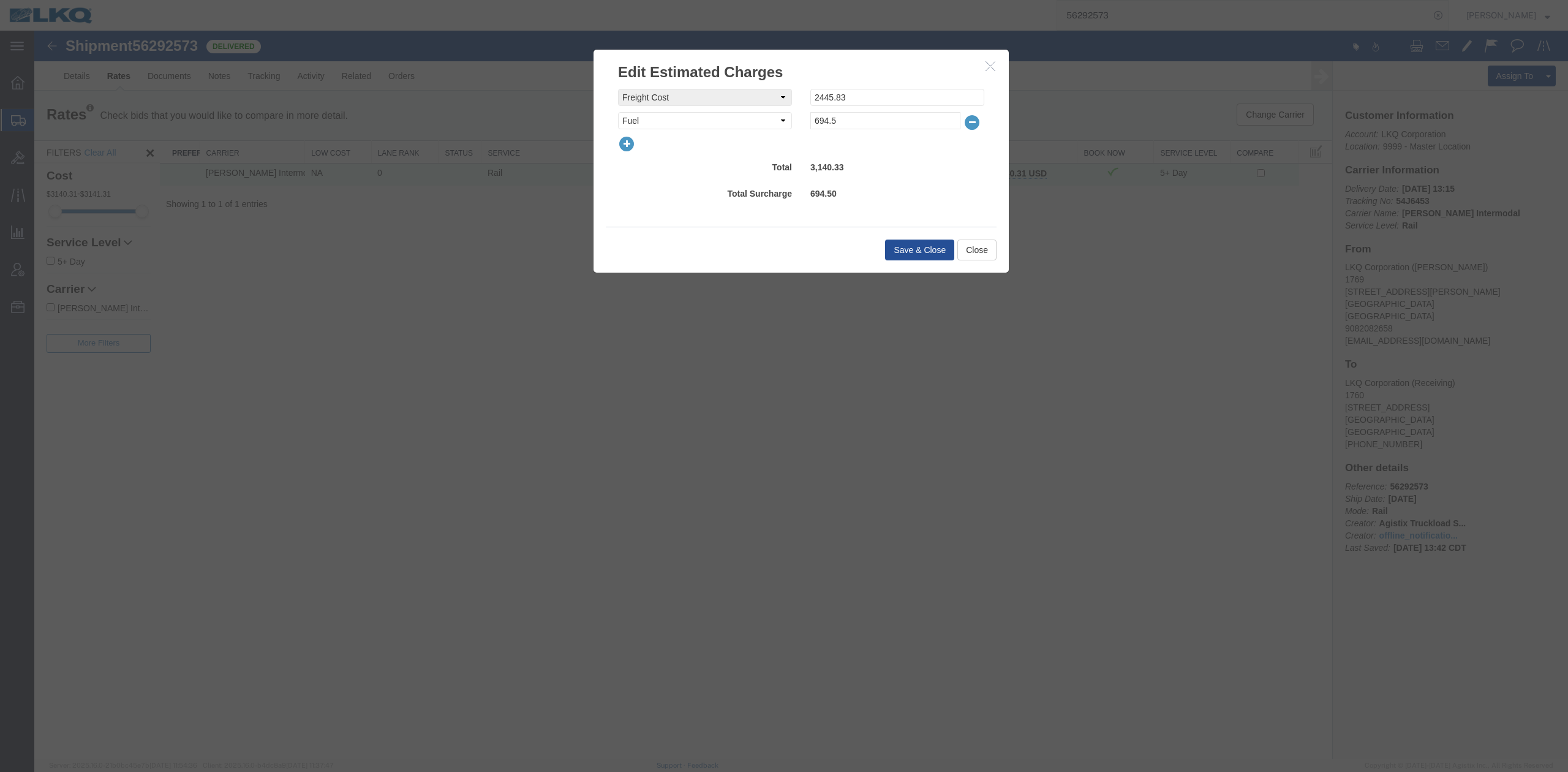
click at [635, 140] on div at bounding box center [801, 144] width 384 height 17
click at [635, 143] on icon "button" at bounding box center [626, 144] width 17 height 17
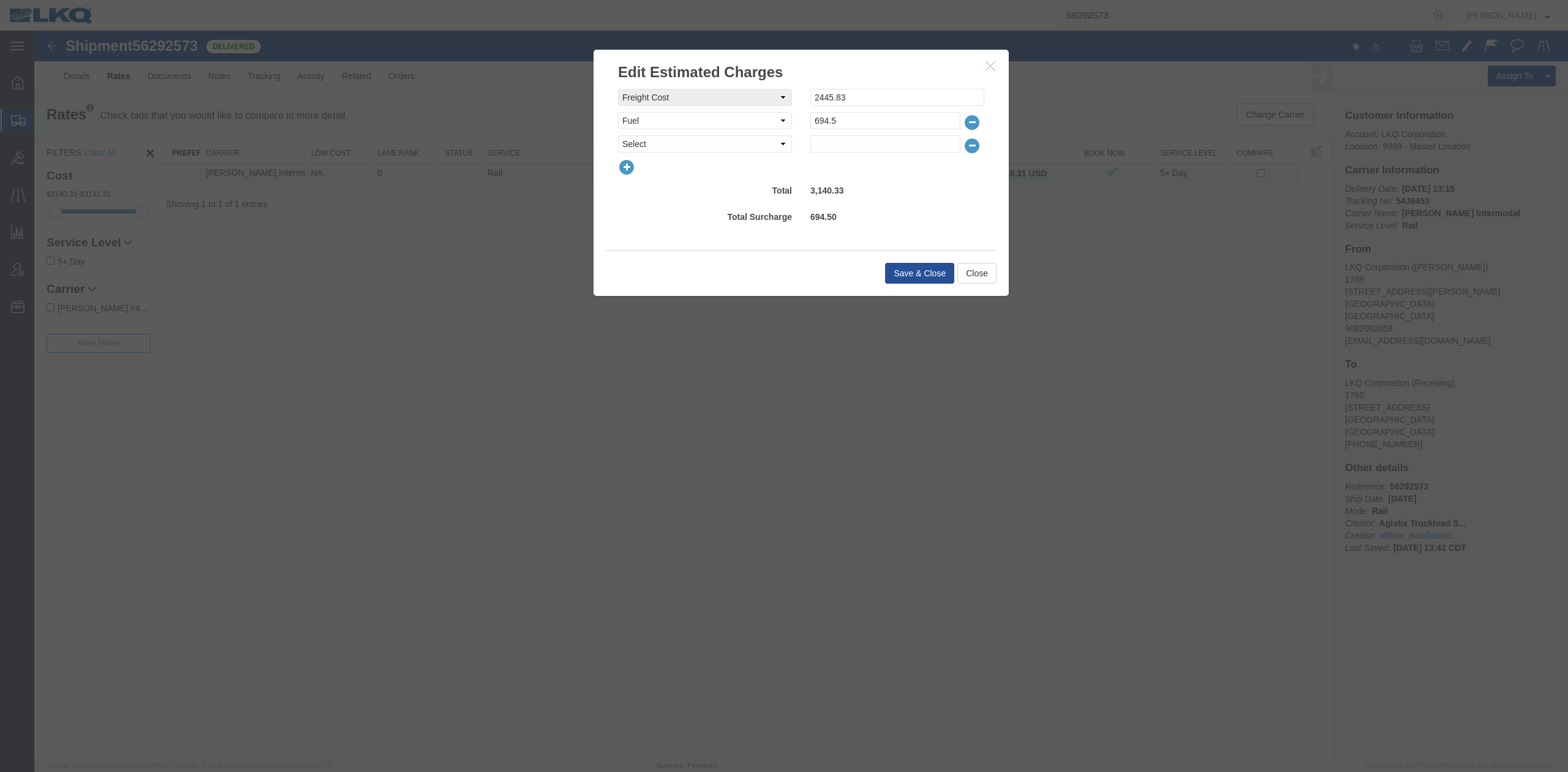
click at [635, 143] on select "Select AES Filing Accessorial Delivery Charge Additional Invoice Details Addres…" at bounding box center [705, 144] width 174 height 17
select select "OTHR"
click at [618, 136] on select "Select AES Filing Accessorial Delivery Charge Additional Invoice Details Addres…" at bounding box center [705, 144] width 174 height 17
type input "525"
click at [898, 275] on button "Save & Close" at bounding box center [919, 273] width 69 height 21
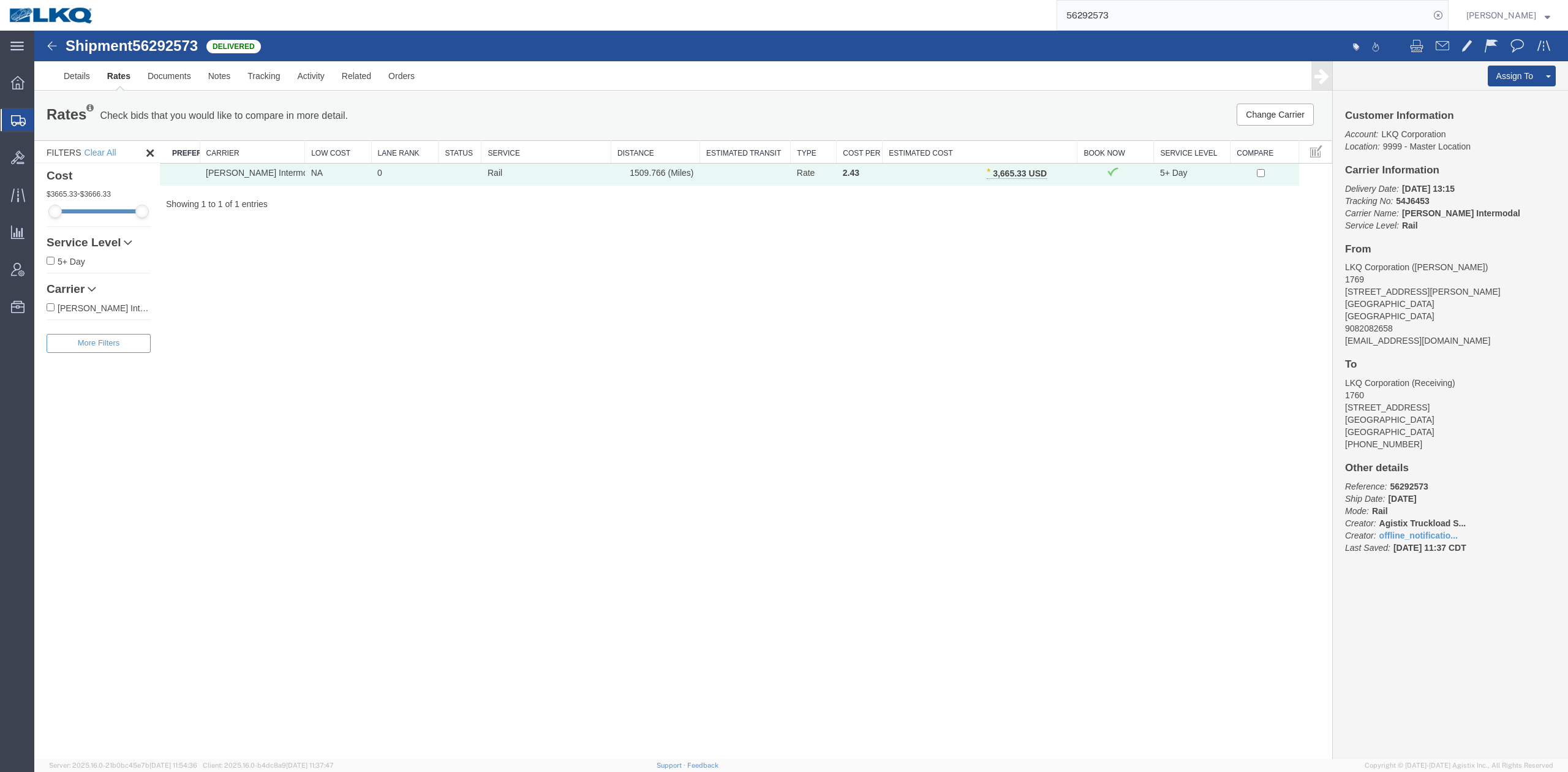
click at [1130, 24] on input "56292573" at bounding box center [1244, 16] width 372 height 30
paste input "385"
type input "56292385"
click at [1447, 18] on icon at bounding box center [1438, 15] width 17 height 17
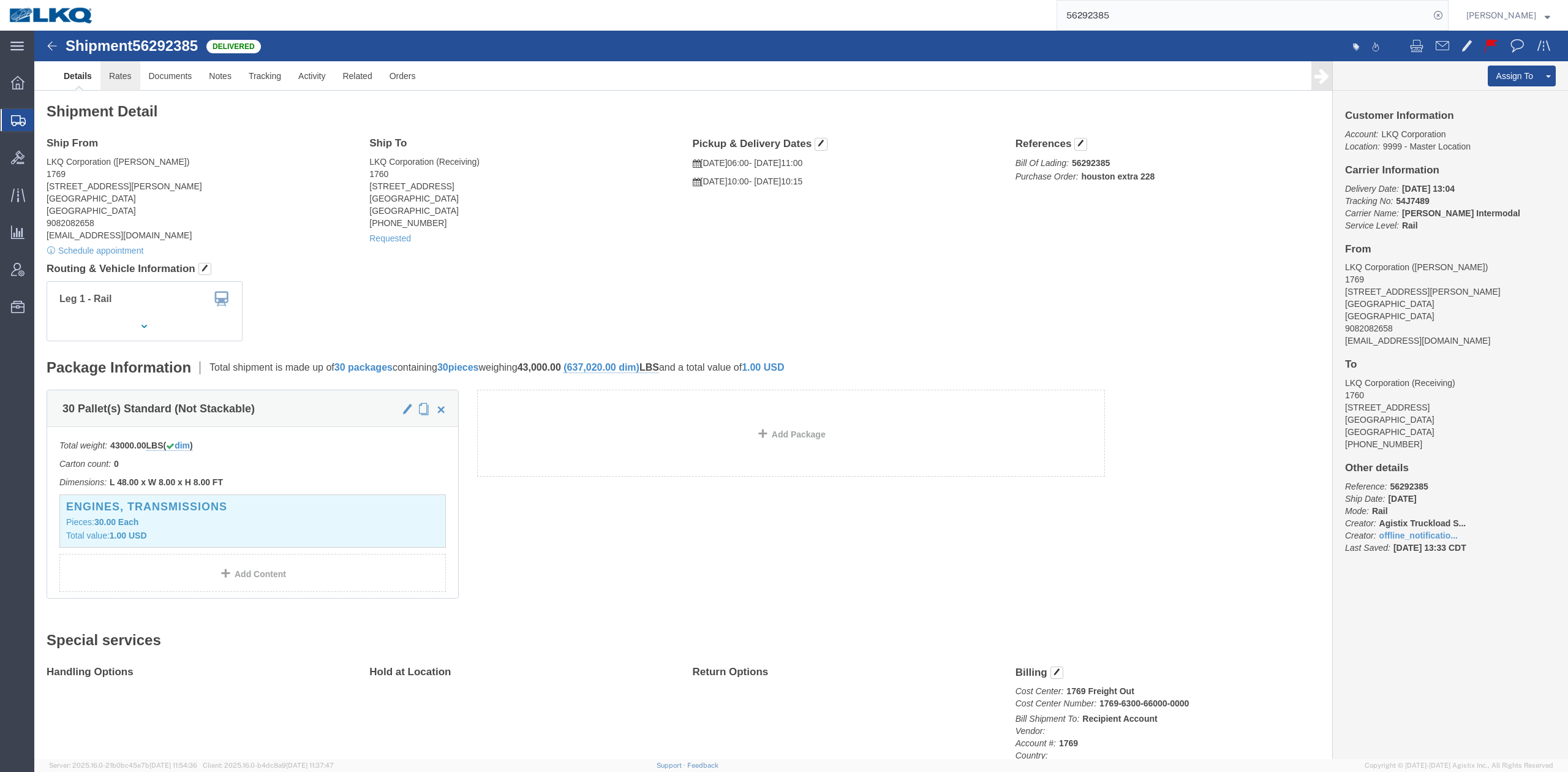
click link "Rates"
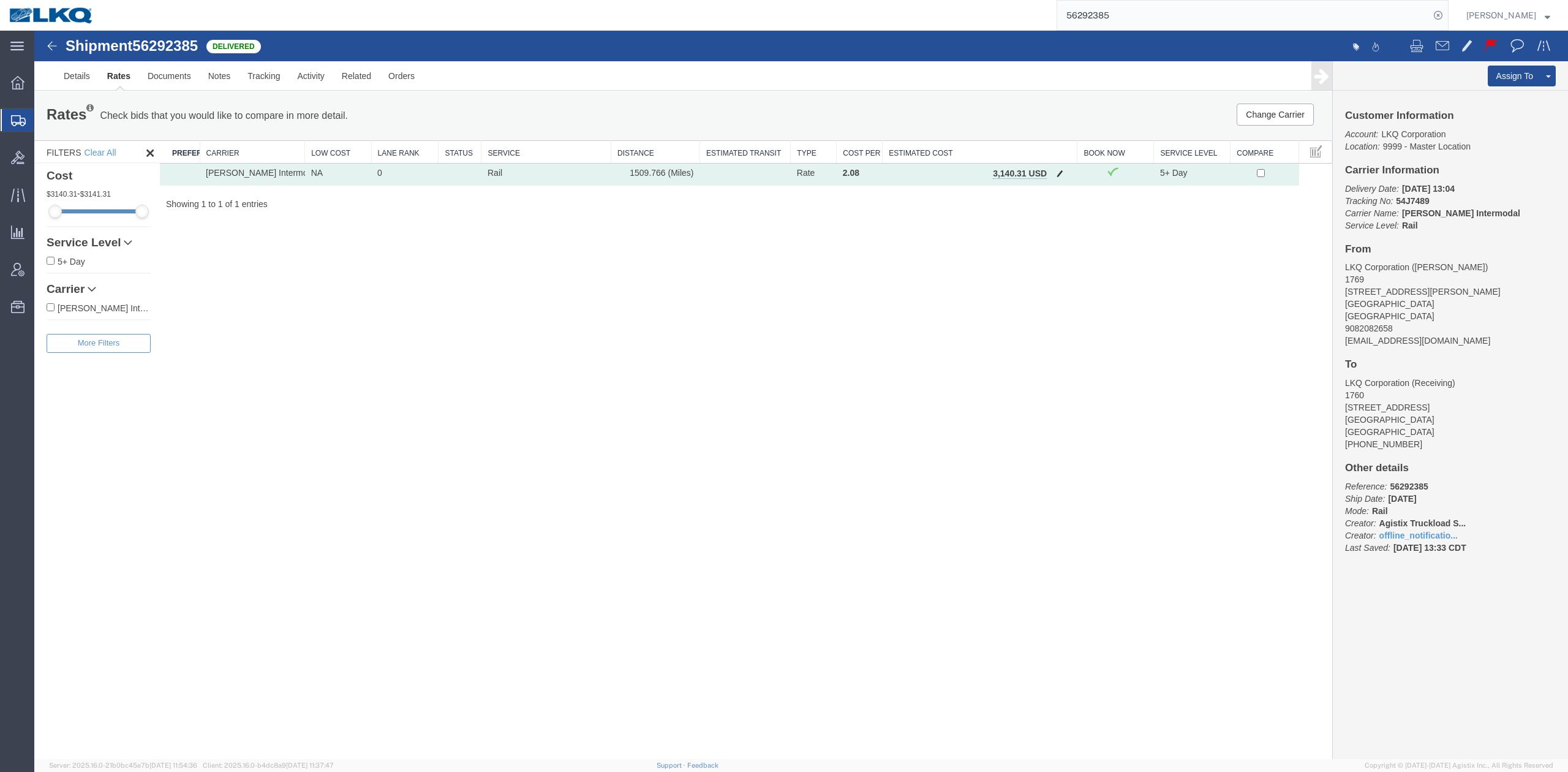
click at [1051, 177] on button "button" at bounding box center [1059, 175] width 17 height 16
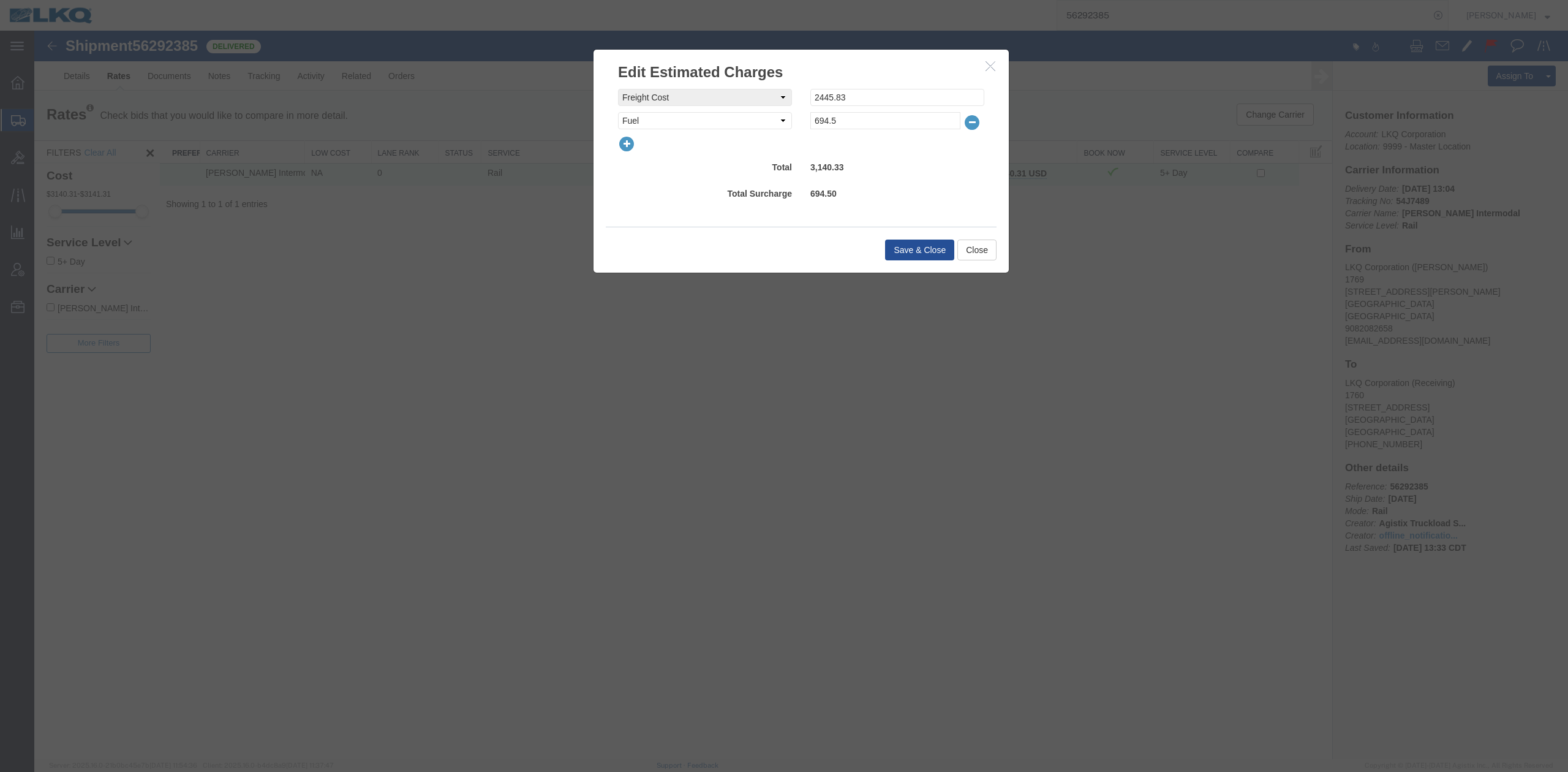
click at [635, 143] on icon "button" at bounding box center [626, 144] width 17 height 17
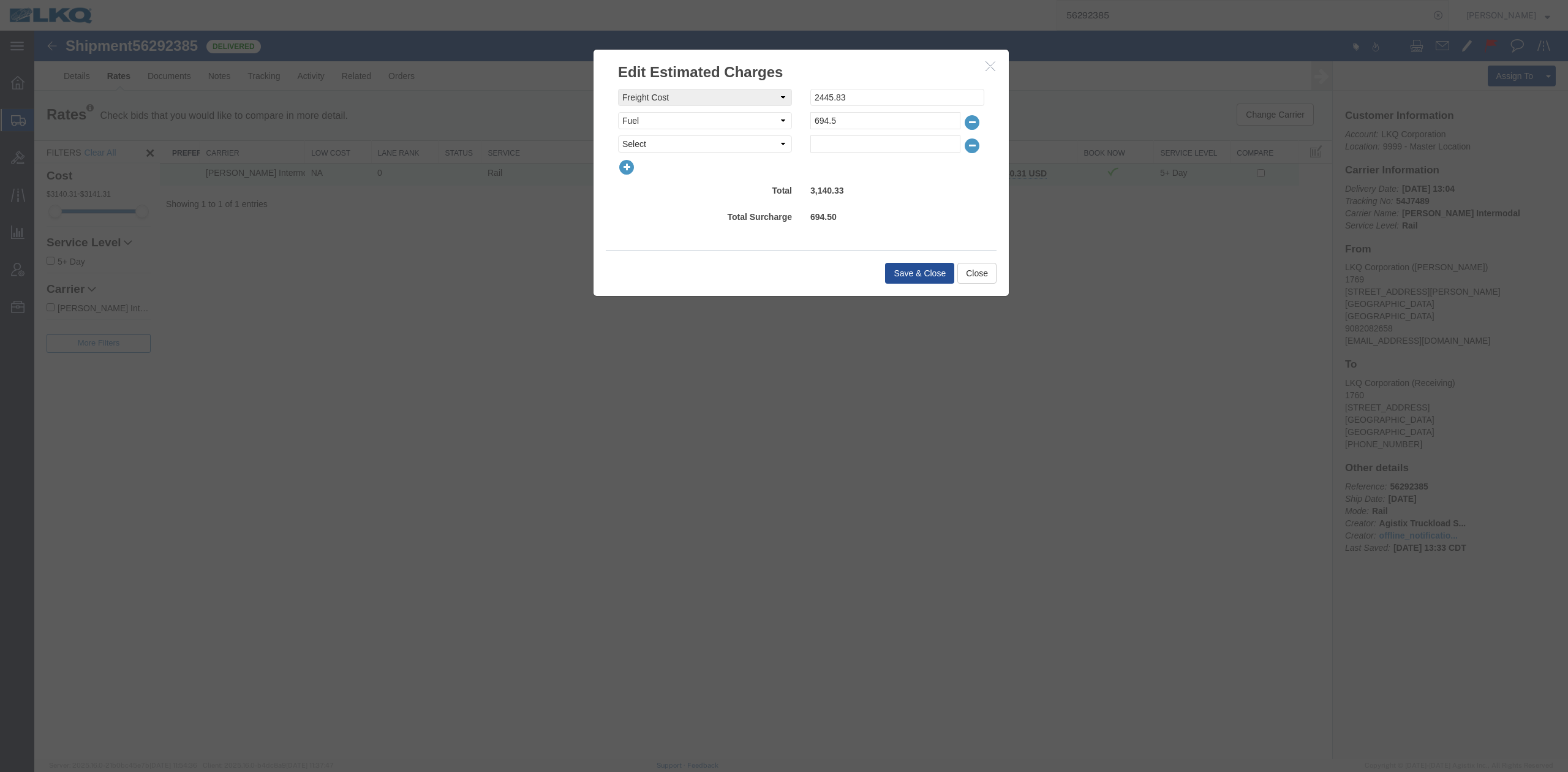
click at [635, 144] on select "Select AES Filing Accessorial Delivery Charge Additional Invoice Details Addres…" at bounding box center [705, 144] width 174 height 17
select select "OTHR"
click at [618, 136] on select "Select AES Filing Accessorial Delivery Charge Additional Invoice Details Addres…" at bounding box center [705, 144] width 174 height 17
type input "525"
click at [917, 273] on button "Save & Close" at bounding box center [919, 273] width 69 height 21
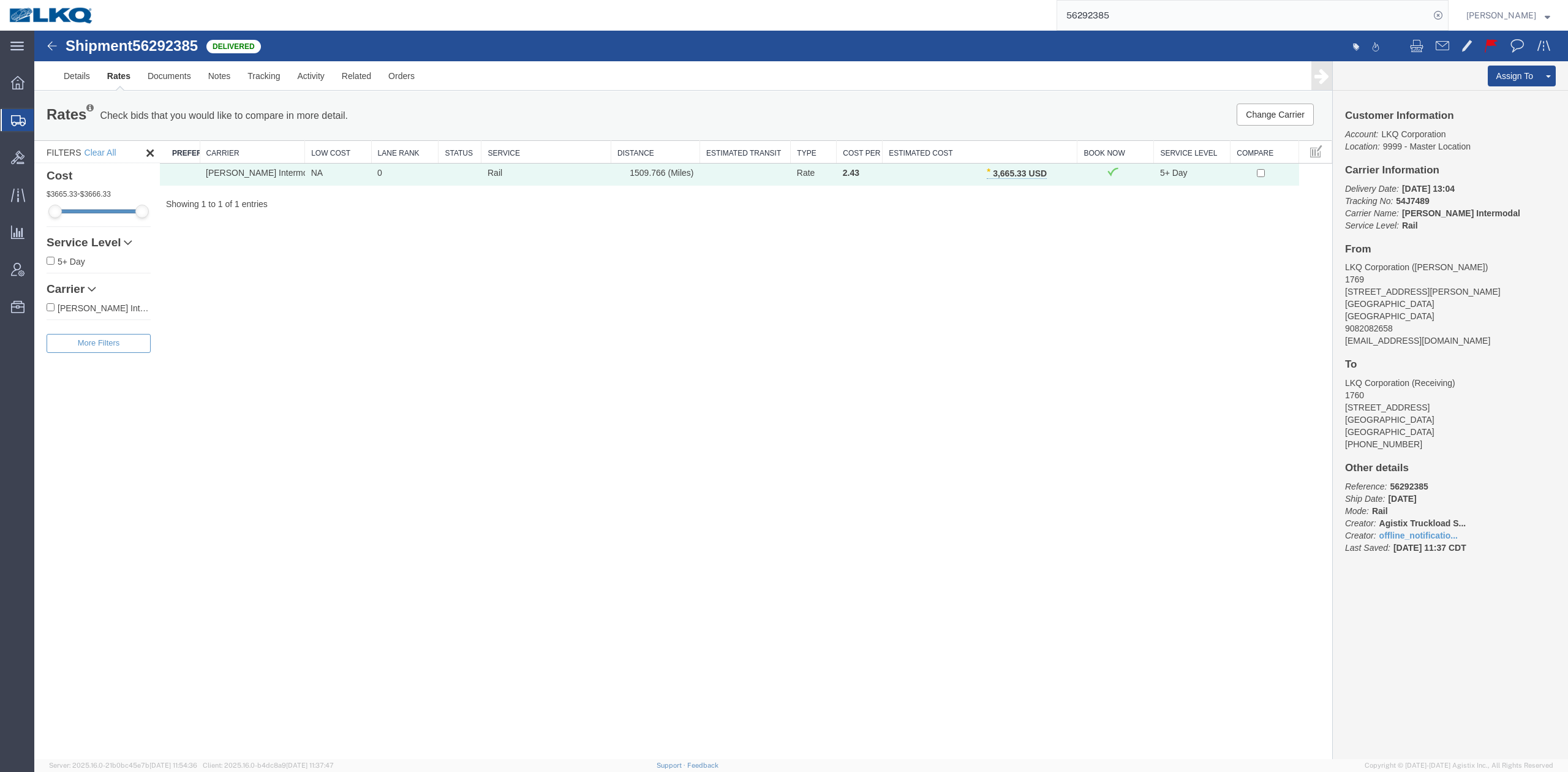
drag, startPoint x: 1147, startPoint y: 6, endPoint x: 1142, endPoint y: 24, distance: 18.7
click at [1131, 16] on input "56292385" at bounding box center [1244, 16] width 372 height 30
click at [1131, 16] on input "56292385" at bounding box center [1244, 16] width 372 height 30
paste input "5891193"
drag, startPoint x: 1449, startPoint y: 20, endPoint x: 1456, endPoint y: 18, distance: 7.3
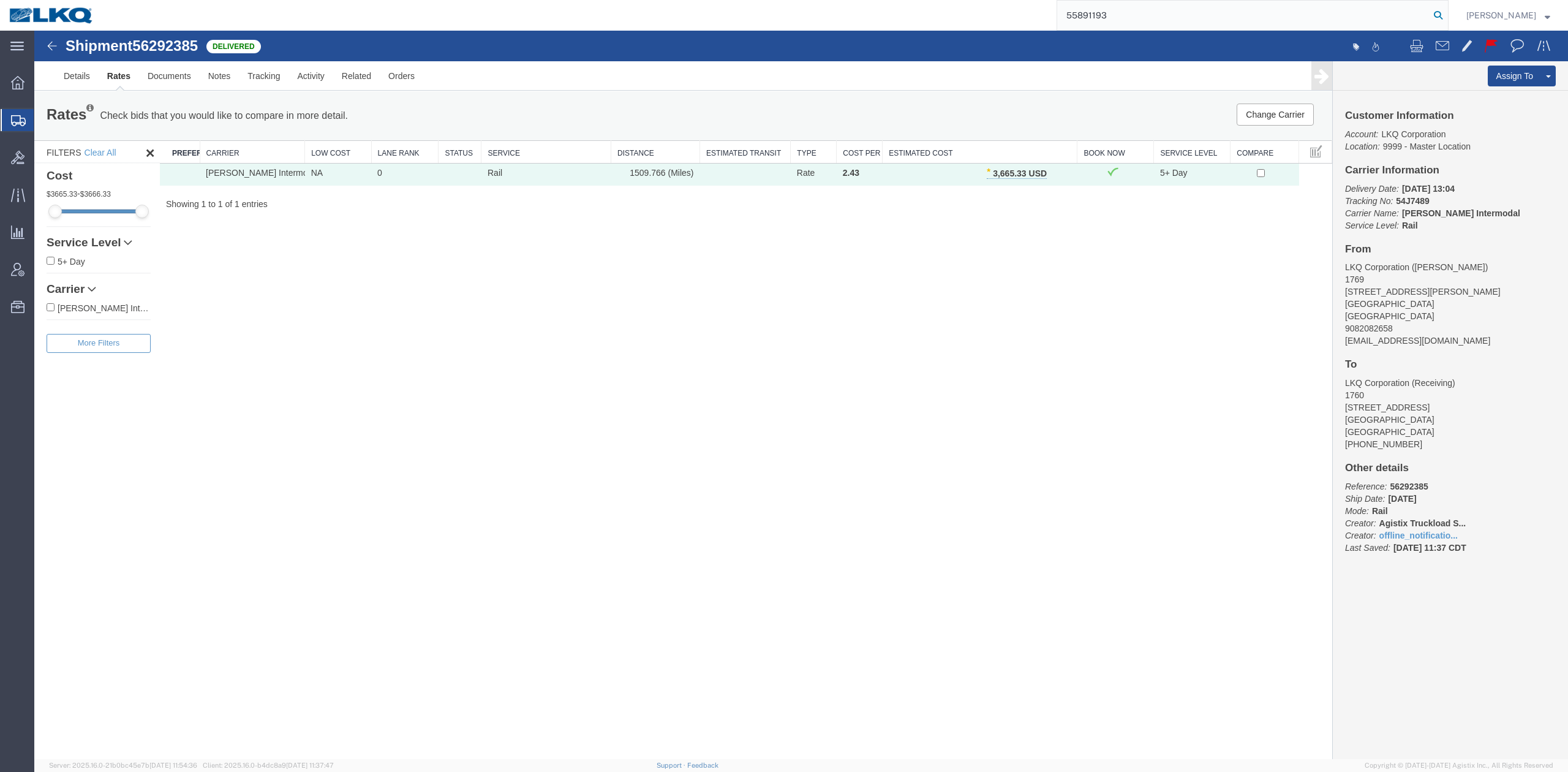
click at [1449, 20] on form "55891193" at bounding box center [1252, 15] width 392 height 30
type input "55891193"
click at [1447, 17] on icon at bounding box center [1438, 15] width 17 height 17
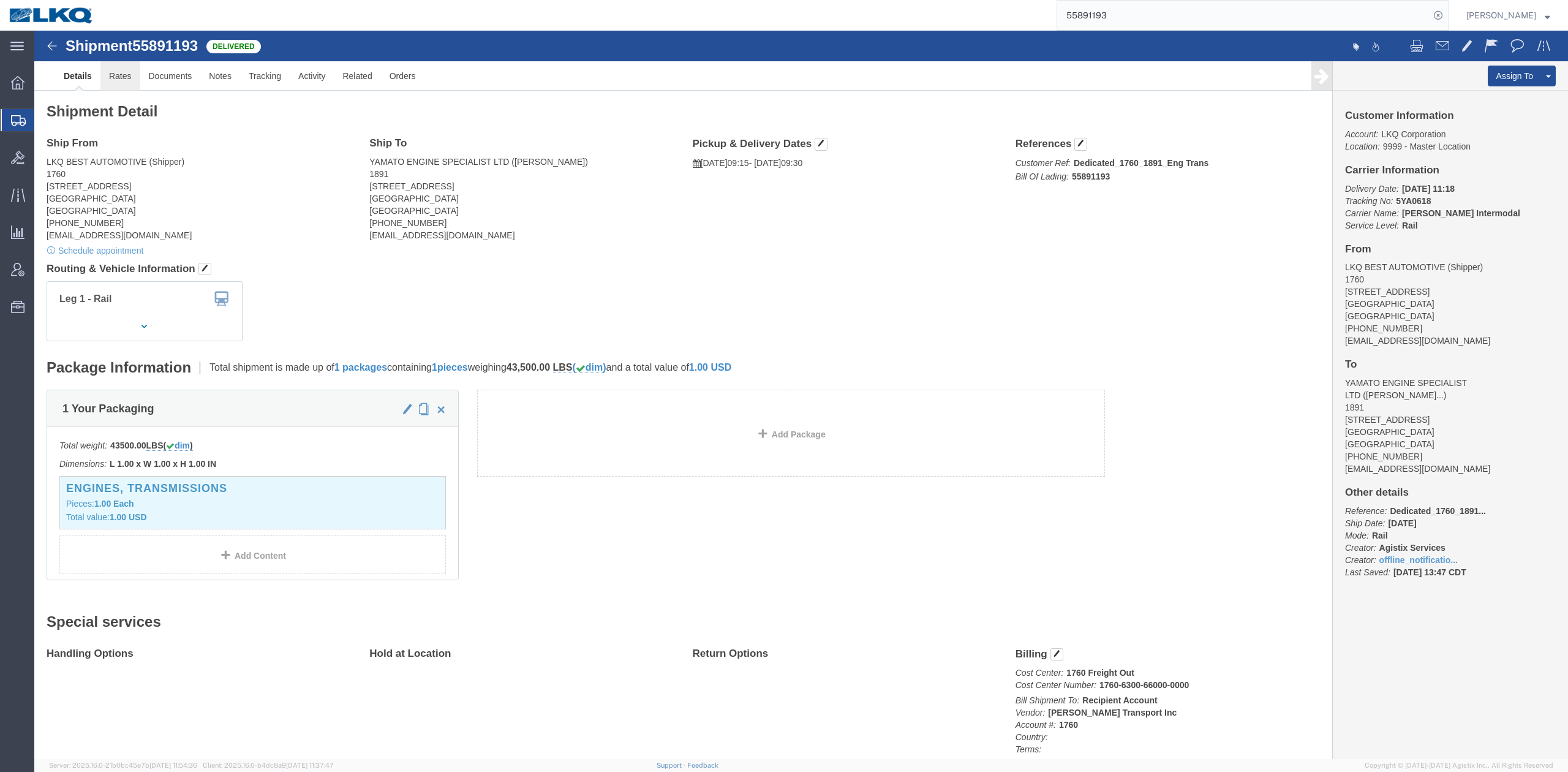
click link "Rates"
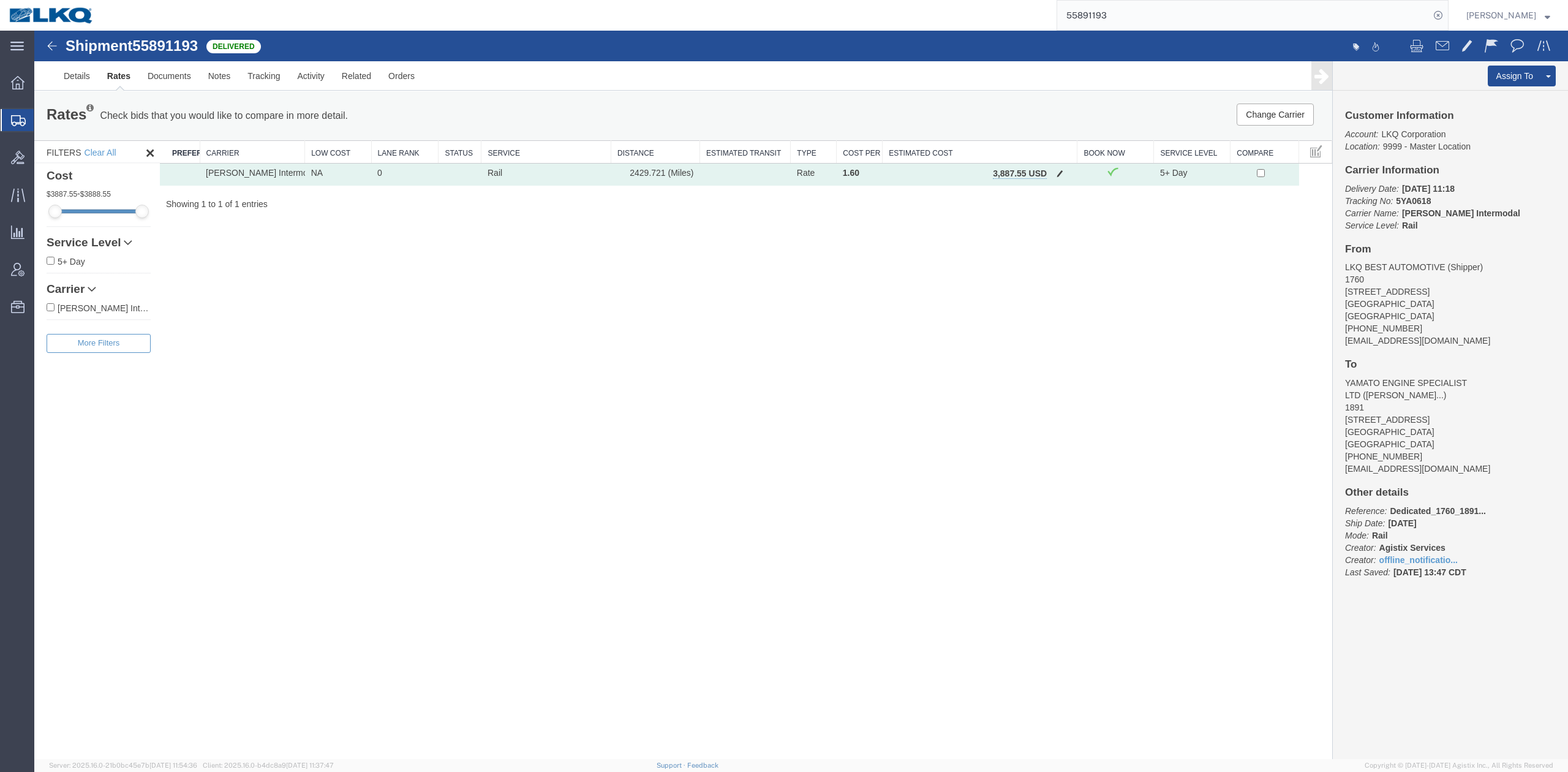
click at [1049, 175] on td "3,887.55 USD" at bounding box center [980, 175] width 195 height 22
click at [1057, 177] on button "button" at bounding box center [1059, 175] width 17 height 16
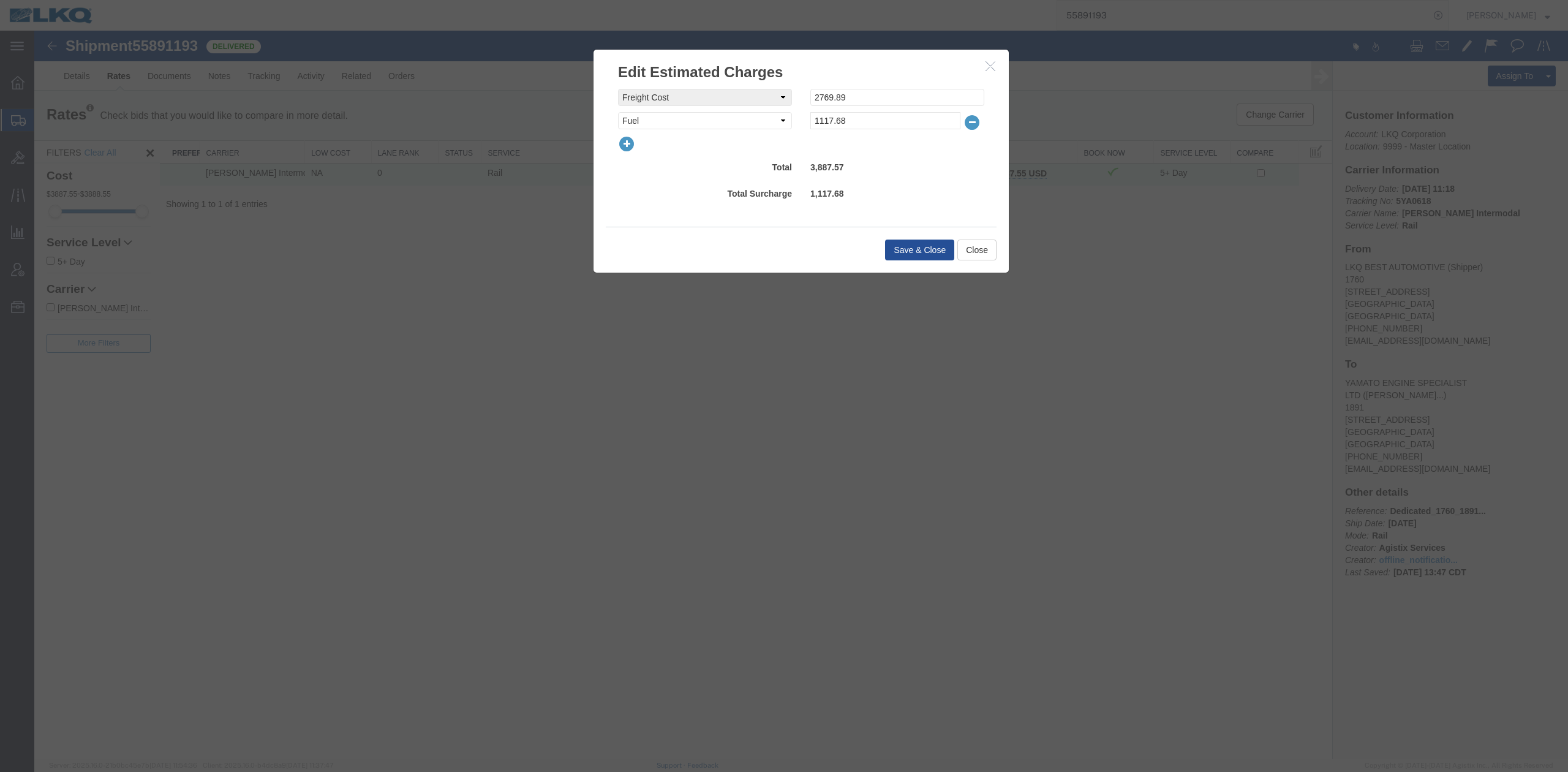
click at [631, 150] on icon "button" at bounding box center [626, 144] width 17 height 17
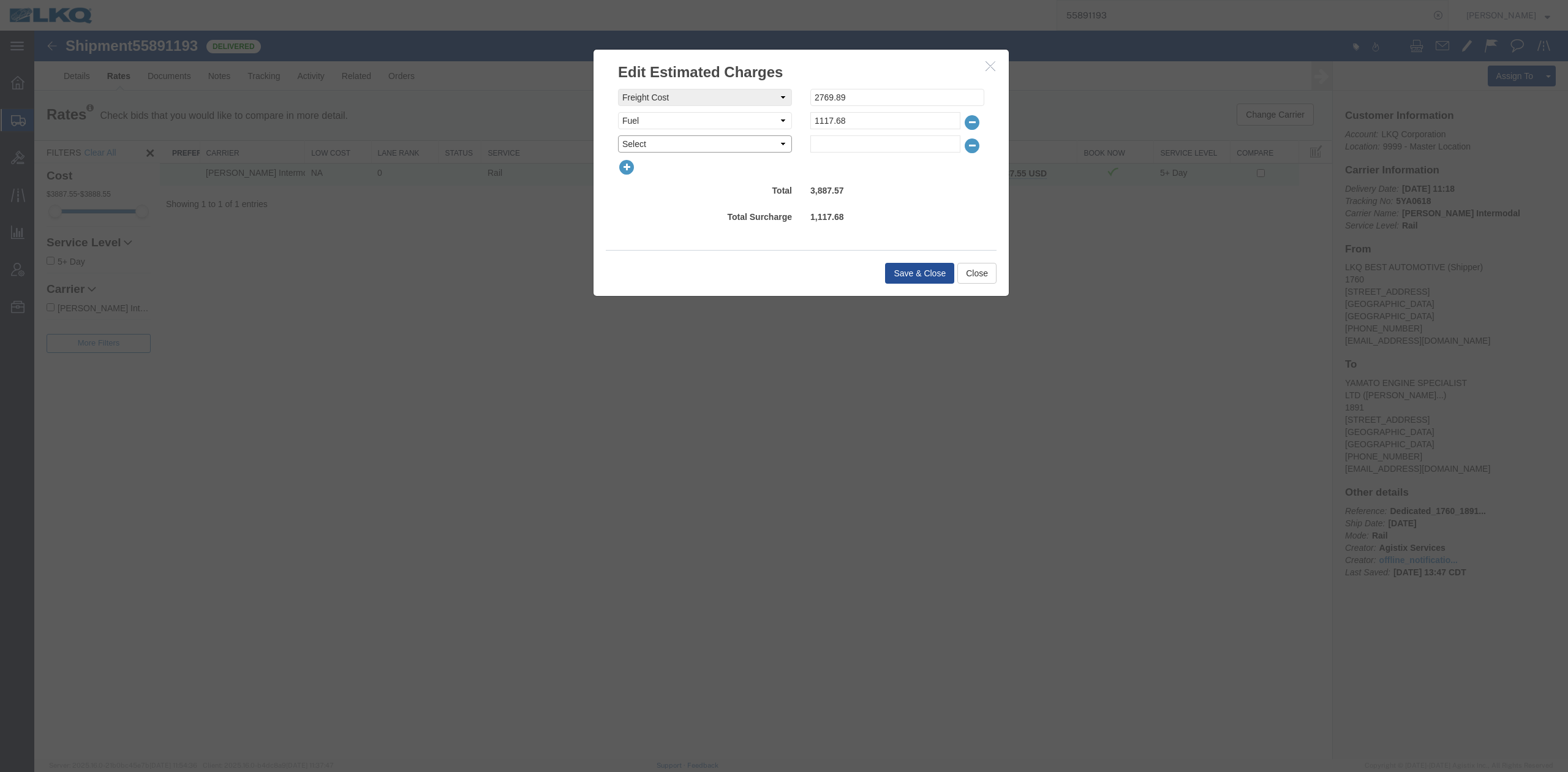
click at [635, 147] on select "Select AES Filing Accessorial Delivery Charge Additional Invoice Details Addres…" at bounding box center [705, 144] width 174 height 17
select select "OTHR"
click at [618, 136] on select "Select AES Filing Accessorial Delivery Charge Additional Invoice Details Addres…" at bounding box center [705, 144] width 174 height 17
type input "525"
click at [911, 269] on button "Save & Close" at bounding box center [919, 273] width 69 height 21
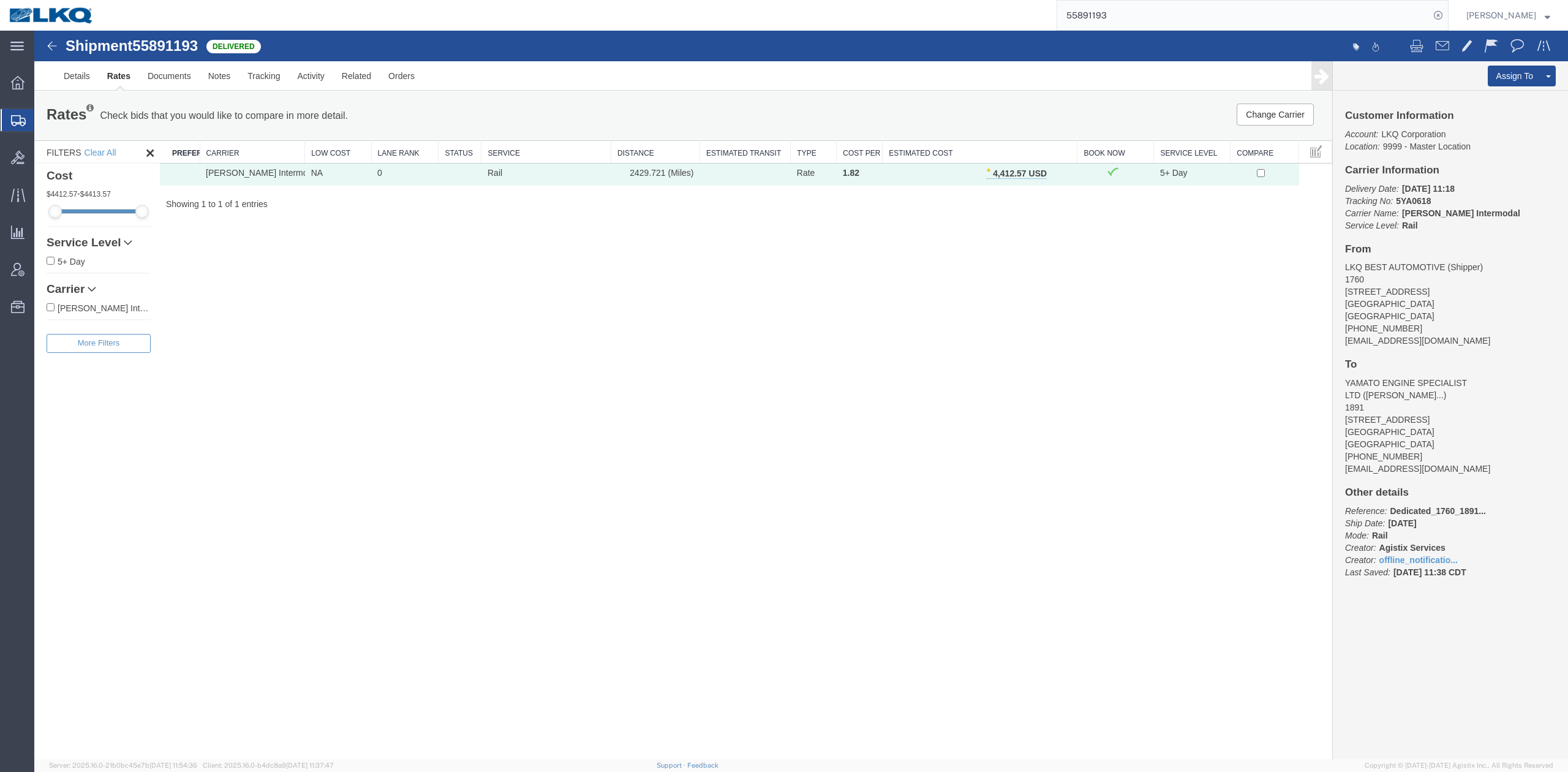
click at [1140, 34] on div at bounding box center [1184, 47] width 765 height 26
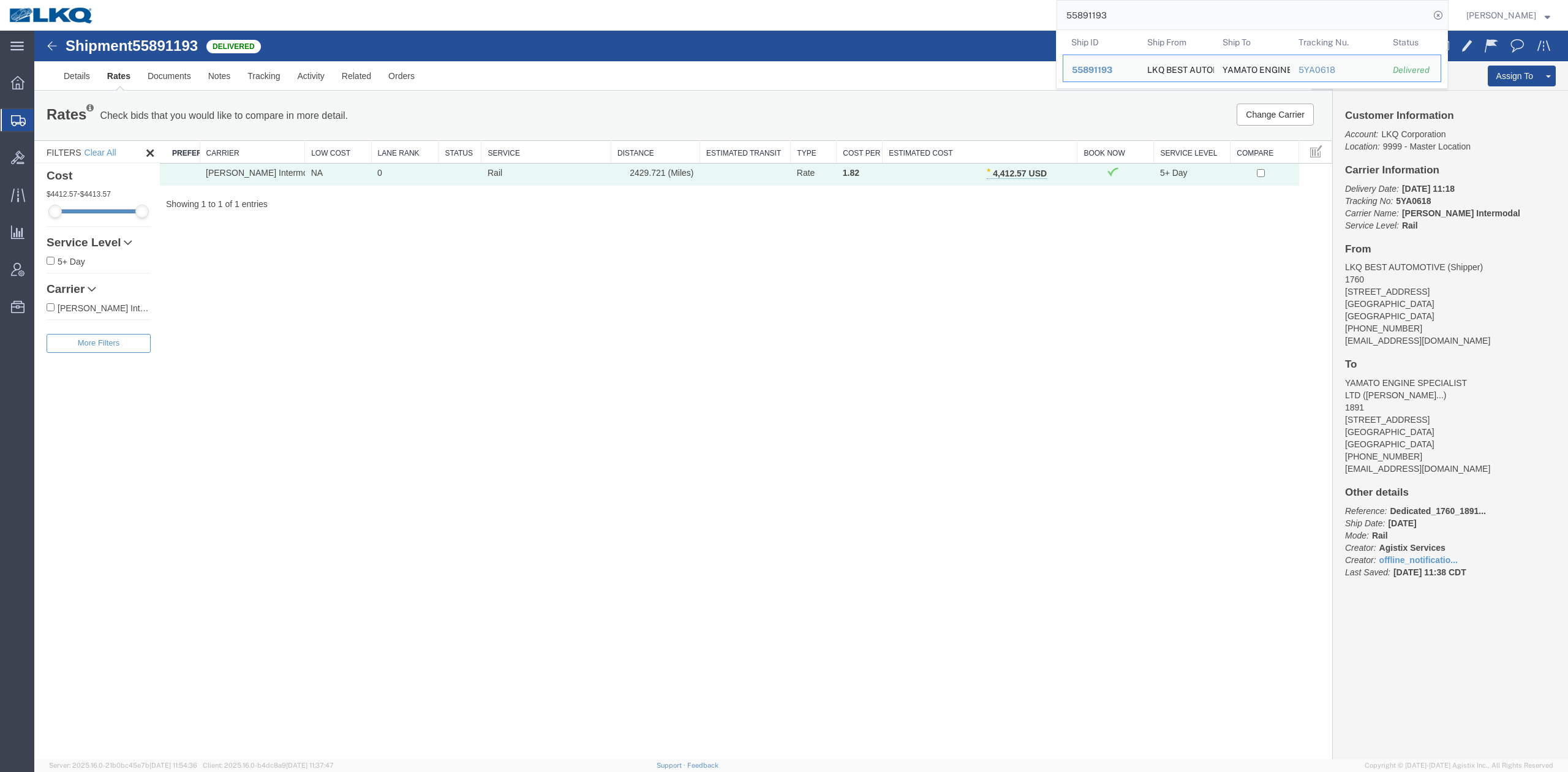
click at [1145, 22] on input "55891193" at bounding box center [1244, 16] width 372 height 30
paste input "6301661"
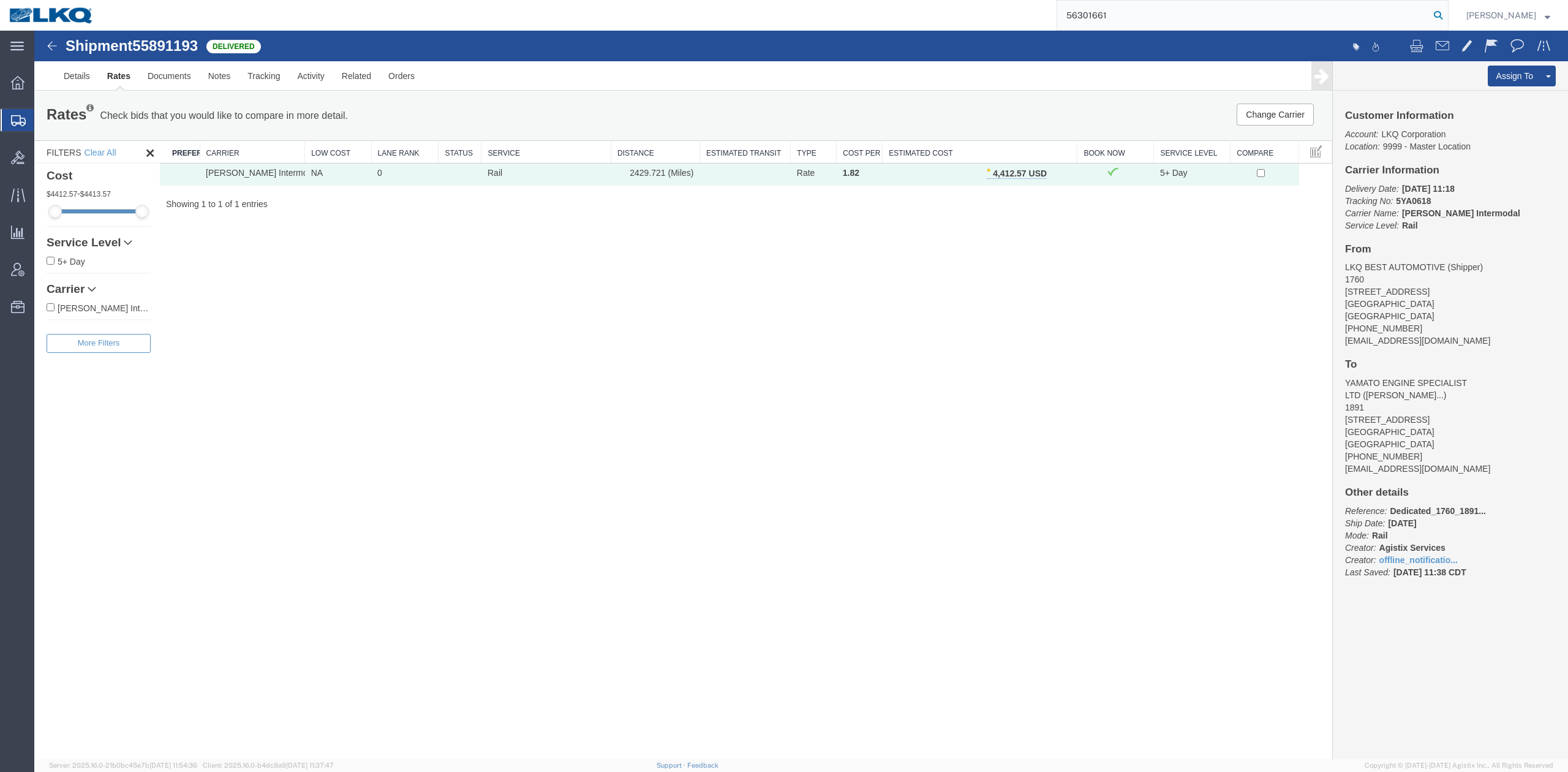
click at [1447, 18] on icon at bounding box center [1438, 15] width 17 height 17
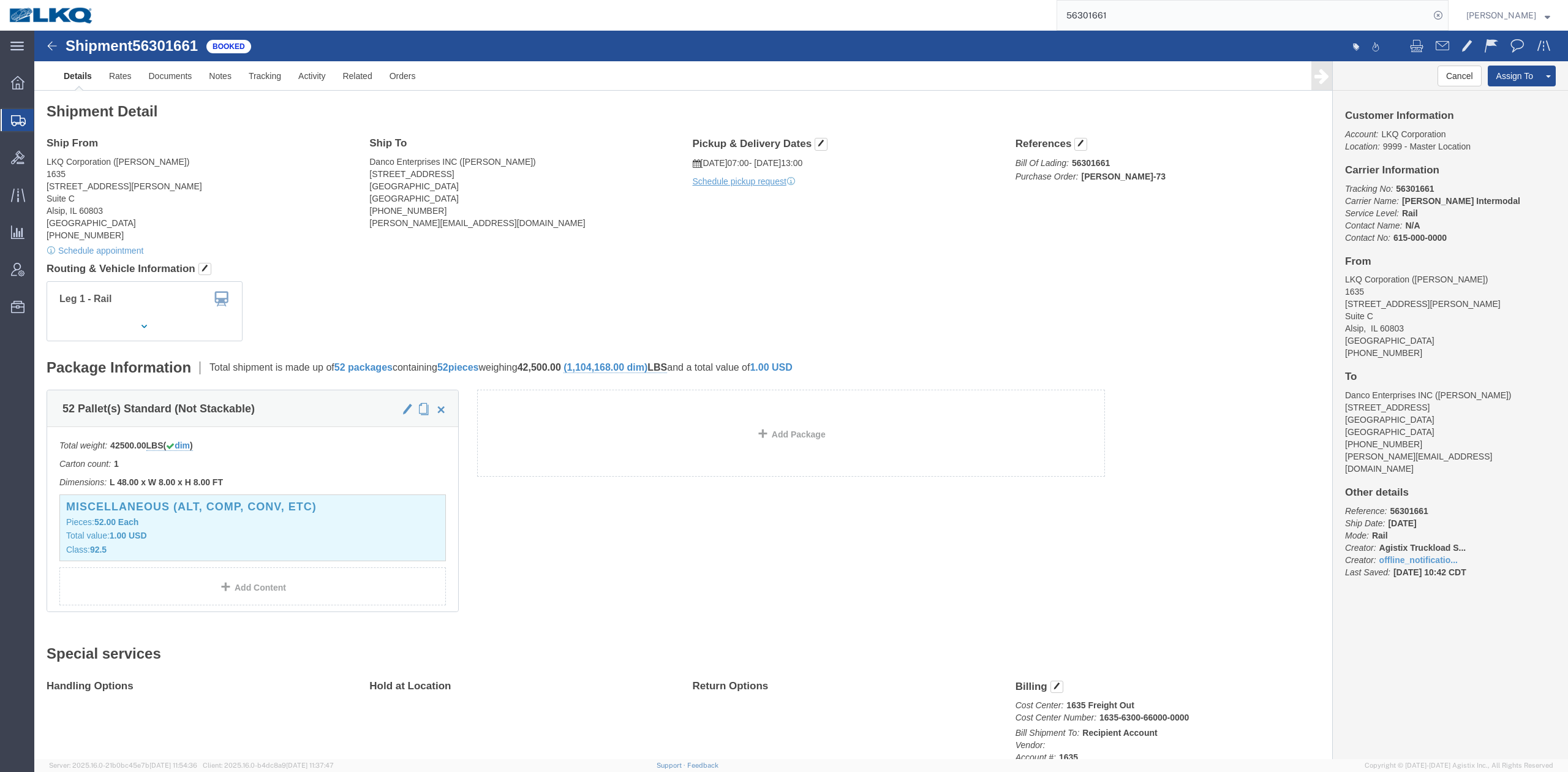
click at [1117, 24] on input "56301661" at bounding box center [1244, 16] width 372 height 30
paste input "412518"
click at [1447, 15] on icon at bounding box center [1438, 15] width 17 height 17
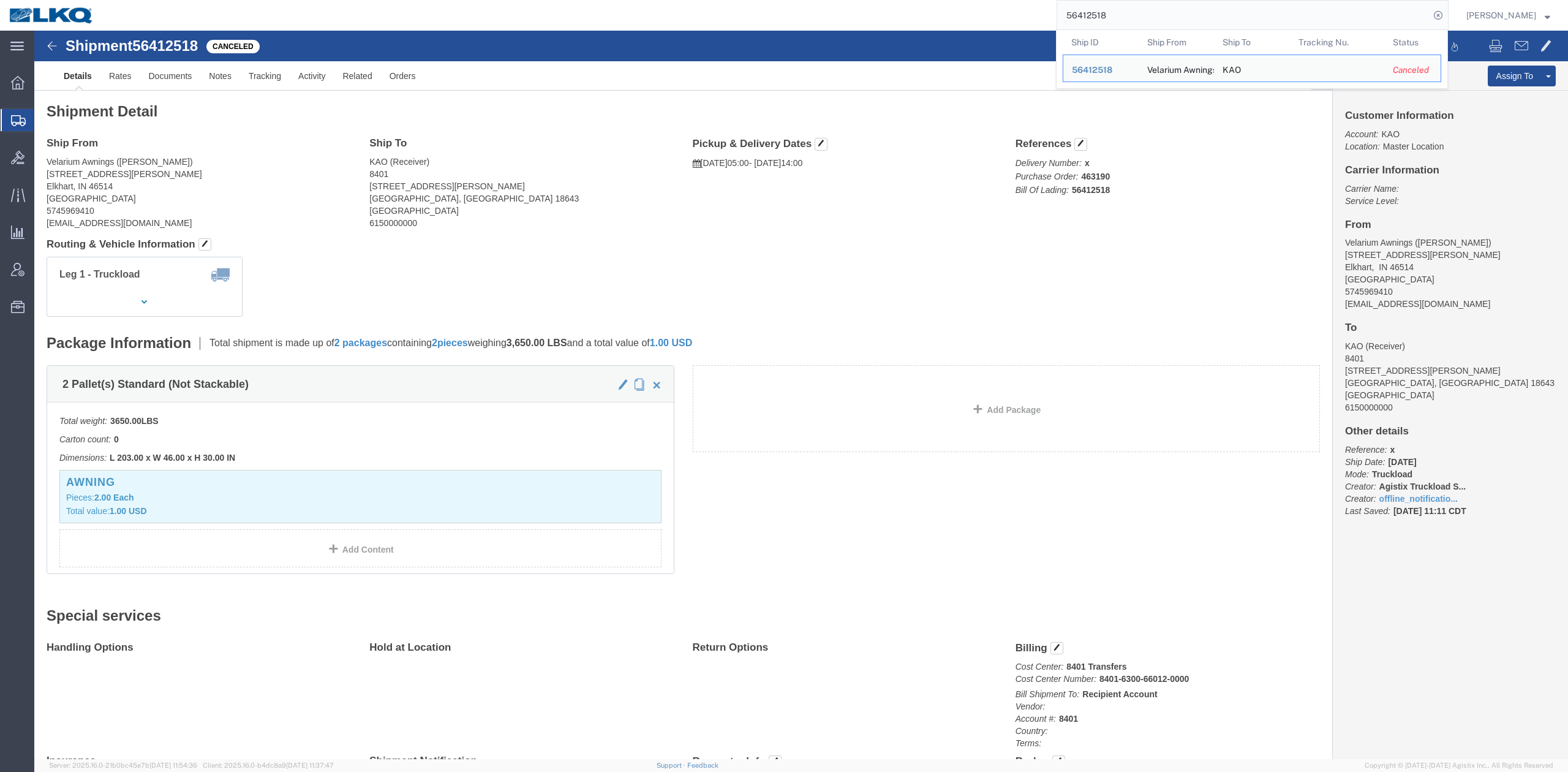
click at [1194, 13] on input "56412518" at bounding box center [1244, 16] width 372 height 30
drag, startPoint x: 1194, startPoint y: 13, endPoint x: 1133, endPoint y: 17, distance: 61.1
click at [1133, 18] on input "56412518" at bounding box center [1244, 16] width 372 height 30
click at [1135, 16] on input "56412518" at bounding box center [1244, 16] width 372 height 30
paste input "5881"
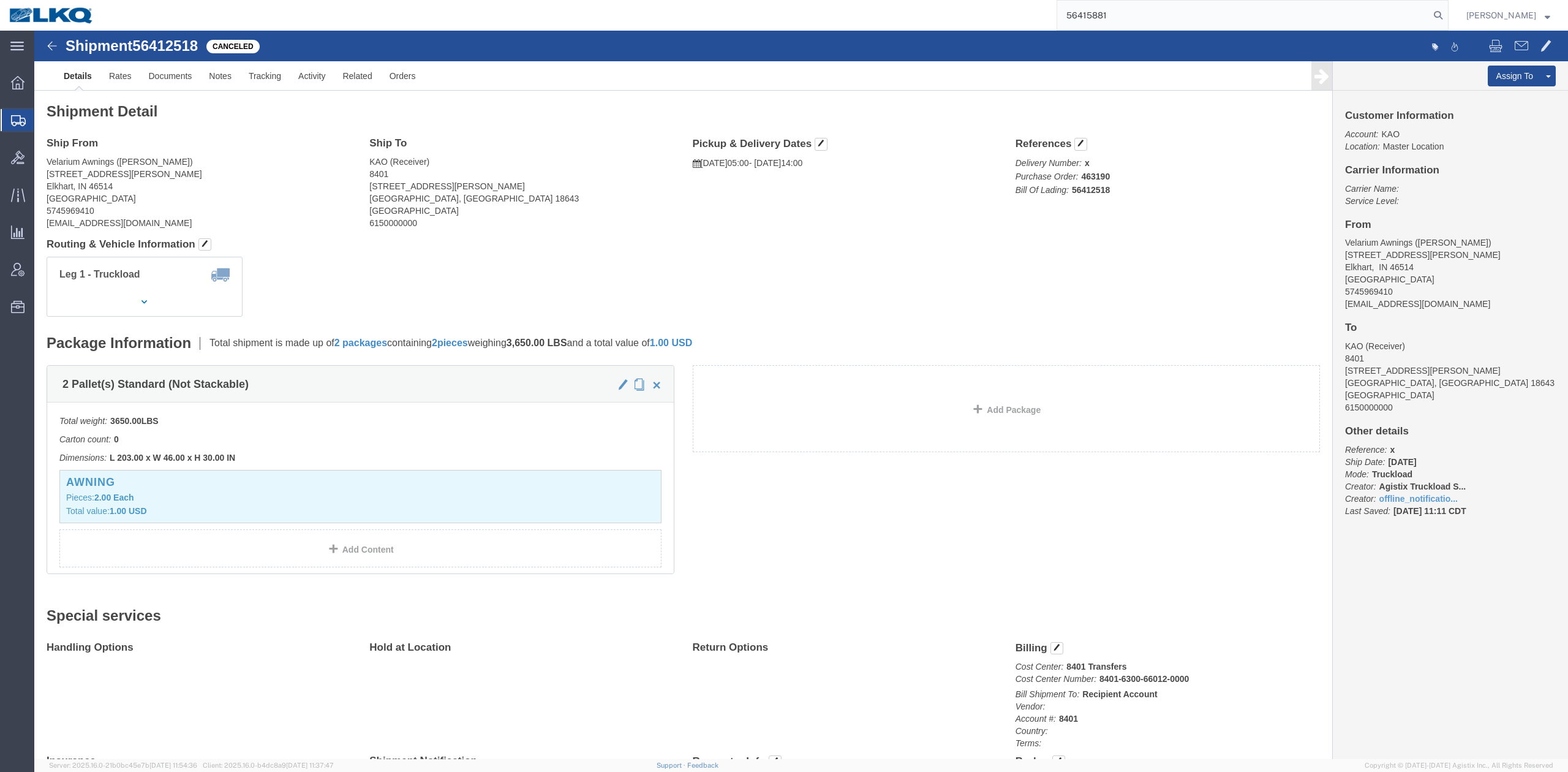
drag, startPoint x: 1461, startPoint y: 13, endPoint x: 1458, endPoint y: 28, distance: 15.3
click at [1447, 13] on icon at bounding box center [1438, 15] width 17 height 17
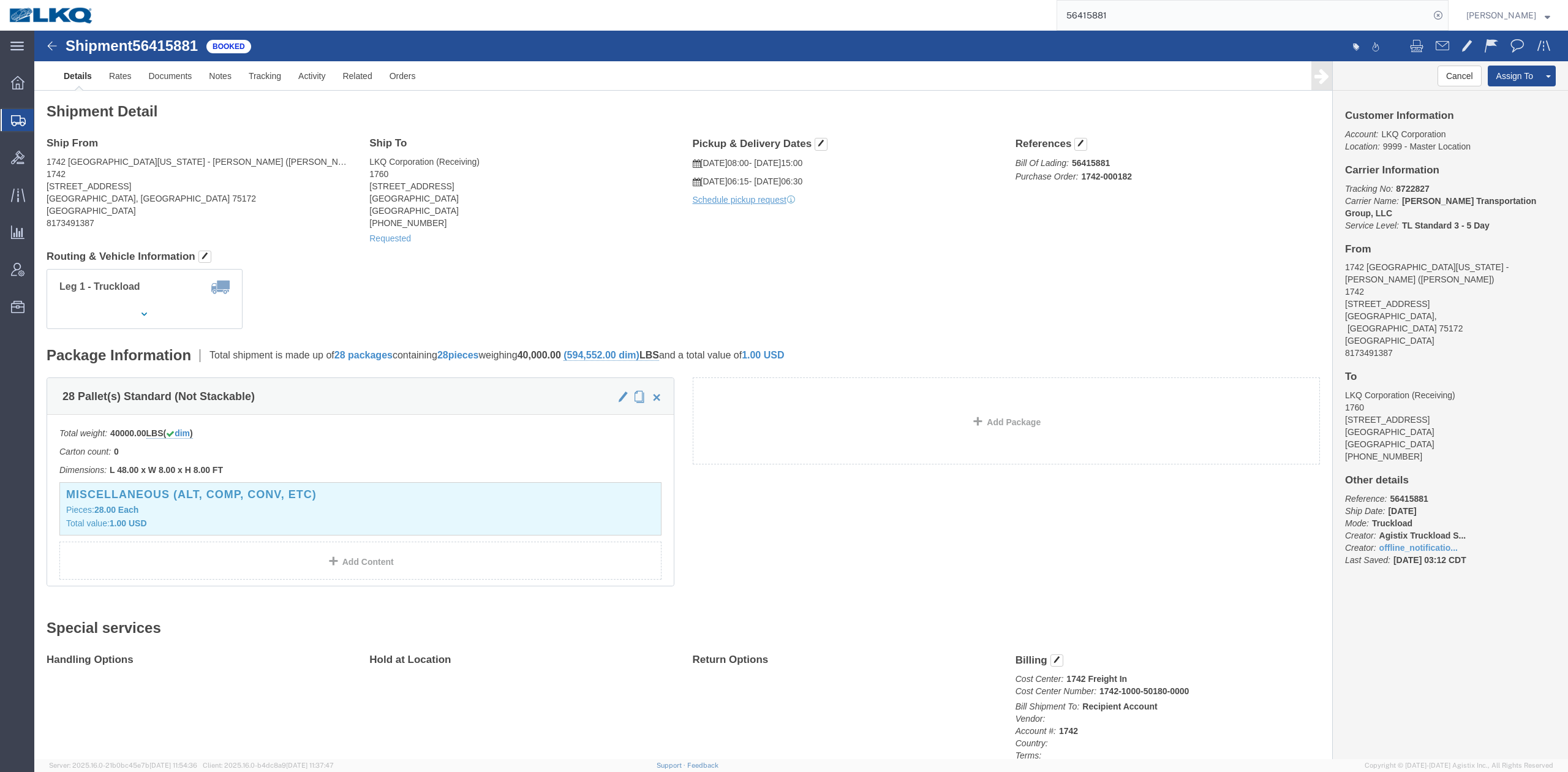
click div "Leg 1 - Truckload Vehicle 1: Standard Dry Van (53 Feet) Number of trucks: 1"
click link "Rates"
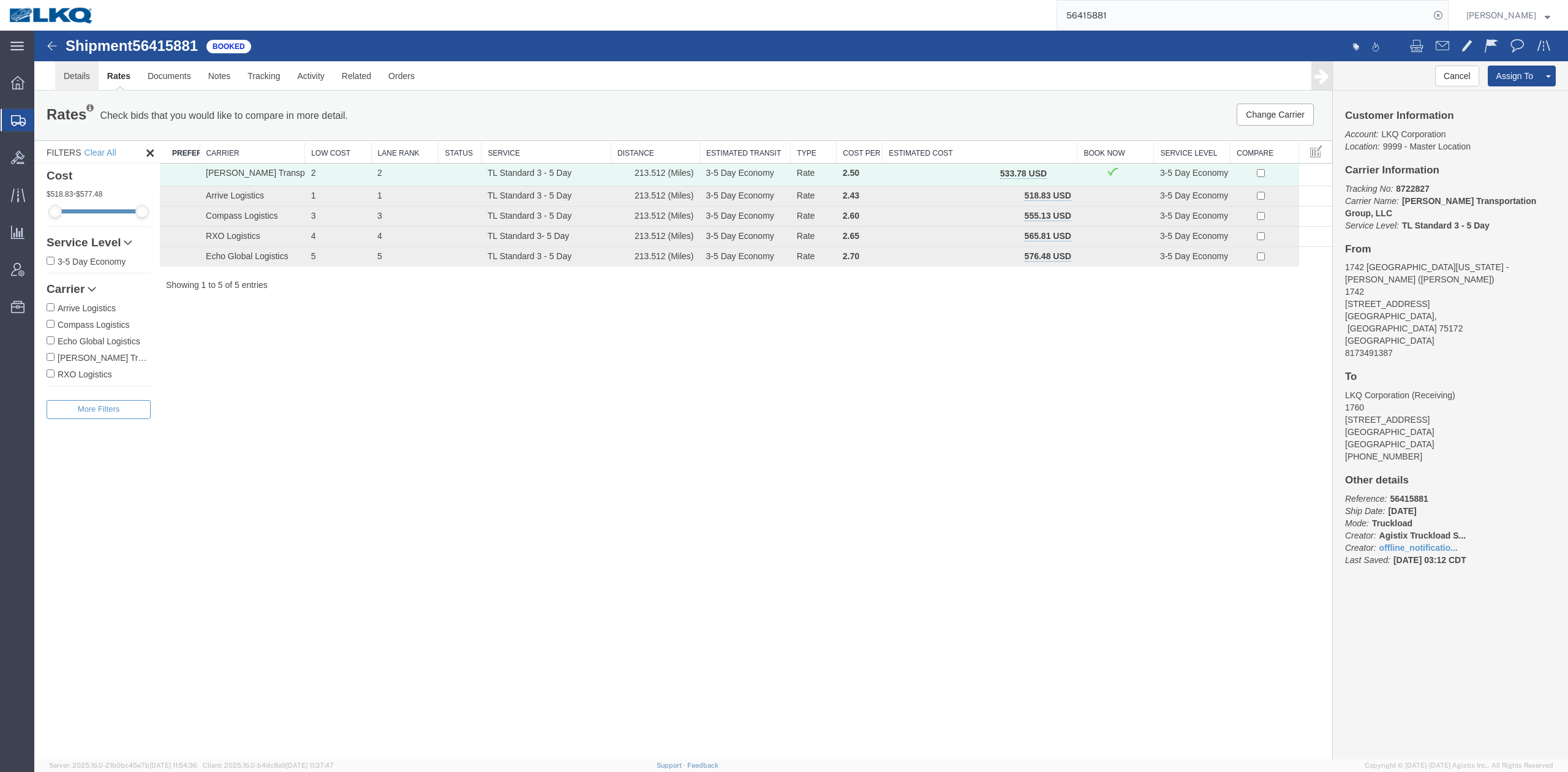
click at [69, 78] on link "Details" at bounding box center [77, 76] width 43 height 30
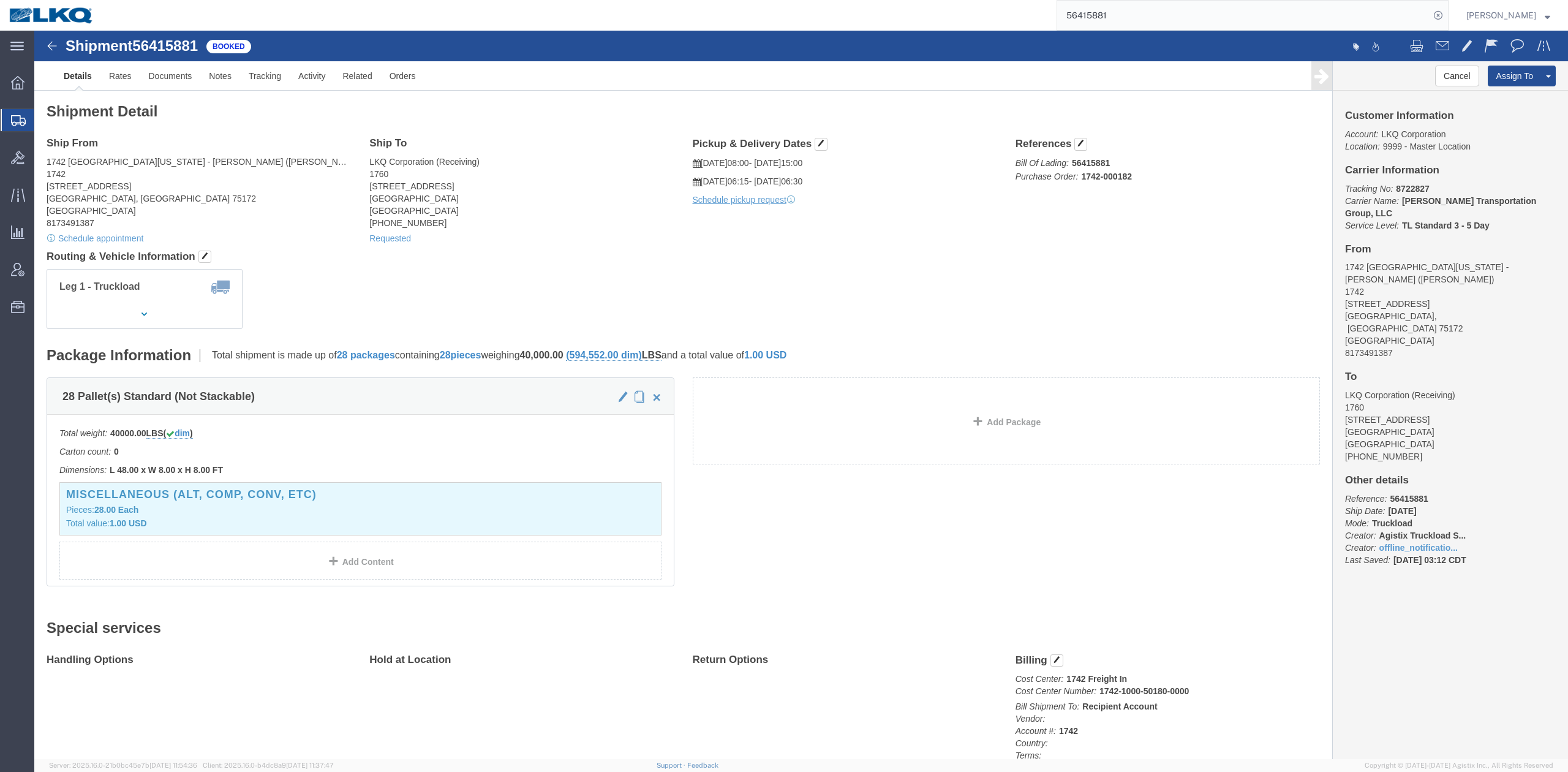
click at [1118, 11] on input "56415881" at bounding box center [1244, 16] width 372 height 30
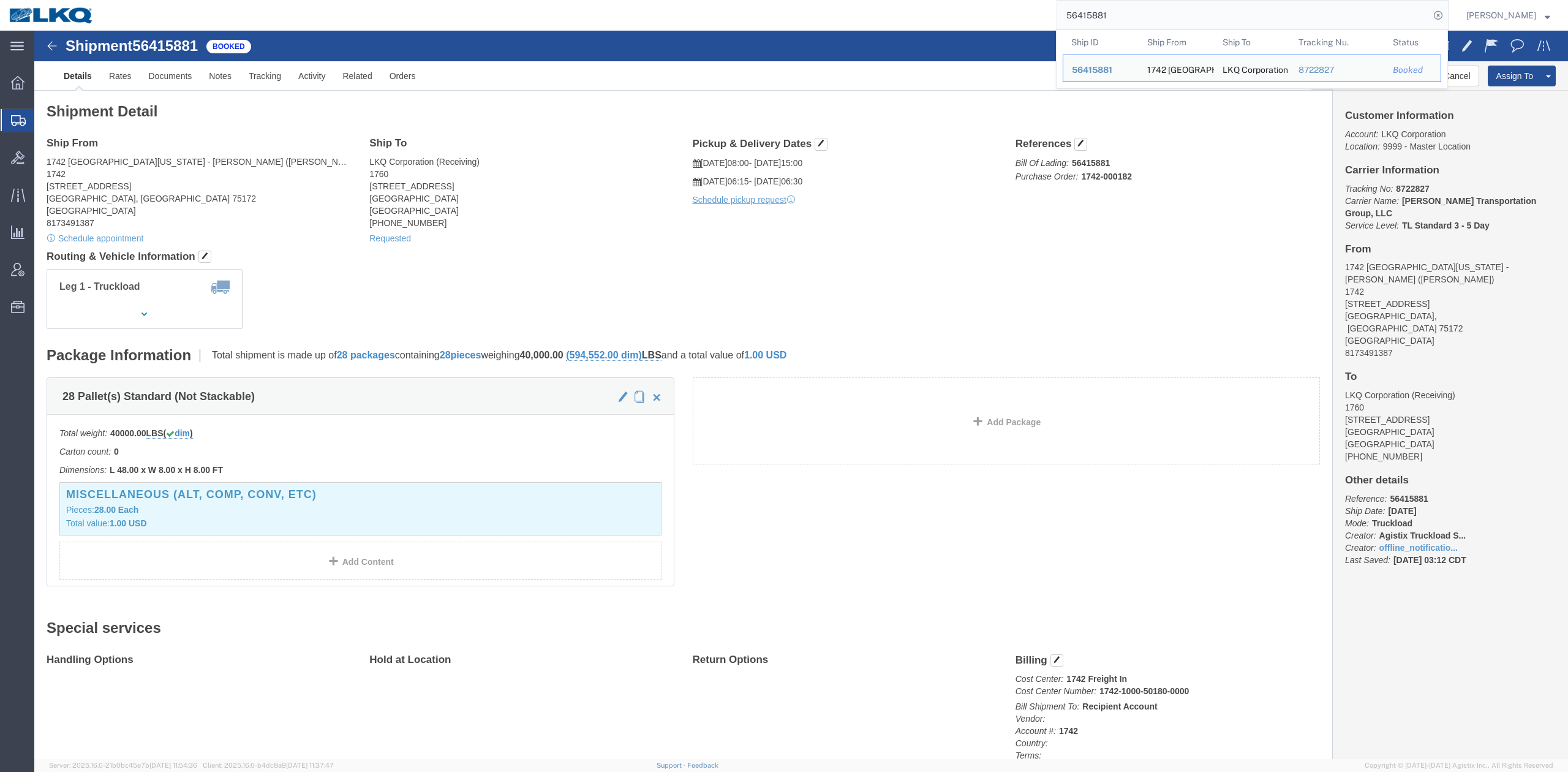
paste input "9782"
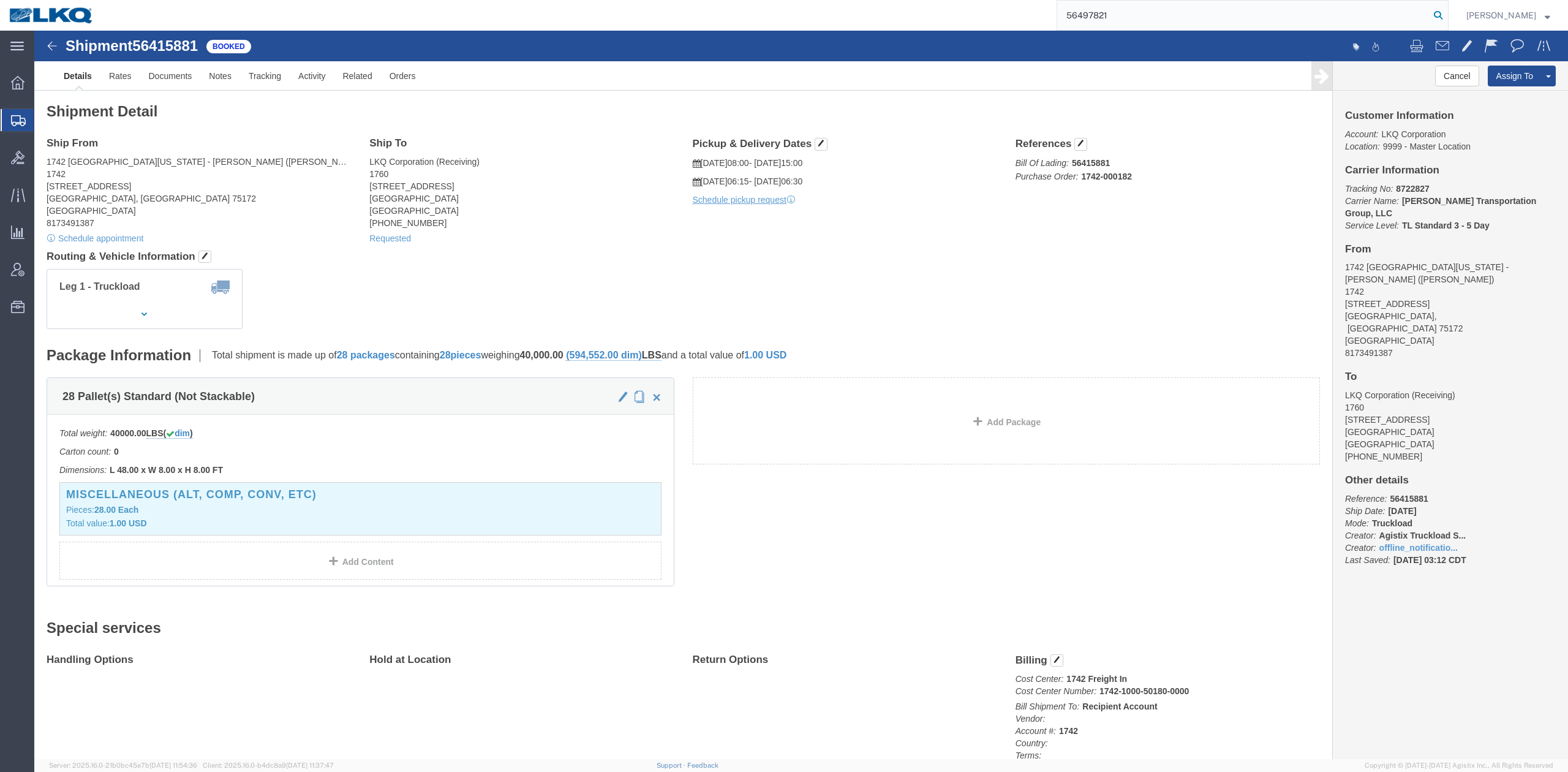
type input "56497821"
click at [1447, 10] on icon at bounding box center [1438, 15] width 17 height 17
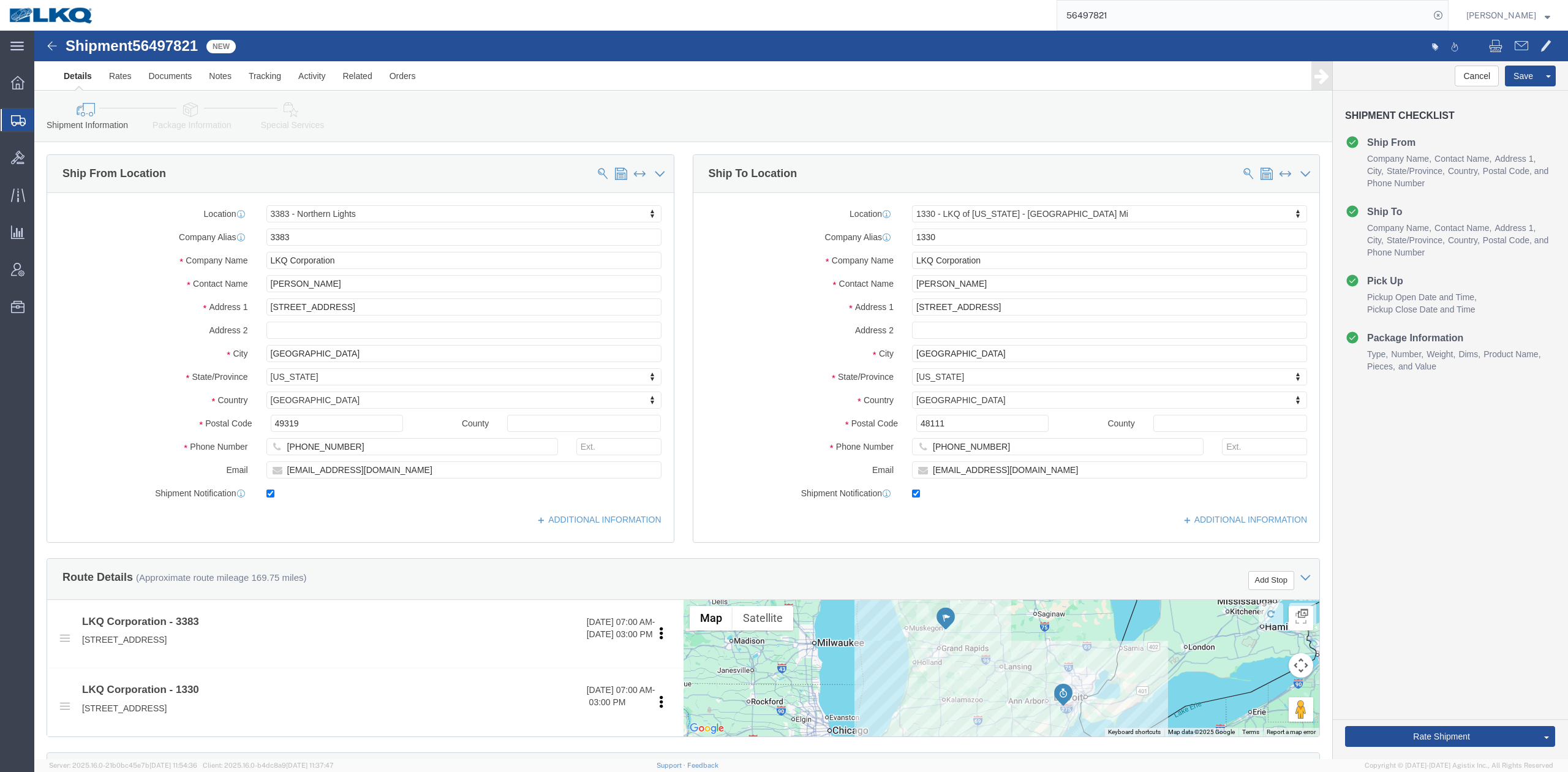
select select "28010"
select select "27508"
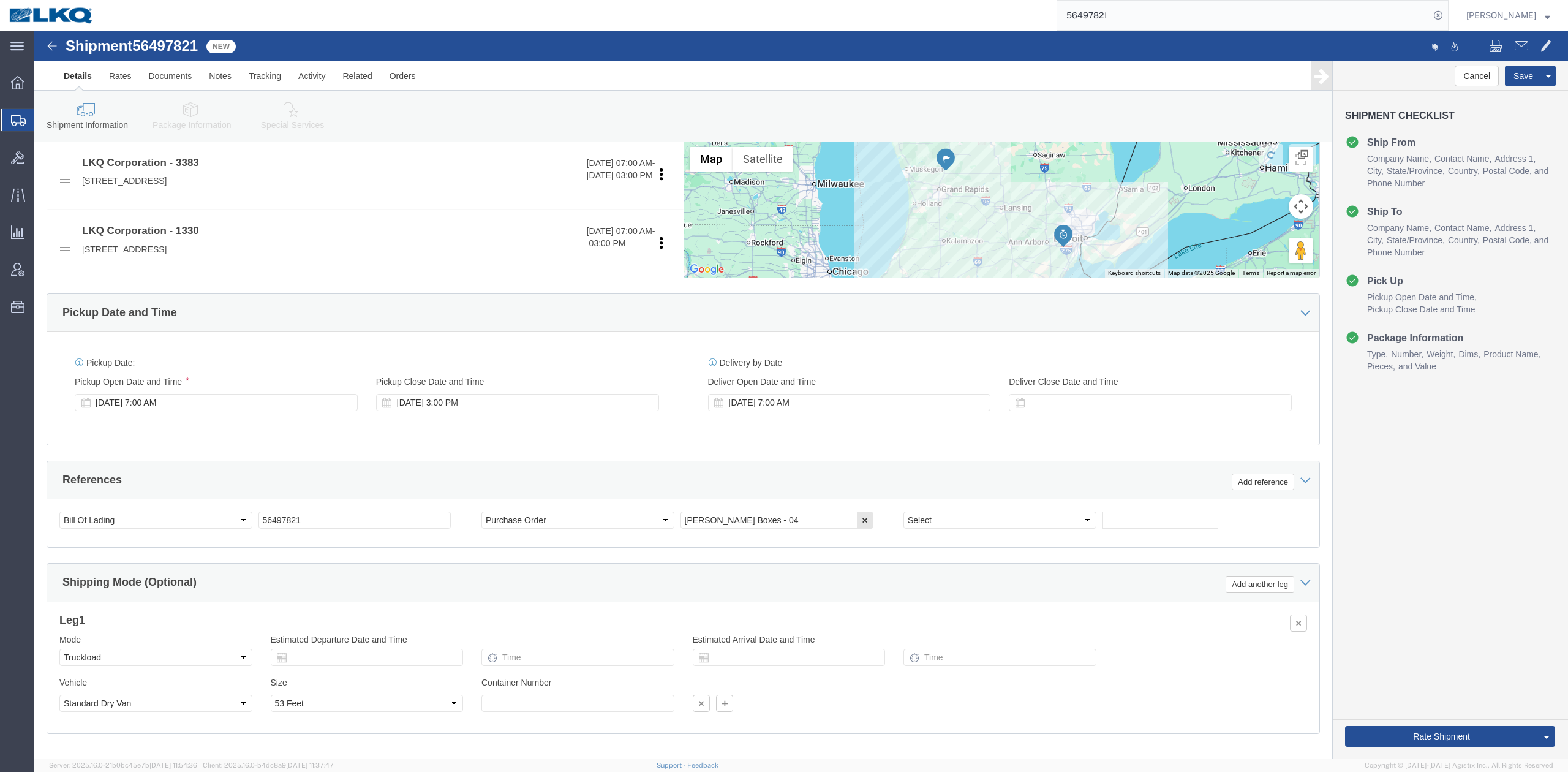
scroll to position [491, 0]
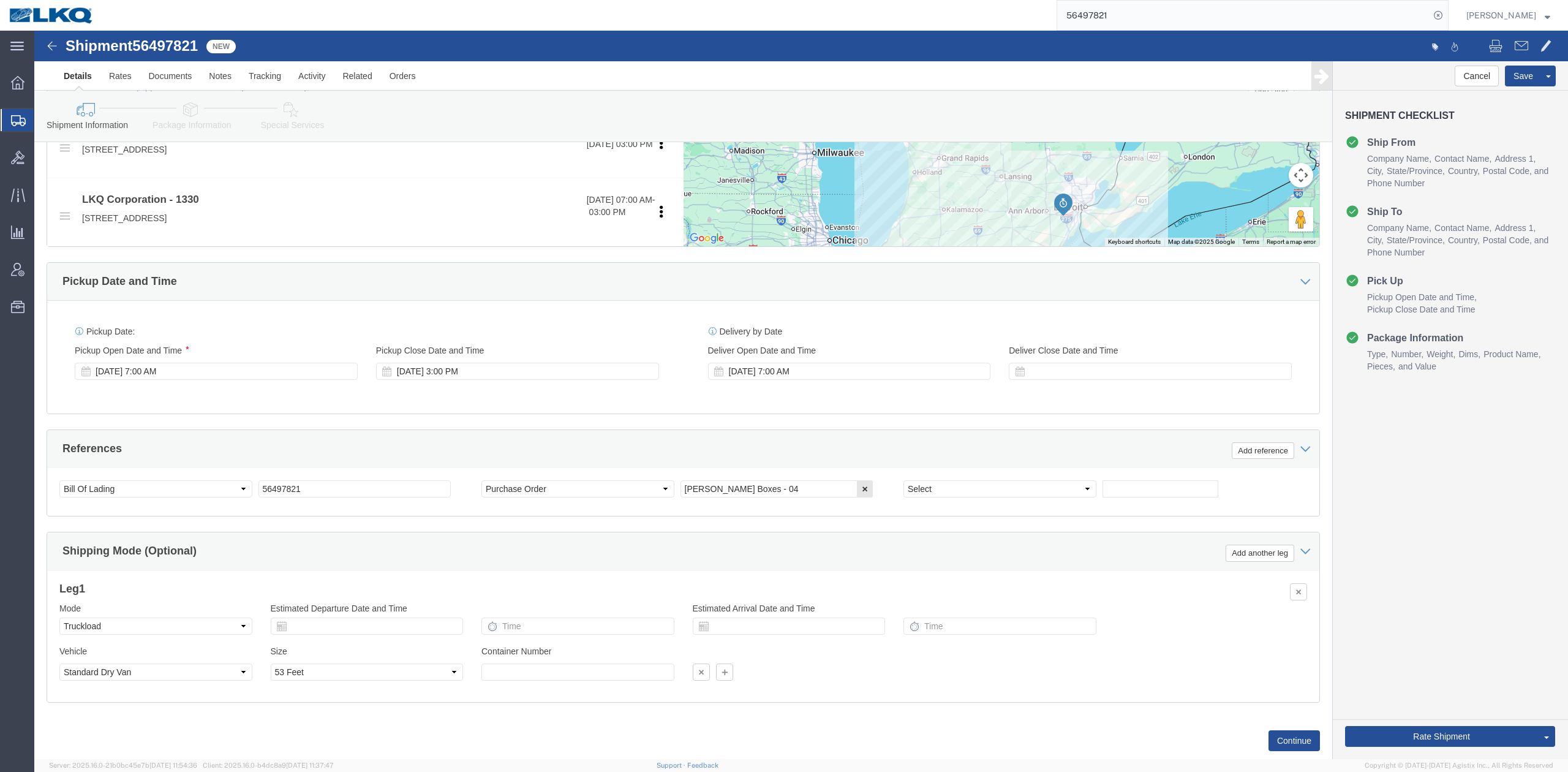
click icon
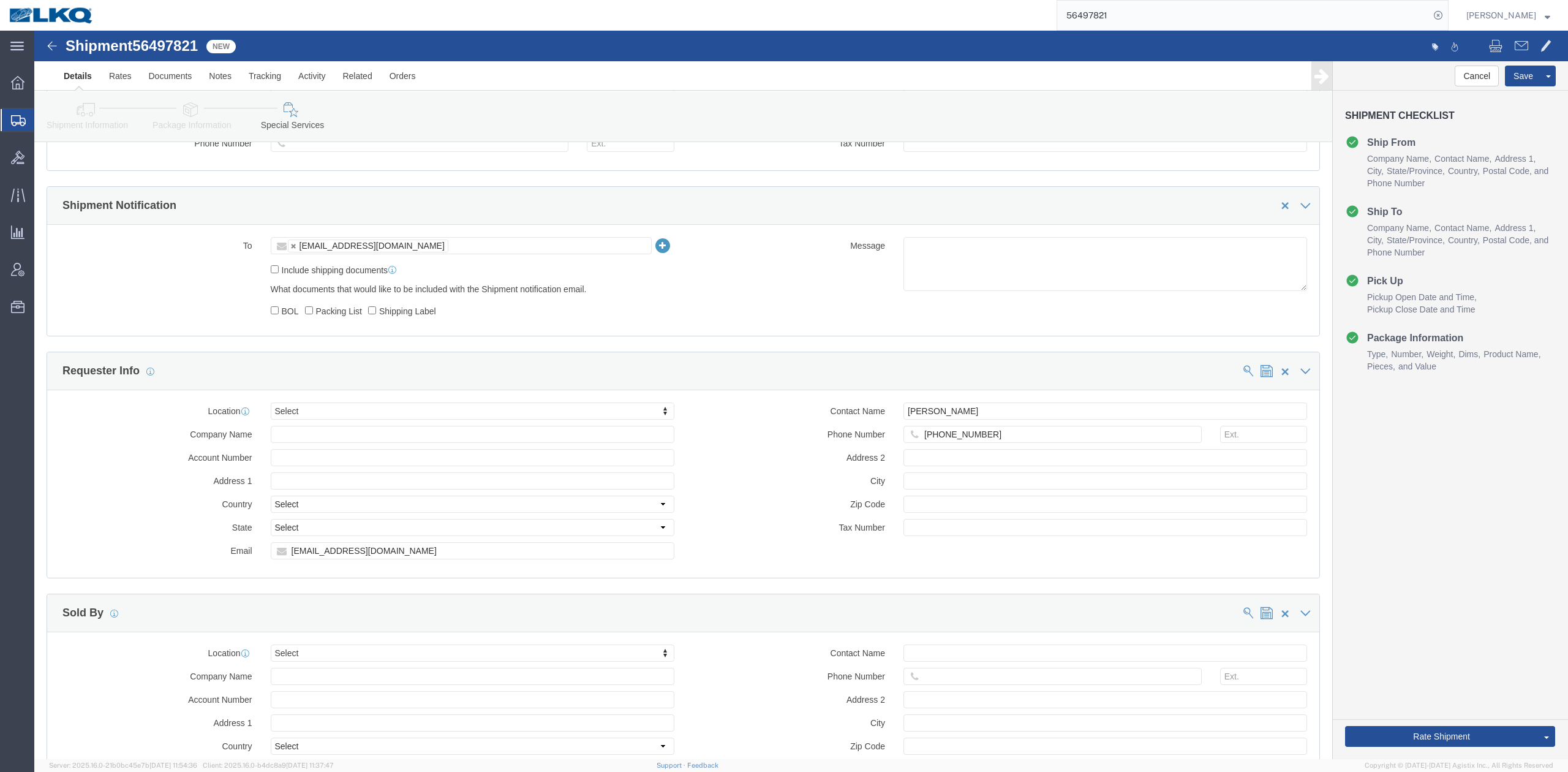
scroll to position [888, 0]
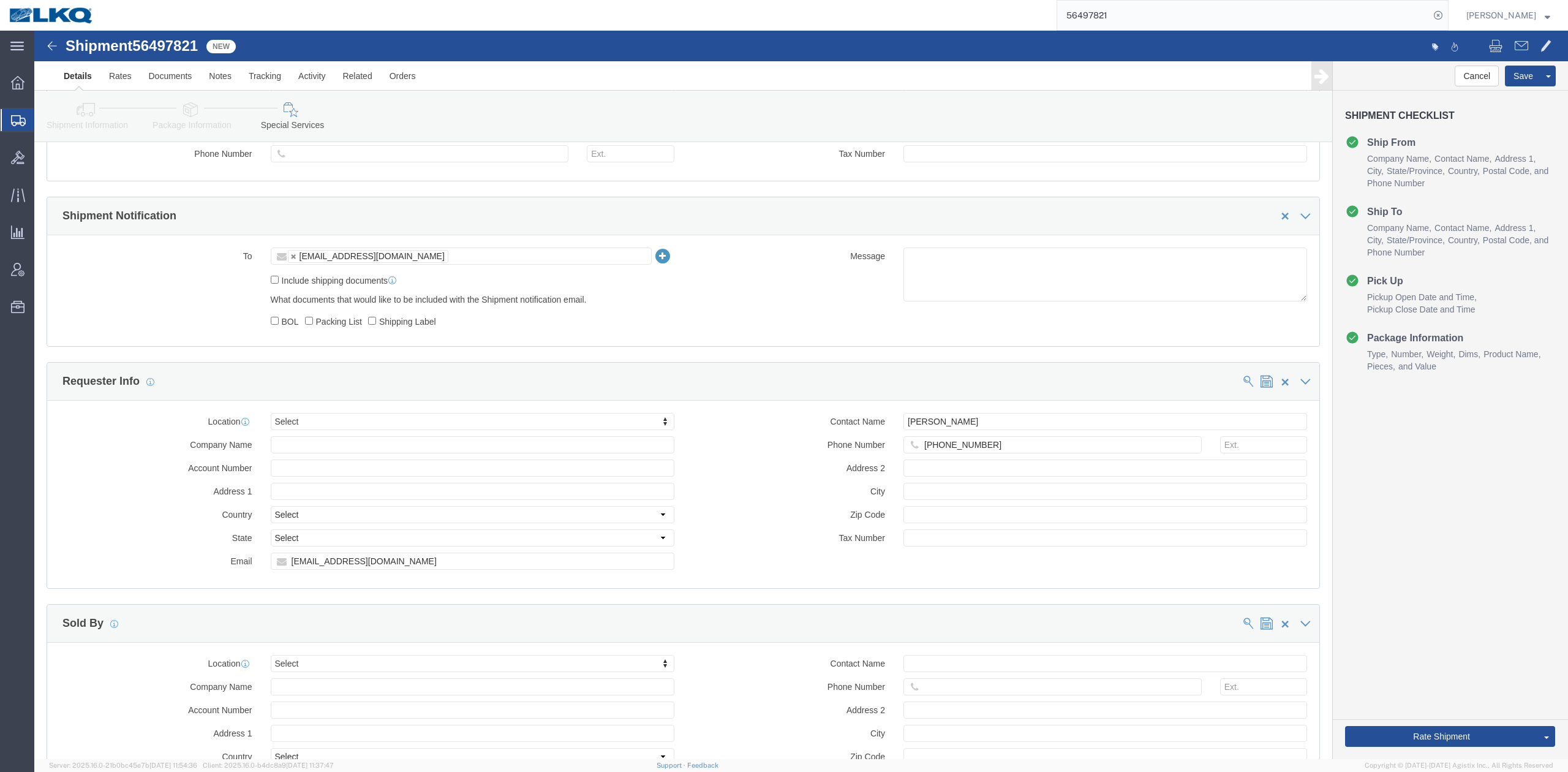
drag, startPoint x: 43, startPoint y: 84, endPoint x: 253, endPoint y: 190, distance: 235.2
click icon
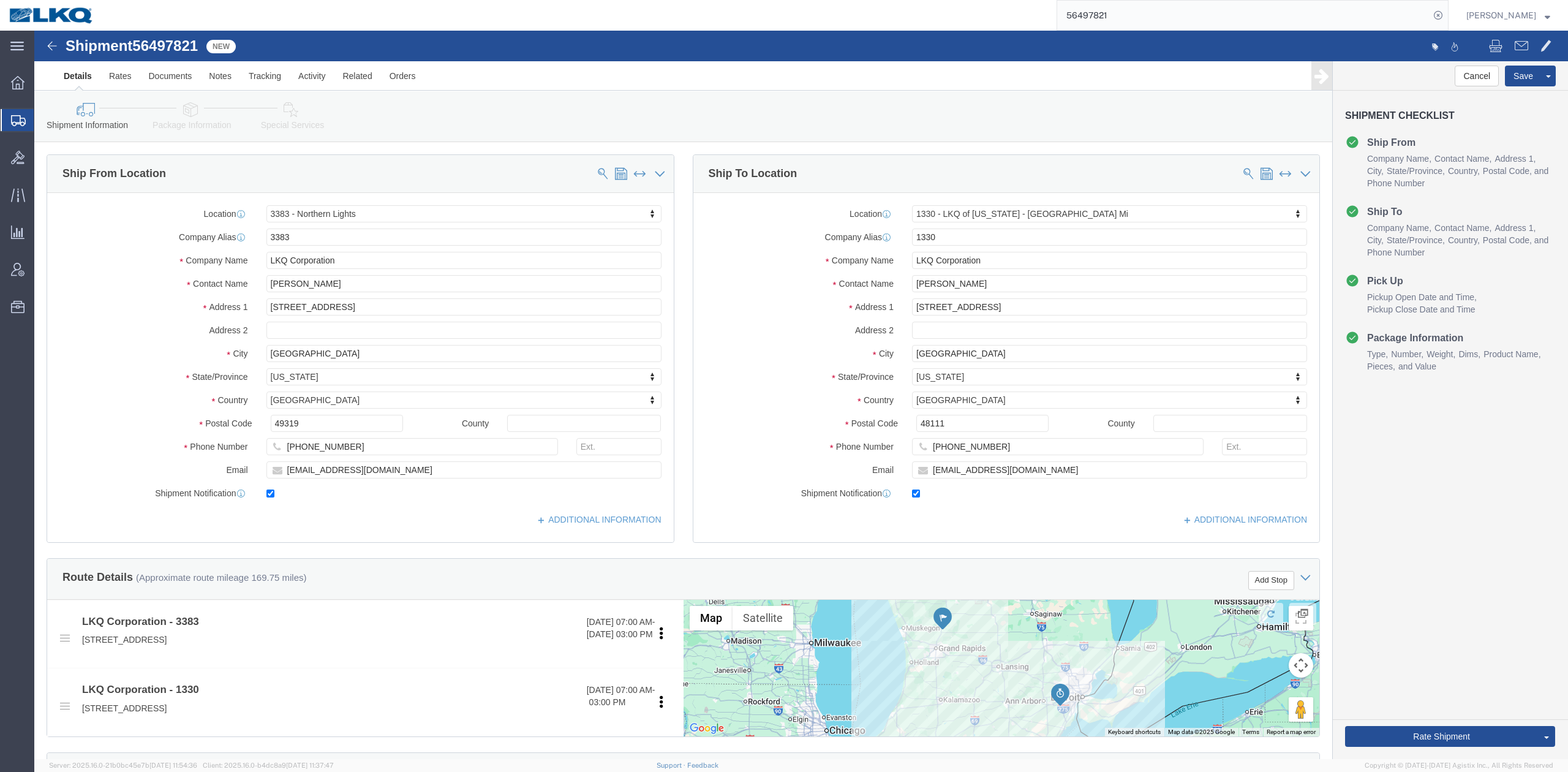
click at [1146, 20] on input "56497821" at bounding box center [1244, 16] width 372 height 30
click at [1146, 18] on input "56497821" at bounding box center [1244, 16] width 372 height 30
click at [1447, 13] on icon at bounding box center [1438, 15] width 17 height 17
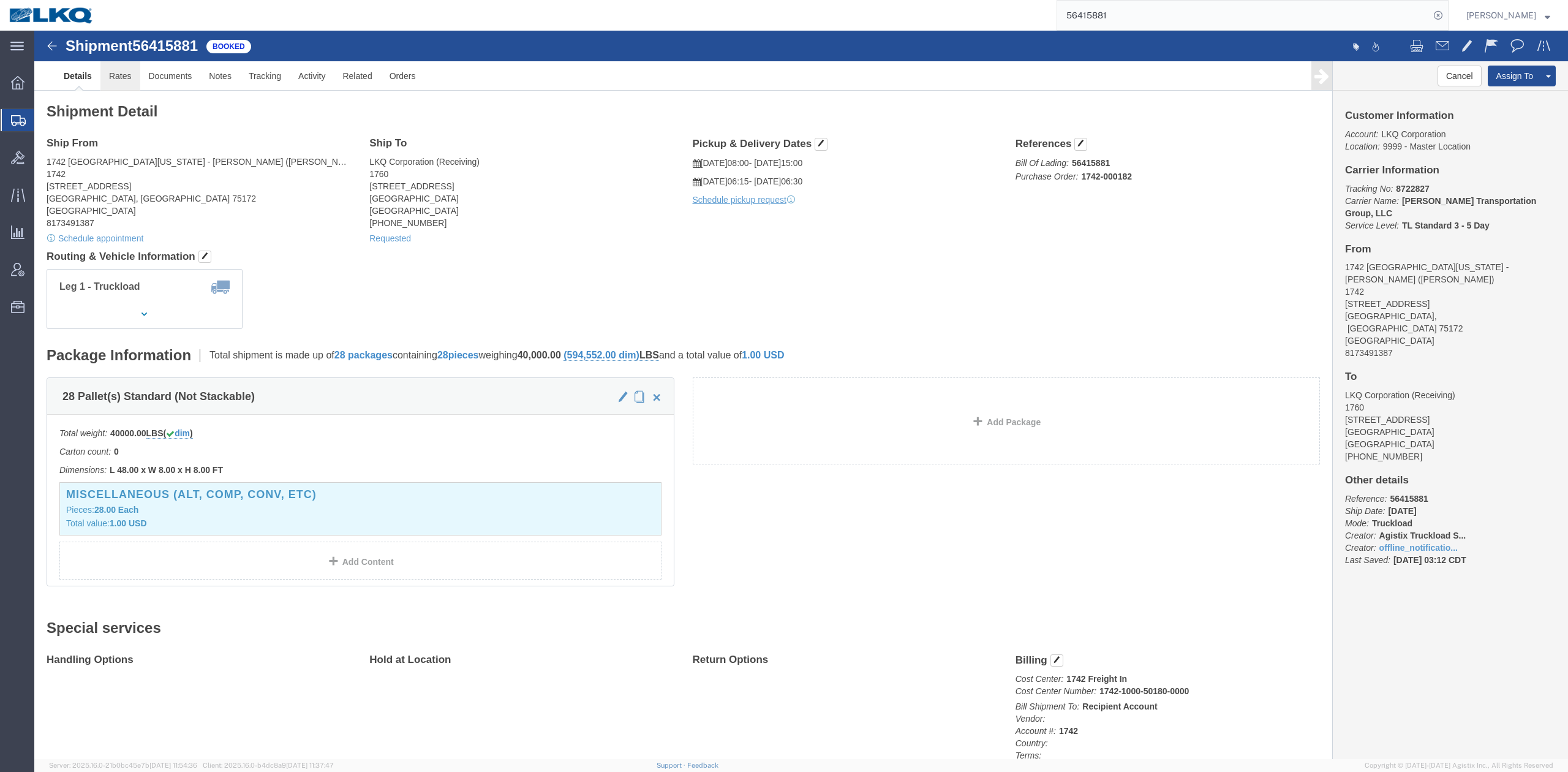
click link "Rates"
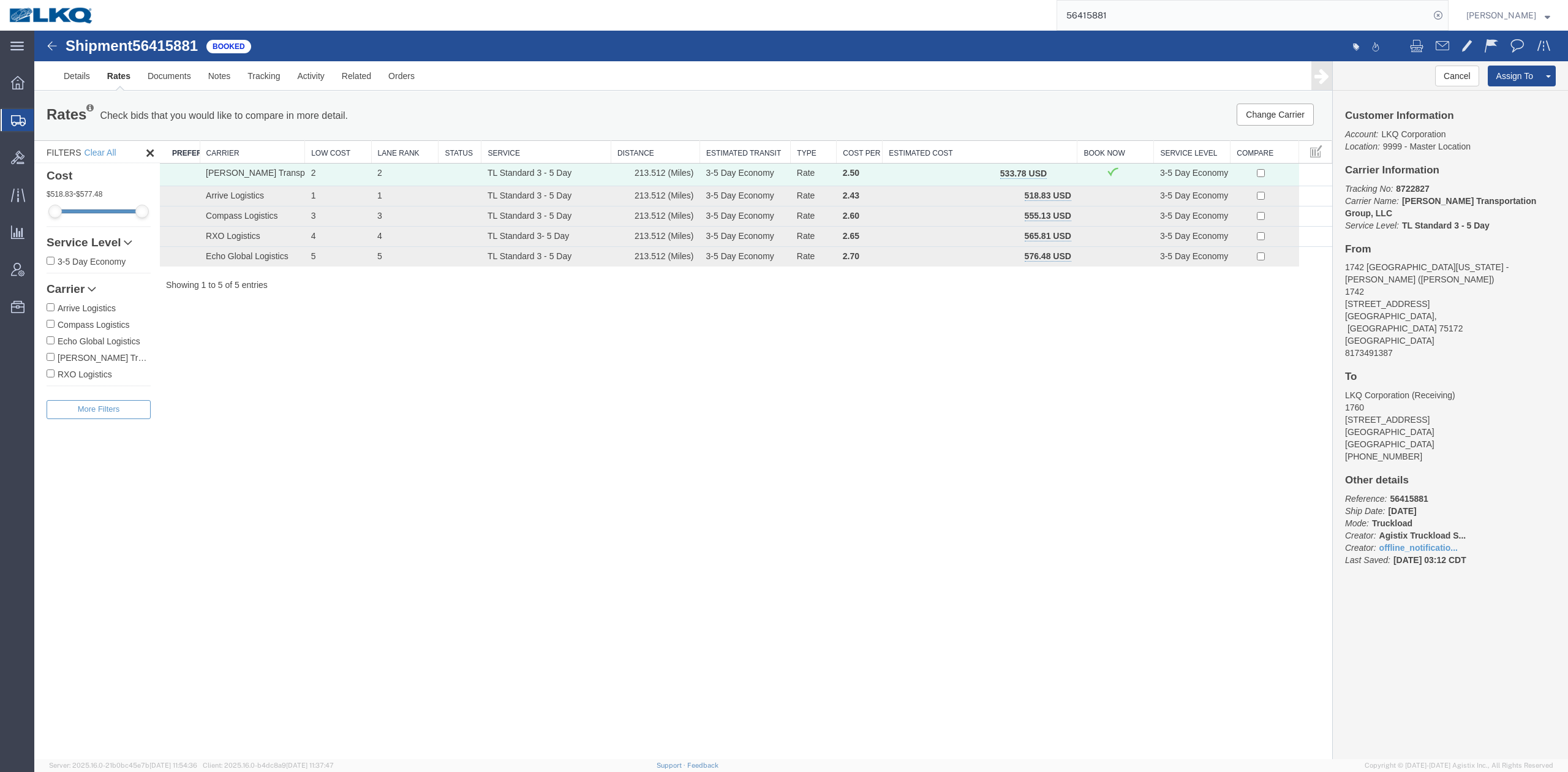
click at [1113, 20] on input "56415881" at bounding box center [1244, 16] width 372 height 30
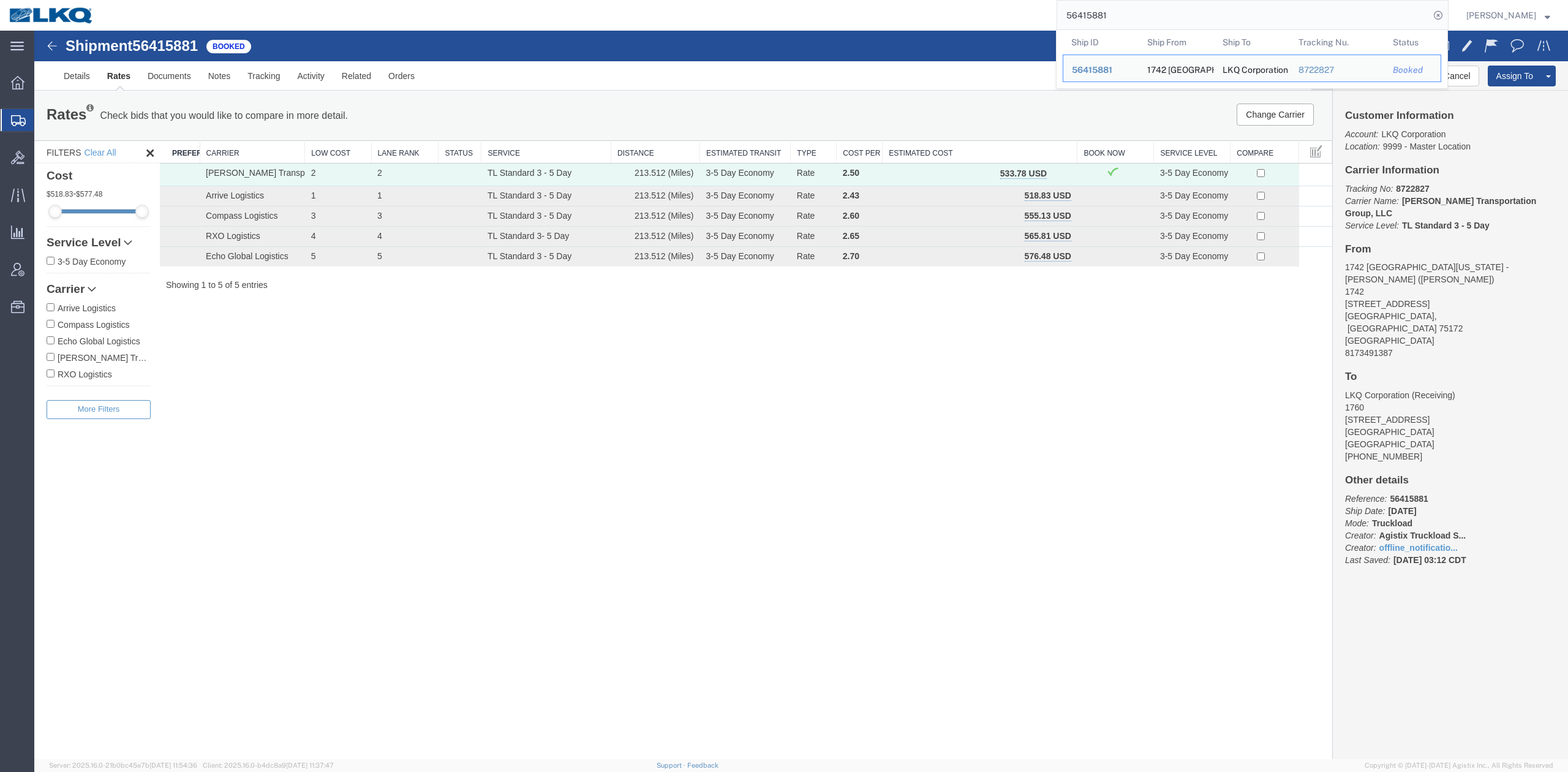
paste input "69747"
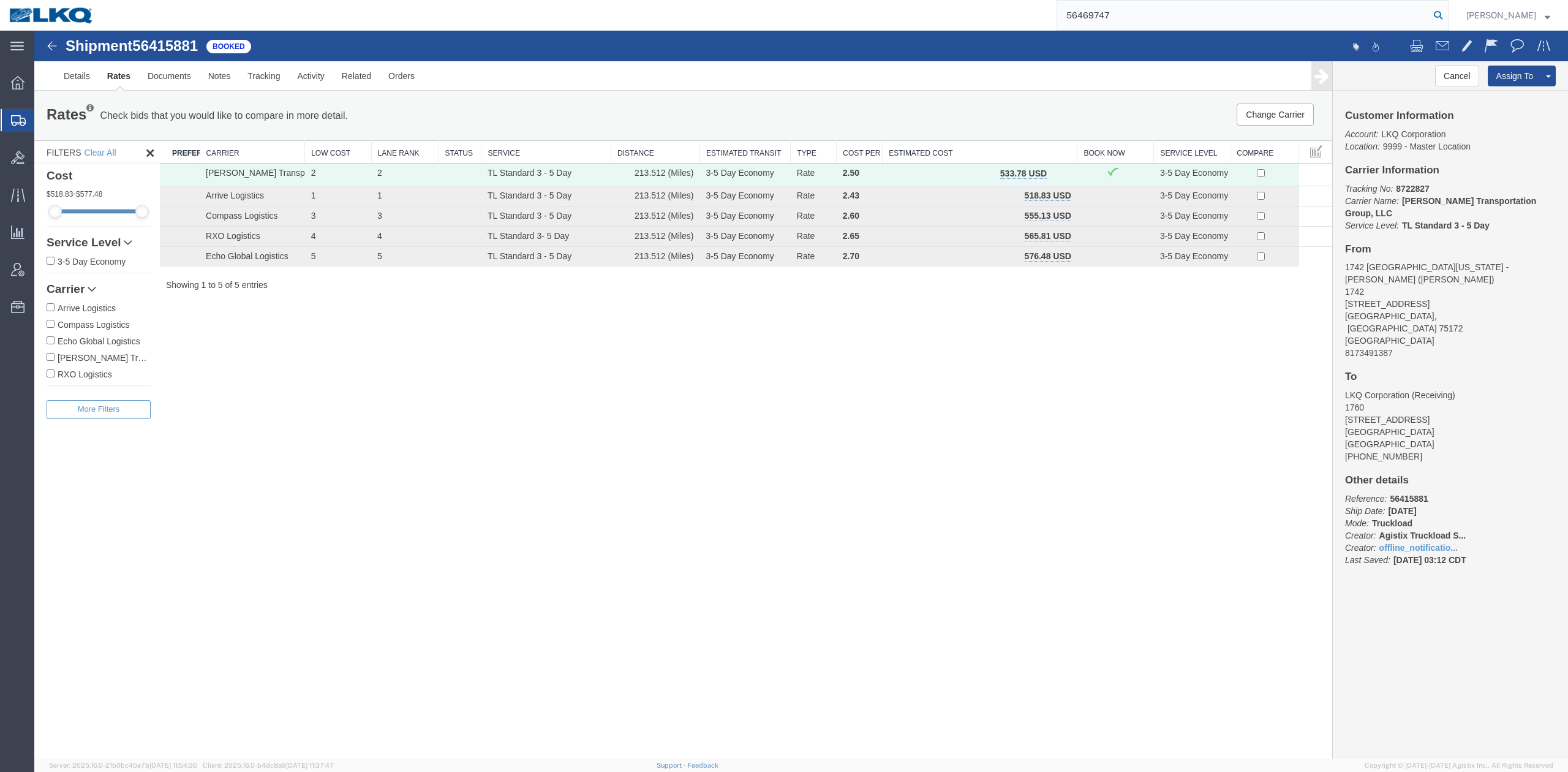
click at [1447, 18] on icon at bounding box center [1438, 15] width 17 height 17
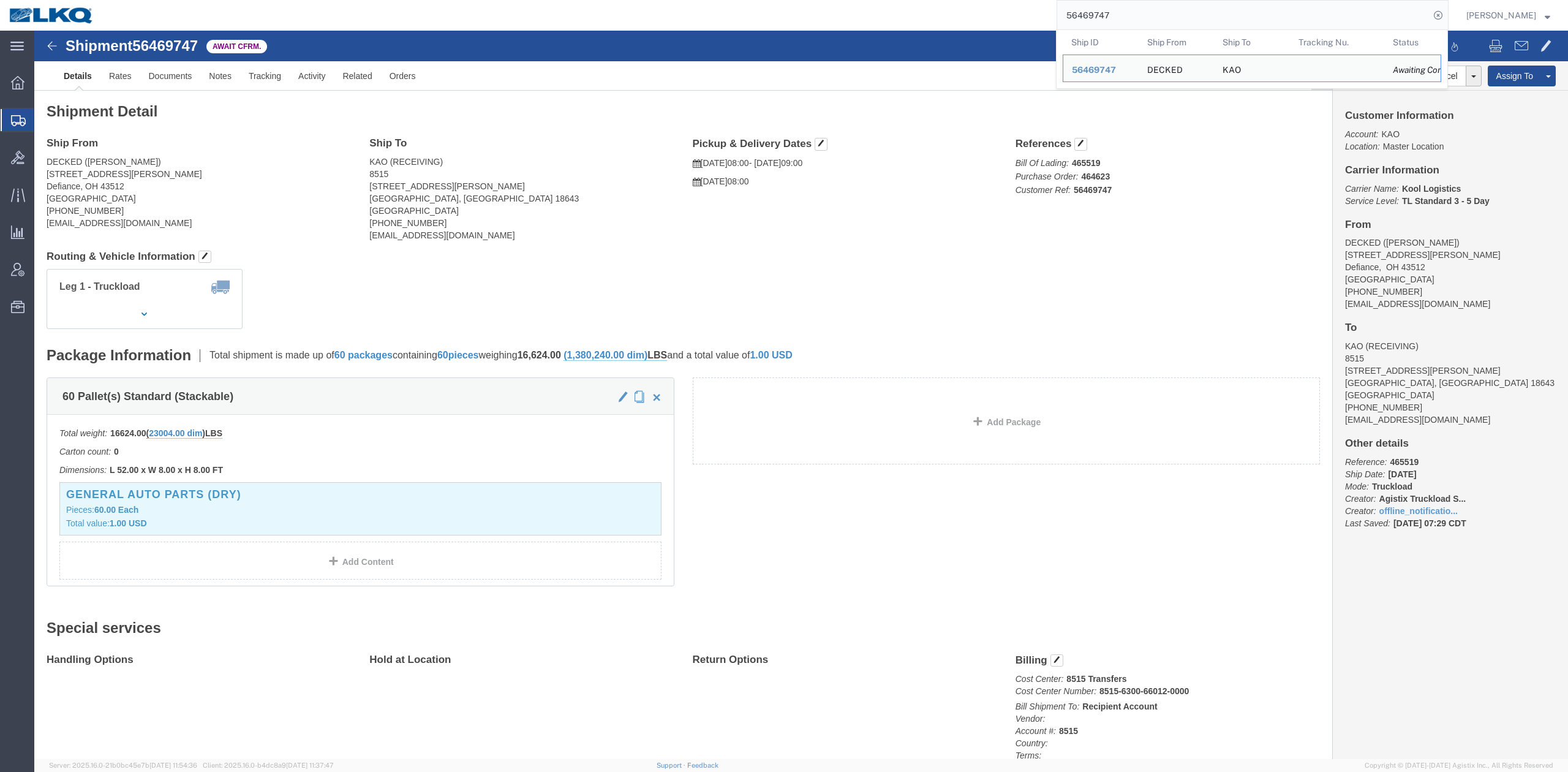
click at [1177, 24] on input "56469747" at bounding box center [1244, 16] width 372 height 30
paste input "86994"
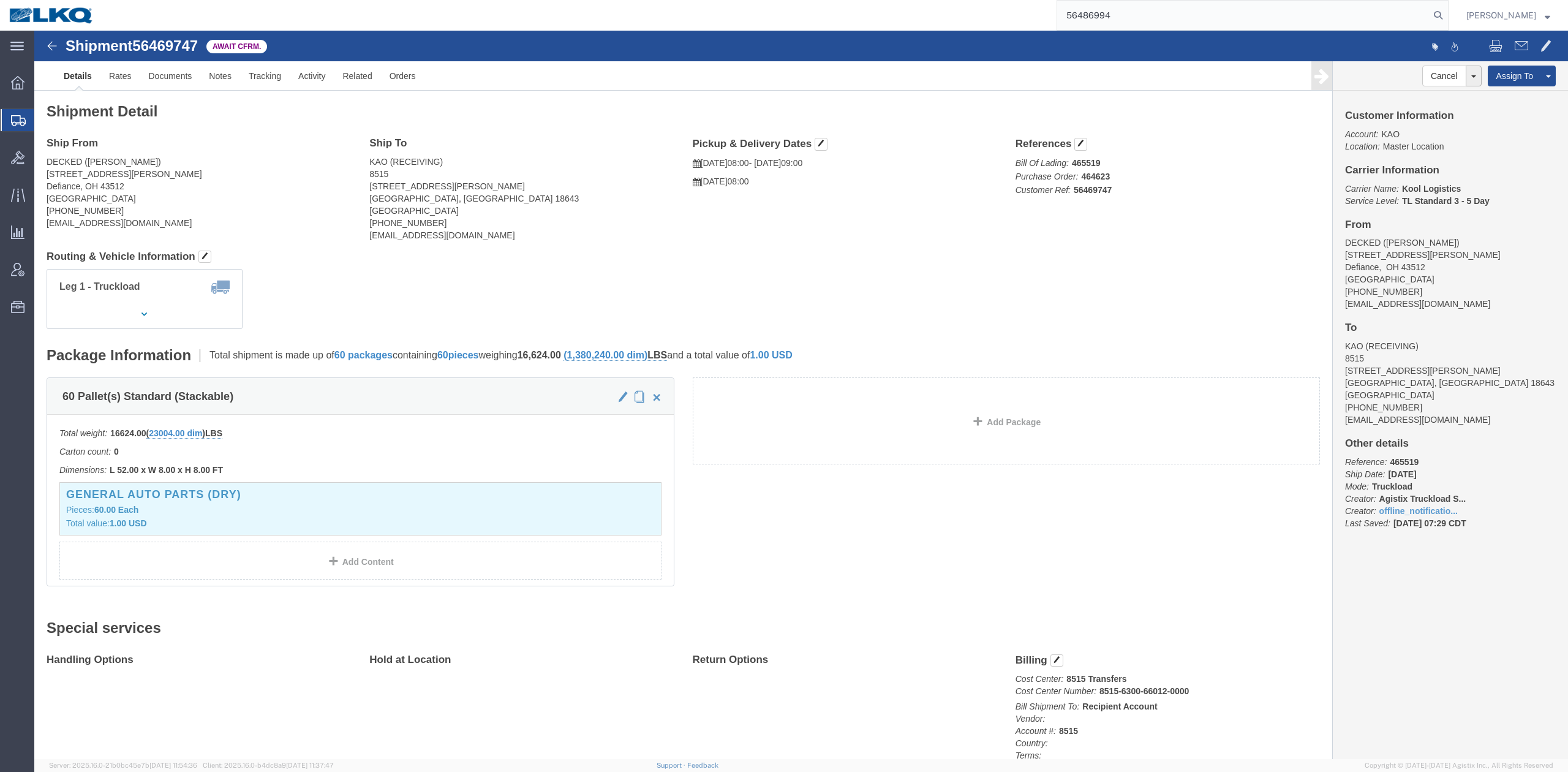
type input "56486994"
click at [1449, 20] on form "56486994" at bounding box center [1252, 15] width 392 height 30
drag, startPoint x: 1468, startPoint y: 20, endPoint x: 1457, endPoint y: 21, distance: 11.0
click at [1449, 20] on form "56486994" at bounding box center [1252, 15] width 392 height 30
click at [1447, 21] on icon at bounding box center [1438, 15] width 17 height 17
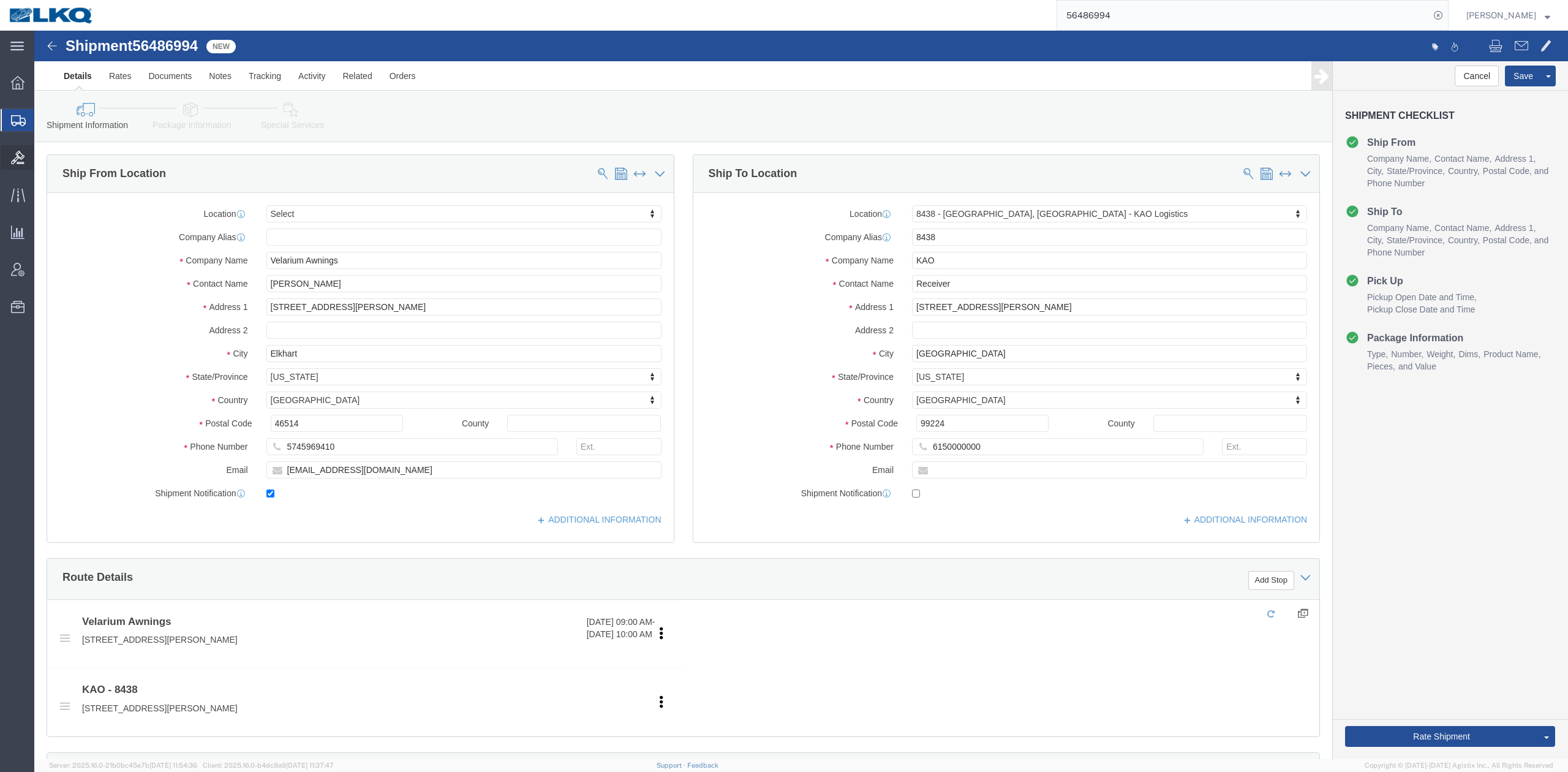
select select "30553"
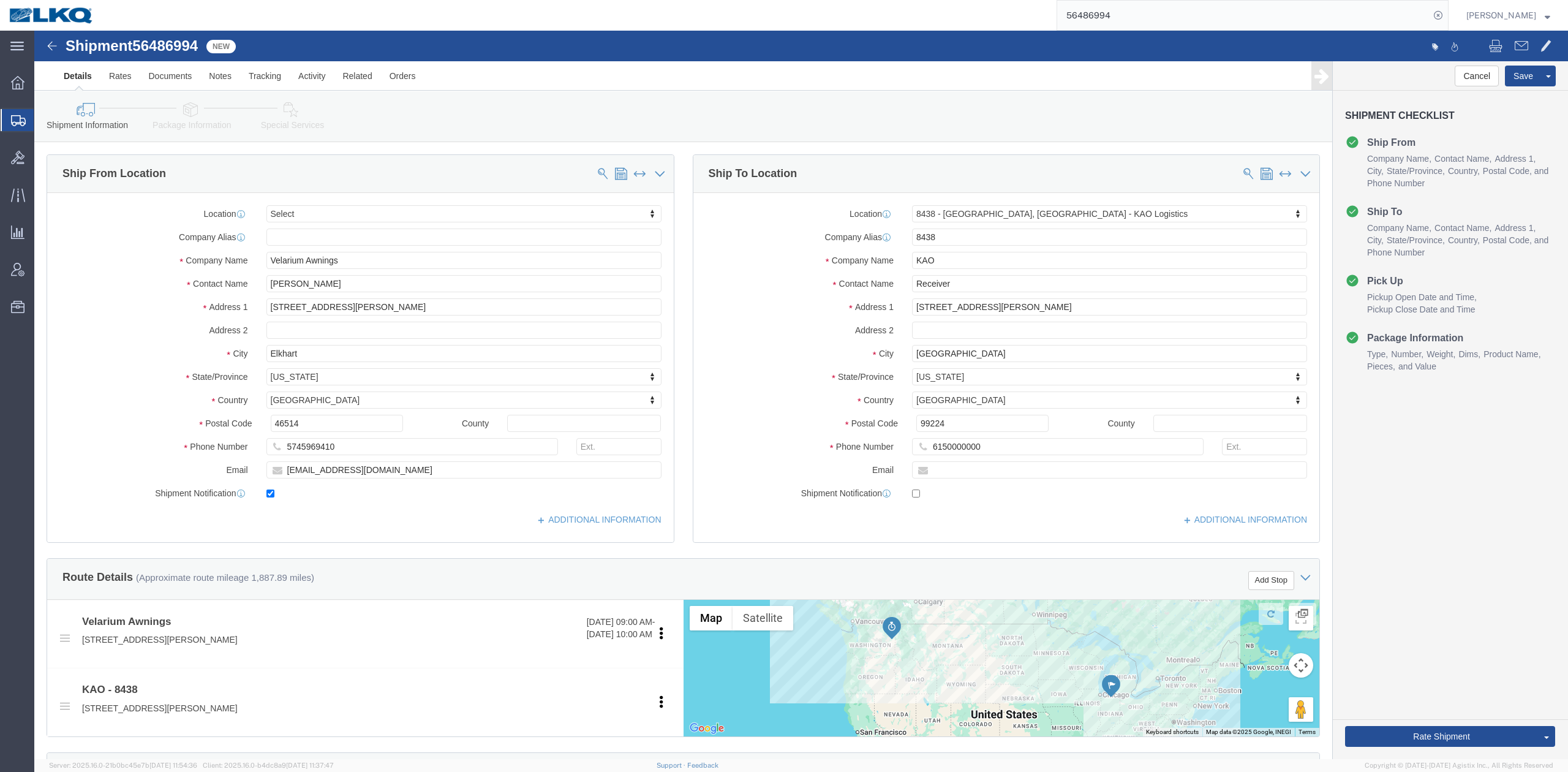
click at [1167, 8] on input "56486994" at bounding box center [1244, 16] width 372 height 30
paste input "95628"
click at [1447, 18] on icon at bounding box center [1438, 15] width 17 height 17
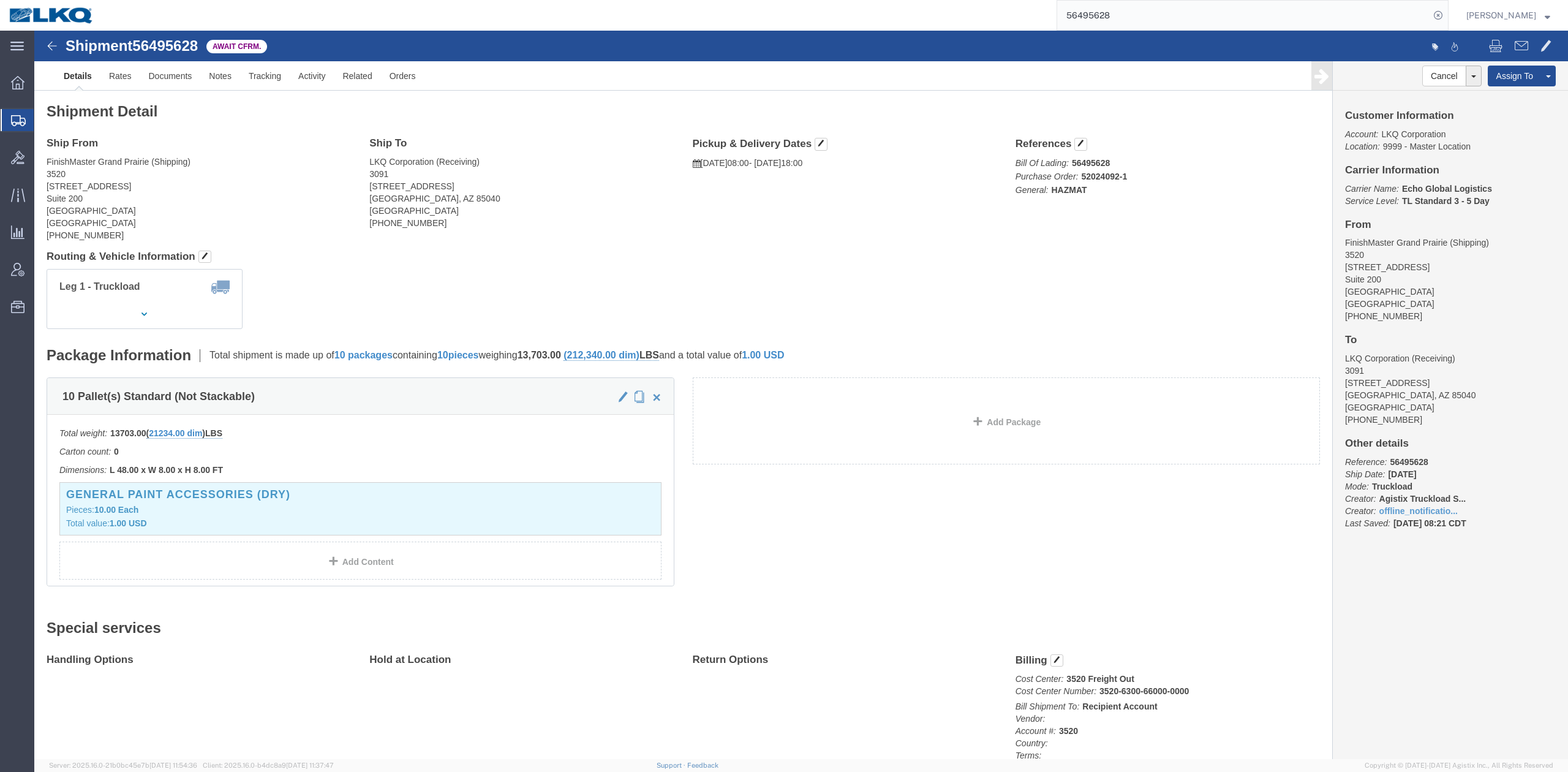
click address "LKQ Corporation (Receiving) 3091 5670 S 32nd Street Phoenix, AZ 85040 United St…"
drag, startPoint x: 147, startPoint y: 12, endPoint x: 540, endPoint y: 202, distance: 436.5
click span "56495628"
click div "Shipment Detail Ship From FinishMaster Grand Prairie (Shipping) 3520 4003 Grand…"
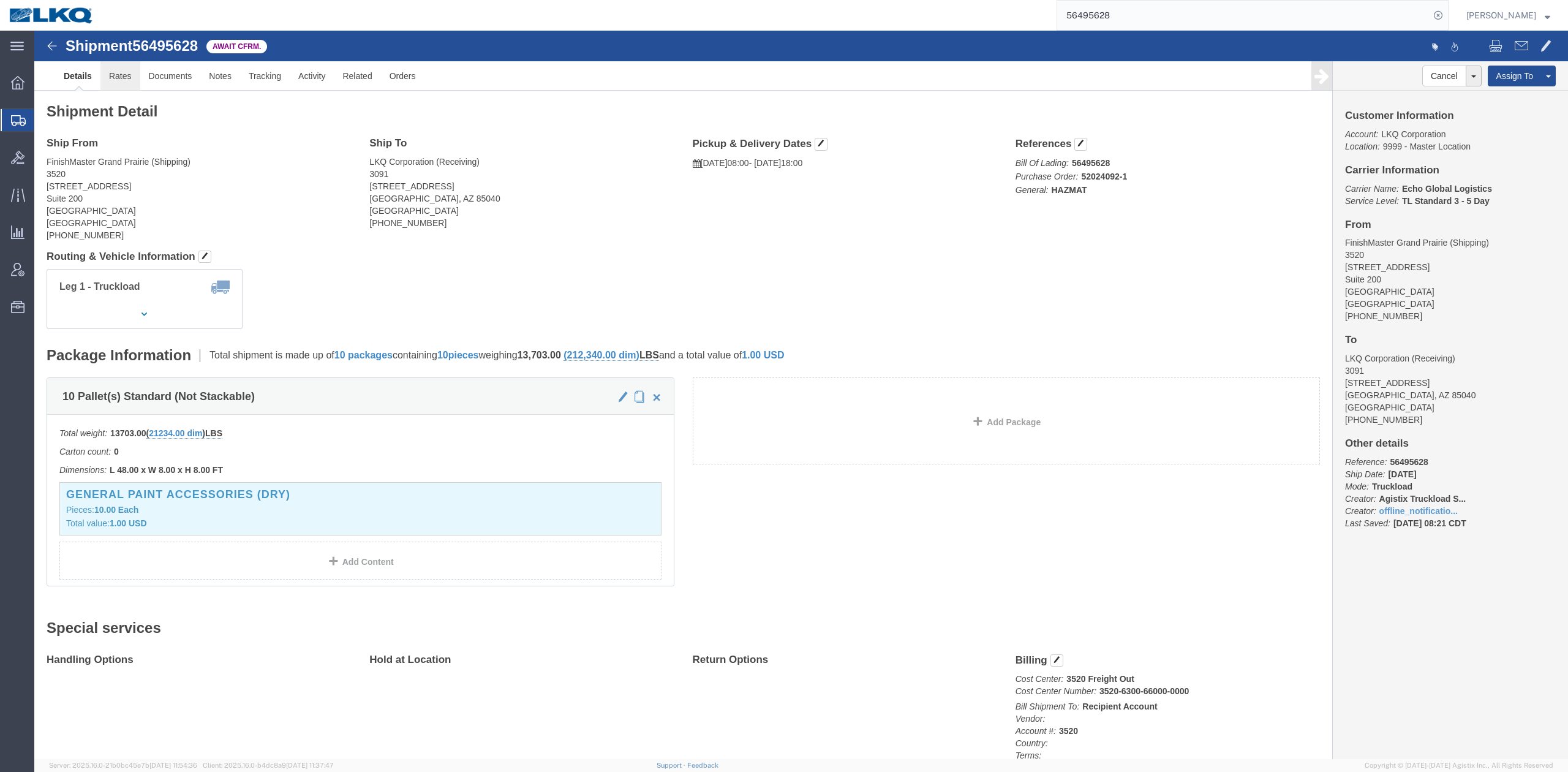
click link "Rates"
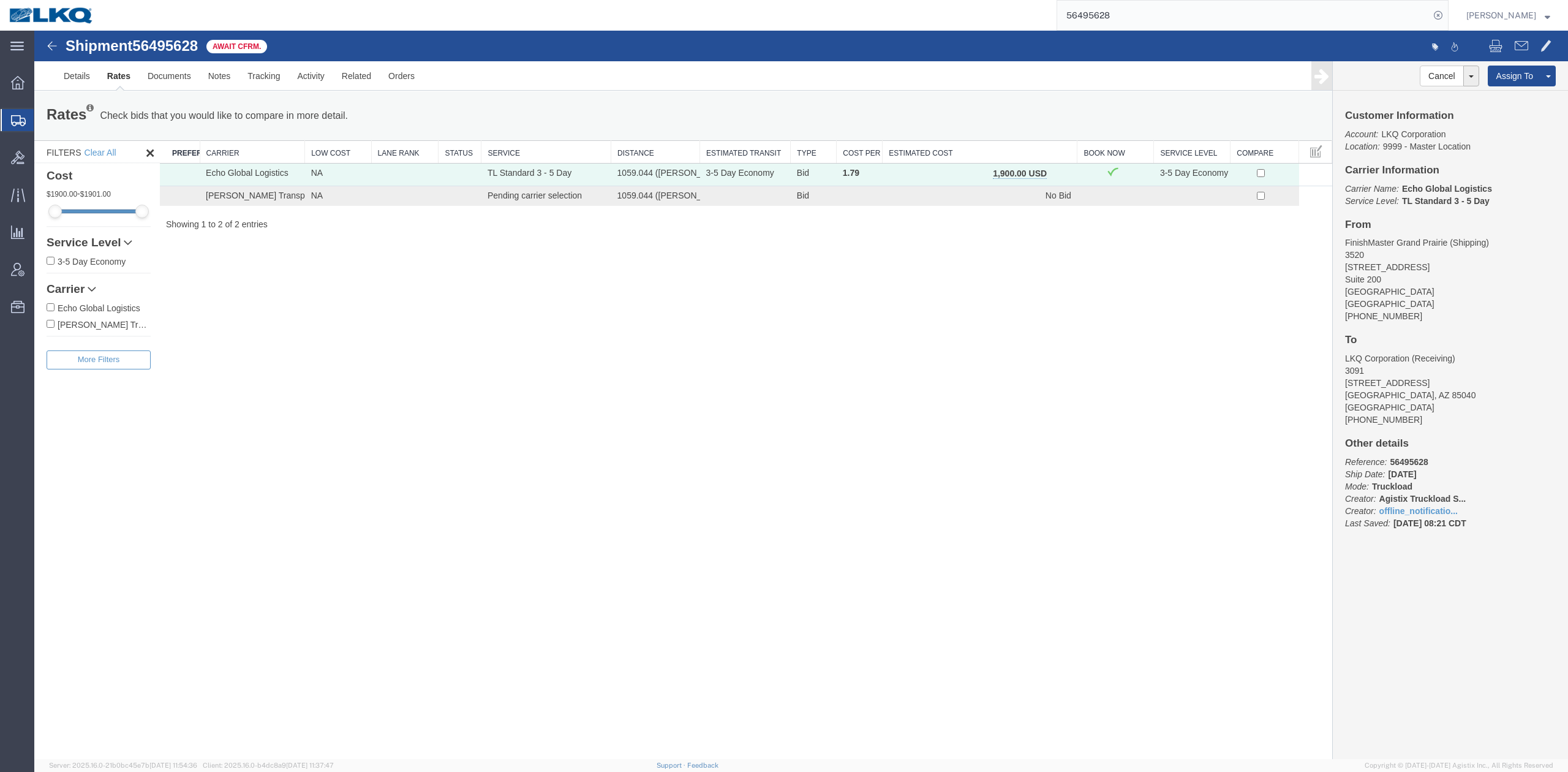
click at [180, 40] on span "56495628" at bounding box center [165, 45] width 65 height 17
drag, startPoint x: 180, startPoint y: 40, endPoint x: 214, endPoint y: 96, distance: 65.5
click at [180, 39] on span "56495628" at bounding box center [165, 45] width 65 height 17
copy span "56495628"
click at [1125, 24] on input "56495628" at bounding box center [1244, 16] width 372 height 30
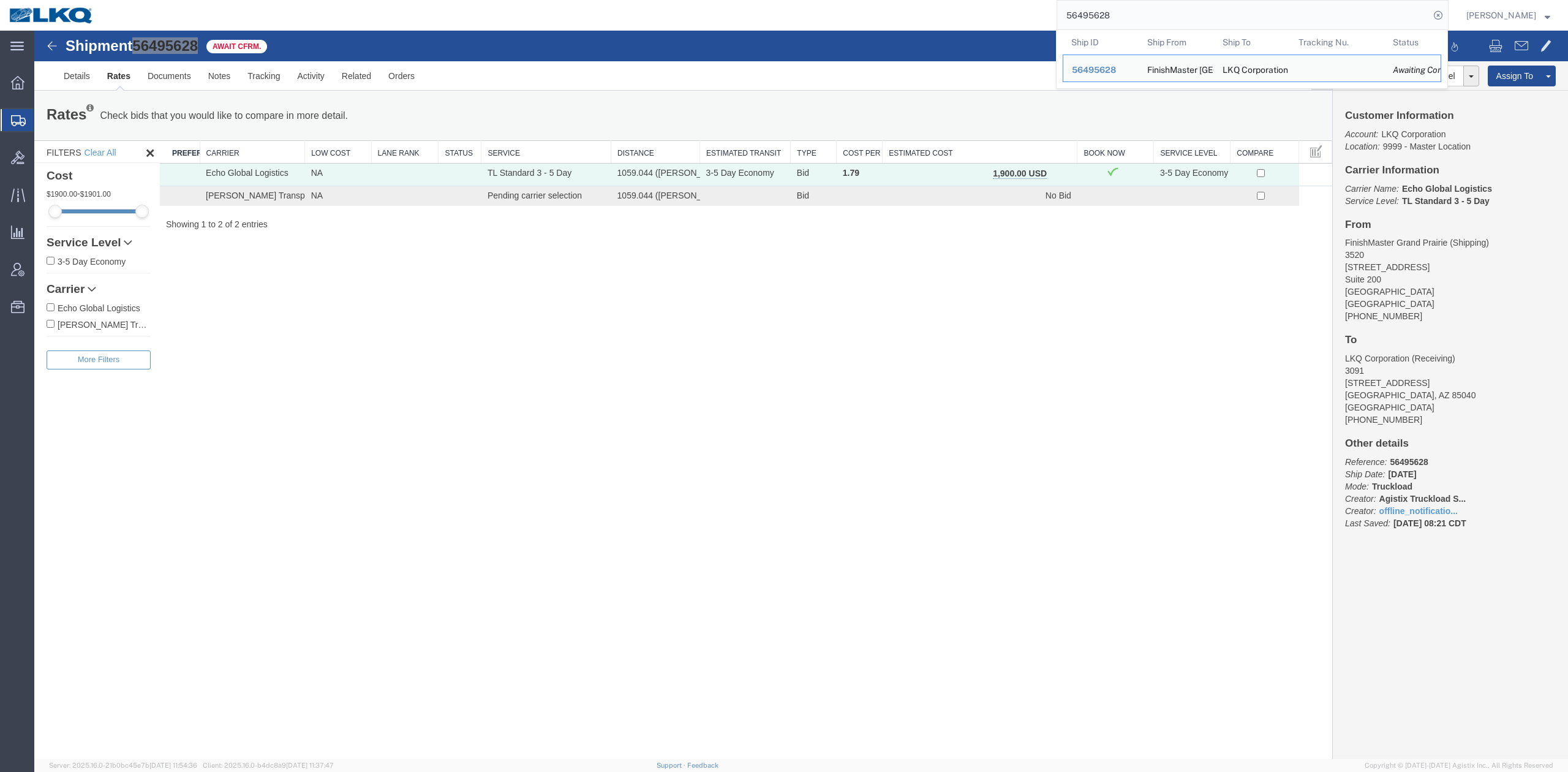
drag, startPoint x: 1125, startPoint y: 24, endPoint x: 1245, endPoint y: 21, distance: 120.0
click at [1126, 24] on input "56495628" at bounding box center [1244, 16] width 372 height 30
paste input "8310"
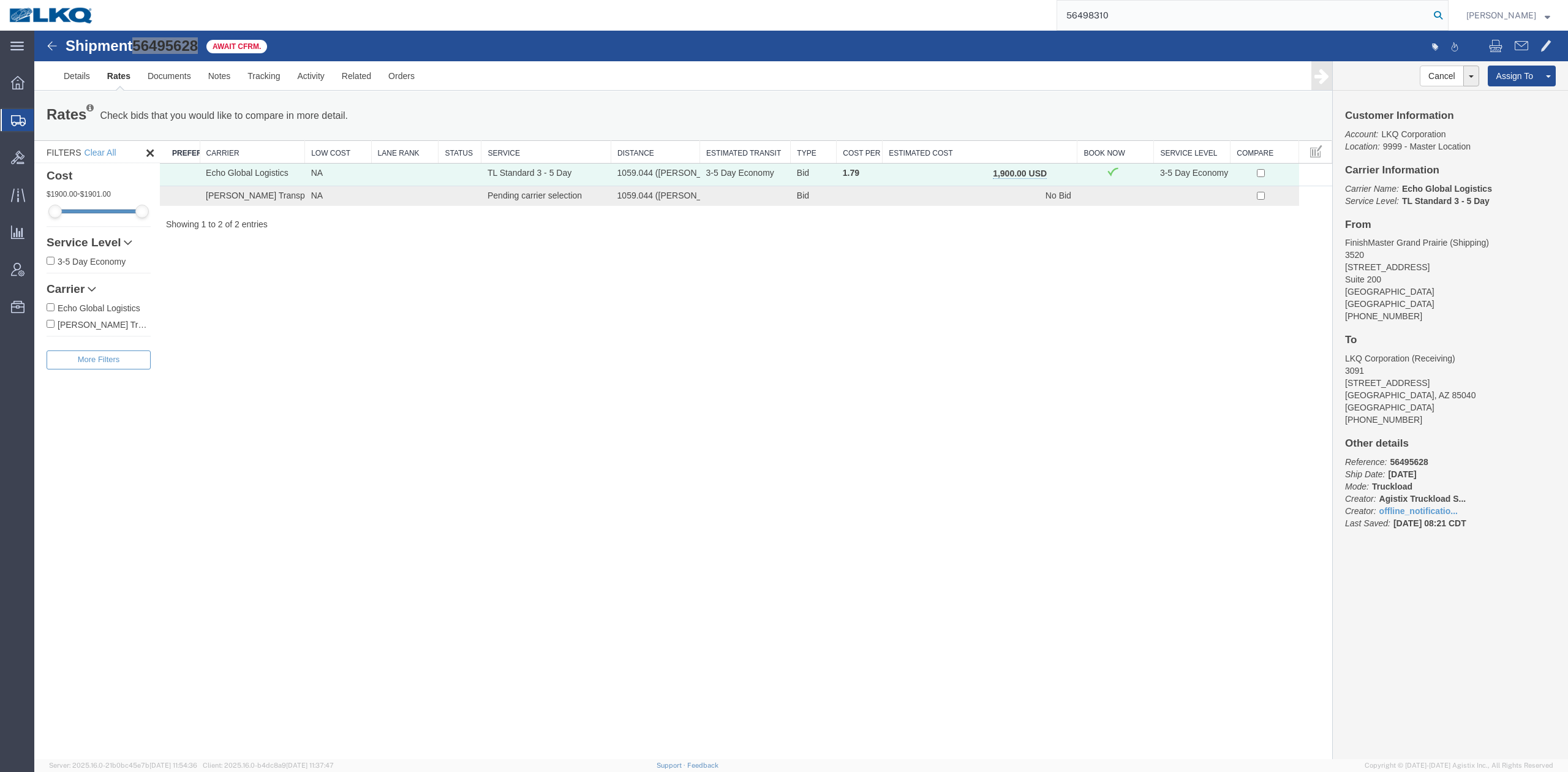
type input "56498310"
click at [1447, 16] on icon at bounding box center [1438, 15] width 17 height 17
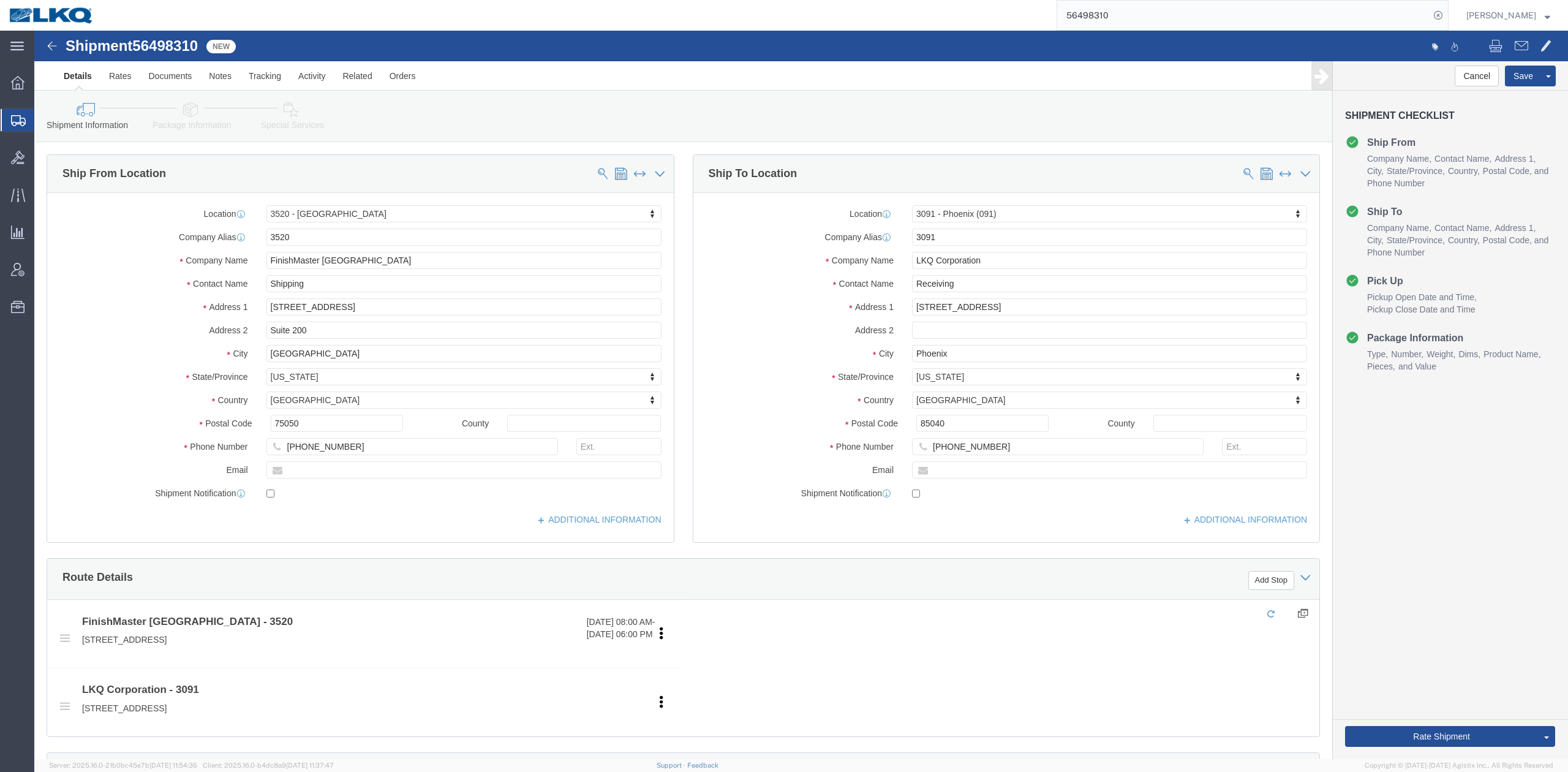
select select "64479"
select select "27824"
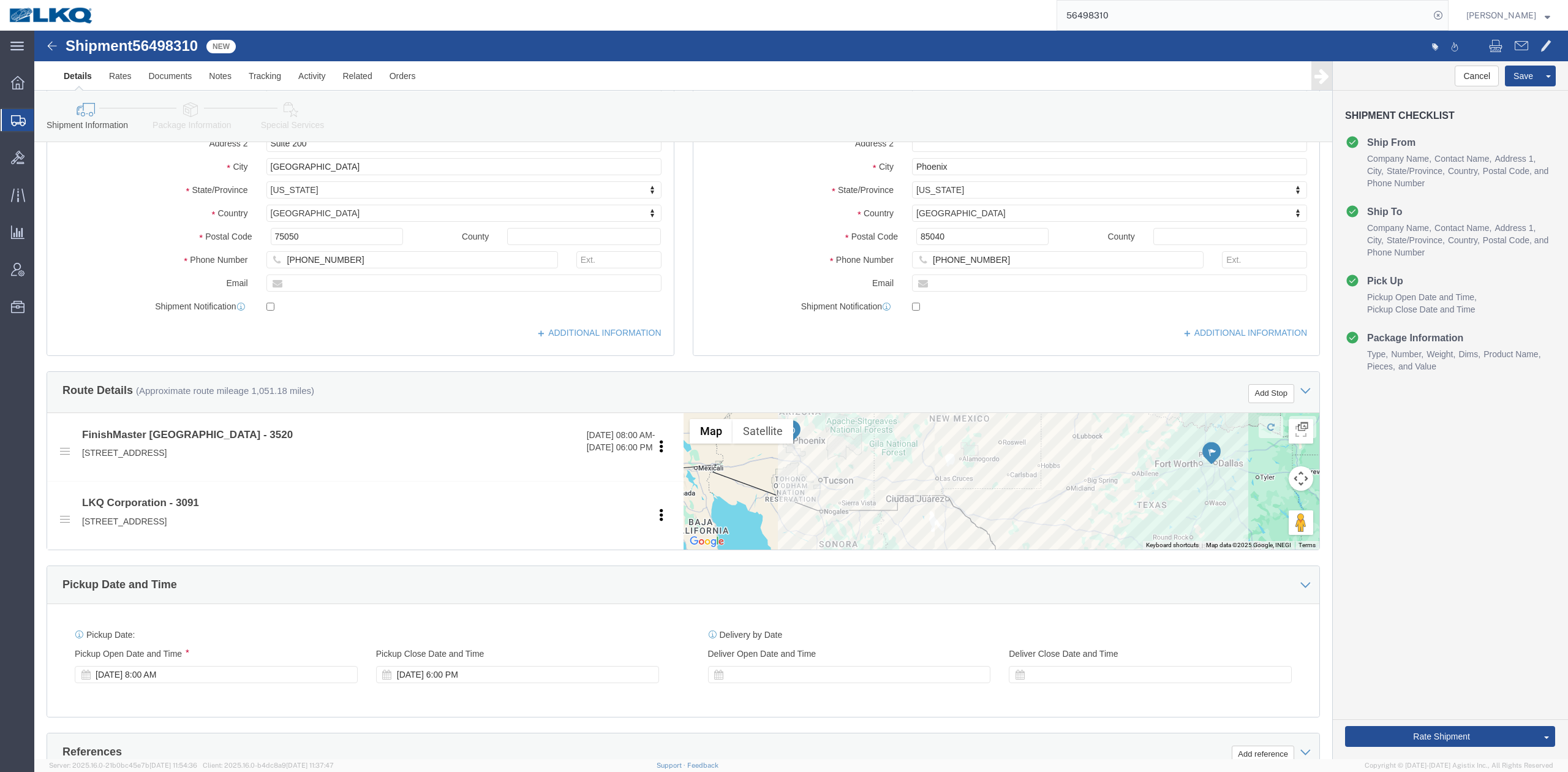
scroll to position [408, 0]
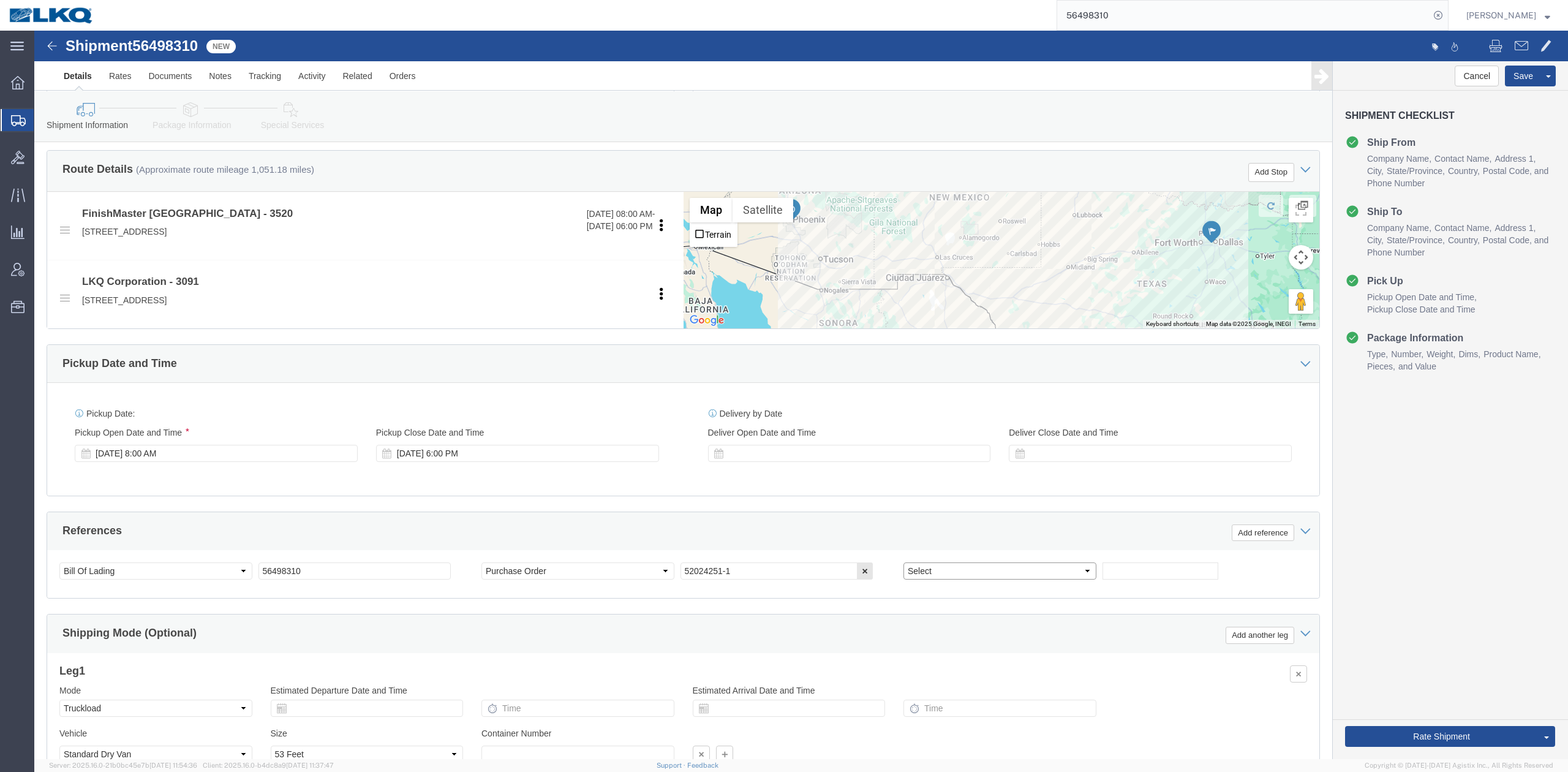
click select "Select Account Type Activity ID Airline Appointment Number ASN Batch Request # …"
select select "GENERAL"
click select "Select Account Type Activity ID Airline Appointment Number ASN Batch Request # …"
type input "HAZMAT"
click icon
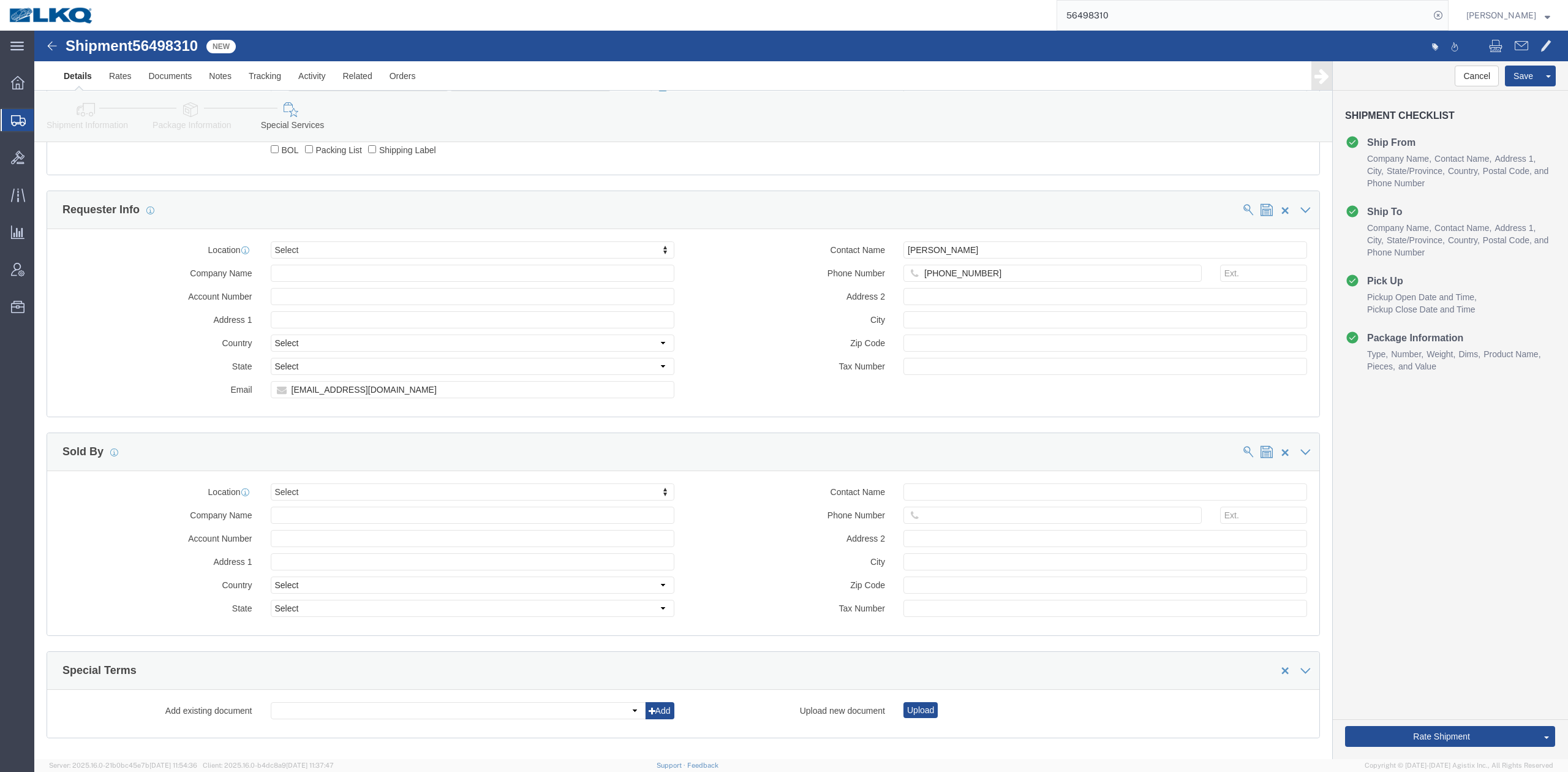
scroll to position [1133, 0]
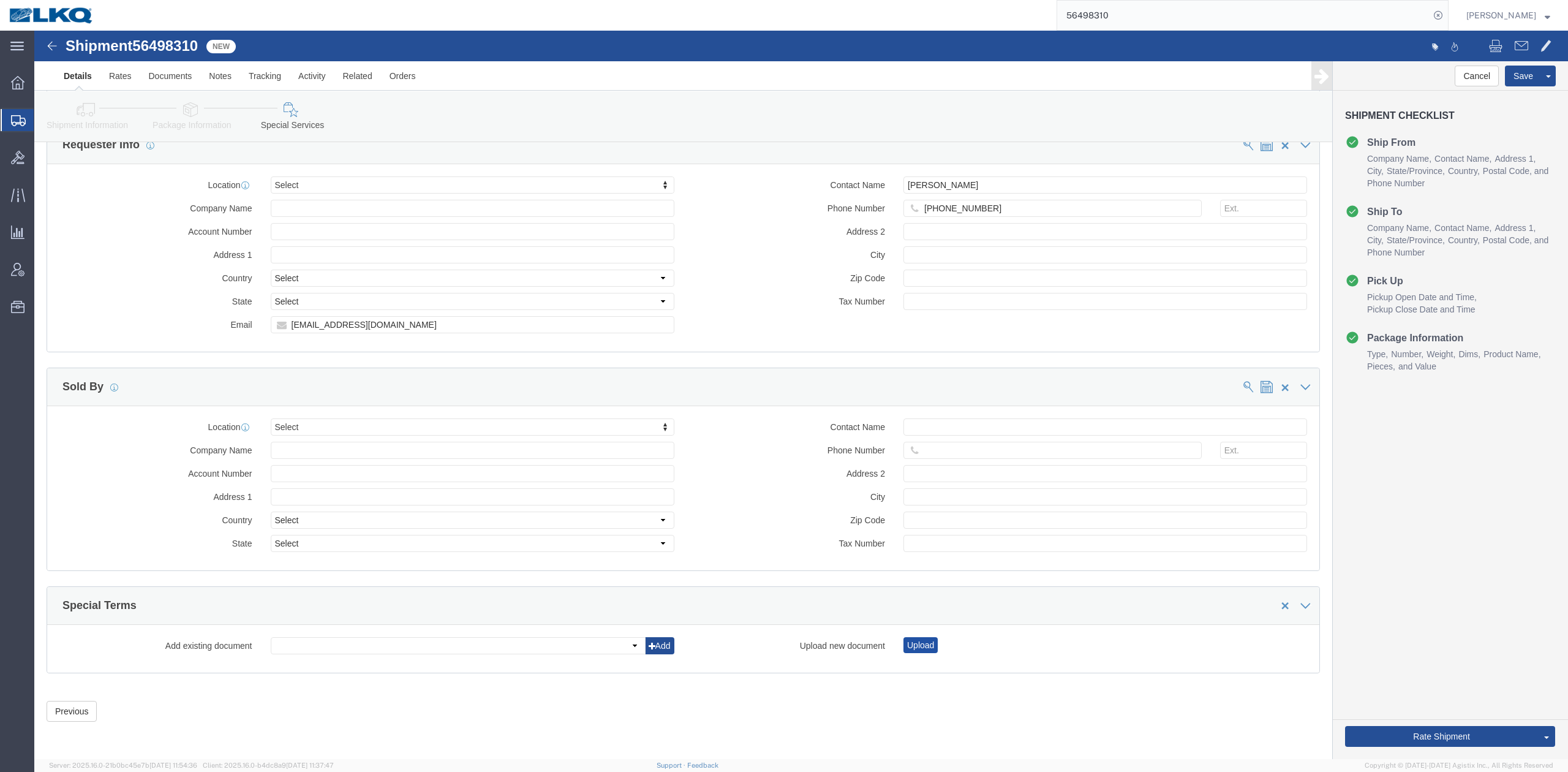
click button "Upload"
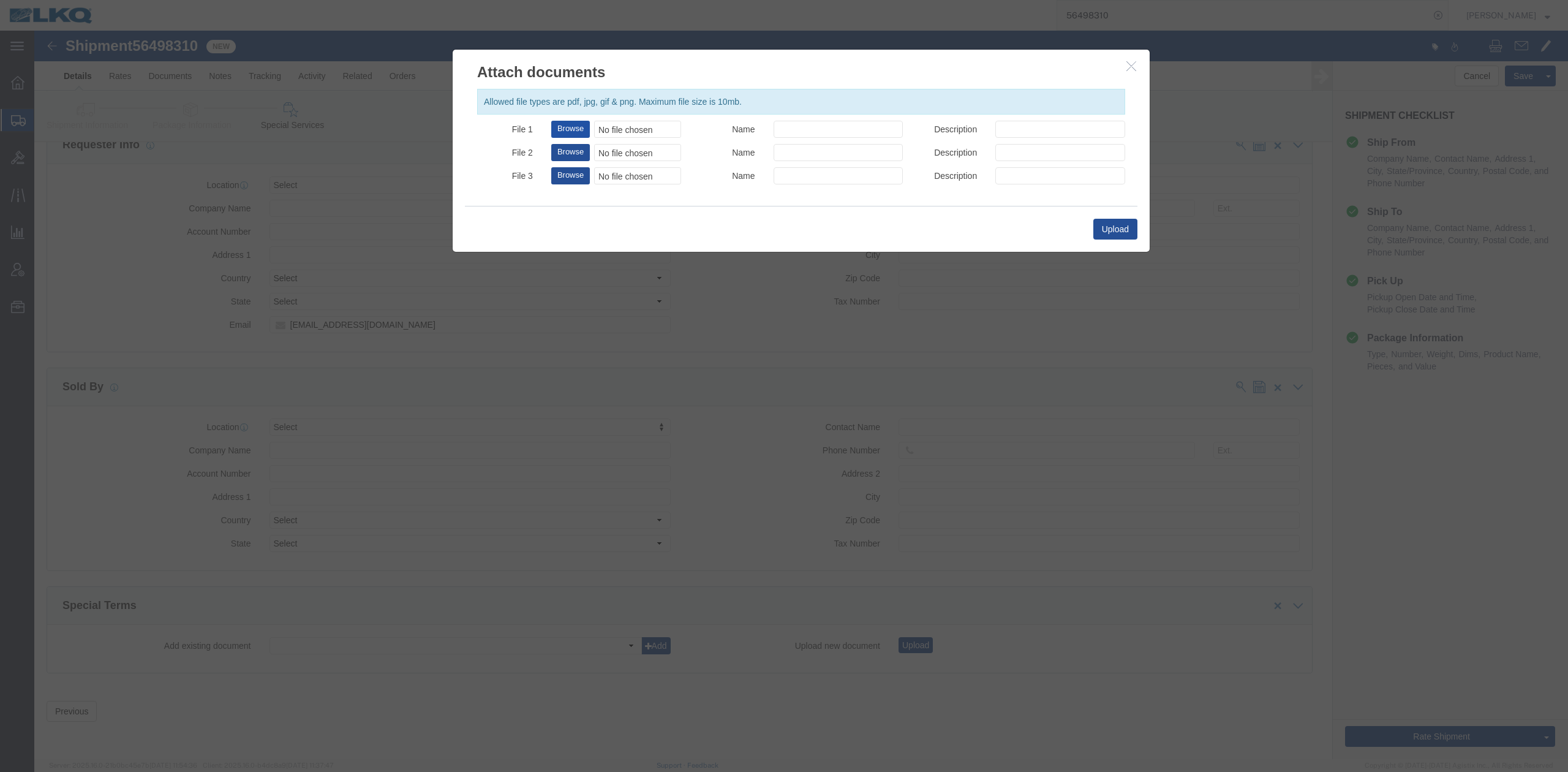
click button "Browse"
type input "C:\fakepath\Hazmat Required.jpg"
drag, startPoint x: 757, startPoint y: 100, endPoint x: 776, endPoint y: 144, distance: 47.9
click input "Name"
type input "HAZMAT REQUIRED"
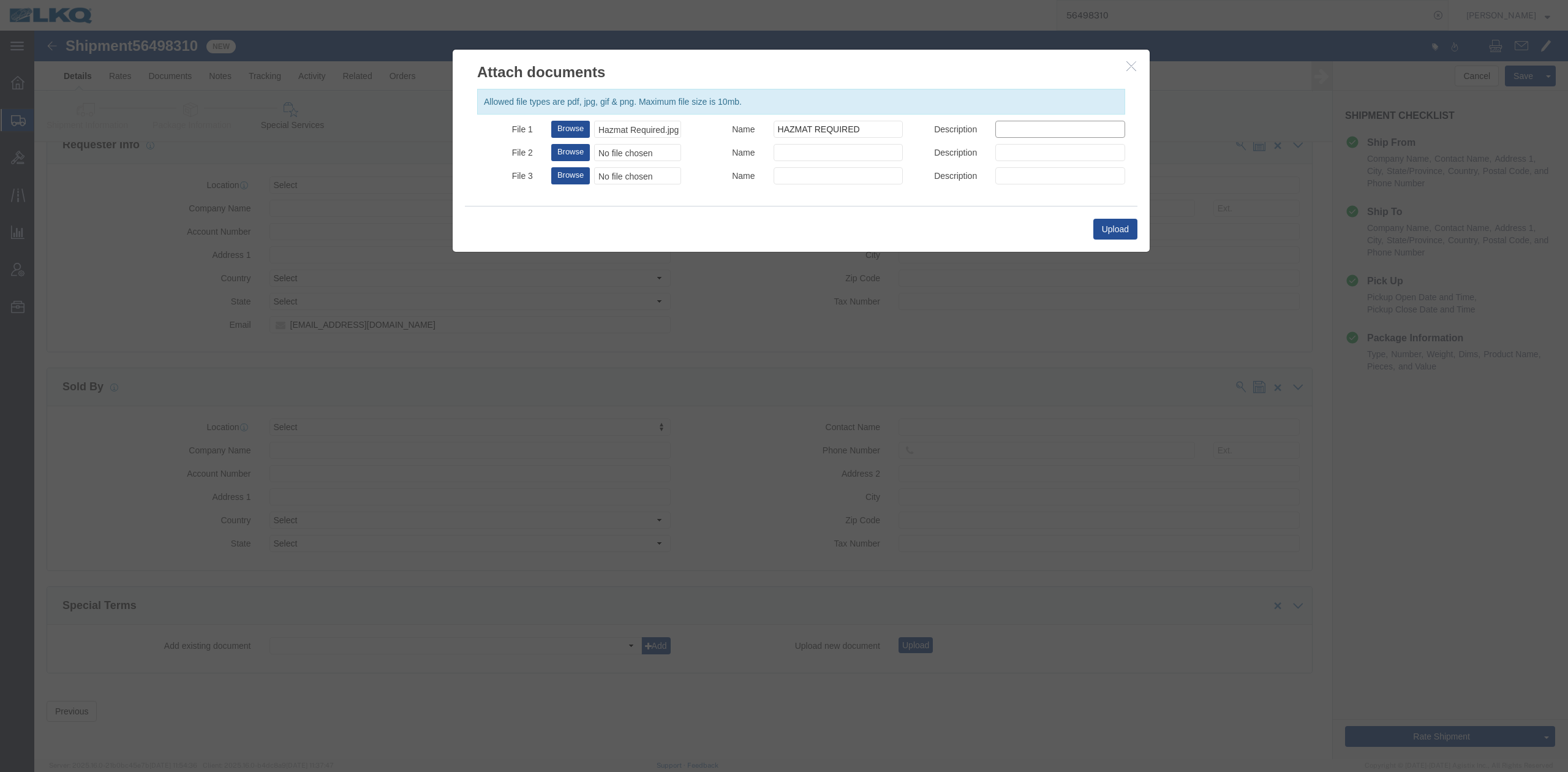
drag, startPoint x: 987, startPoint y: 97, endPoint x: 998, endPoint y: 125, distance: 30.1
click input "Description"
type input "HAZMAT REQUIRED"
click button "Upload"
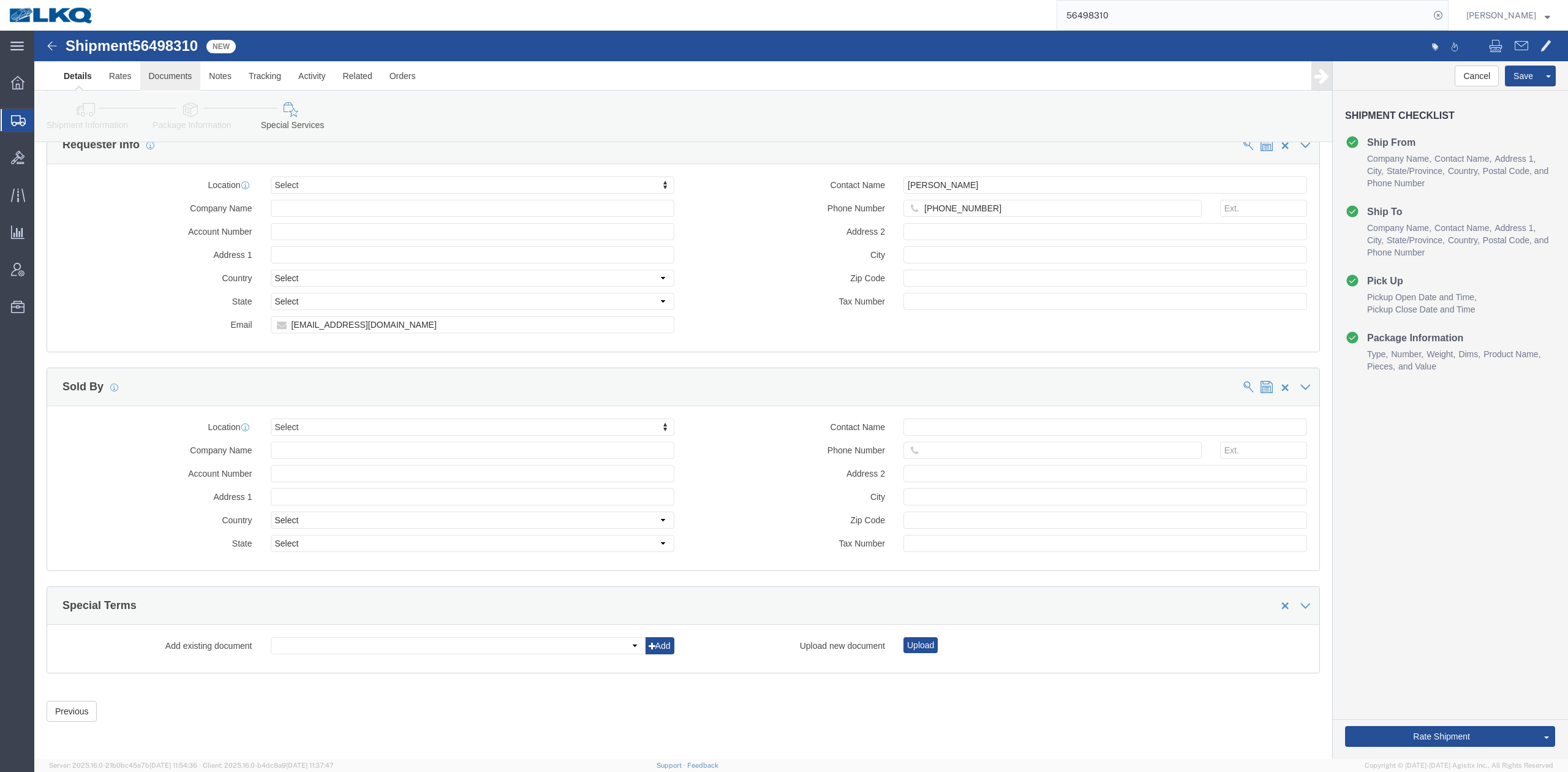
click link "Documents"
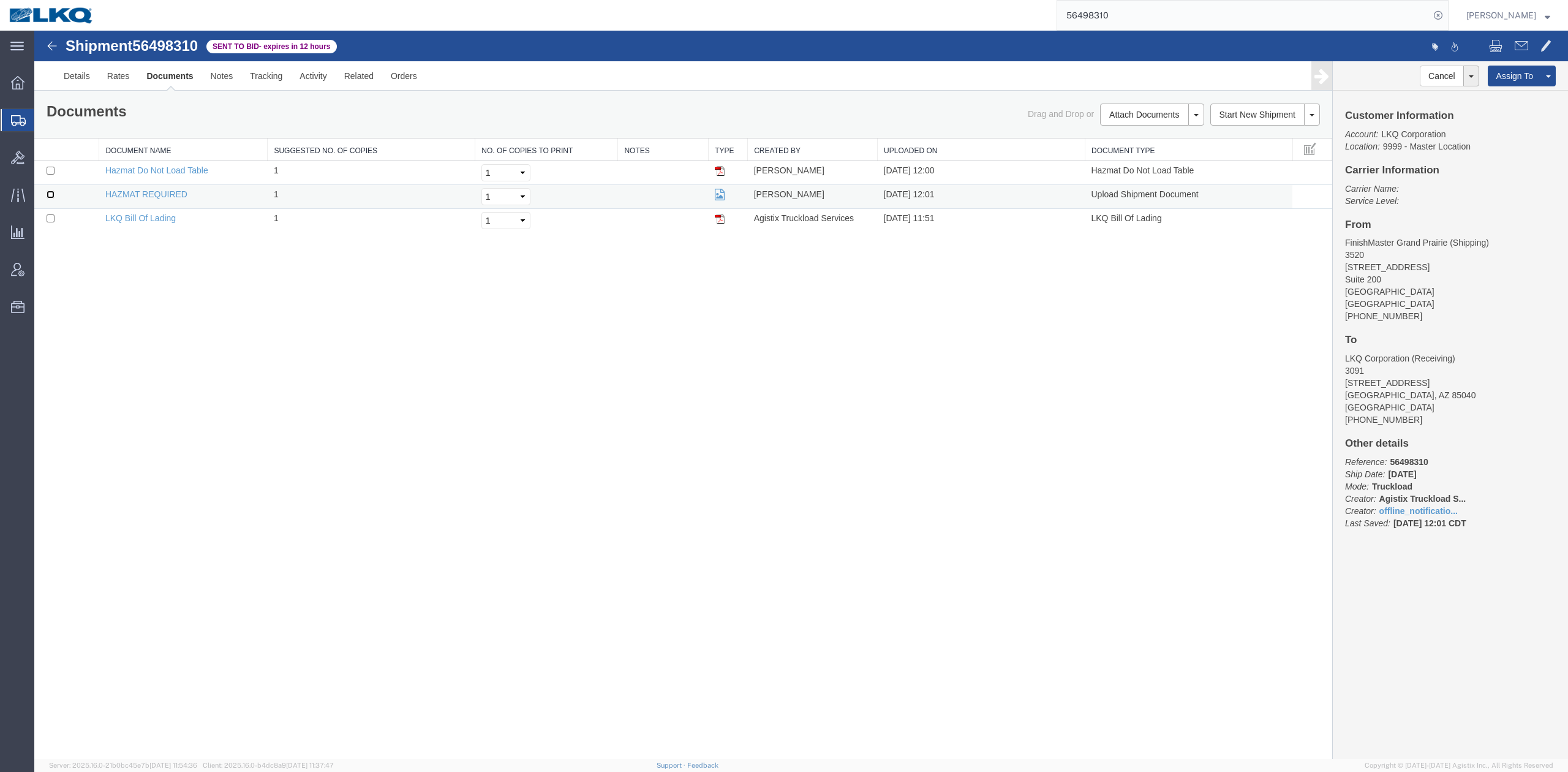
click at [50, 196] on input "checkbox" at bounding box center [51, 194] width 8 height 8
checkbox input "true"
click at [63, 86] on link "Details" at bounding box center [77, 76] width 43 height 30
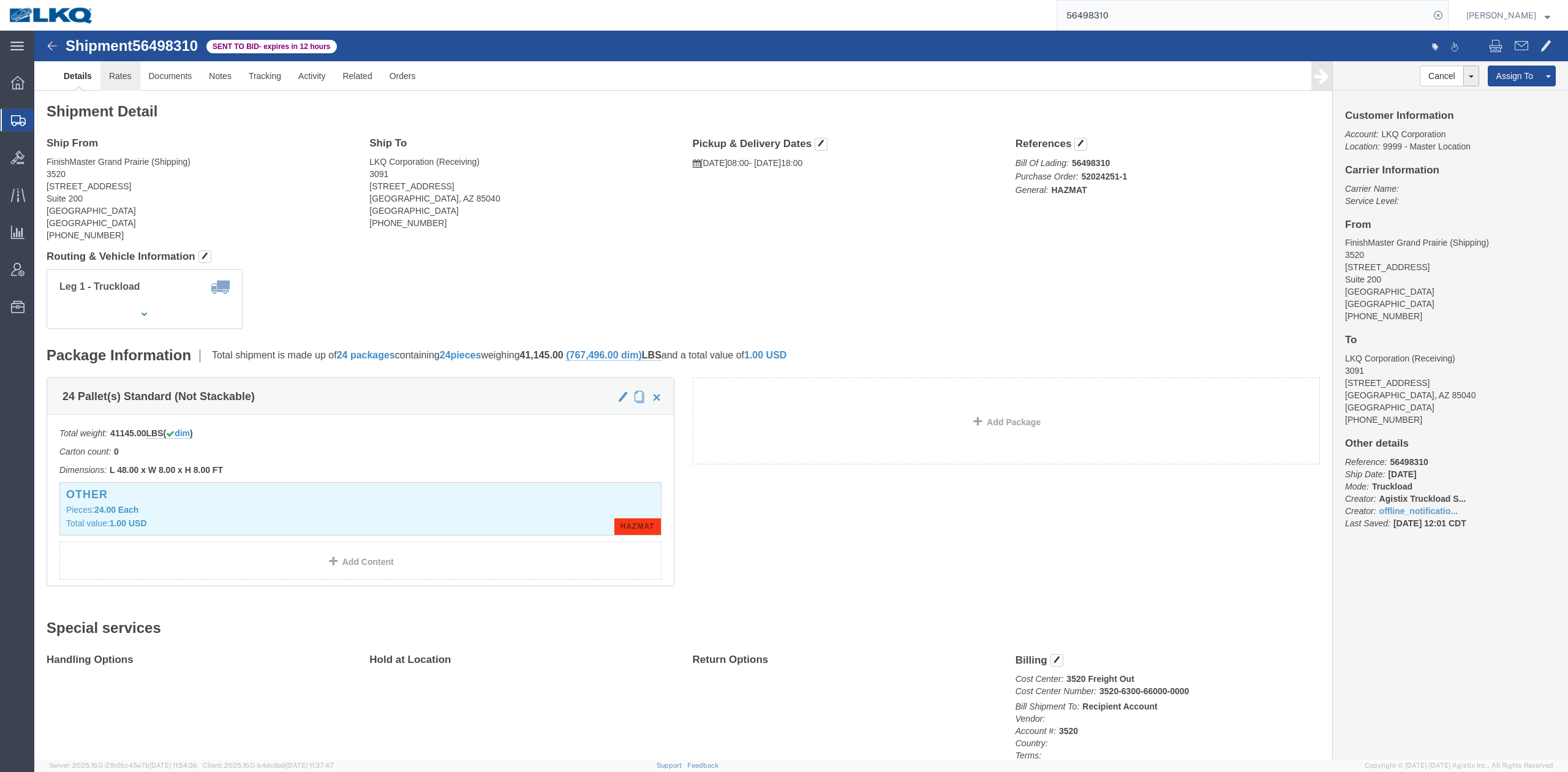
click link "Rates"
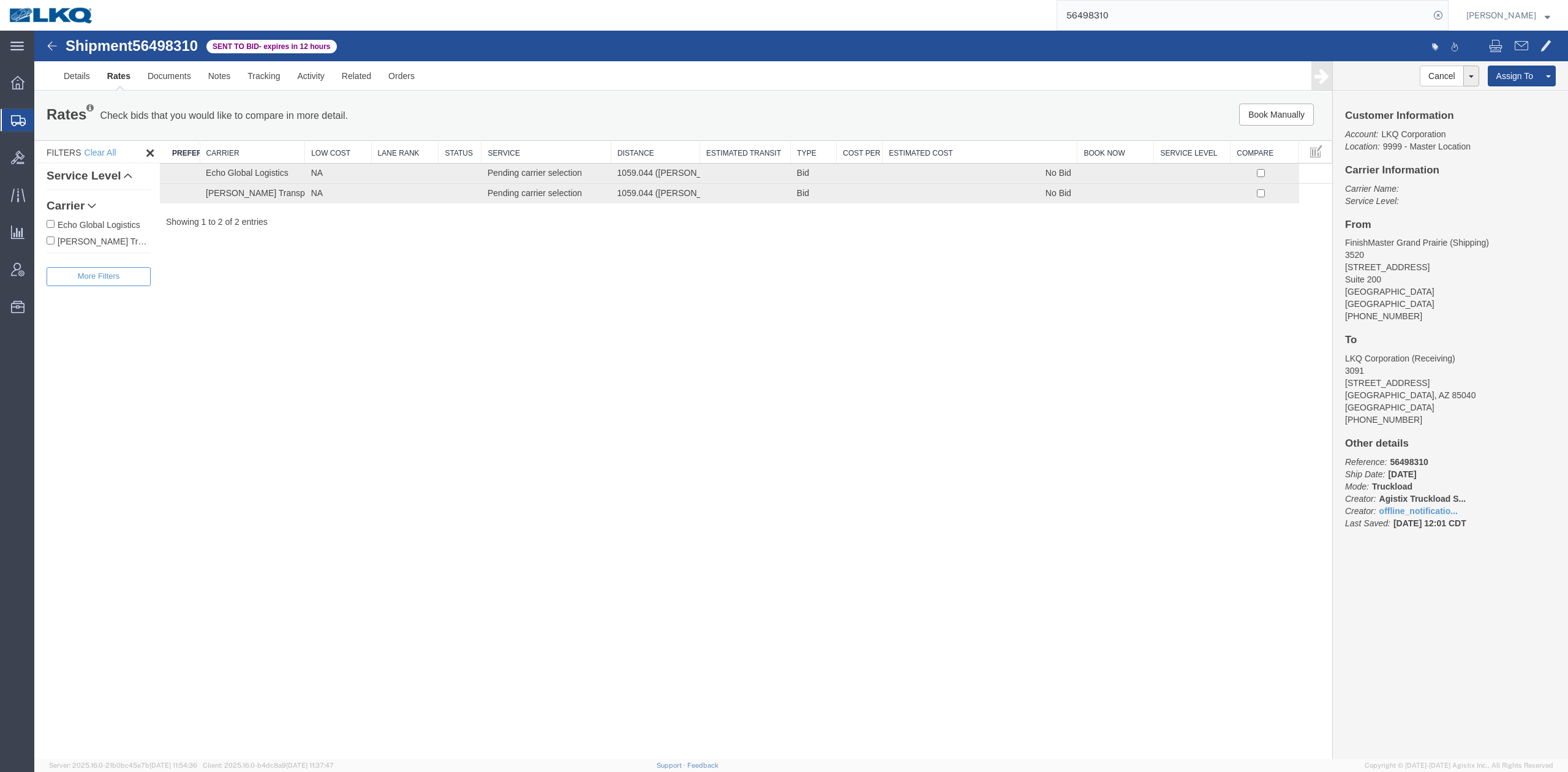
drag, startPoint x: 1196, startPoint y: 16, endPoint x: 1279, endPoint y: 23, distance: 83.3
click at [1196, 16] on input "56498310" at bounding box center [1244, 16] width 372 height 30
paste input "15881"
type input "56415881"
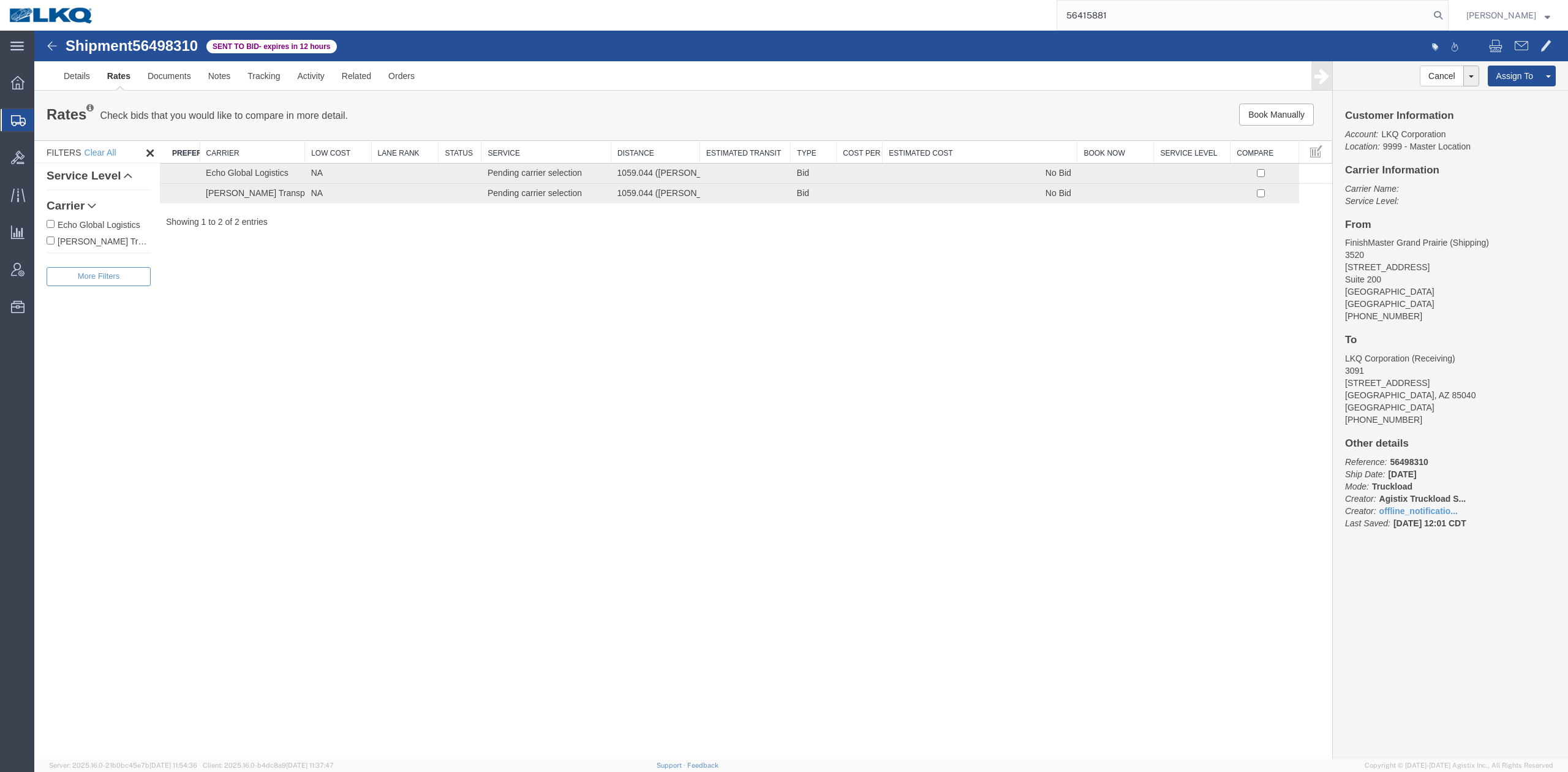
drag, startPoint x: 1453, startPoint y: 22, endPoint x: 1447, endPoint y: 24, distance: 6.3
click at [1447, 22] on icon at bounding box center [1438, 15] width 17 height 17
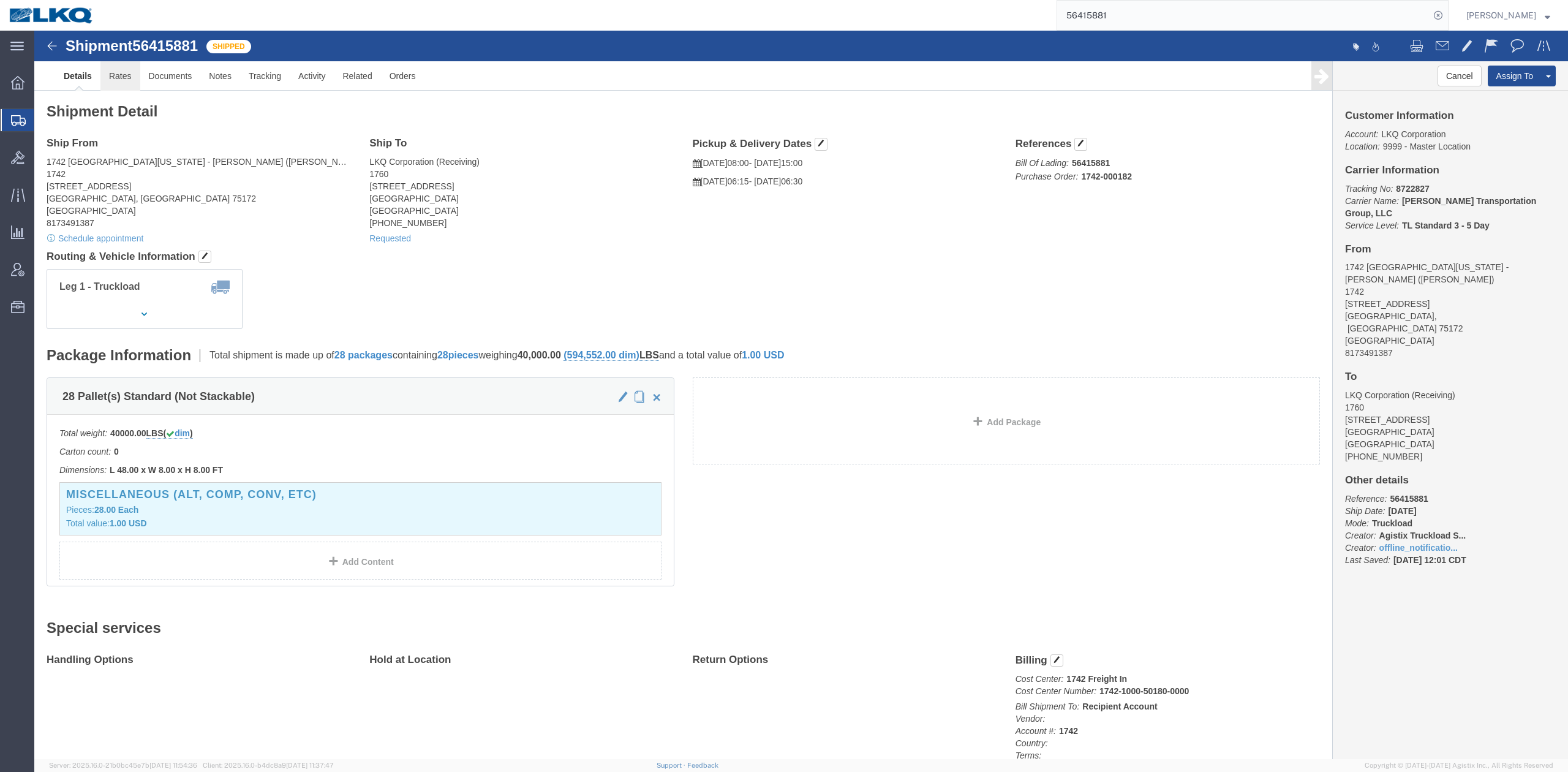
click link "Rates"
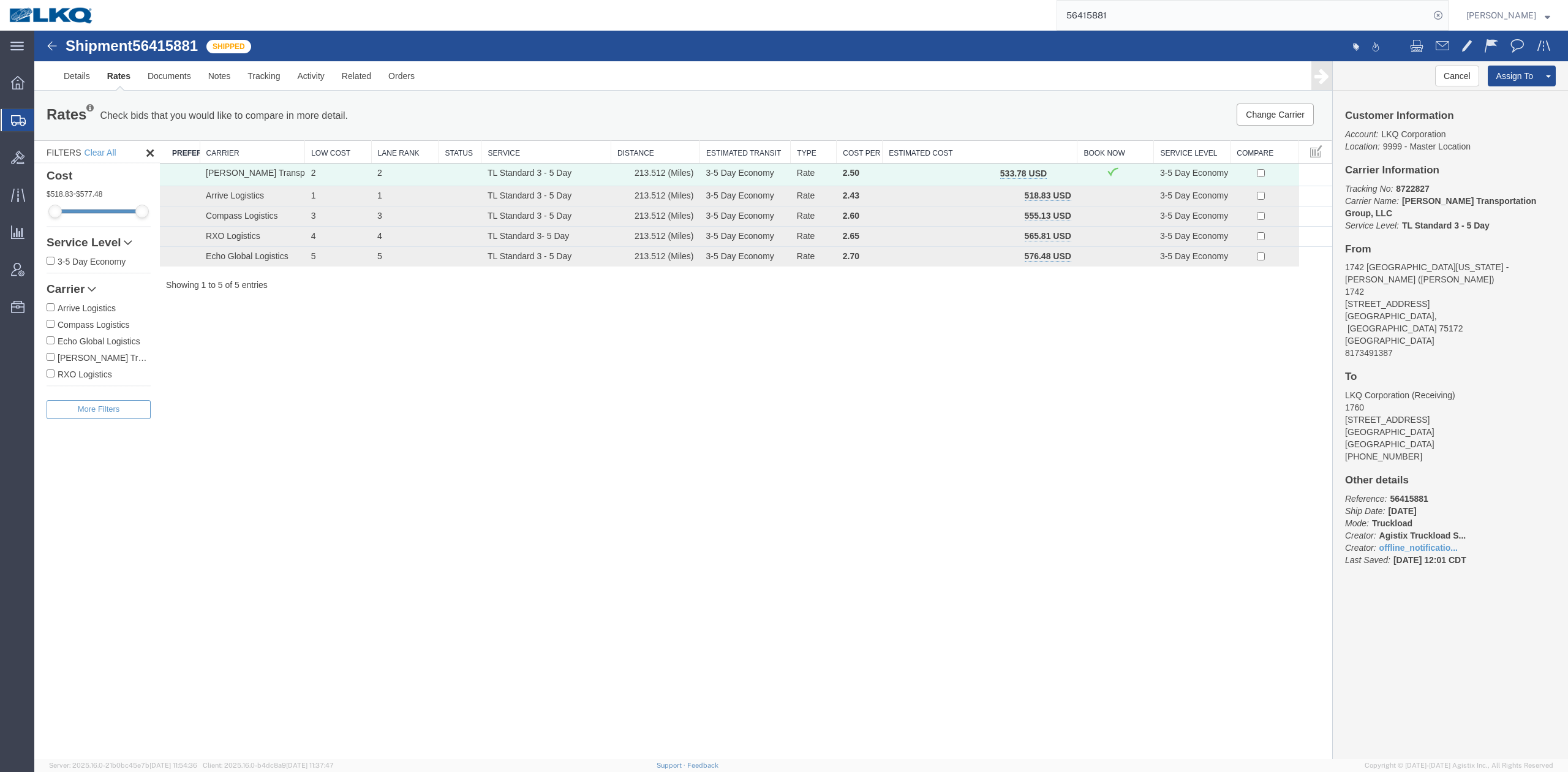
click at [1059, 170] on span "button" at bounding box center [1060, 173] width 7 height 9
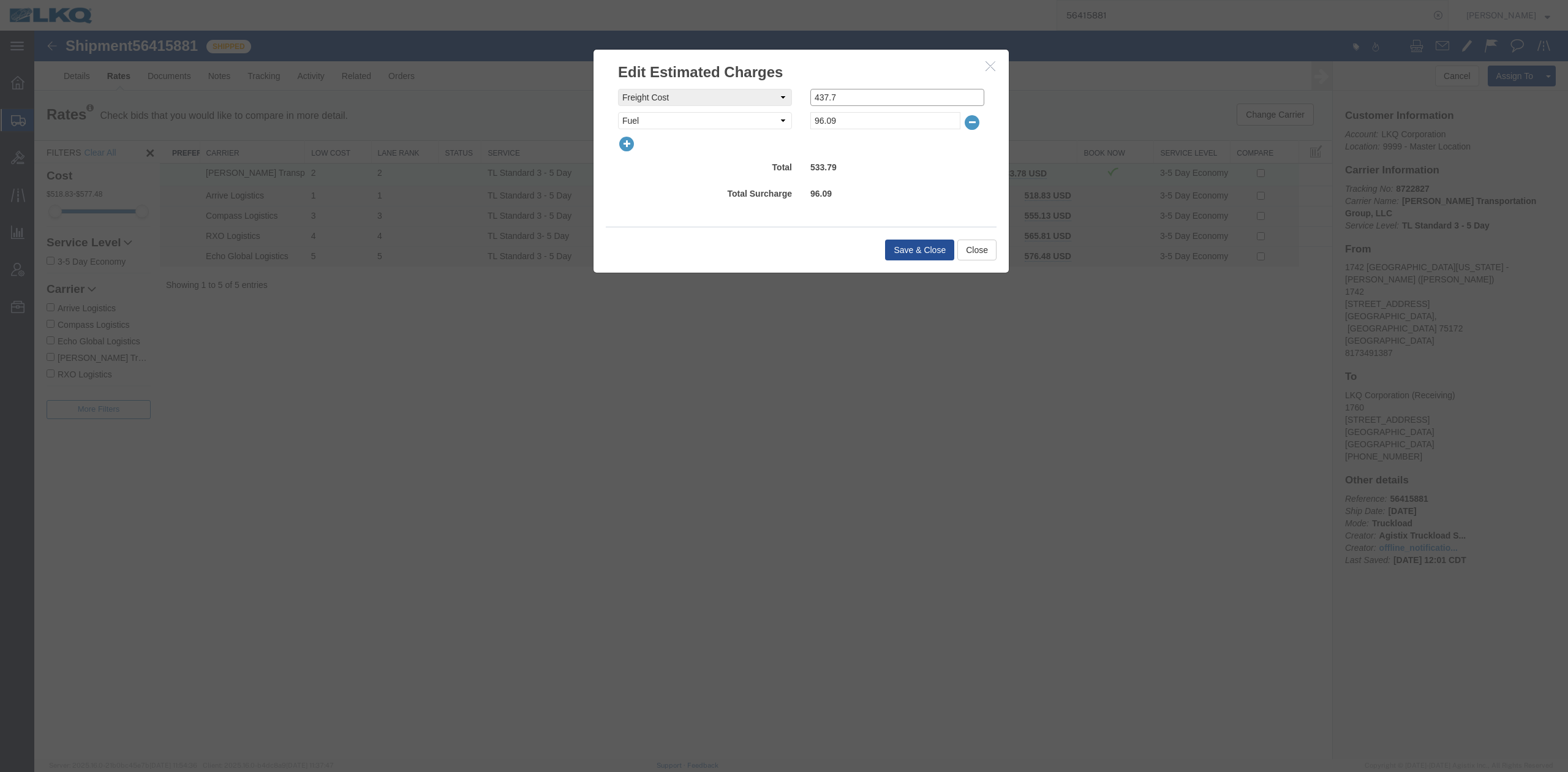
click at [828, 94] on input "437.7" at bounding box center [898, 97] width 174 height 17
type input "0"
select select "VEHI_FUR_NOT_USED"
type input "150"
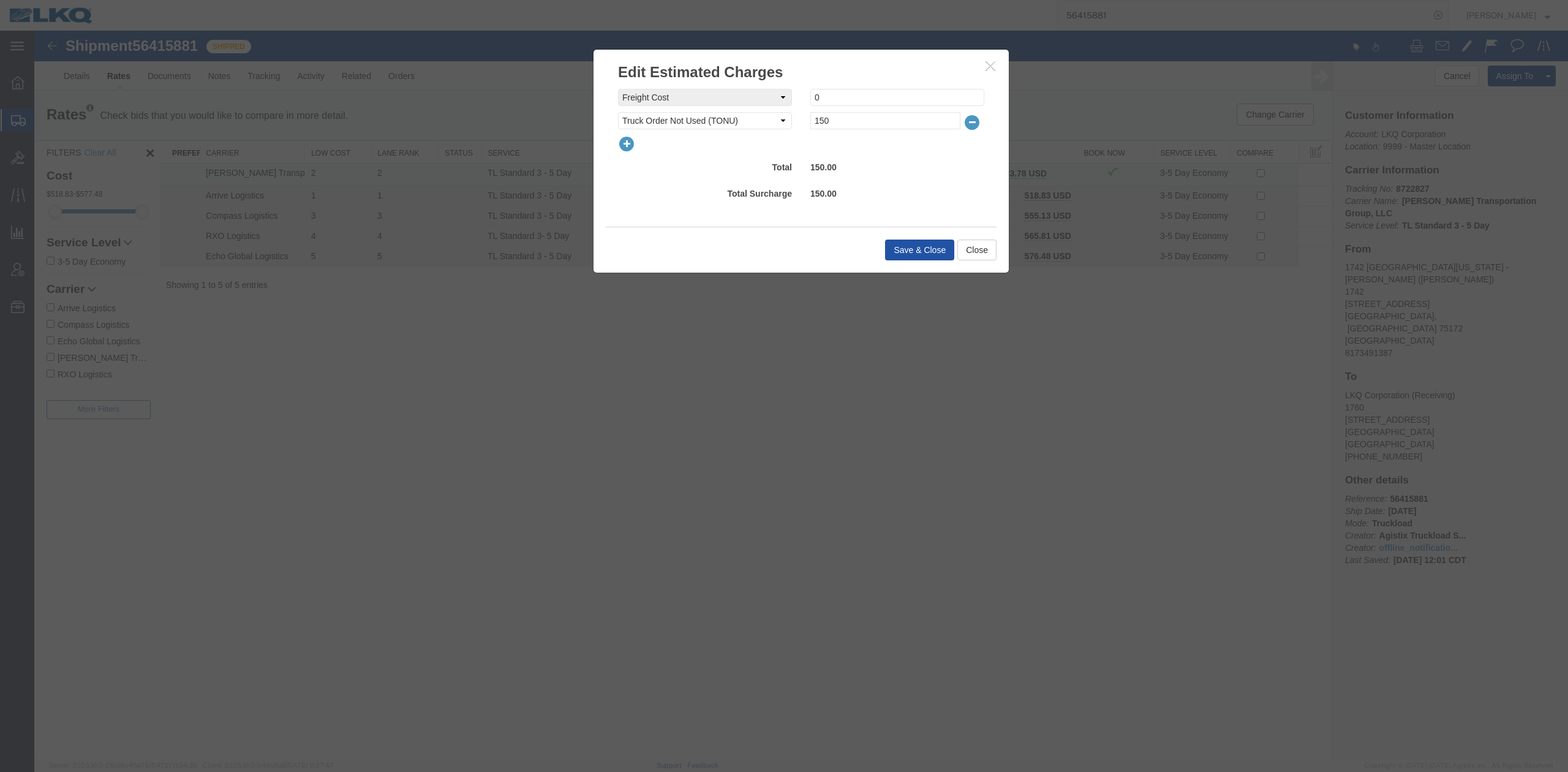
click at [929, 246] on button "Save & Close" at bounding box center [919, 250] width 69 height 21
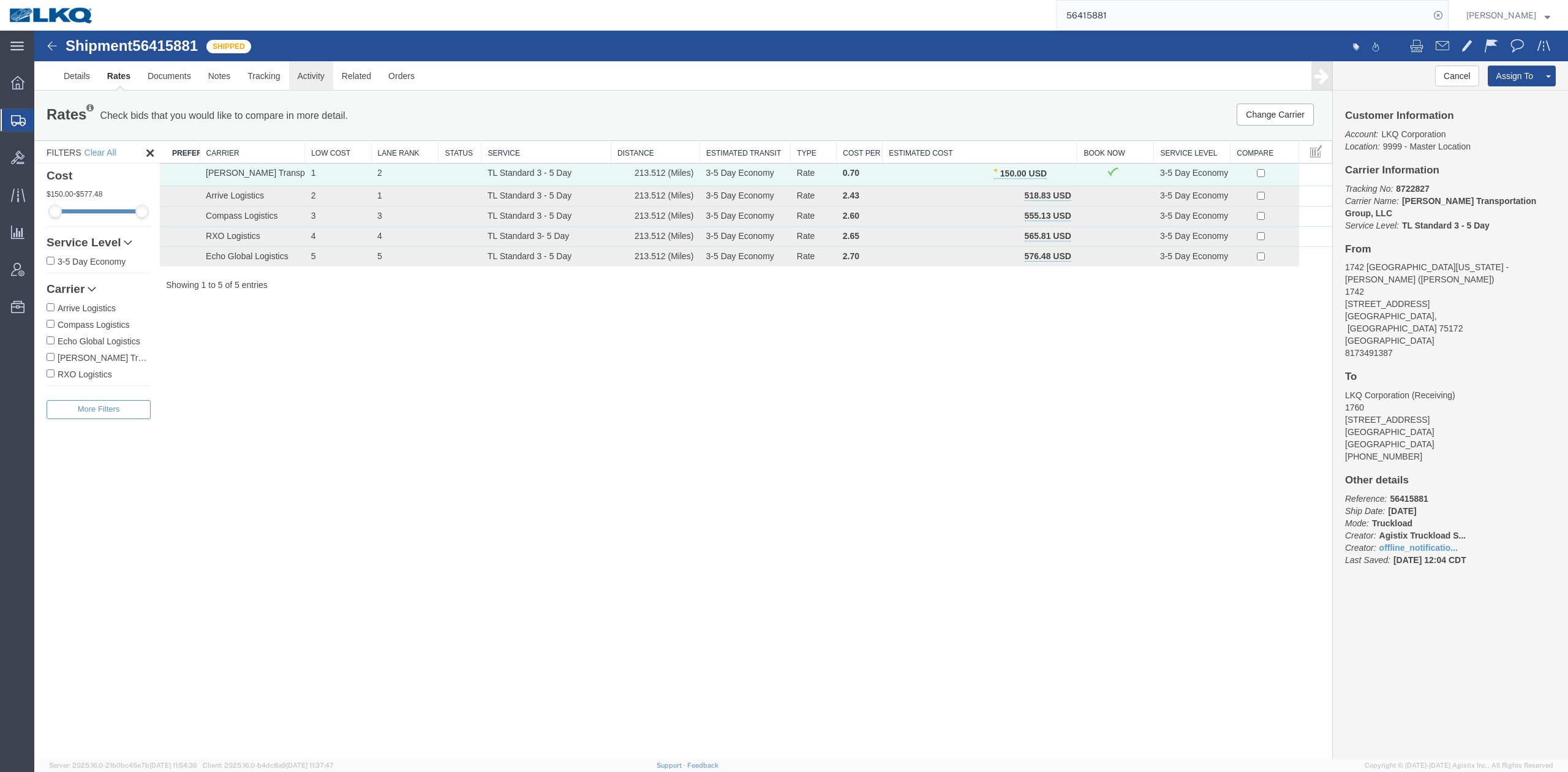
click at [312, 77] on link "Activity" at bounding box center [311, 76] width 44 height 30
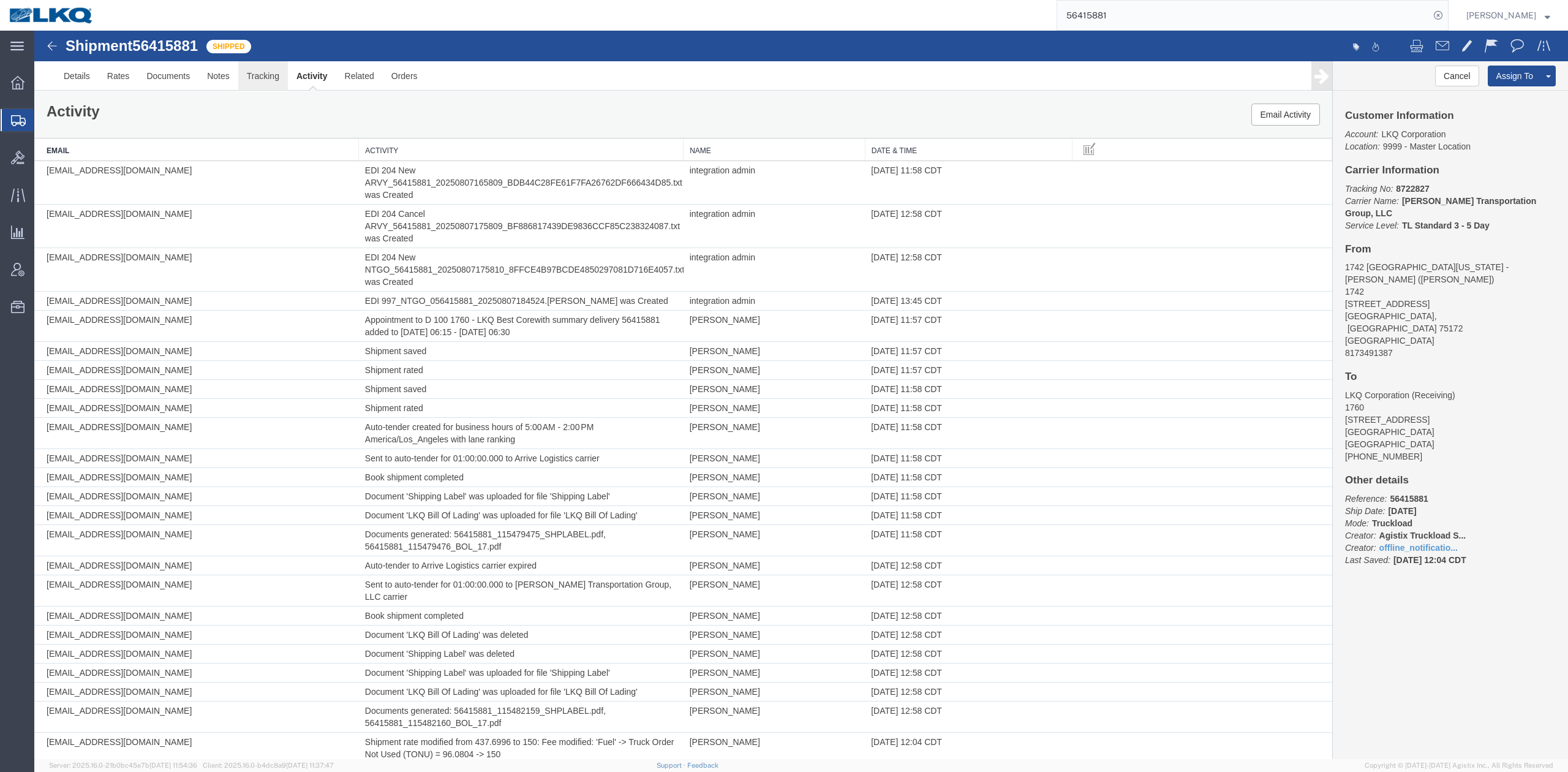
click at [246, 70] on link "Tracking" at bounding box center [263, 76] width 50 height 30
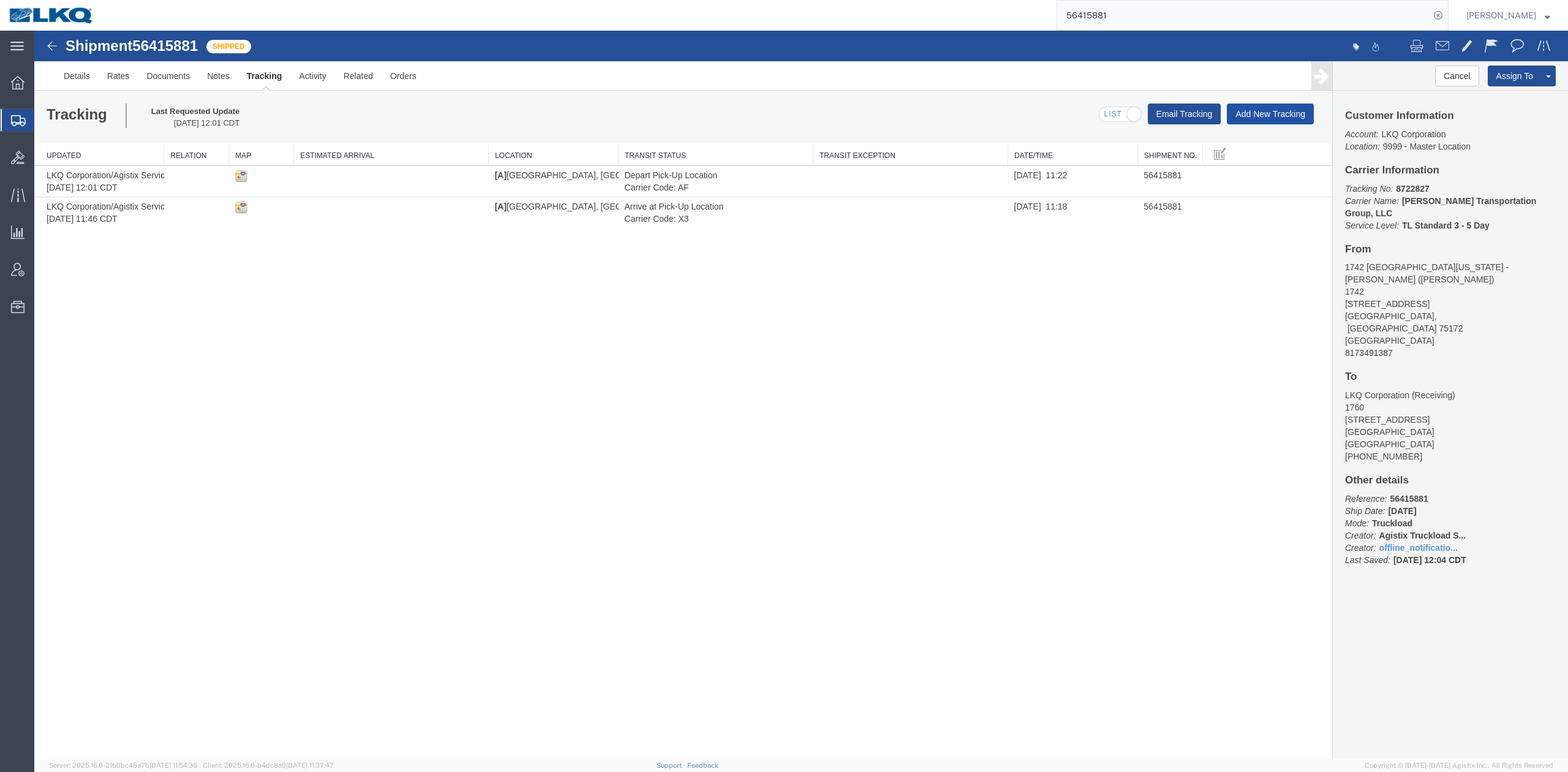
click at [1252, 111] on button "Add New Tracking" at bounding box center [1270, 113] width 87 height 21
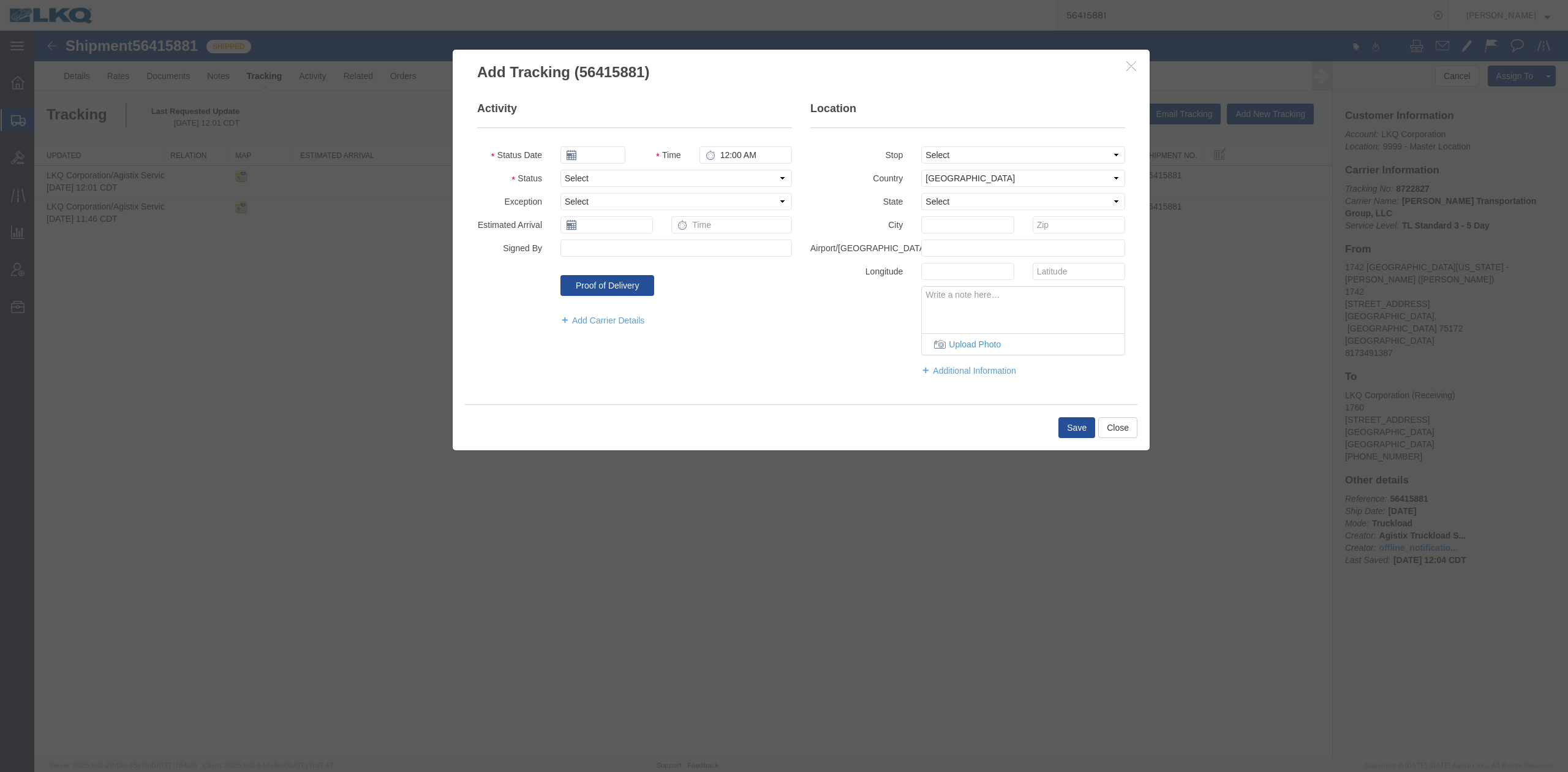
type input "[DATE]"
type input "1:00 PM"
click at [576, 179] on select "Select Arrival Notice Available Arrival Notice Imported Arrive at Delivery Loca…" at bounding box center [676, 178] width 231 height 17
click at [560, 170] on select "Select Arrival Notice Available Arrival Notice Imported Arrive at Delivery Loca…" at bounding box center [676, 178] width 231 height 17
select select "DELIVRED"
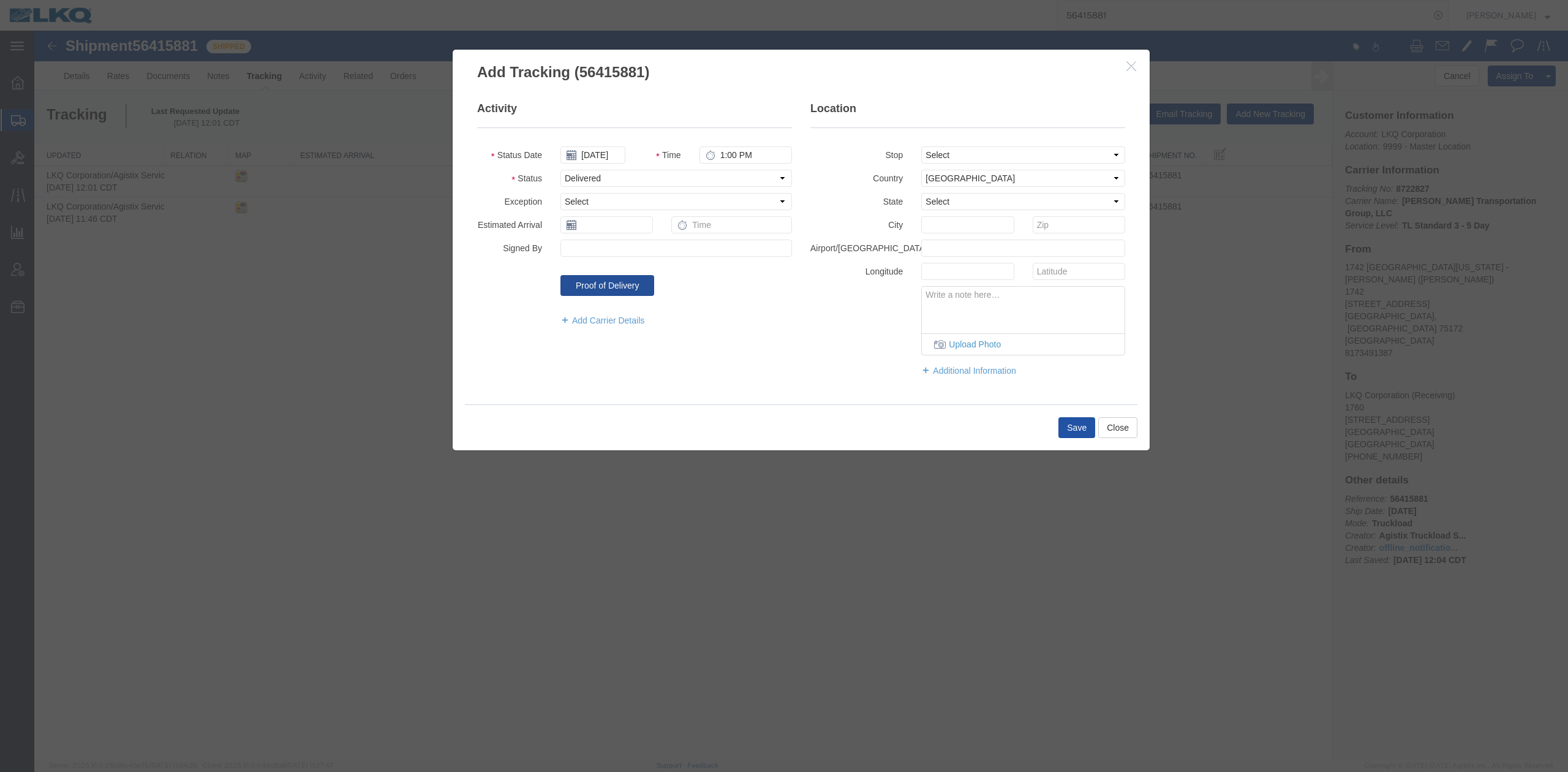
click at [1058, 422] on button "Save" at bounding box center [1076, 428] width 36 height 21
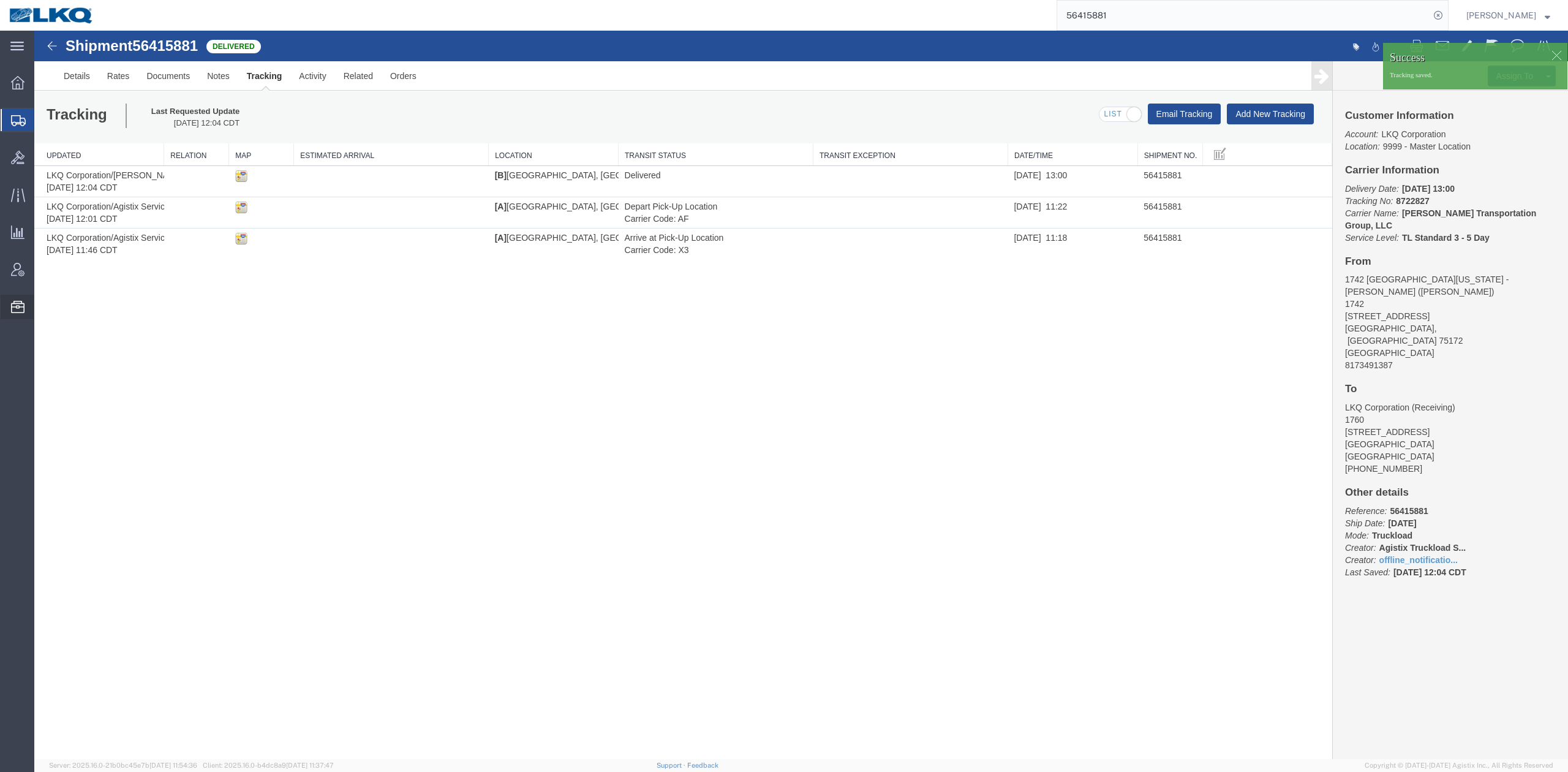
click at [0, 0] on span "Location Appointment" at bounding box center [0, 0] width 0 height 0
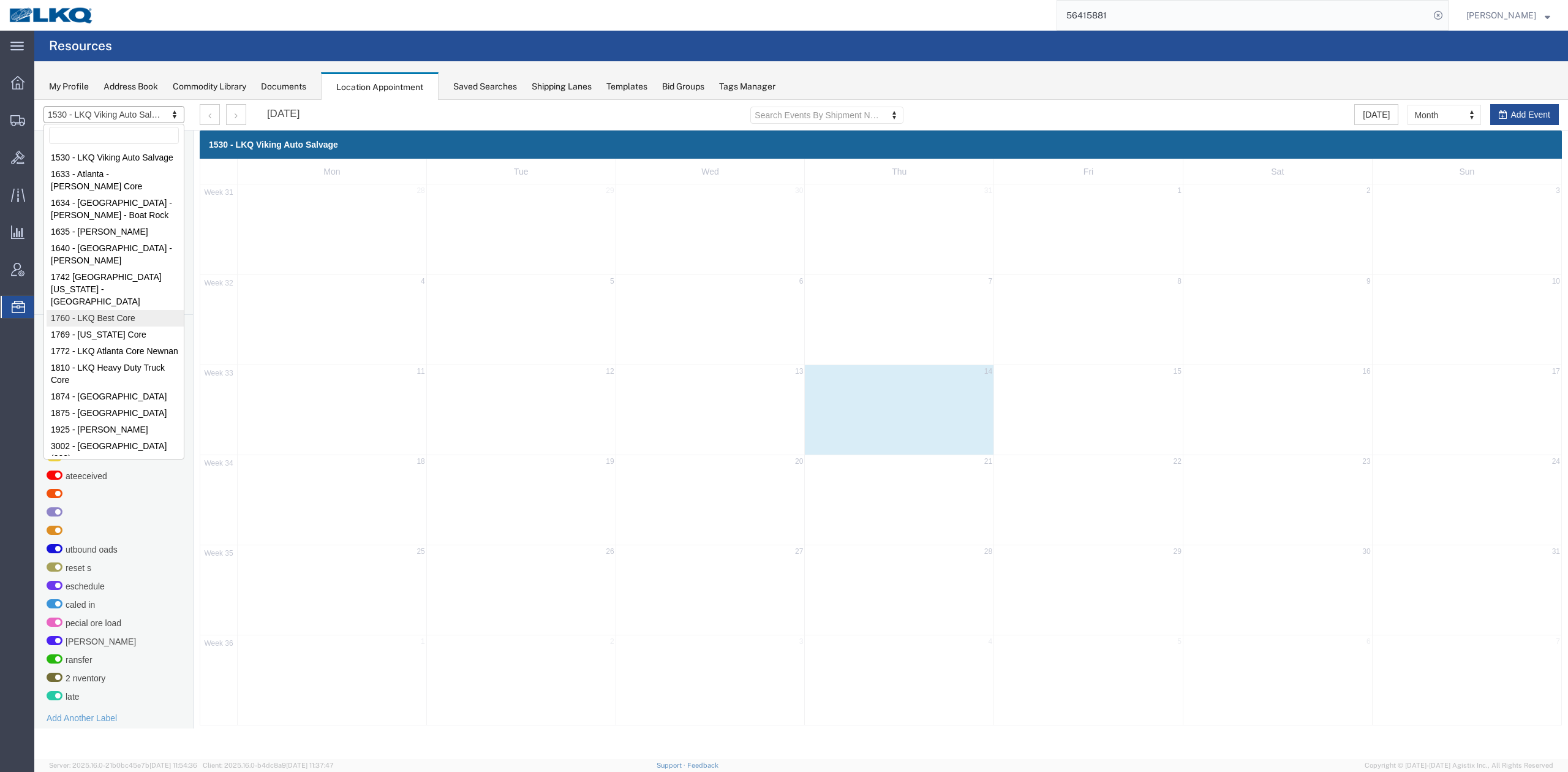
select select "27634"
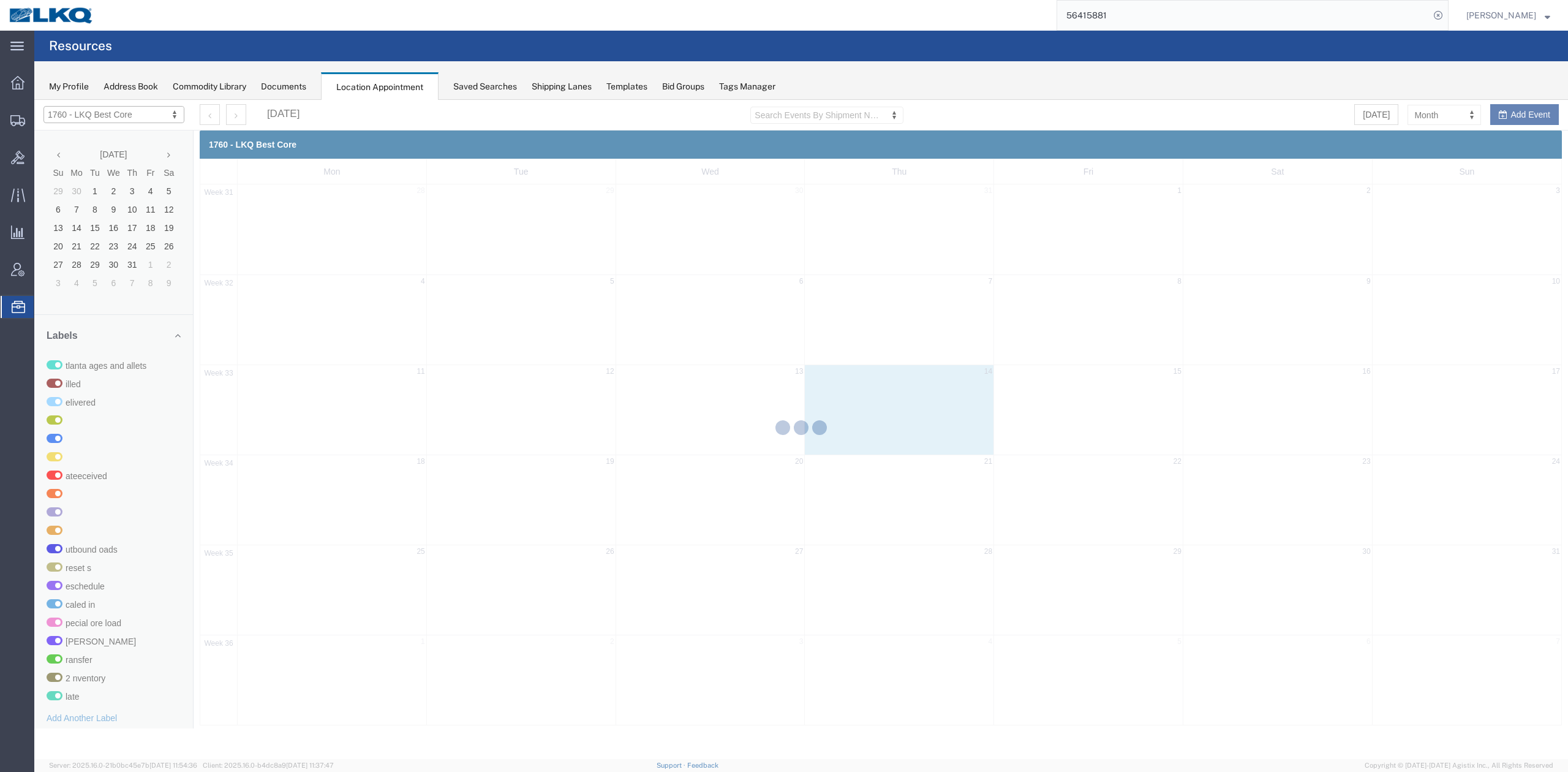
click at [1418, 119] on div at bounding box center [801, 429] width 1534 height 659
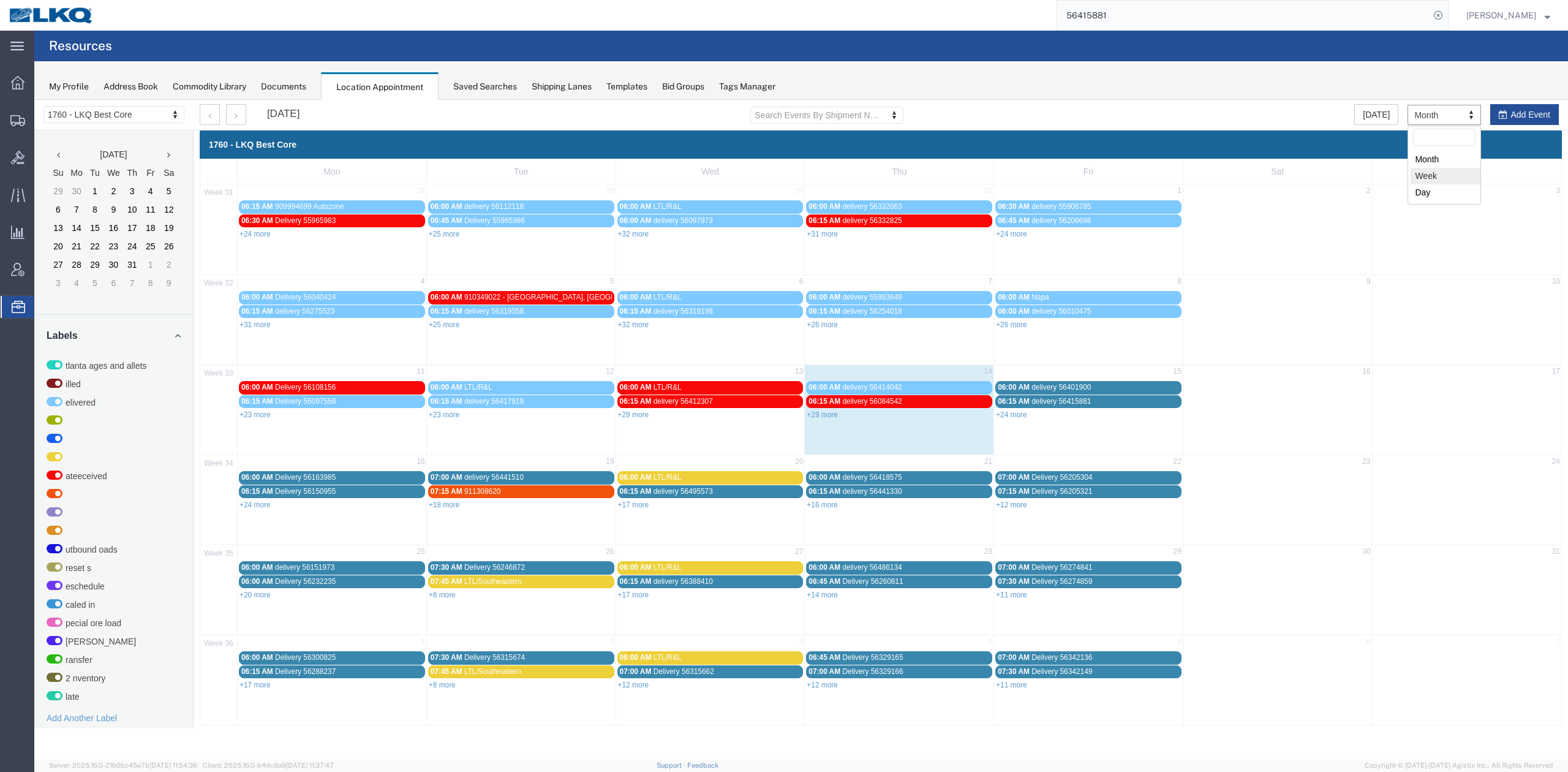
select select "agendaWeek"
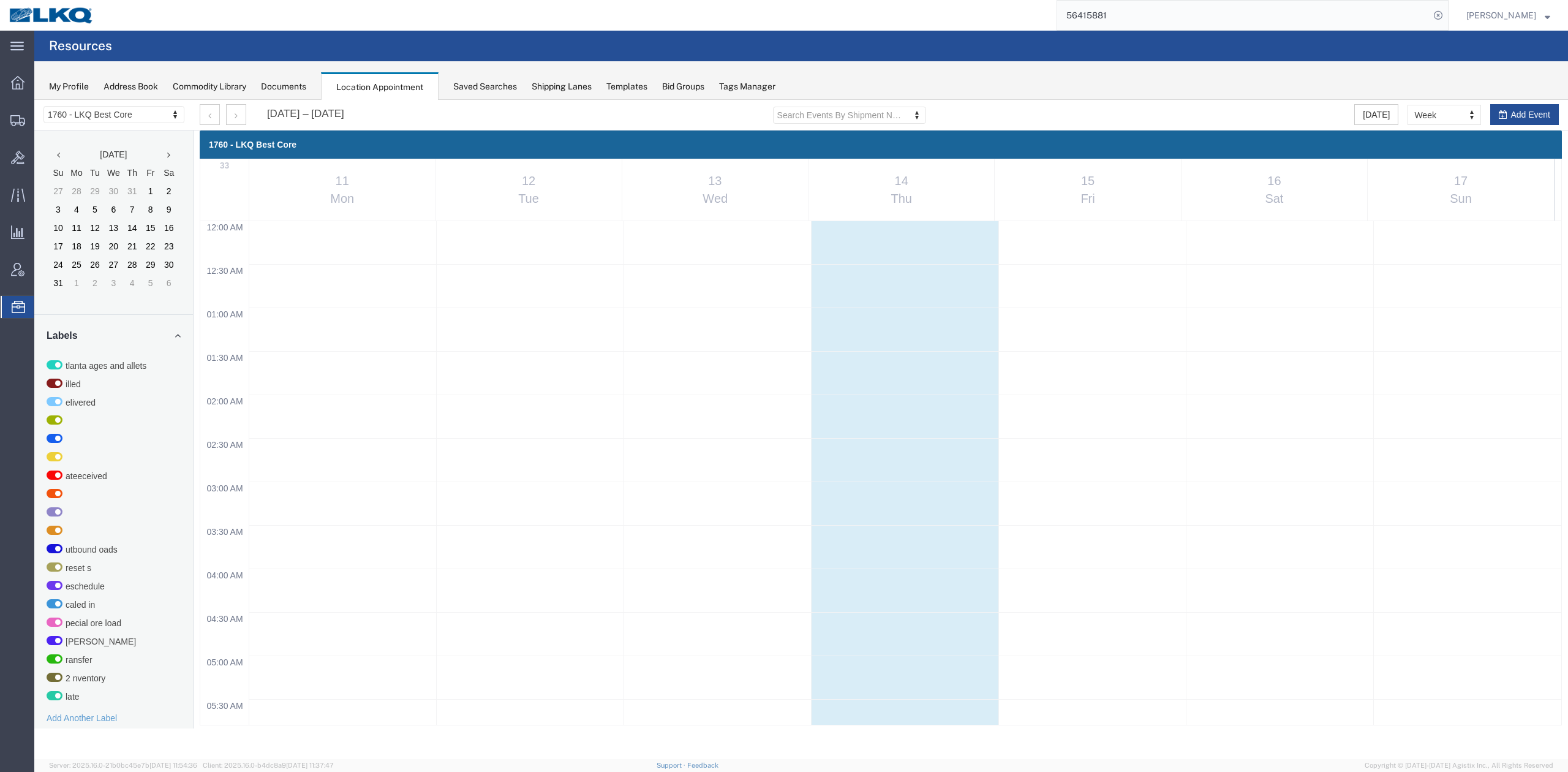
scroll to position [525, 0]
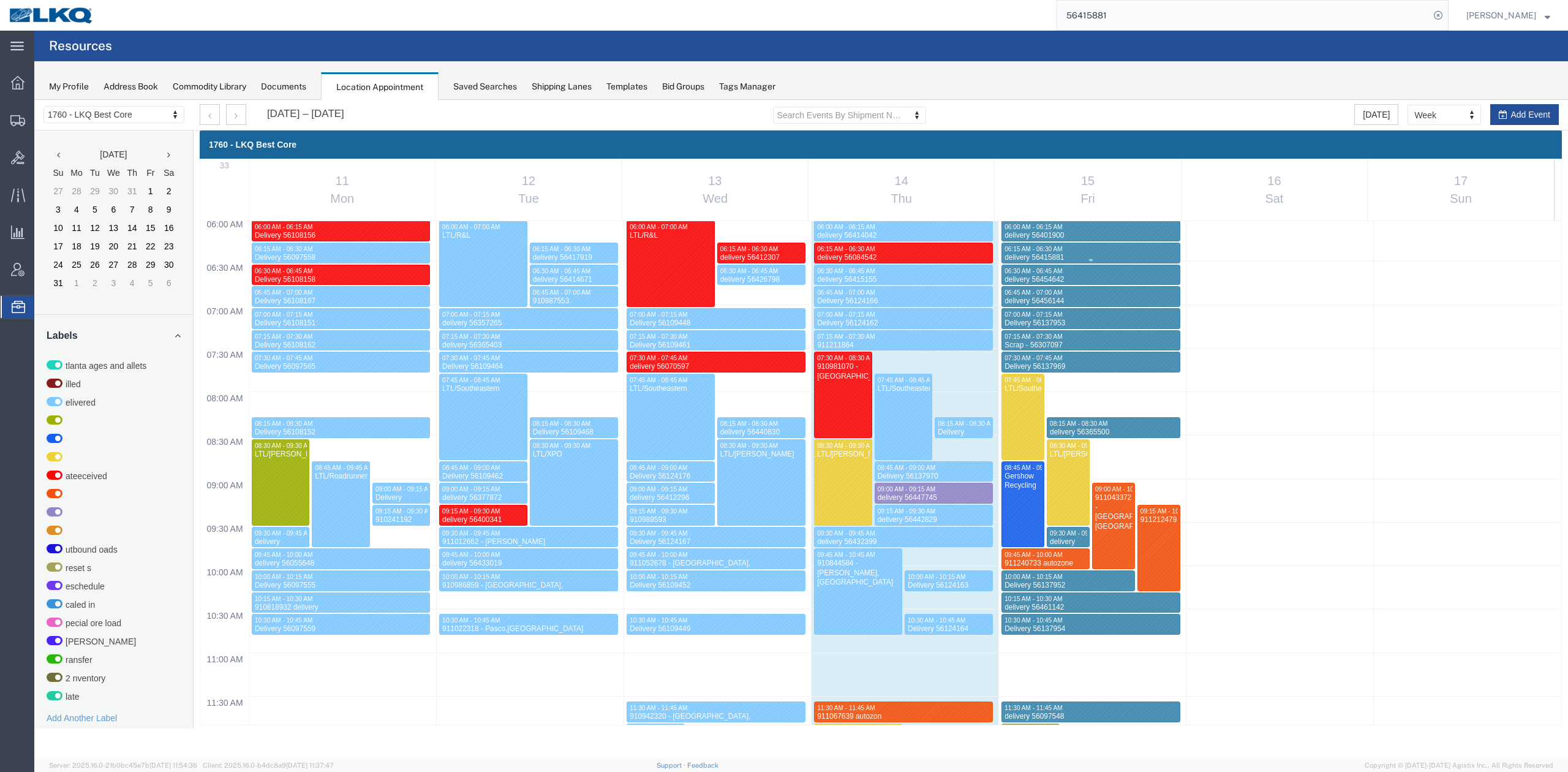
click at [1103, 252] on div "06:15 AM - 06:30 AM" at bounding box center [1091, 249] width 173 height 8
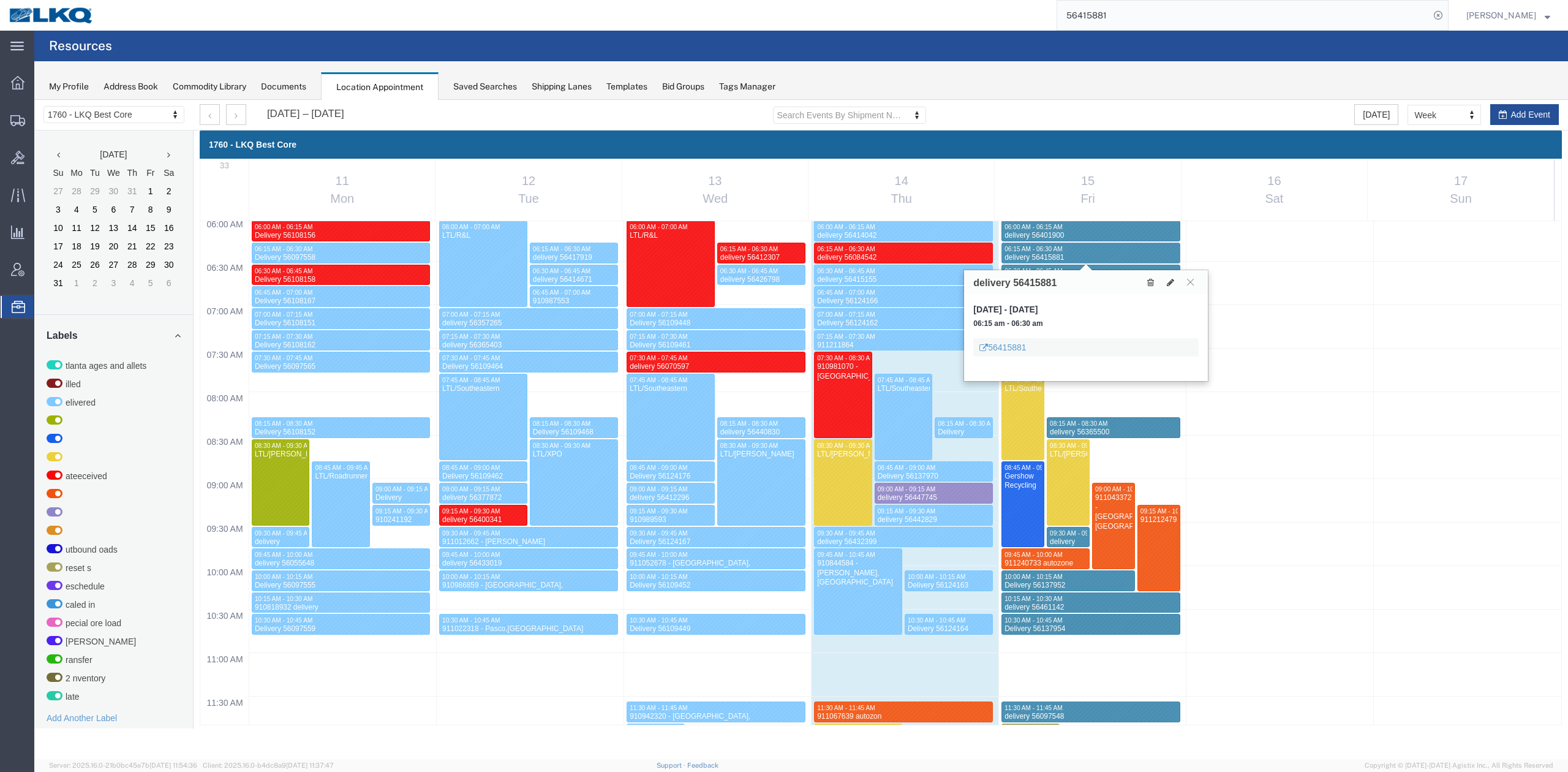
click at [1155, 278] on button at bounding box center [1151, 282] width 17 height 13
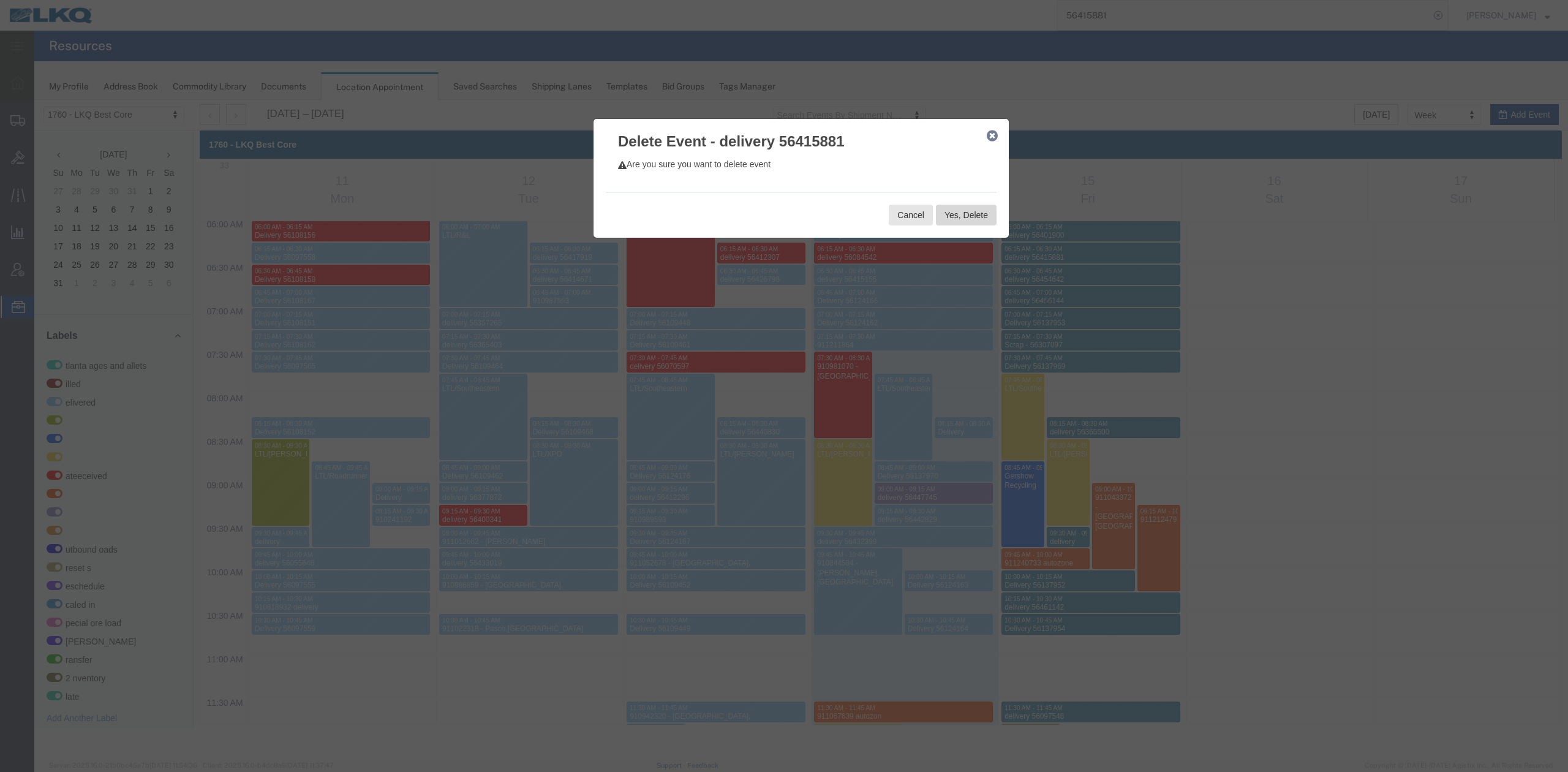
click at [964, 216] on button "Yes, Delete" at bounding box center [966, 215] width 61 height 21
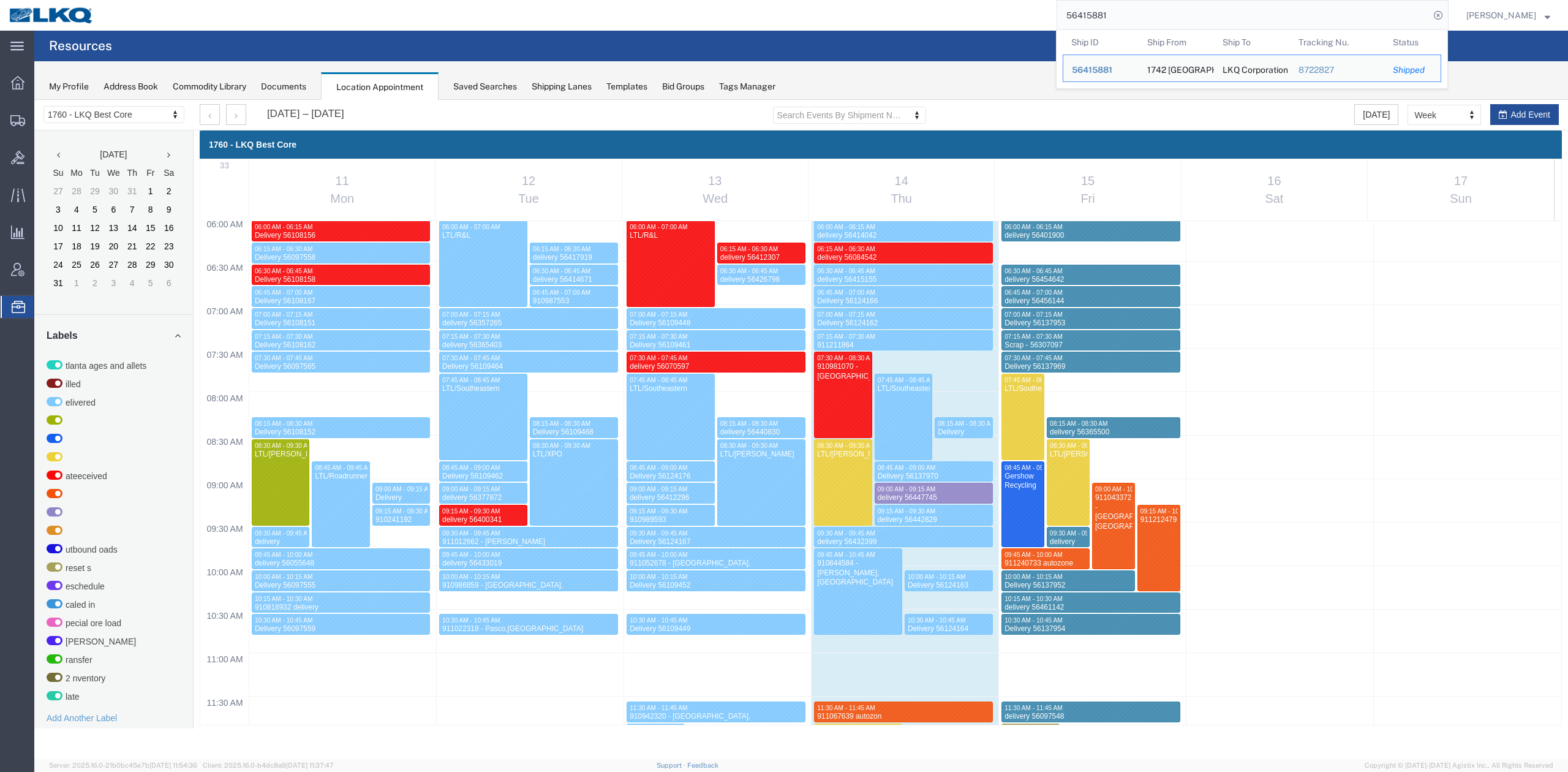
drag, startPoint x: 1136, startPoint y: 9, endPoint x: 1138, endPoint y: 16, distance: 7.3
click at [1136, 8] on input "56415881" at bounding box center [1244, 16] width 372 height 30
click at [1116, 63] on div "56415881" at bounding box center [1101, 70] width 58 height 13
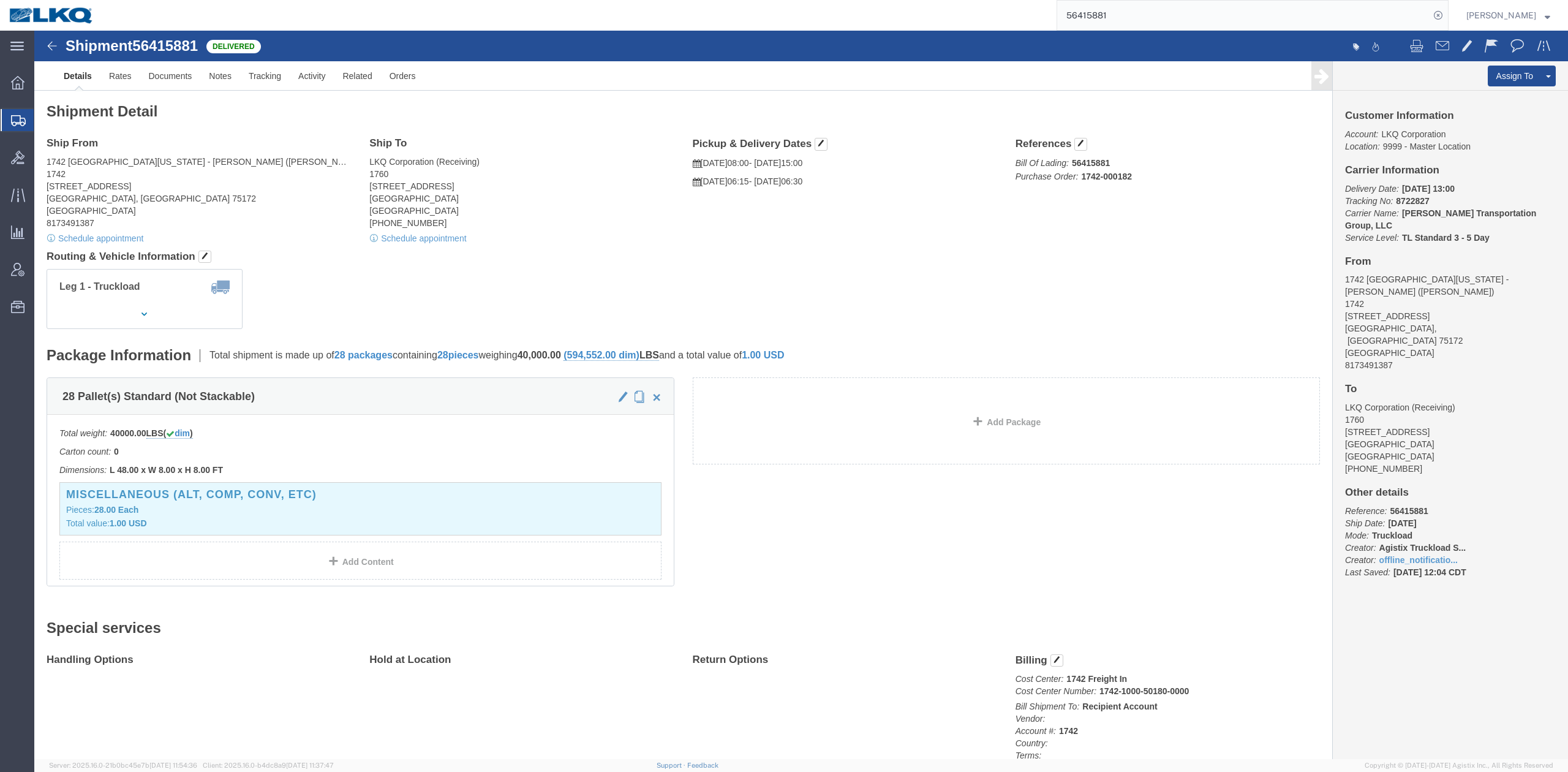
drag, startPoint x: 611, startPoint y: 207, endPoint x: 1304, endPoint y: 72, distance: 706.0
click div "Schedule appointment"
click link "Clone Shipment"
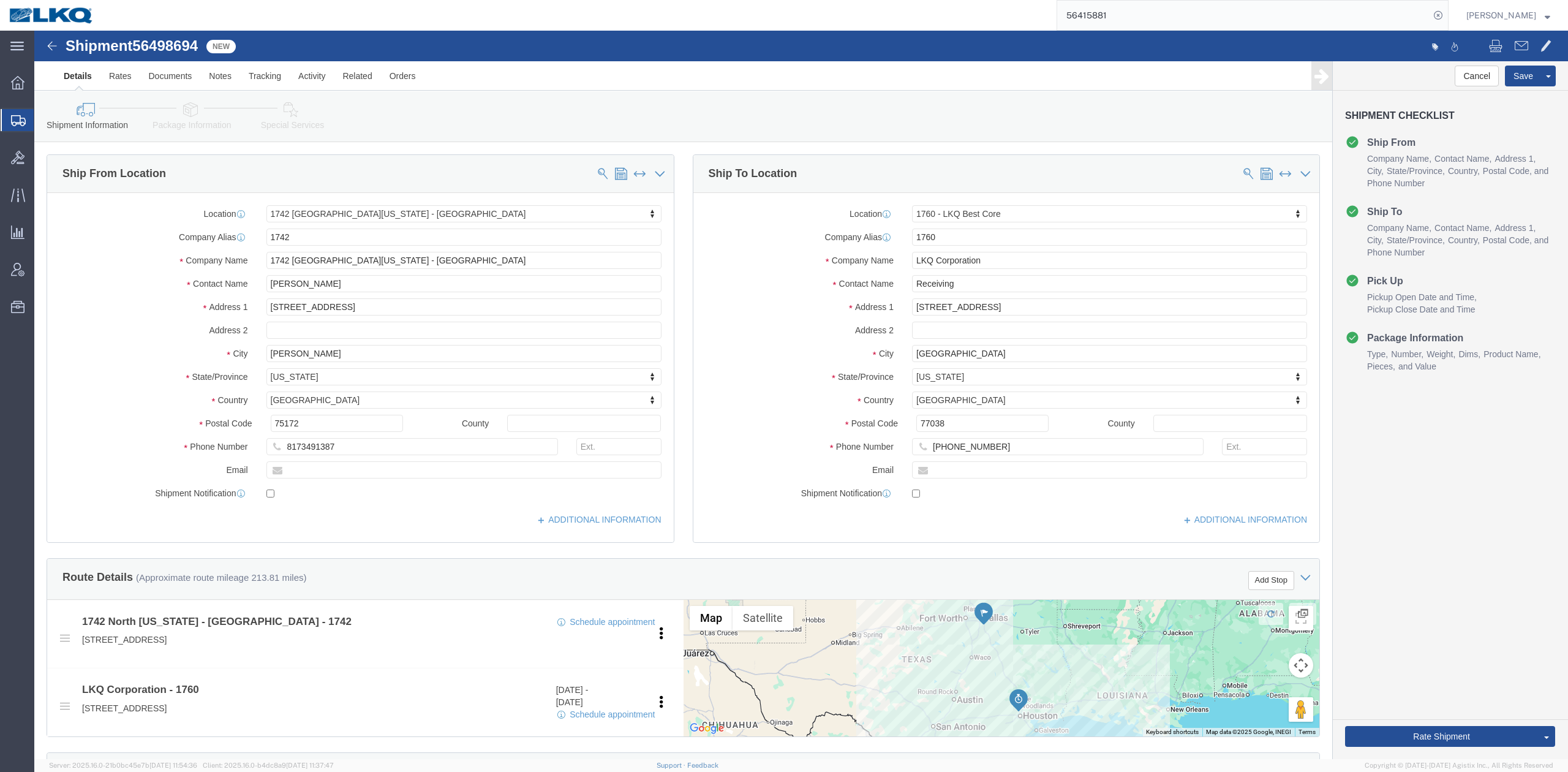
click span "56498694"
select select "59731"
select select "27634"
copy span "56498694"
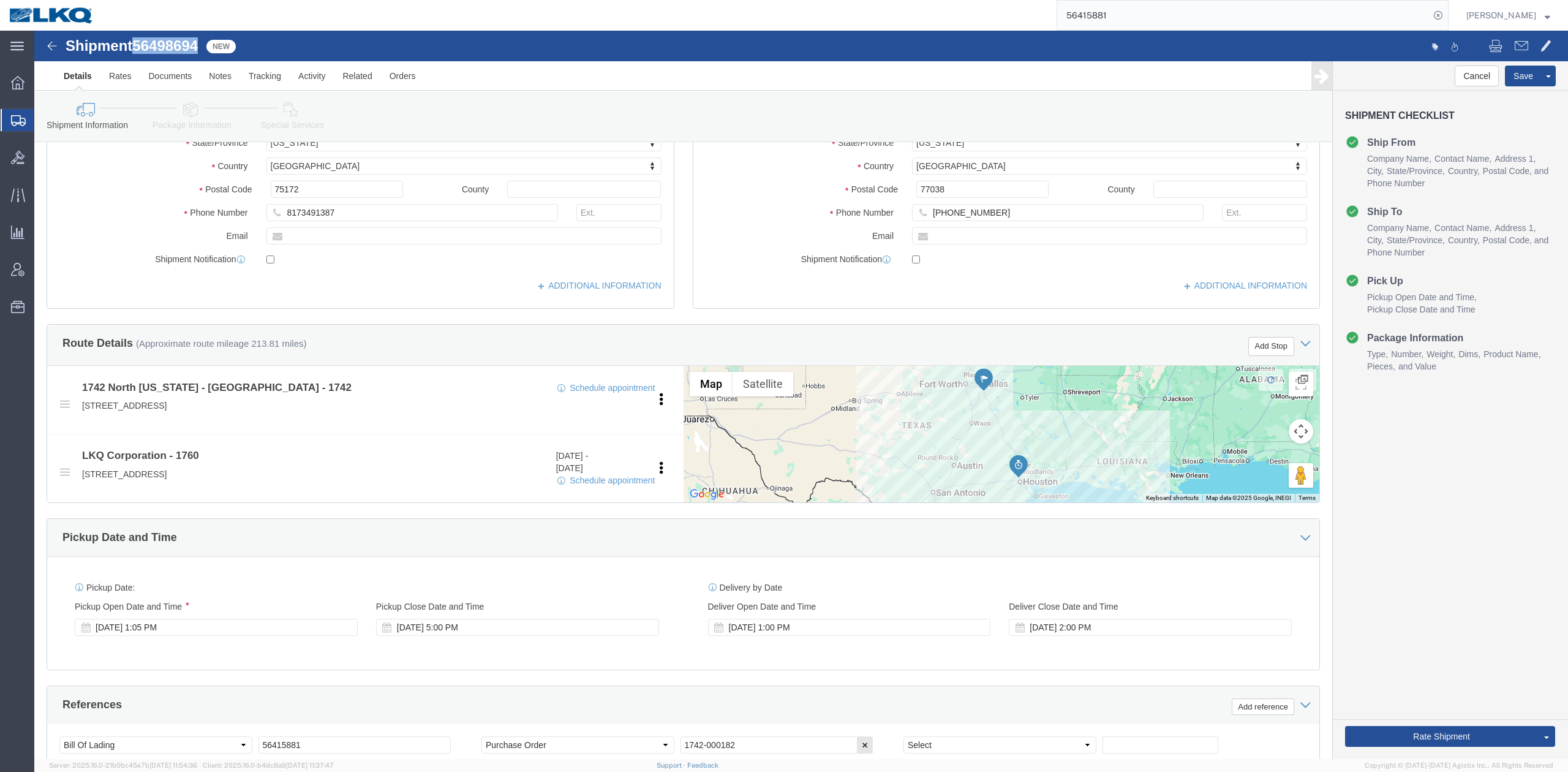
scroll to position [491, 0]
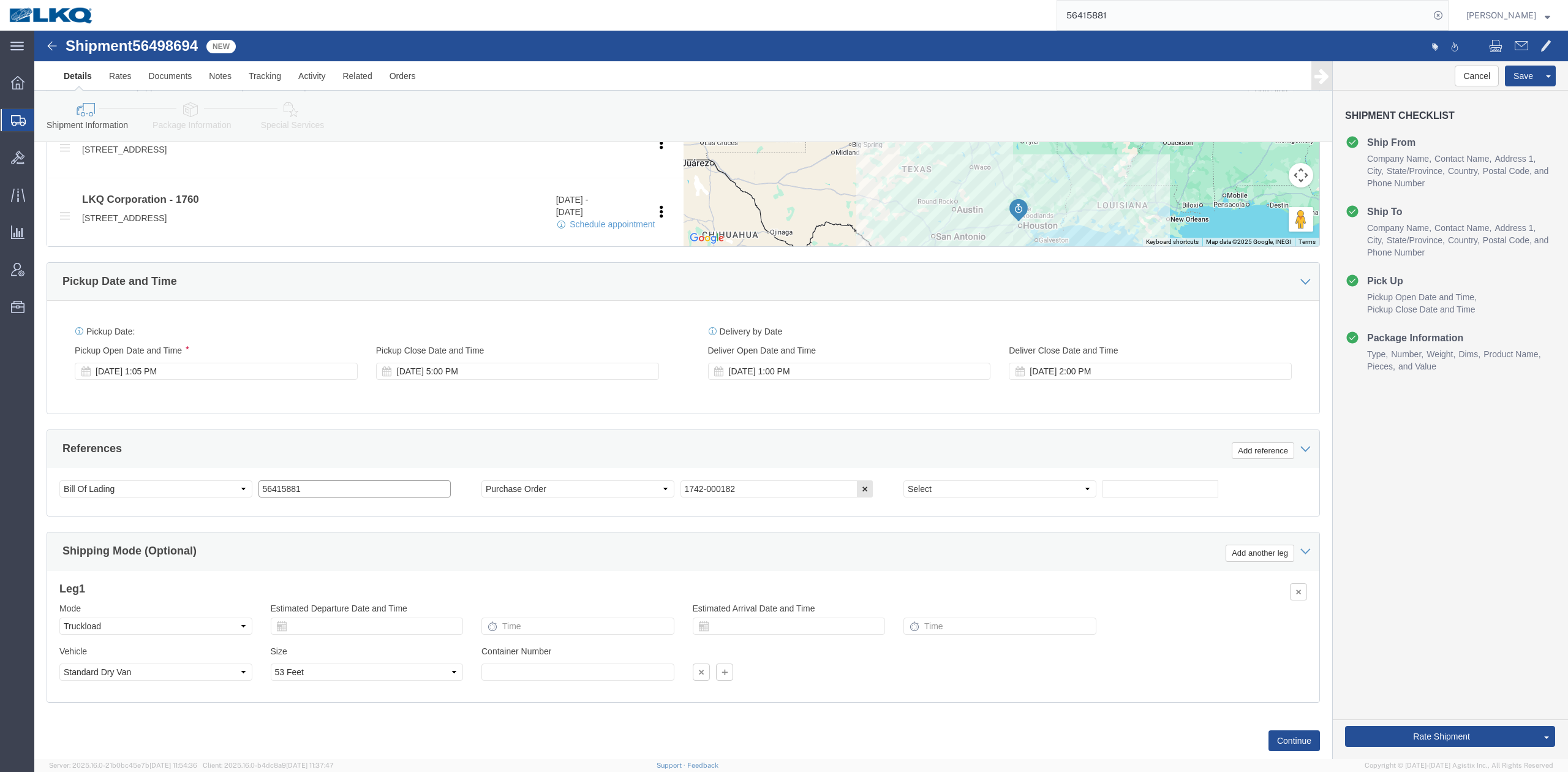
click input "56415881"
paste input "98694"
type input "56498694"
click link "Schedule appointment"
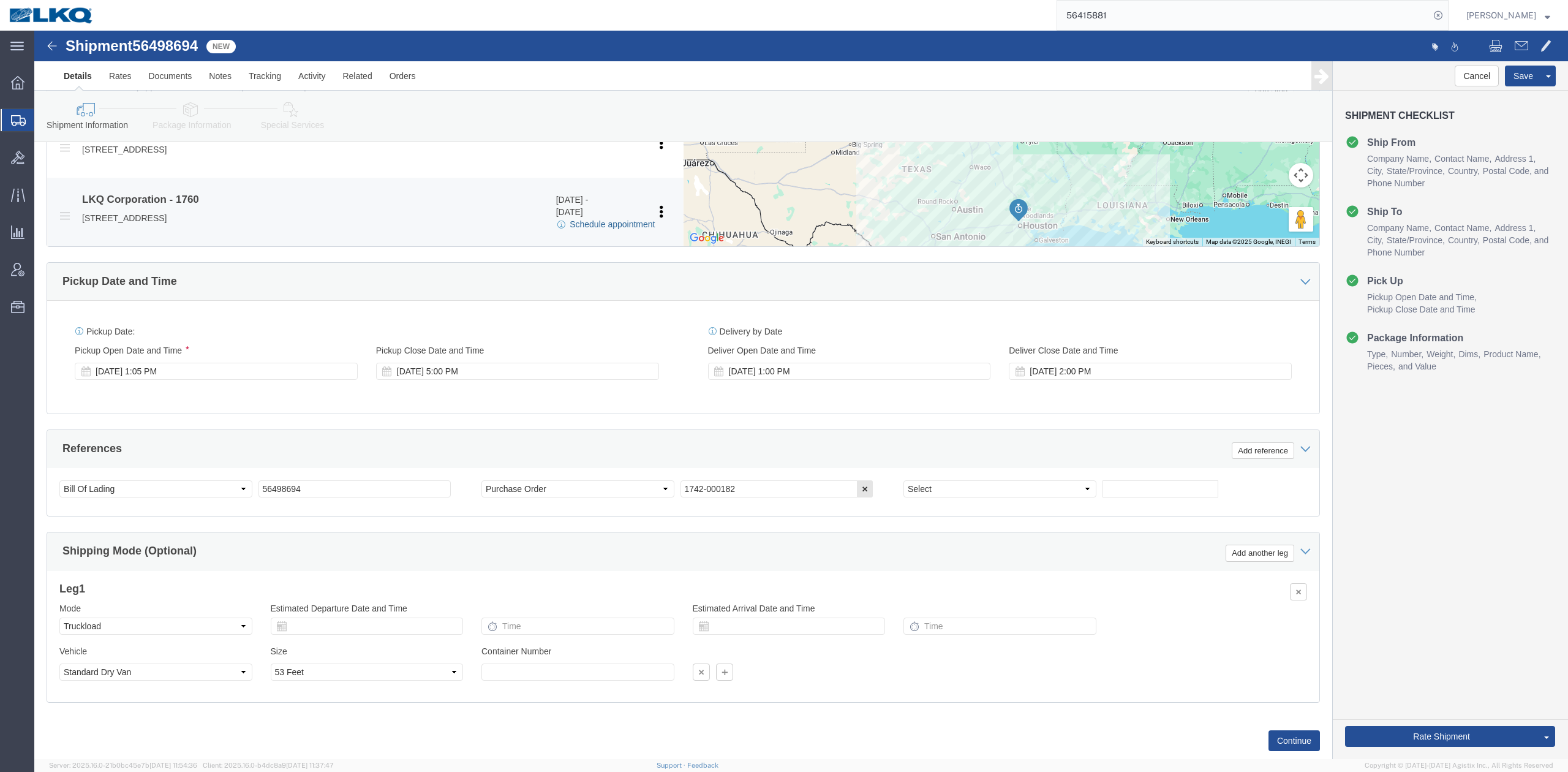
select select
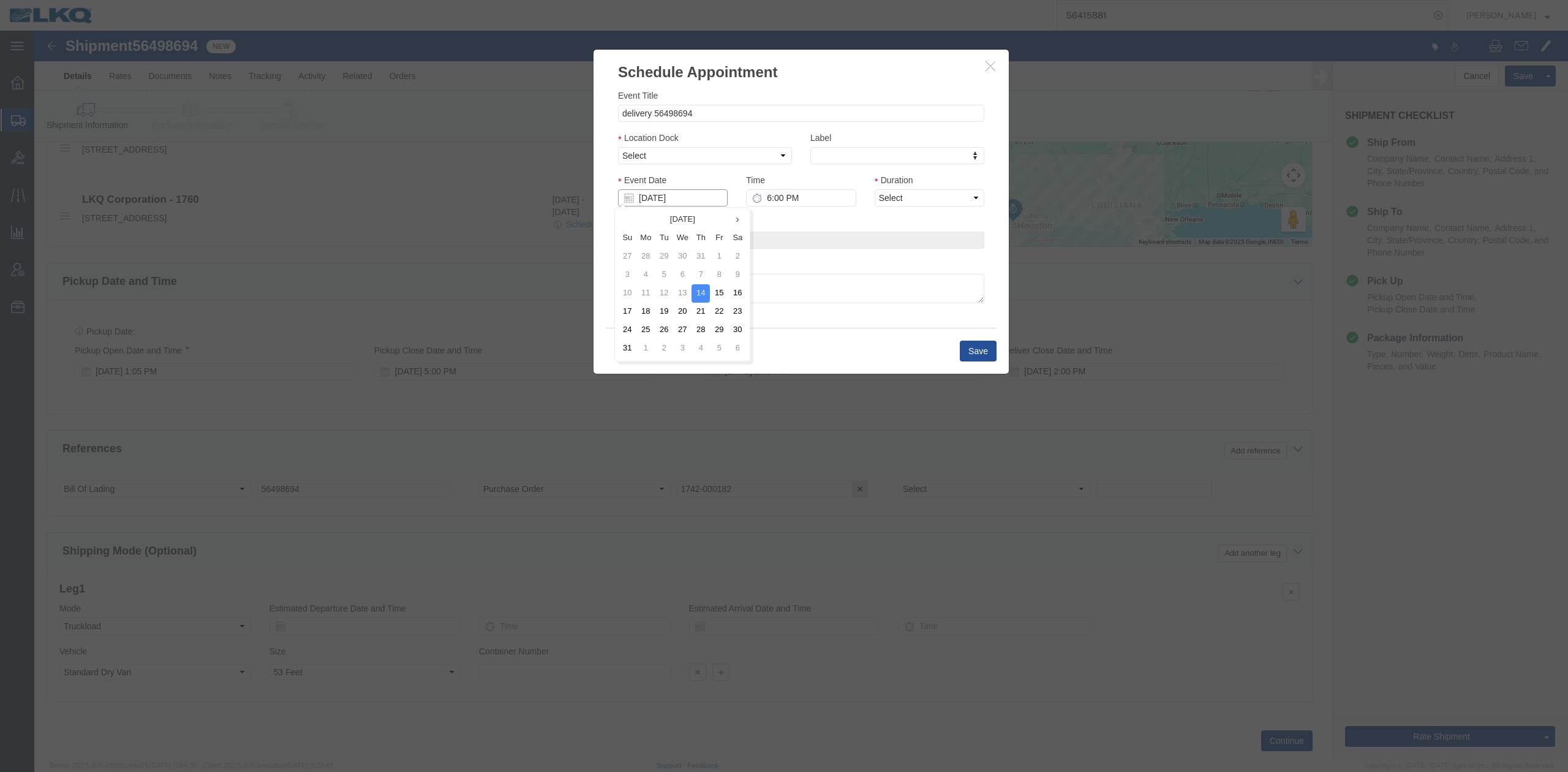
click input "[DATE]"
click td "15"
type input "[DATE]"
drag, startPoint x: 616, startPoint y: 119, endPoint x: 621, endPoint y: 132, distance: 13.9
click select "Select 1760 - LKQ Best Core 1760 - Outbound Loads"
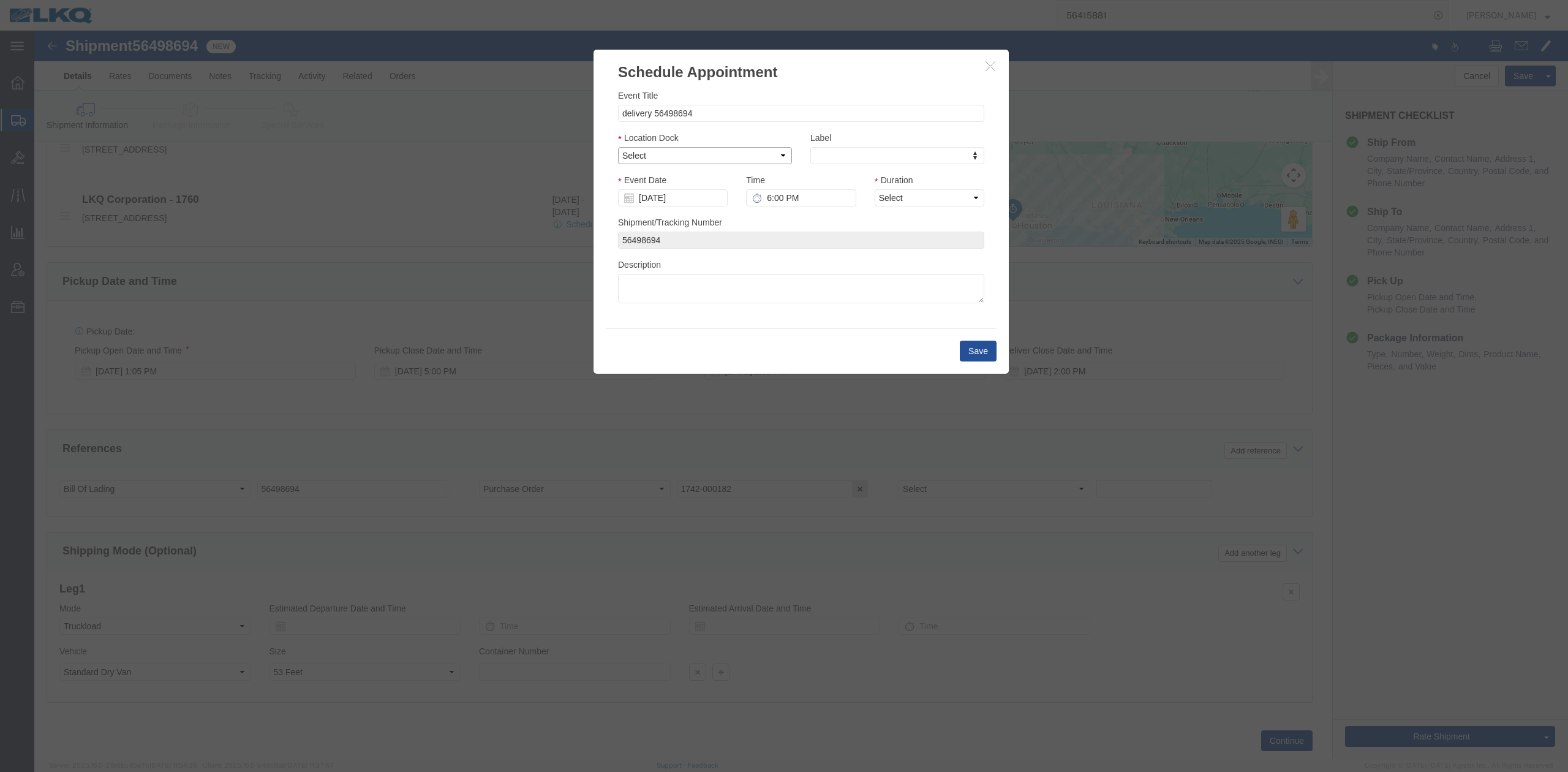
select select "1"
click select "Select 1760 - LKQ Best Core 1760 - Outbound Loads"
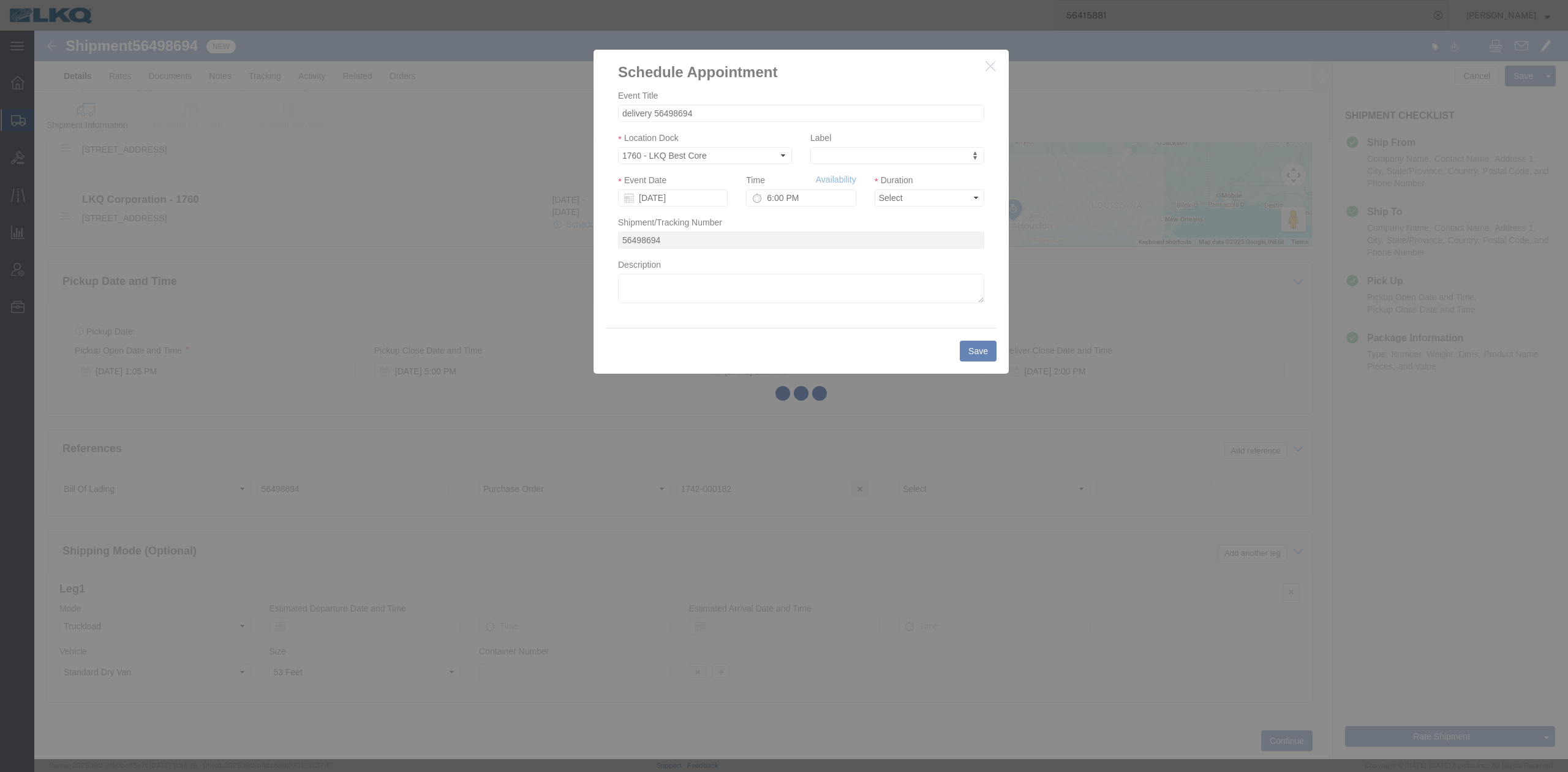
click at [807, 200] on div at bounding box center [801, 395] width 1534 height 729
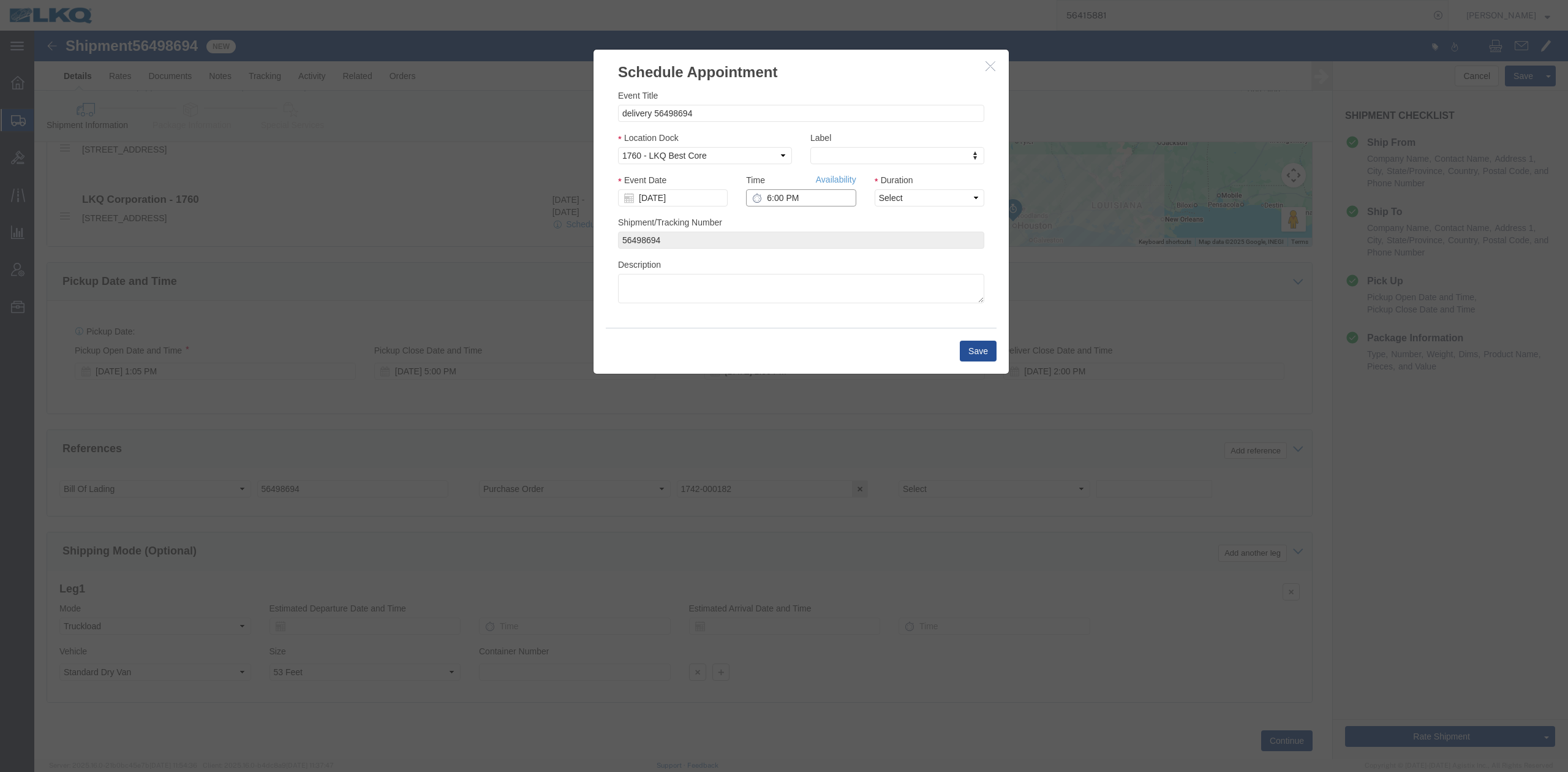
click input "6:00 PM"
type input "6:15 AM"
click select "Select 15 min 30 min 45 min 1 hr 2 hr 3 hr 4 hr"
select select "15"
click select "Select 15 min 30 min 45 min 1 hr 2 hr 3 hr 4 hr"
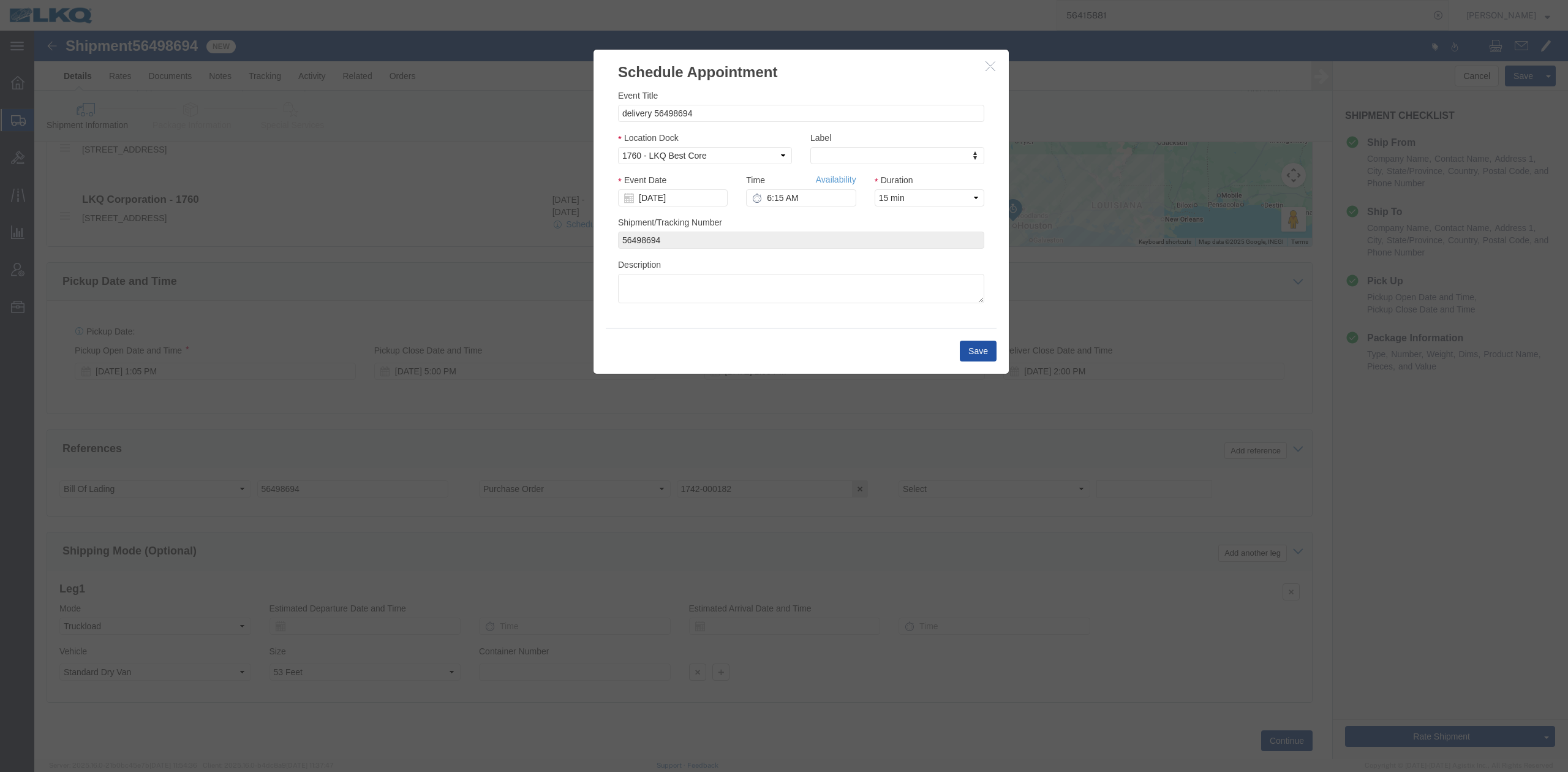
click button "Save"
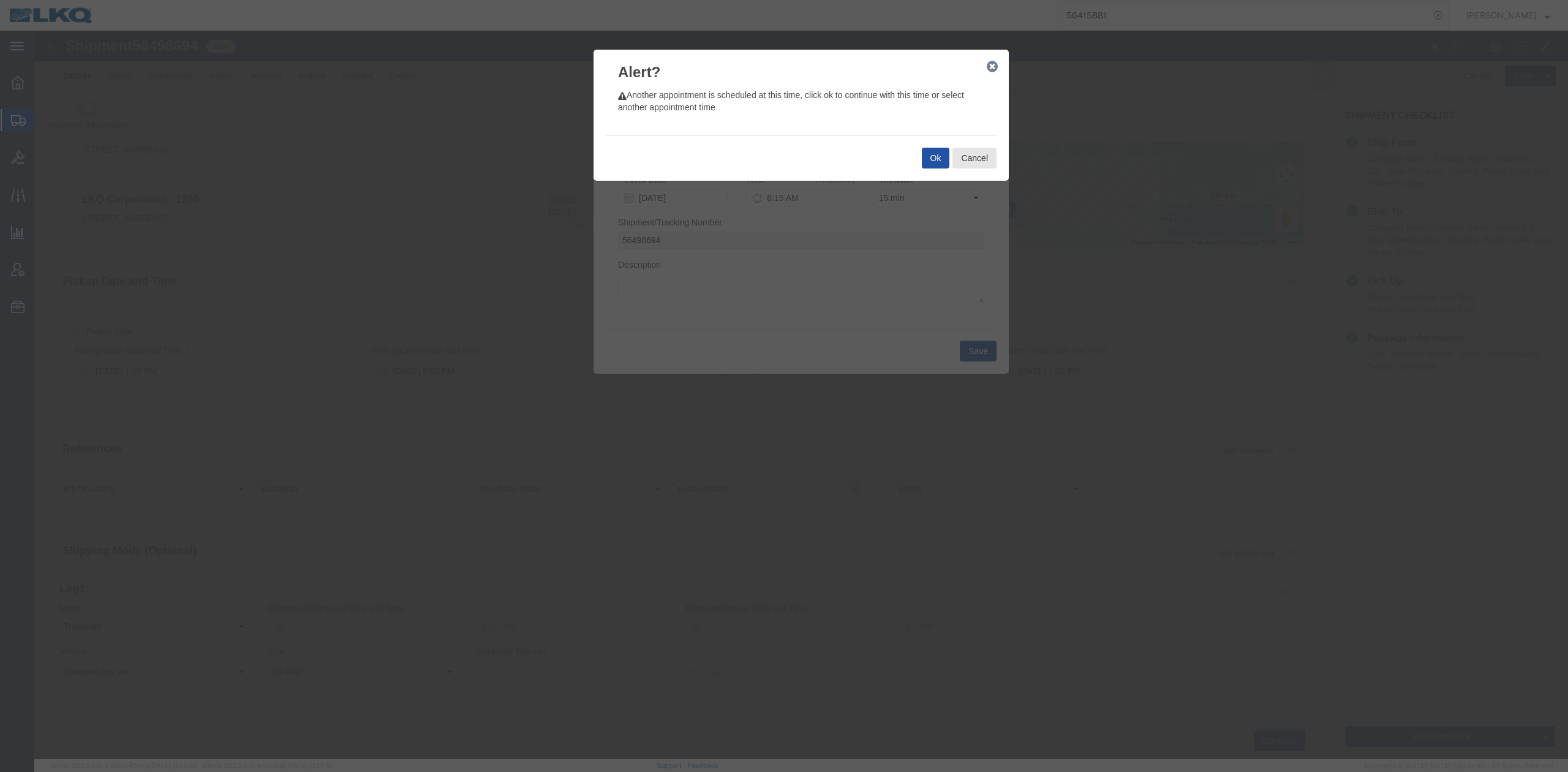
click button "Ok"
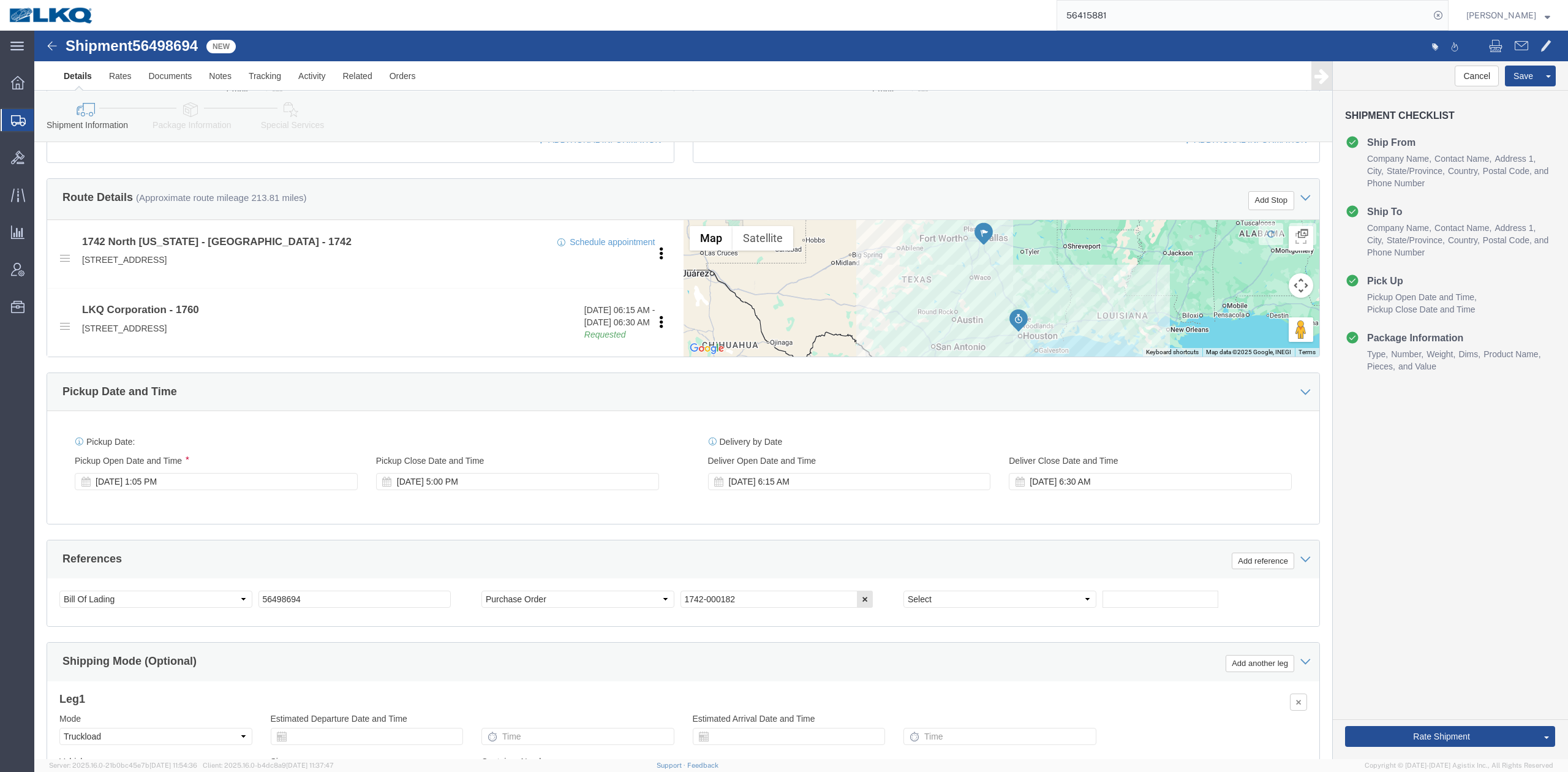
scroll to position [408, 0]
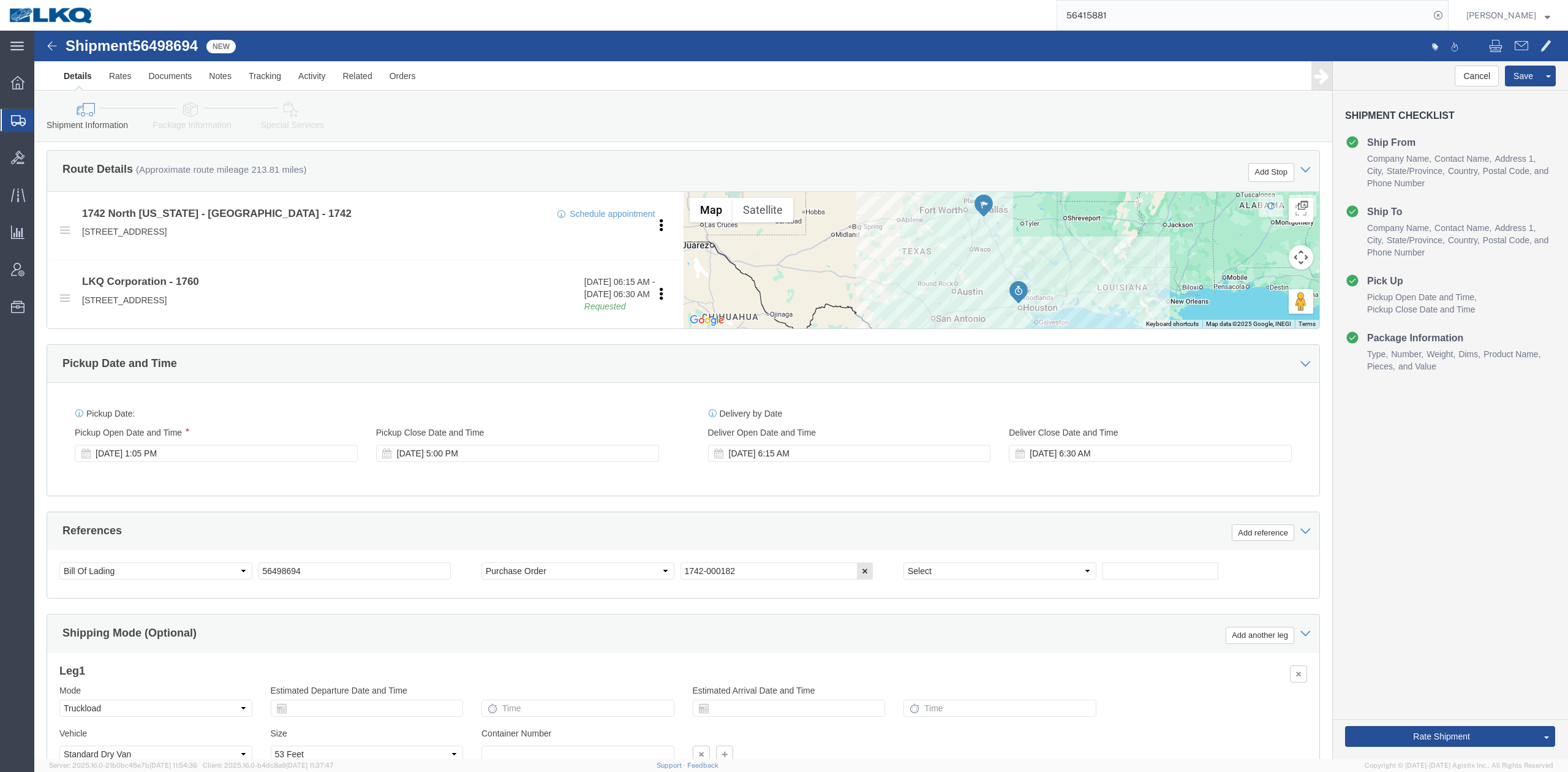
click div "Delivery by Date Delivery Start Date Delivery Start Time Deliver Open Date and …"
click div "Aug 14 2025 1:05 PM"
type input "1:00 PM"
click button "Apply"
click div "Ship From Location Location 1742 North Texas - Wilmer My Profile Location 1100 …"
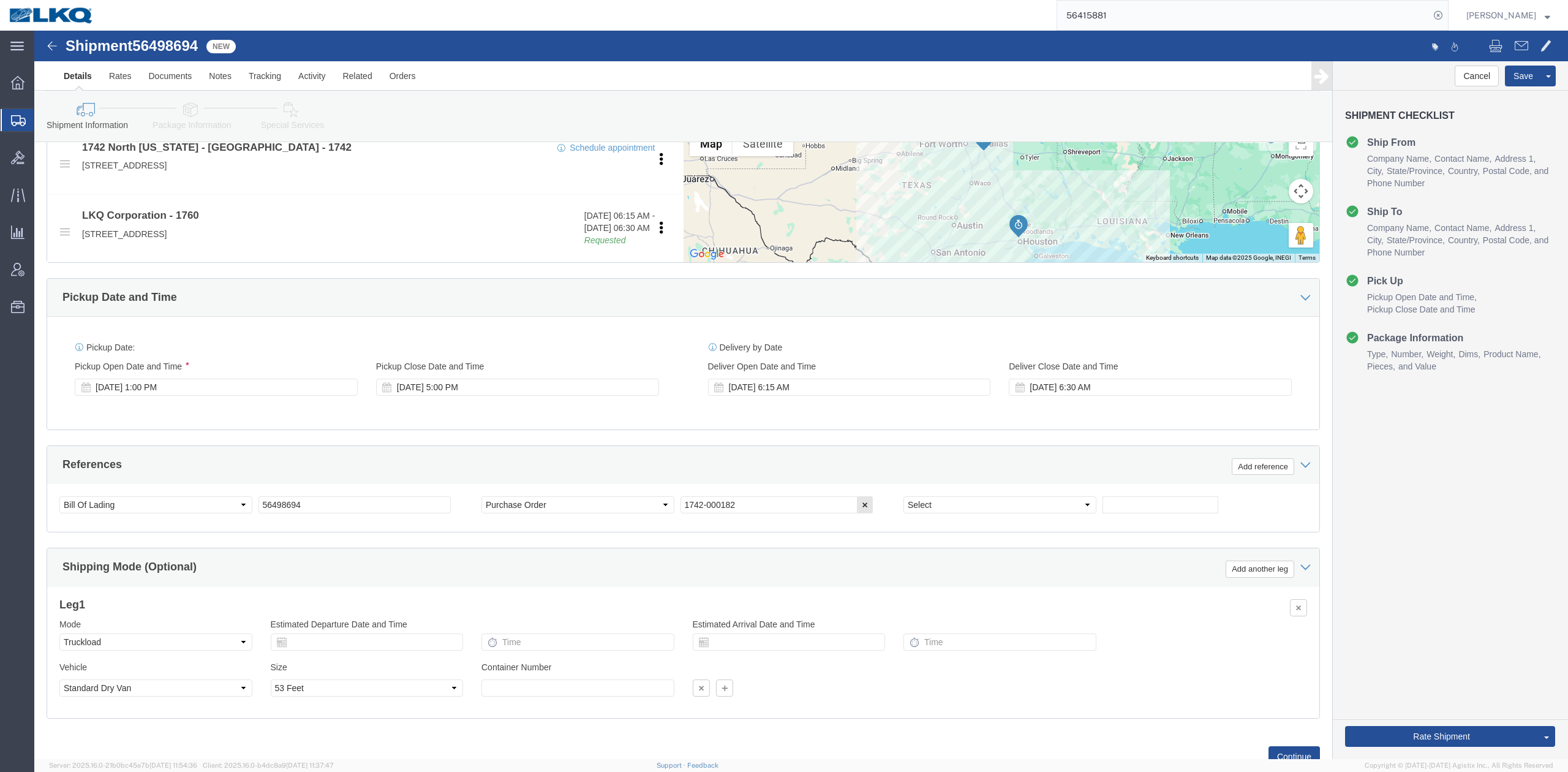
scroll to position [524, 0]
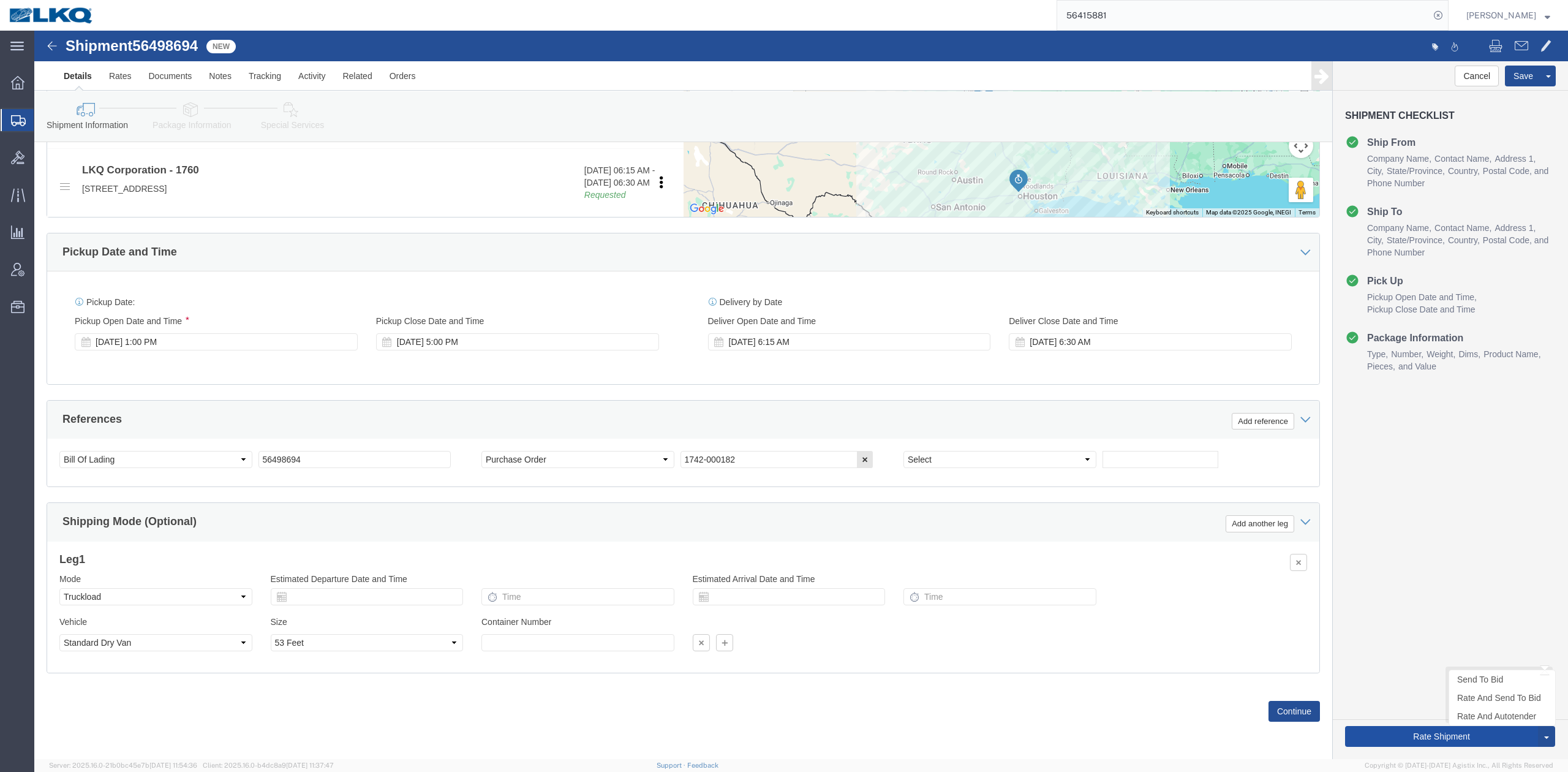
click button "Rate Shipment"
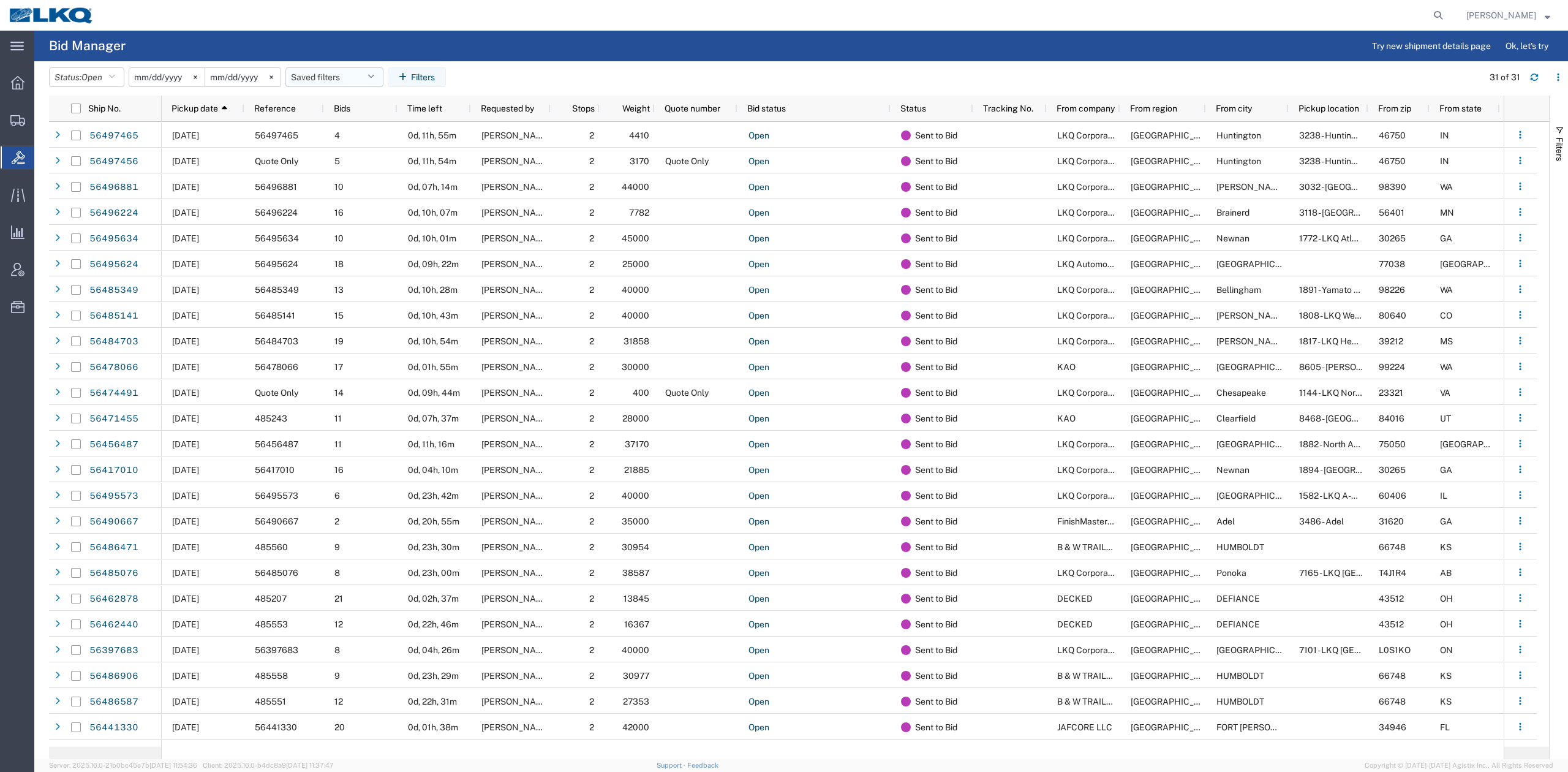
click at [316, 79] on button "Saved filters" at bounding box center [334, 77] width 98 height 20
click at [356, 138] on span "No PGW/LTL" at bounding box center [368, 131] width 161 height 23
click at [111, 69] on button "Status: Open" at bounding box center [87, 77] width 76 height 20
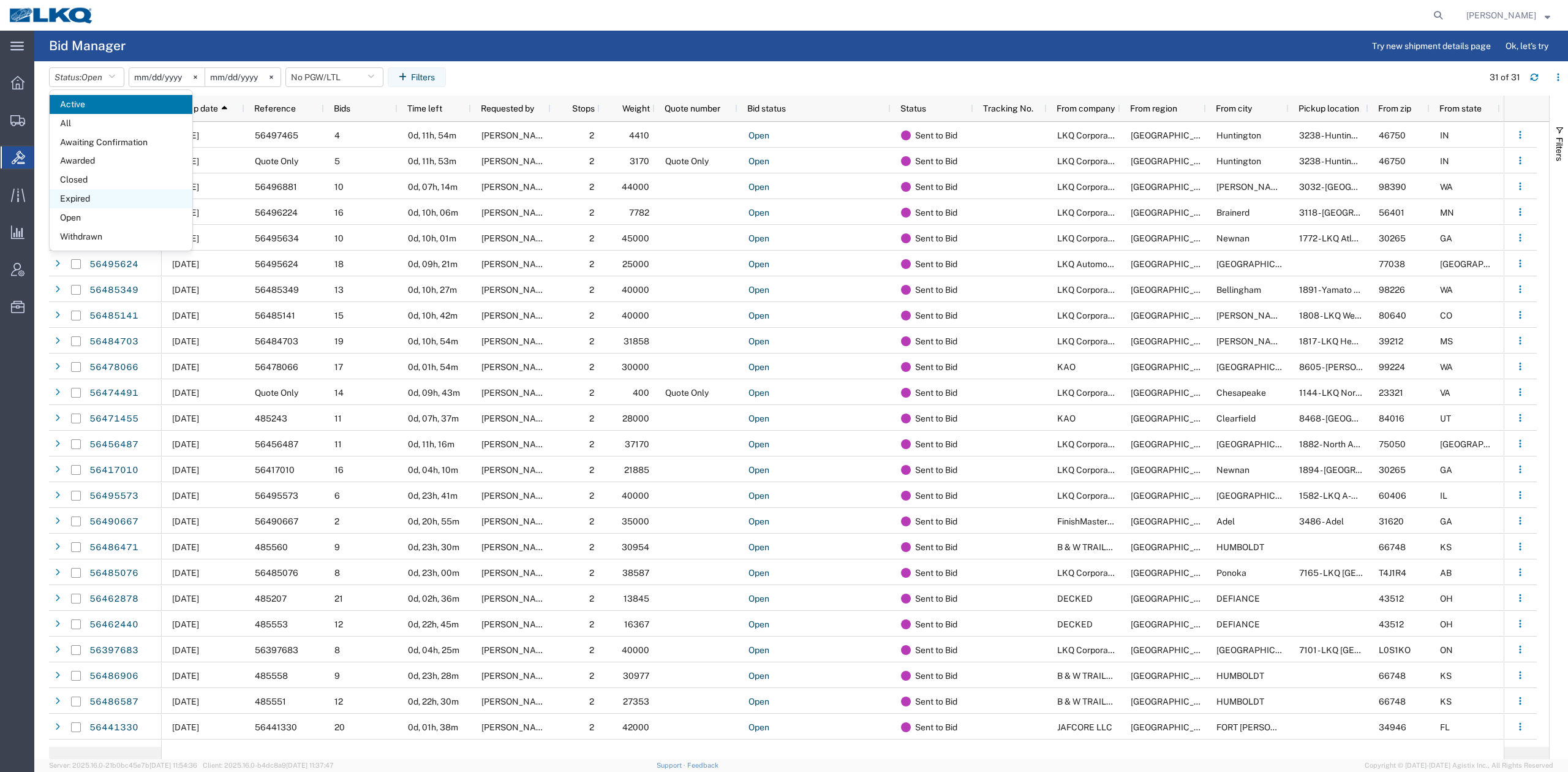
click at [92, 199] on span "Expired" at bounding box center [121, 199] width 143 height 19
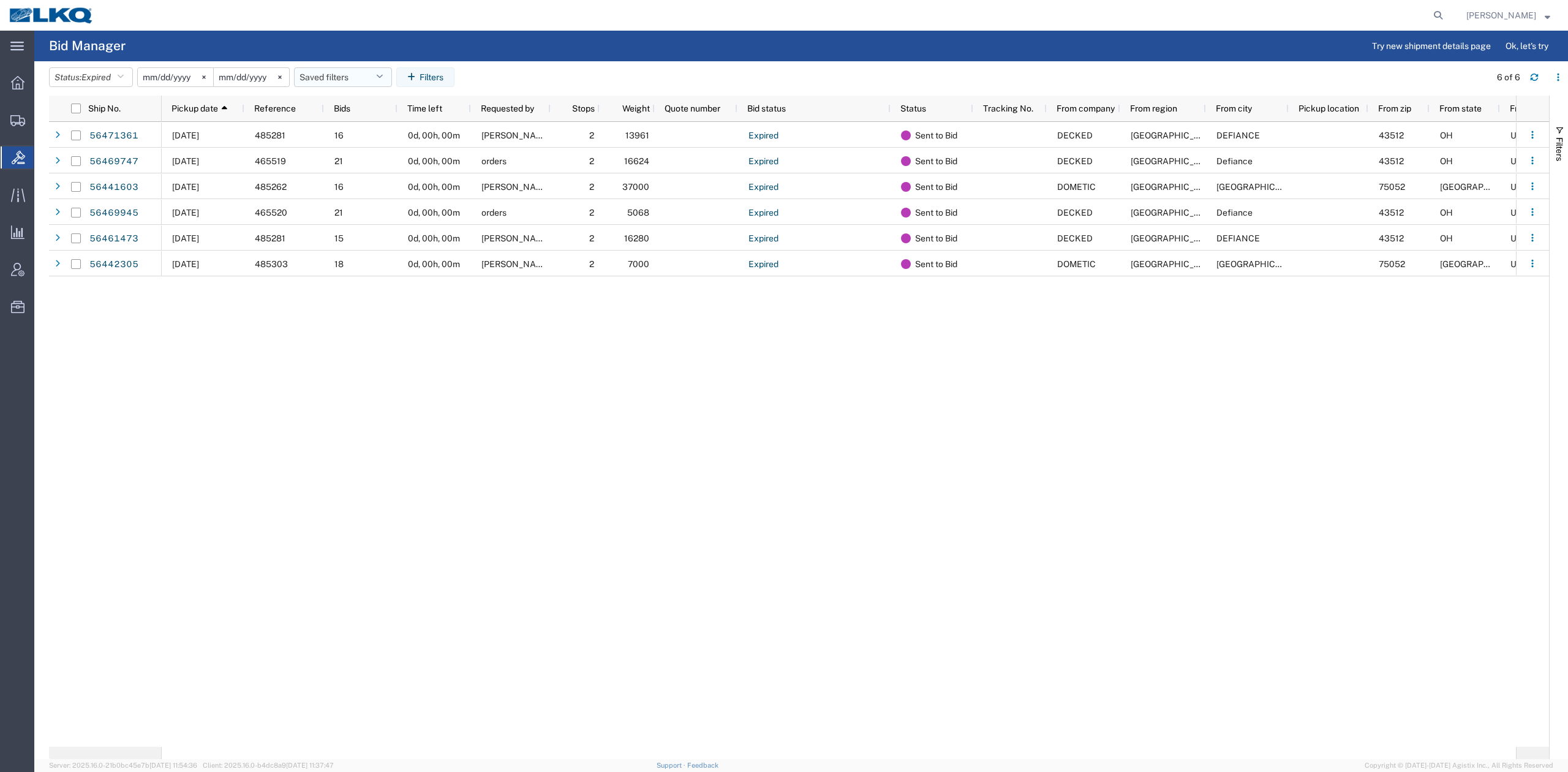
click at [355, 77] on button "Saved filters" at bounding box center [343, 77] width 98 height 20
click at [370, 135] on span "No PGW/LTL" at bounding box center [376, 131] width 161 height 23
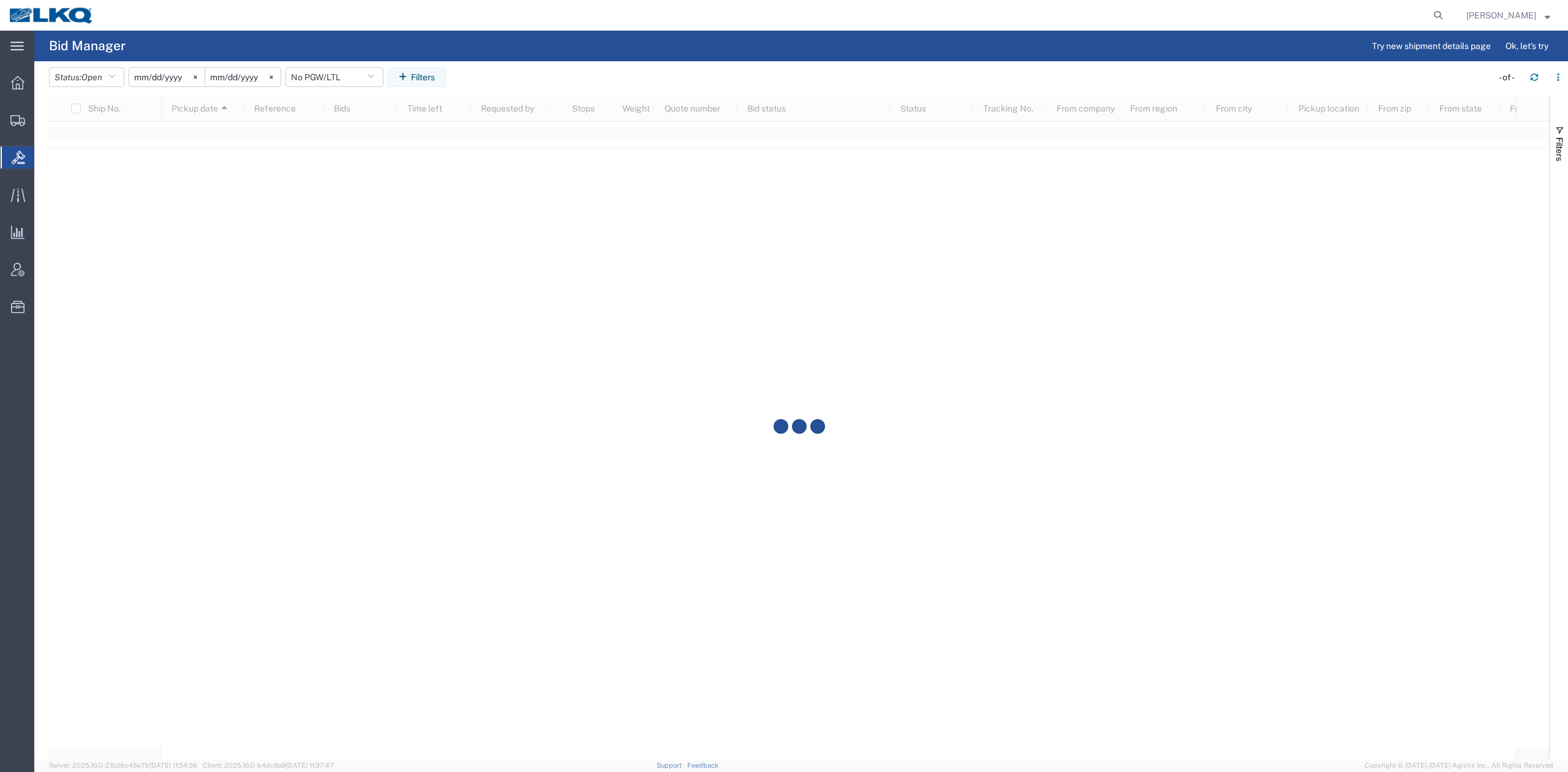
click at [424, 322] on div at bounding box center [799, 428] width 1500 height 664
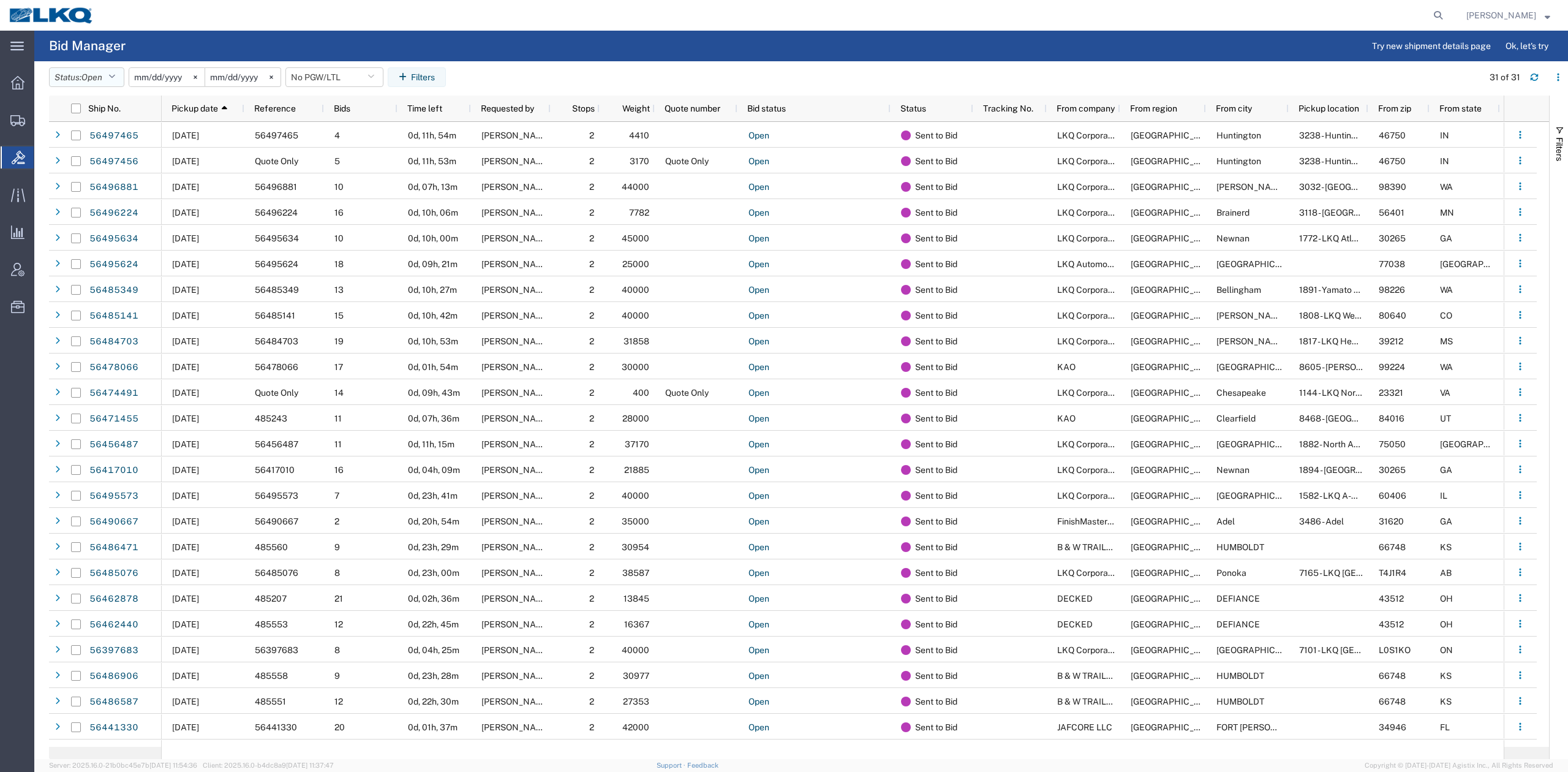
click at [111, 82] on button "Status: Open" at bounding box center [87, 77] width 76 height 20
click at [89, 130] on span "All" at bounding box center [121, 123] width 143 height 19
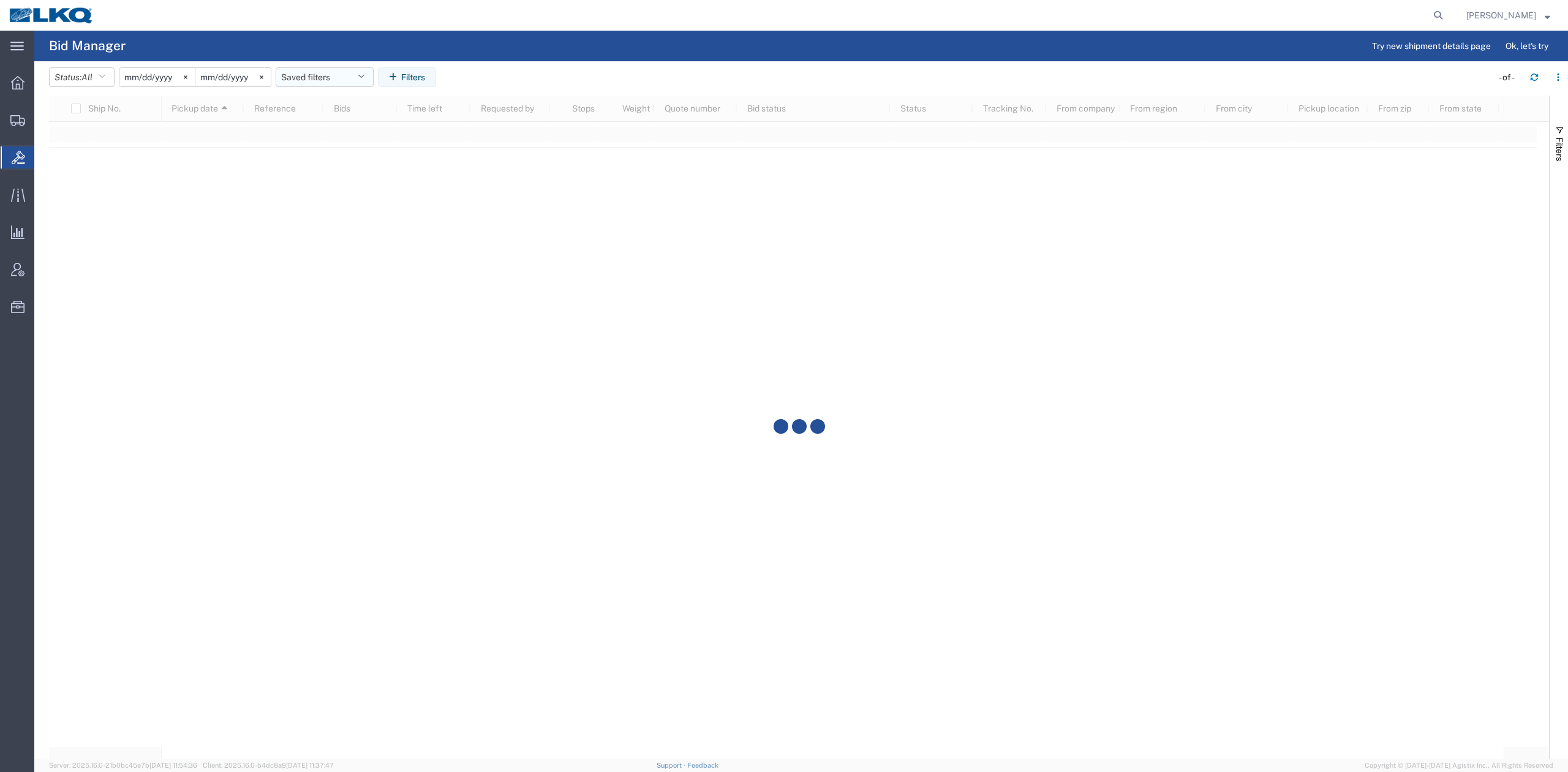
click at [326, 78] on button "Saved filters" at bounding box center [324, 77] width 98 height 20
click at [330, 126] on span "No PGW/LTL" at bounding box center [357, 131] width 161 height 23
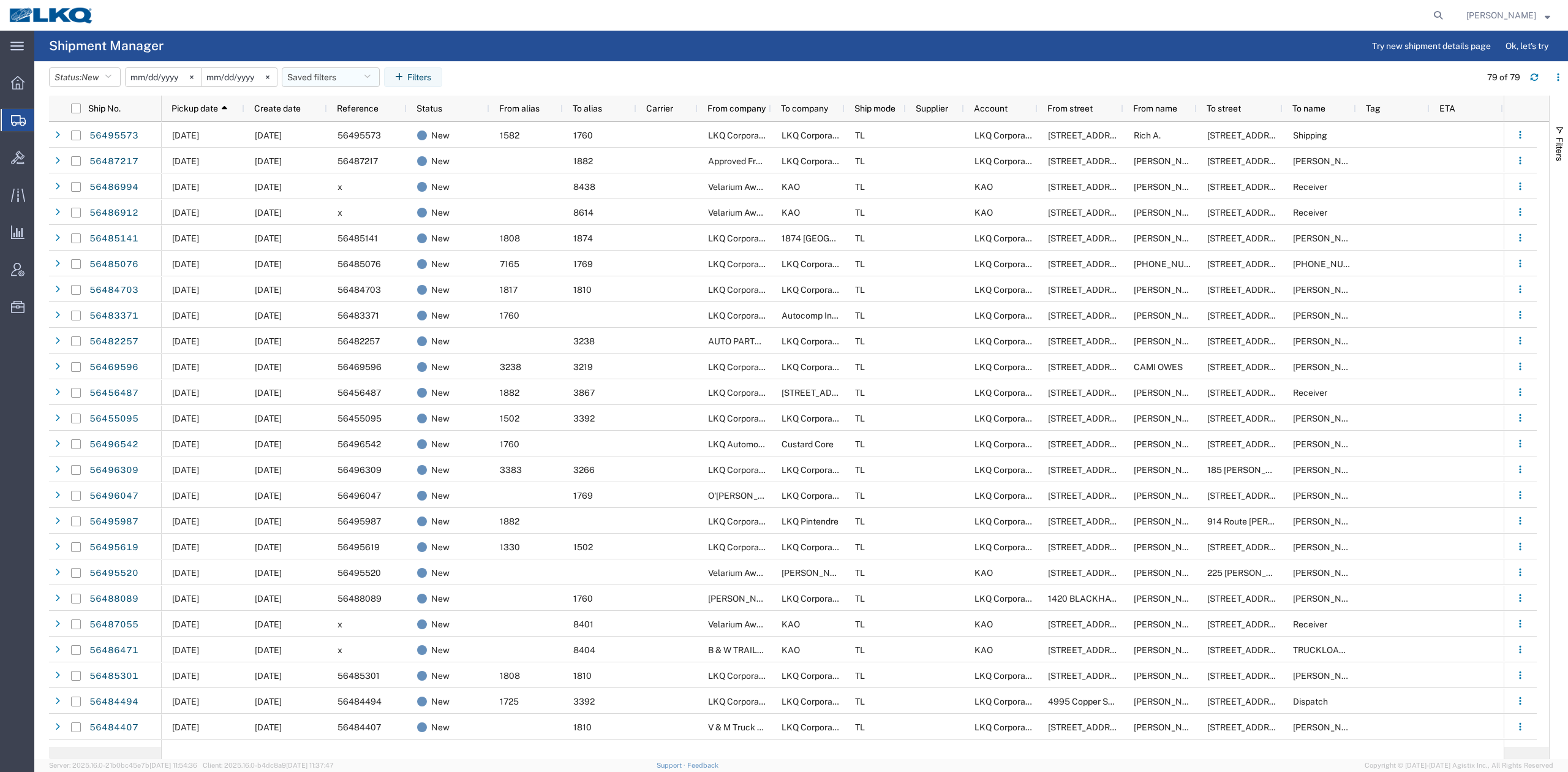
drag, startPoint x: 329, startPoint y: 75, endPoint x: 337, endPoint y: 141, distance: 66.5
click at [328, 74] on button "Saved filters" at bounding box center [330, 77] width 98 height 20
click at [337, 152] on span "No PGW/LTL" at bounding box center [364, 154] width 161 height 23
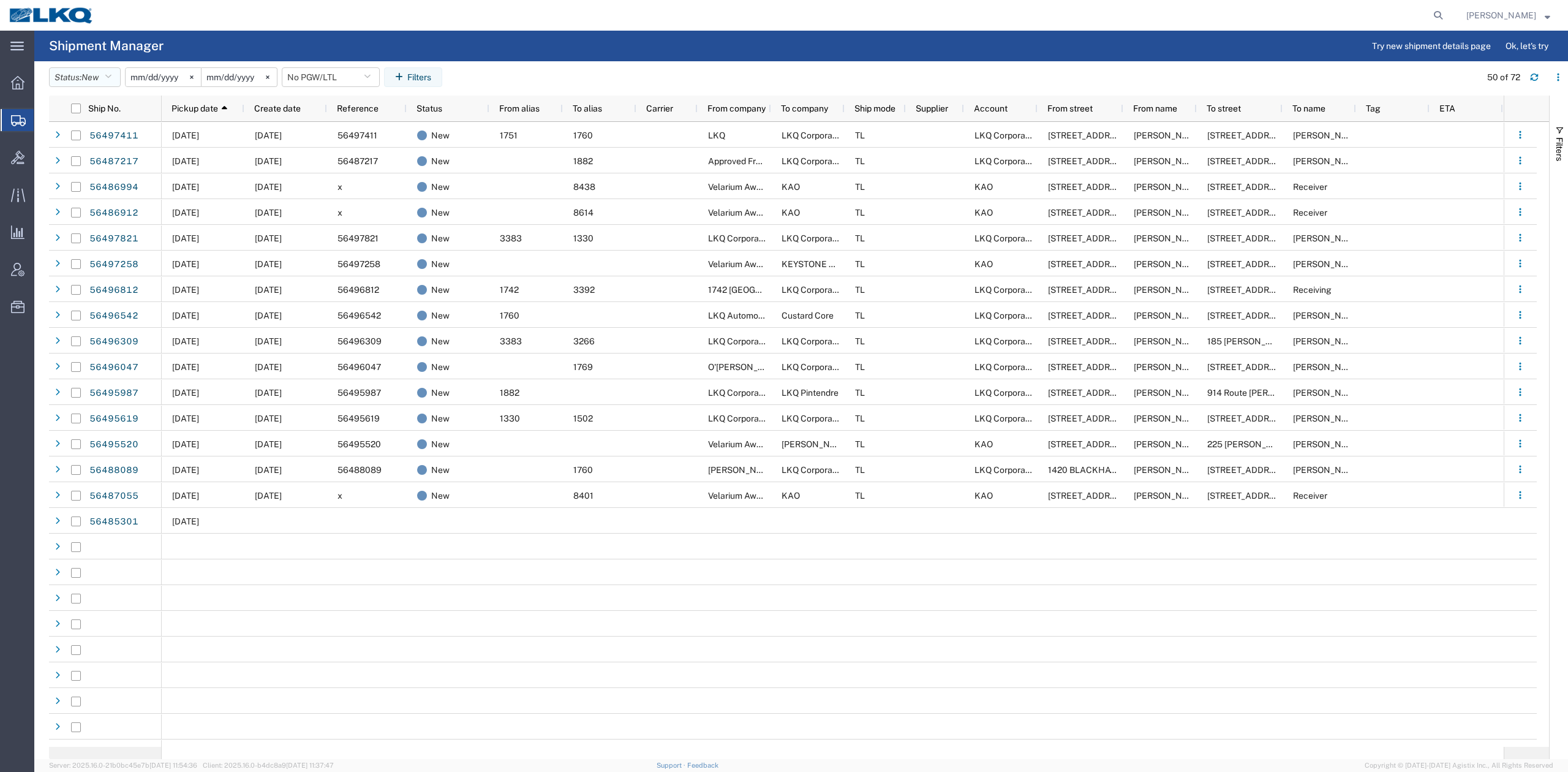
click at [86, 82] on button "Status: New" at bounding box center [85, 77] width 71 height 20
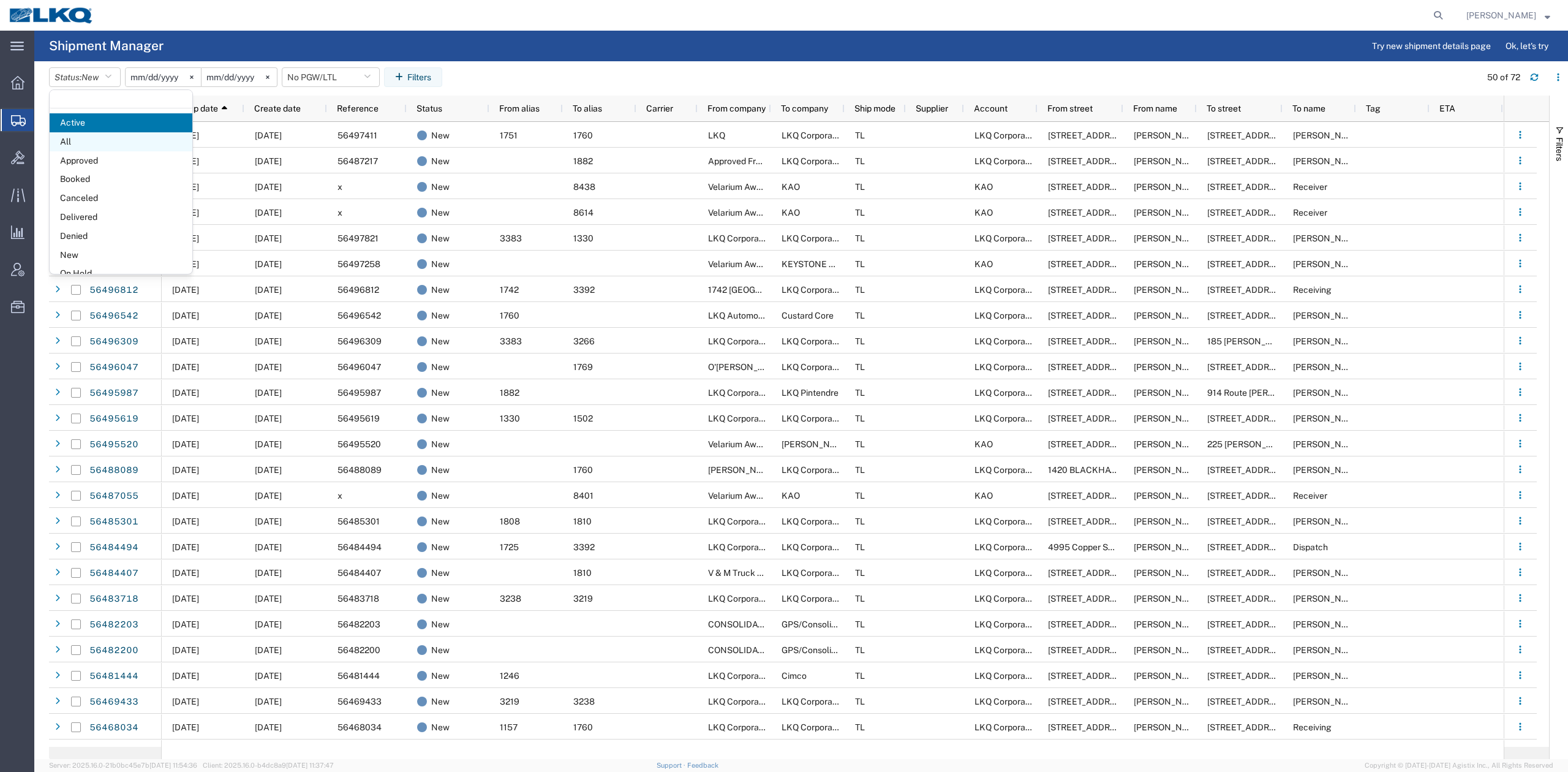
click at [84, 136] on span "All" at bounding box center [121, 142] width 143 height 19
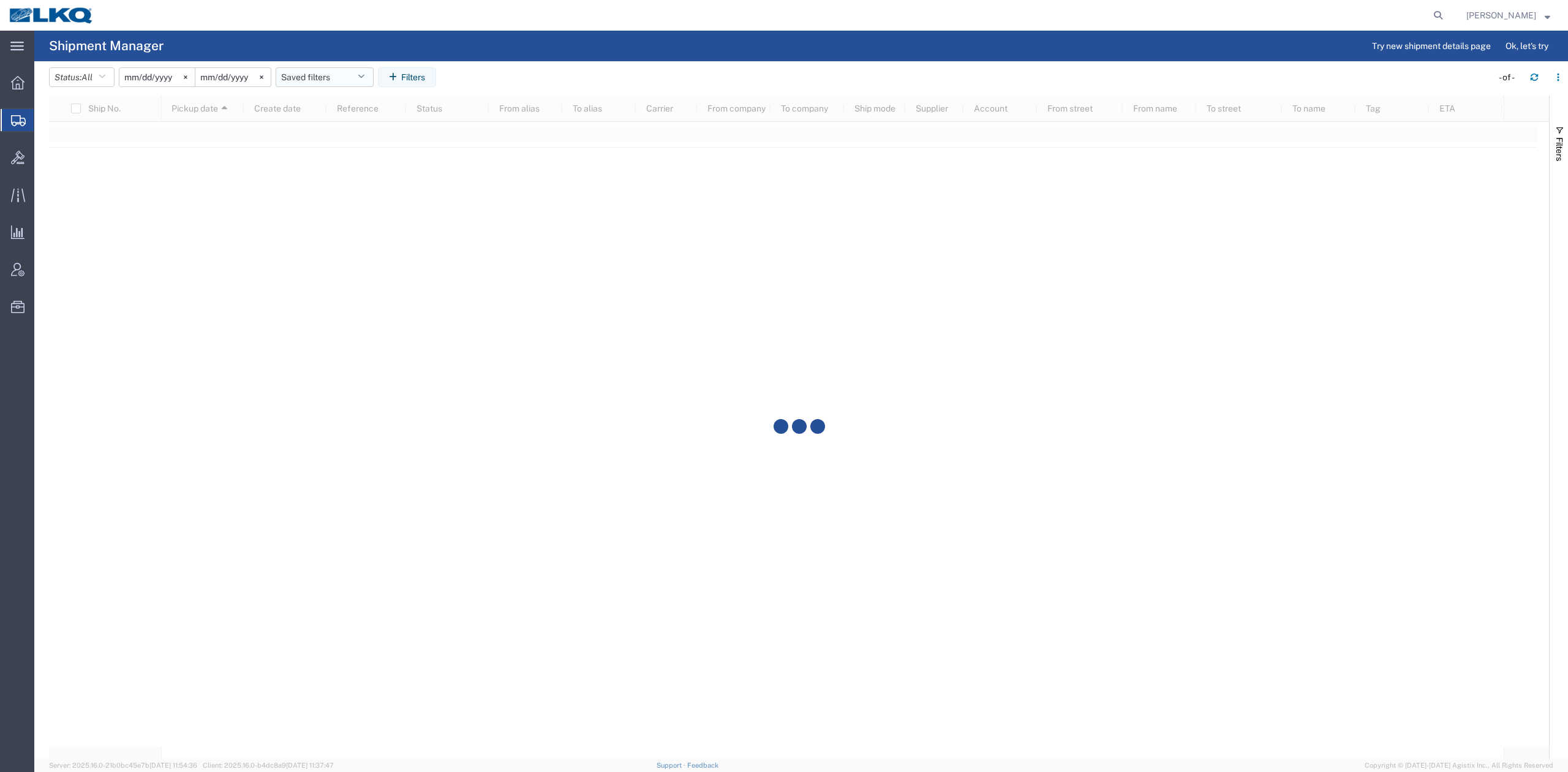
click at [321, 67] on button "Saved filters" at bounding box center [324, 77] width 98 height 20
click at [321, 147] on span "No PGW/LTL" at bounding box center [357, 154] width 161 height 23
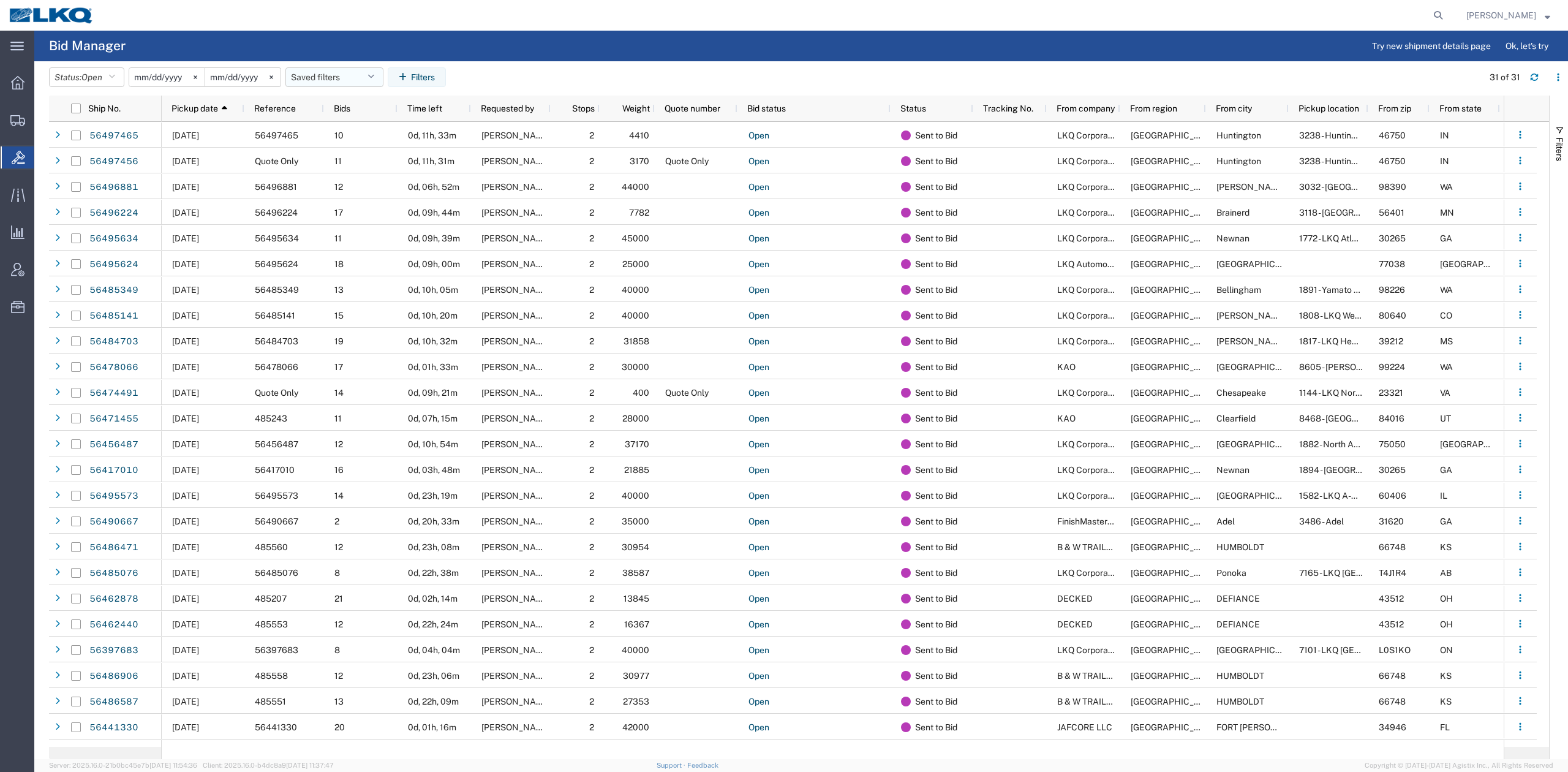
drag, startPoint x: 315, startPoint y: 77, endPoint x: 315, endPoint y: 84, distance: 7.0
click at [315, 77] on button "Saved filters" at bounding box center [334, 77] width 98 height 20
click at [341, 134] on span "No PGW/LTL" at bounding box center [368, 131] width 161 height 23
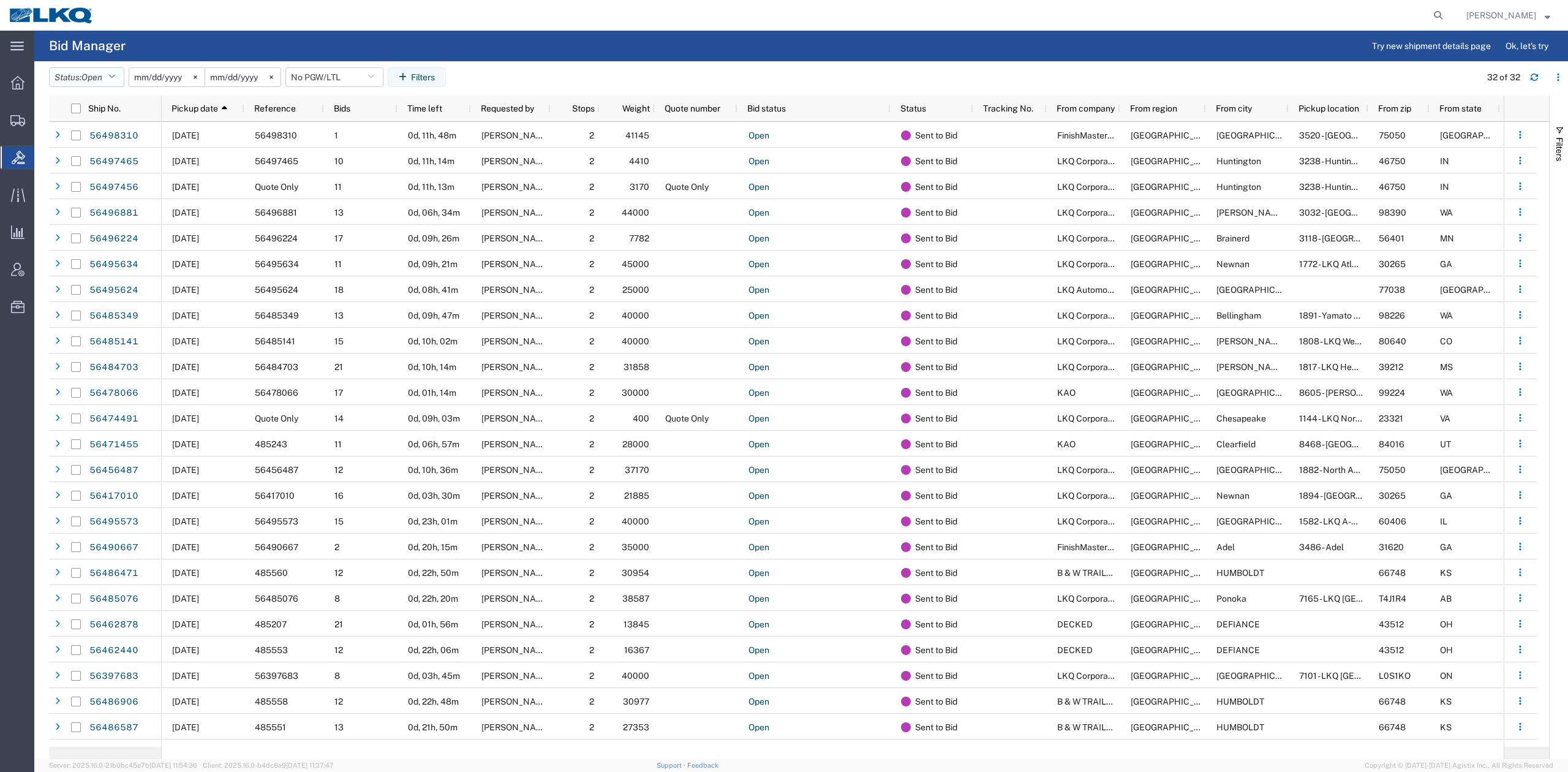
click at [84, 76] on button "Status: Open" at bounding box center [87, 77] width 76 height 20
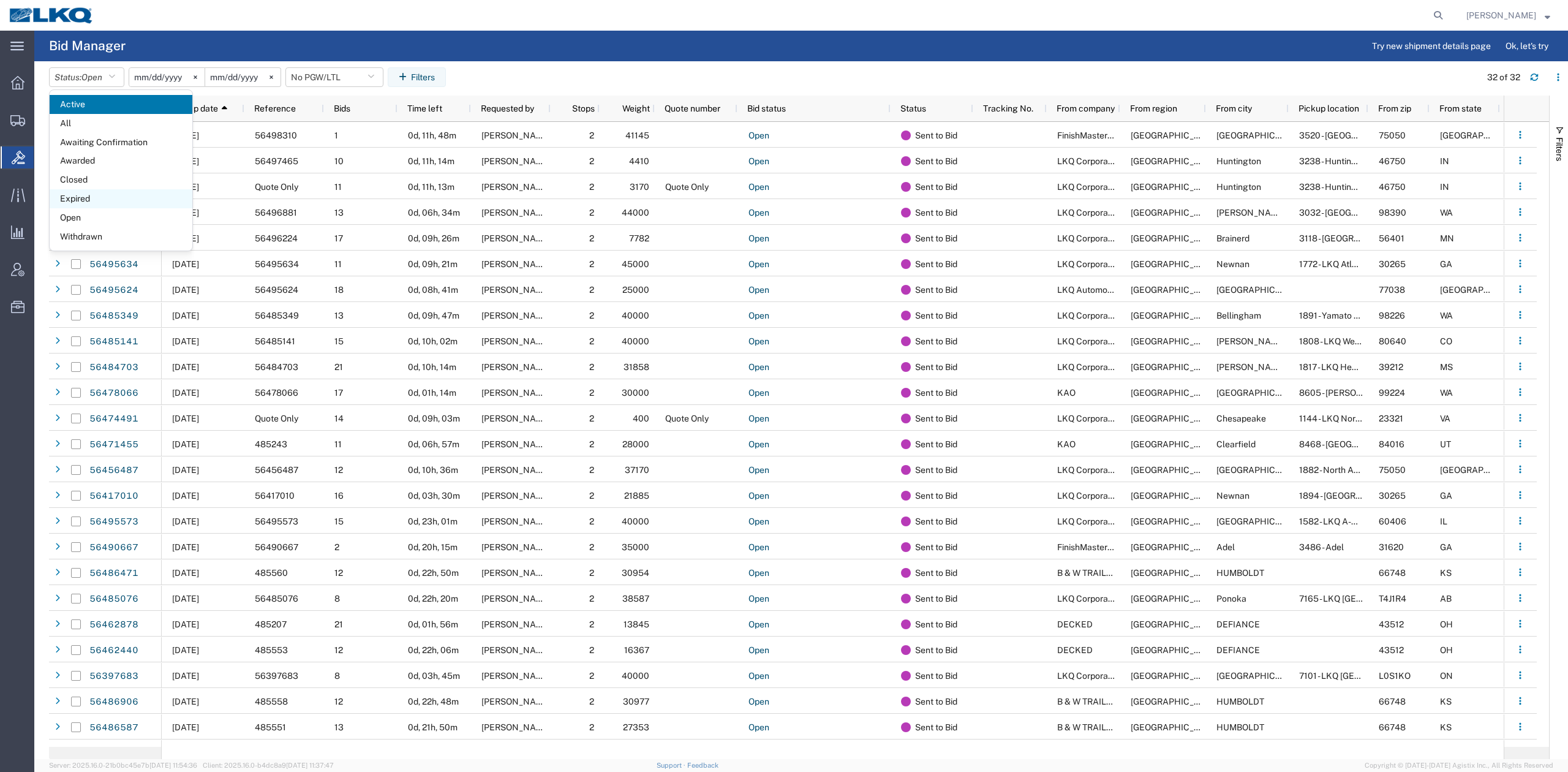
click at [87, 201] on span "Expired" at bounding box center [121, 199] width 143 height 19
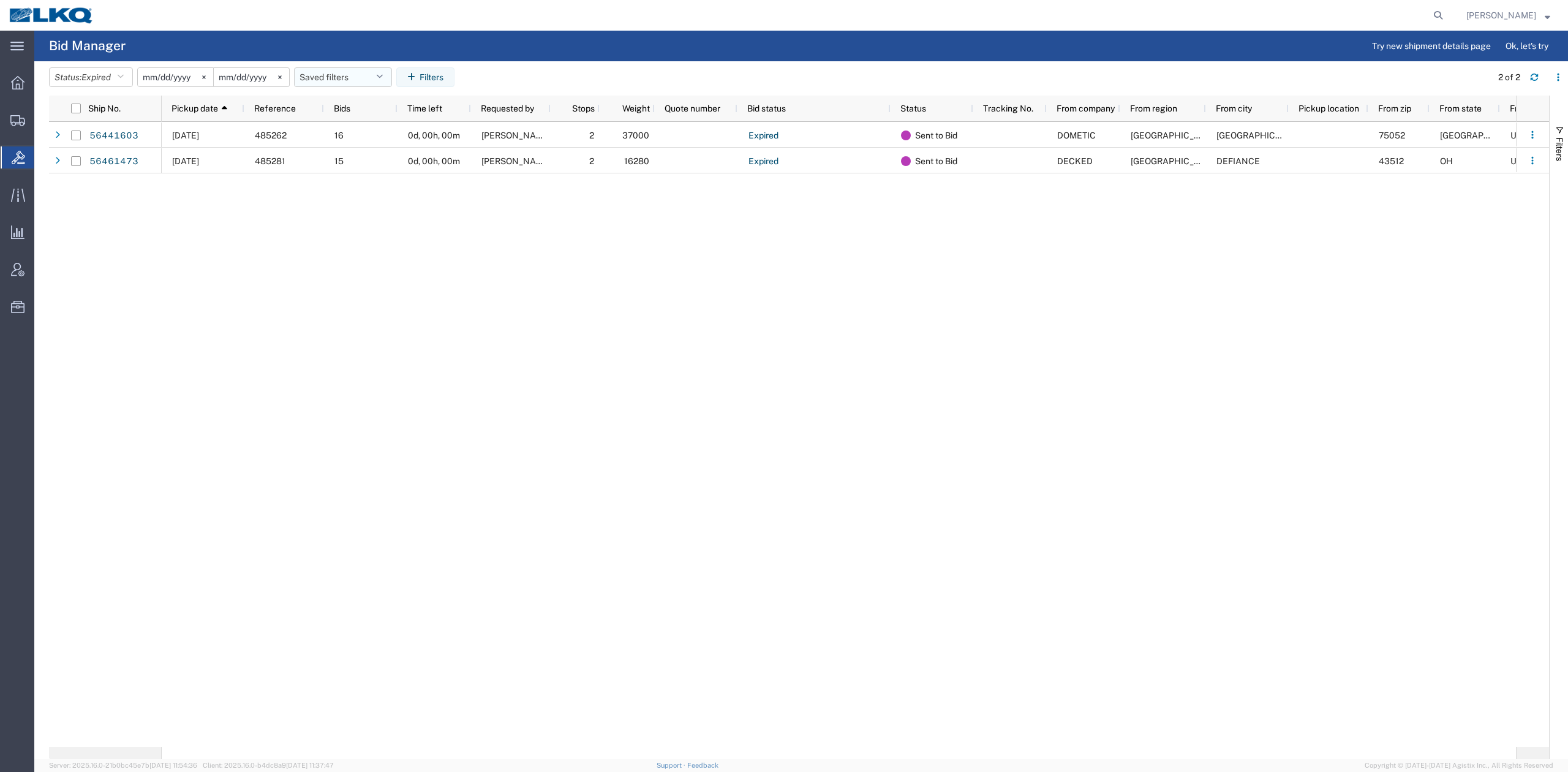
click at [349, 76] on button "Saved filters" at bounding box center [343, 77] width 98 height 20
click at [368, 128] on span "No PGW/LTL" at bounding box center [376, 131] width 161 height 23
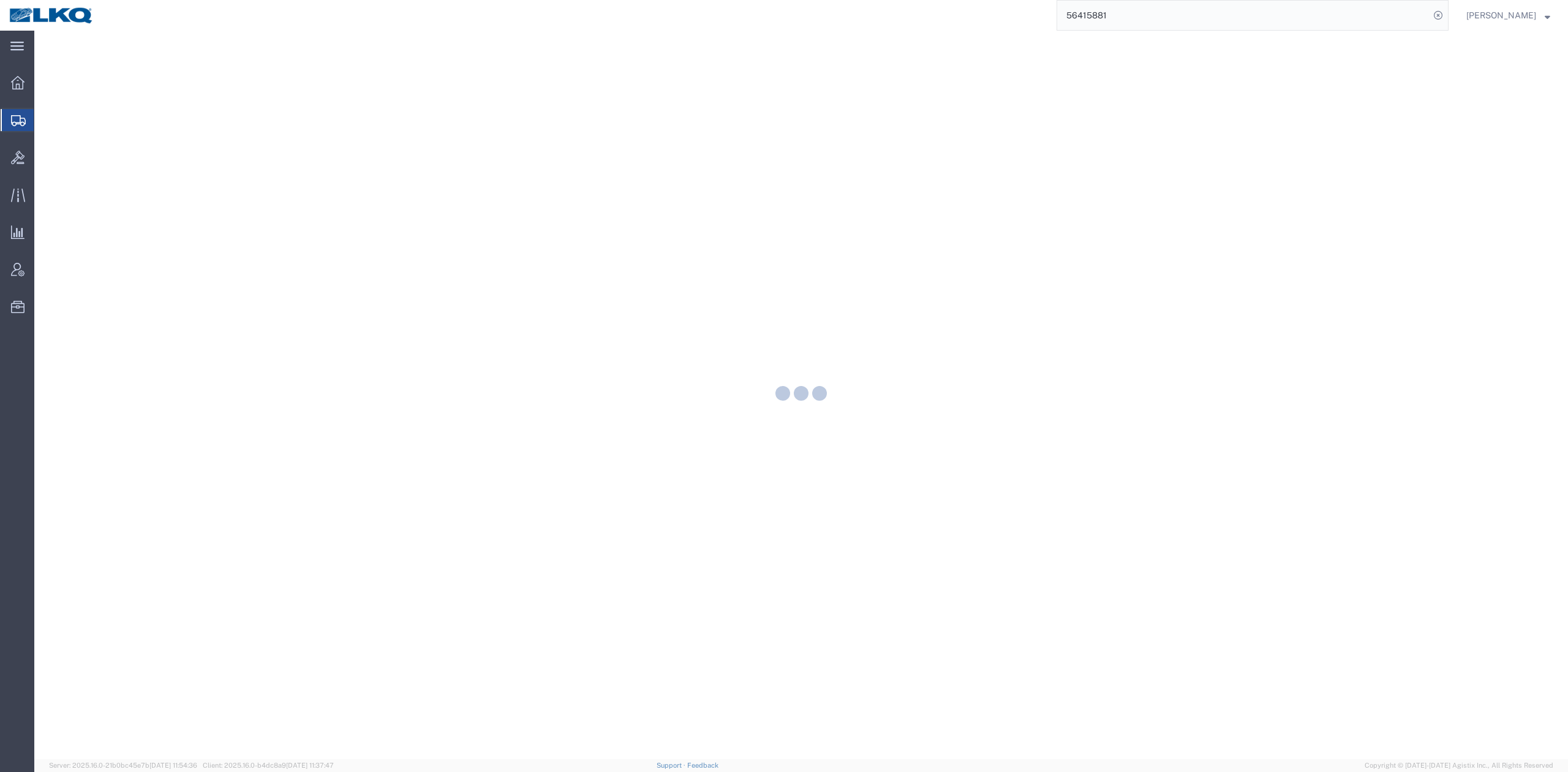
select select "59731"
select select "27634"
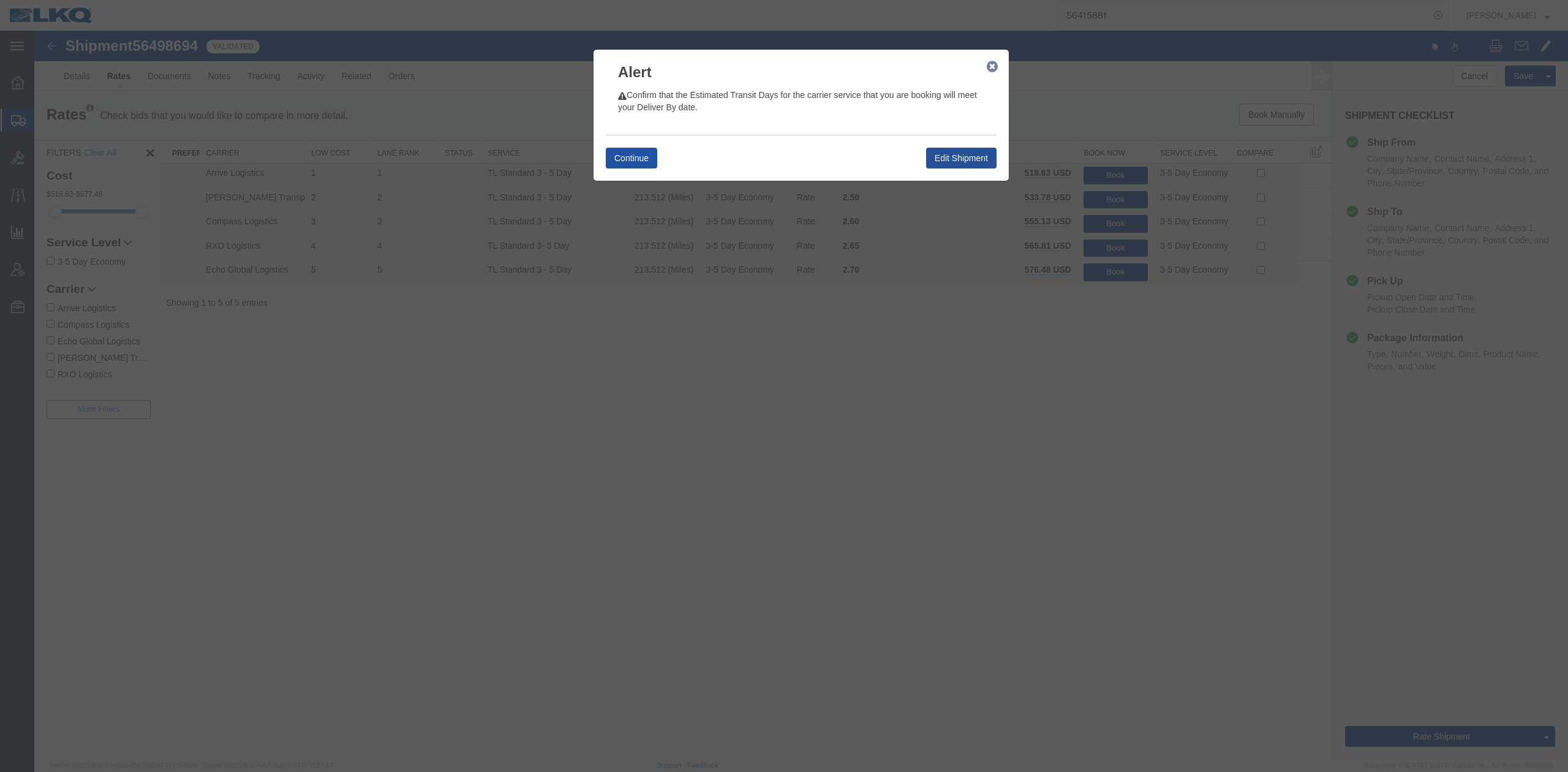
click at [631, 160] on button "Continue" at bounding box center [631, 158] width 51 height 21
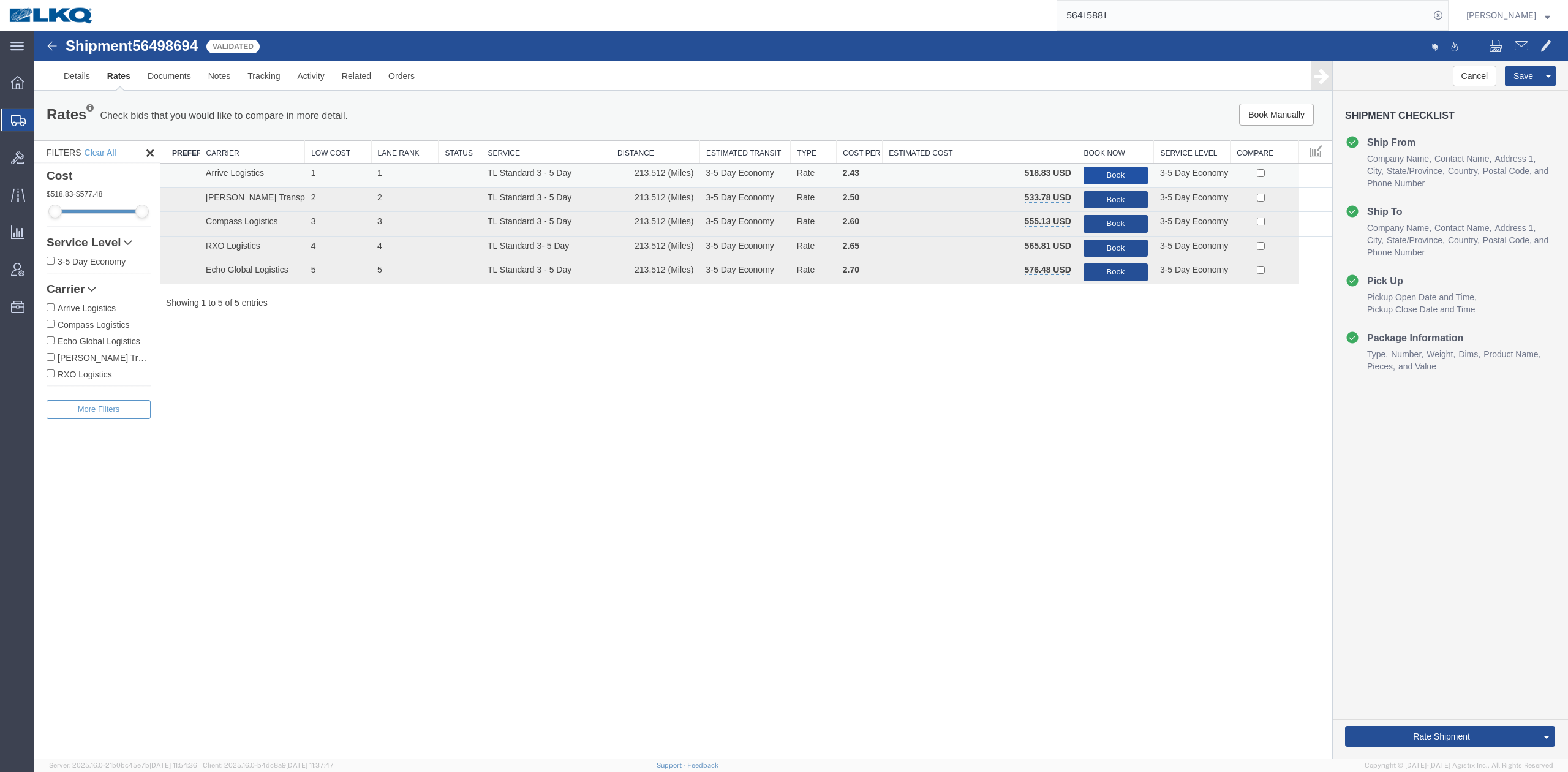
click at [1105, 177] on button "Book" at bounding box center [1115, 175] width 64 height 18
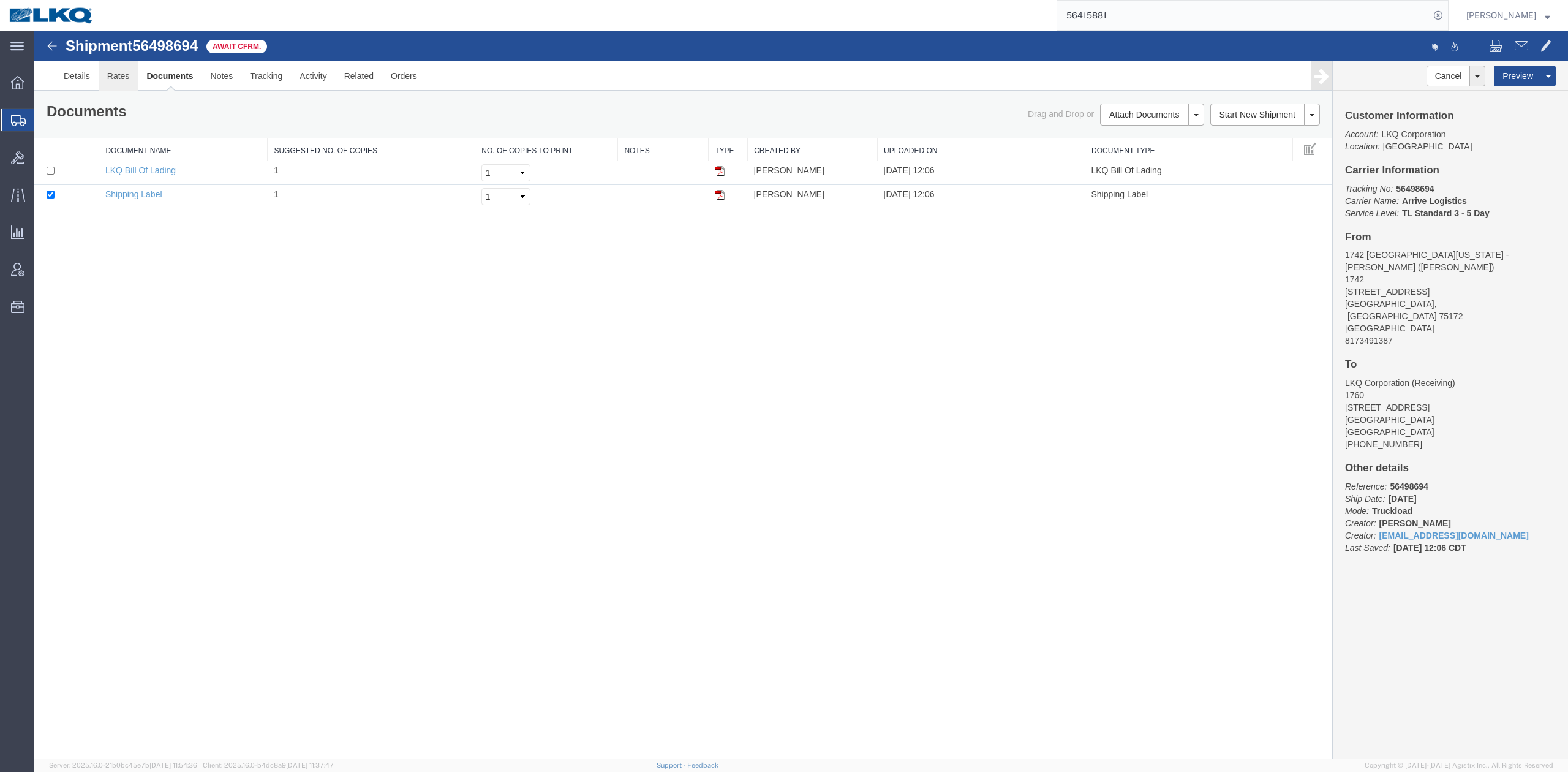
click at [126, 77] on link "Rates" at bounding box center [118, 76] width 40 height 30
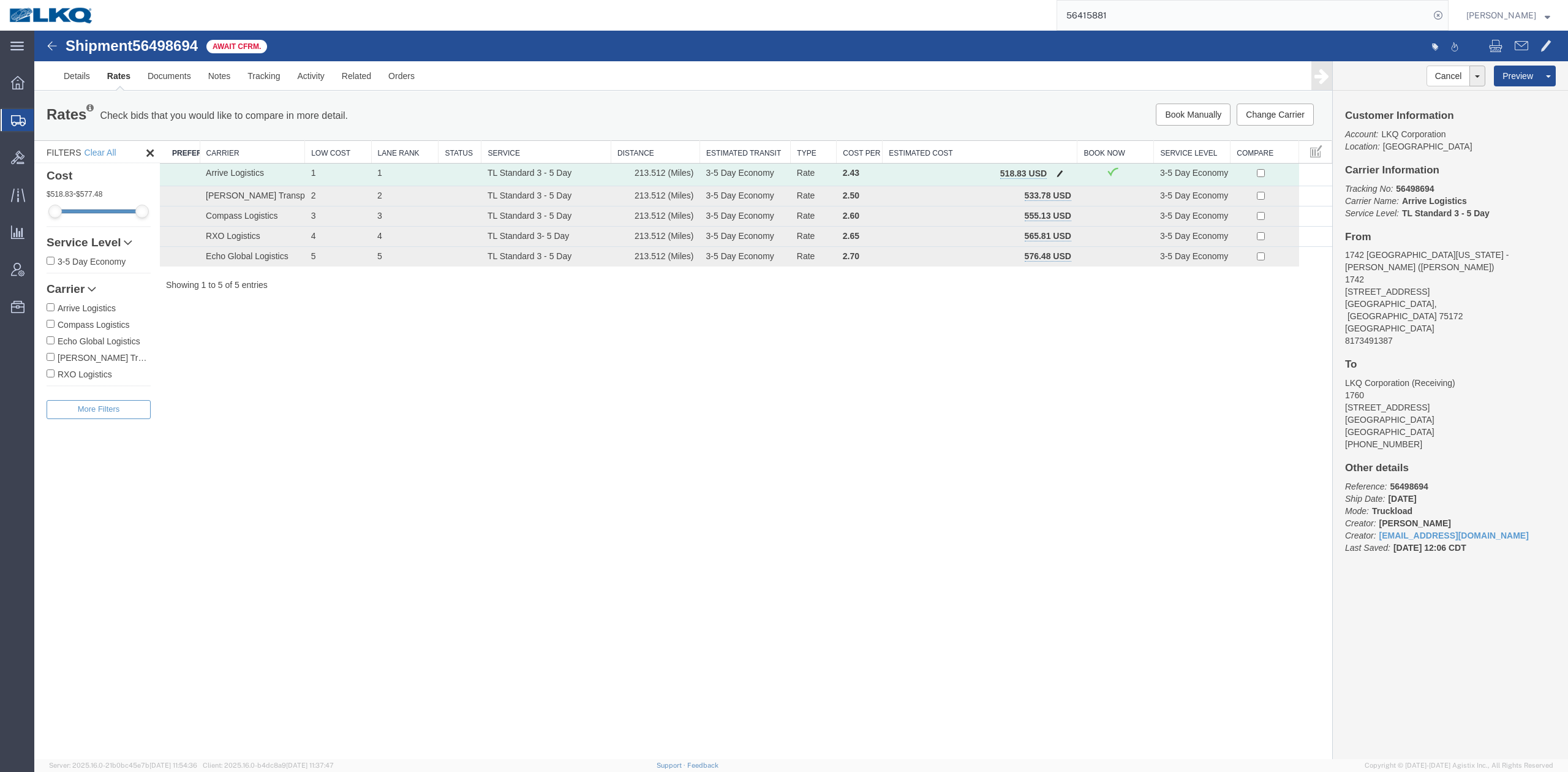
click at [1059, 177] on span "button" at bounding box center [1060, 173] width 7 height 9
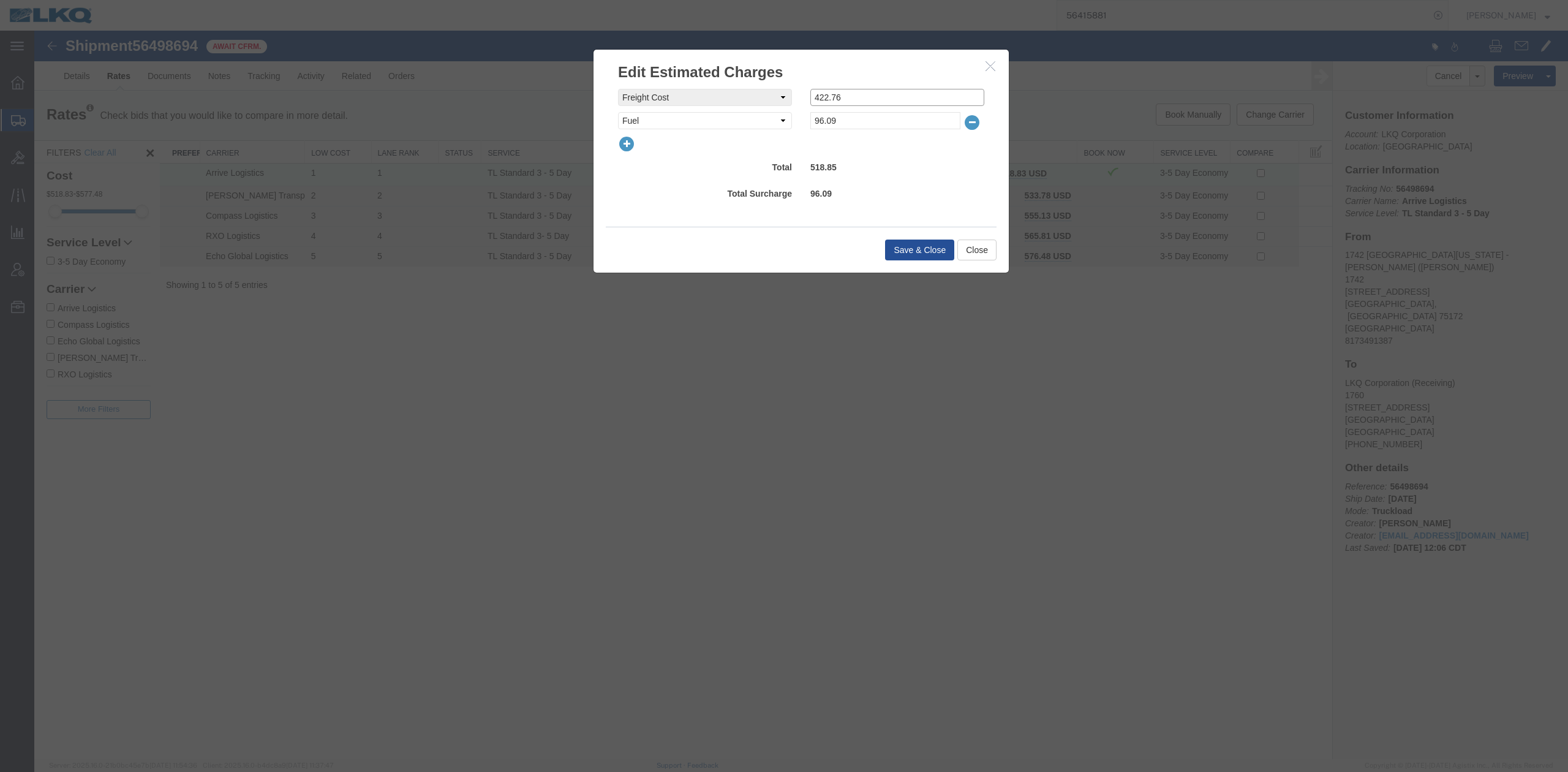
drag, startPoint x: 826, startPoint y: 101, endPoint x: 846, endPoint y: 174, distance: 75.7
click at [826, 102] on input "422.76" at bounding box center [898, 97] width 174 height 17
type input "272.76"
click at [907, 249] on button "Save & Close" at bounding box center [919, 250] width 69 height 21
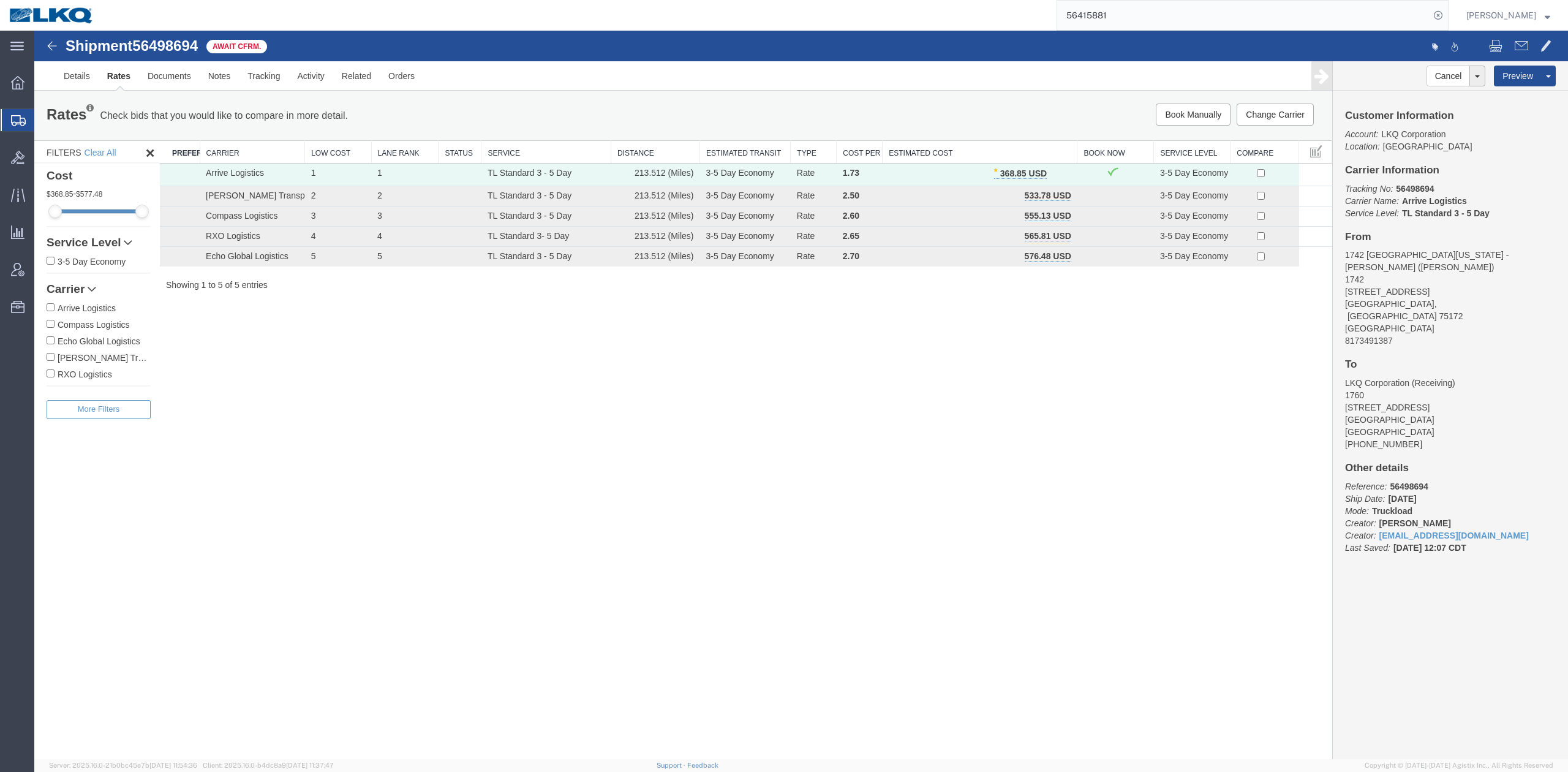
click at [1133, 7] on input "56415881" at bounding box center [1244, 16] width 372 height 30
click at [1133, 6] on input "56415881" at bounding box center [1244, 16] width 372 height 30
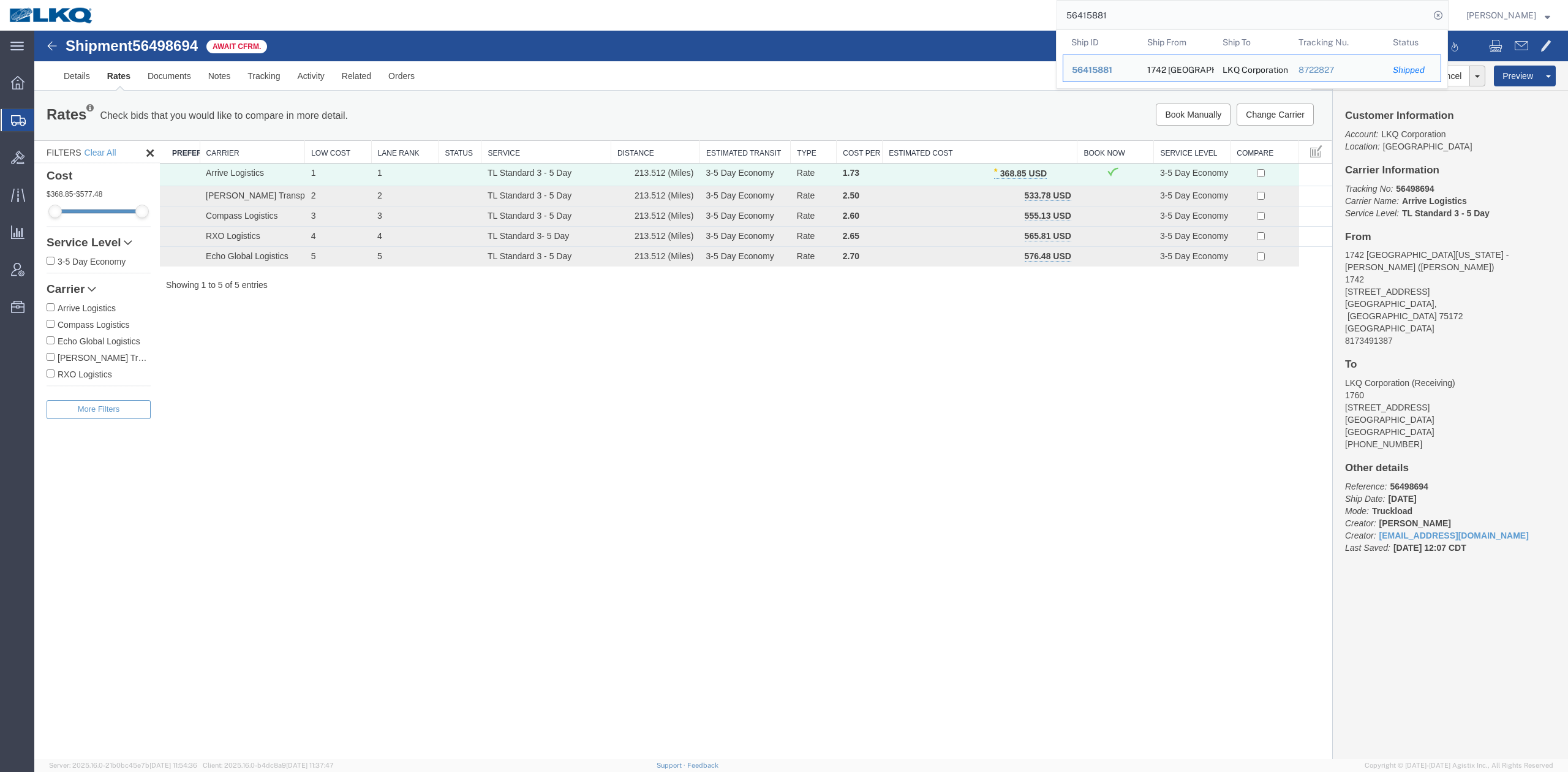
paste input "69945"
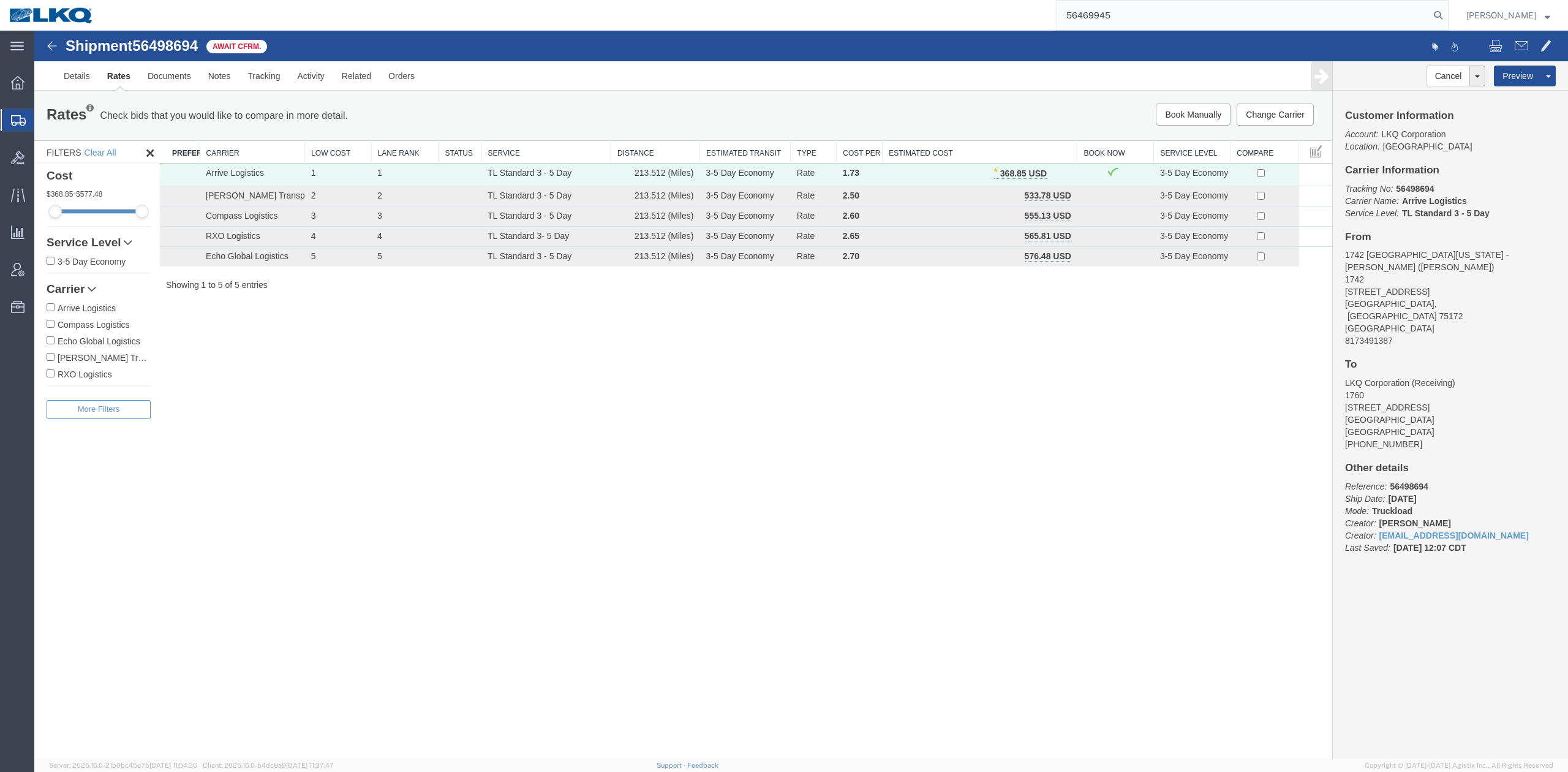
click at [1449, 8] on form "56469945" at bounding box center [1252, 15] width 392 height 30
click at [1447, 10] on icon at bounding box center [1438, 15] width 17 height 17
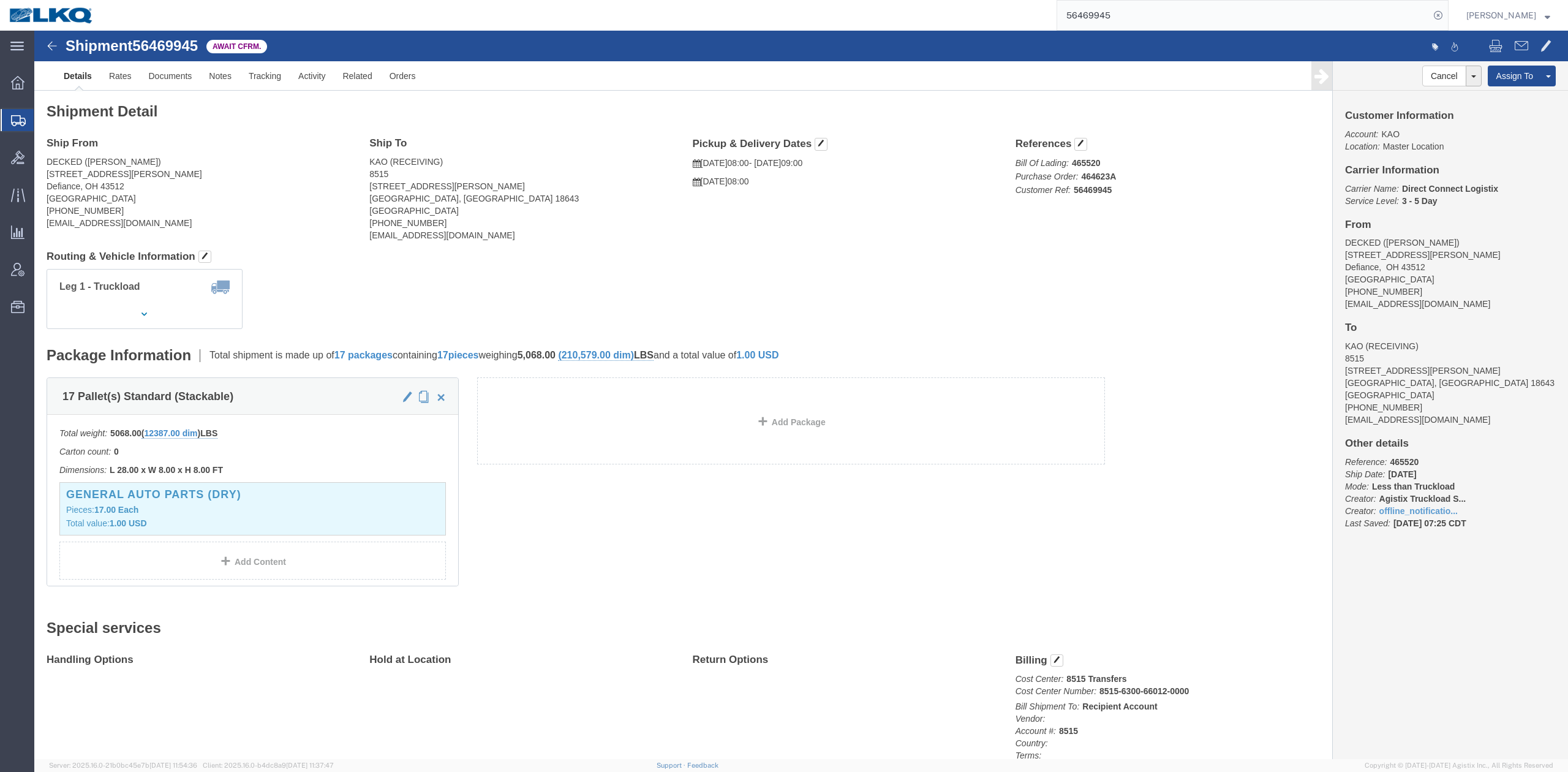
click h4 "Routing & Vehicle Information"
click link "Notes"
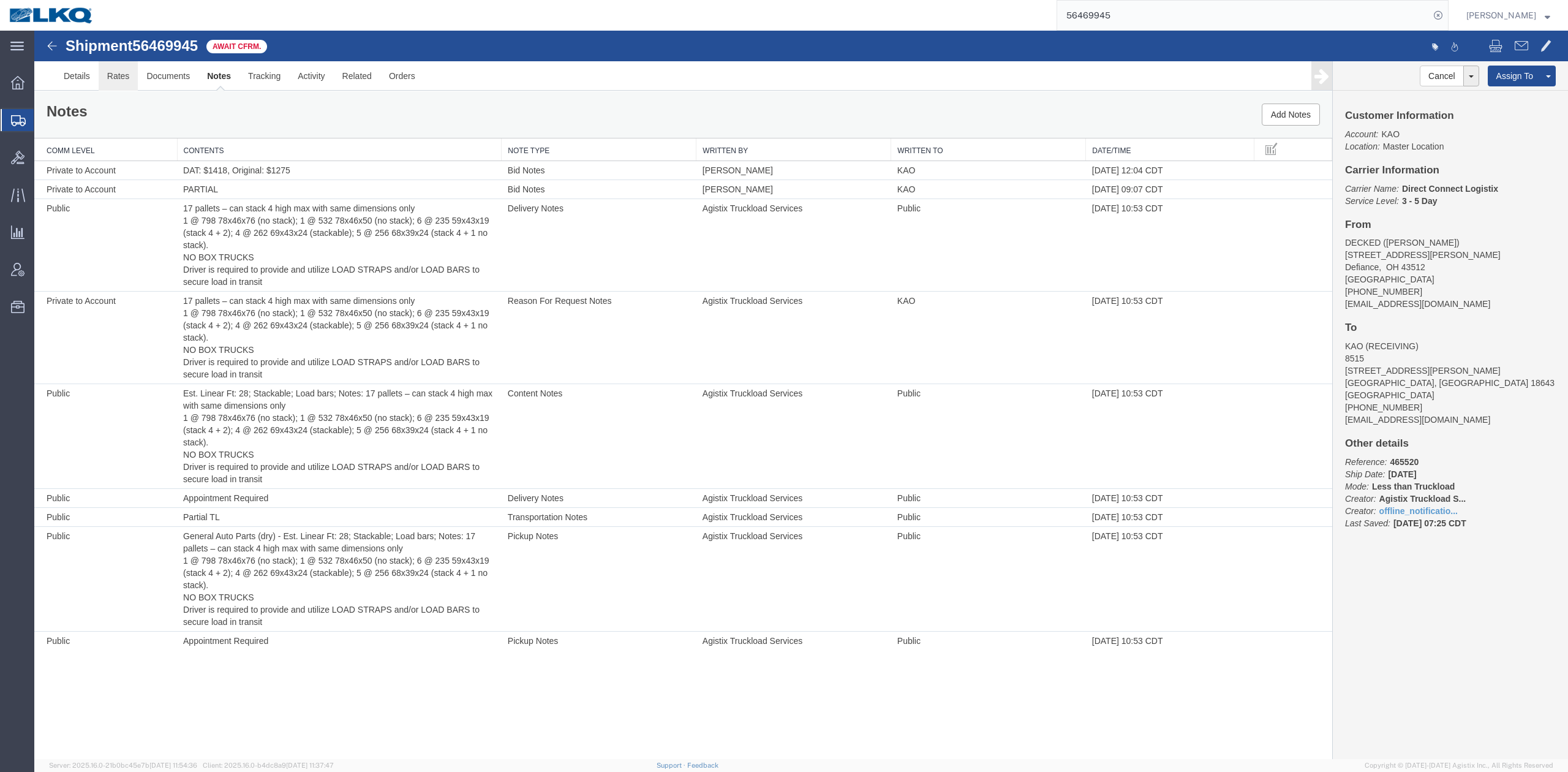
click at [127, 76] on link "Rates" at bounding box center [118, 76] width 40 height 30
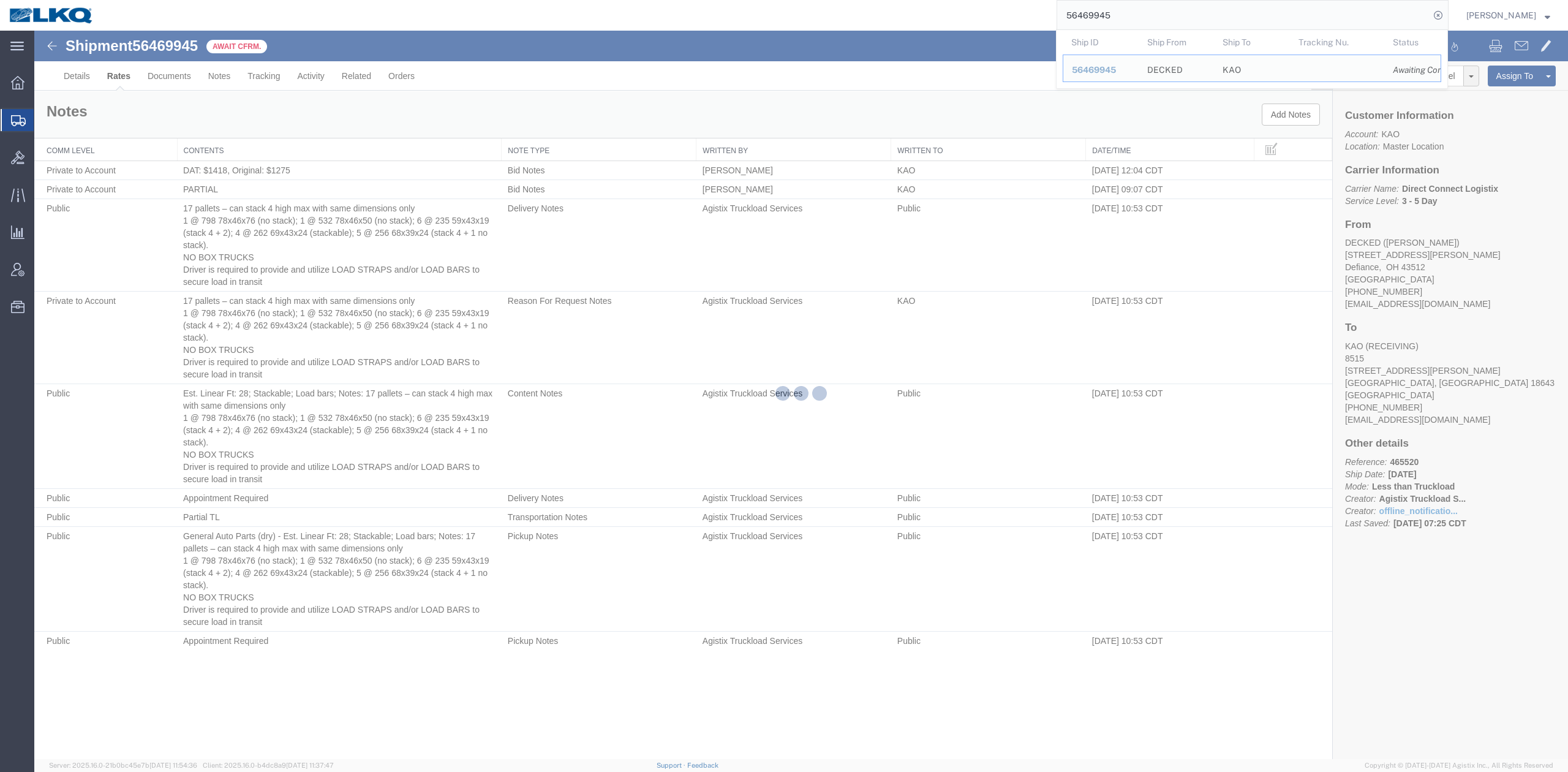
click at [1096, 22] on input "56469945" at bounding box center [1244, 16] width 372 height 30
click at [1097, 21] on input "56469945" at bounding box center [1244, 16] width 372 height 30
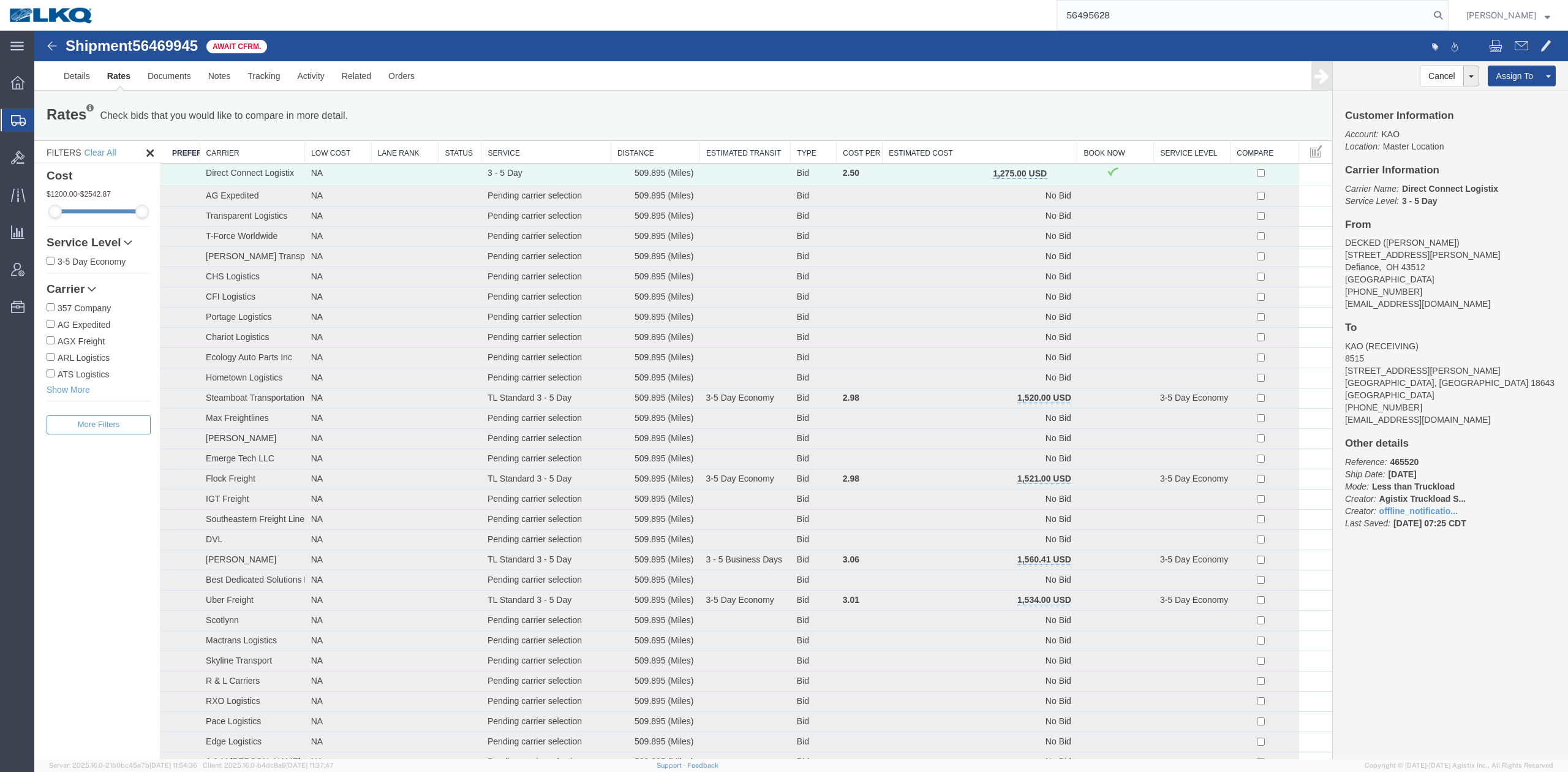
click at [1145, 20] on input "56495628" at bounding box center [1244, 16] width 372 height 30
type input "56495628"
click at [1447, 20] on icon at bounding box center [1438, 15] width 17 height 17
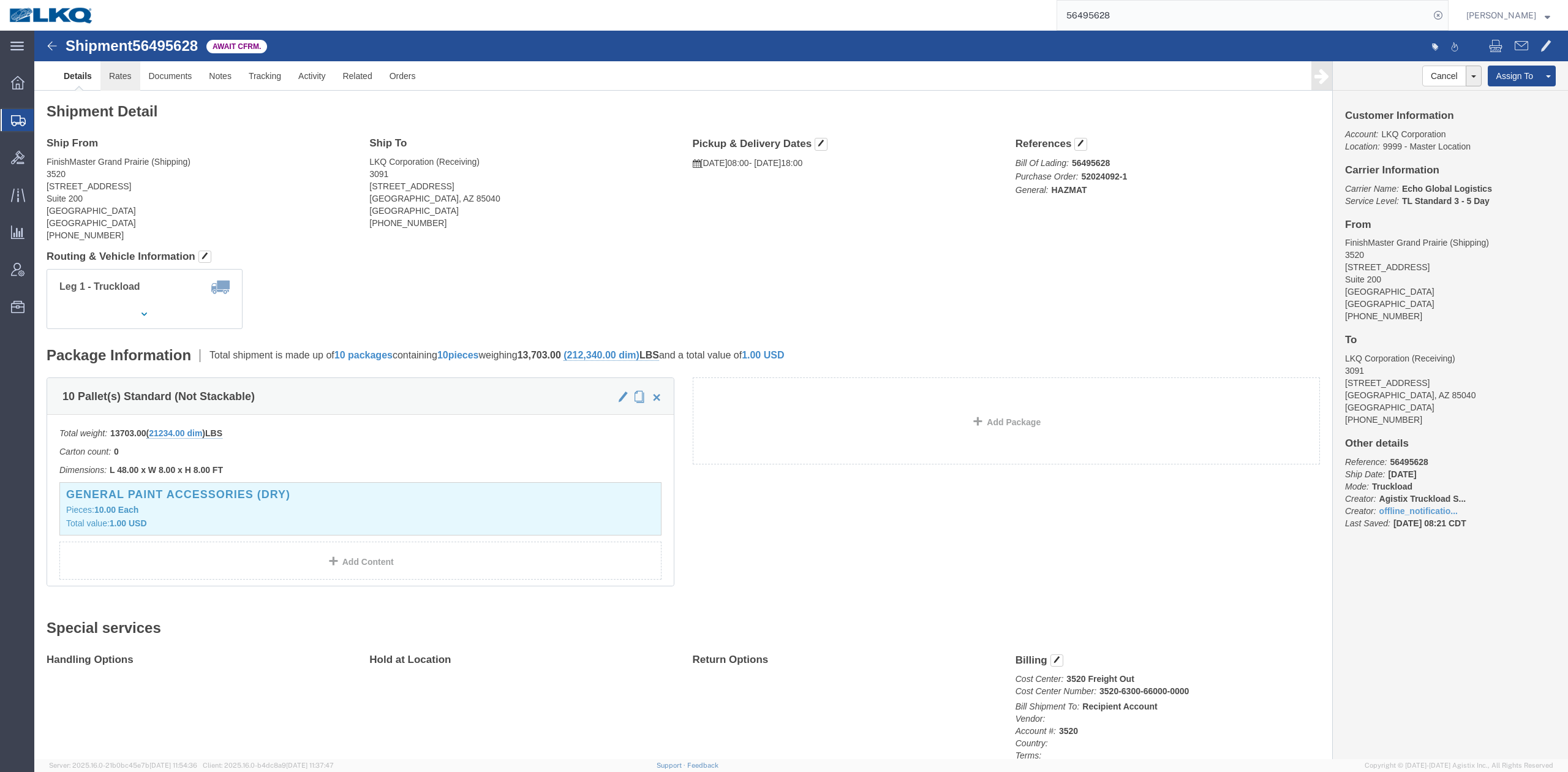
drag, startPoint x: 91, startPoint y: 51, endPoint x: 243, endPoint y: 709, distance: 675.3
click link "Rates"
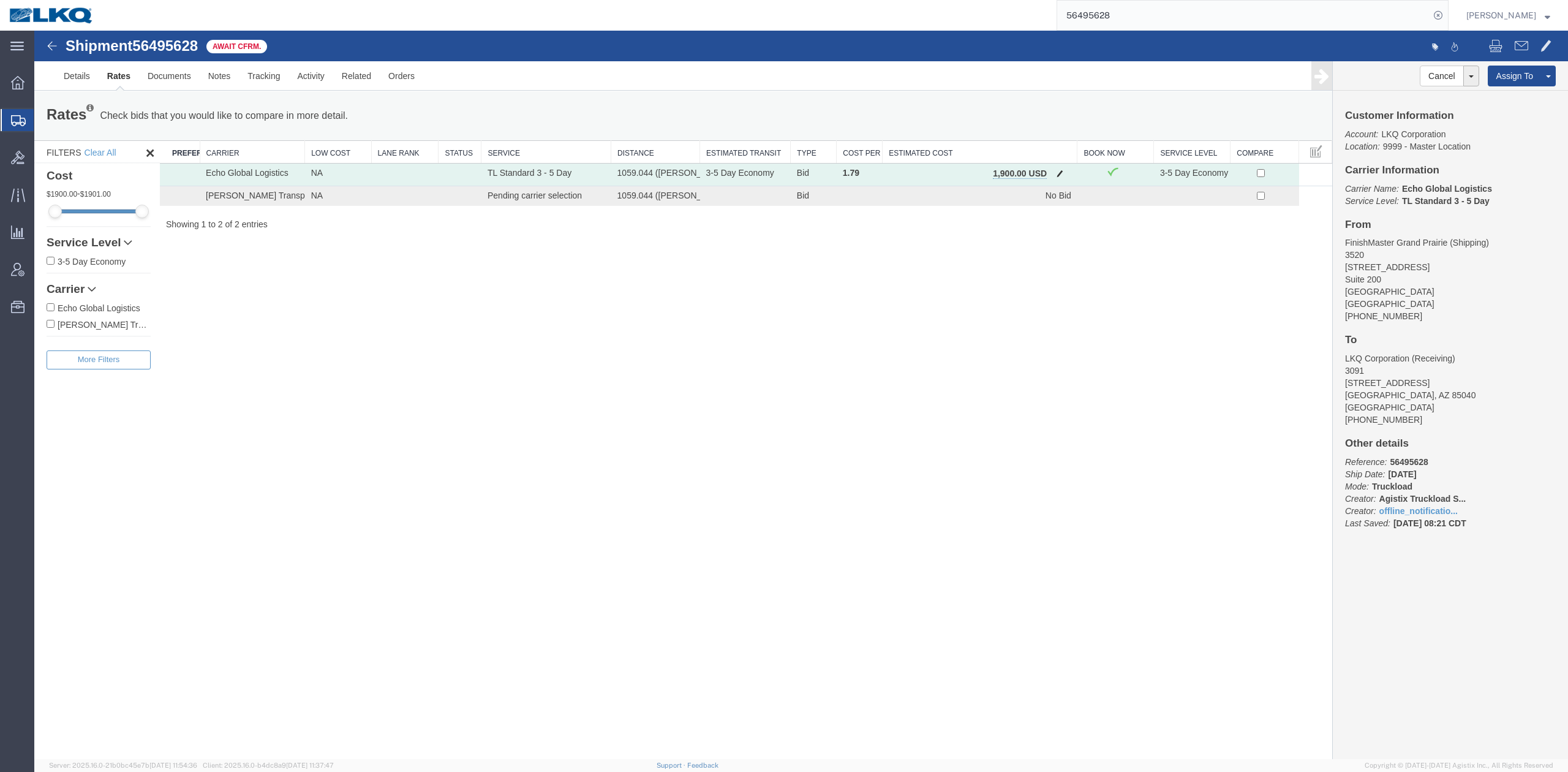
click at [1059, 171] on span "button" at bounding box center [1060, 173] width 7 height 9
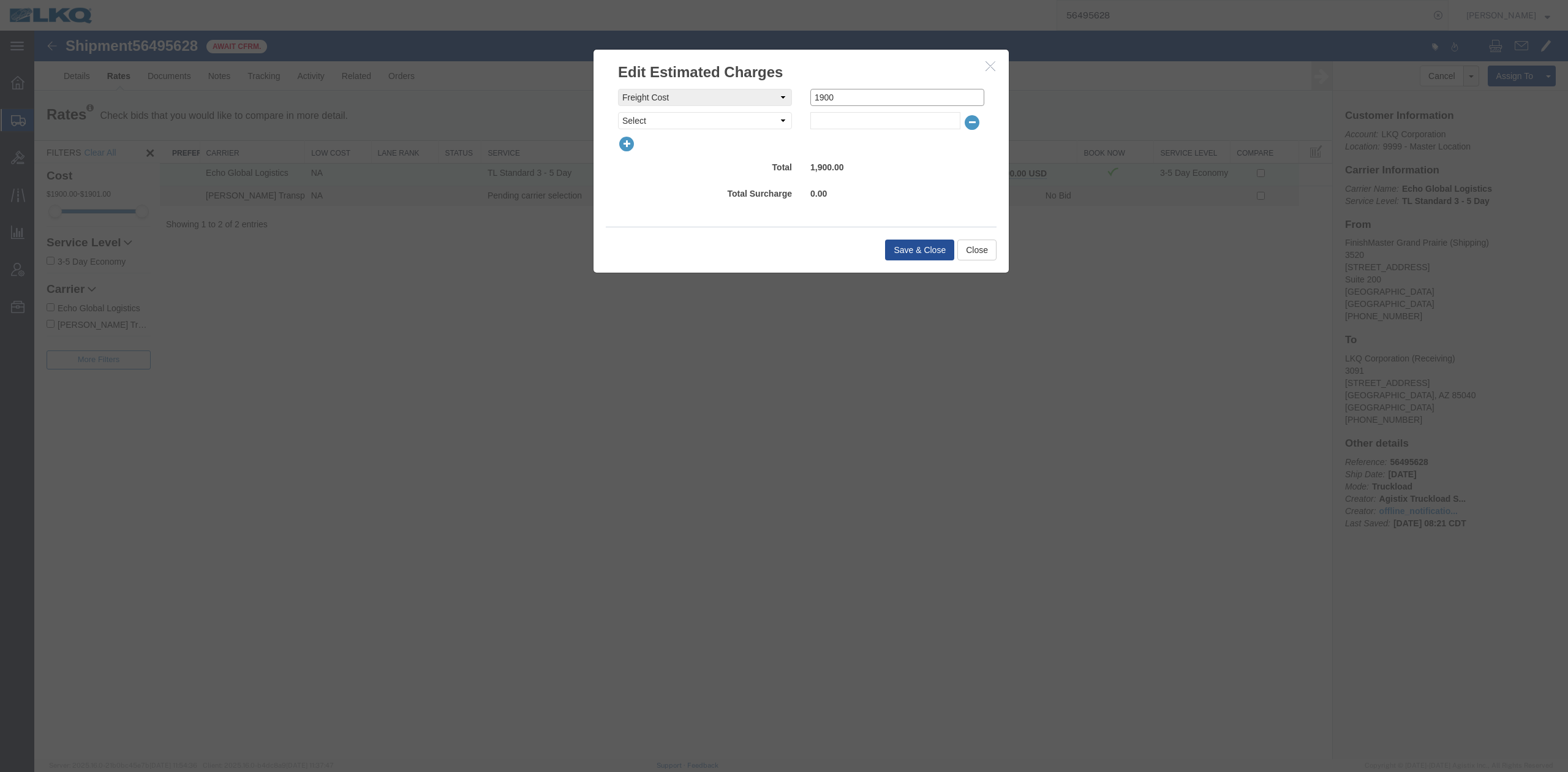
drag, startPoint x: 922, startPoint y: 96, endPoint x: 734, endPoint y: 84, distance: 188.4
click at [734, 84] on div "freightCost Select AES Filing Accessorial Delivery Charge Additional Invoice De…" at bounding box center [801, 155] width 415 height 144
type input "1450"
click at [919, 252] on button "Save & Close" at bounding box center [919, 250] width 69 height 21
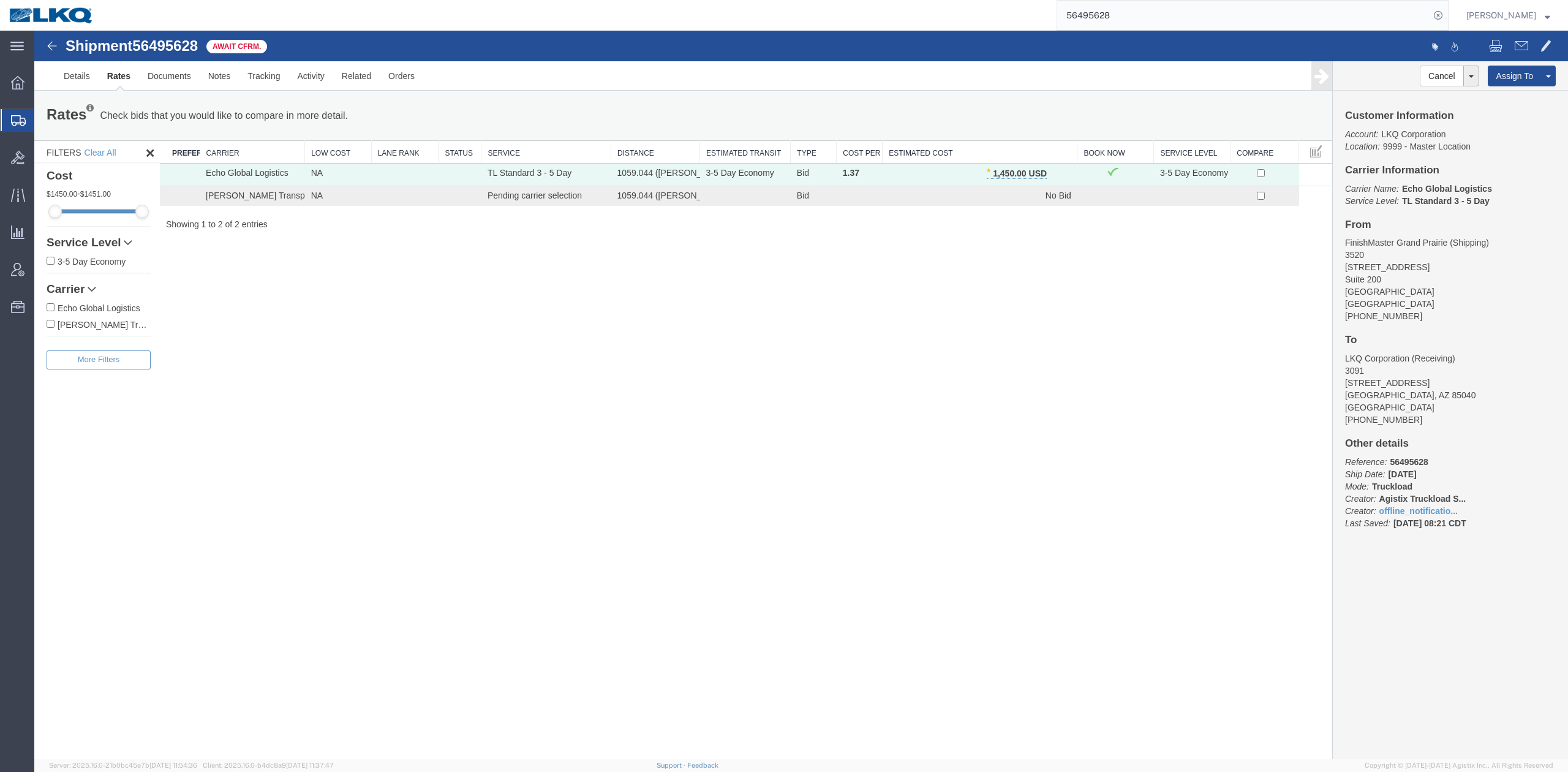
click at [1121, 20] on input "56495628" at bounding box center [1244, 16] width 372 height 30
click at [1121, 20] on input "56495628" at bounding box center [1244, 16] width 372 height 30
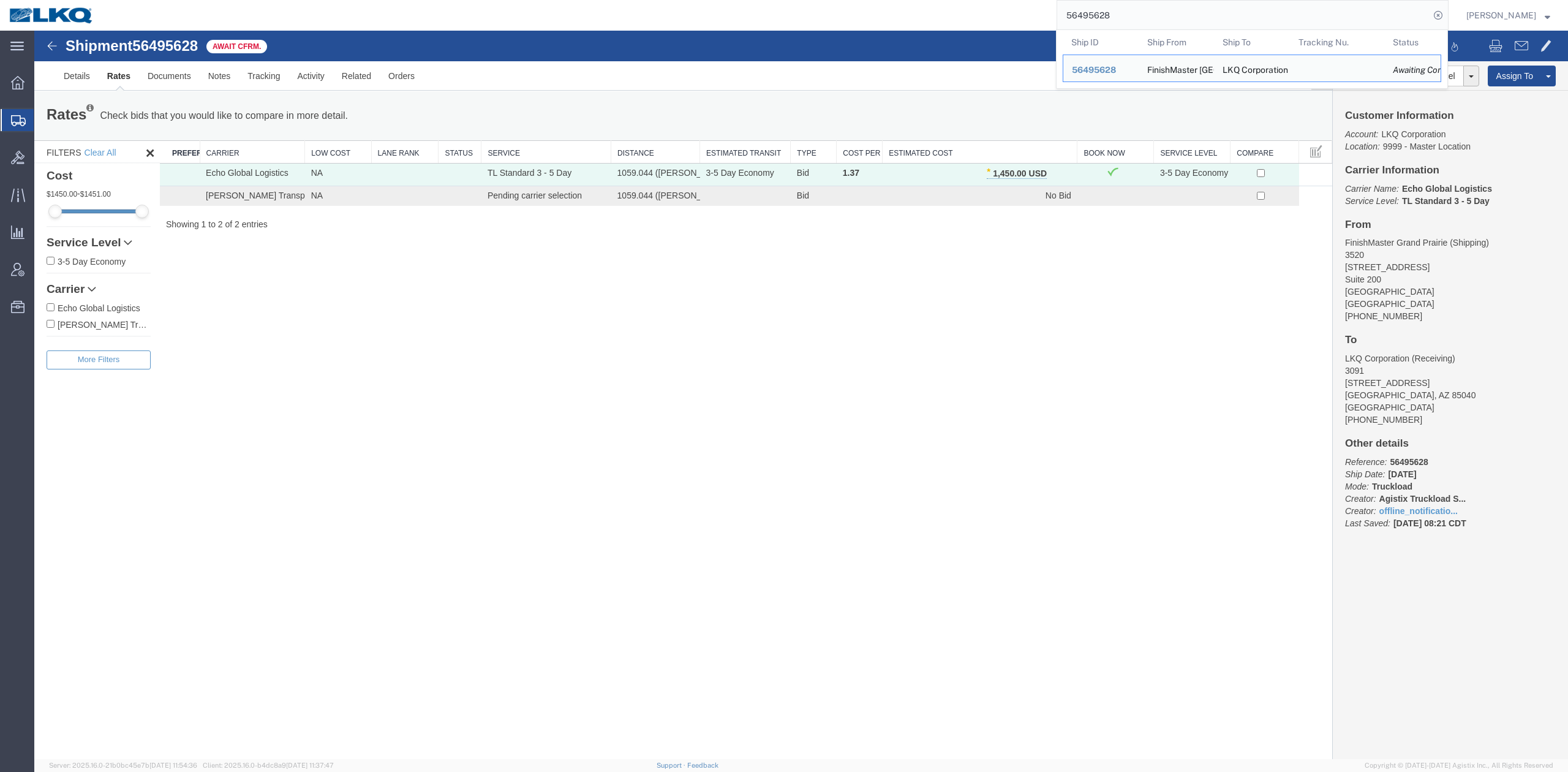
paste input "69945"
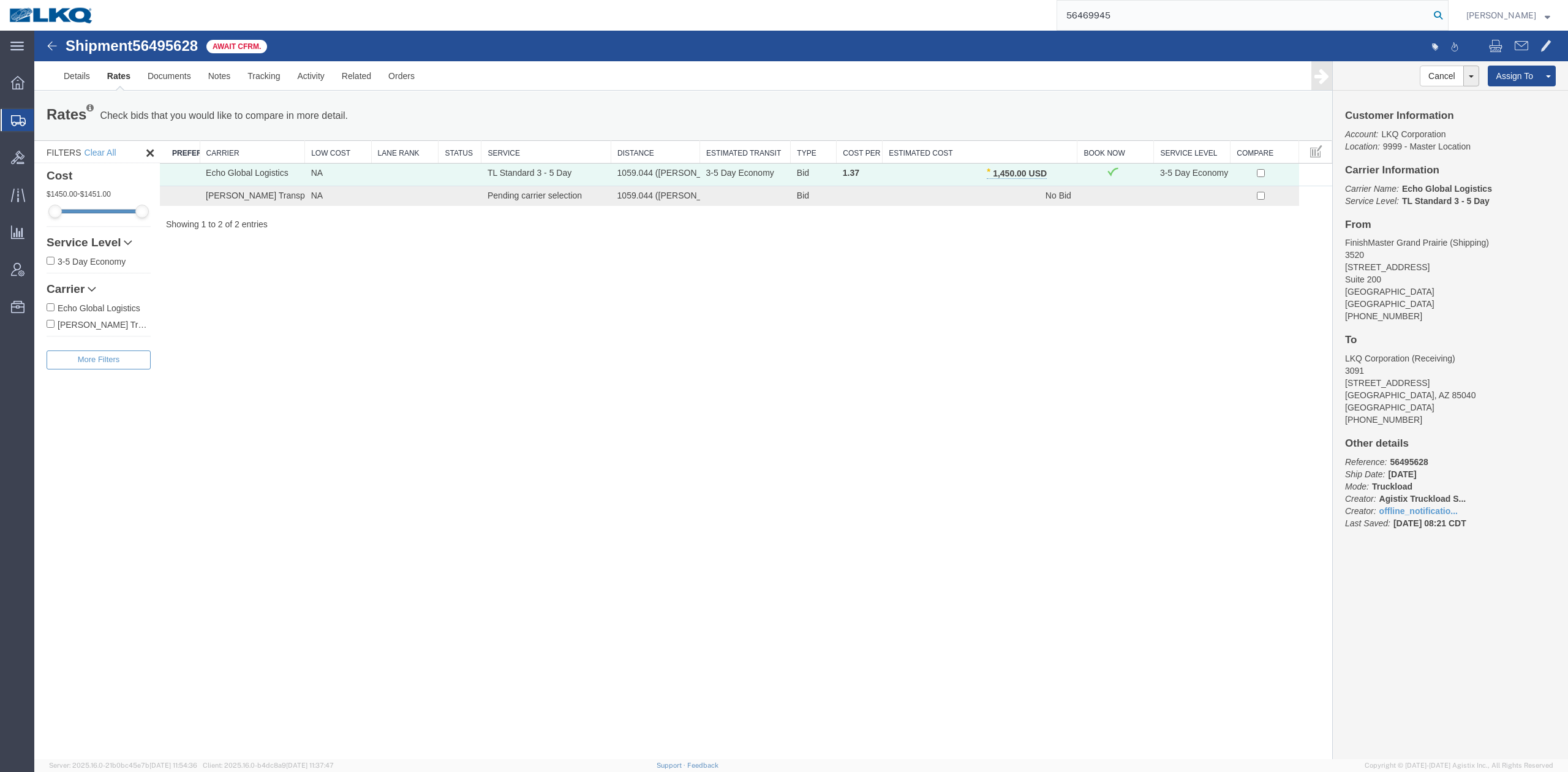
type input "56469945"
click at [1447, 16] on icon at bounding box center [1438, 15] width 17 height 17
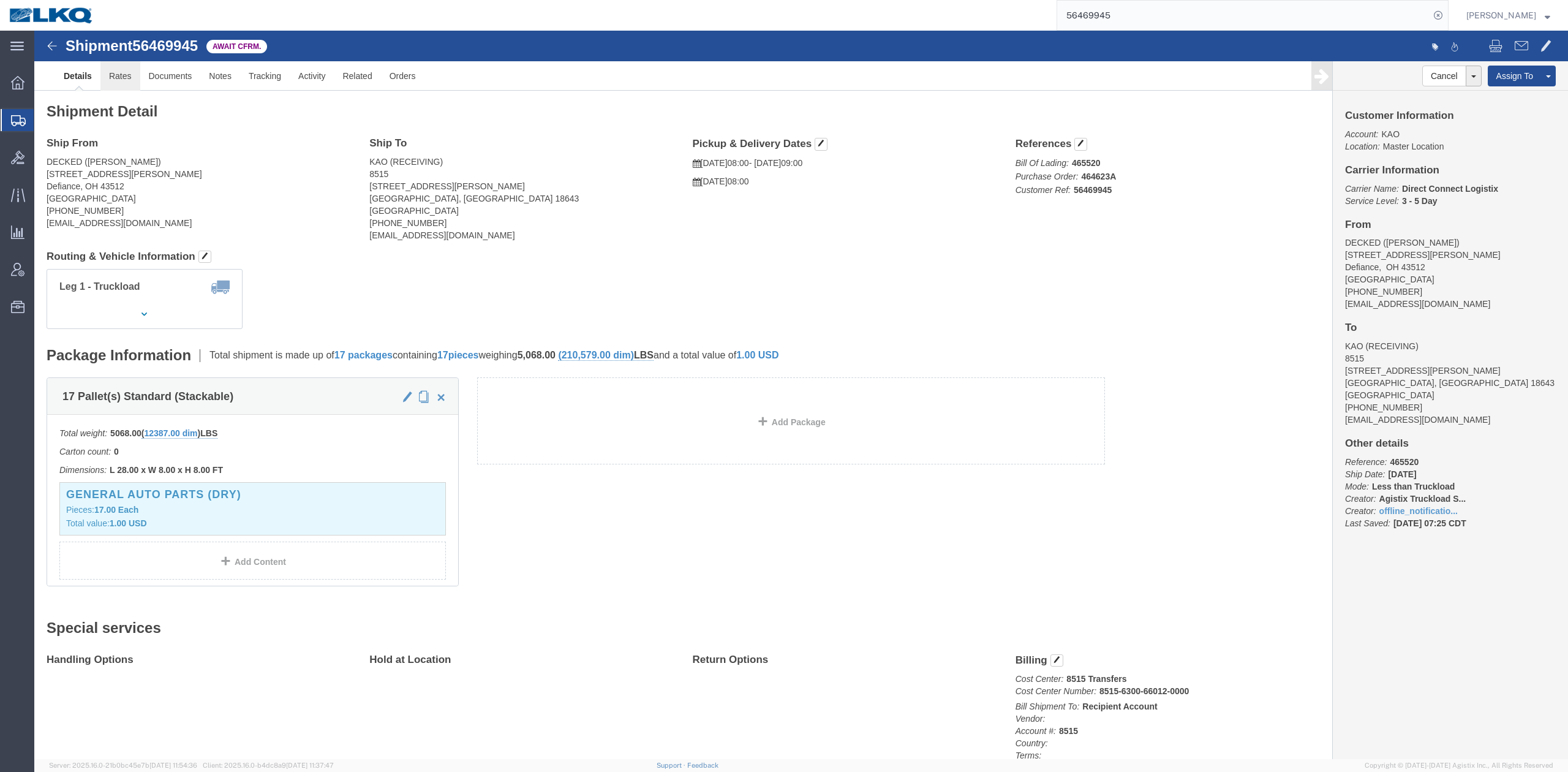
click link "Rates"
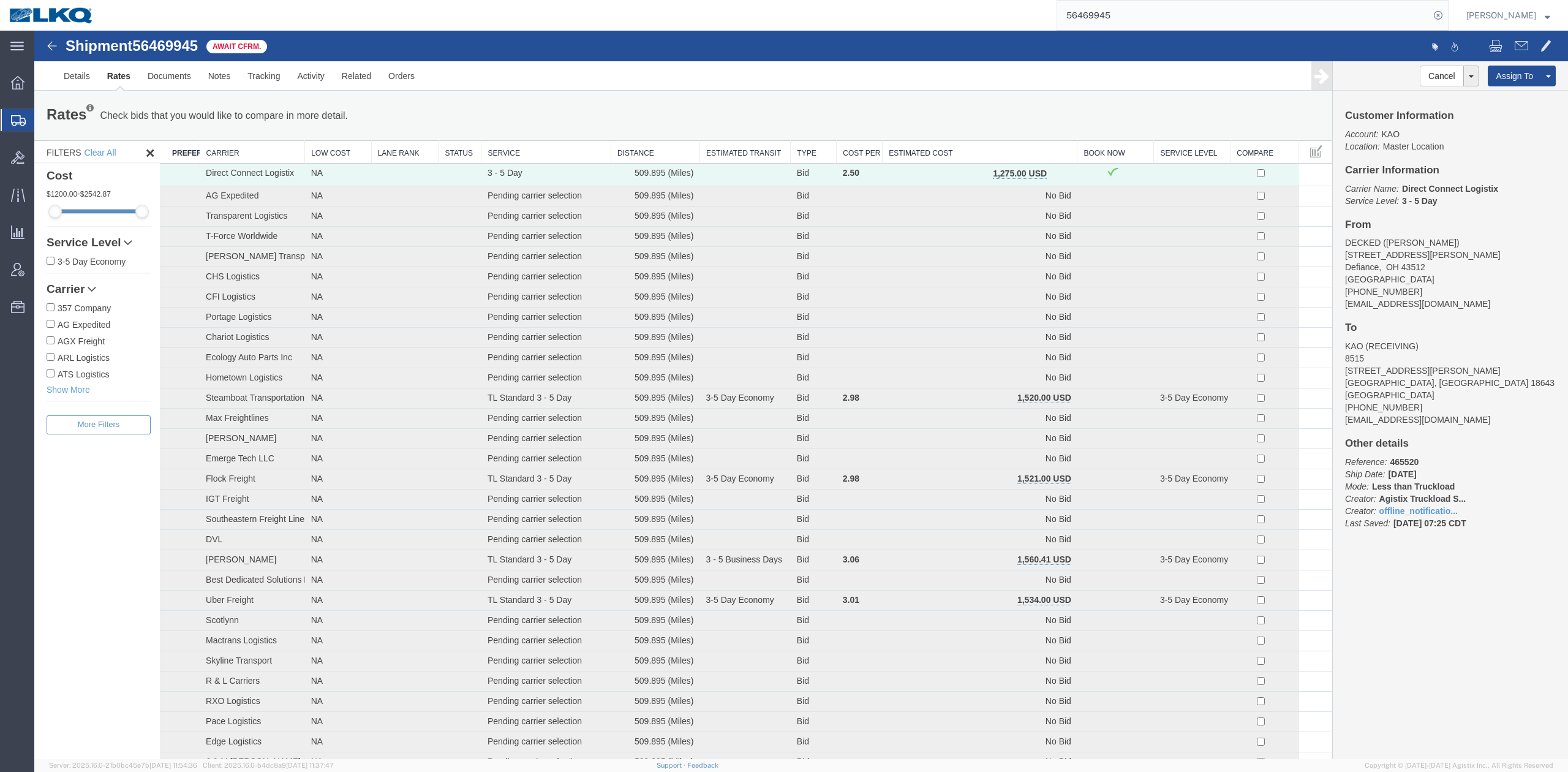
drag, startPoint x: 1057, startPoint y: 175, endPoint x: 1051, endPoint y: 184, distance: 10.8
click at [1057, 175] on span "button" at bounding box center [1060, 173] width 7 height 9
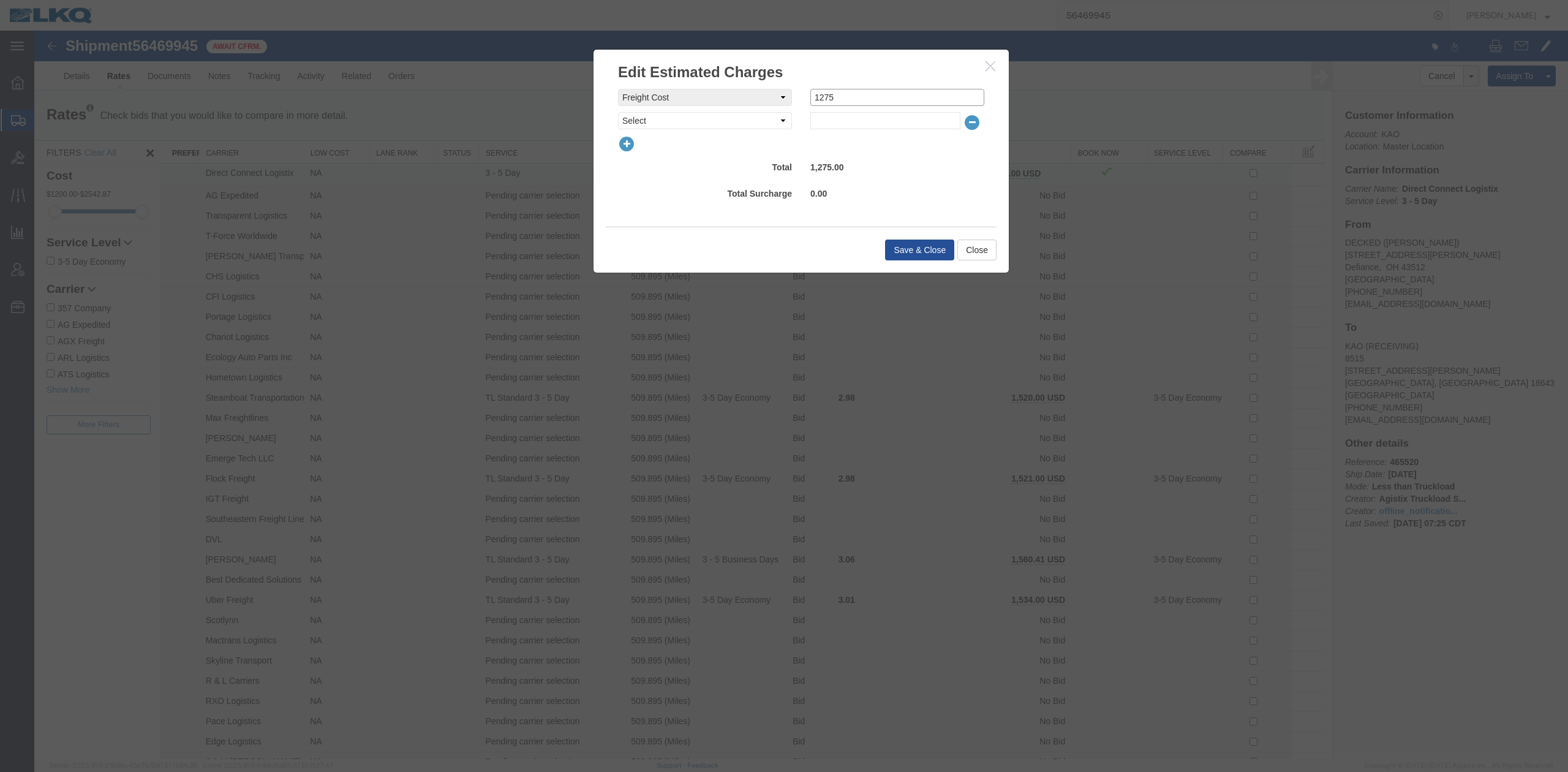
click at [894, 99] on input "1275" at bounding box center [898, 97] width 174 height 17
type input "1250"
click at [917, 263] on div "Save & Close Close" at bounding box center [801, 250] width 390 height 46
click at [914, 257] on button "Save & Close" at bounding box center [919, 250] width 69 height 21
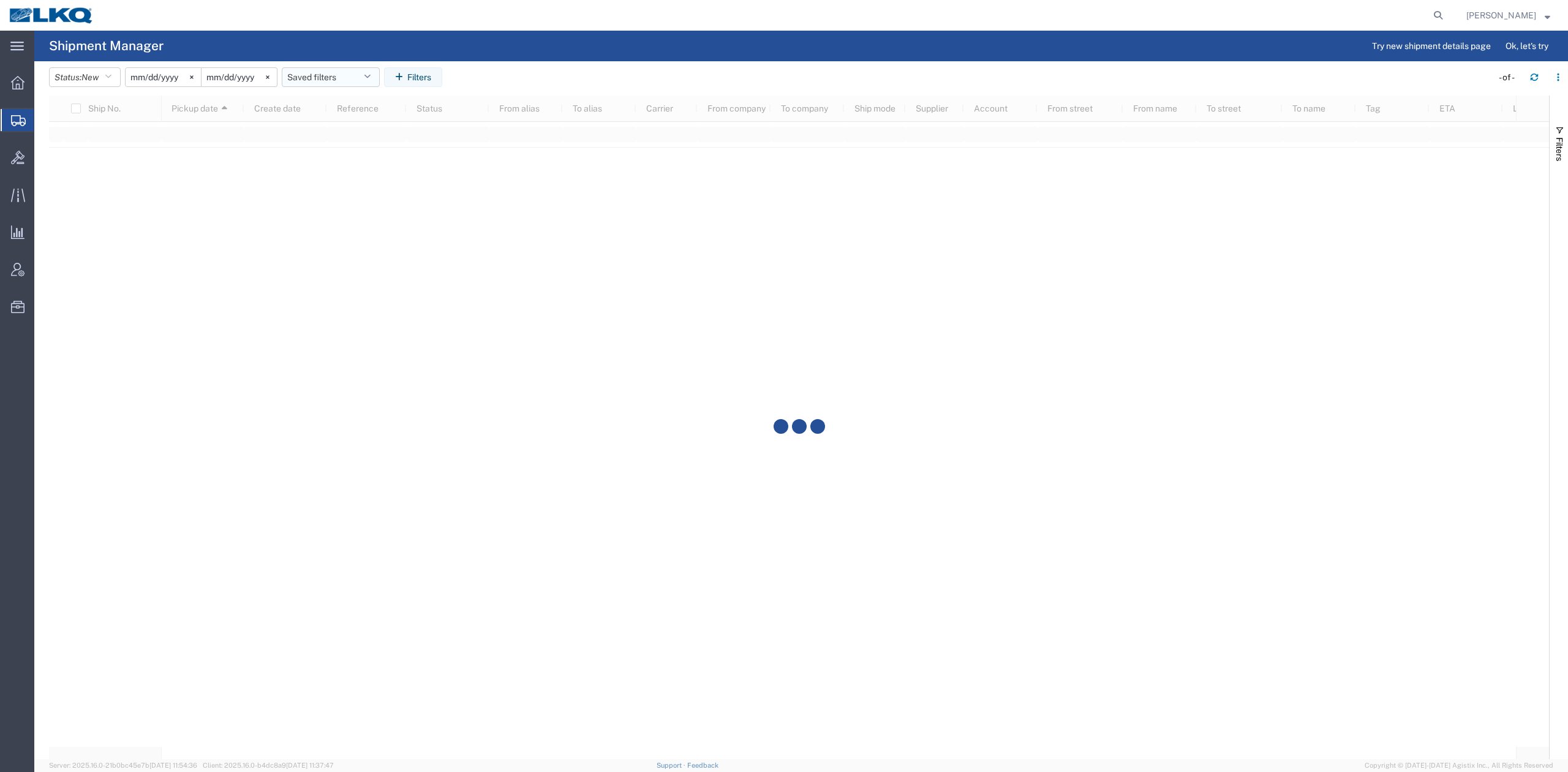
click at [324, 75] on button "Saved filters" at bounding box center [330, 77] width 98 height 20
click at [354, 146] on span "No PGW/LTL" at bounding box center [364, 154] width 161 height 23
